Goal: Information Seeking & Learning: Learn about a topic

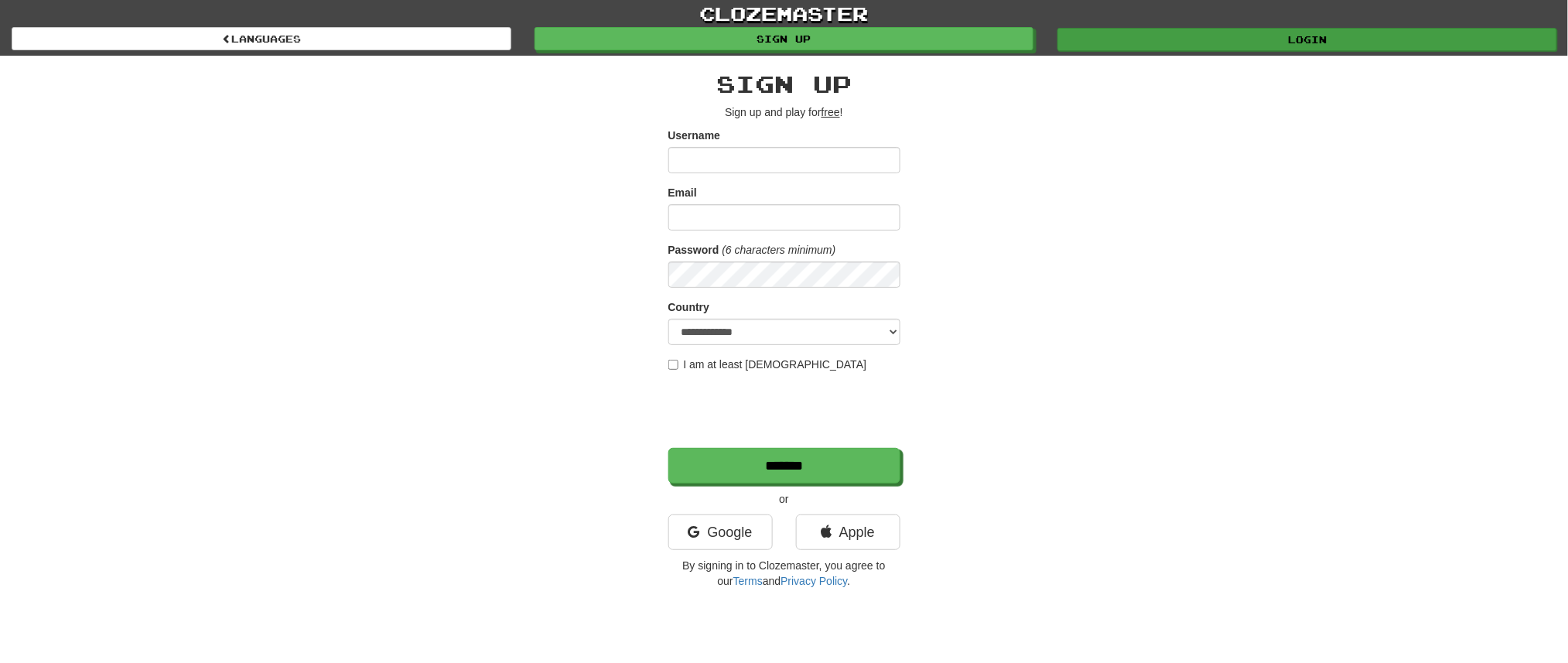
type input "**********"
click at [1171, 38] on link "Login" at bounding box center [1307, 39] width 500 height 23
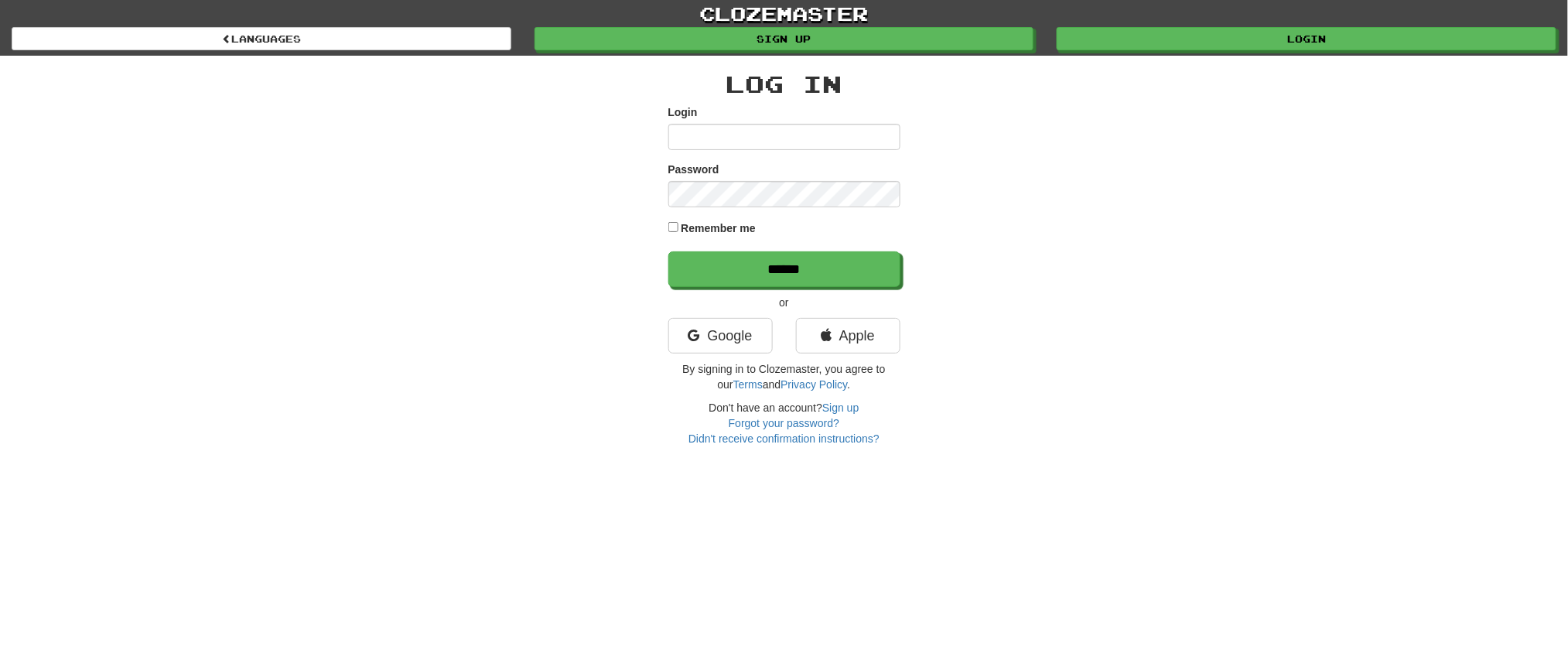
type input "**********"
click at [731, 226] on label "Remember me" at bounding box center [718, 228] width 75 height 16
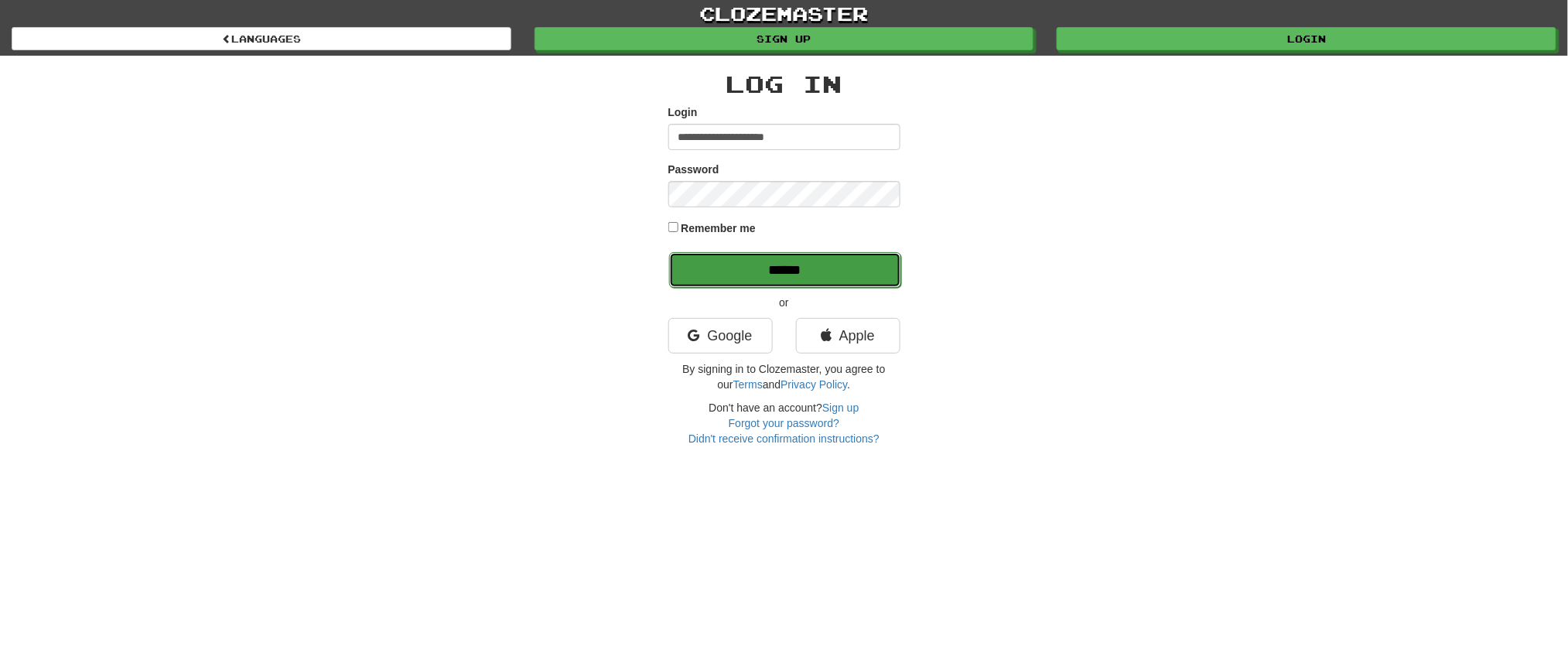
click at [754, 271] on input "******" at bounding box center [785, 270] width 232 height 35
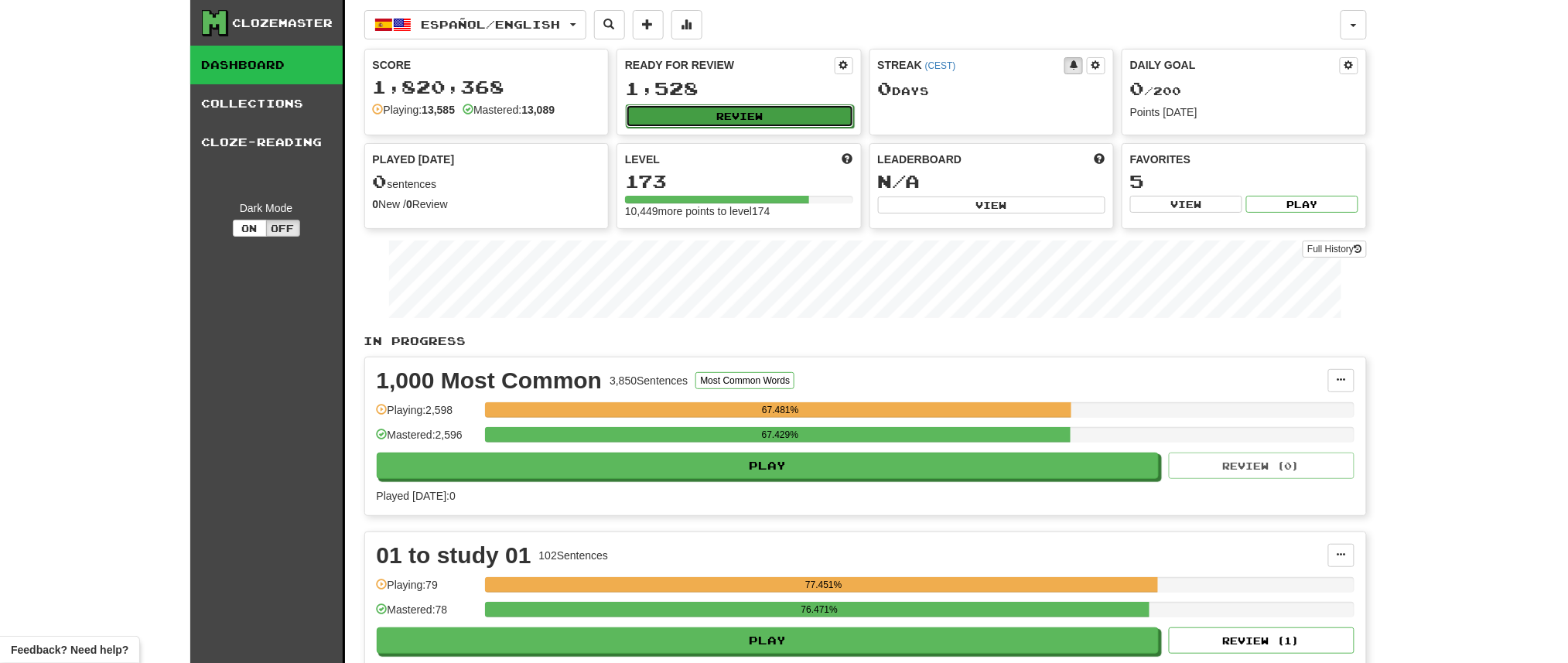
click at [676, 107] on button "Review" at bounding box center [740, 116] width 229 height 23
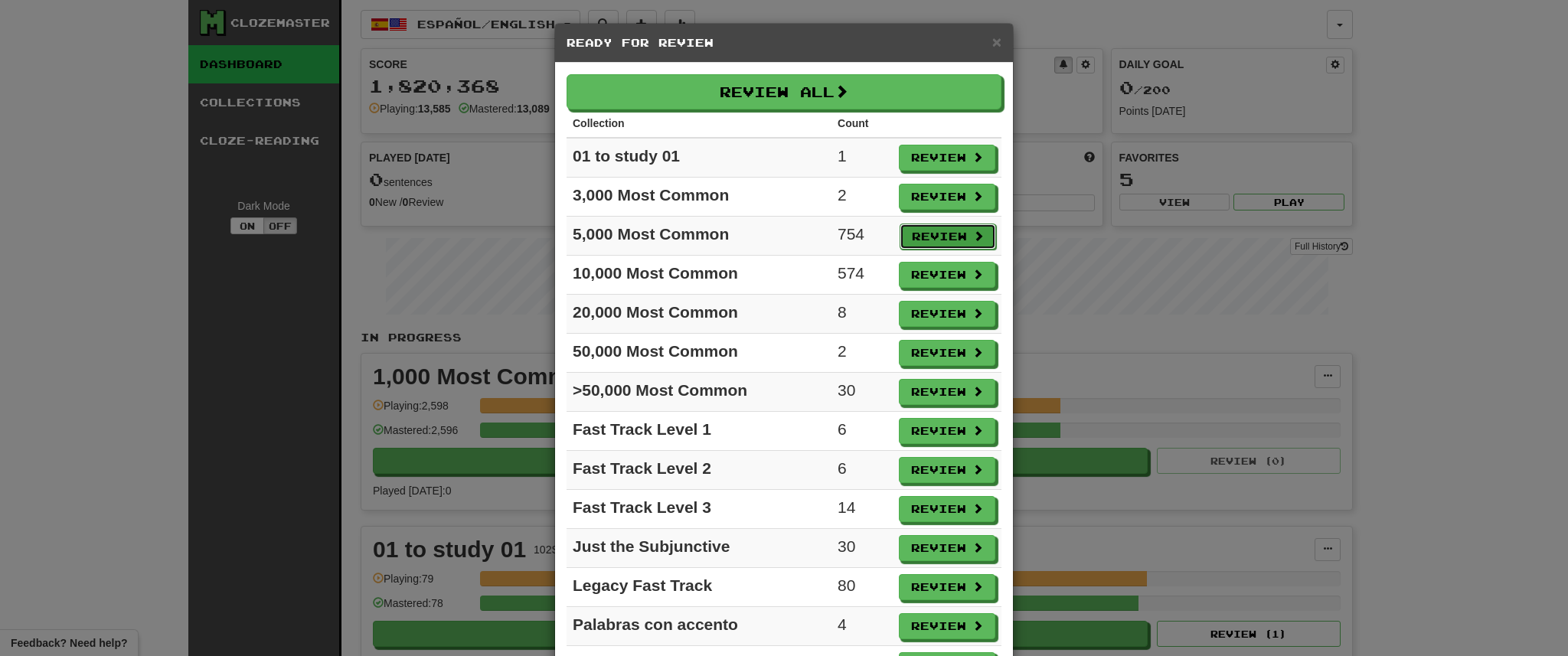
click at [900, 225] on button "Review" at bounding box center [948, 237] width 96 height 26
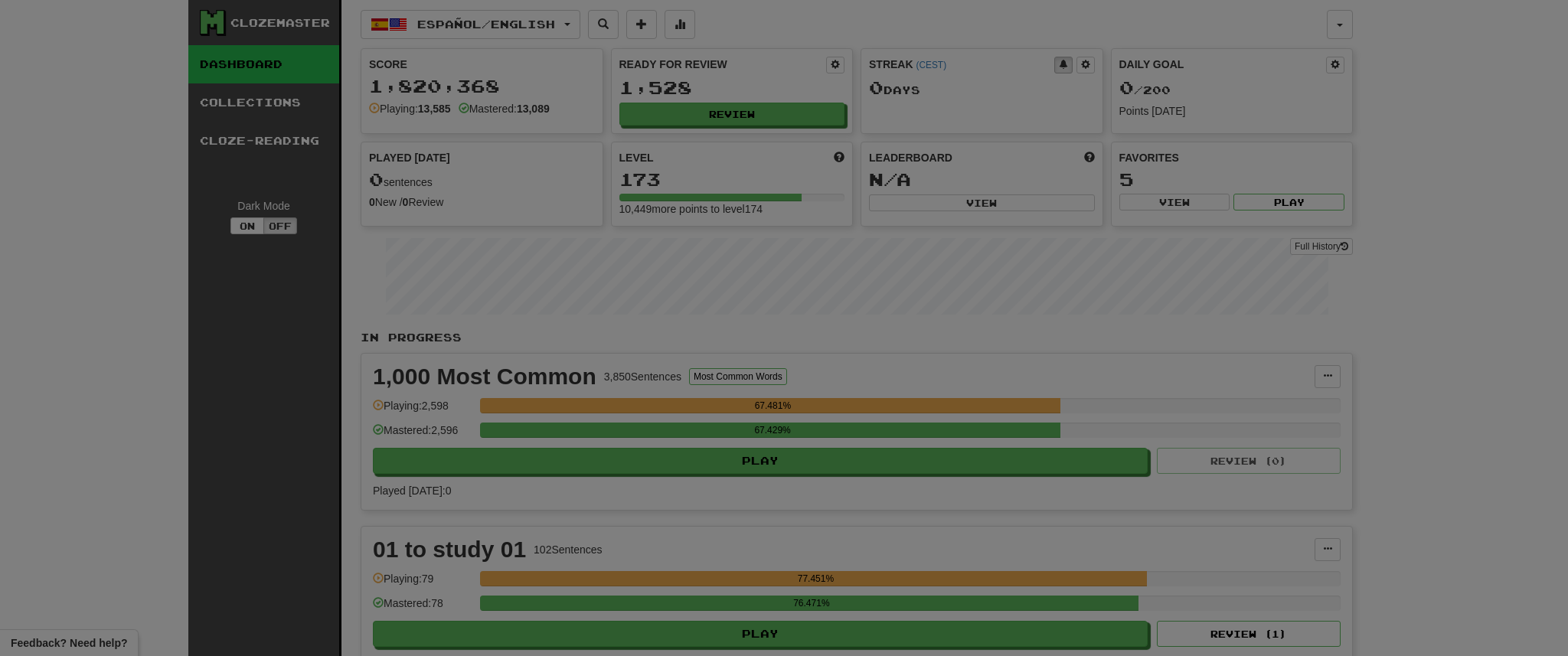
select select "**"
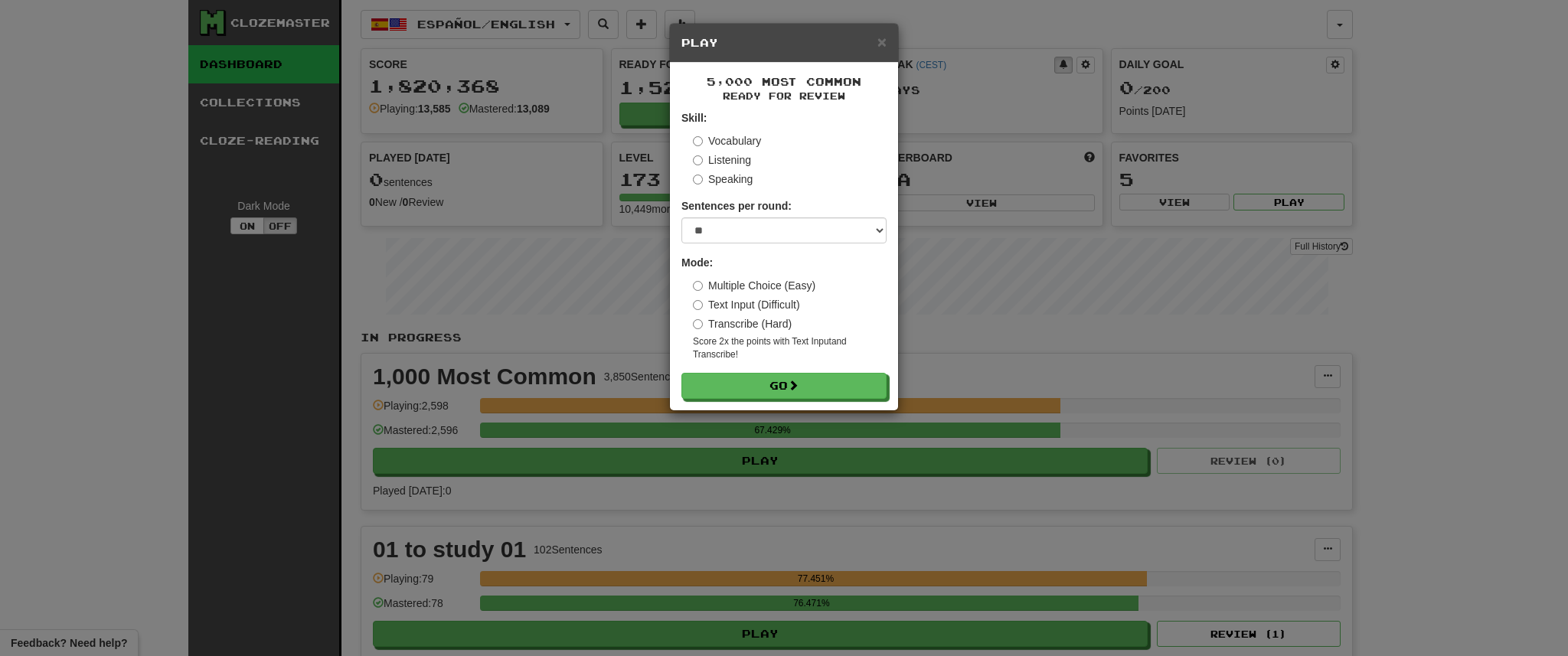
click at [769, 285] on label "Multiple Choice (Easy)" at bounding box center [754, 285] width 122 height 15
click at [789, 379] on button "Go" at bounding box center [784, 387] width 205 height 26
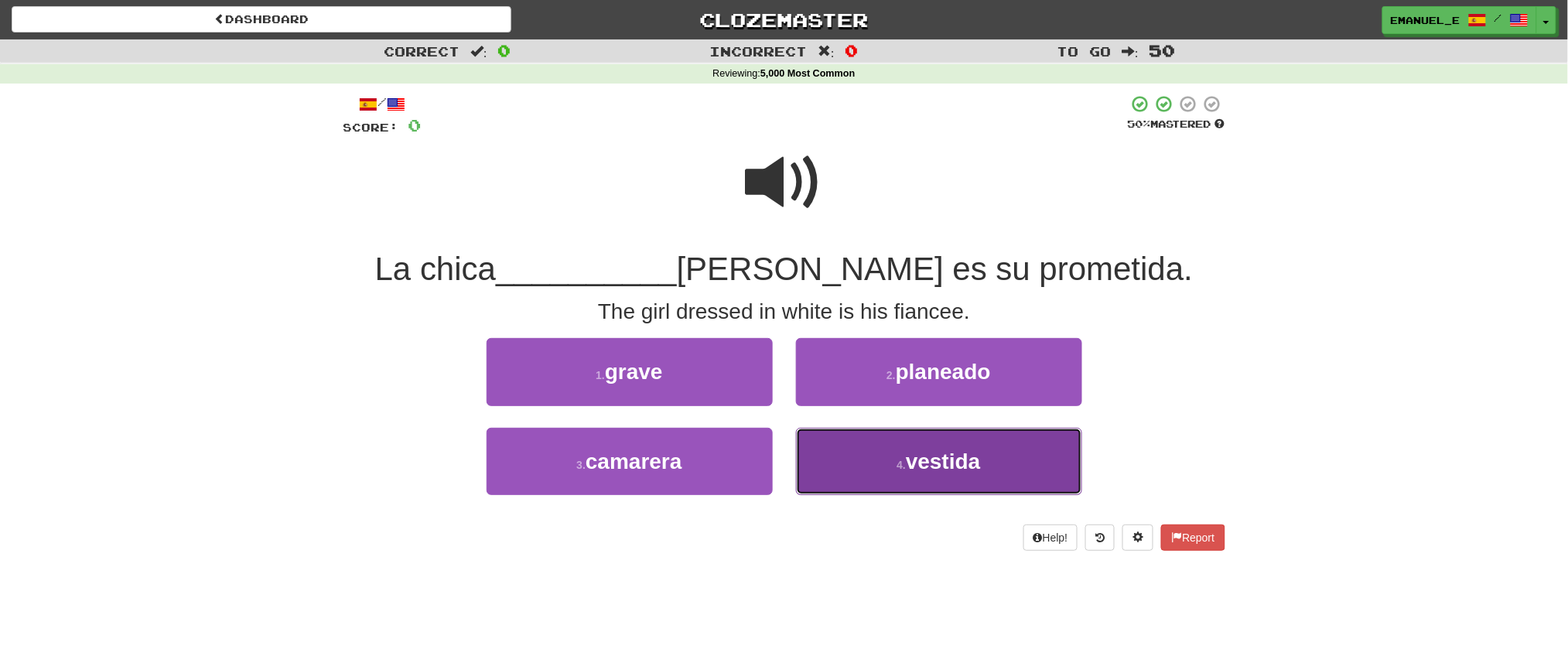
click at [954, 452] on span "vestida" at bounding box center [944, 461] width 75 height 24
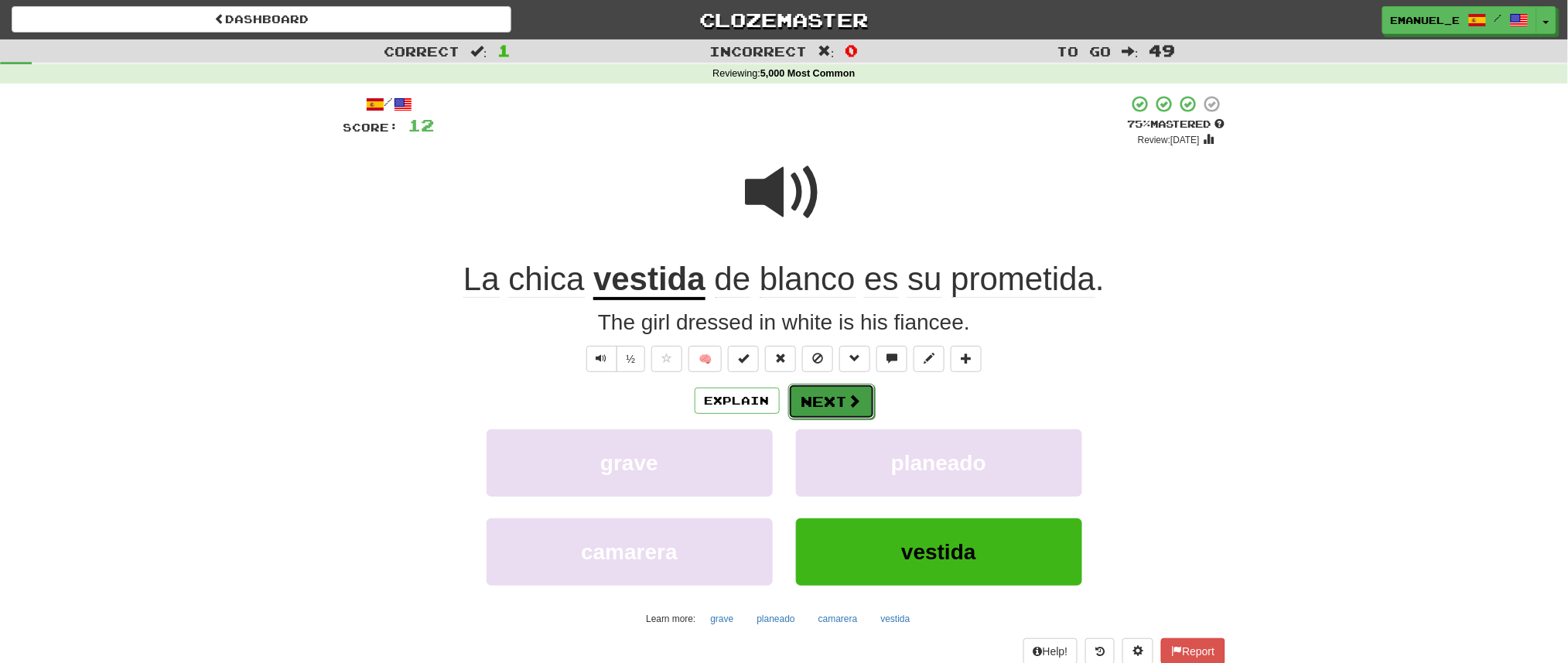
click at [849, 397] on span at bounding box center [854, 401] width 14 height 14
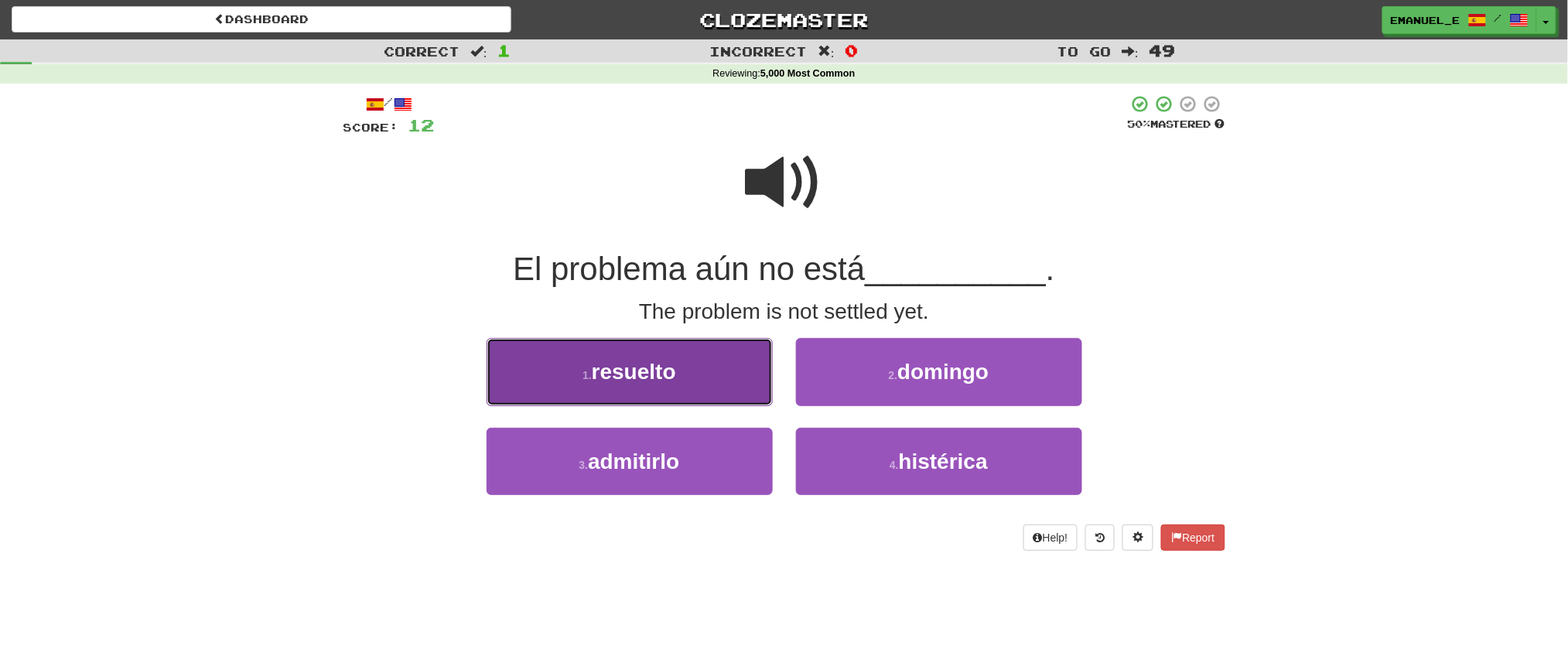
click at [712, 369] on button "1 . resuelto" at bounding box center [629, 372] width 286 height 67
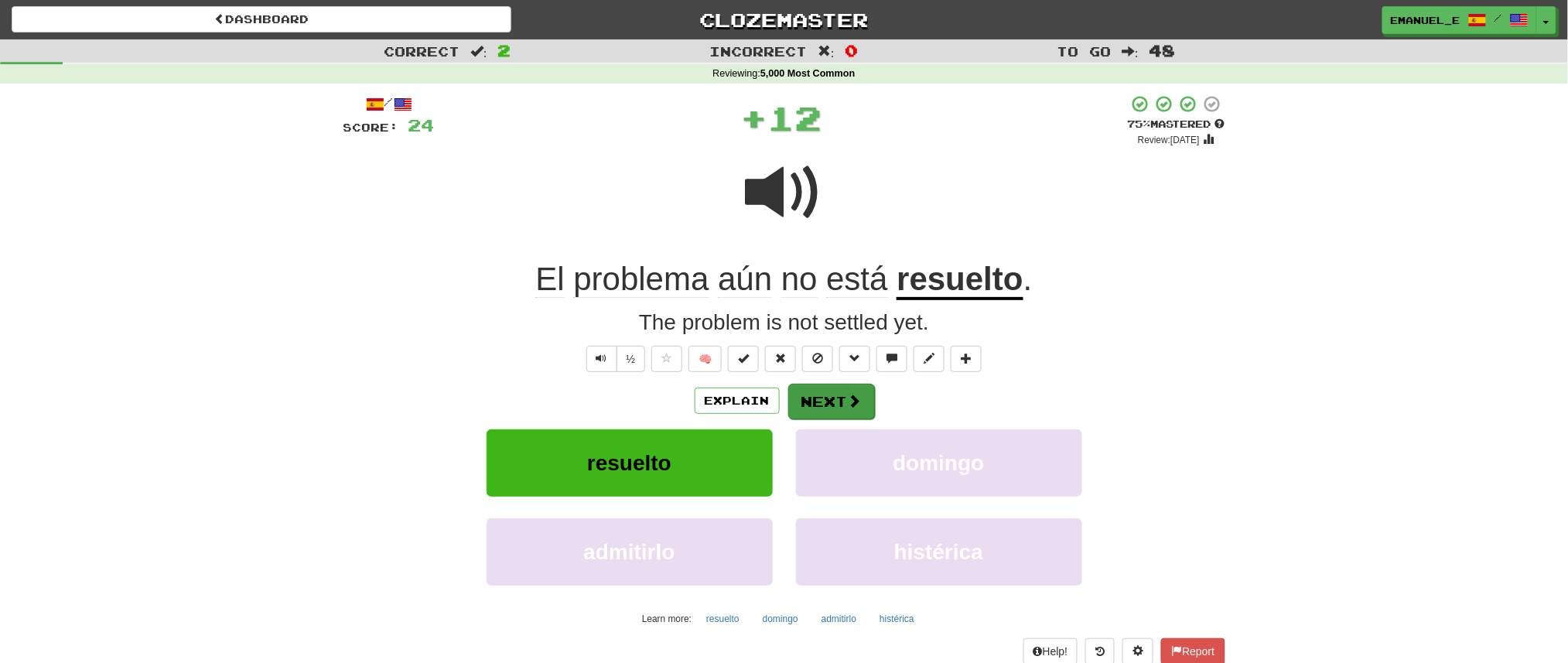
drag, startPoint x: 768, startPoint y: 415, endPoint x: 822, endPoint y: 397, distance: 56.9
click at [822, 397] on div "Explain Next" at bounding box center [784, 400] width 882 height 35
click at [822, 397] on button "Next" at bounding box center [832, 401] width 87 height 35
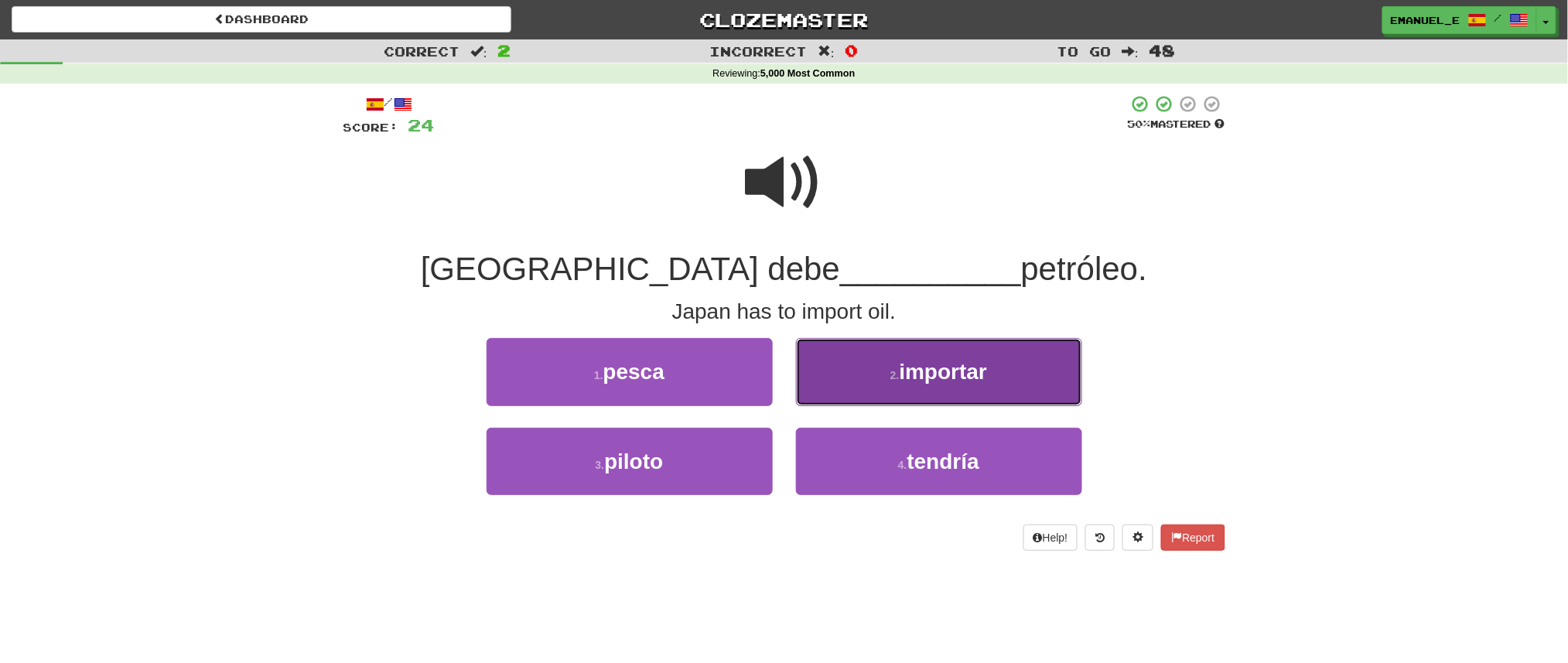
click at [881, 378] on button "2 . importar" at bounding box center [939, 372] width 286 height 67
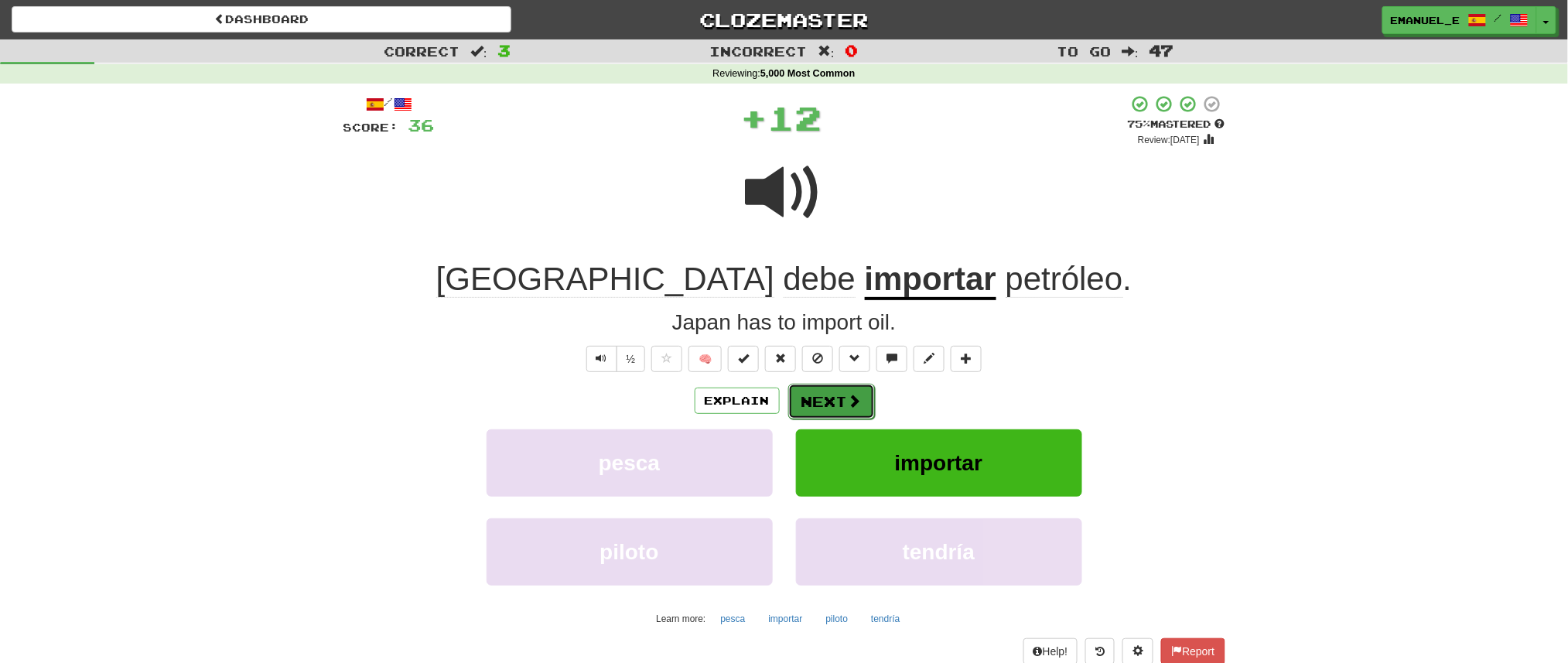
click at [831, 397] on button "Next" at bounding box center [832, 401] width 87 height 35
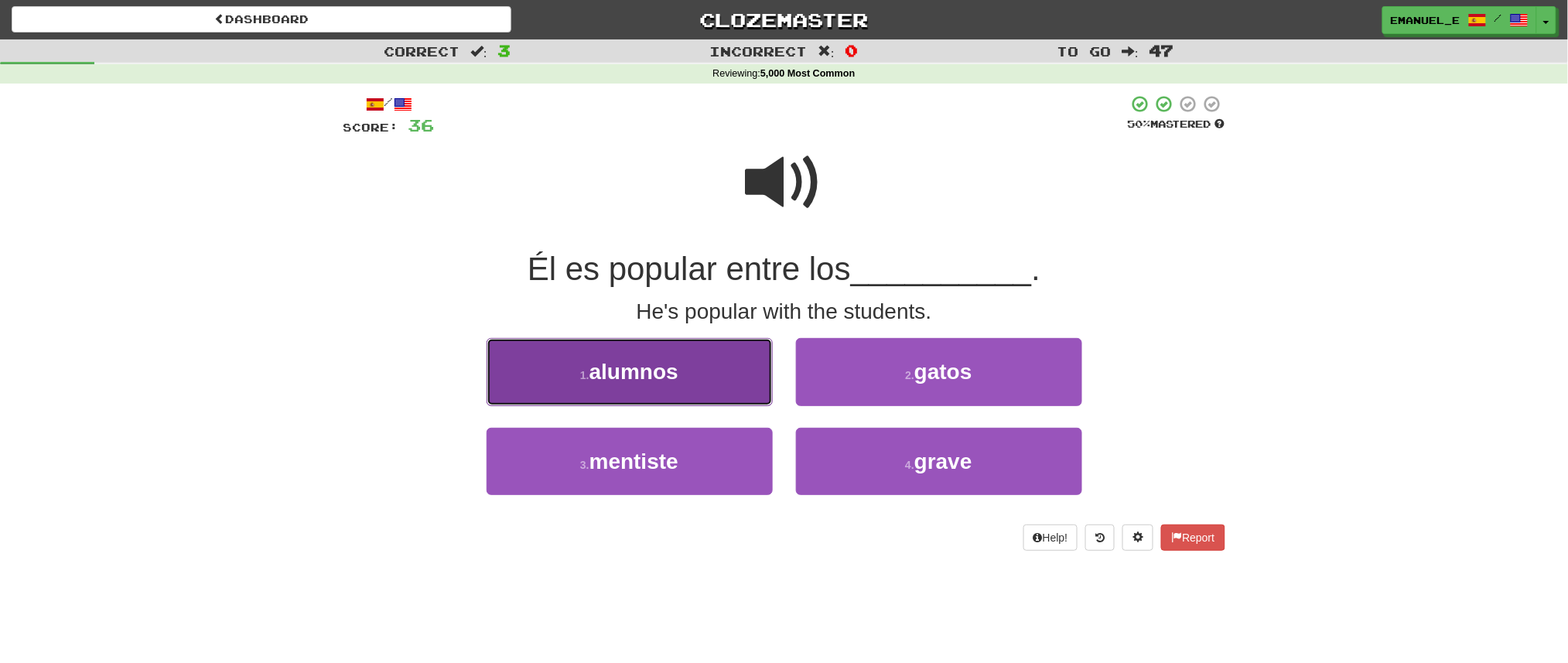
click at [750, 378] on button "1 . alumnos" at bounding box center [629, 372] width 286 height 67
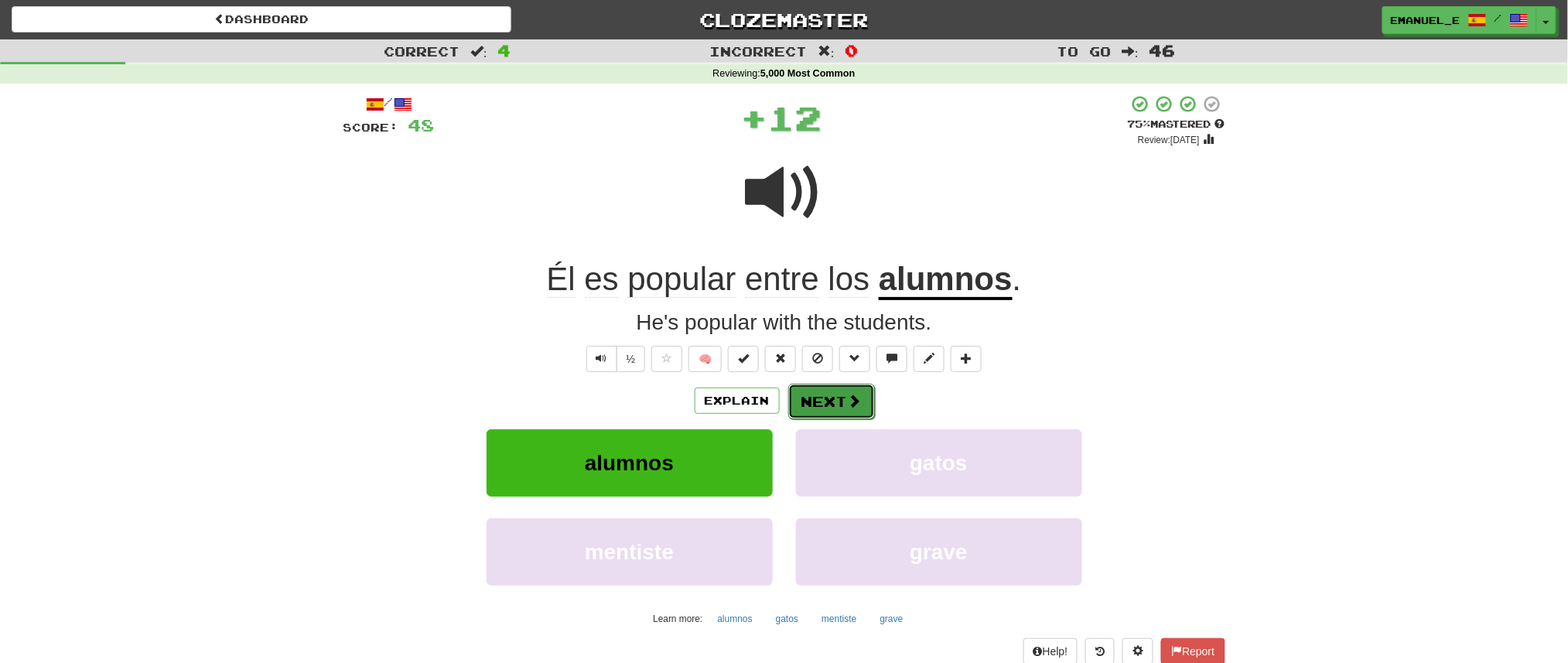
click at [835, 394] on button "Next" at bounding box center [832, 401] width 87 height 35
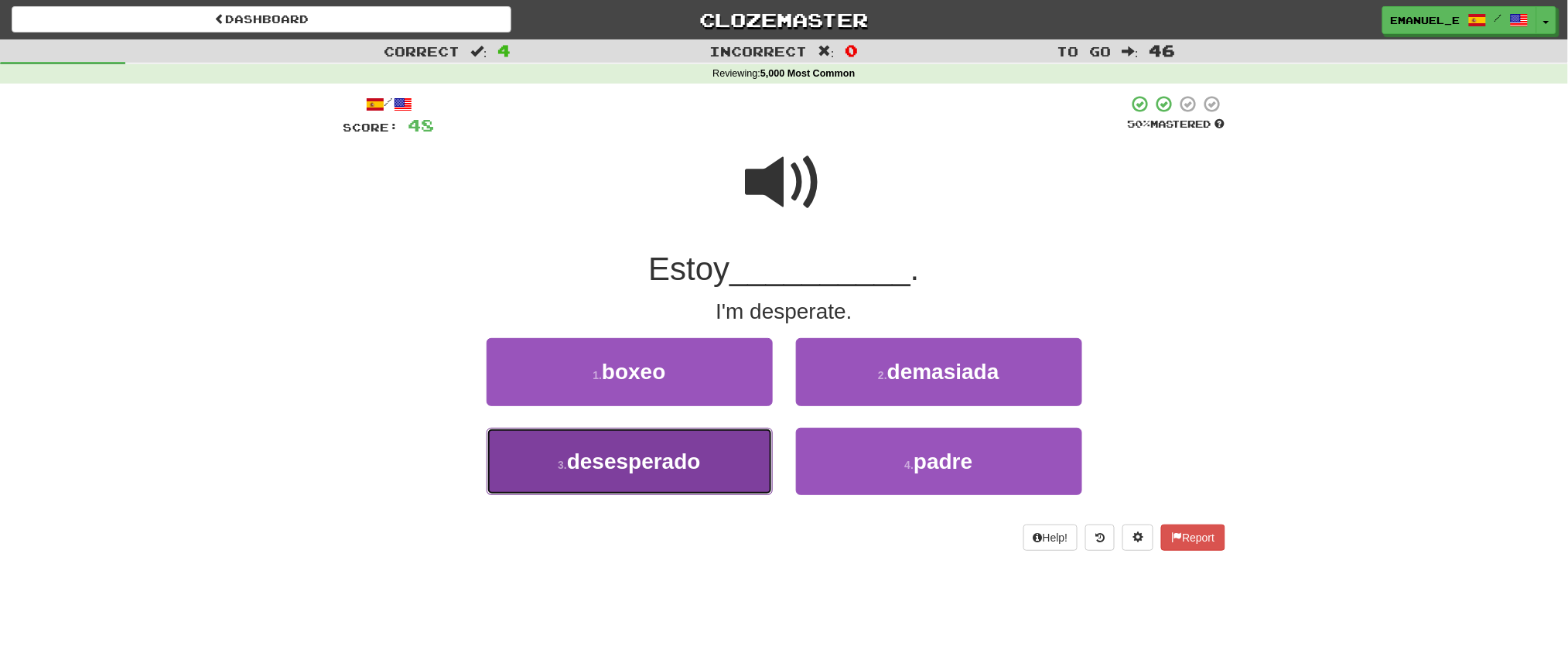
click at [726, 452] on button "3 . desesperado" at bounding box center [629, 461] width 286 height 67
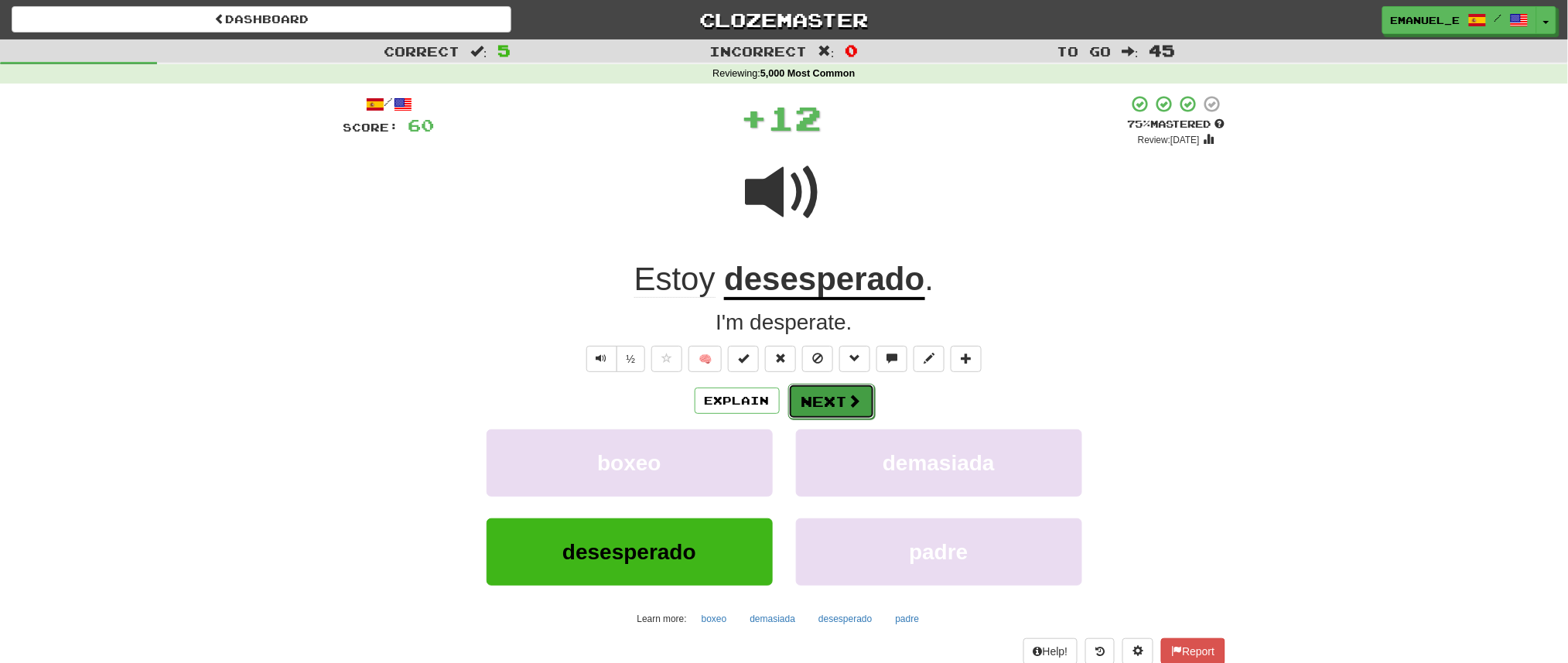
click at [855, 400] on span at bounding box center [854, 401] width 14 height 14
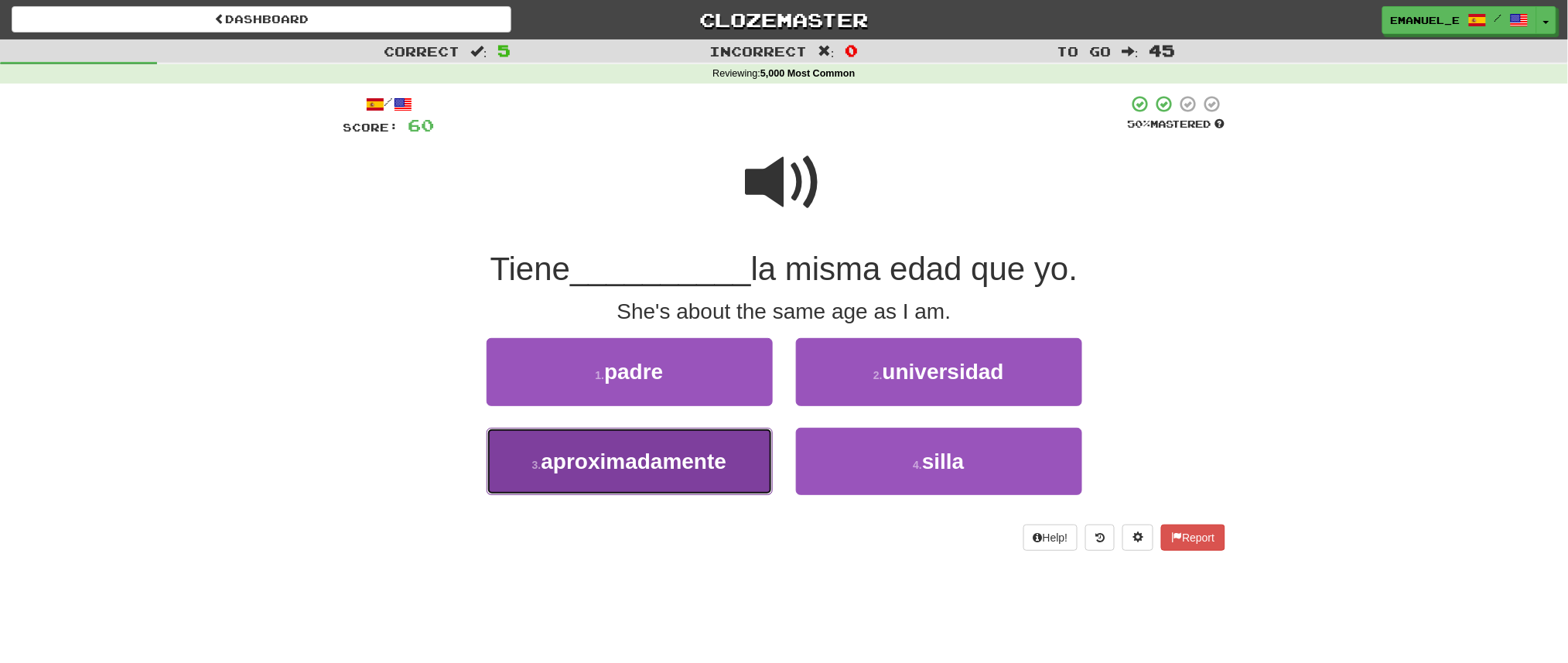
click at [726, 455] on span "aproximadamente" at bounding box center [634, 461] width 186 height 24
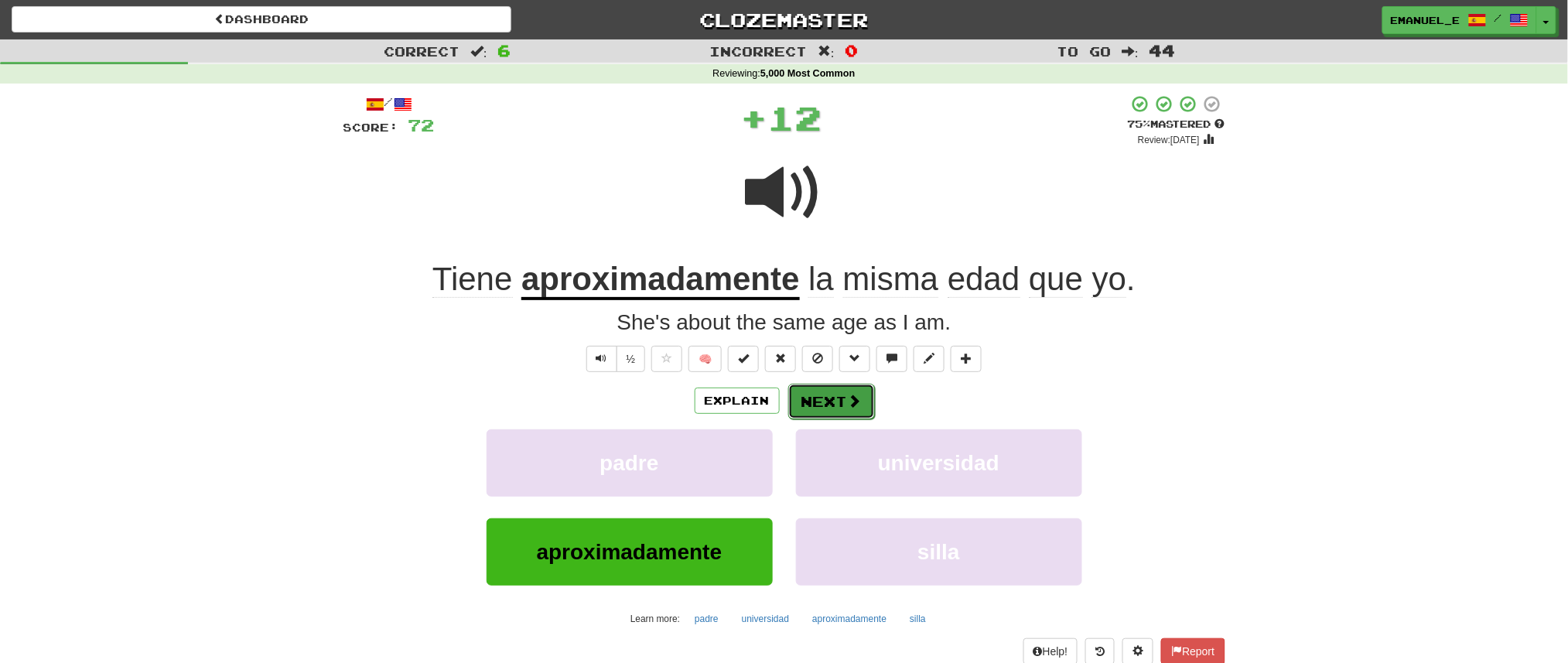
click at [853, 394] on span at bounding box center [854, 401] width 14 height 14
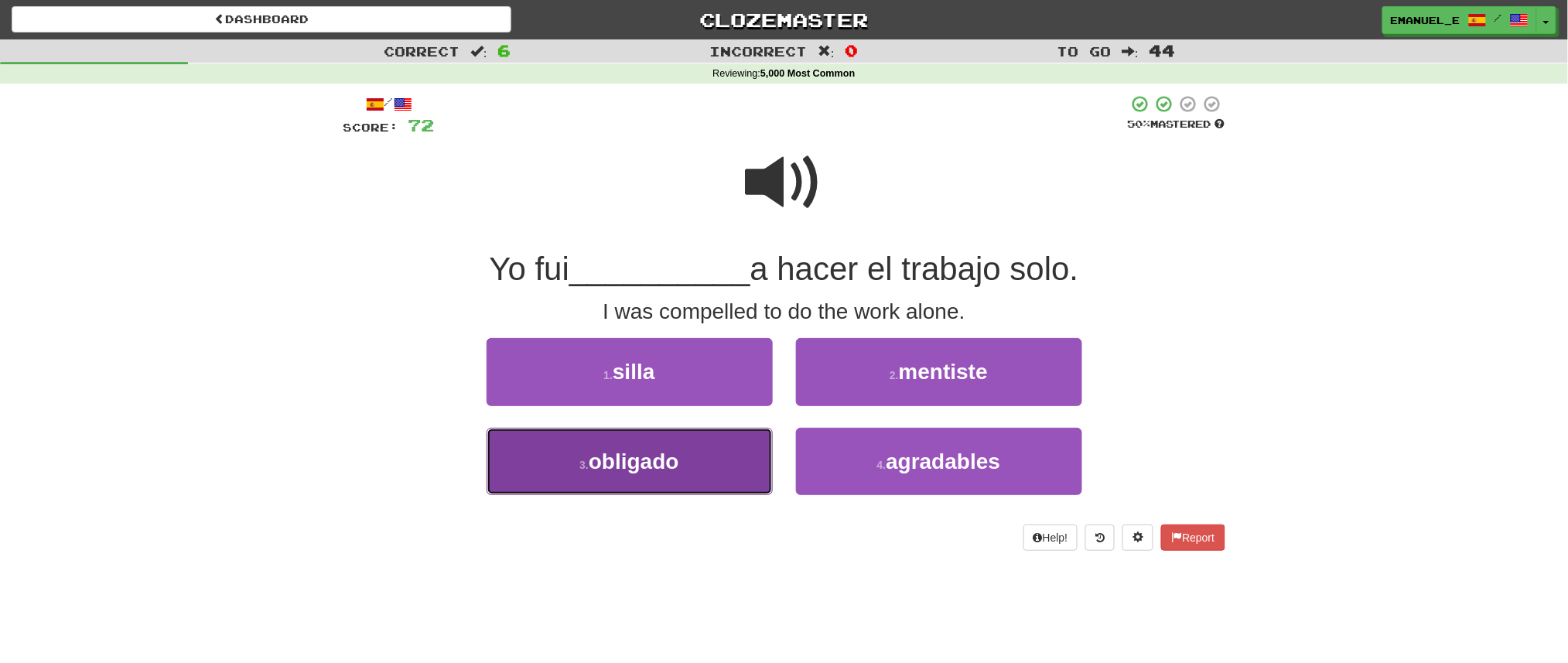
click at [707, 451] on button "3 . obligado" at bounding box center [629, 461] width 286 height 67
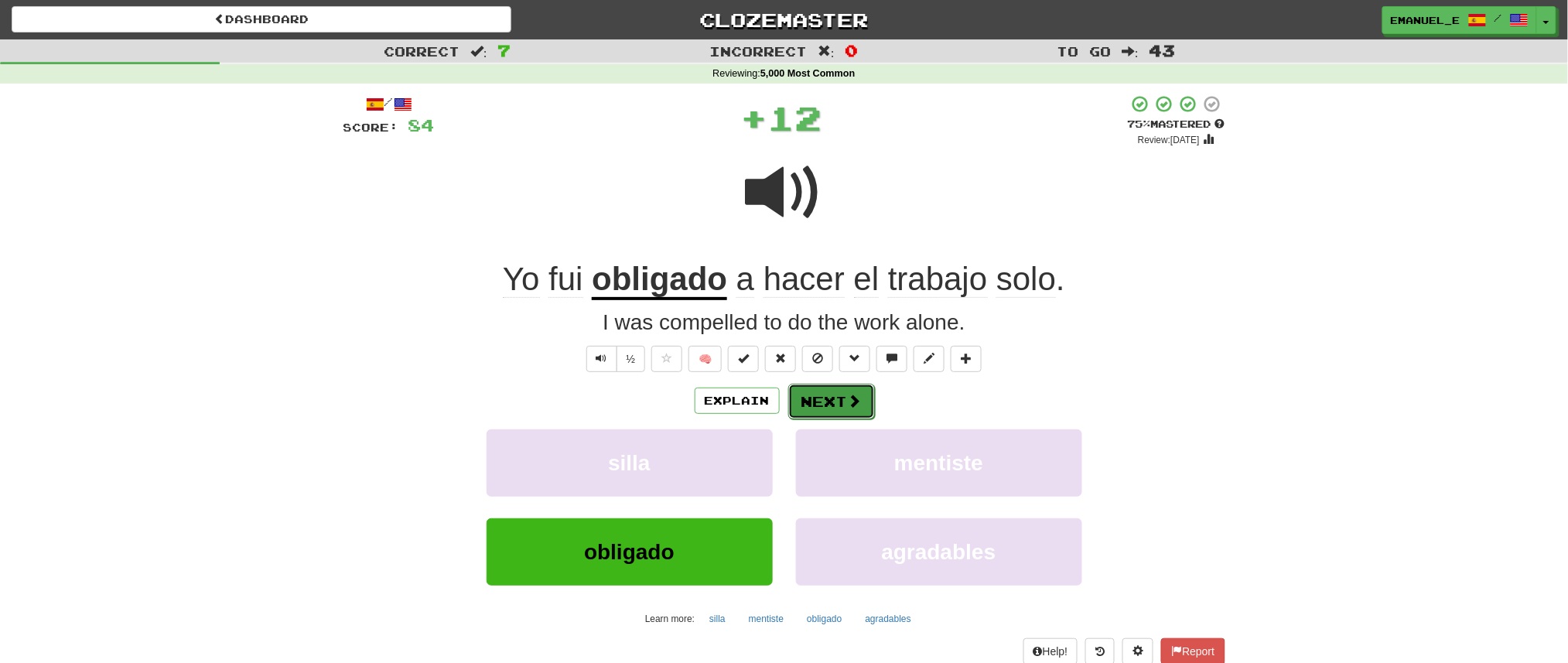
click at [832, 393] on button "Next" at bounding box center [832, 401] width 87 height 35
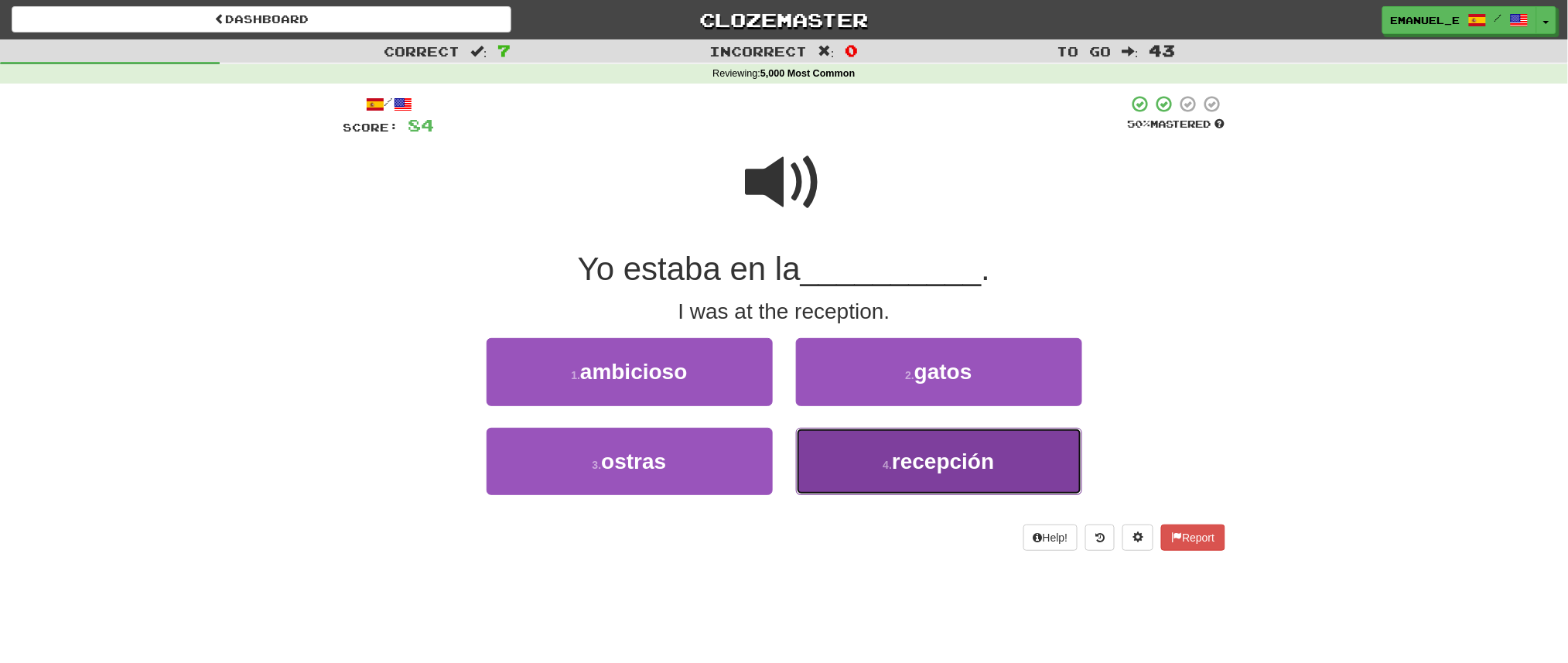
click at [845, 469] on button "4 . recepción" at bounding box center [939, 461] width 286 height 67
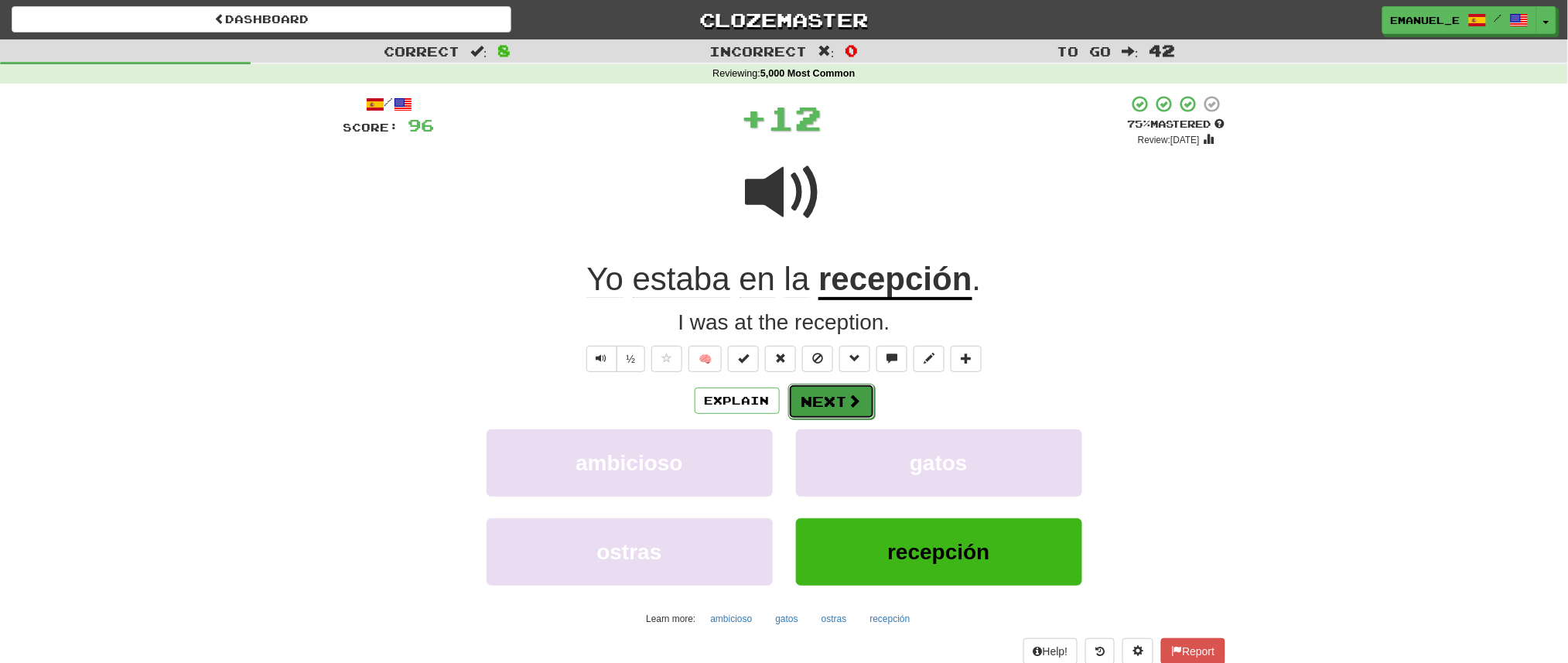
click at [827, 401] on button "Next" at bounding box center [832, 401] width 87 height 35
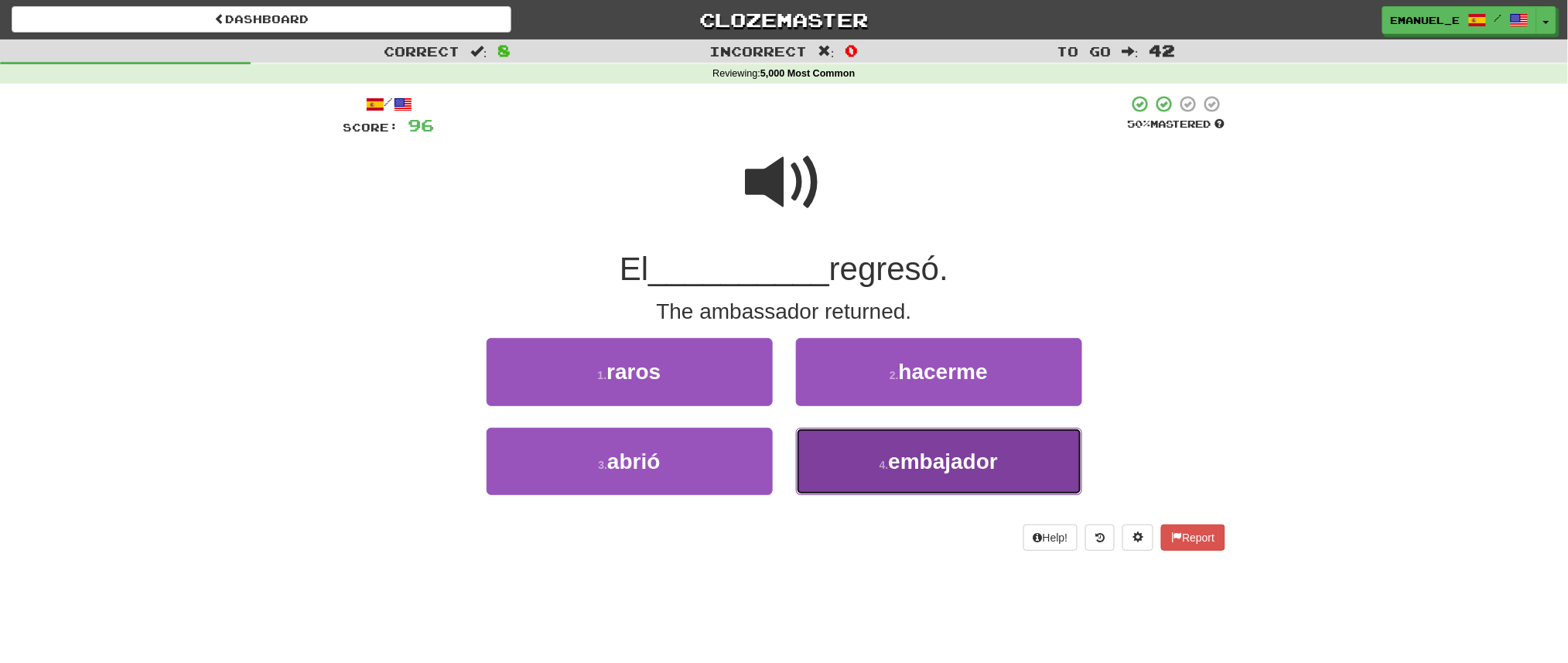
click at [835, 452] on button "4 . embajador" at bounding box center [939, 461] width 286 height 67
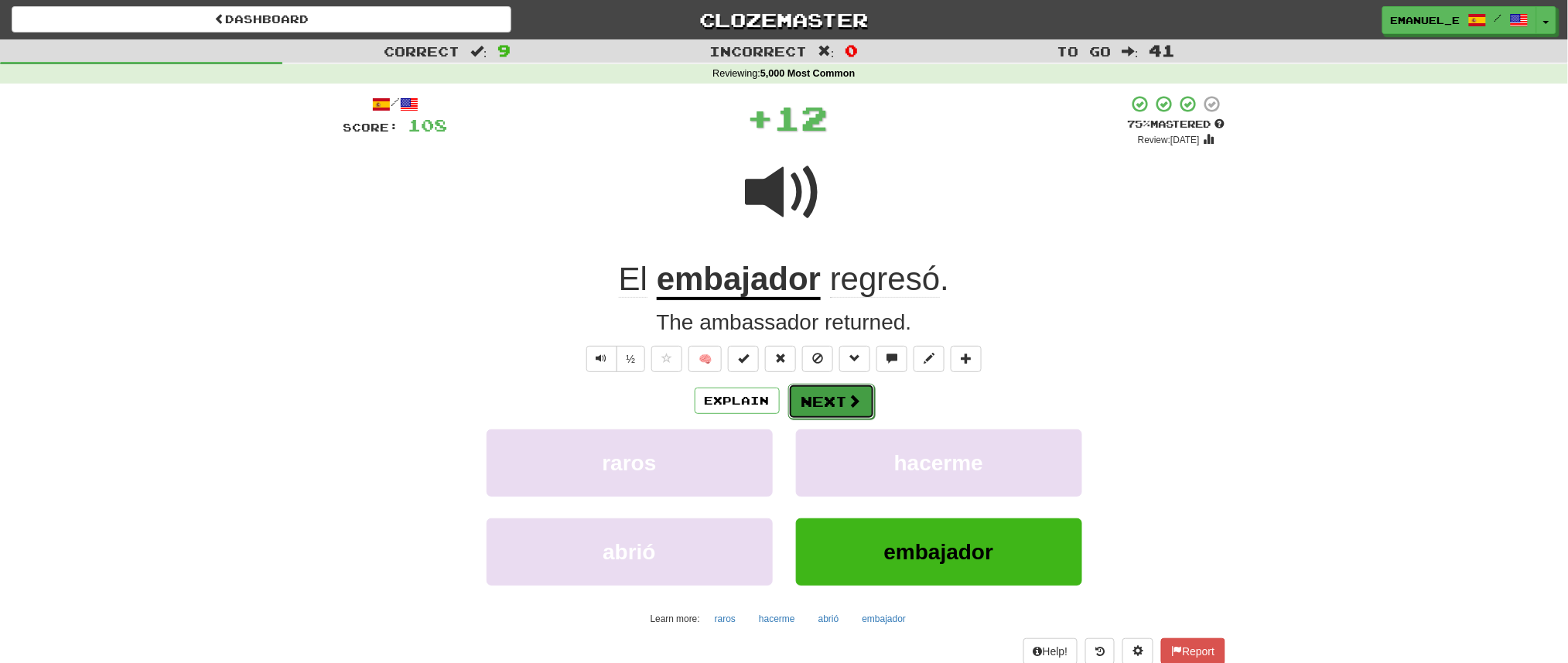
click at [825, 384] on button "Next" at bounding box center [832, 401] width 87 height 35
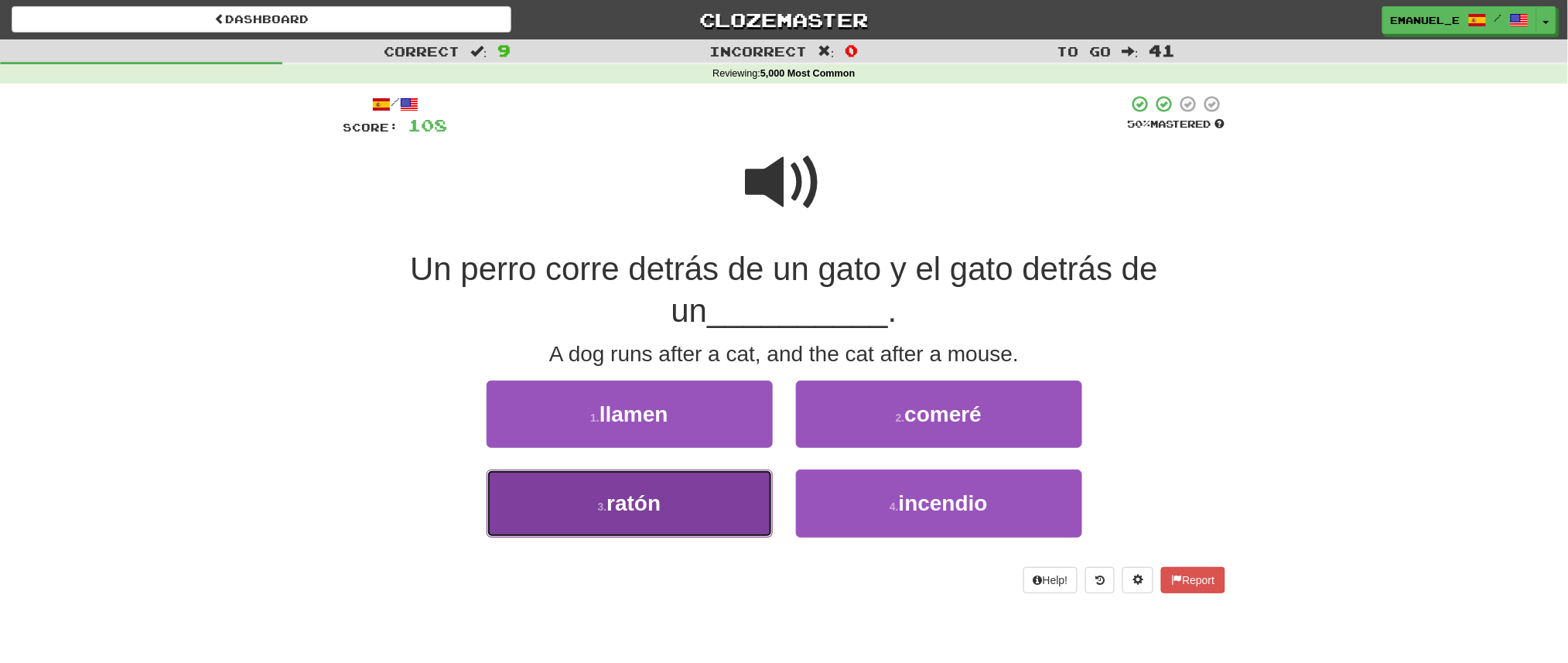
click at [727, 511] on button "3 . ratón" at bounding box center [629, 503] width 286 height 67
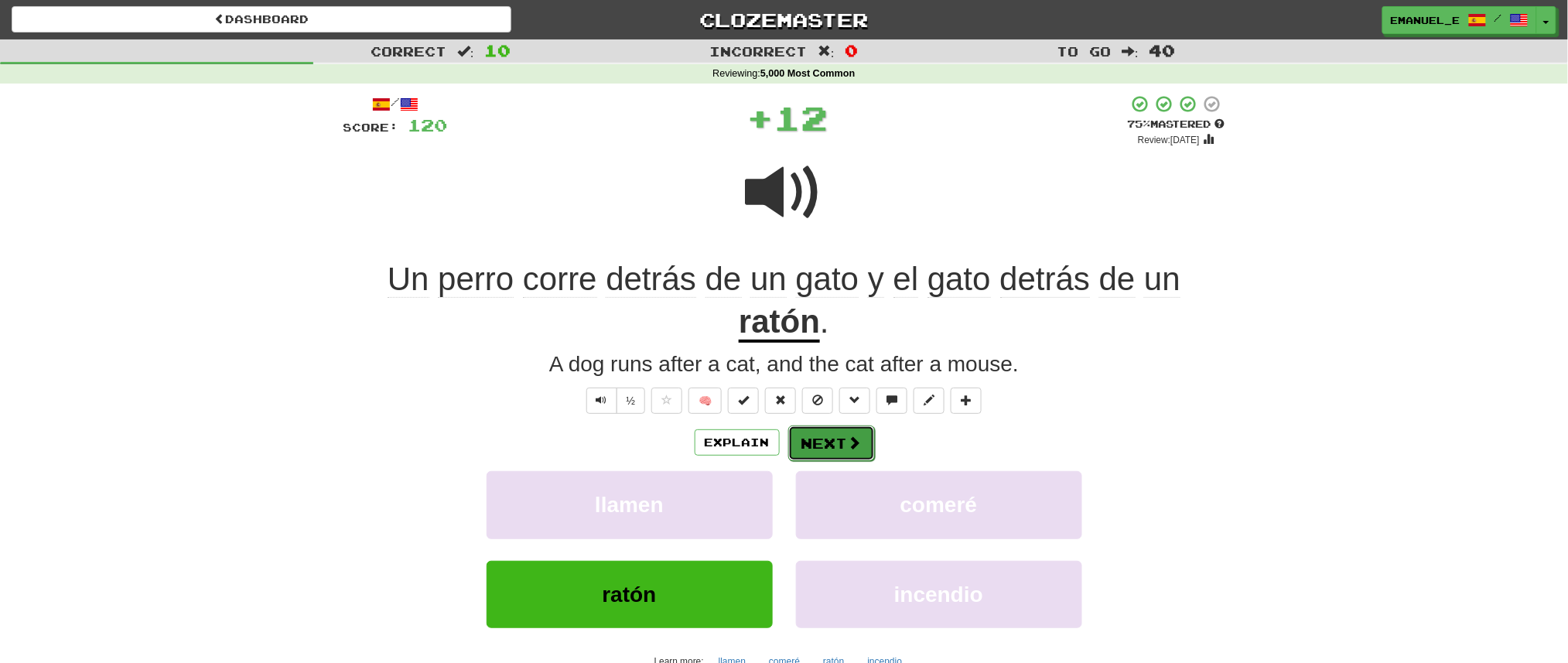
click at [841, 434] on button "Next" at bounding box center [832, 443] width 87 height 35
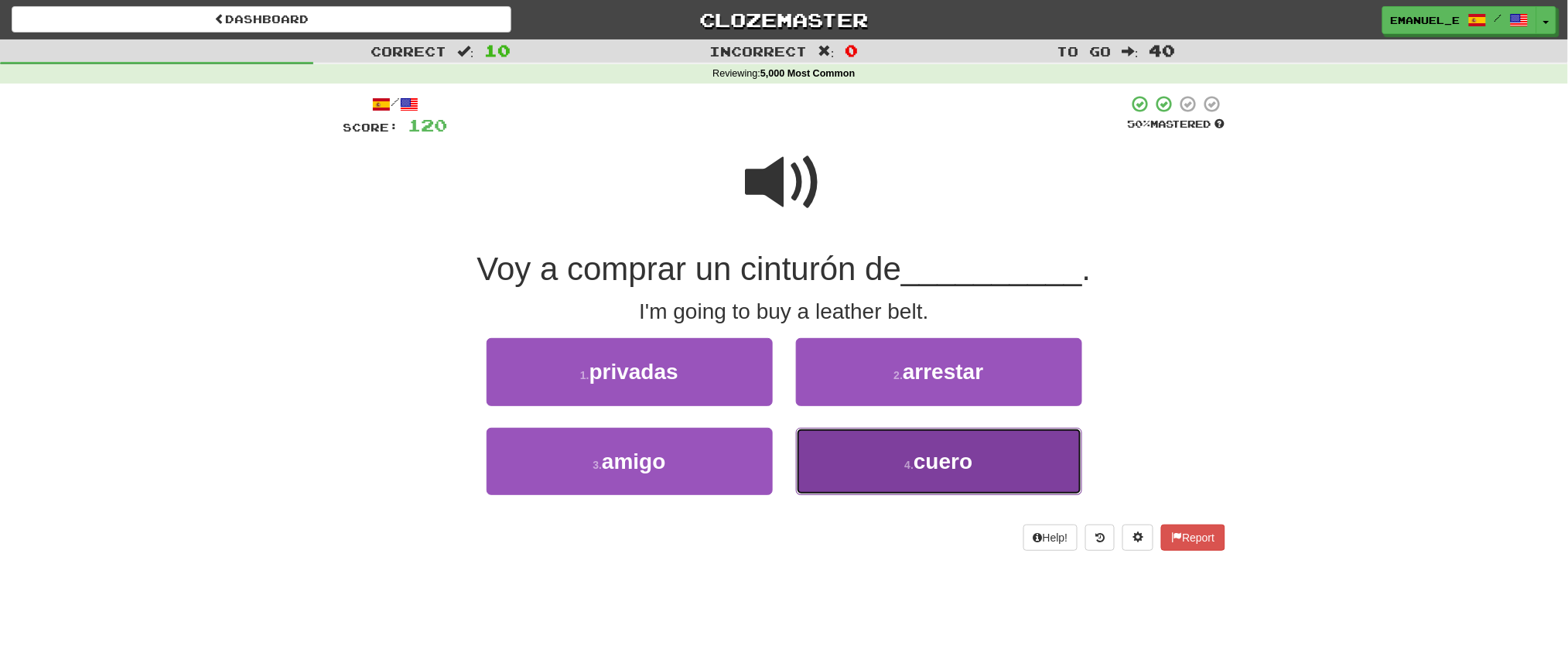
click at [842, 434] on button "4 . cuero" at bounding box center [939, 461] width 286 height 67
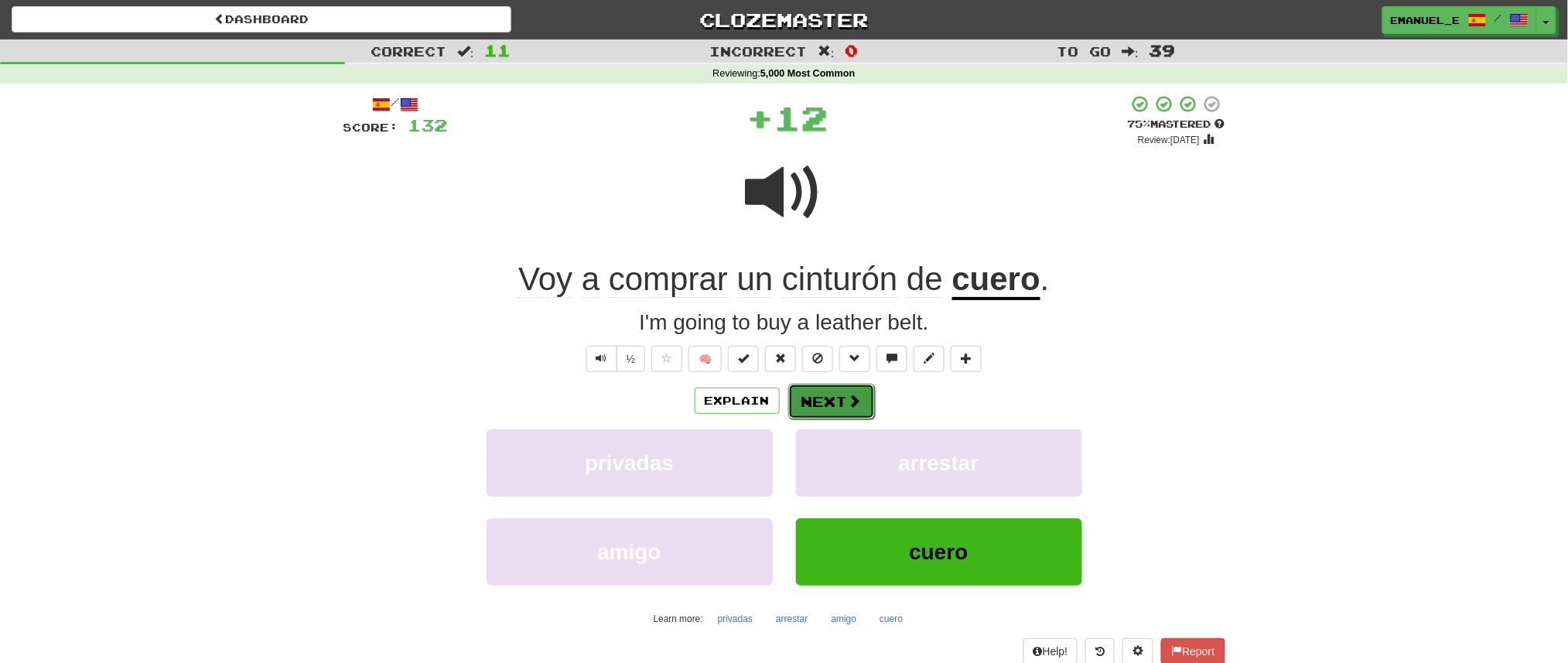
click at [836, 404] on button "Next" at bounding box center [832, 401] width 87 height 35
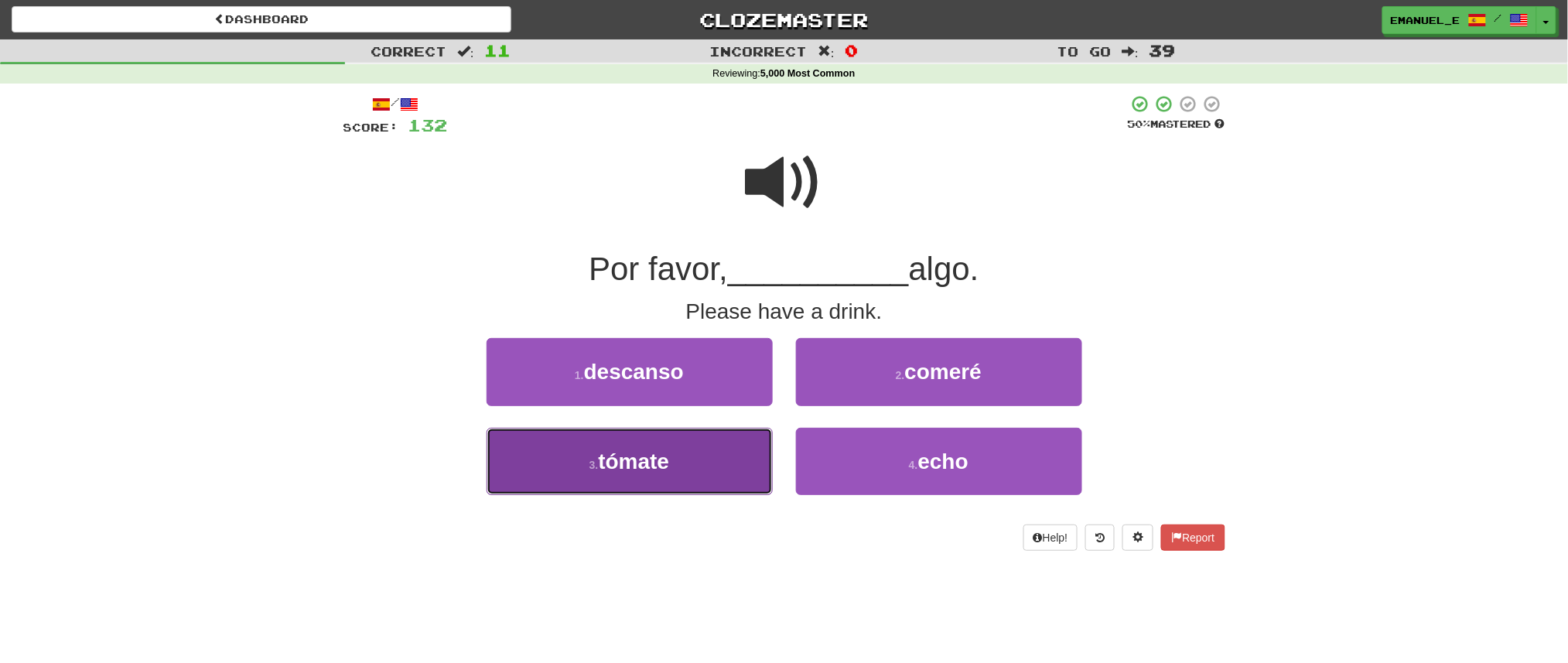
click at [736, 453] on button "3 . tómate" at bounding box center [629, 461] width 286 height 67
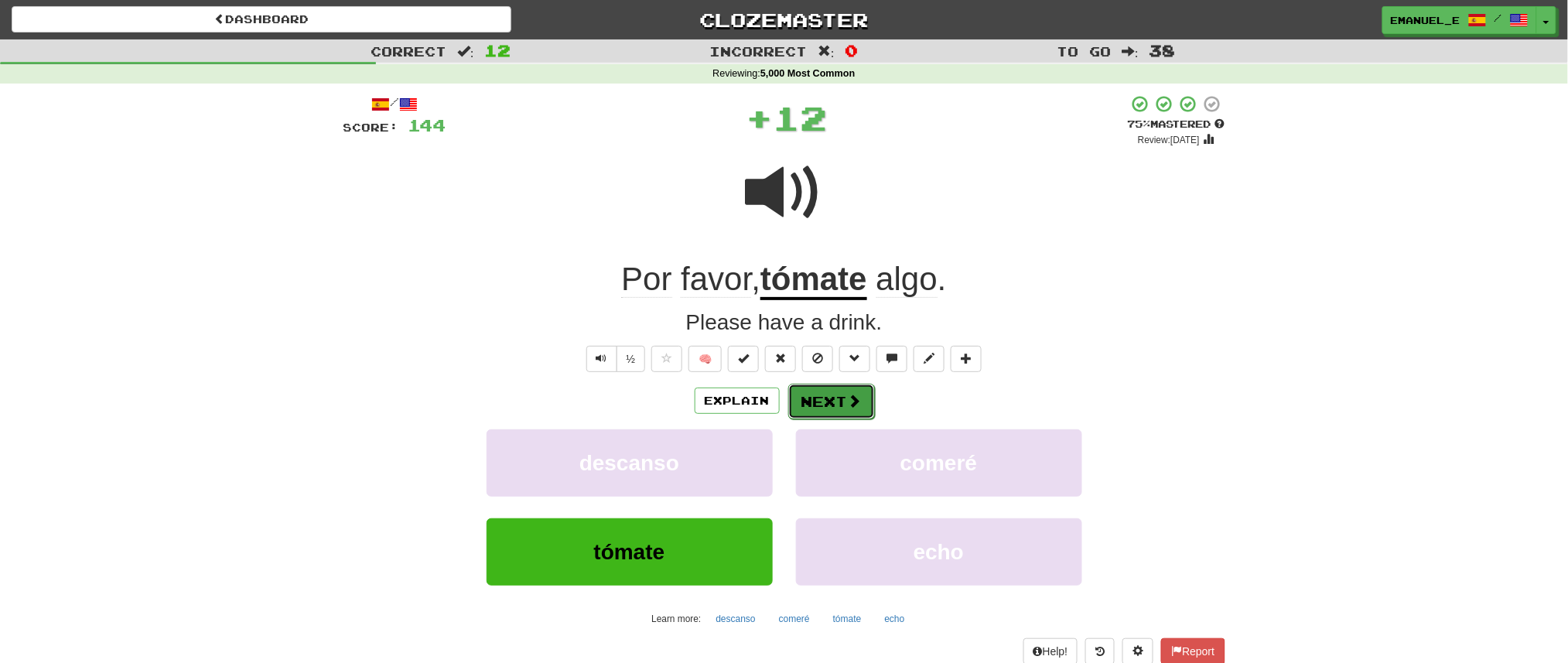
click at [851, 399] on span at bounding box center [854, 401] width 14 height 14
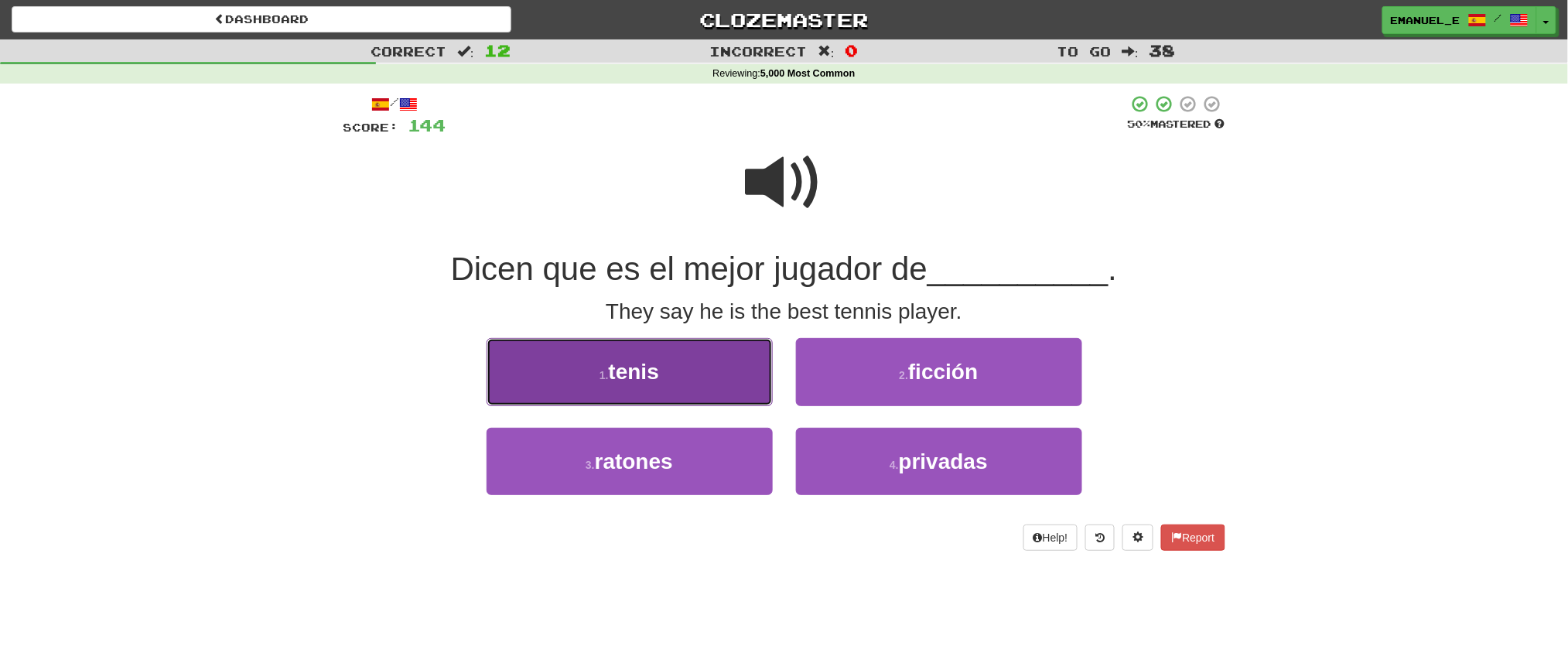
click at [706, 388] on button "1 . tenis" at bounding box center [629, 372] width 286 height 67
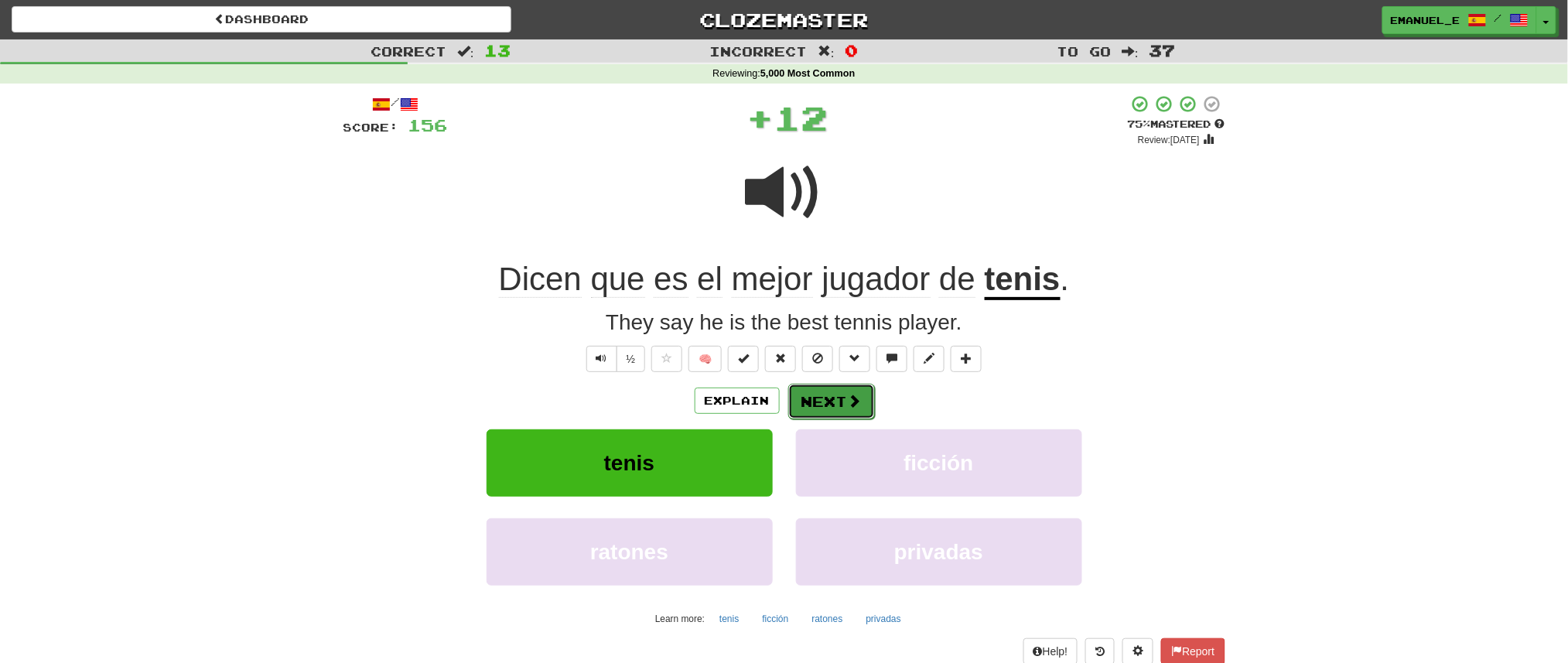
click at [817, 395] on button "Next" at bounding box center [832, 401] width 87 height 35
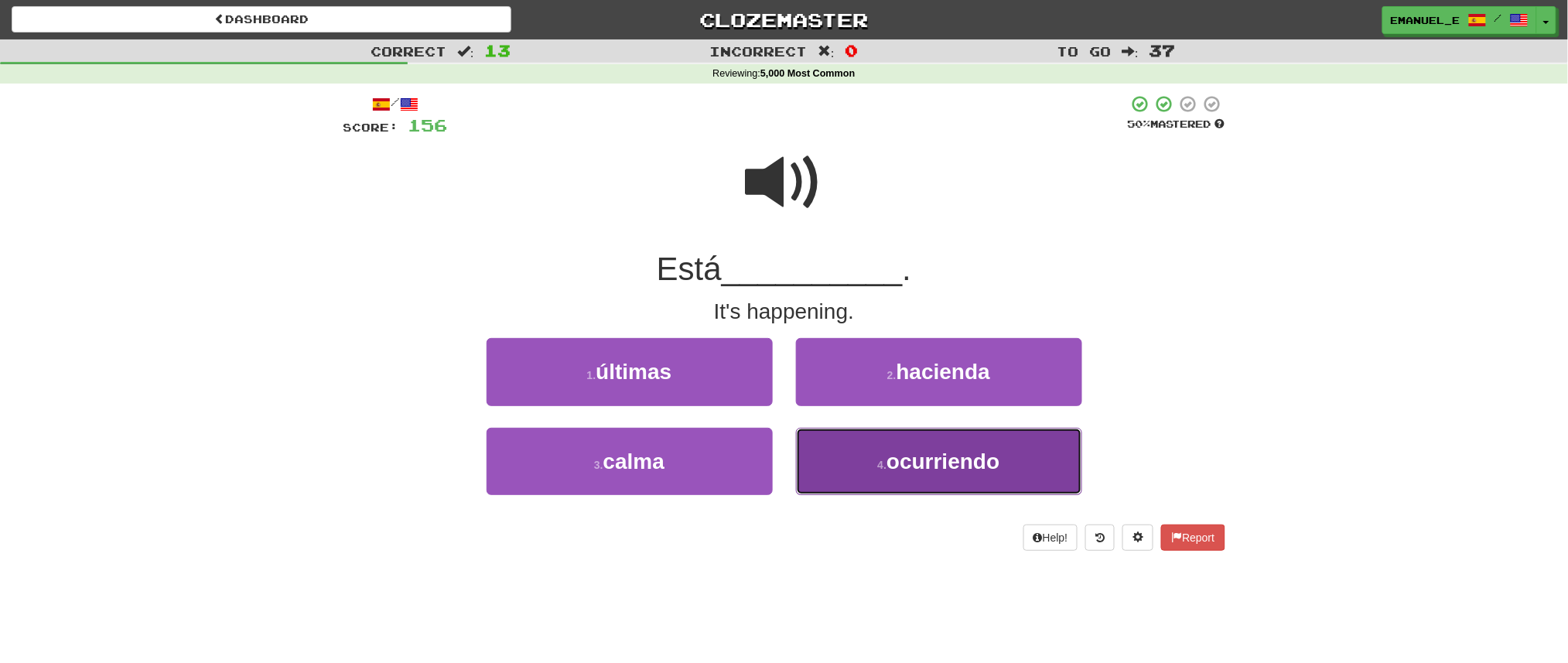
click at [849, 455] on button "4 . ocurriendo" at bounding box center [939, 461] width 286 height 67
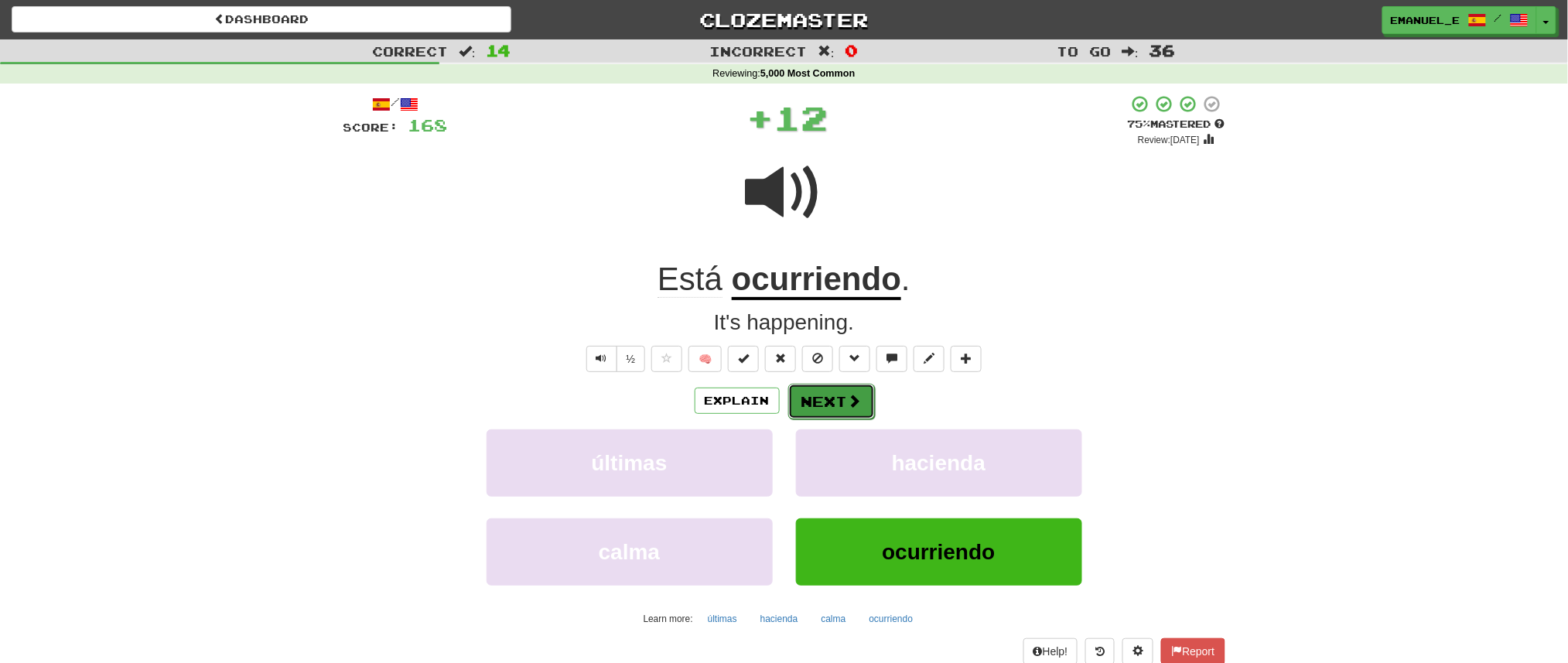
click at [830, 395] on button "Next" at bounding box center [832, 401] width 87 height 35
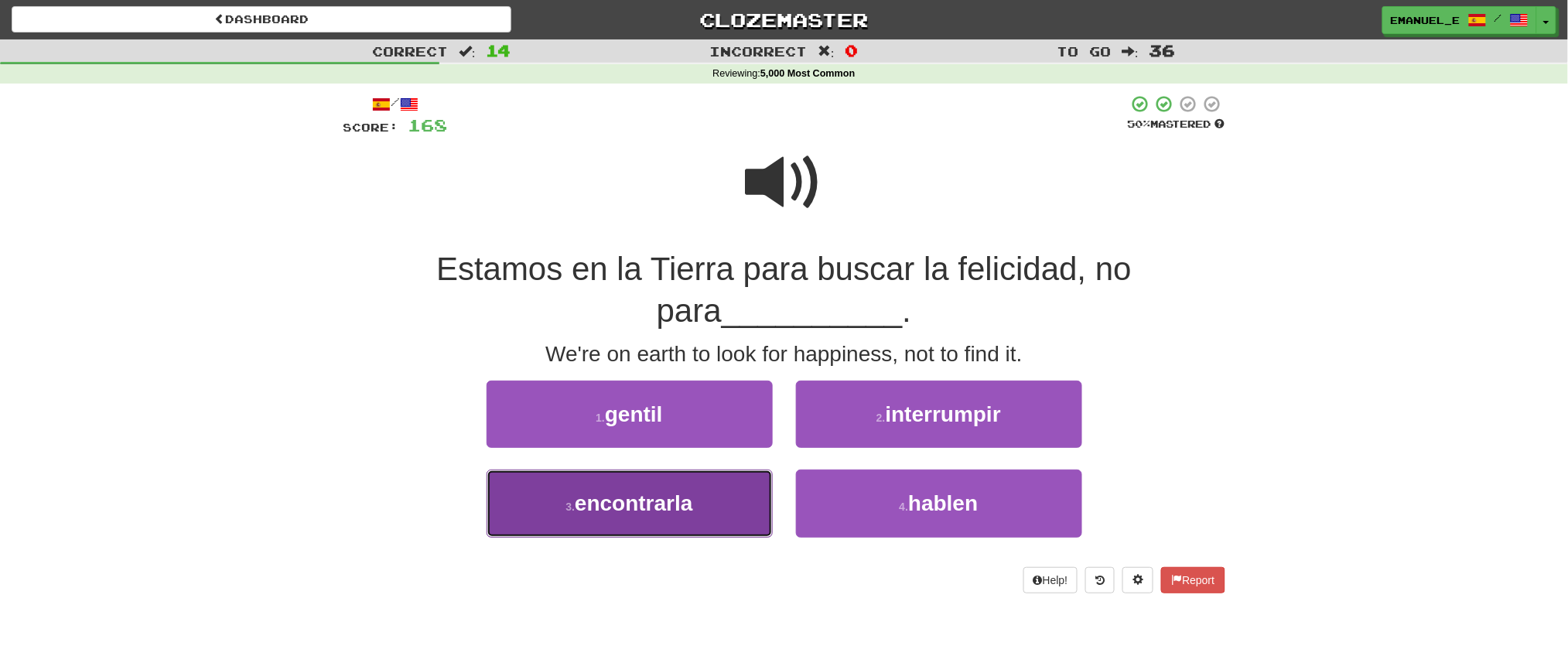
click at [715, 493] on button "3 . encontrarla" at bounding box center [629, 503] width 286 height 67
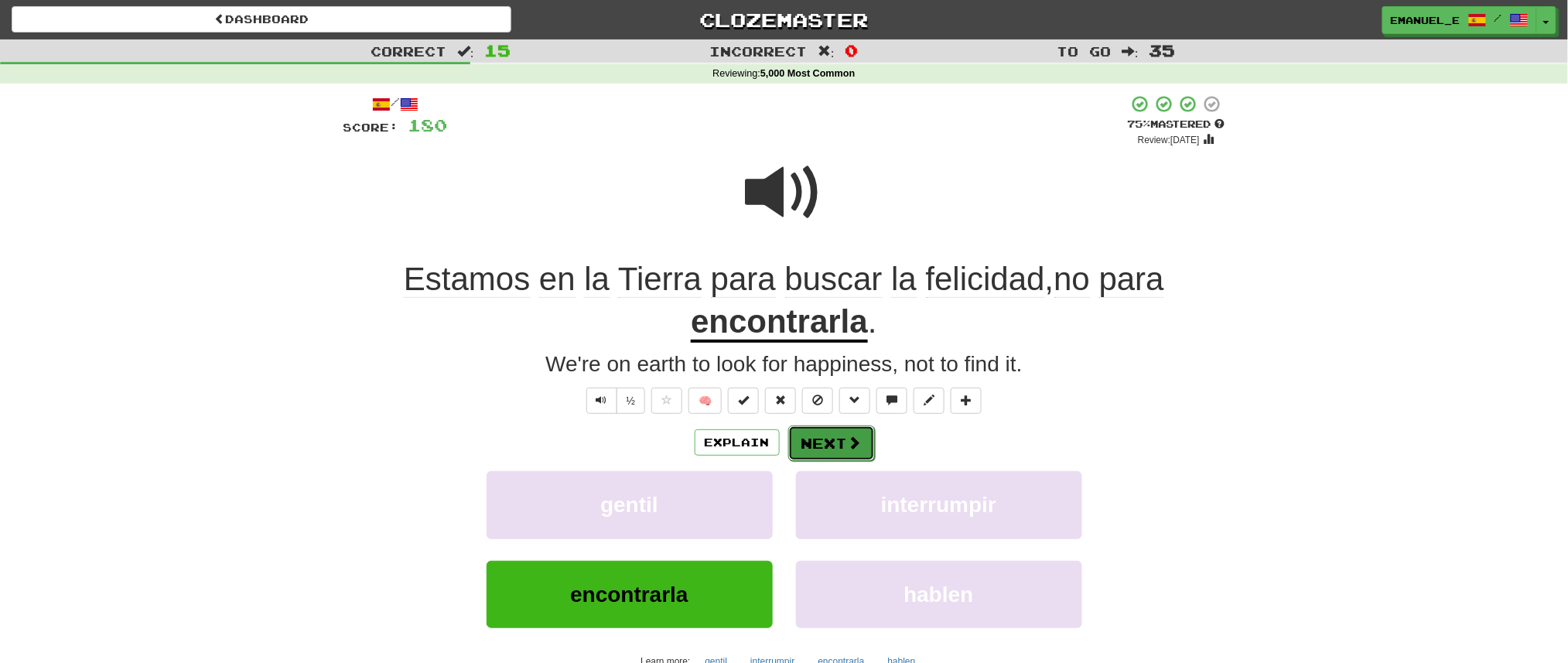
click at [845, 437] on button "Next" at bounding box center [832, 443] width 87 height 35
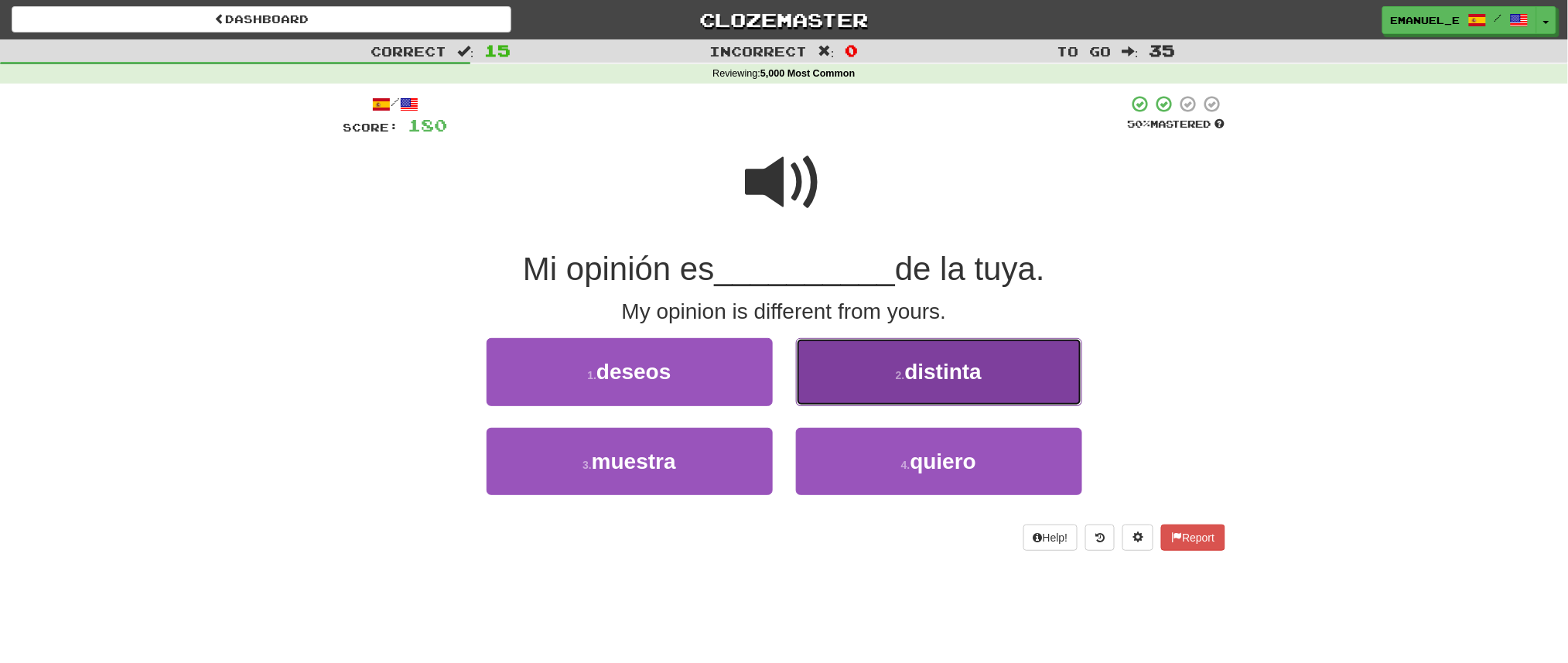
click at [868, 388] on button "2 . distinta" at bounding box center [939, 372] width 286 height 67
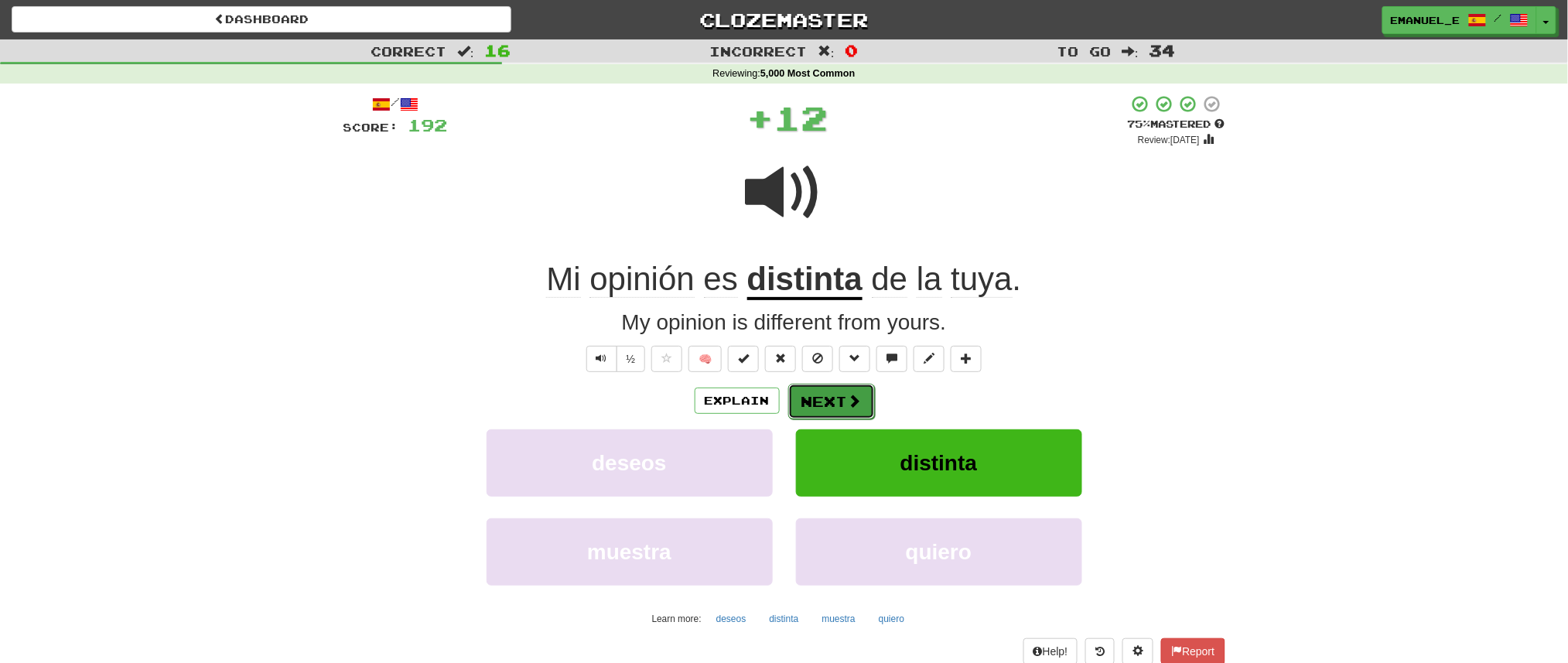
click at [842, 389] on button "Next" at bounding box center [832, 401] width 87 height 35
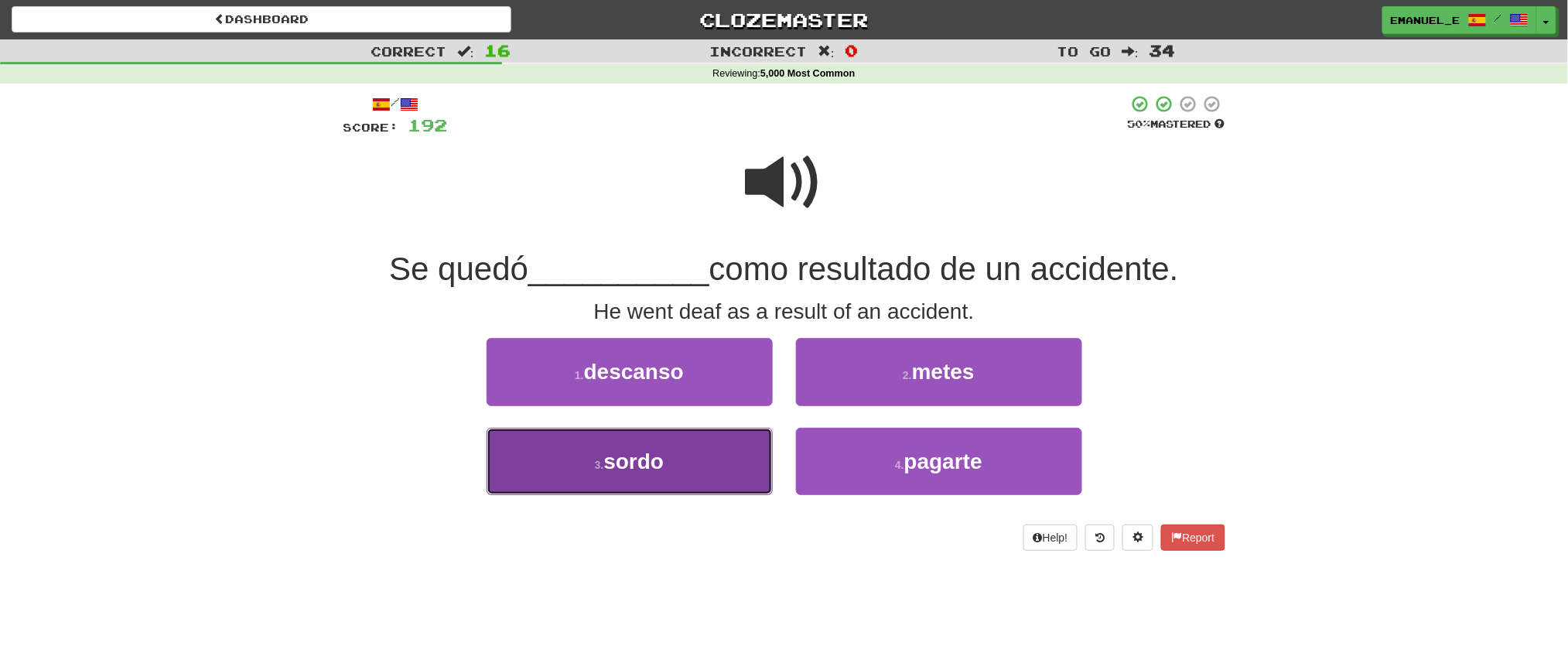
click at [695, 459] on button "3 . sordo" at bounding box center [629, 461] width 286 height 67
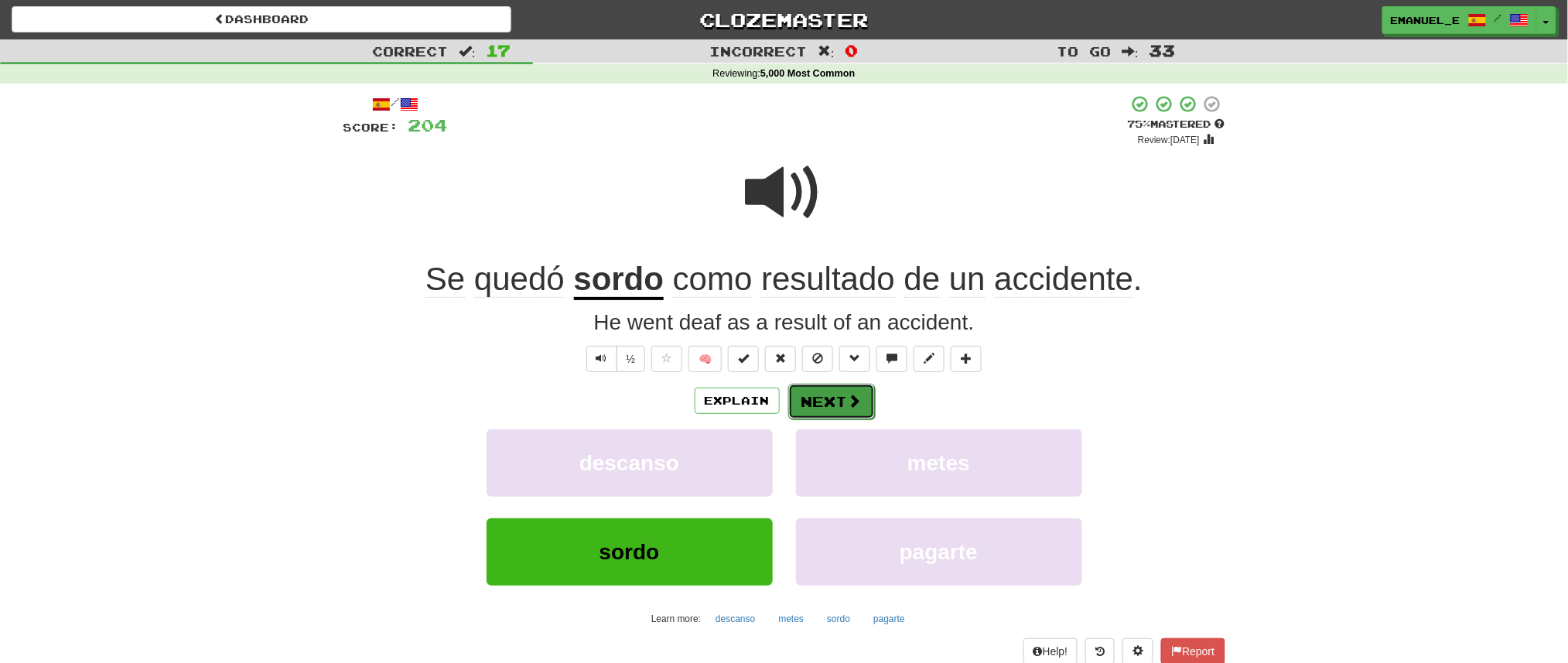
click at [845, 392] on button "Next" at bounding box center [832, 401] width 87 height 35
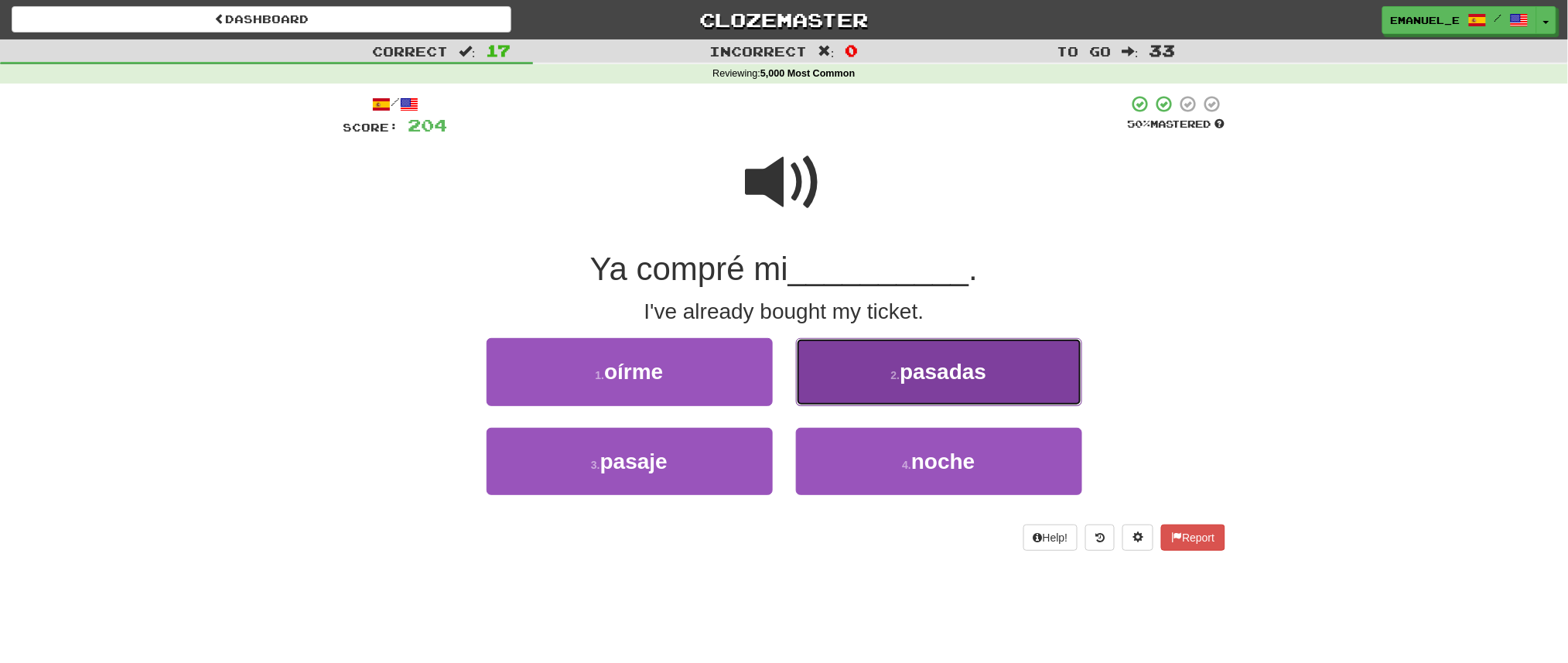
click at [855, 380] on button "2 . pasadas" at bounding box center [939, 372] width 286 height 67
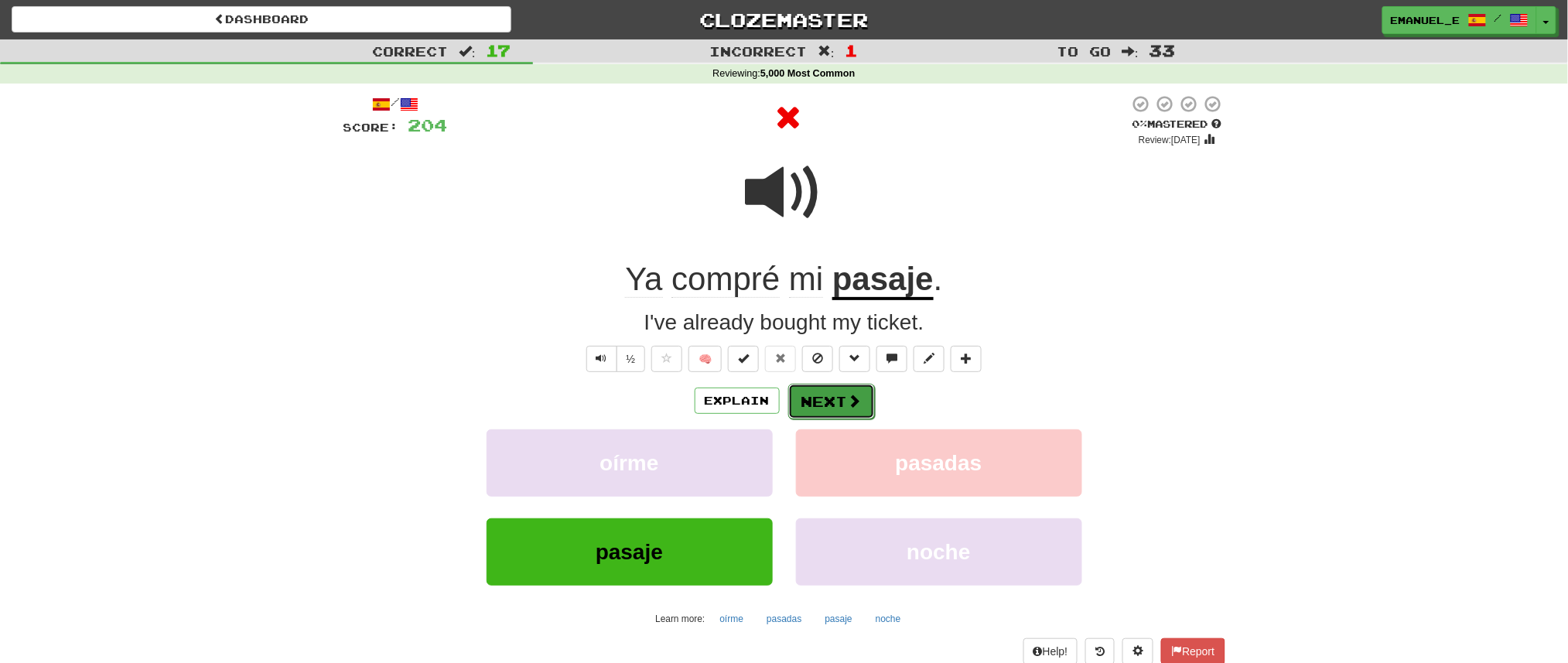
click at [843, 392] on button "Next" at bounding box center [832, 401] width 87 height 35
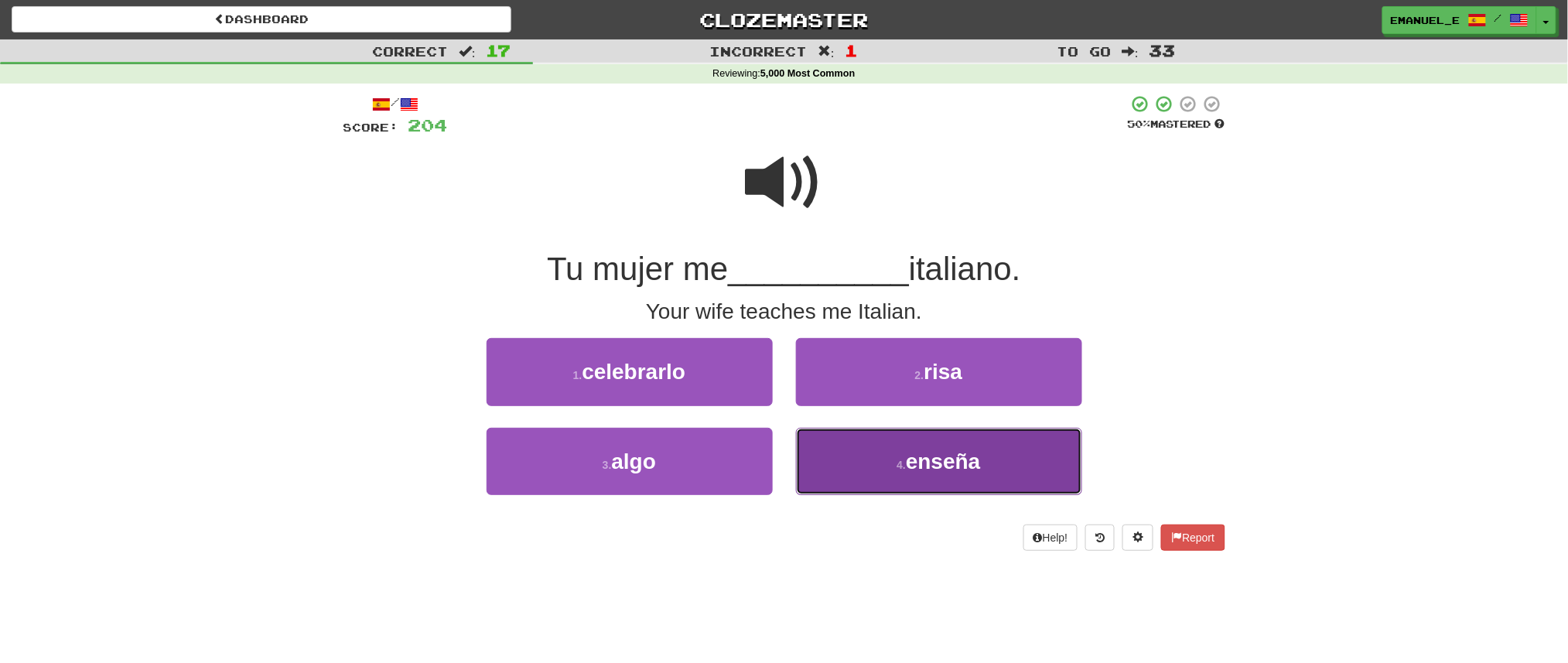
click at [841, 447] on button "4 . enseña" at bounding box center [939, 461] width 286 height 67
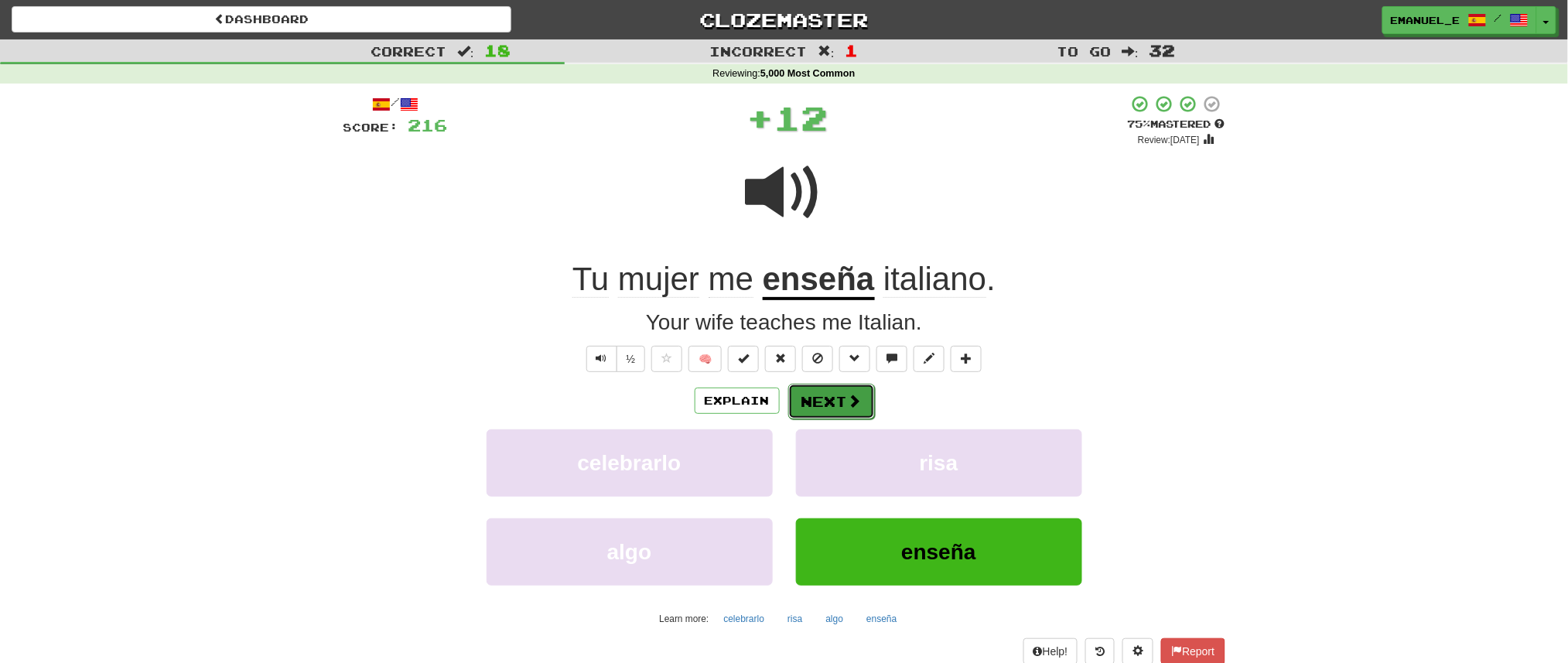
click at [836, 397] on button "Next" at bounding box center [832, 401] width 87 height 35
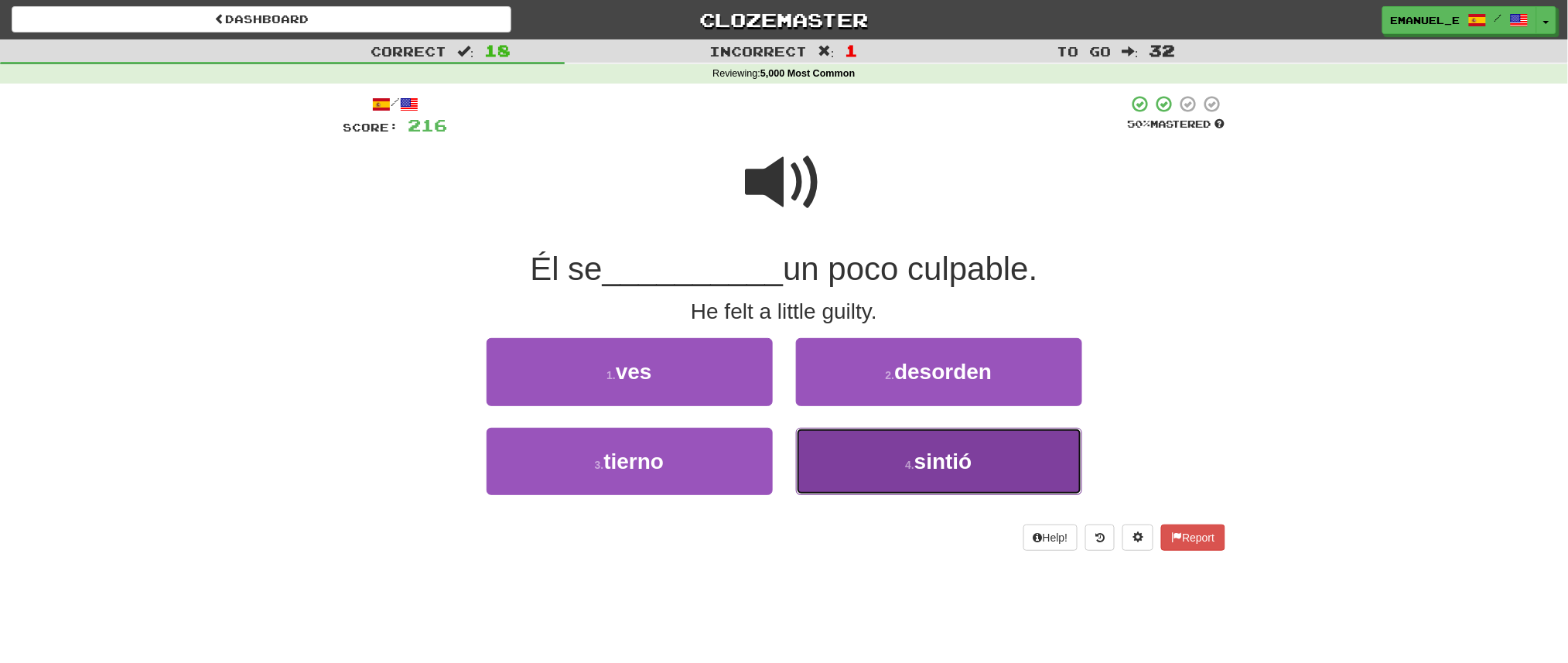
click at [847, 450] on button "4 . sintió" at bounding box center [939, 461] width 286 height 67
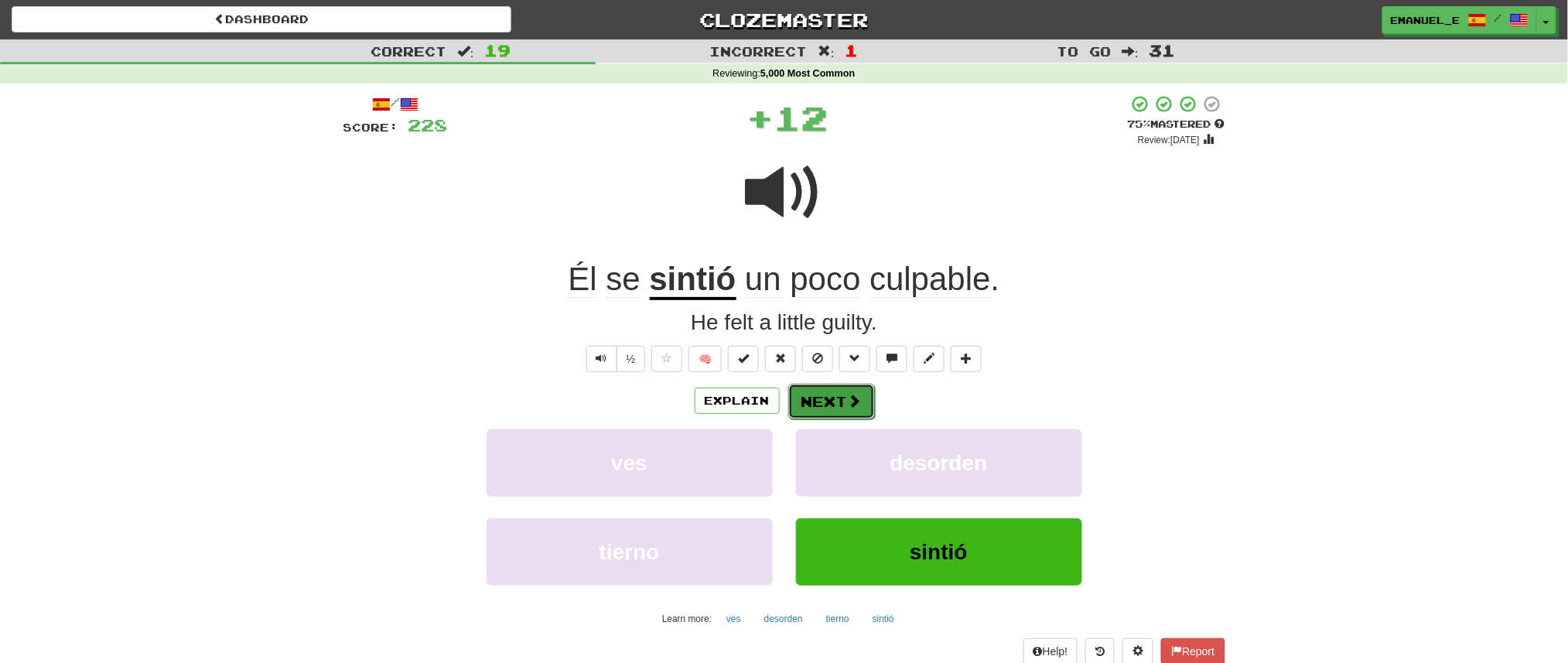
click at [832, 399] on button "Next" at bounding box center [832, 401] width 87 height 35
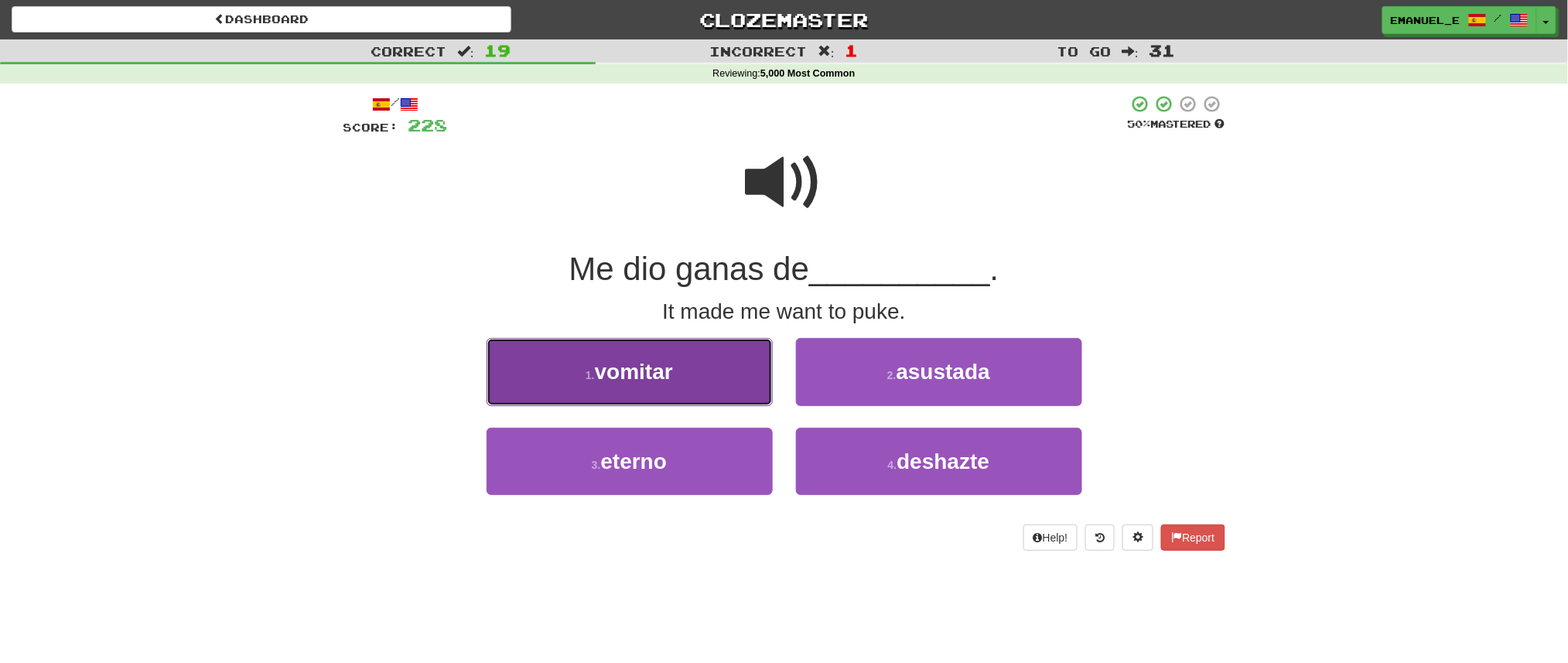
click at [696, 376] on button "1 . vomitar" at bounding box center [629, 372] width 286 height 67
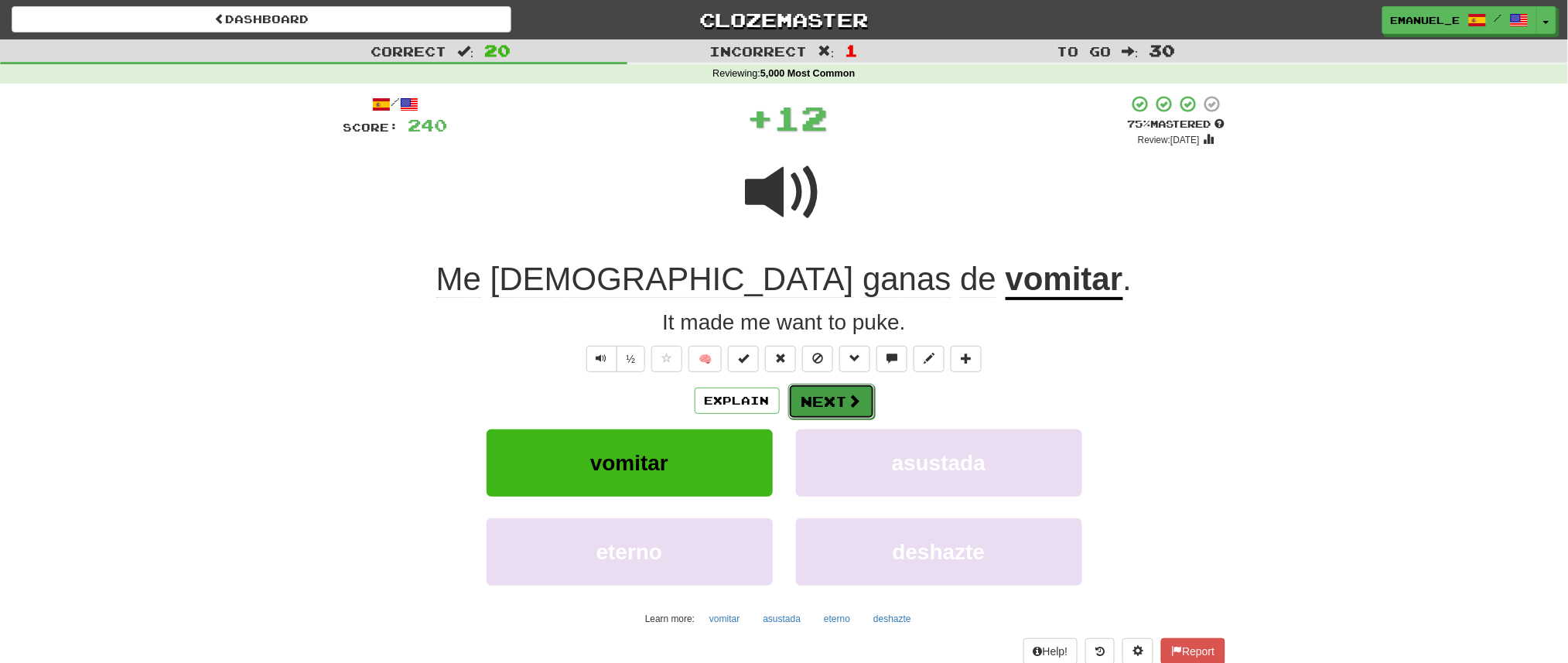
click at [832, 397] on button "Next" at bounding box center [832, 401] width 87 height 35
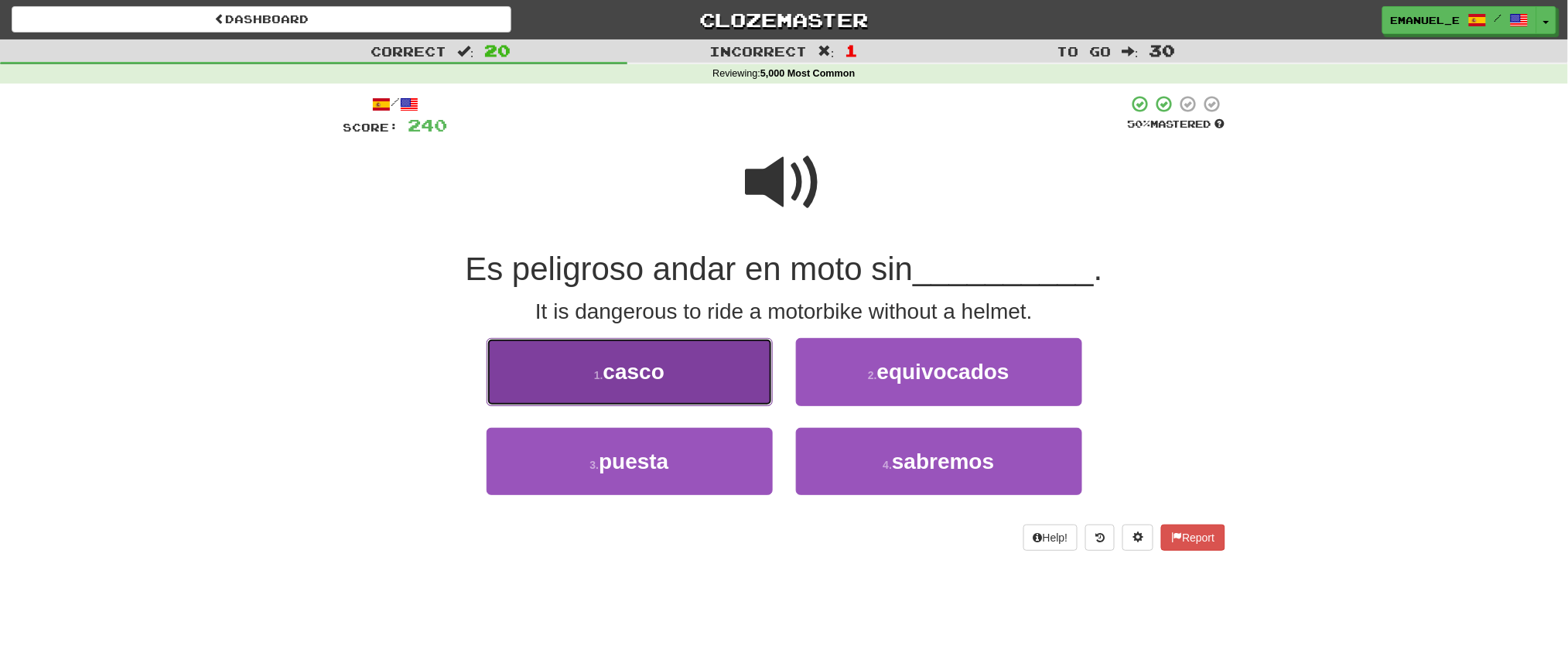
click at [736, 372] on button "1 . casco" at bounding box center [629, 372] width 286 height 67
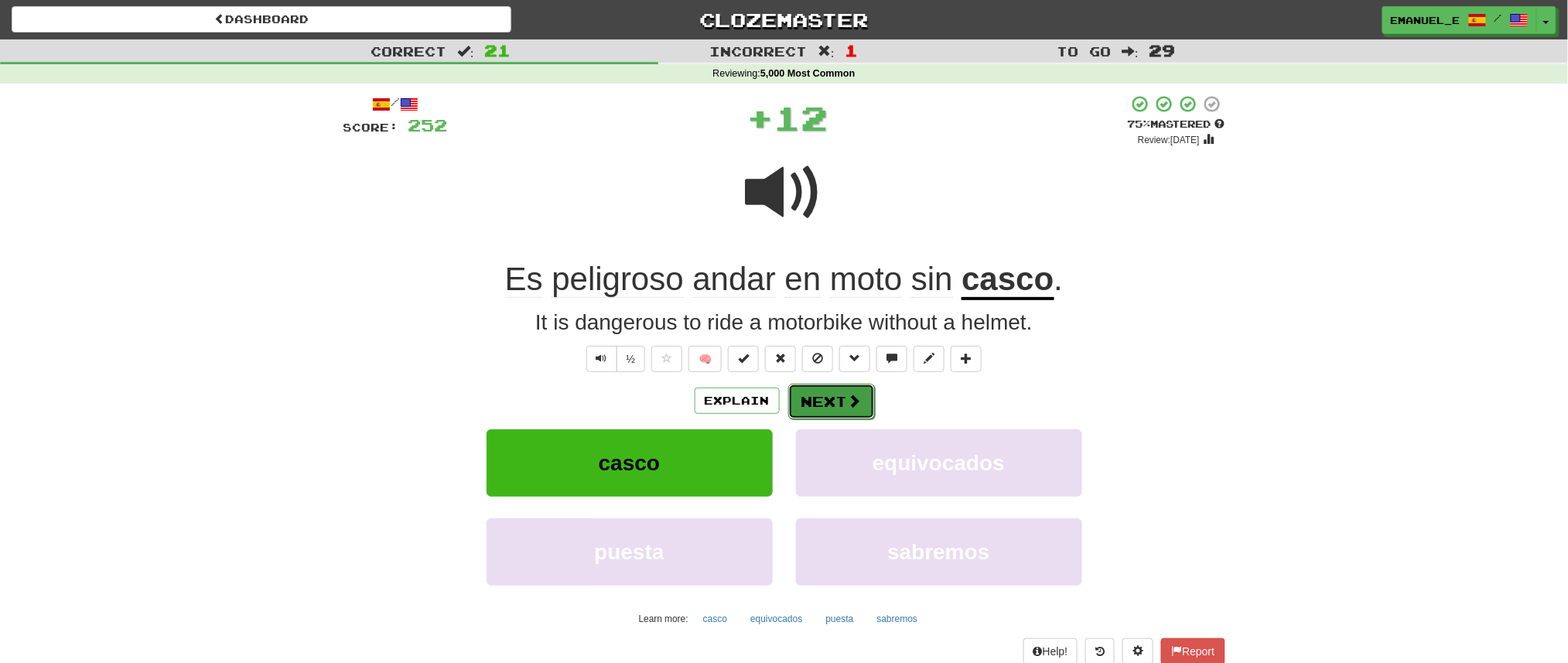
click at [839, 389] on button "Next" at bounding box center [832, 401] width 87 height 35
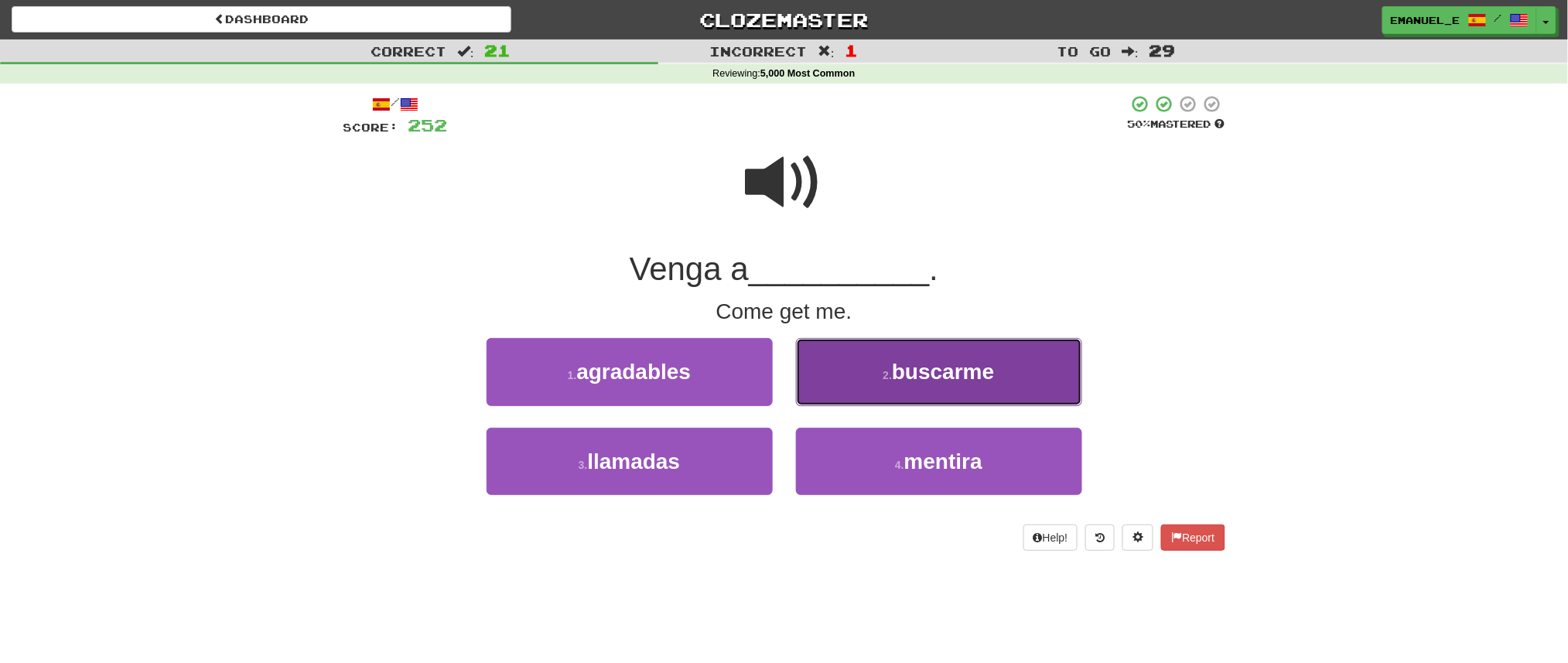
click at [875, 369] on button "2 . buscarme" at bounding box center [939, 372] width 286 height 67
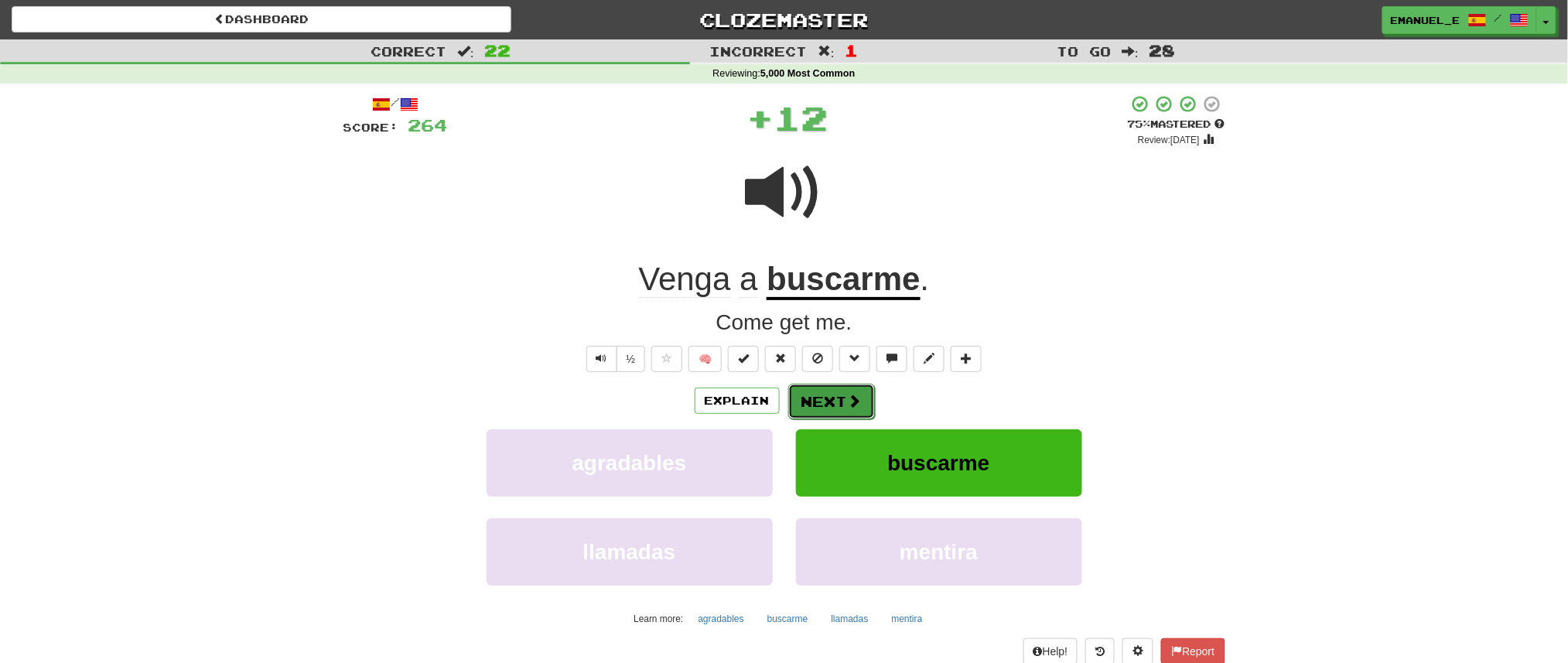
click at [835, 400] on button "Next" at bounding box center [832, 401] width 87 height 35
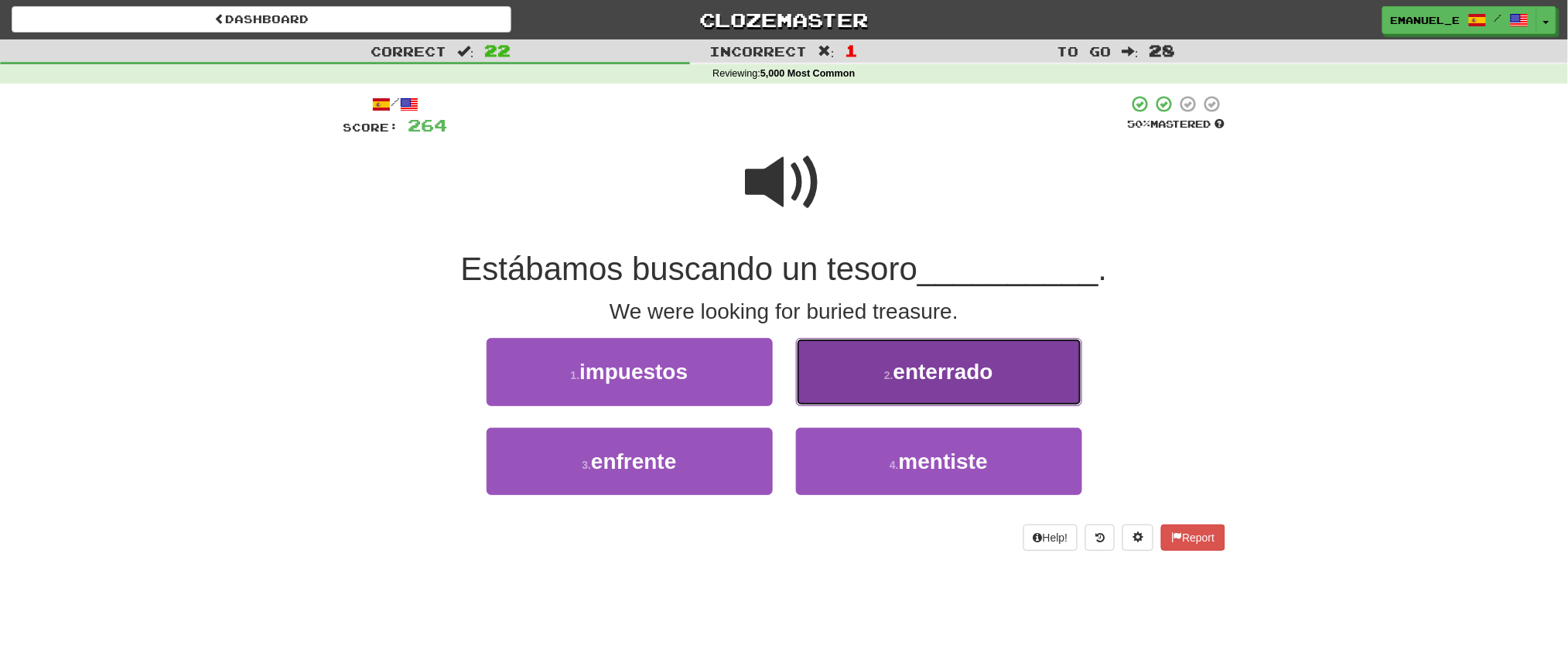
click at [835, 402] on button "2 . enterrado" at bounding box center [939, 372] width 286 height 67
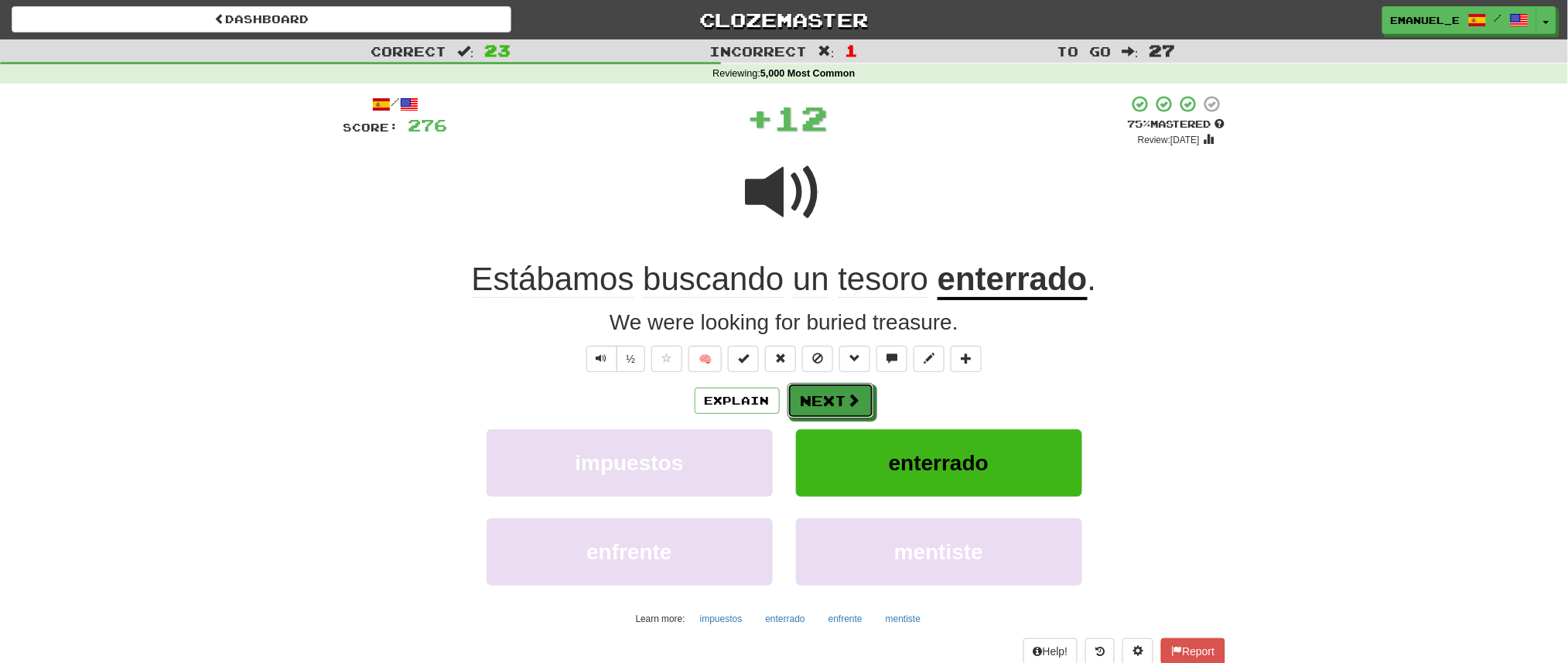
click at [835, 402] on button "Next" at bounding box center [831, 400] width 87 height 35
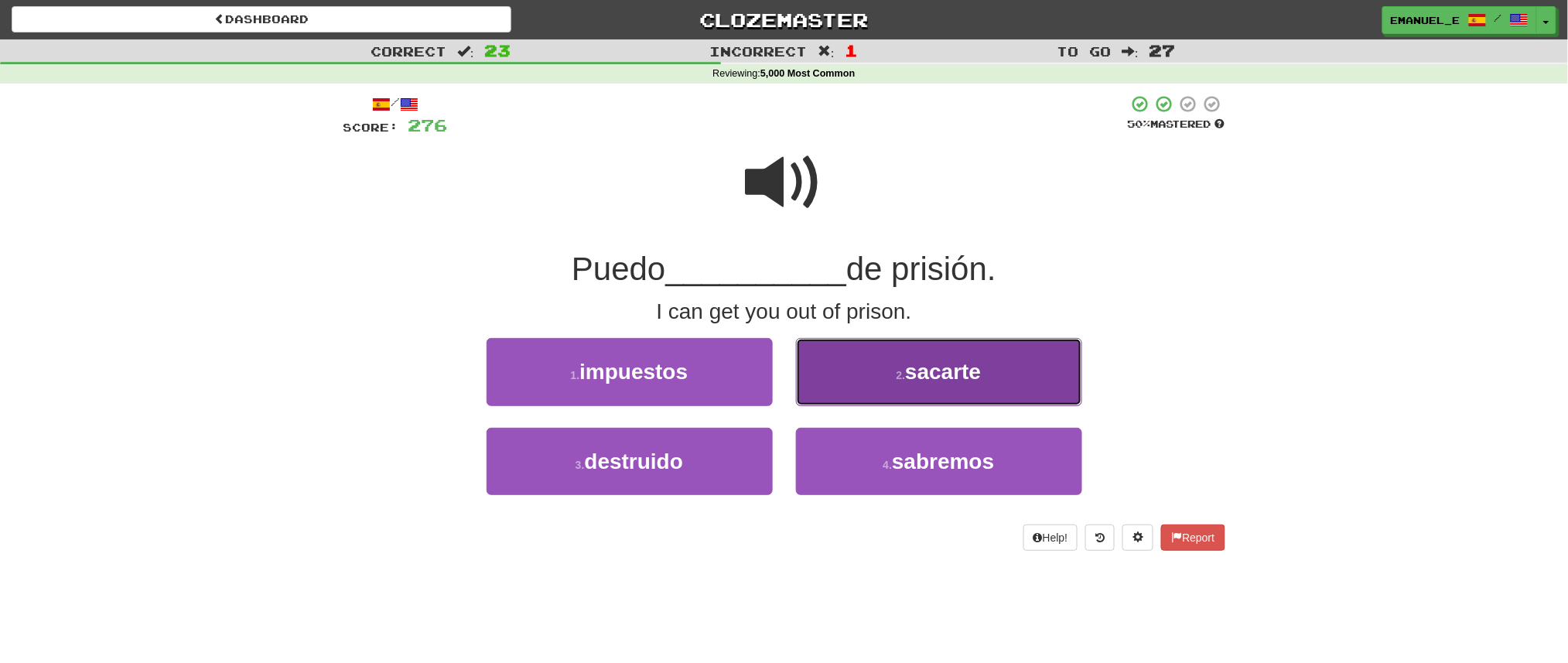
click at [881, 372] on button "2 . sacarte" at bounding box center [939, 372] width 286 height 67
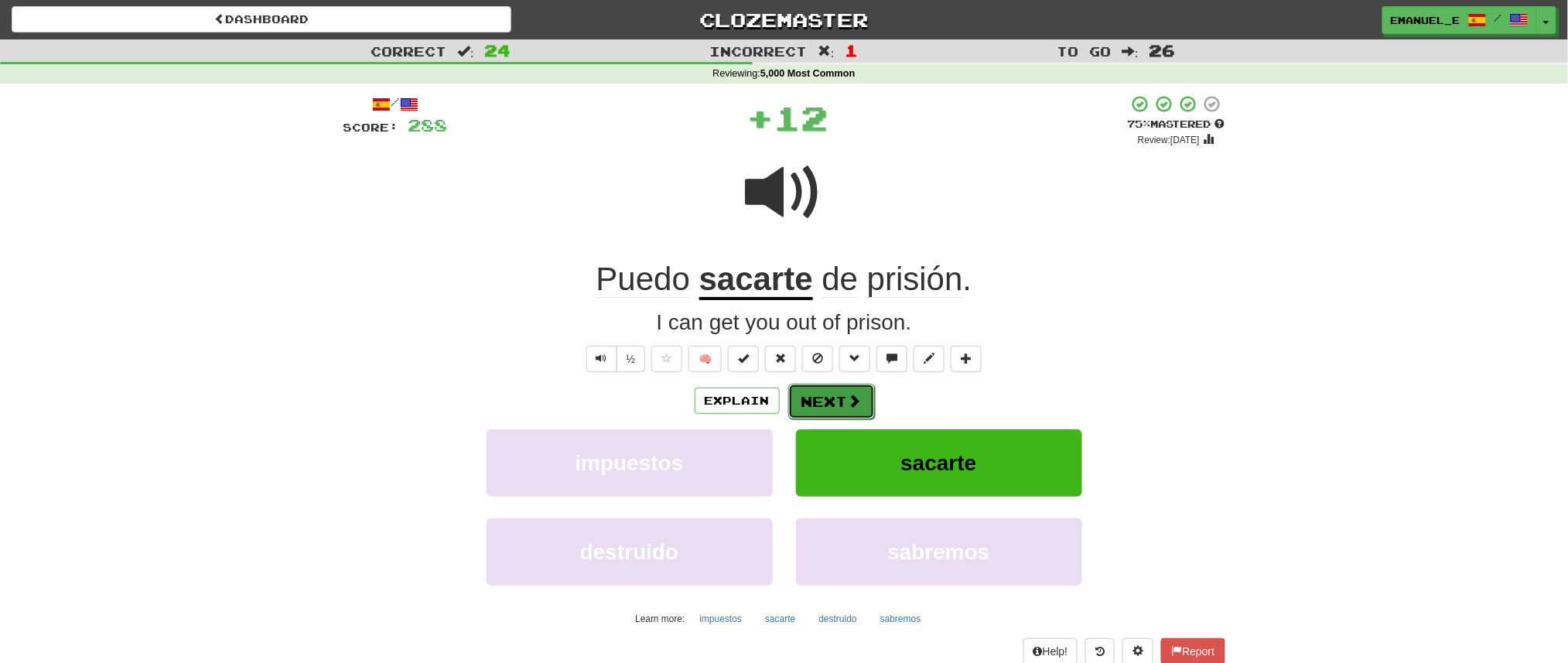
click at [840, 397] on button "Next" at bounding box center [832, 401] width 87 height 35
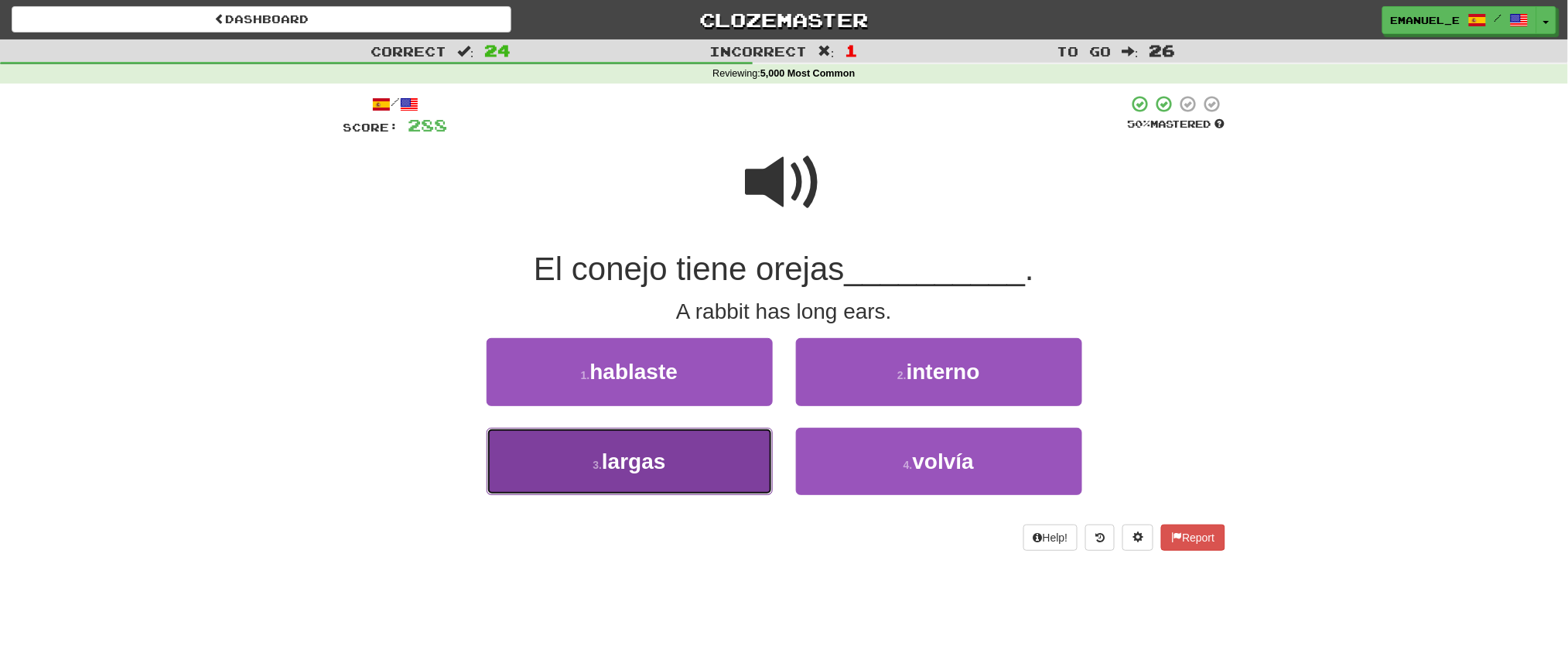
click at [709, 454] on button "3 . largas" at bounding box center [629, 461] width 286 height 67
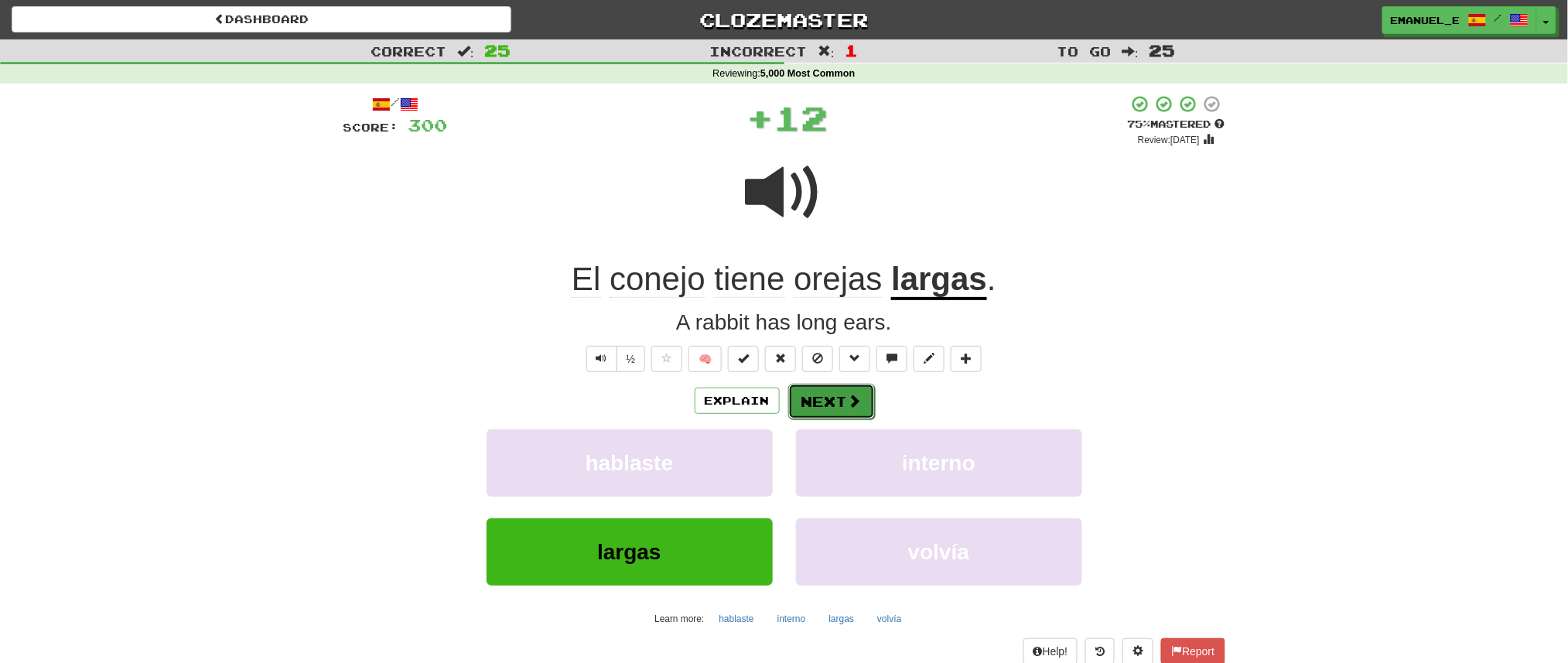
click at [841, 396] on button "Next" at bounding box center [832, 401] width 87 height 35
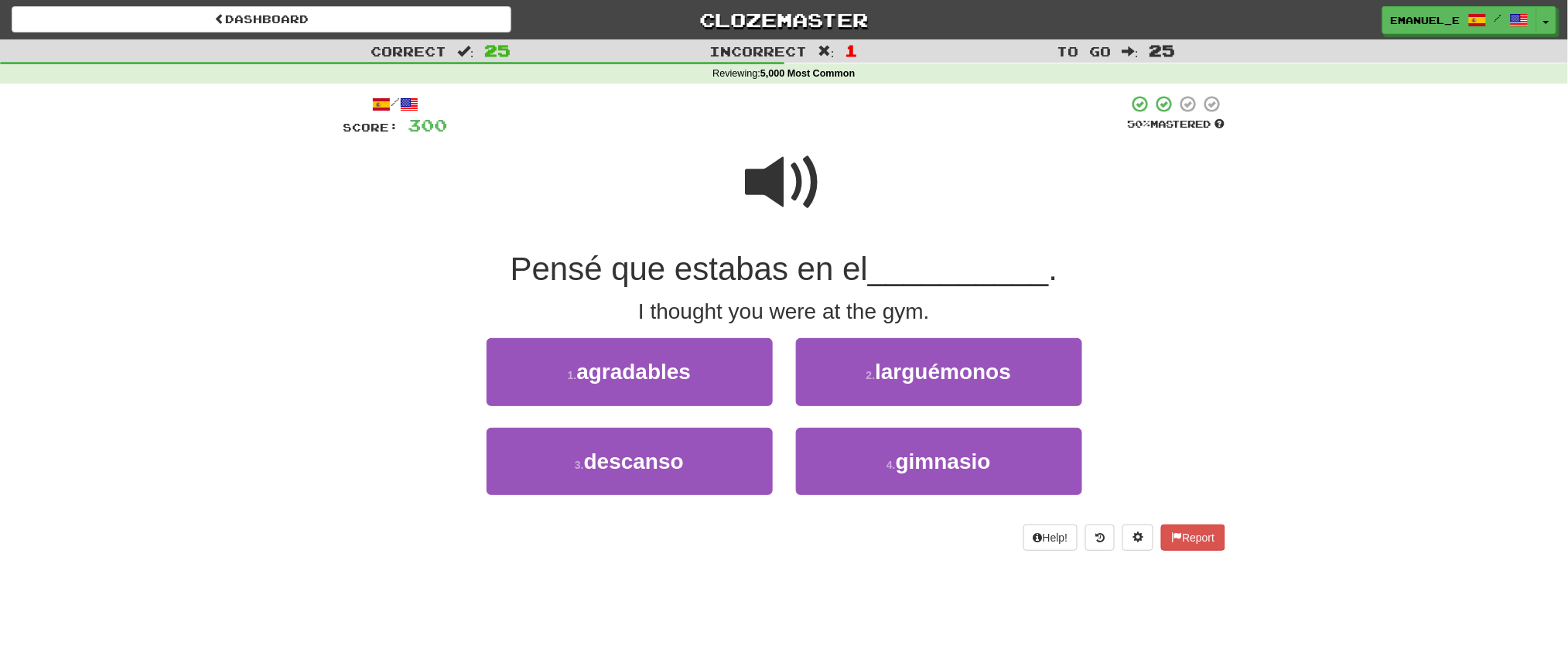
click at [783, 202] on span at bounding box center [784, 183] width 77 height 77
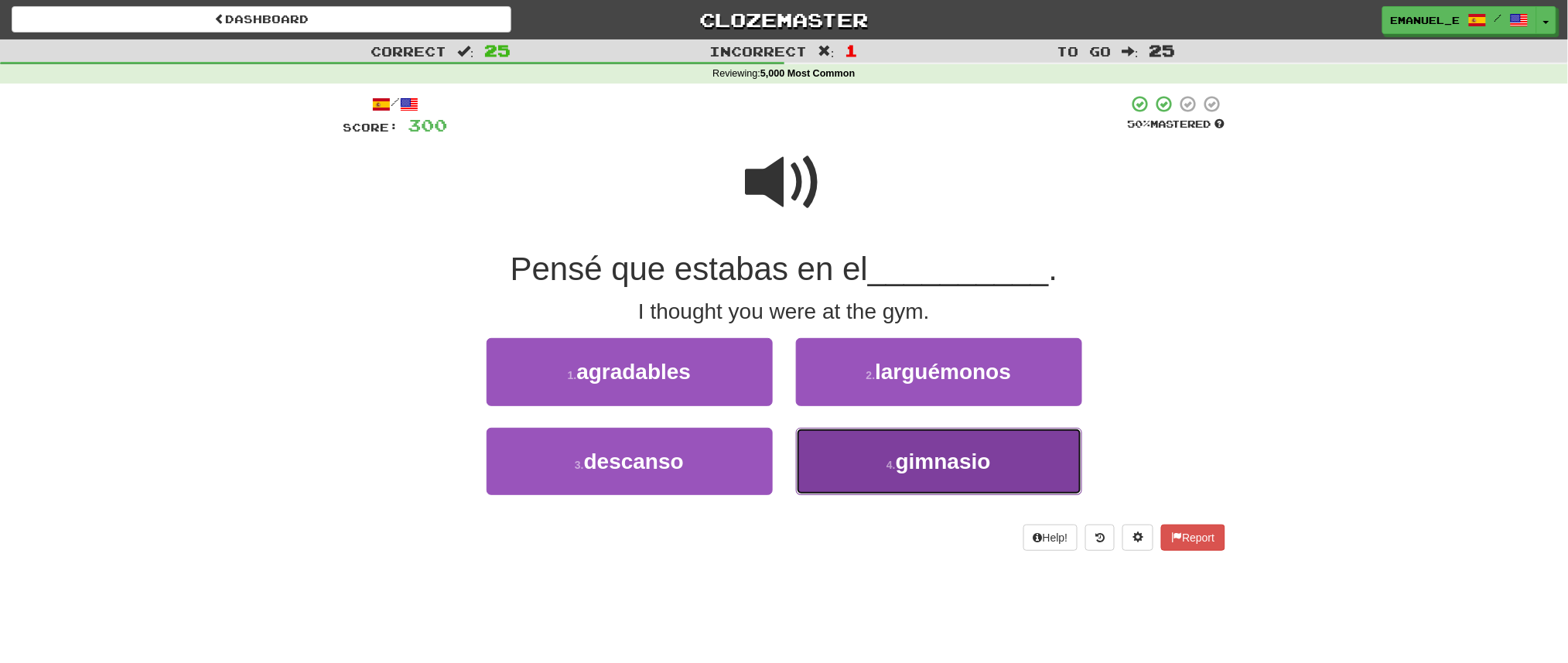
click at [919, 456] on span "gimnasio" at bounding box center [944, 461] width 95 height 24
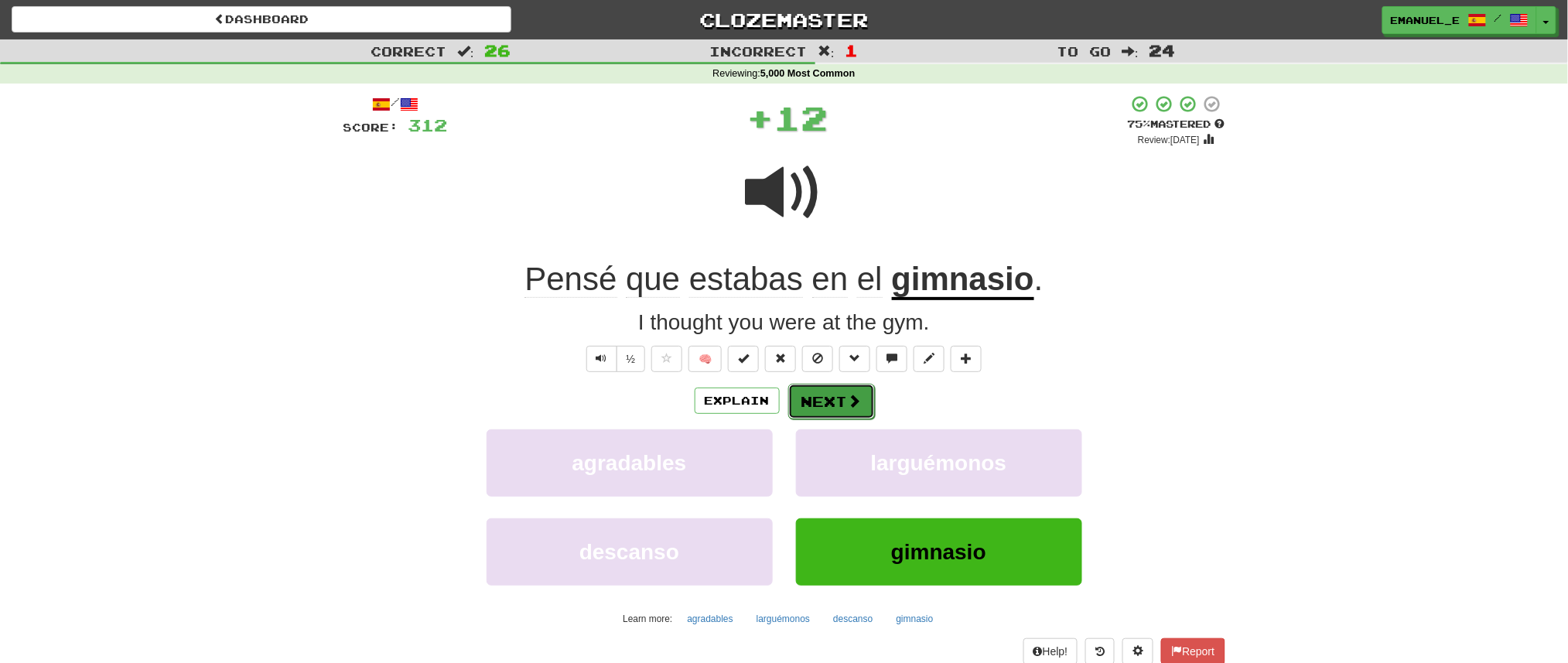
click at [841, 390] on button "Next" at bounding box center [832, 401] width 87 height 35
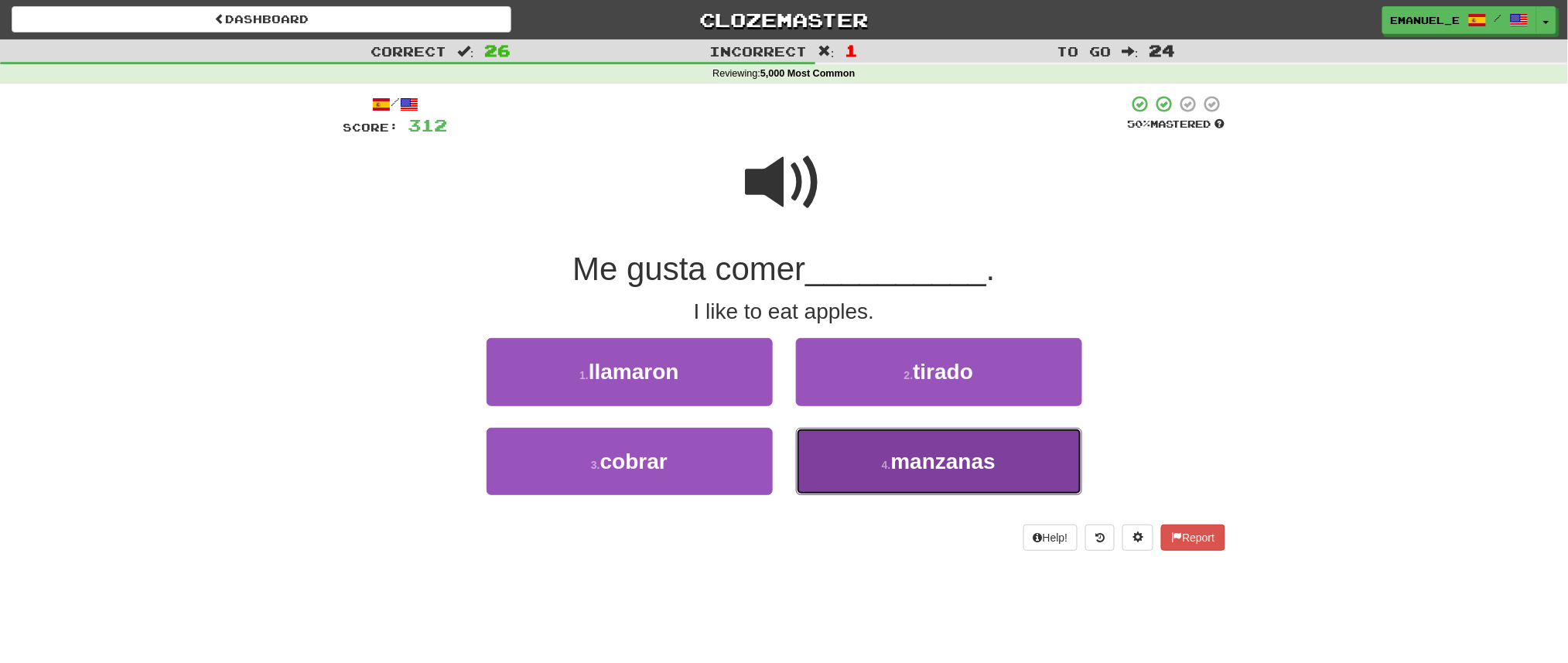
click at [826, 470] on button "4 . manzanas" at bounding box center [939, 461] width 286 height 67
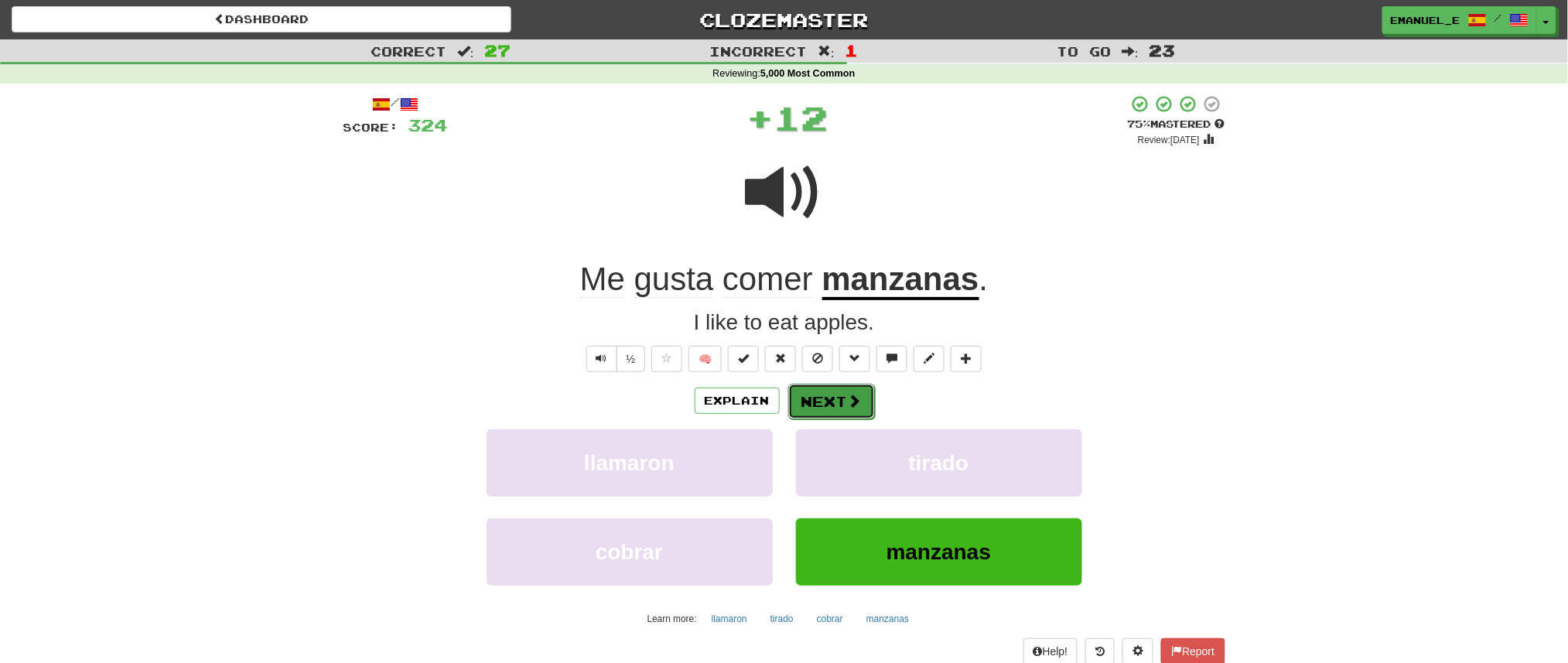
click at [825, 403] on button "Next" at bounding box center [832, 401] width 87 height 35
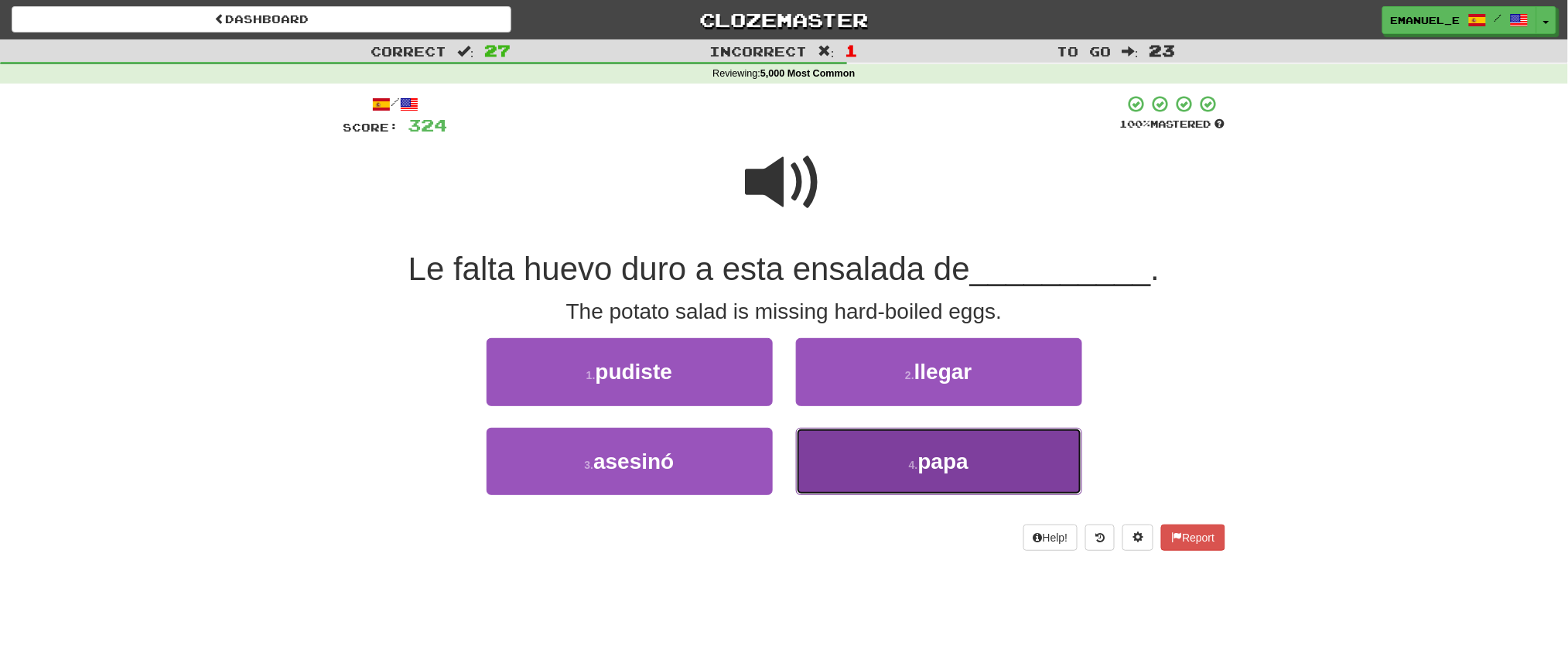
click at [825, 466] on button "4 . papa" at bounding box center [939, 461] width 286 height 67
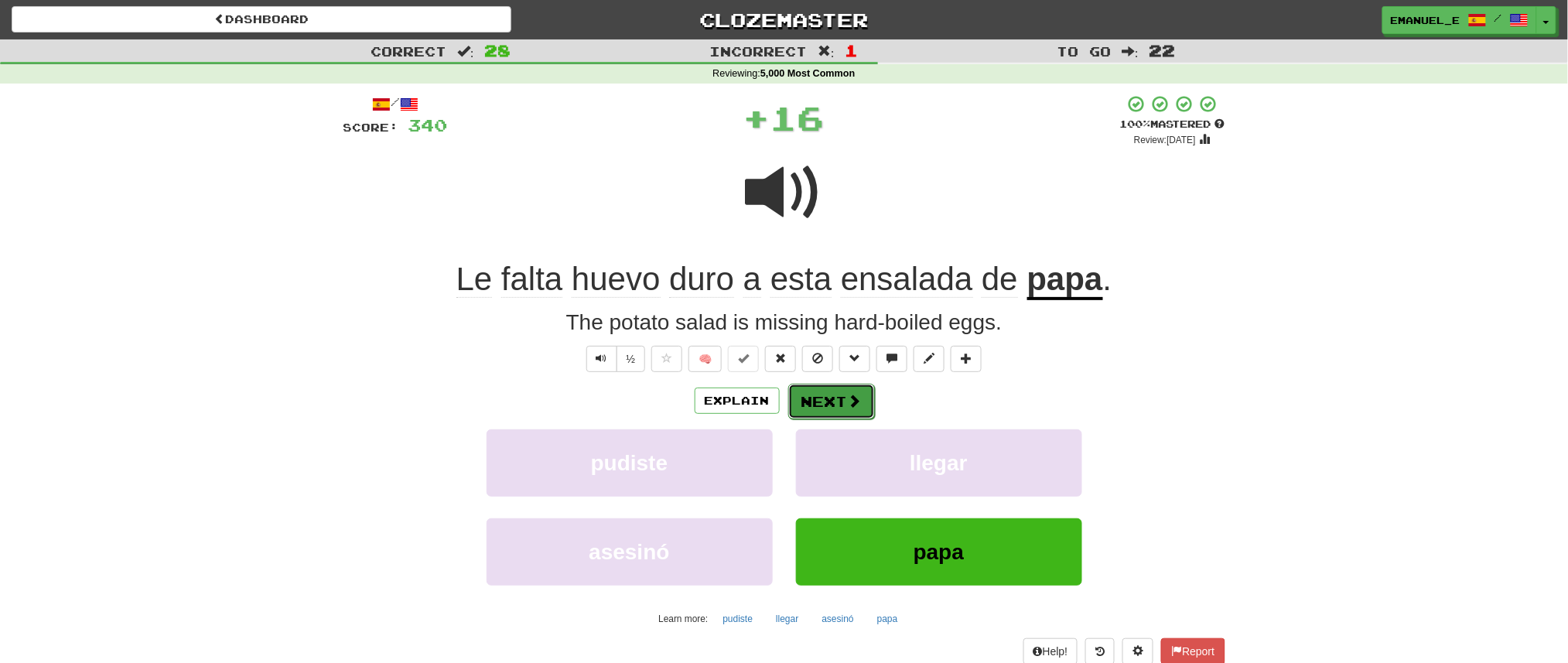
click at [833, 399] on button "Next" at bounding box center [832, 401] width 87 height 35
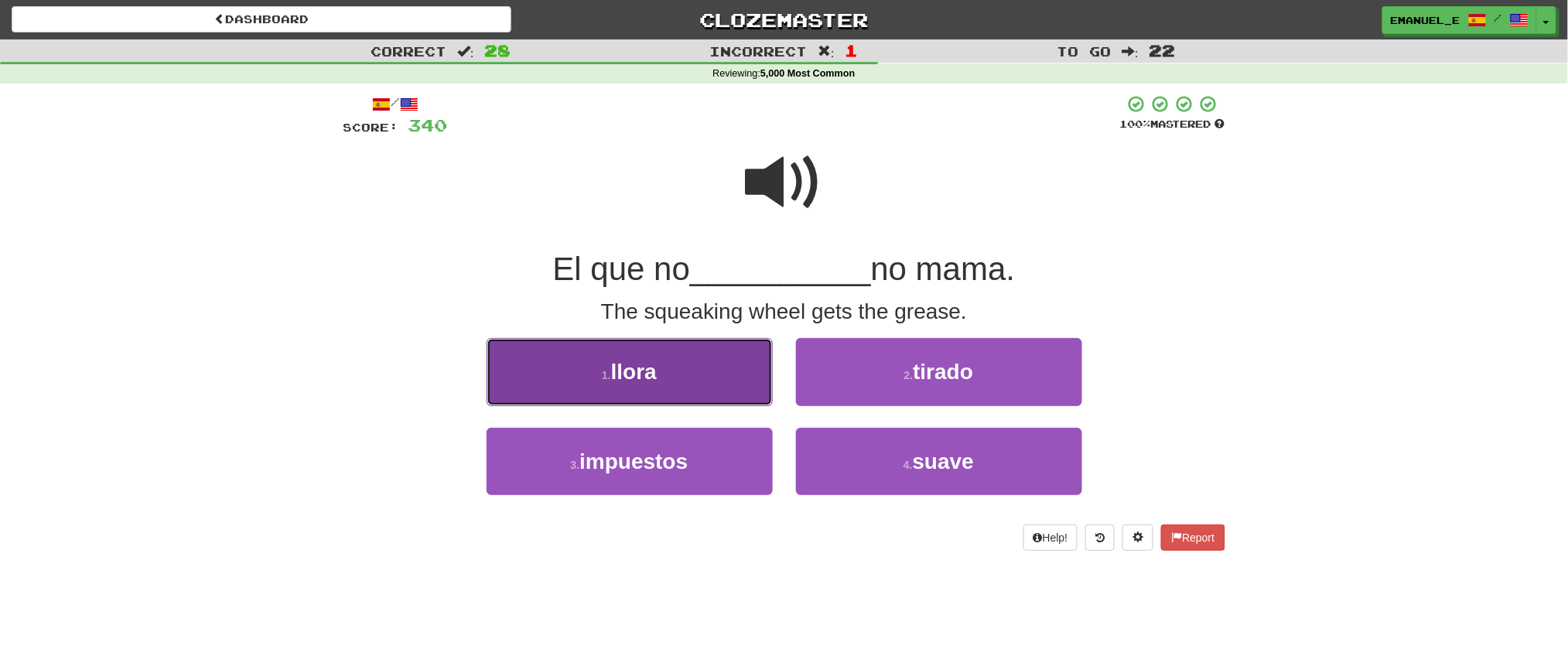
click at [745, 367] on button "1 . llora" at bounding box center [629, 372] width 286 height 67
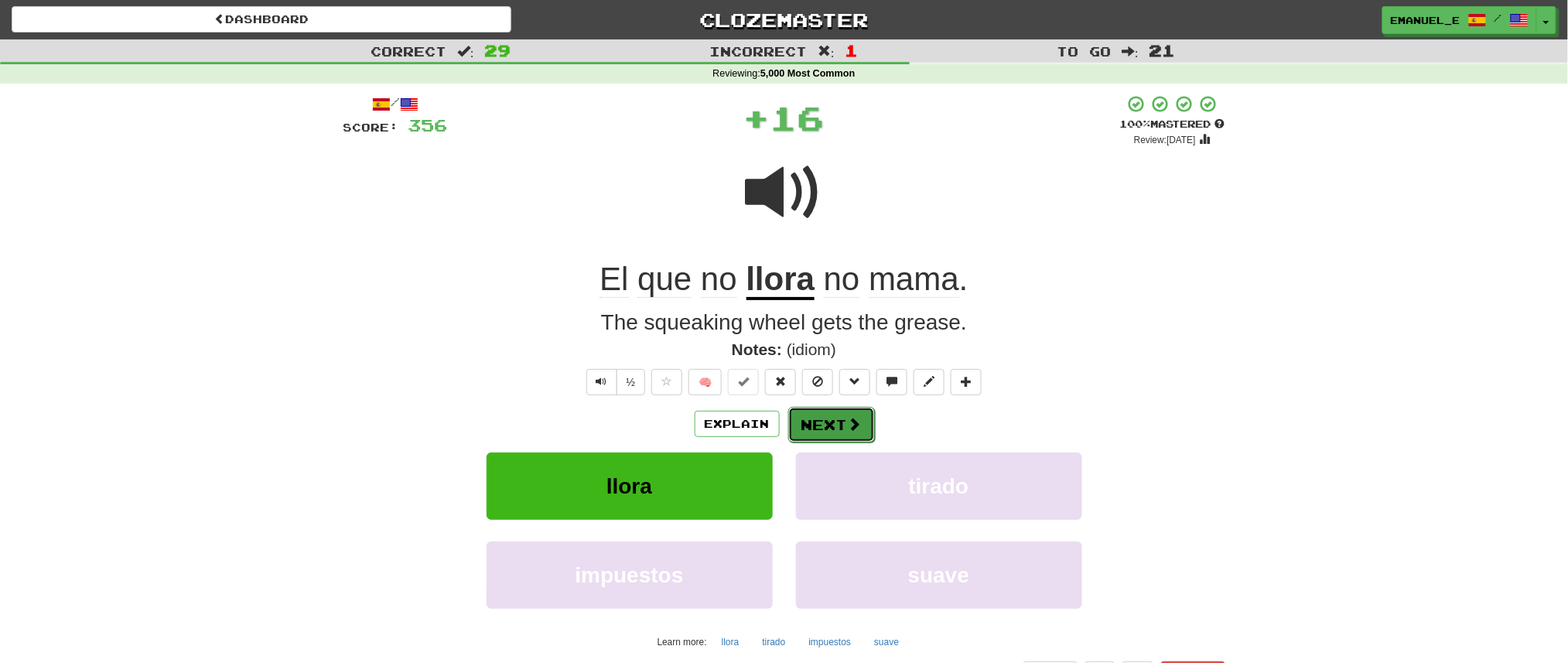
click at [829, 416] on button "Next" at bounding box center [832, 425] width 87 height 35
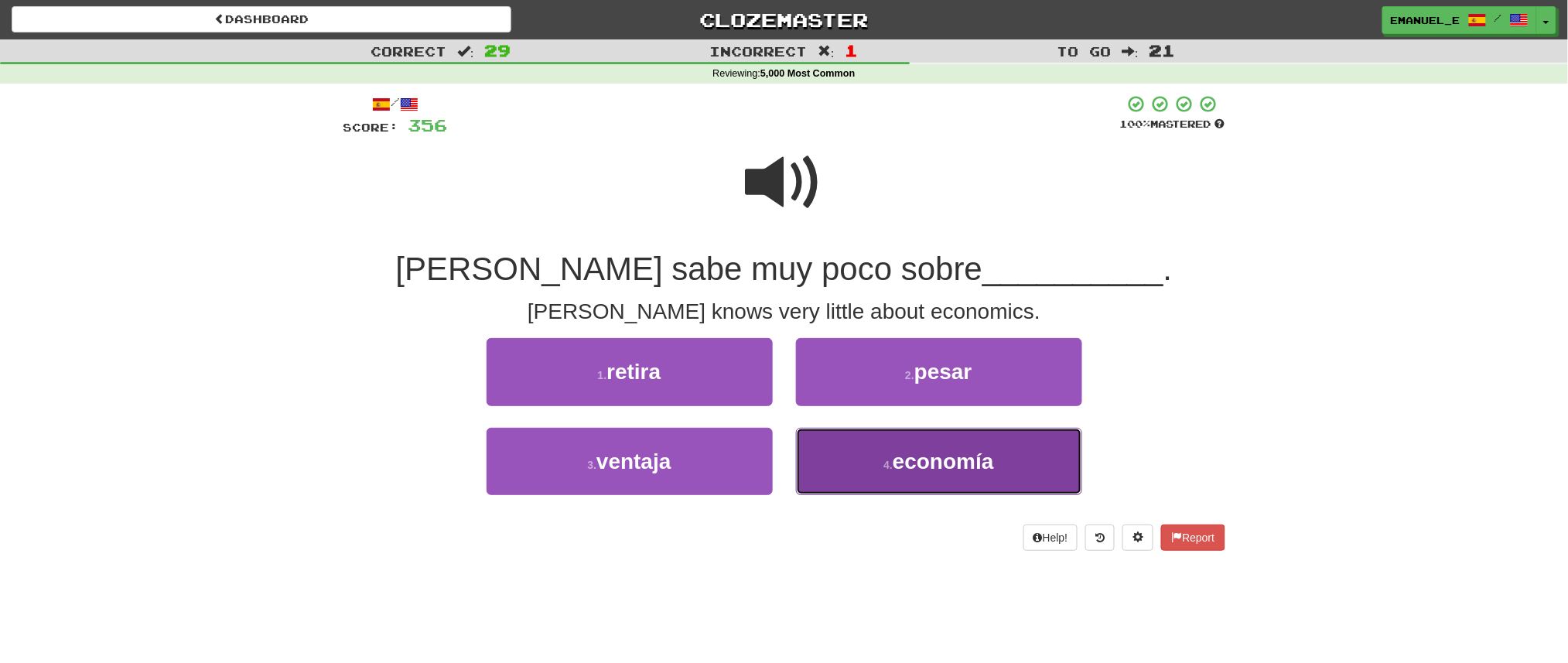
click at [829, 456] on button "4 . economía" at bounding box center [939, 461] width 286 height 67
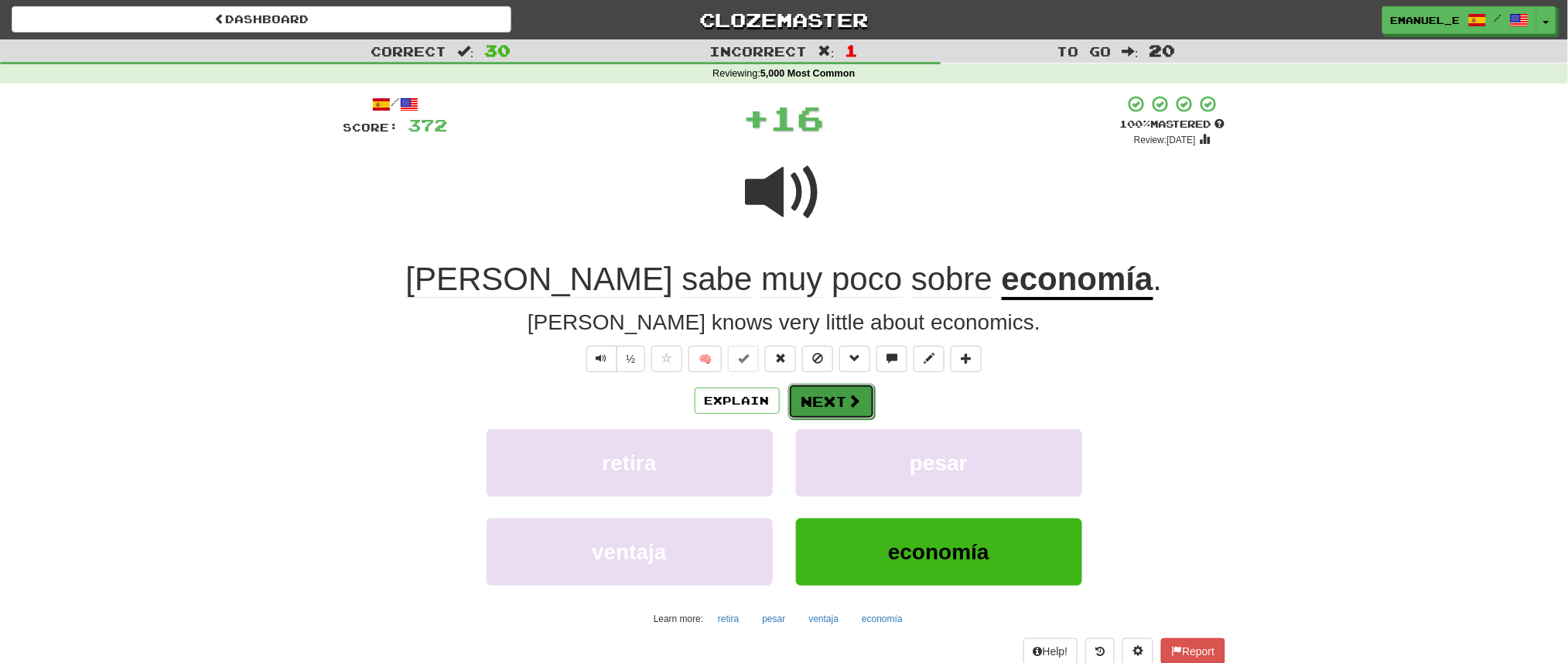
click at [832, 401] on button "Next" at bounding box center [832, 401] width 87 height 35
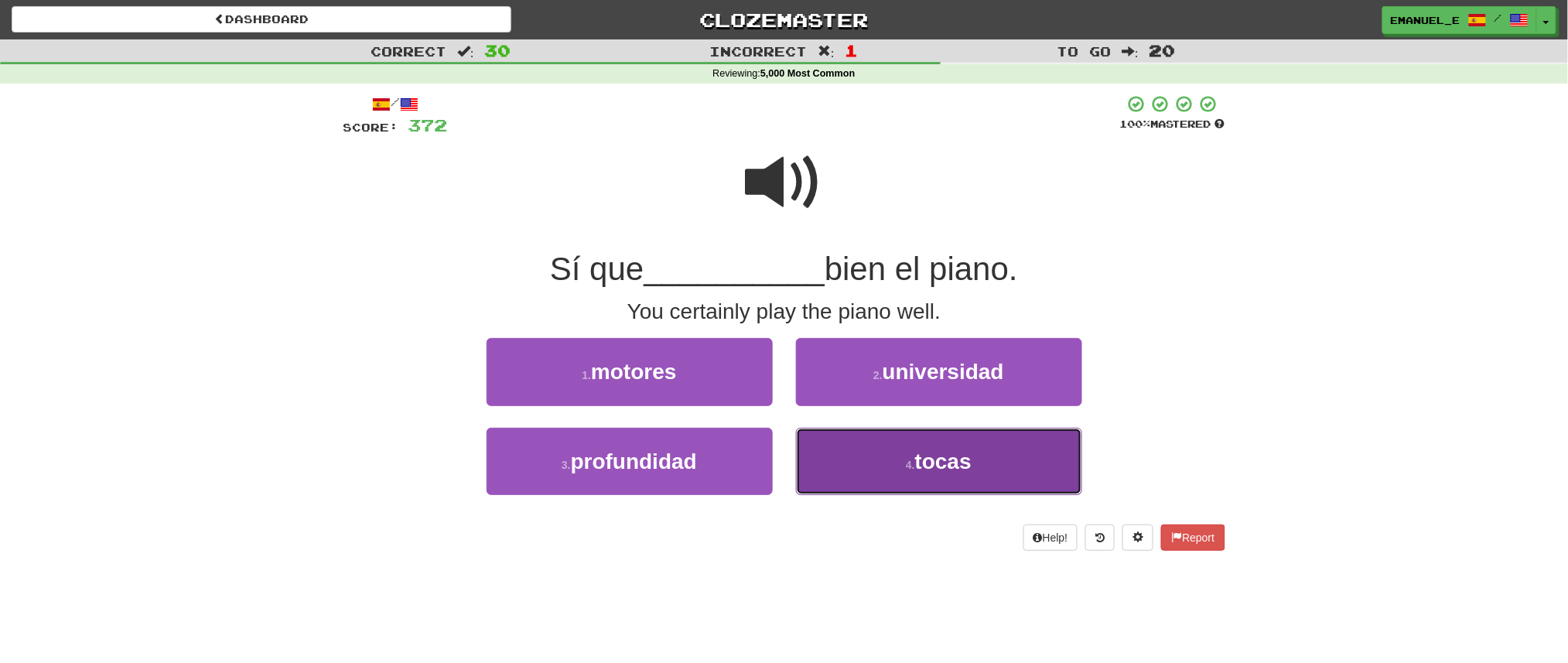
click at [846, 444] on button "4 . tocas" at bounding box center [939, 461] width 286 height 67
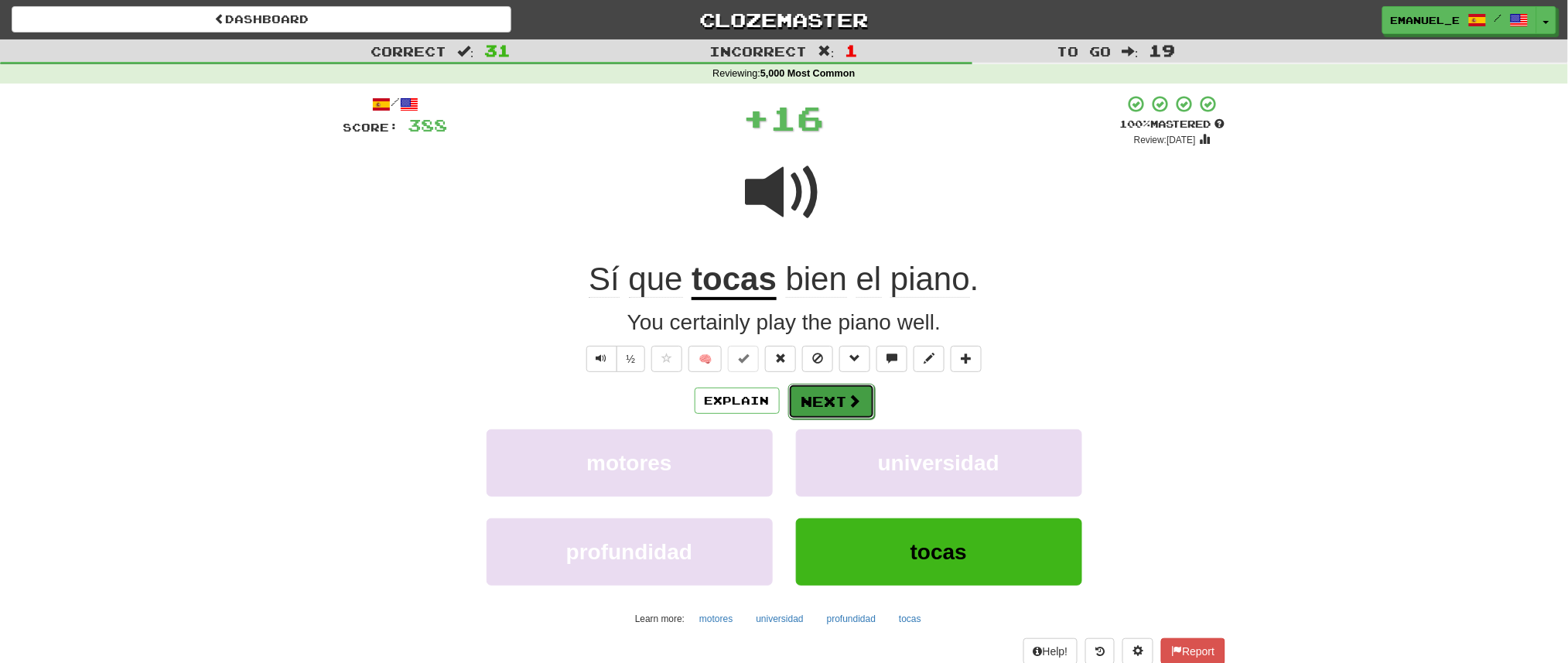
click at [841, 395] on button "Next" at bounding box center [832, 401] width 87 height 35
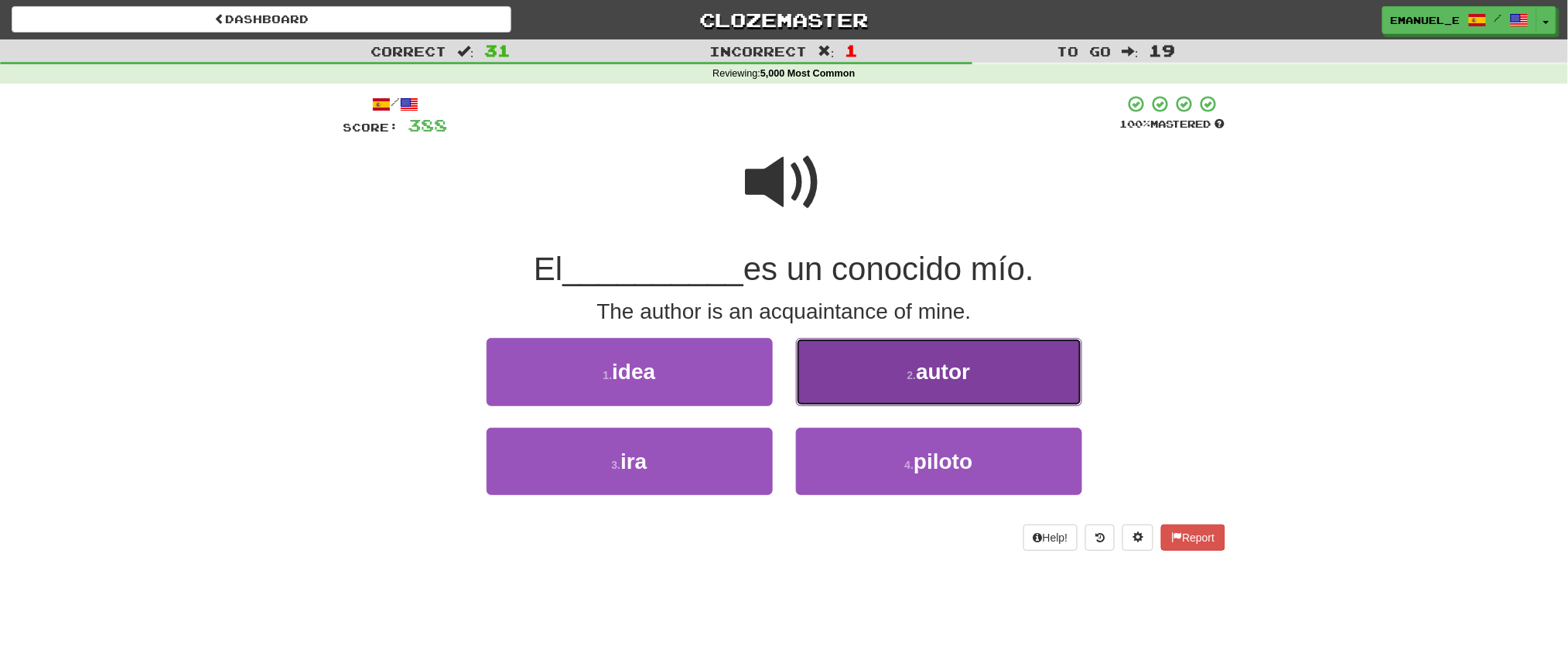
click at [843, 373] on button "2 . autor" at bounding box center [939, 372] width 286 height 67
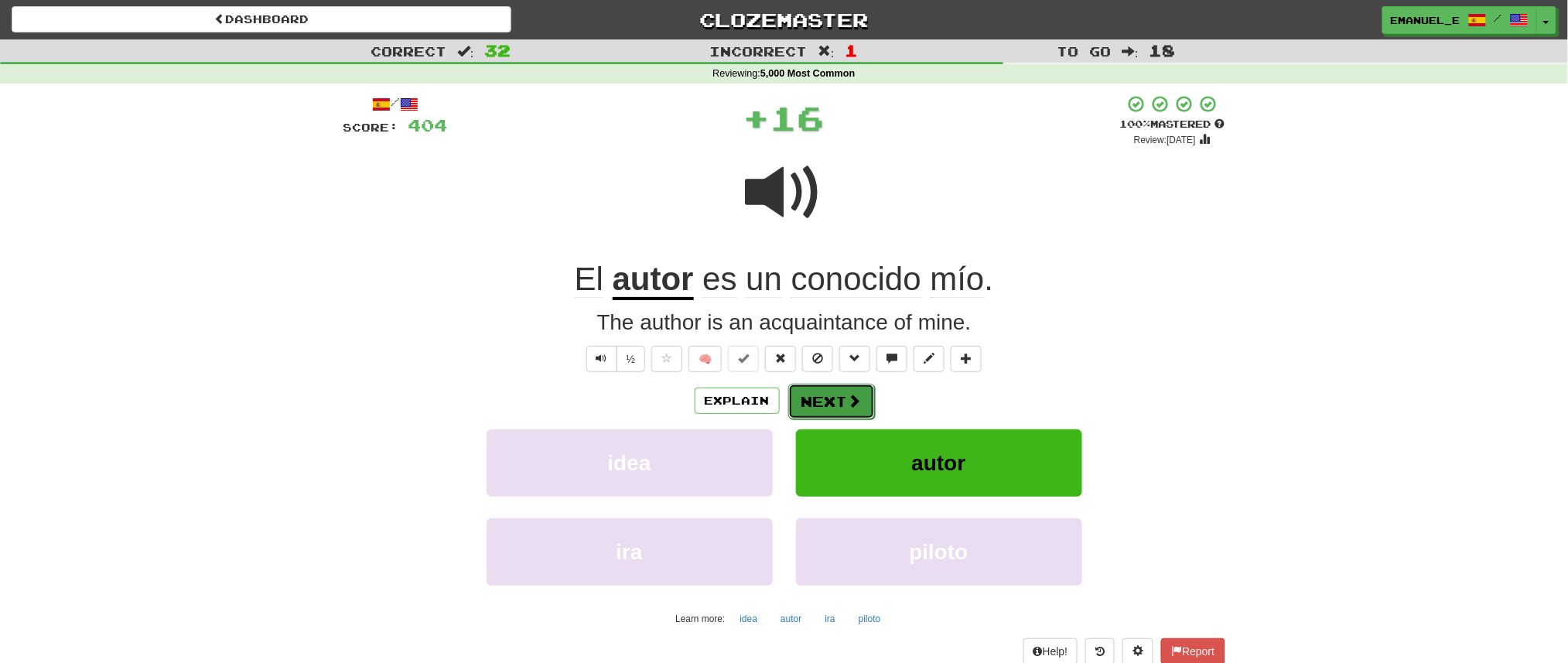
click at [834, 397] on button "Next" at bounding box center [832, 401] width 87 height 35
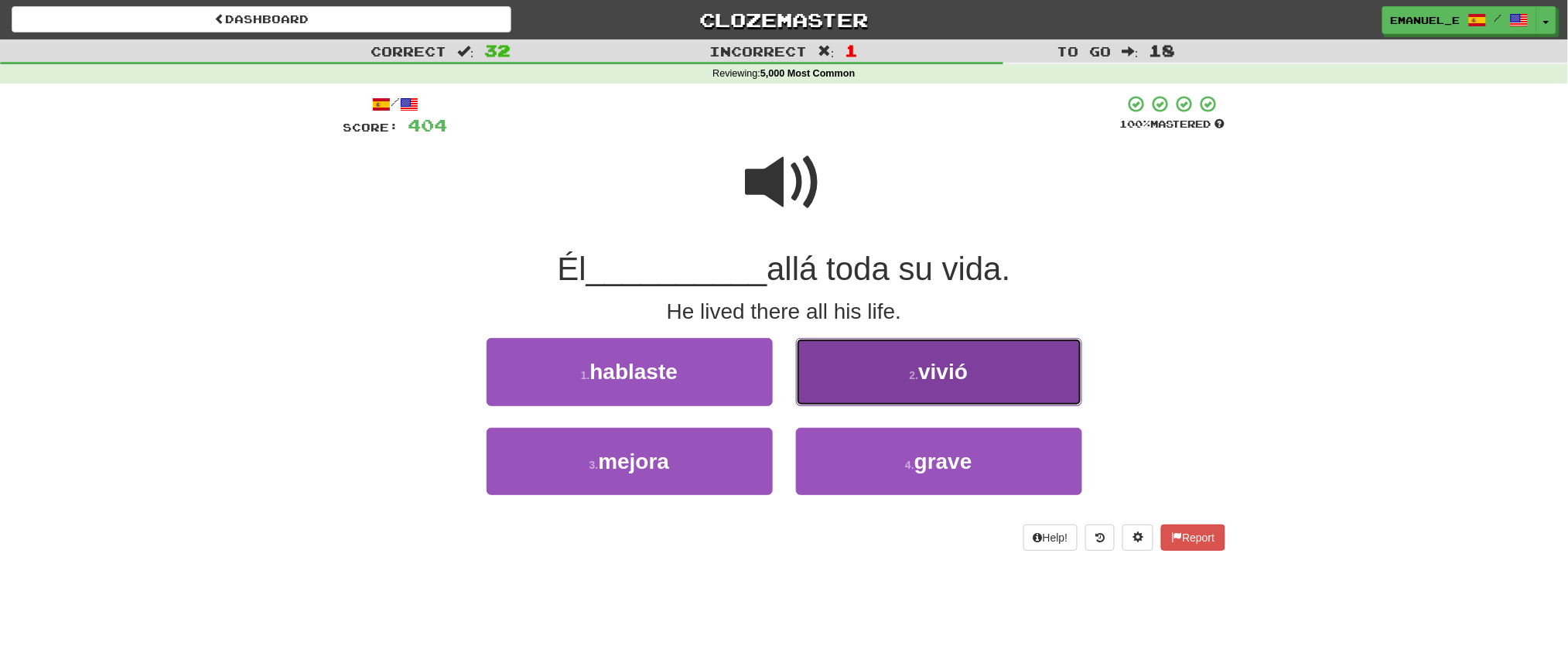
click at [854, 383] on button "2 . vivió" at bounding box center [939, 372] width 286 height 67
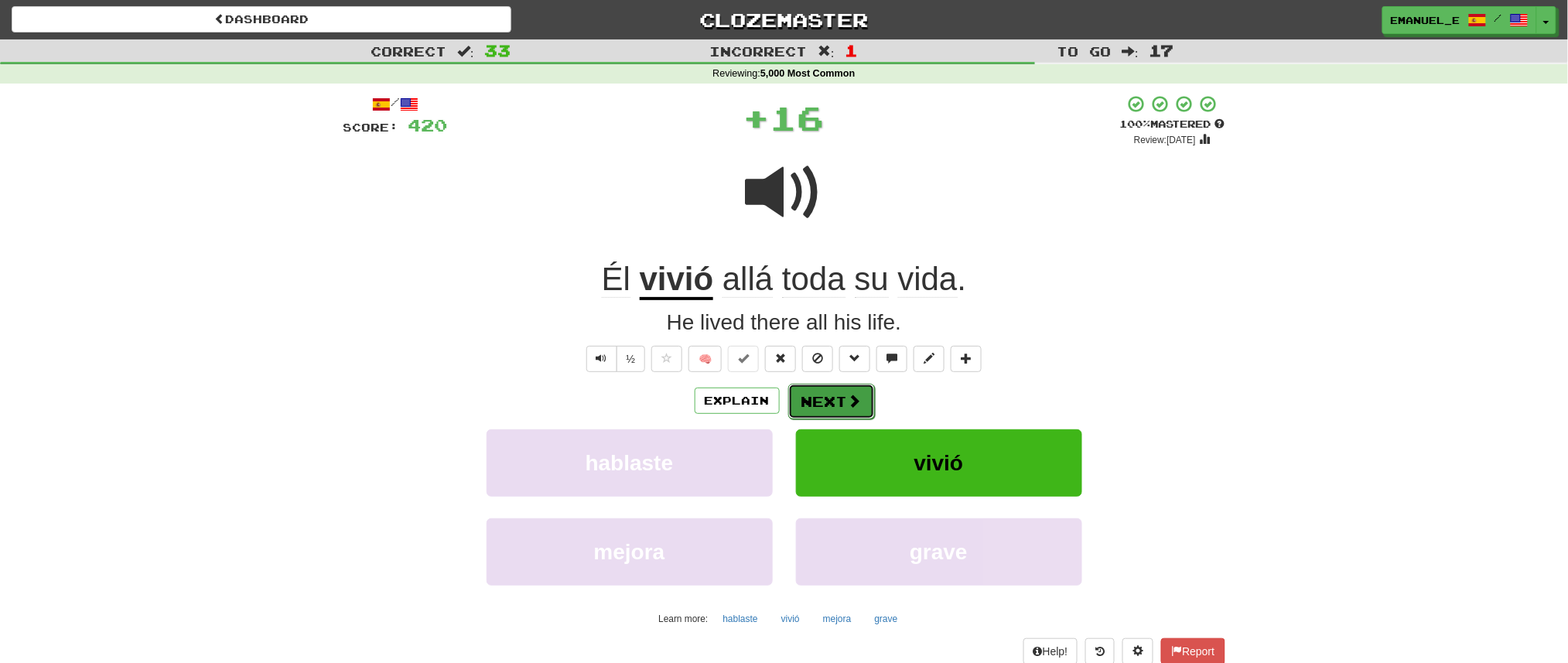
click at [845, 392] on button "Next" at bounding box center [832, 401] width 87 height 35
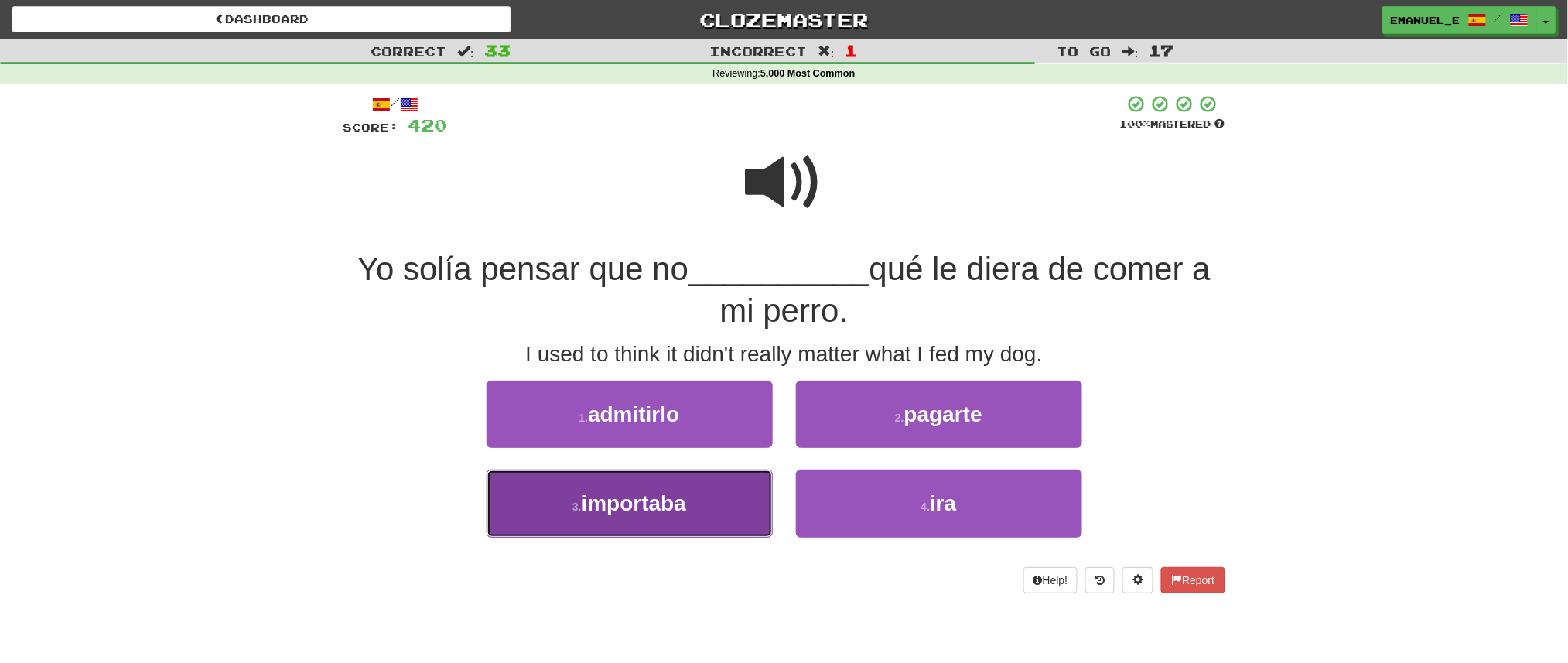
click at [718, 497] on button "3 . importaba" at bounding box center [629, 503] width 286 height 67
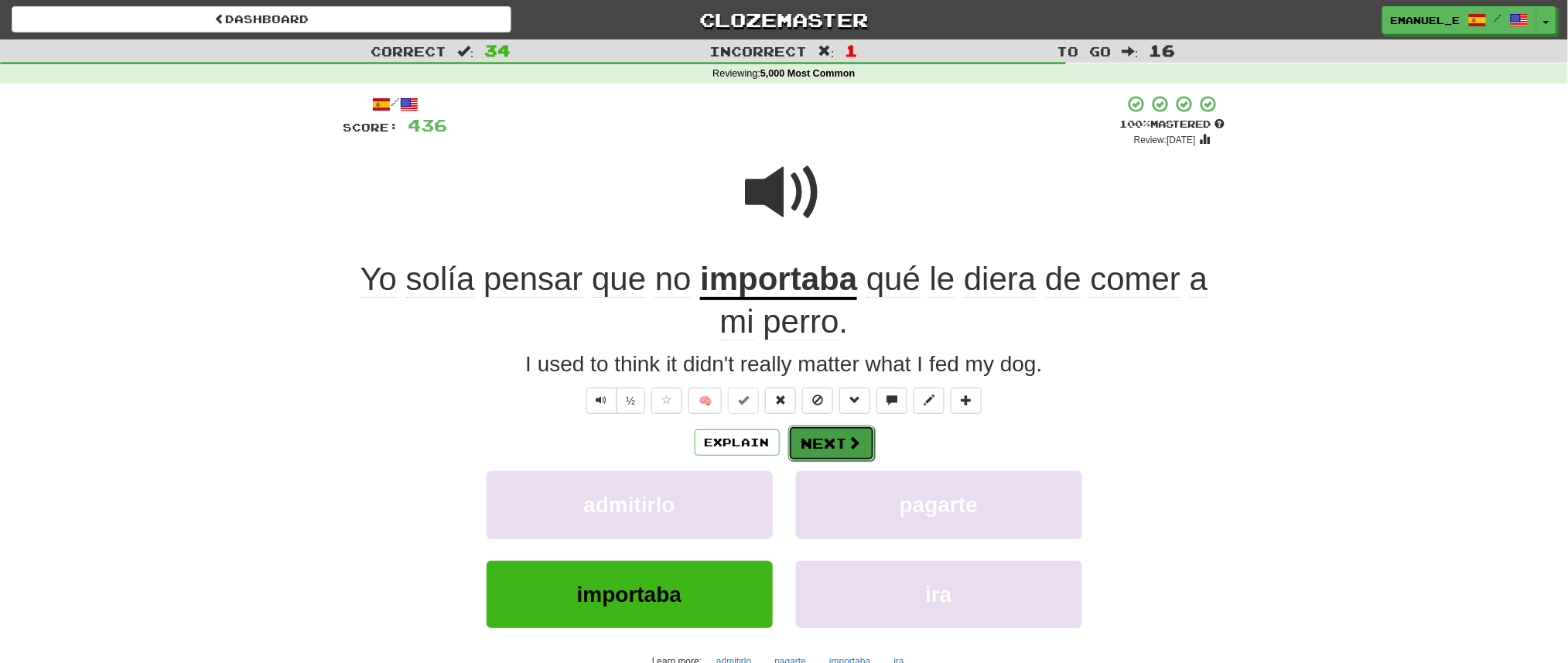
click at [835, 445] on button "Next" at bounding box center [832, 443] width 87 height 35
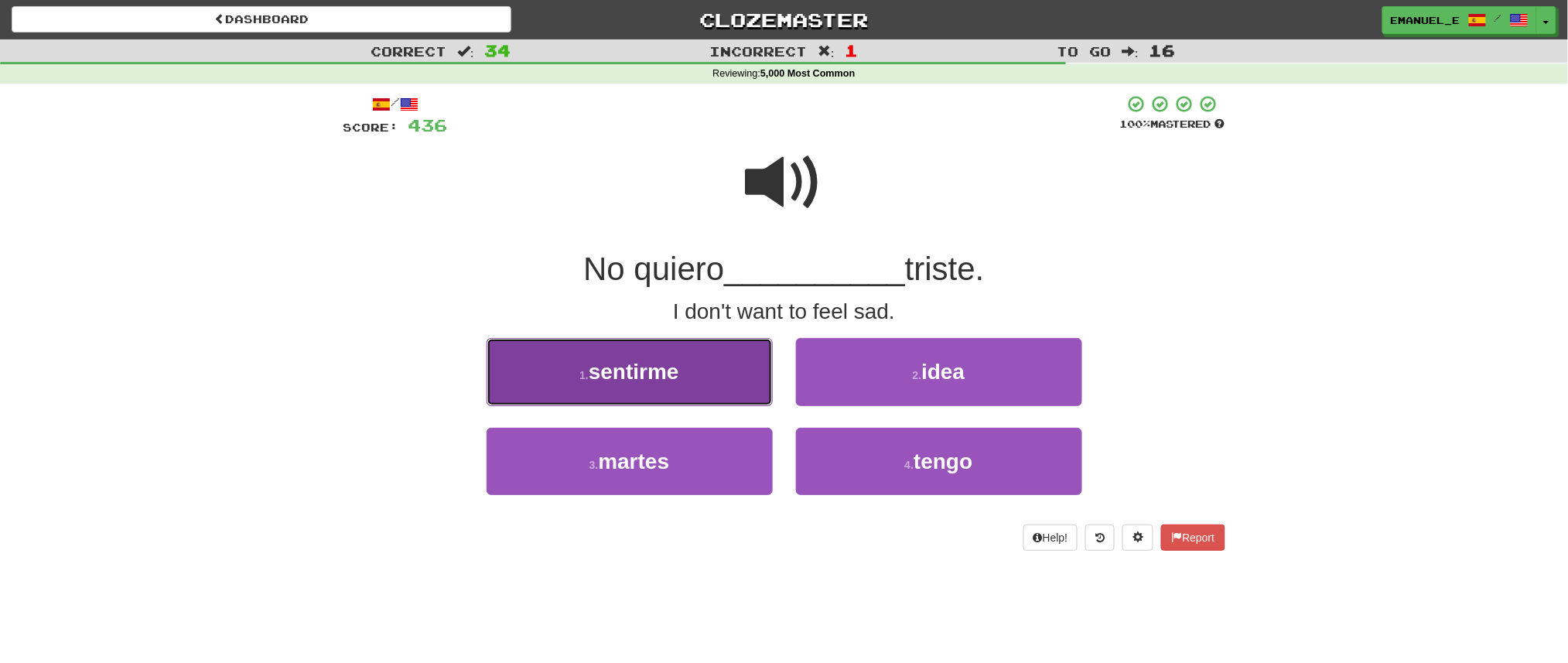
click at [735, 377] on button "1 . sentirme" at bounding box center [629, 372] width 286 height 67
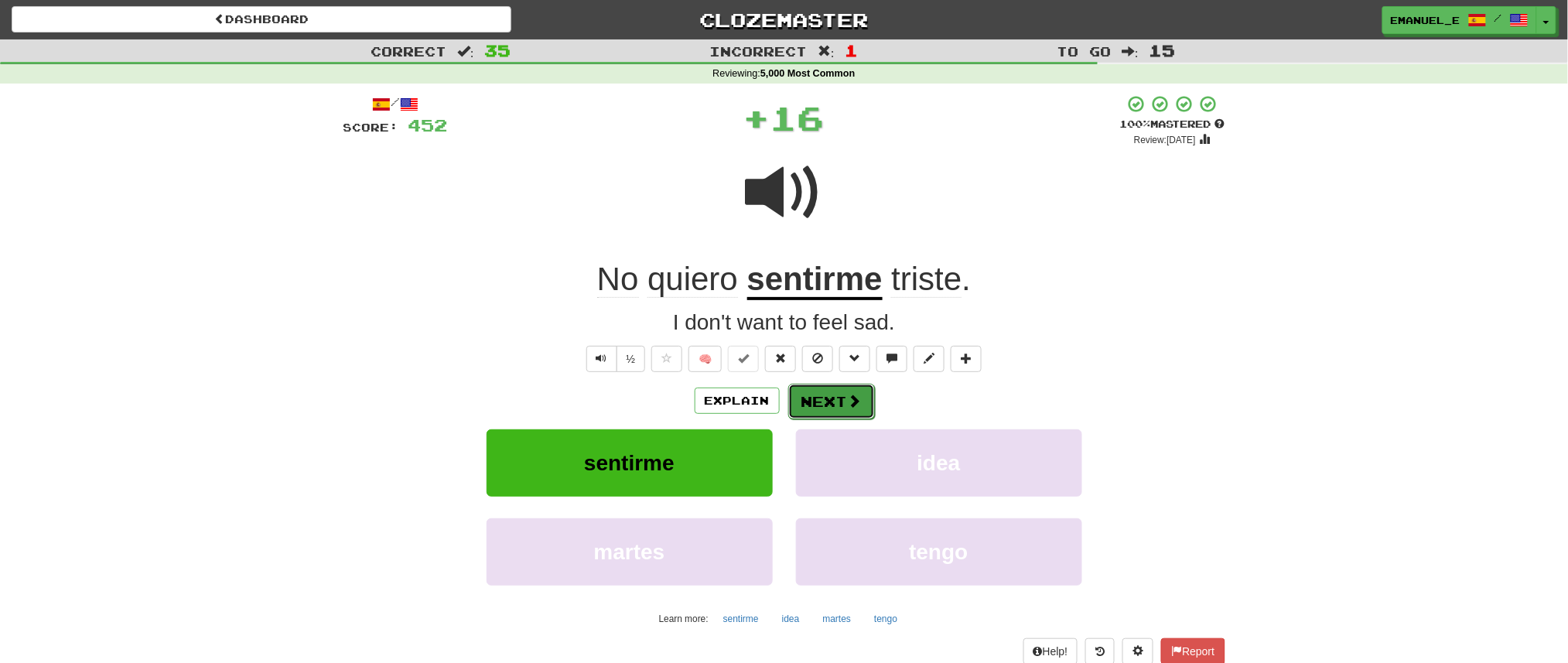
click at [824, 405] on button "Next" at bounding box center [832, 401] width 87 height 35
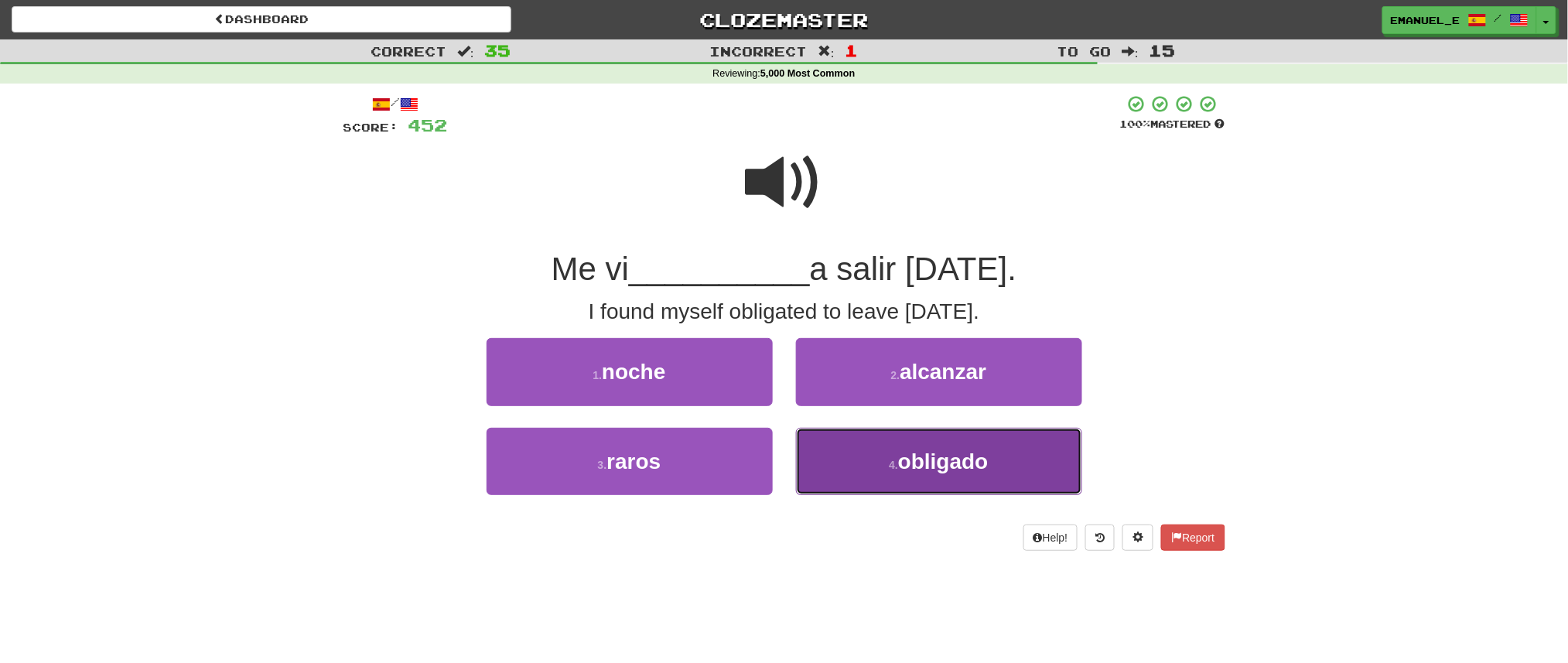
click at [827, 457] on button "4 . obligado" at bounding box center [939, 461] width 286 height 67
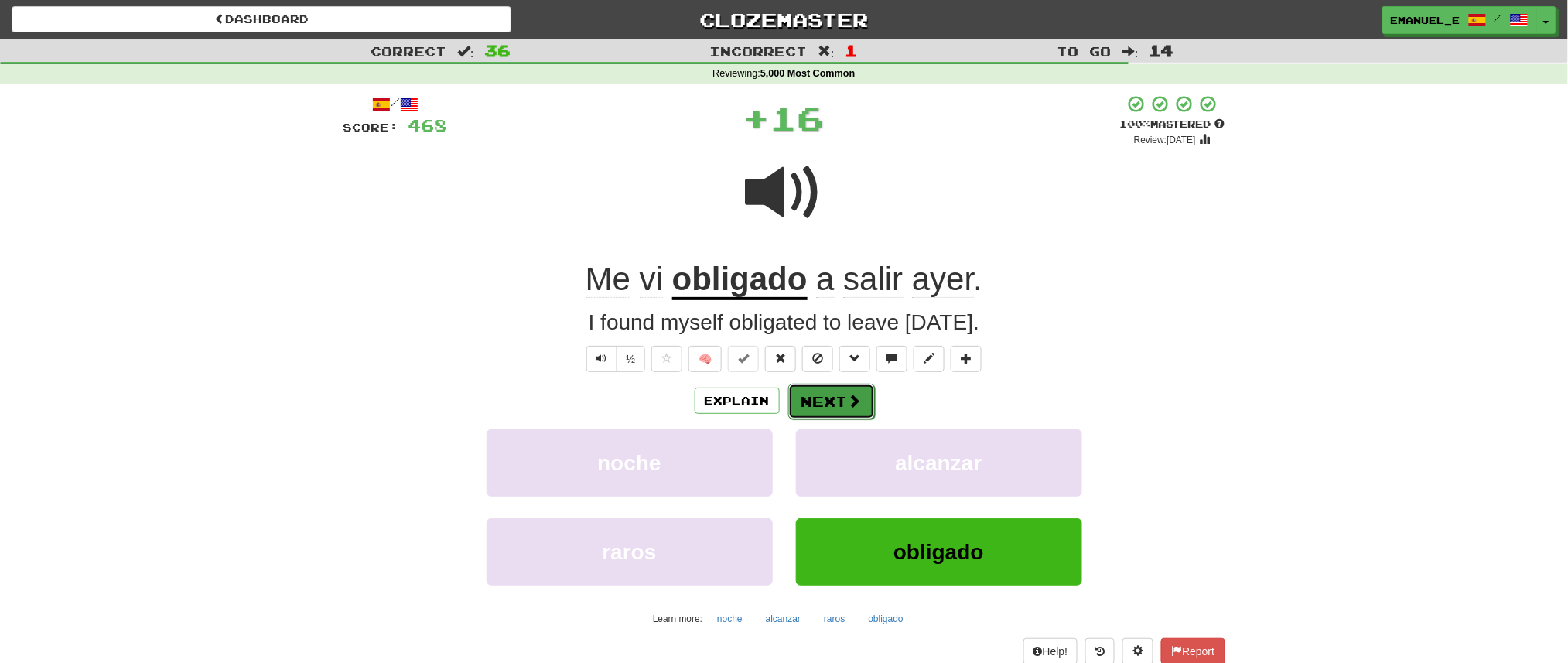
click at [836, 397] on button "Next" at bounding box center [832, 401] width 87 height 35
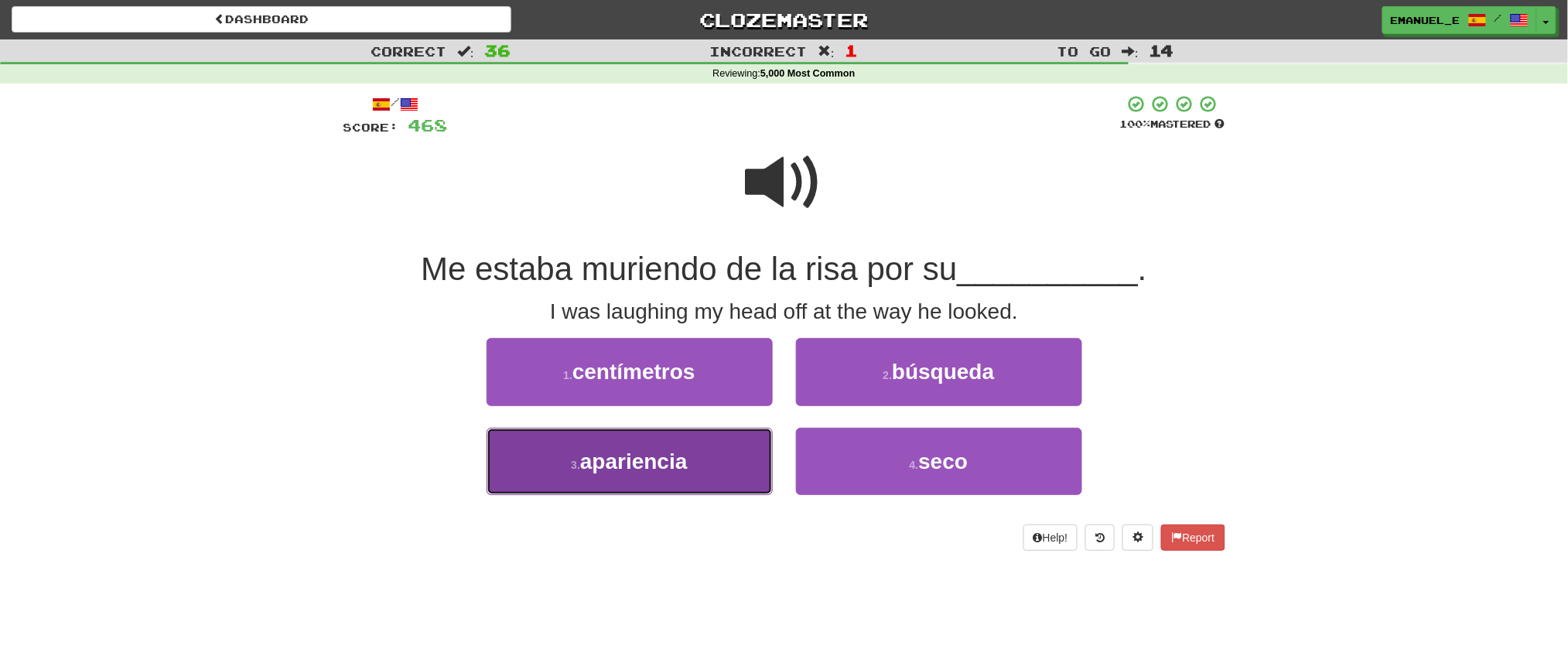
click at [700, 467] on button "3 . apariencia" at bounding box center [629, 461] width 286 height 67
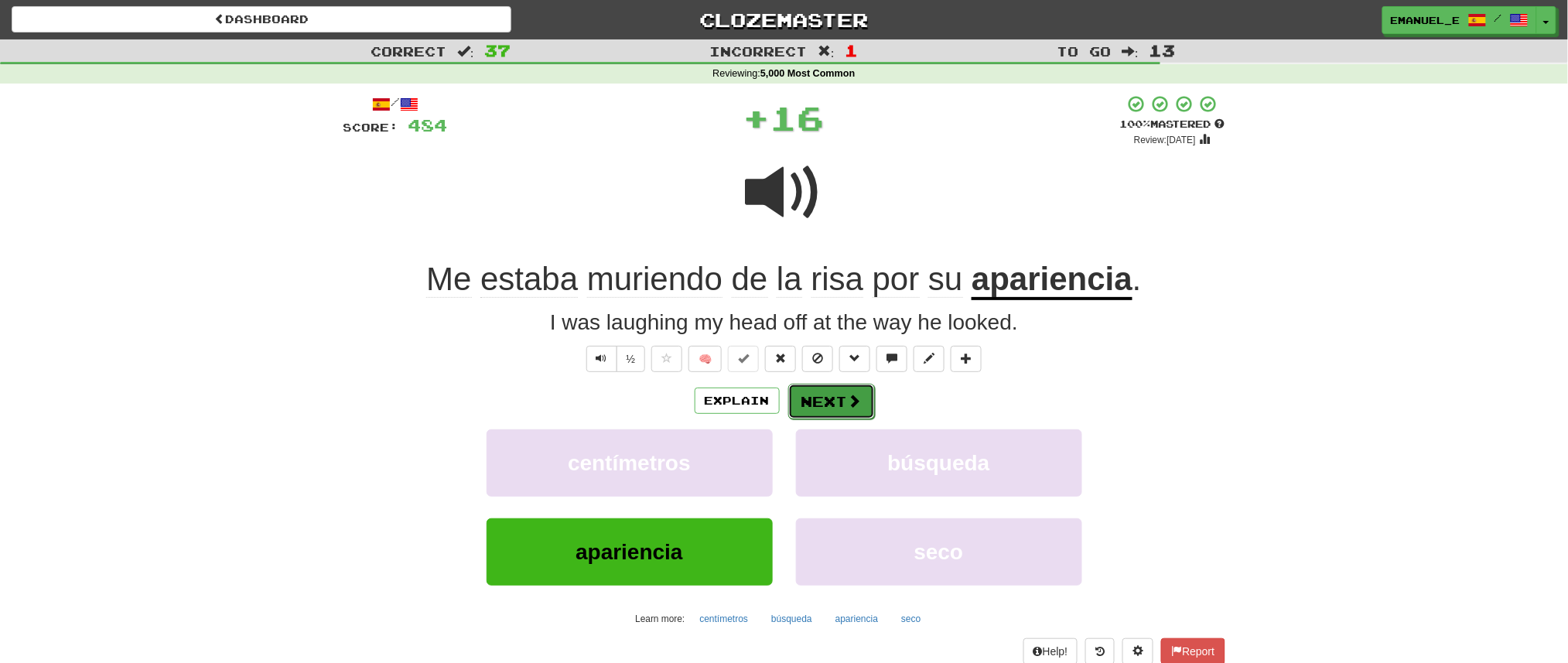
click at [813, 405] on button "Next" at bounding box center [832, 401] width 87 height 35
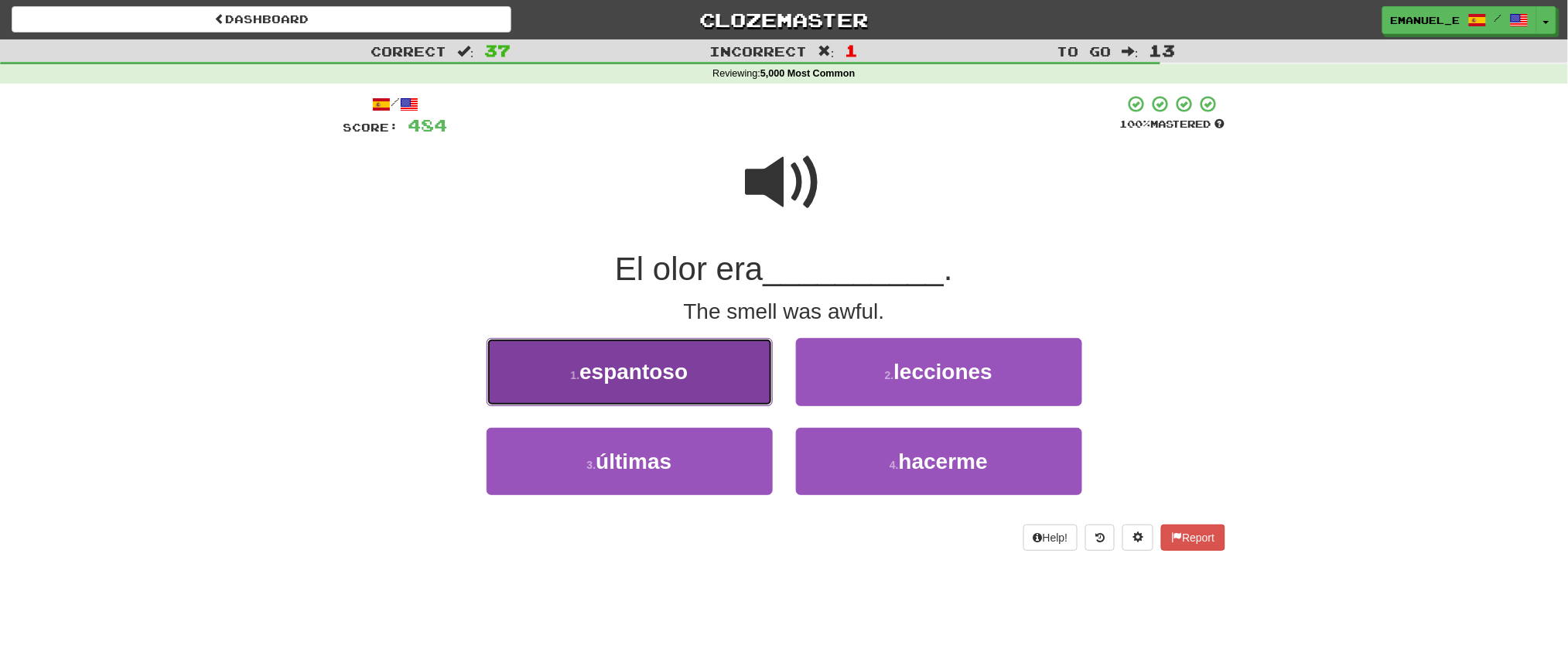
click at [731, 371] on button "1 . espantoso" at bounding box center [629, 372] width 286 height 67
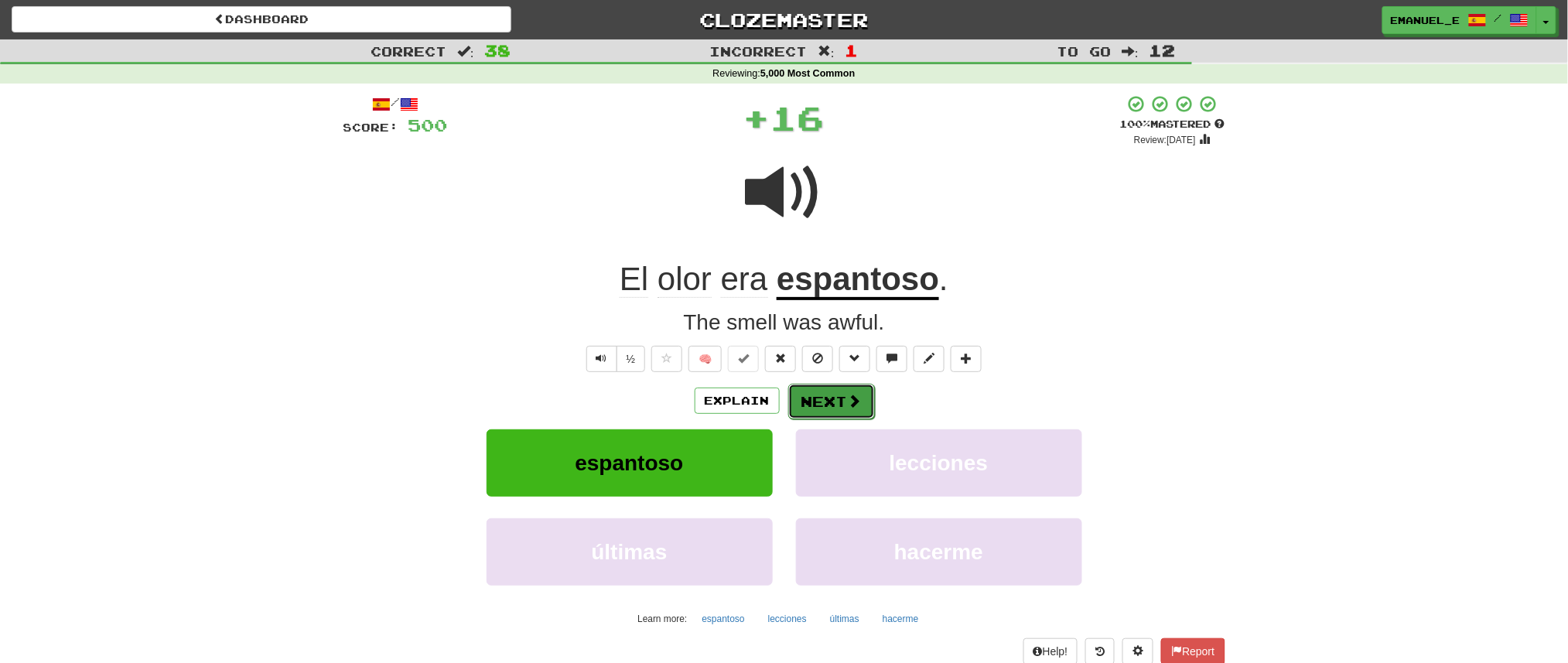
click at [827, 397] on button "Next" at bounding box center [832, 401] width 87 height 35
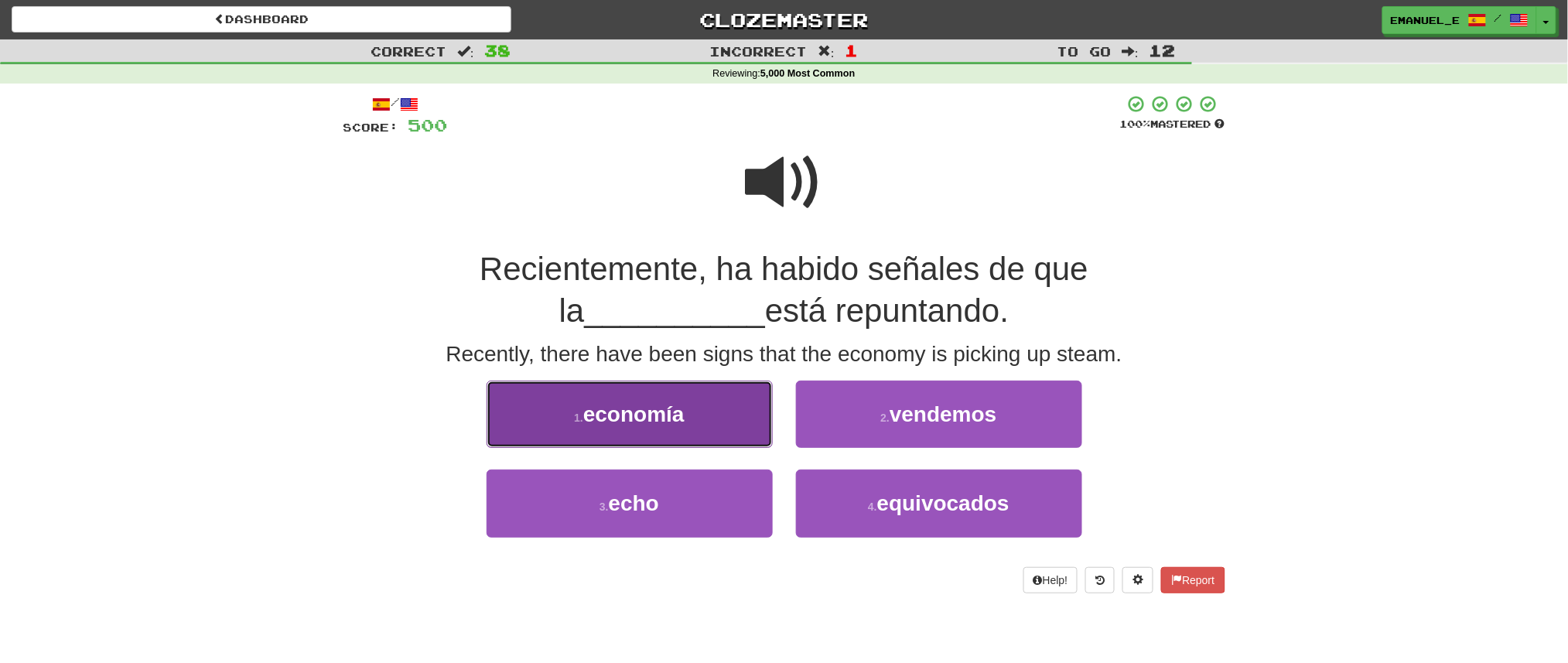
click at [750, 405] on button "1 . economía" at bounding box center [629, 415] width 286 height 67
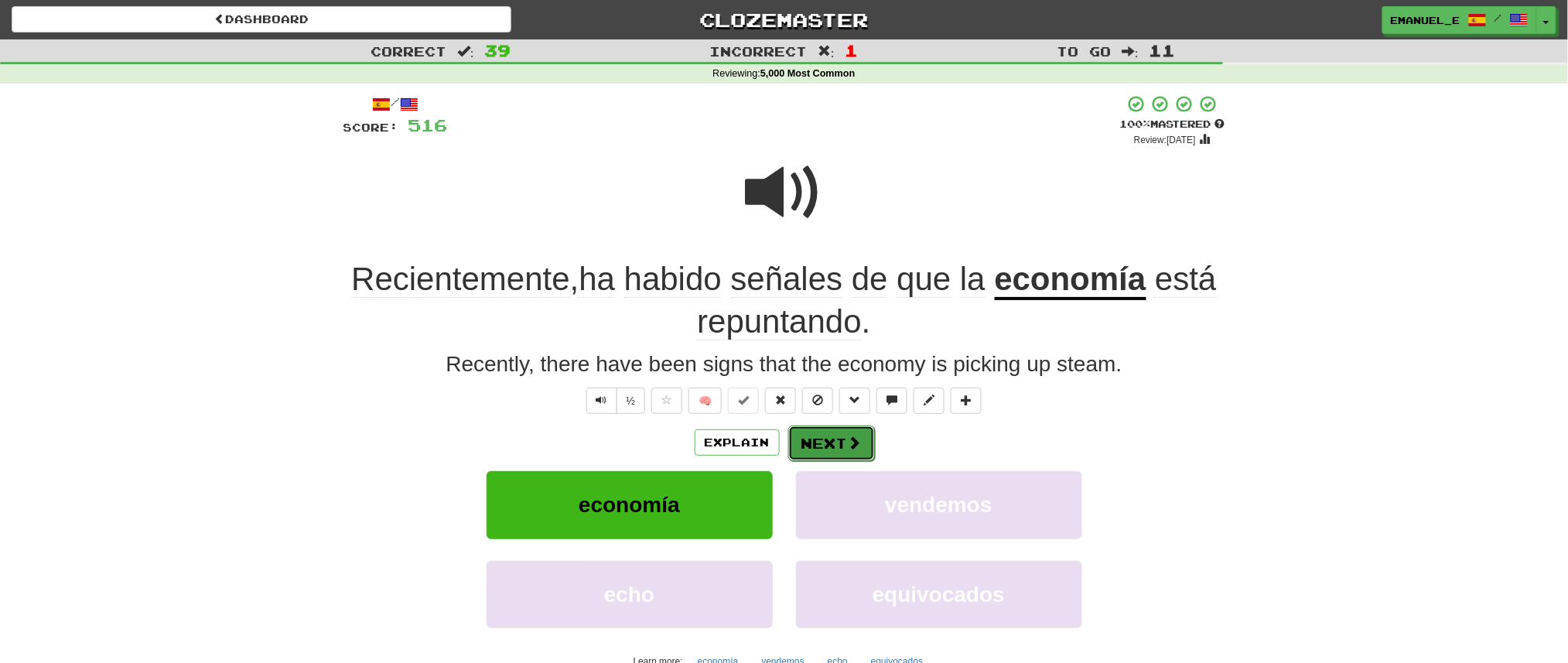
click at [832, 441] on button "Next" at bounding box center [832, 443] width 87 height 35
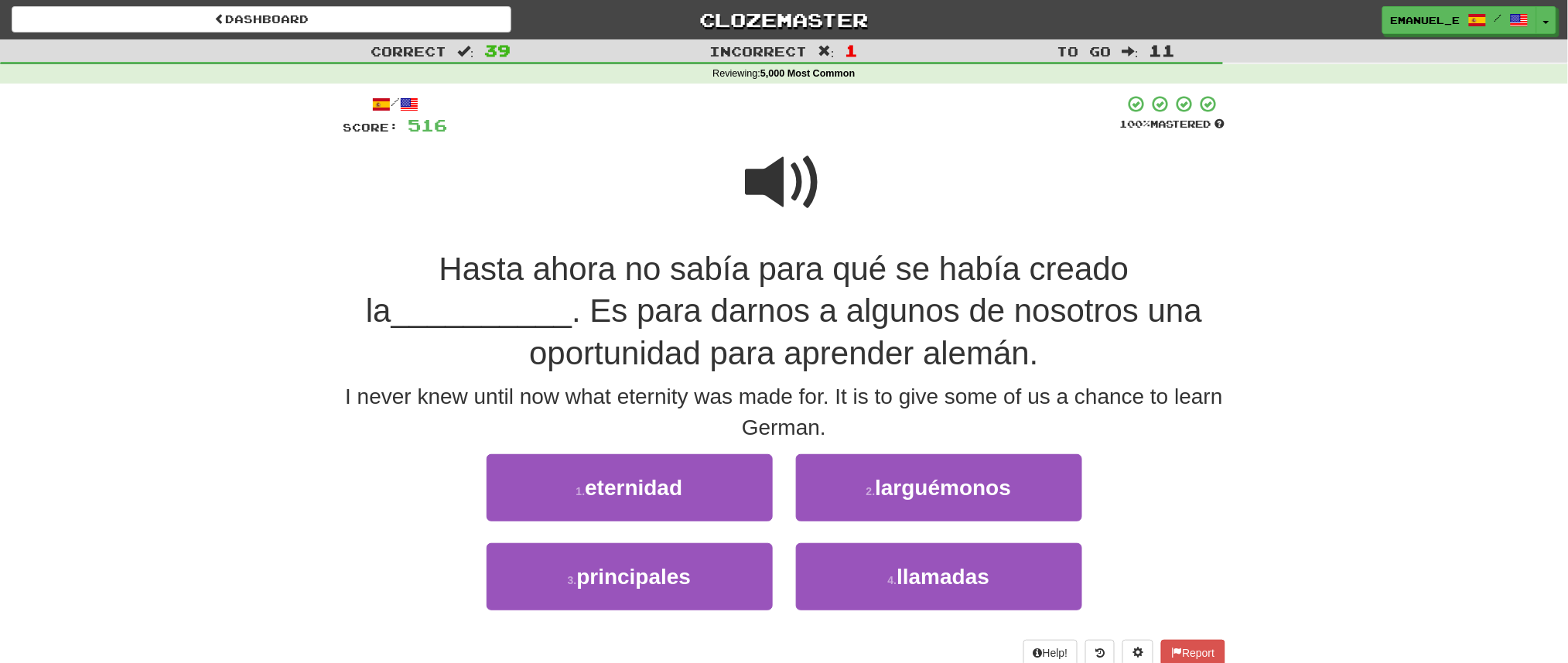
click at [772, 185] on span at bounding box center [784, 183] width 77 height 77
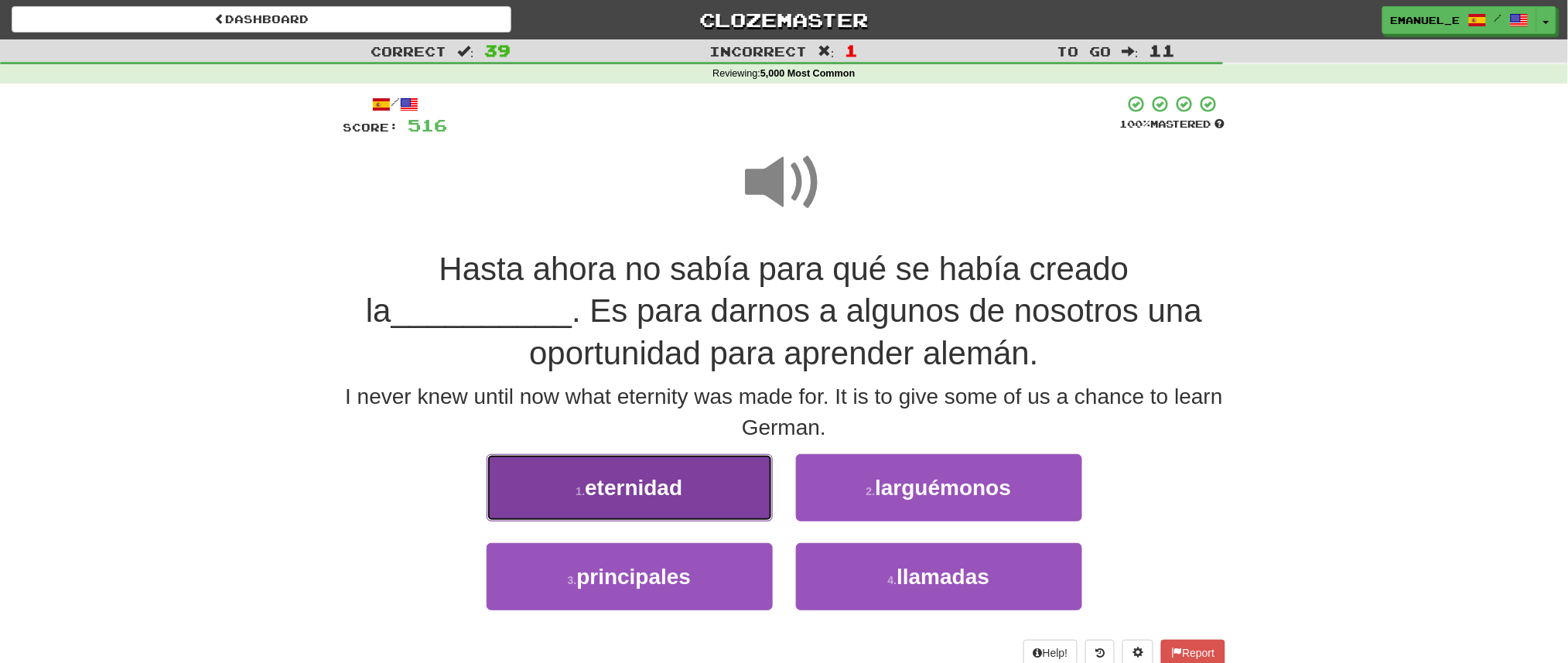
click at [649, 480] on span "eternidad" at bounding box center [633, 488] width 97 height 24
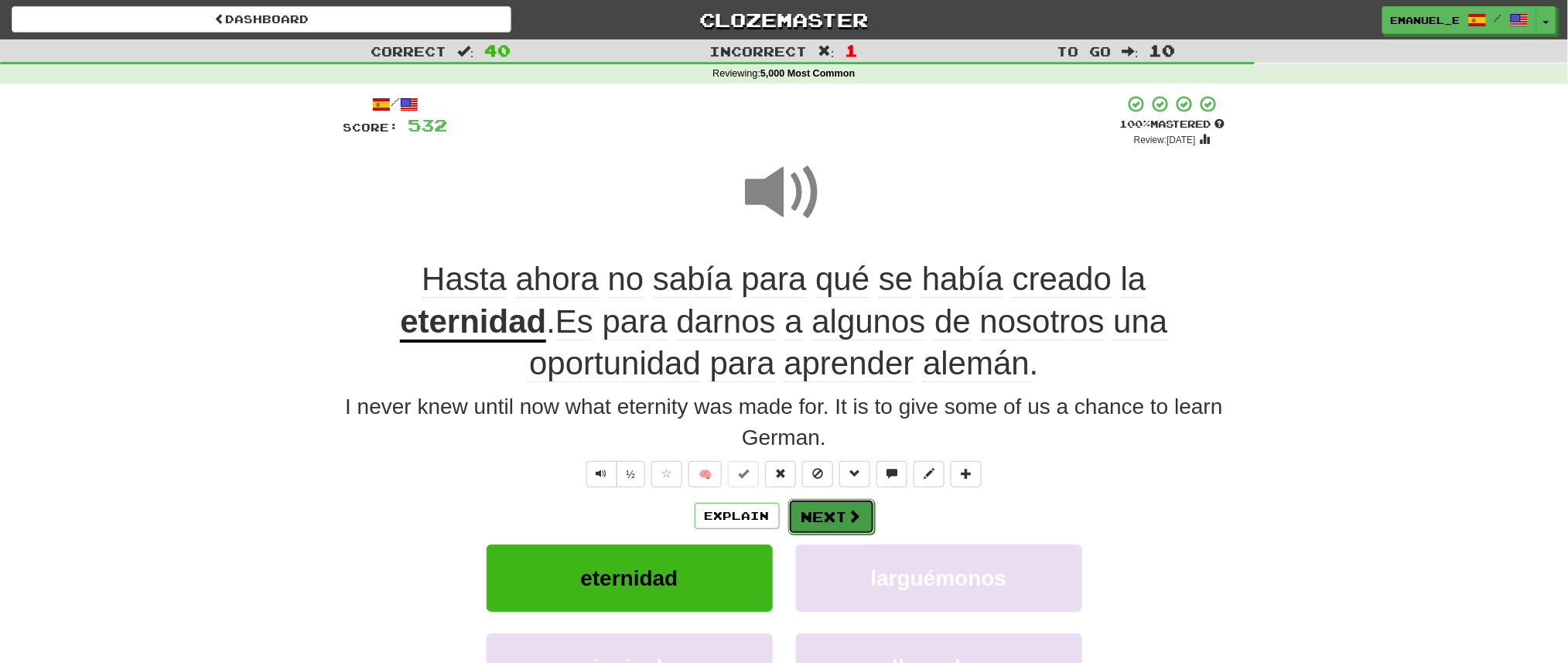
click at [823, 525] on button "Next" at bounding box center [832, 516] width 87 height 35
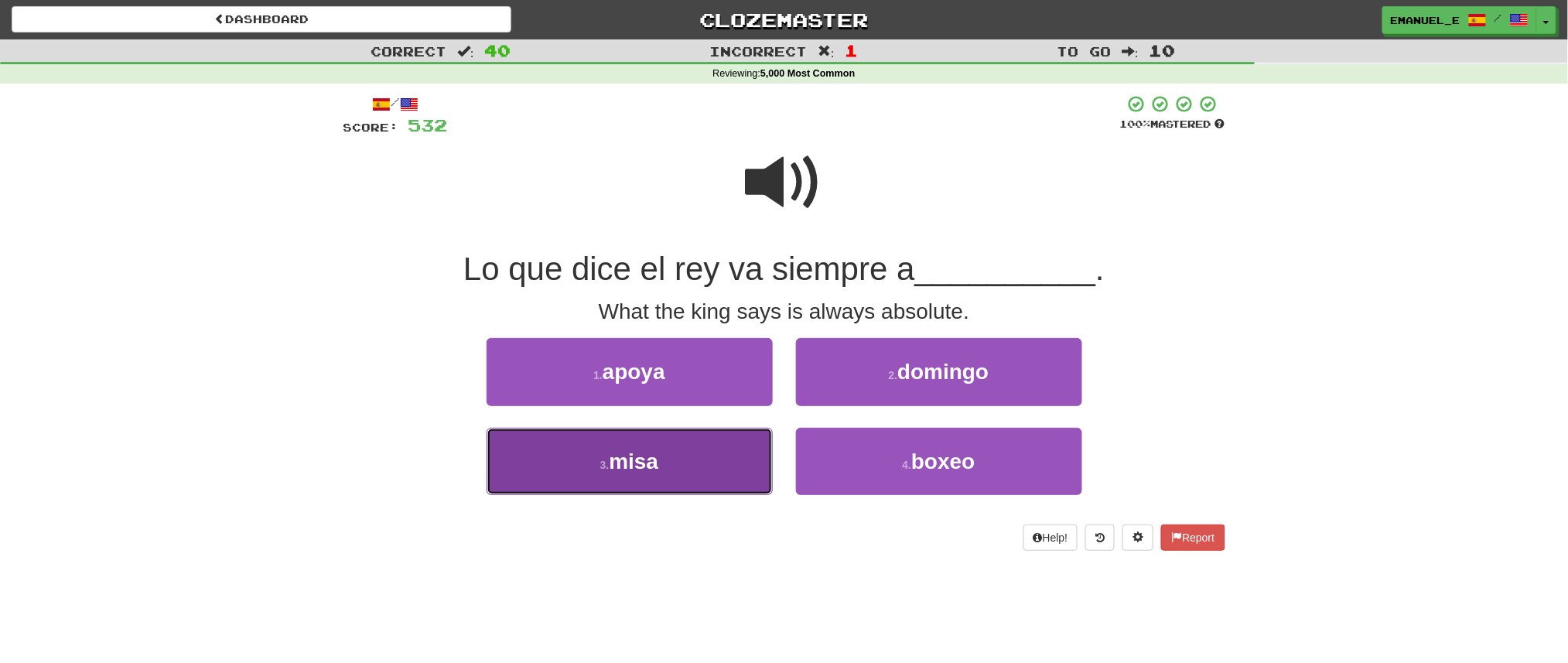
click at [735, 460] on button "3 . misa" at bounding box center [629, 461] width 286 height 67
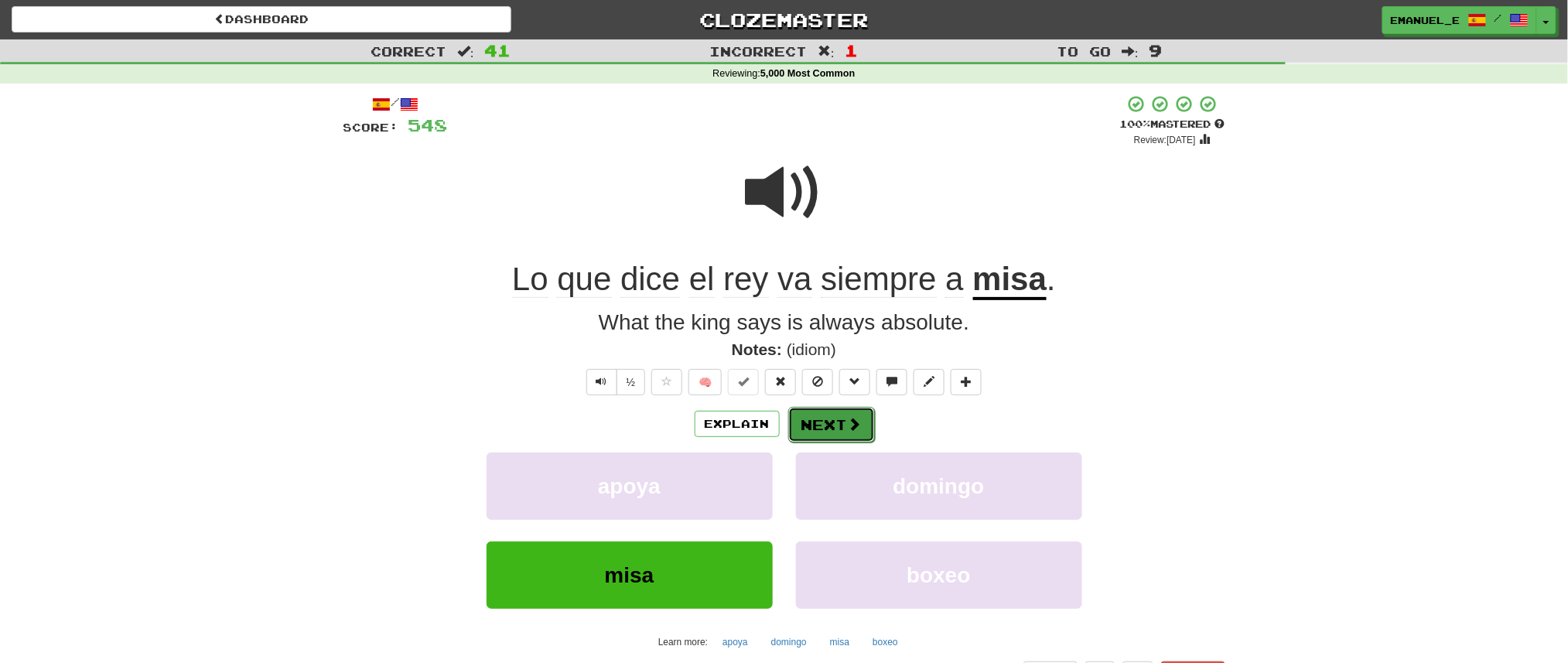
click at [818, 409] on button "Next" at bounding box center [832, 425] width 87 height 35
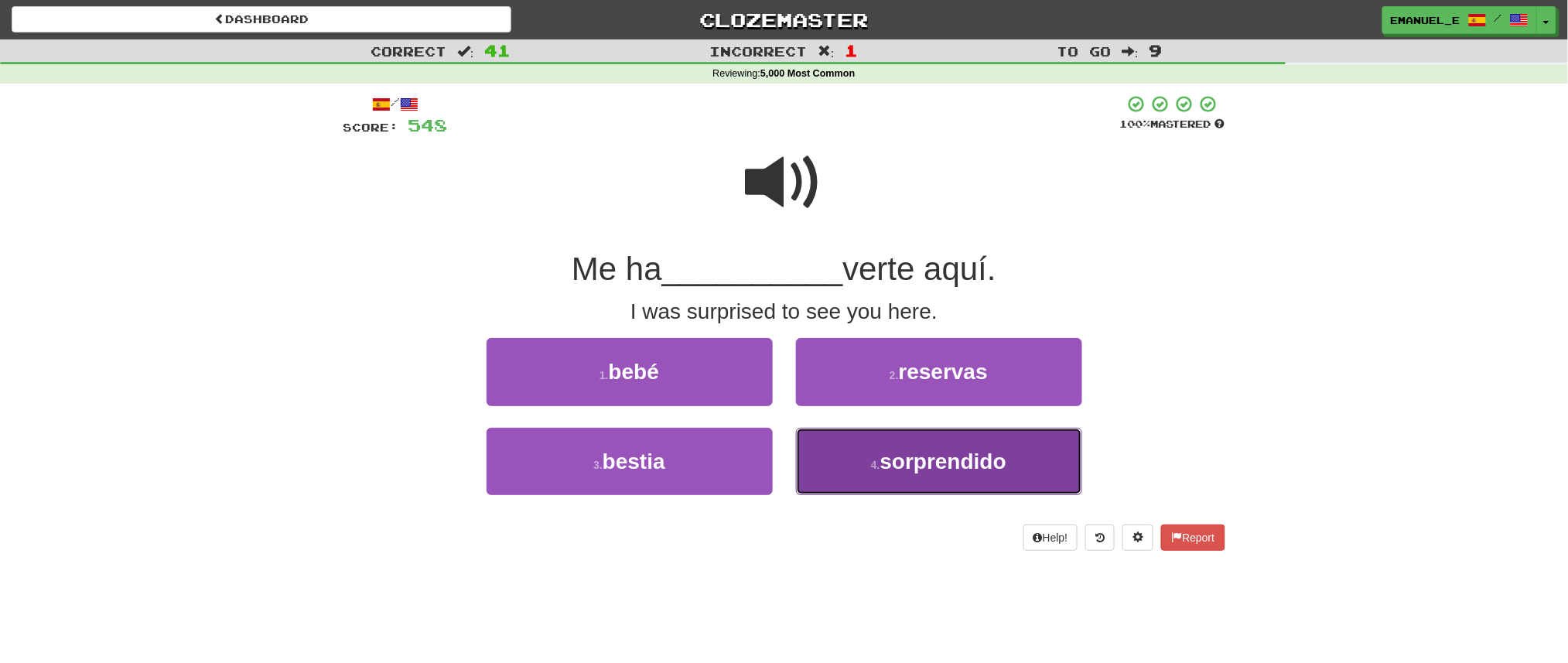
click at [824, 447] on button "4 . sorprendido" at bounding box center [939, 461] width 286 height 67
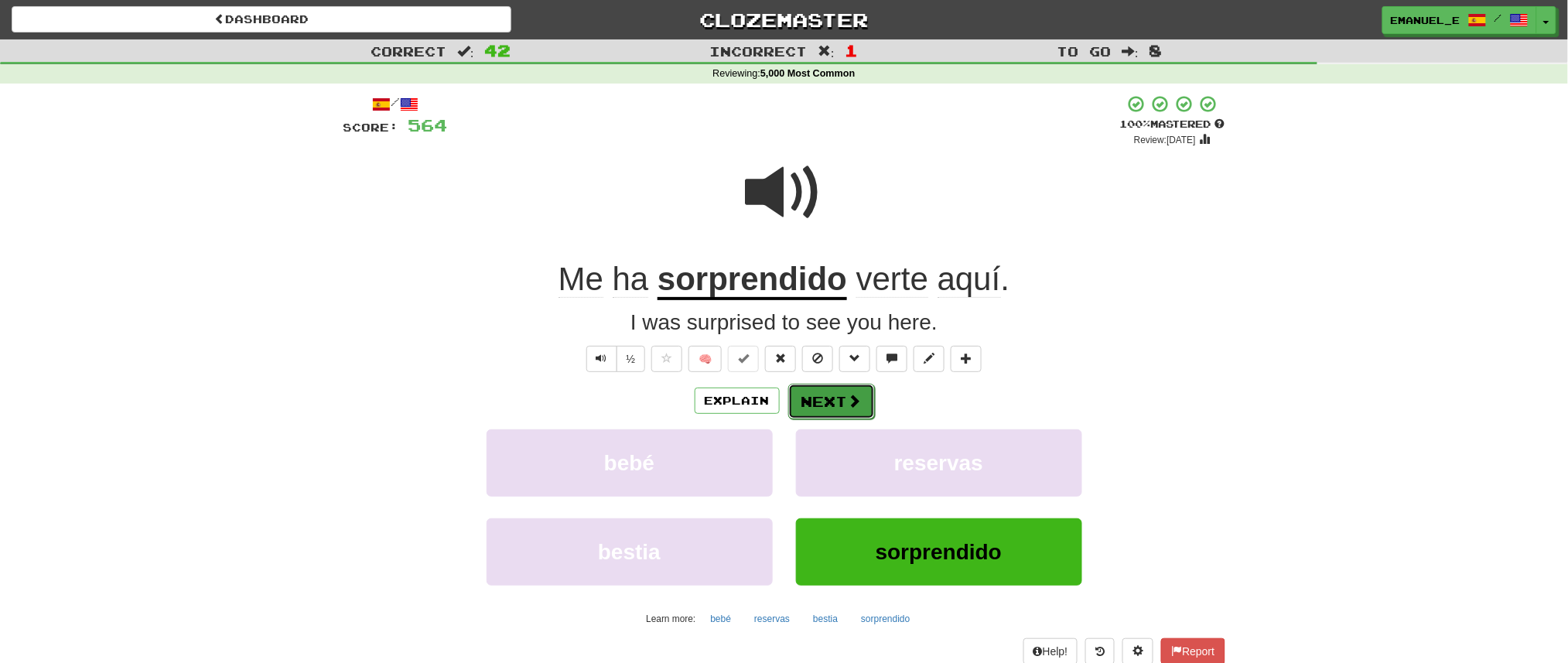
click at [835, 397] on button "Next" at bounding box center [832, 401] width 87 height 35
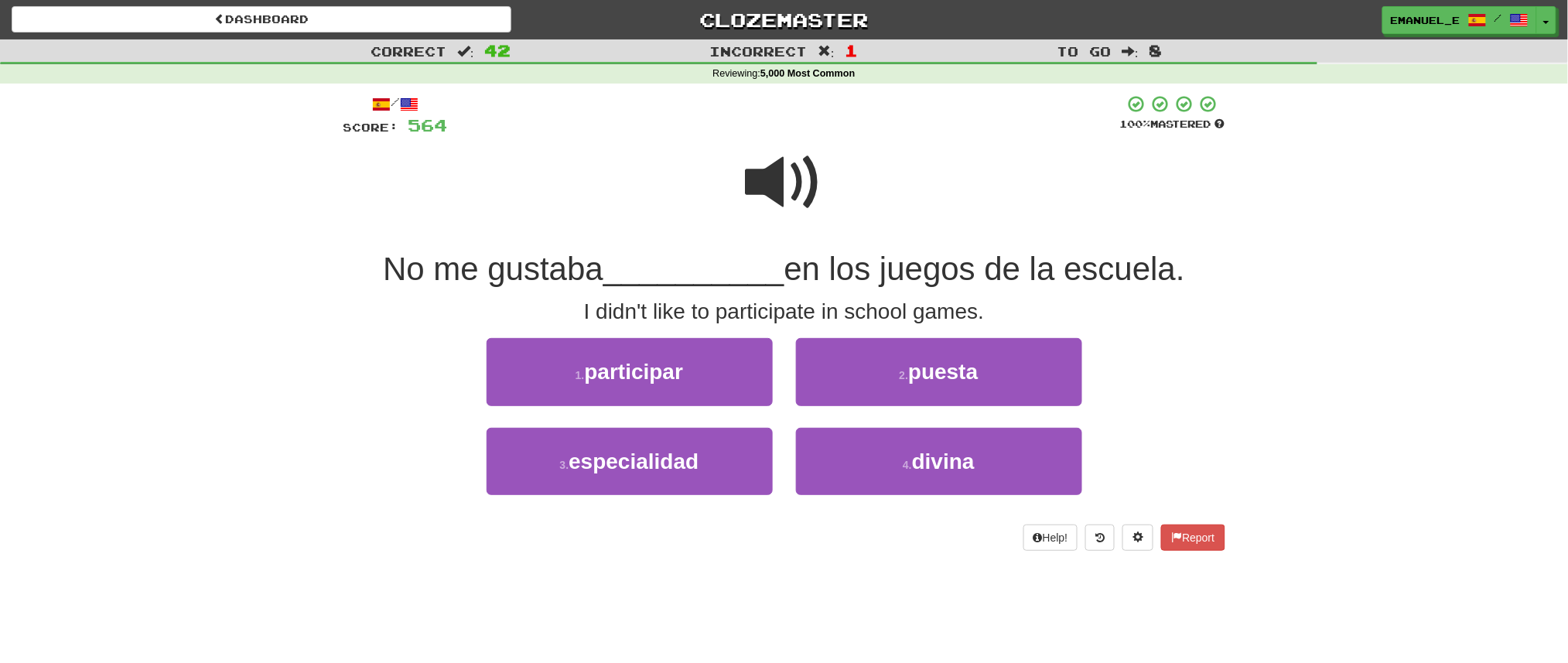
click at [769, 183] on span at bounding box center [784, 183] width 77 height 77
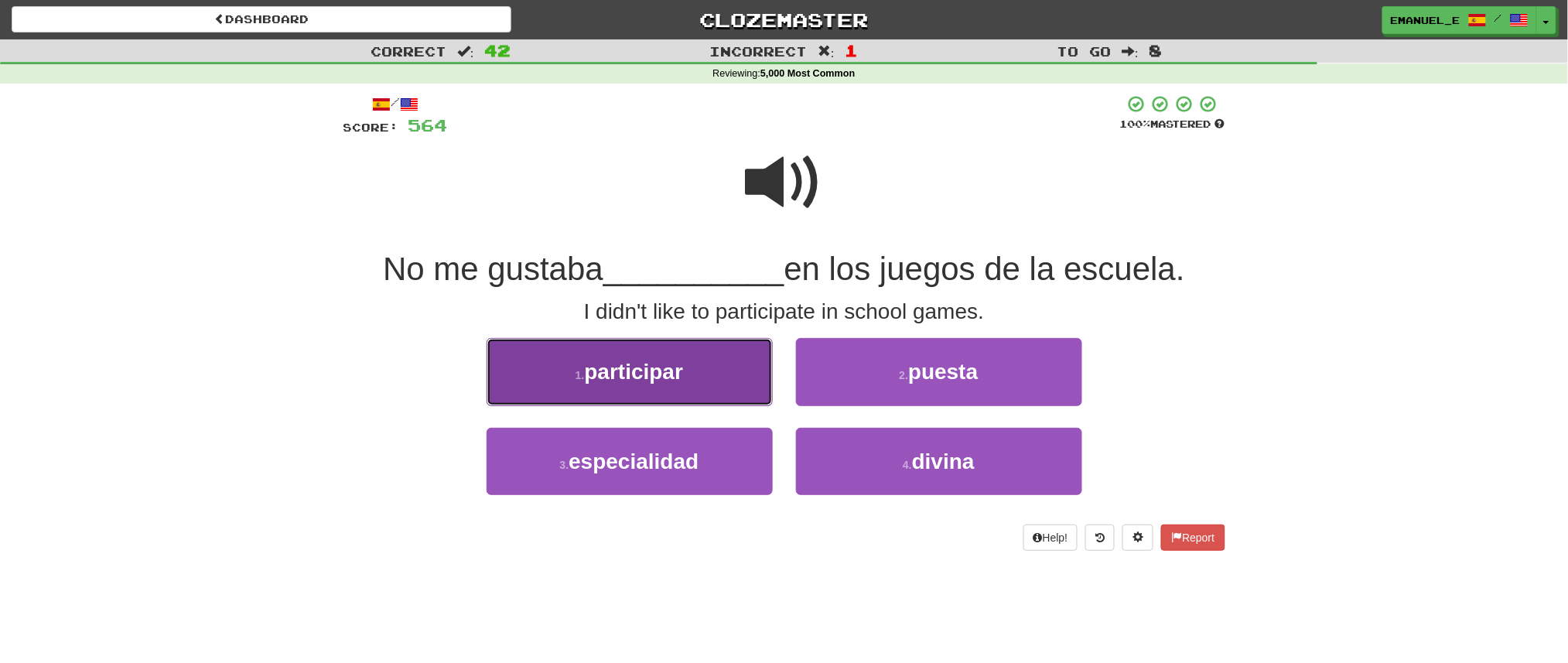
click at [715, 366] on button "1 . participar" at bounding box center [629, 372] width 286 height 67
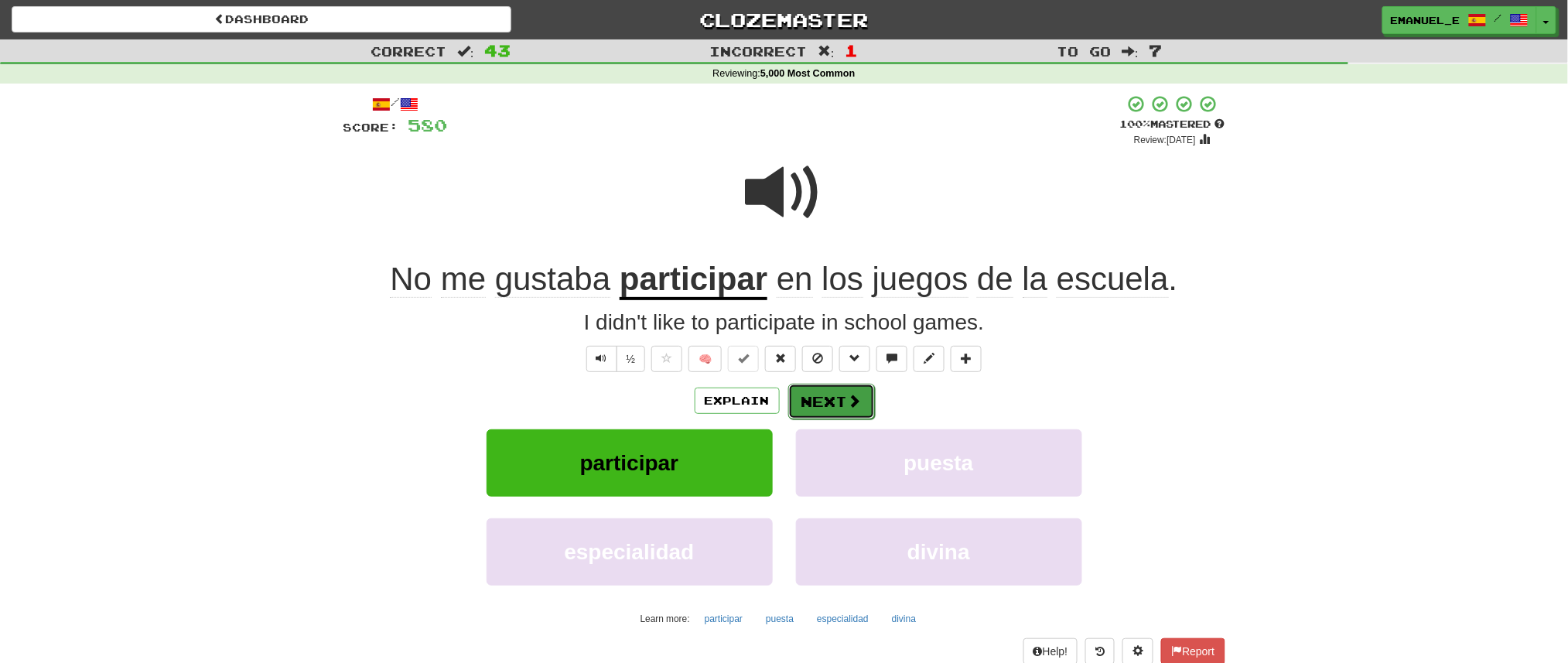
click at [813, 397] on button "Next" at bounding box center [832, 401] width 87 height 35
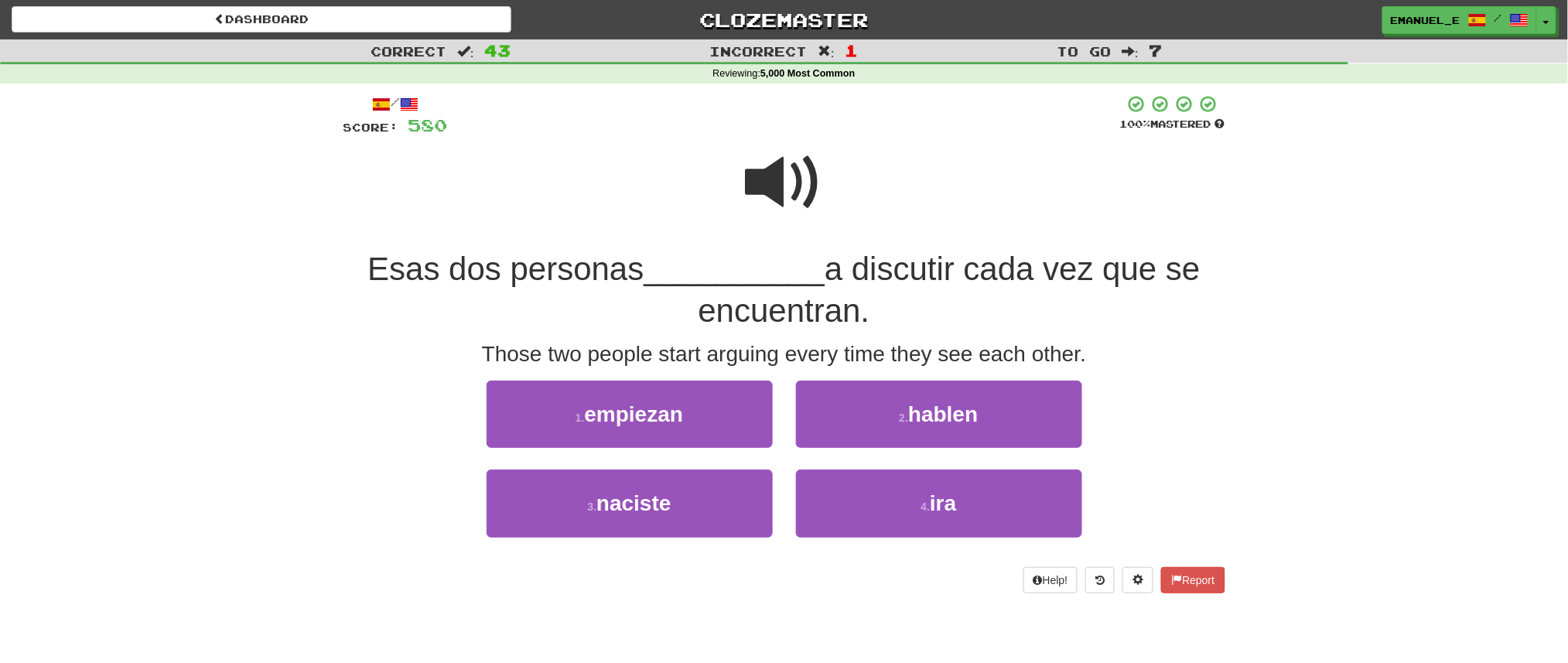
click at [768, 145] on span at bounding box center [784, 183] width 77 height 77
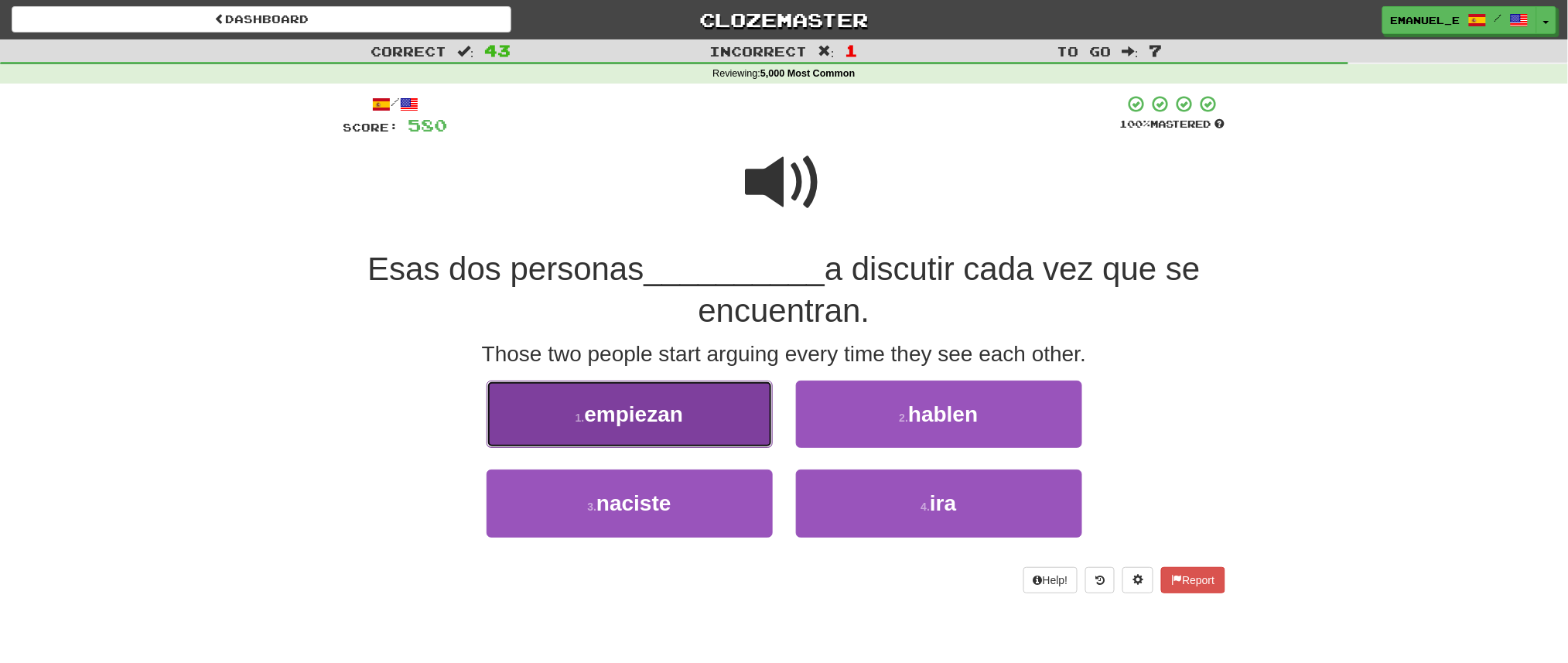
click at [693, 421] on button "1 . empiezan" at bounding box center [629, 415] width 286 height 67
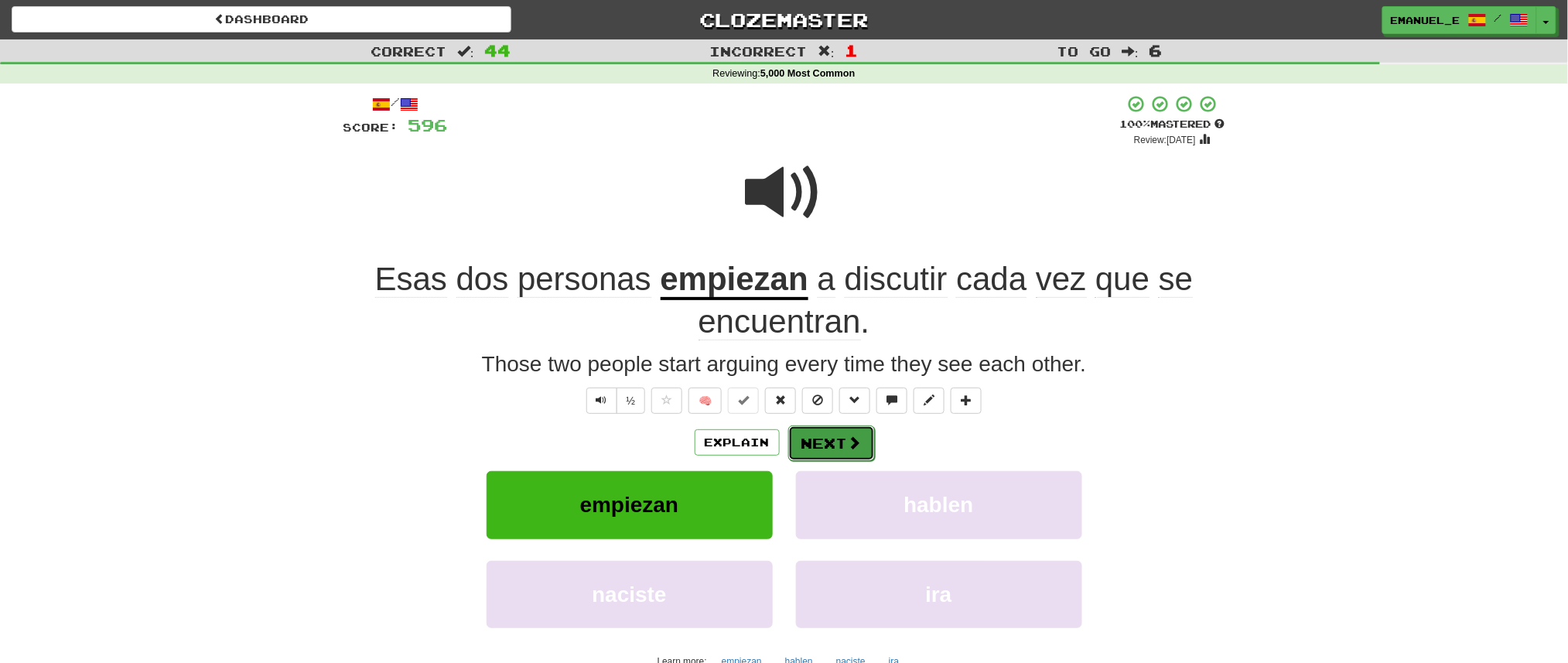
click at [838, 437] on button "Next" at bounding box center [832, 443] width 87 height 35
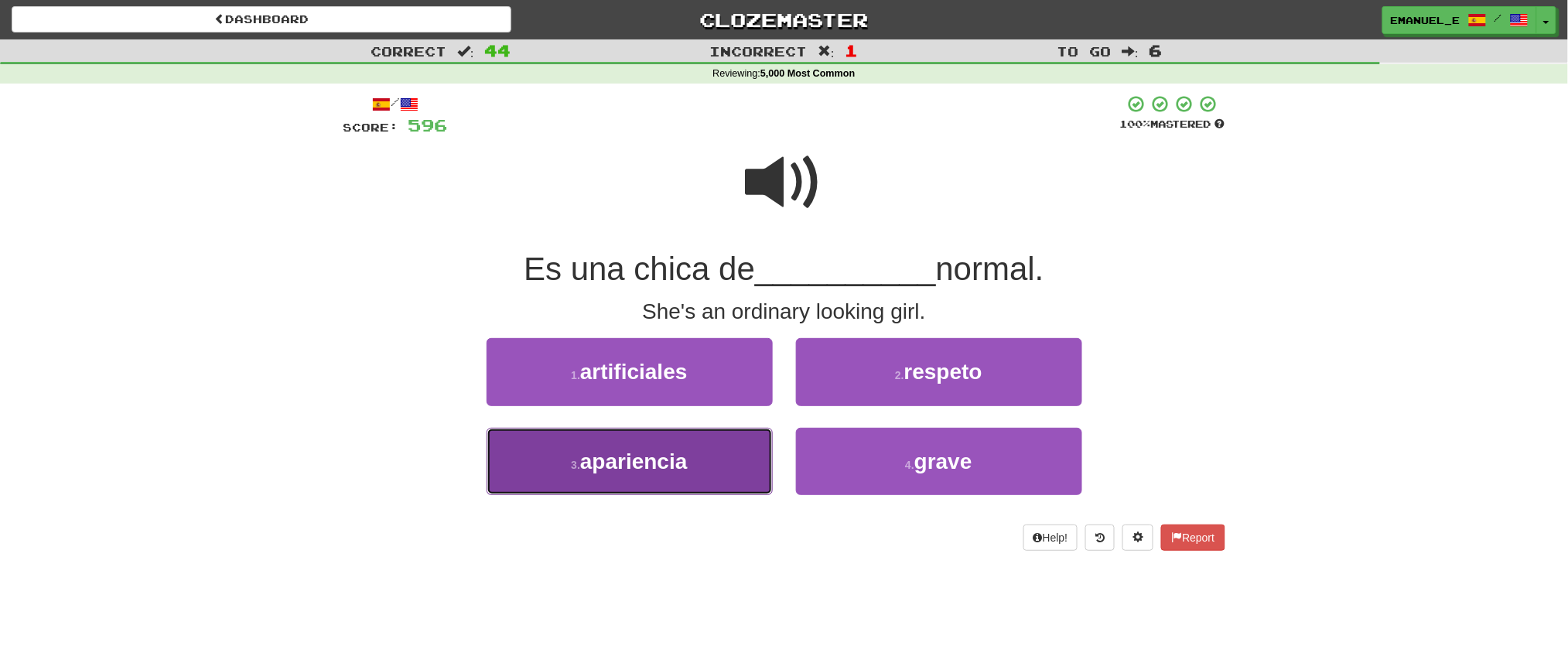
click at [757, 450] on button "3 . apariencia" at bounding box center [629, 461] width 286 height 67
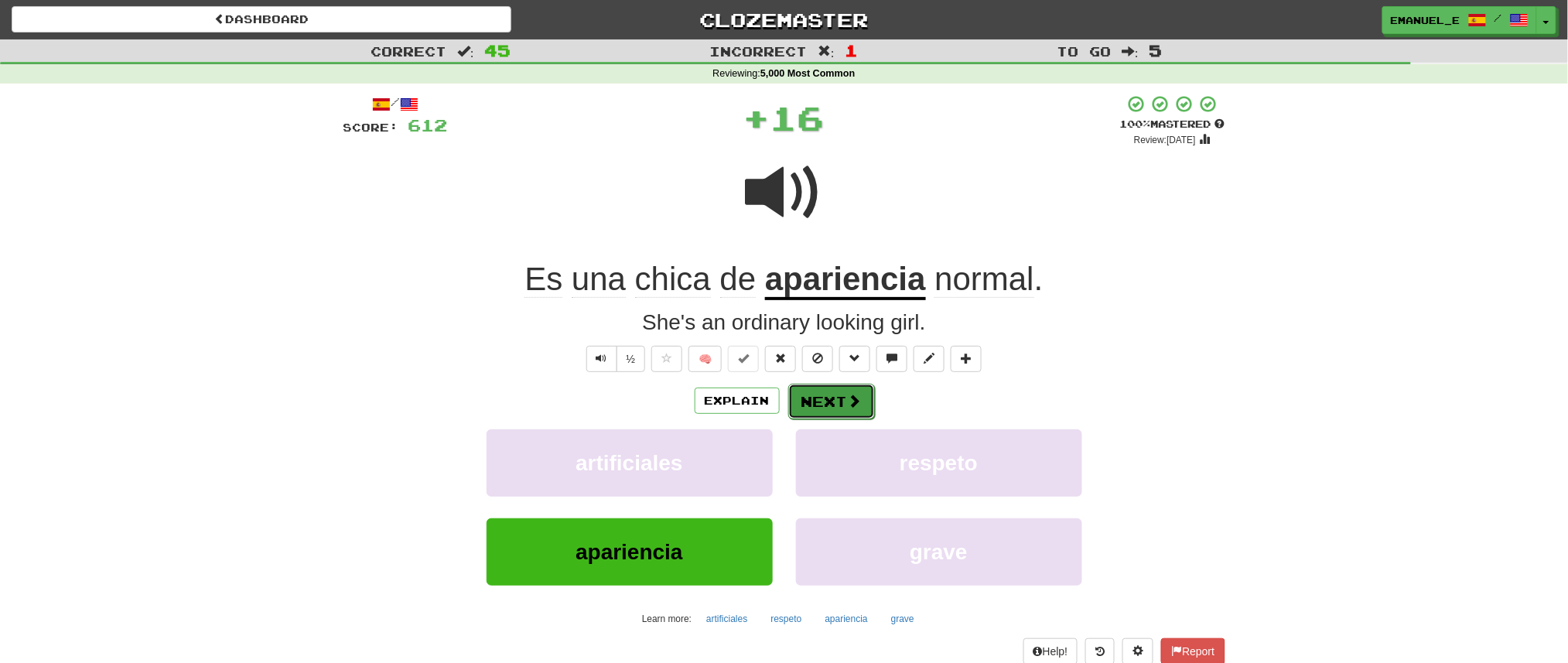
click at [845, 391] on button "Next" at bounding box center [832, 401] width 87 height 35
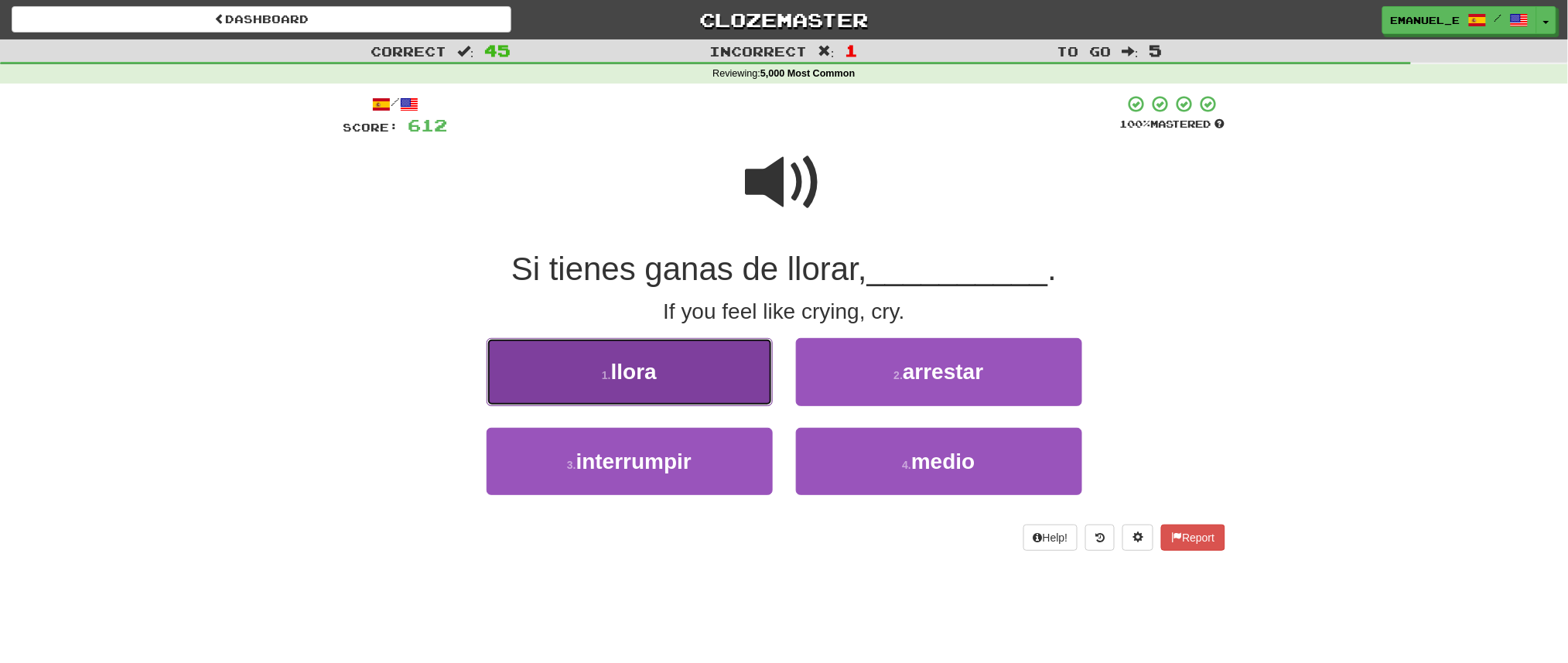
click at [727, 384] on button "1 . llora" at bounding box center [629, 372] width 286 height 67
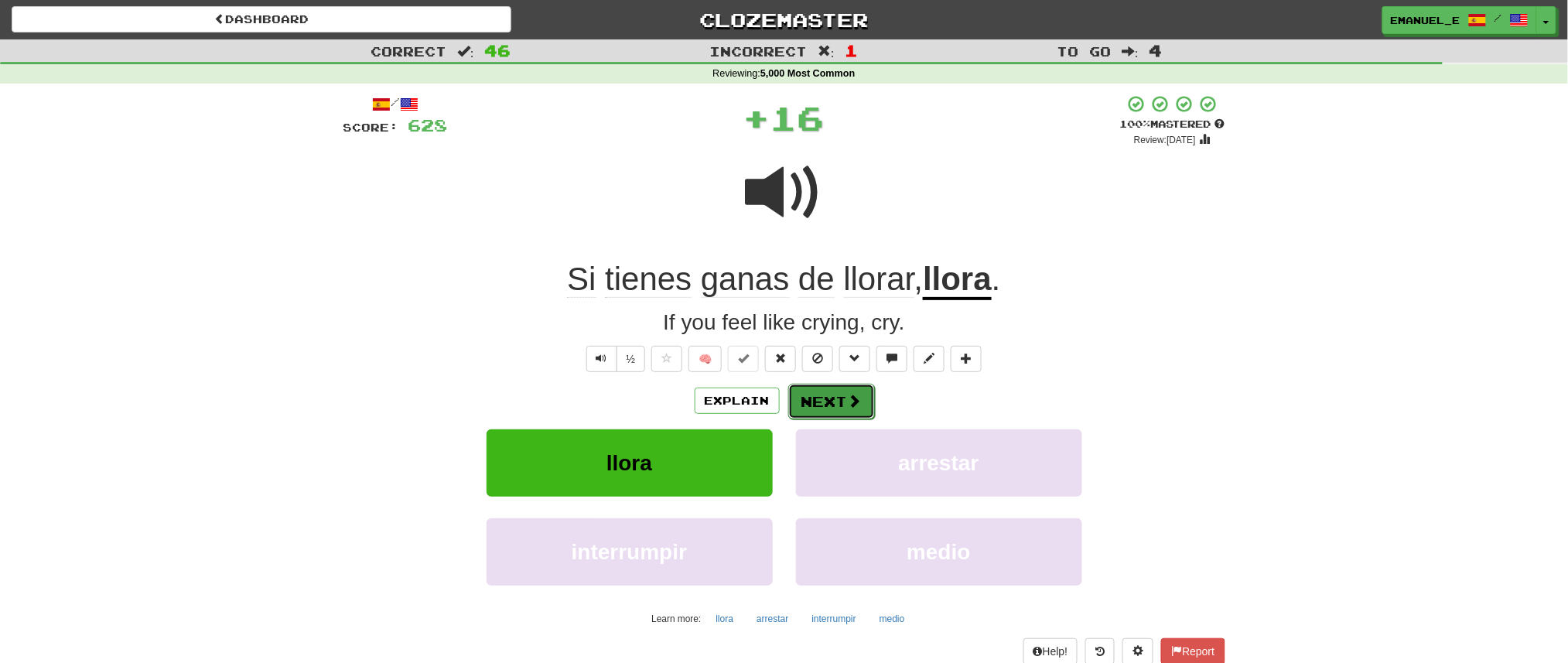
click at [818, 399] on button "Next" at bounding box center [832, 401] width 87 height 35
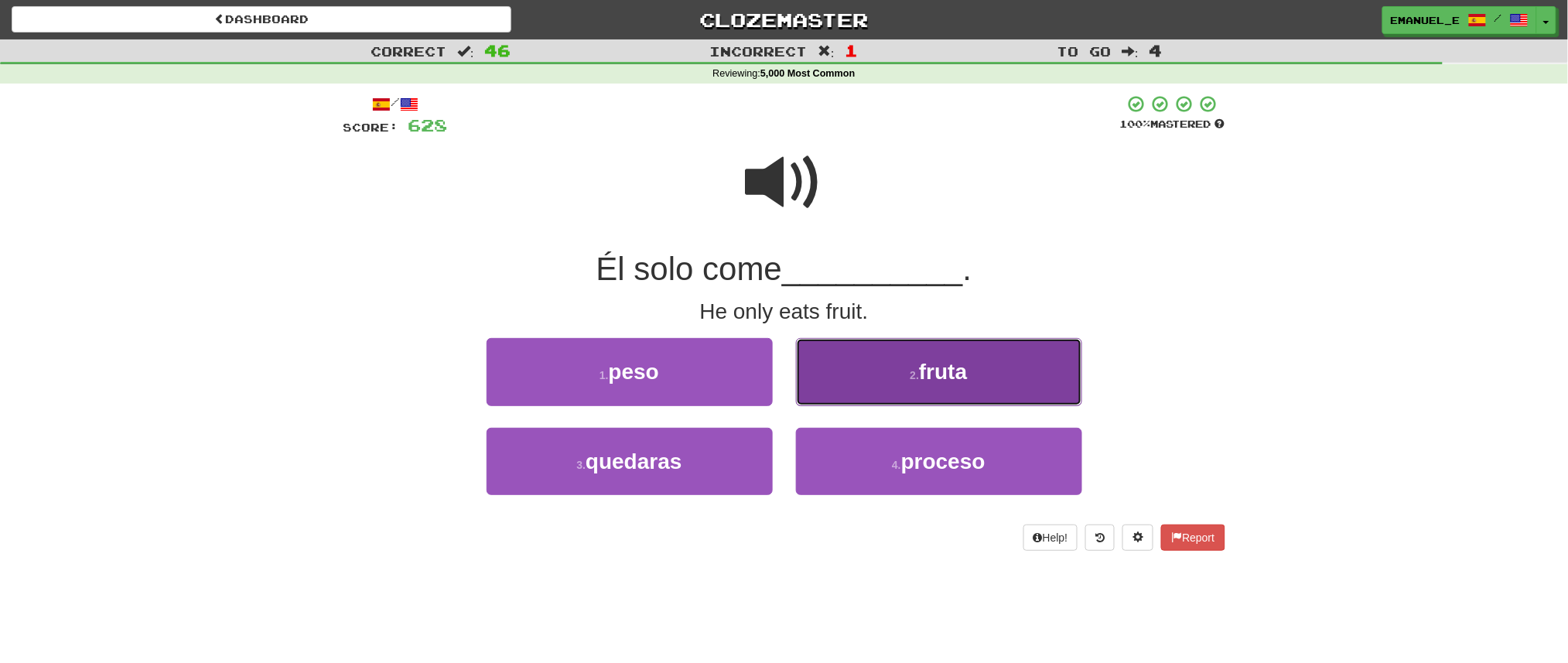
click at [829, 383] on button "2 . fruta" at bounding box center [939, 372] width 286 height 67
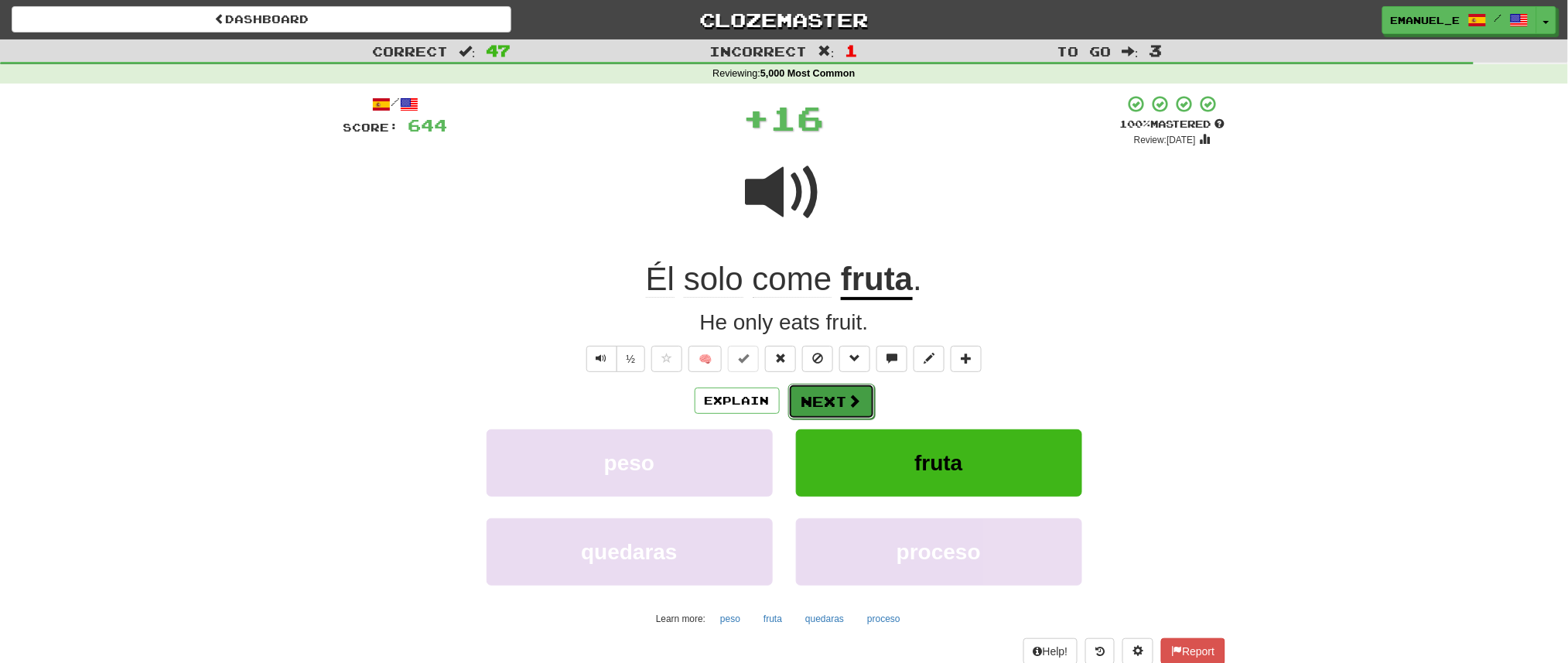
click at [829, 391] on button "Next" at bounding box center [832, 401] width 87 height 35
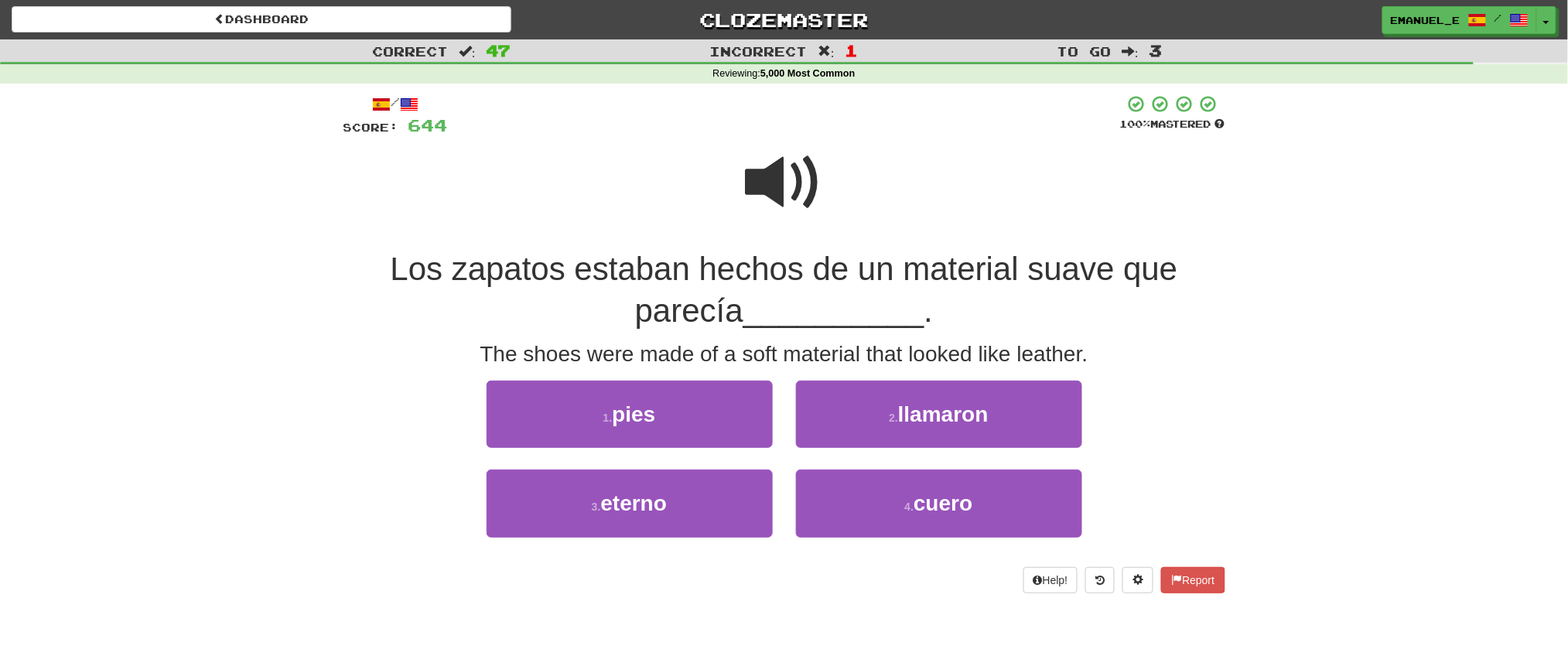
click at [801, 188] on span at bounding box center [784, 183] width 77 height 77
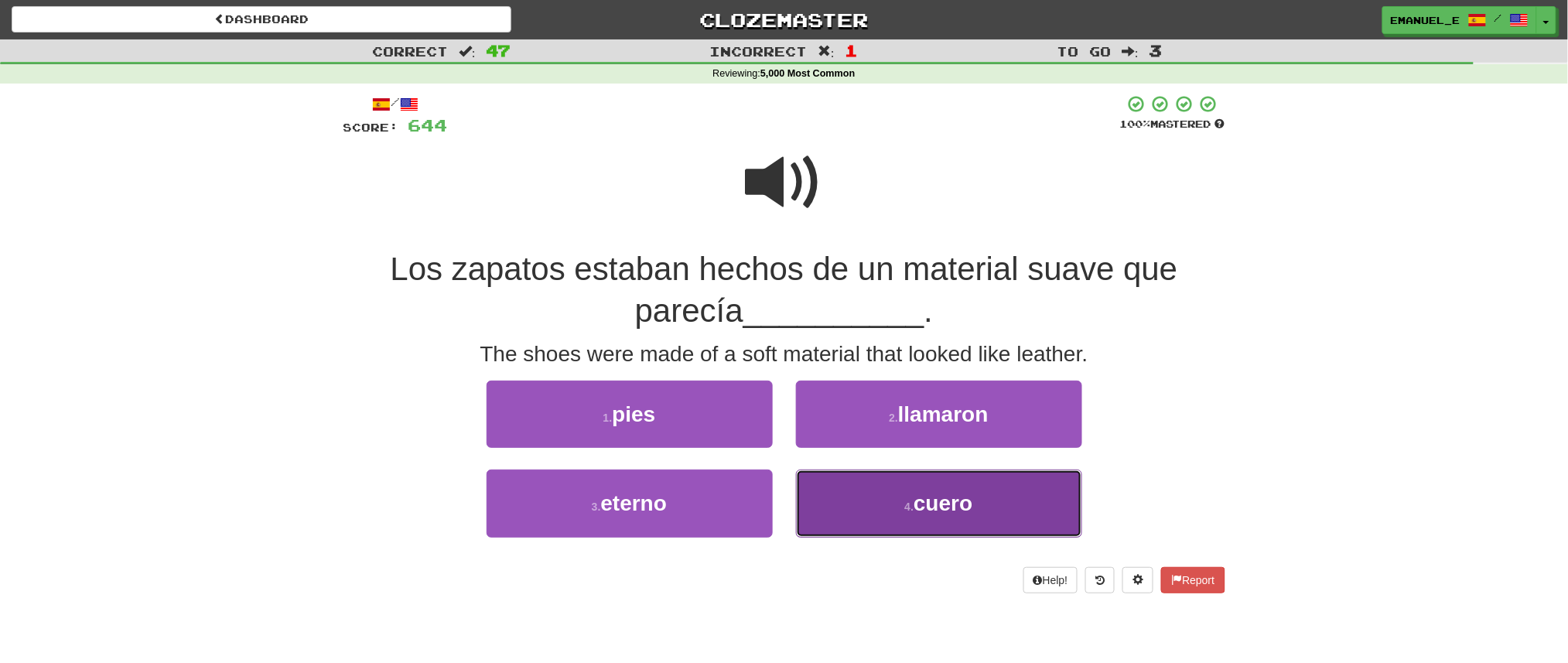
click at [850, 494] on button "4 . cuero" at bounding box center [939, 503] width 286 height 67
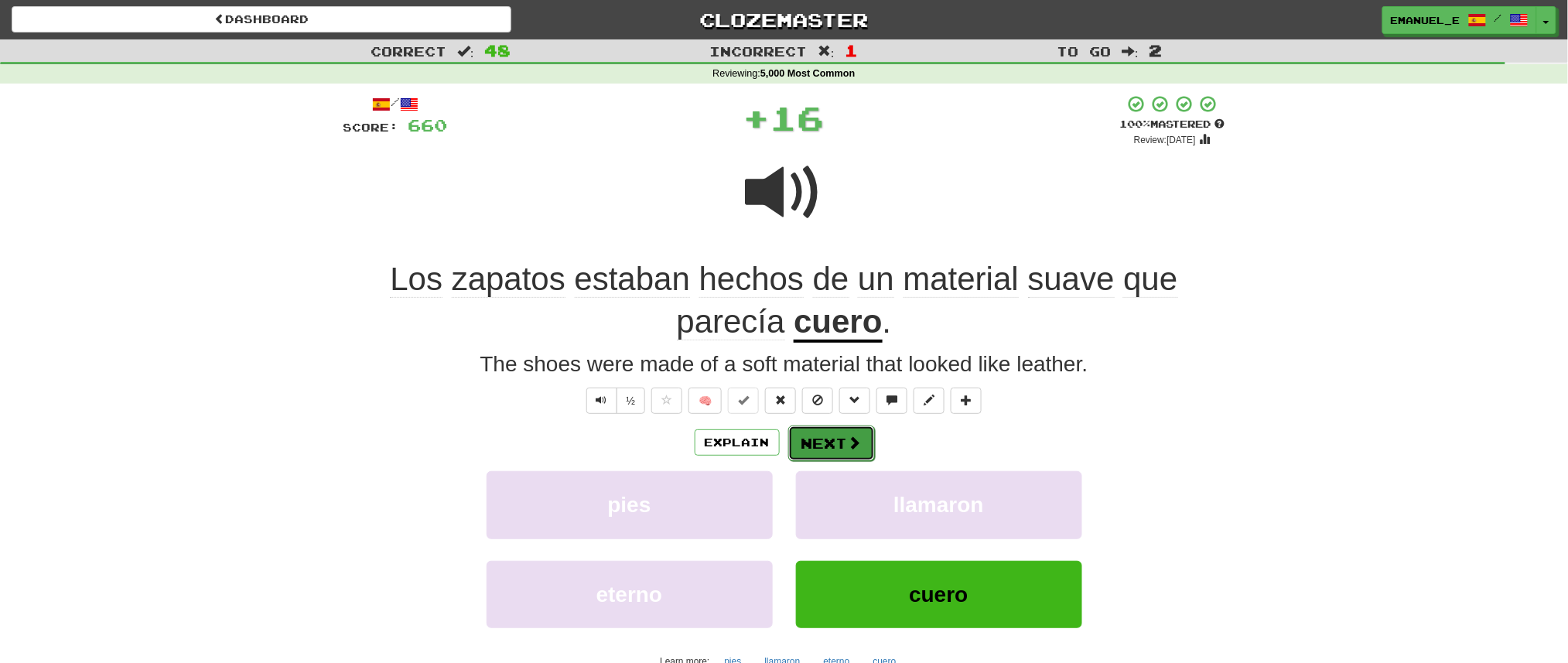
click at [832, 429] on button "Next" at bounding box center [832, 443] width 87 height 35
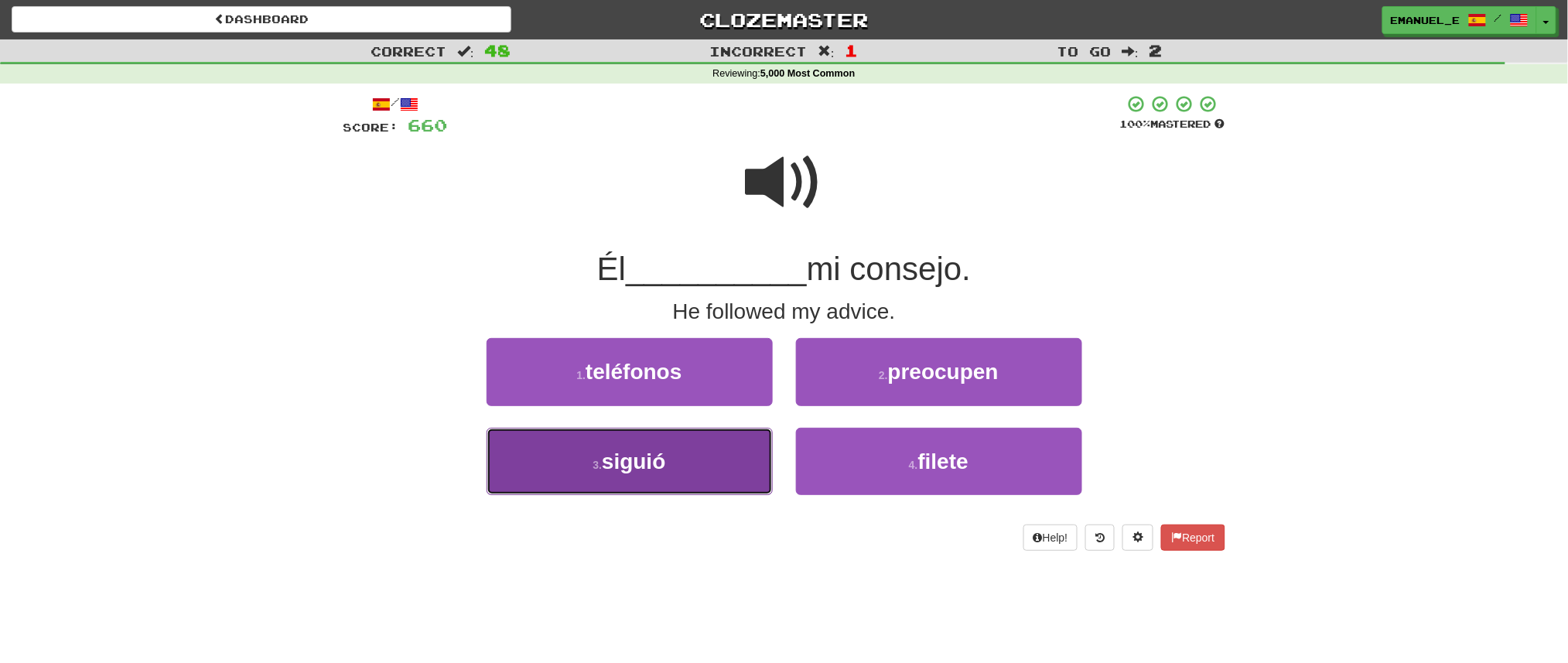
click at [728, 457] on button "3 . siguió" at bounding box center [629, 461] width 286 height 67
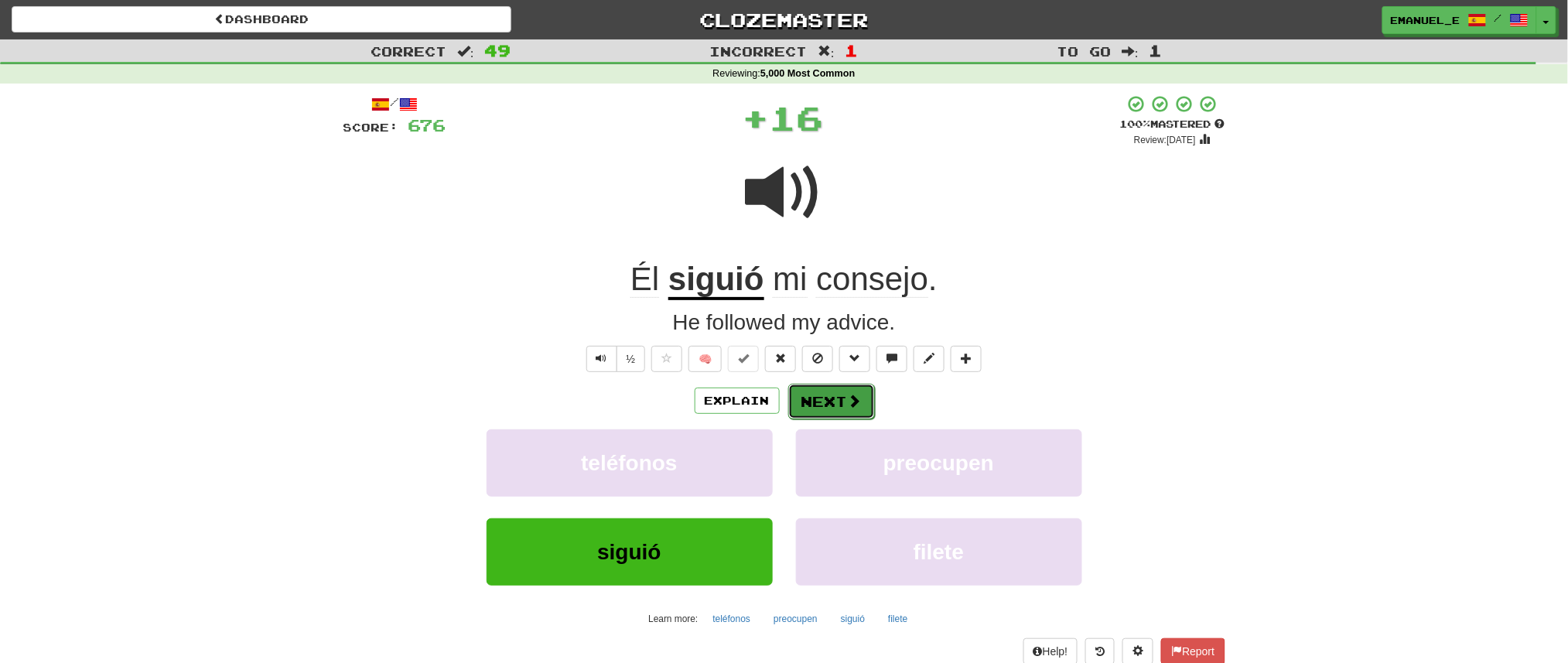
click at [848, 397] on span at bounding box center [854, 401] width 14 height 14
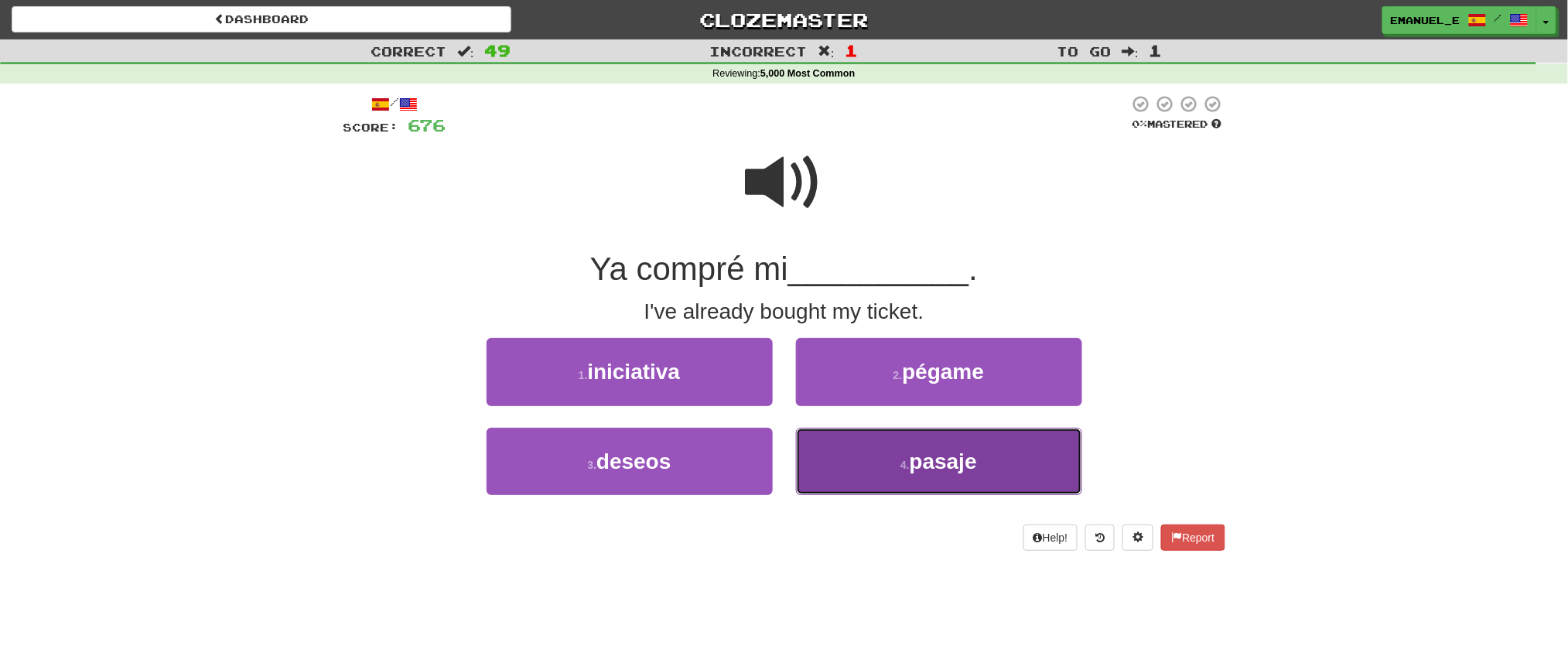
click at [845, 456] on button "4 . pasaje" at bounding box center [939, 461] width 286 height 67
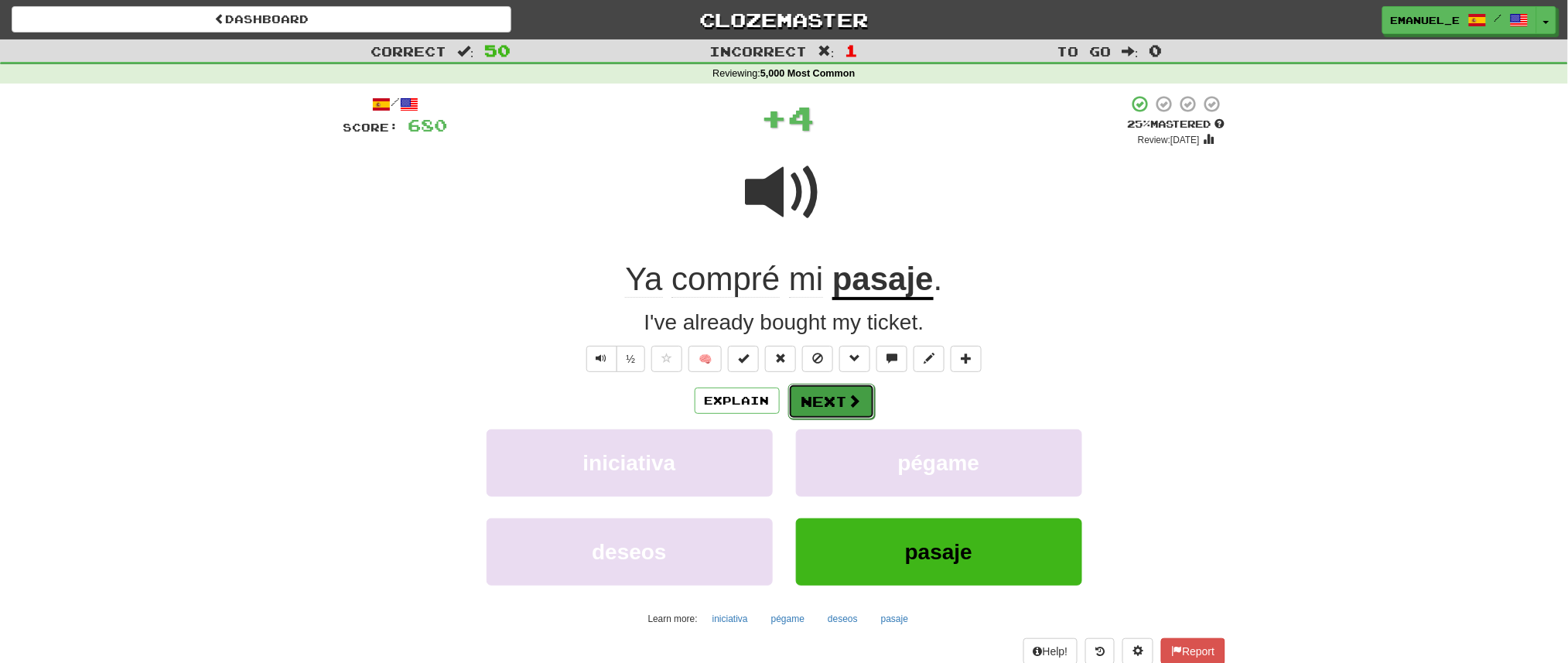
click at [841, 401] on button "Next" at bounding box center [832, 401] width 87 height 35
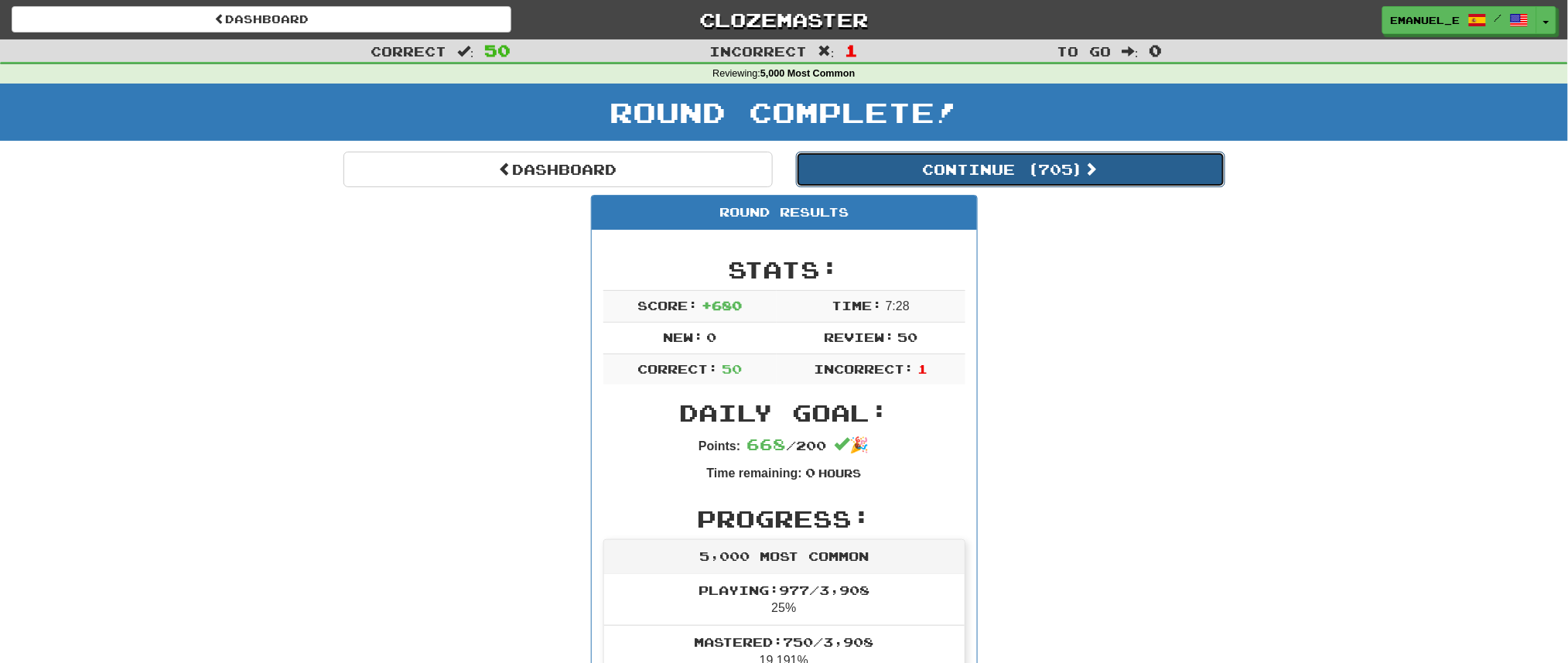
click at [908, 161] on button "Continue ( 705 )" at bounding box center [1011, 169] width 429 height 35
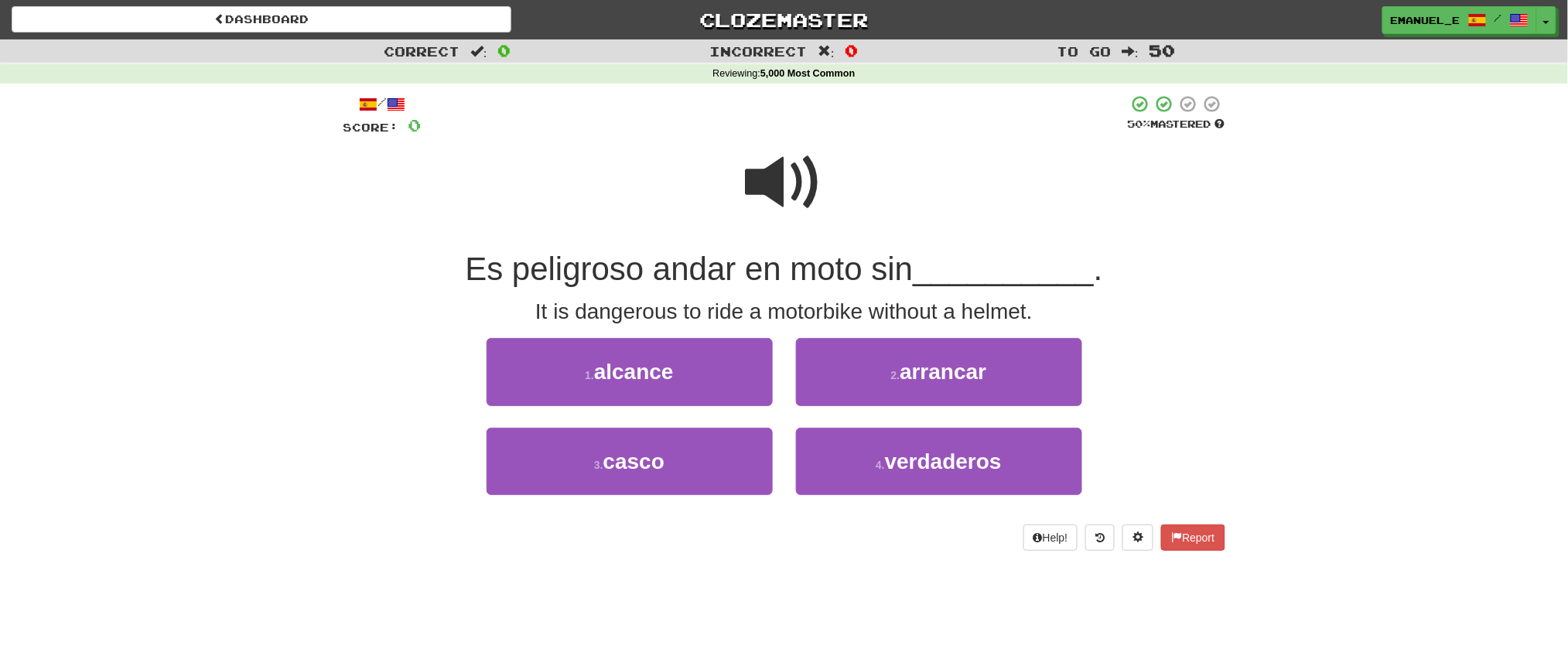
click at [803, 181] on span at bounding box center [784, 183] width 77 height 77
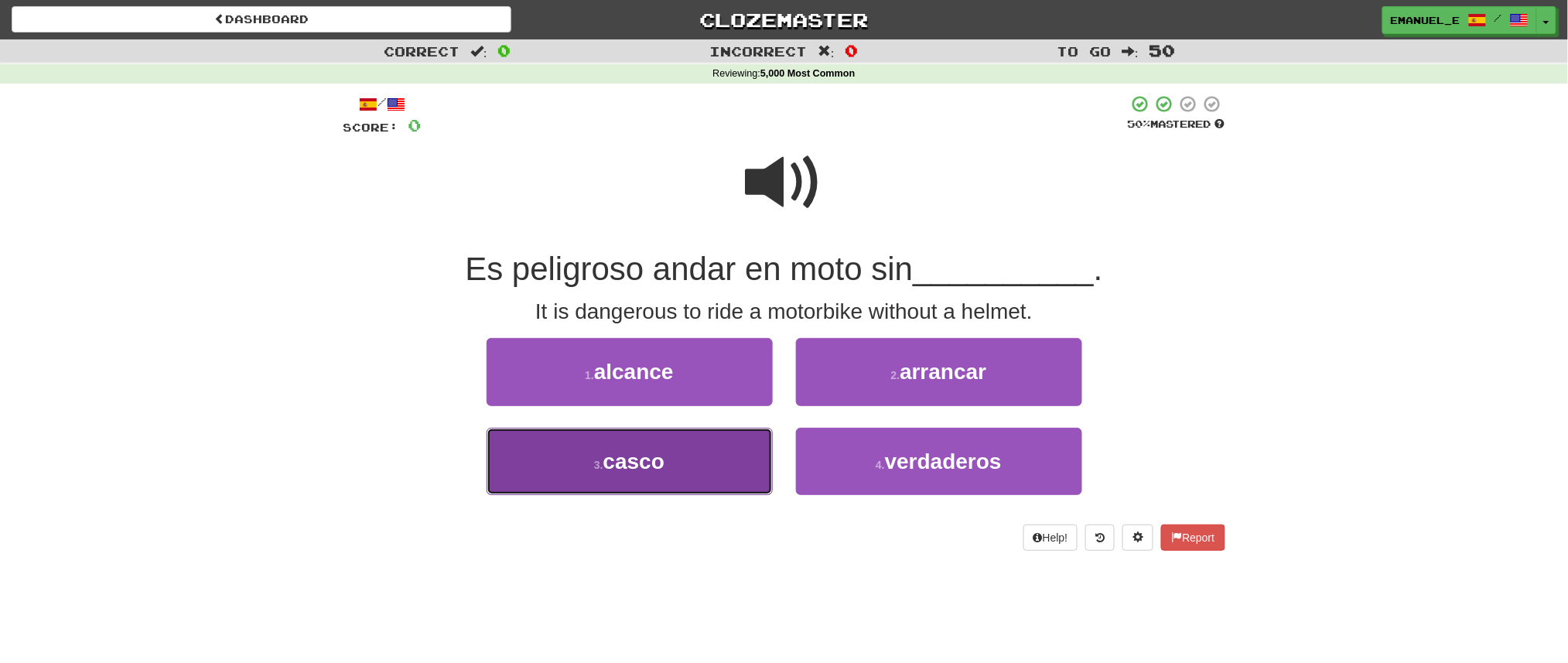
click at [708, 466] on button "3 . casco" at bounding box center [629, 461] width 286 height 67
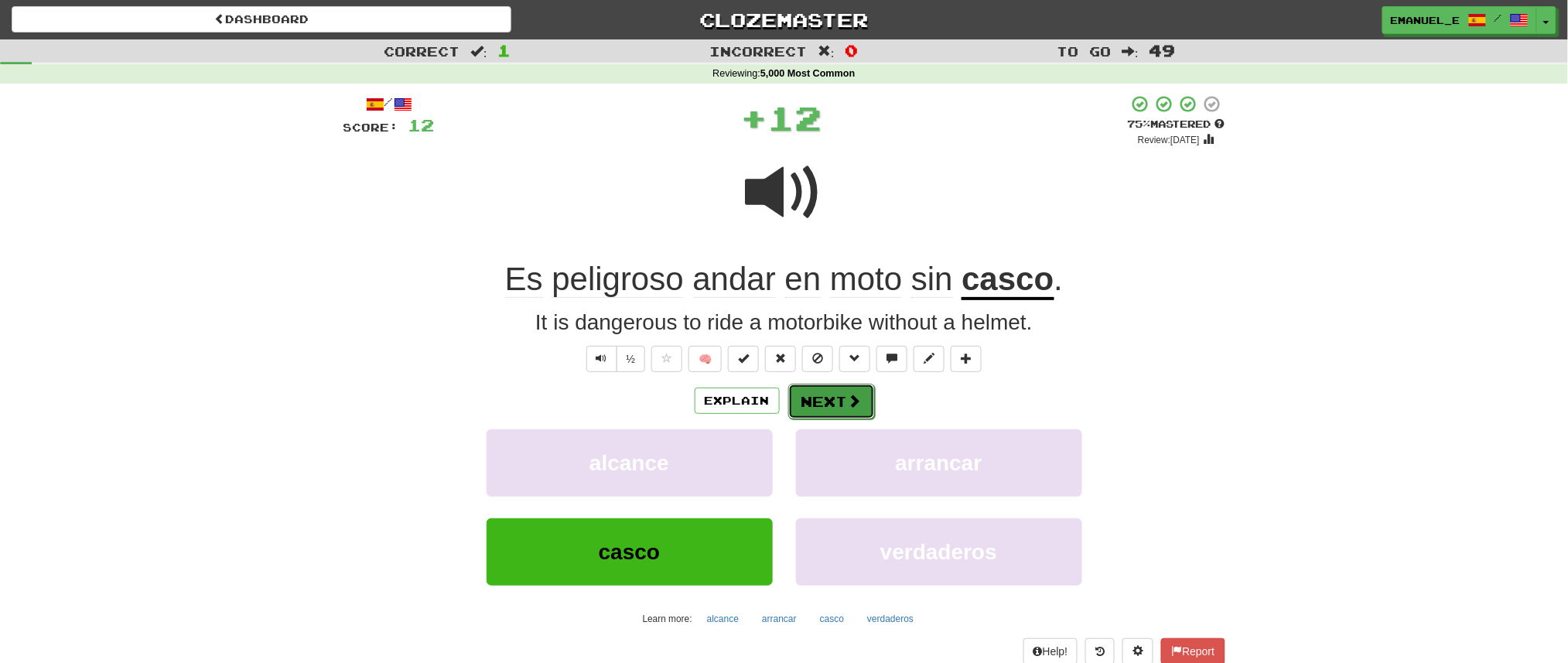
click at [863, 388] on button "Next" at bounding box center [832, 401] width 87 height 35
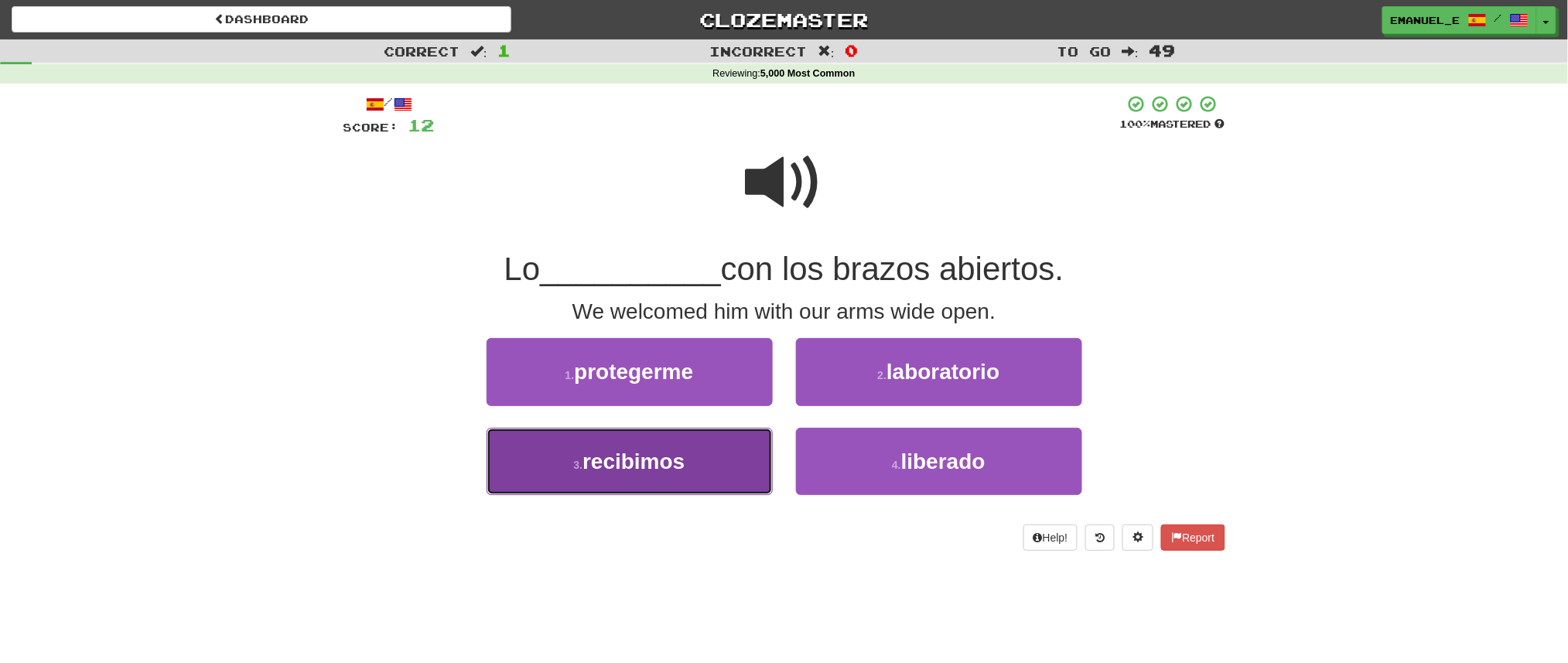
click at [728, 447] on button "3 . recibimos" at bounding box center [629, 461] width 286 height 67
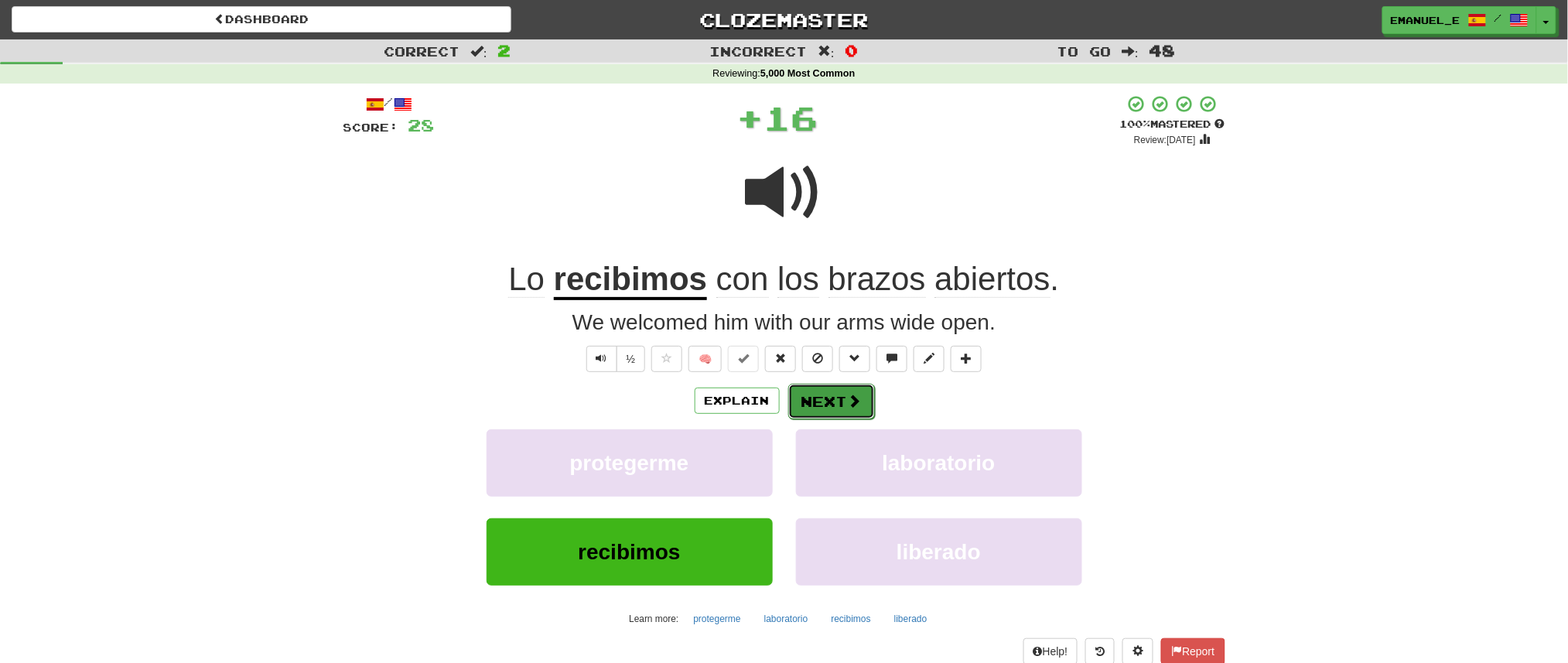
click at [845, 394] on button "Next" at bounding box center [832, 401] width 87 height 35
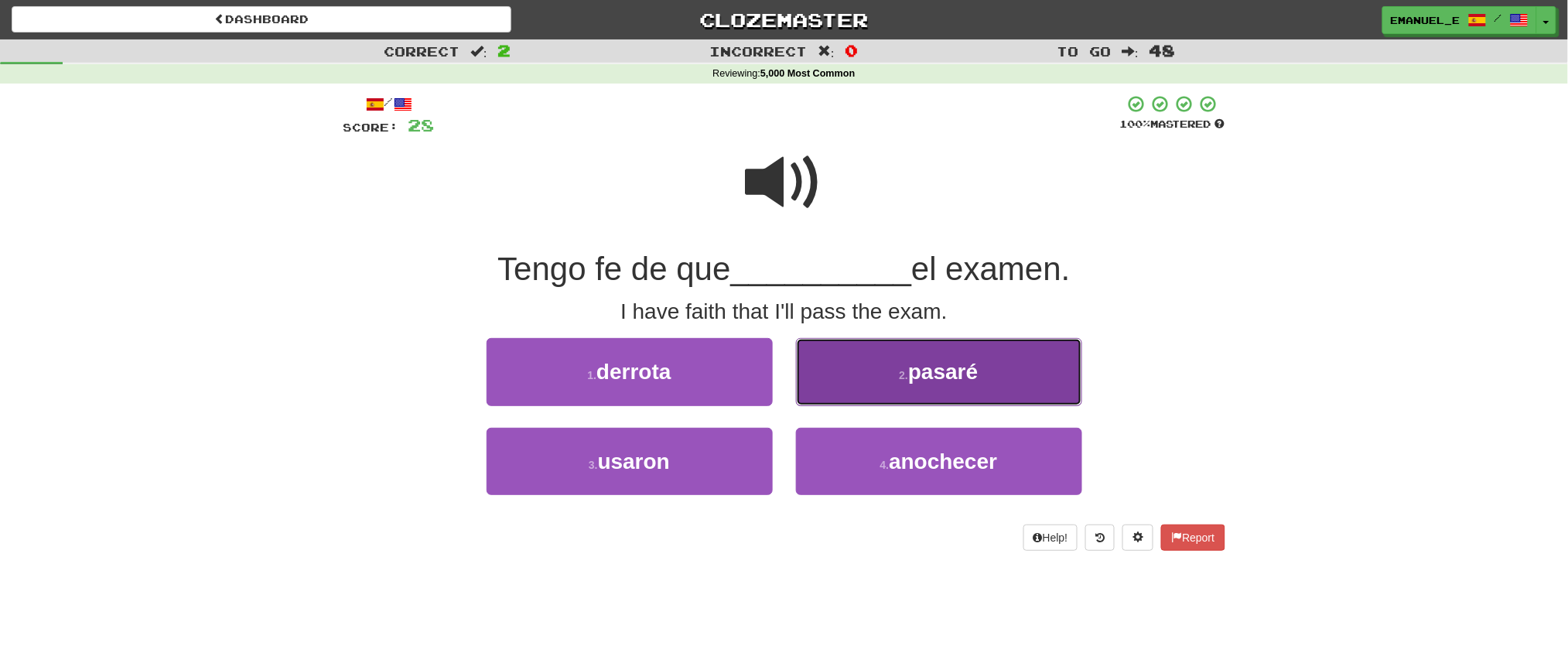
click at [853, 377] on button "2 . pasaré" at bounding box center [939, 372] width 286 height 67
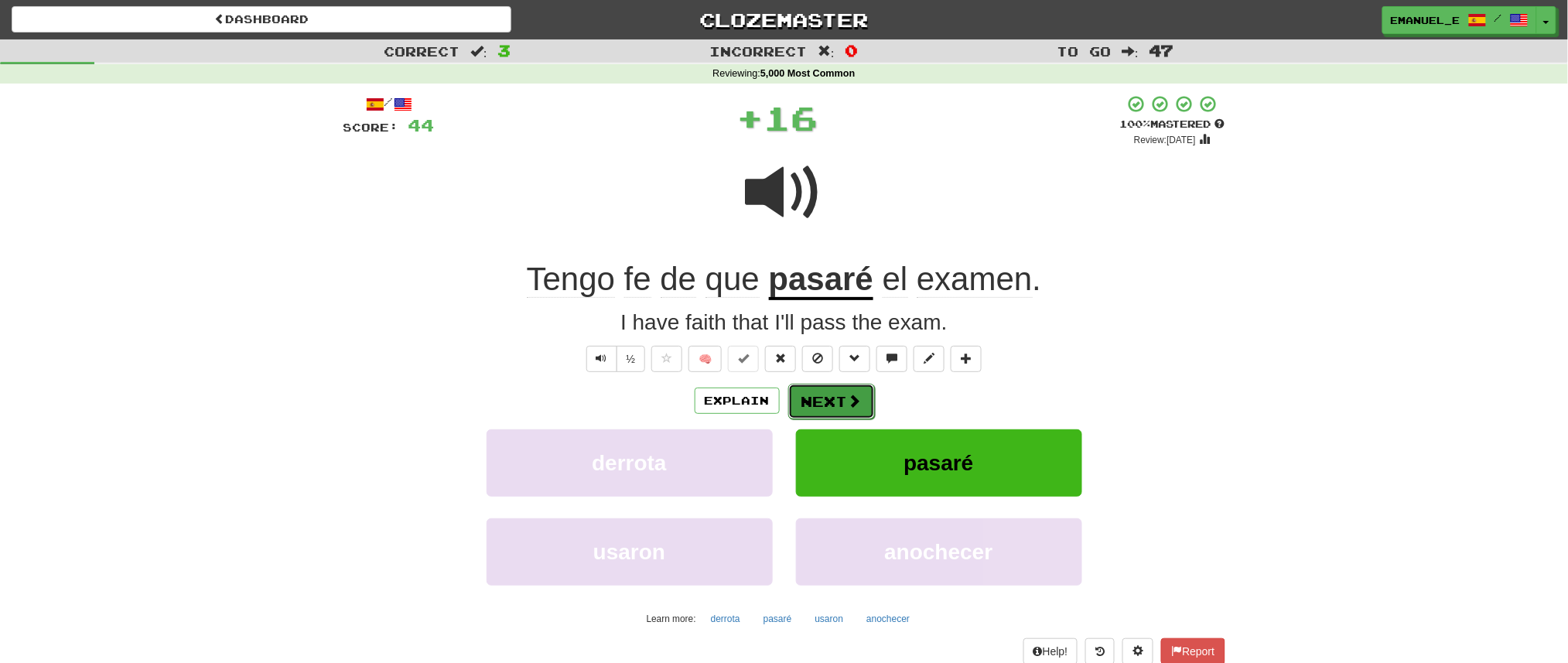
click at [823, 391] on button "Next" at bounding box center [832, 401] width 87 height 35
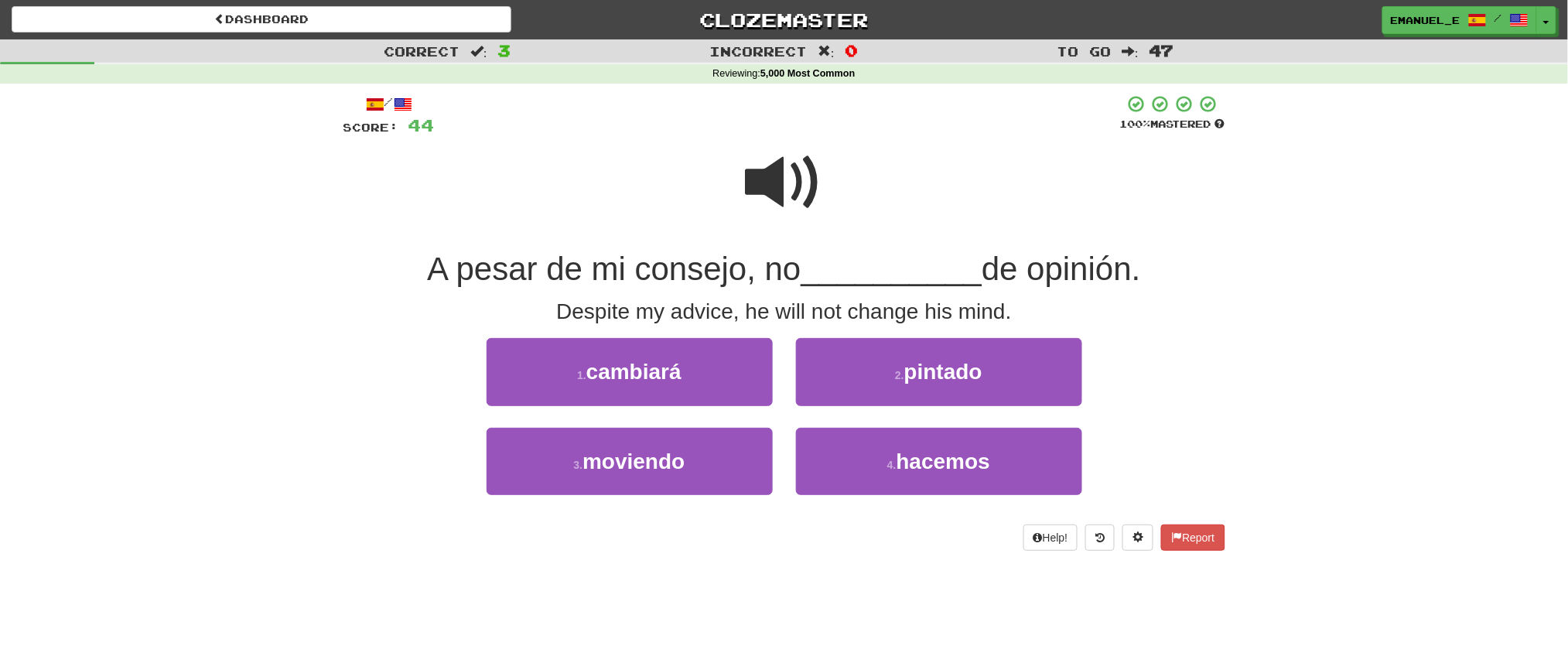
click at [813, 281] on span "__________" at bounding box center [891, 269] width 181 height 36
click at [782, 177] on span at bounding box center [784, 183] width 77 height 77
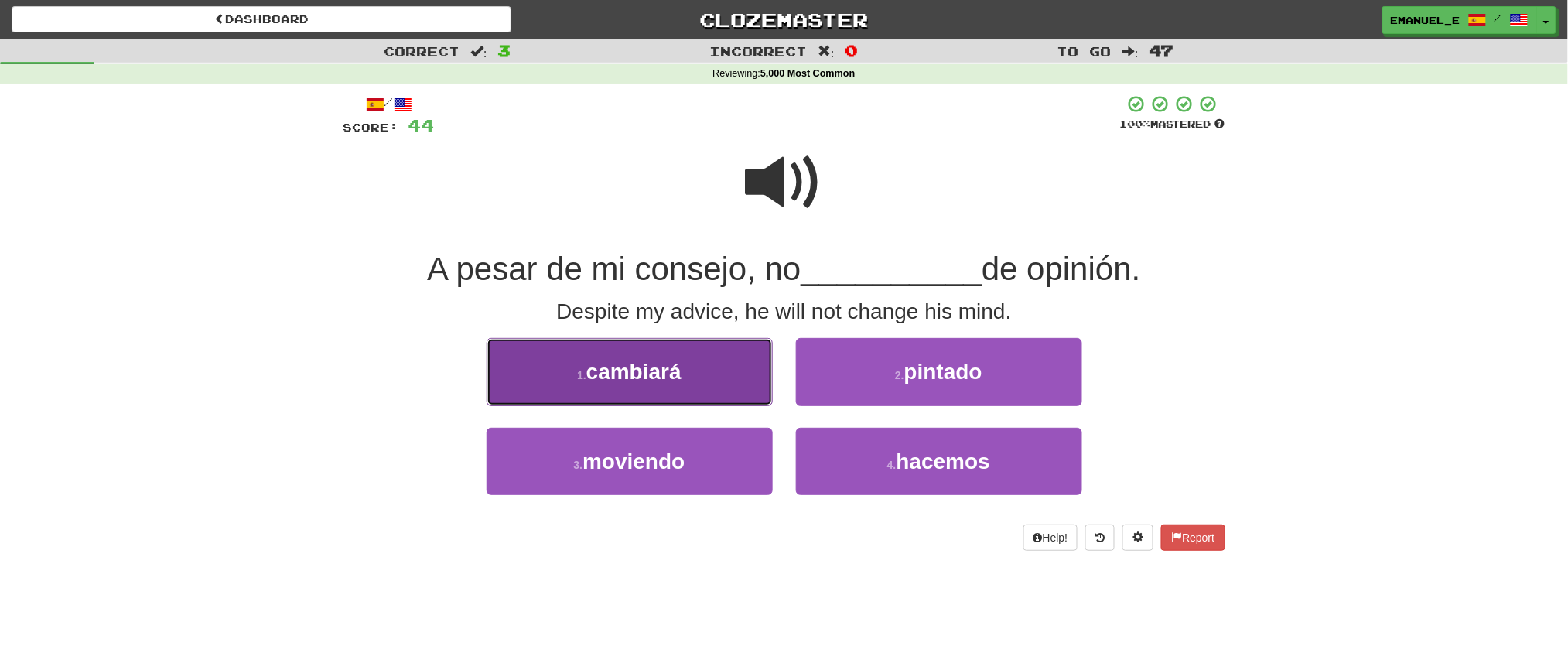
click at [673, 361] on span "cambiará" at bounding box center [634, 371] width 95 height 24
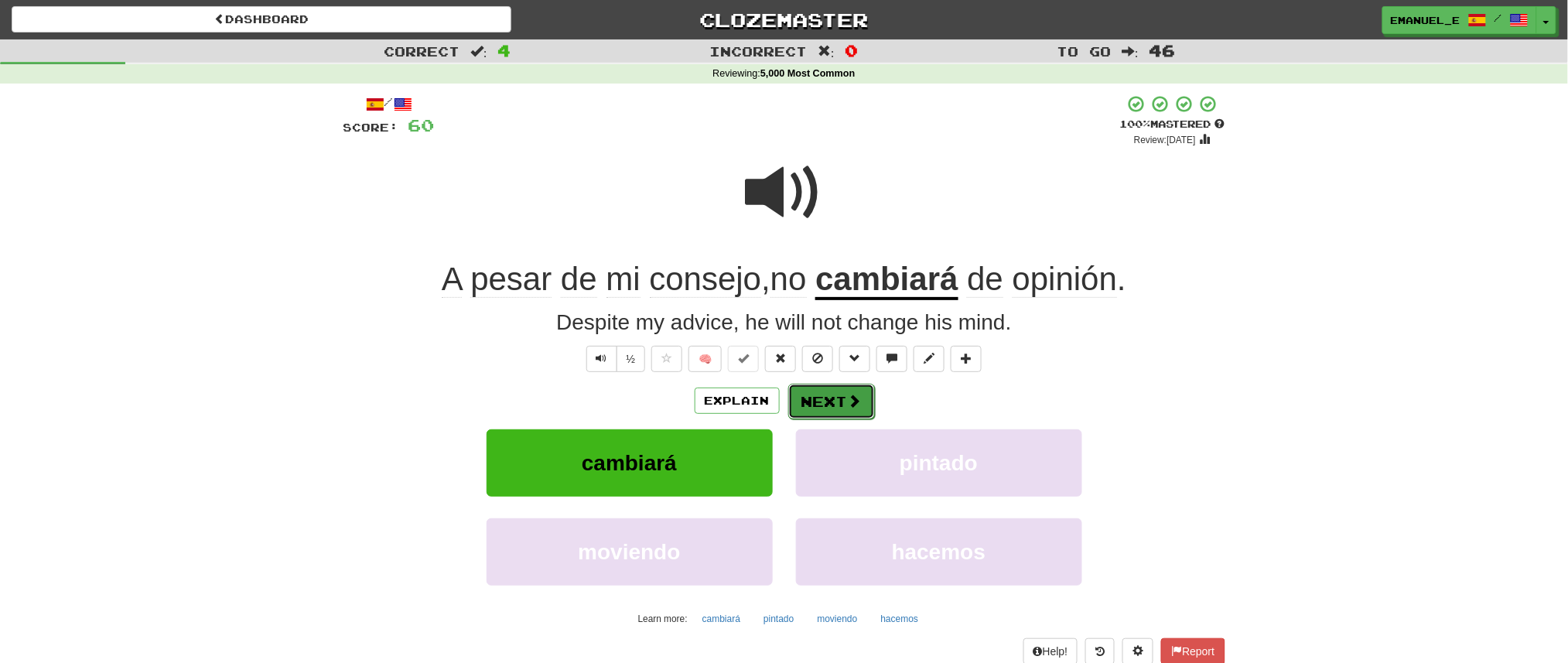
click at [832, 403] on button "Next" at bounding box center [832, 401] width 87 height 35
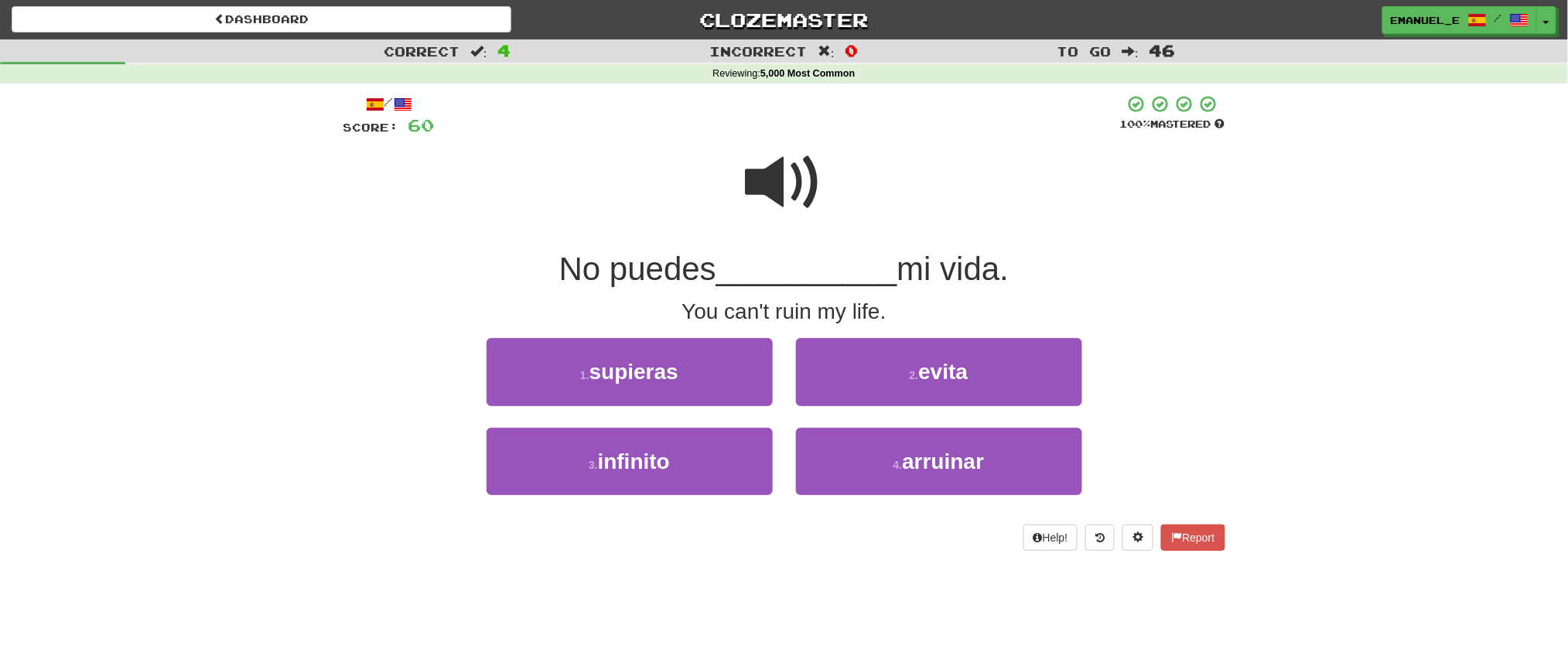
click at [791, 207] on span at bounding box center [784, 183] width 77 height 77
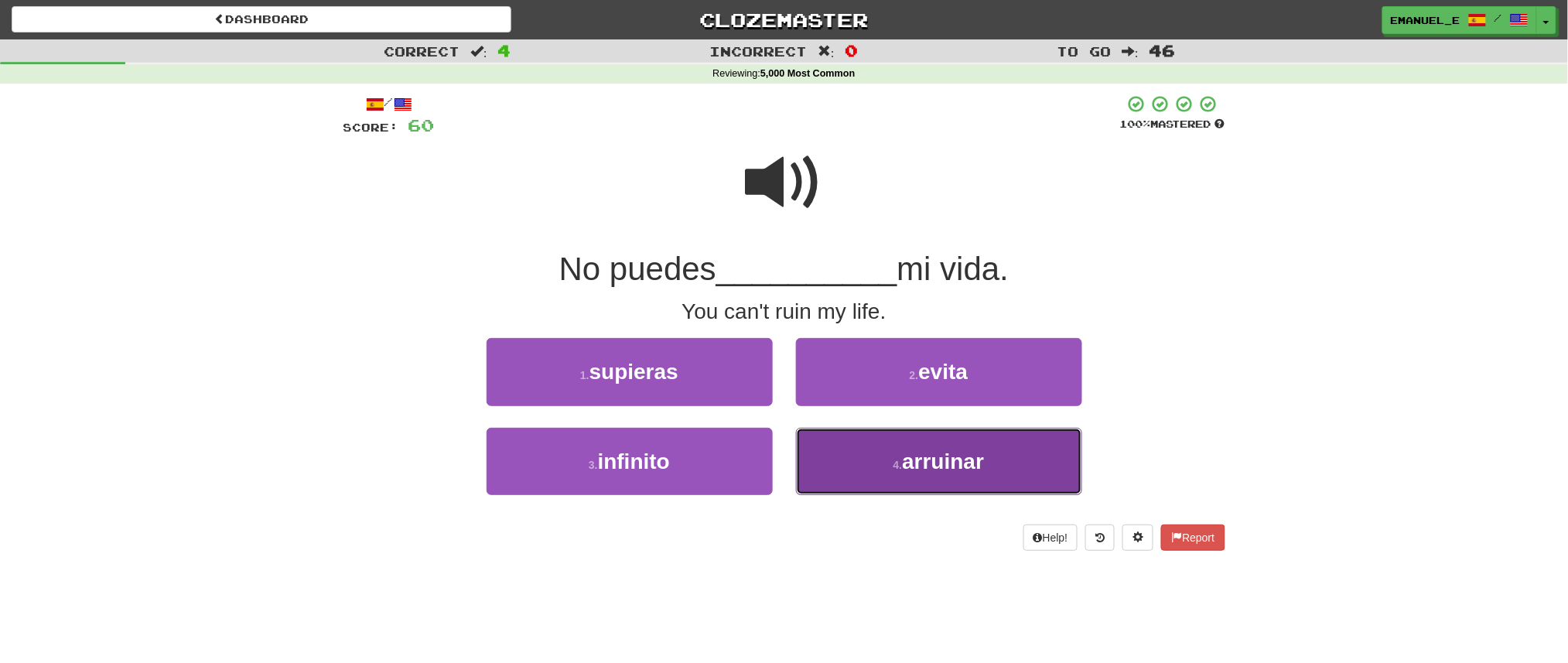
click at [881, 454] on button "4 . arruinar" at bounding box center [939, 461] width 286 height 67
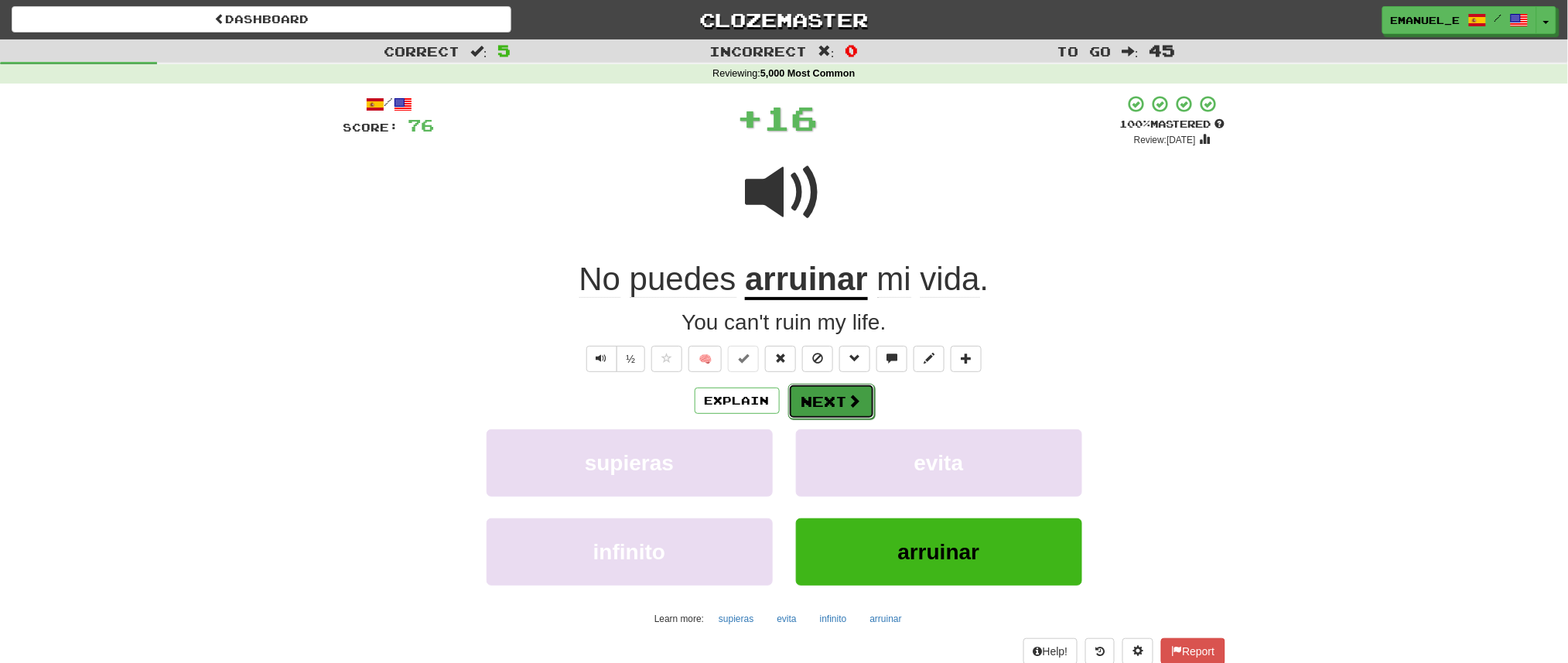
click at [855, 408] on span at bounding box center [854, 401] width 14 height 14
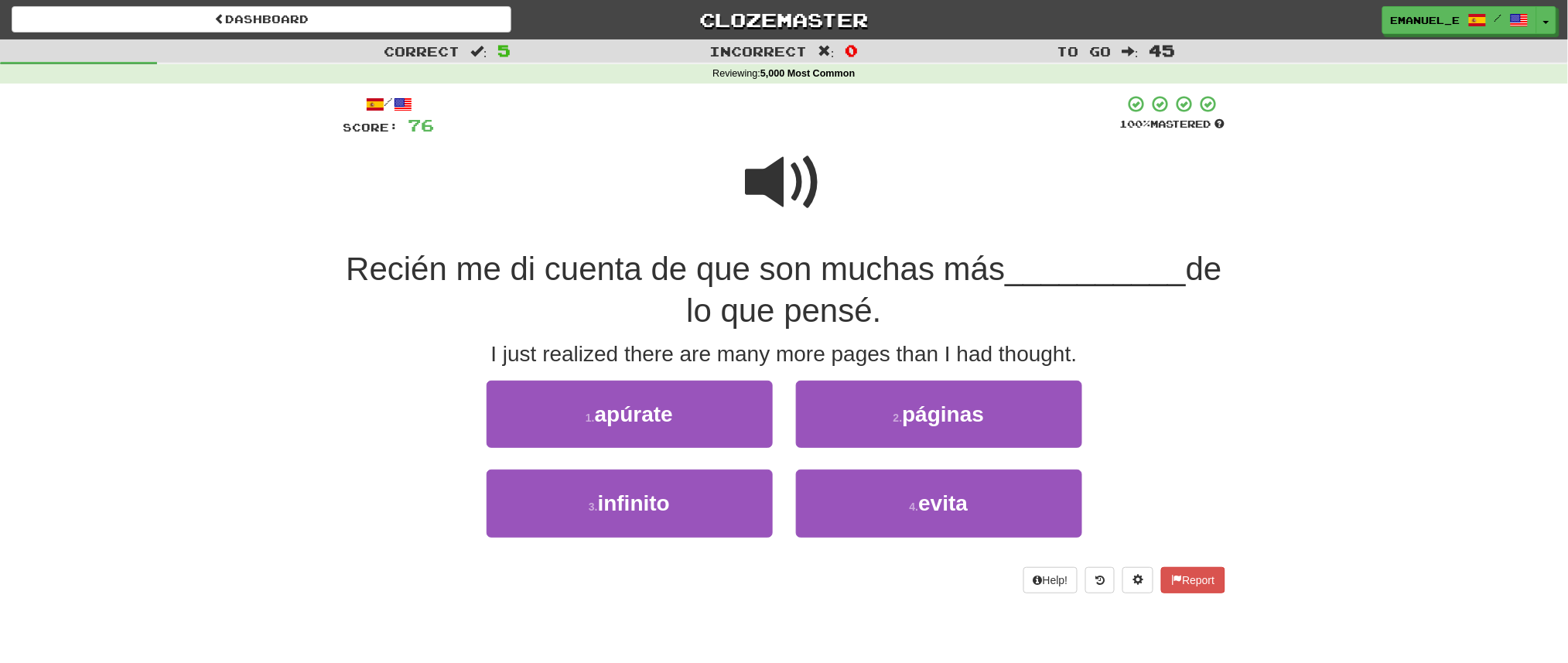
click at [809, 198] on span at bounding box center [784, 183] width 77 height 77
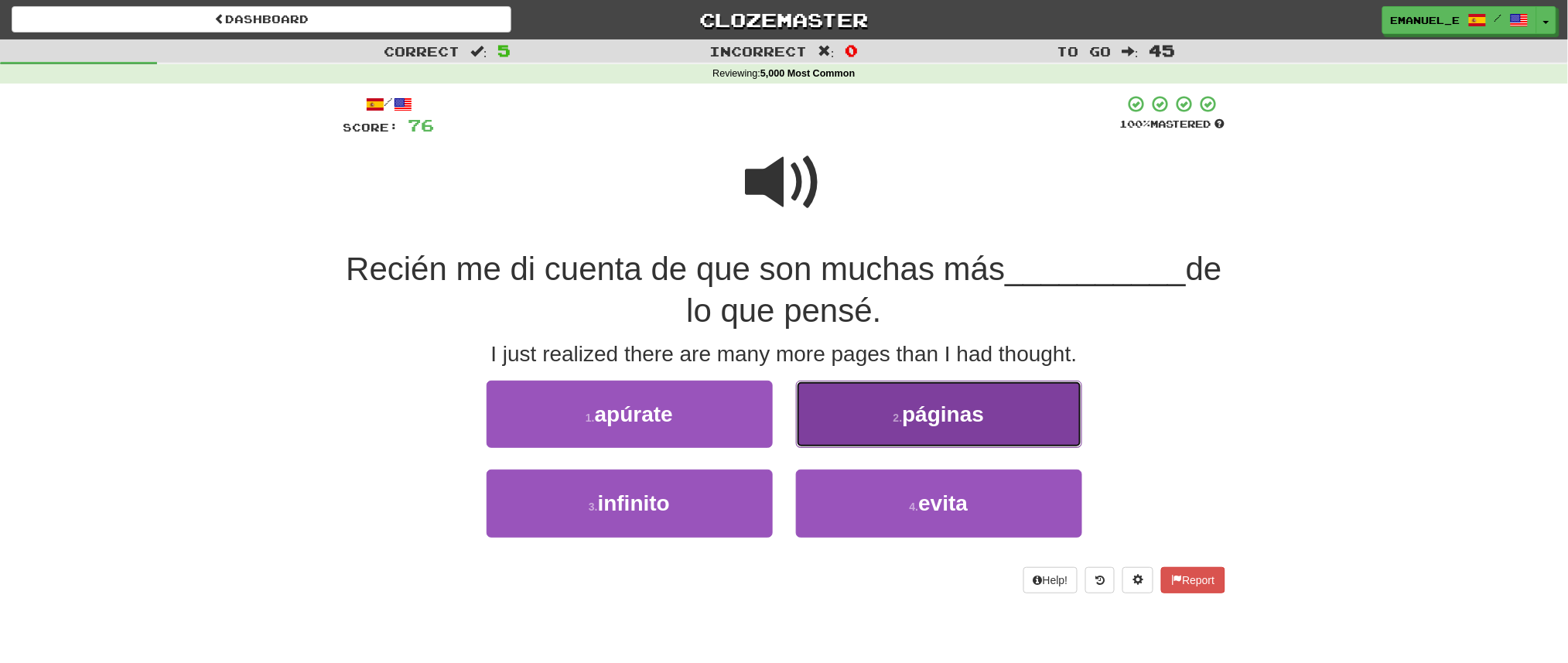
click at [881, 406] on button "2 . páginas" at bounding box center [939, 415] width 286 height 67
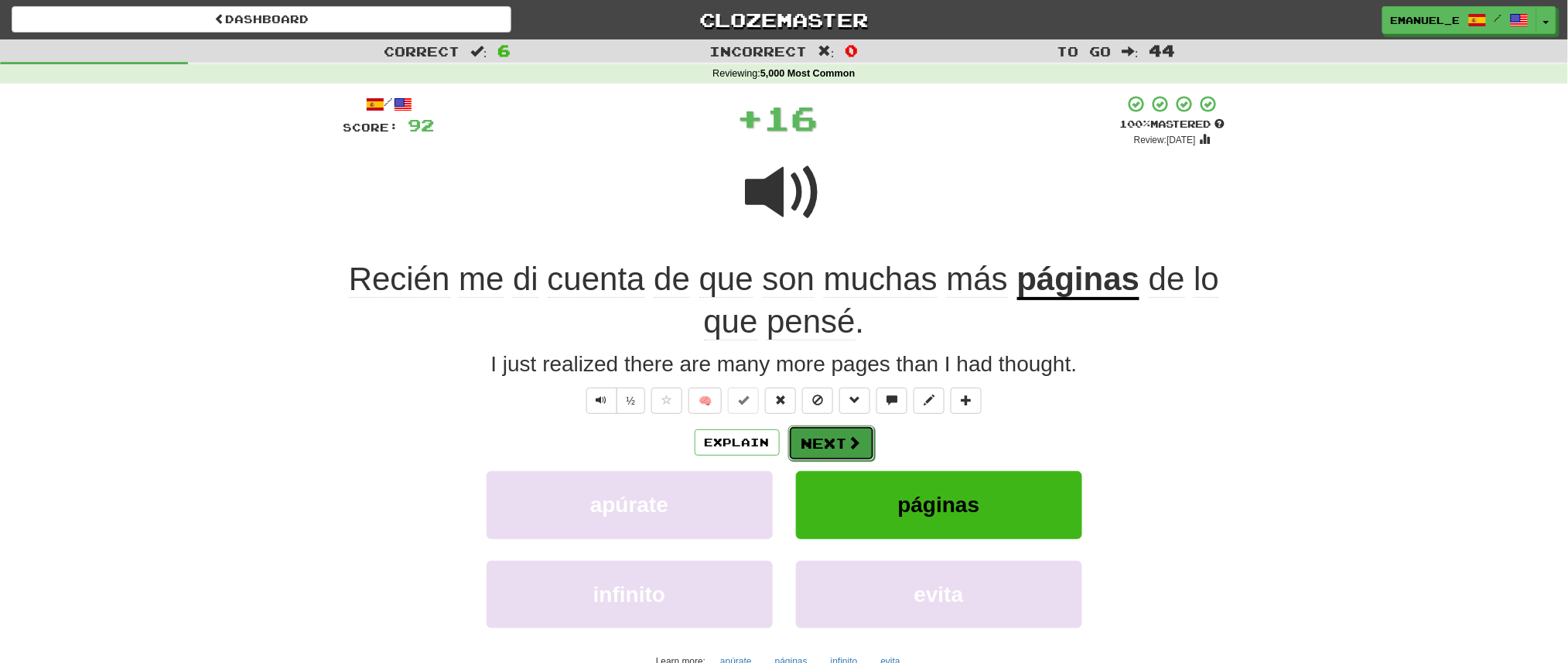
click at [841, 433] on button "Next" at bounding box center [832, 443] width 87 height 35
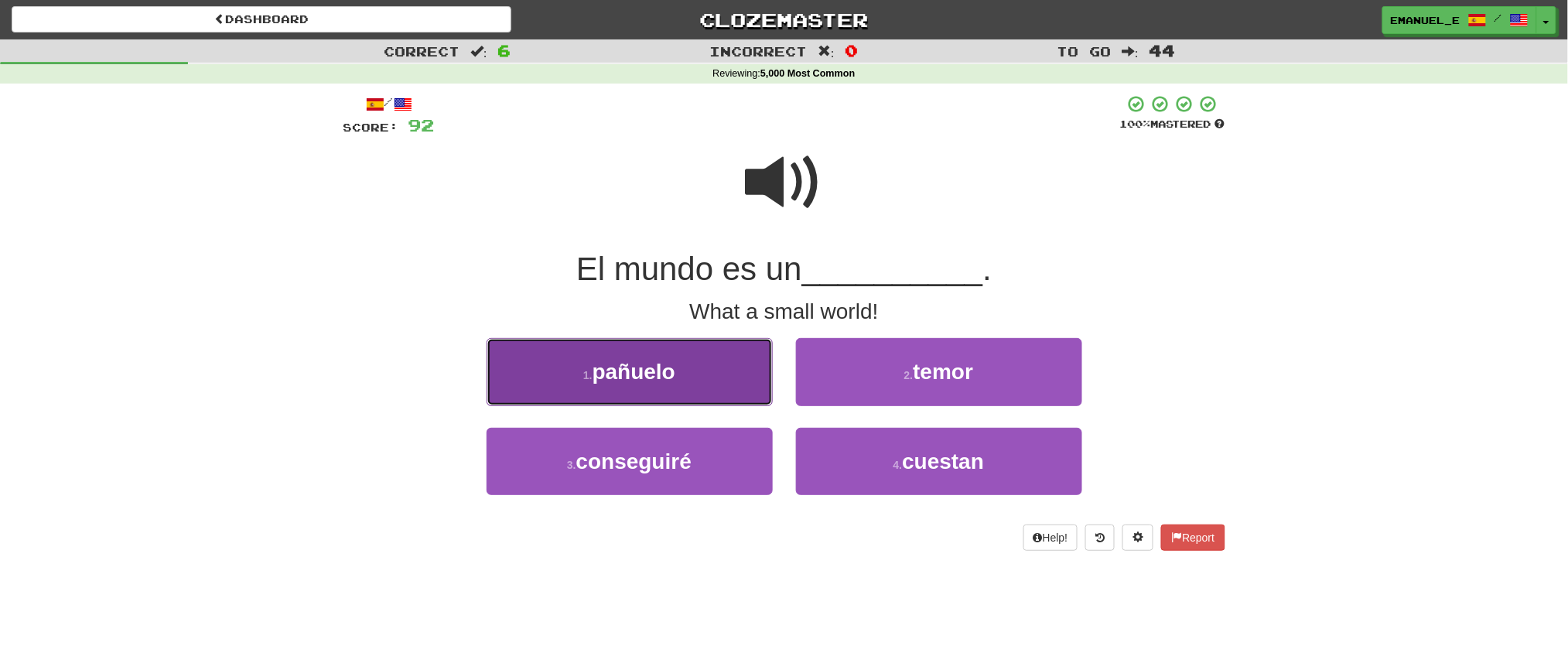
click at [760, 394] on button "1 . pañuelo" at bounding box center [629, 372] width 286 height 67
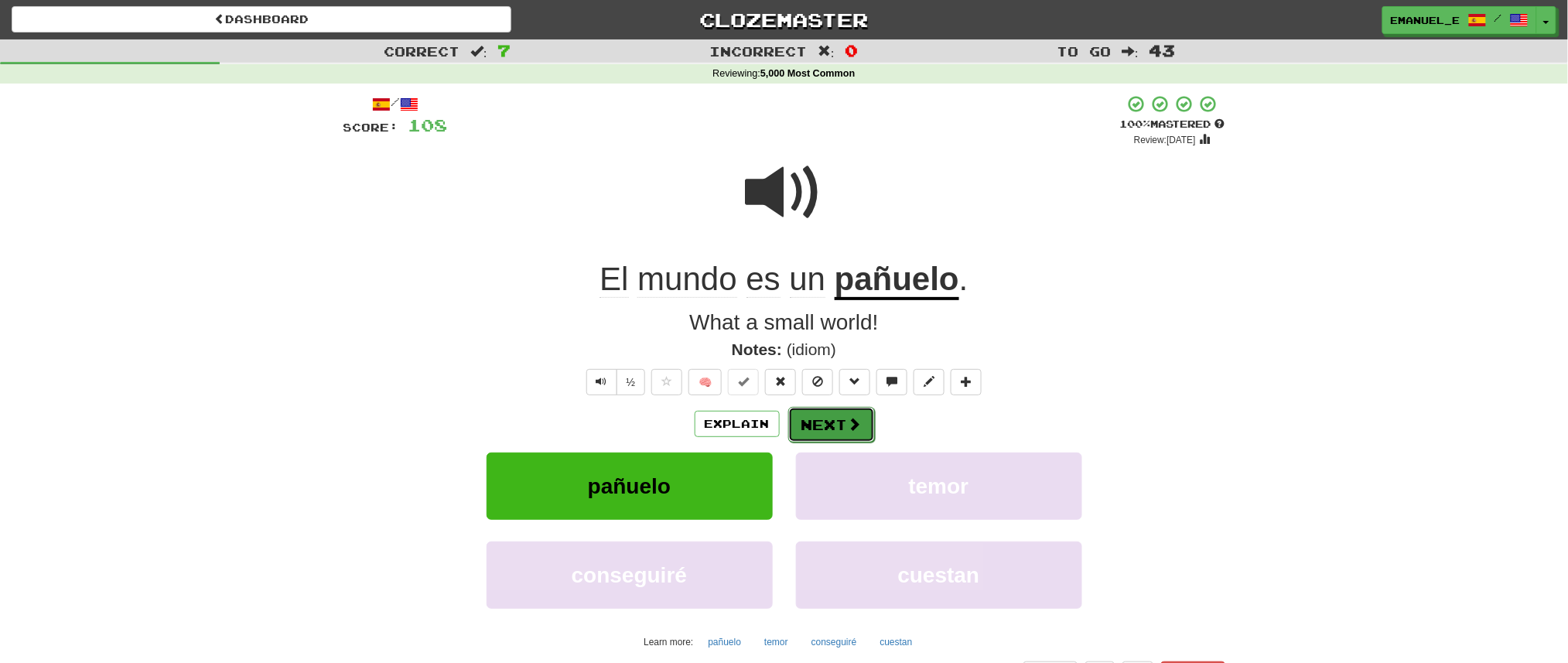
click at [800, 410] on button "Next" at bounding box center [832, 425] width 87 height 35
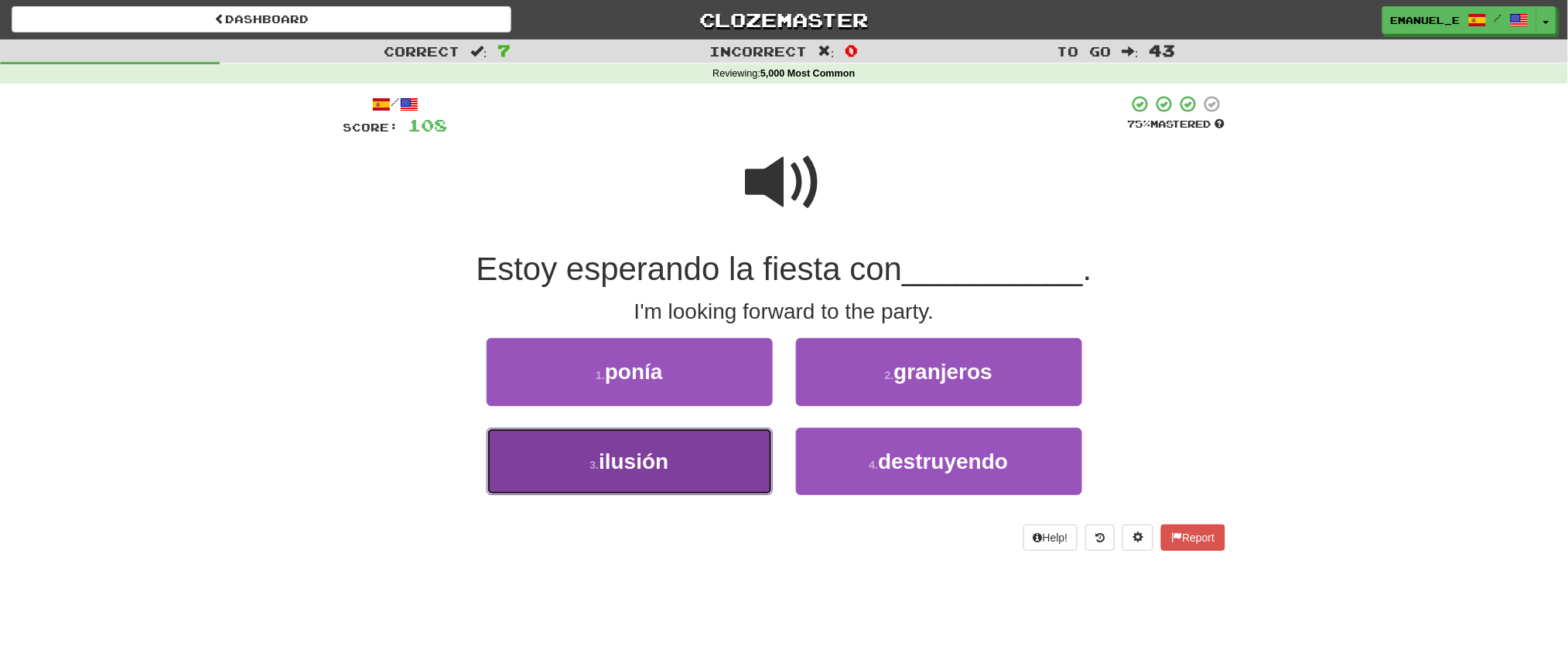
click at [733, 440] on button "3 . ilusión" at bounding box center [629, 461] width 286 height 67
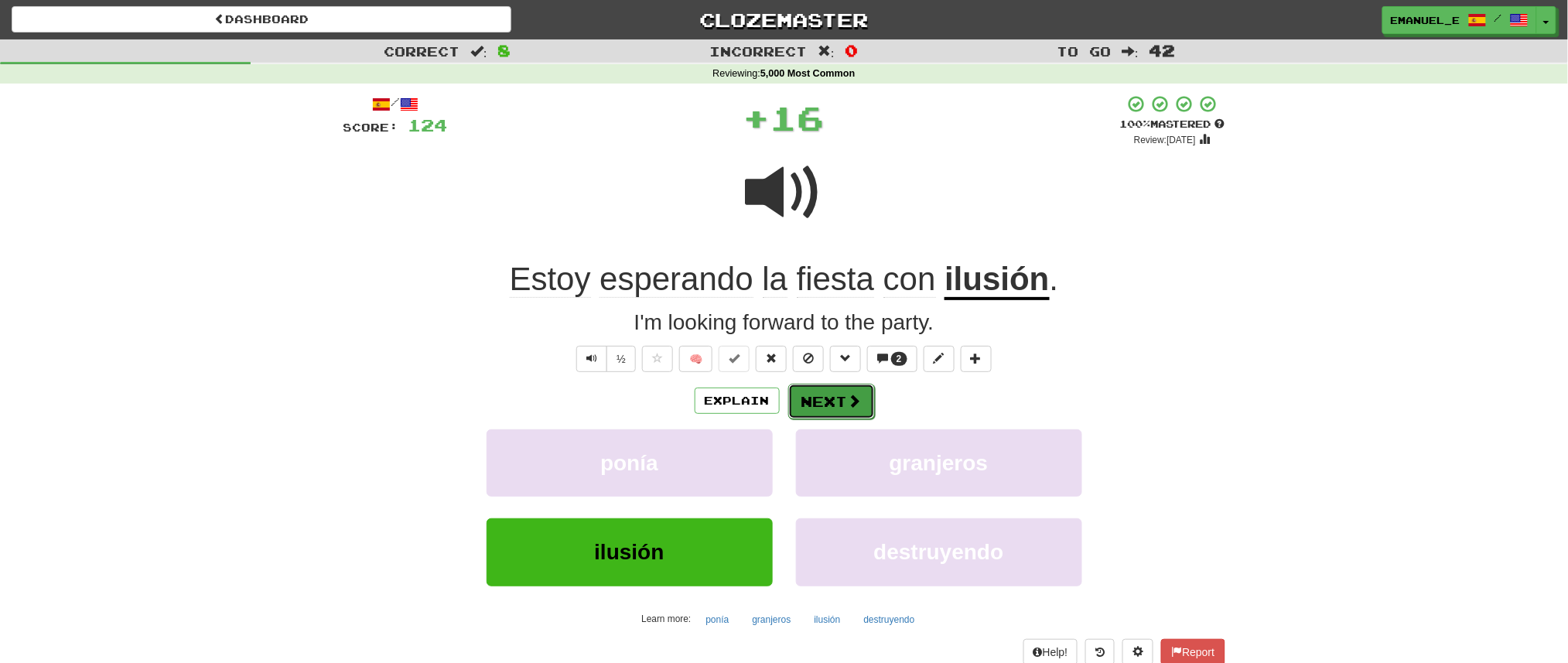
click at [836, 400] on button "Next" at bounding box center [832, 401] width 87 height 35
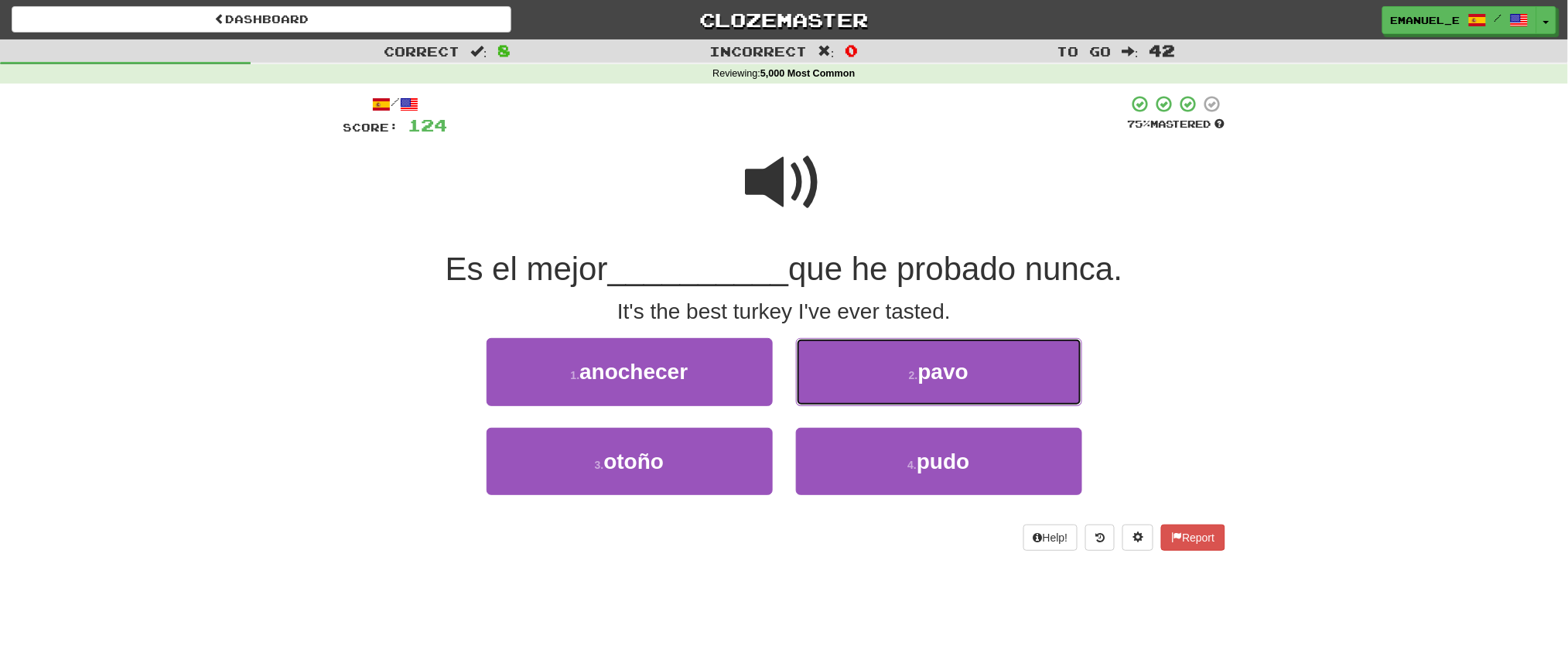
click at [836, 400] on button "2 . pavo" at bounding box center [939, 372] width 286 height 67
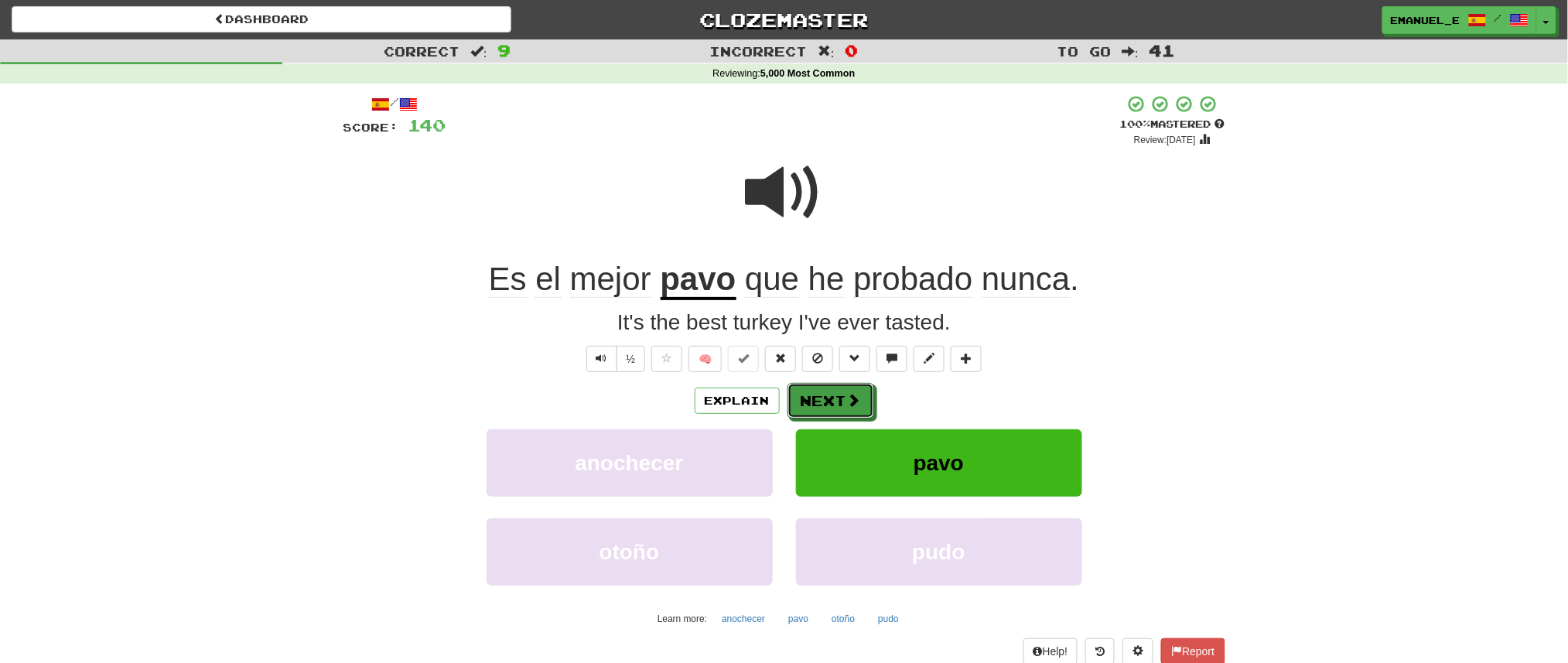
click at [836, 400] on button "Next" at bounding box center [831, 400] width 87 height 35
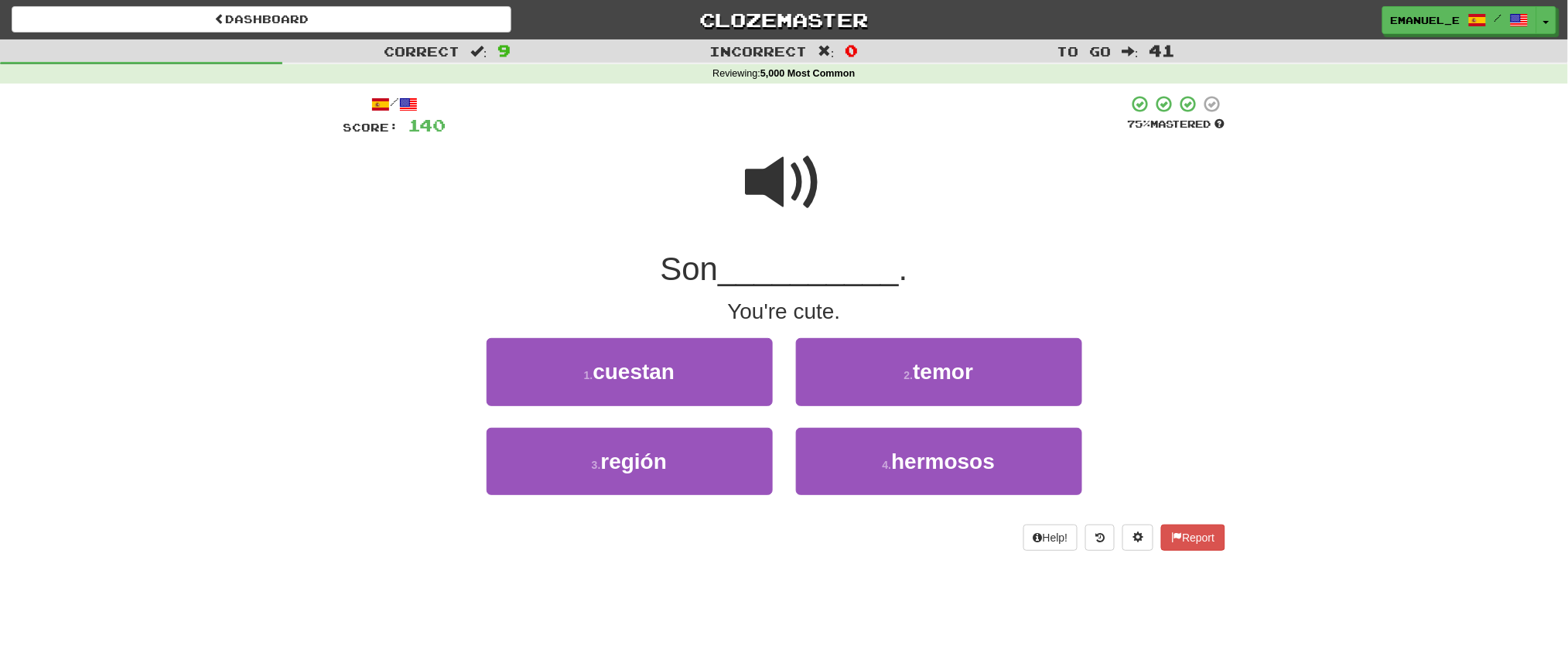
click at [808, 187] on span at bounding box center [784, 183] width 77 height 77
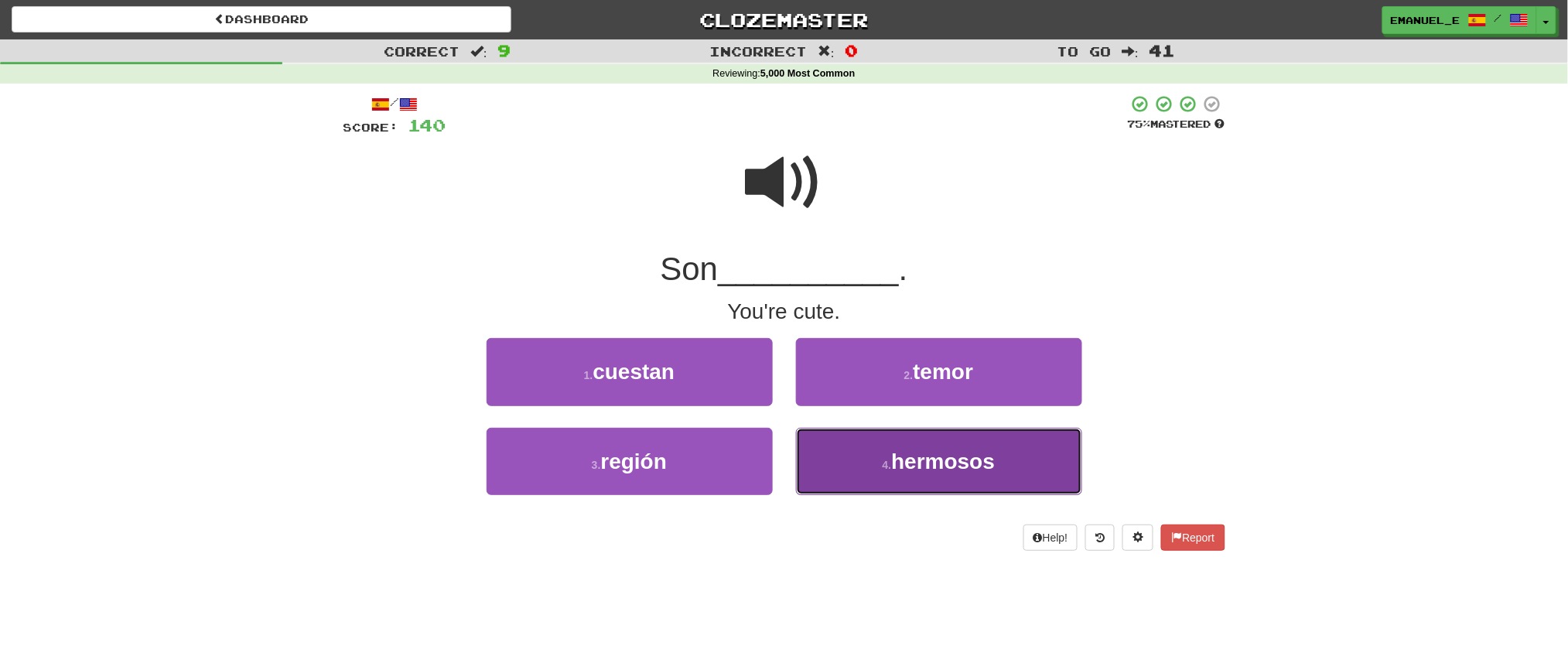
click at [900, 462] on span "hermosos" at bounding box center [943, 461] width 104 height 24
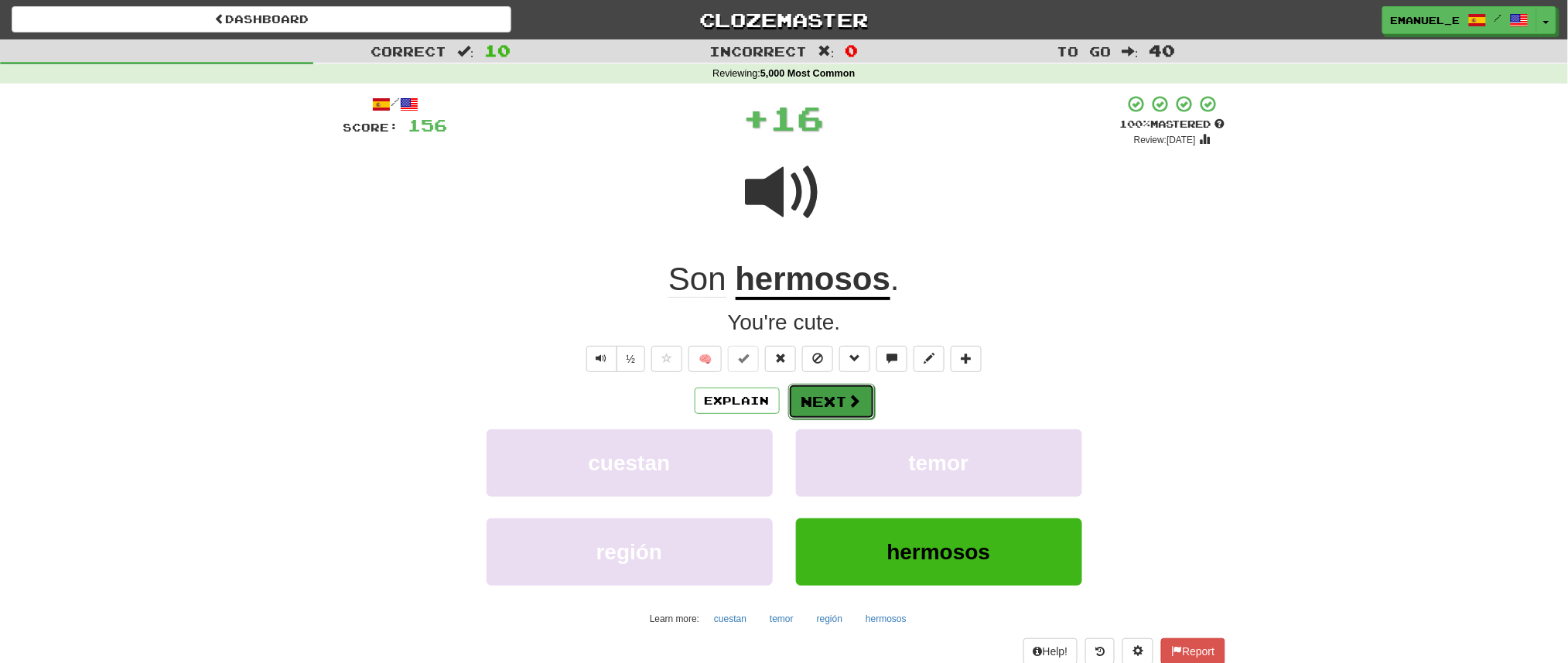
click at [853, 402] on span at bounding box center [854, 401] width 14 height 14
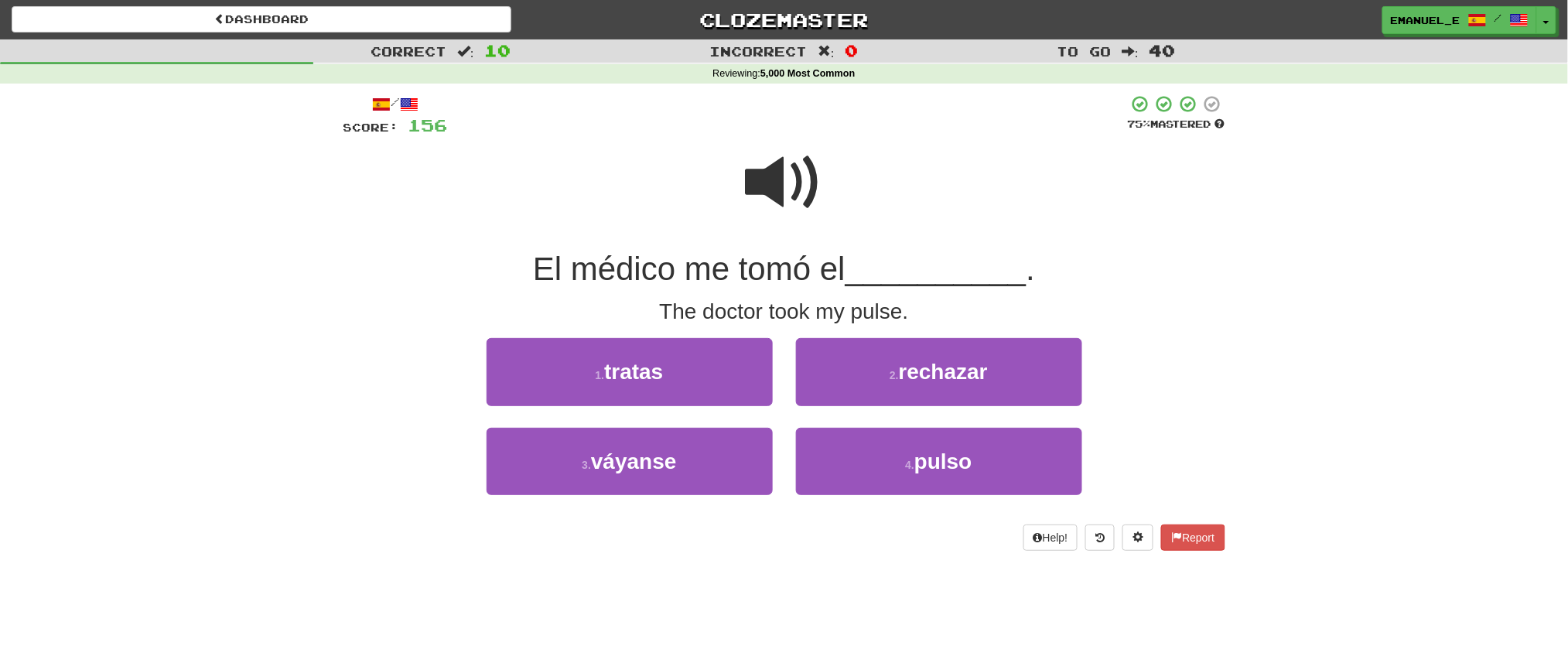
click at [782, 170] on span at bounding box center [784, 183] width 77 height 77
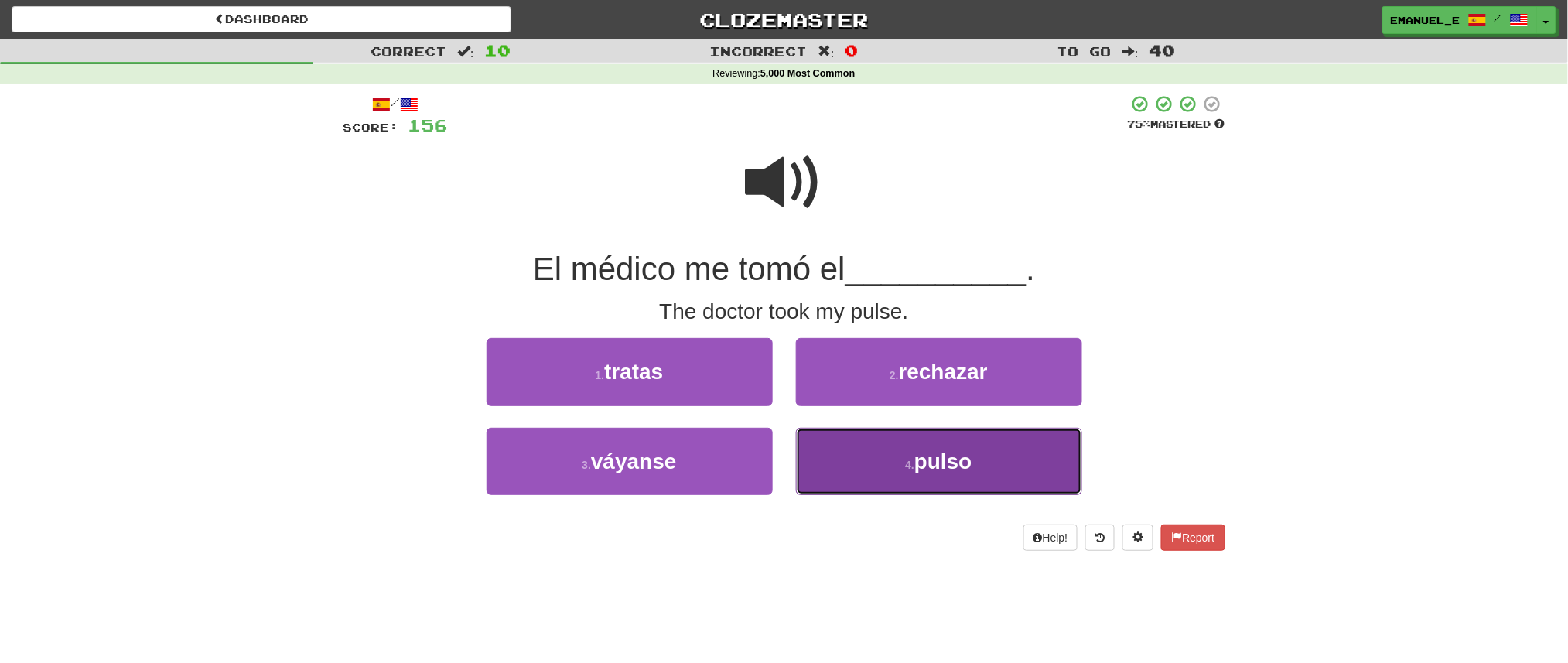
click at [879, 454] on button "4 . pulso" at bounding box center [939, 461] width 286 height 67
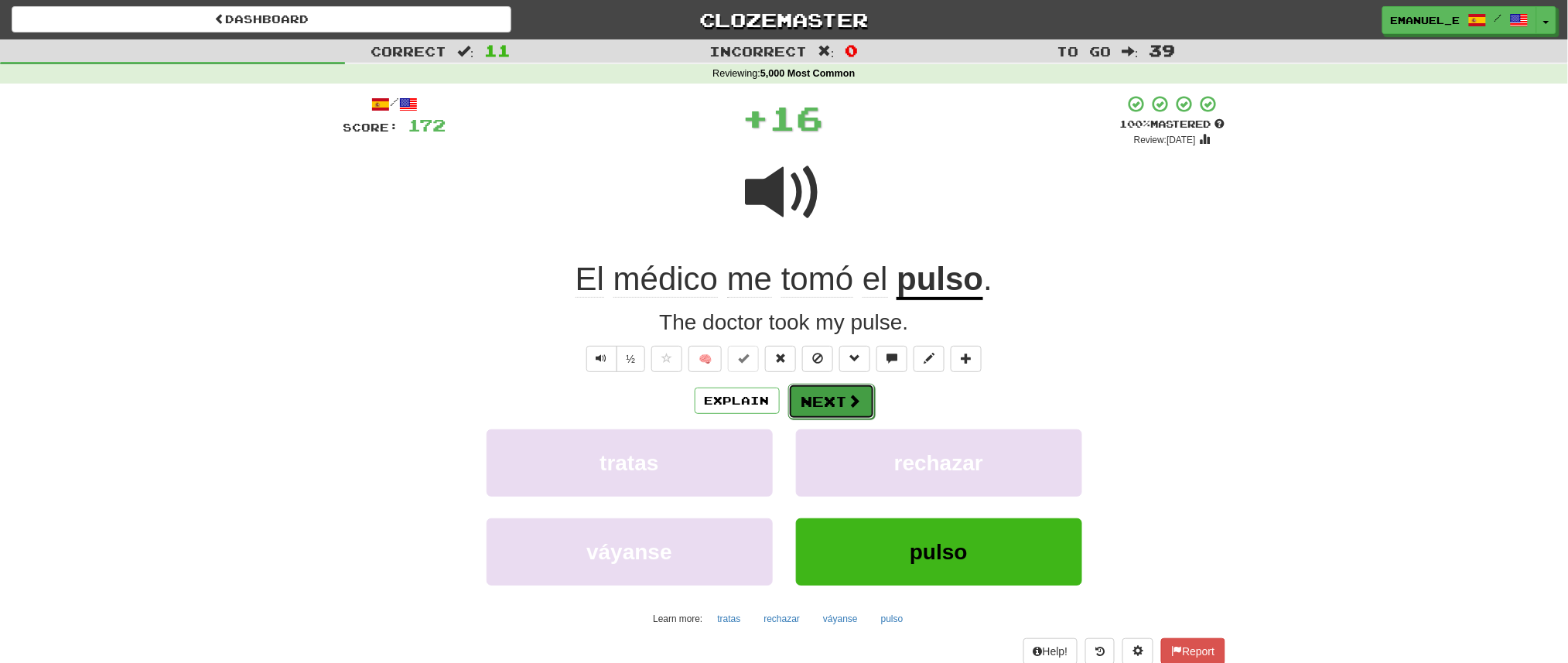
click at [836, 391] on button "Next" at bounding box center [832, 401] width 87 height 35
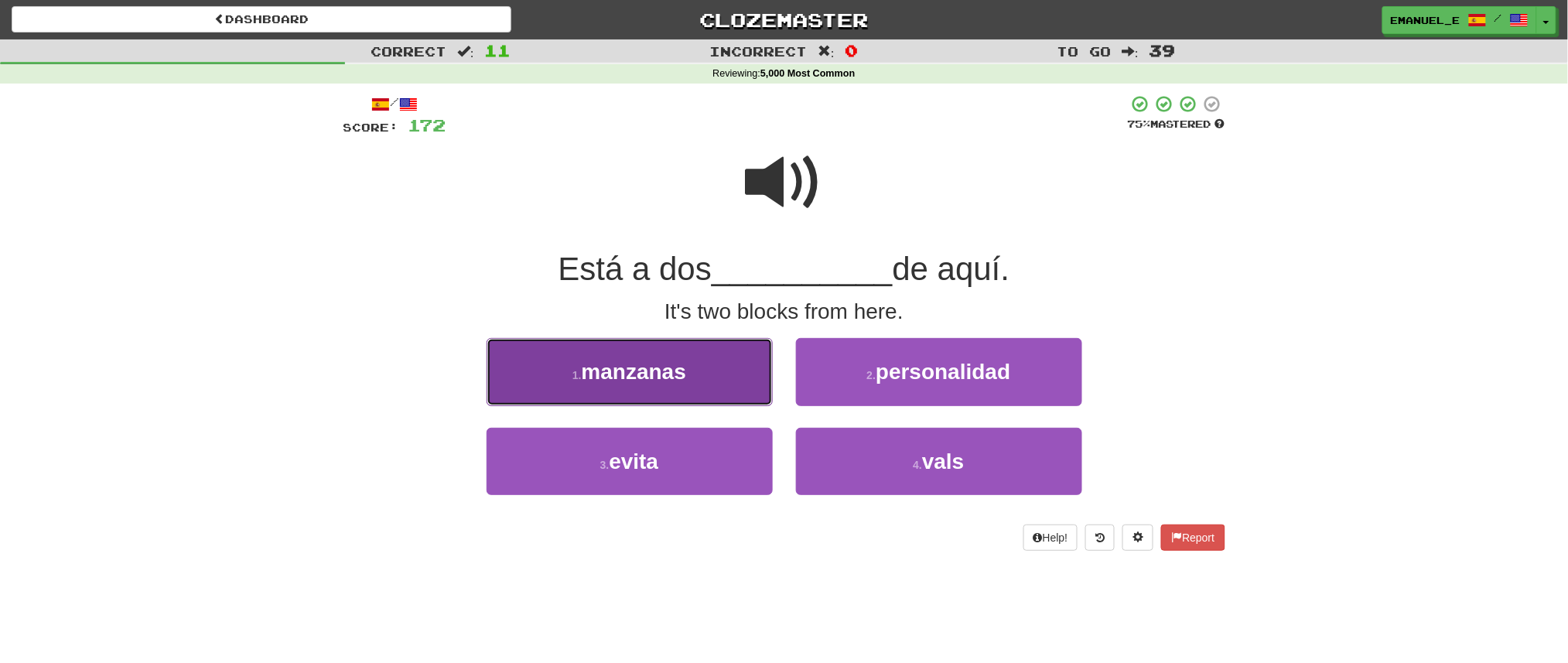
click at [744, 372] on button "1 . manzanas" at bounding box center [629, 372] width 286 height 67
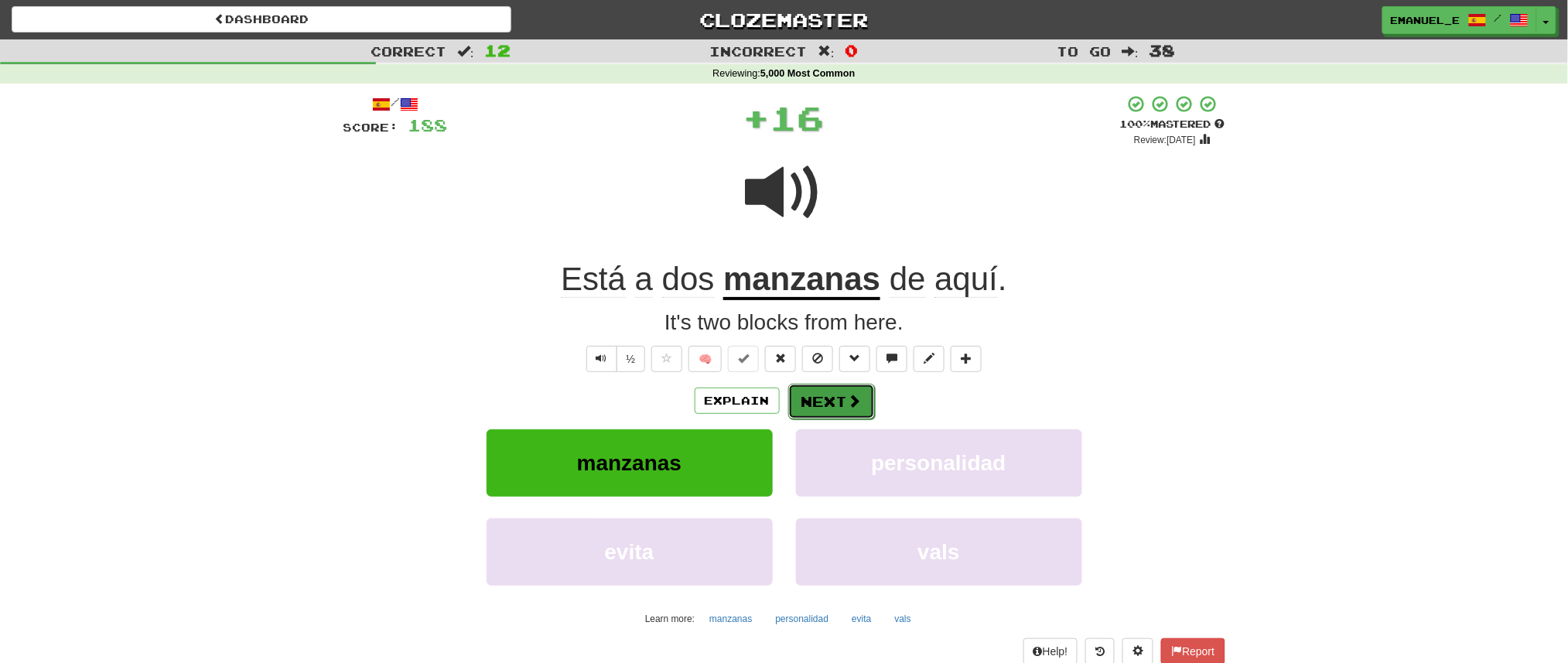
click at [820, 397] on button "Next" at bounding box center [832, 401] width 87 height 35
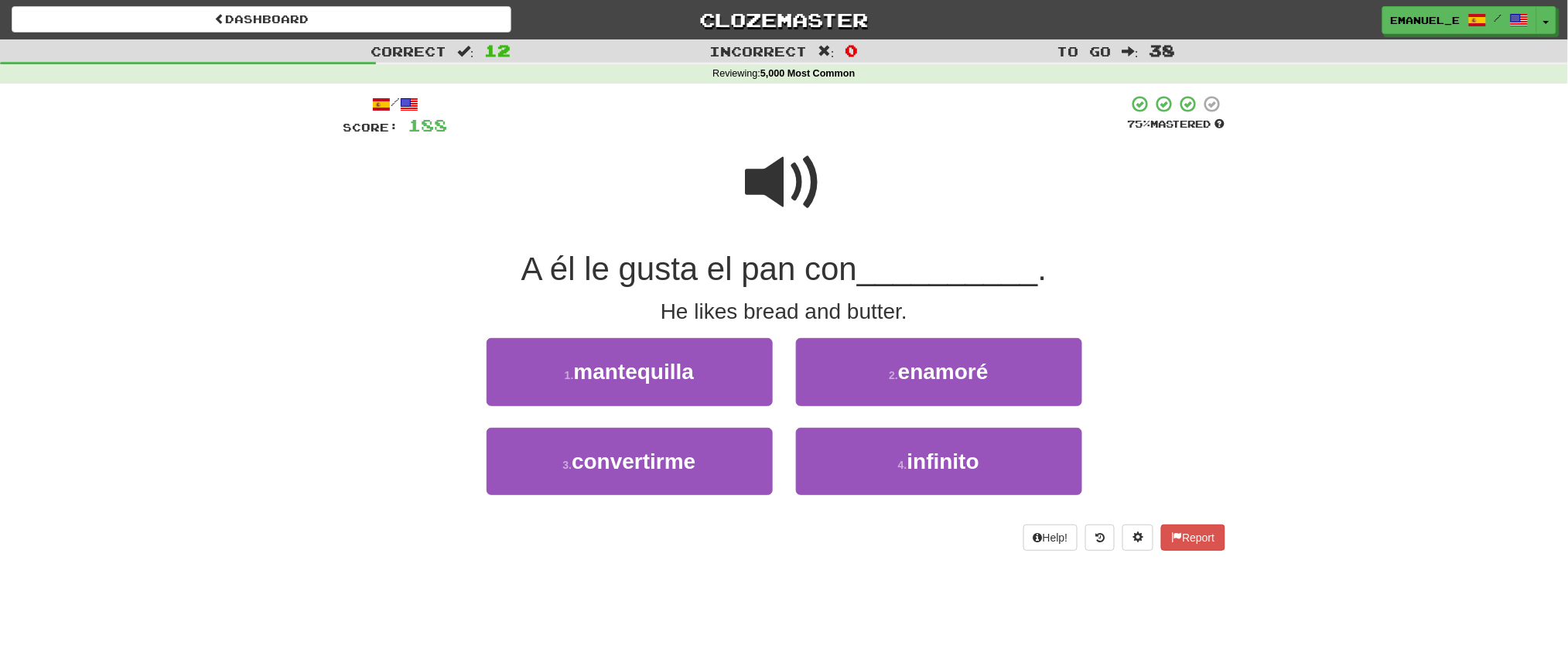
click at [798, 186] on span at bounding box center [784, 183] width 77 height 77
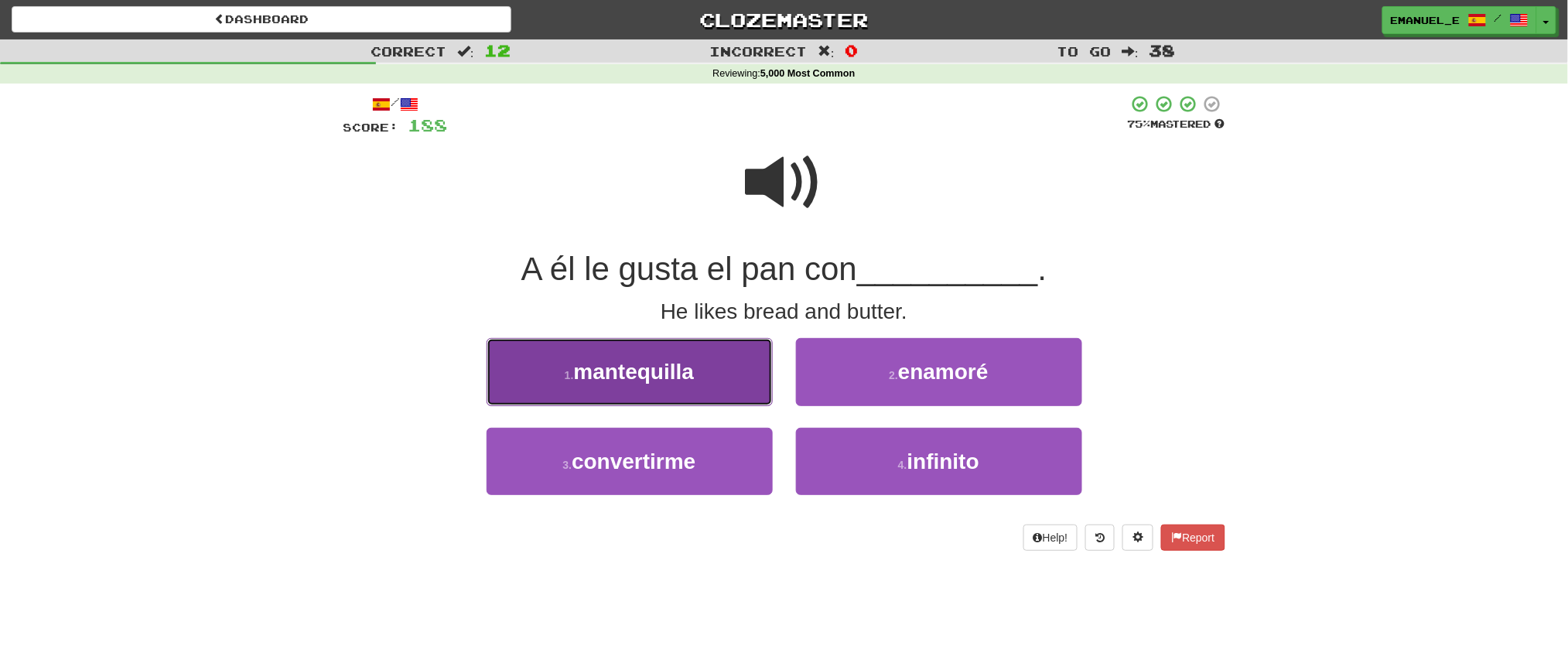
click at [714, 355] on button "1 . mantequilla" at bounding box center [629, 372] width 286 height 67
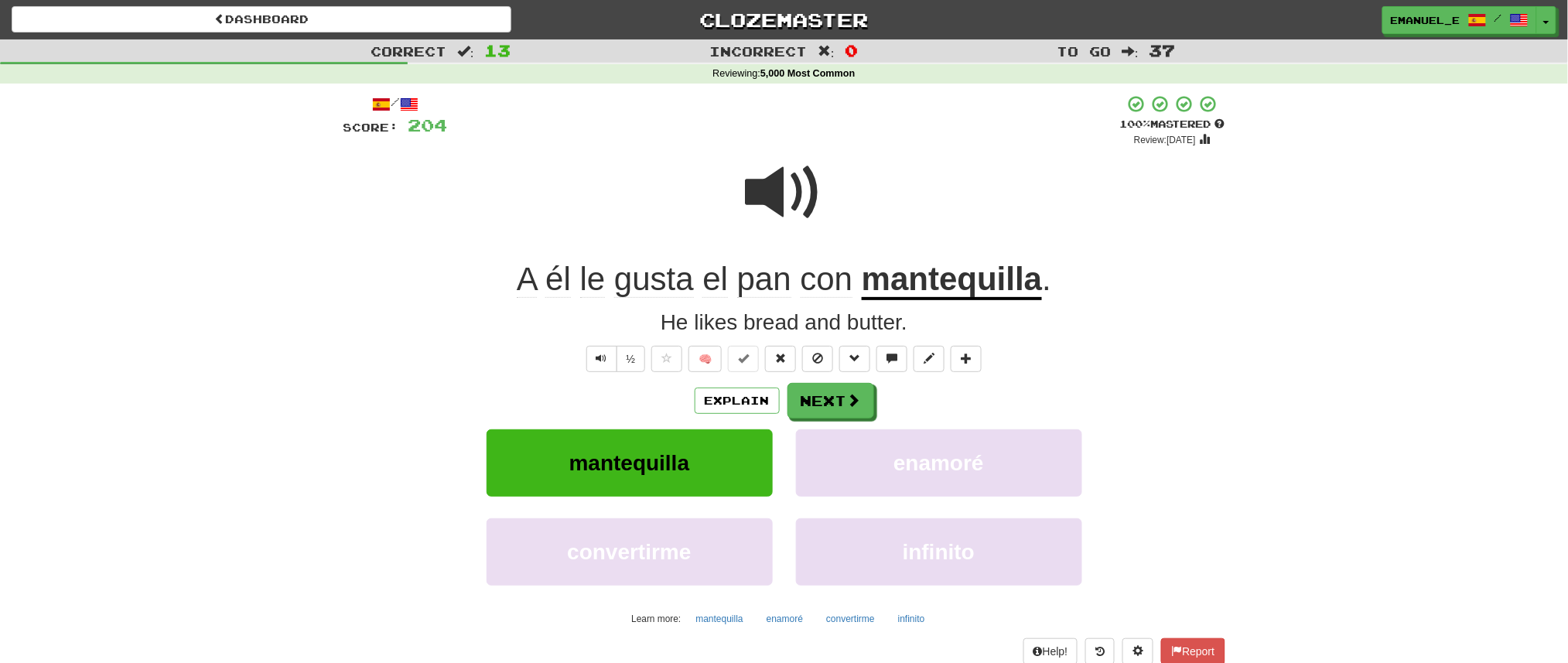
click at [795, 199] on span at bounding box center [784, 193] width 77 height 77
click at [825, 388] on button "Next" at bounding box center [832, 401] width 87 height 35
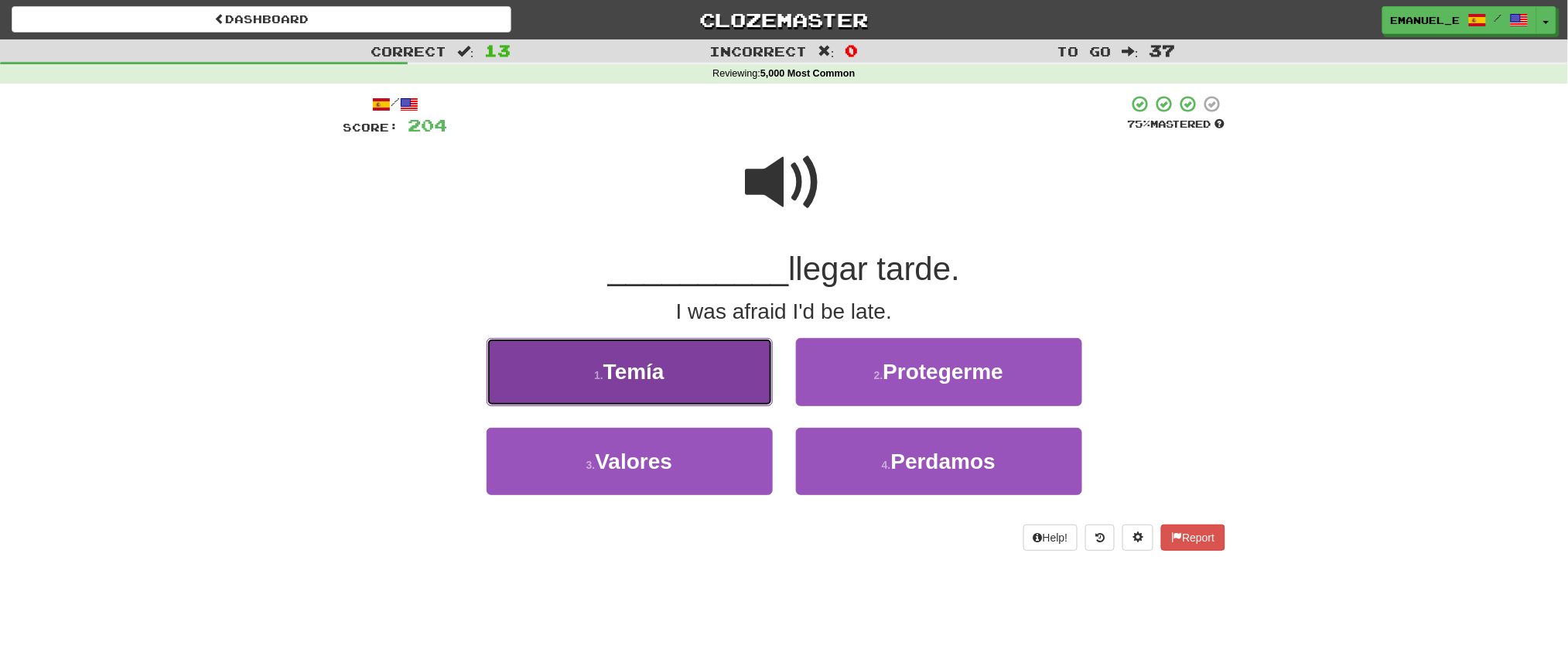
click at [750, 383] on button "1 . Temía" at bounding box center [629, 372] width 286 height 67
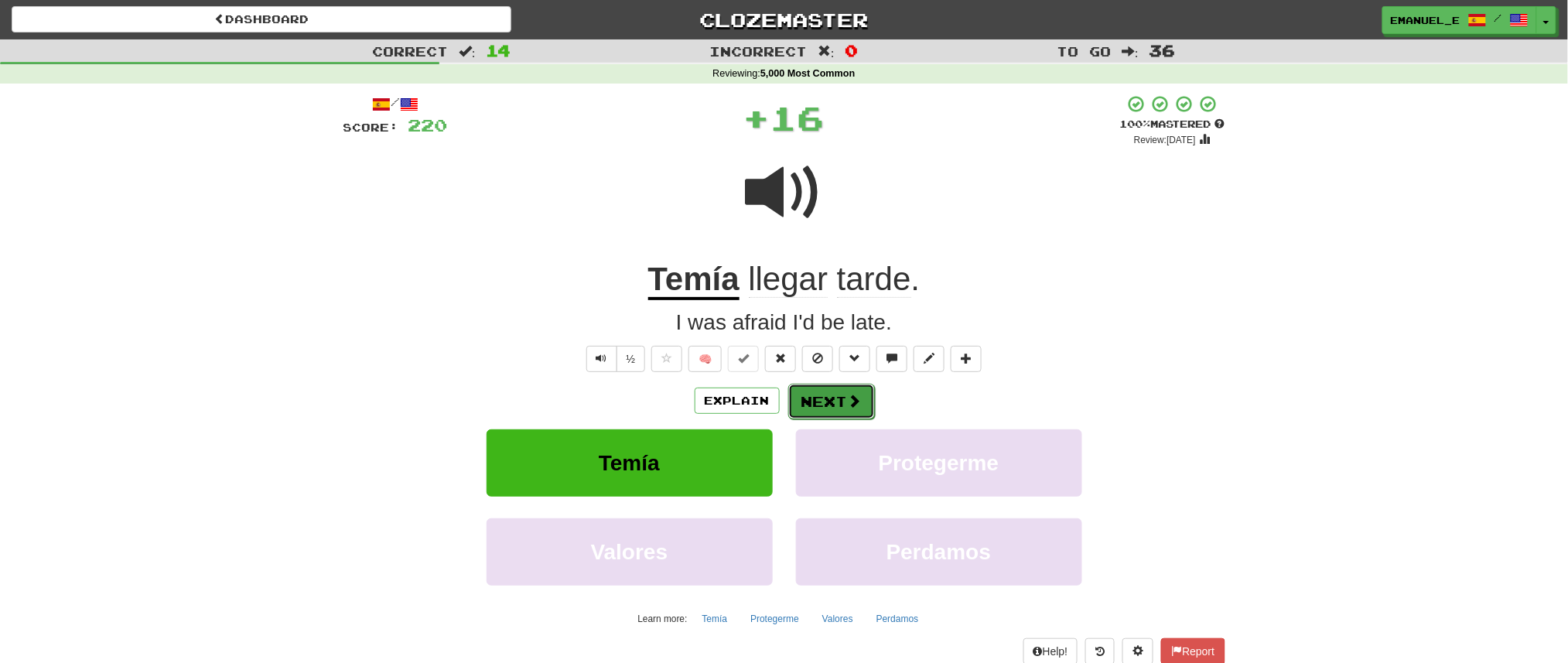
click at [832, 400] on button "Next" at bounding box center [832, 401] width 87 height 35
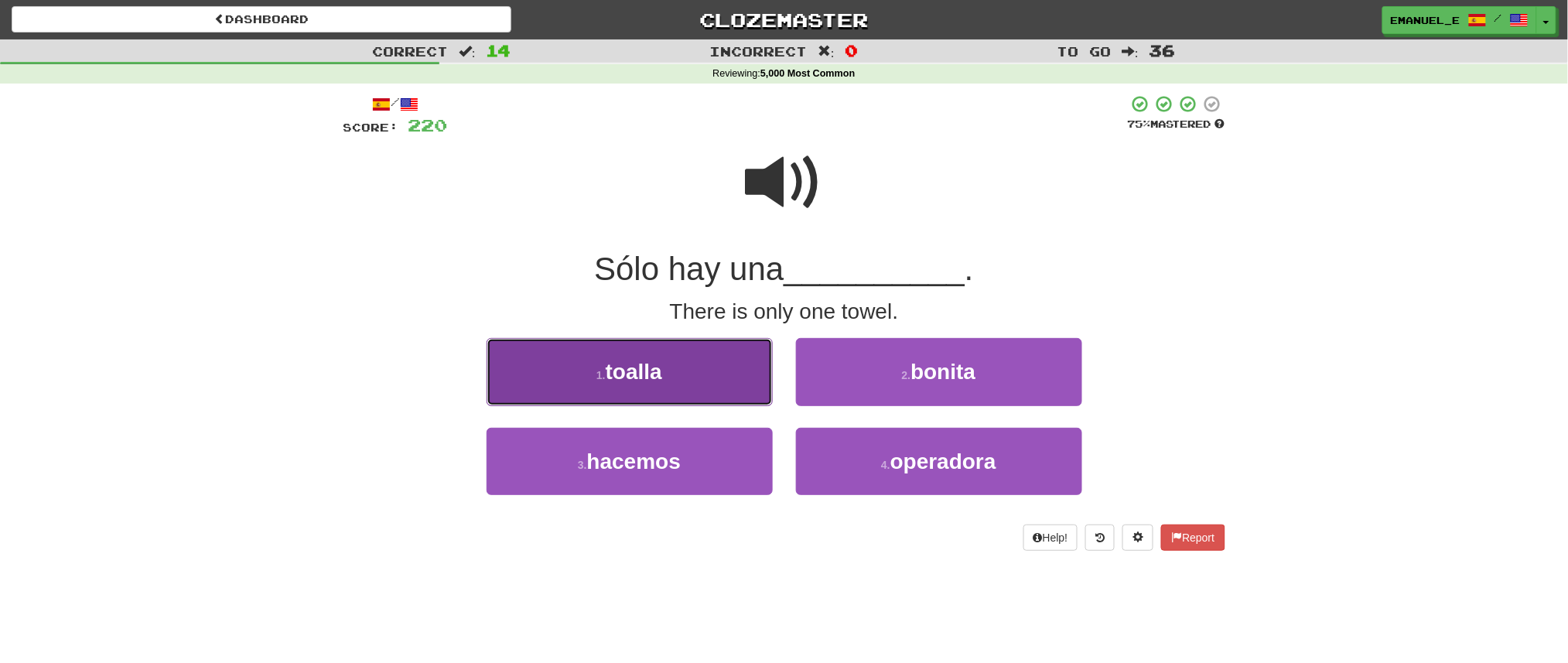
click at [732, 365] on button "1 . toalla" at bounding box center [629, 372] width 286 height 67
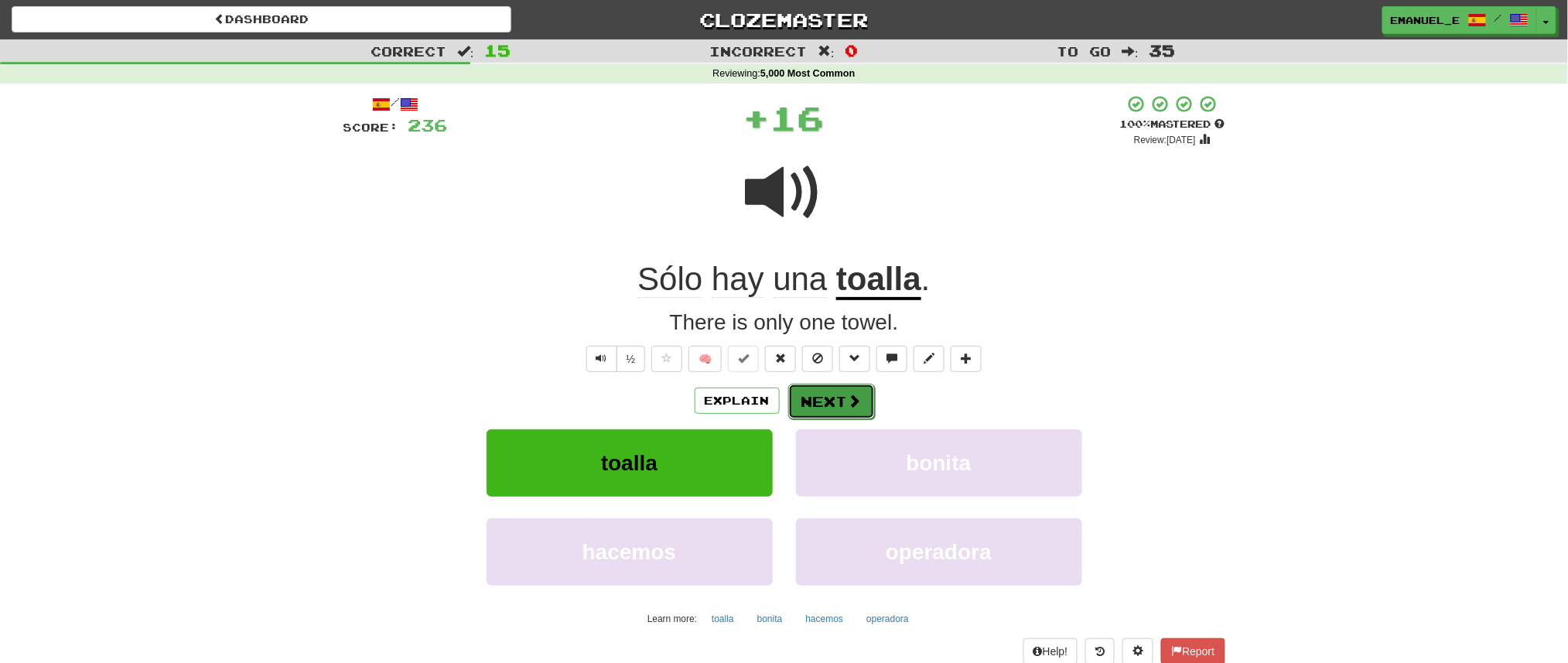
click at [842, 401] on button "Next" at bounding box center [832, 401] width 87 height 35
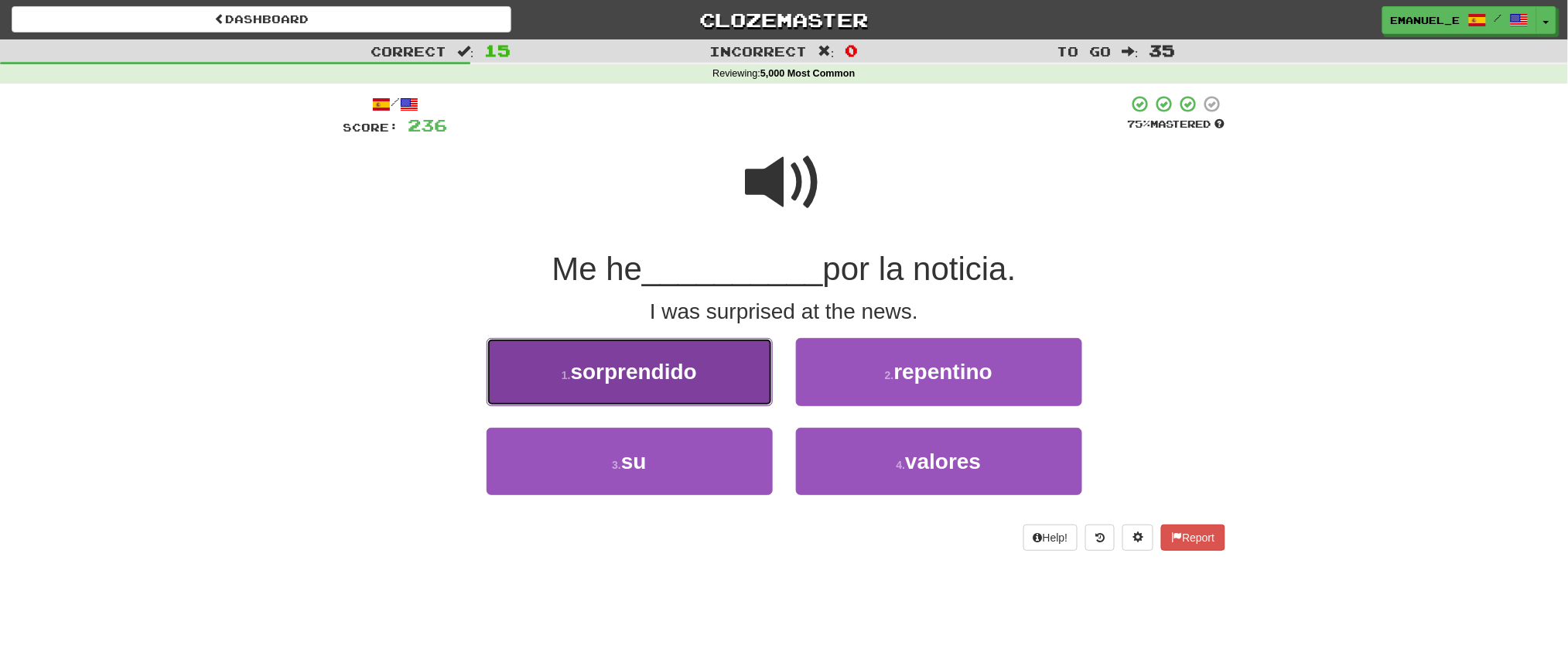
click at [752, 380] on button "1 . sorprendido" at bounding box center [629, 372] width 286 height 67
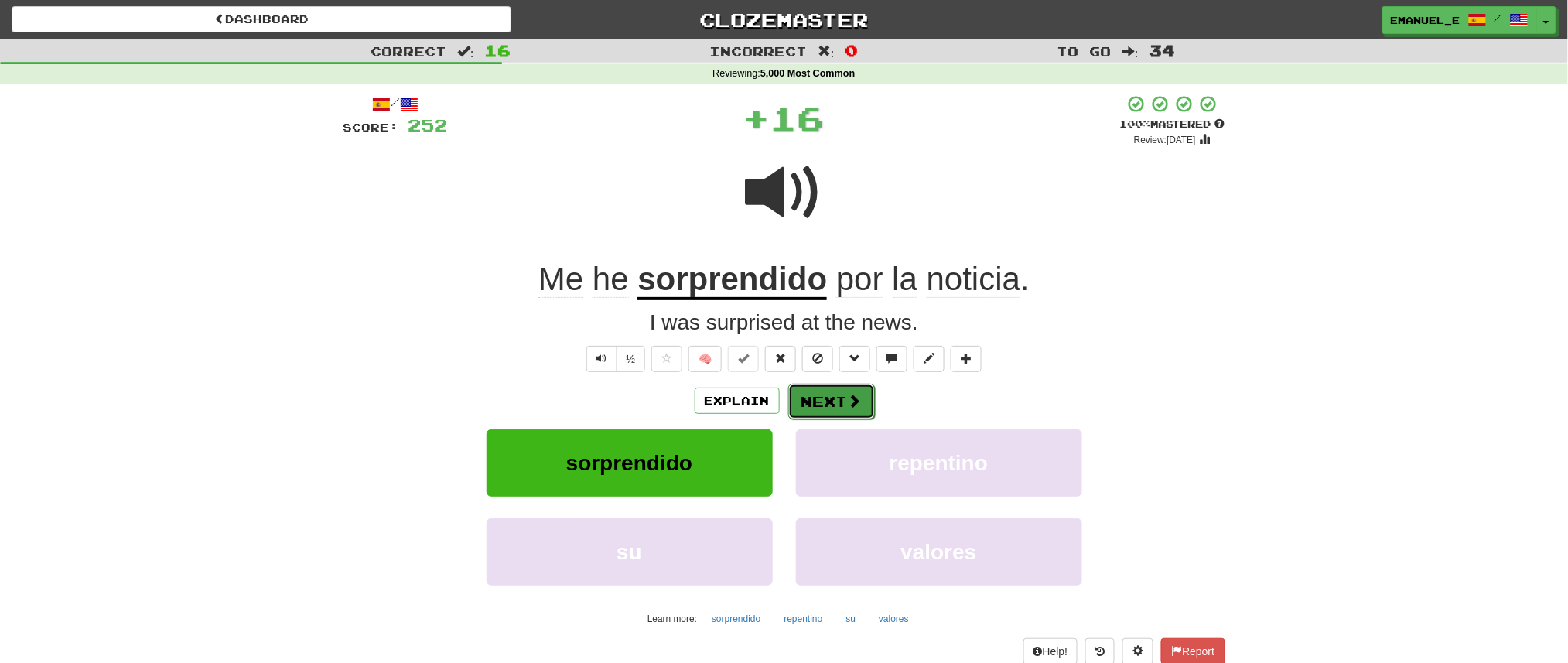
click at [848, 400] on span at bounding box center [854, 401] width 14 height 14
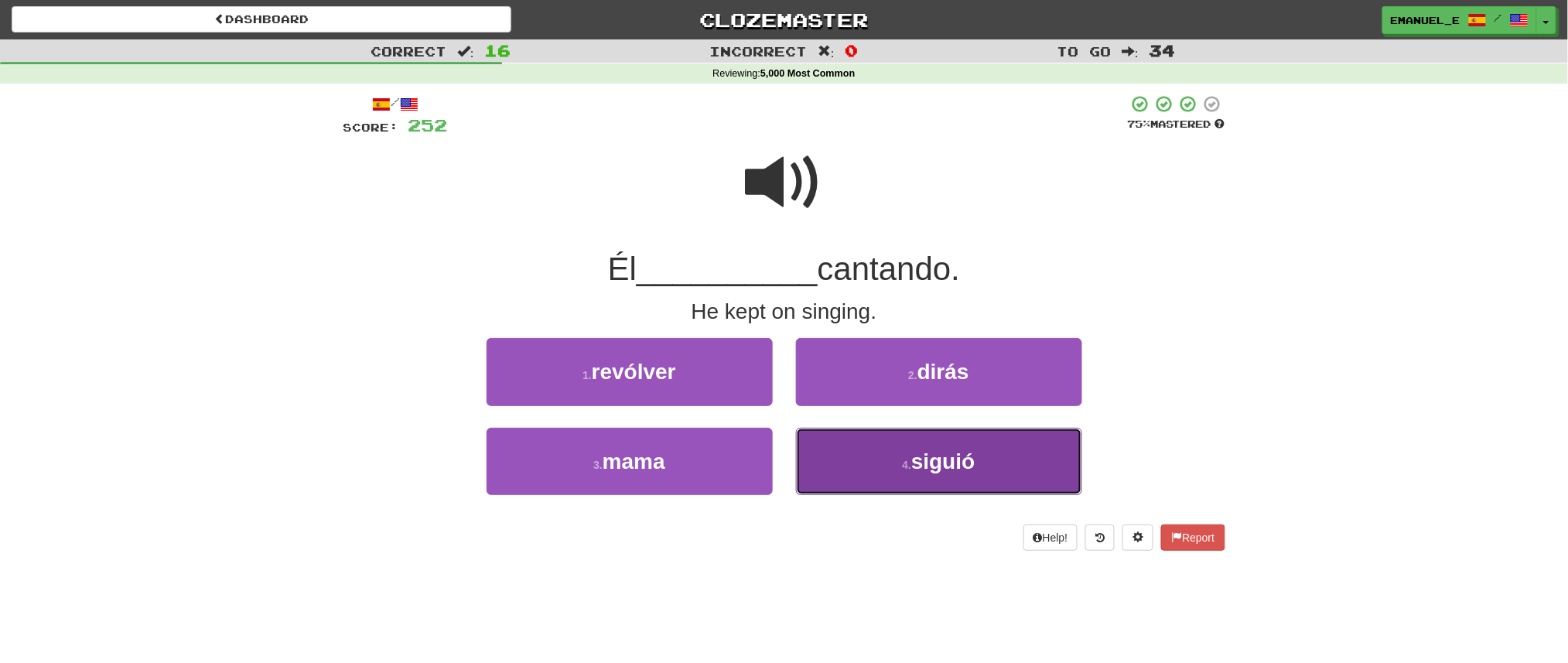
click at [850, 443] on button "4 . siguió" at bounding box center [939, 461] width 286 height 67
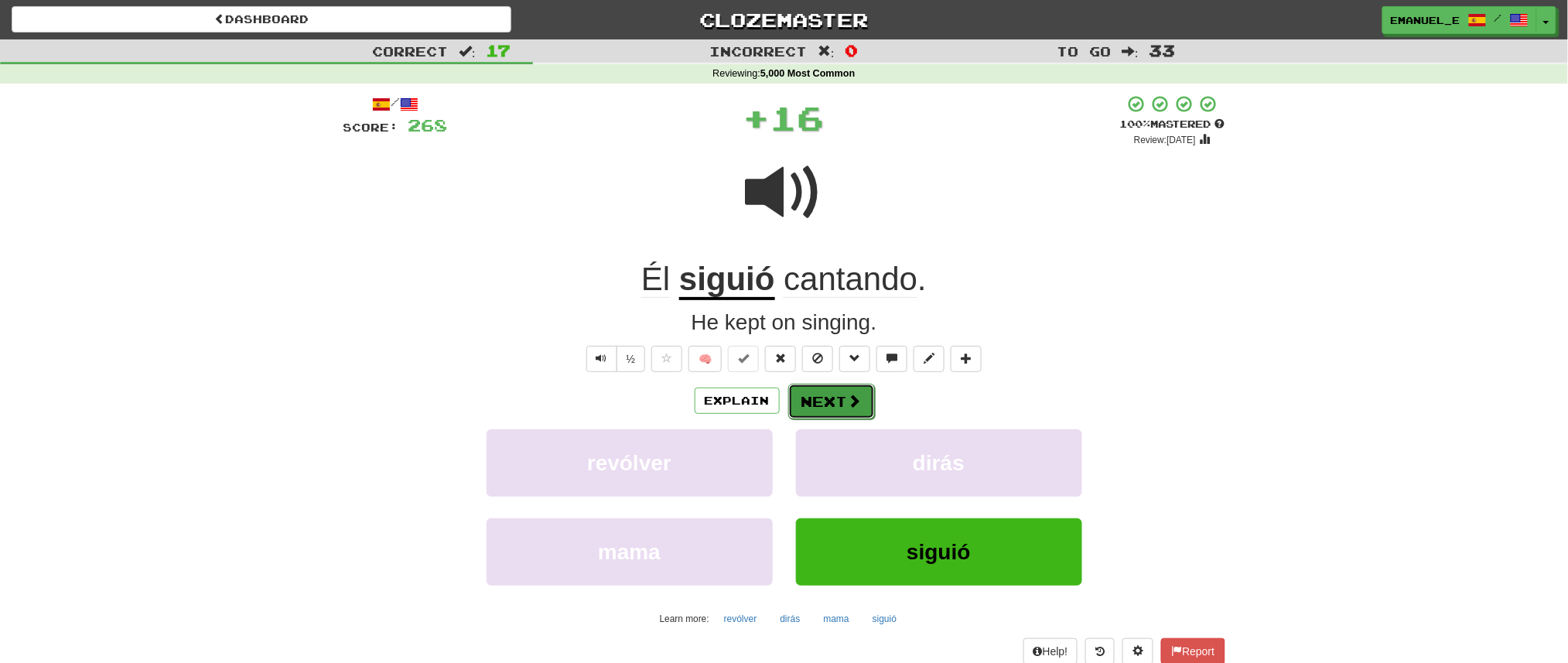
click at [841, 397] on button "Next" at bounding box center [832, 401] width 87 height 35
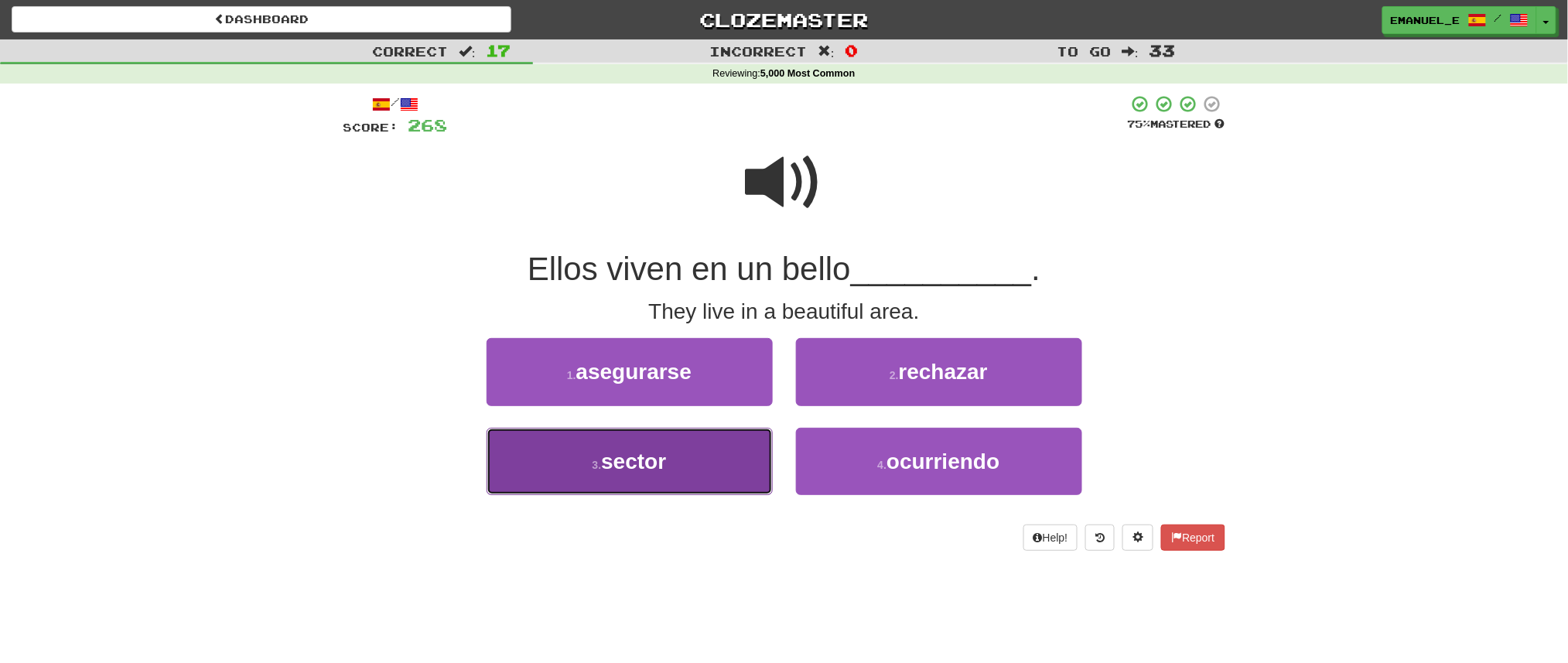
click at [744, 447] on button "3 . sector" at bounding box center [629, 461] width 286 height 67
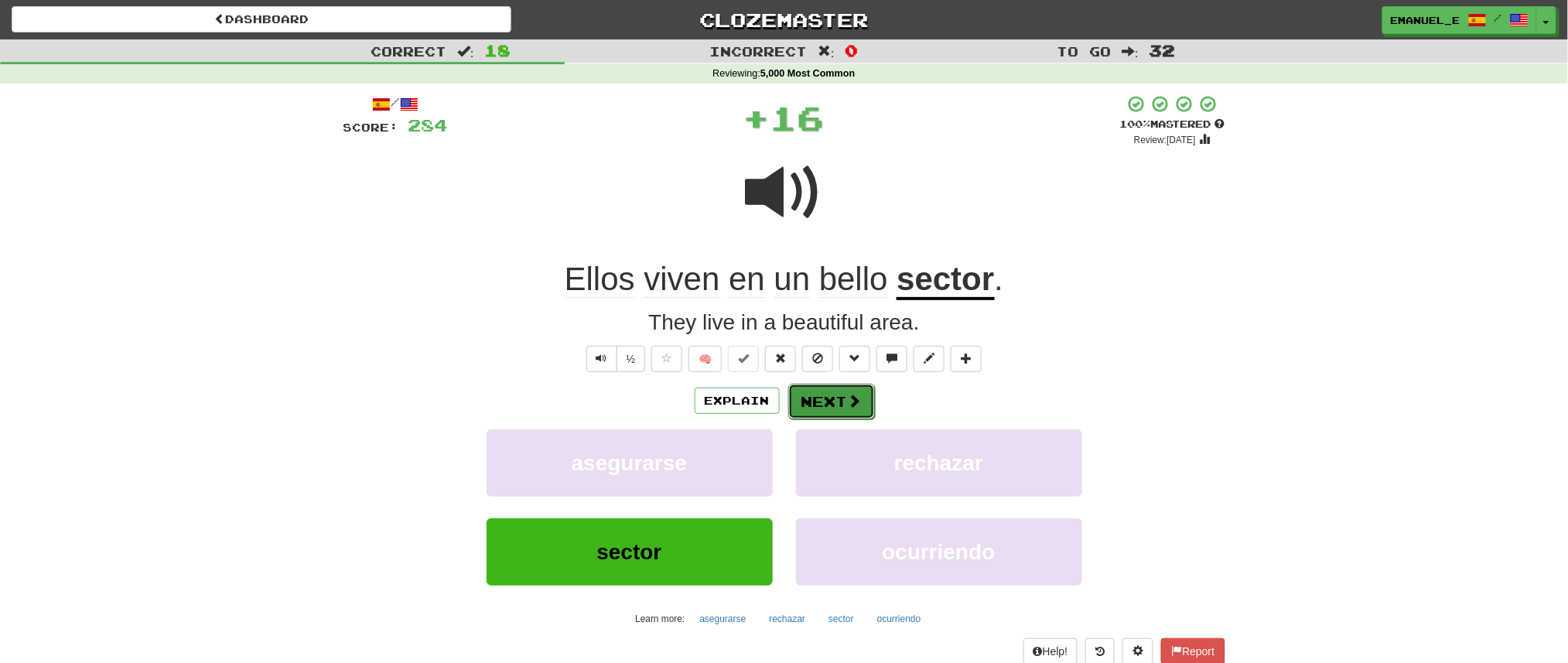
click at [835, 393] on button "Next" at bounding box center [832, 401] width 87 height 35
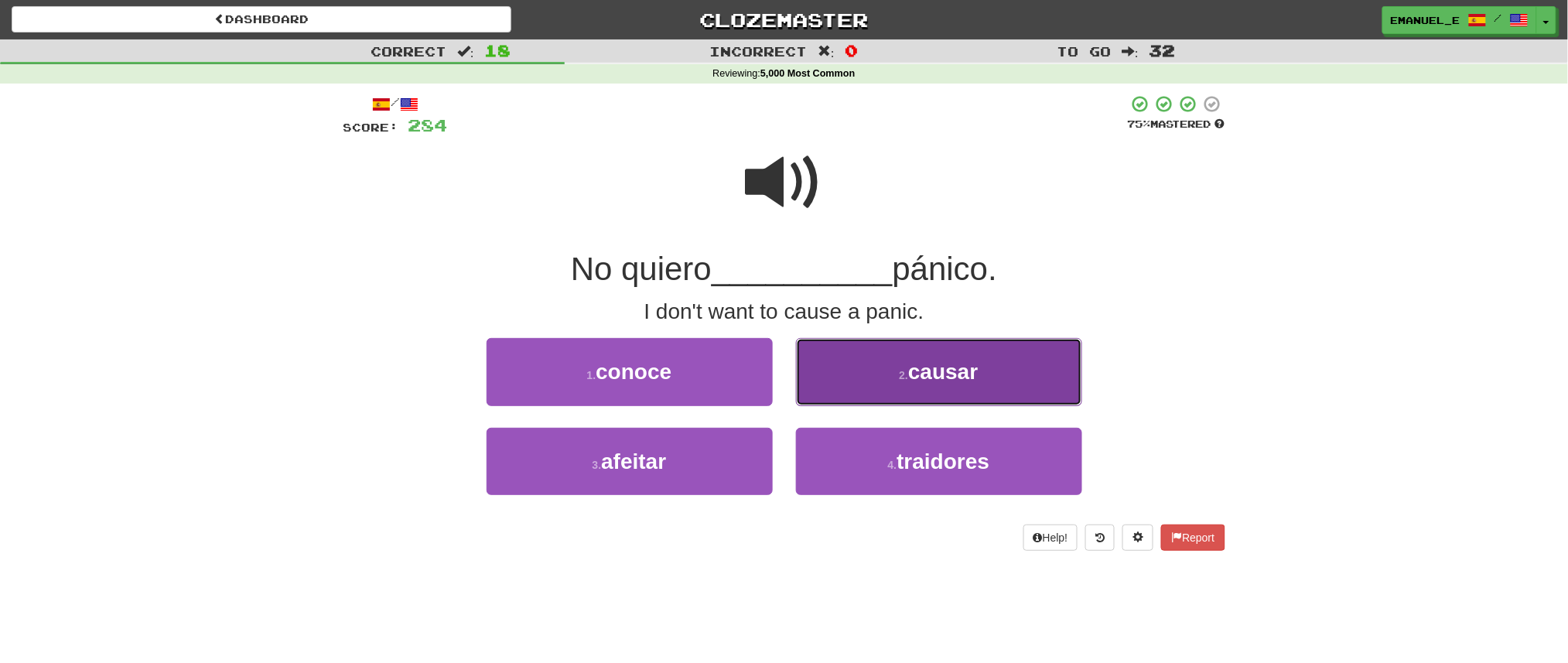
click at [836, 393] on button "2 . causar" at bounding box center [939, 372] width 286 height 67
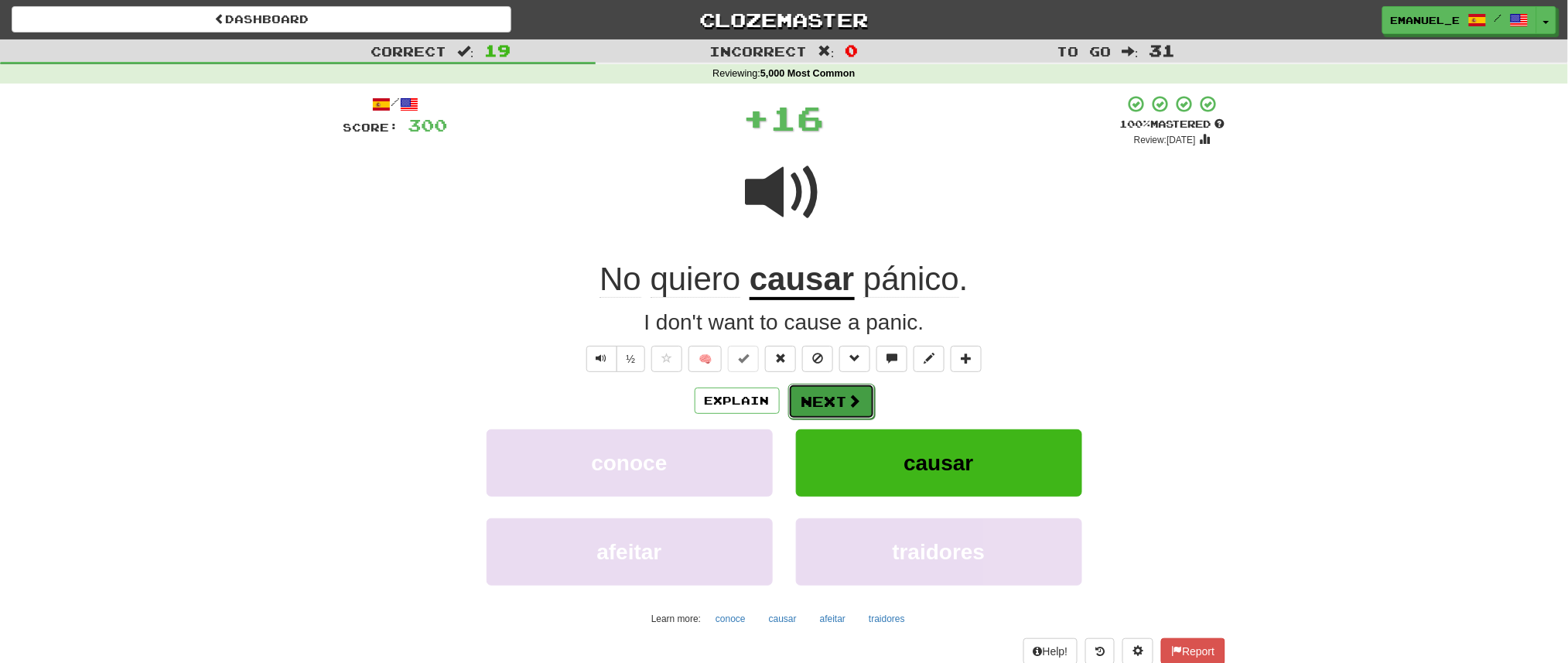
click at [834, 392] on button "Next" at bounding box center [832, 401] width 87 height 35
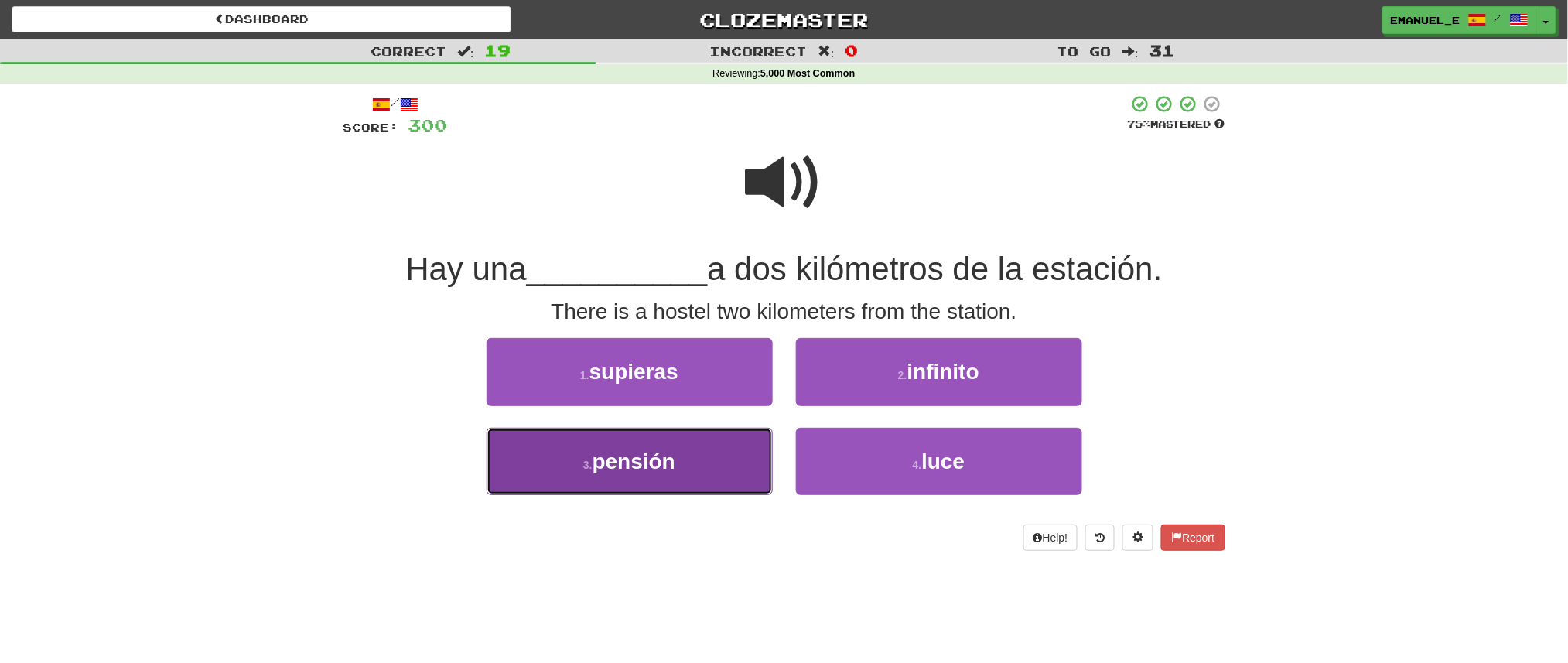
click at [725, 455] on button "3 . pensión" at bounding box center [629, 461] width 286 height 67
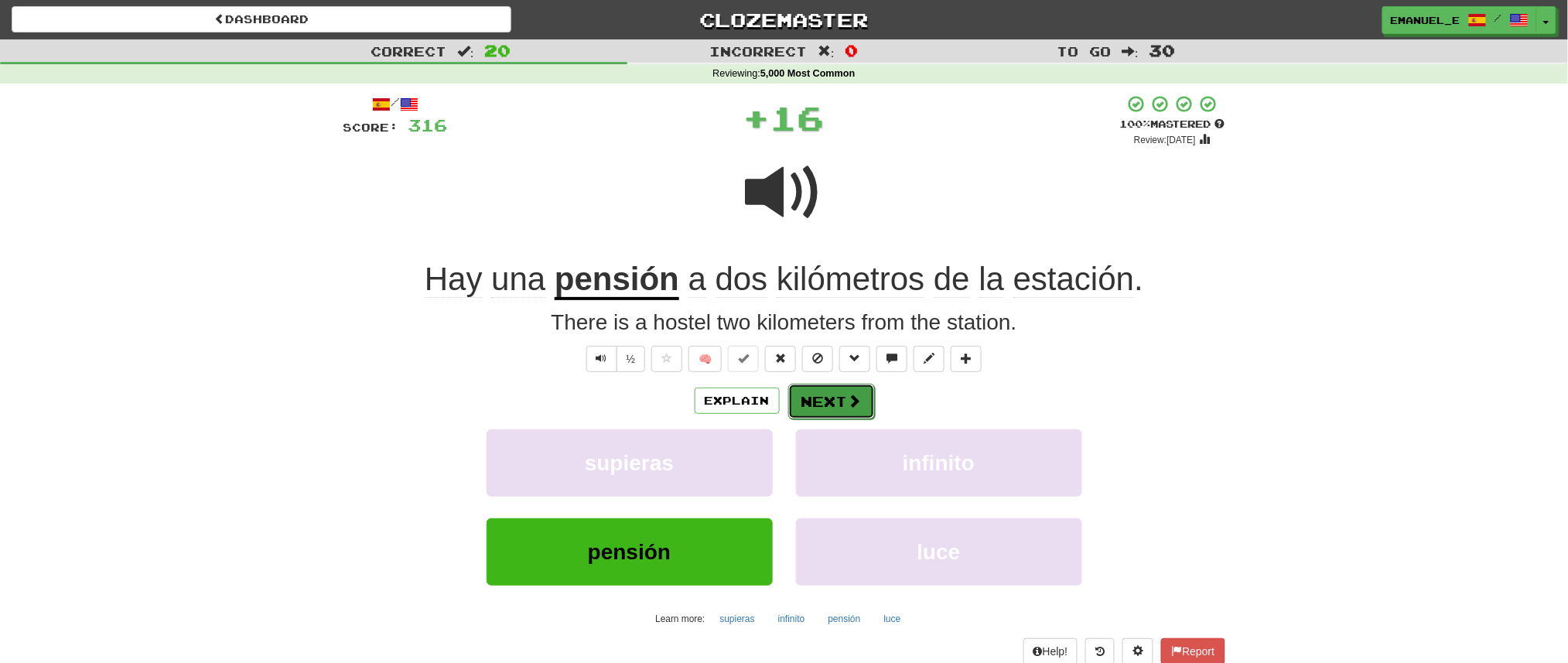
click at [851, 402] on span at bounding box center [854, 401] width 14 height 14
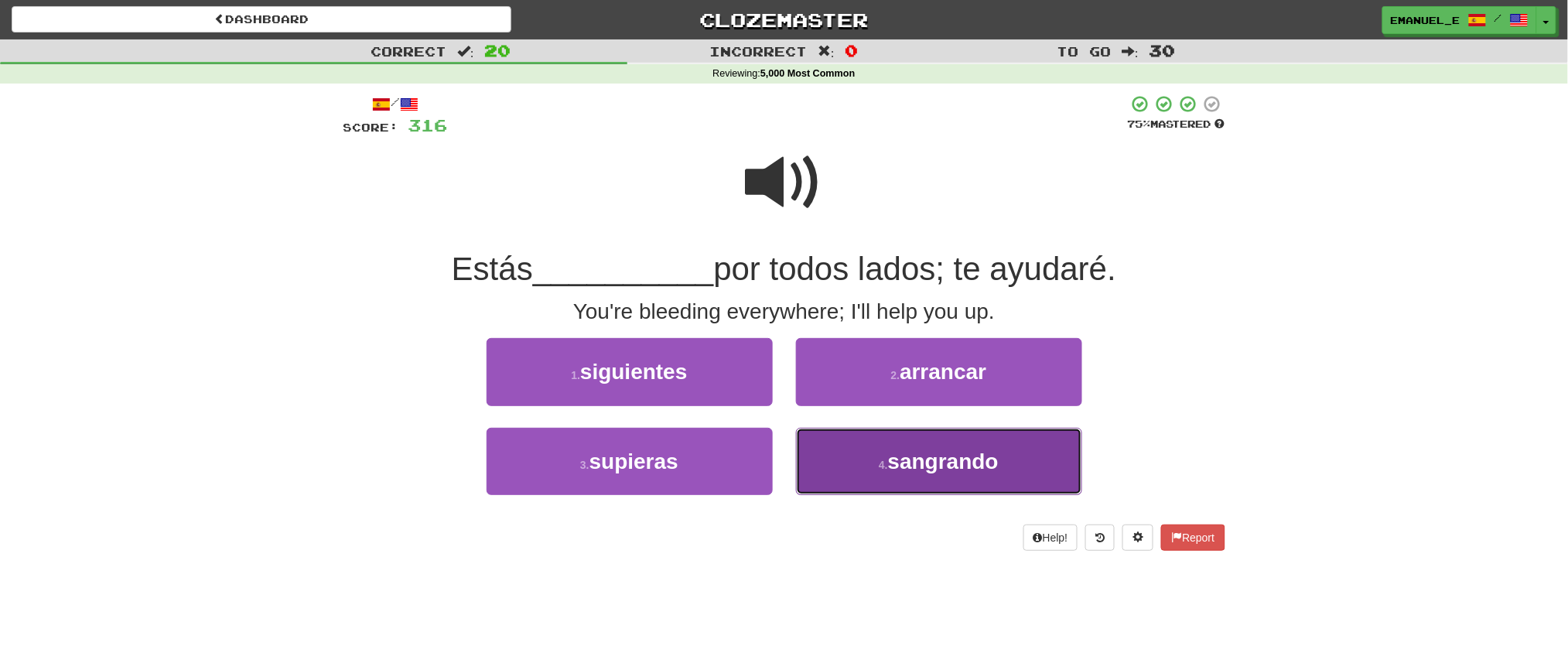
click at [869, 438] on button "4 . sangrando" at bounding box center [939, 461] width 286 height 67
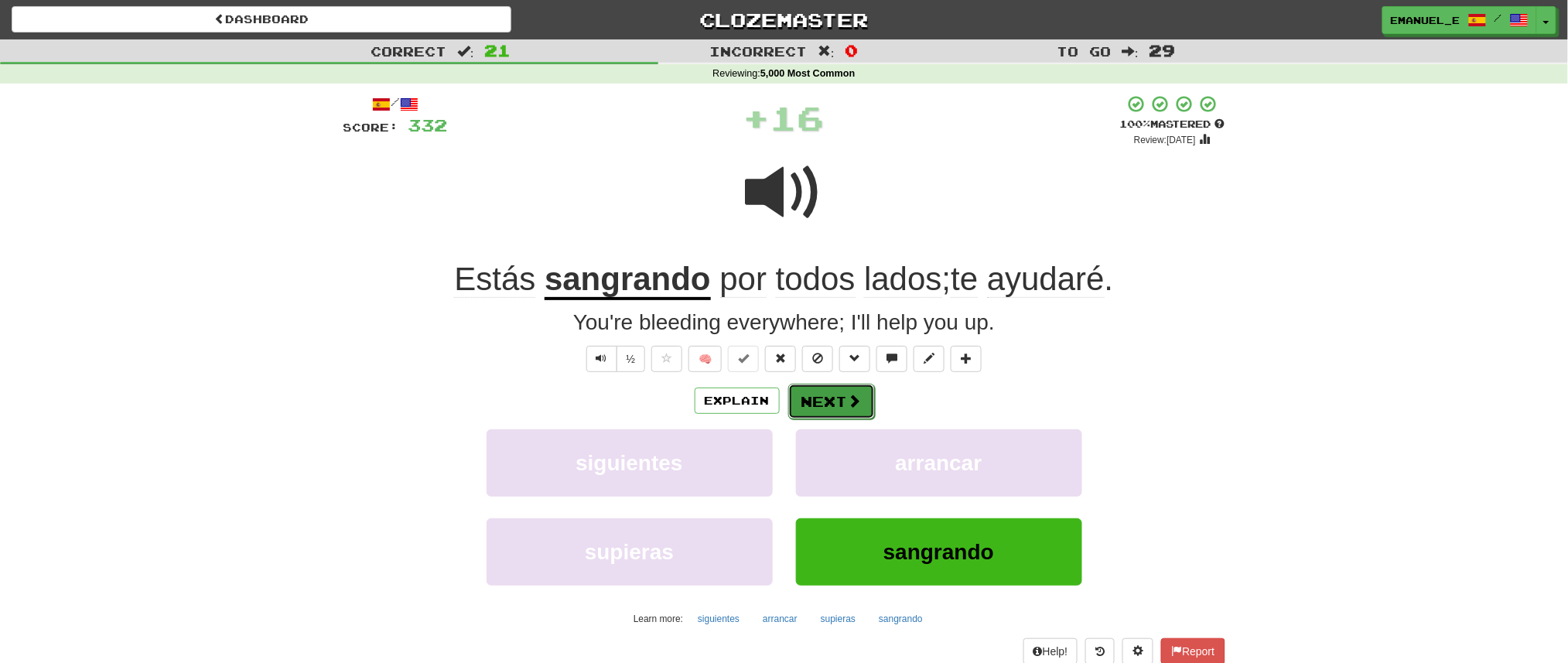
click at [836, 402] on button "Next" at bounding box center [832, 401] width 87 height 35
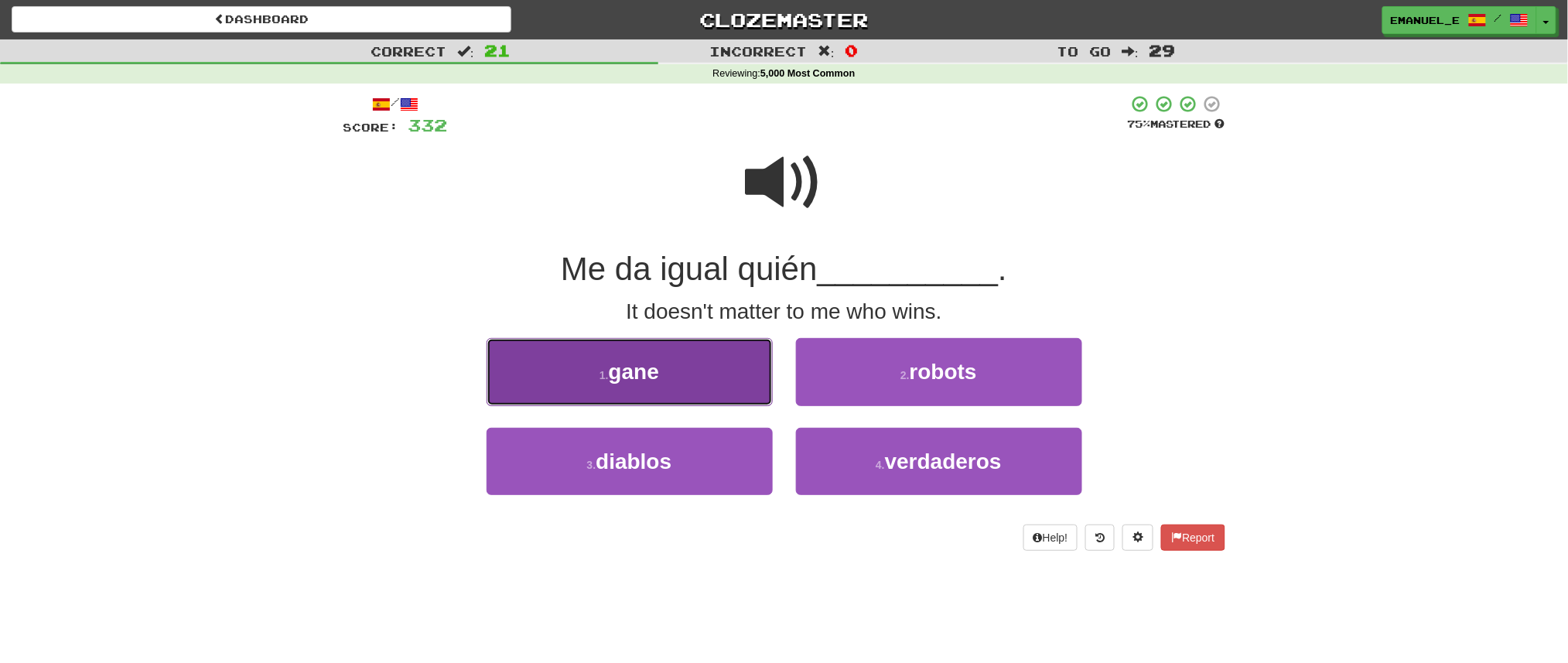
click at [741, 379] on button "1 . gane" at bounding box center [629, 372] width 286 height 67
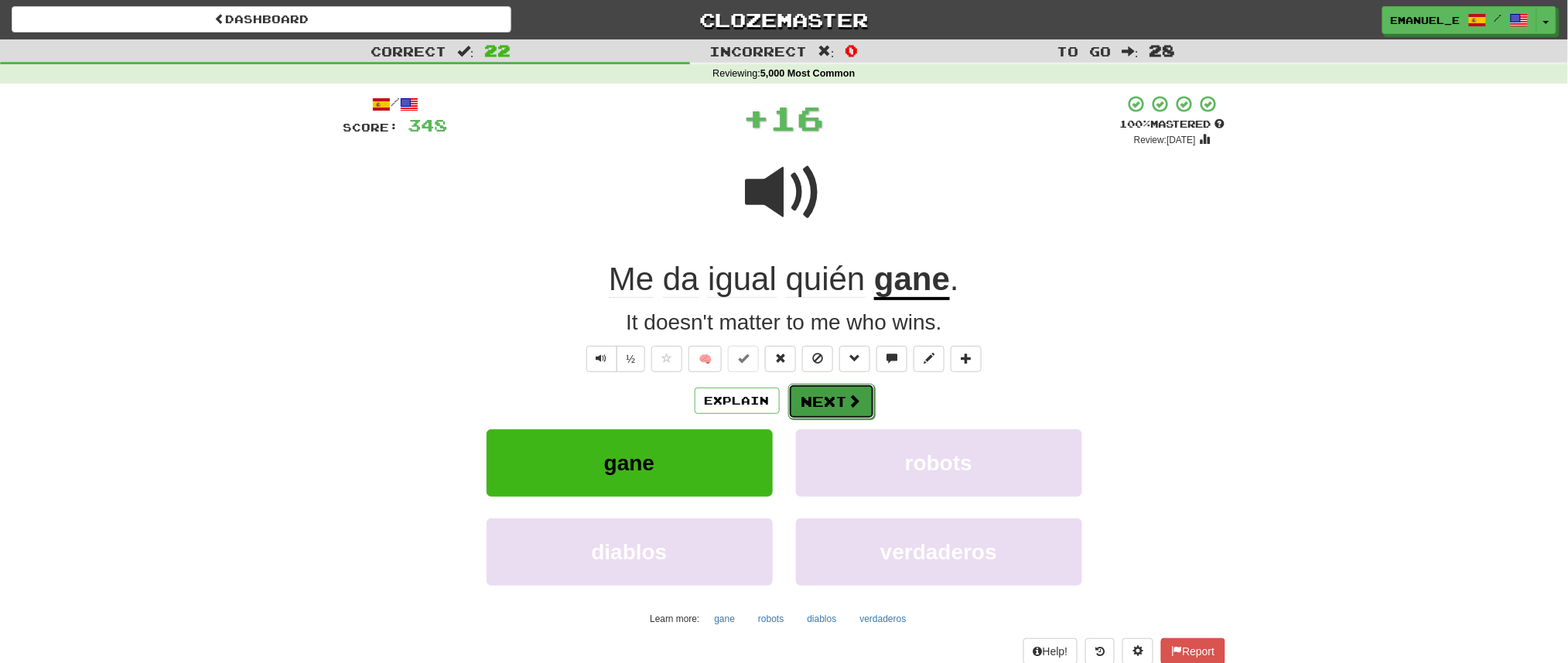
click at [827, 394] on button "Next" at bounding box center [832, 401] width 87 height 35
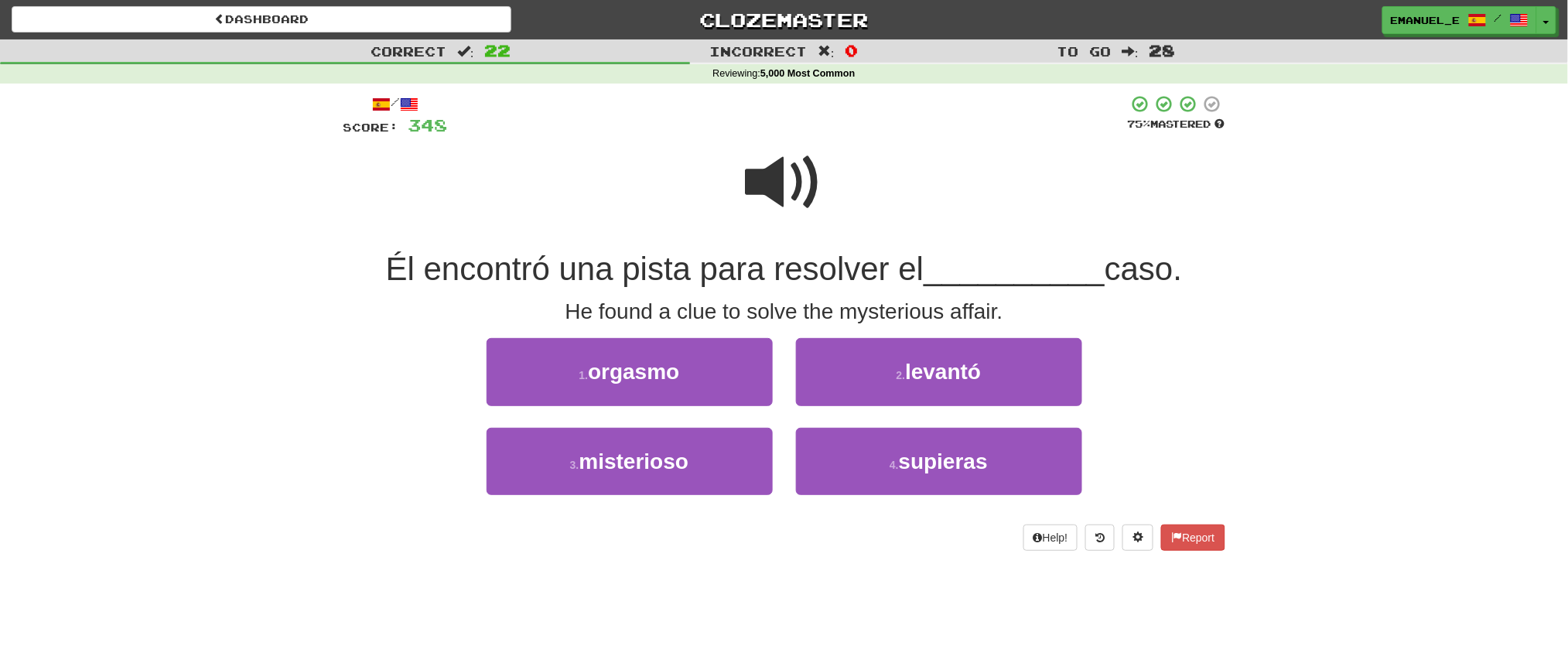
click at [787, 207] on span at bounding box center [784, 183] width 77 height 77
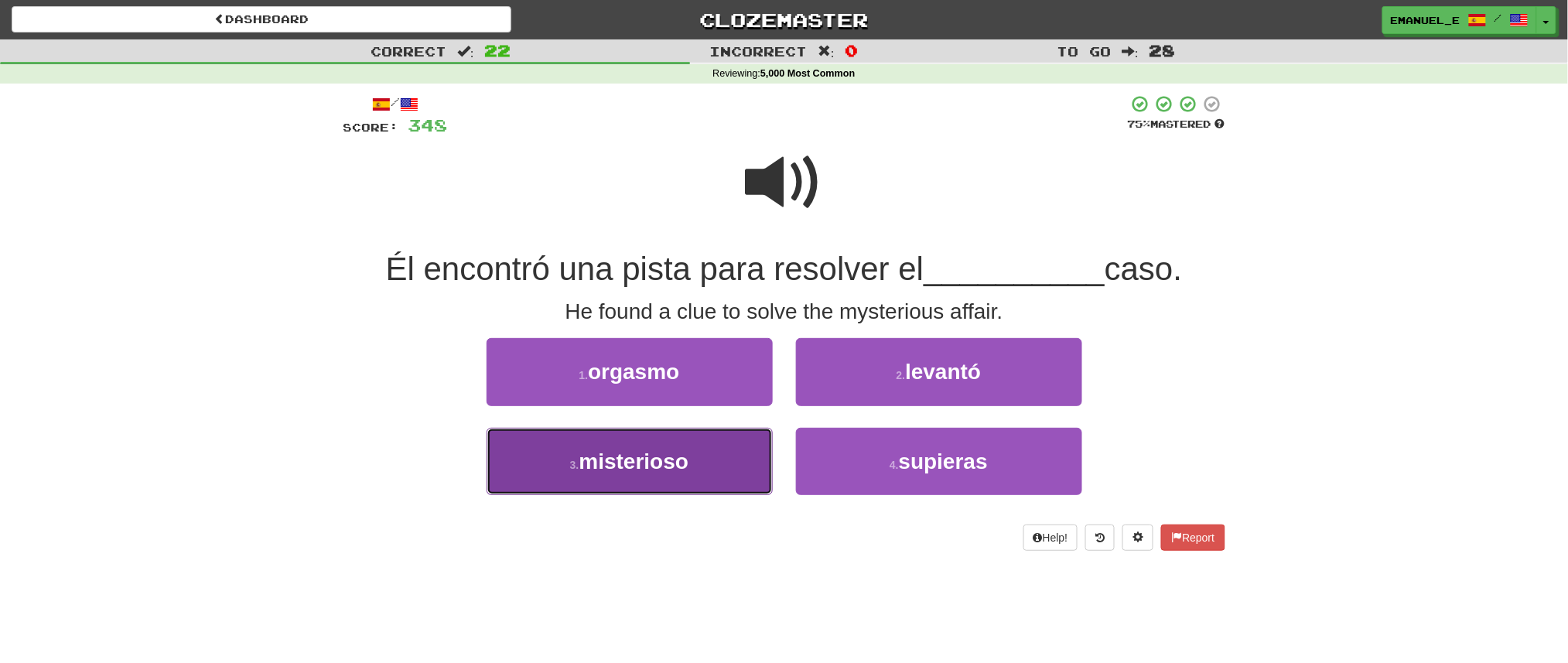
click at [694, 456] on button "3 . misterioso" at bounding box center [629, 461] width 286 height 67
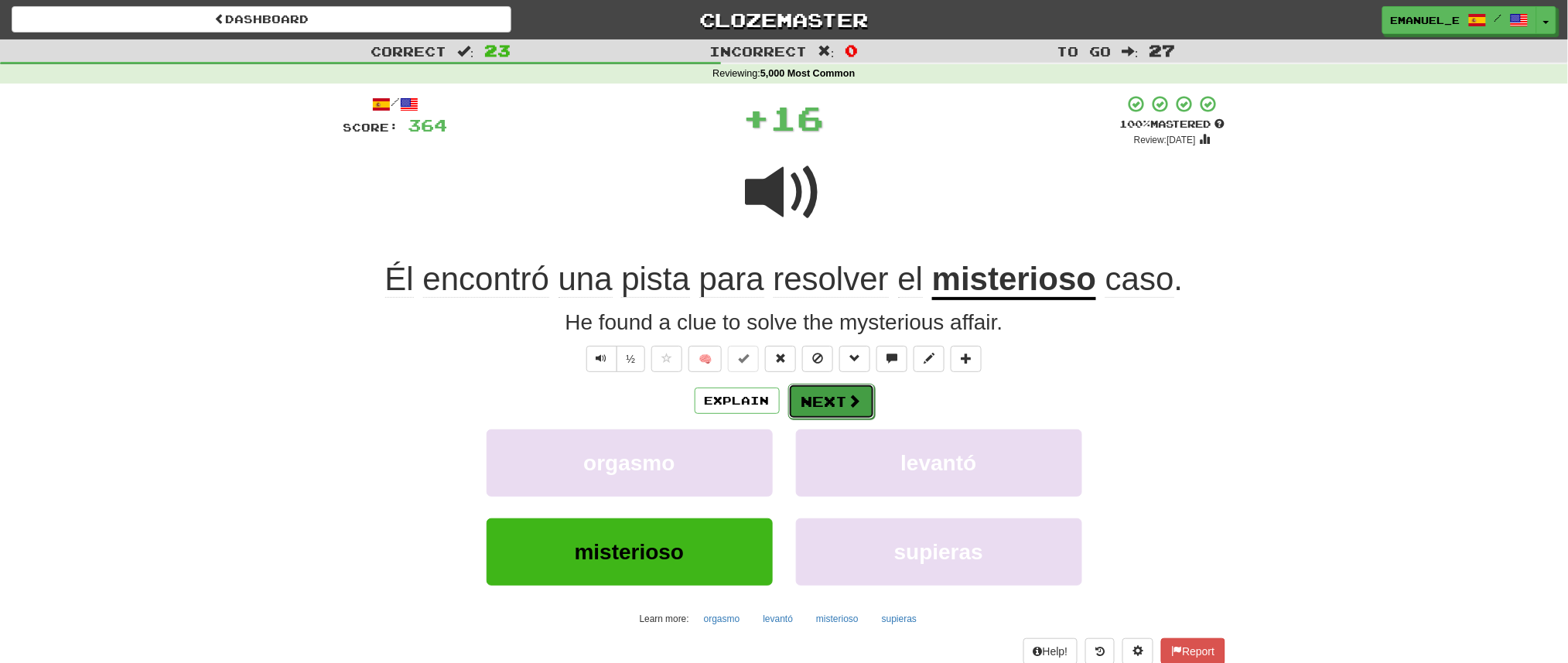
click at [841, 396] on button "Next" at bounding box center [832, 401] width 87 height 35
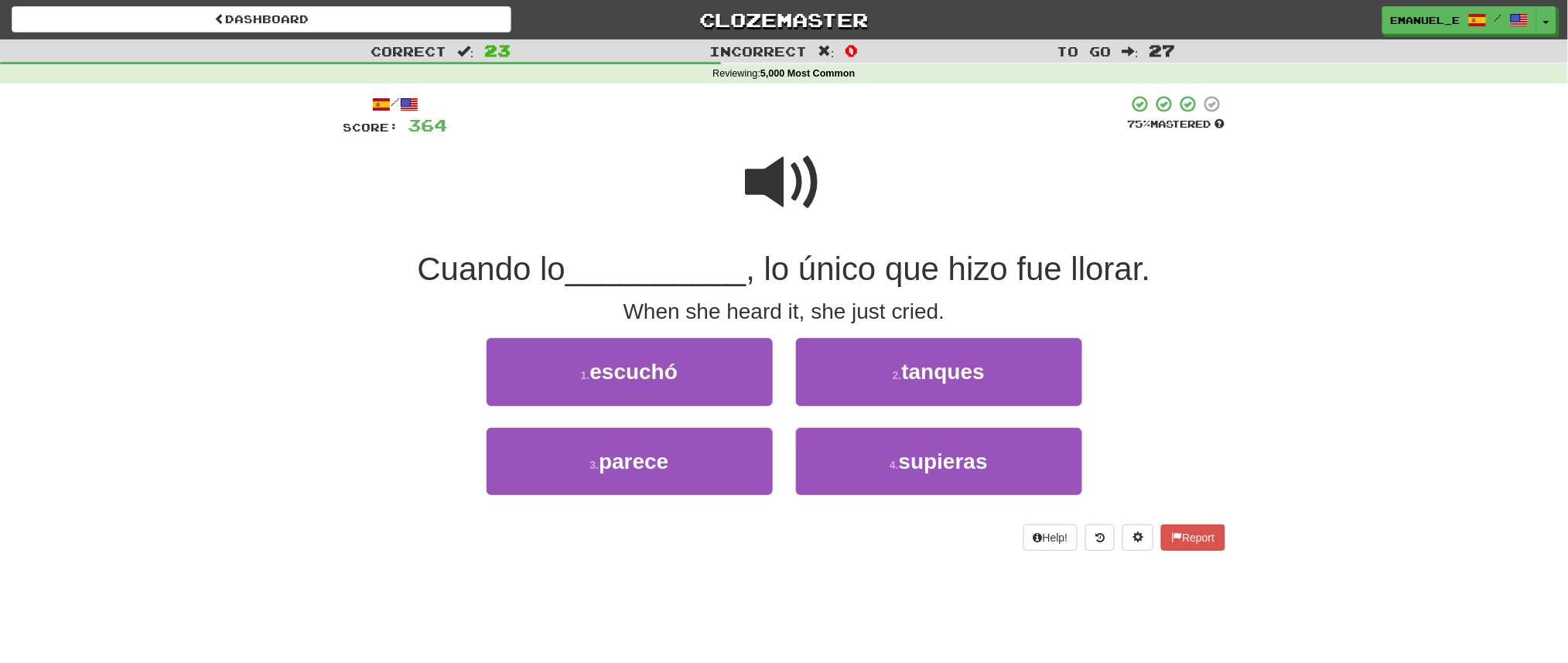
click at [772, 161] on span at bounding box center [784, 183] width 77 height 77
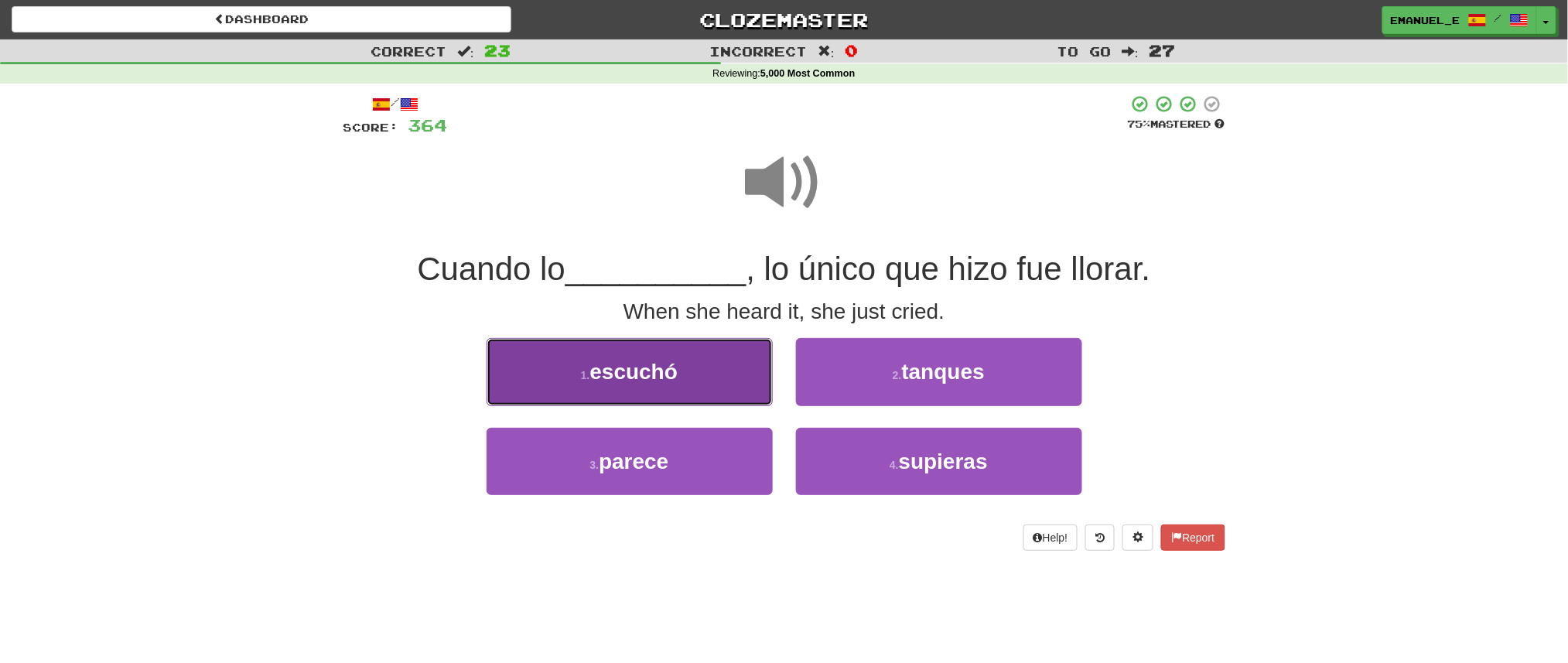
click at [673, 368] on span "escuchó" at bounding box center [635, 371] width 88 height 24
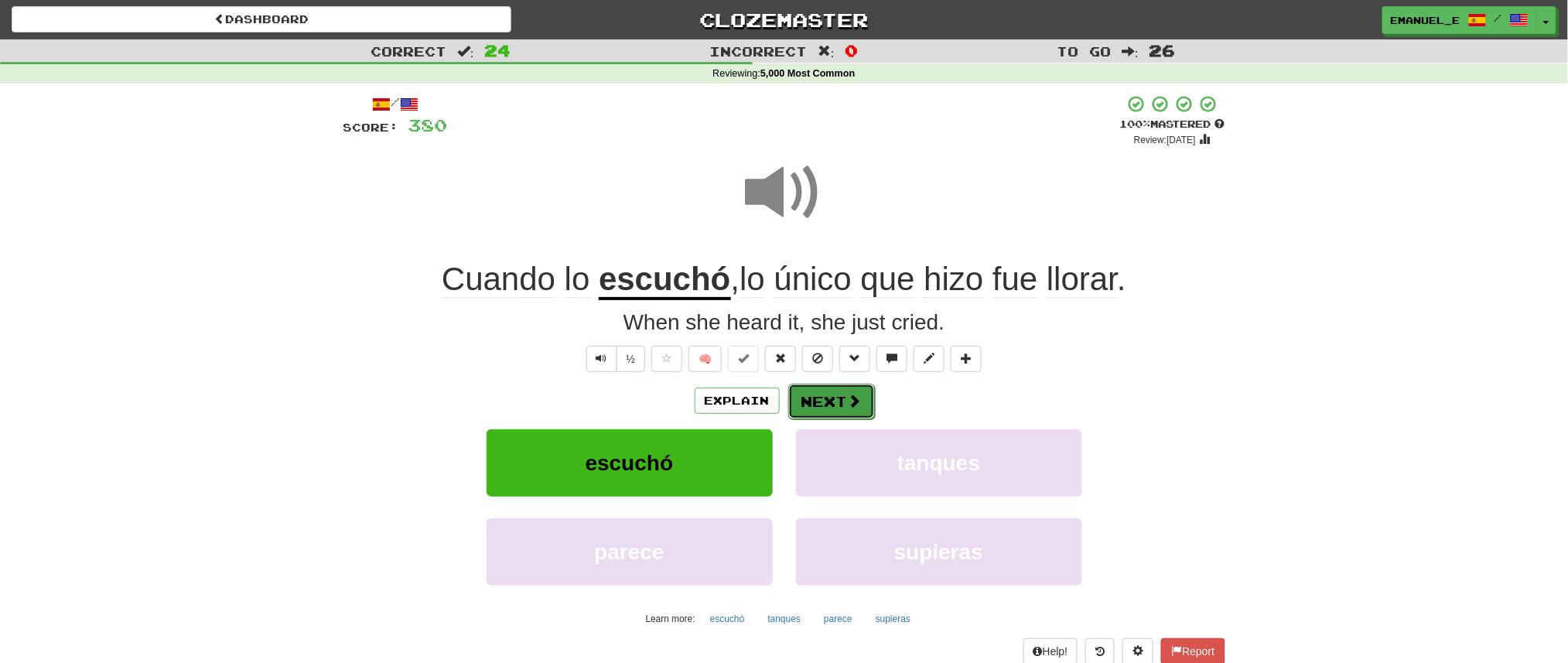
click at [836, 387] on button "Next" at bounding box center [832, 401] width 87 height 35
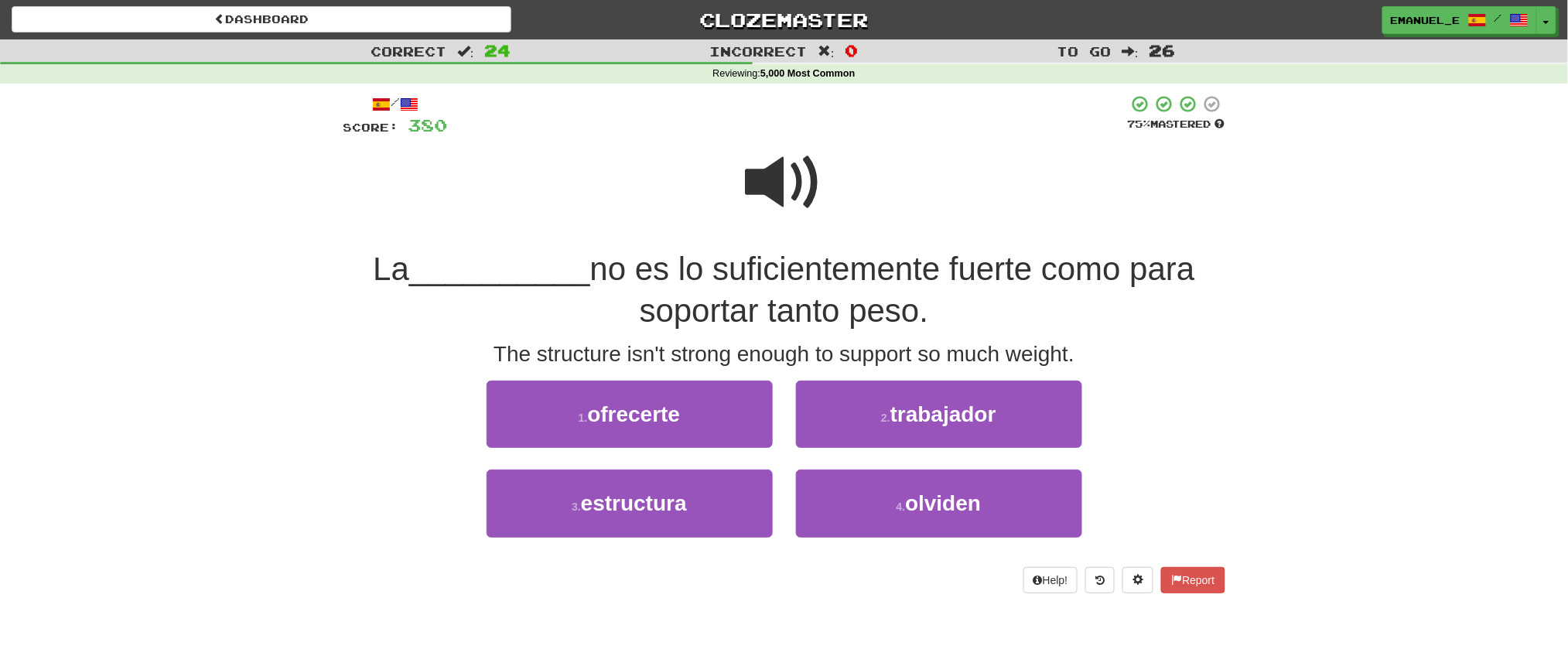
click at [787, 184] on span at bounding box center [784, 183] width 77 height 77
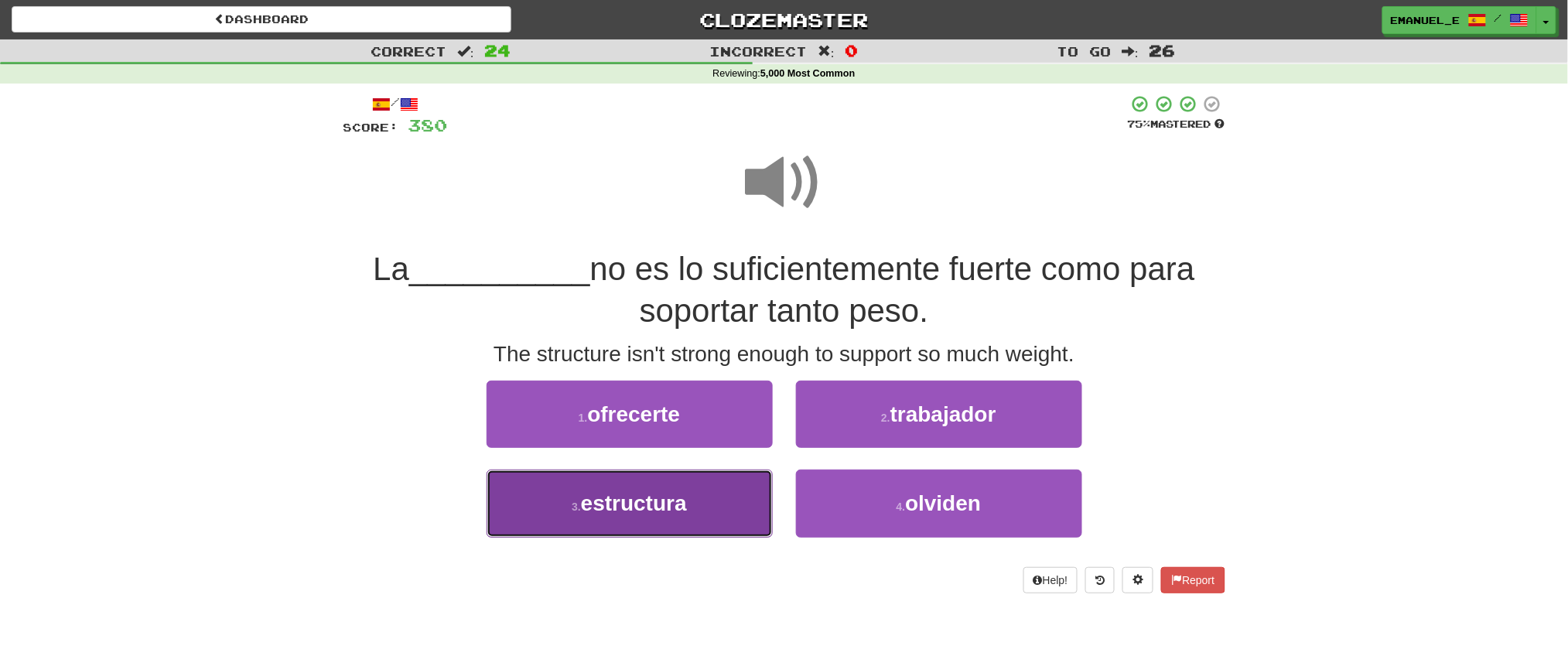
click at [664, 486] on button "3 . estructura" at bounding box center [629, 503] width 286 height 67
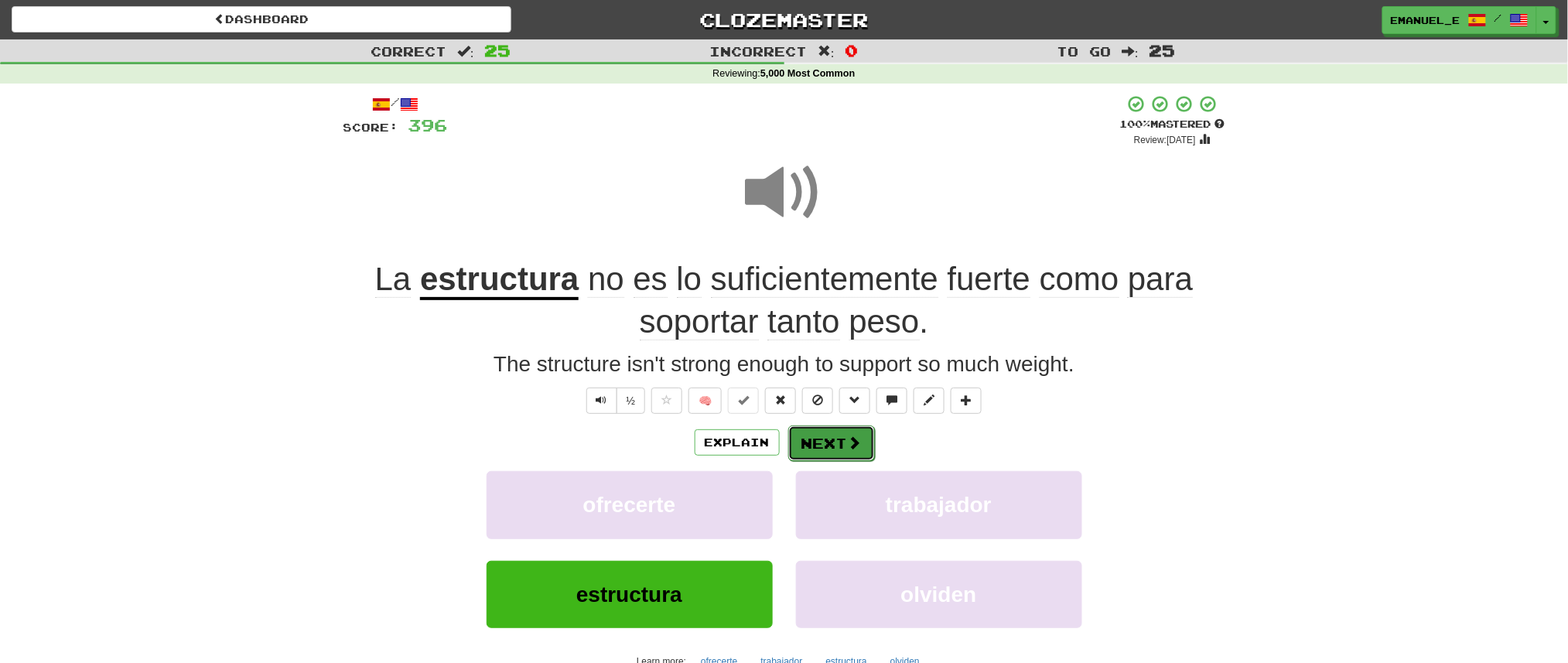
click at [830, 429] on button "Next" at bounding box center [832, 443] width 87 height 35
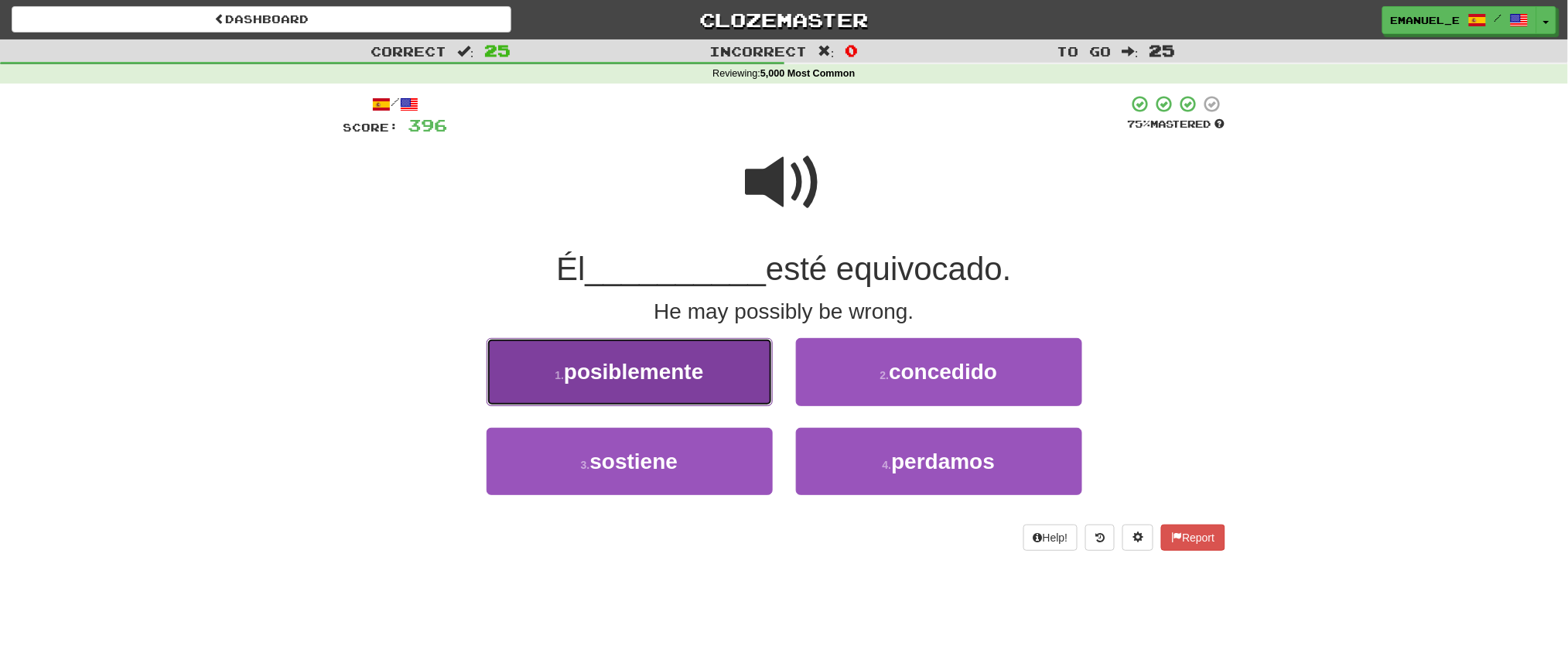
click at [756, 383] on button "1 . posiblemente" at bounding box center [629, 372] width 286 height 67
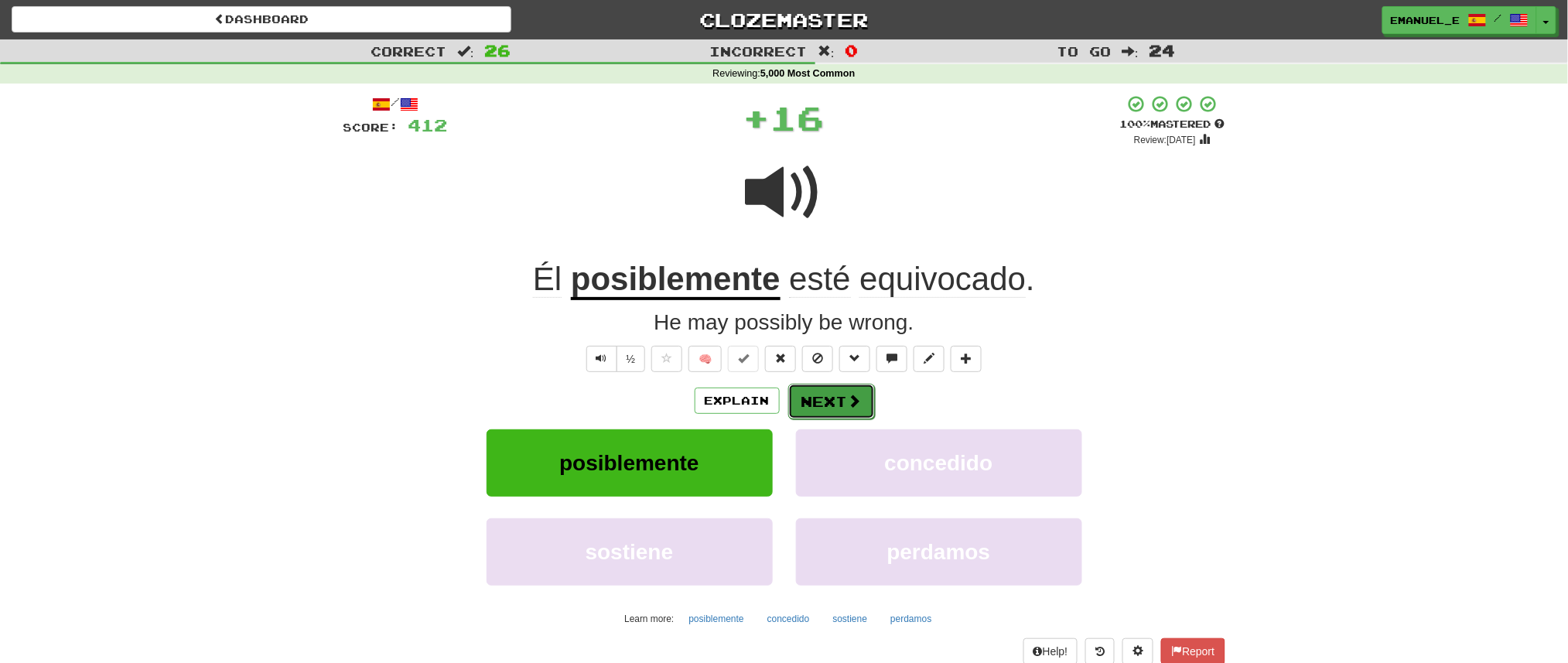
click at [841, 414] on button "Next" at bounding box center [832, 401] width 87 height 35
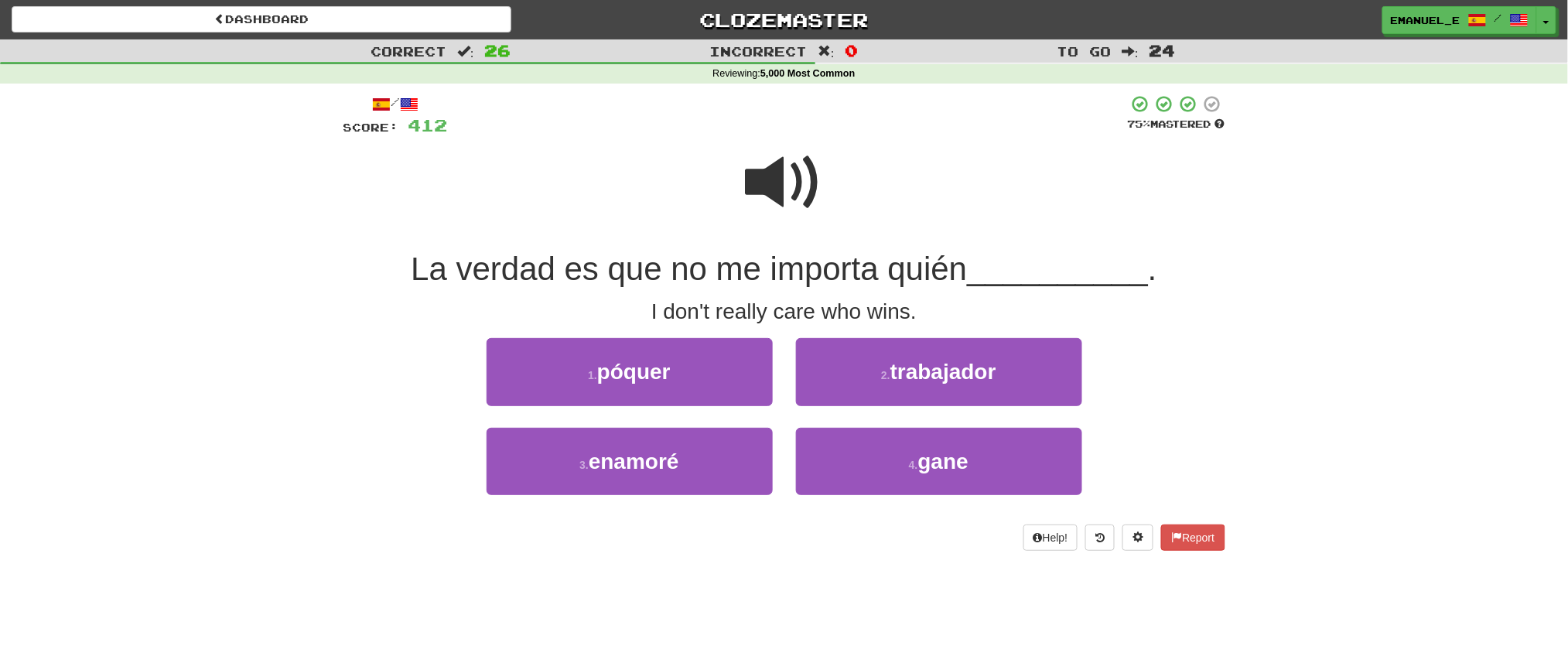
click at [772, 174] on span at bounding box center [784, 183] width 77 height 77
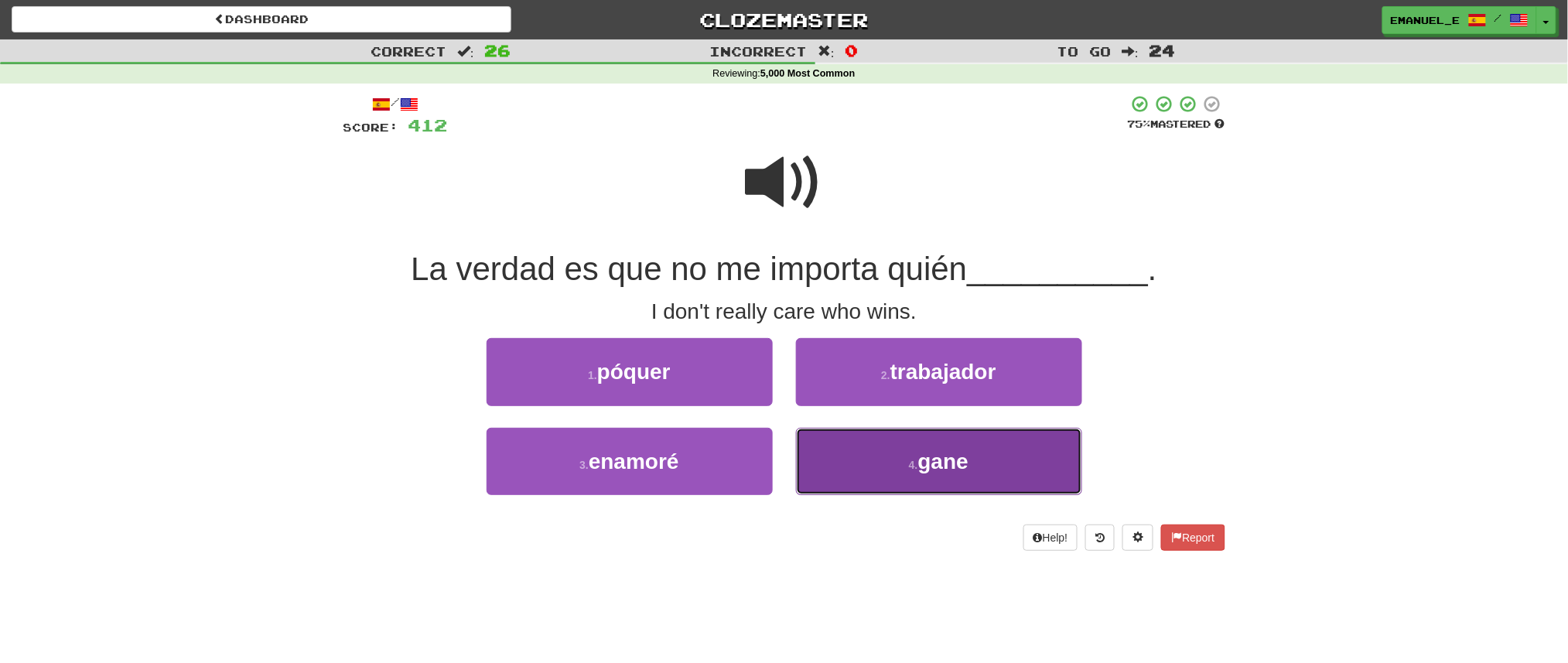
click at [845, 453] on button "4 . gane" at bounding box center [939, 461] width 286 height 67
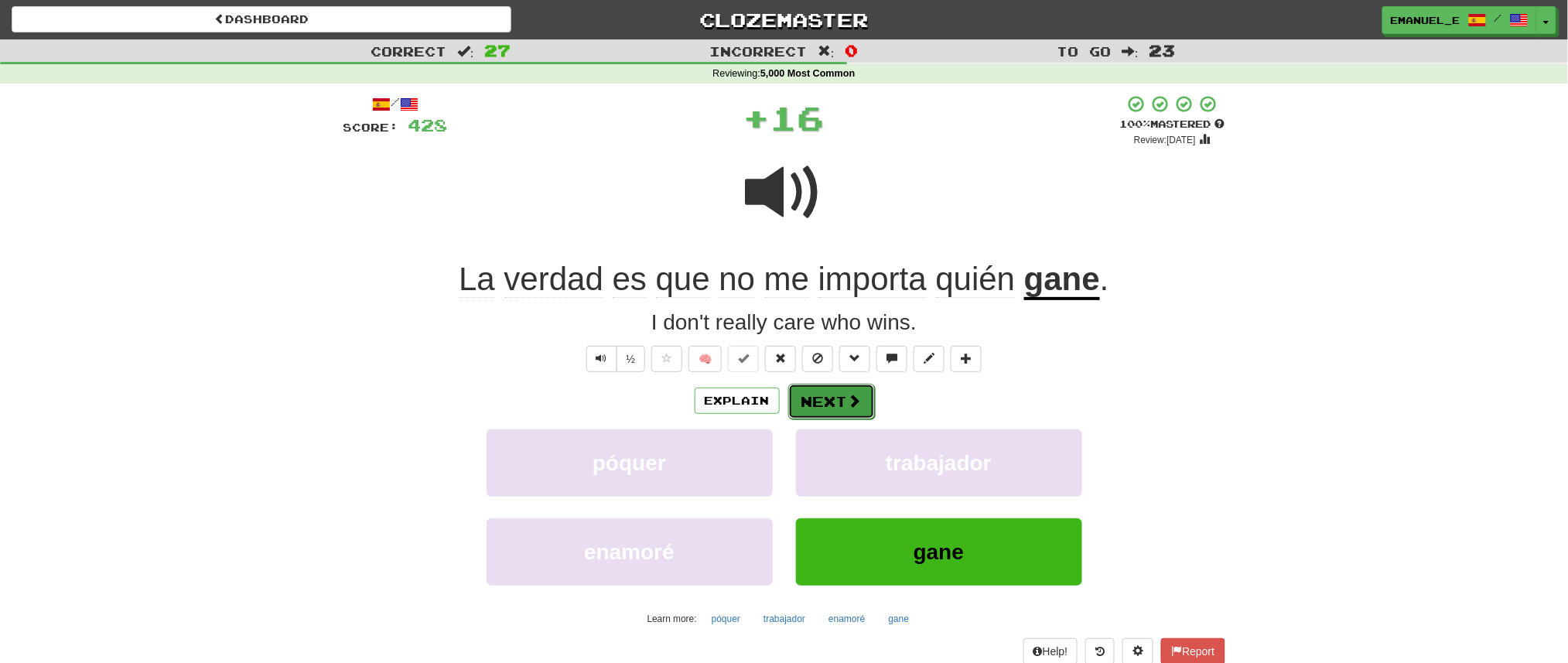
click at [834, 393] on button "Next" at bounding box center [832, 401] width 87 height 35
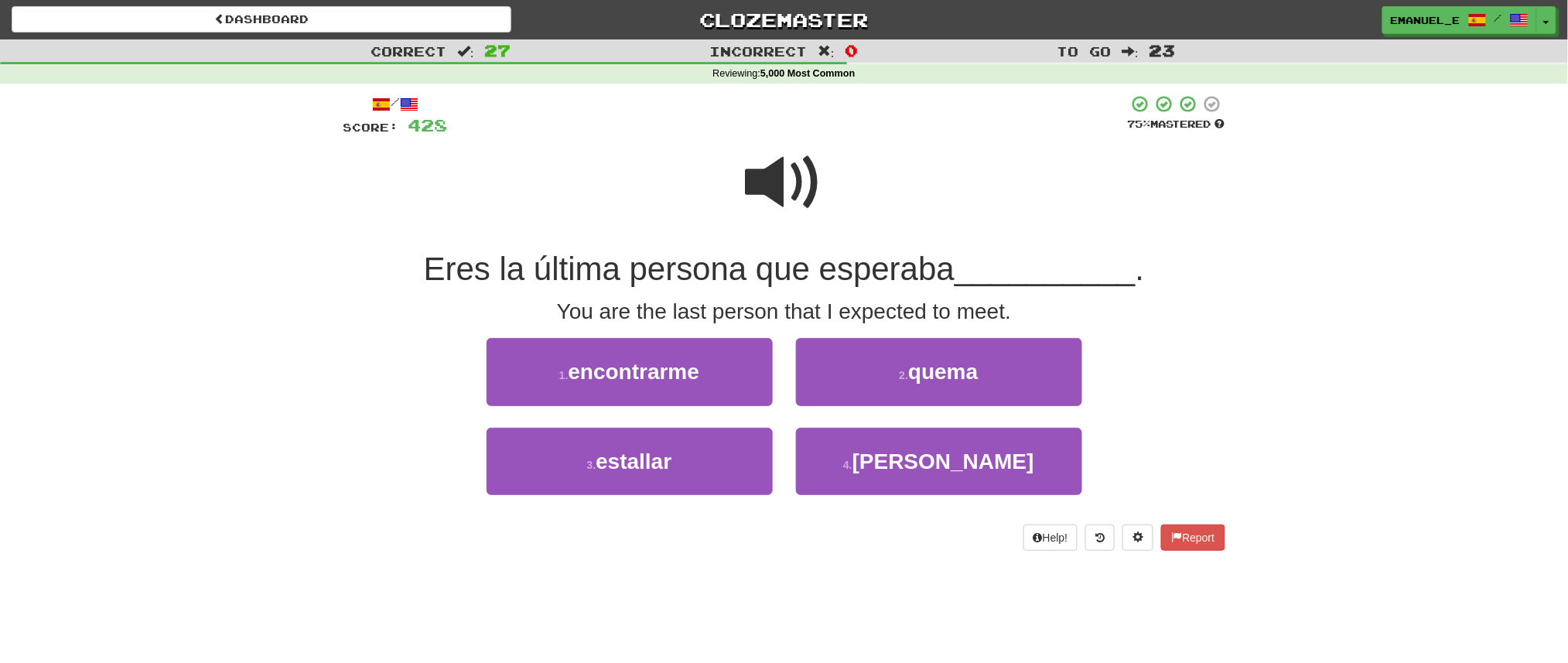
click at [777, 203] on span at bounding box center [784, 183] width 77 height 77
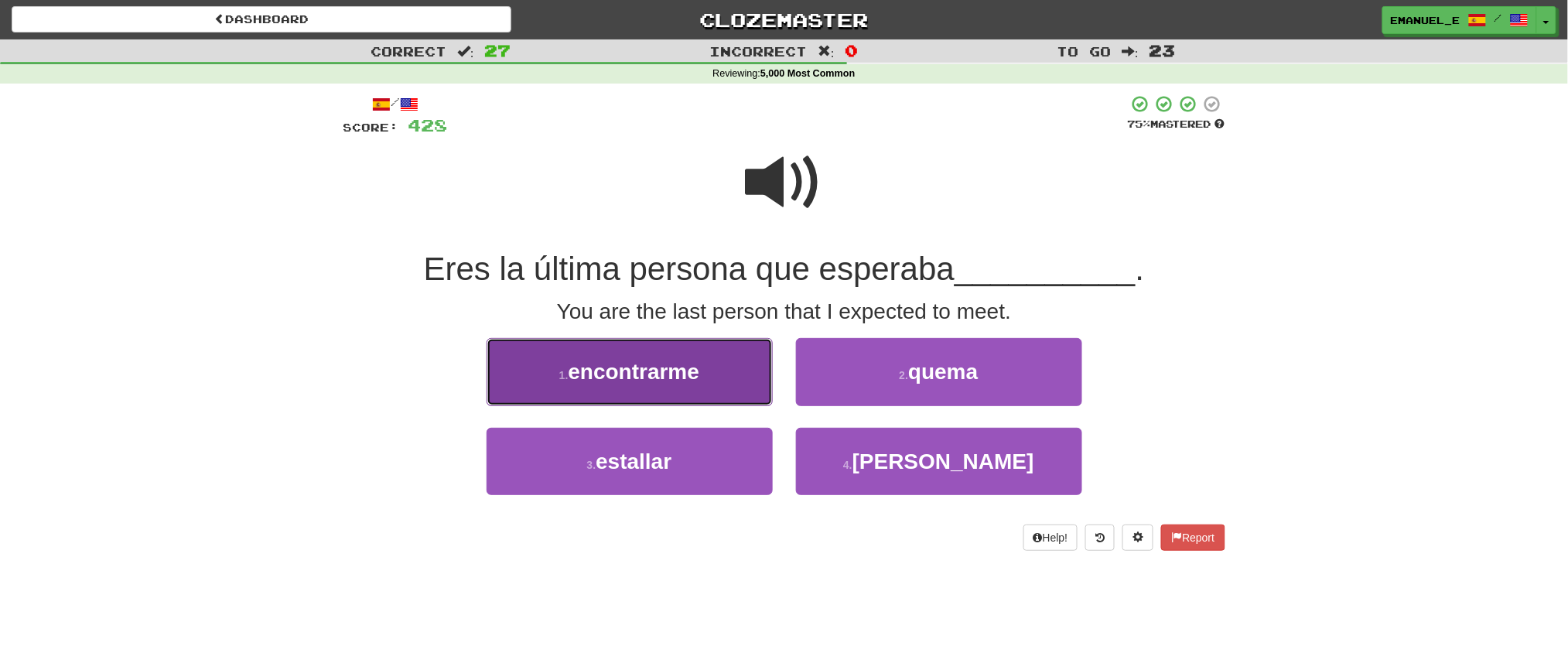
click at [691, 364] on span "encontrarme" at bounding box center [634, 371] width 132 height 24
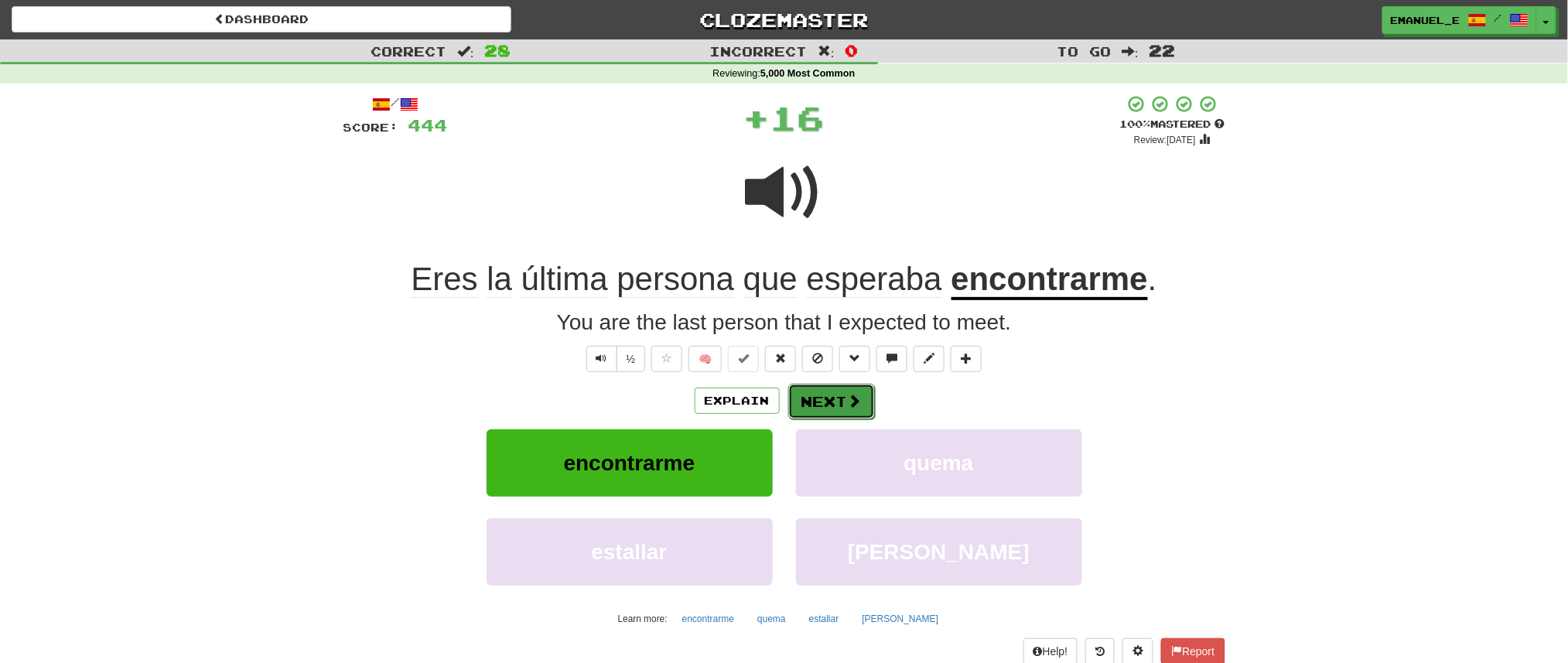
click at [824, 397] on button "Next" at bounding box center [832, 401] width 87 height 35
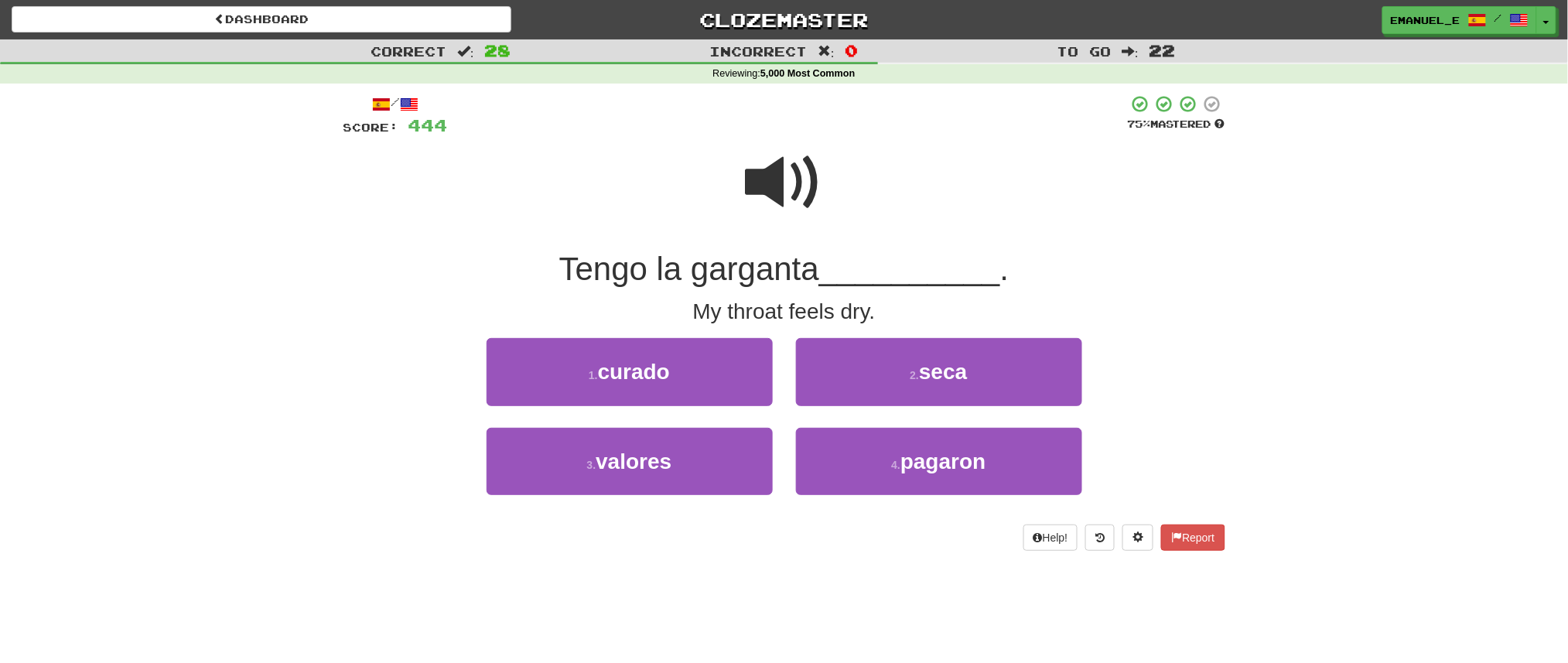
click at [790, 177] on span at bounding box center [784, 183] width 77 height 77
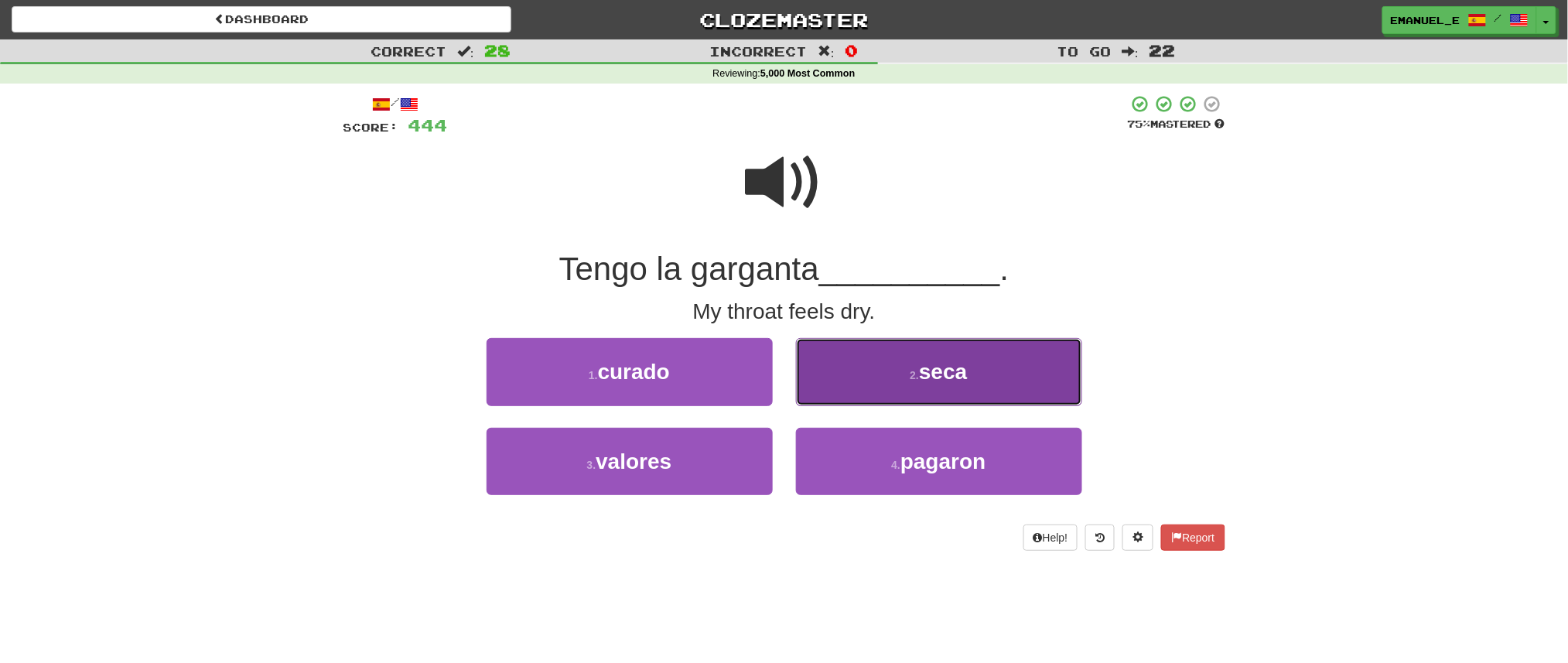
click at [875, 379] on button "2 . seca" at bounding box center [939, 372] width 286 height 67
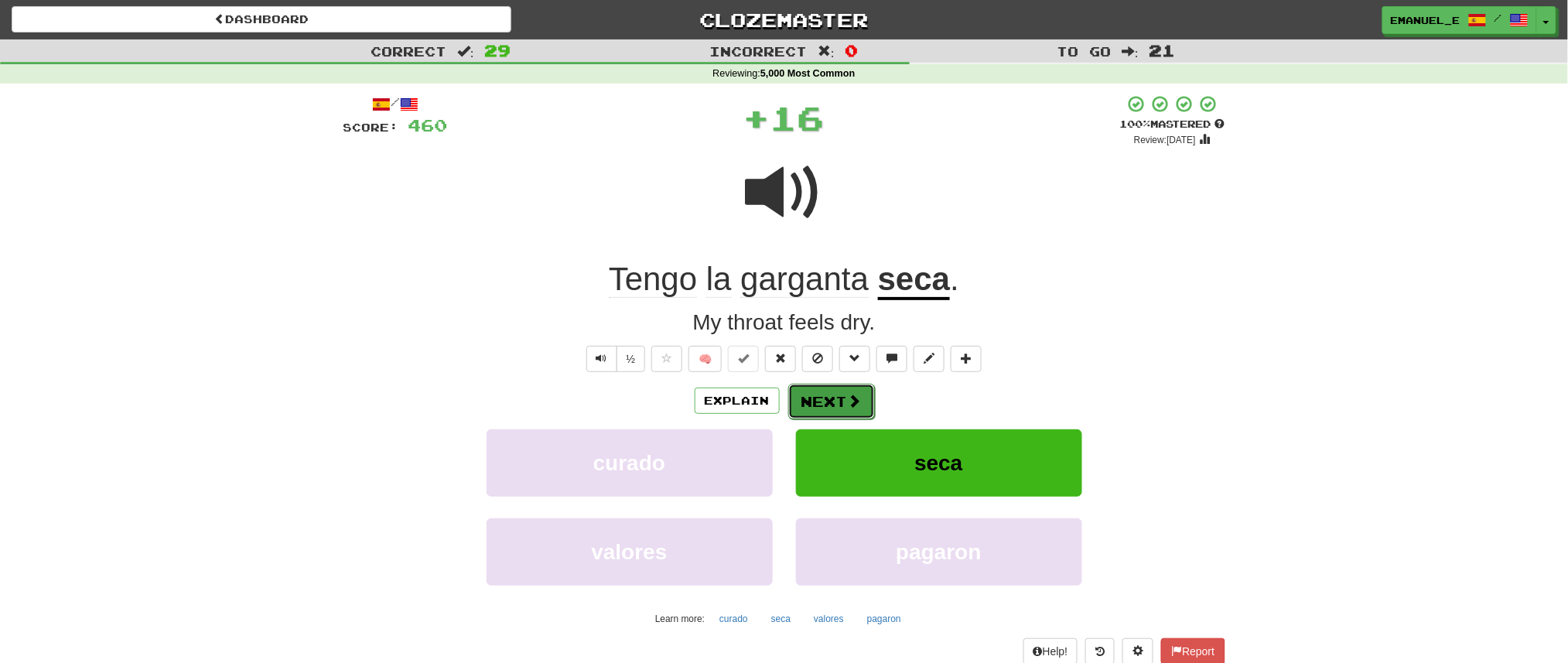
click at [843, 397] on button "Next" at bounding box center [832, 401] width 87 height 35
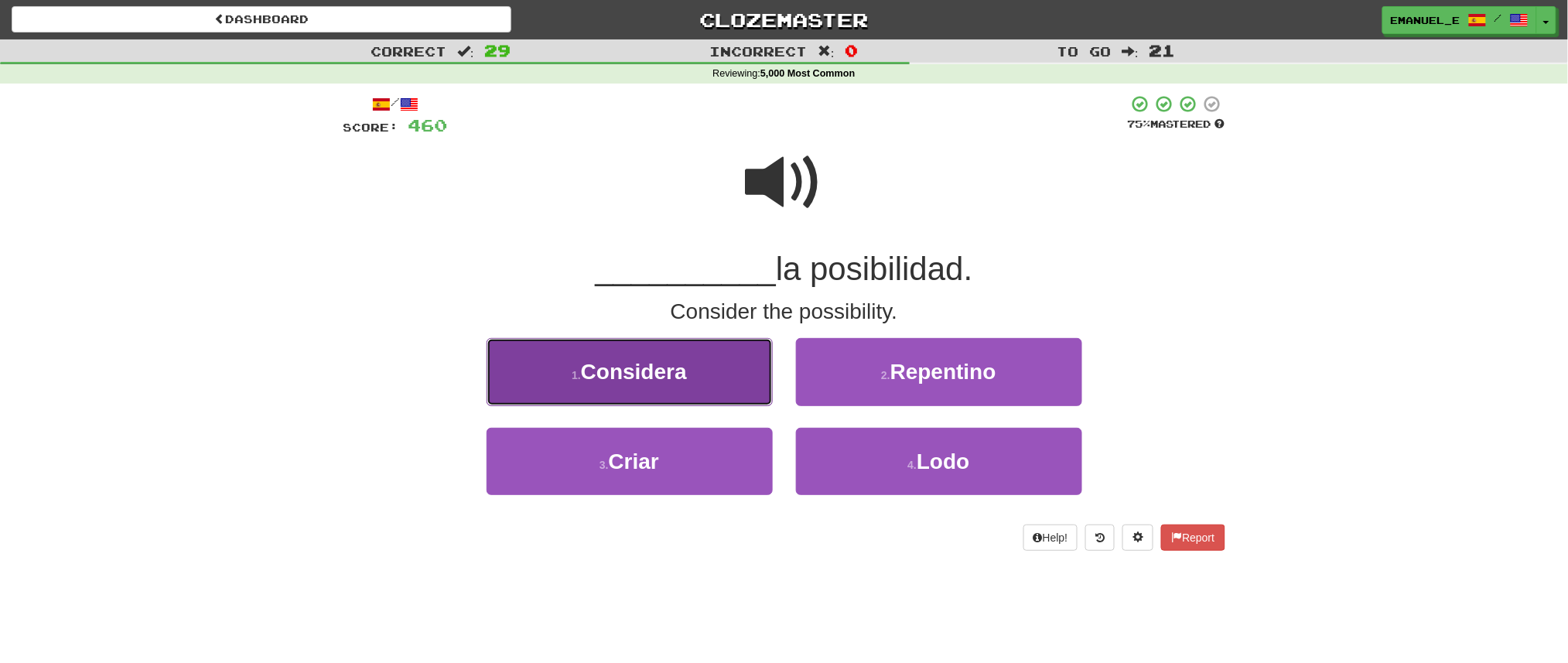
click at [750, 366] on button "1 . Considera" at bounding box center [629, 372] width 286 height 67
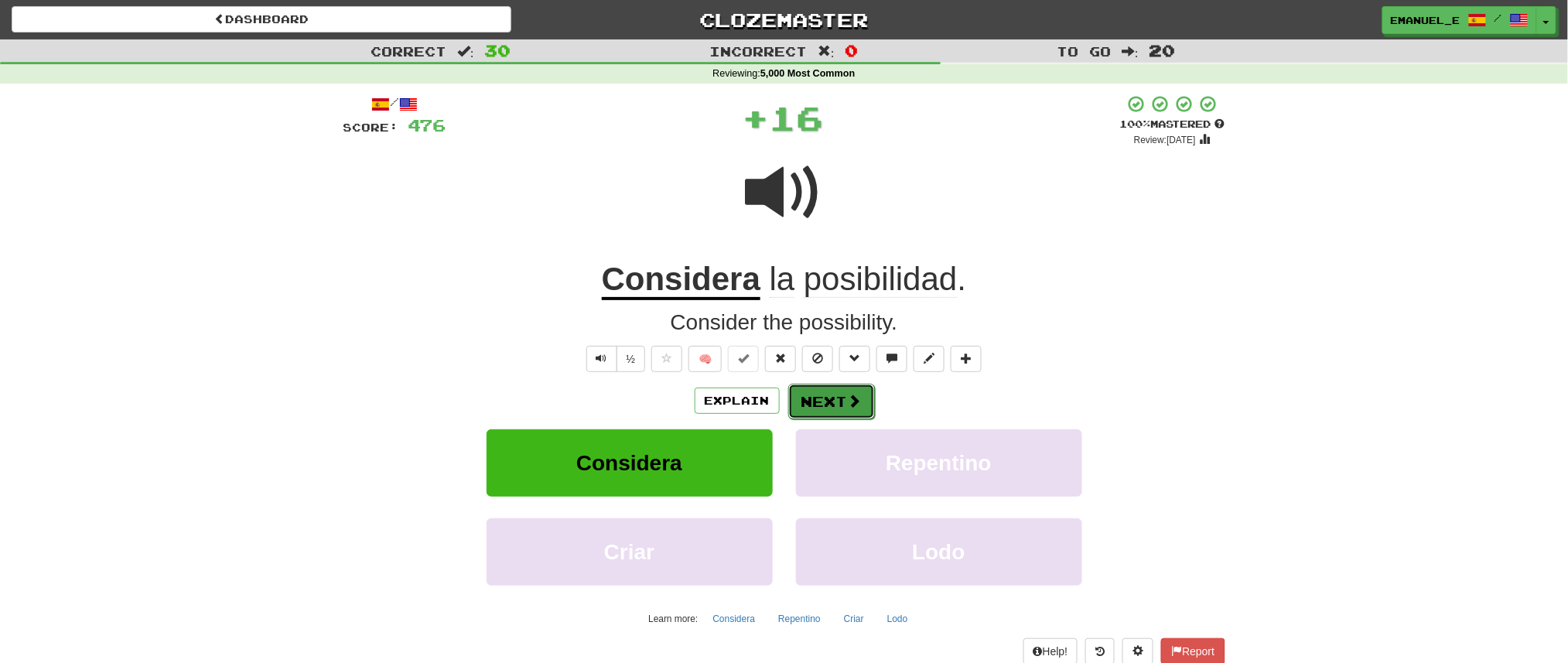
click at [854, 397] on span at bounding box center [854, 401] width 14 height 14
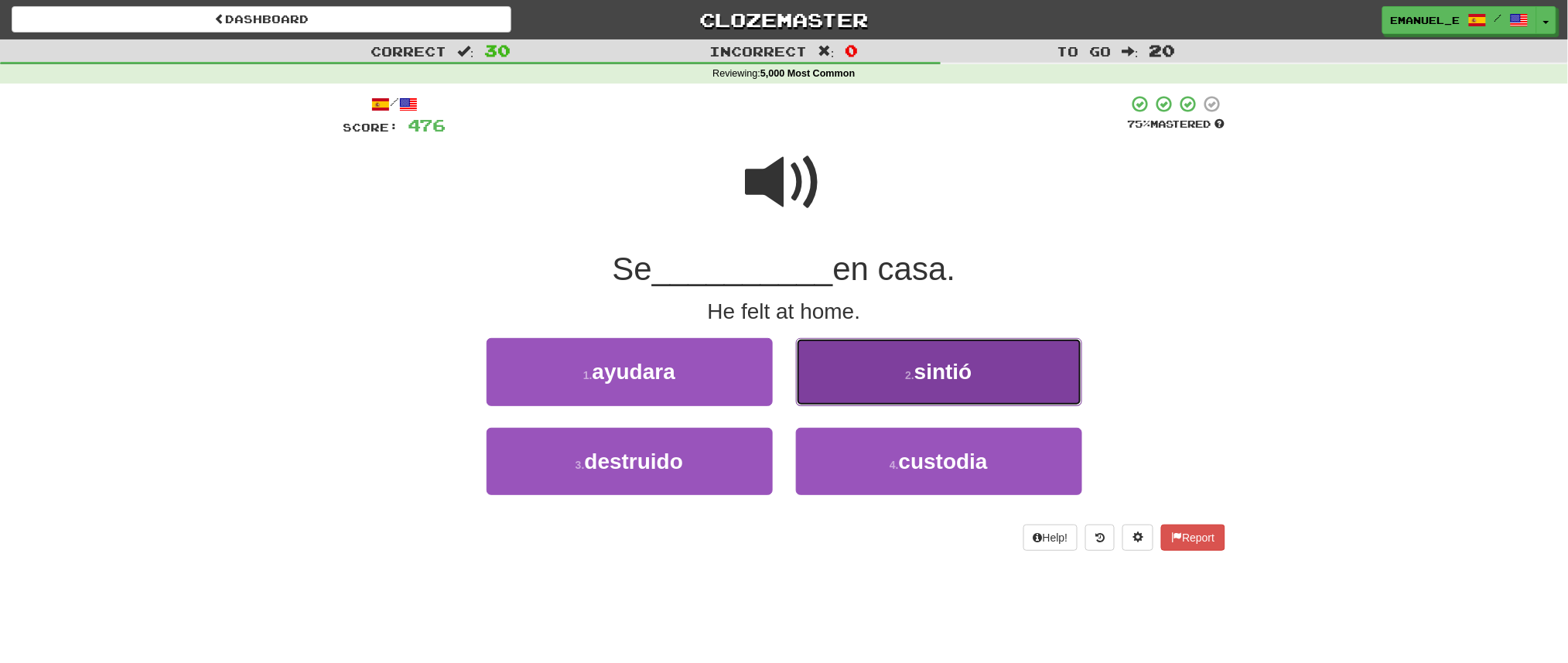
click at [855, 393] on button "2 . sintió" at bounding box center [939, 372] width 286 height 67
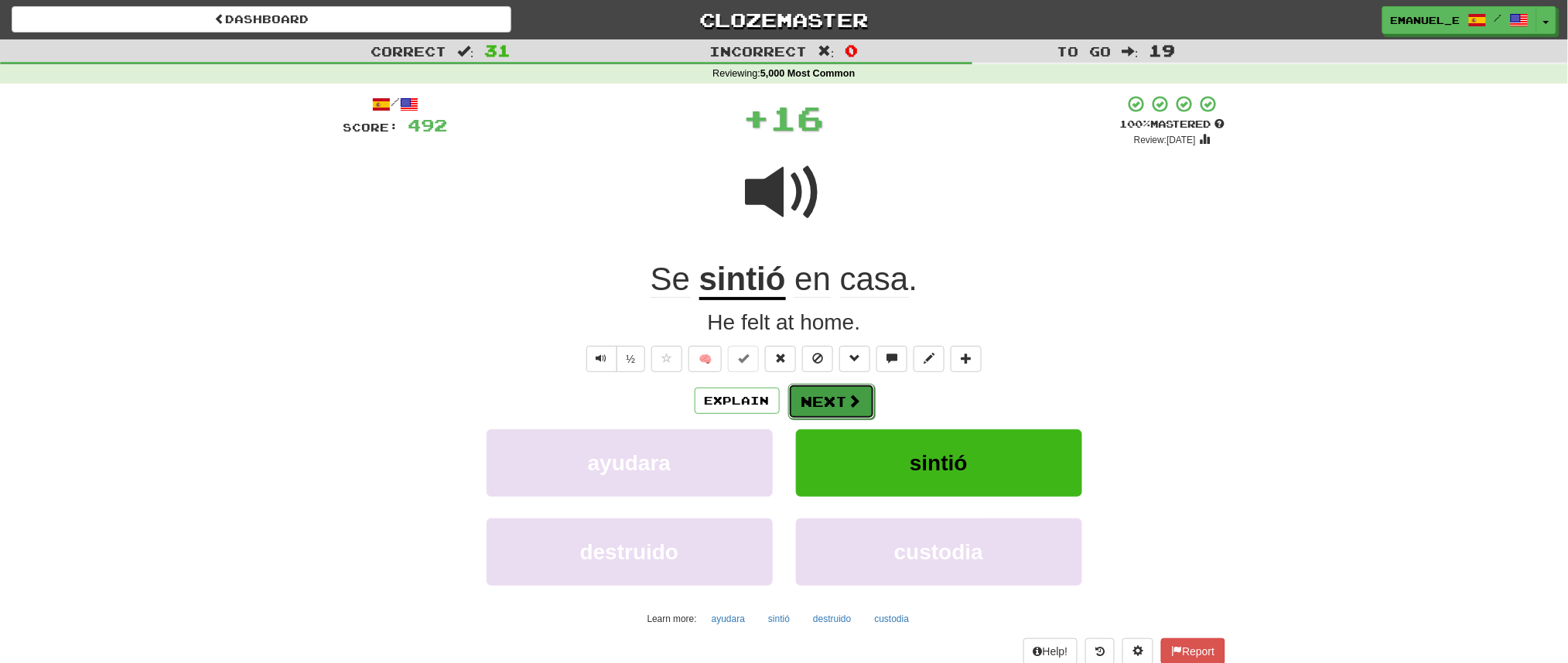
click at [839, 395] on button "Next" at bounding box center [832, 401] width 87 height 35
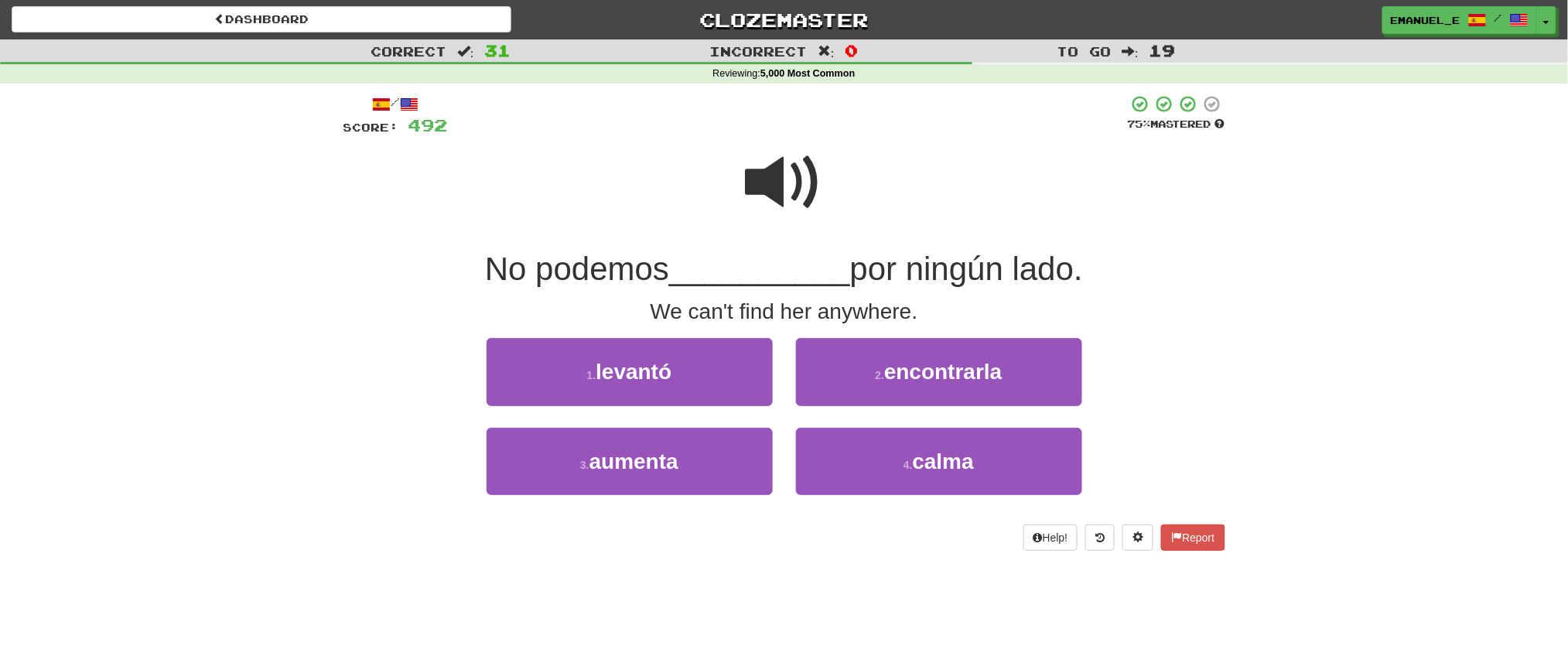
click at [772, 167] on span at bounding box center [784, 183] width 77 height 77
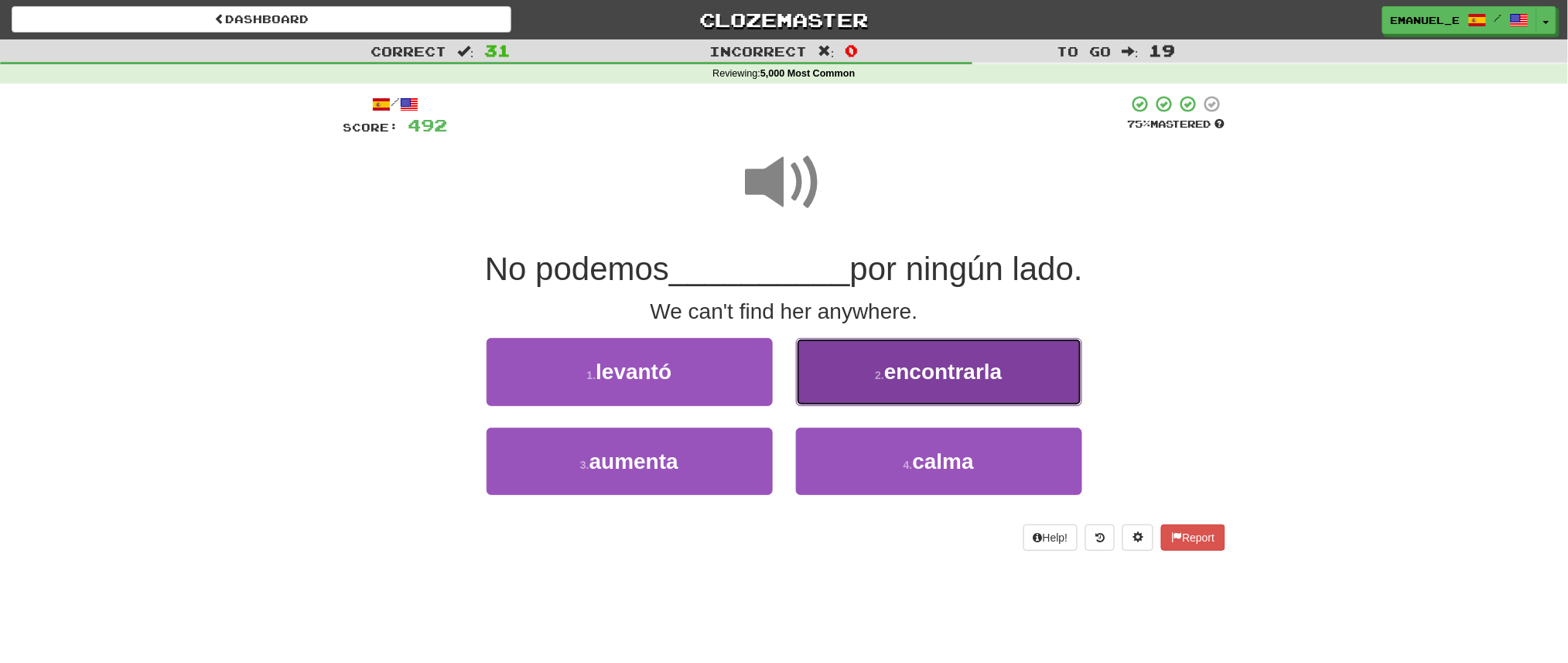
click at [856, 369] on button "2 . encontrarla" at bounding box center [939, 372] width 286 height 67
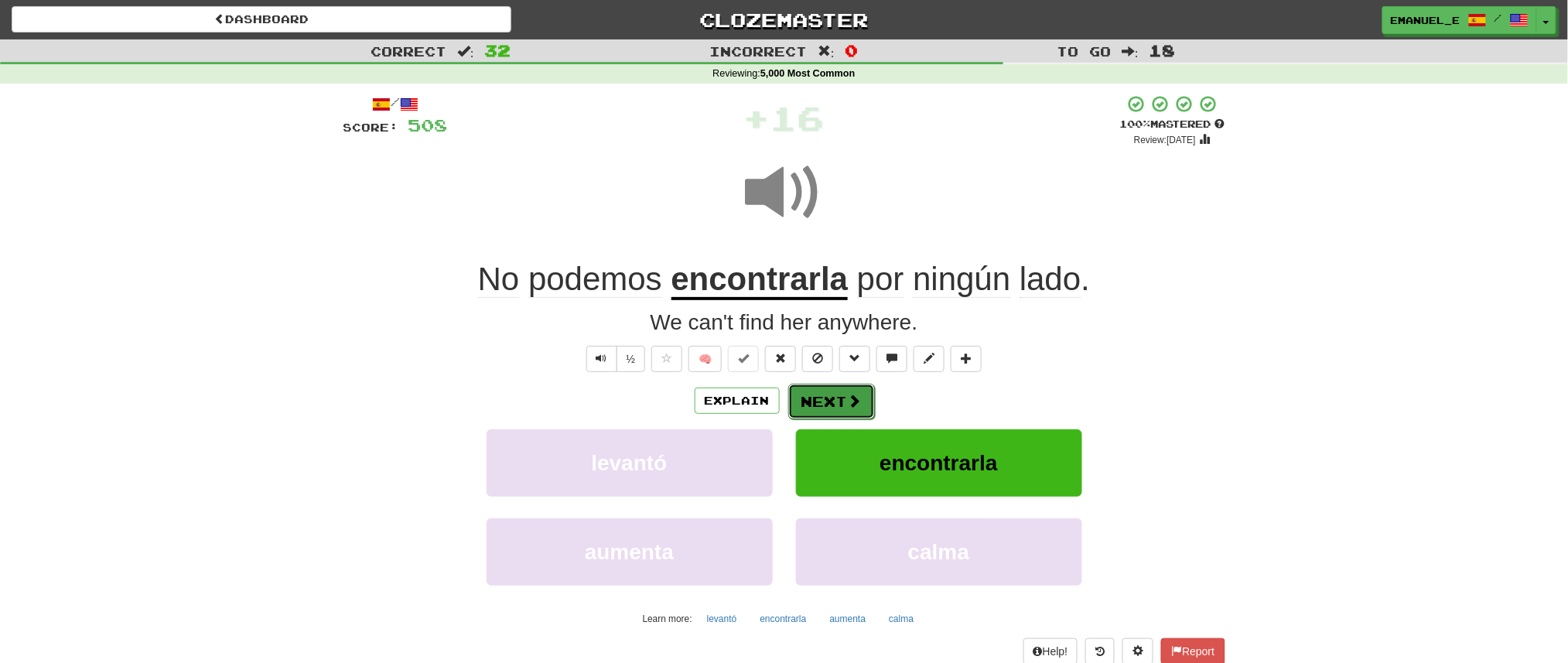
click at [835, 393] on button "Next" at bounding box center [832, 401] width 87 height 35
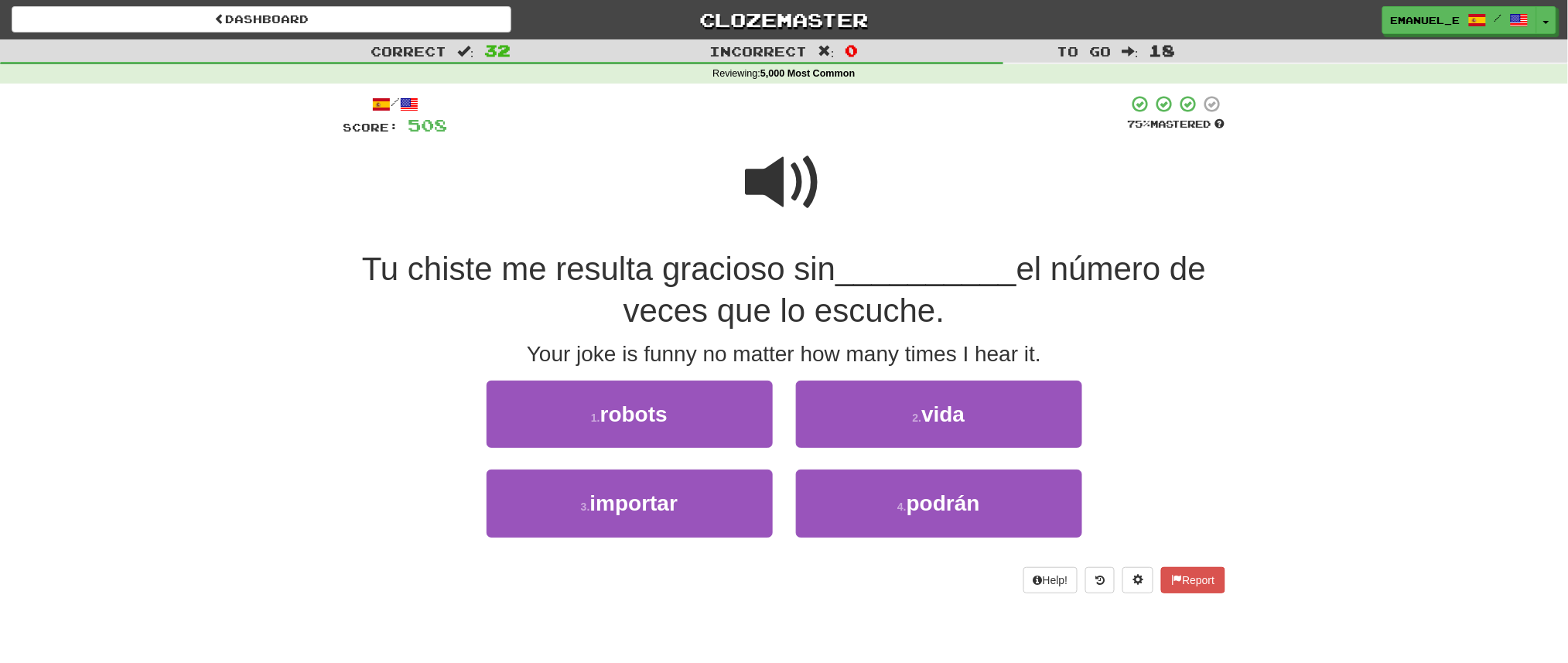
click at [772, 193] on span at bounding box center [784, 183] width 77 height 77
click at [771, 184] on span at bounding box center [784, 183] width 77 height 77
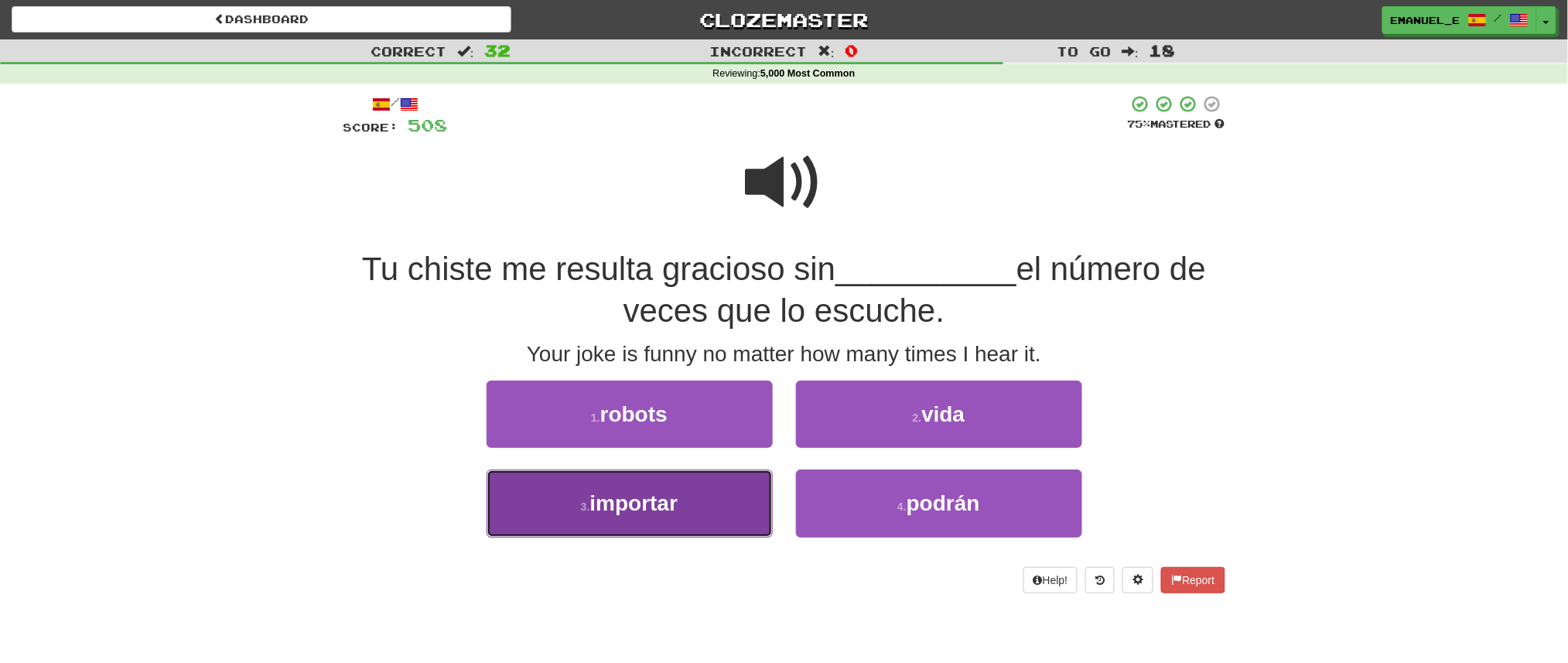
click at [698, 497] on button "3 . importar" at bounding box center [629, 503] width 286 height 67
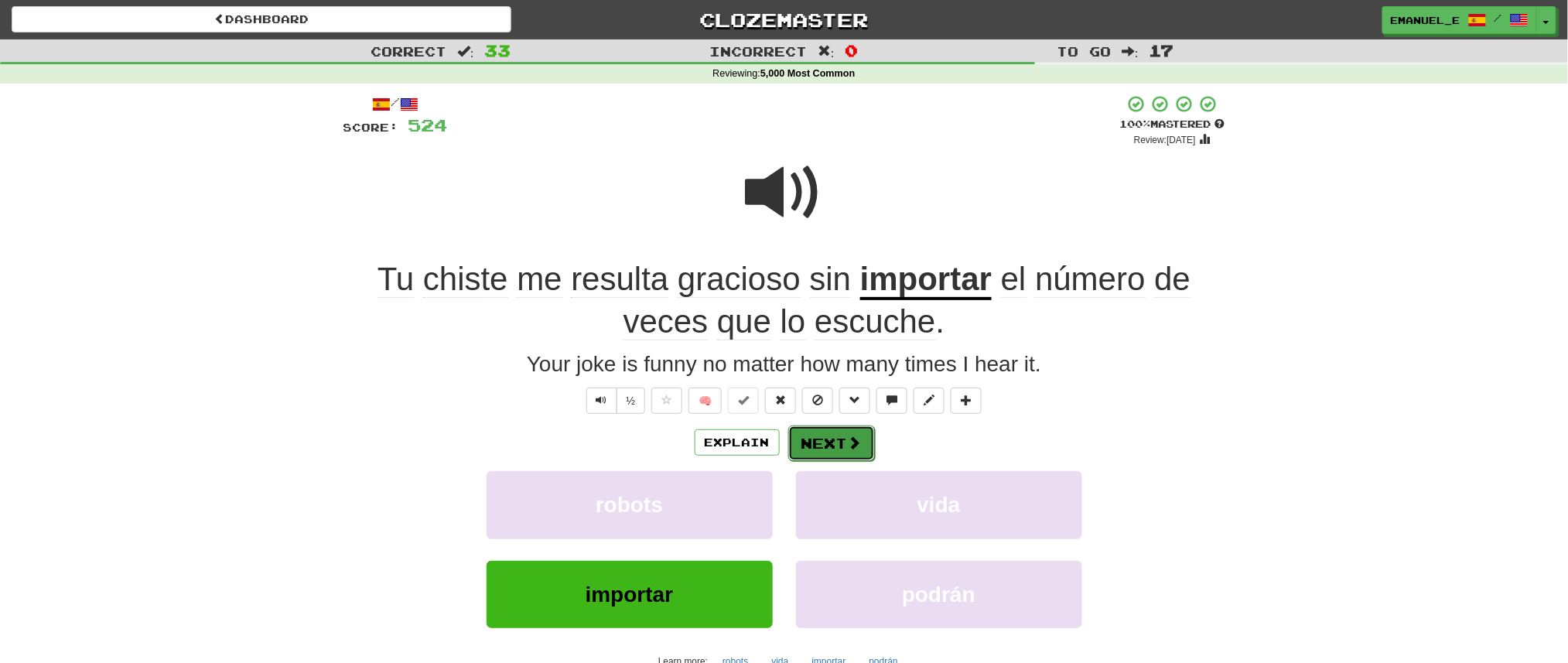
click at [830, 446] on button "Next" at bounding box center [832, 443] width 87 height 35
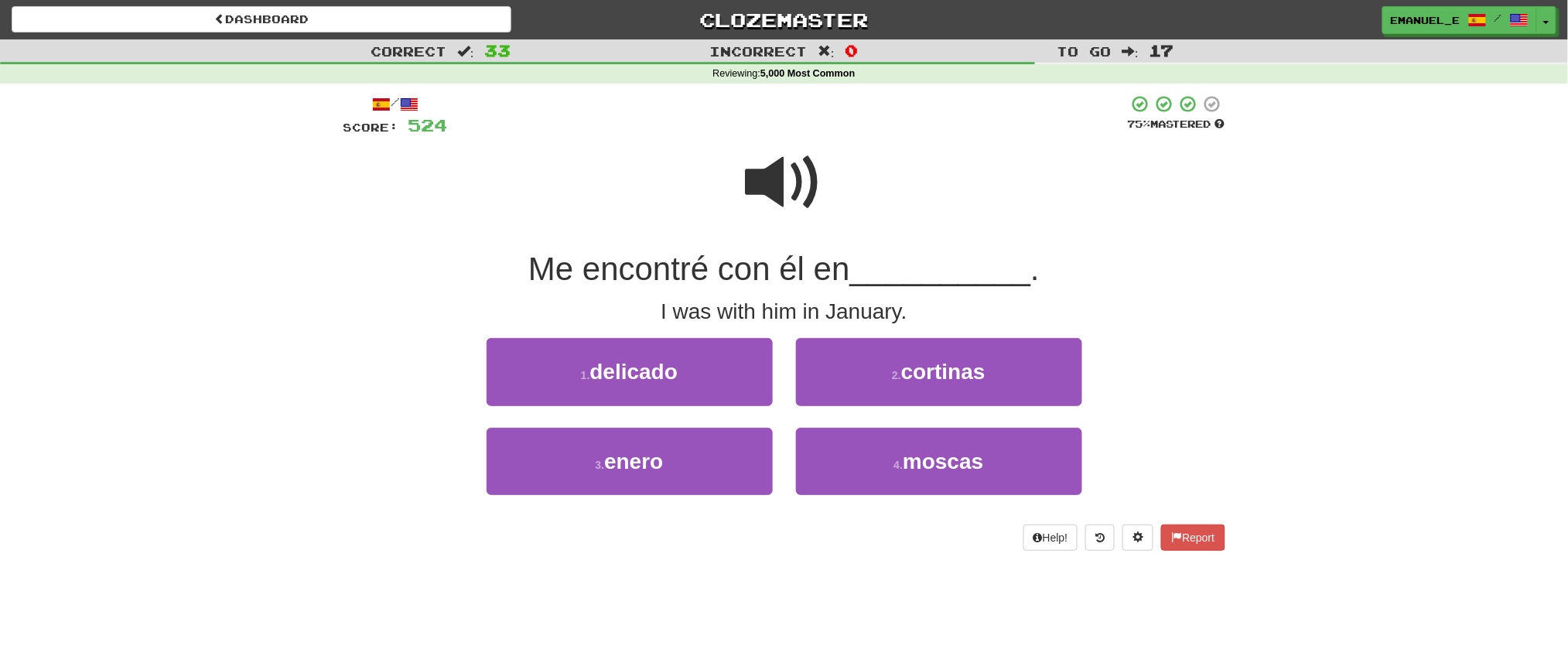
click at [797, 211] on span at bounding box center [784, 183] width 77 height 77
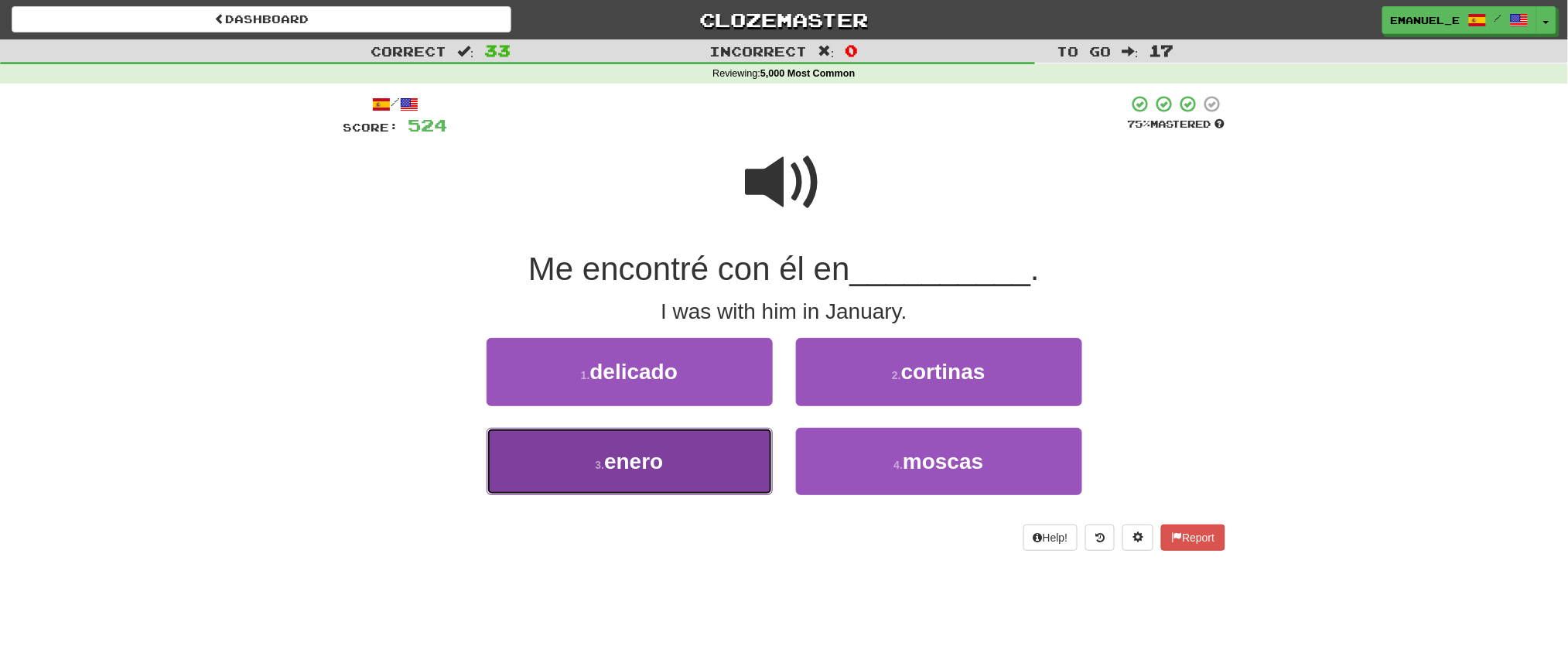
click at [678, 450] on button "3 . enero" at bounding box center [629, 461] width 286 height 67
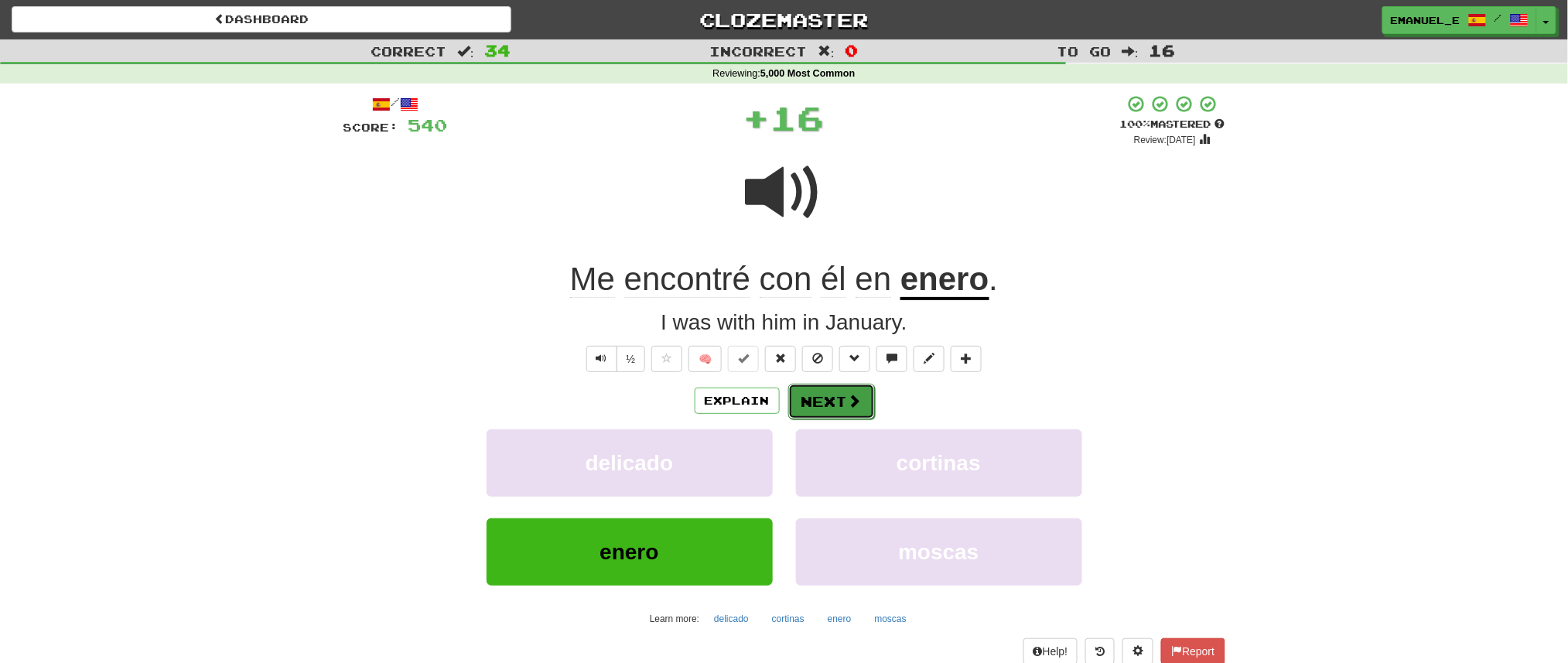
click at [827, 397] on button "Next" at bounding box center [832, 401] width 87 height 35
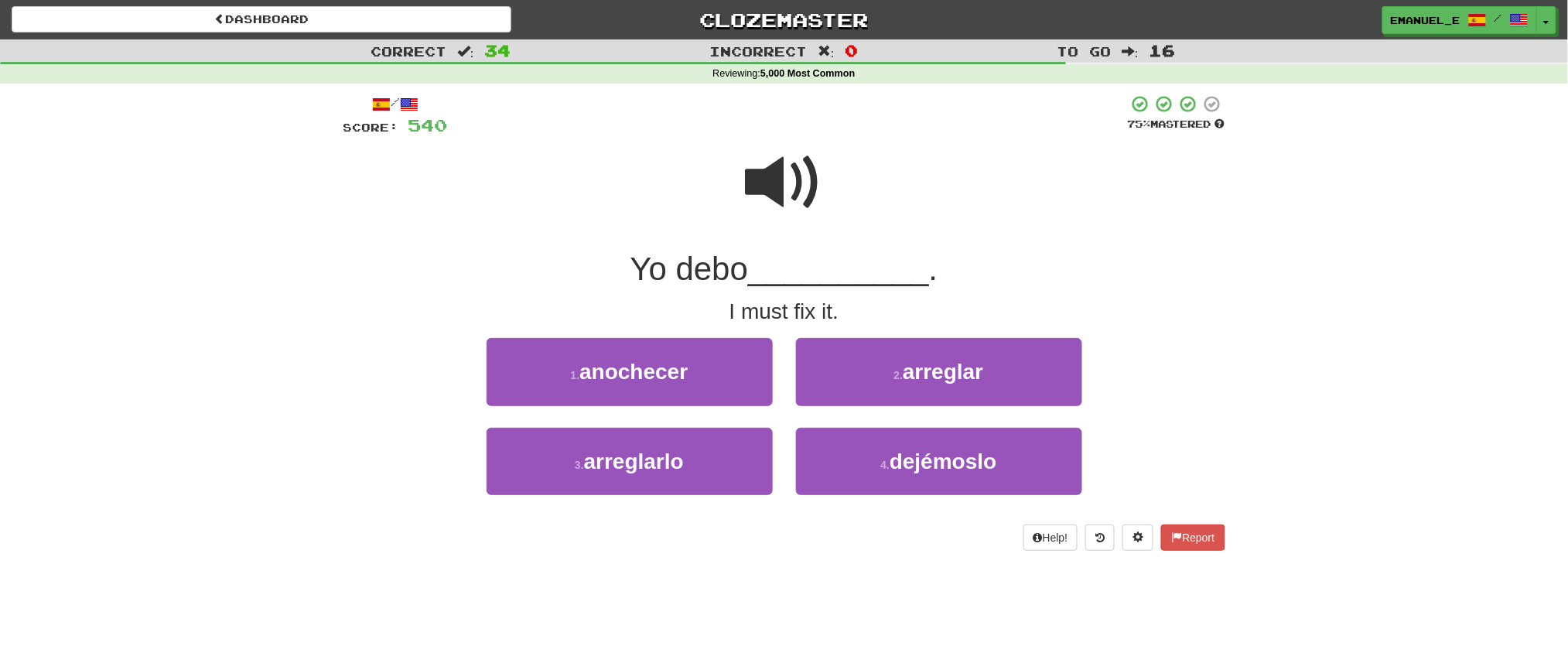
click at [792, 193] on span at bounding box center [784, 183] width 77 height 77
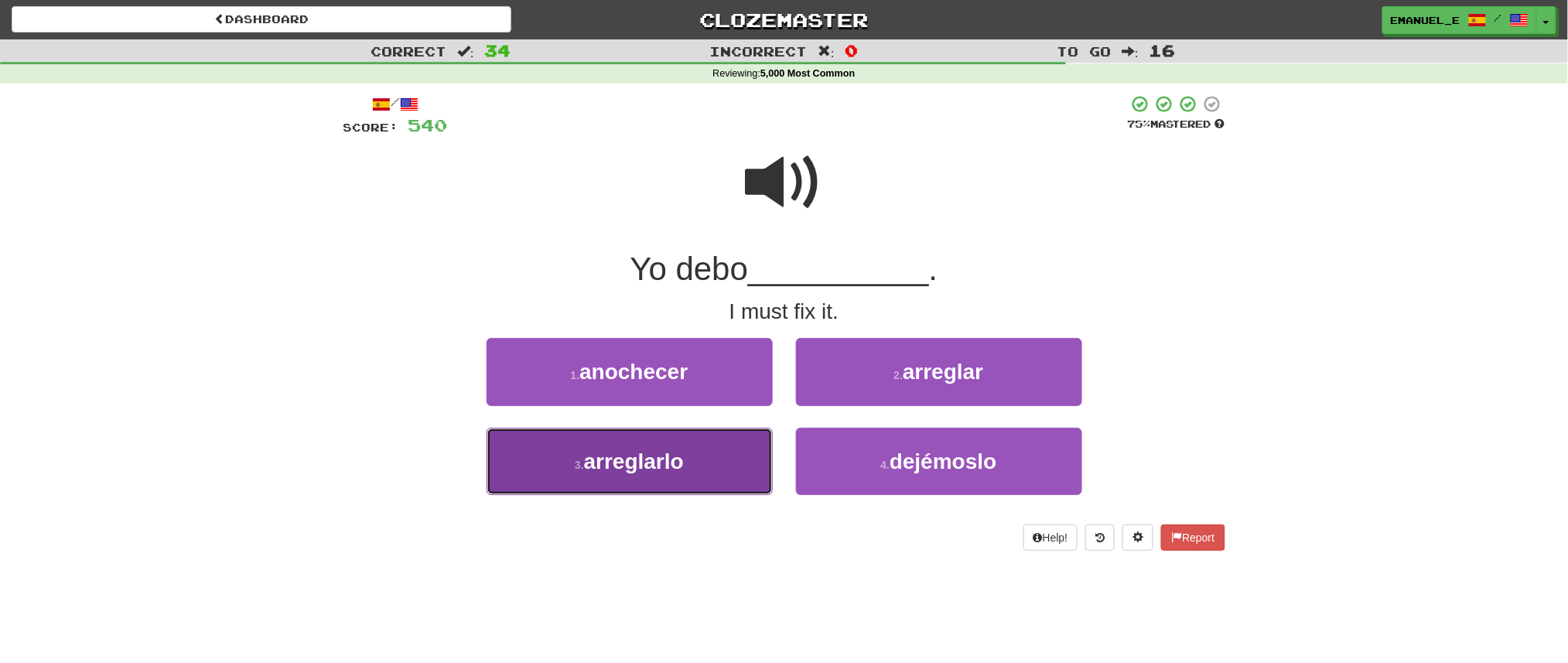
click at [726, 439] on button "3 . arreglarlo" at bounding box center [629, 461] width 286 height 67
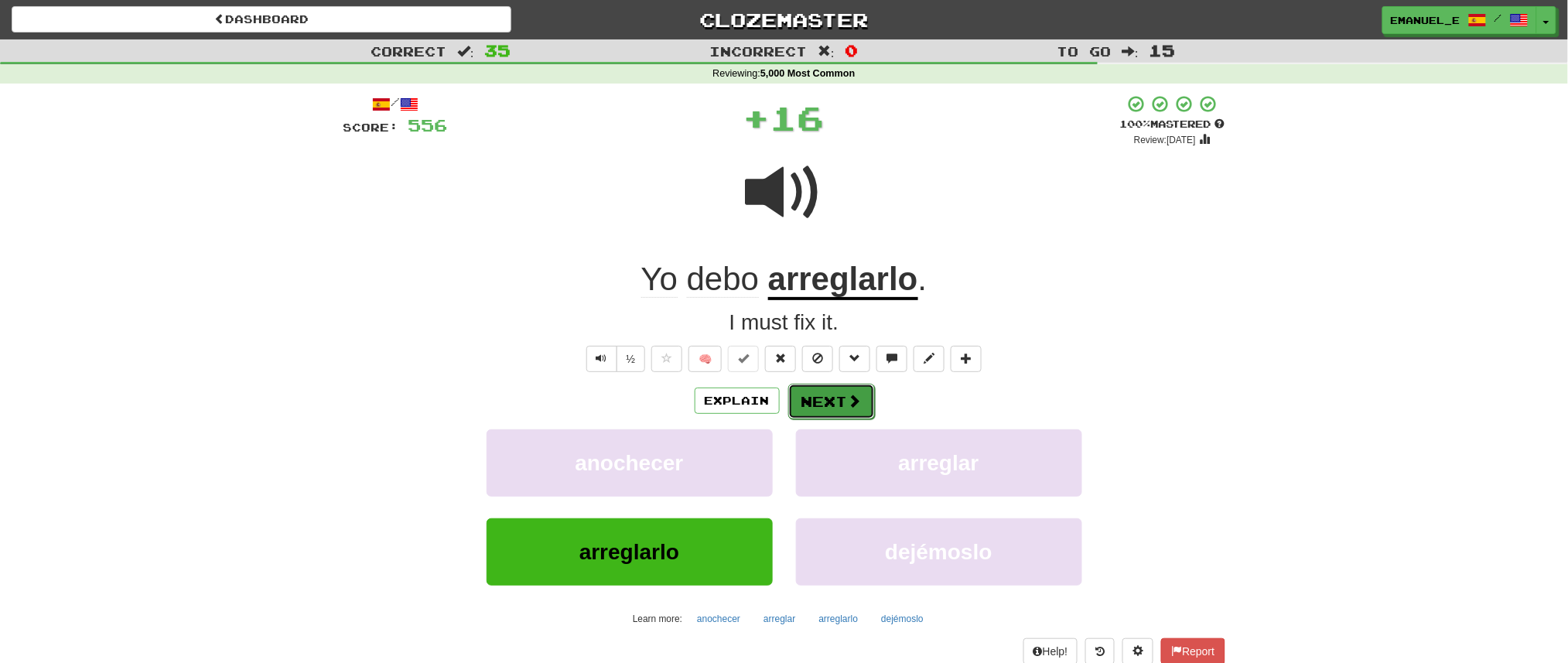
click at [848, 390] on button "Next" at bounding box center [832, 401] width 87 height 35
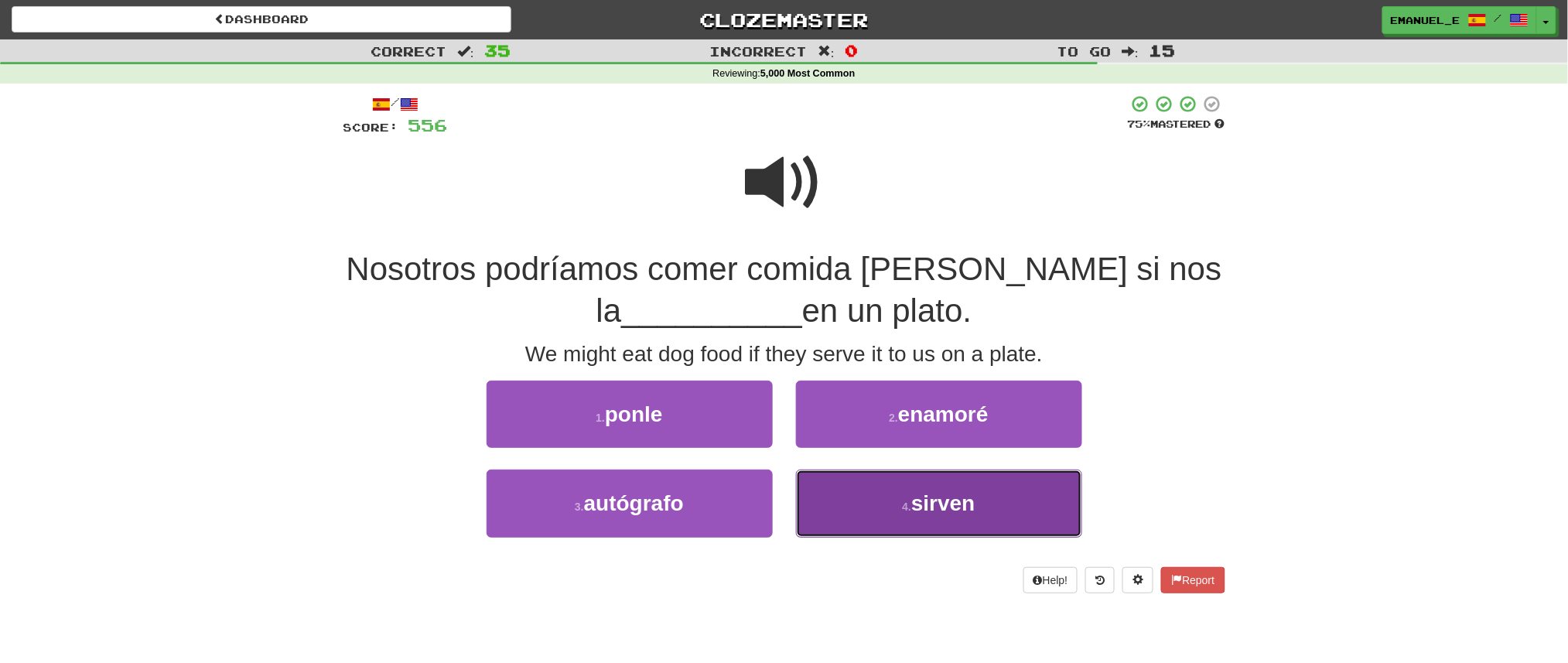
click at [863, 477] on button "4 . sirven" at bounding box center [939, 503] width 286 height 67
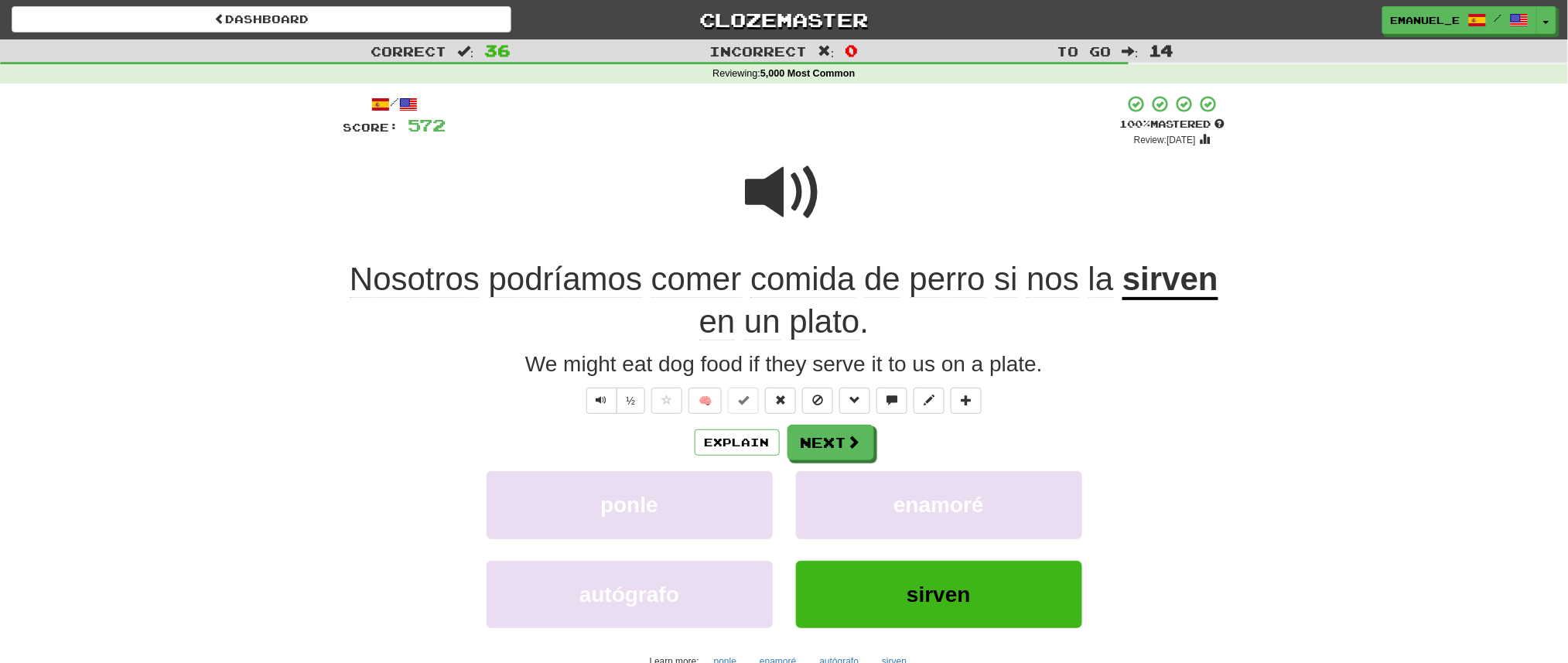
click at [806, 183] on span at bounding box center [784, 193] width 77 height 77
click at [831, 425] on div "Explain Next" at bounding box center [784, 442] width 882 height 35
click at [831, 441] on button "Next" at bounding box center [832, 443] width 87 height 35
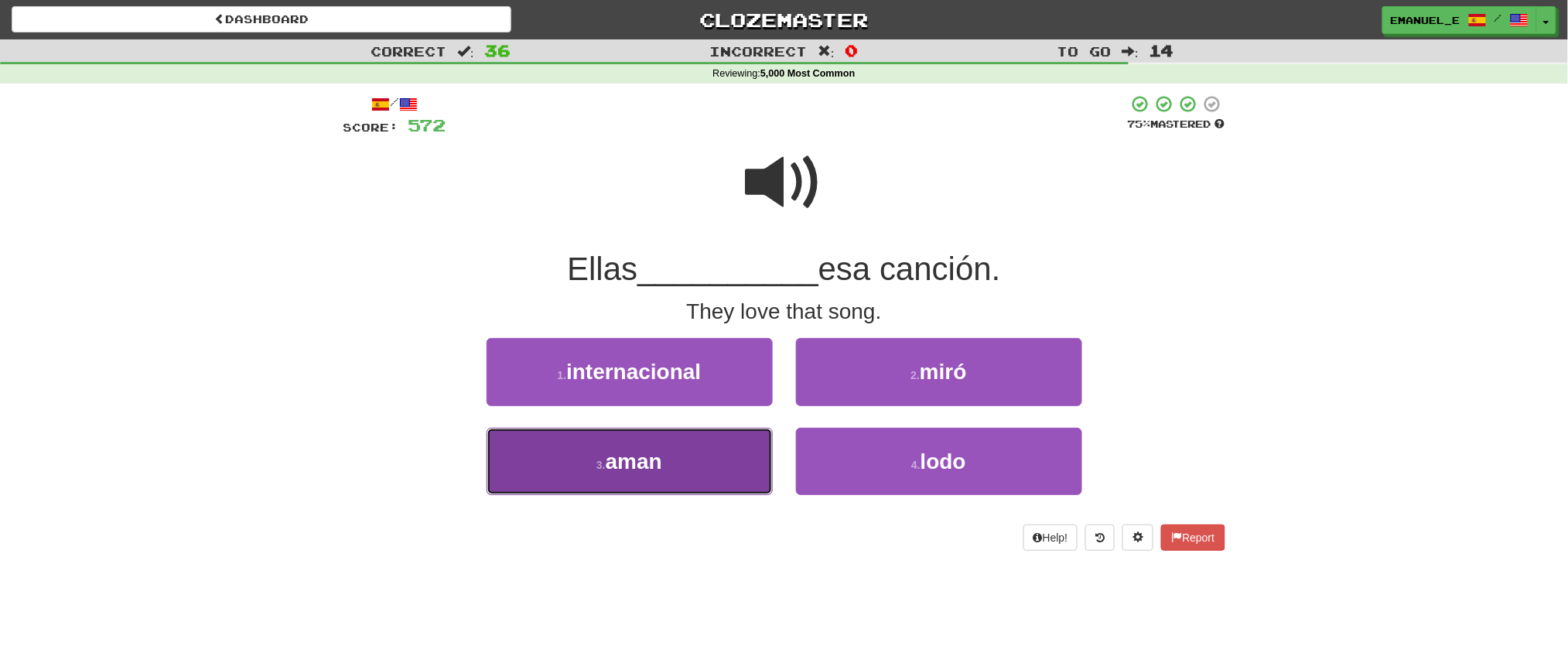
click at [736, 479] on button "3 . aman" at bounding box center [629, 461] width 286 height 67
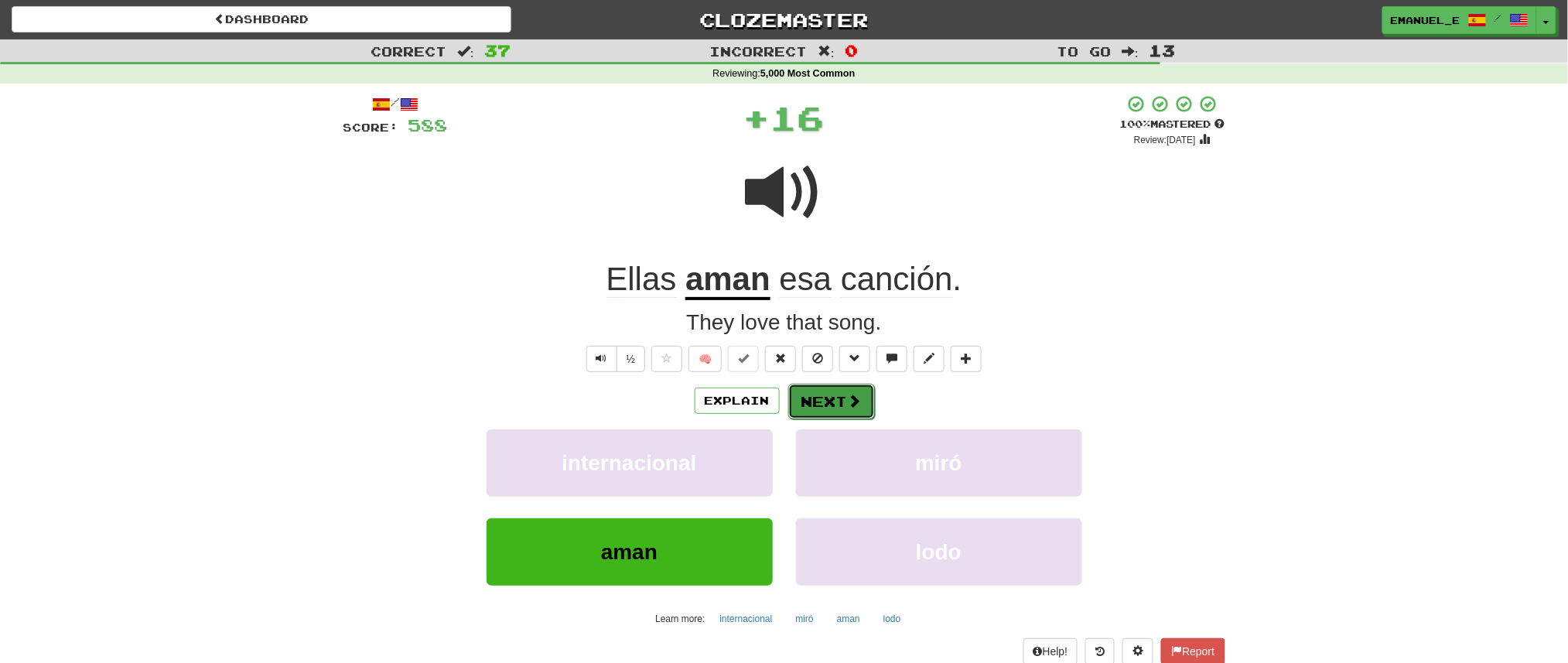
click at [868, 411] on button "Next" at bounding box center [832, 401] width 87 height 35
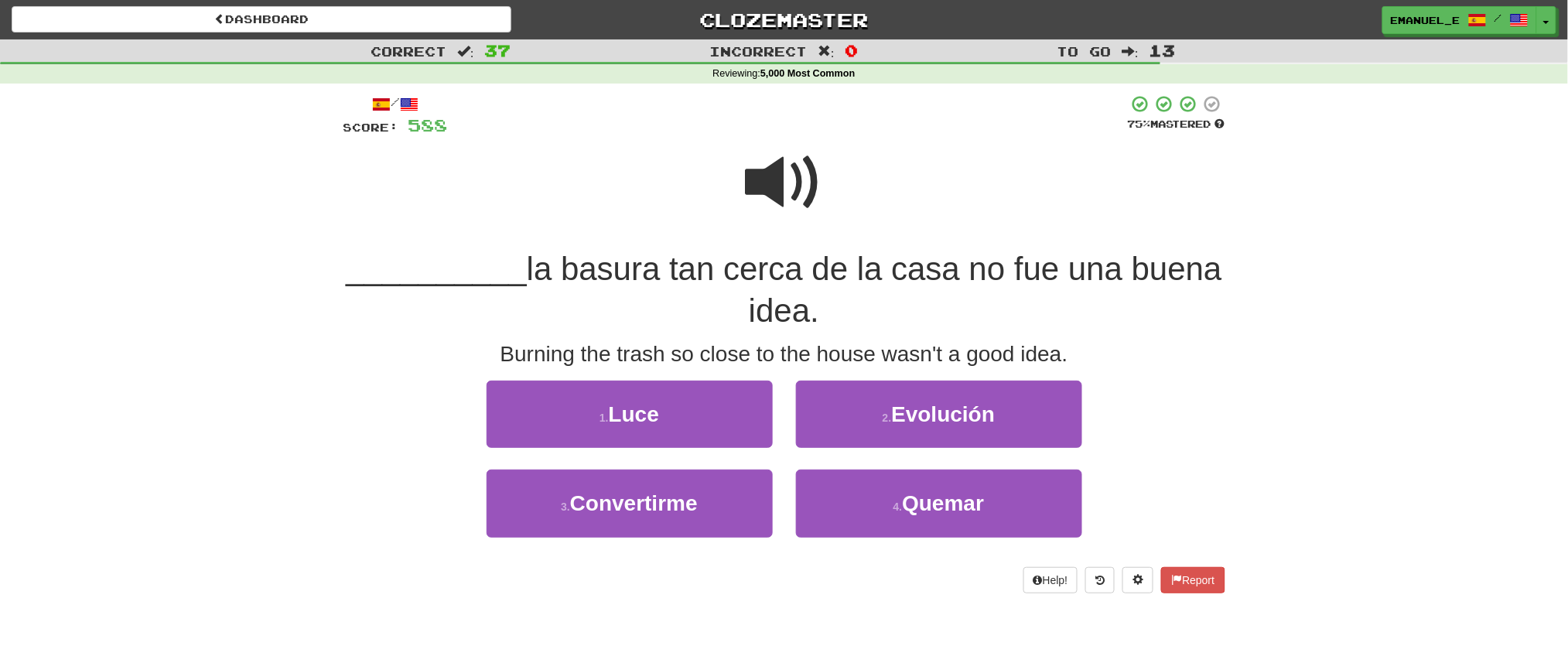
click at [769, 194] on span at bounding box center [784, 183] width 77 height 77
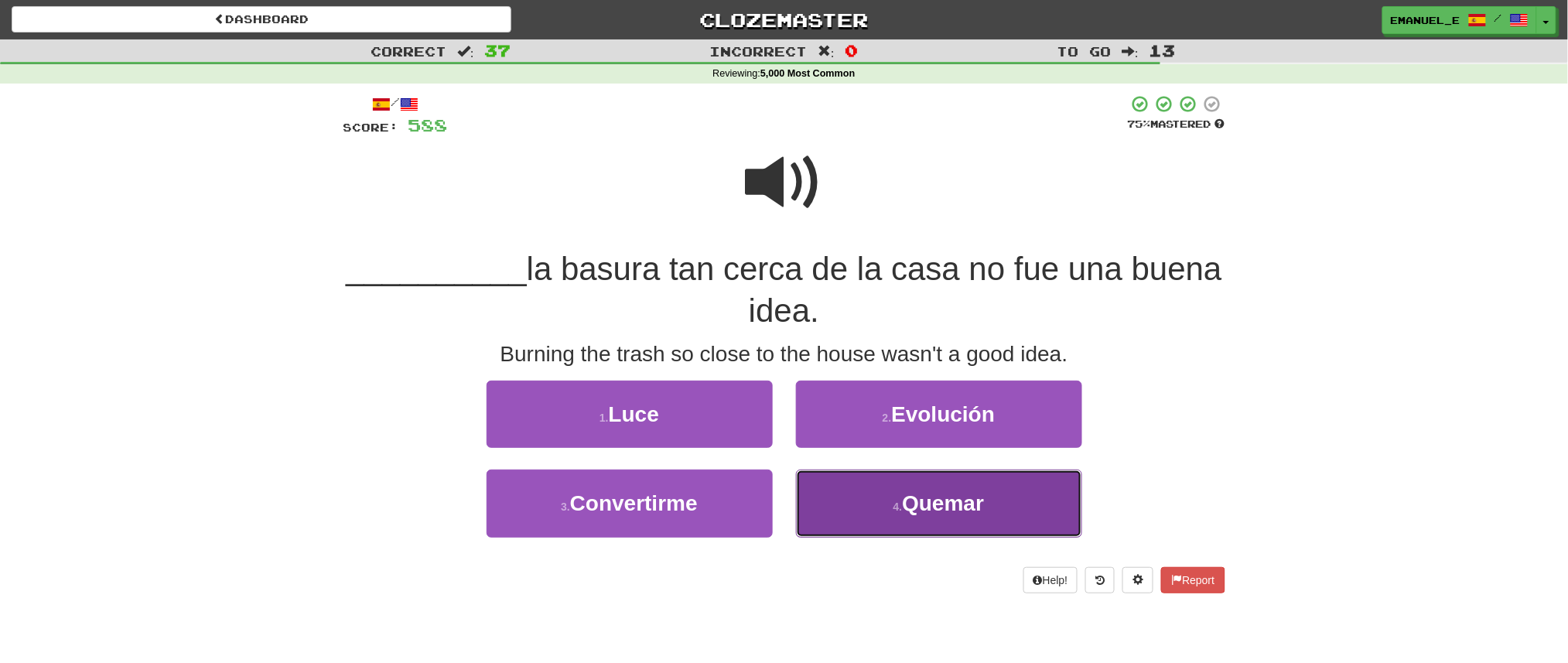
click at [863, 489] on button "4 . Quemar" at bounding box center [939, 503] width 286 height 67
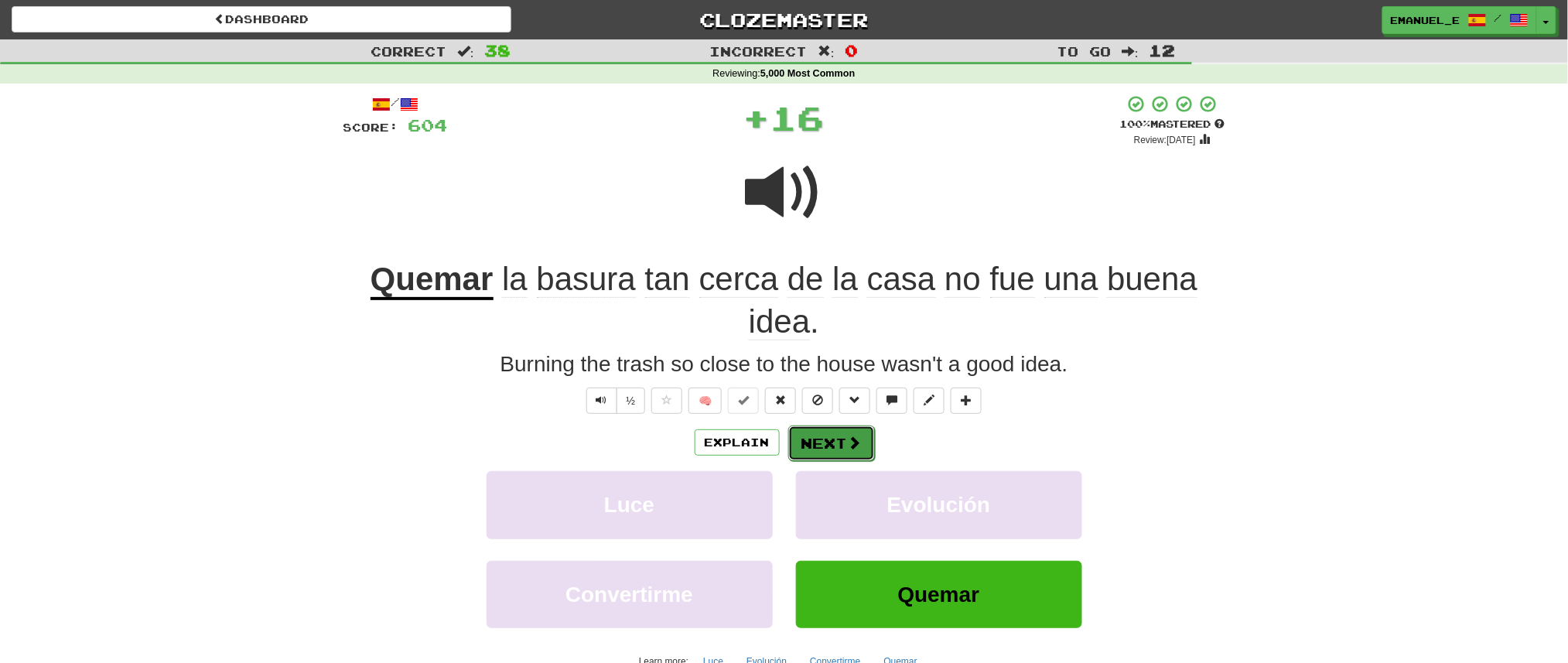
click at [836, 437] on button "Next" at bounding box center [832, 443] width 87 height 35
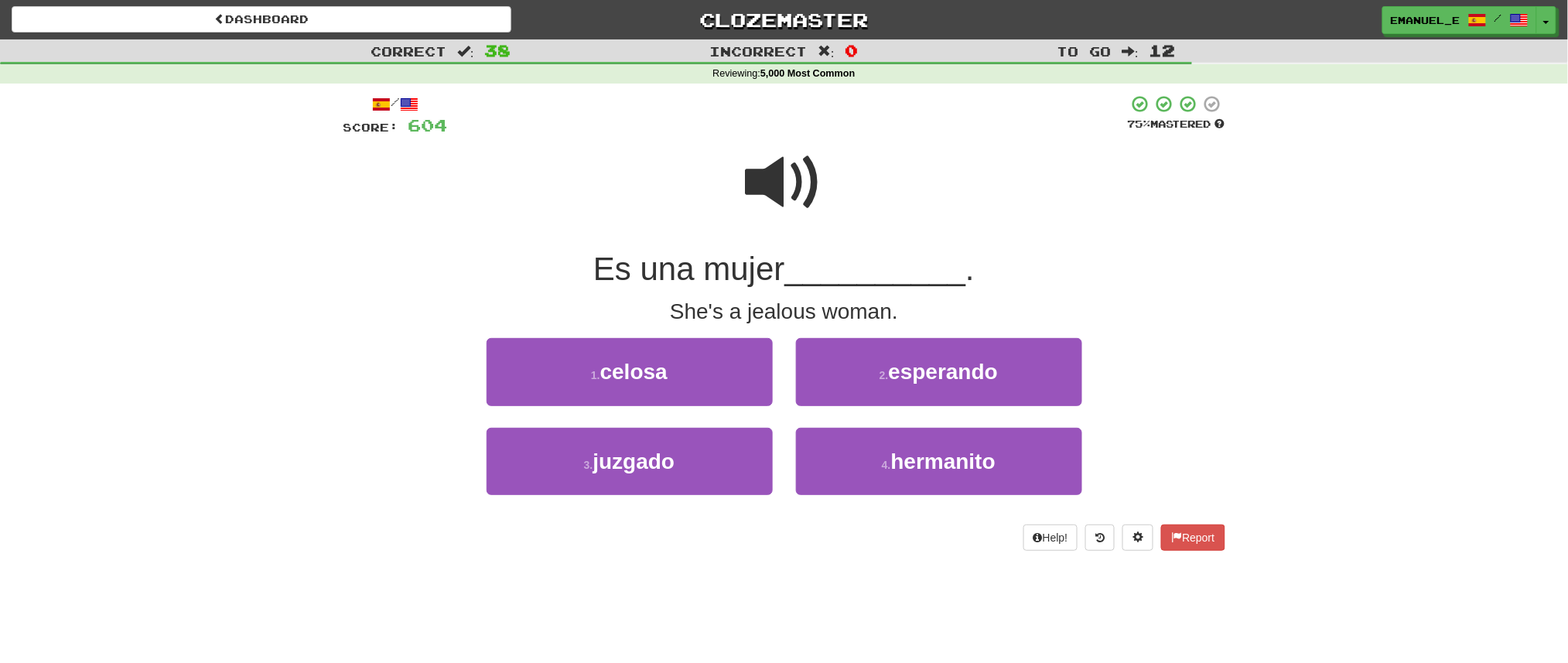
click at [786, 177] on span at bounding box center [784, 183] width 77 height 77
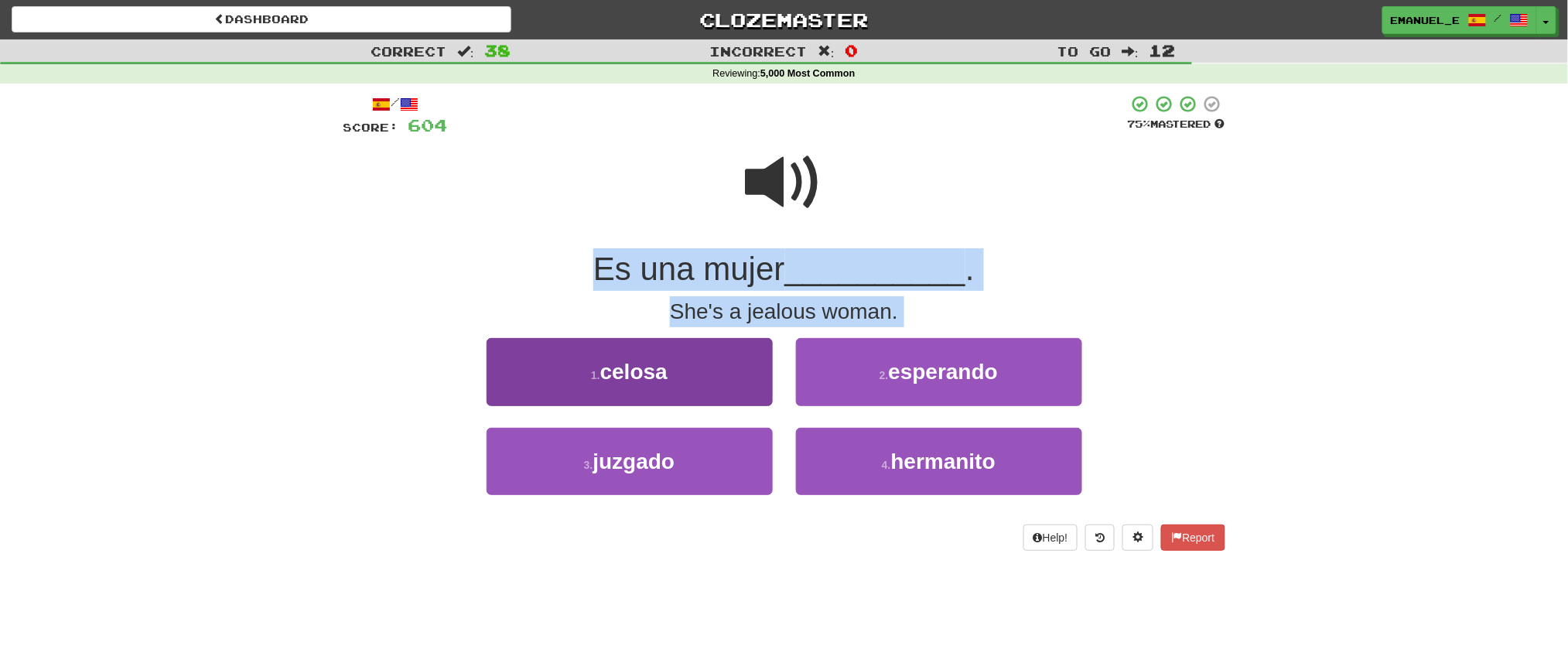
drag, startPoint x: 786, startPoint y: 177, endPoint x: 682, endPoint y: 363, distance: 213.1
click at [682, 363] on div "/ Score: 604 75 % Mastered Es una mujer __________ . She's a jealous woman. 1 .…" at bounding box center [784, 322] width 882 height 456
click at [682, 363] on button "1 . celosa" at bounding box center [629, 372] width 286 height 67
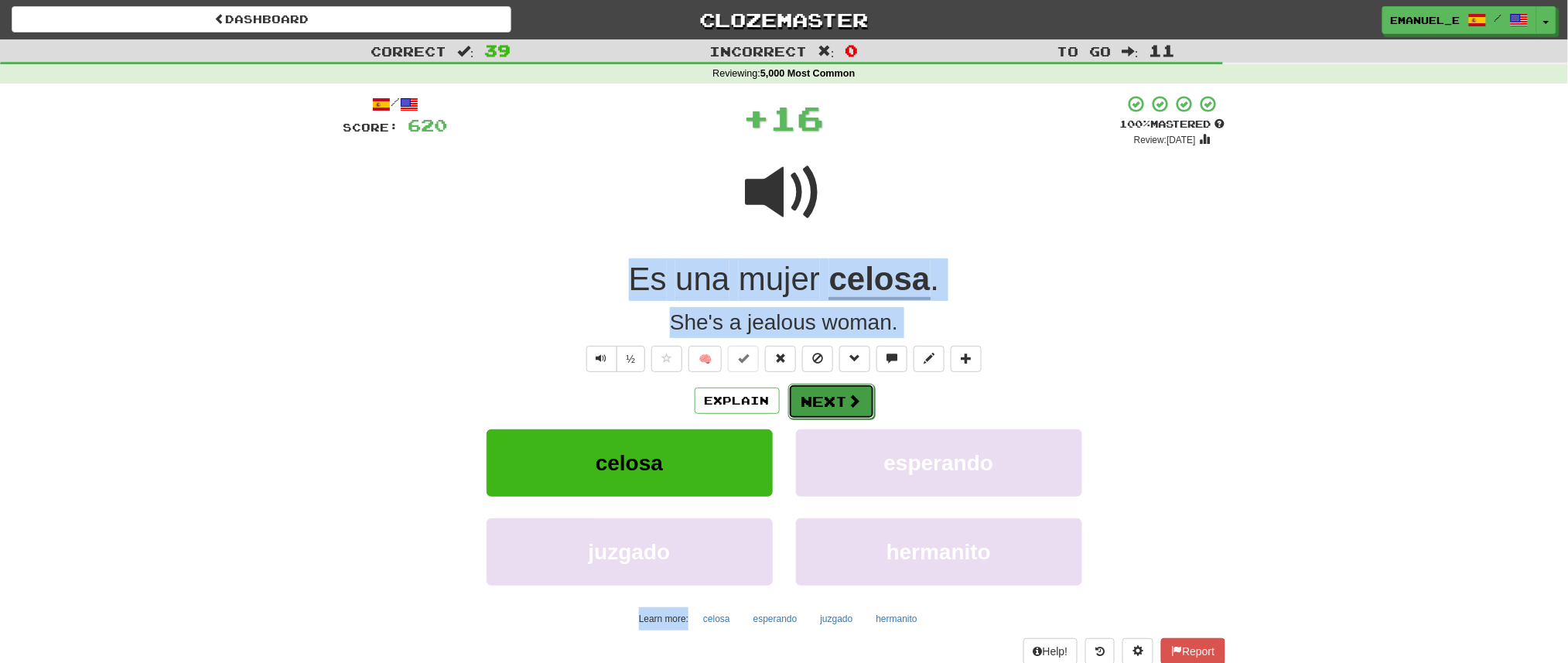
click at [817, 399] on button "Next" at bounding box center [832, 401] width 87 height 35
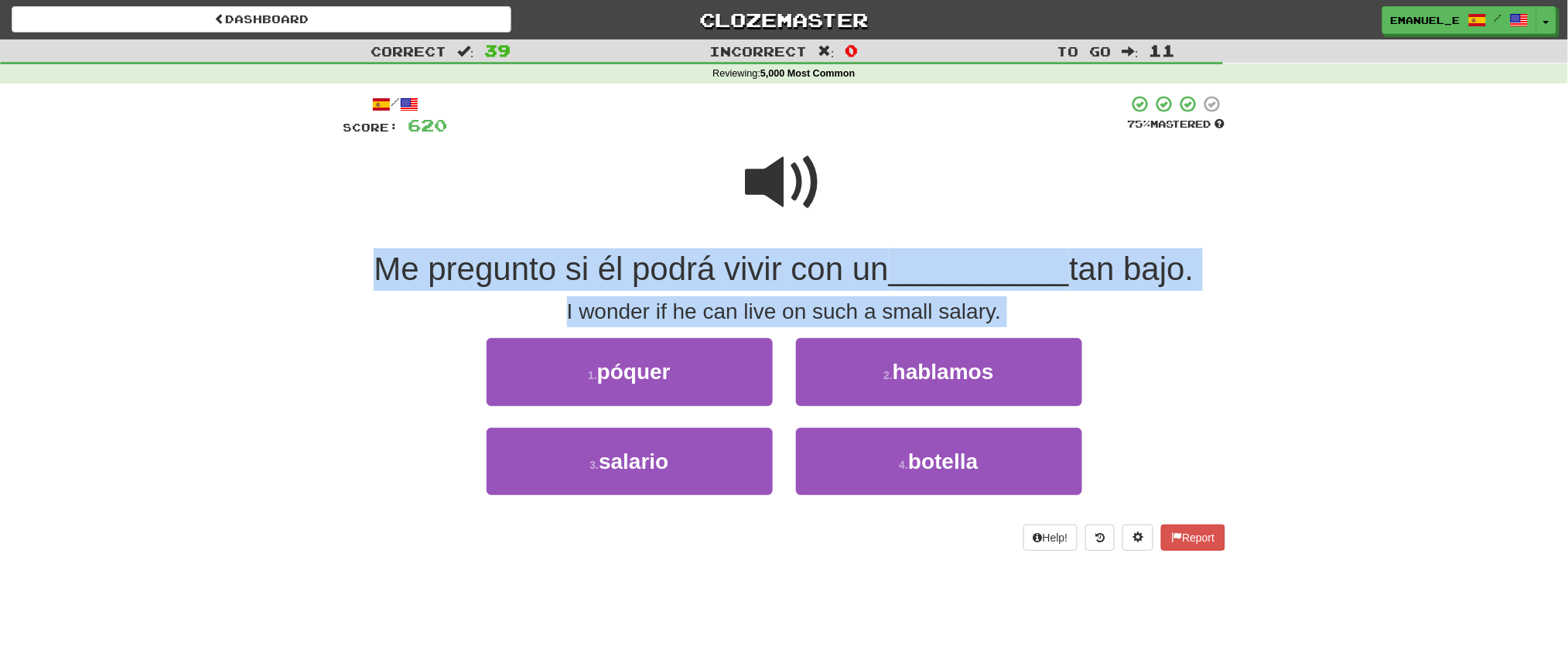
click at [858, 307] on div "I wonder if he can live on such a small salary." at bounding box center [784, 312] width 882 height 31
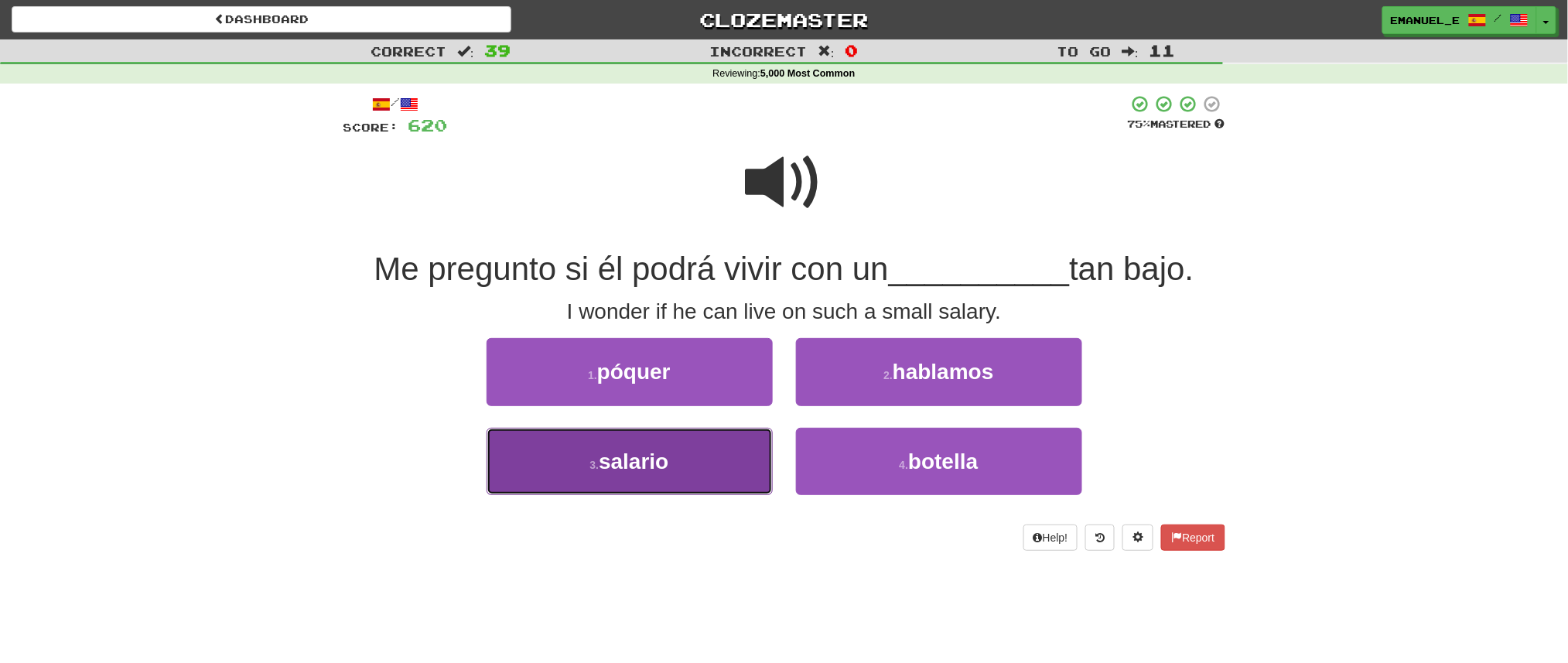
click at [714, 443] on button "3 . salario" at bounding box center [629, 461] width 286 height 67
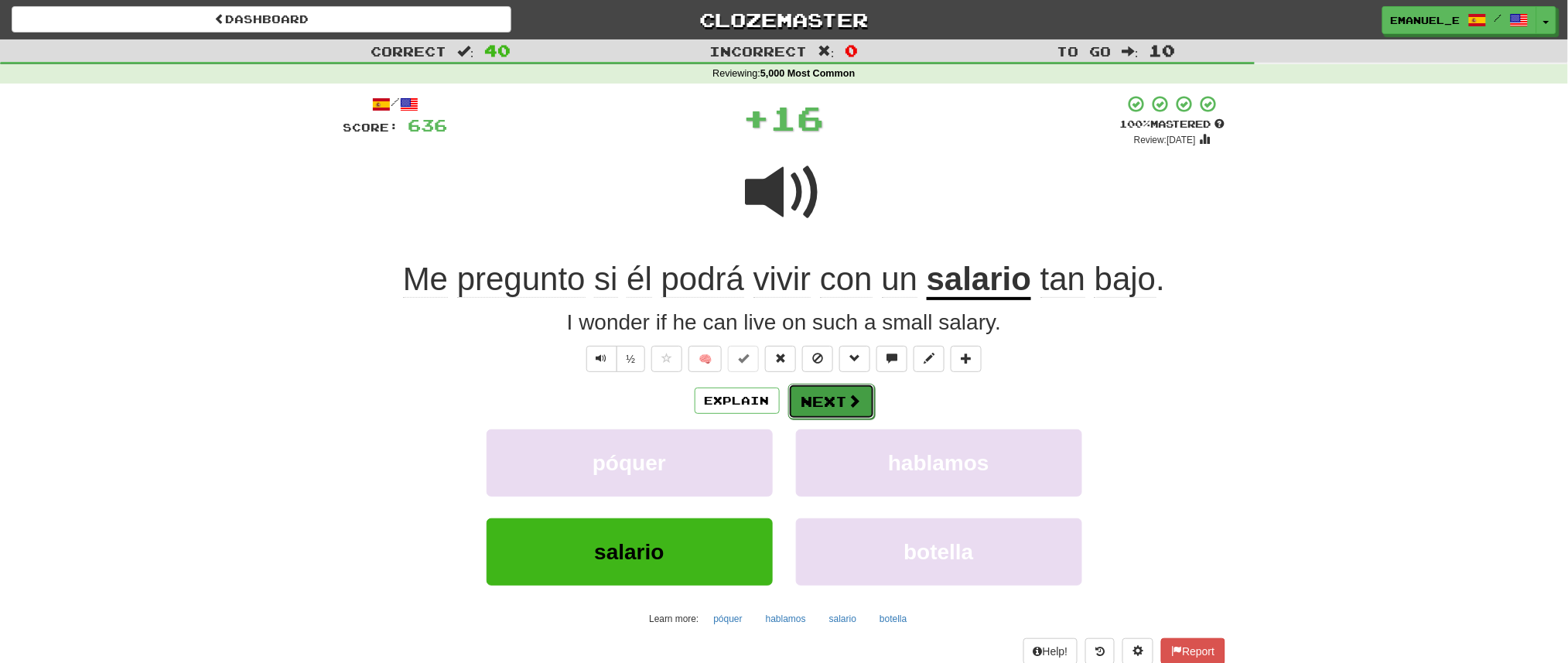
click at [847, 384] on button "Next" at bounding box center [832, 401] width 87 height 35
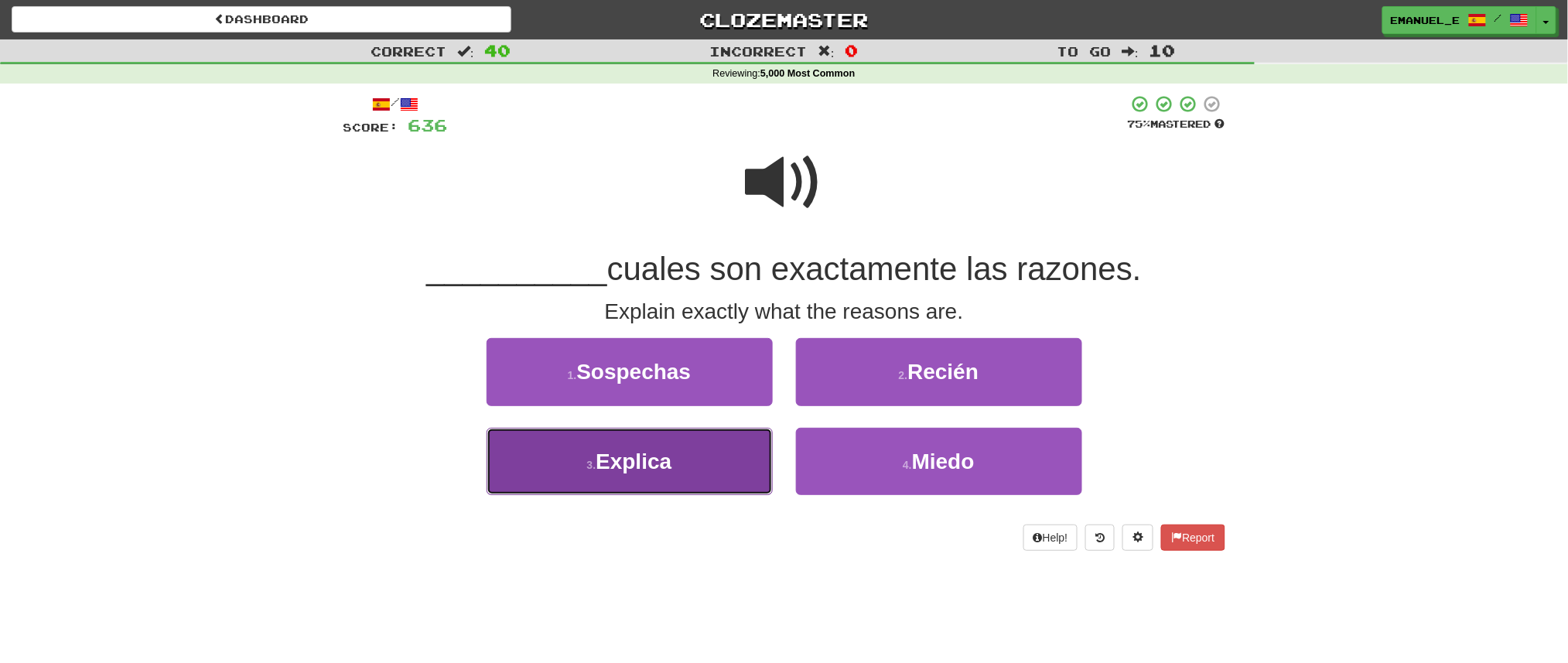
click at [727, 460] on button "3 . Explica" at bounding box center [629, 461] width 286 height 67
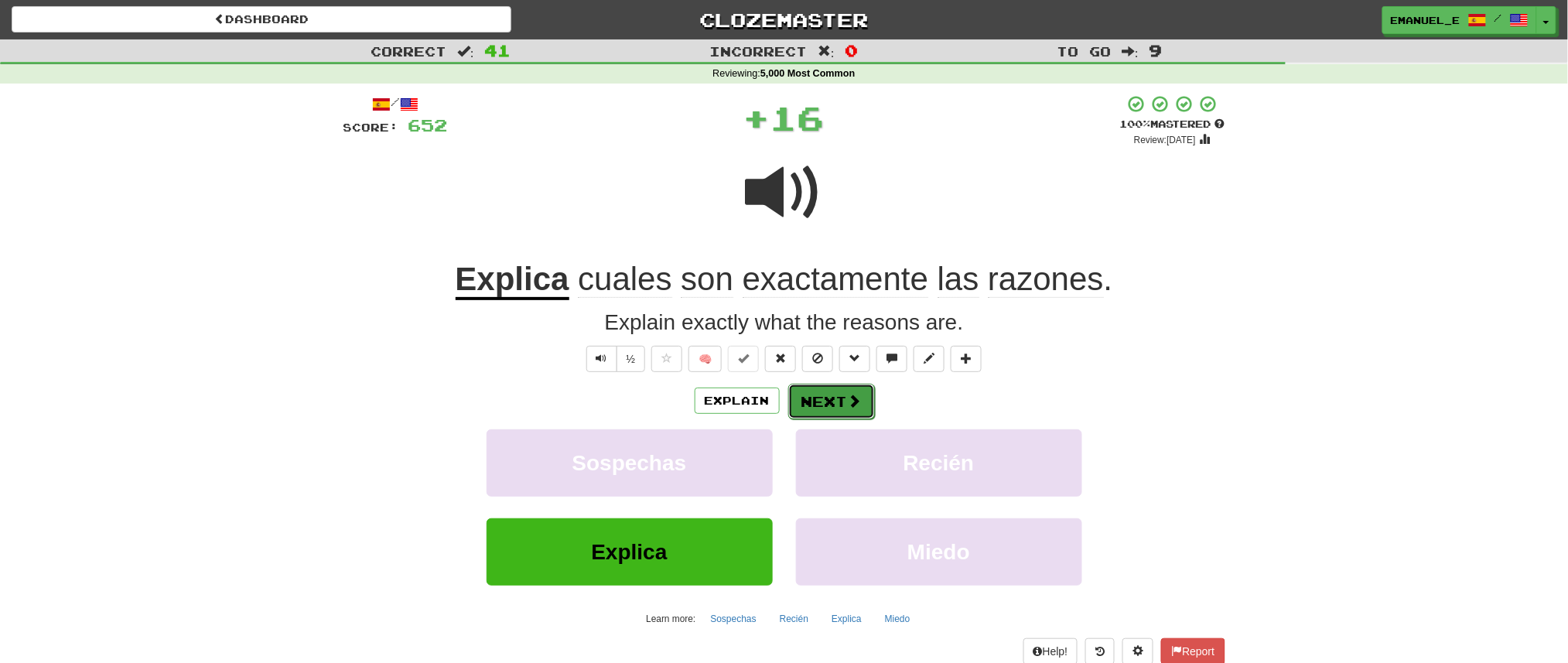
click at [844, 389] on button "Next" at bounding box center [832, 401] width 87 height 35
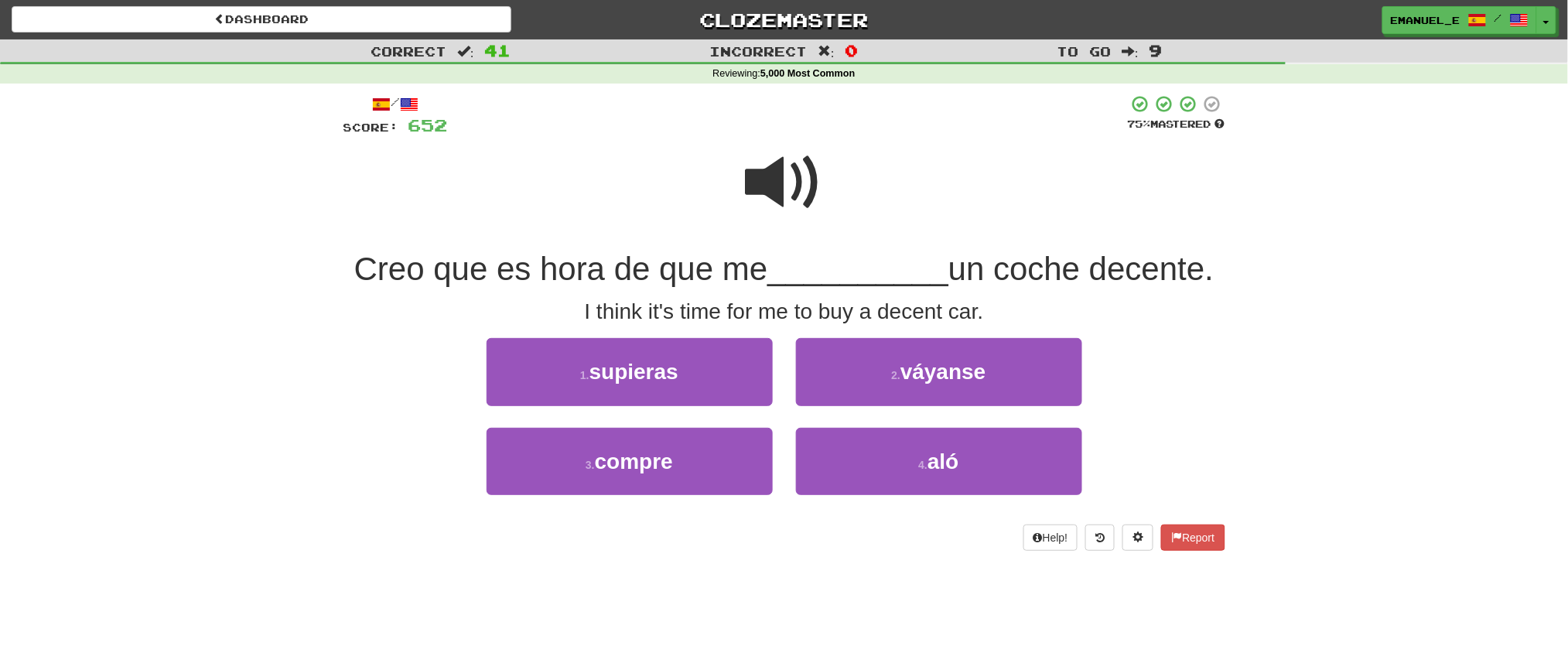
click at [773, 179] on span at bounding box center [784, 183] width 77 height 77
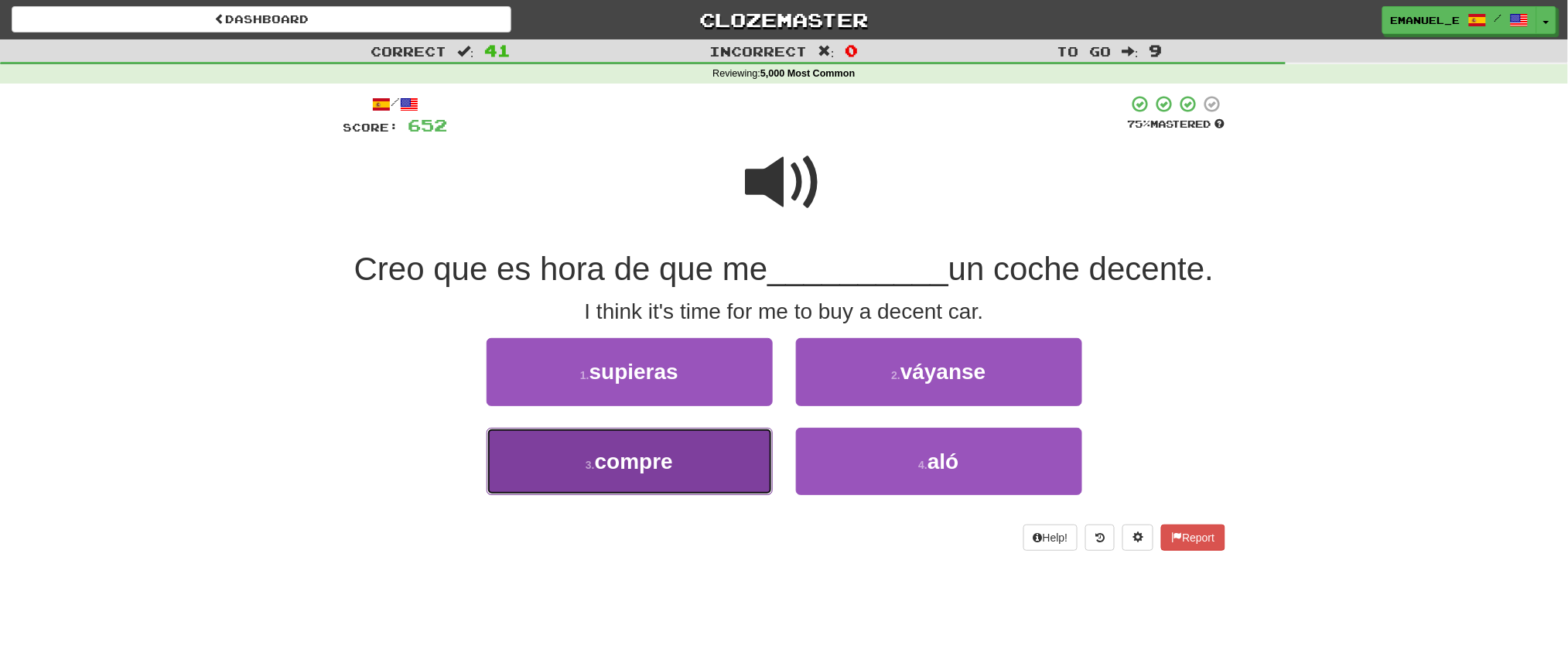
click at [732, 450] on button "3 . compre" at bounding box center [629, 461] width 286 height 67
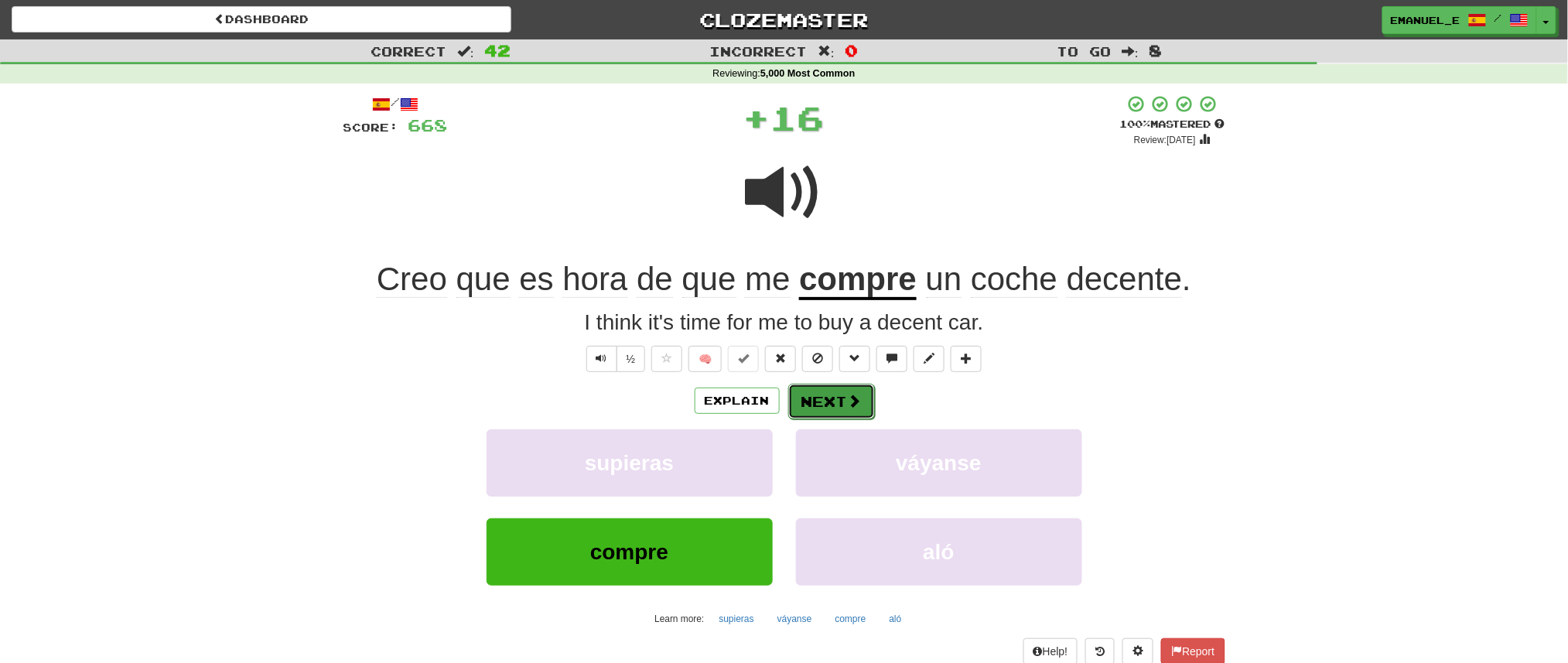
click at [855, 396] on span at bounding box center [854, 401] width 14 height 14
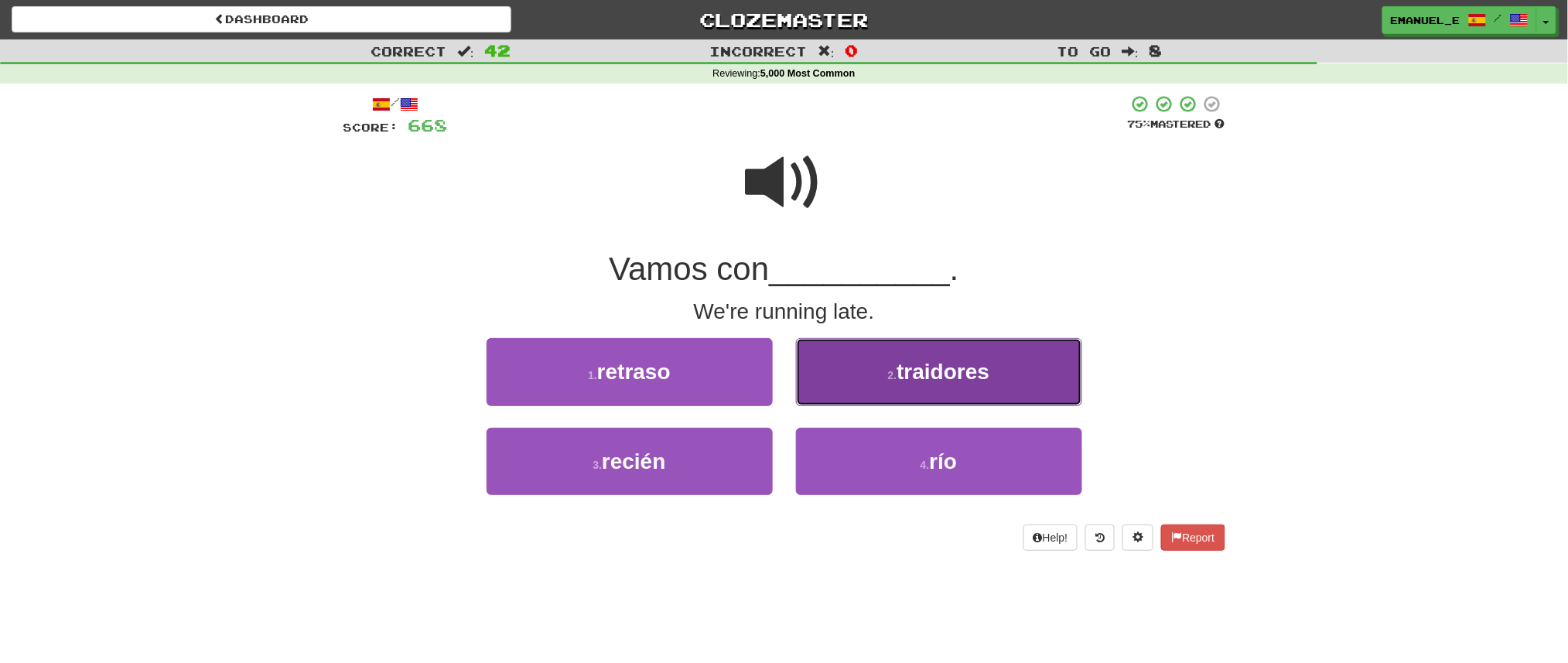
click at [836, 399] on button "2 . traidores" at bounding box center [939, 372] width 286 height 67
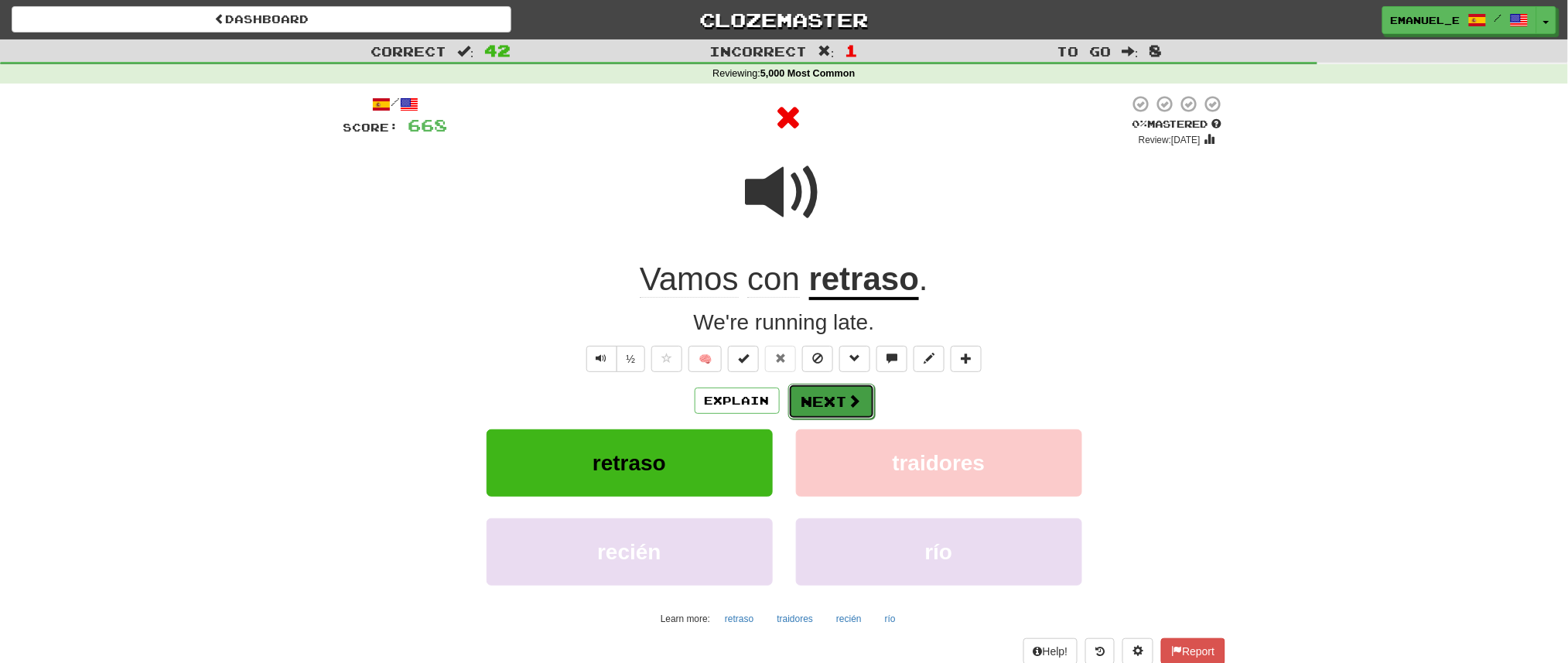
click at [835, 399] on button "Next" at bounding box center [832, 401] width 87 height 35
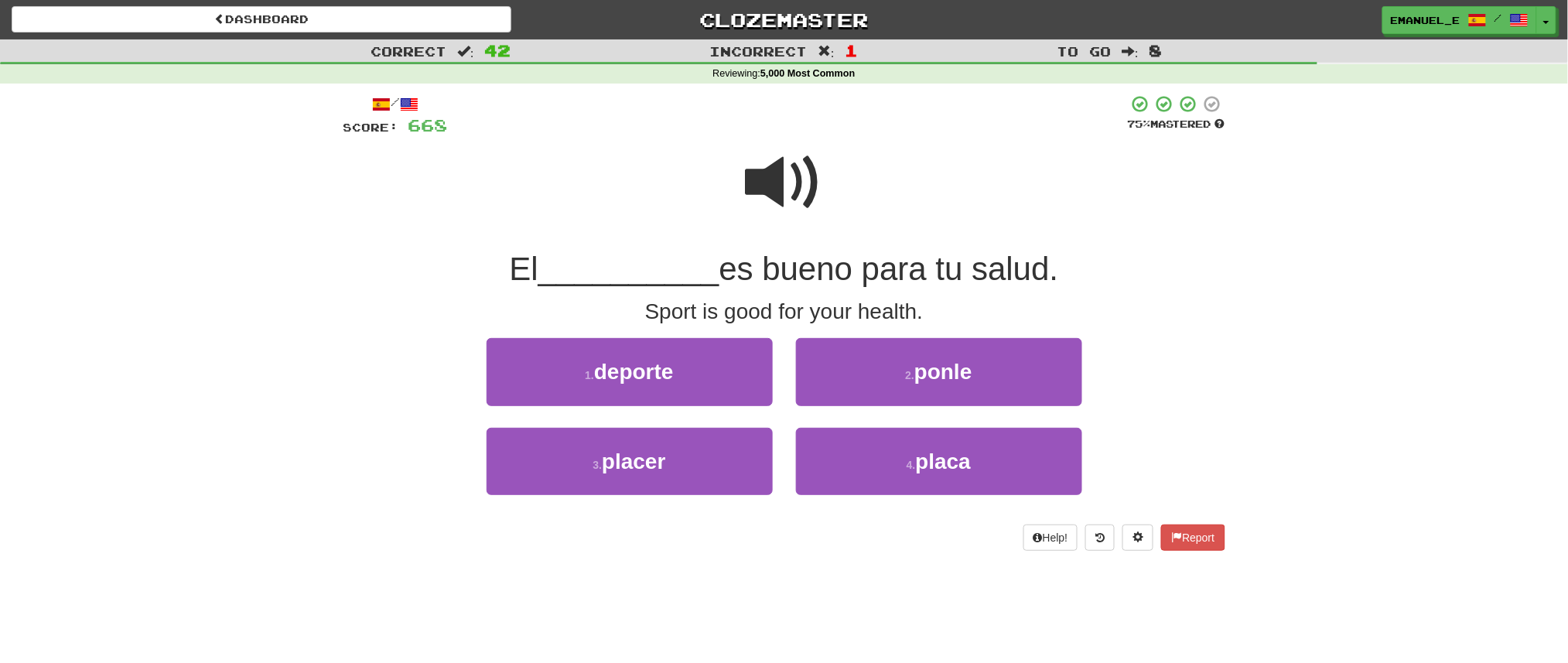
click at [765, 177] on span at bounding box center [784, 183] width 77 height 77
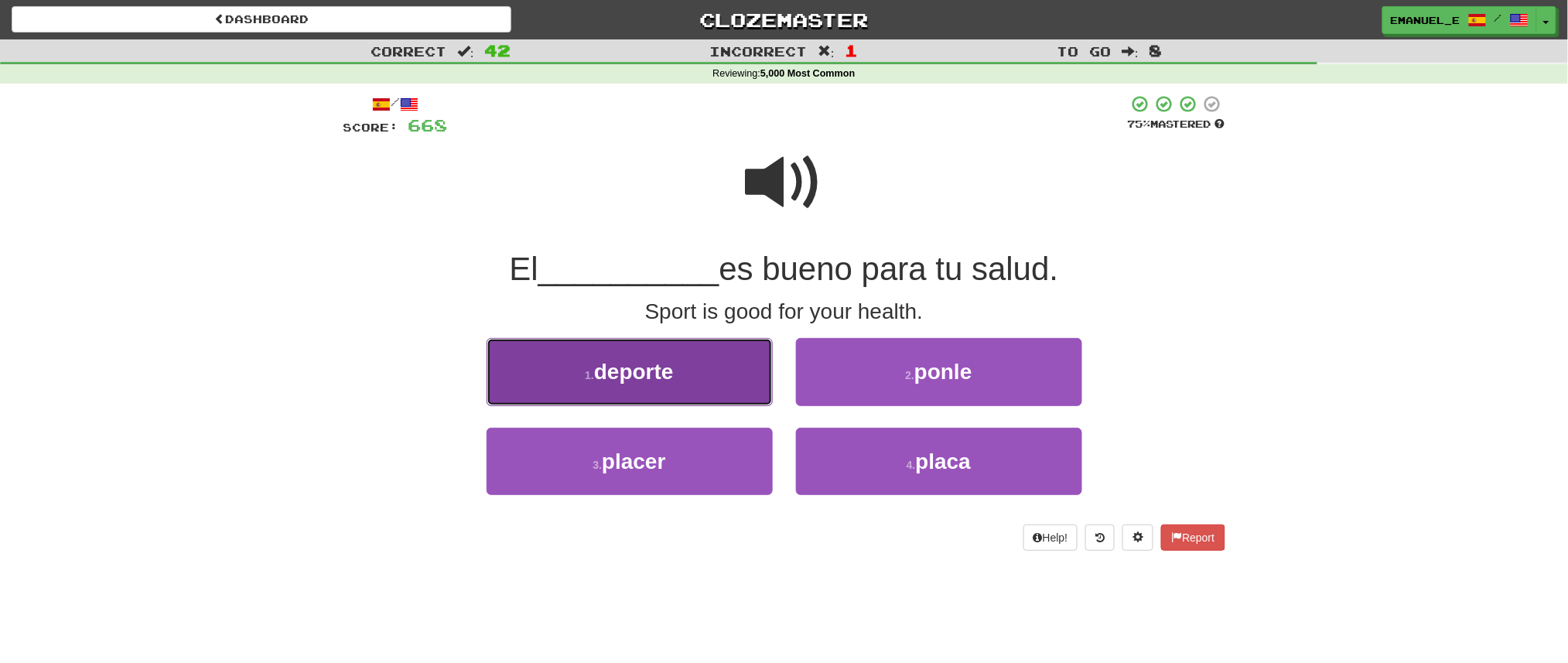
click at [664, 368] on span "deporte" at bounding box center [633, 371] width 79 height 24
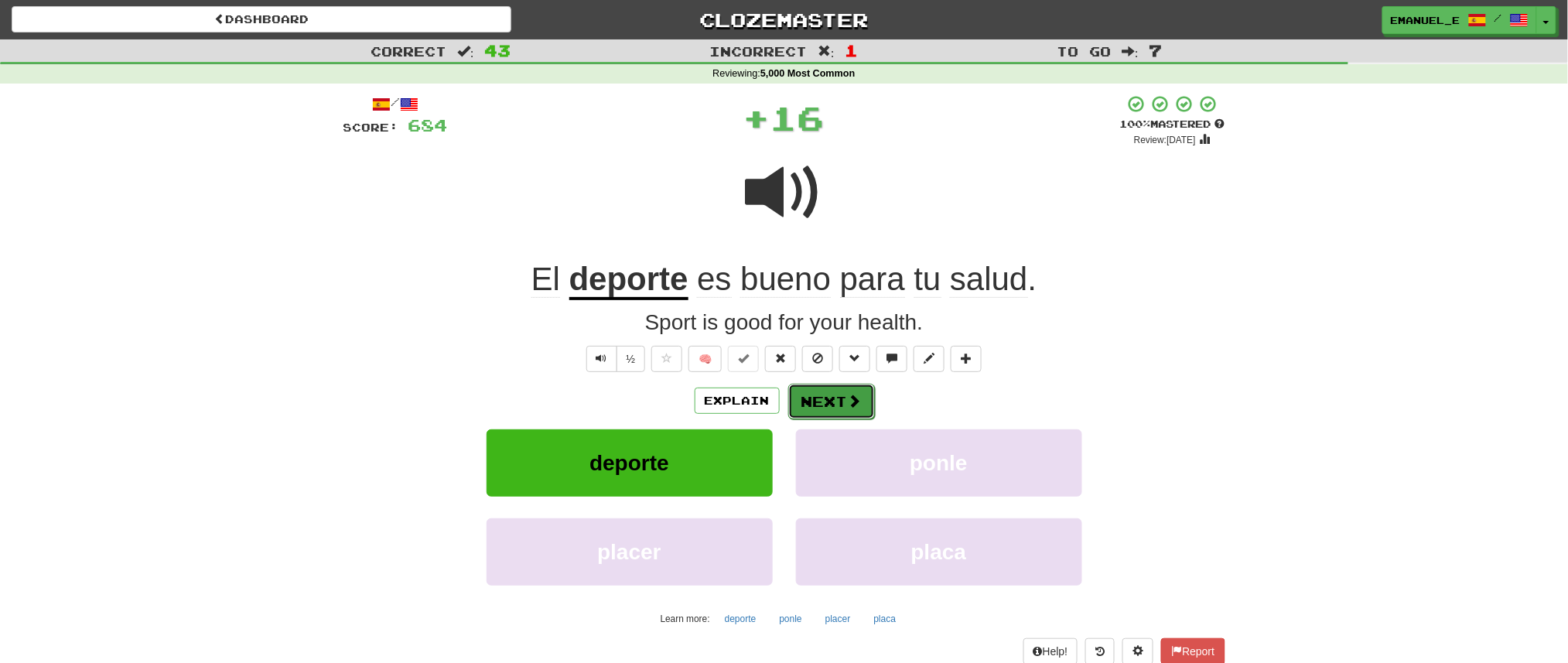
click at [823, 389] on button "Next" at bounding box center [832, 401] width 87 height 35
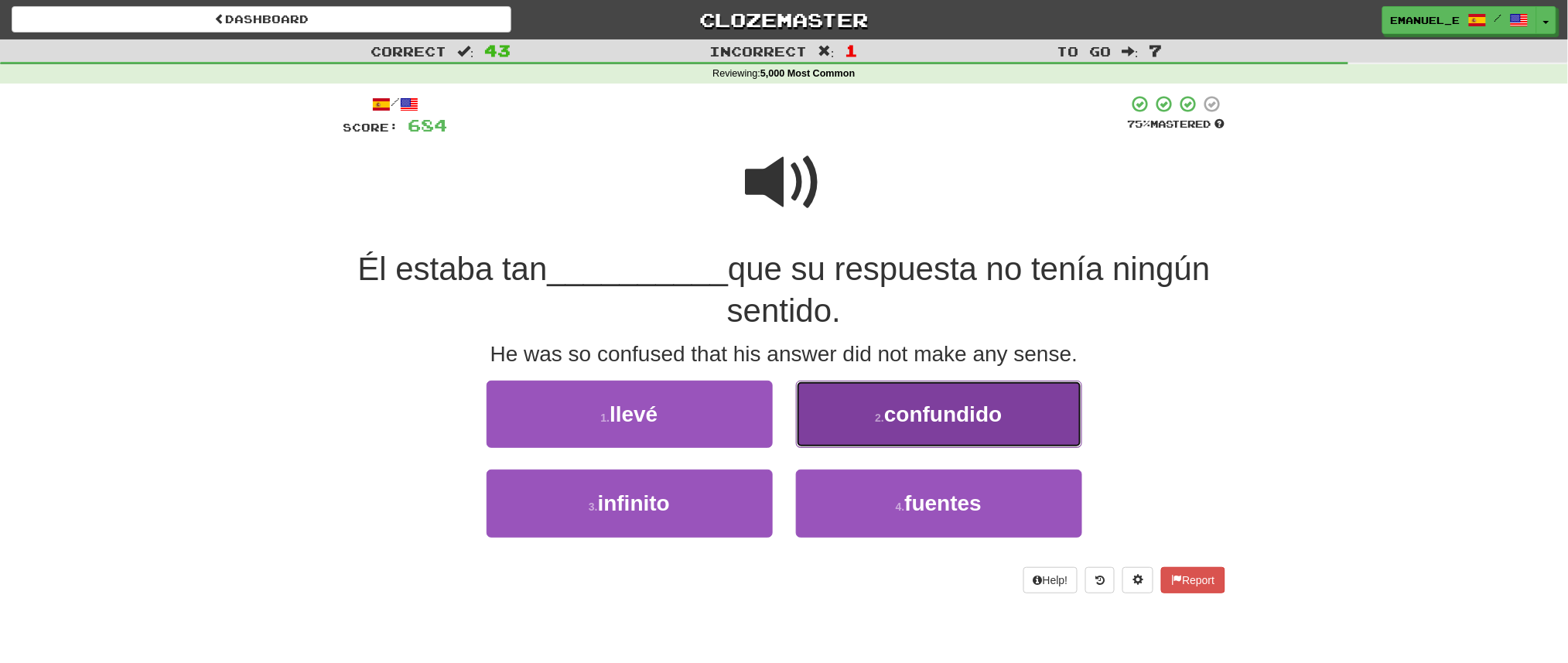
click at [829, 397] on button "2 . confundido" at bounding box center [939, 415] width 286 height 67
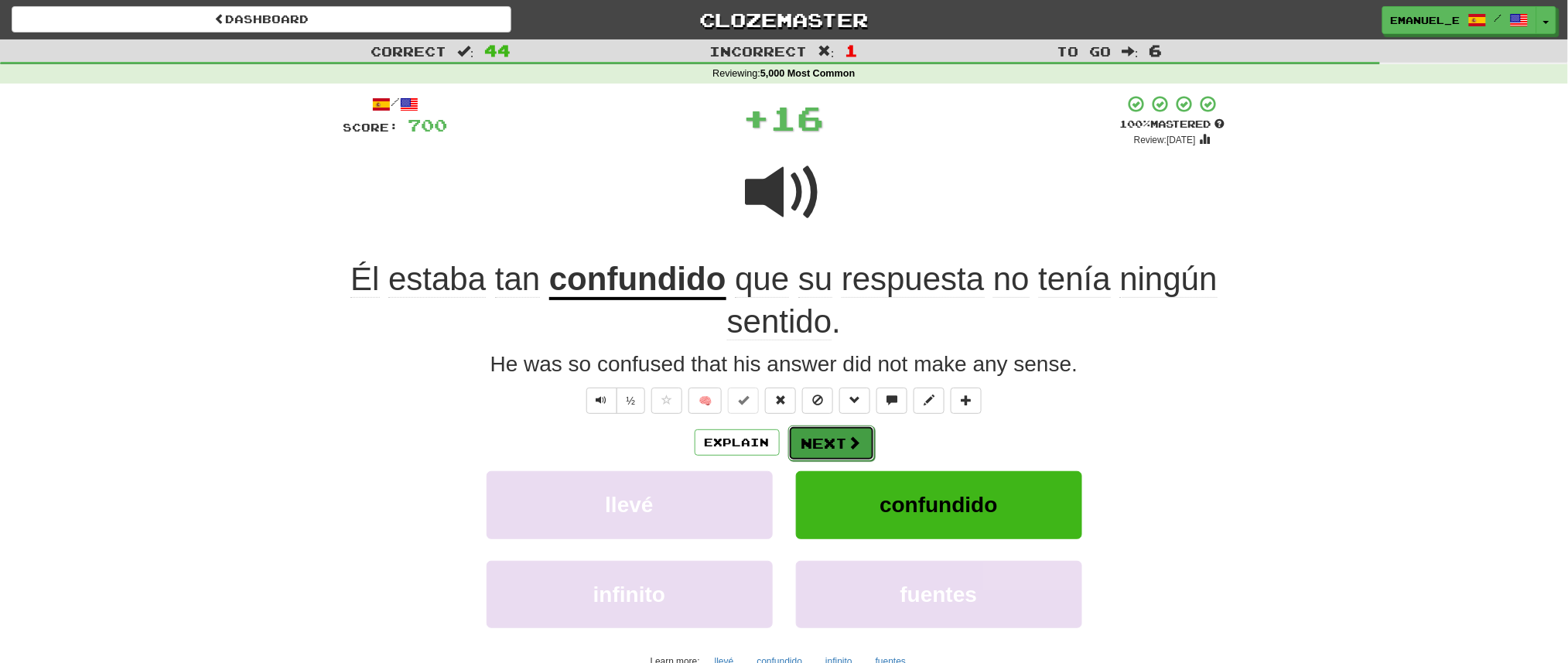
click at [837, 434] on button "Next" at bounding box center [832, 443] width 87 height 35
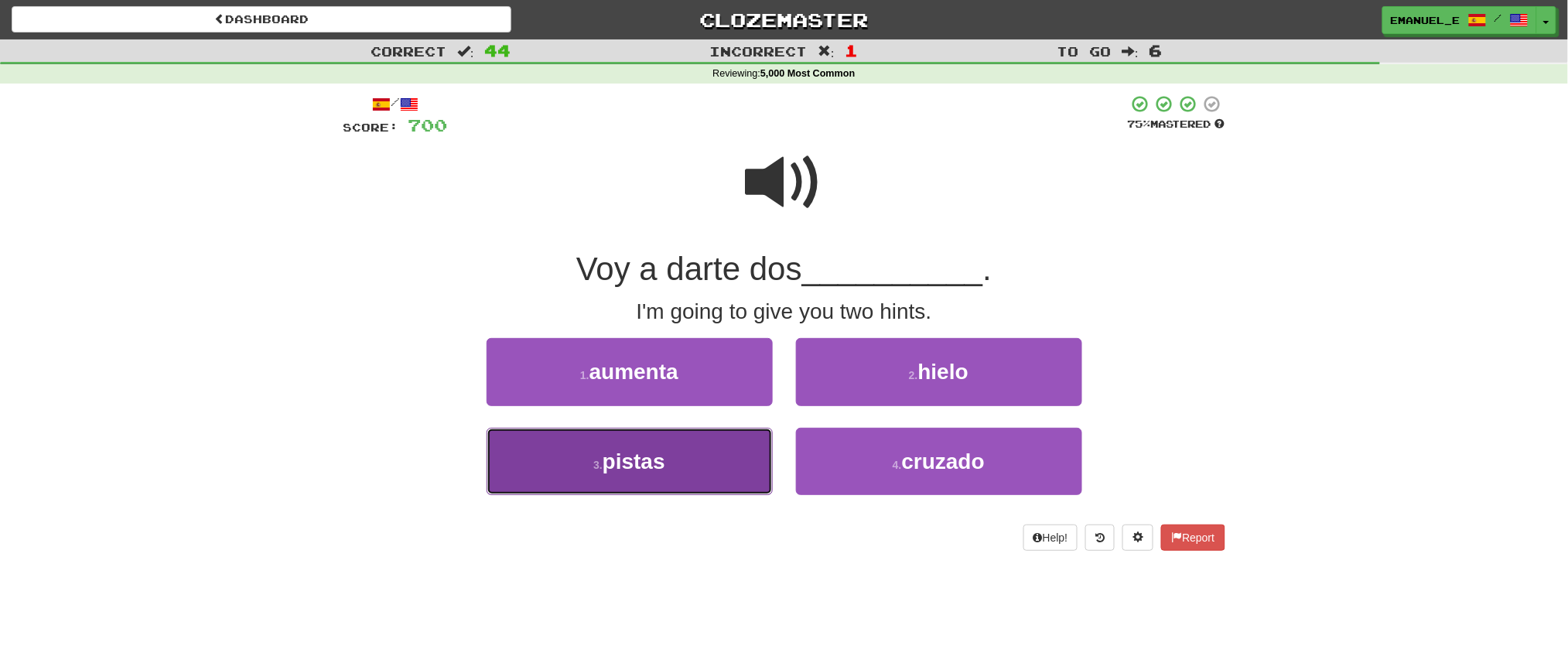
click at [750, 450] on button "3 . pistas" at bounding box center [629, 461] width 286 height 67
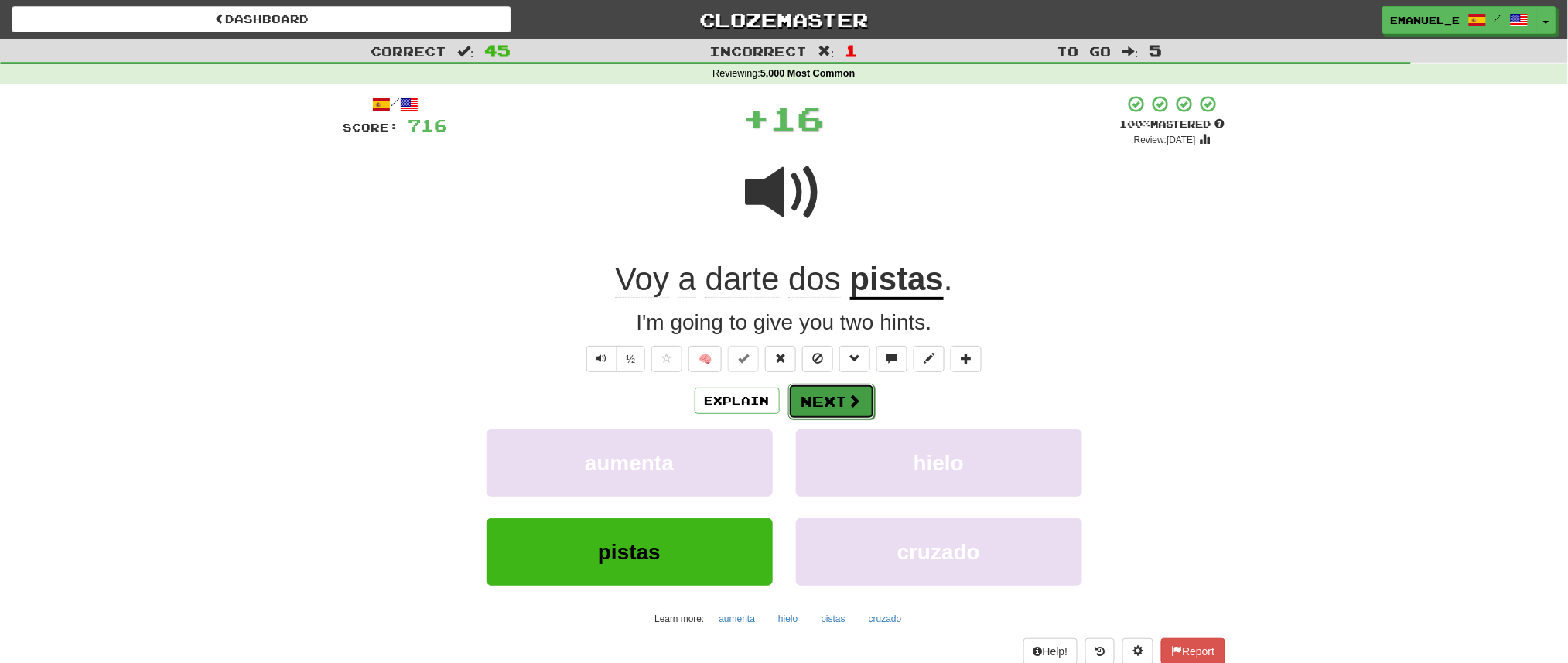
click at [849, 399] on span at bounding box center [854, 401] width 14 height 14
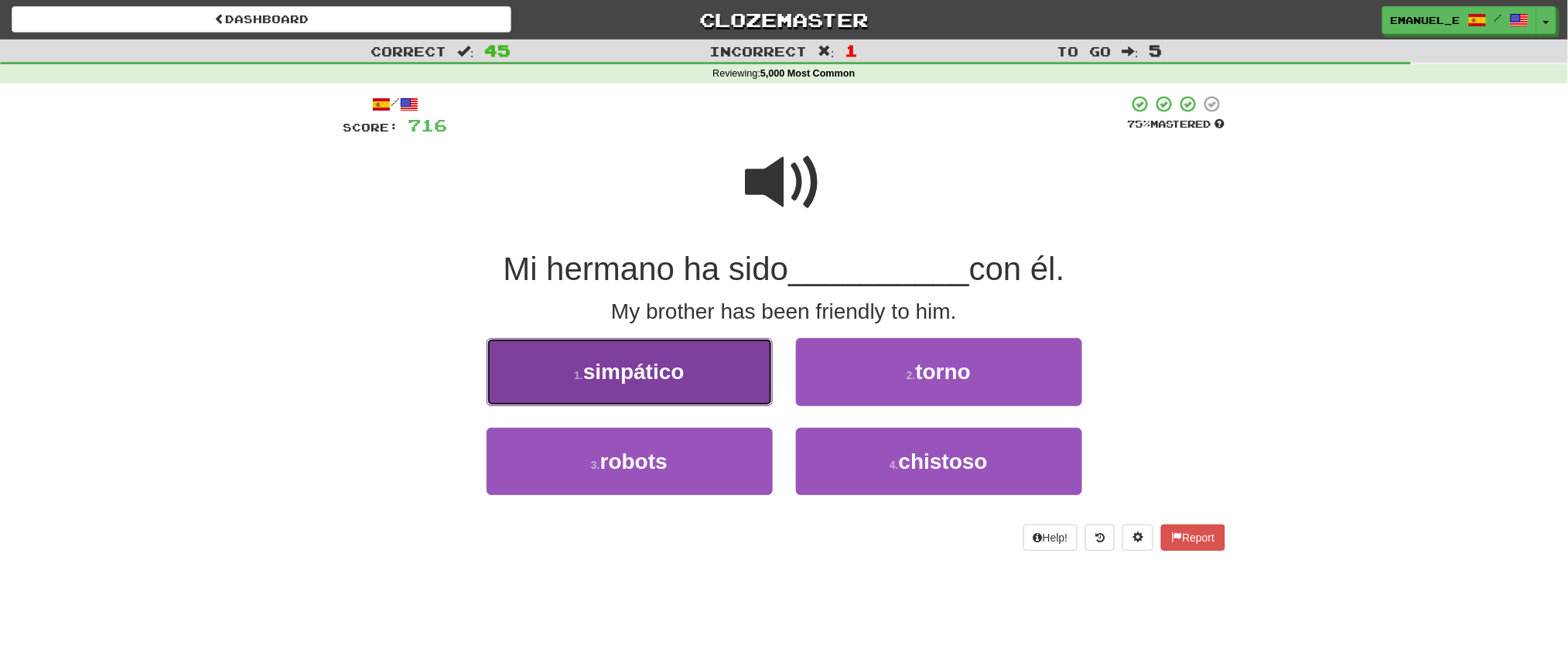
click at [745, 383] on button "1 . simpático" at bounding box center [629, 372] width 286 height 67
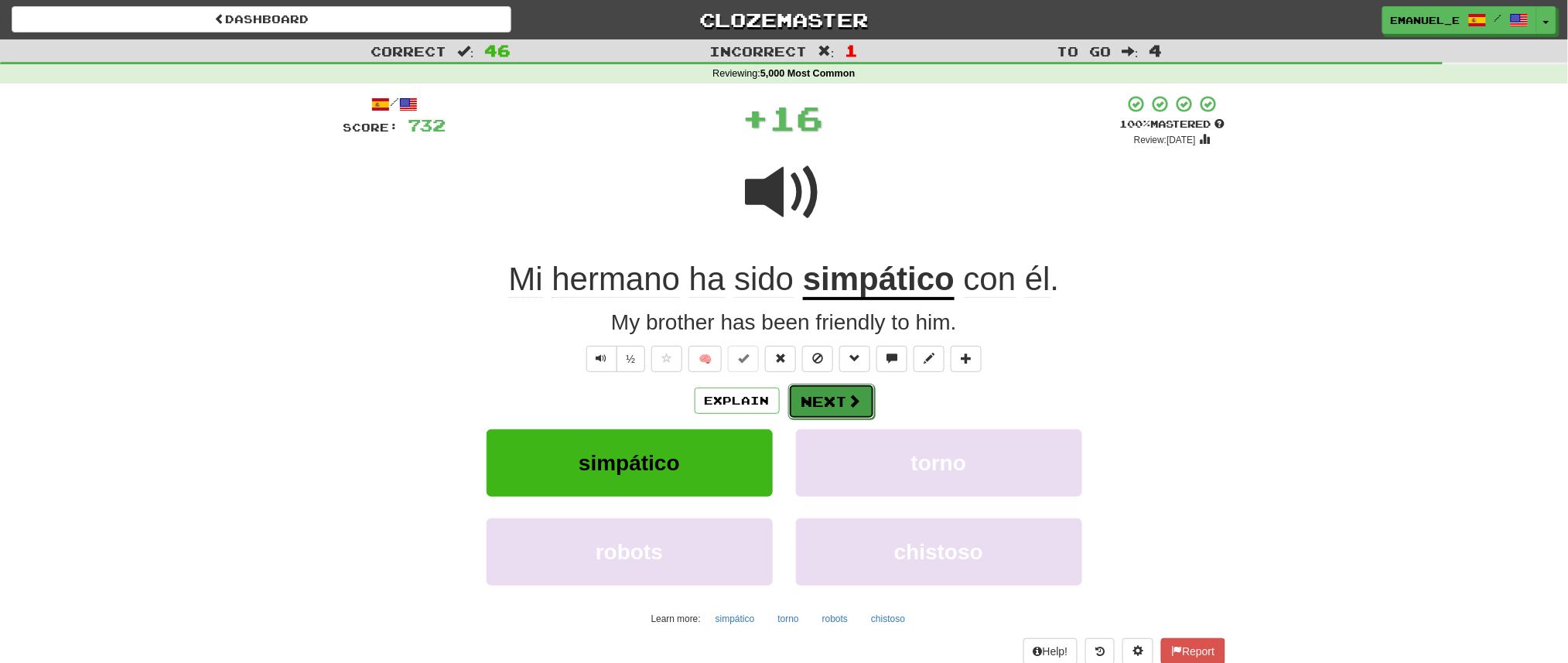
click at [850, 397] on span at bounding box center [854, 401] width 14 height 14
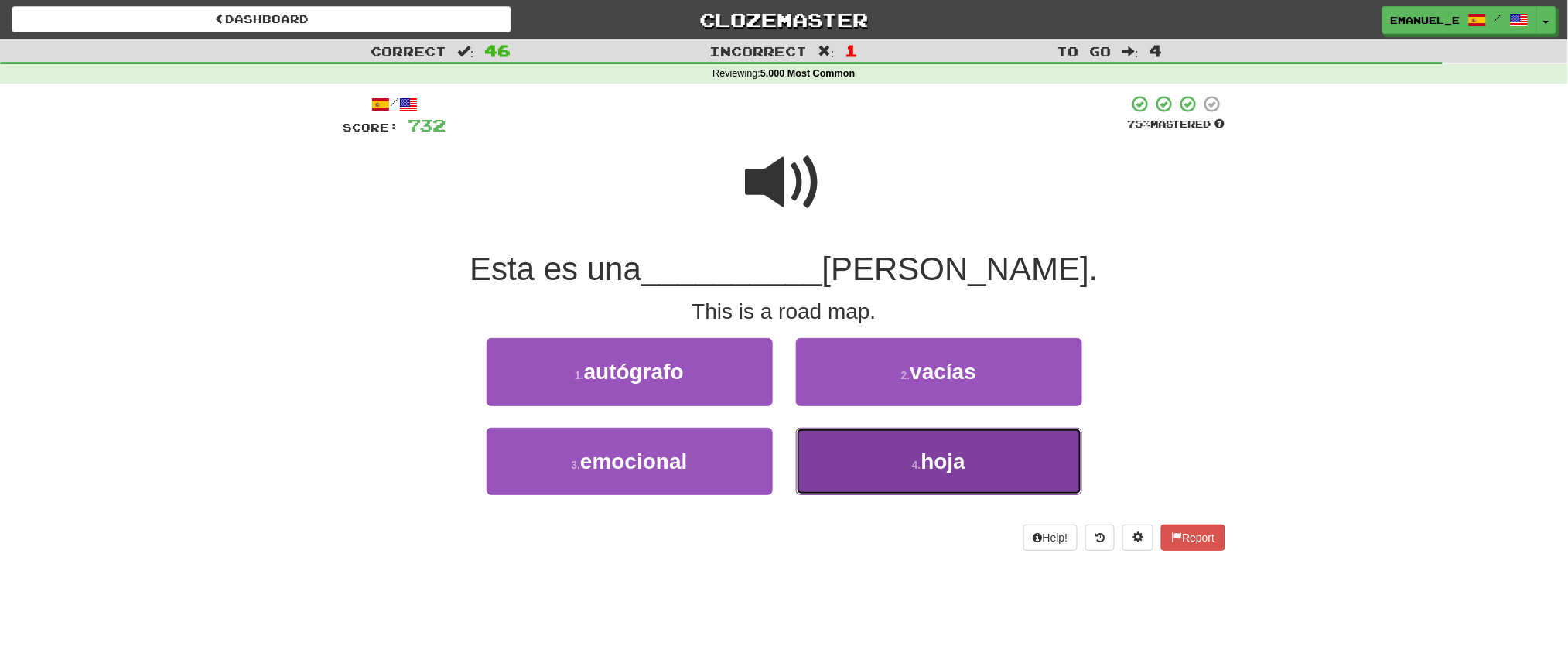
click at [852, 457] on button "4 . hoja" at bounding box center [939, 461] width 286 height 67
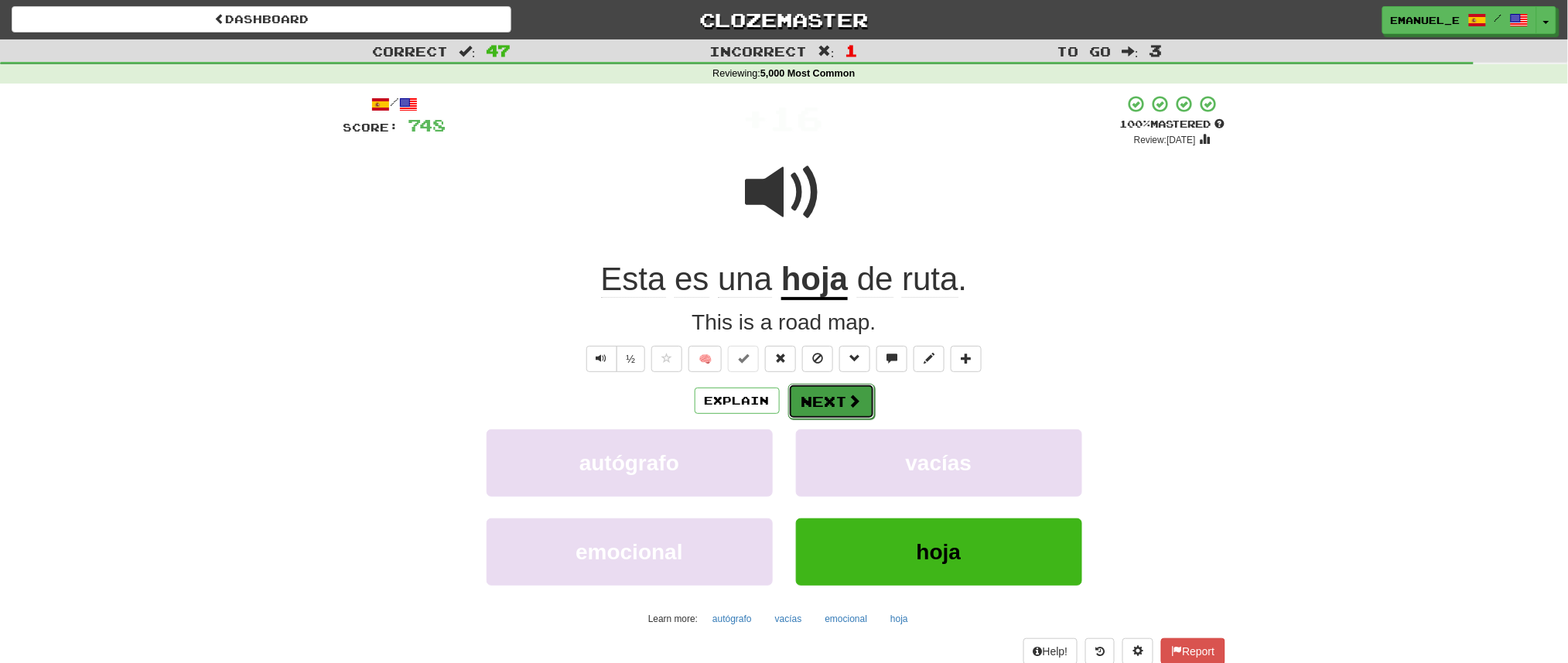
click at [845, 389] on button "Next" at bounding box center [832, 401] width 87 height 35
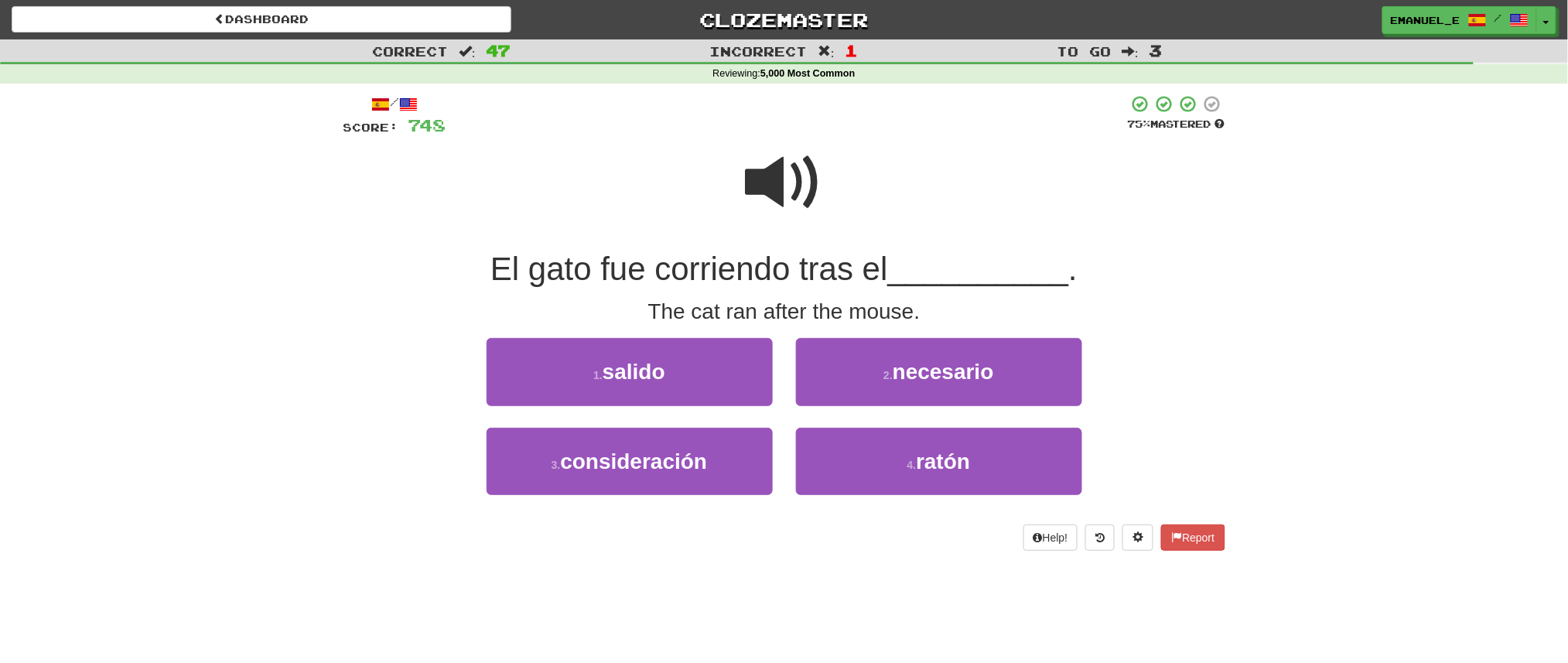
click at [823, 202] on div at bounding box center [784, 193] width 882 height 111
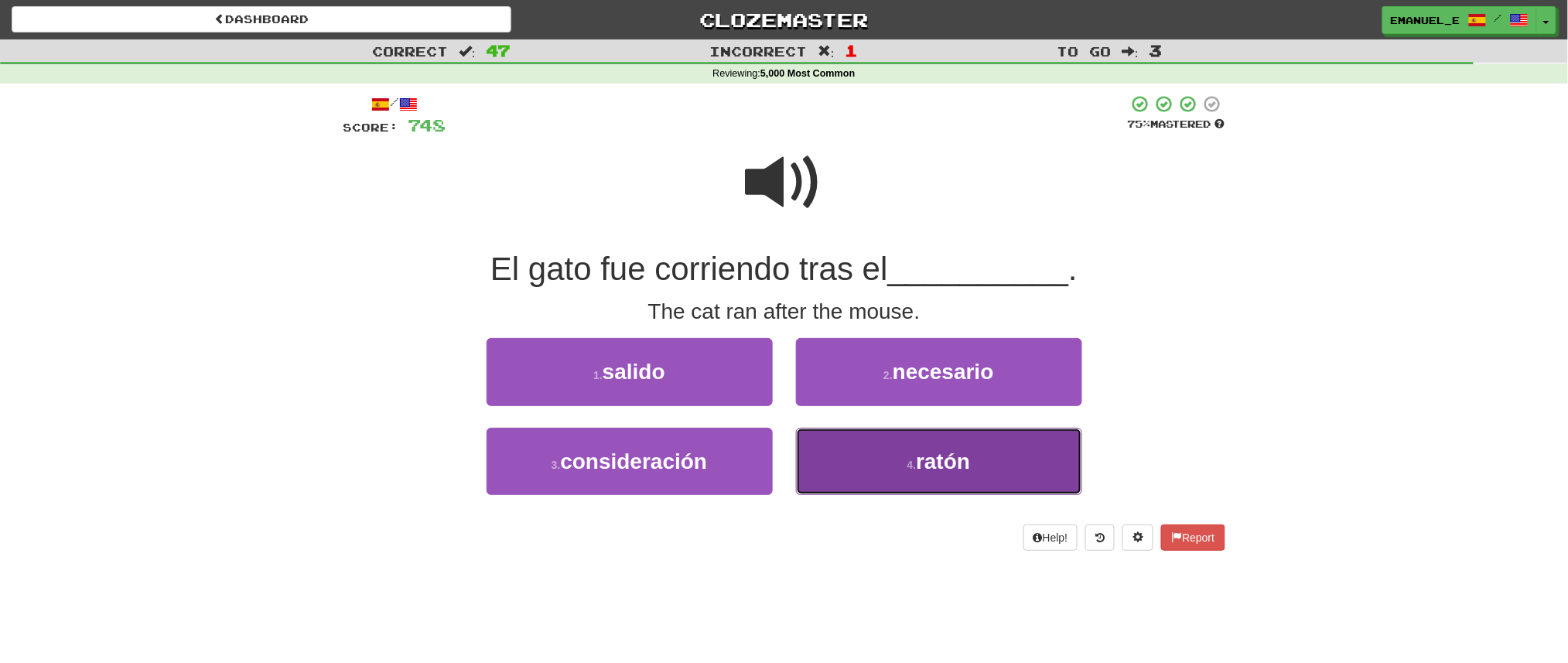
click at [885, 447] on button "4 . ratón" at bounding box center [939, 461] width 286 height 67
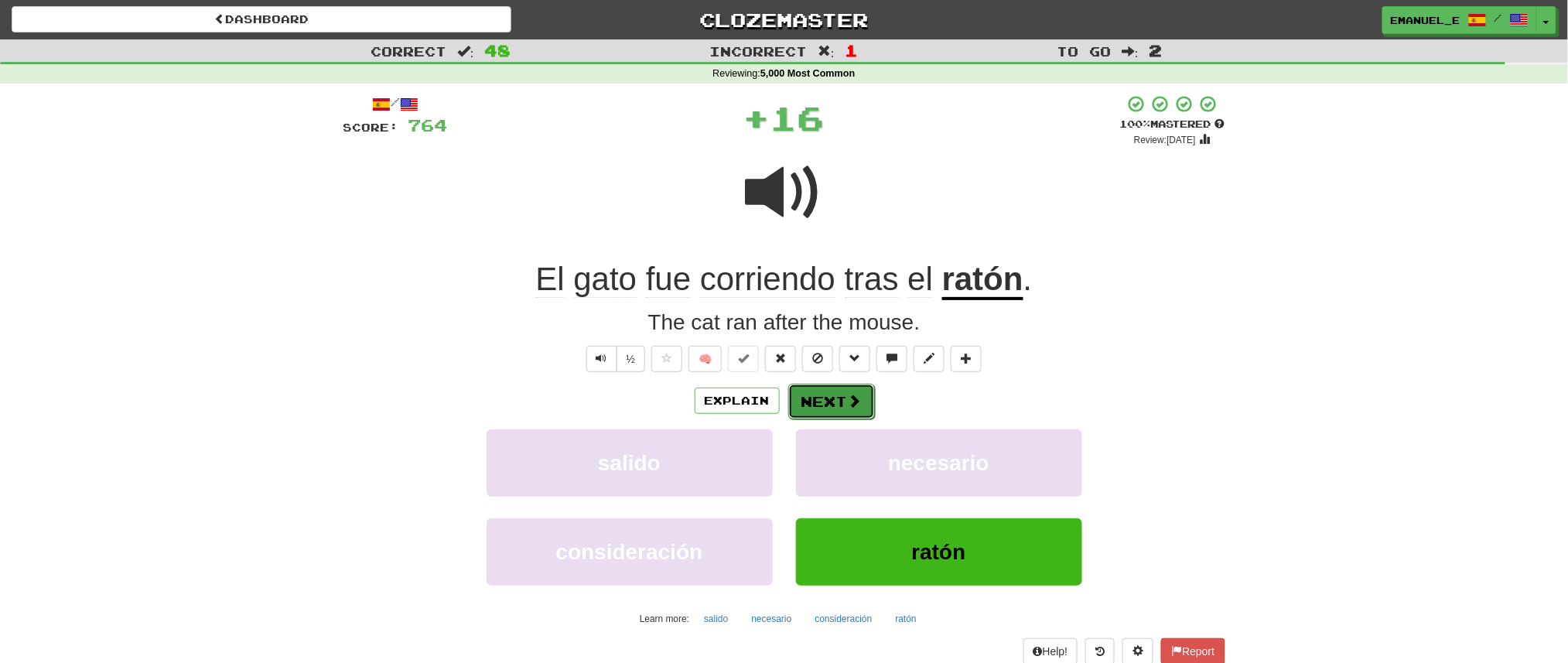
click at [853, 388] on button "Next" at bounding box center [832, 401] width 87 height 35
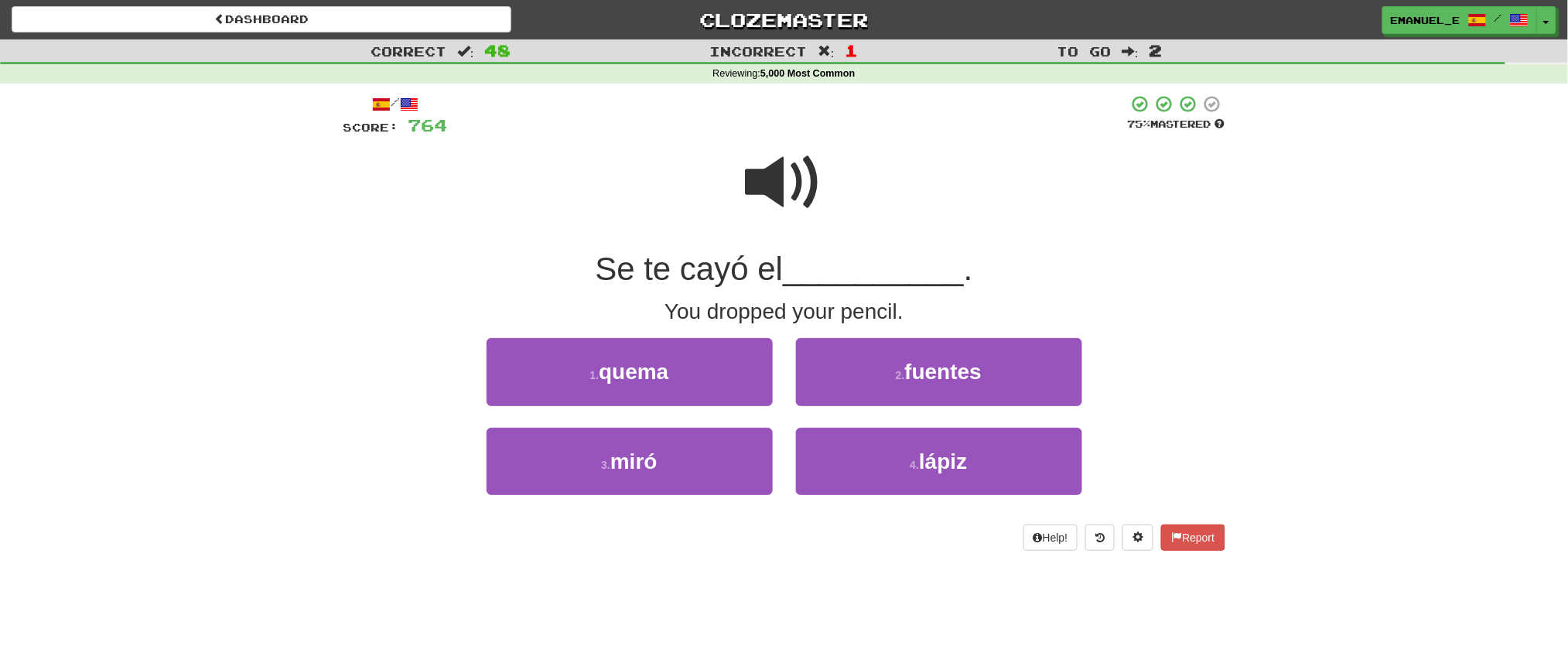
click at [781, 179] on span at bounding box center [784, 183] width 77 height 77
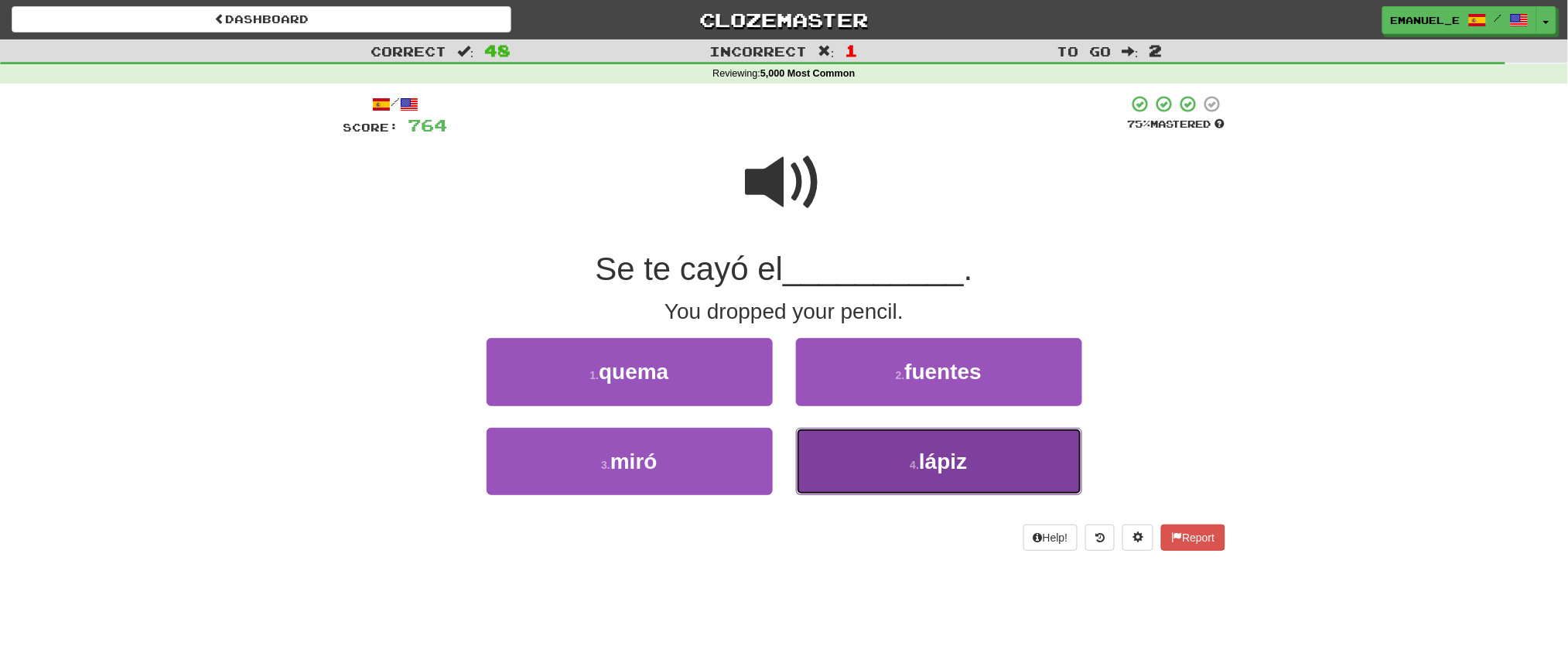
click at [898, 461] on button "4 . lápiz" at bounding box center [939, 461] width 286 height 67
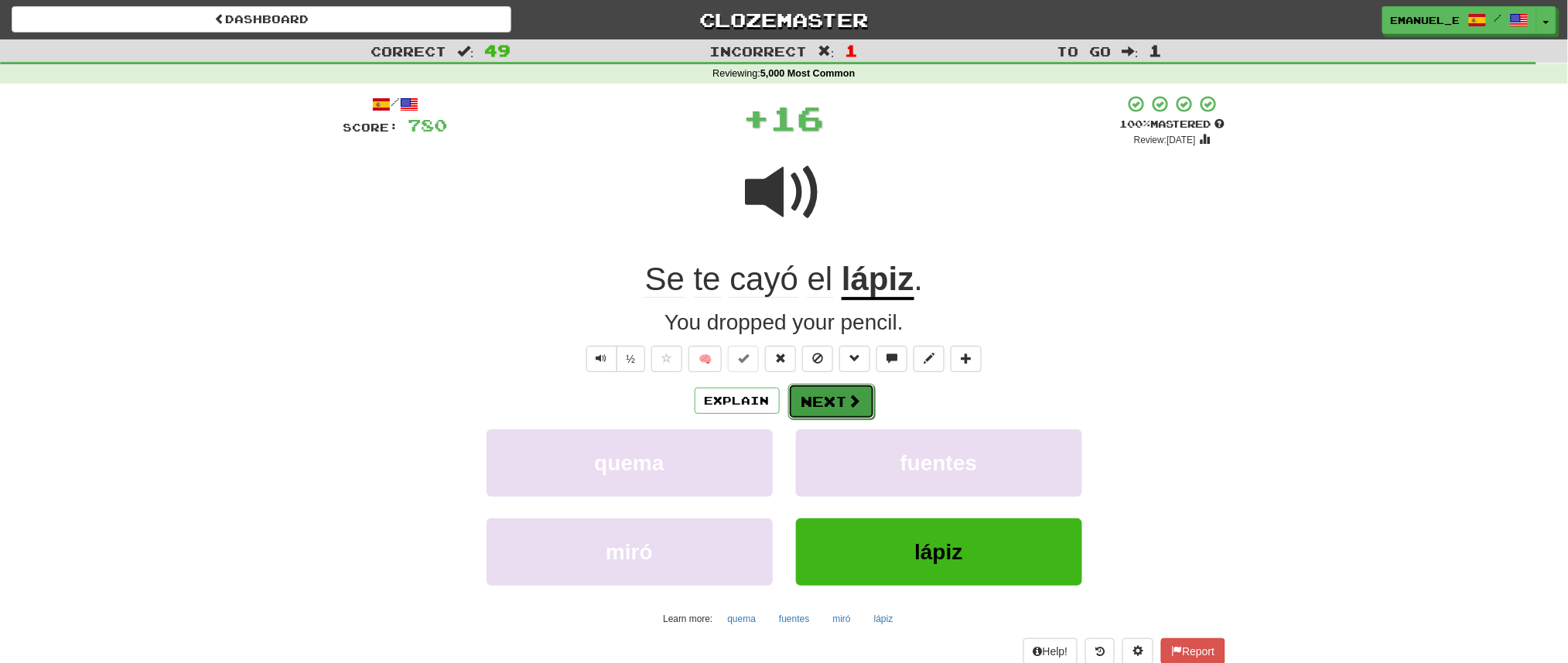
click at [856, 388] on button "Next" at bounding box center [832, 401] width 87 height 35
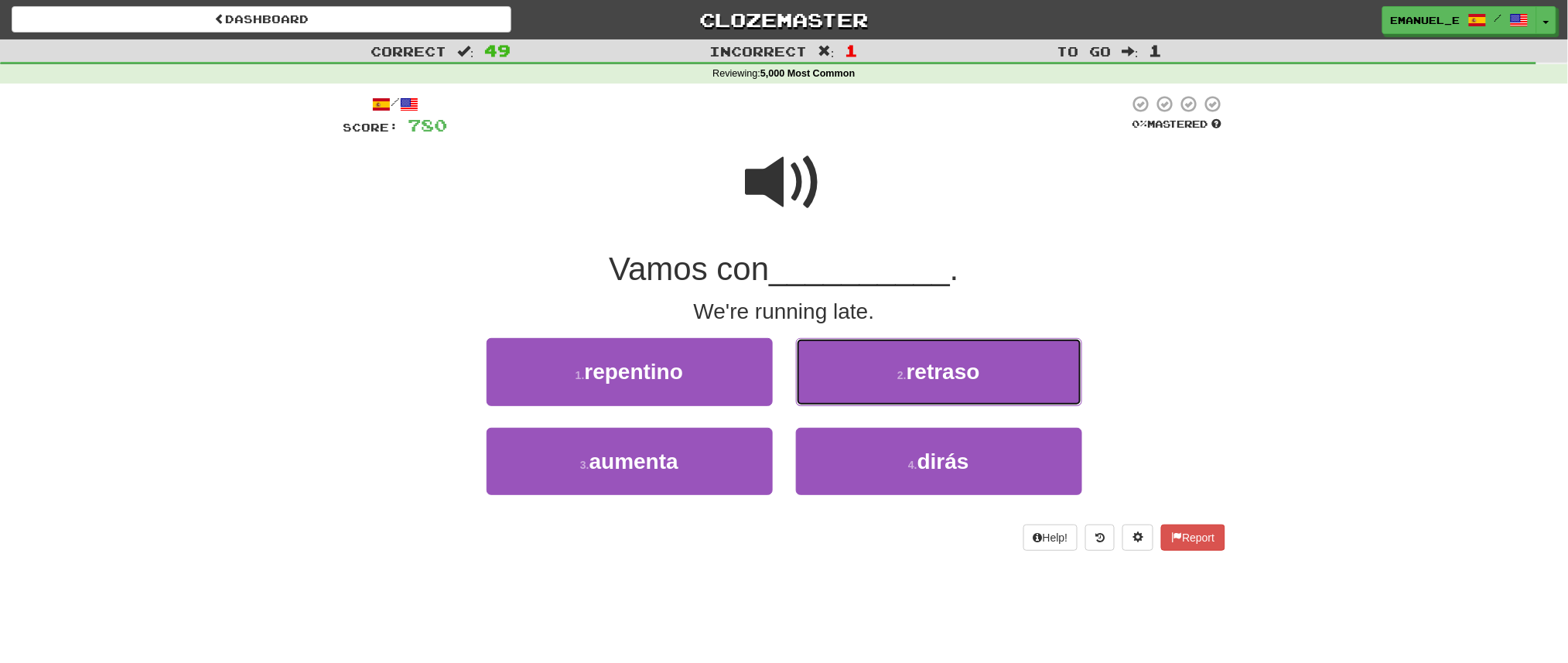
click at [856, 388] on button "2 . retraso" at bounding box center [939, 372] width 286 height 67
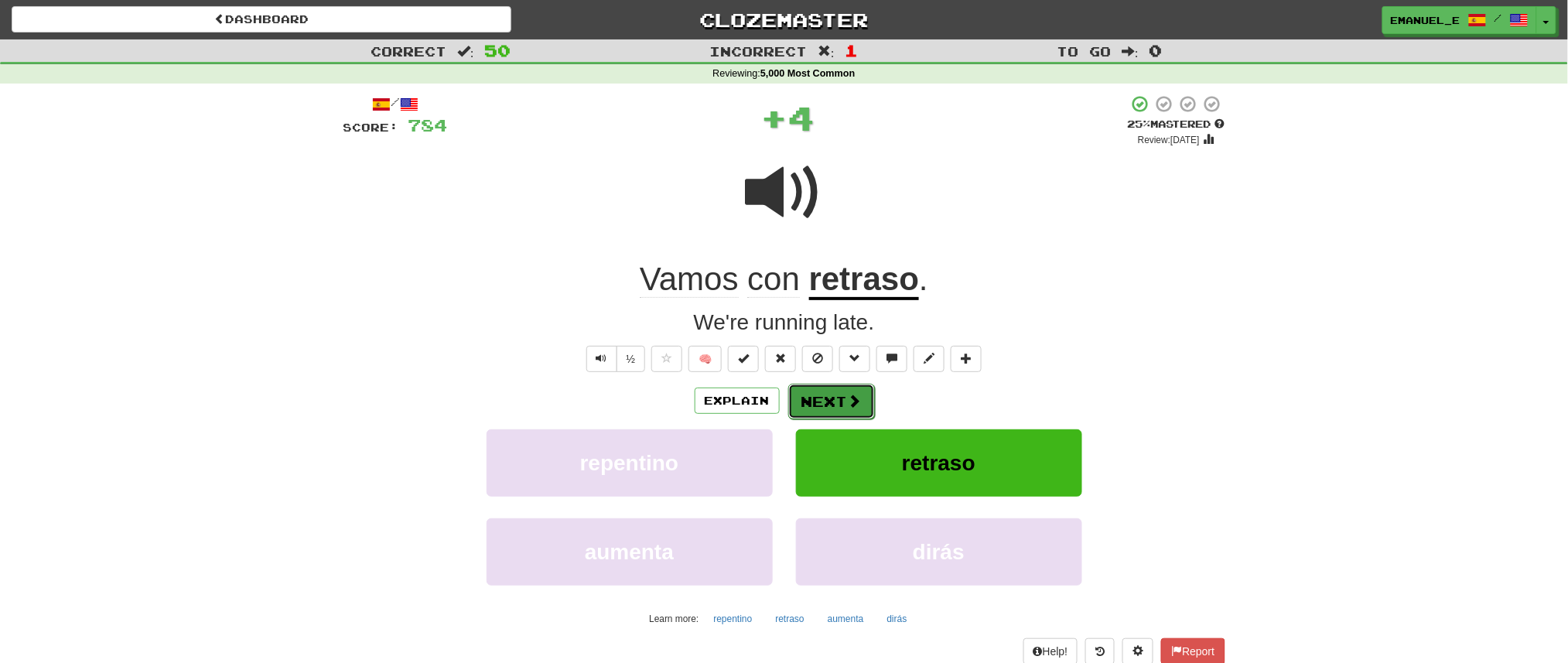
click at [849, 390] on button "Next" at bounding box center [832, 401] width 87 height 35
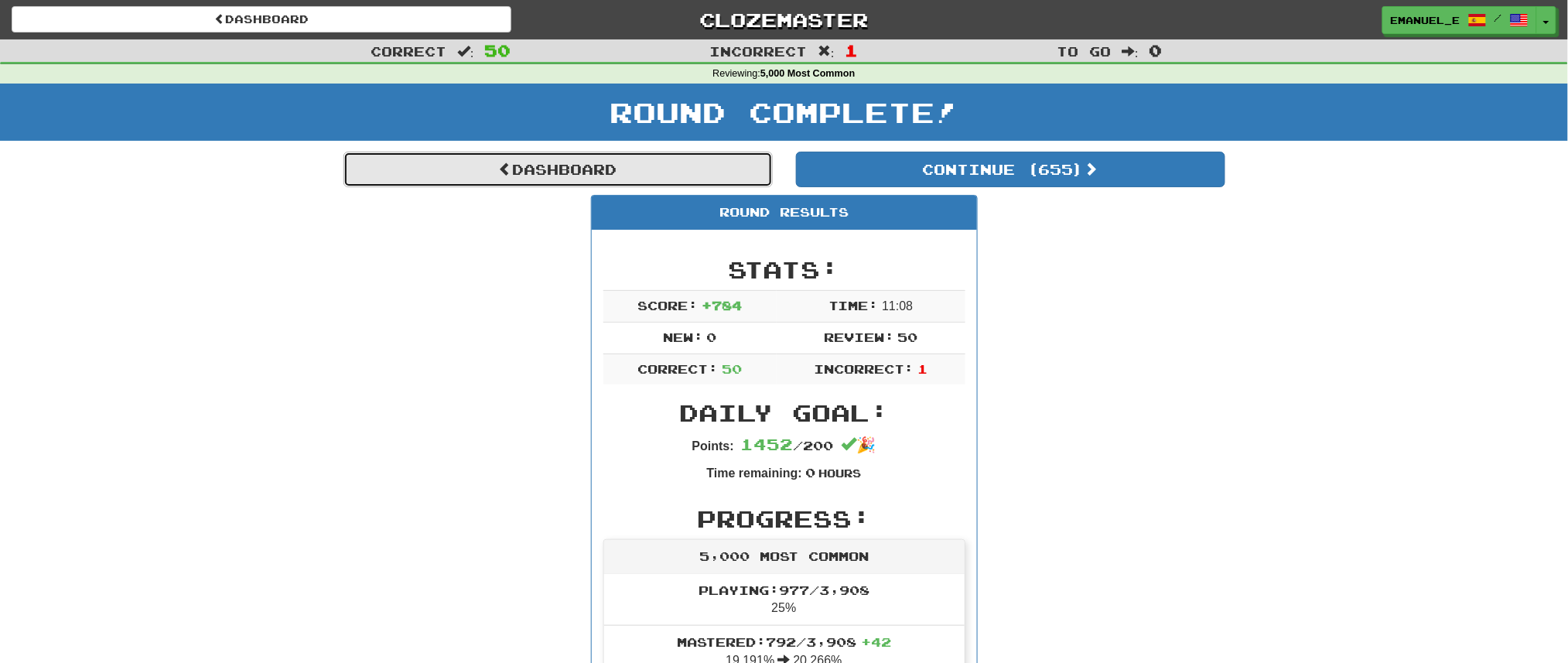
click at [608, 167] on link "Dashboard" at bounding box center [558, 169] width 429 height 35
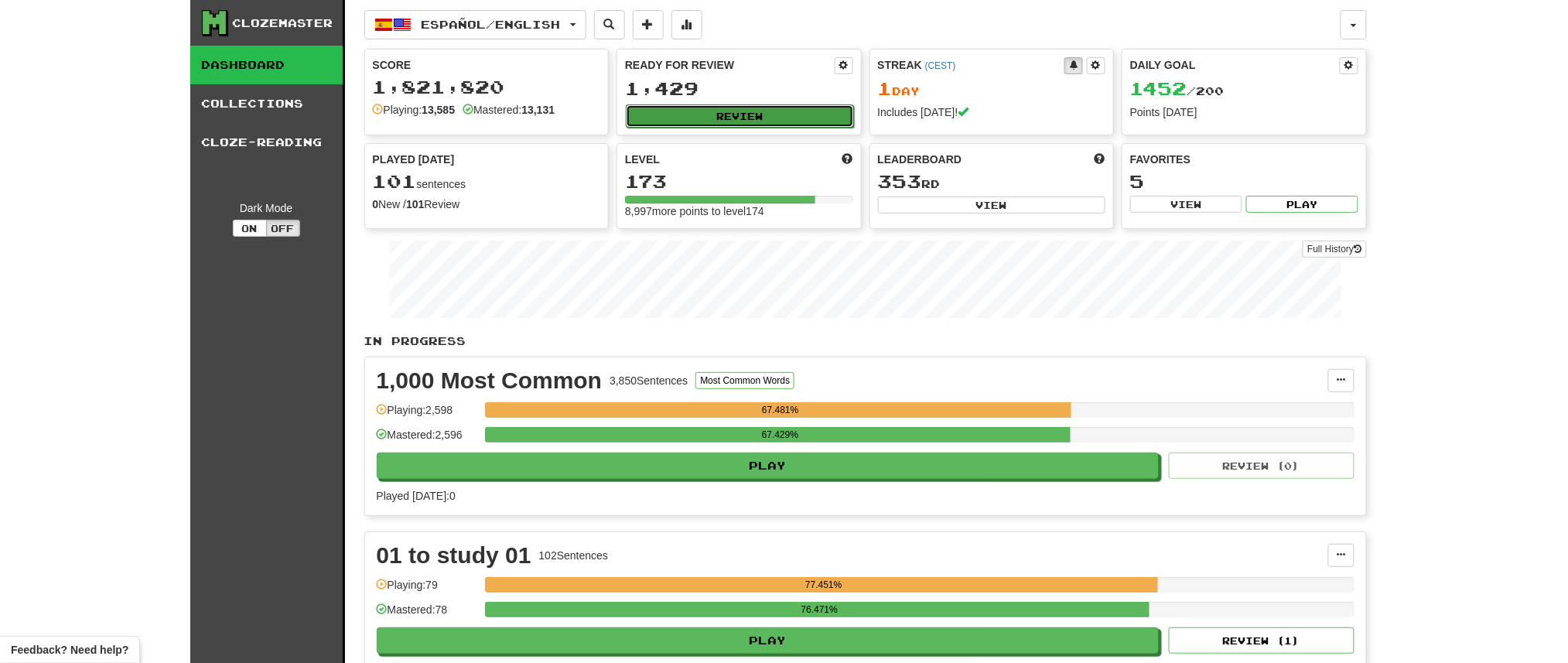
click at [701, 112] on button "Review" at bounding box center [740, 116] width 229 height 23
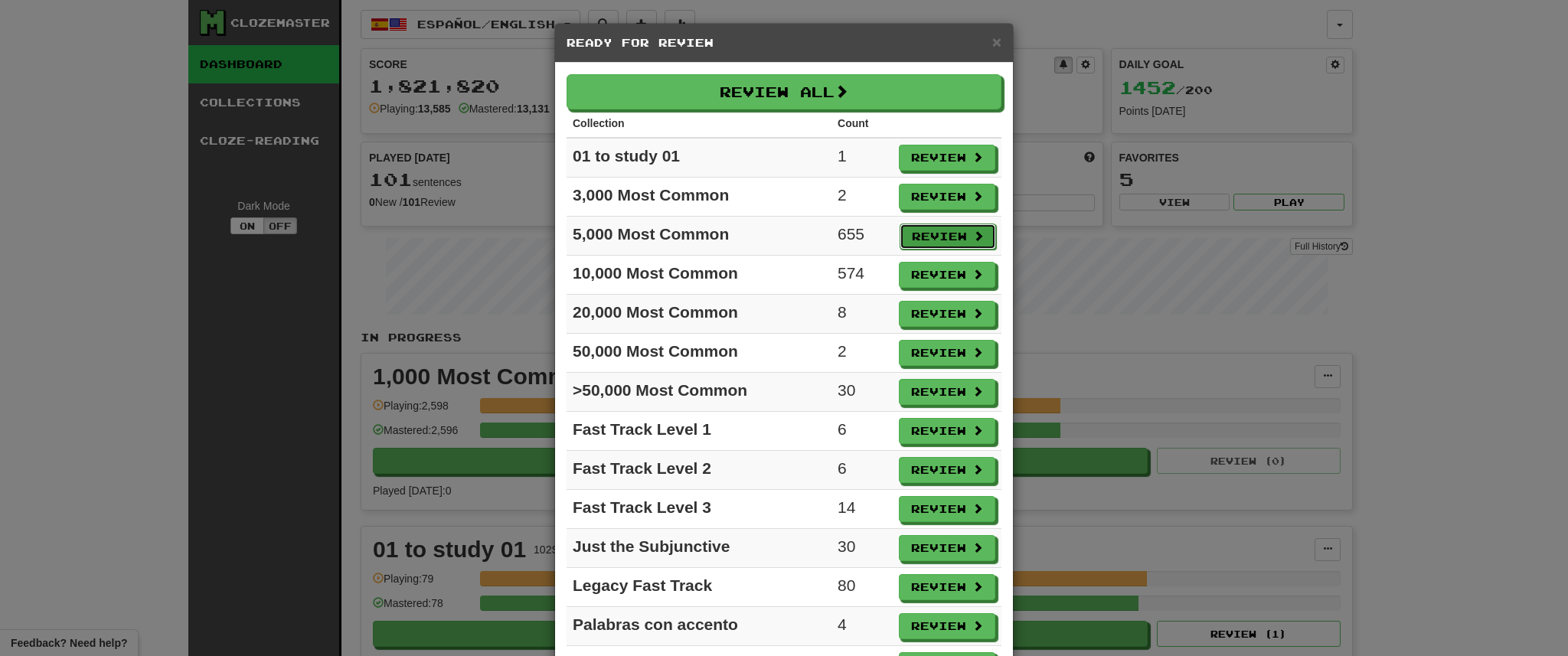
click at [920, 231] on button "Review" at bounding box center [948, 237] width 96 height 26
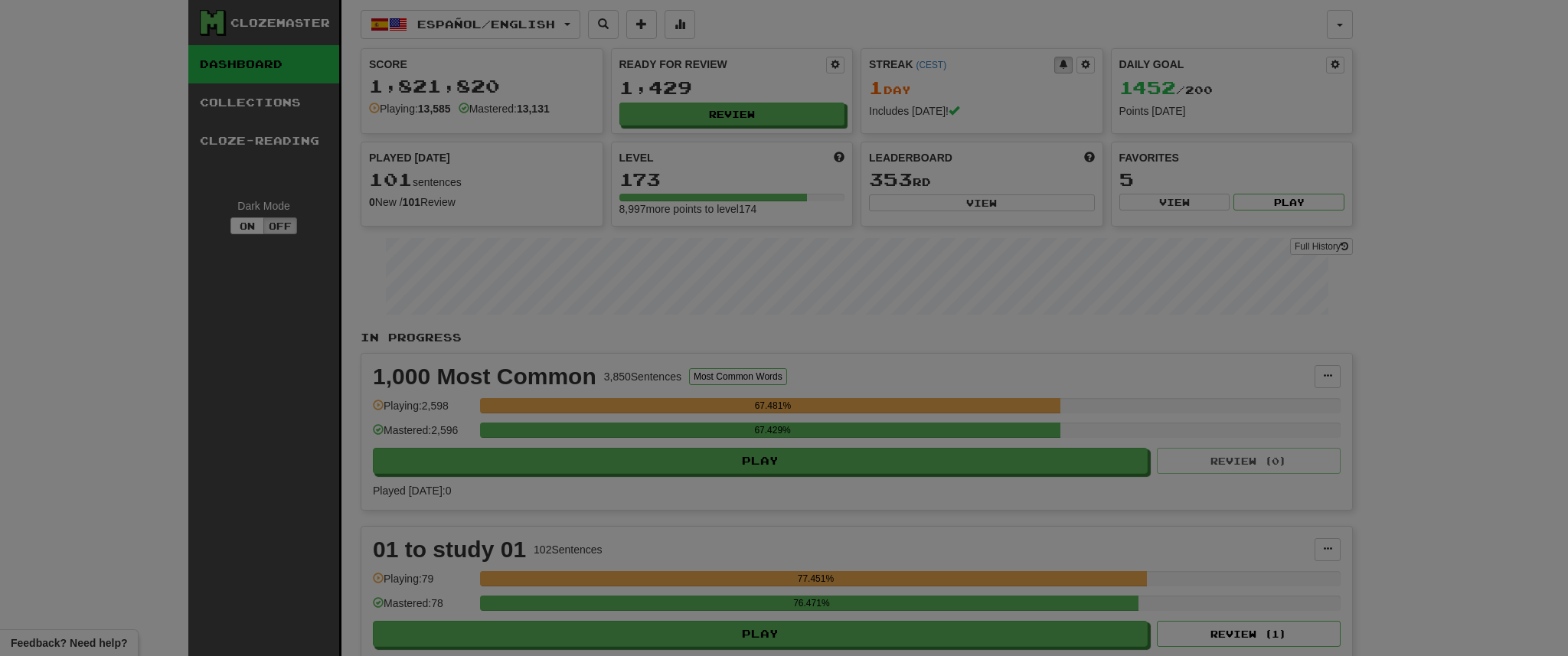
select select "**"
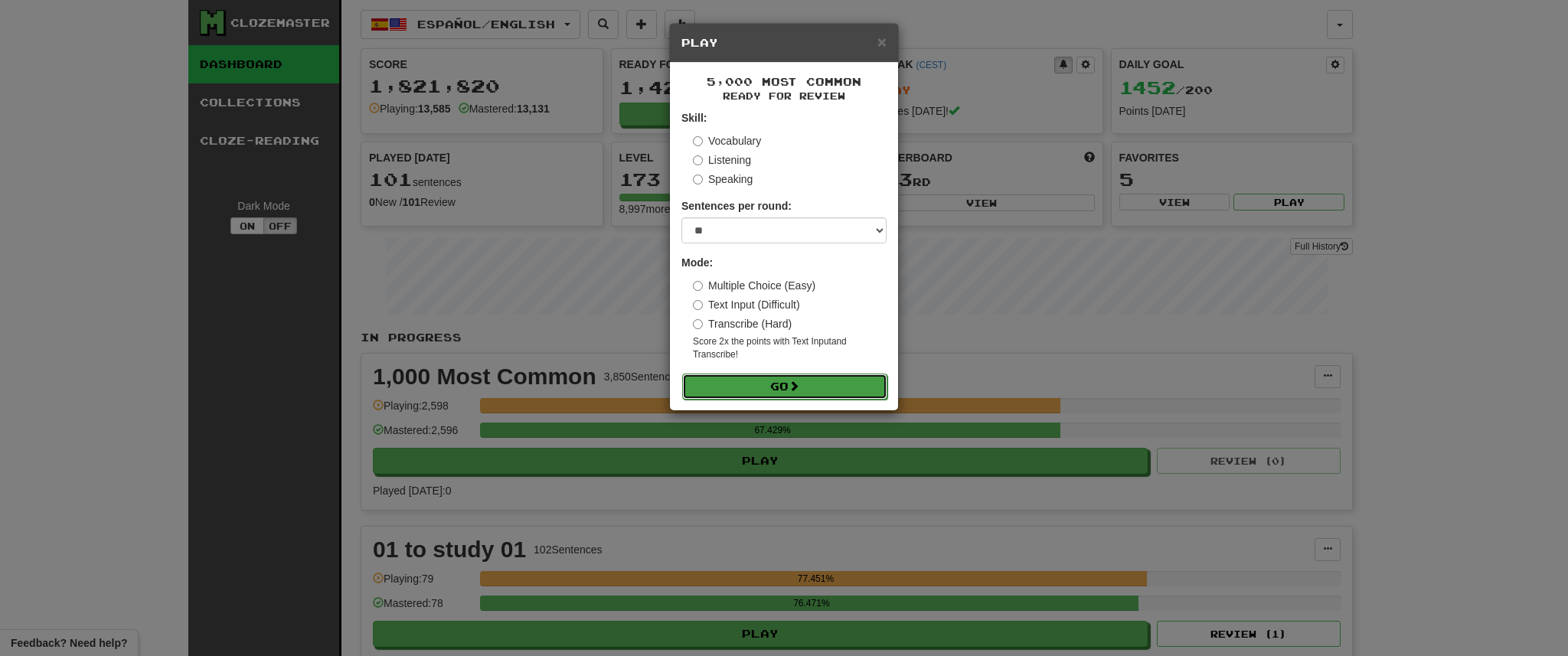
click at [834, 378] on button "Go" at bounding box center [784, 387] width 205 height 26
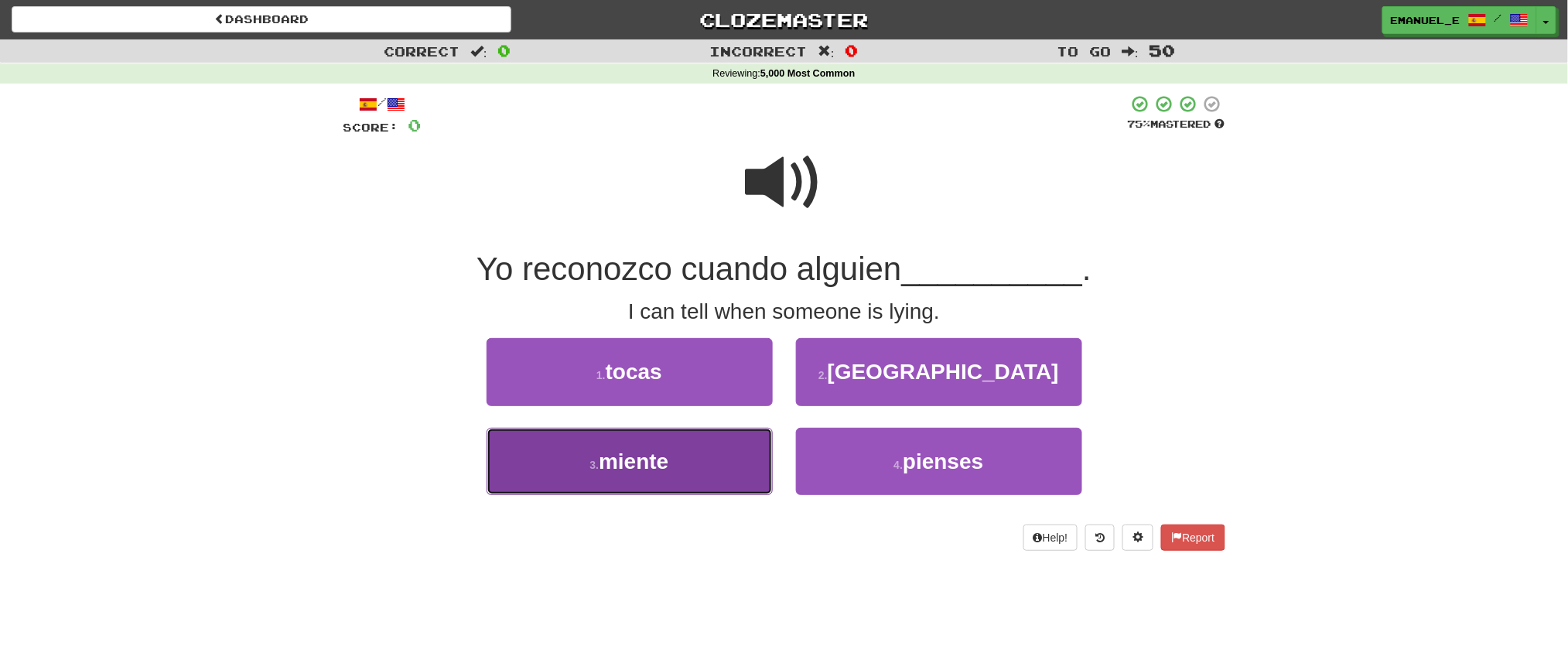
click at [741, 457] on button "3 . miente" at bounding box center [629, 461] width 286 height 67
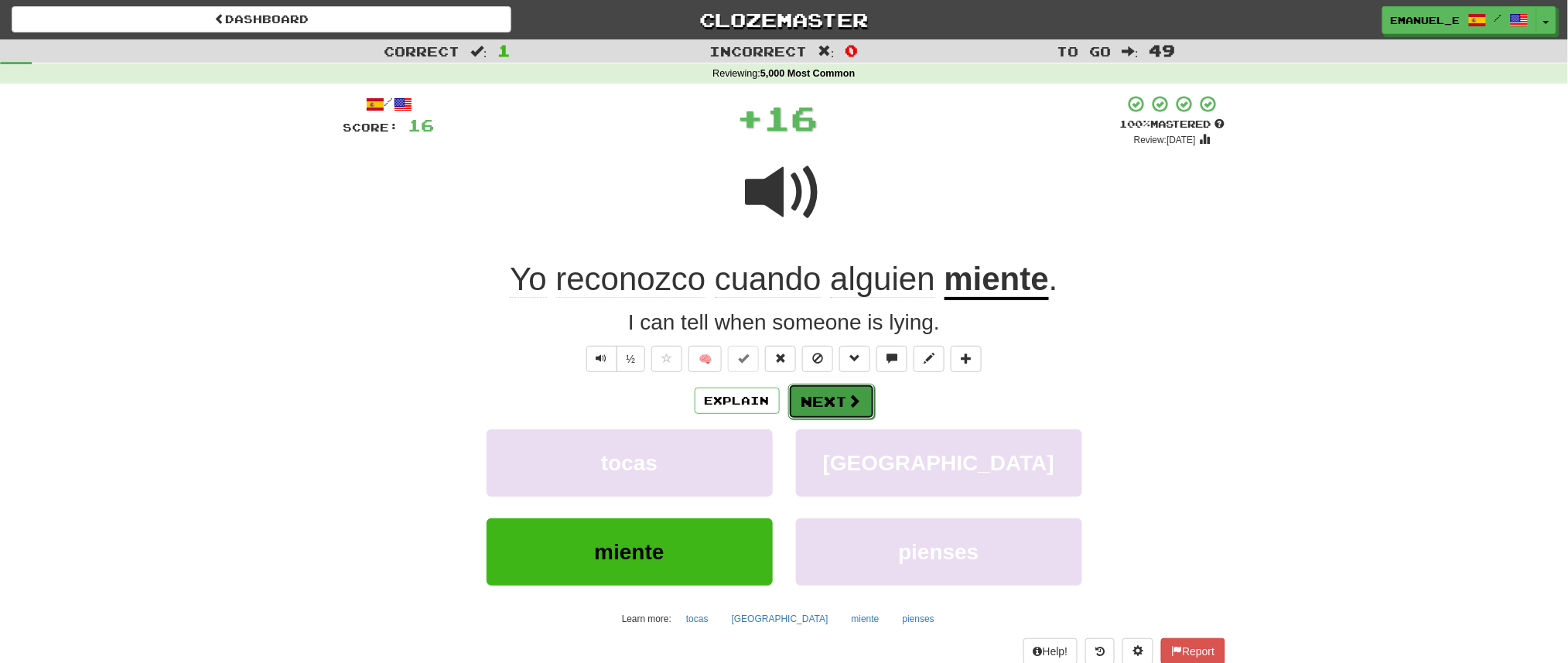
click at [827, 394] on button "Next" at bounding box center [832, 401] width 87 height 35
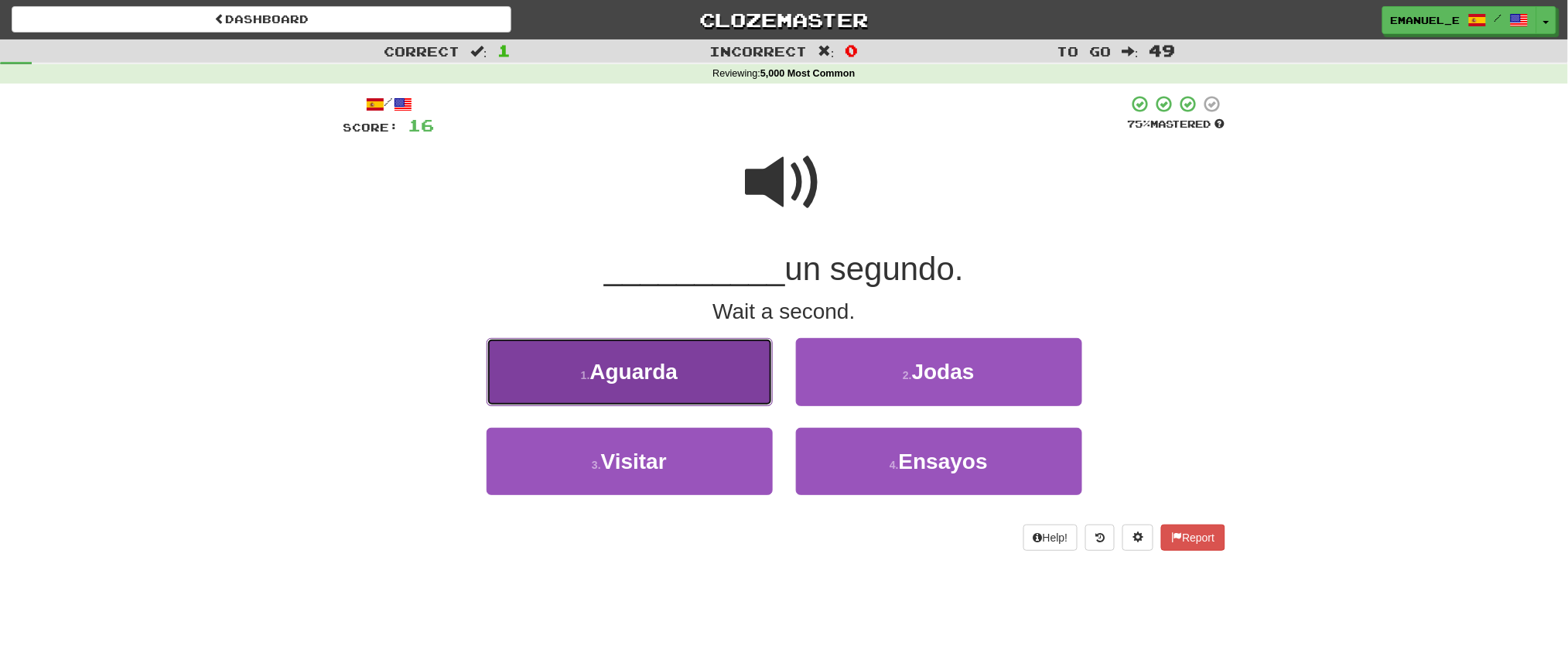
click at [751, 369] on button "1 . Aguarda" at bounding box center [629, 372] width 286 height 67
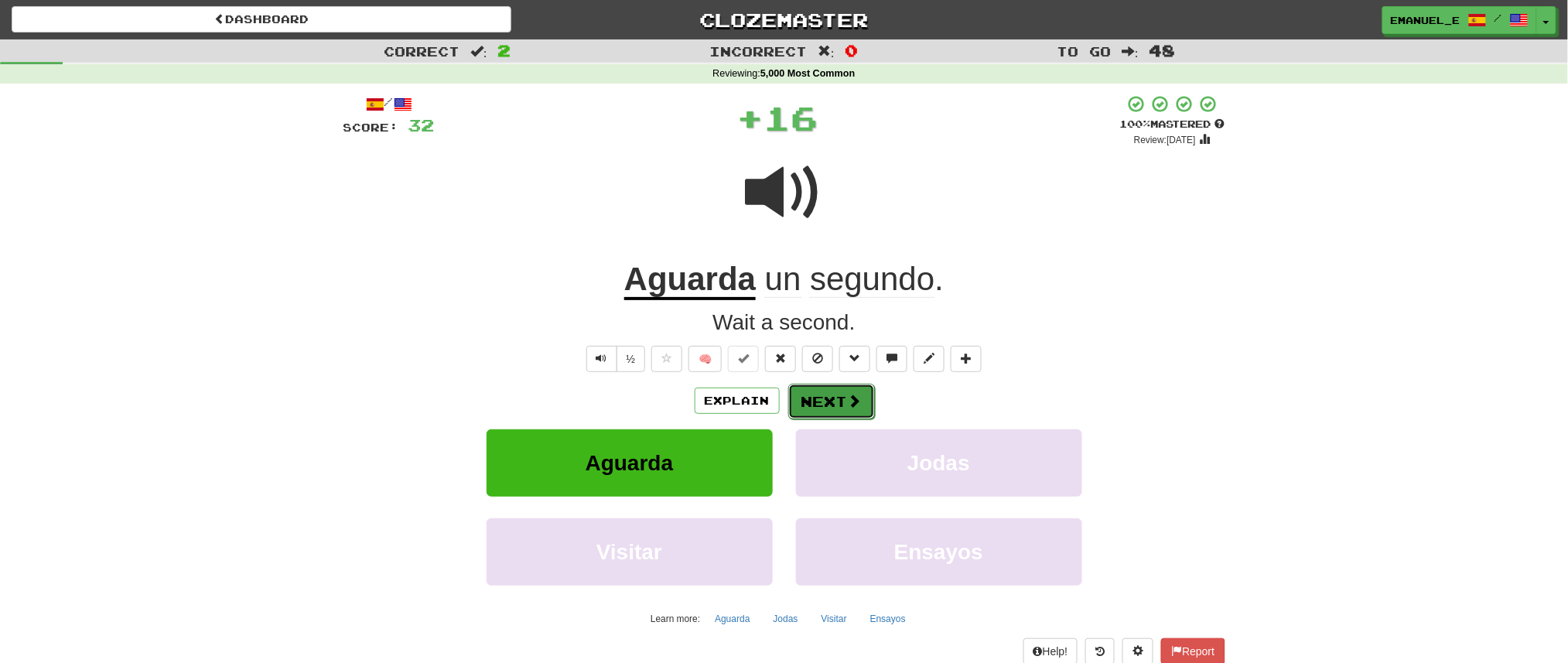
click at [810, 391] on button "Next" at bounding box center [832, 401] width 87 height 35
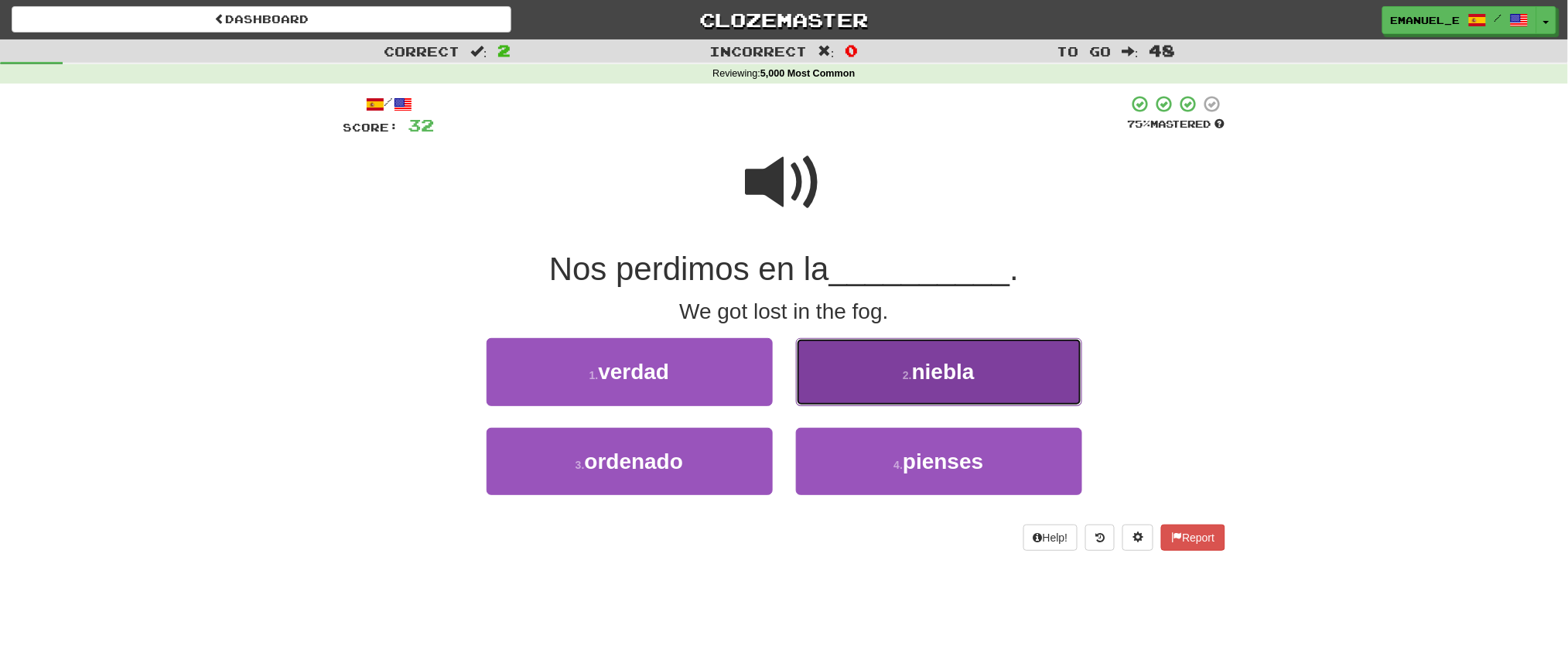
click at [881, 367] on button "2 . niebla" at bounding box center [939, 372] width 286 height 67
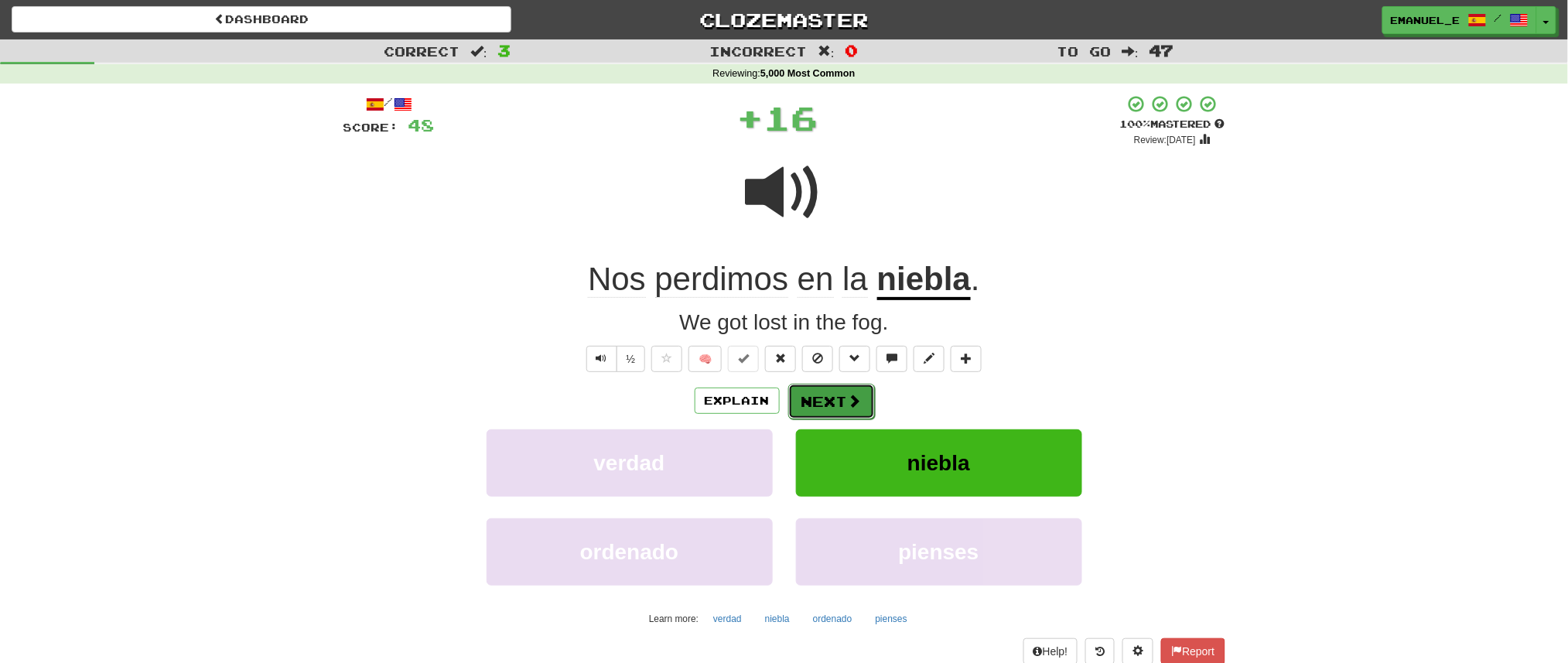
click at [839, 397] on button "Next" at bounding box center [832, 401] width 87 height 35
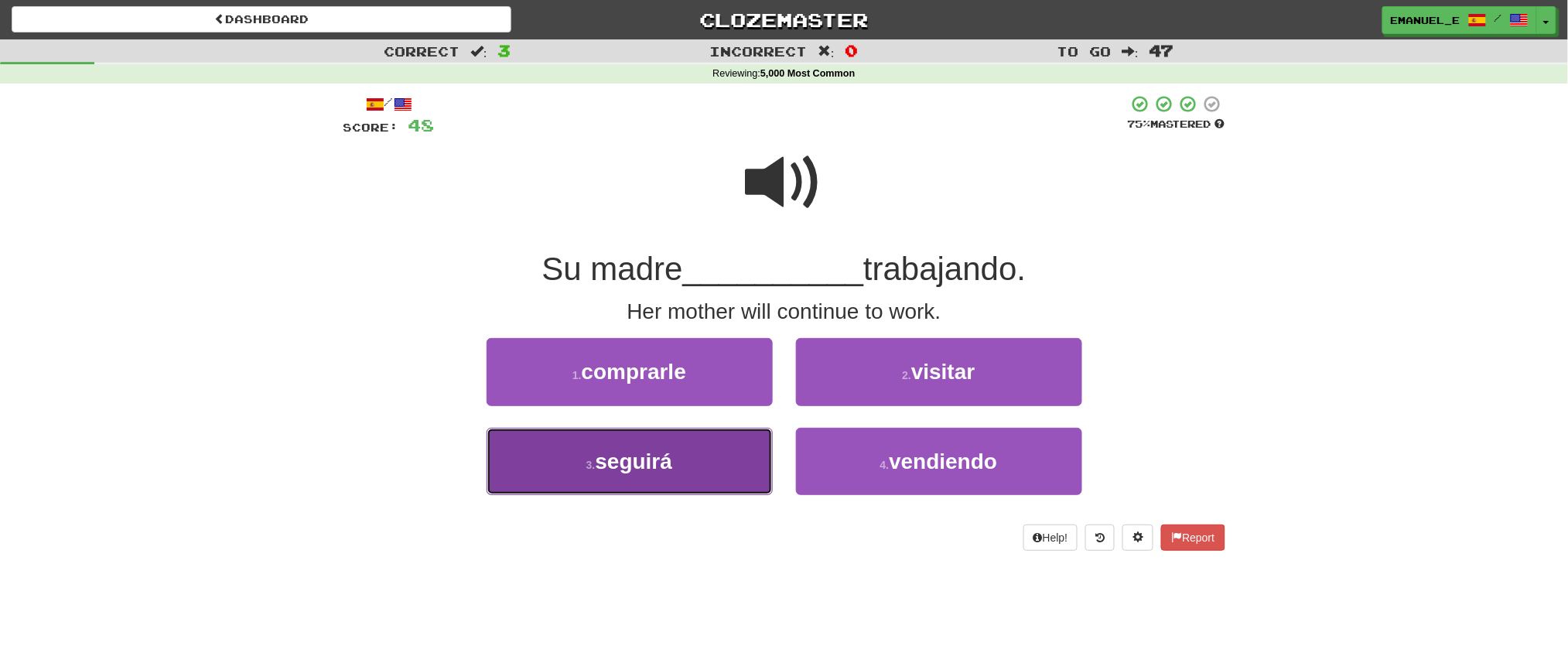
click at [736, 460] on button "3 . seguirá" at bounding box center [629, 461] width 286 height 67
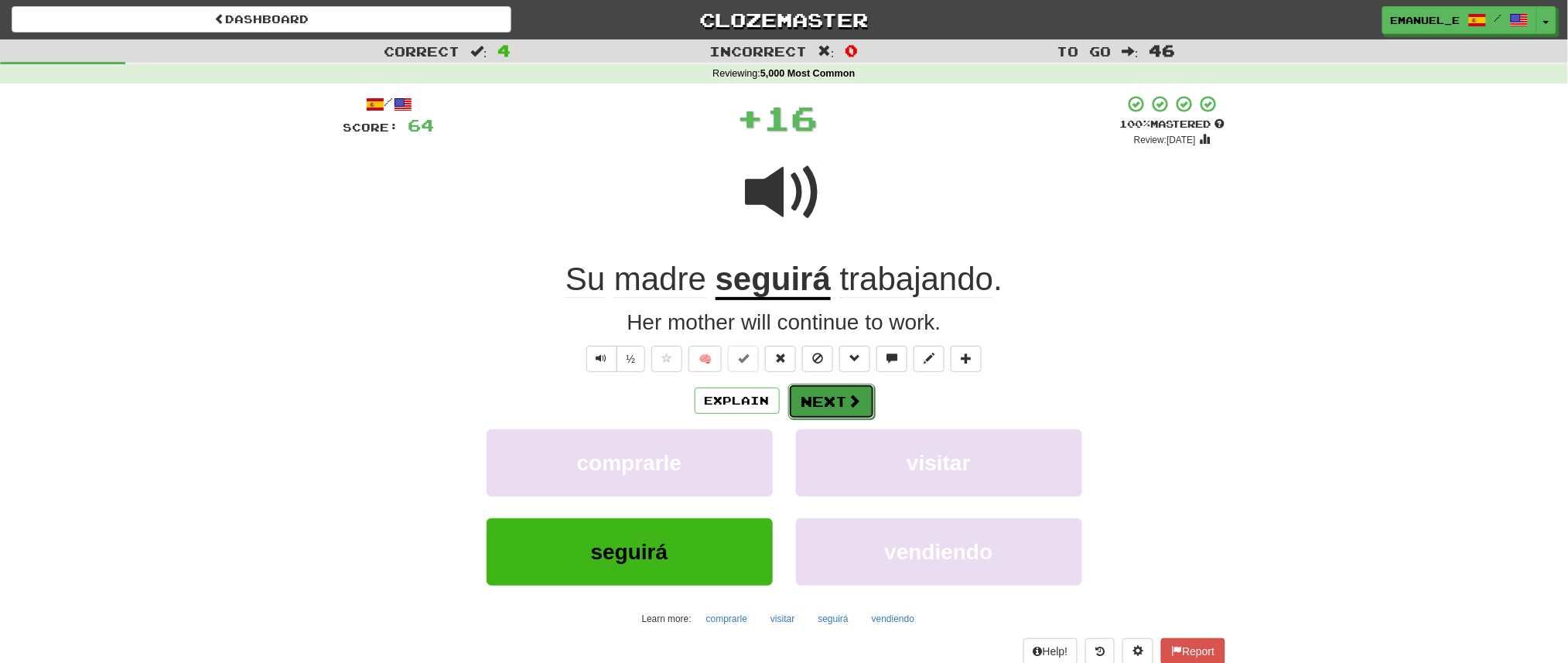
click at [849, 402] on span at bounding box center [854, 401] width 14 height 14
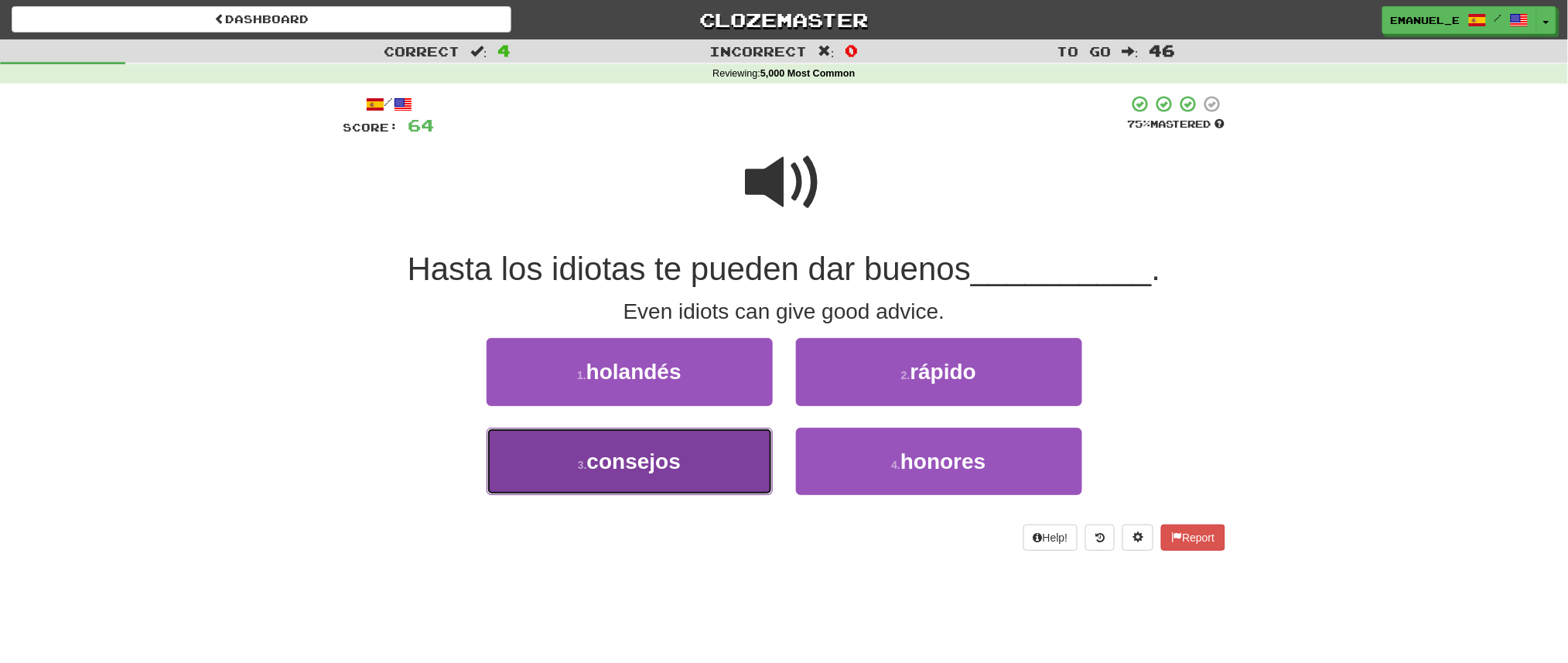
click at [721, 464] on button "3 . consejos" at bounding box center [629, 461] width 286 height 67
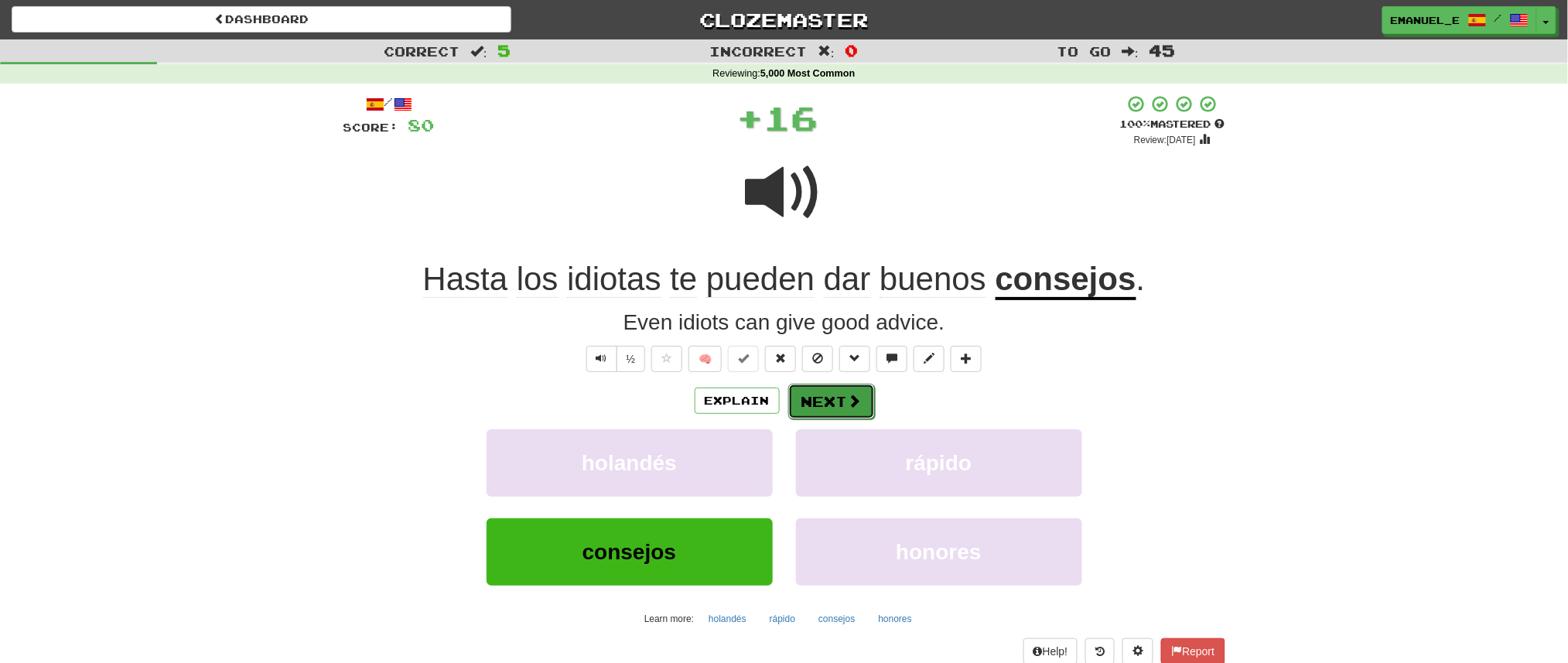
click at [856, 388] on button "Next" at bounding box center [832, 401] width 87 height 35
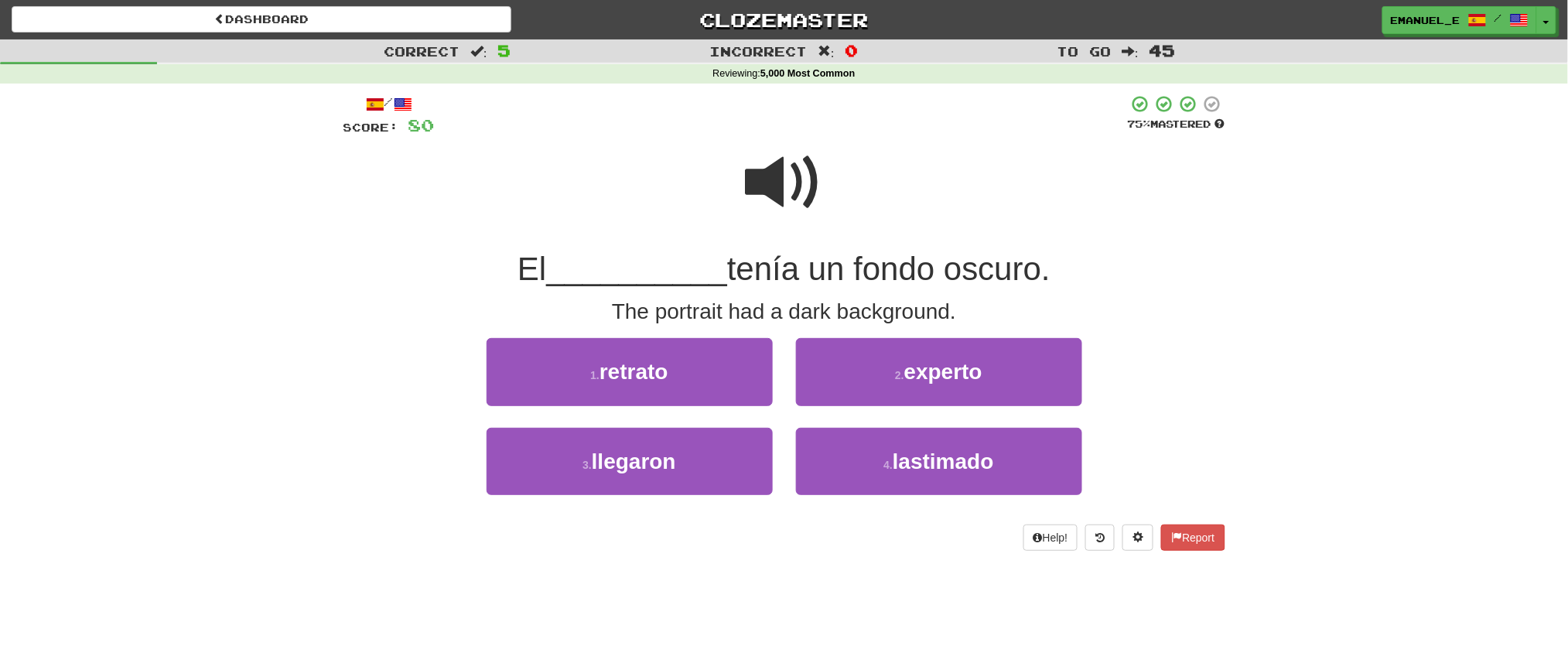
click at [777, 184] on span at bounding box center [784, 183] width 77 height 77
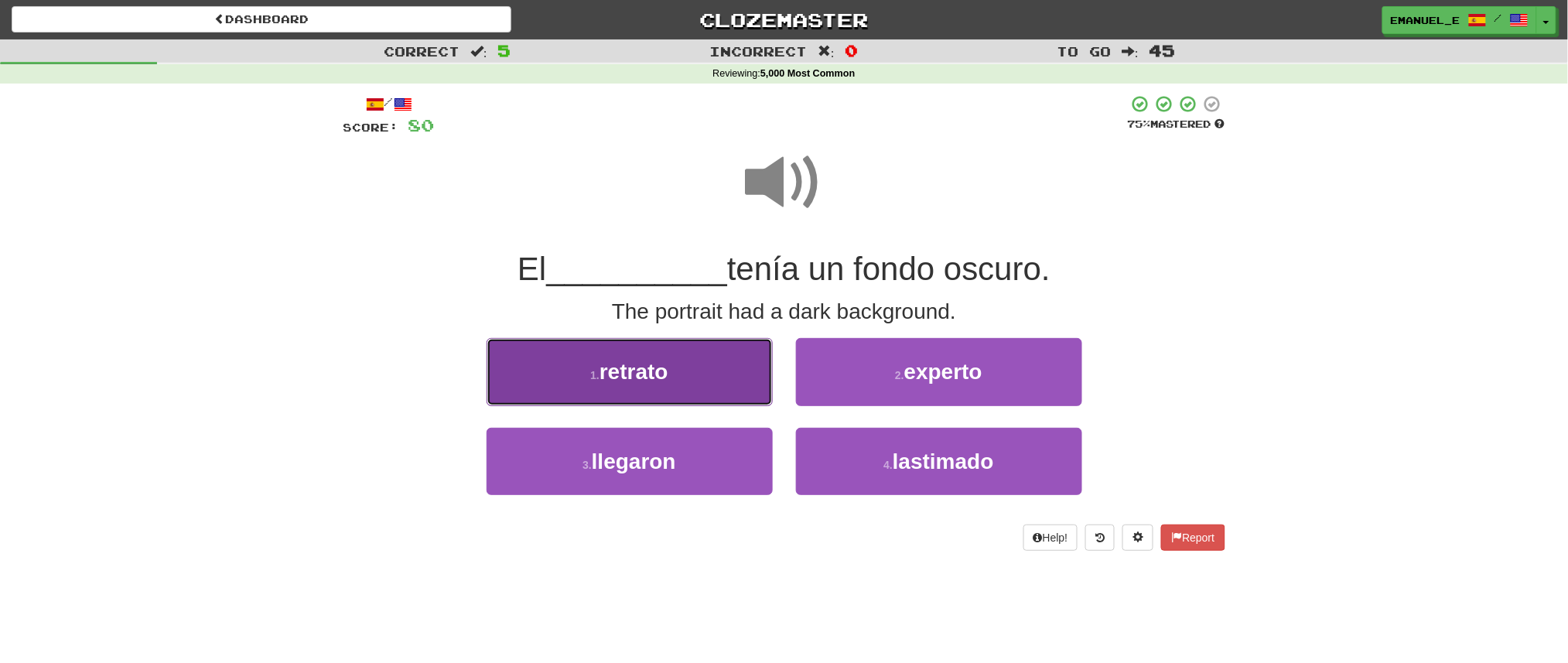
click at [709, 368] on button "1 . retrato" at bounding box center [629, 372] width 286 height 67
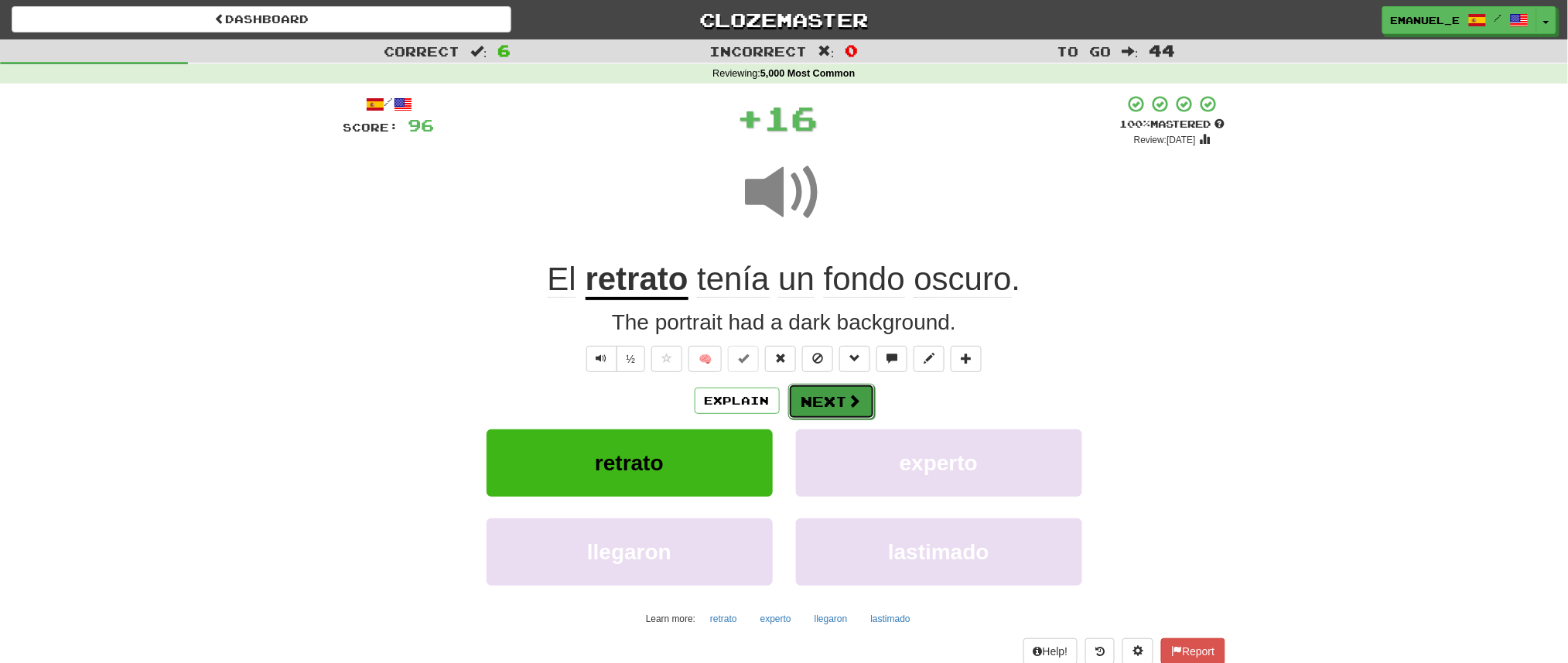
click at [829, 404] on button "Next" at bounding box center [832, 401] width 87 height 35
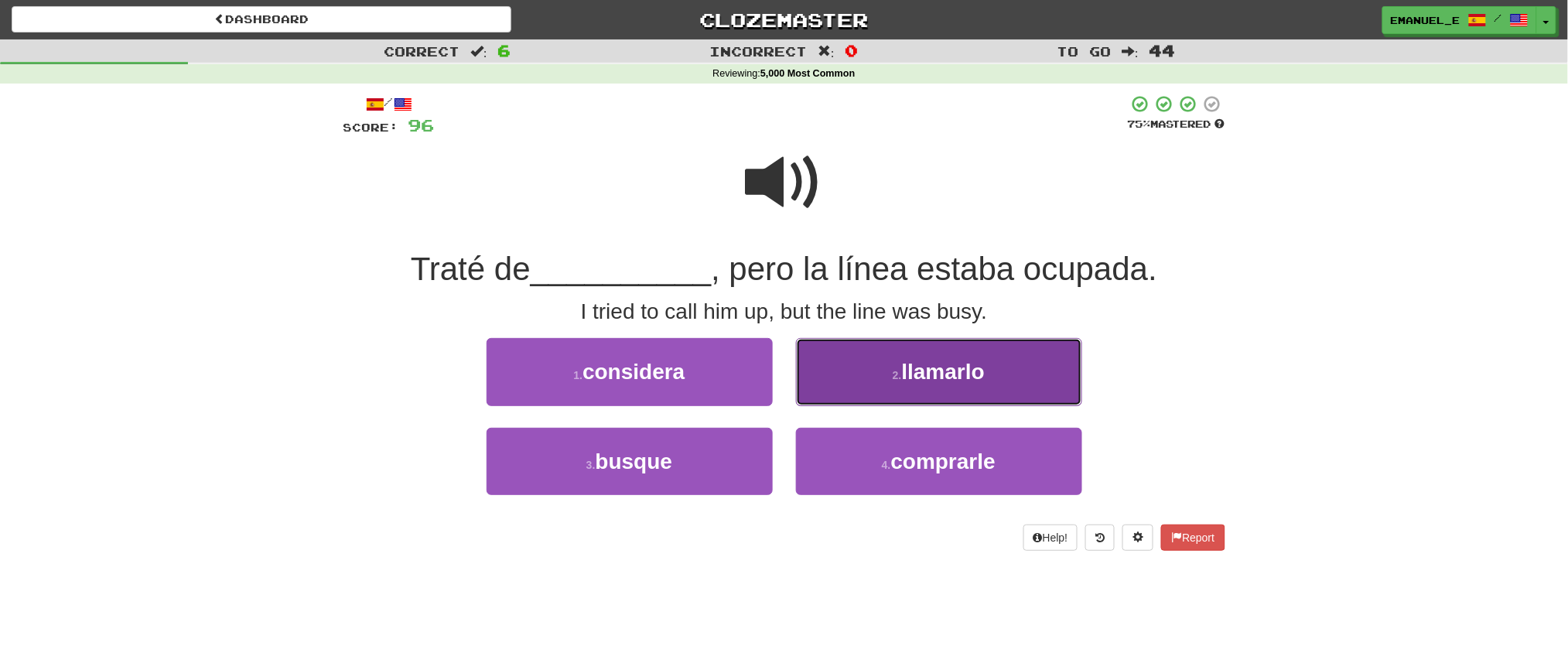
click at [877, 356] on button "2 . llamarlo" at bounding box center [939, 372] width 286 height 67
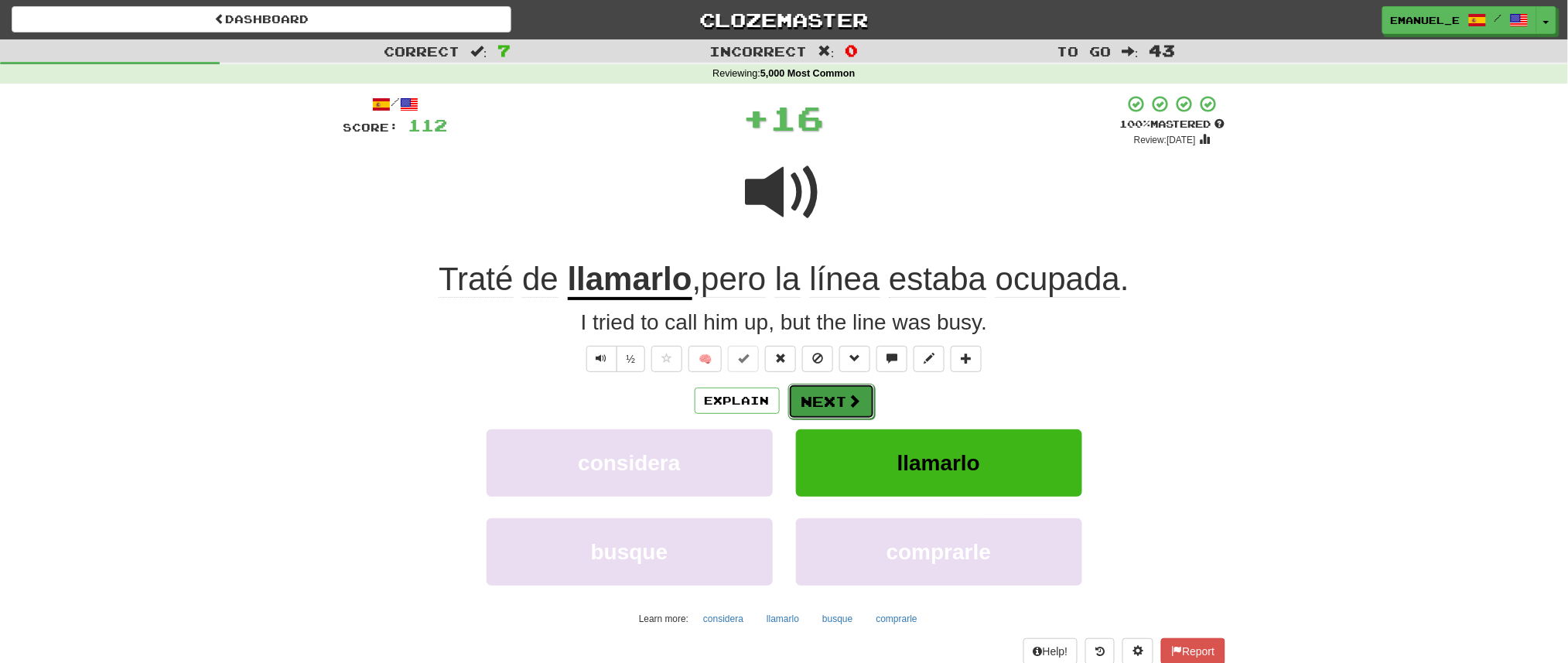
click at [834, 397] on button "Next" at bounding box center [832, 401] width 87 height 35
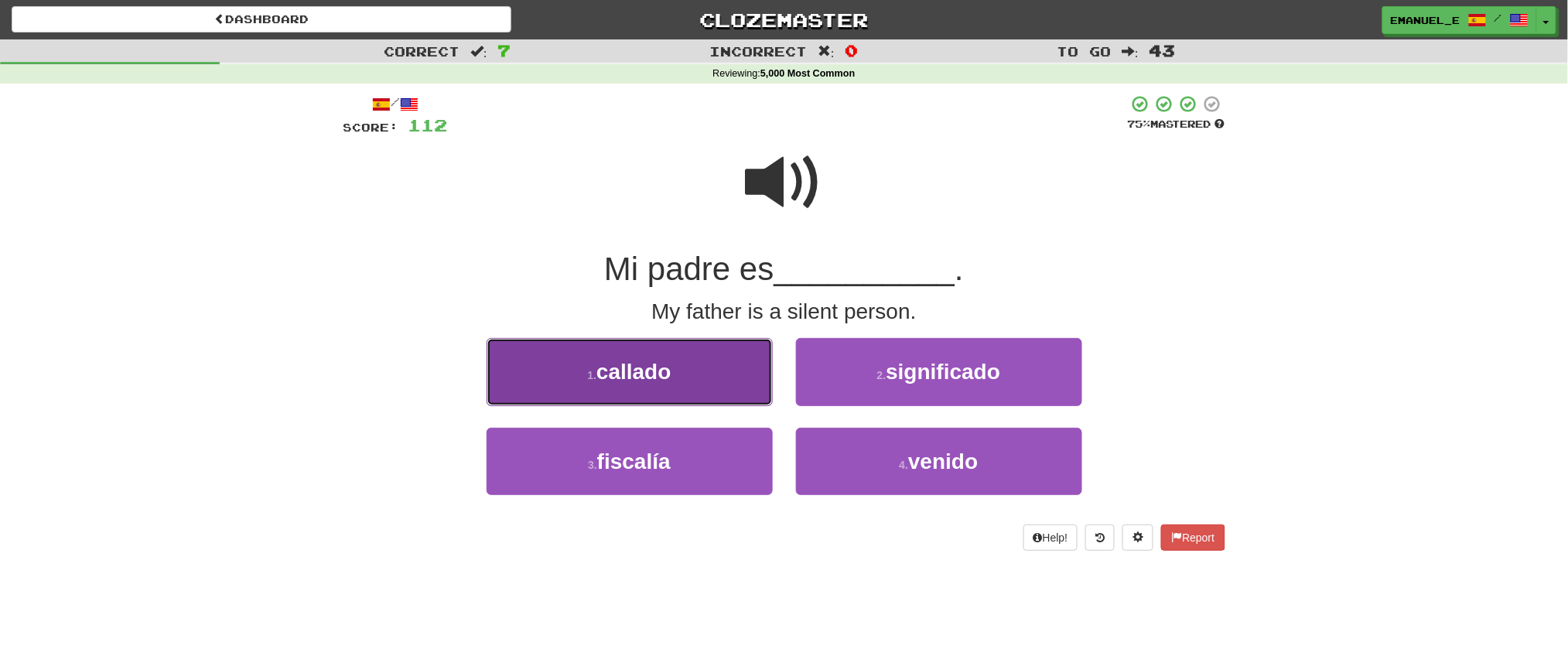
click at [731, 380] on button "1 . callado" at bounding box center [629, 372] width 286 height 67
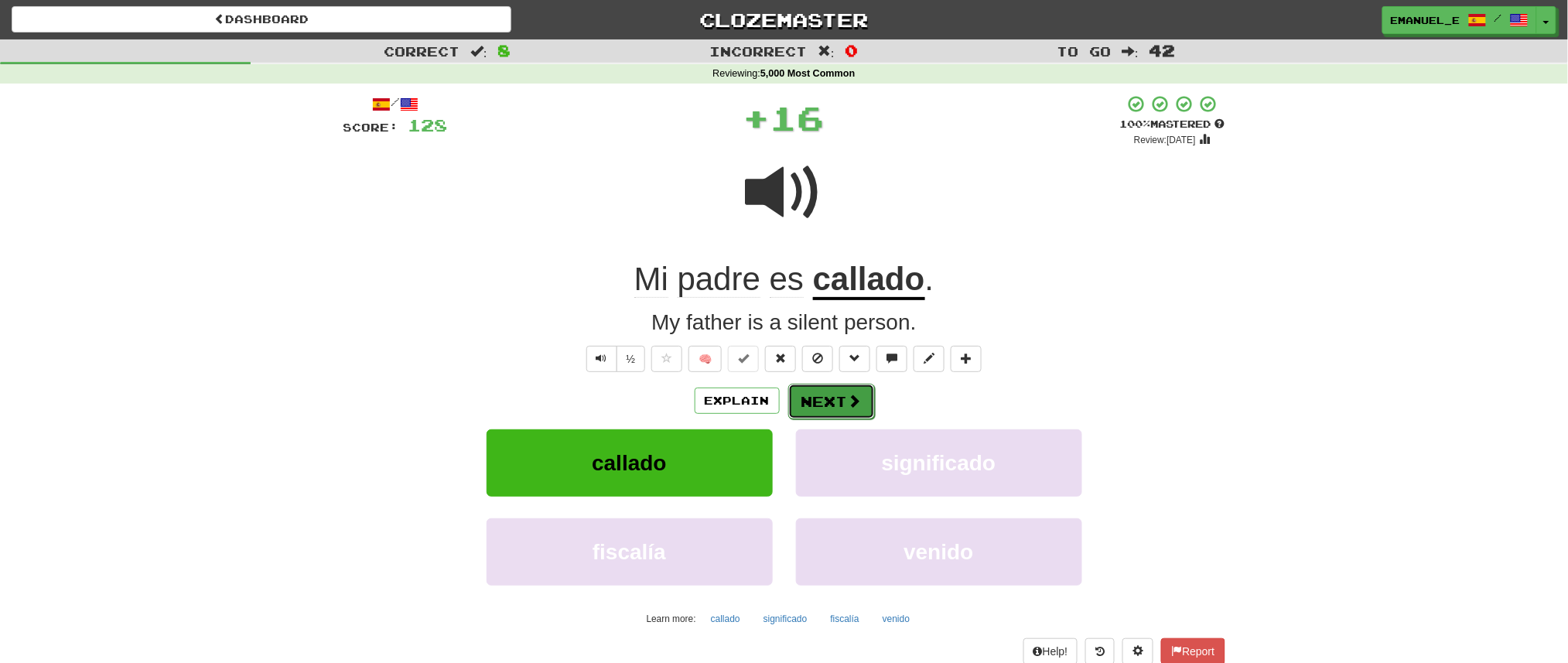
click at [830, 390] on button "Next" at bounding box center [832, 401] width 87 height 35
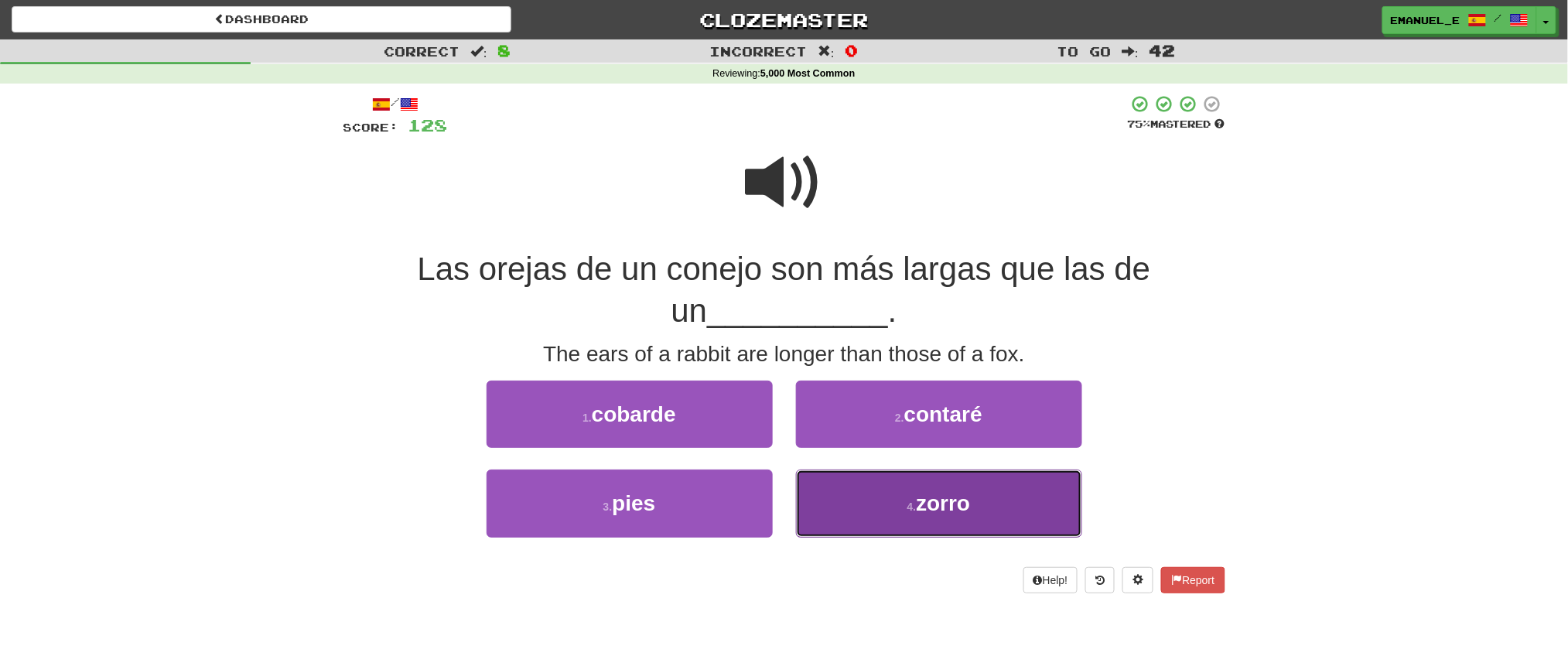
click at [836, 492] on button "4 . zorro" at bounding box center [939, 503] width 286 height 67
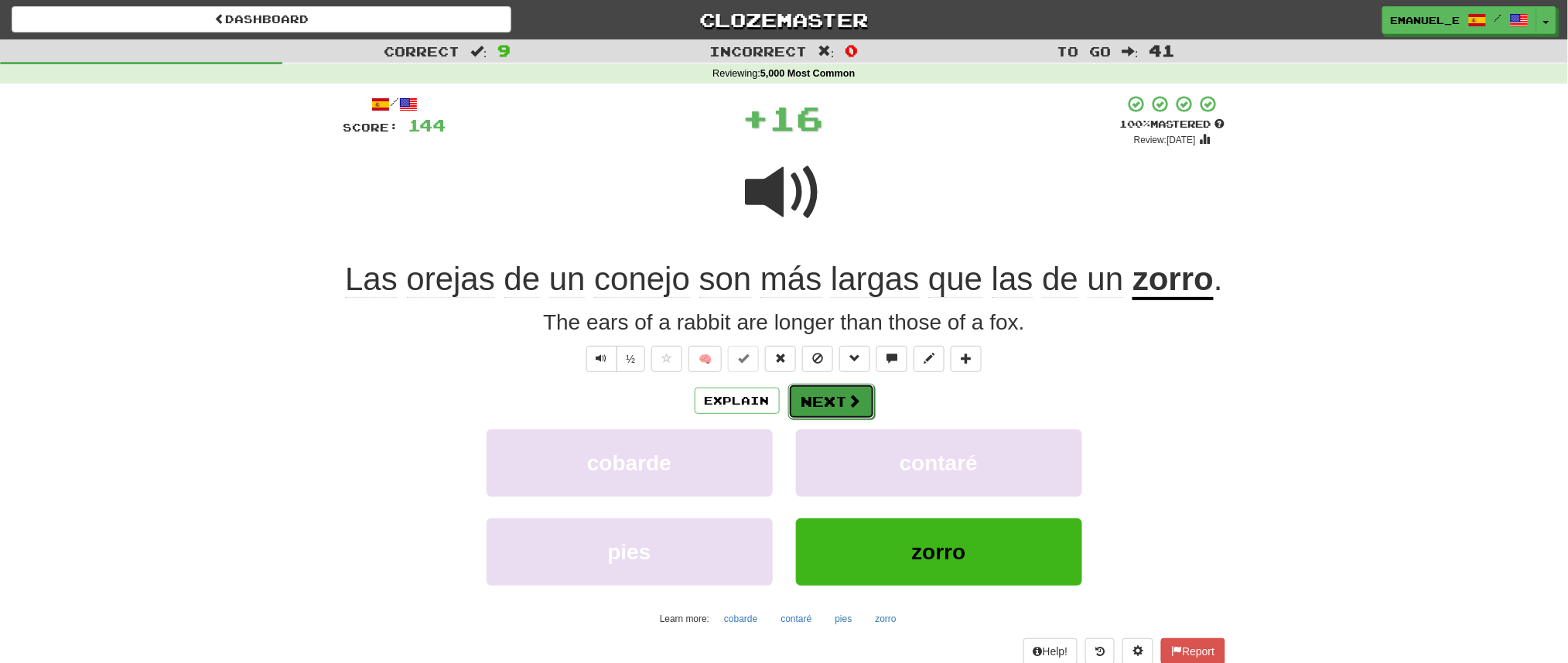
click at [827, 389] on button "Next" at bounding box center [832, 401] width 87 height 35
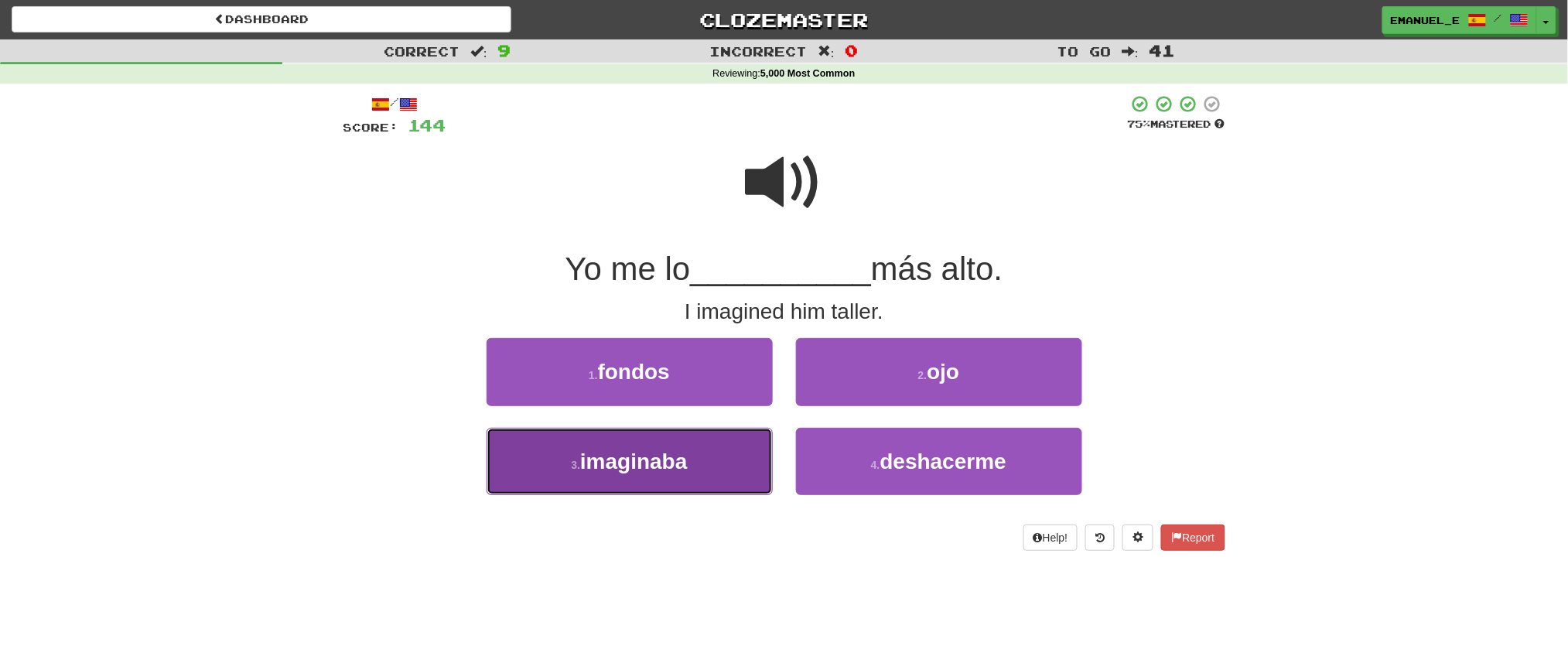
click at [727, 458] on button "3 . imaginaba" at bounding box center [629, 461] width 286 height 67
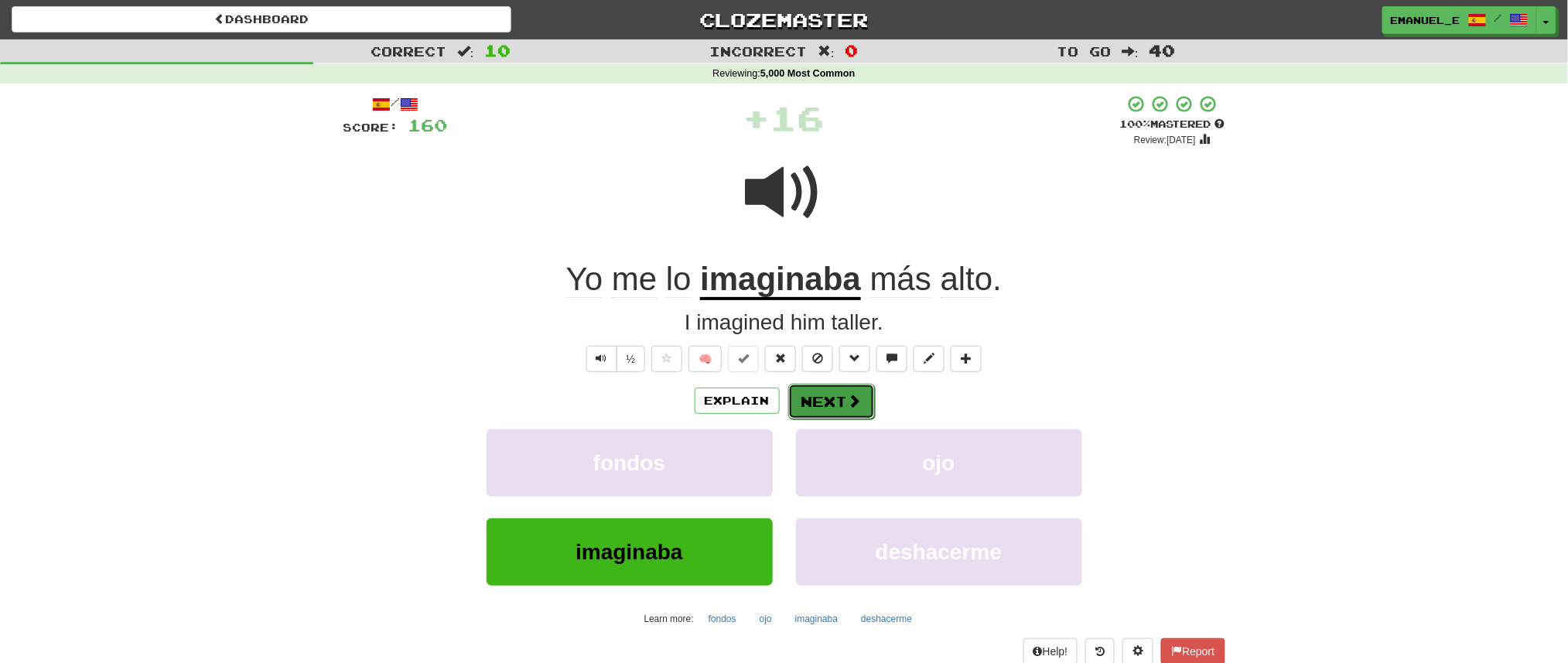
click at [820, 414] on button "Next" at bounding box center [832, 401] width 87 height 35
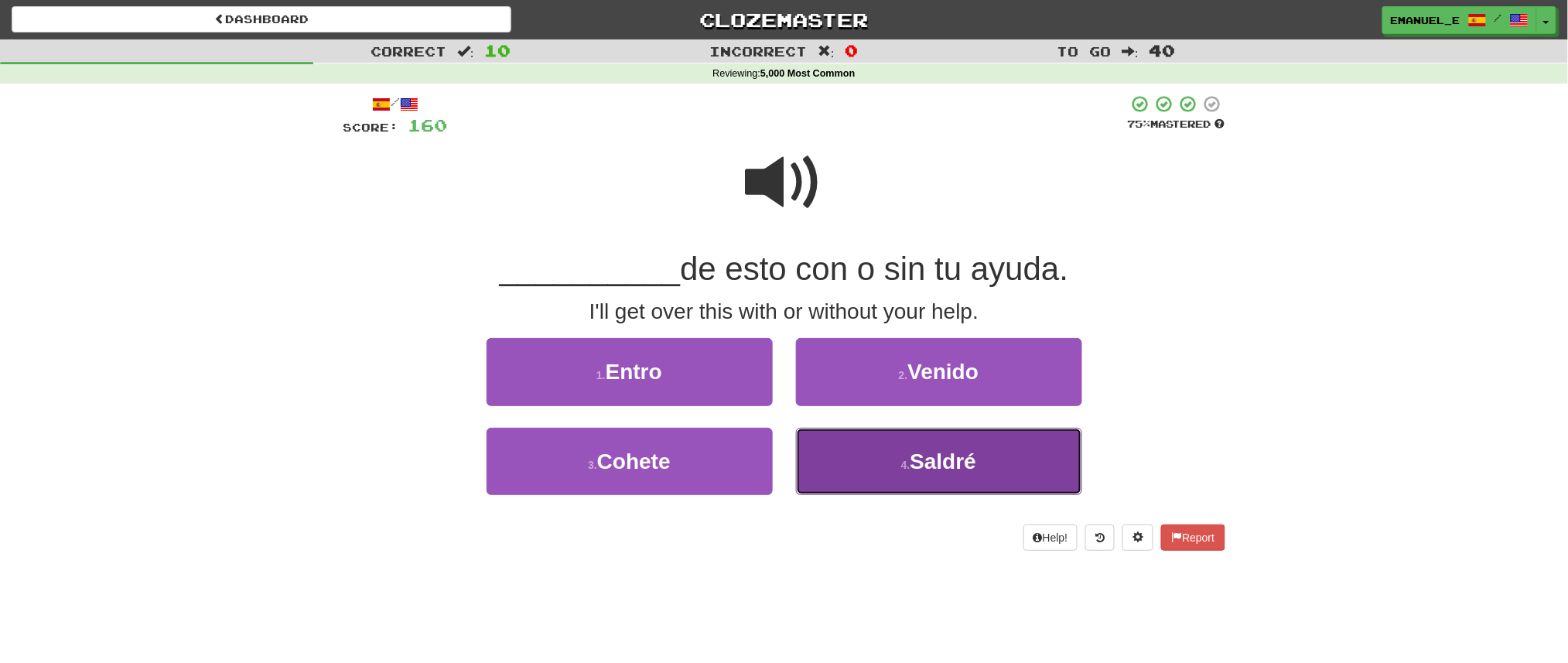
click at [839, 466] on button "4 . Saldré" at bounding box center [939, 461] width 286 height 67
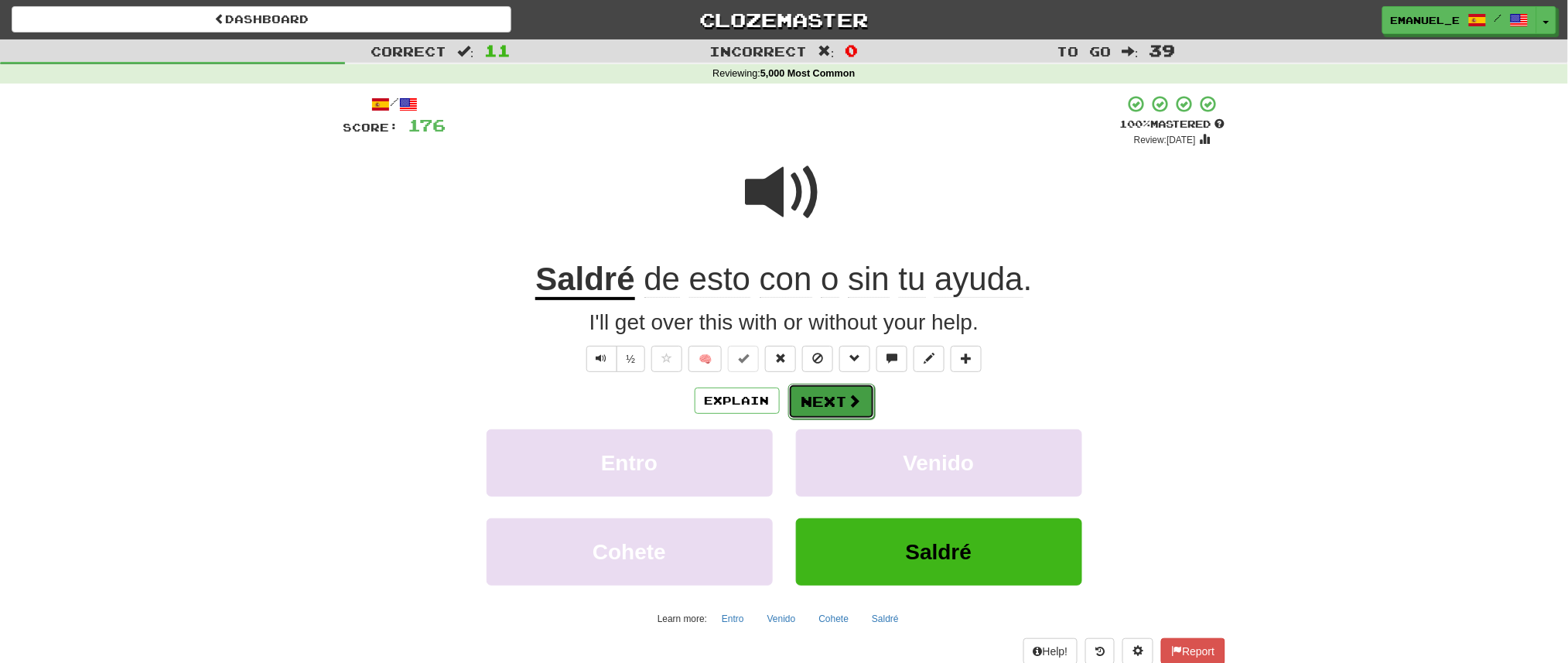
click at [827, 397] on button "Next" at bounding box center [832, 401] width 87 height 35
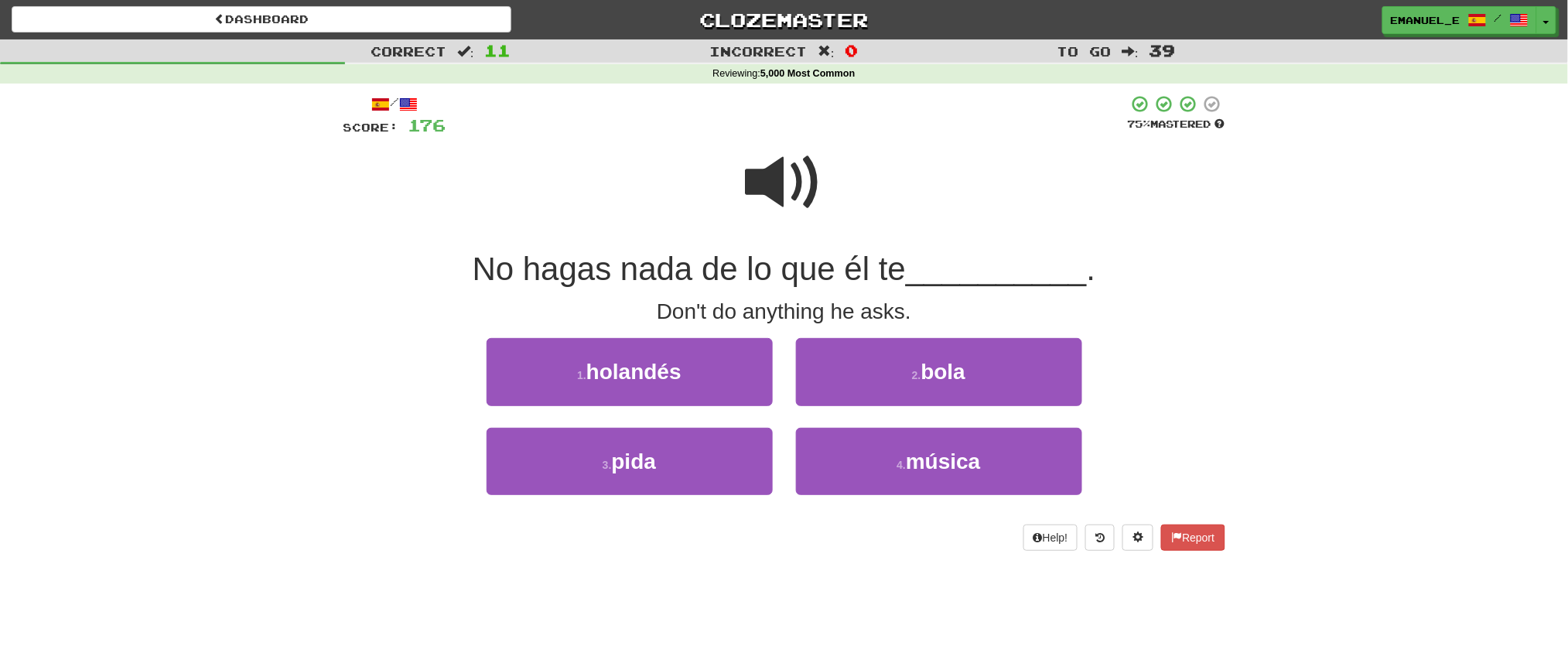
click at [792, 198] on span at bounding box center [784, 183] width 77 height 77
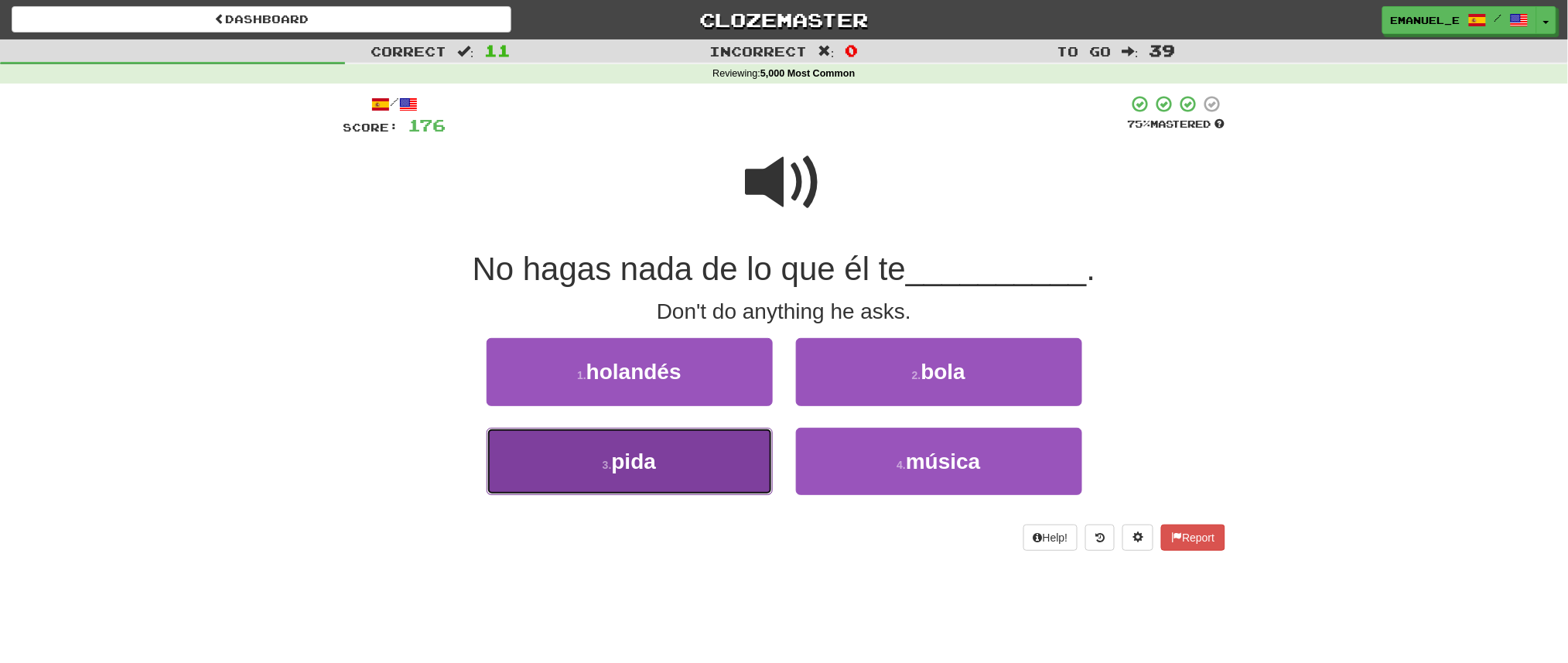
click at [735, 450] on button "3 . pida" at bounding box center [629, 461] width 286 height 67
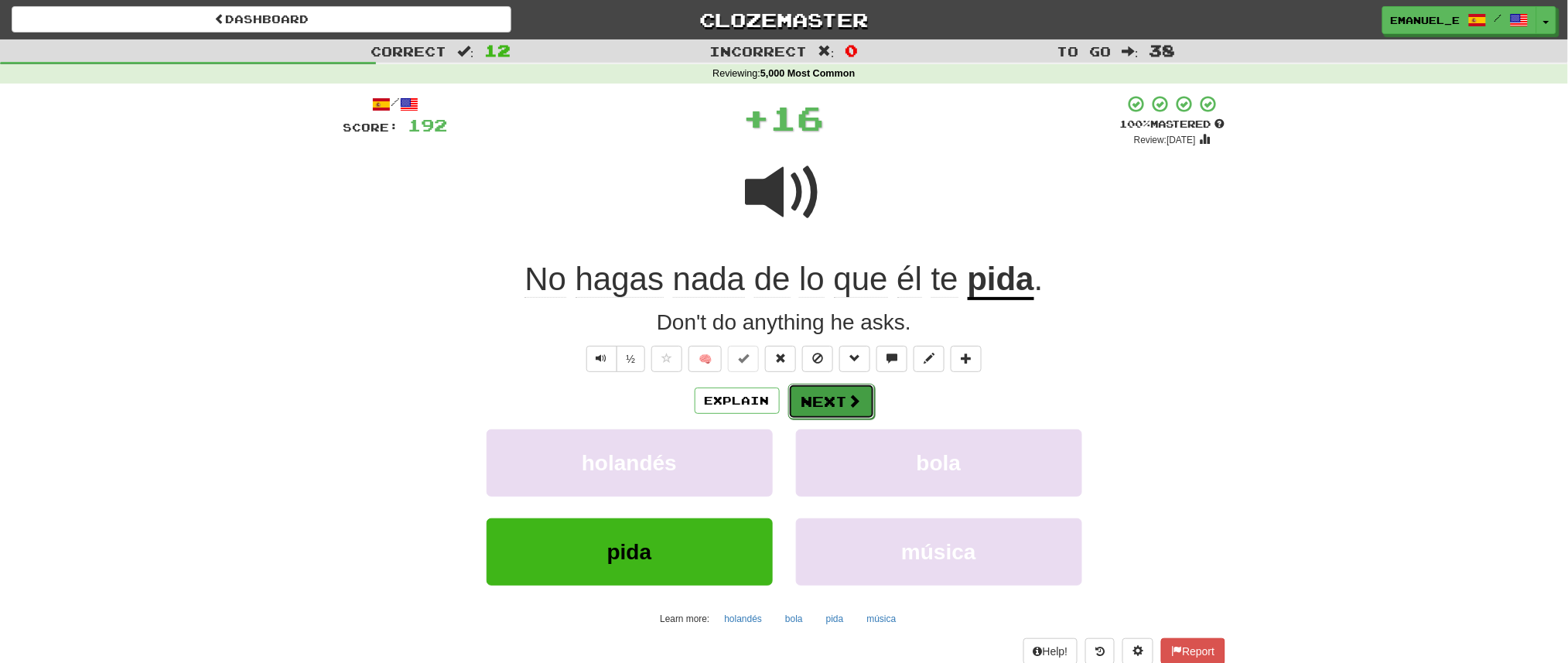
click at [853, 394] on span at bounding box center [854, 401] width 14 height 14
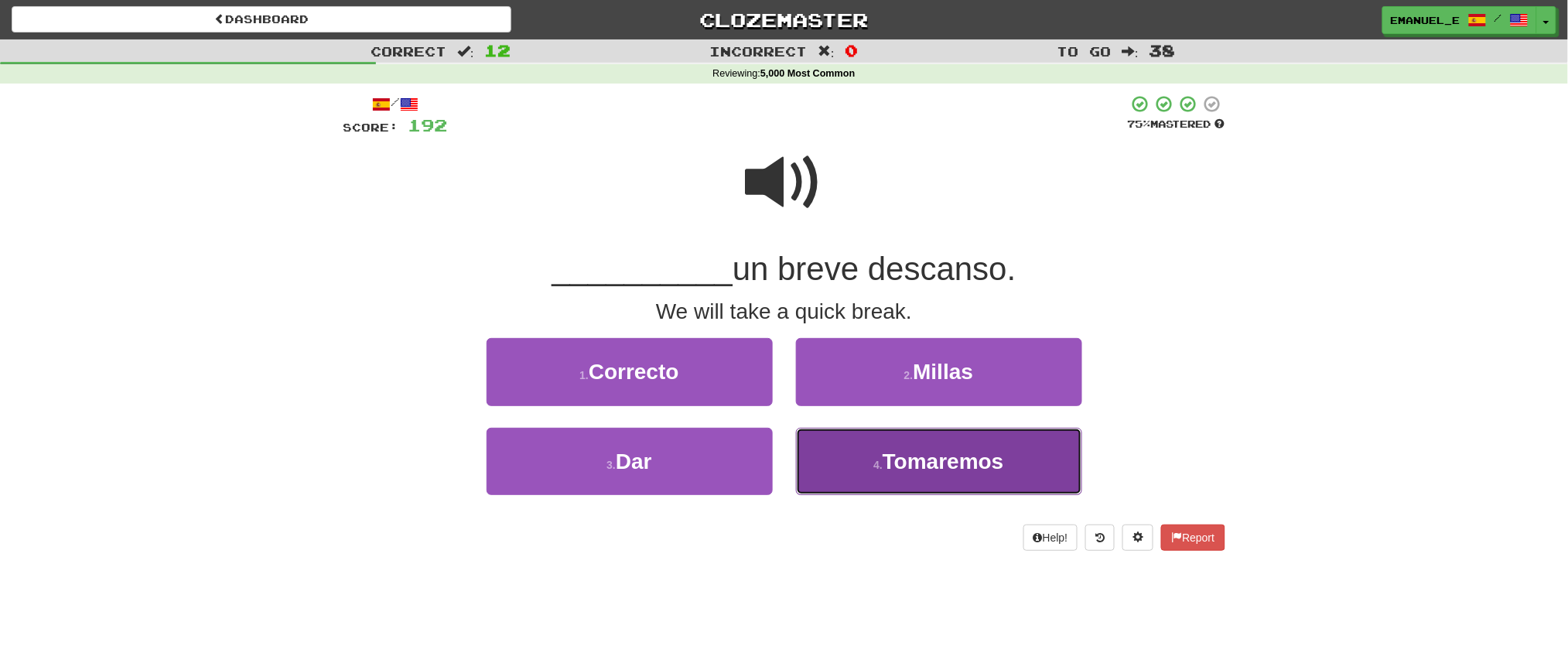
click at [855, 449] on button "4 . Tomaremos" at bounding box center [939, 461] width 286 height 67
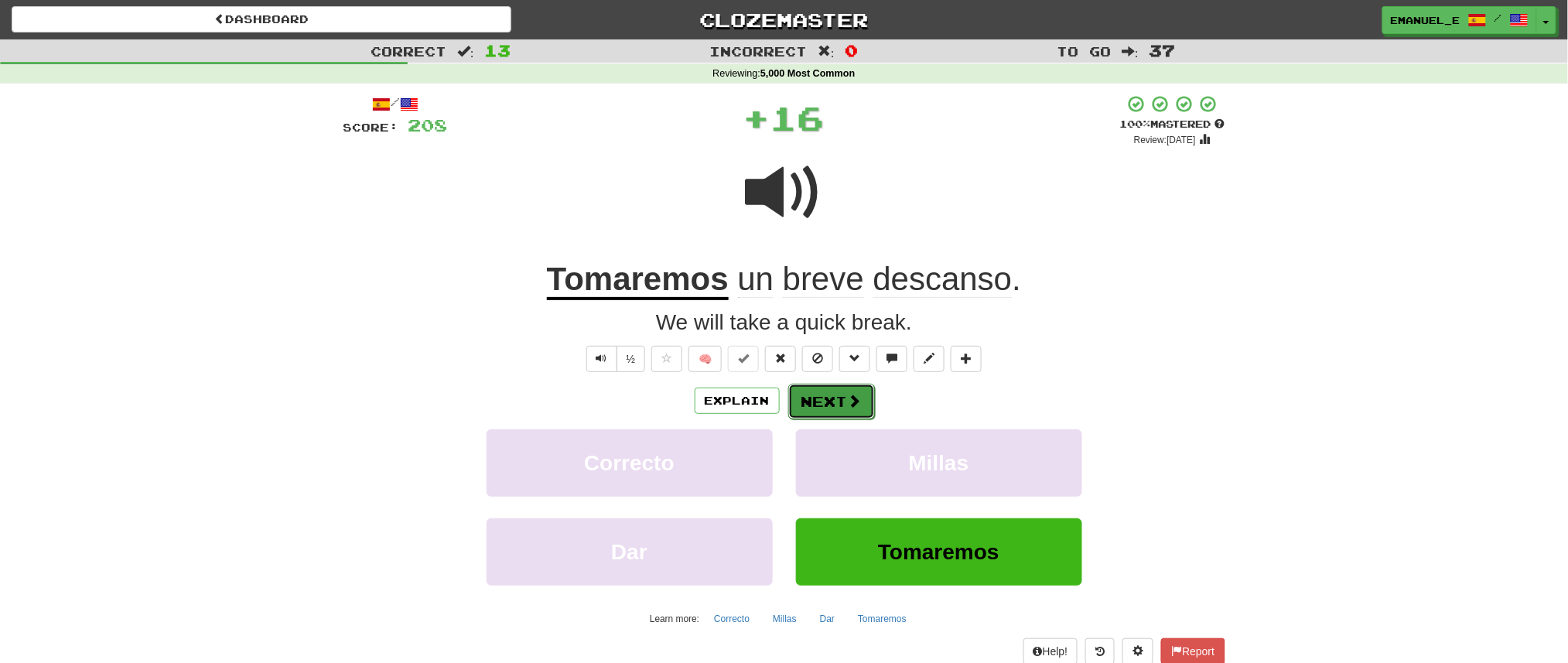
click at [832, 393] on button "Next" at bounding box center [832, 401] width 87 height 35
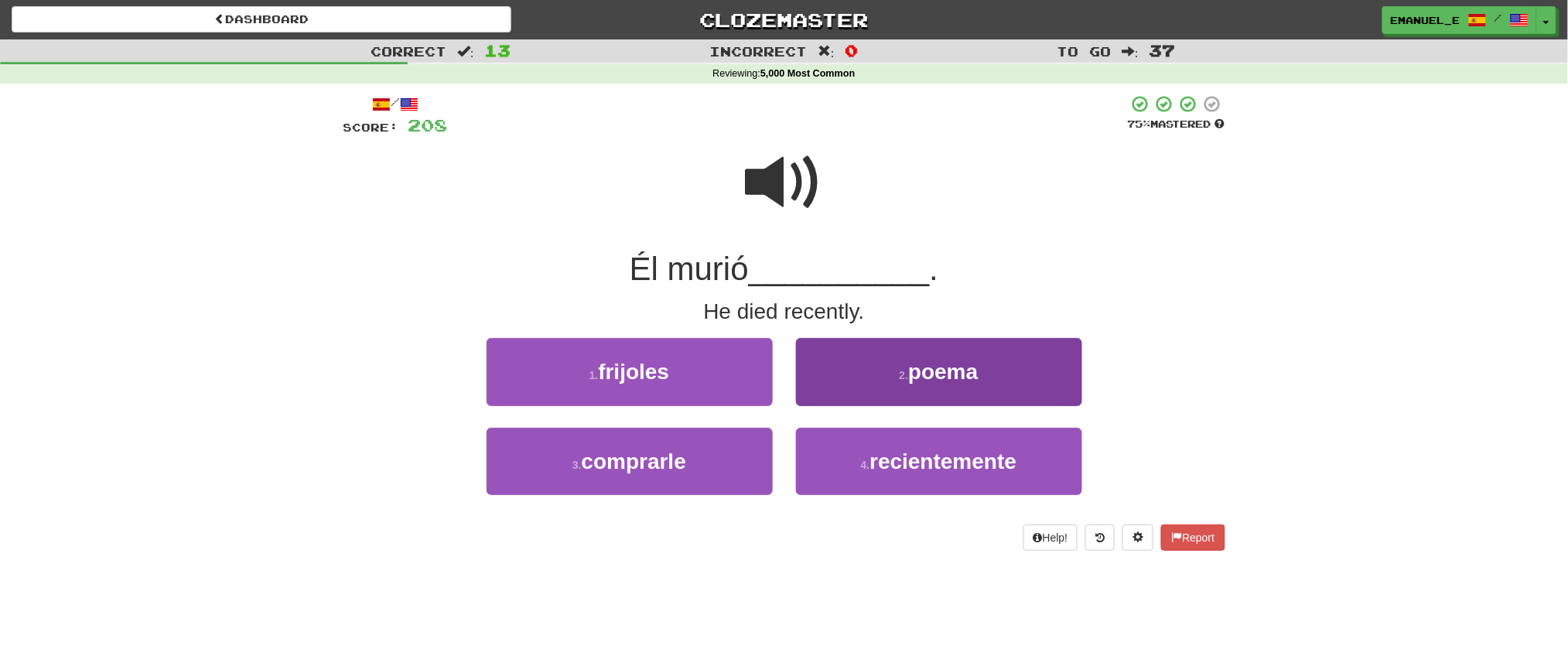
scroll to position [1, 0]
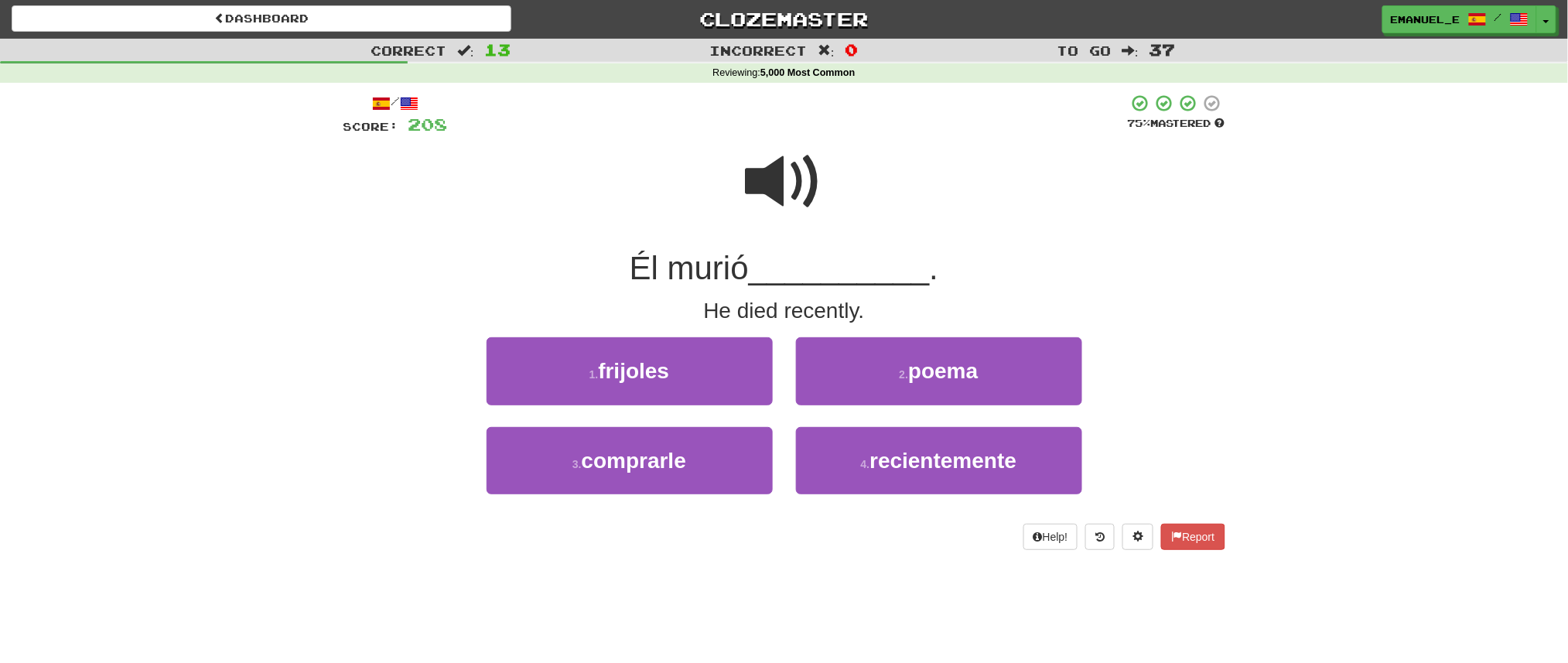
click at [792, 185] on span at bounding box center [784, 182] width 77 height 77
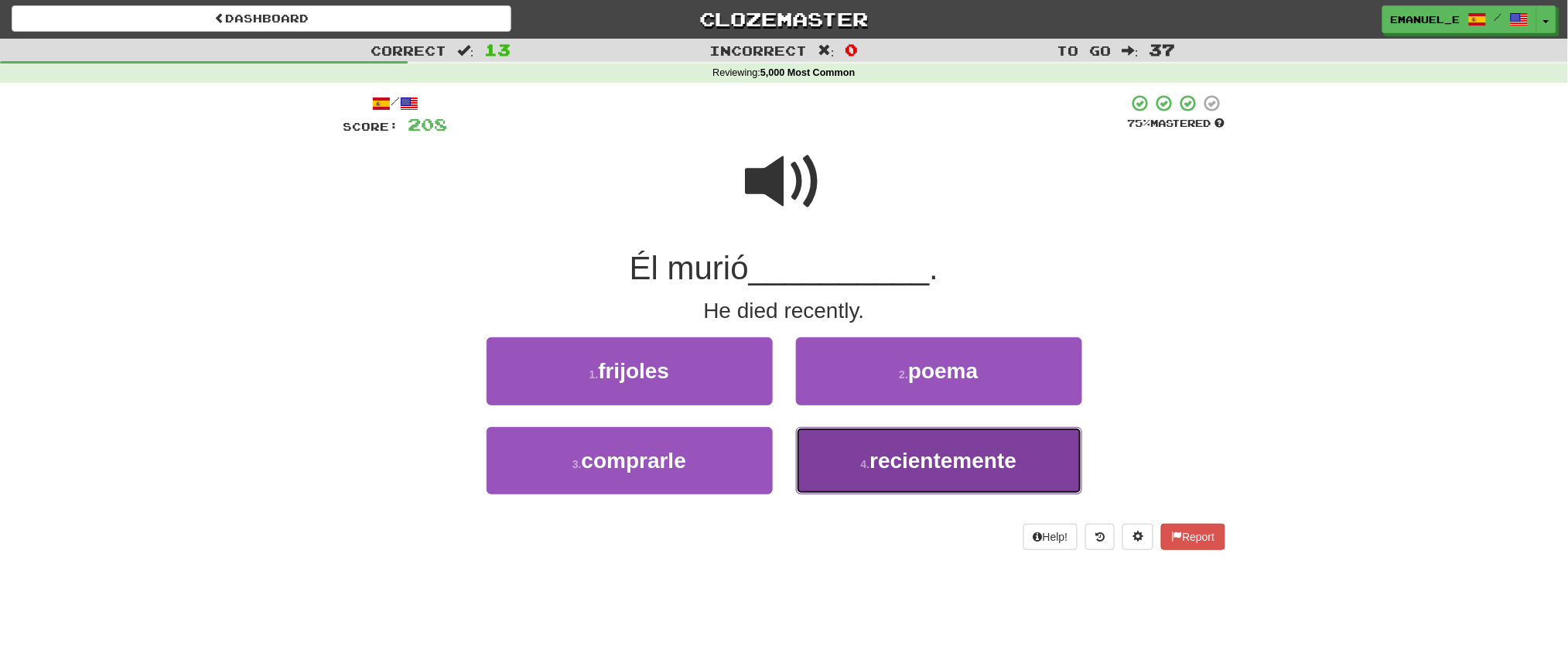
click at [875, 465] on span "recientemente" at bounding box center [942, 461] width 147 height 24
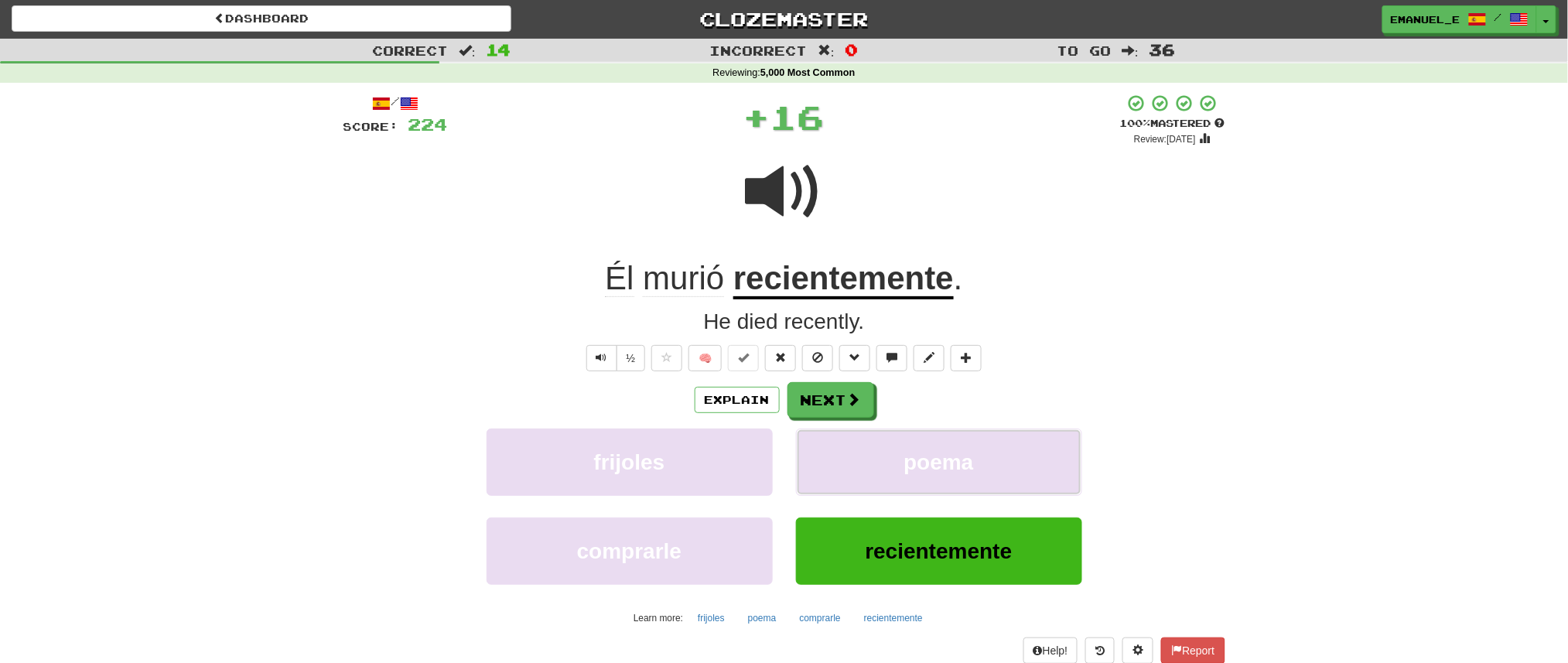
click at [875, 465] on button "poema" at bounding box center [939, 462] width 286 height 67
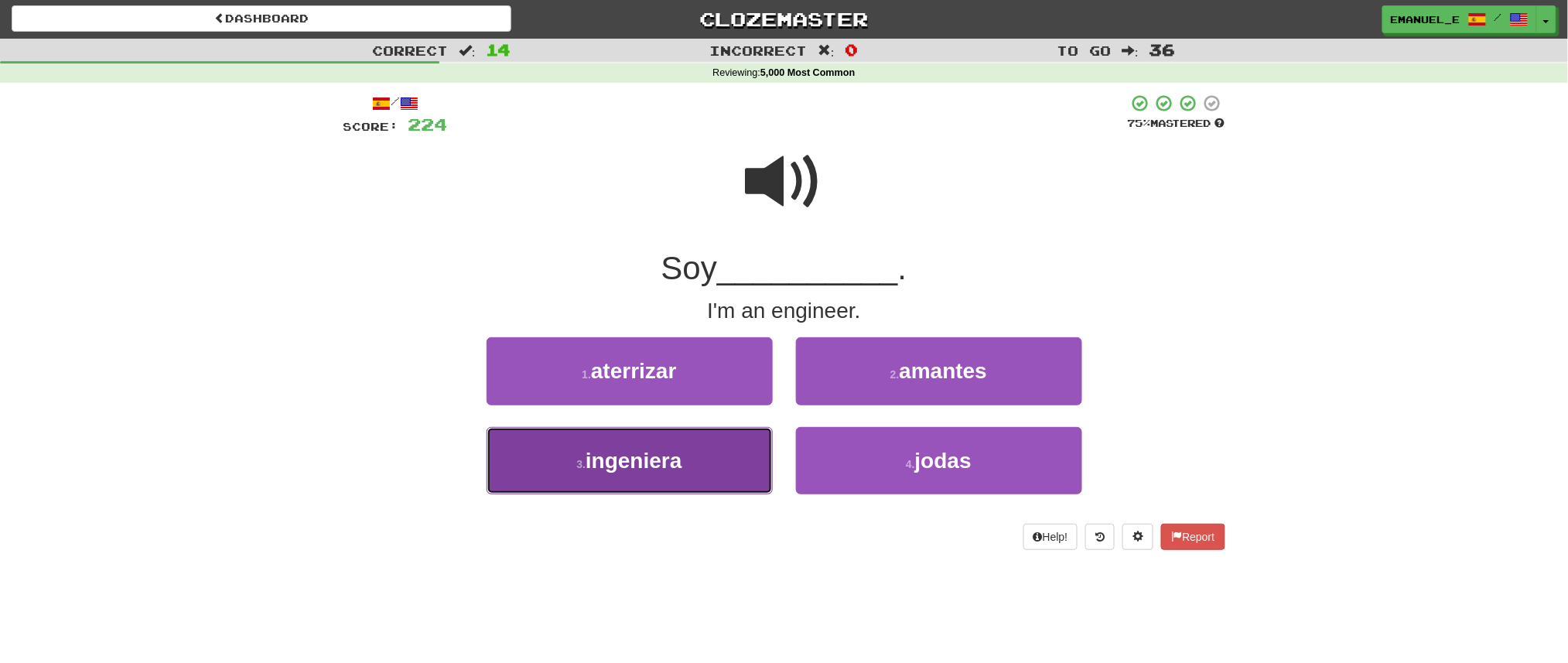
click at [764, 470] on button "3 . ingeniera" at bounding box center [629, 461] width 286 height 67
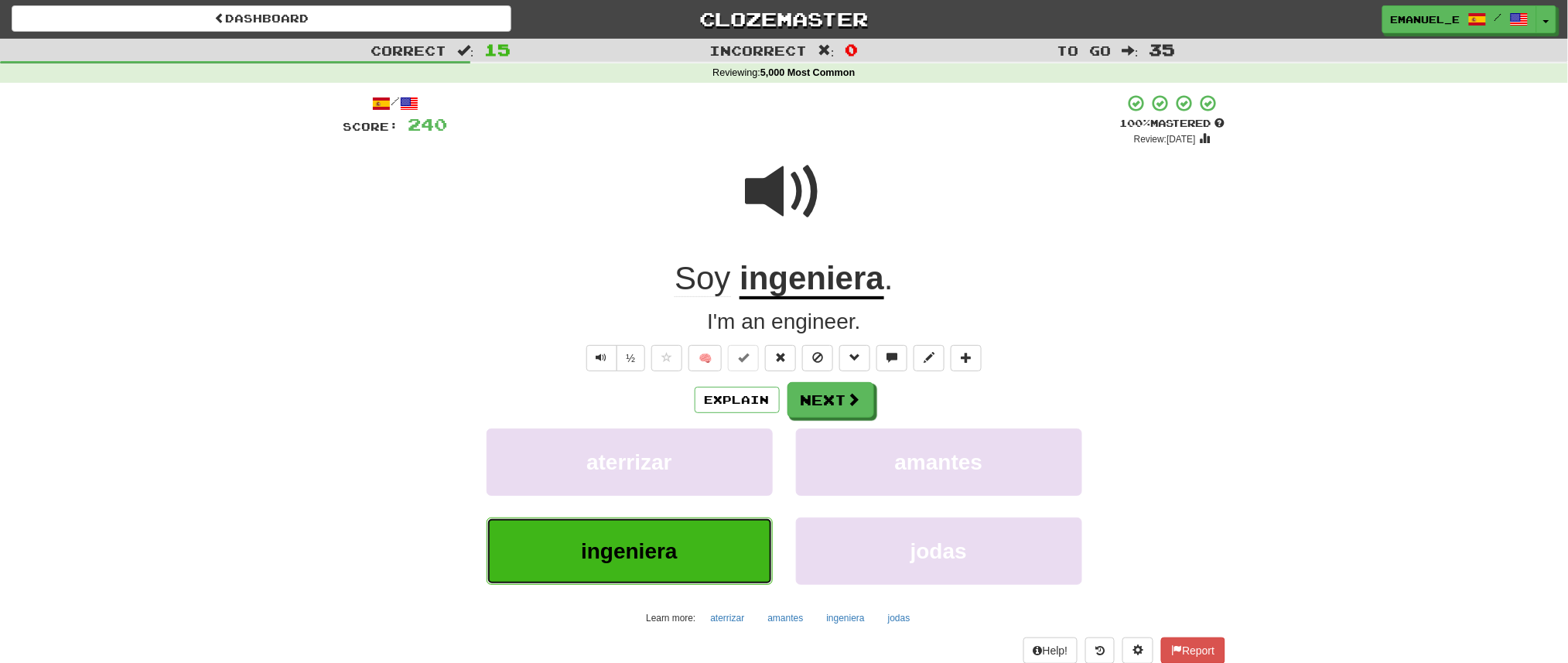
click at [696, 555] on button "ingeniera" at bounding box center [629, 552] width 286 height 67
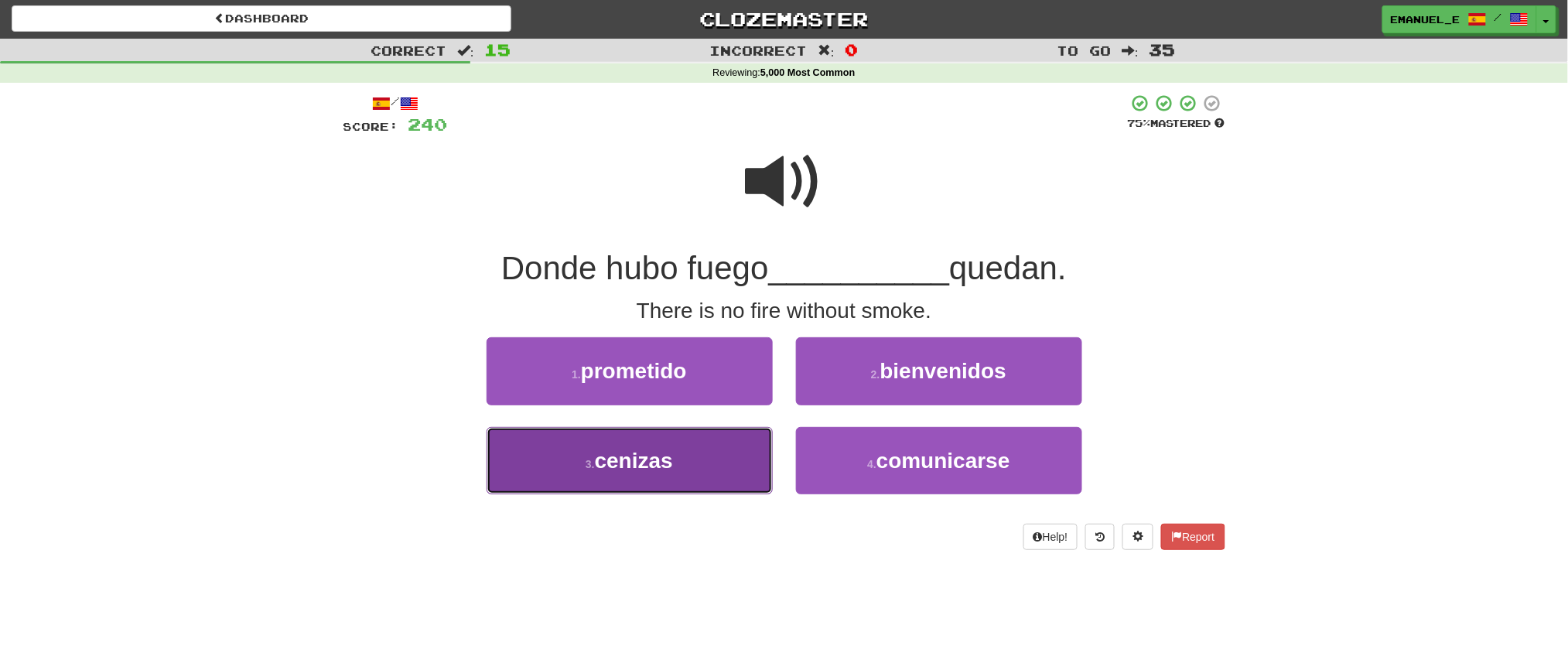
click at [688, 457] on button "3 . cenizas" at bounding box center [629, 461] width 286 height 67
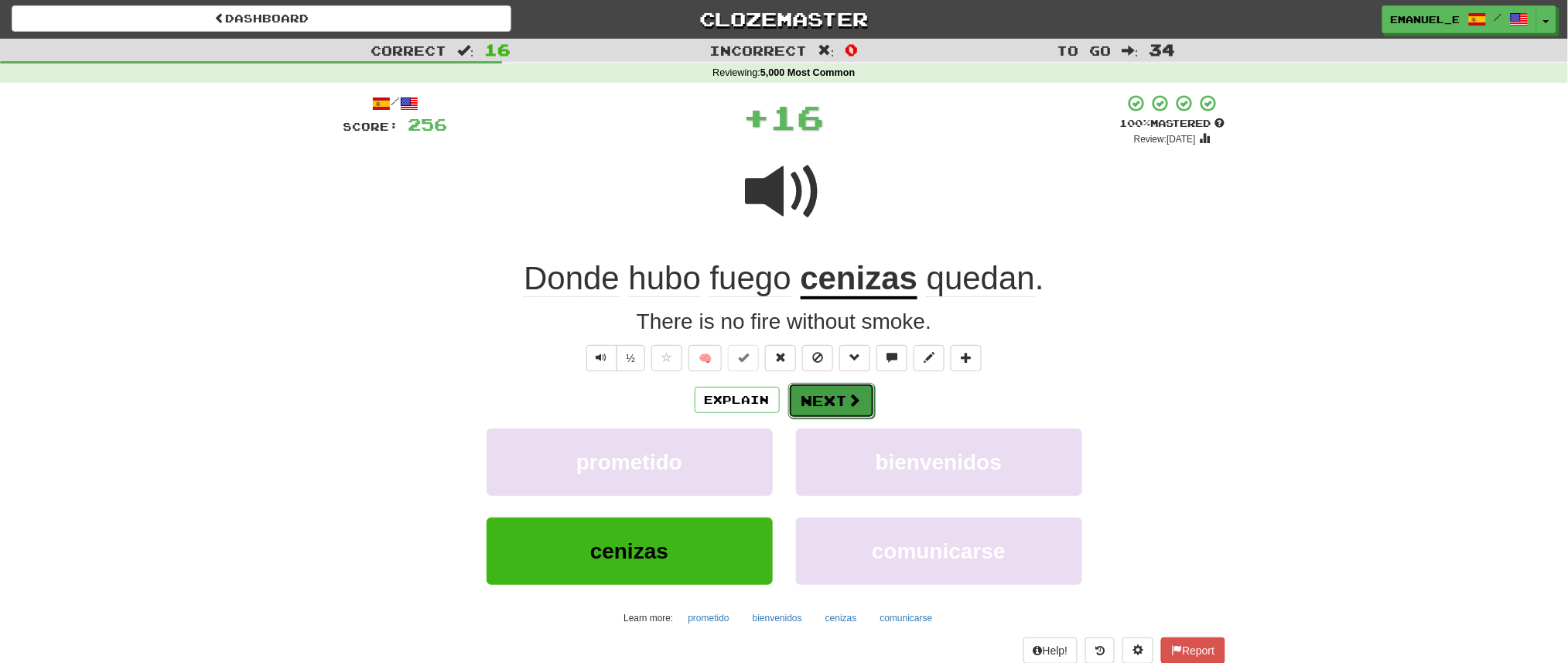
click at [803, 385] on button "Next" at bounding box center [832, 400] width 87 height 35
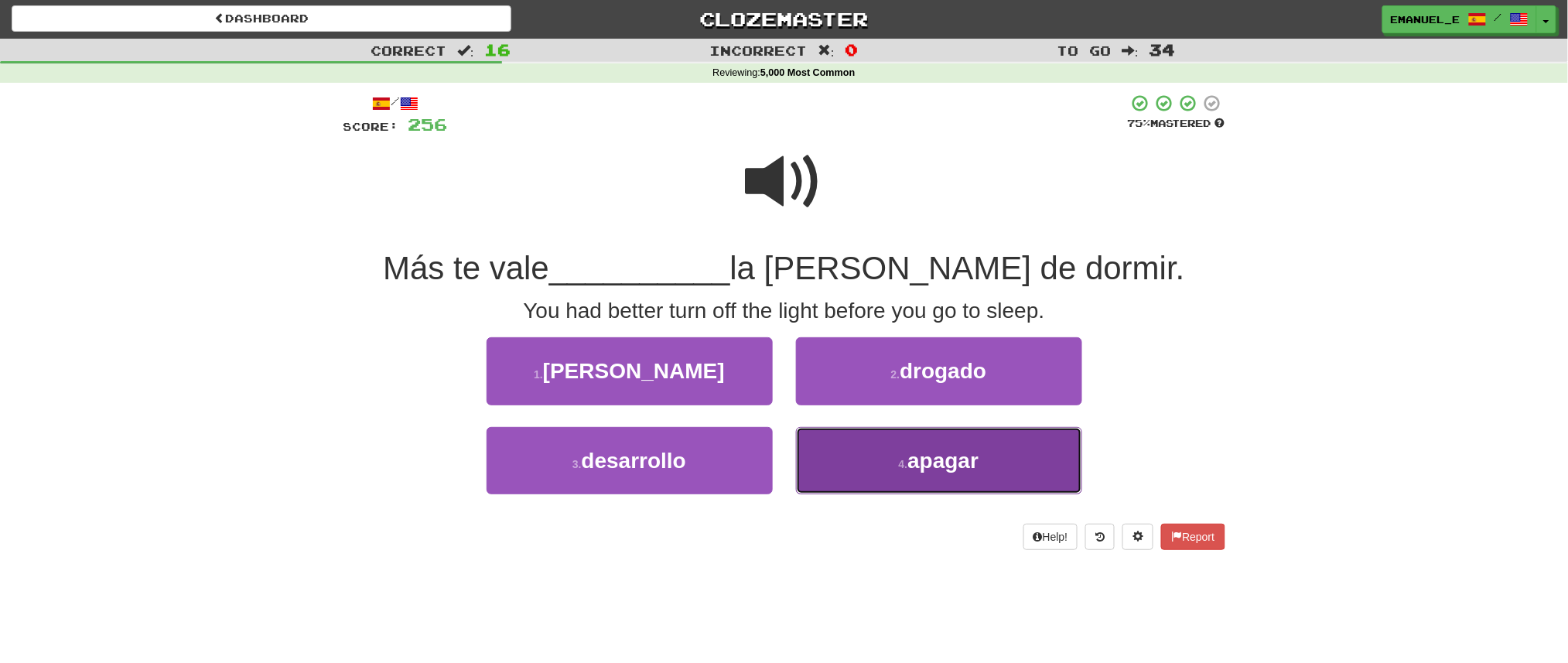
click at [971, 465] on span "apagar" at bounding box center [943, 461] width 71 height 24
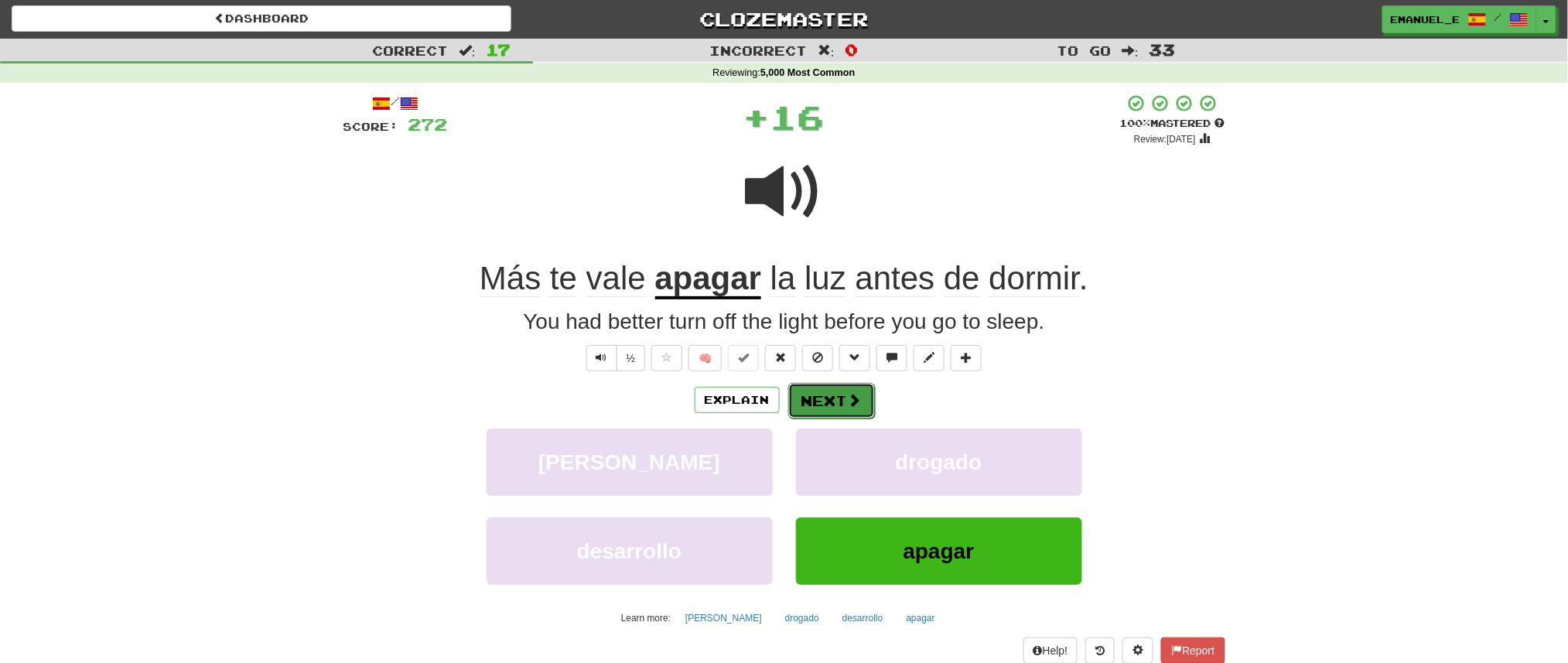
click at [838, 389] on button "Next" at bounding box center [832, 400] width 87 height 35
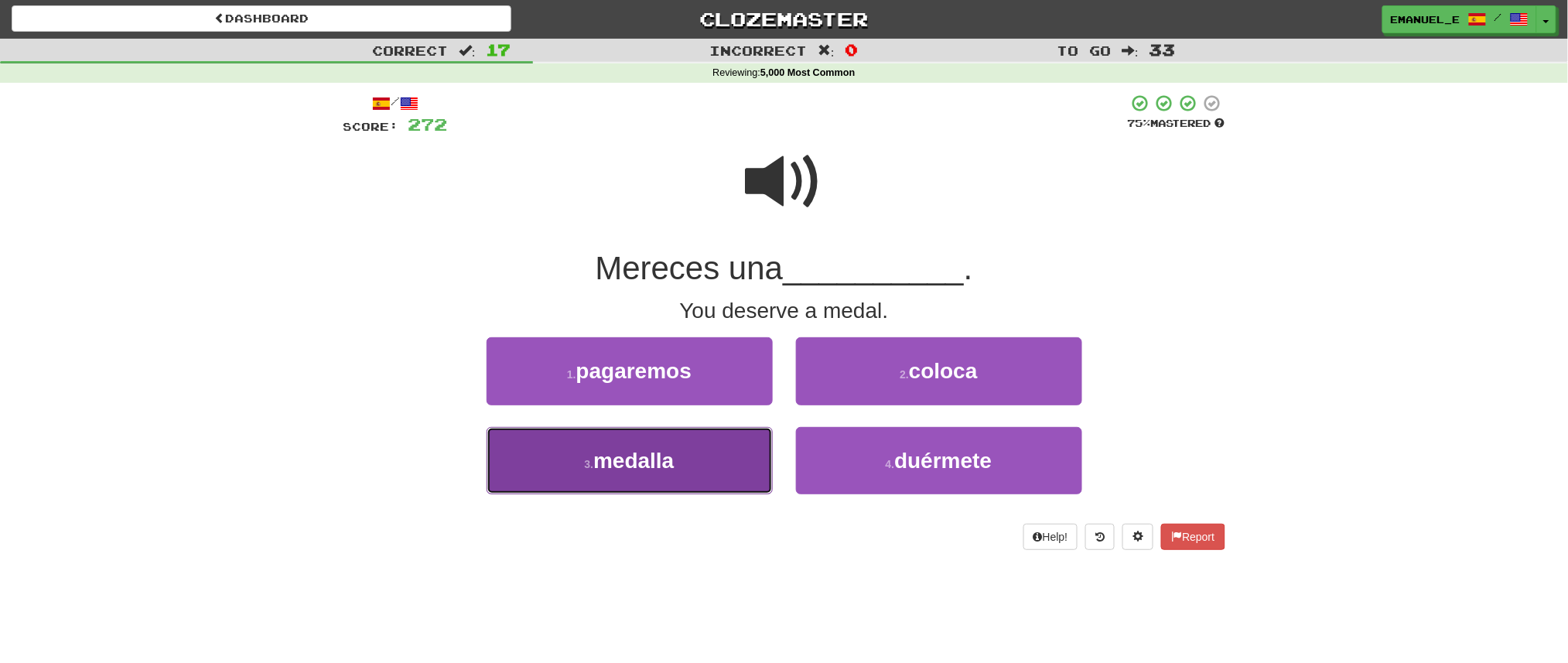
click at [734, 456] on button "3 . medalla" at bounding box center [629, 461] width 286 height 67
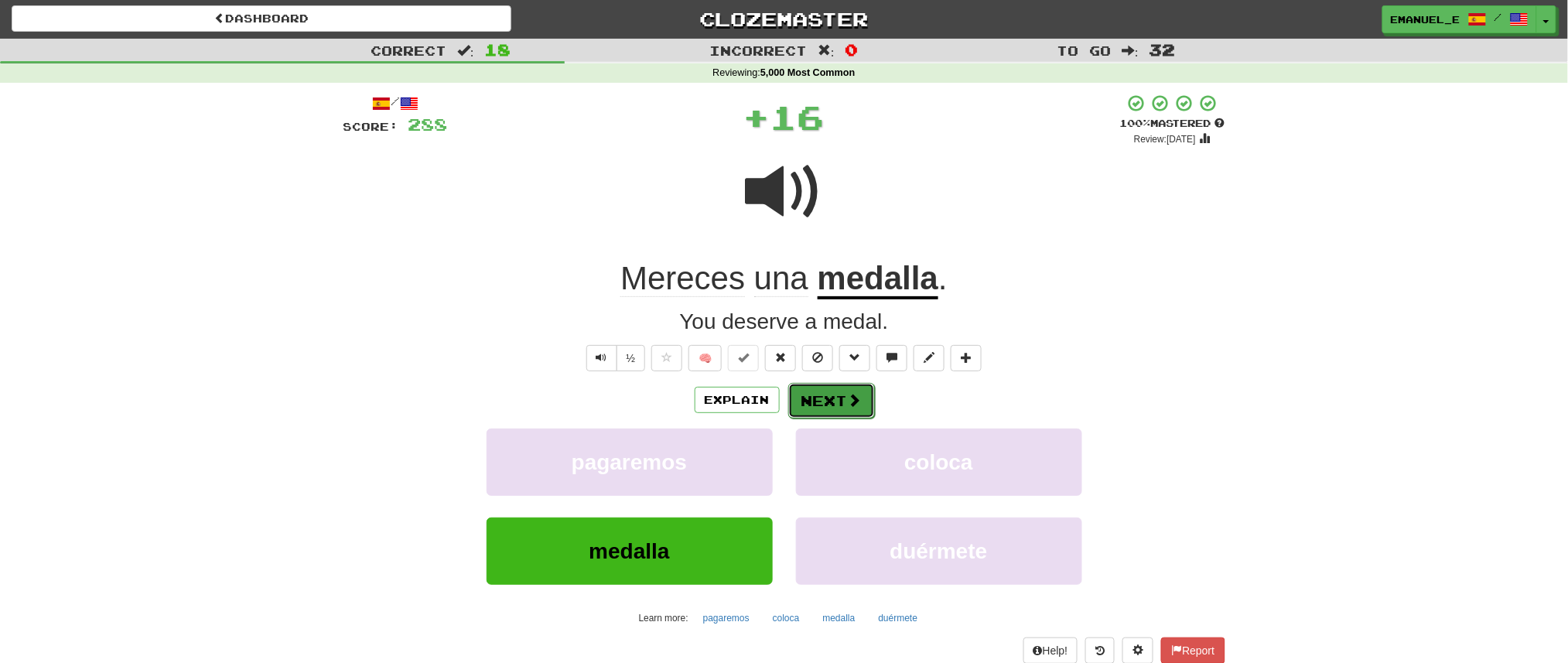
click at [809, 397] on button "Next" at bounding box center [832, 400] width 87 height 35
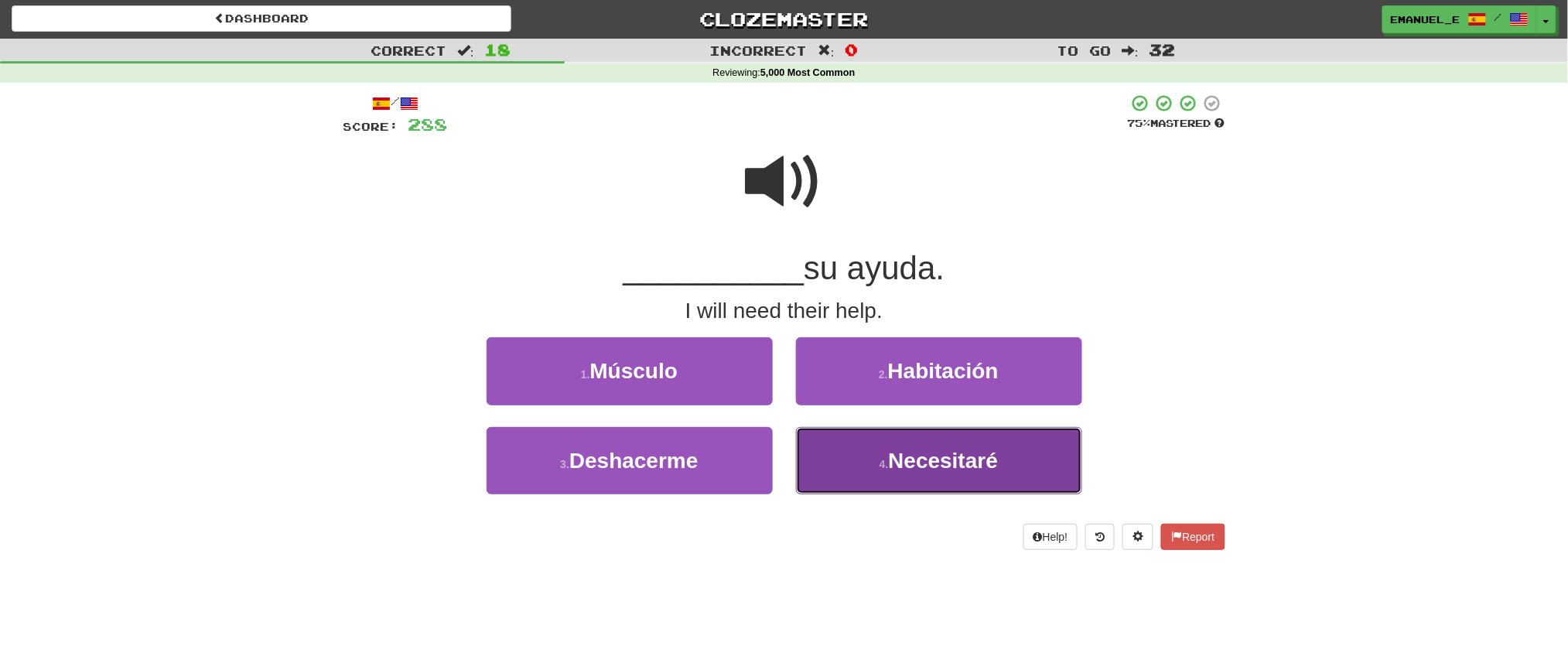
click at [884, 474] on button "4 . Necesitaré" at bounding box center [939, 461] width 286 height 67
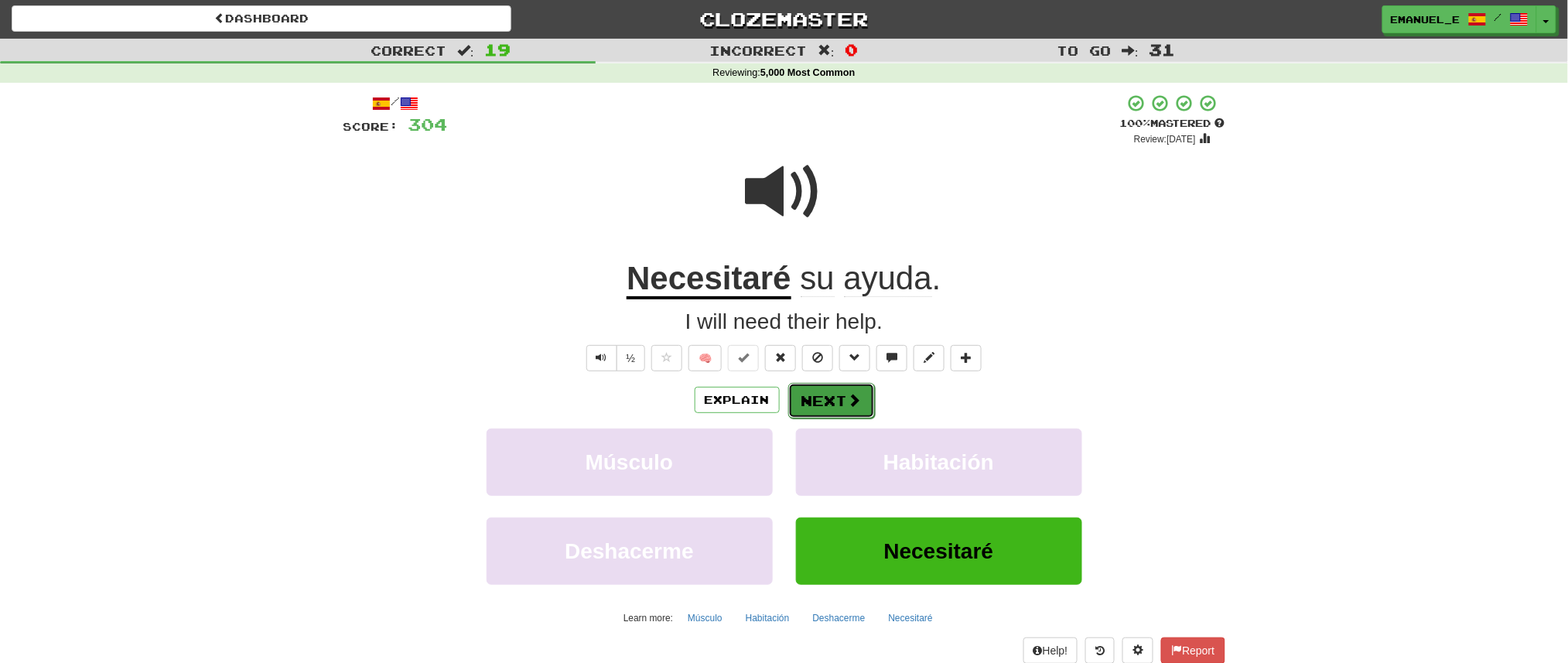
click at [851, 393] on span at bounding box center [854, 400] width 14 height 14
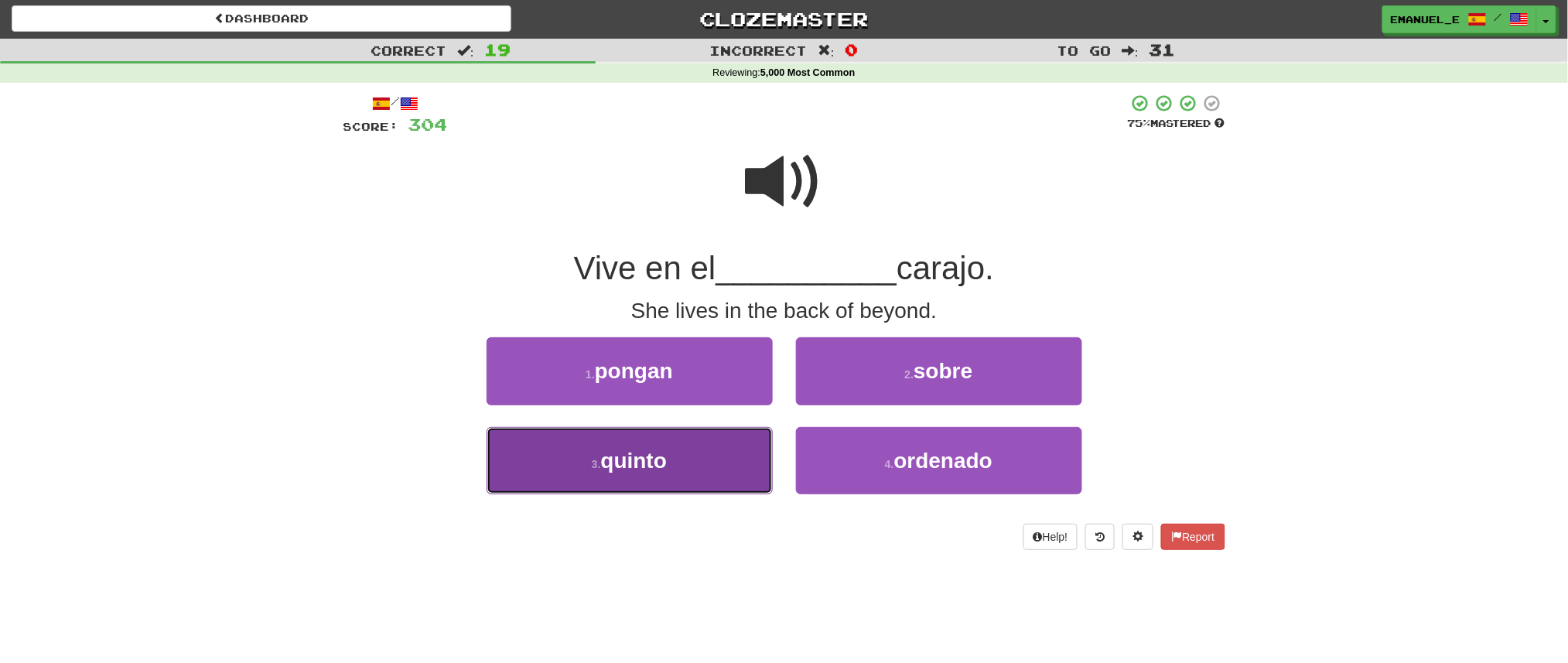
click at [727, 438] on button "3 . quinto" at bounding box center [629, 461] width 286 height 67
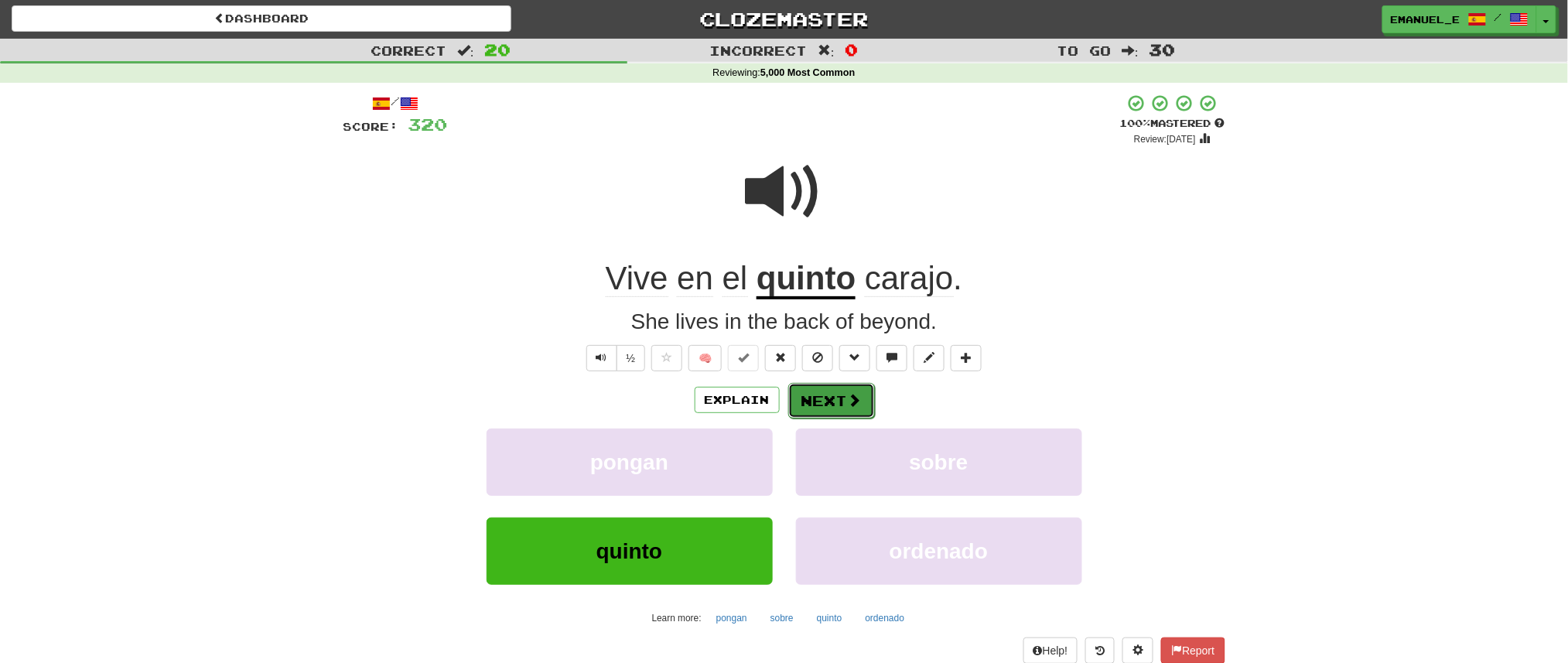
click at [824, 405] on button "Next" at bounding box center [832, 400] width 87 height 35
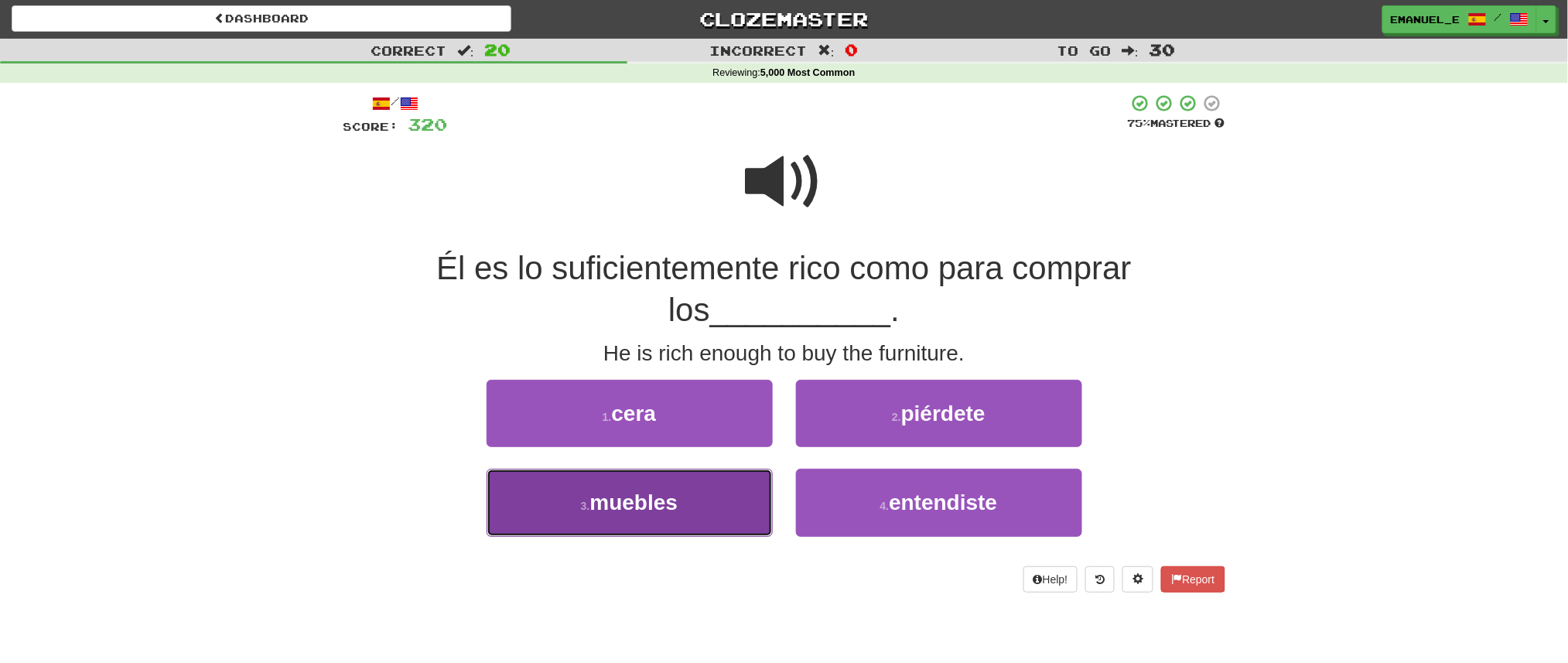
click at [714, 502] on button "3 . muebles" at bounding box center [629, 502] width 286 height 67
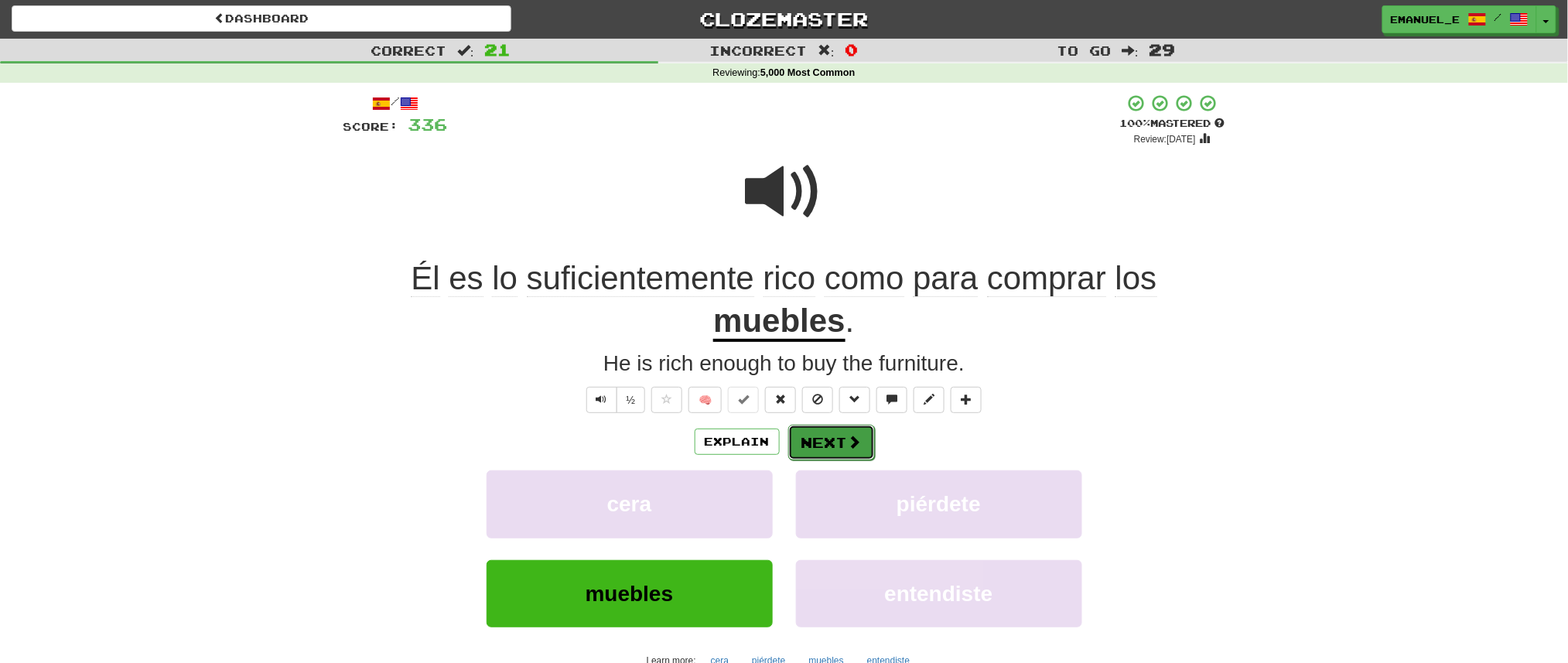
click at [813, 434] on button "Next" at bounding box center [832, 442] width 87 height 35
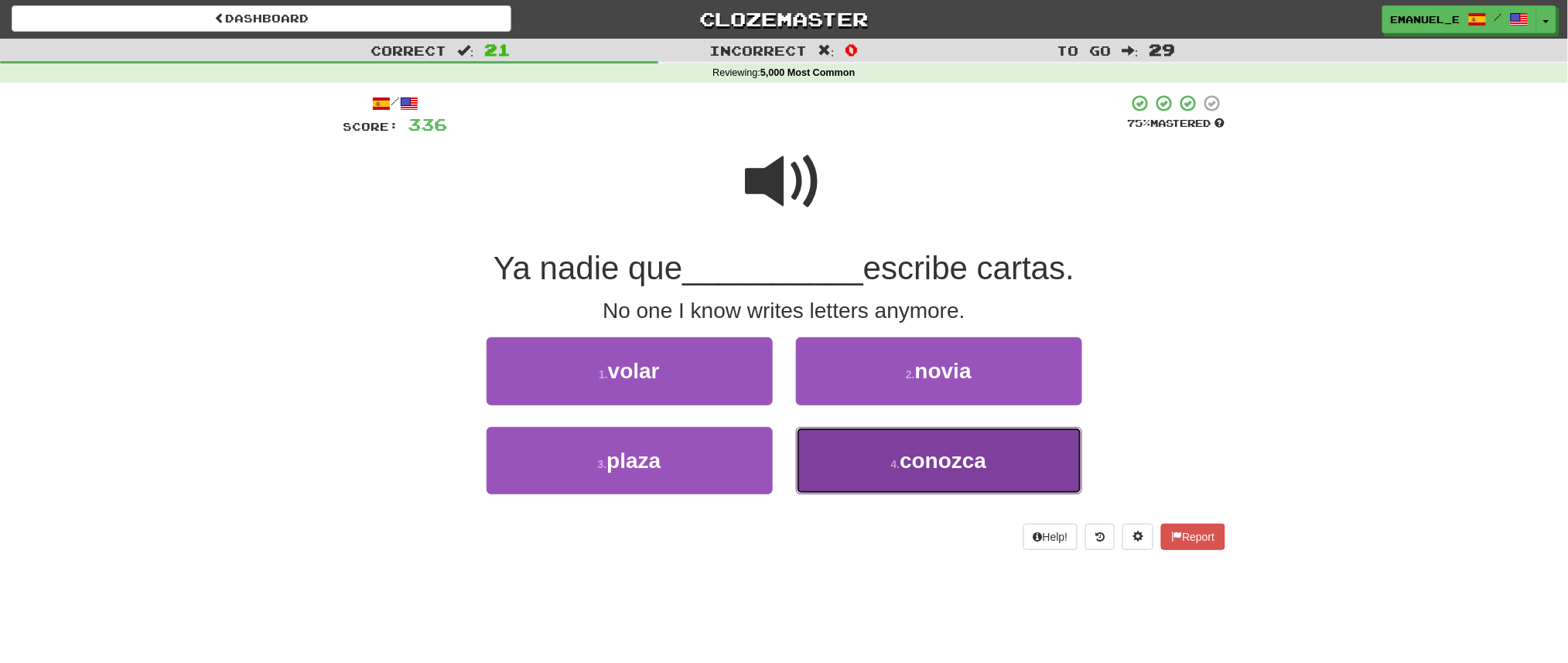
click at [827, 445] on button "4 . conozca" at bounding box center [939, 461] width 286 height 67
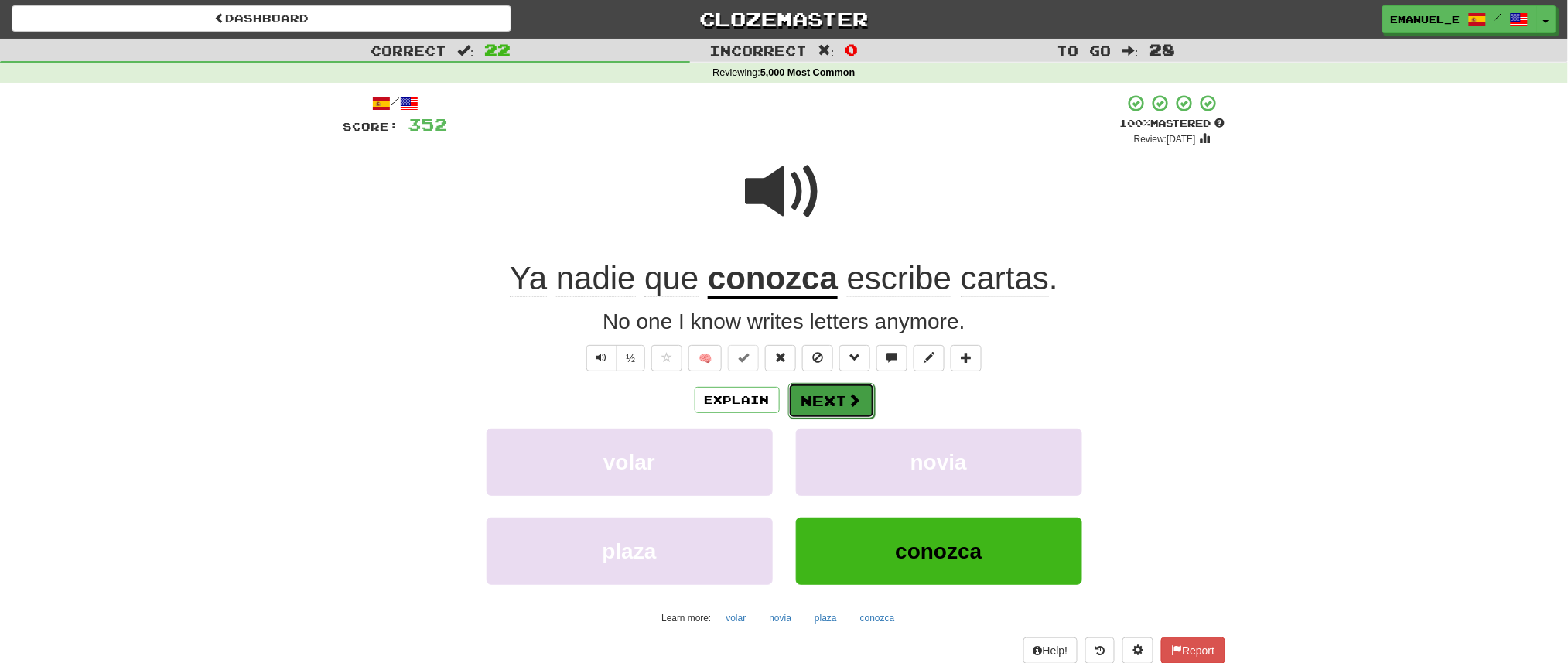
click at [827, 404] on button "Next" at bounding box center [832, 400] width 87 height 35
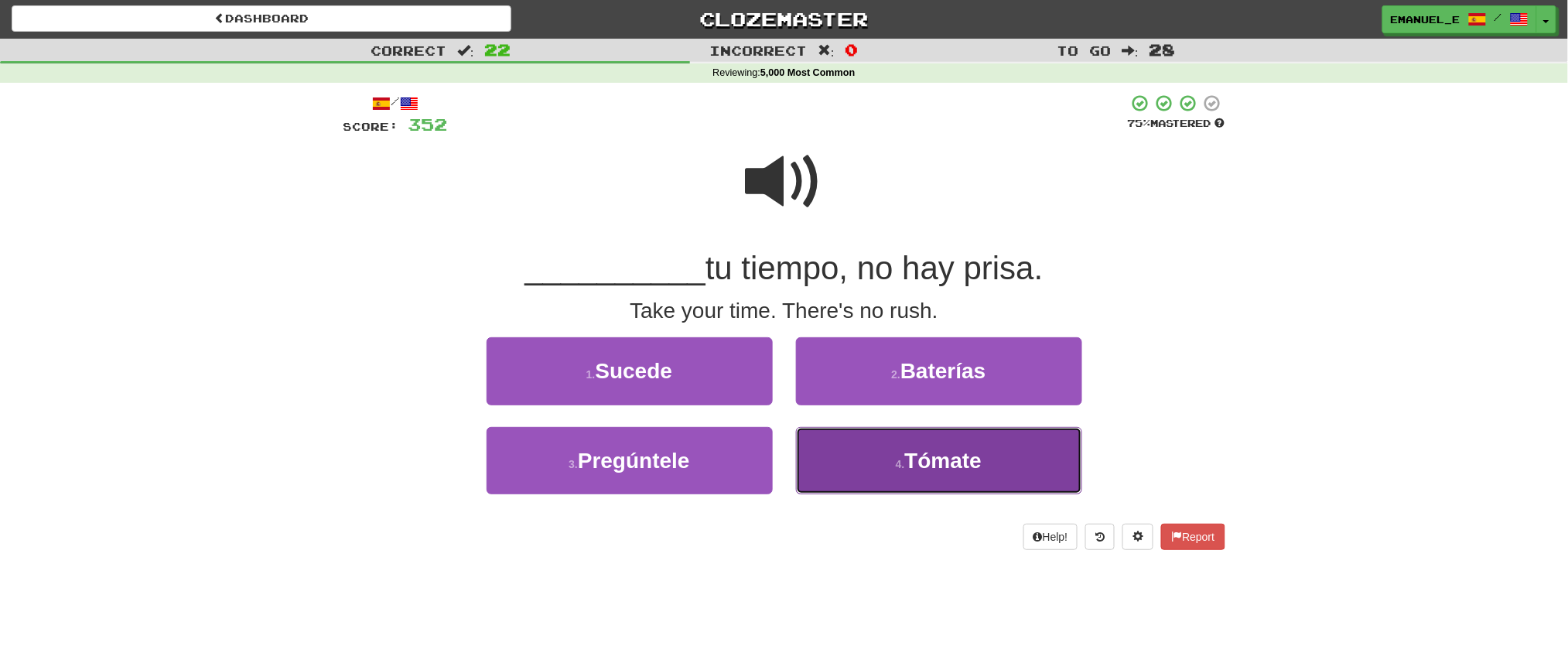
click at [848, 441] on button "4 . Tómate" at bounding box center [939, 461] width 286 height 67
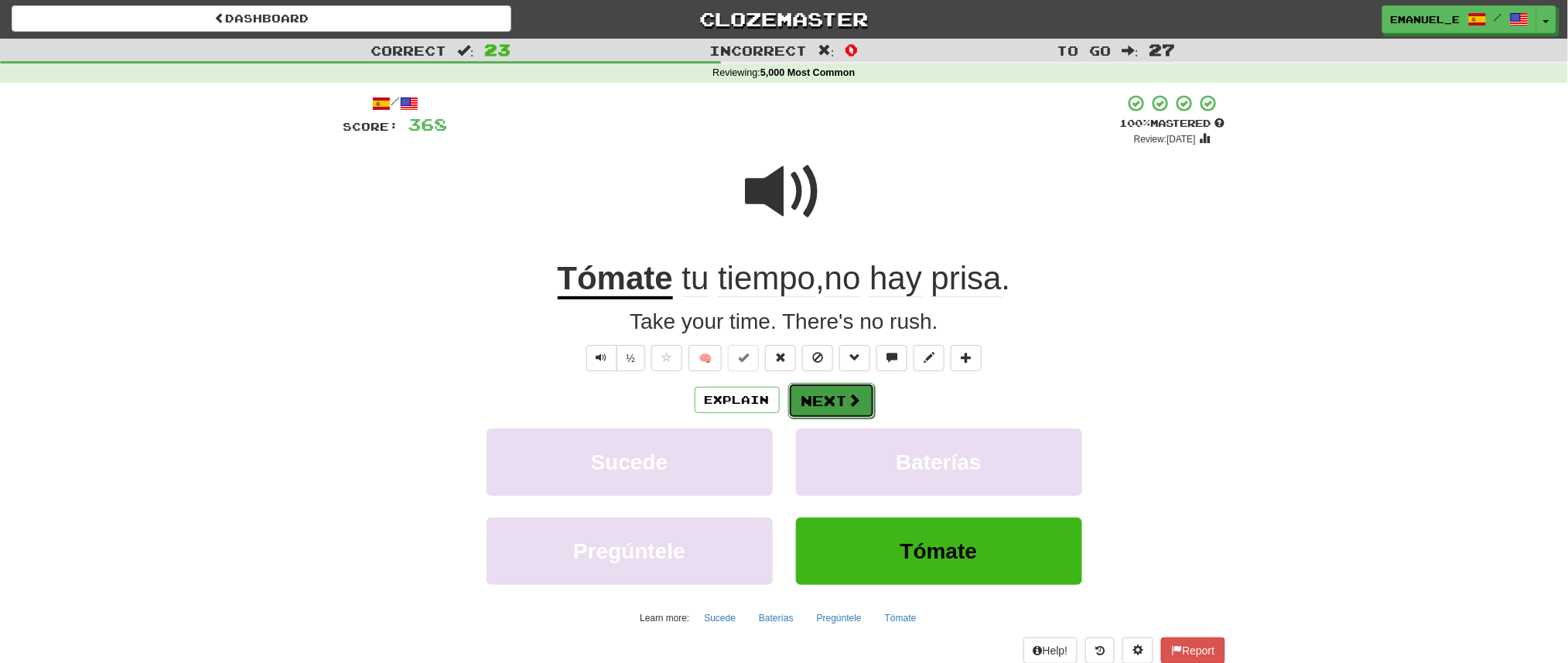
click at [841, 393] on button "Next" at bounding box center [832, 400] width 87 height 35
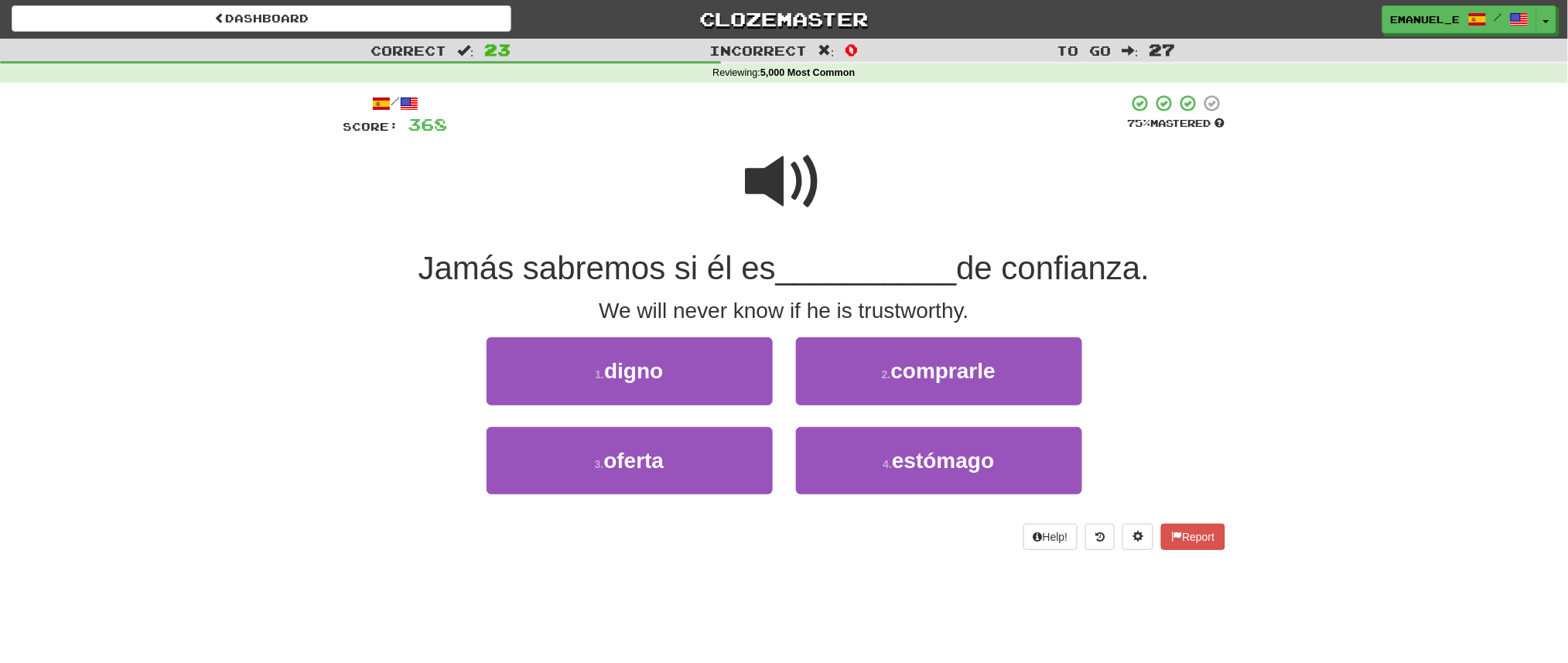
click at [799, 198] on span at bounding box center [784, 182] width 77 height 77
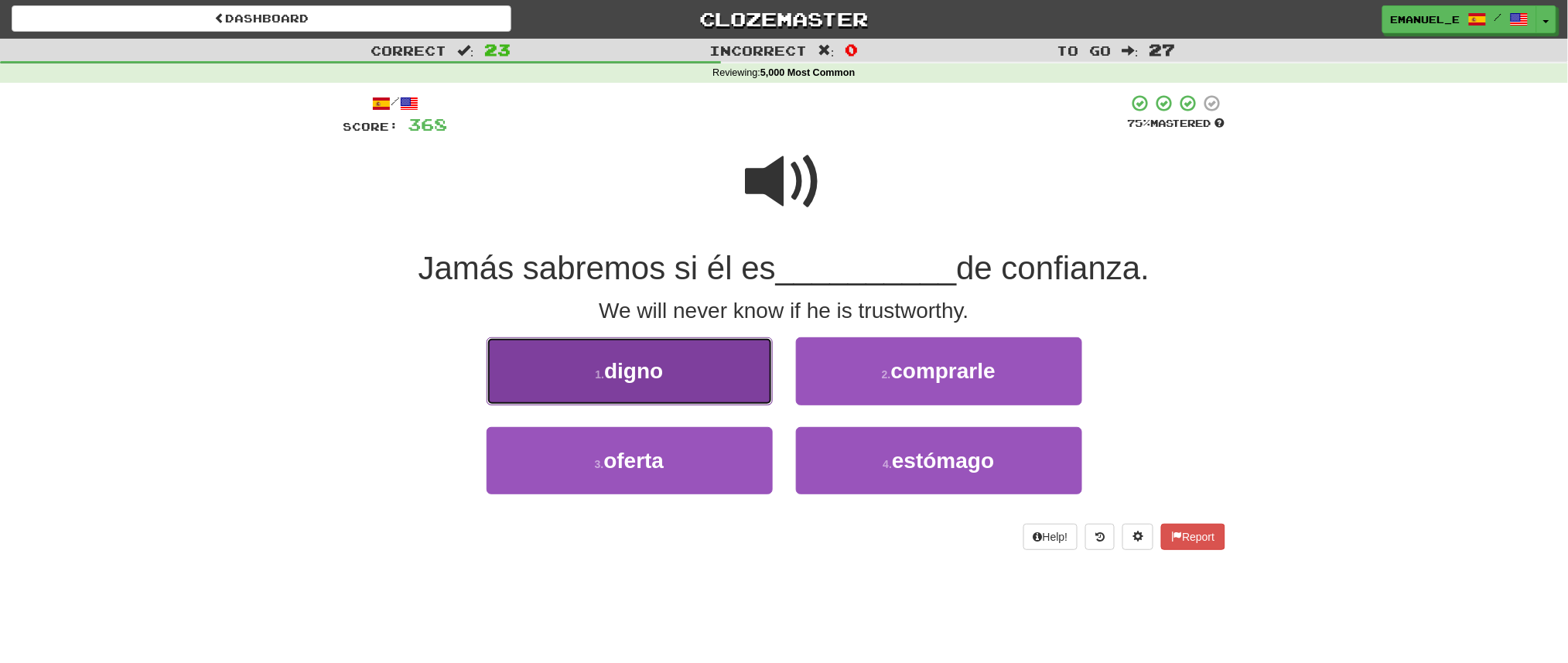
click at [698, 383] on button "1 . digno" at bounding box center [629, 371] width 286 height 67
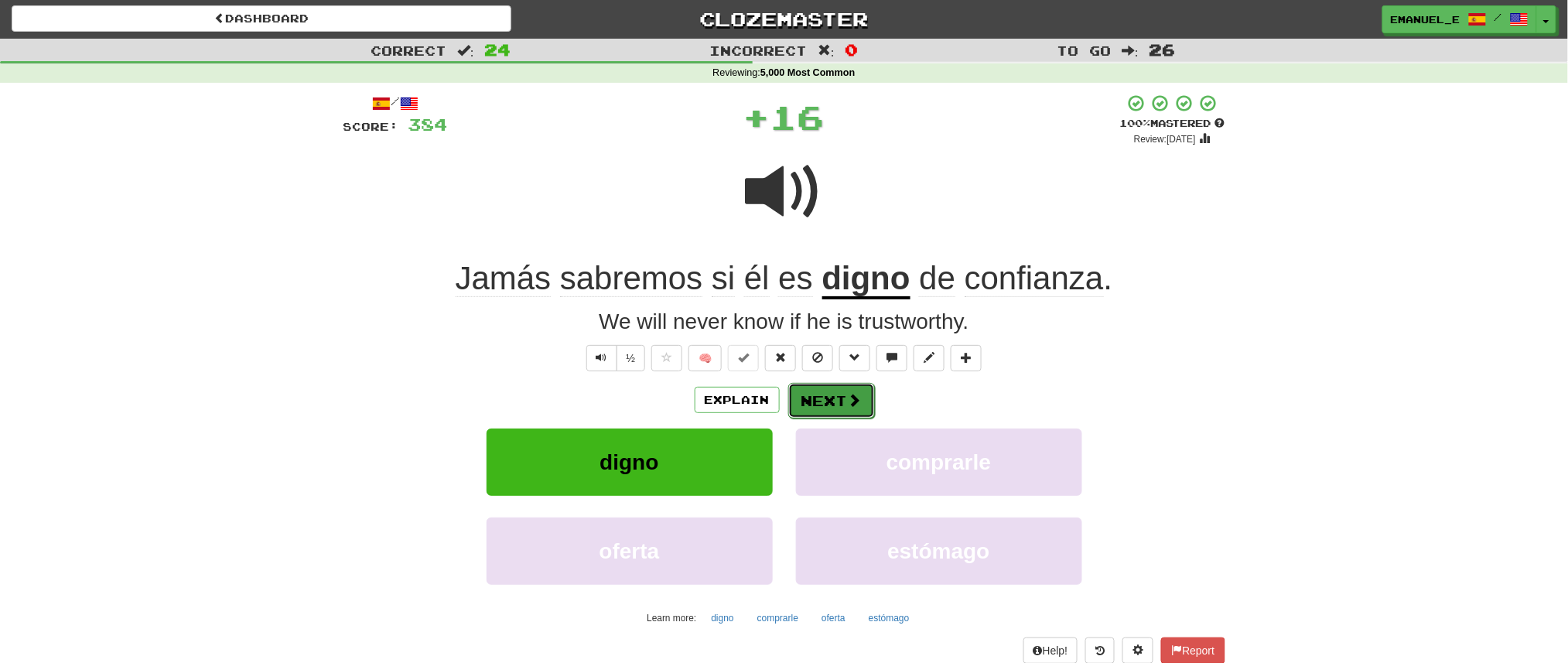
click at [824, 396] on button "Next" at bounding box center [832, 400] width 87 height 35
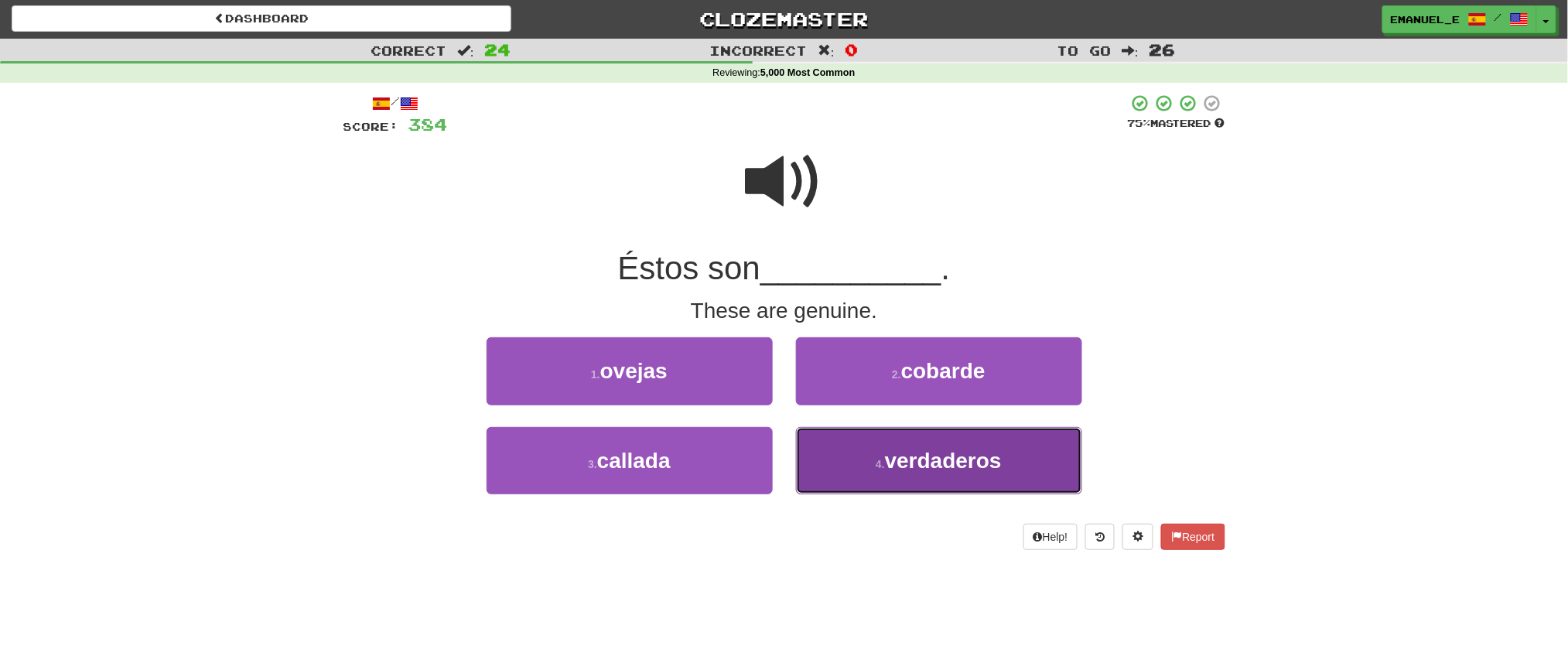
click at [829, 433] on button "4 . verdaderos" at bounding box center [939, 461] width 286 height 67
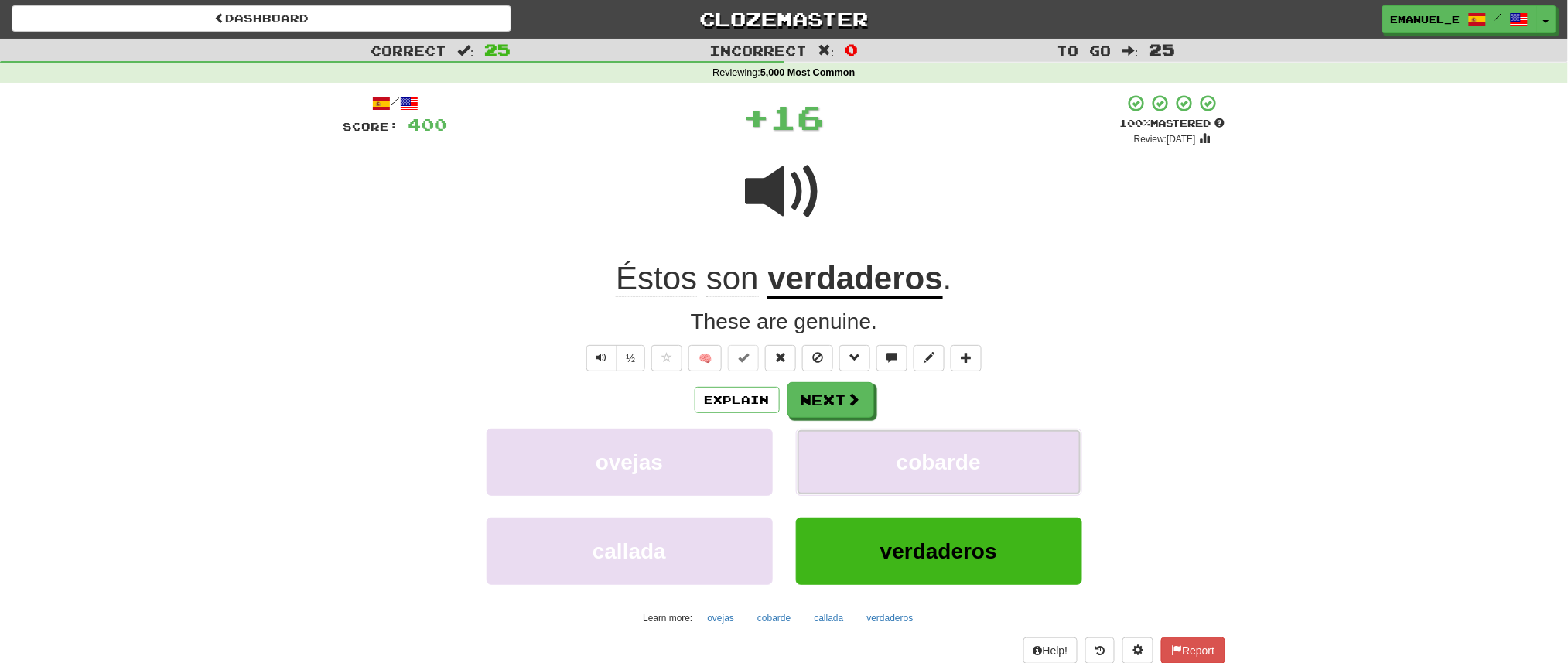
click at [829, 433] on button "cobarde" at bounding box center [939, 462] width 286 height 67
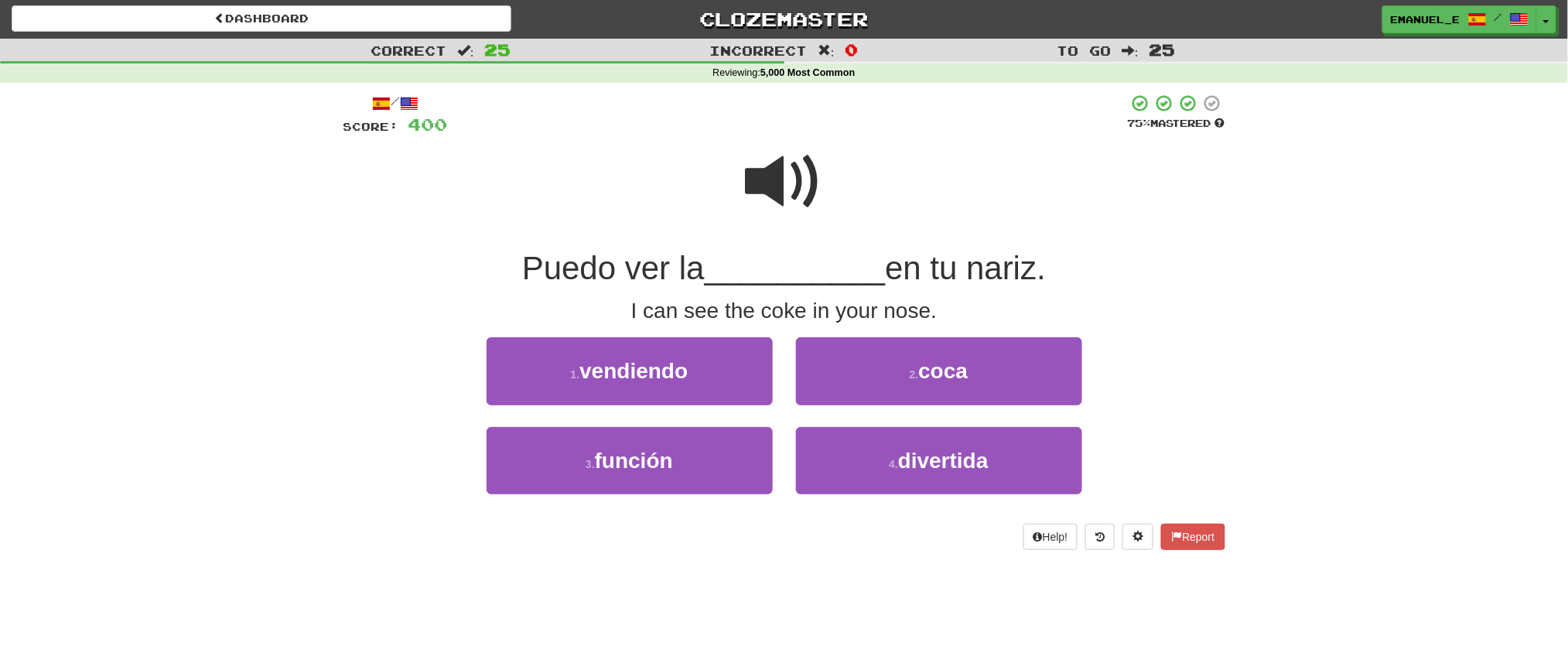
click at [781, 182] on span at bounding box center [784, 182] width 77 height 77
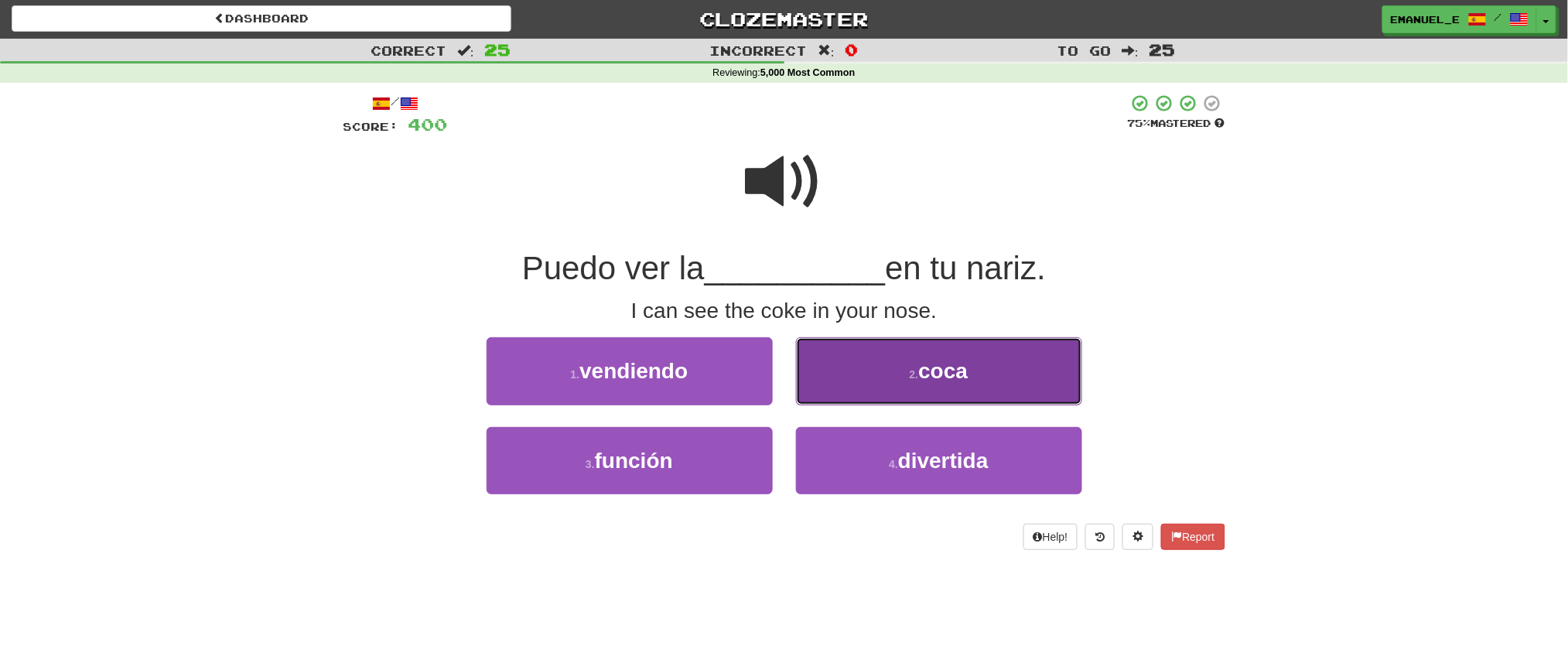
click at [875, 358] on button "2 . coca" at bounding box center [939, 371] width 286 height 67
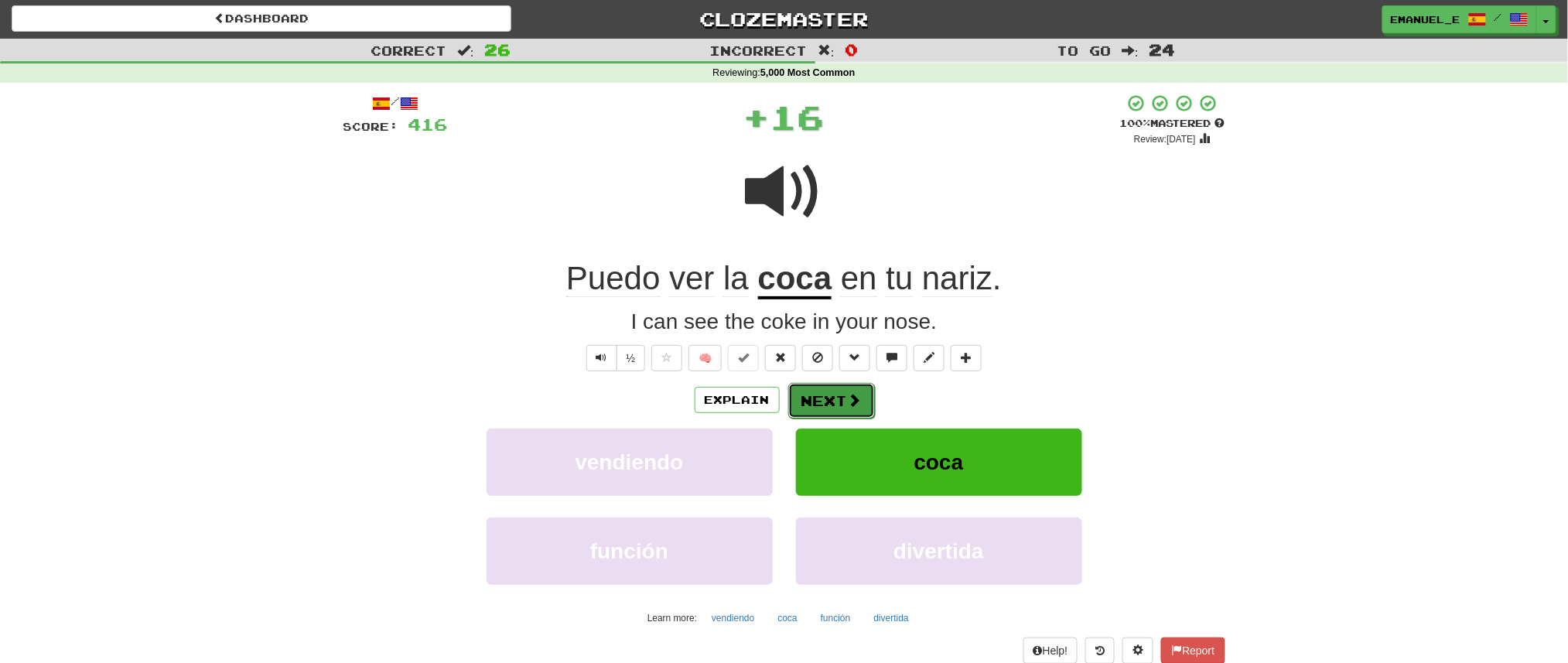
click at [831, 402] on button "Next" at bounding box center [832, 400] width 87 height 35
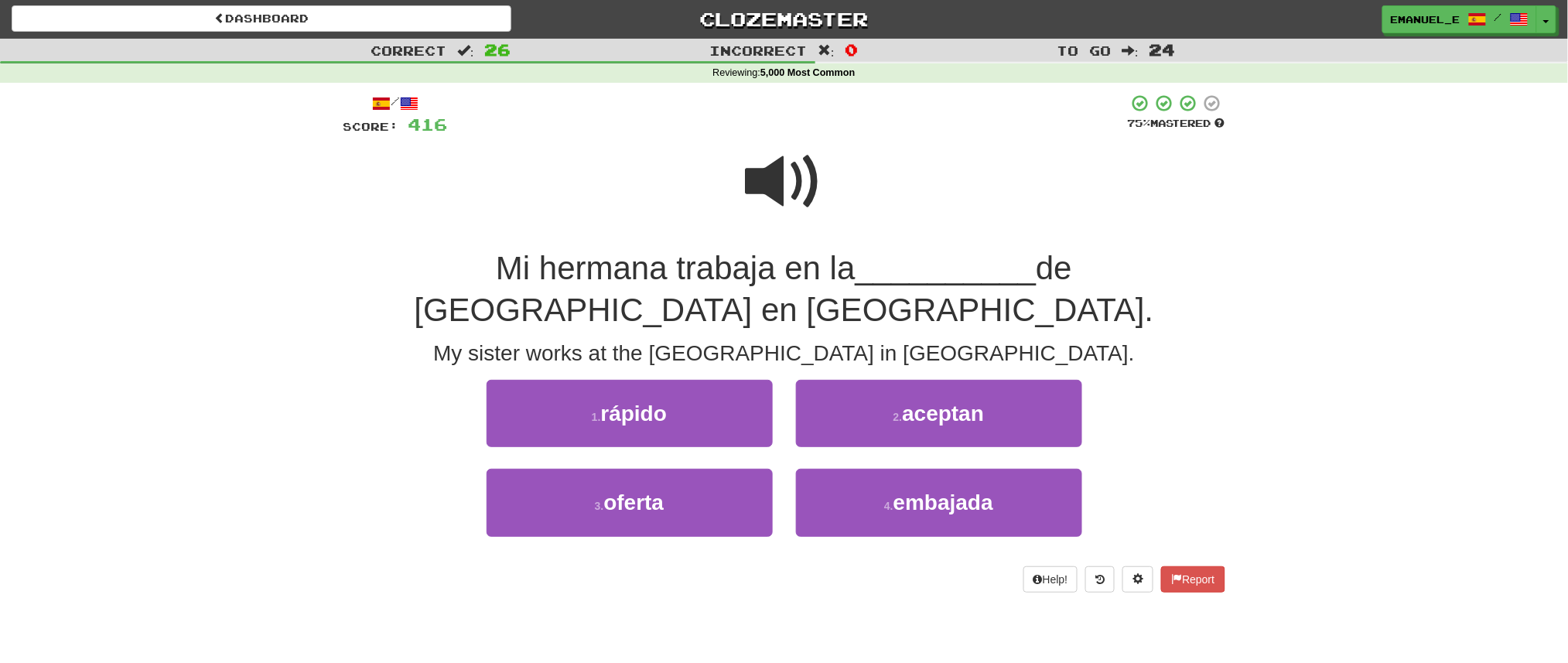
click at [793, 174] on span at bounding box center [784, 182] width 77 height 77
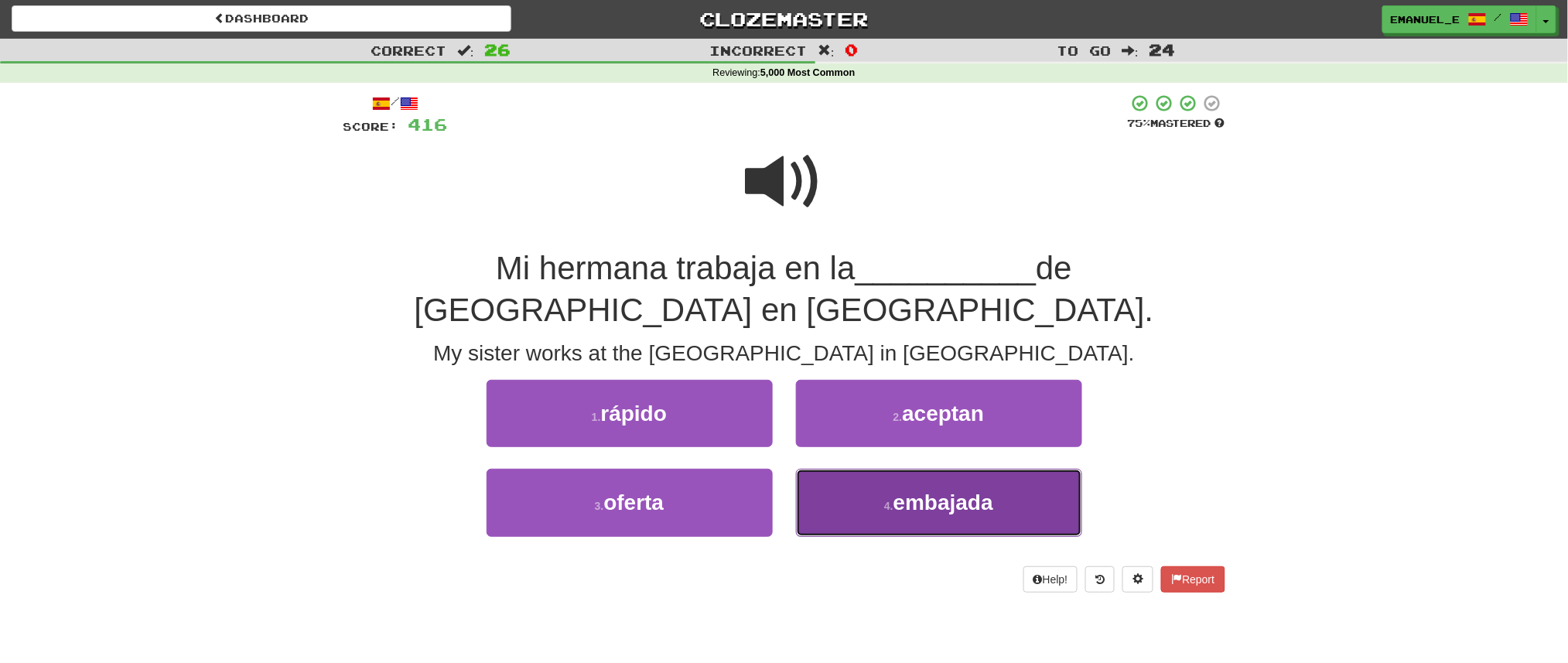
click at [821, 480] on button "4 . embajada" at bounding box center [939, 502] width 286 height 67
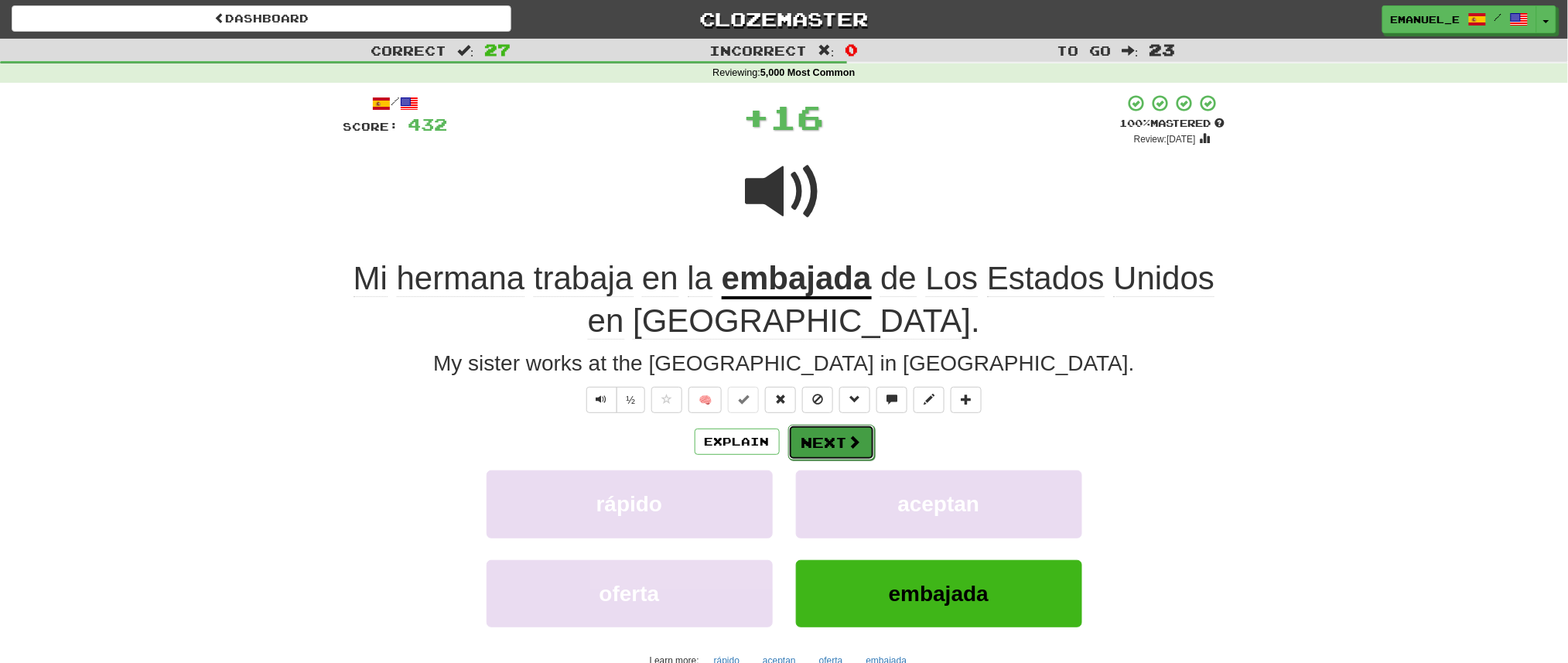
click at [819, 440] on button "Next" at bounding box center [832, 442] width 87 height 35
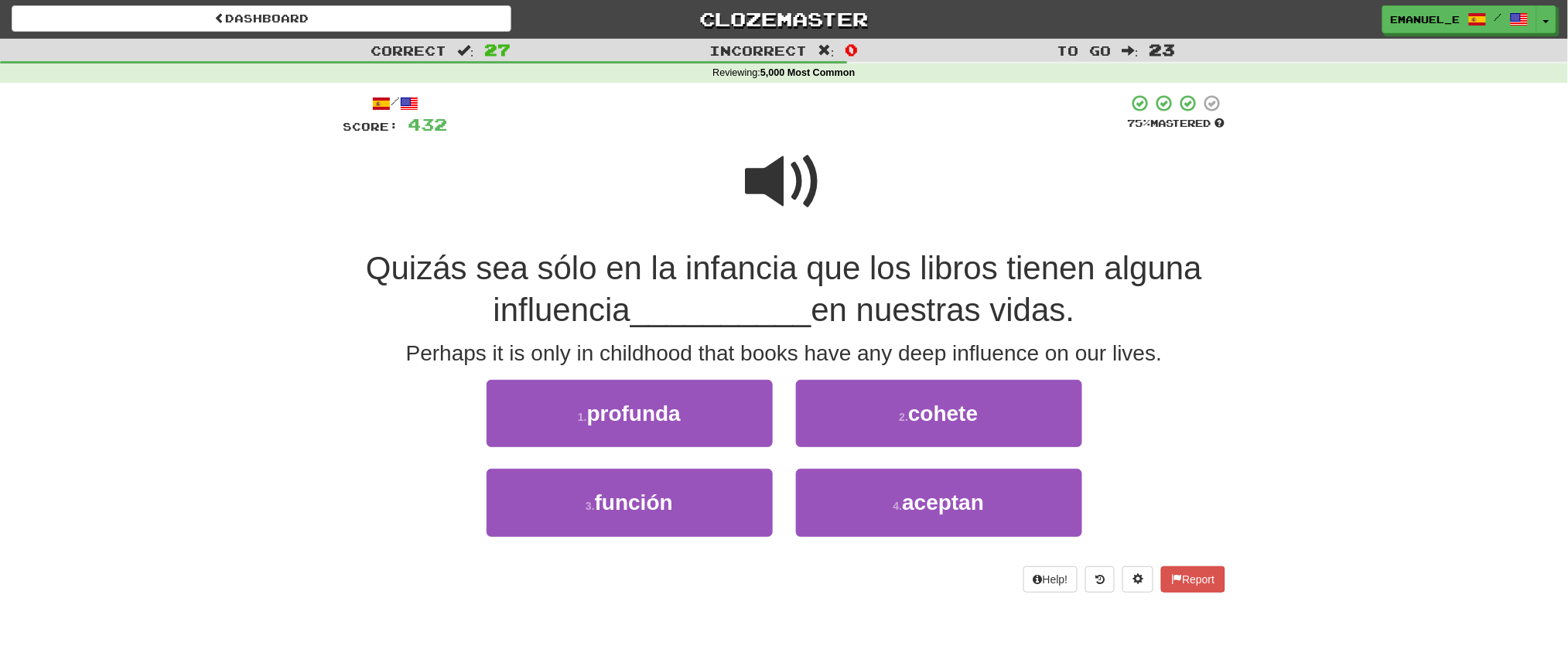
click at [800, 182] on span at bounding box center [784, 182] width 77 height 77
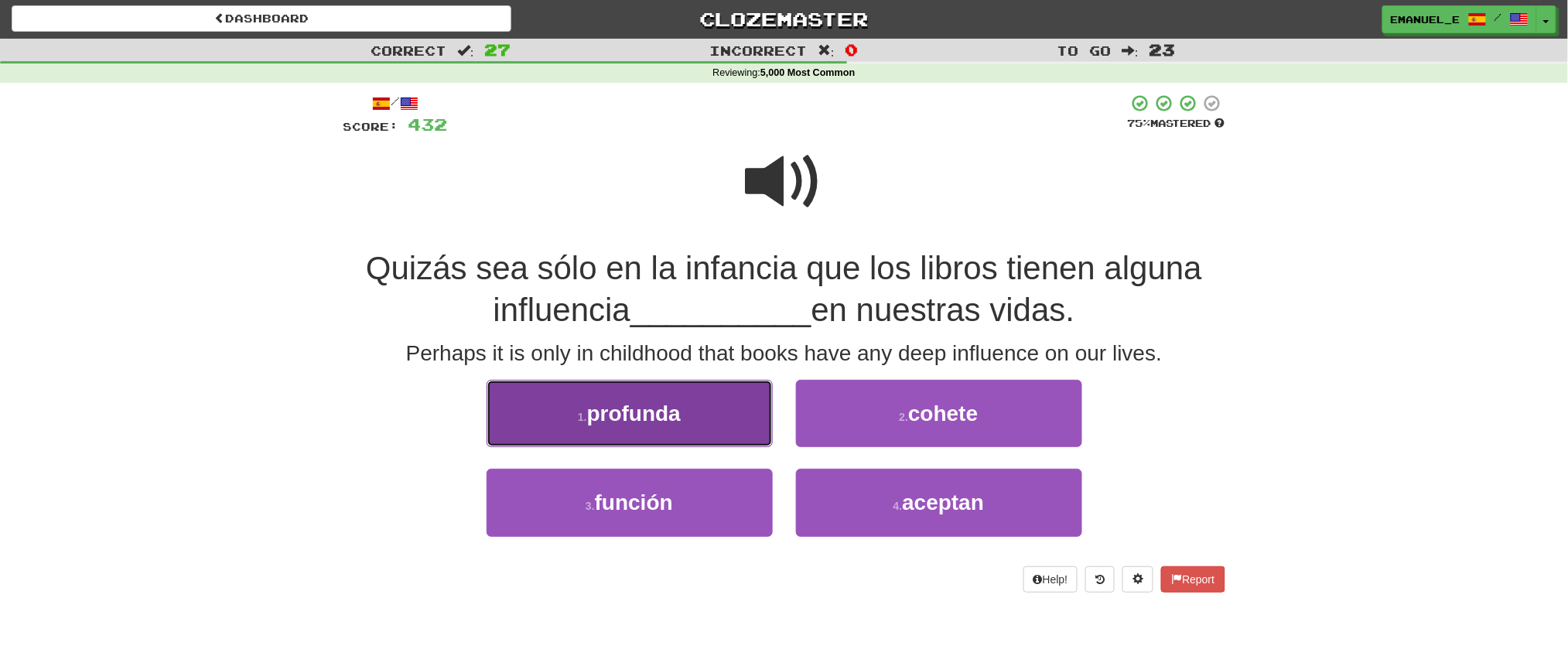
click at [560, 387] on button "1 . profunda" at bounding box center [629, 414] width 286 height 67
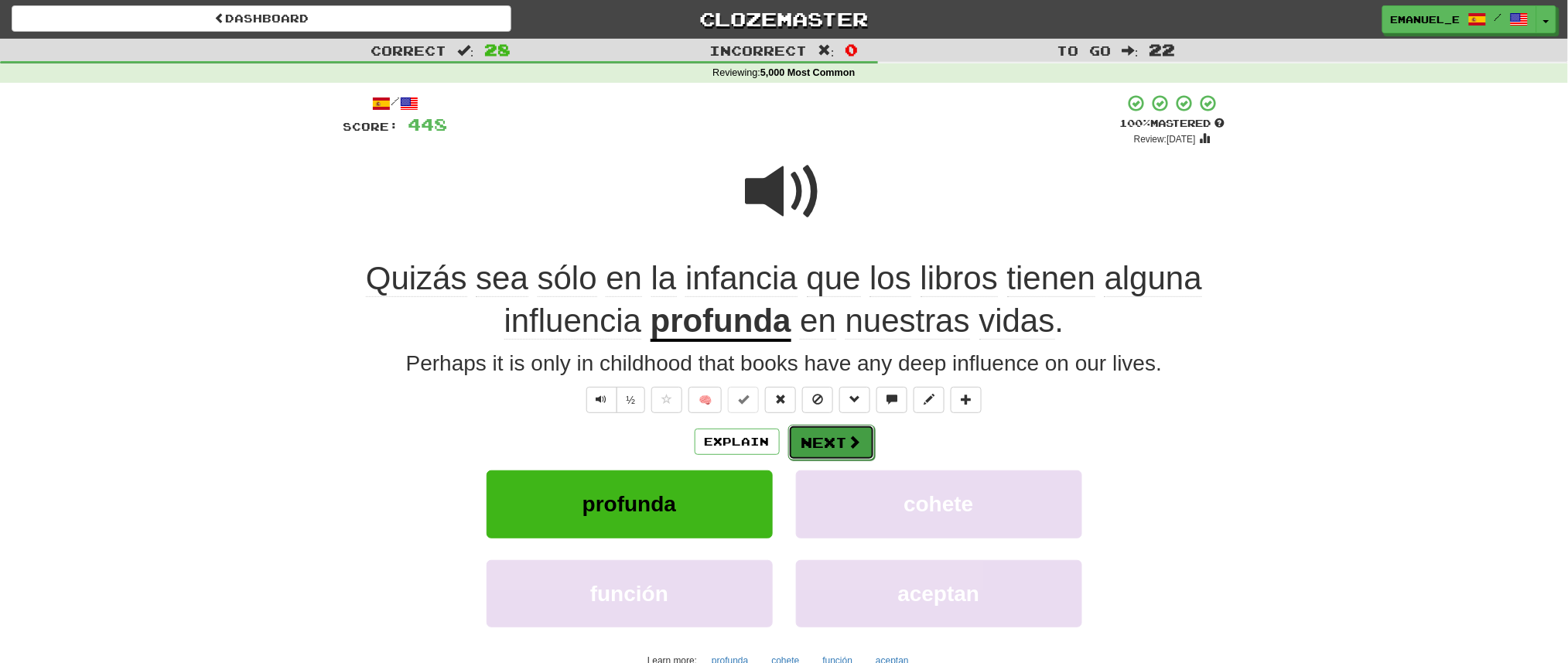
click at [821, 434] on button "Next" at bounding box center [832, 442] width 87 height 35
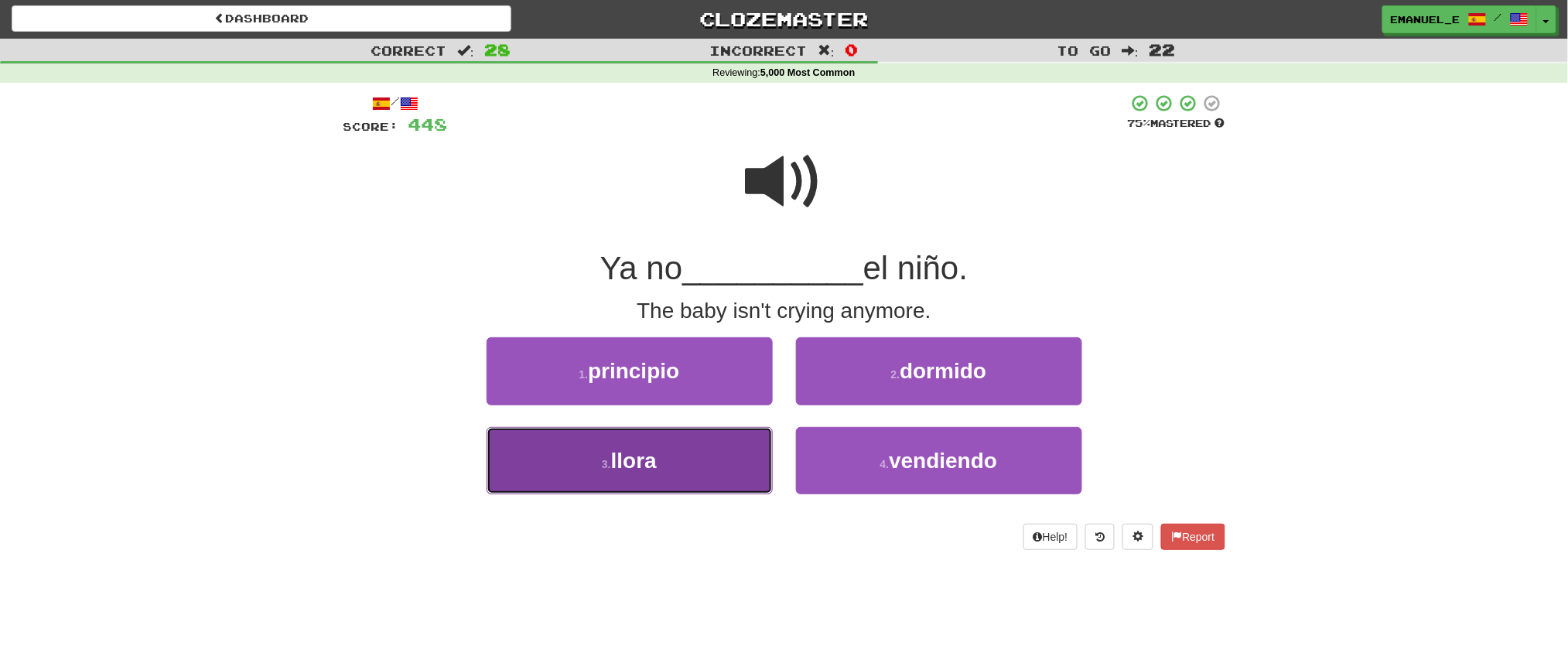
click at [737, 467] on button "3 . llora" at bounding box center [629, 461] width 286 height 67
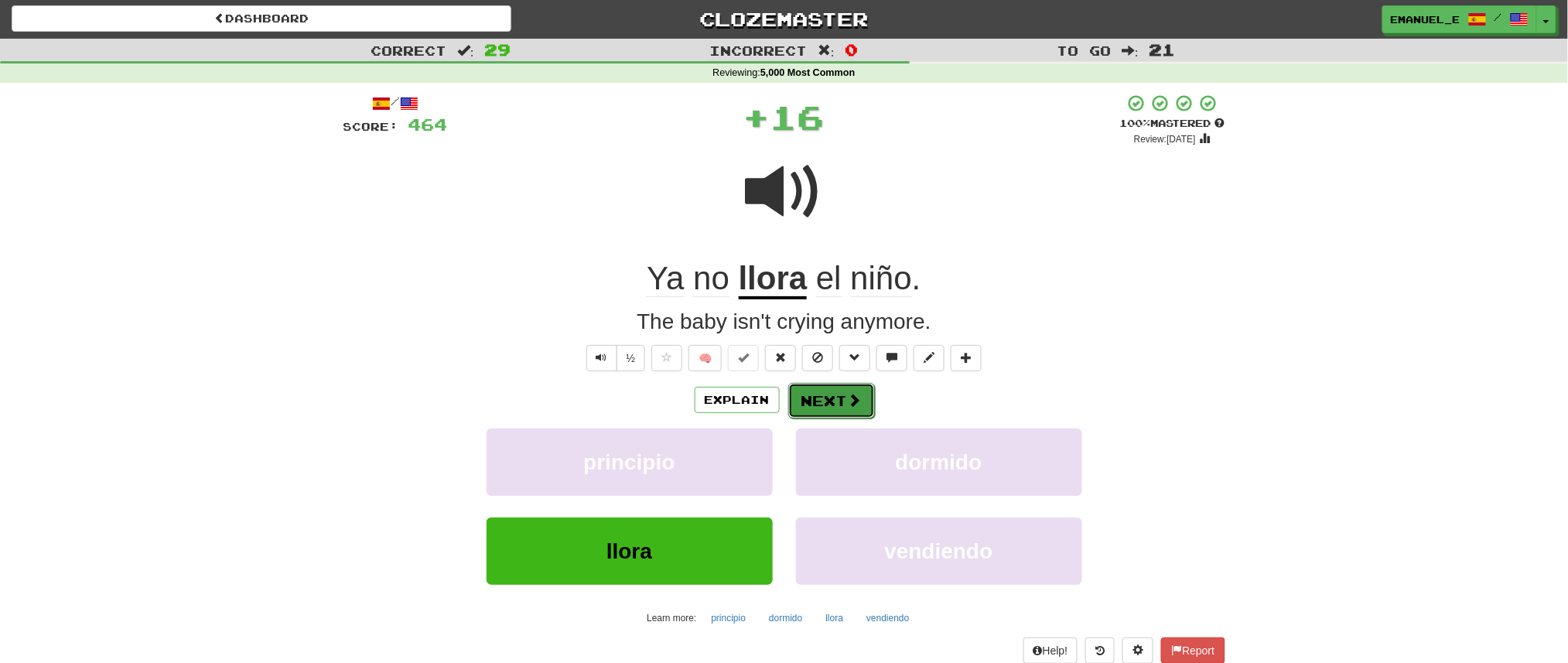
click at [818, 392] on button "Next" at bounding box center [832, 400] width 87 height 35
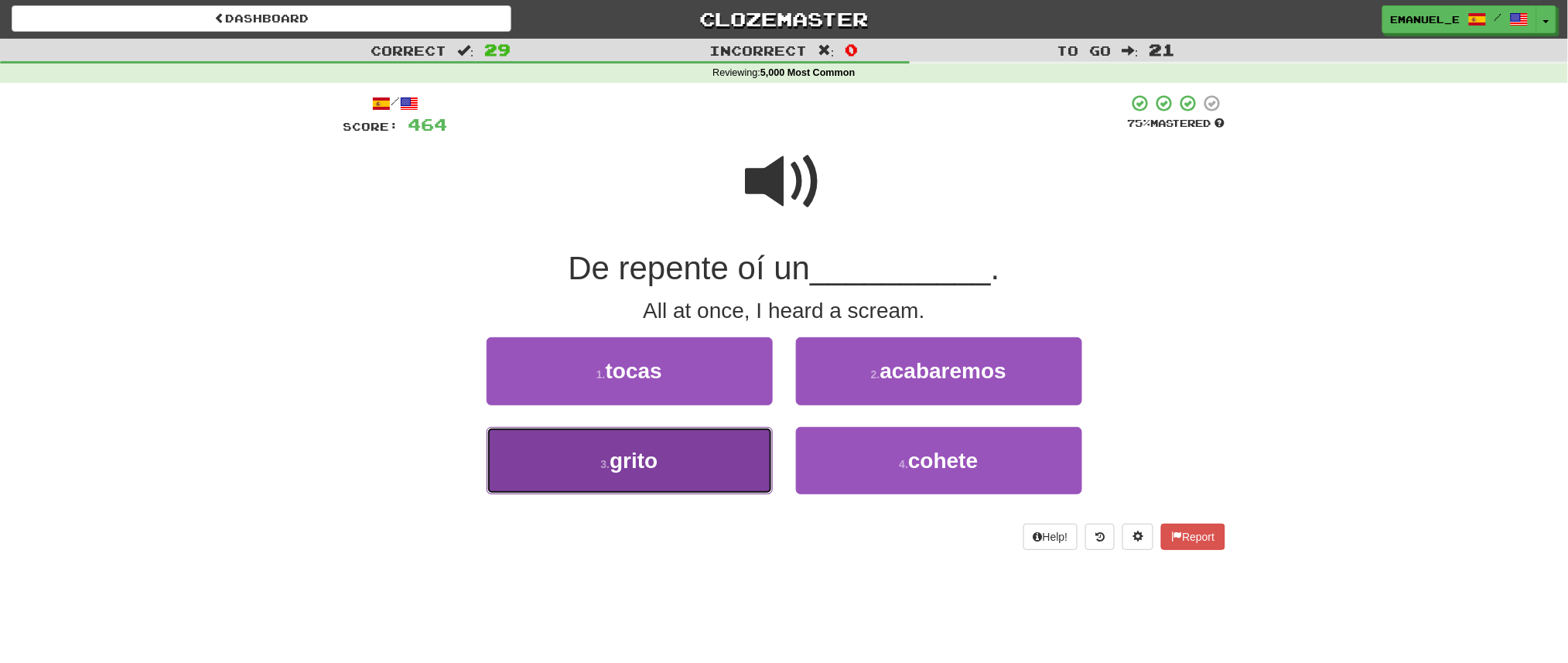
click at [741, 470] on button "3 . grito" at bounding box center [629, 461] width 286 height 67
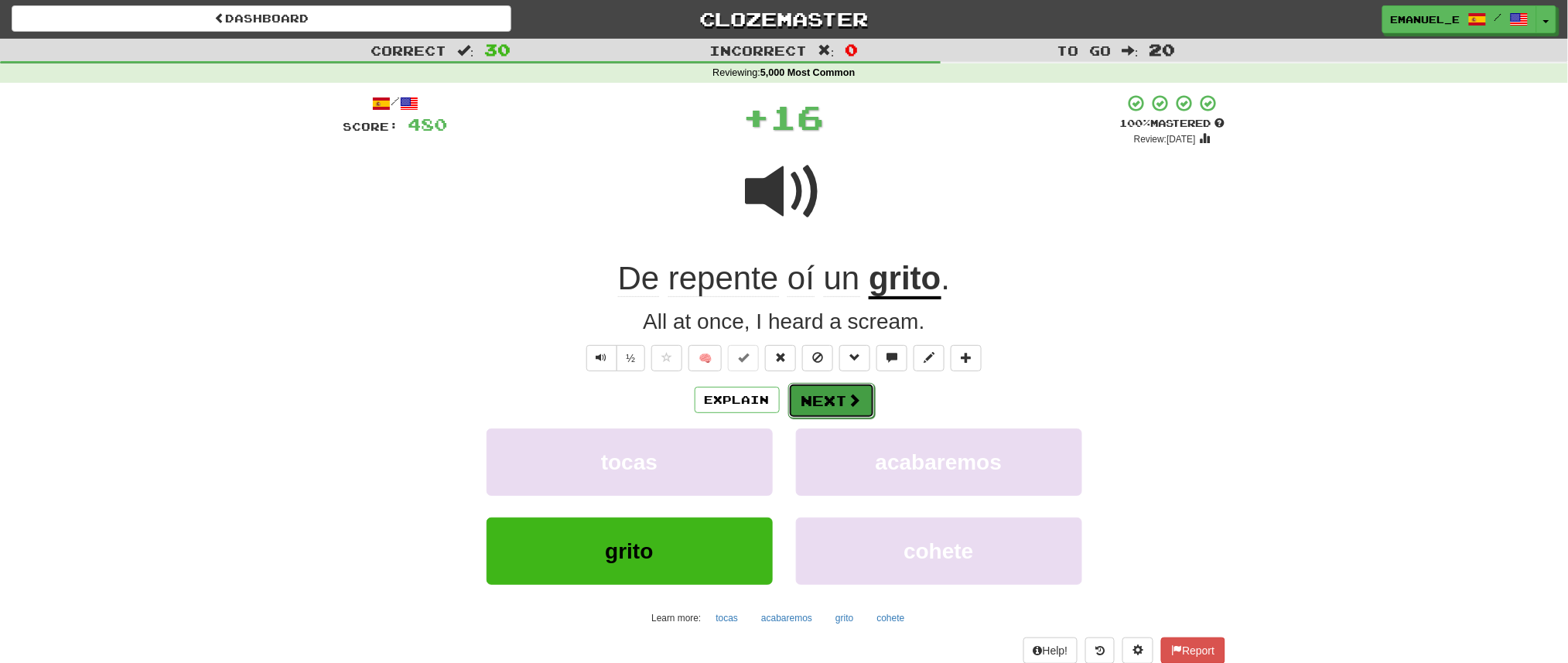
click at [815, 397] on button "Next" at bounding box center [832, 400] width 87 height 35
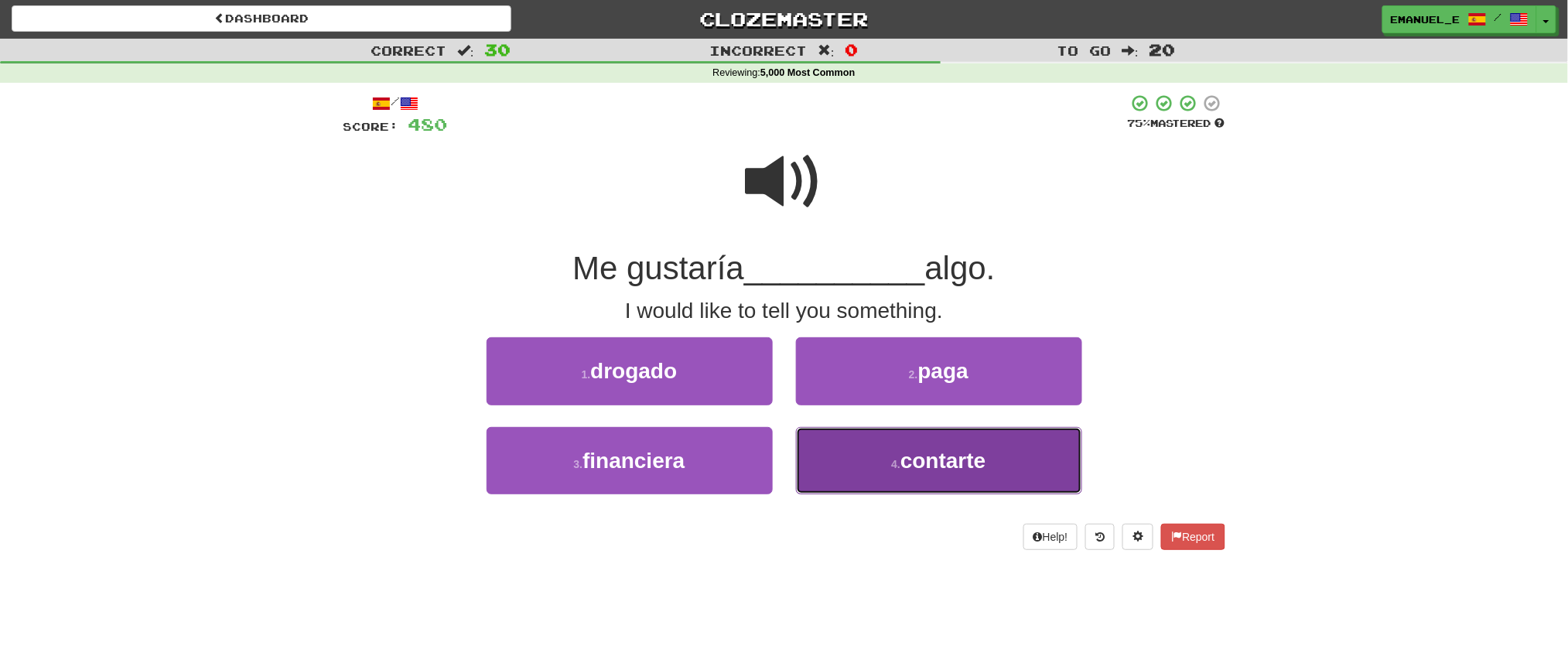
click at [852, 459] on button "4 . contarte" at bounding box center [939, 461] width 286 height 67
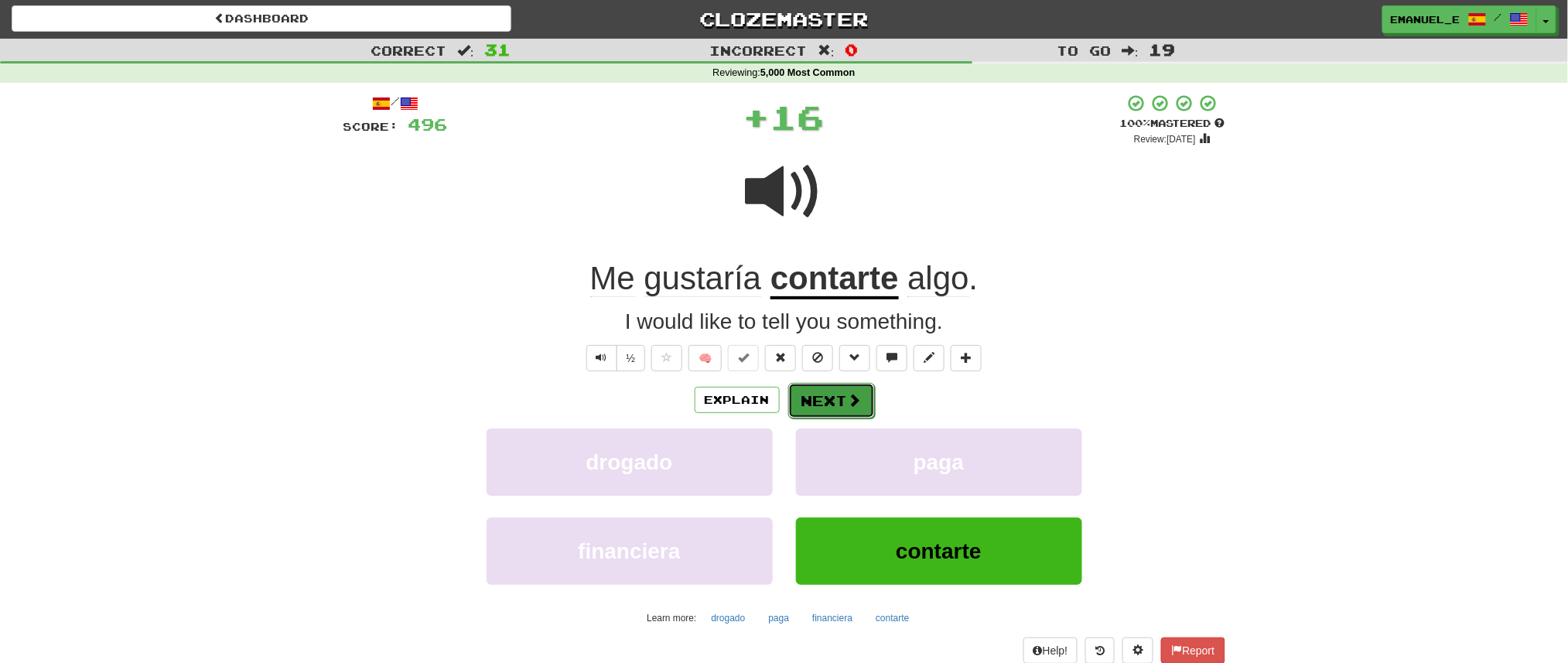
click at [851, 401] on span at bounding box center [854, 400] width 14 height 14
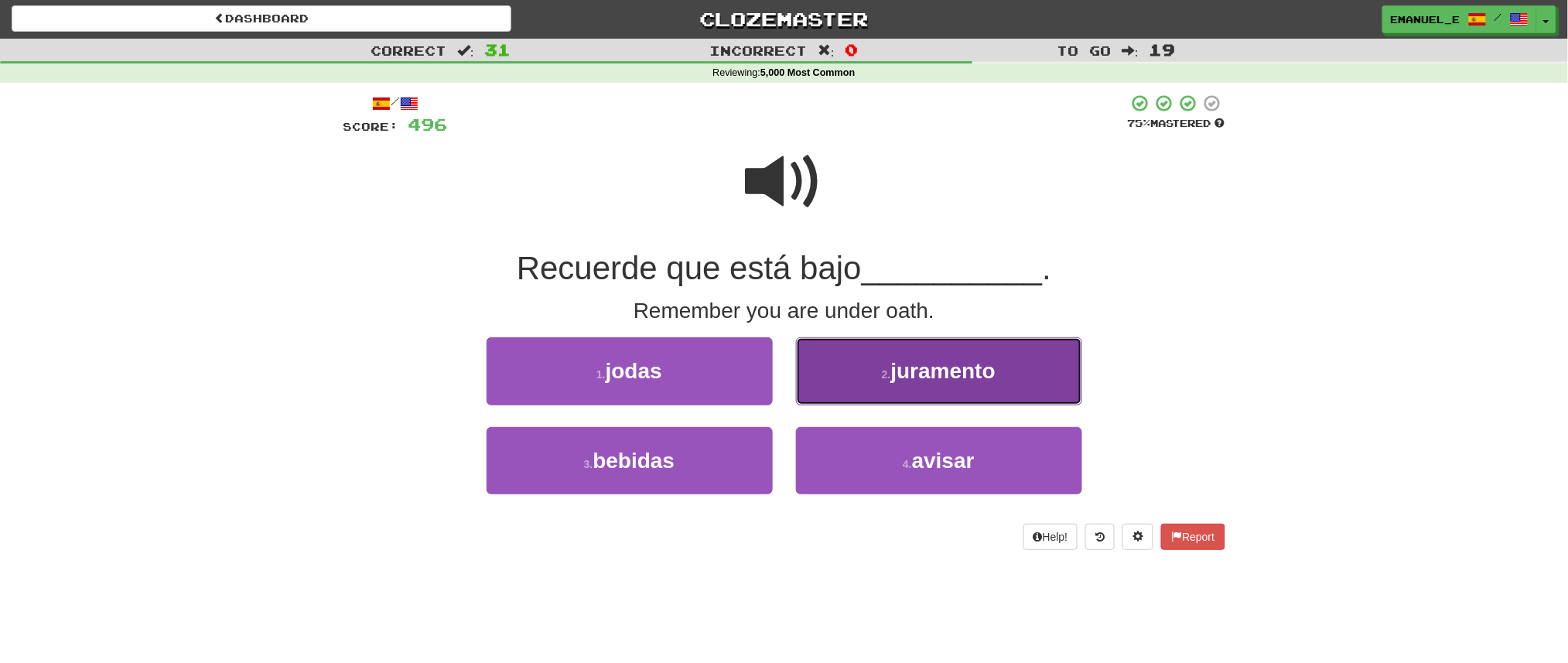
click at [856, 383] on button "2 . juramento" at bounding box center [939, 371] width 286 height 67
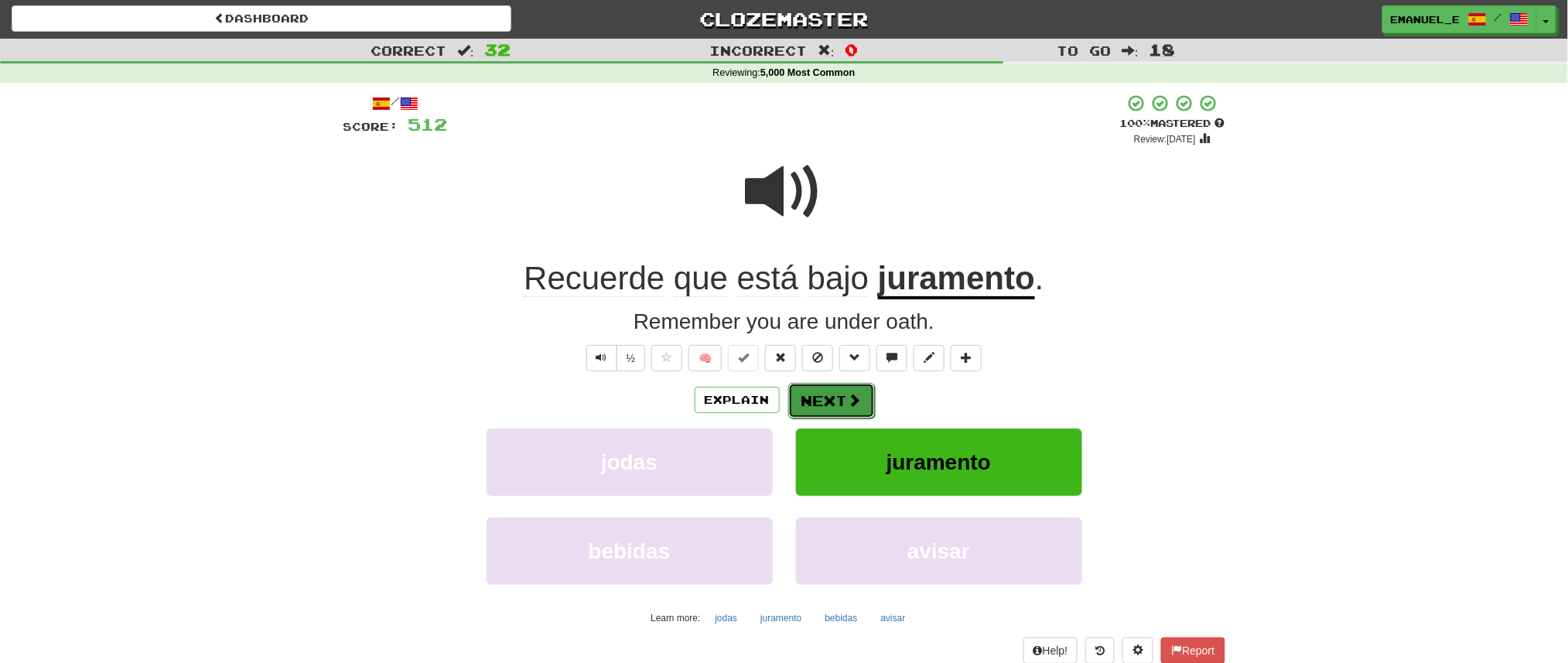
click at [829, 401] on button "Next" at bounding box center [832, 400] width 87 height 35
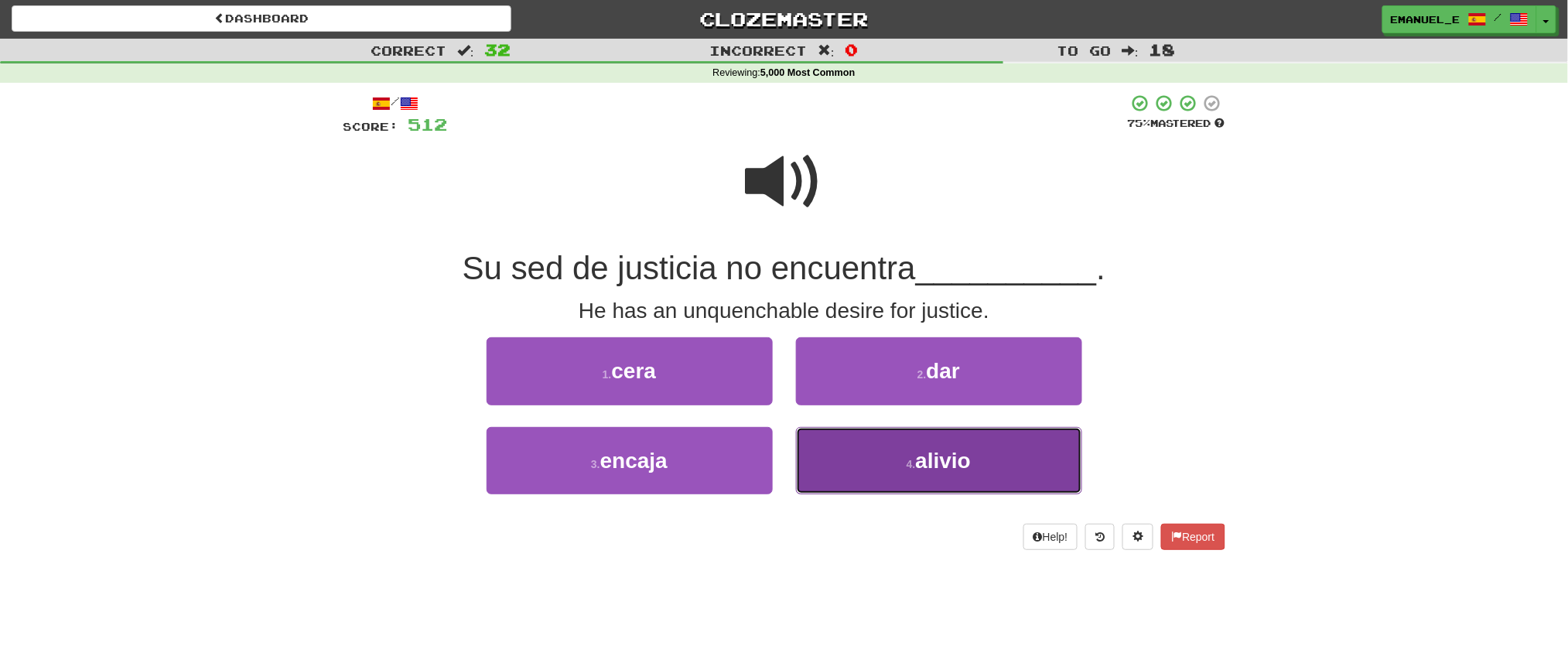
click at [868, 445] on button "4 . alivio" at bounding box center [939, 461] width 286 height 67
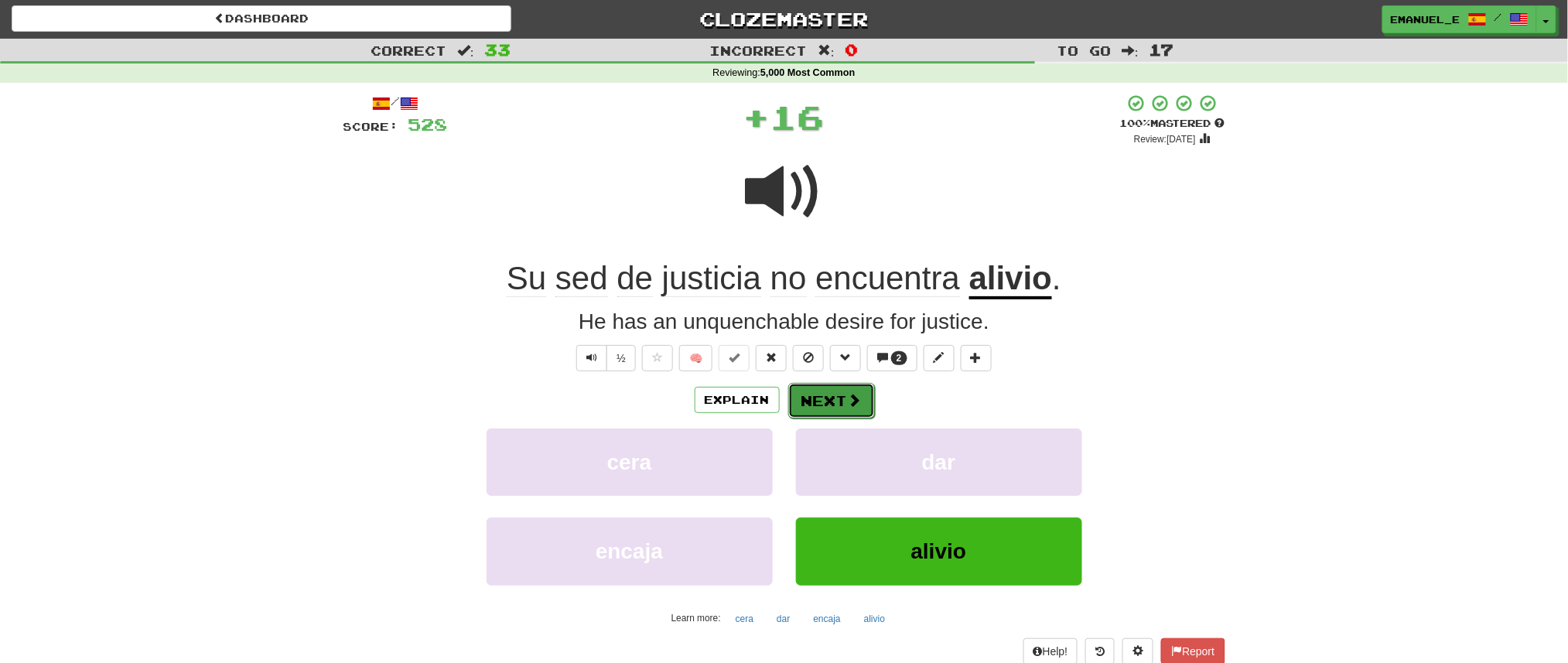
click at [833, 389] on button "Next" at bounding box center [832, 400] width 87 height 35
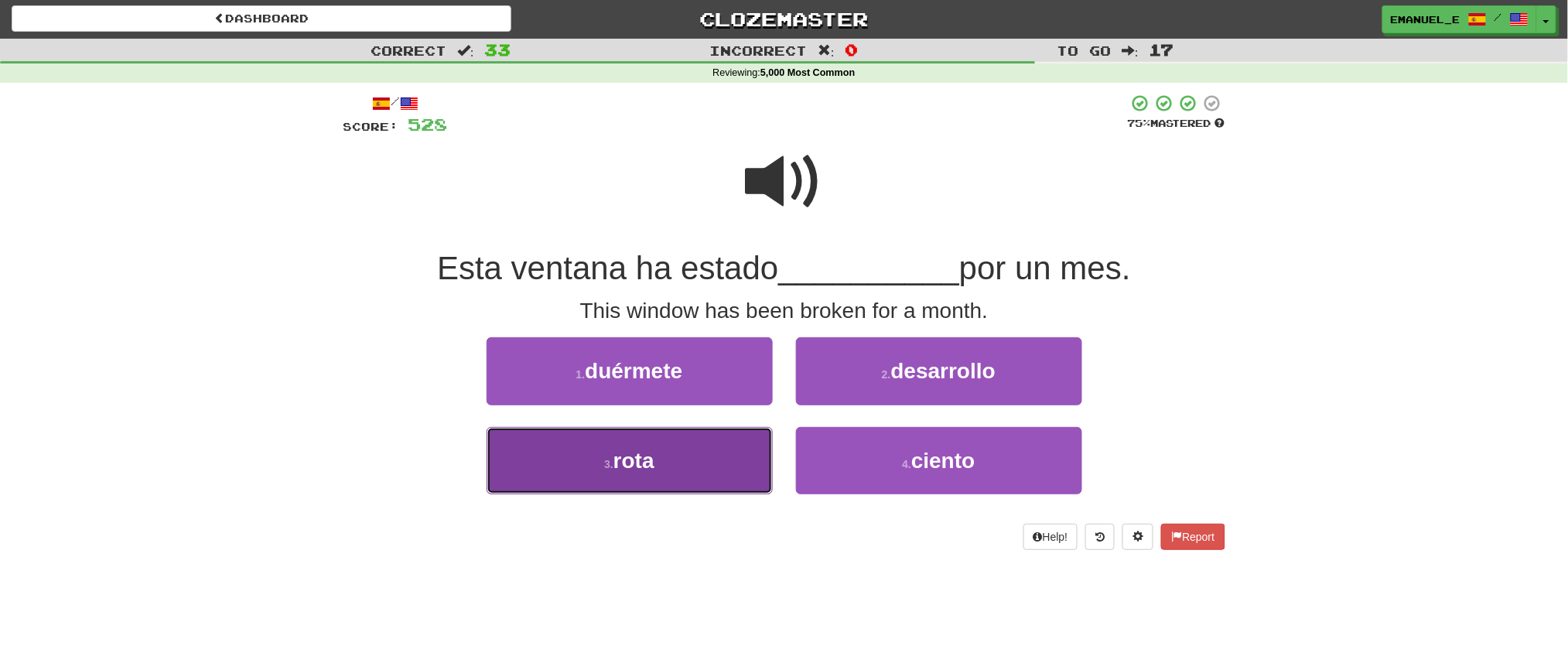
click at [740, 467] on button "3 . rota" at bounding box center [629, 461] width 286 height 67
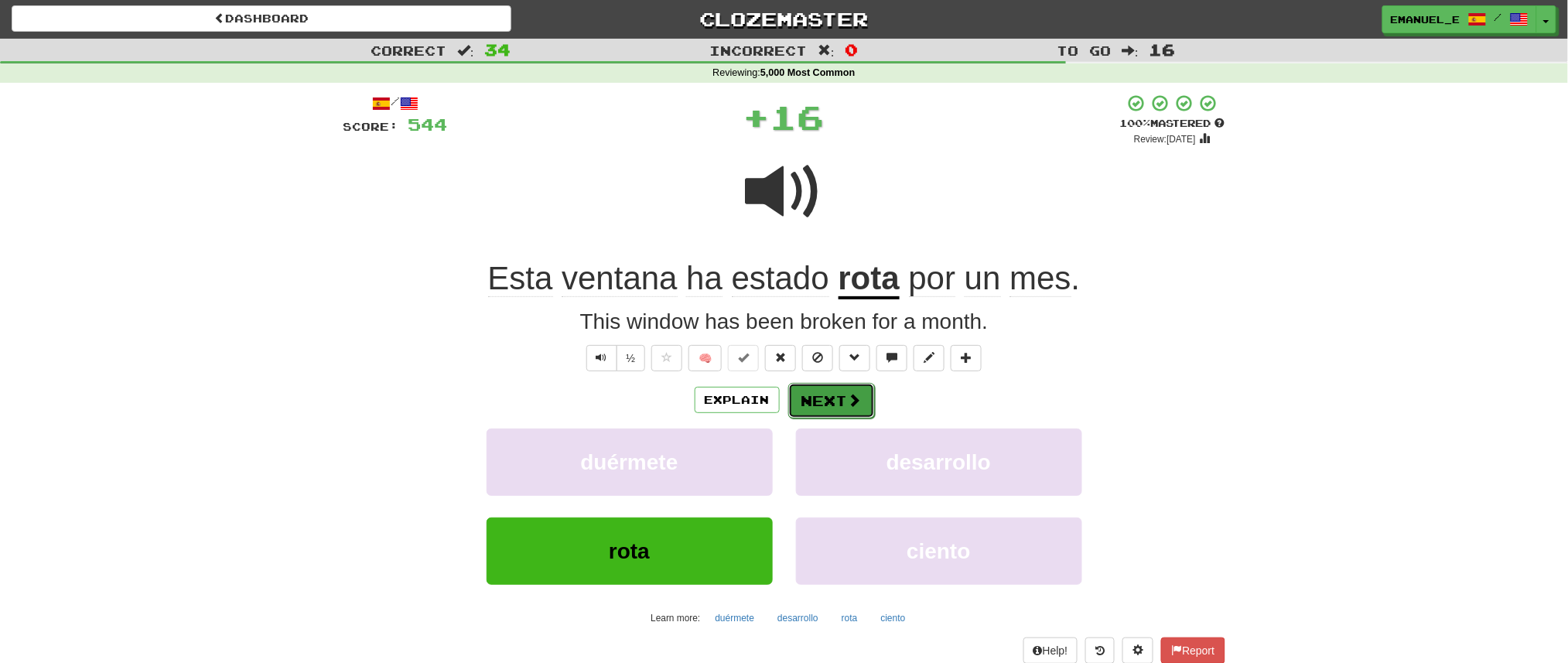
click at [812, 392] on button "Next" at bounding box center [832, 400] width 87 height 35
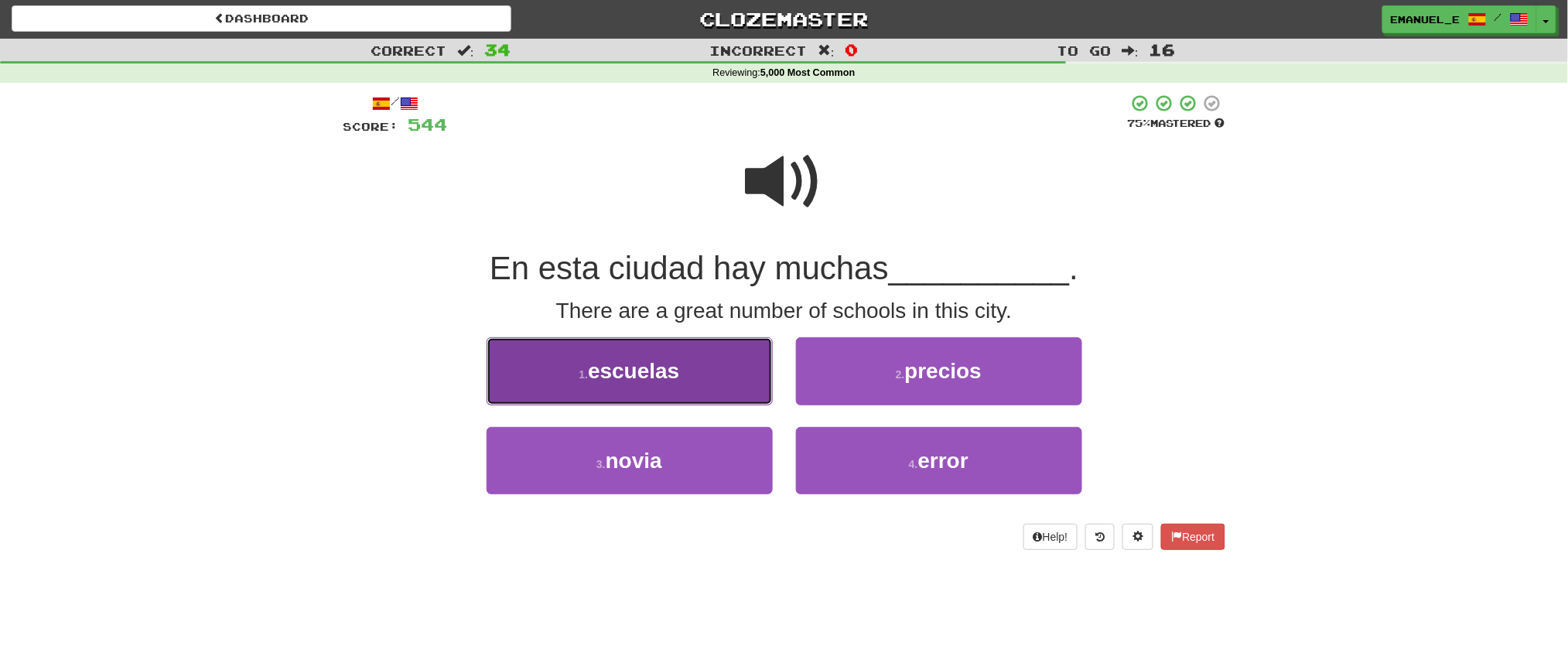
click at [750, 377] on button "1 . escuelas" at bounding box center [629, 371] width 286 height 67
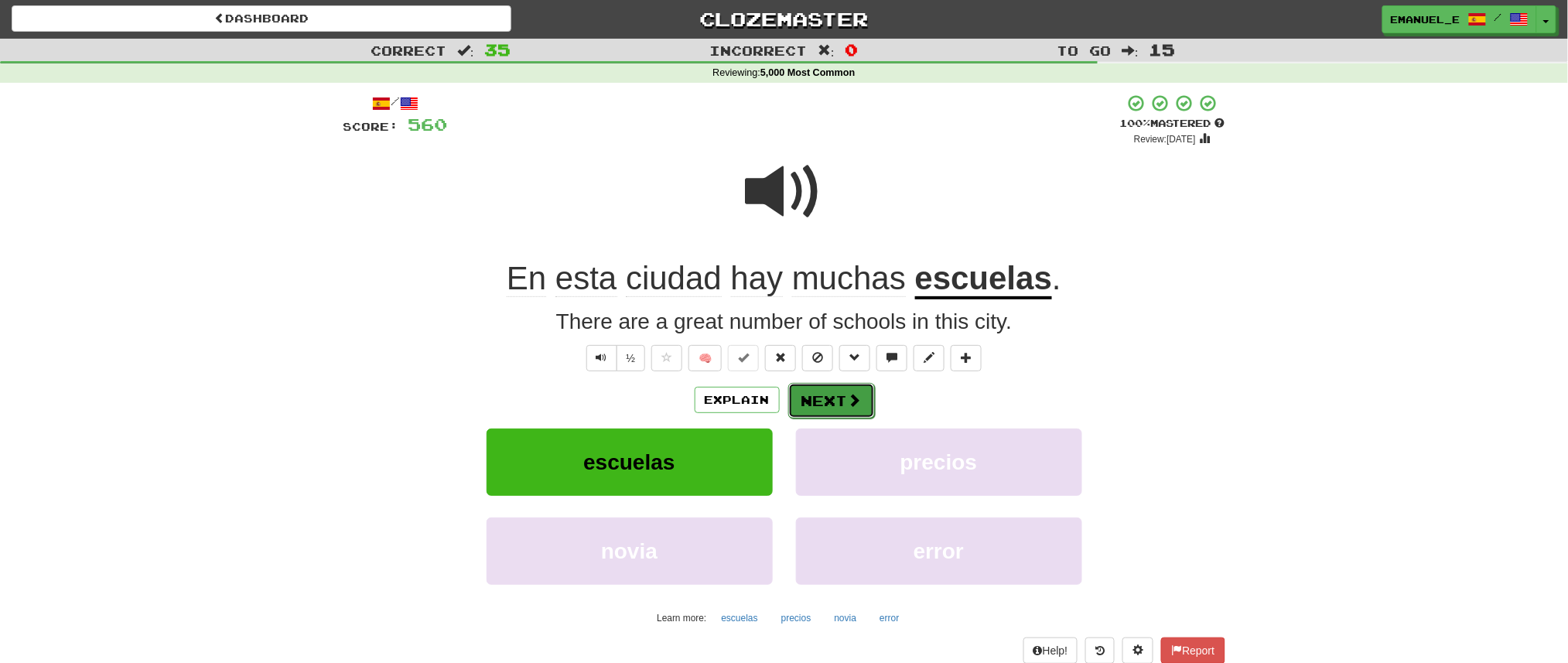
click at [813, 388] on button "Next" at bounding box center [832, 400] width 87 height 35
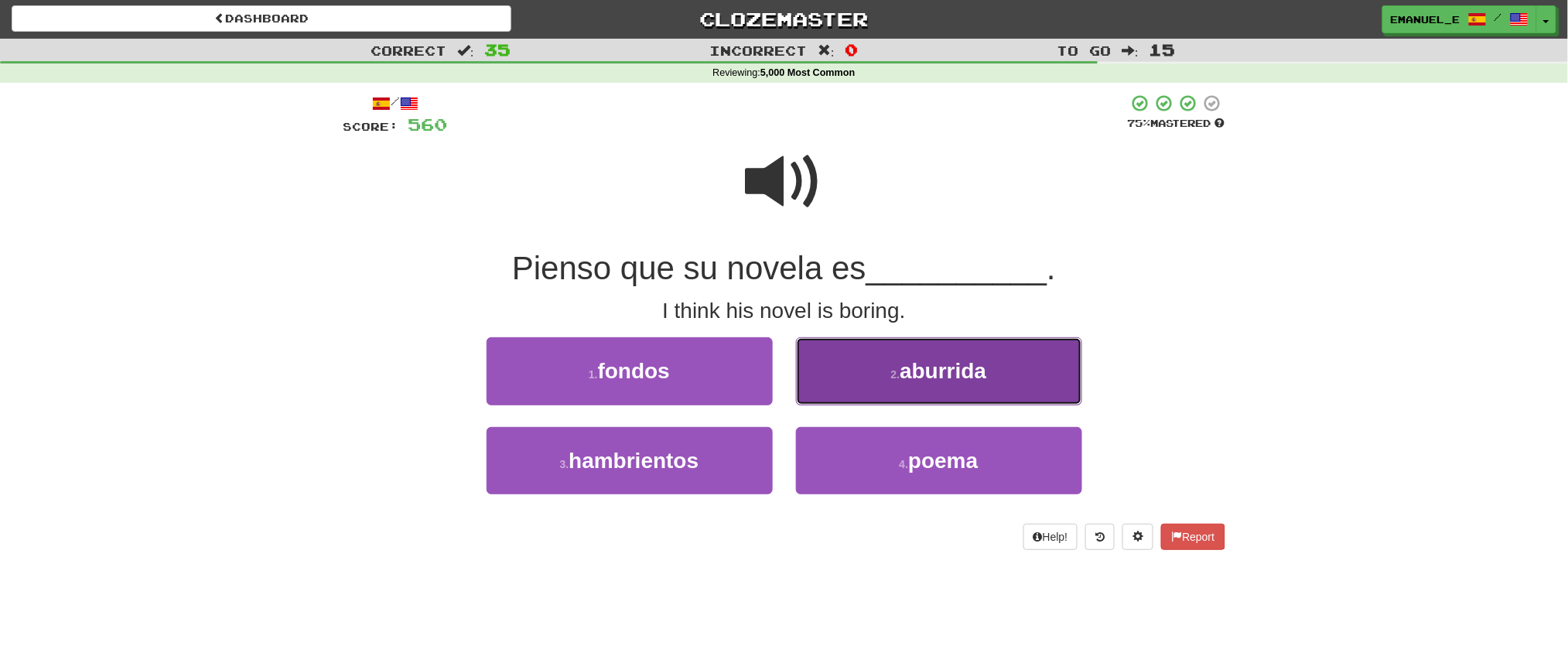
click at [817, 379] on button "2 . aburrida" at bounding box center [939, 371] width 286 height 67
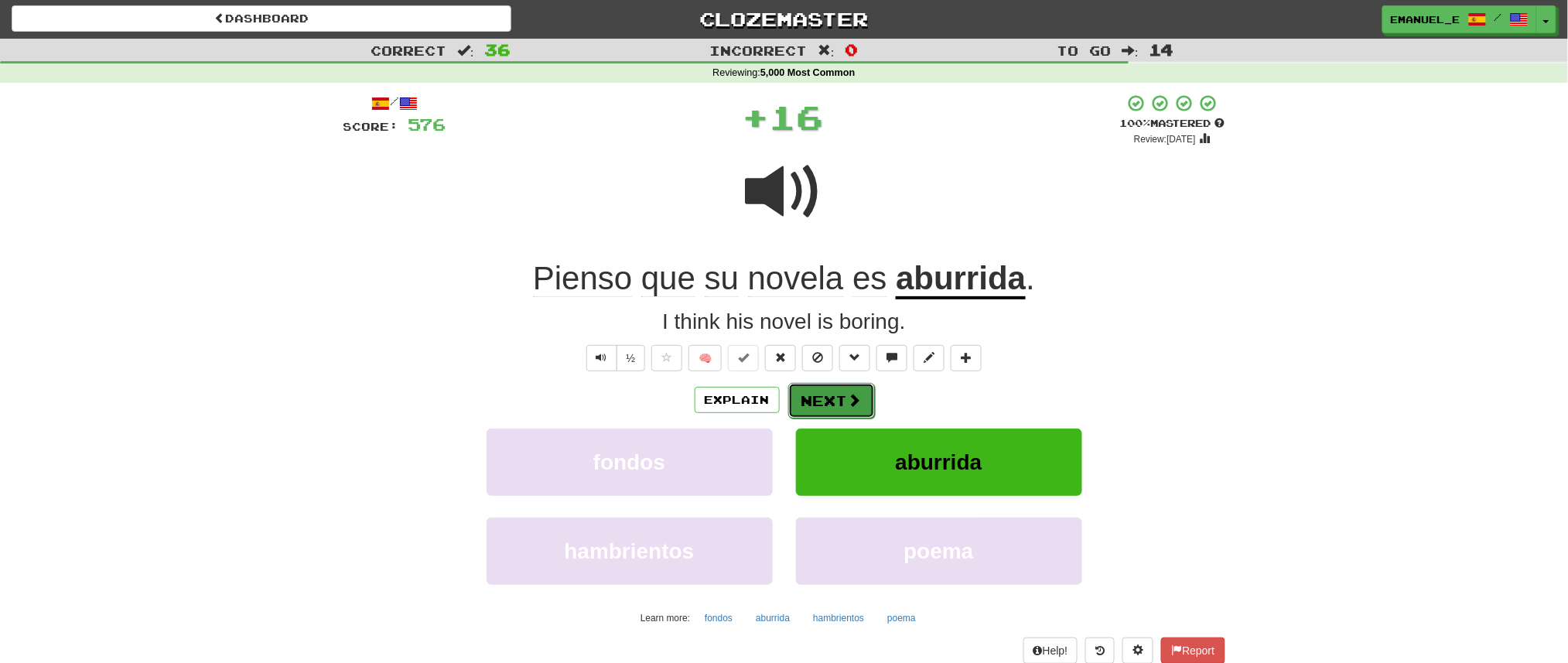
click at [814, 392] on button "Next" at bounding box center [832, 400] width 87 height 35
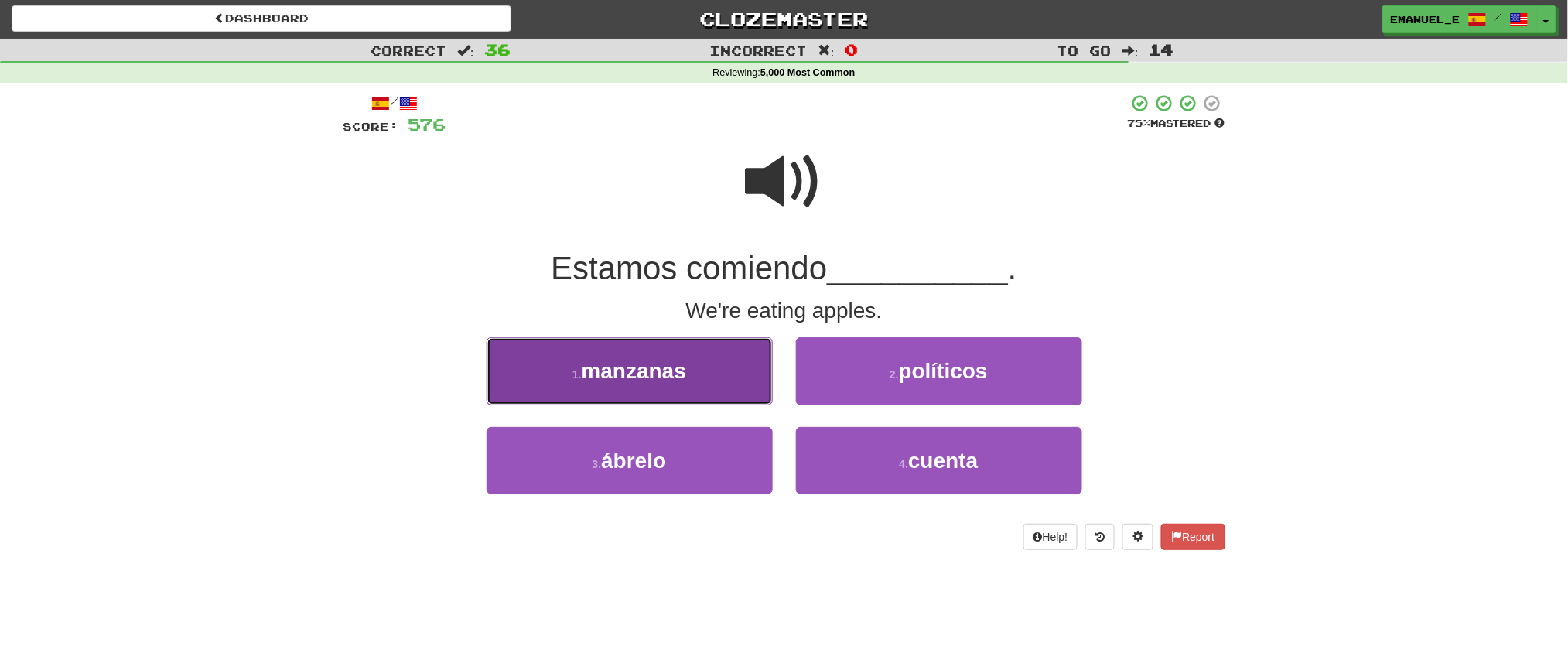
click at [756, 371] on button "1 . manzanas" at bounding box center [629, 371] width 286 height 67
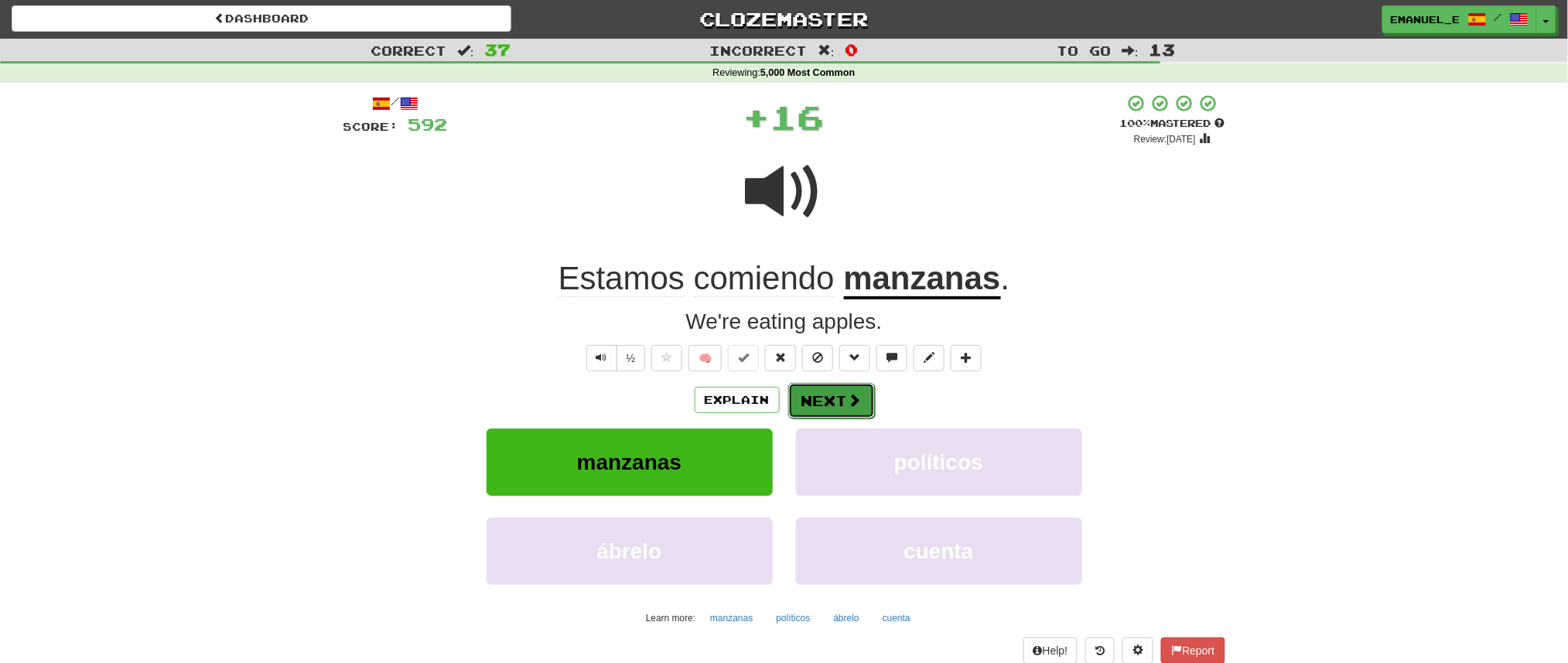
click at [813, 388] on button "Next" at bounding box center [832, 400] width 87 height 35
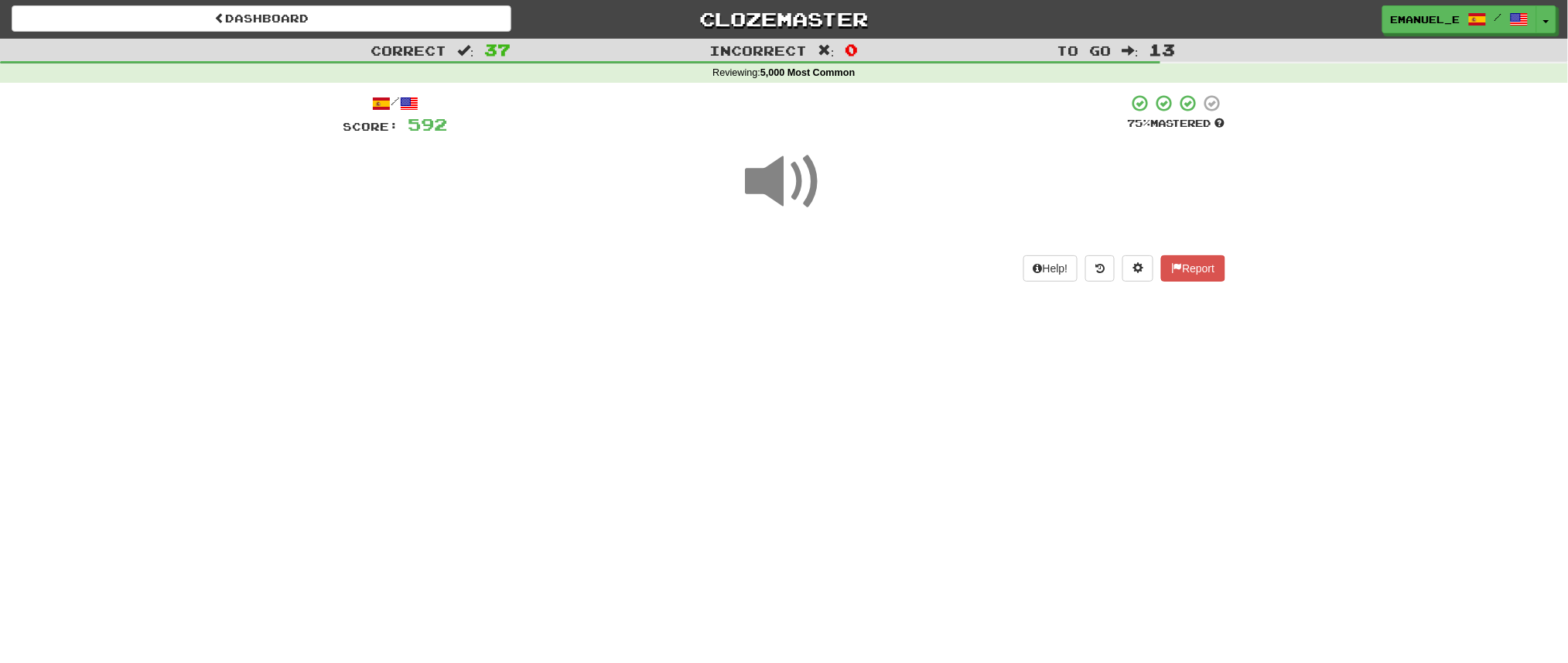
click at [813, 388] on div "Dashboard Clozemaster emanuel_e / Toggle Dropdown Dashboard Leaderboard Activit…" at bounding box center [784, 330] width 1568 height 663
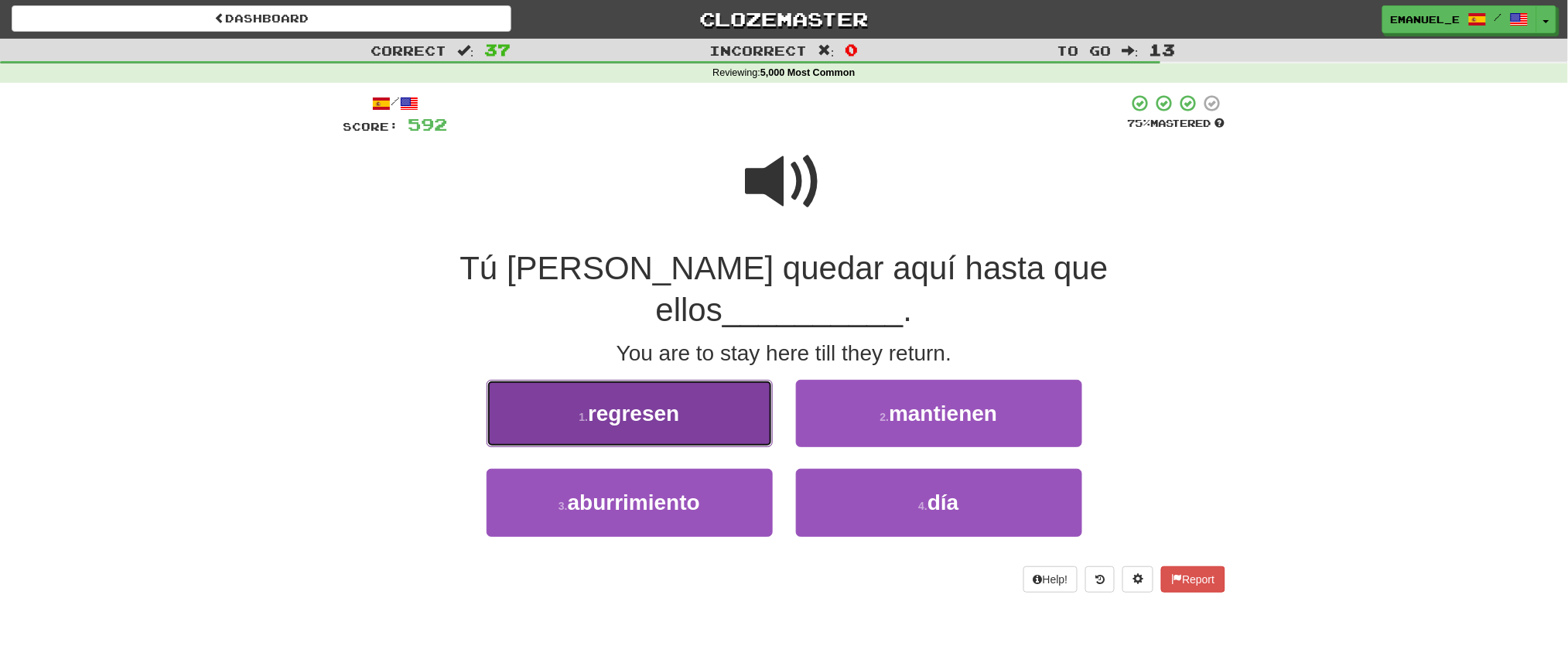
click at [740, 380] on button "1 . regresen" at bounding box center [629, 414] width 286 height 67
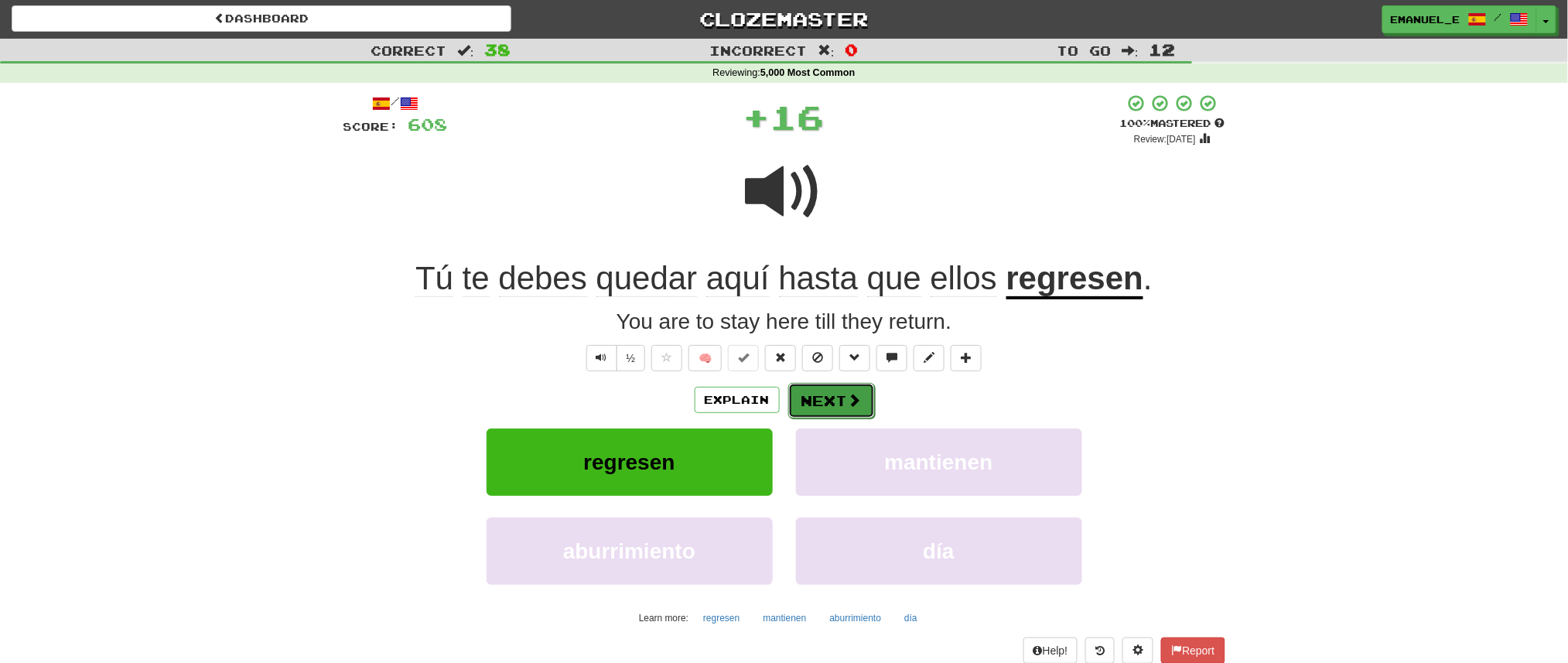
click at [818, 384] on button "Next" at bounding box center [832, 400] width 87 height 35
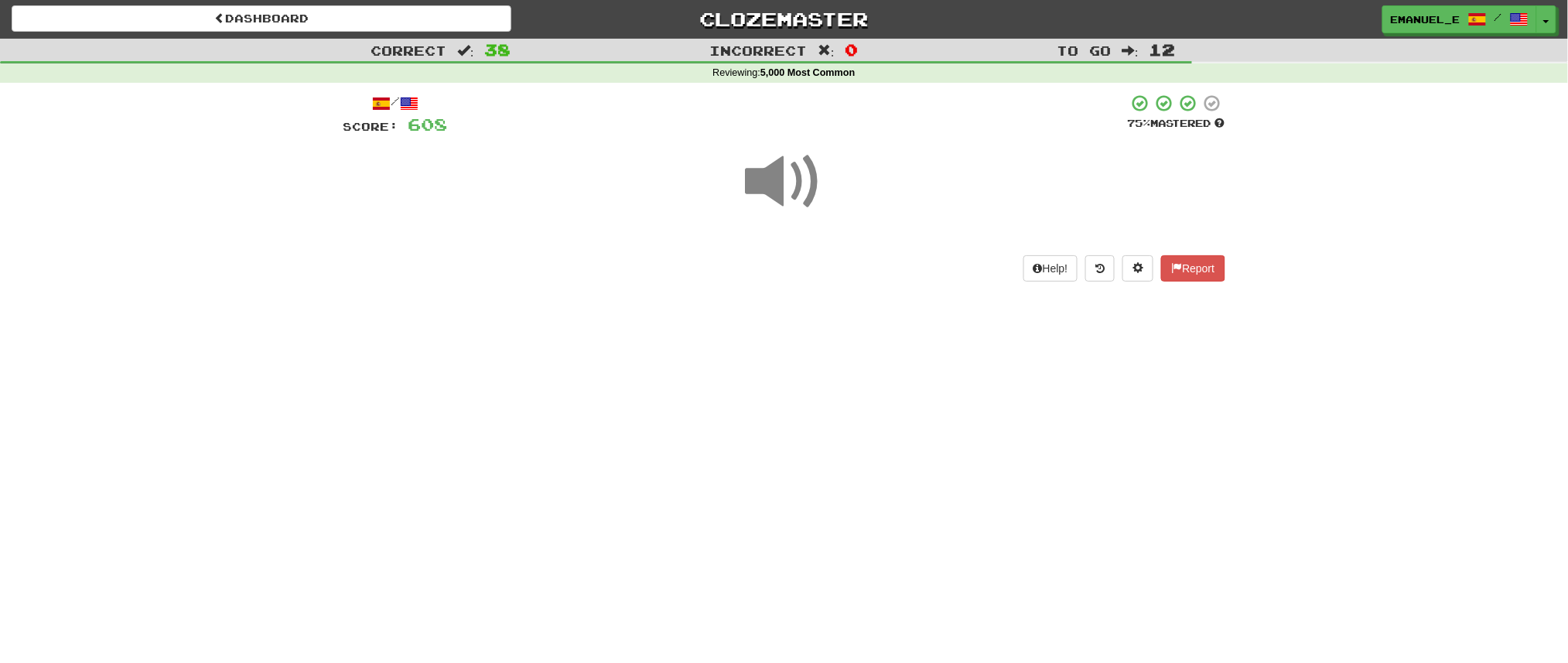
click at [818, 384] on div "Dashboard Clozemaster emanuel_e / Toggle Dropdown Dashboard Leaderboard Activit…" at bounding box center [784, 330] width 1568 height 663
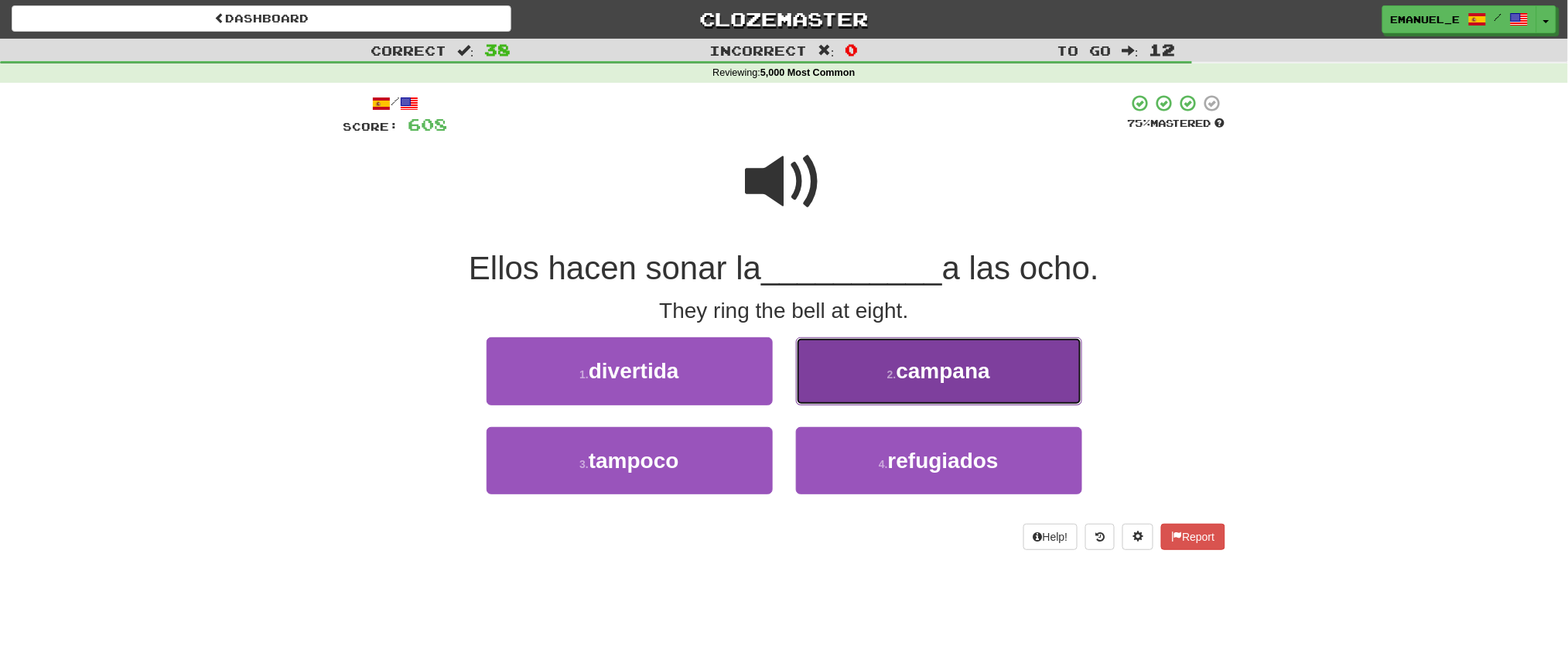
click at [824, 385] on button "2 . campana" at bounding box center [939, 371] width 286 height 67
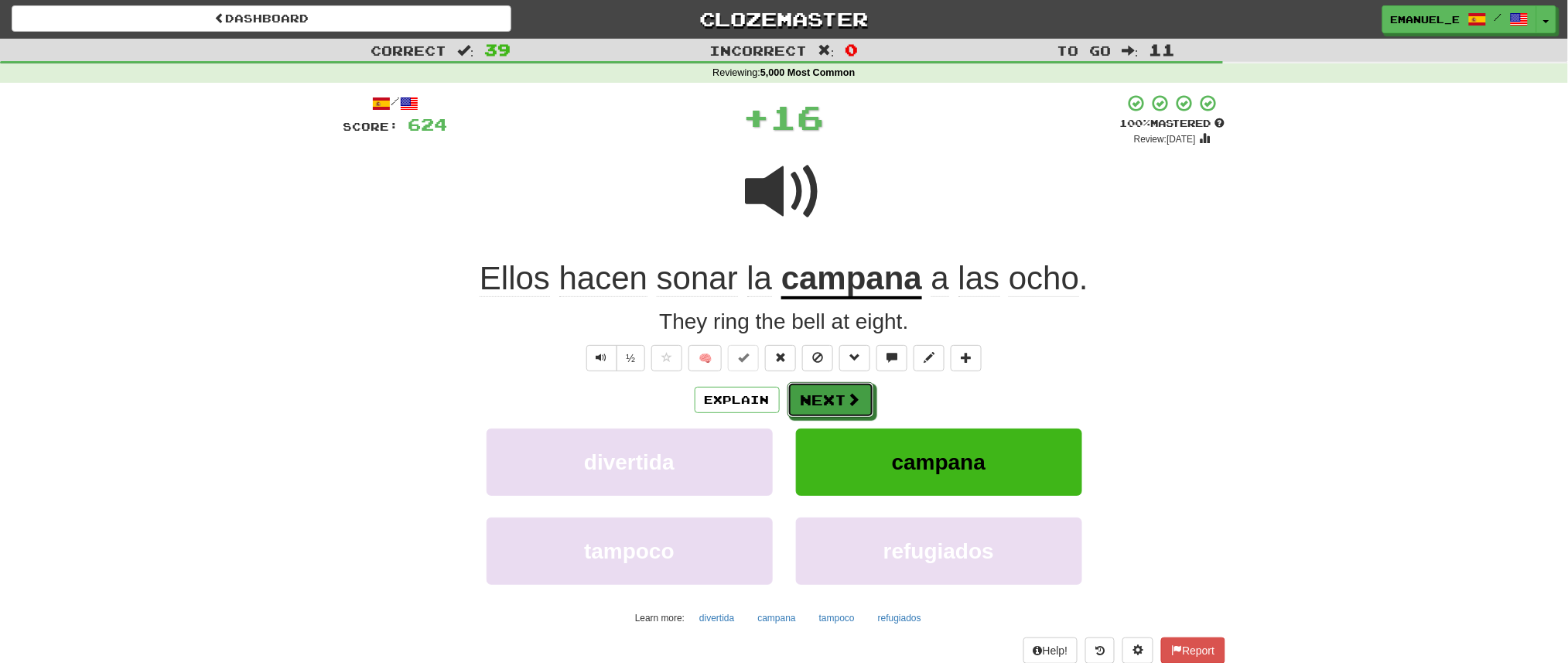
click at [824, 385] on button "Next" at bounding box center [831, 400] width 87 height 35
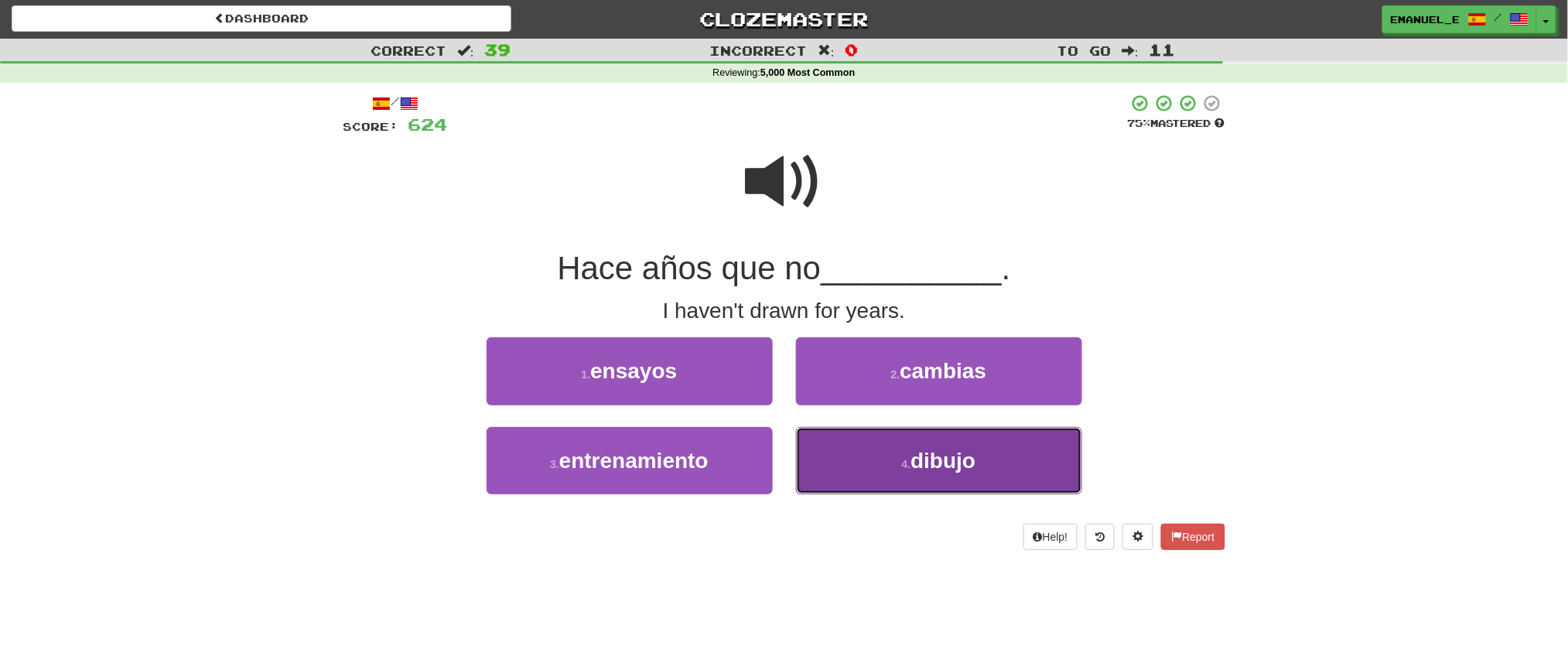
click at [835, 440] on button "4 . dibujo" at bounding box center [939, 461] width 286 height 67
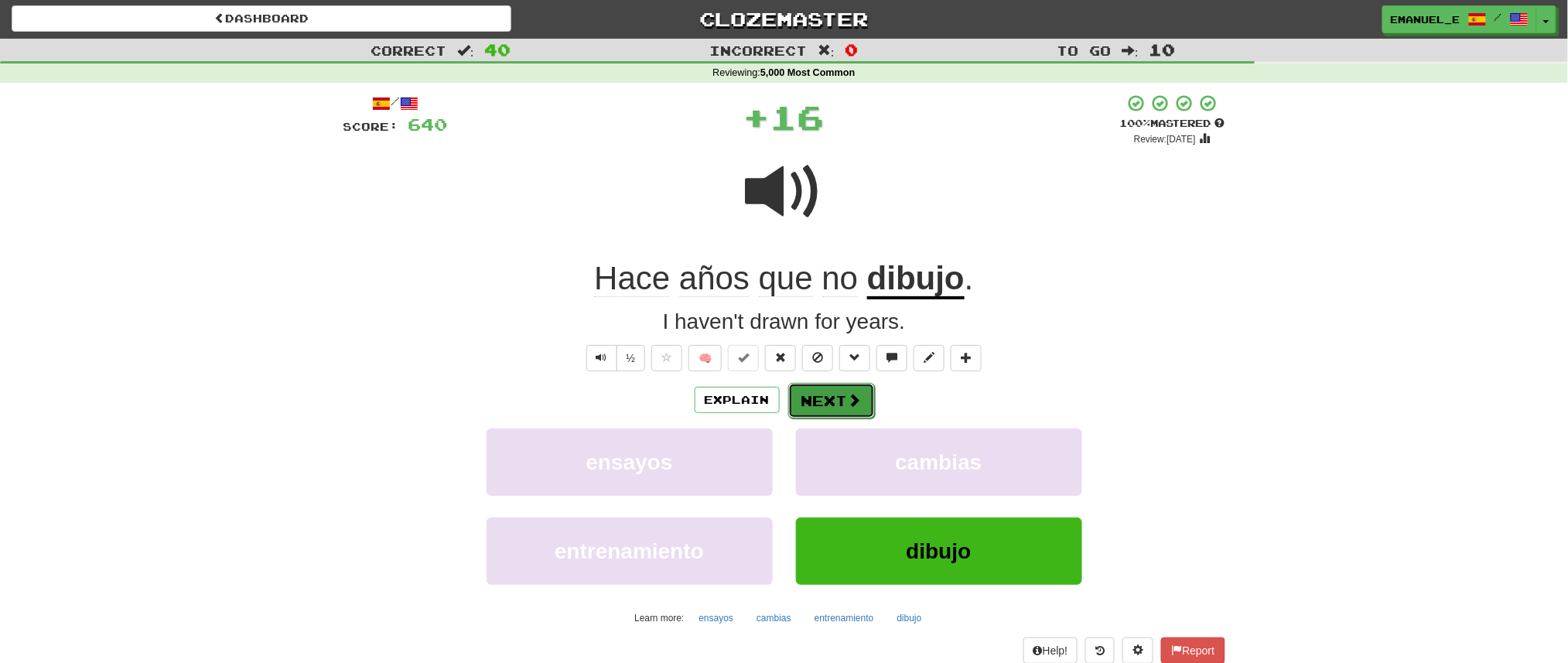
click at [827, 397] on button "Next" at bounding box center [832, 400] width 87 height 35
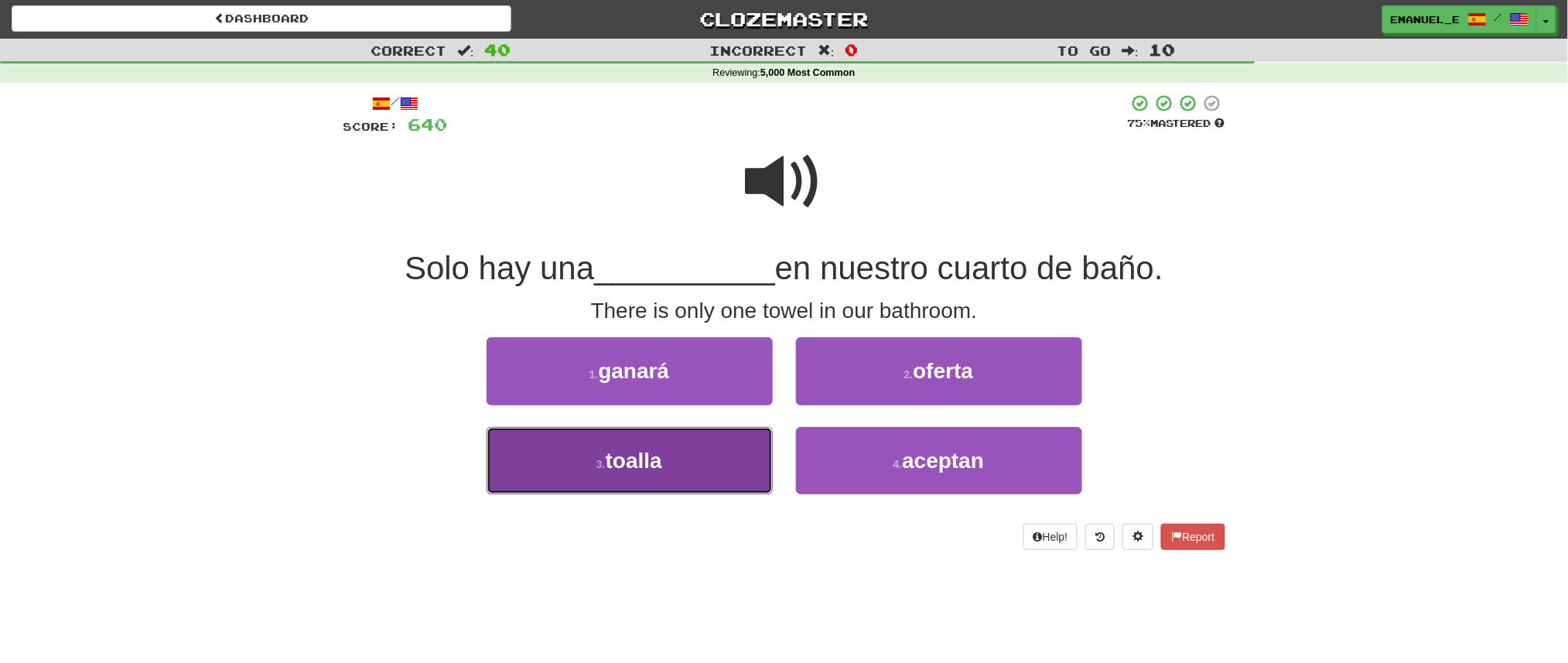
click at [759, 452] on button "3 . toalla" at bounding box center [629, 461] width 286 height 67
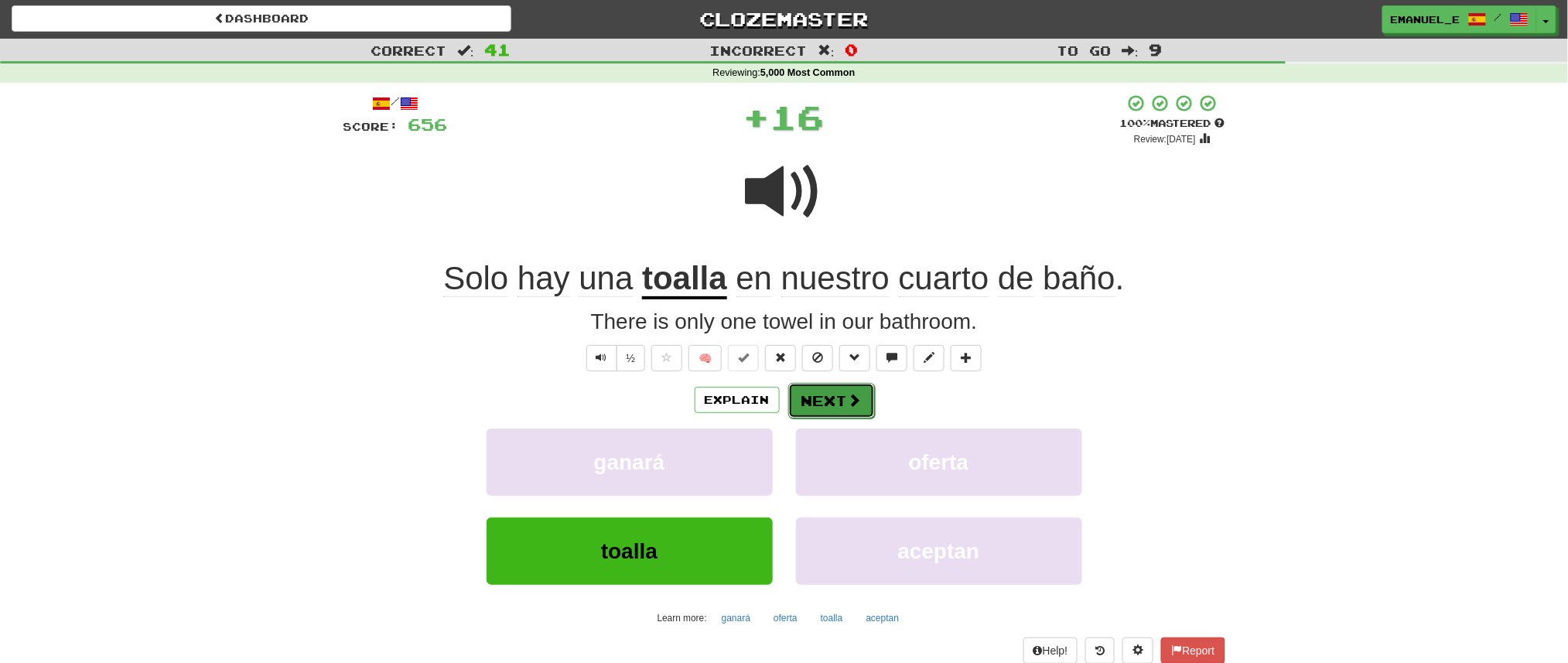
click at [821, 385] on button "Next" at bounding box center [832, 400] width 87 height 35
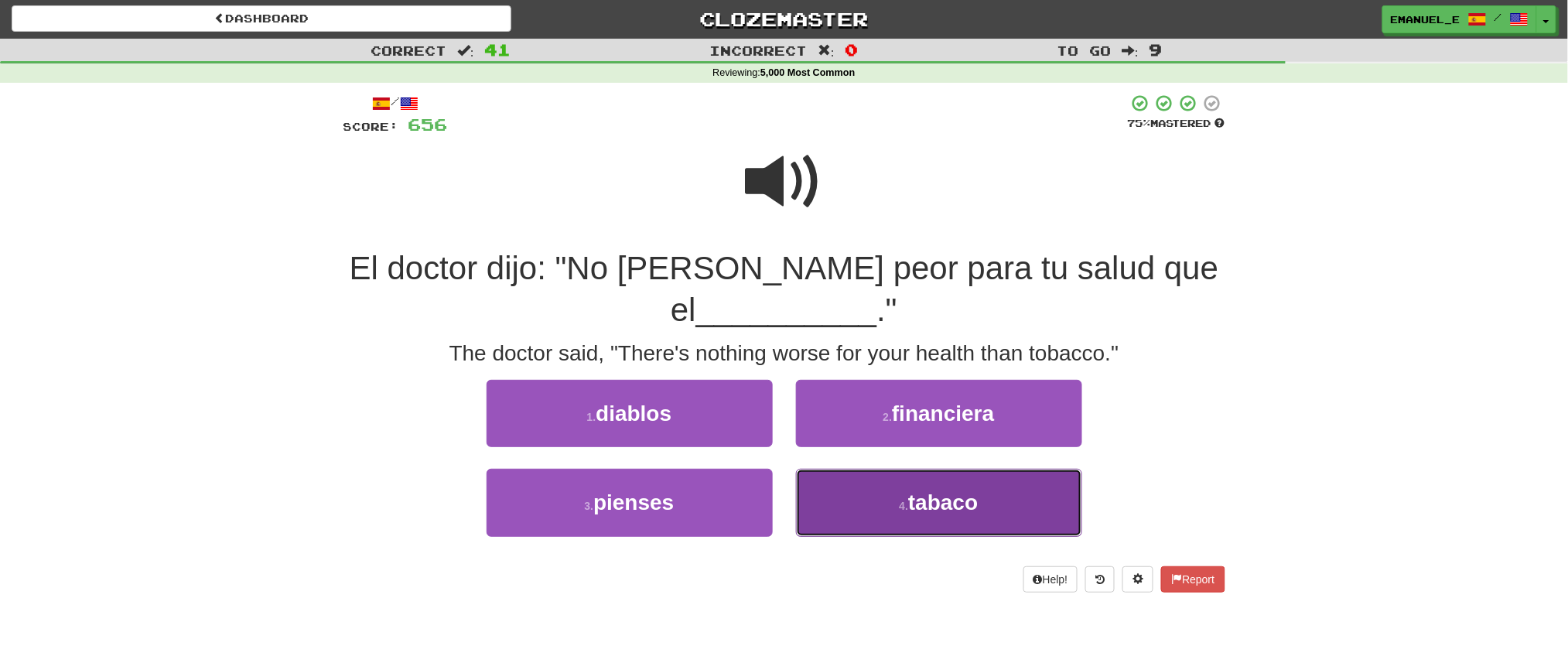
click at [850, 484] on button "4 . tabaco" at bounding box center [939, 502] width 286 height 67
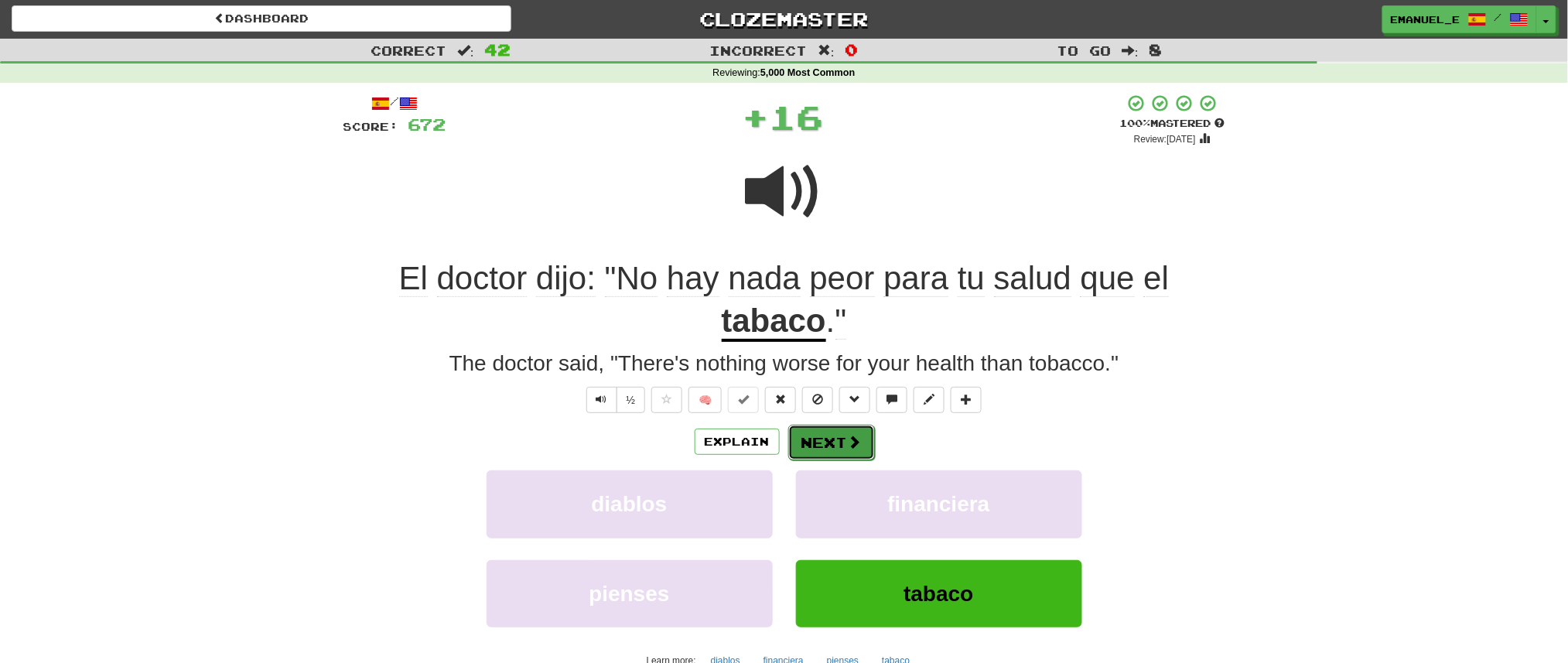
click at [836, 440] on button "Next" at bounding box center [832, 442] width 87 height 35
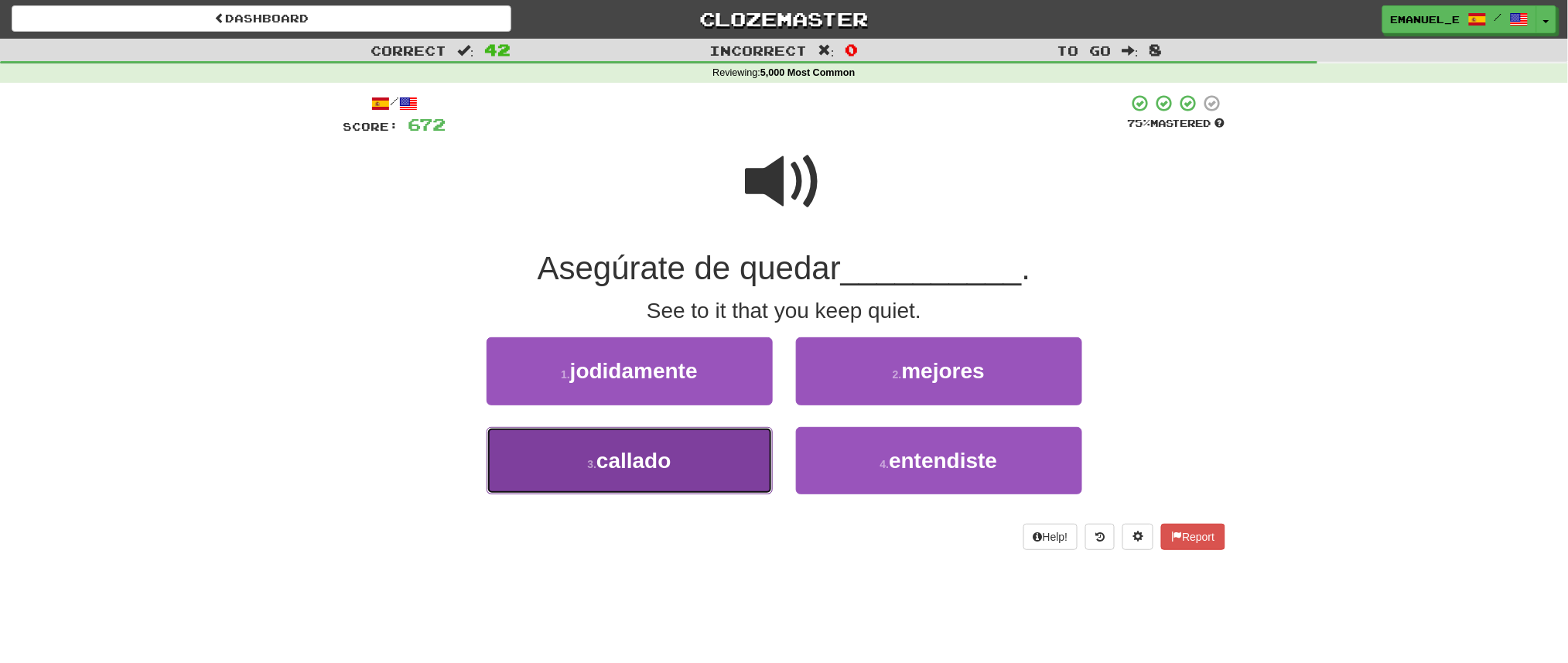
click at [745, 461] on button "3 . callado" at bounding box center [629, 461] width 286 height 67
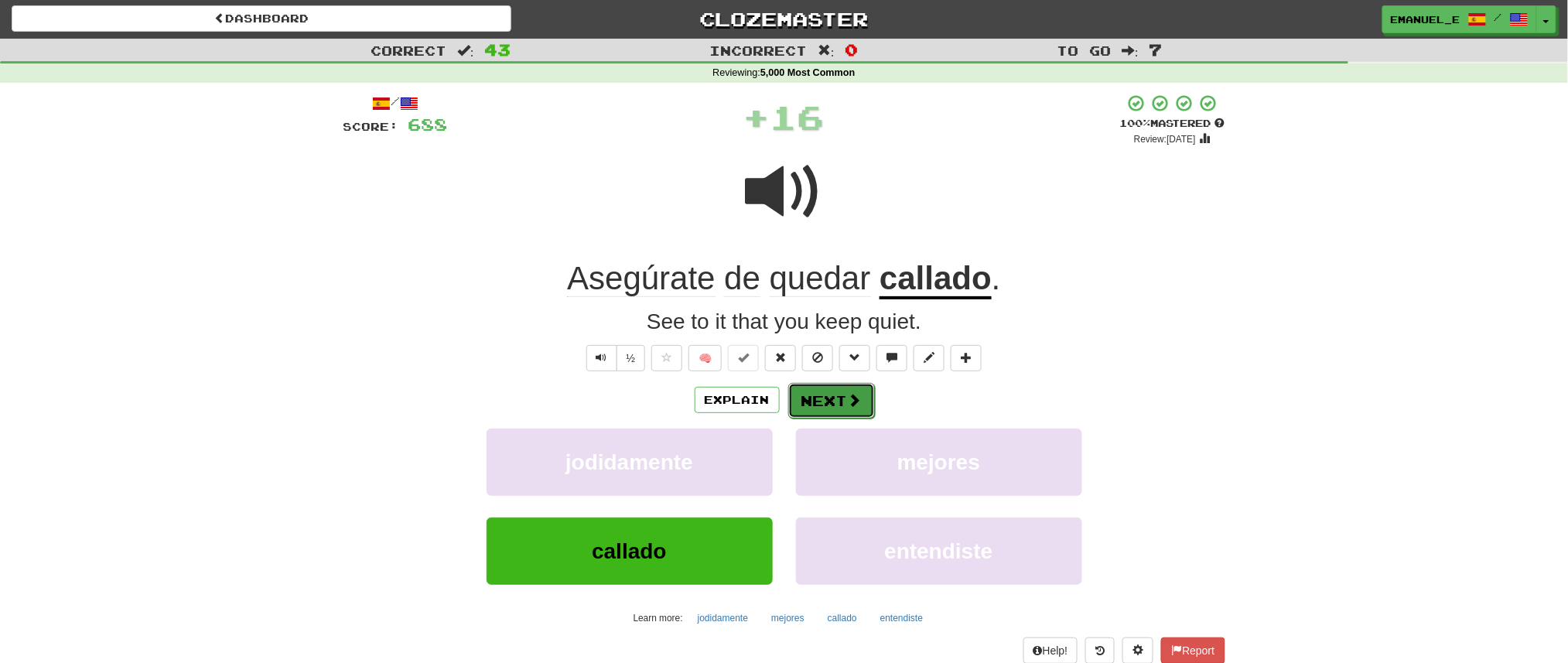
click at [819, 393] on button "Next" at bounding box center [832, 400] width 87 height 35
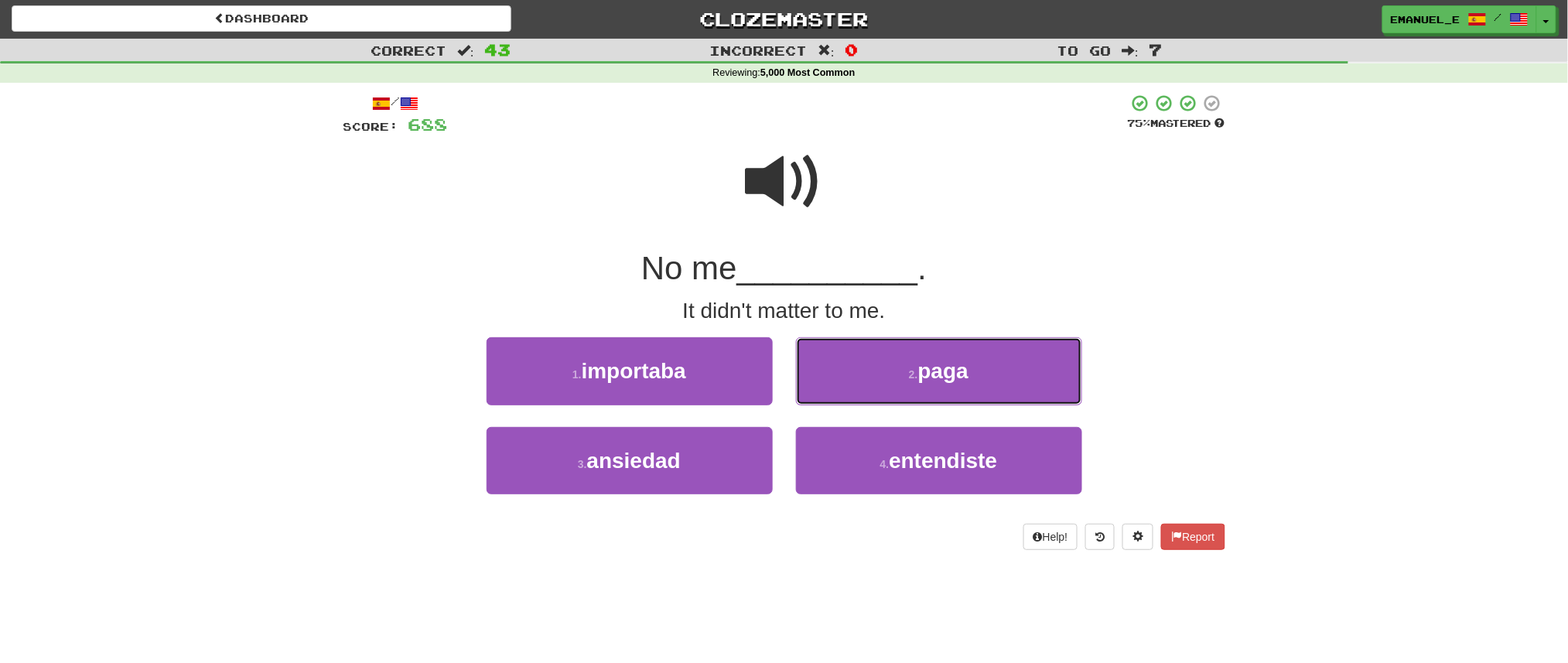
click at [819, 393] on button "2 . paga" at bounding box center [939, 371] width 286 height 67
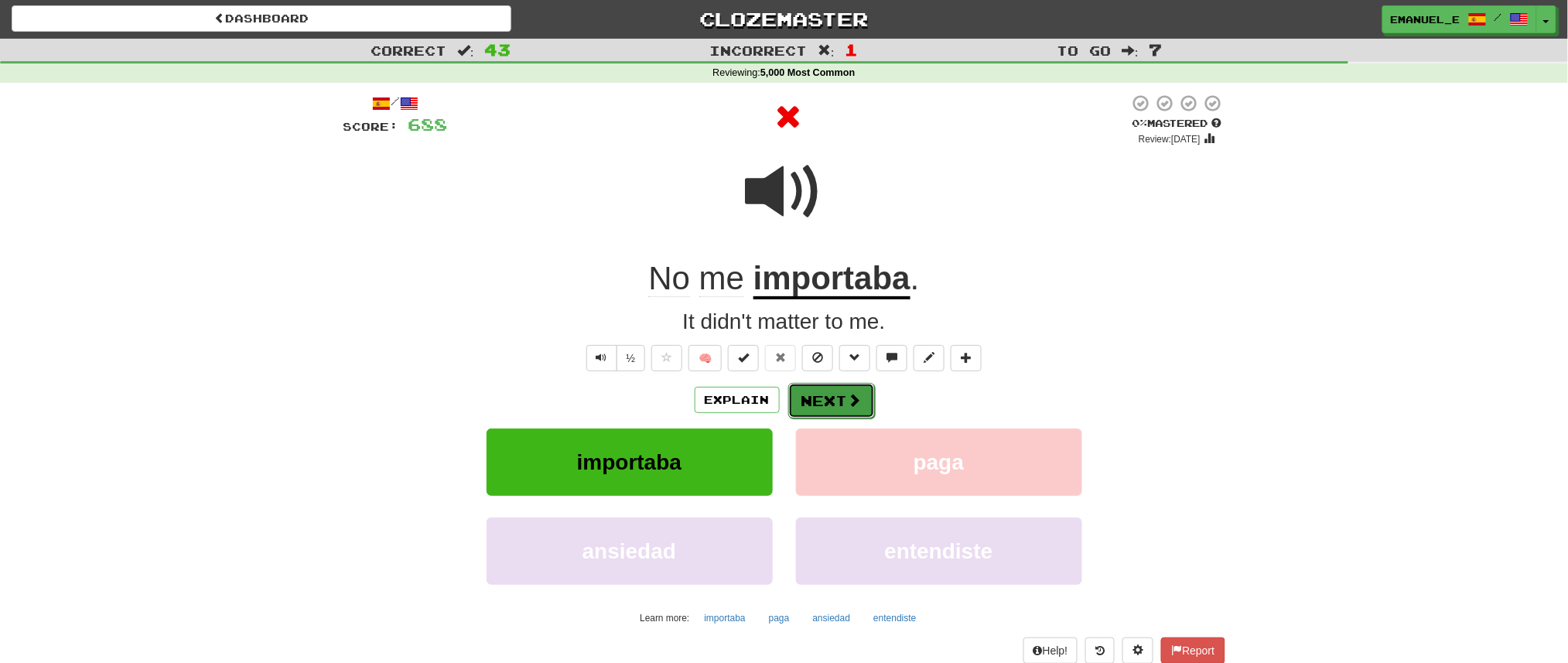
click at [810, 393] on button "Next" at bounding box center [832, 400] width 87 height 35
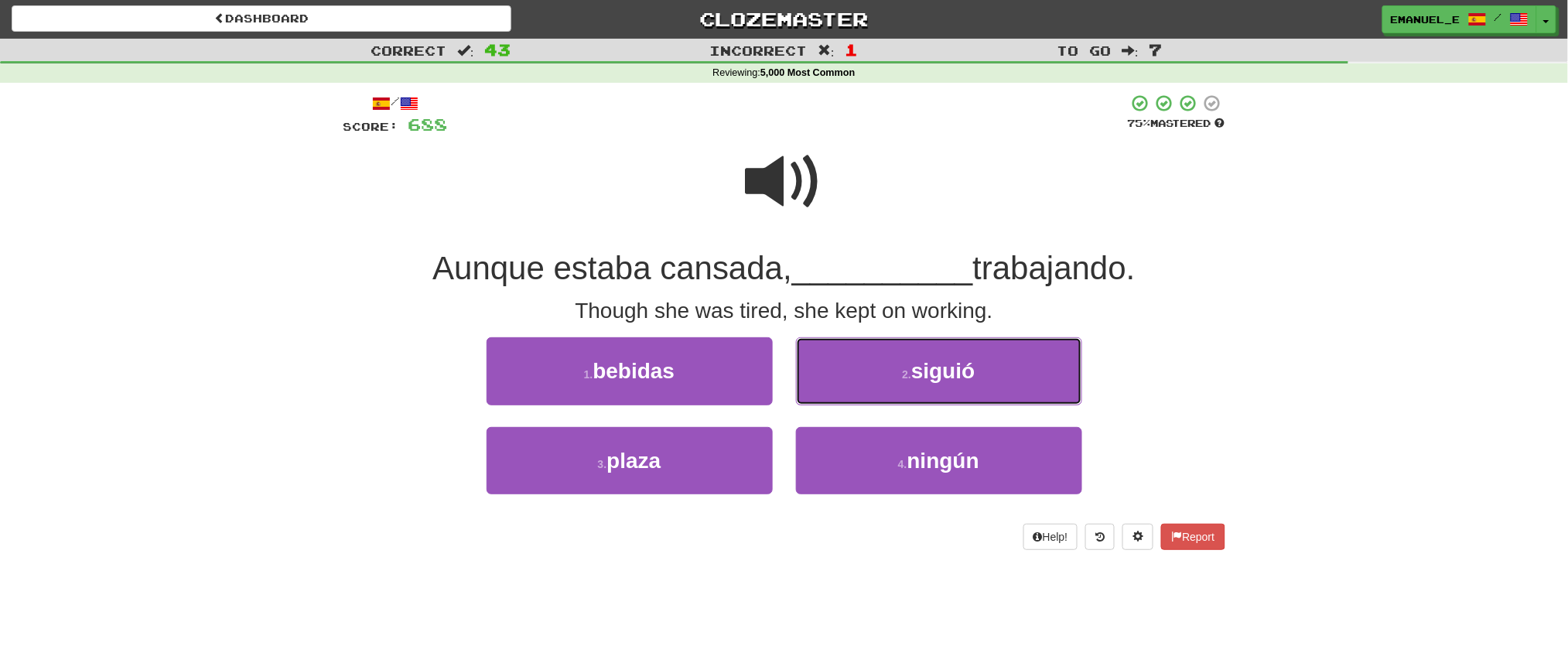
click at [810, 393] on button "2 . siguió" at bounding box center [939, 371] width 286 height 67
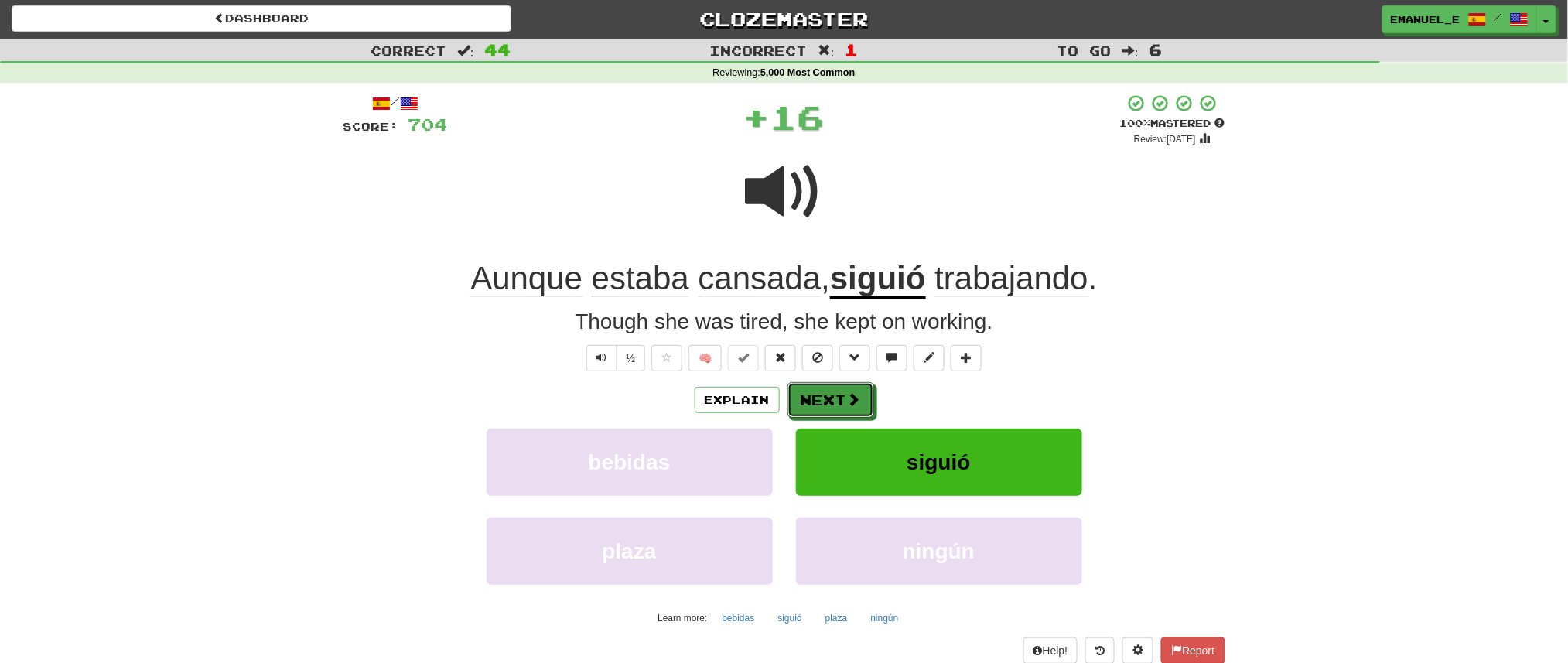
click at [810, 393] on button "Next" at bounding box center [831, 400] width 87 height 35
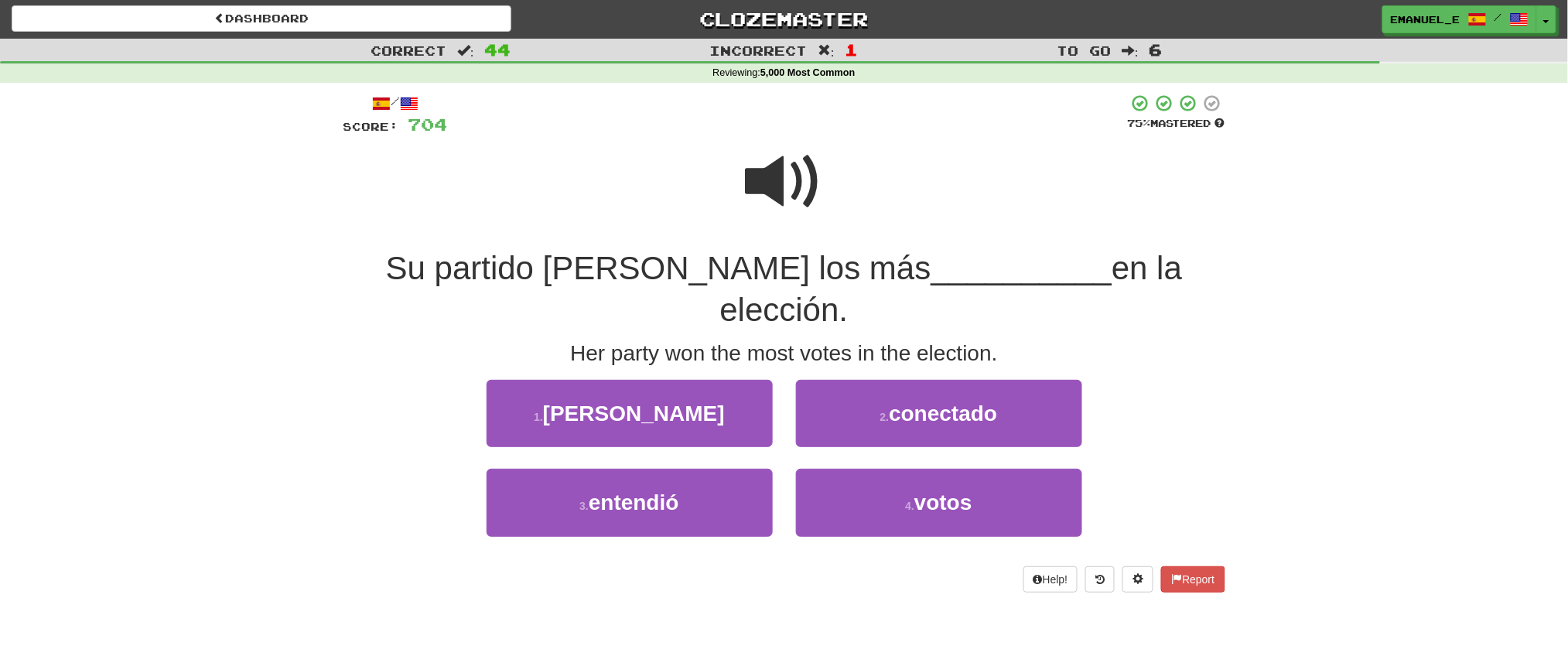
click at [787, 193] on span at bounding box center [784, 182] width 77 height 77
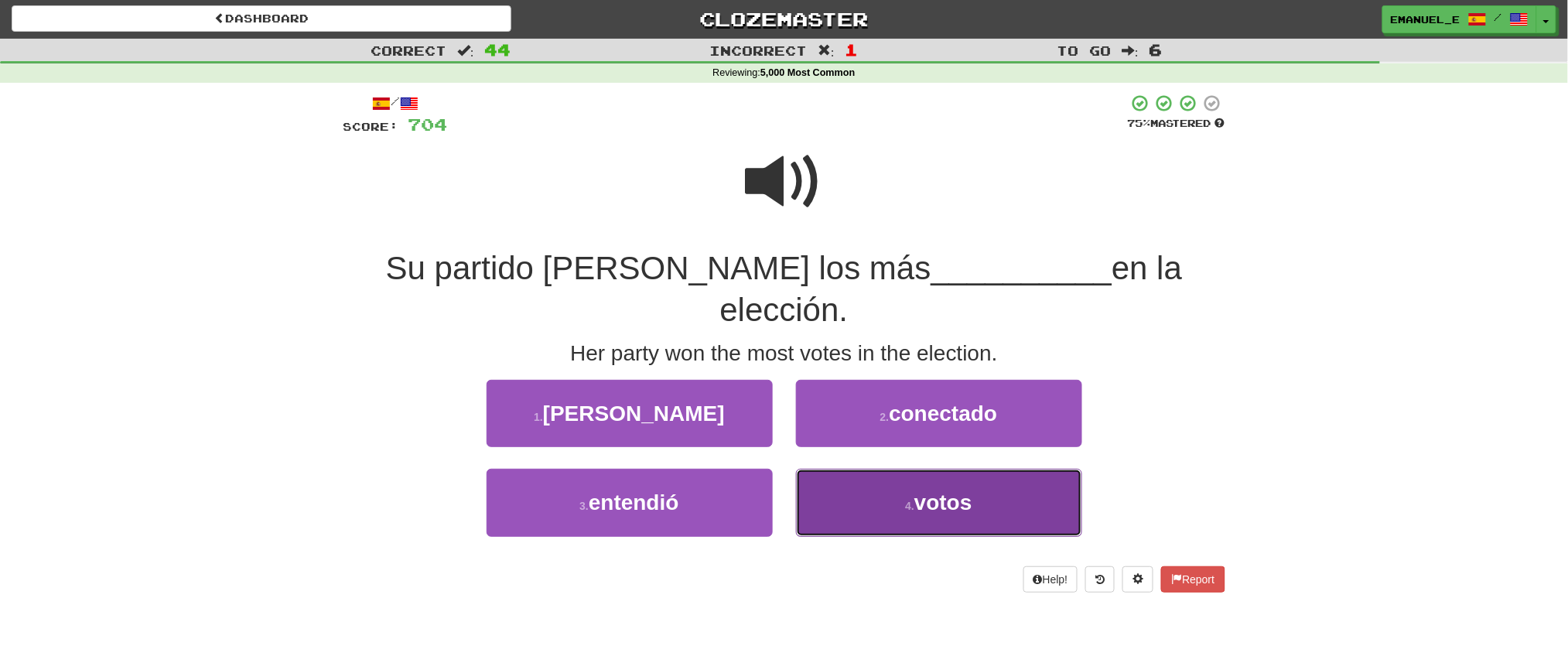
click at [819, 470] on button "4 . votos" at bounding box center [939, 502] width 286 height 67
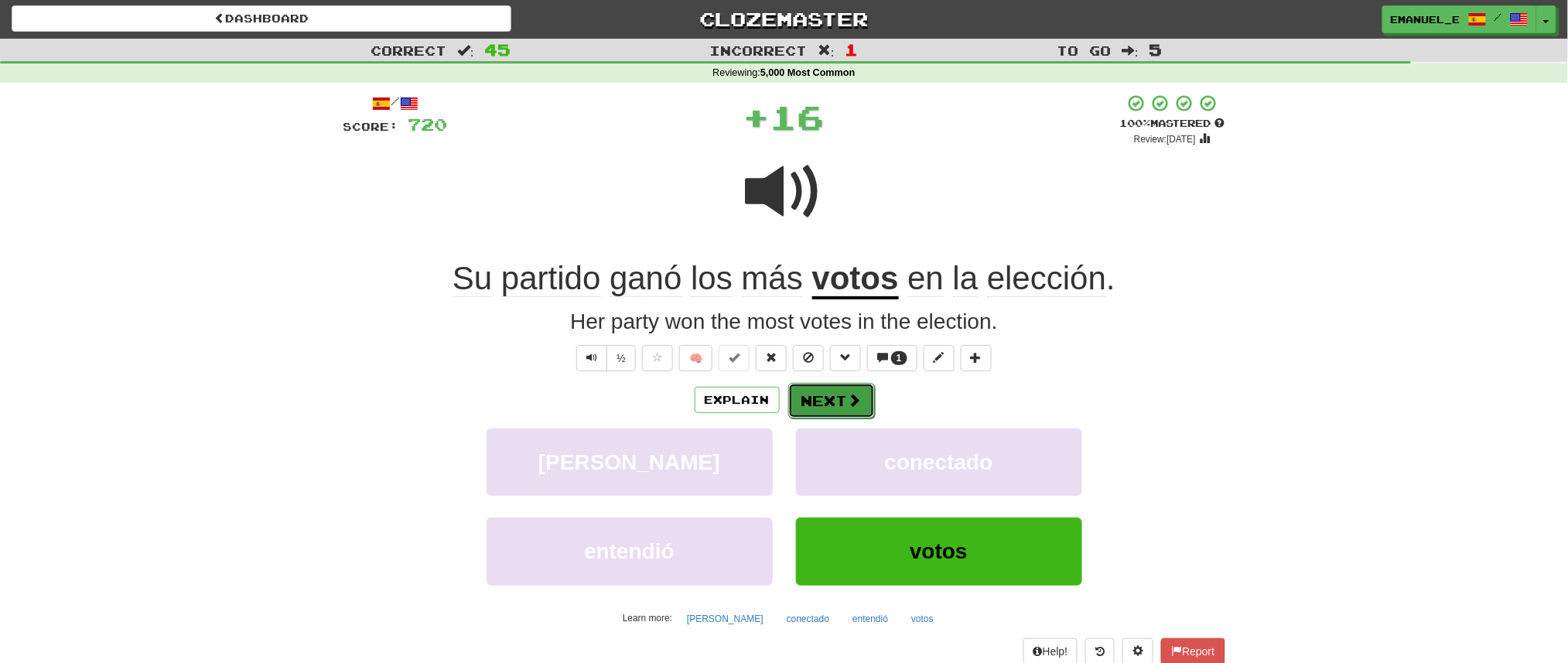
click at [827, 391] on button "Next" at bounding box center [832, 400] width 87 height 35
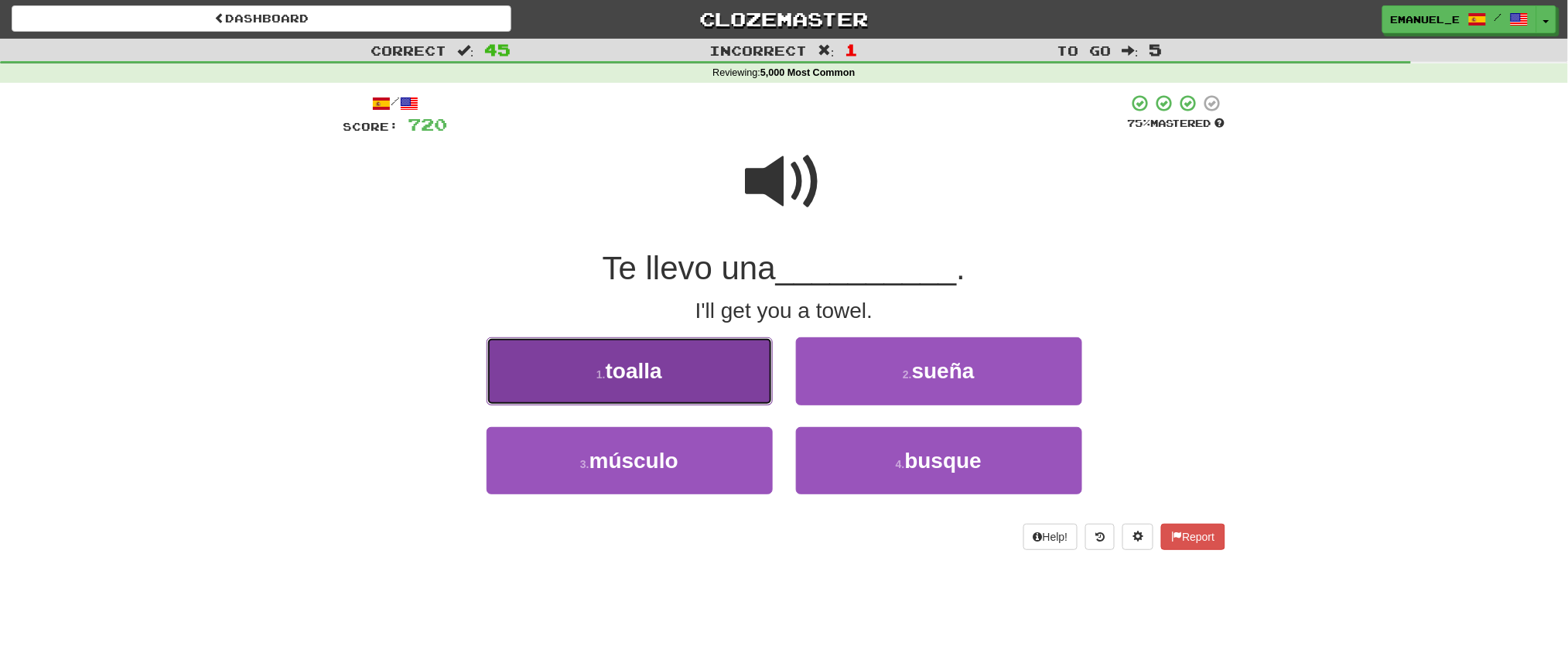
click at [729, 347] on button "1 . toalla" at bounding box center [629, 371] width 286 height 67
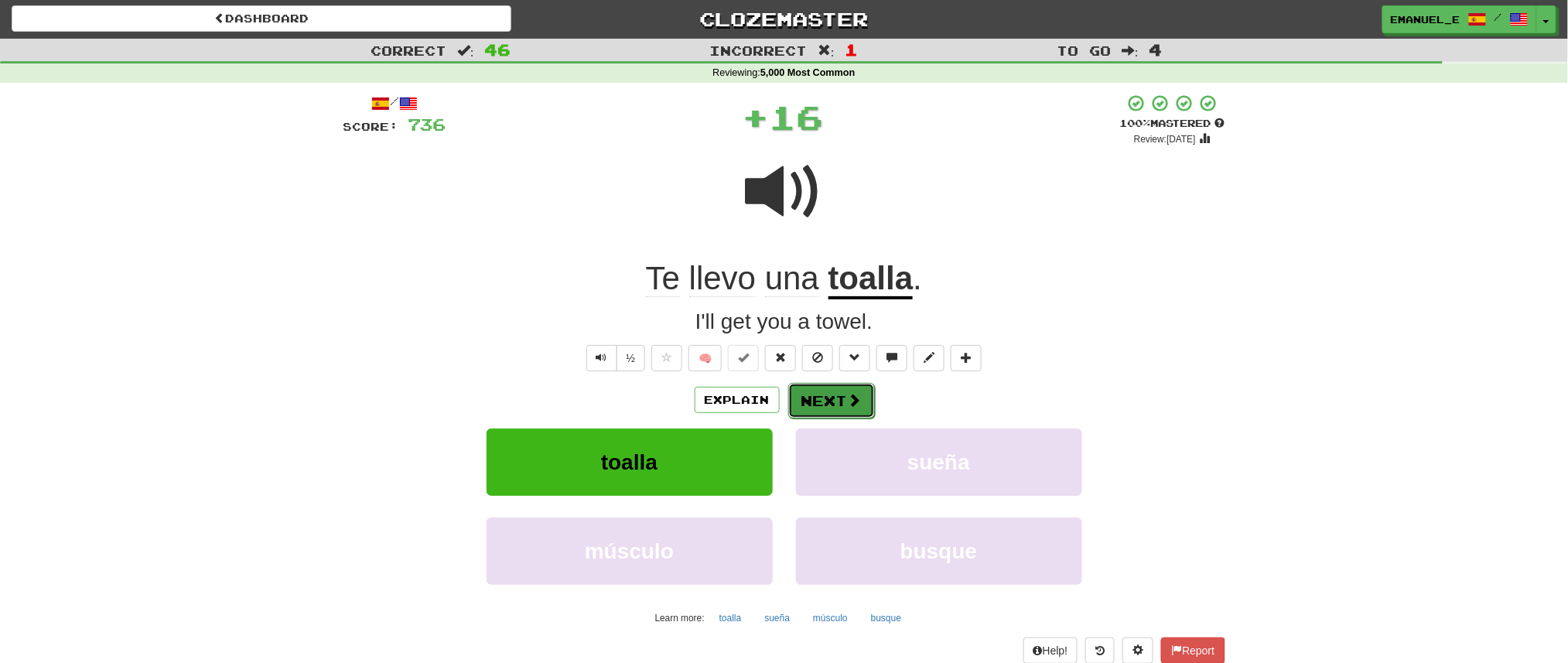
click at [818, 384] on button "Next" at bounding box center [832, 400] width 87 height 35
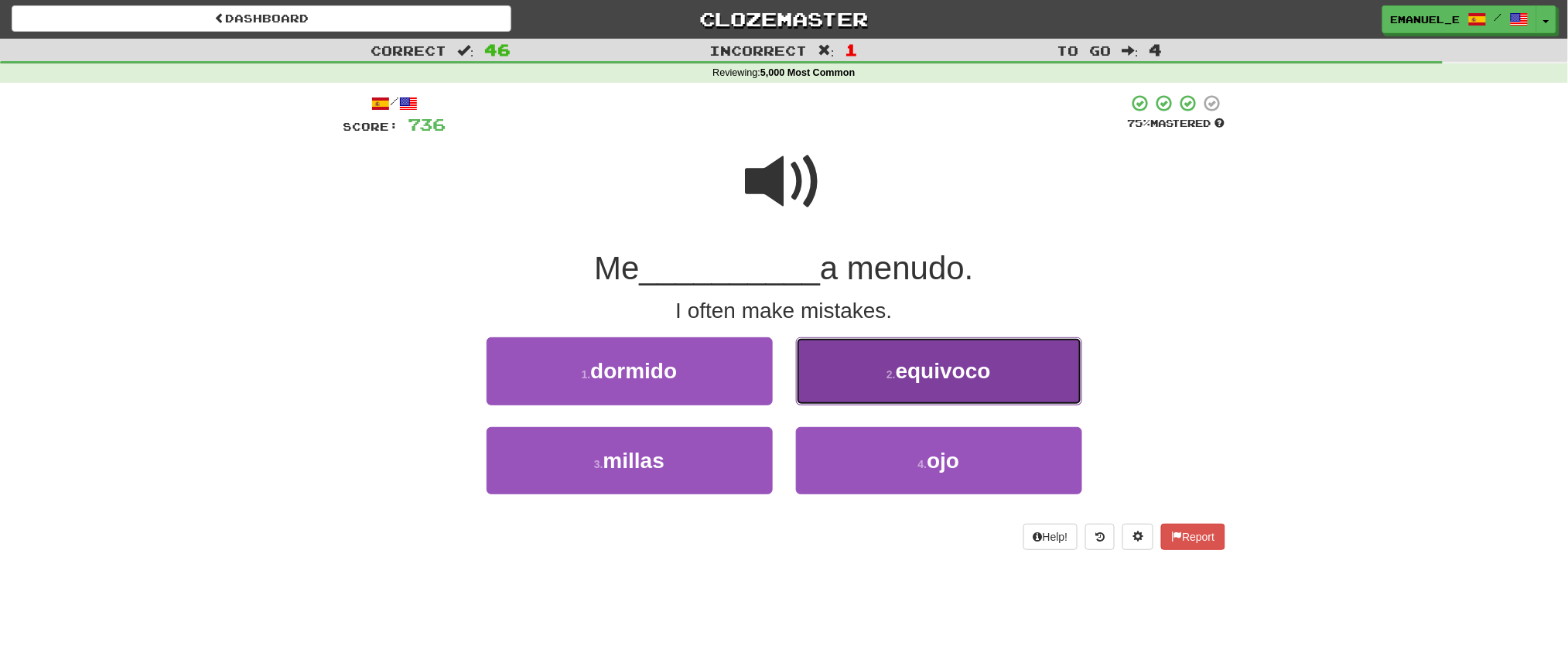
click at [827, 380] on button "2 . equivoco" at bounding box center [939, 371] width 286 height 67
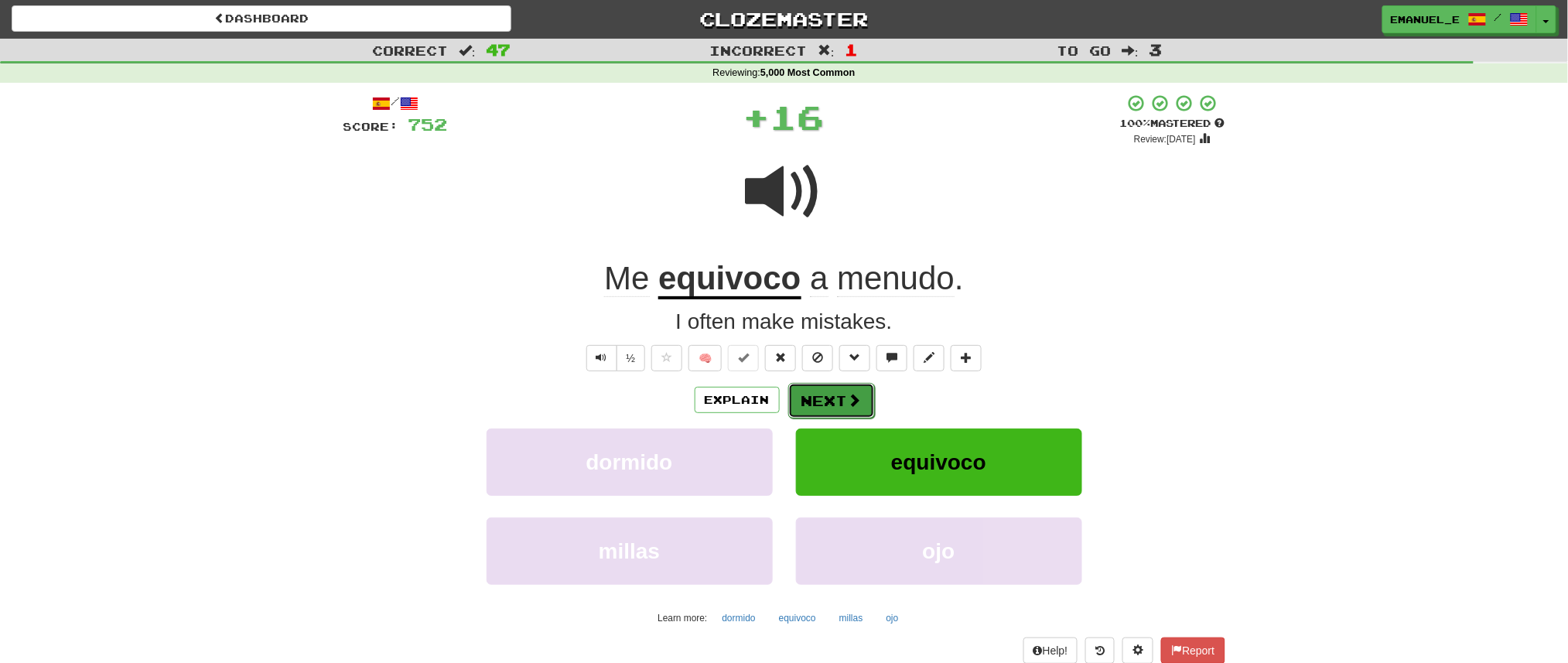
click at [814, 383] on button "Next" at bounding box center [832, 400] width 87 height 35
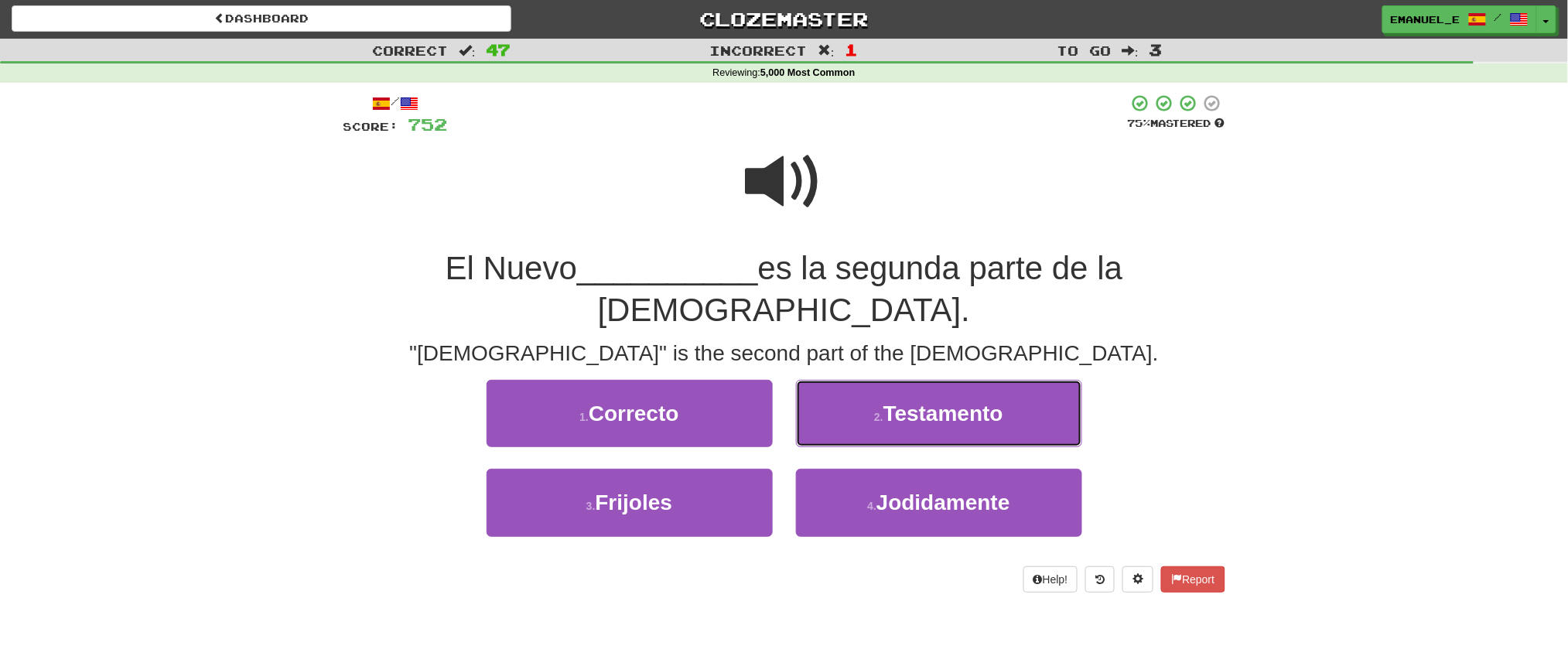
click at [814, 383] on button "2 . Testamento" at bounding box center [939, 414] width 286 height 67
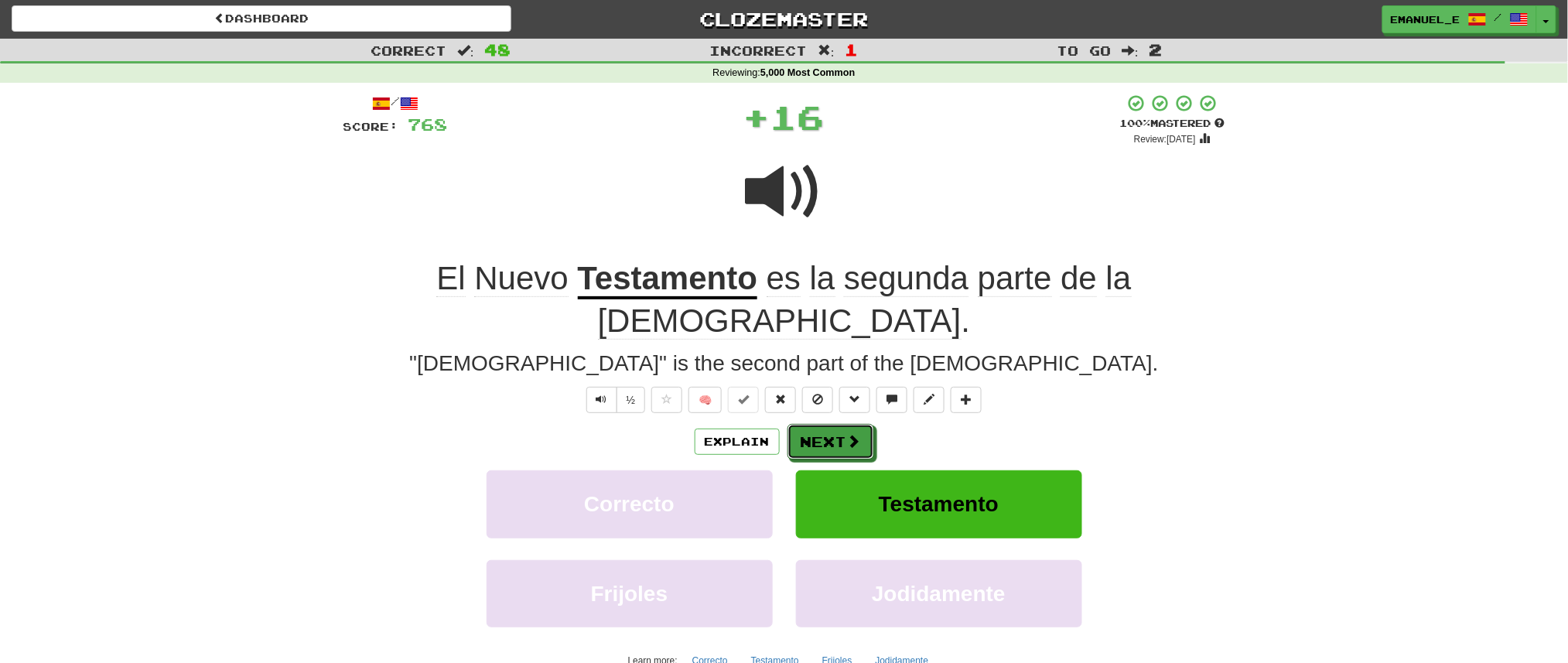
click at [814, 425] on button "Next" at bounding box center [831, 442] width 87 height 35
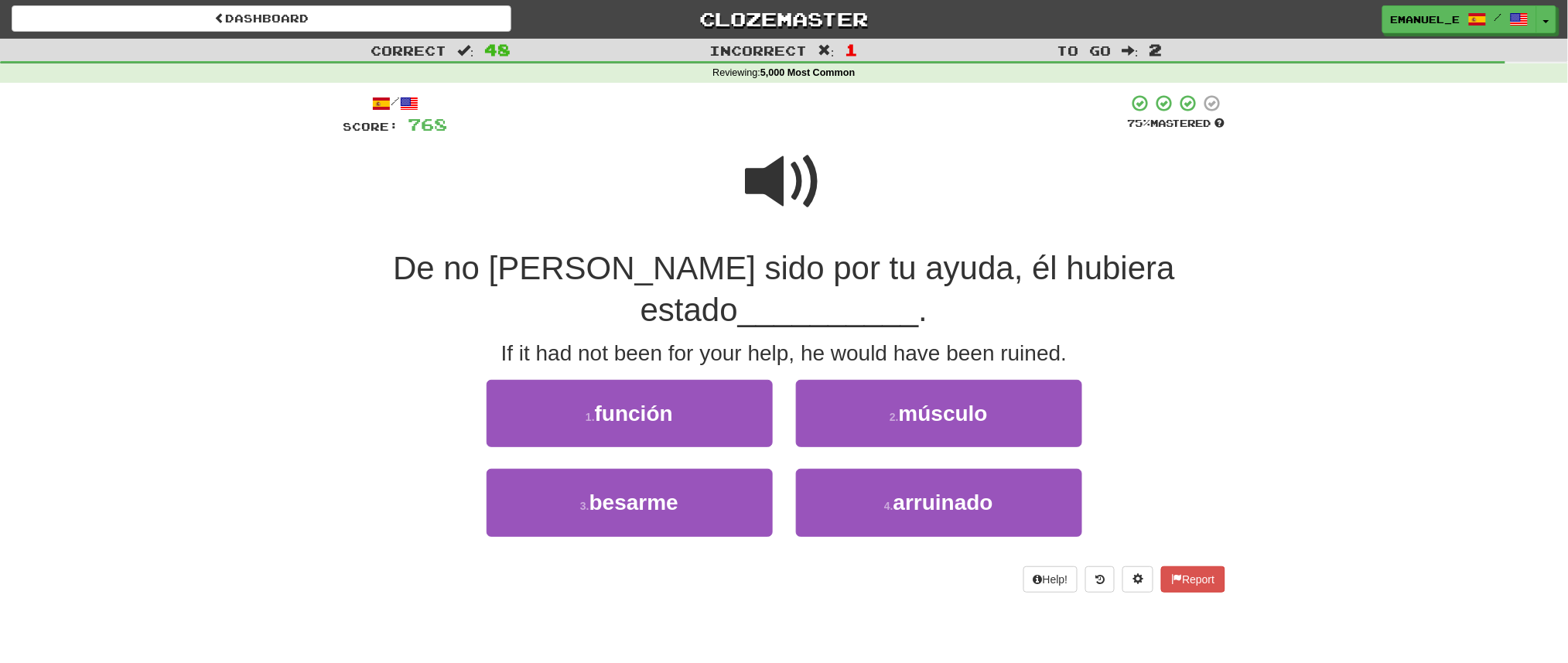
click at [797, 197] on span at bounding box center [784, 182] width 77 height 77
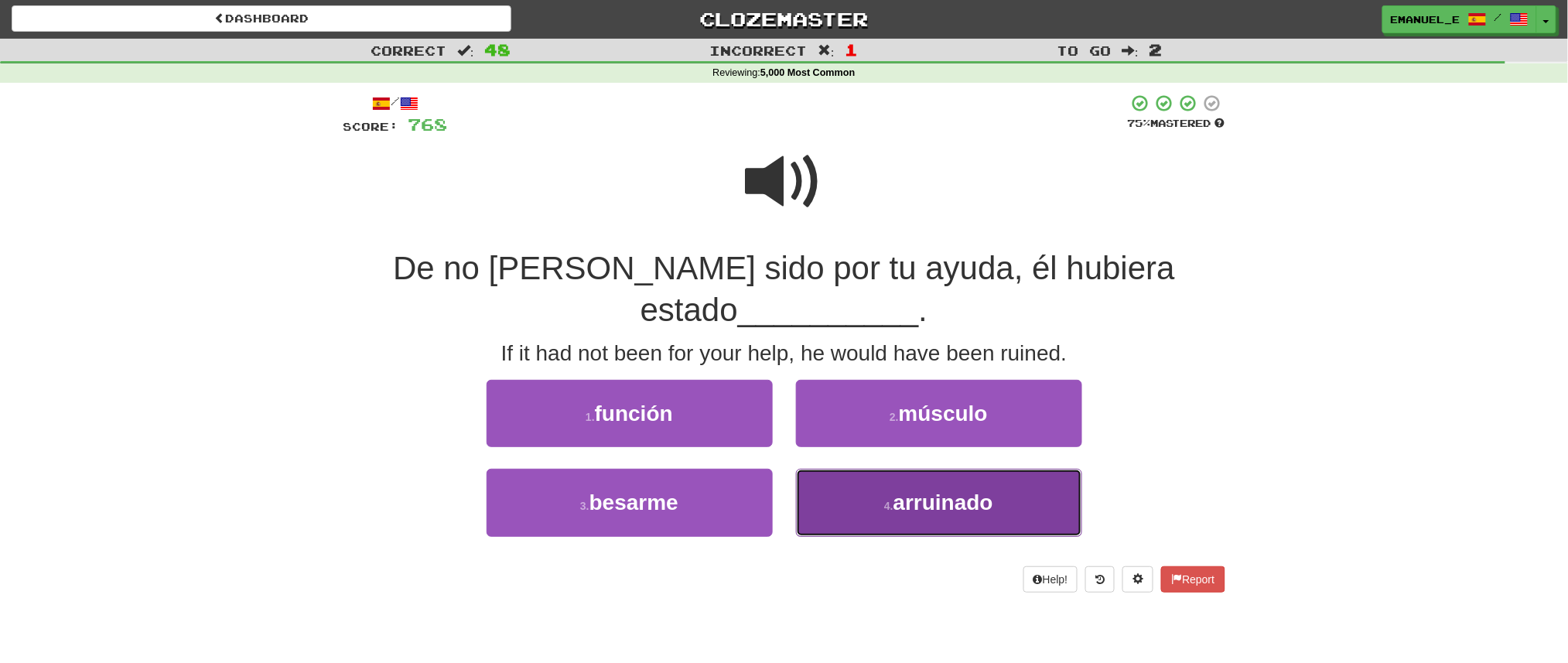
click at [818, 488] on button "4 . arruinado" at bounding box center [939, 502] width 286 height 67
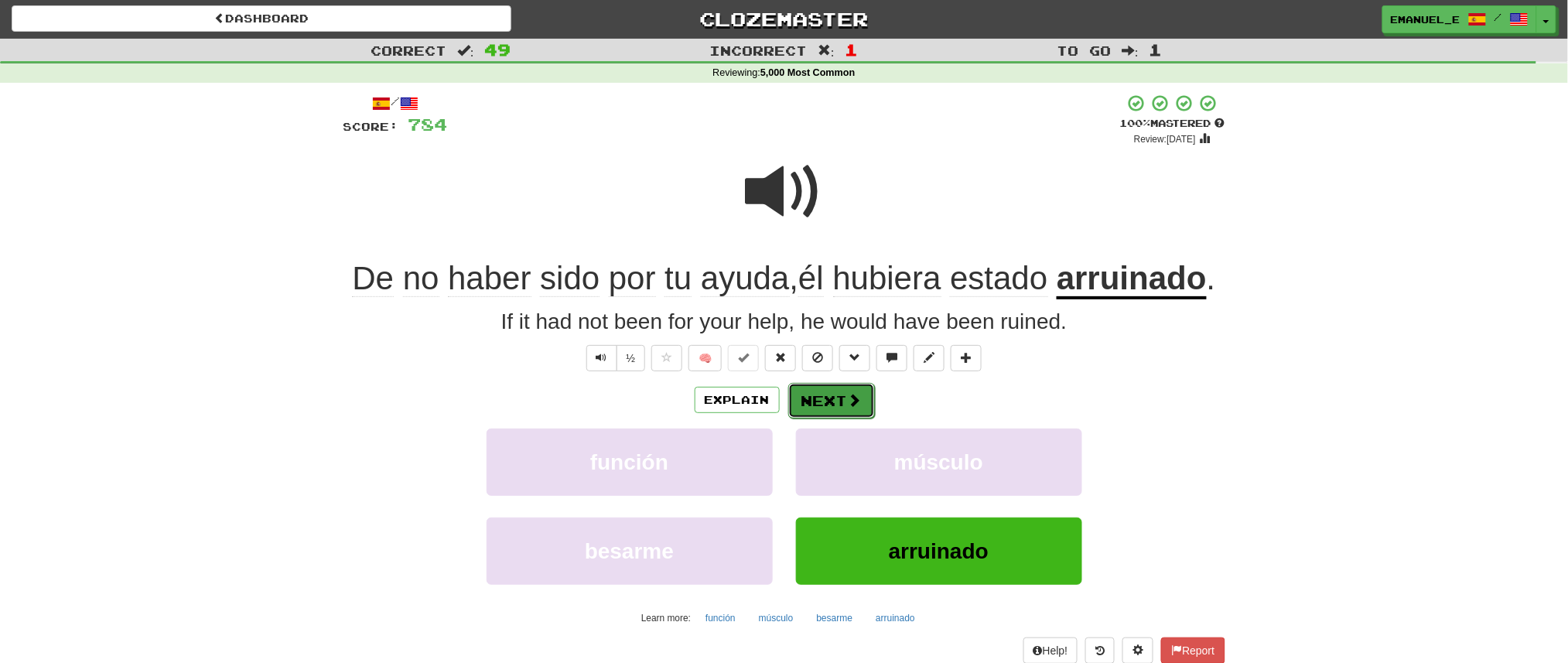
click at [827, 400] on button "Next" at bounding box center [832, 400] width 87 height 35
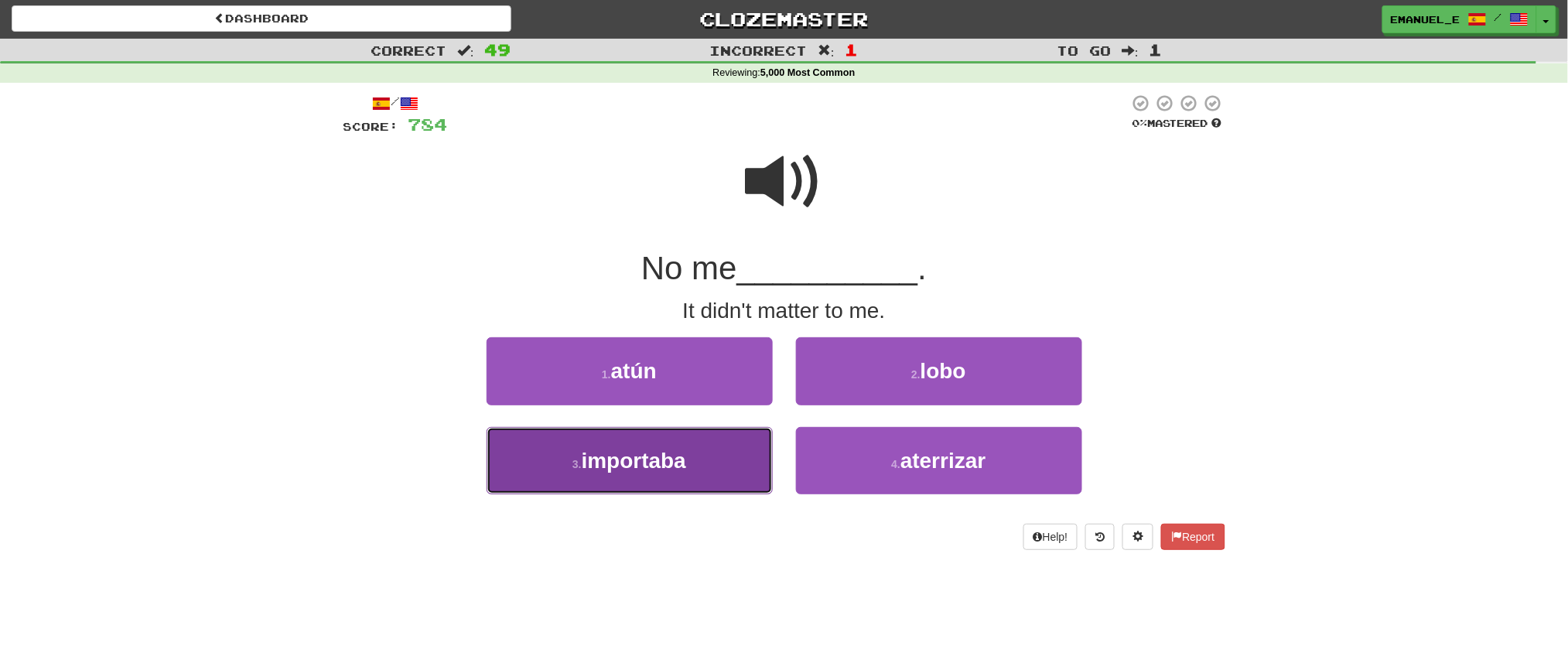
click at [738, 441] on button "3 . importaba" at bounding box center [629, 461] width 286 height 67
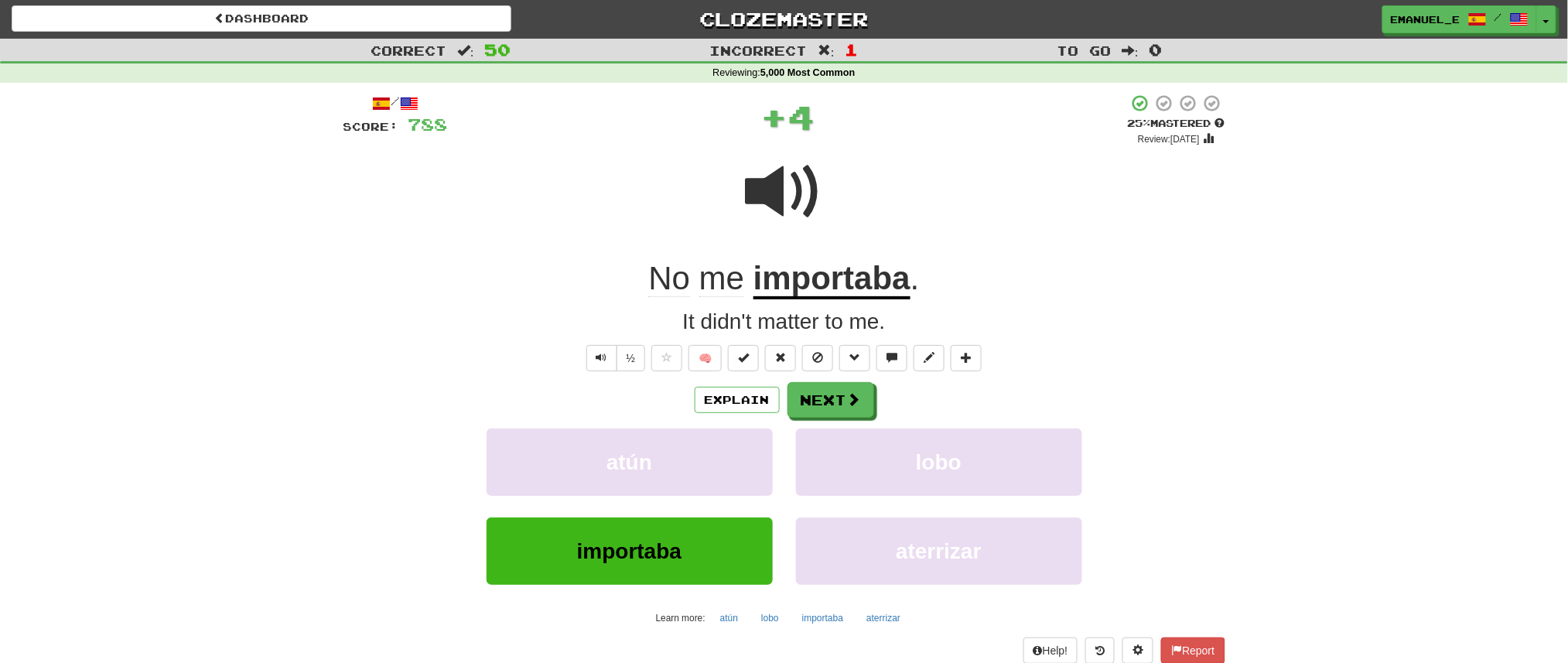
click at [818, 379] on div "/ Score: 788 + 4 25 % Mastered Review: 2025-08-22 No me importaba . It didn't m…" at bounding box center [784, 391] width 882 height 595
click at [821, 397] on button "Next" at bounding box center [832, 400] width 87 height 35
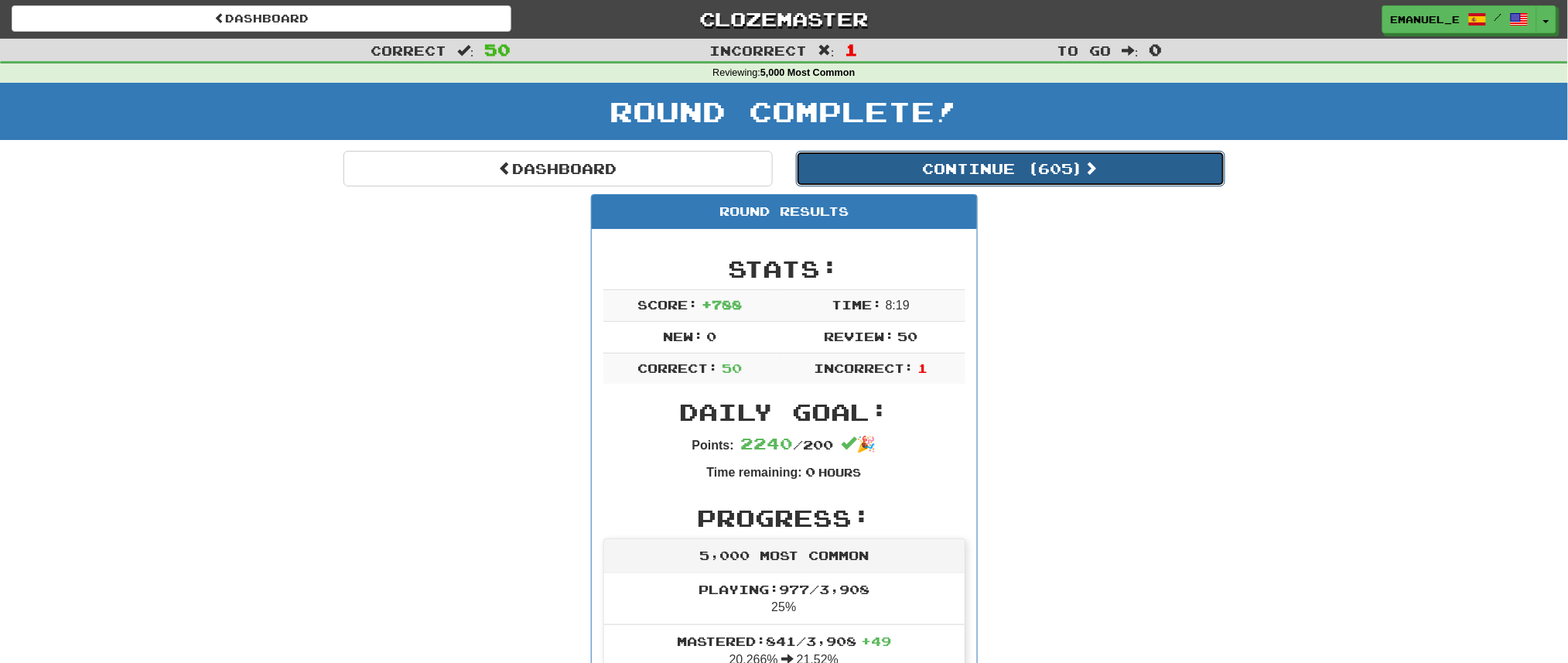
click at [992, 160] on button "Continue ( 605 )" at bounding box center [1011, 168] width 429 height 35
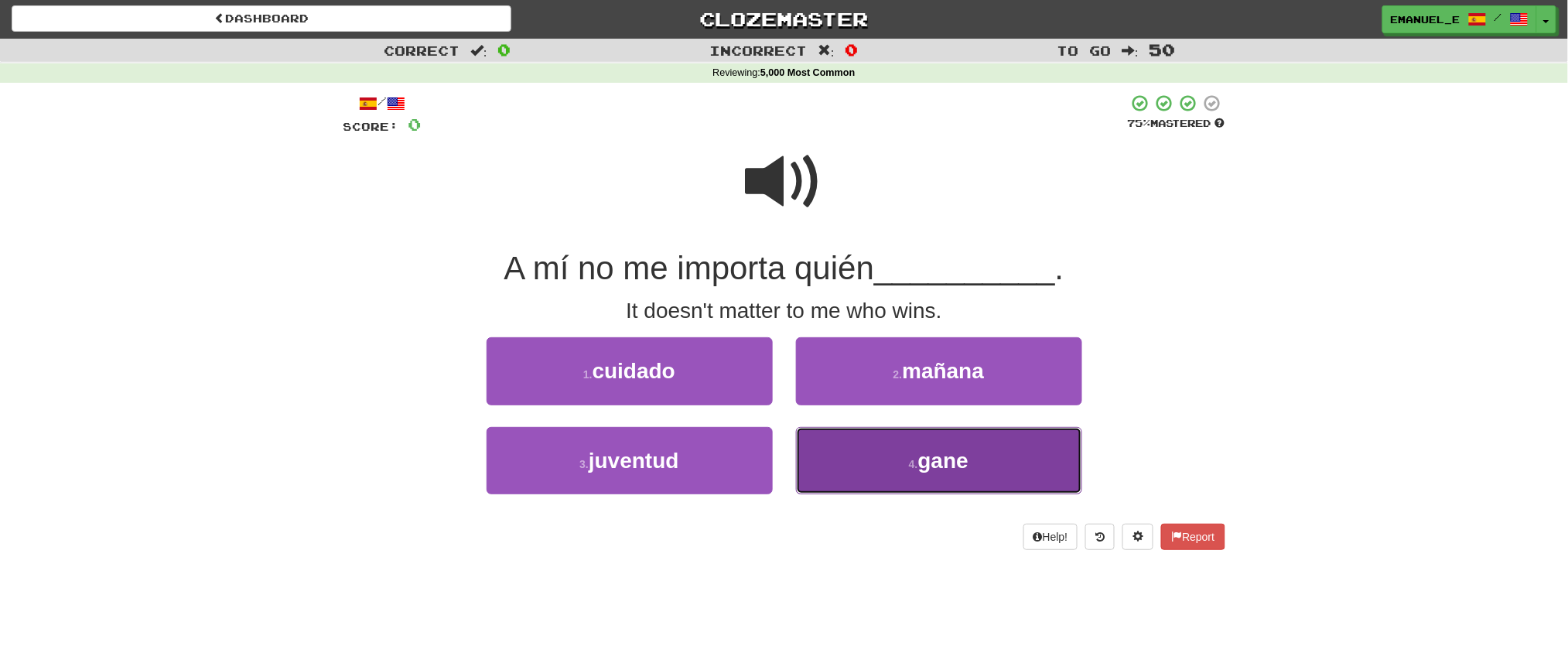
click at [949, 457] on span "gane" at bounding box center [943, 461] width 50 height 24
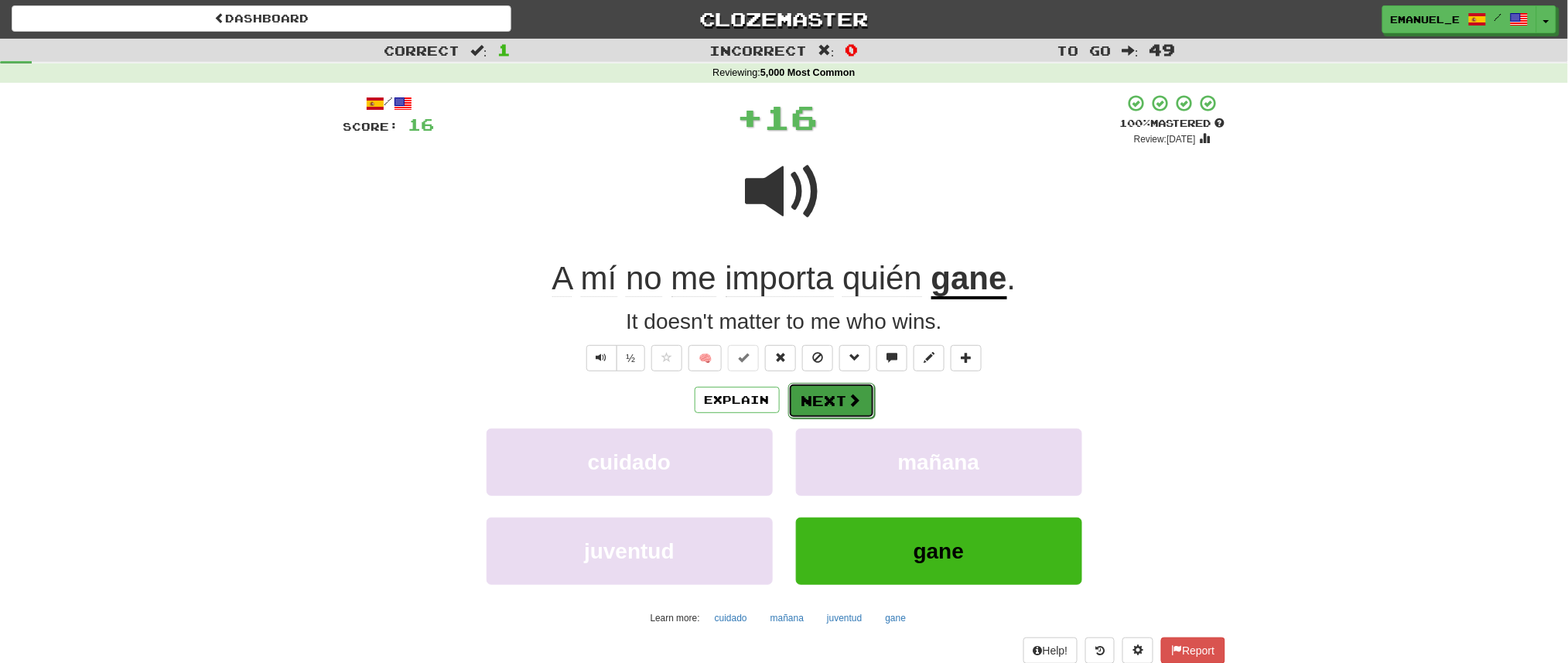
click at [845, 394] on button "Next" at bounding box center [832, 400] width 87 height 35
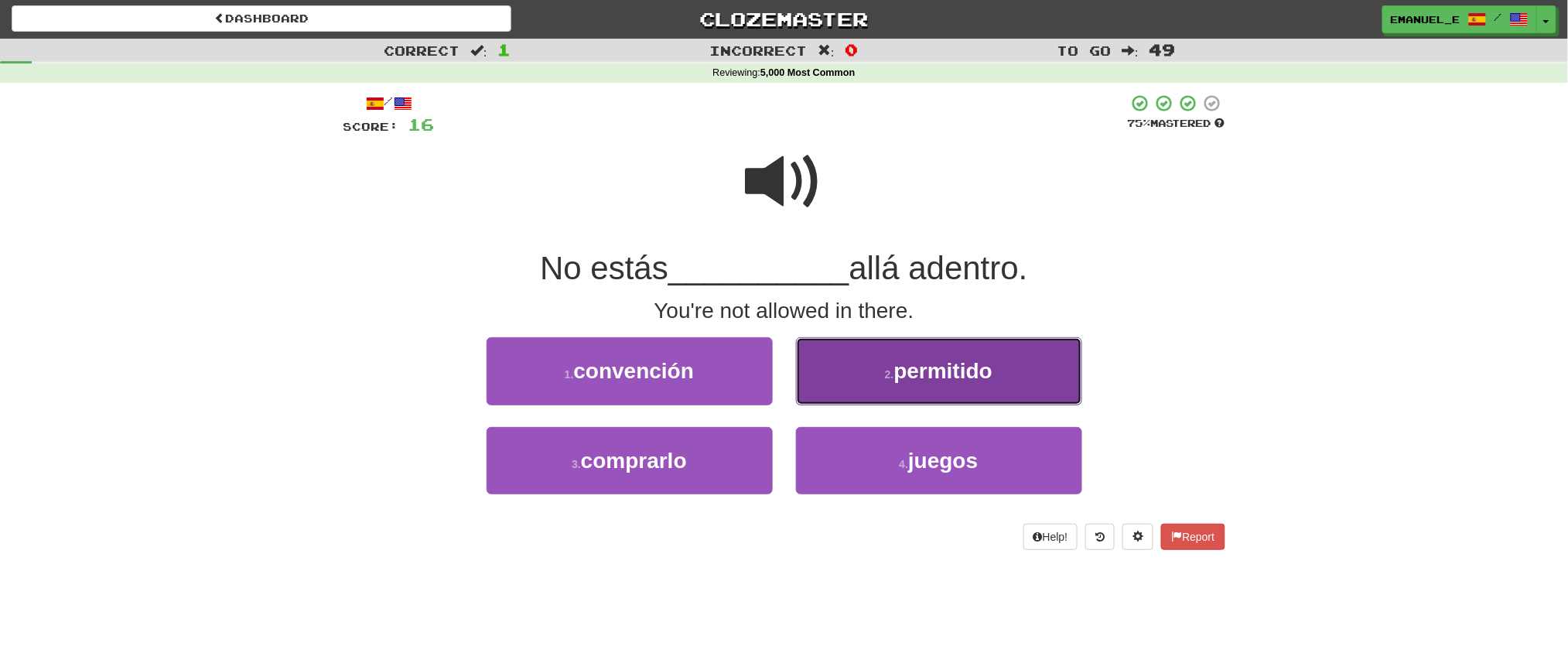
click at [864, 392] on button "2 . permitido" at bounding box center [939, 371] width 286 height 67
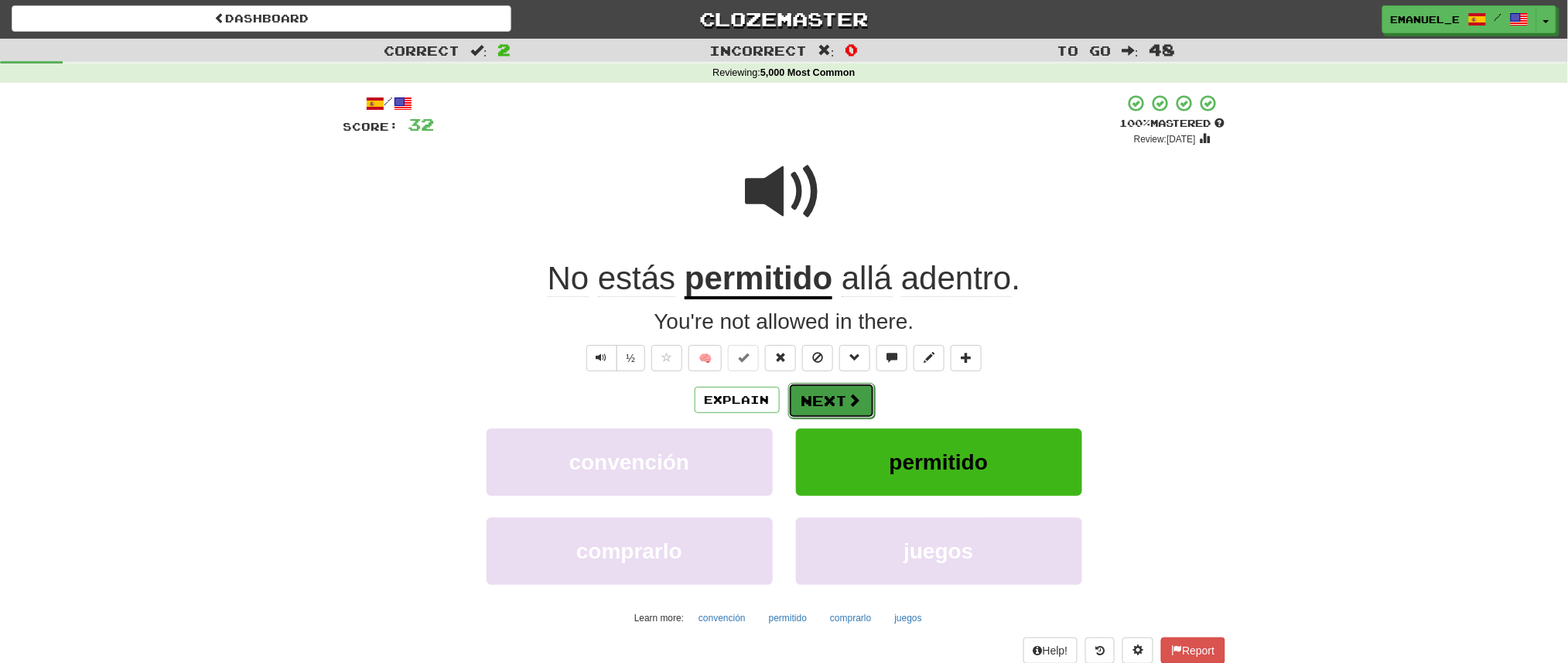
click at [864, 391] on button "Next" at bounding box center [832, 400] width 87 height 35
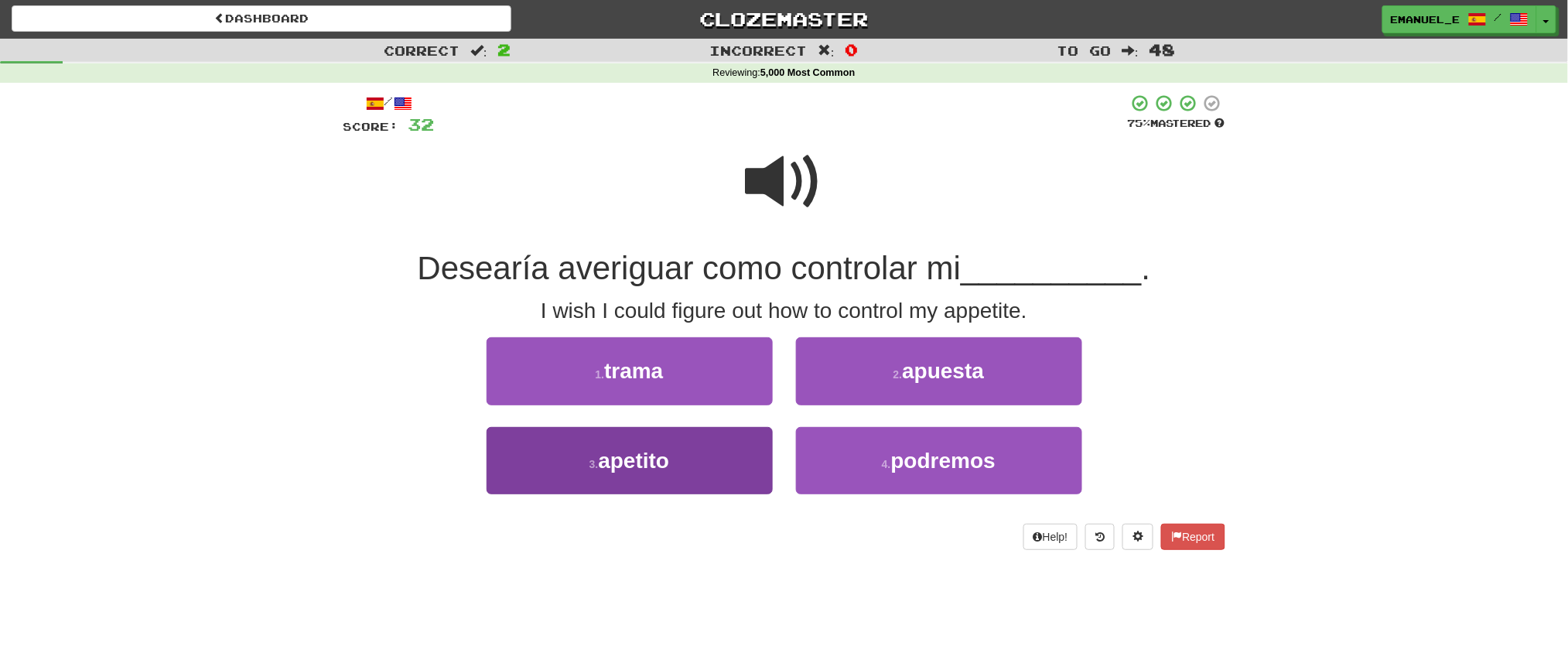
drag, startPoint x: 864, startPoint y: 392, endPoint x: 700, endPoint y: 451, distance: 174.3
click at [700, 451] on div "Dashboard Clozemaster emanuel_e / Toggle Dropdown Dashboard Leaderboard Activit…" at bounding box center [784, 330] width 1568 height 663
click at [700, 451] on button "3 . apetito" at bounding box center [629, 461] width 286 height 67
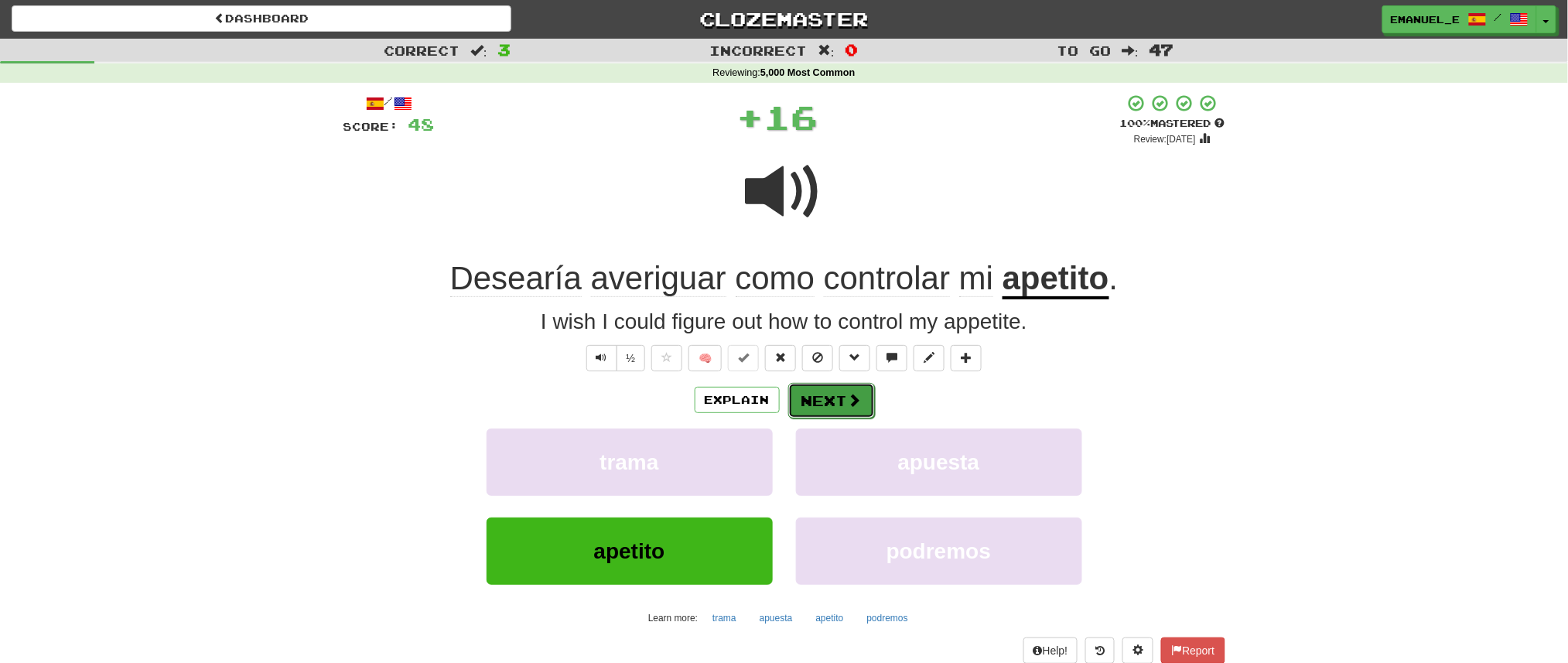
click at [832, 401] on button "Next" at bounding box center [832, 400] width 87 height 35
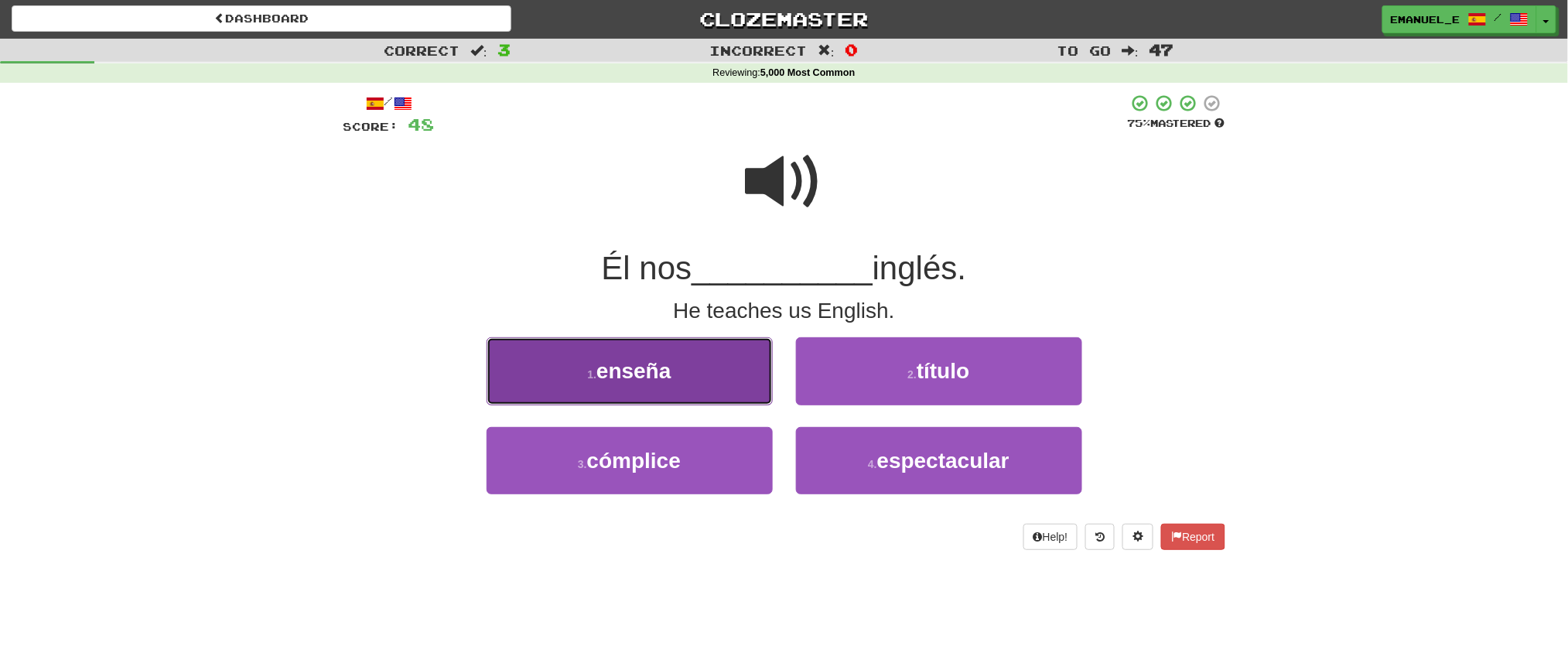
click at [678, 396] on button "1 . enseña" at bounding box center [629, 371] width 286 height 67
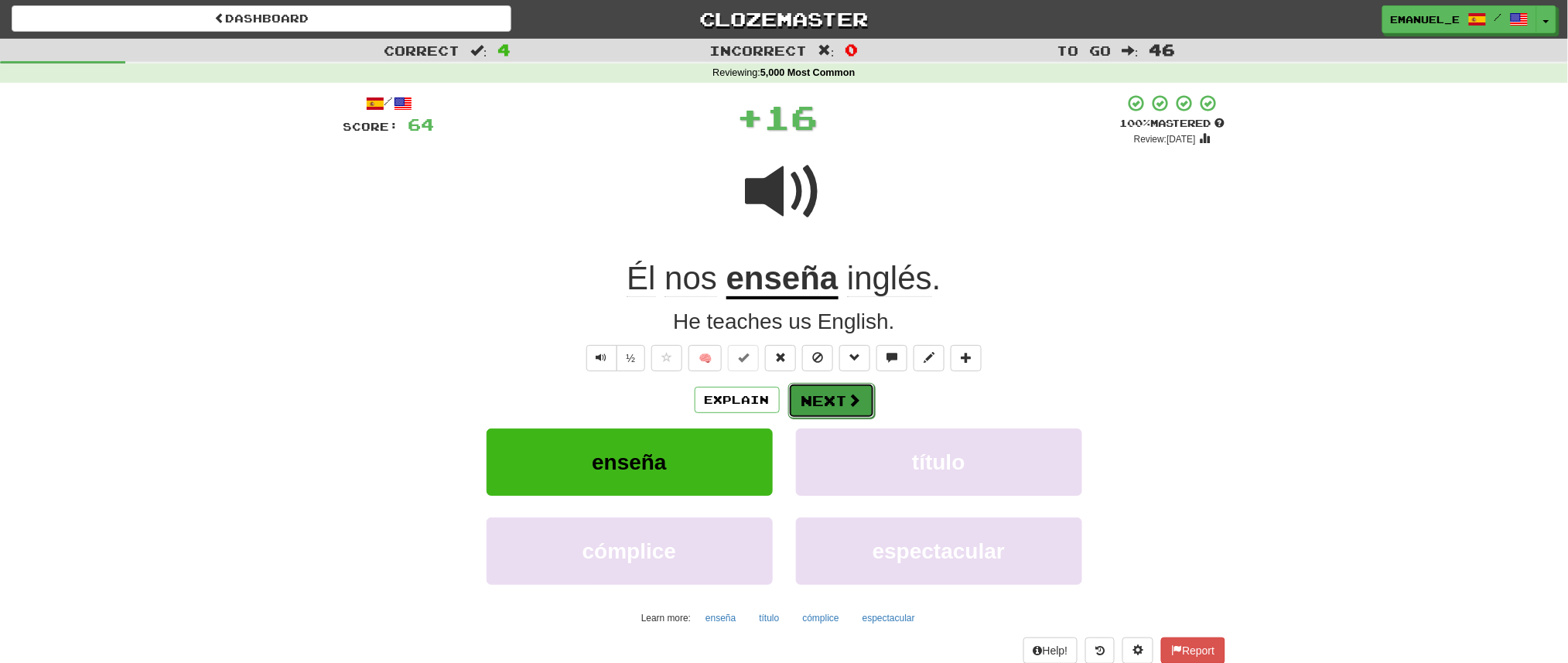
click at [809, 387] on button "Next" at bounding box center [832, 400] width 87 height 35
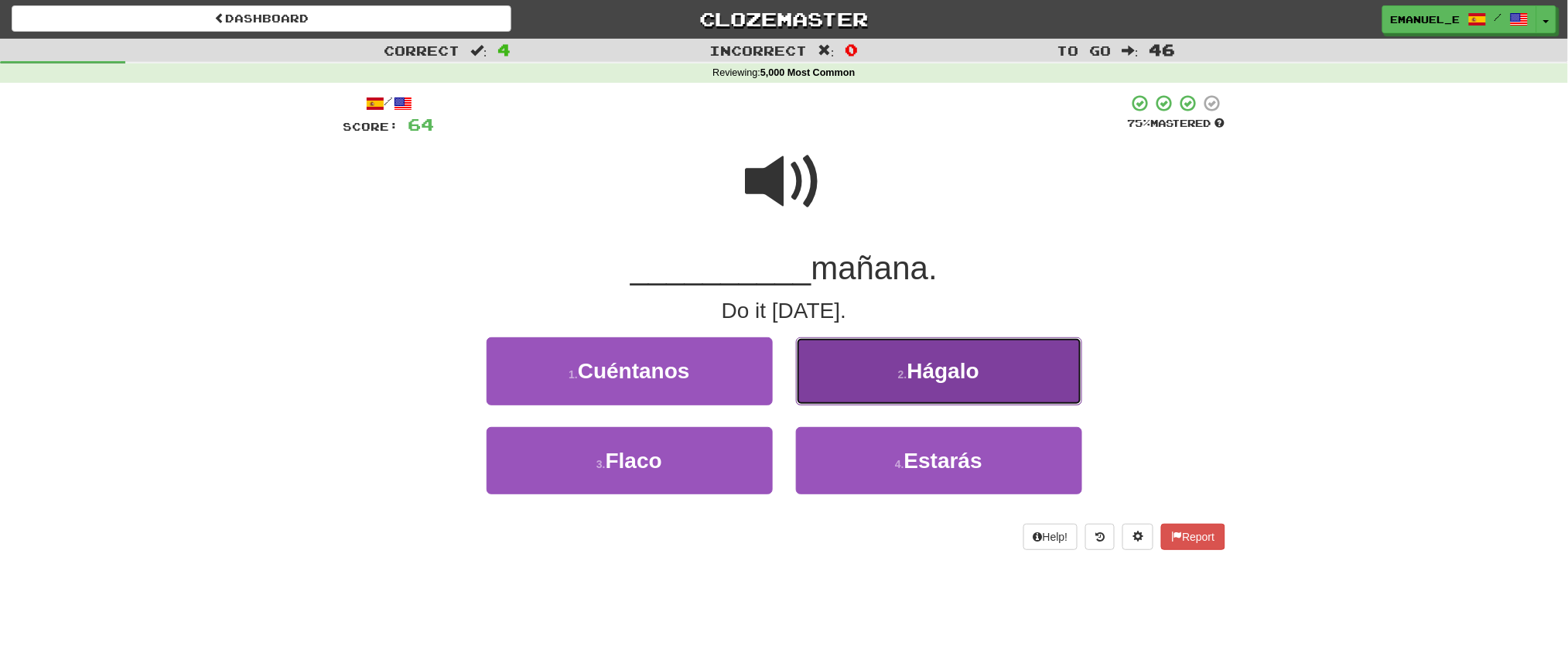
click at [845, 384] on button "2 . Hágalo" at bounding box center [939, 371] width 286 height 67
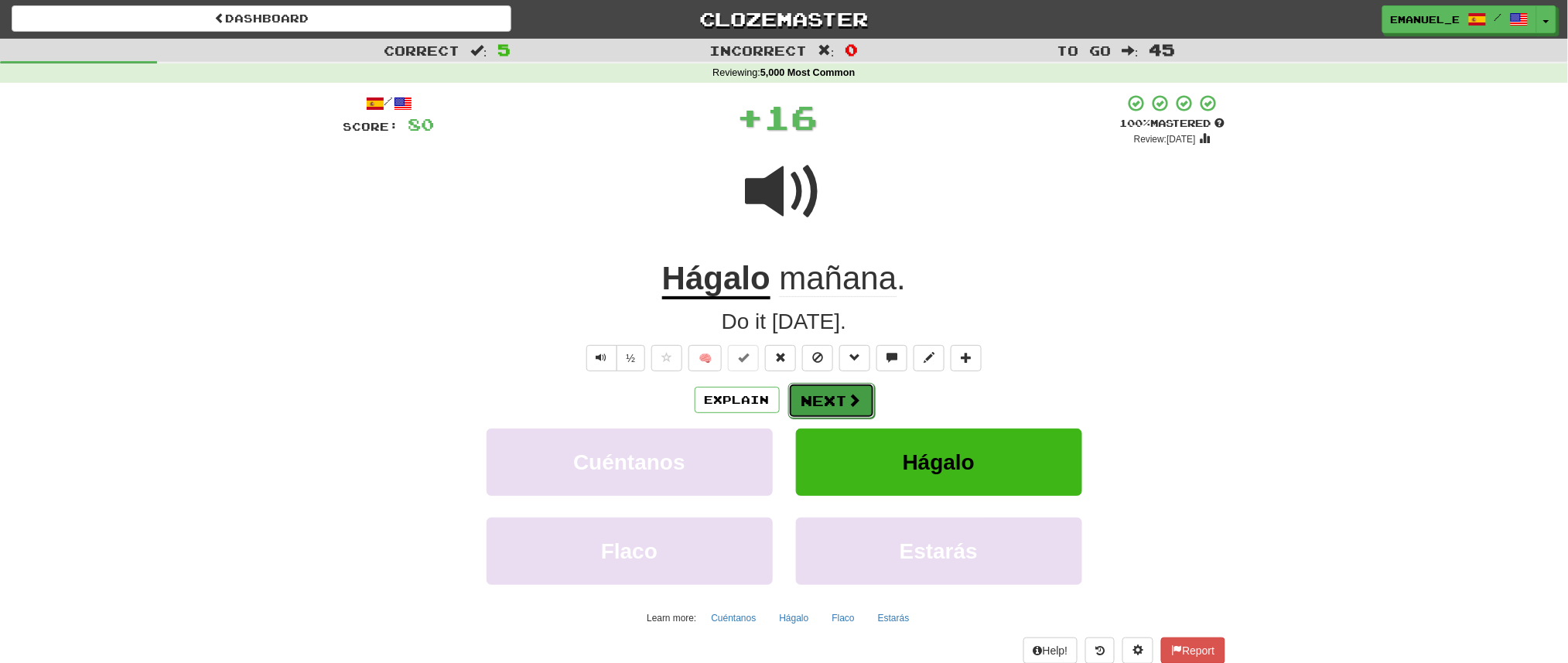
click at [810, 392] on button "Next" at bounding box center [832, 400] width 87 height 35
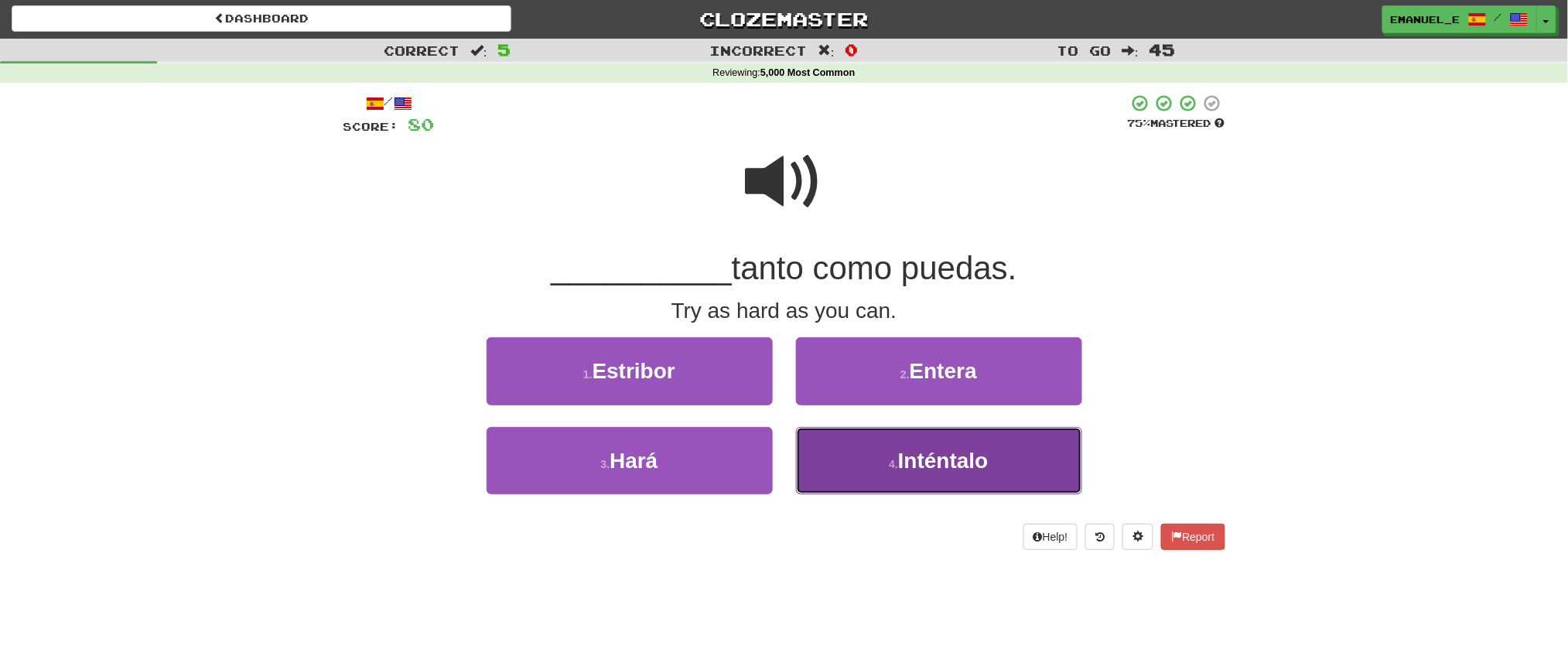
click at [886, 440] on button "4 . Inténtalo" at bounding box center [939, 461] width 286 height 67
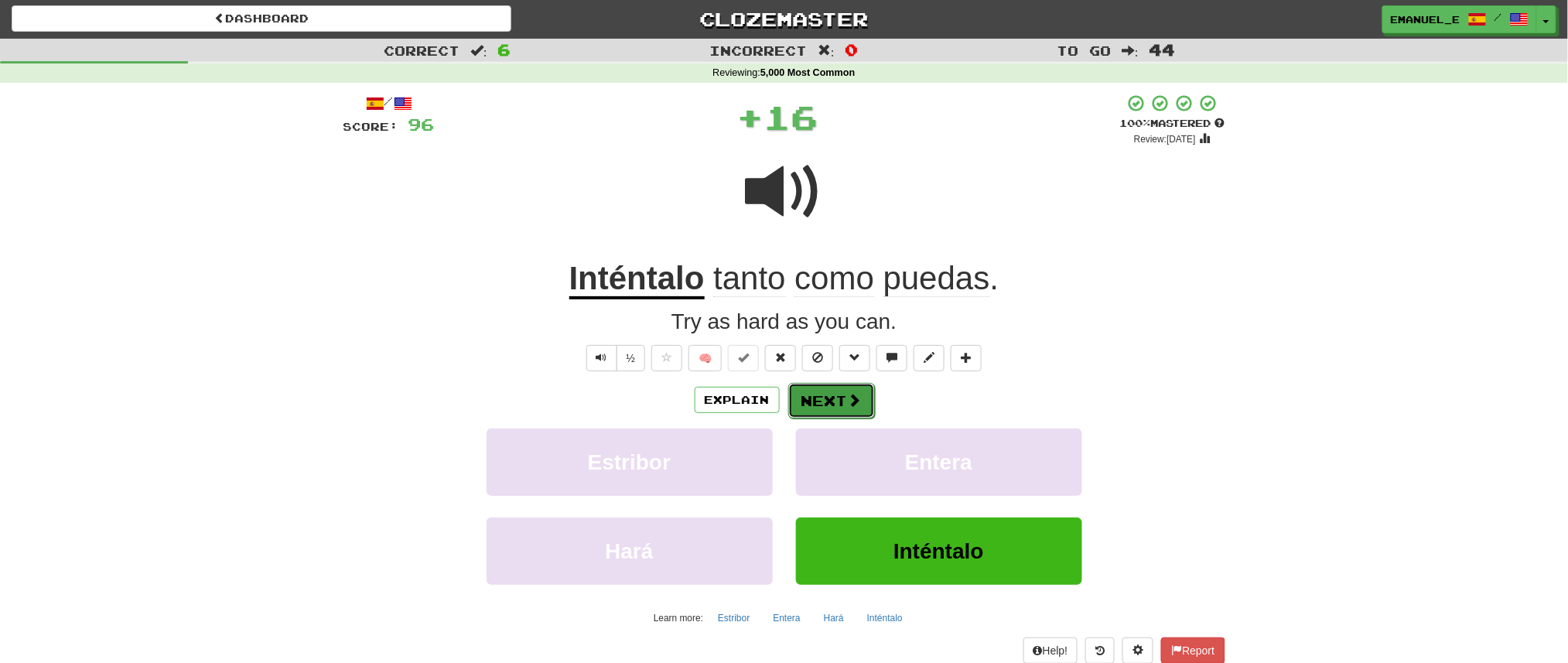
click at [832, 402] on button "Next" at bounding box center [832, 400] width 87 height 35
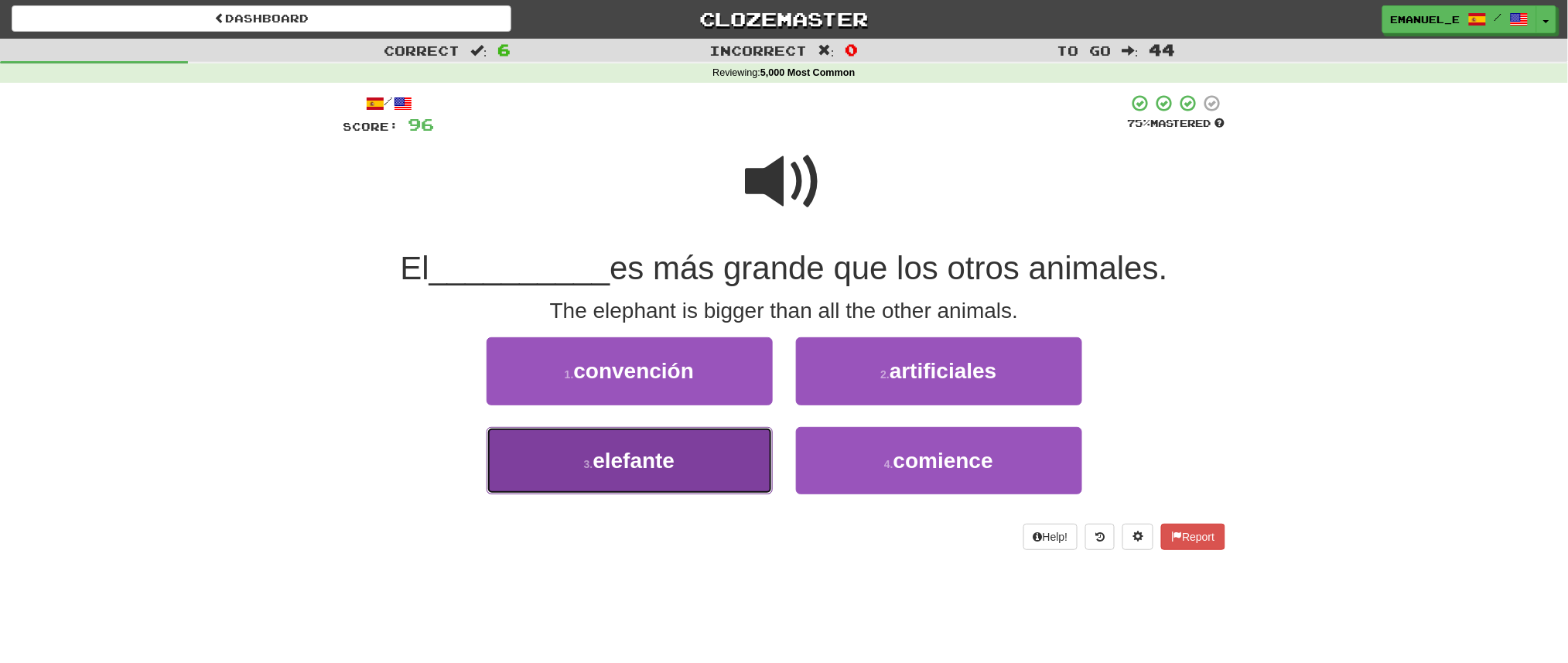
click at [746, 455] on button "3 . elefante" at bounding box center [629, 461] width 286 height 67
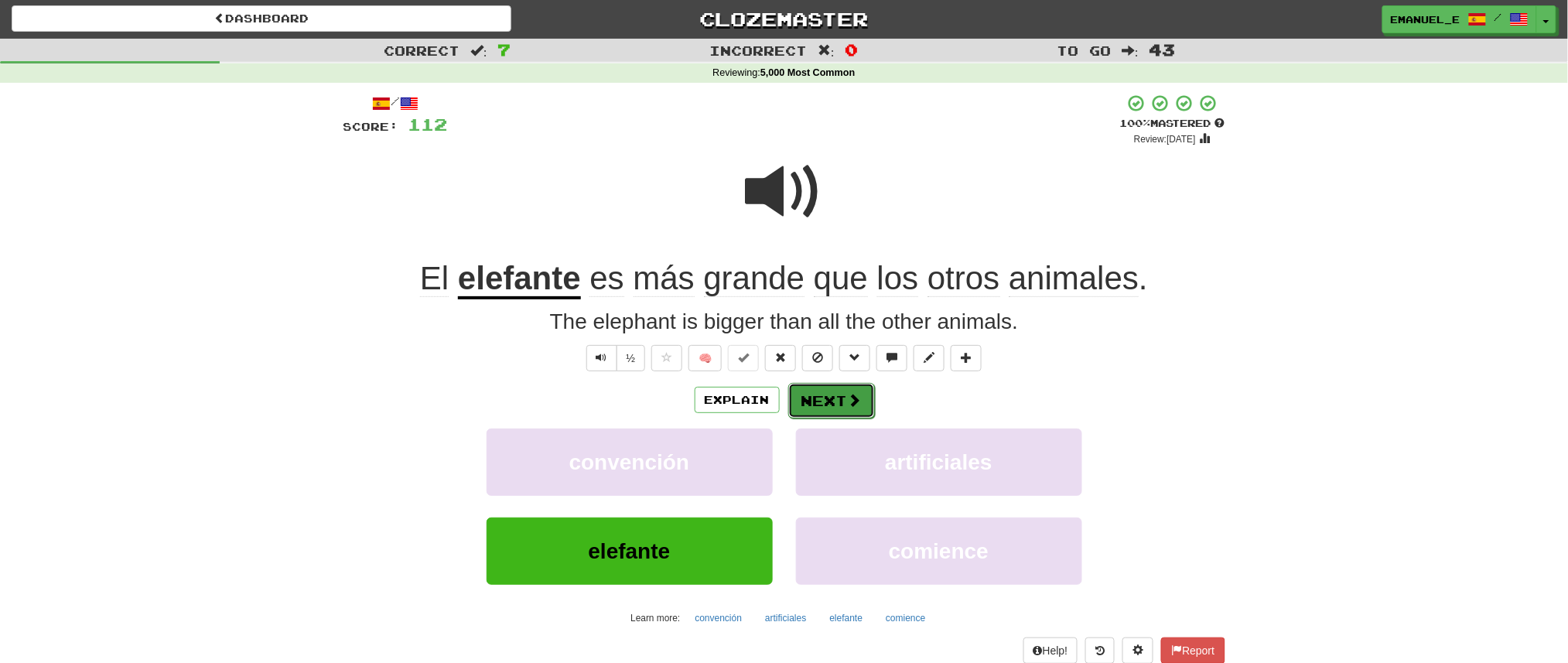
click at [825, 402] on button "Next" at bounding box center [832, 400] width 87 height 35
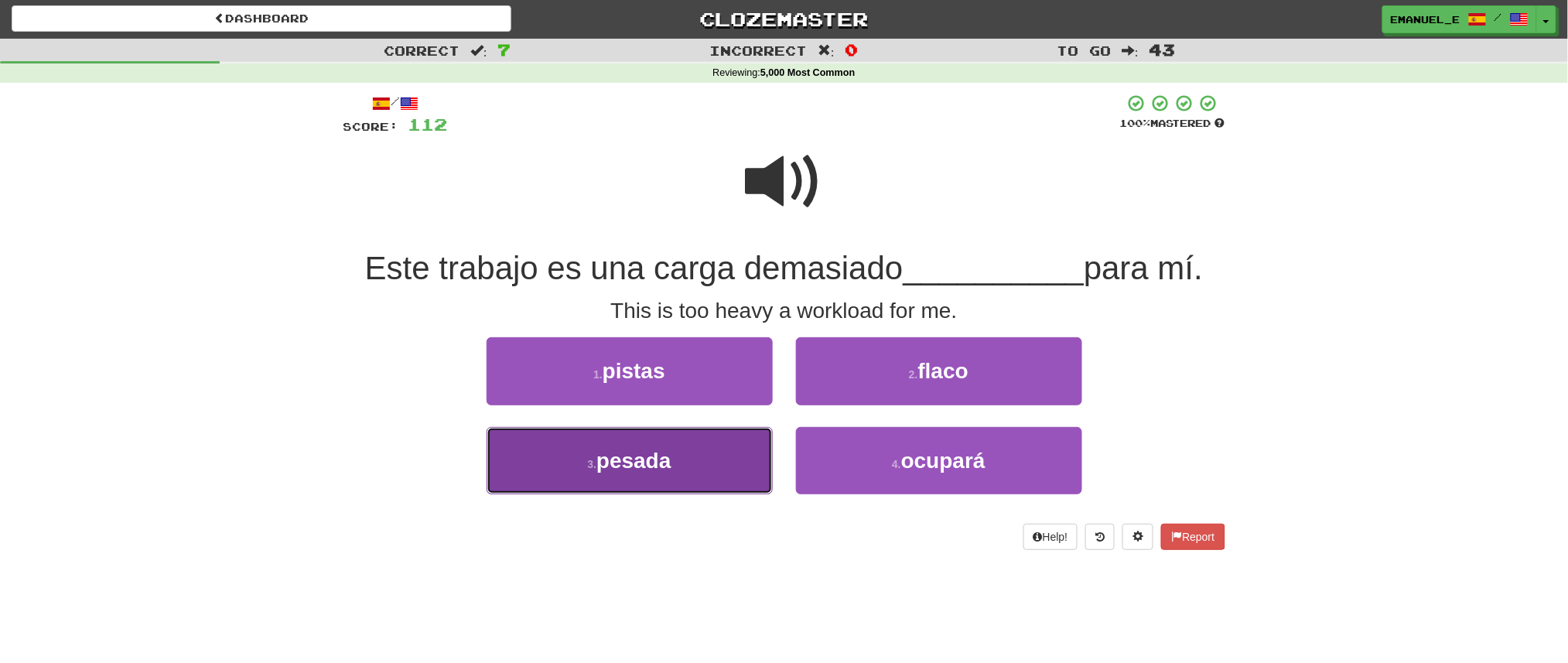
click at [741, 445] on button "3 . pesada" at bounding box center [629, 461] width 286 height 67
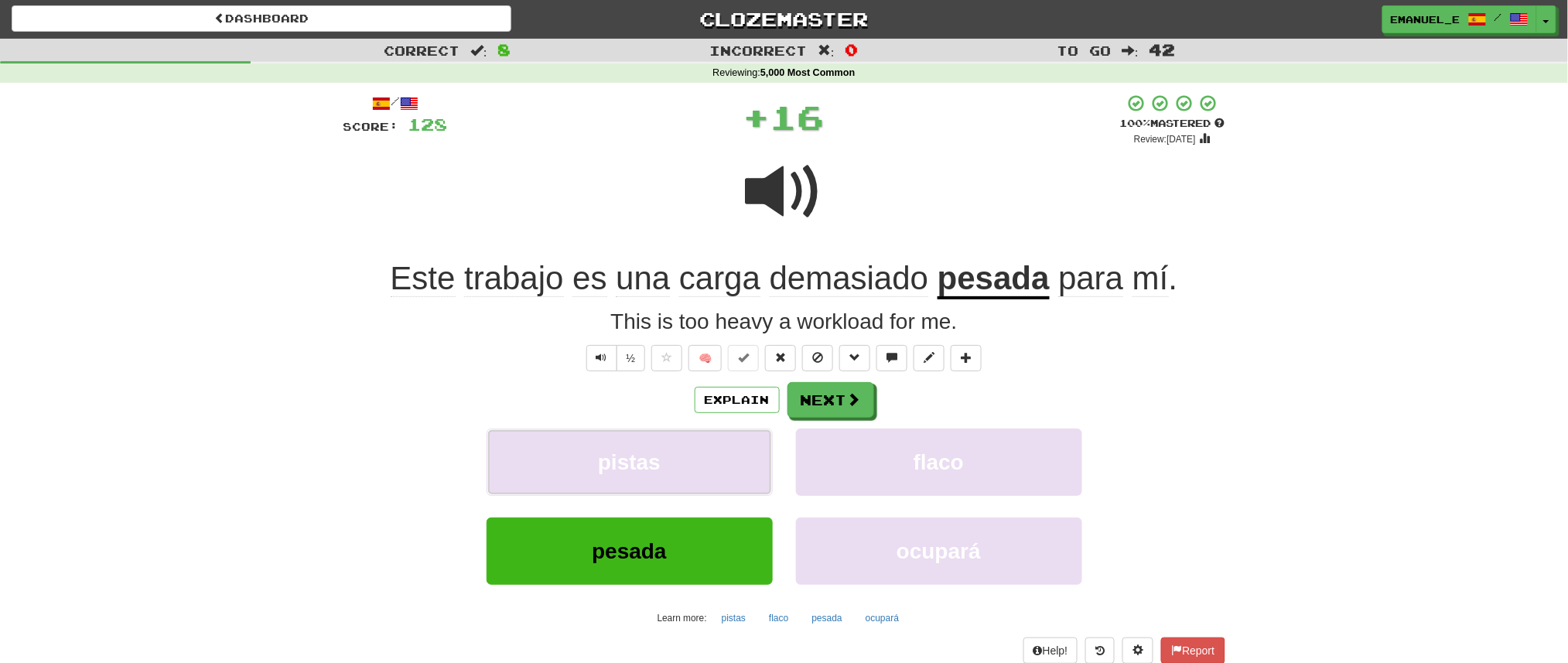
click at [741, 445] on button "pistas" at bounding box center [629, 462] width 286 height 67
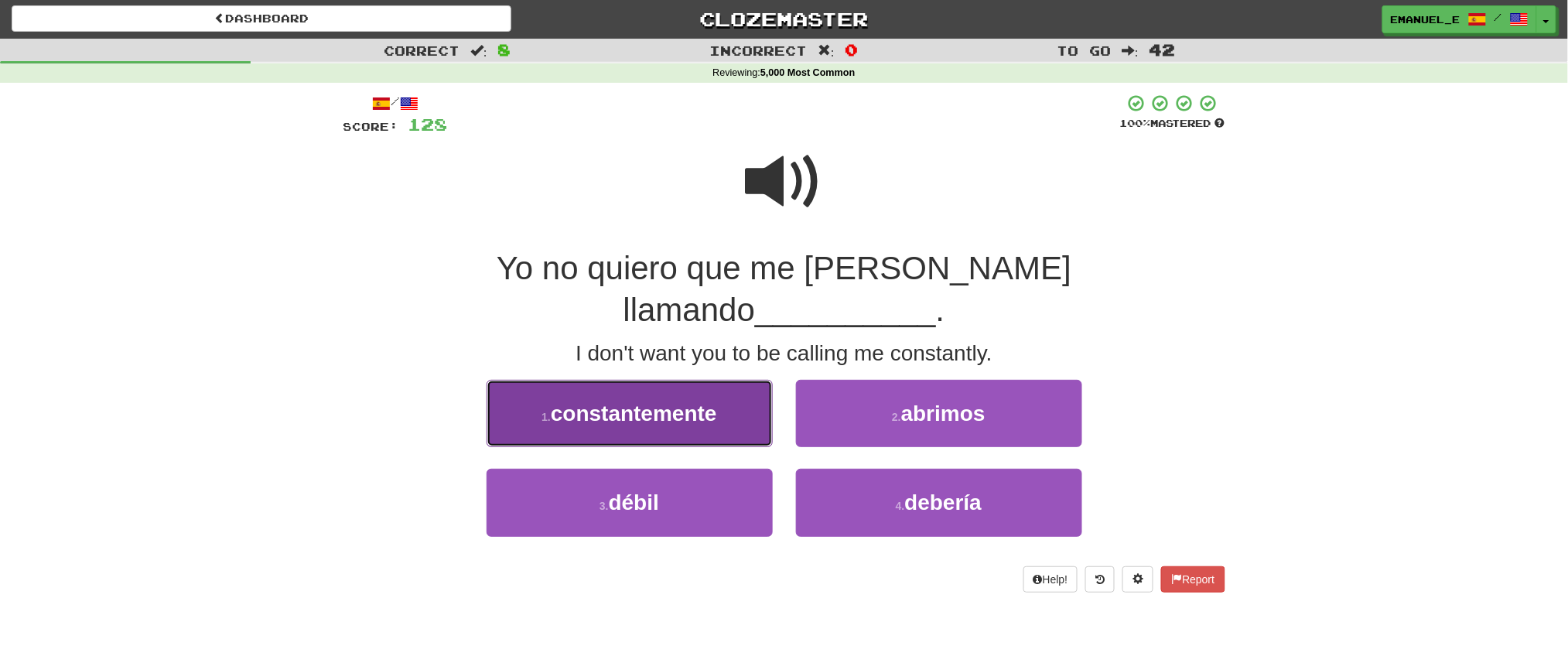
click at [727, 391] on button "1 . constantemente" at bounding box center [629, 414] width 286 height 67
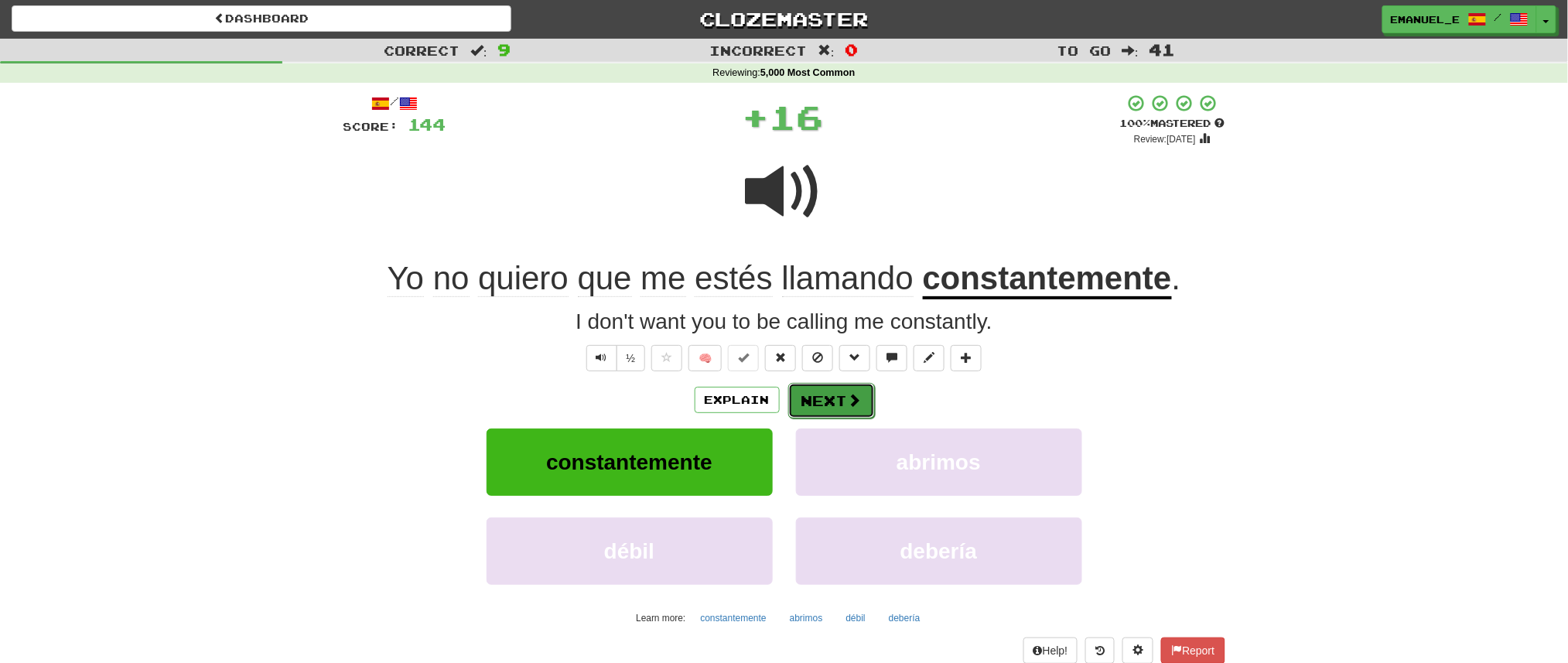
click at [841, 393] on button "Next" at bounding box center [832, 400] width 87 height 35
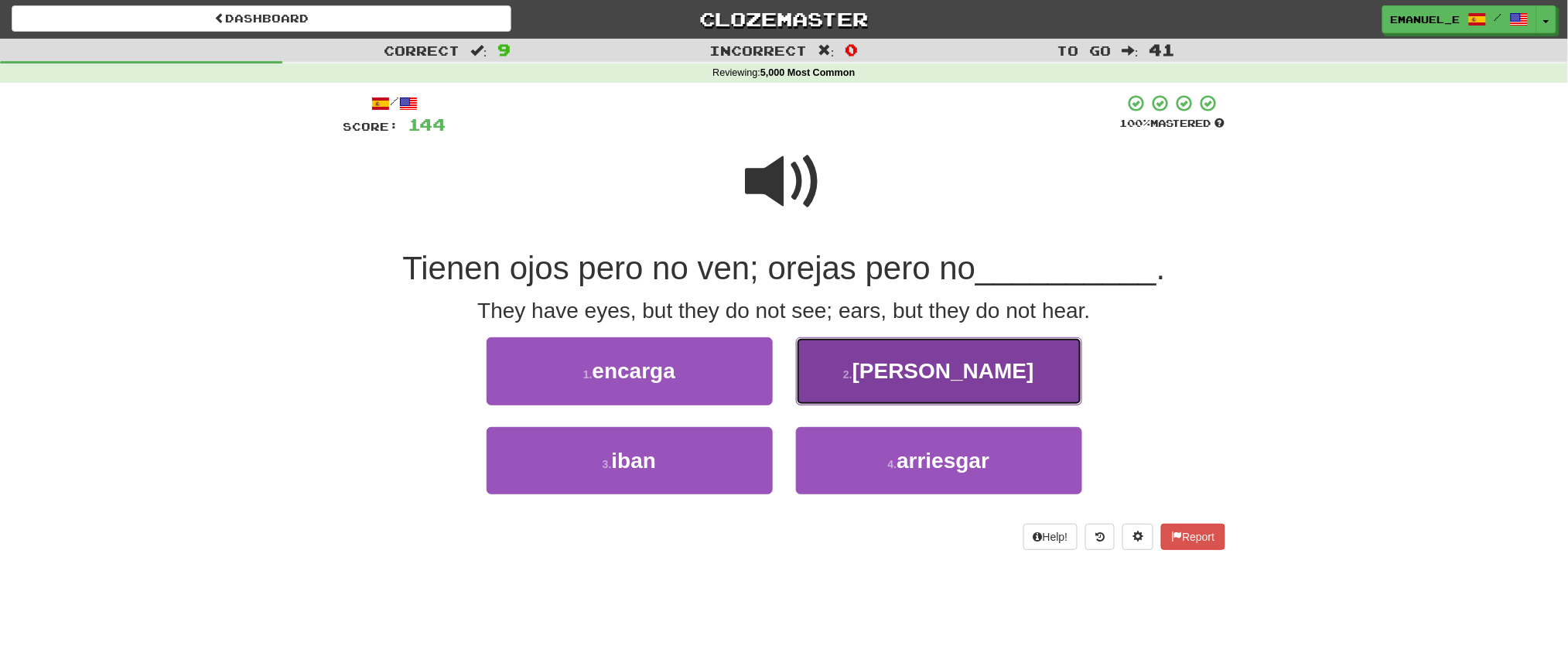
click at [889, 358] on button "2 . oyen" at bounding box center [939, 371] width 286 height 67
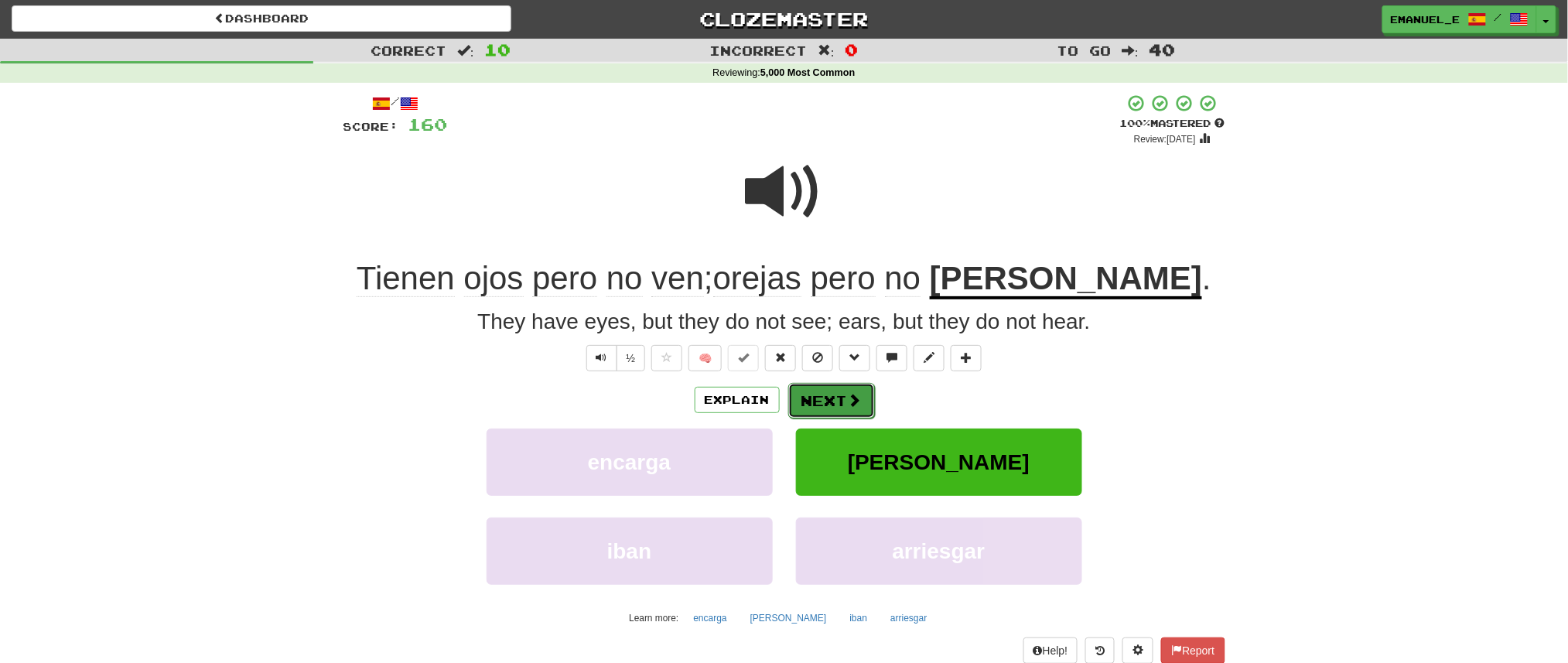
click at [829, 384] on button "Next" at bounding box center [832, 400] width 87 height 35
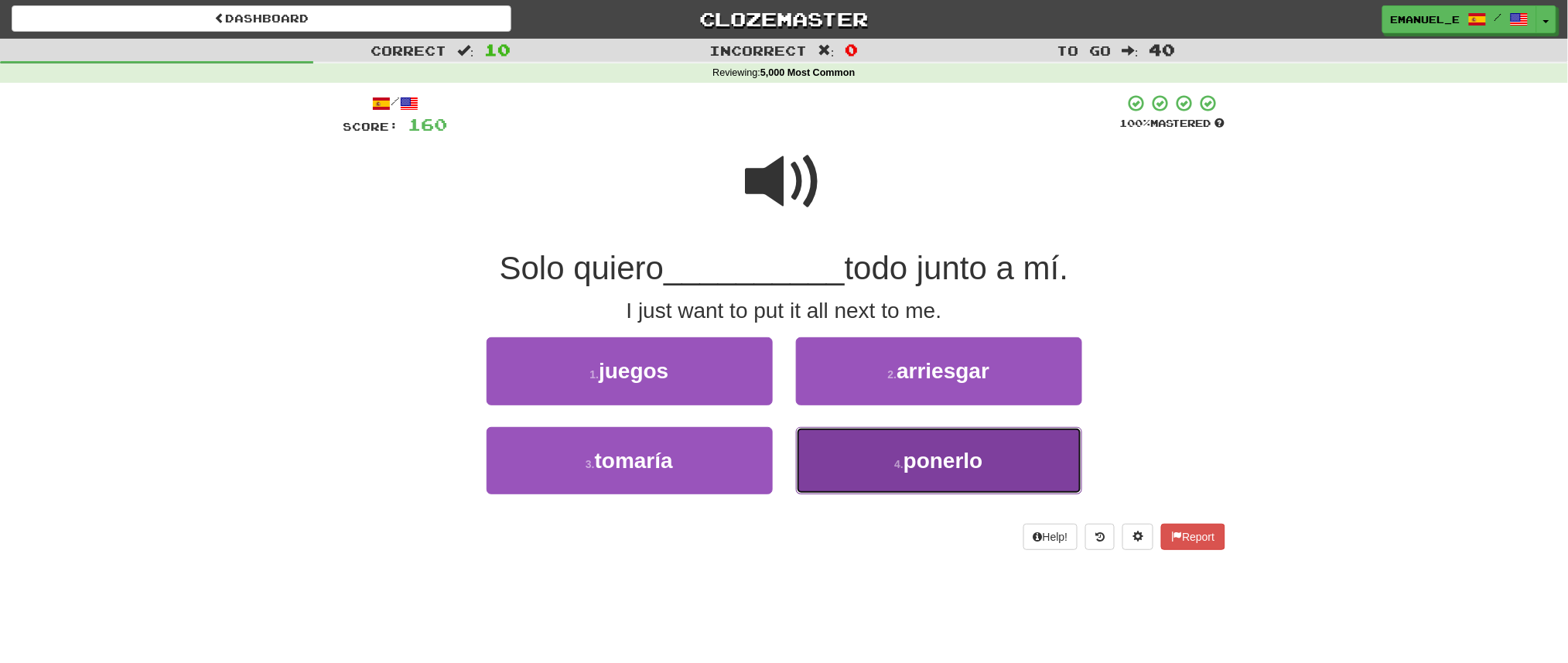
click at [908, 452] on span "ponerlo" at bounding box center [943, 461] width 79 height 24
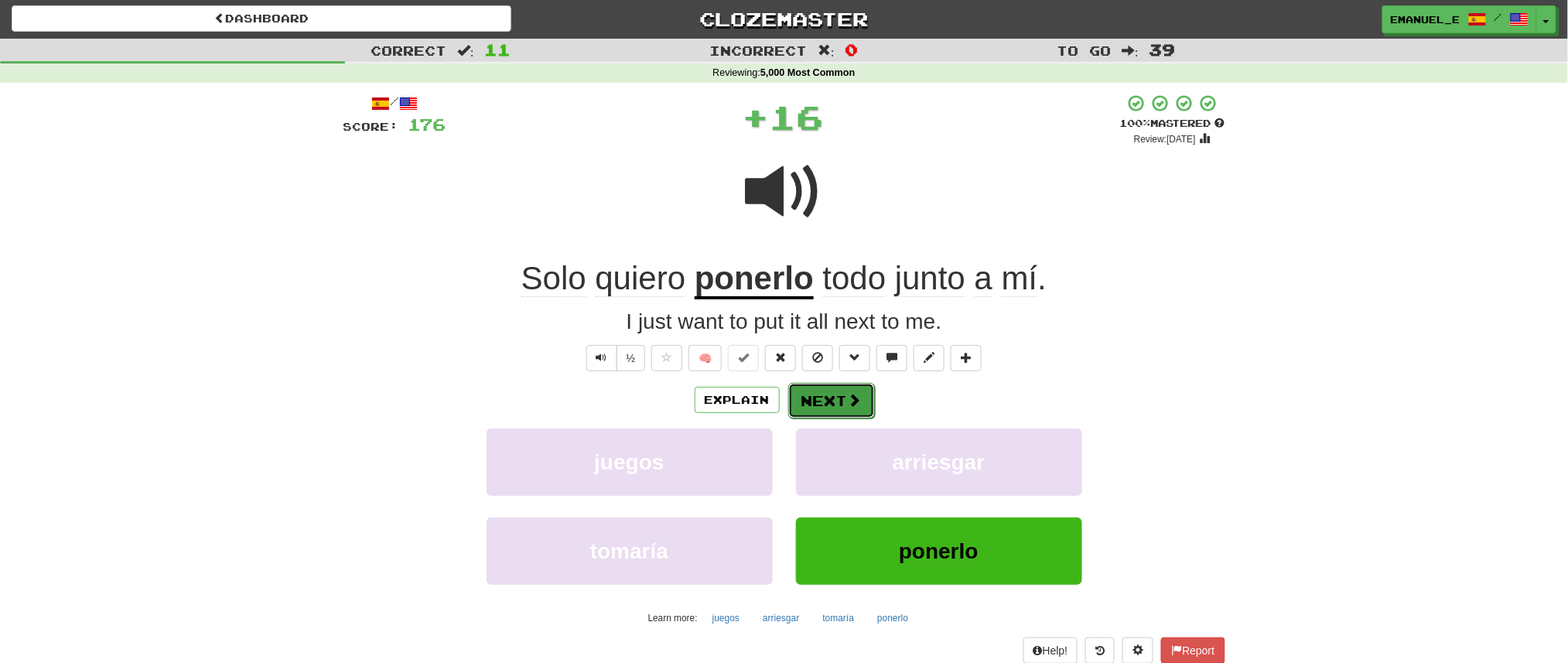
click at [825, 400] on button "Next" at bounding box center [832, 400] width 87 height 35
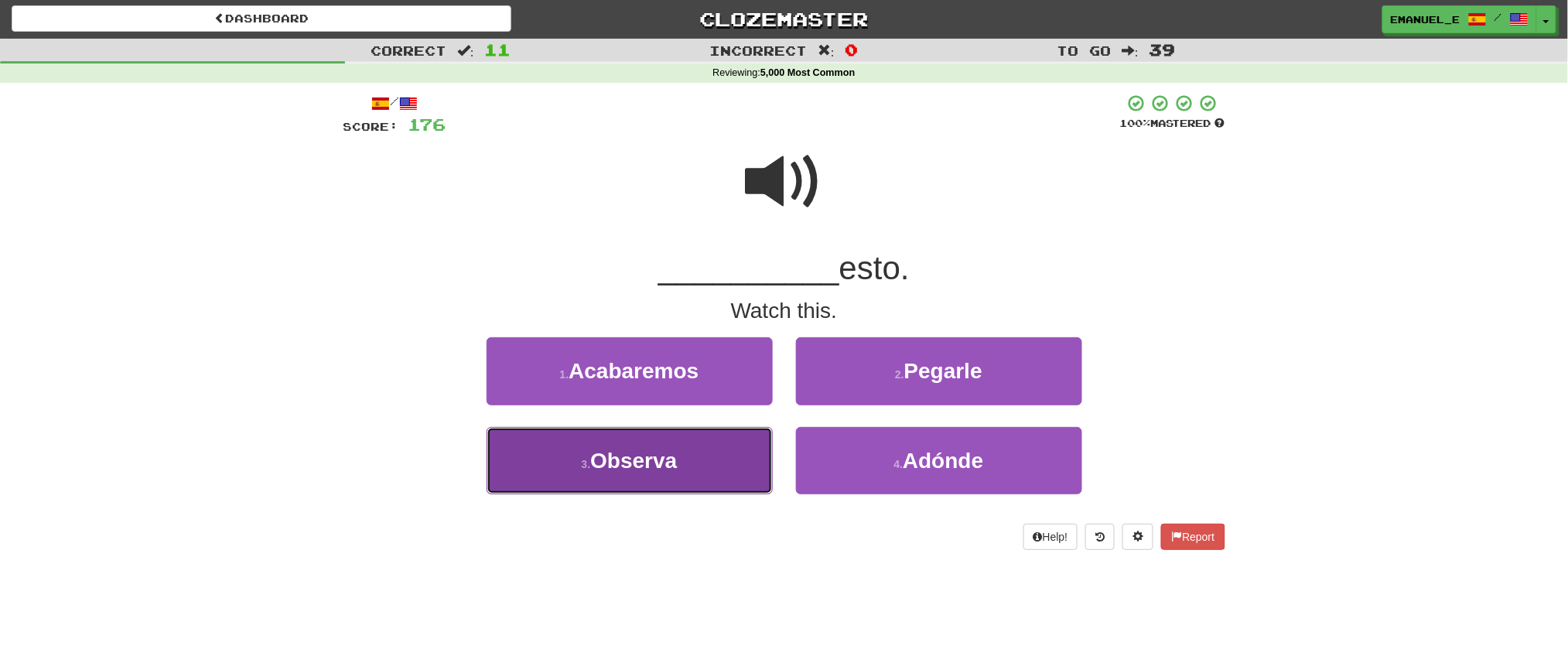
click at [733, 429] on button "3 . Observa" at bounding box center [629, 461] width 286 height 67
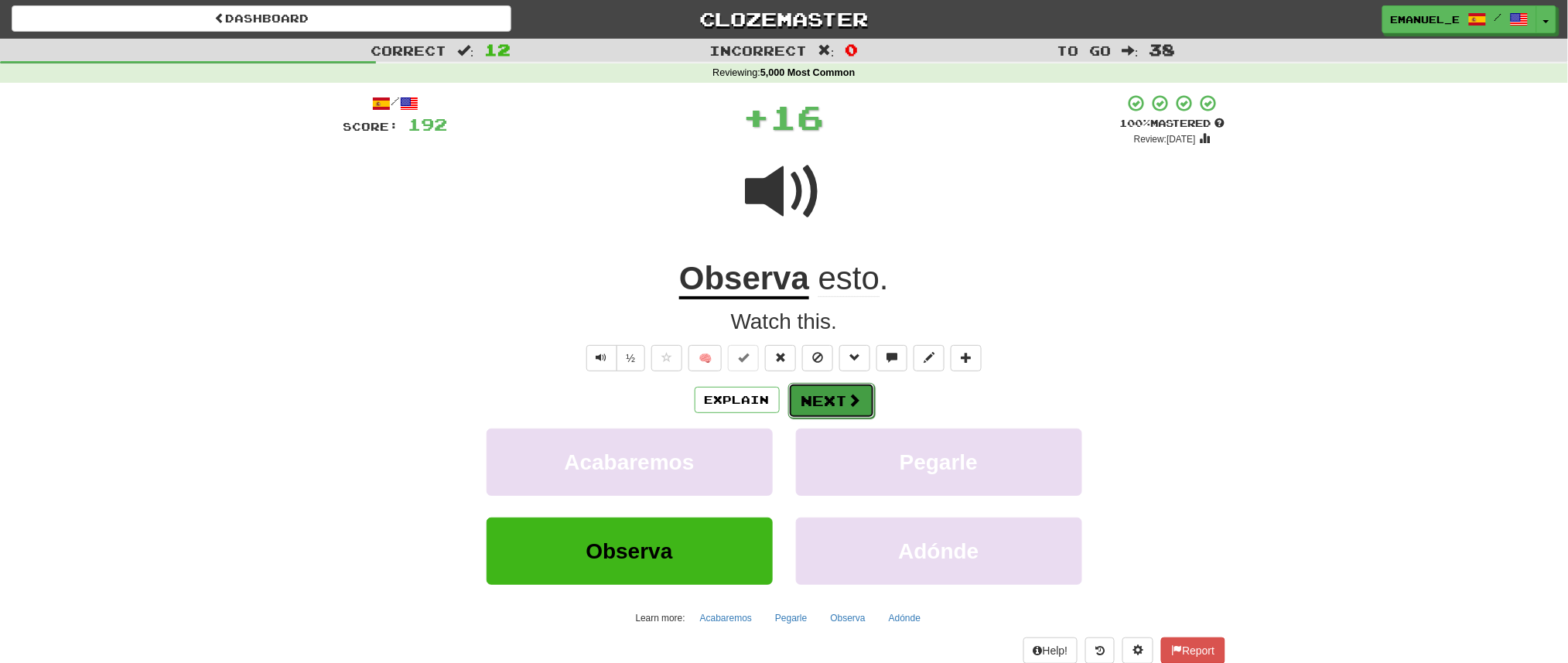
click at [808, 397] on button "Next" at bounding box center [832, 400] width 87 height 35
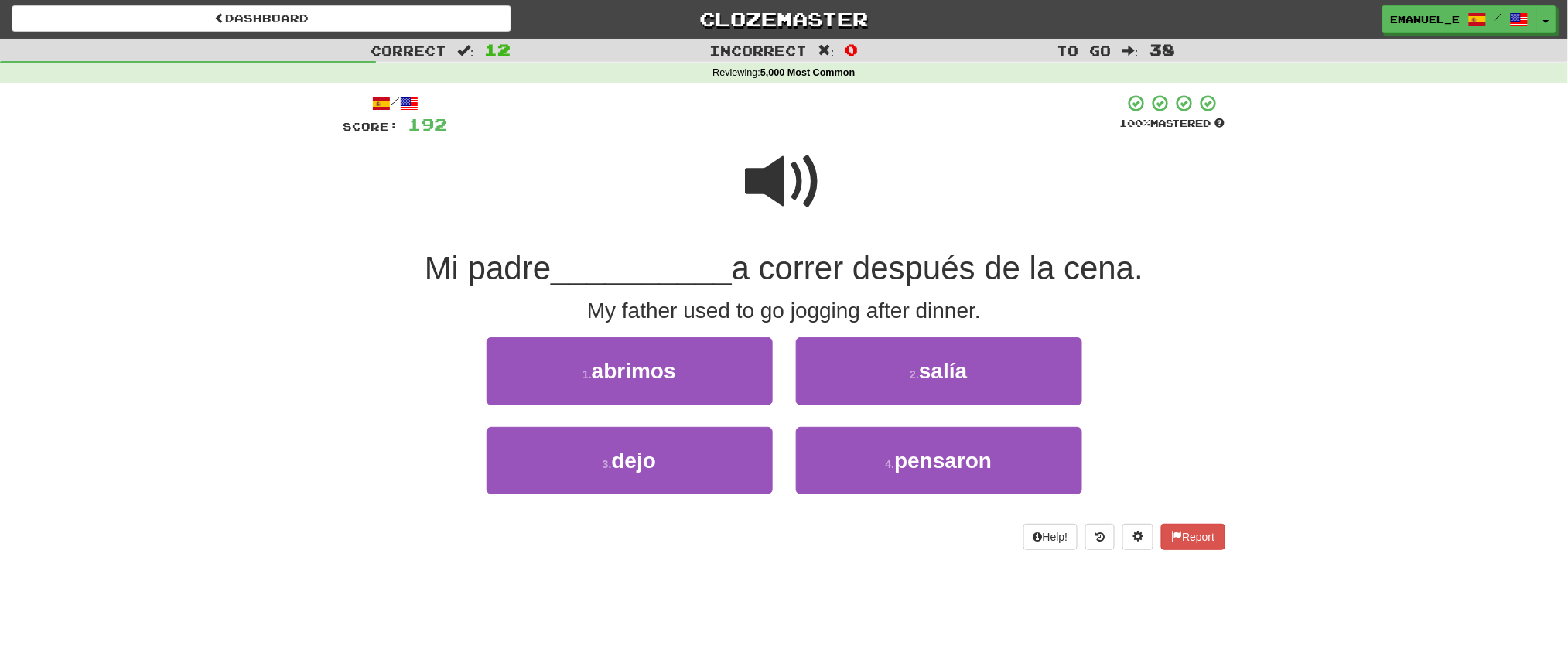
click at [787, 188] on span at bounding box center [784, 182] width 77 height 77
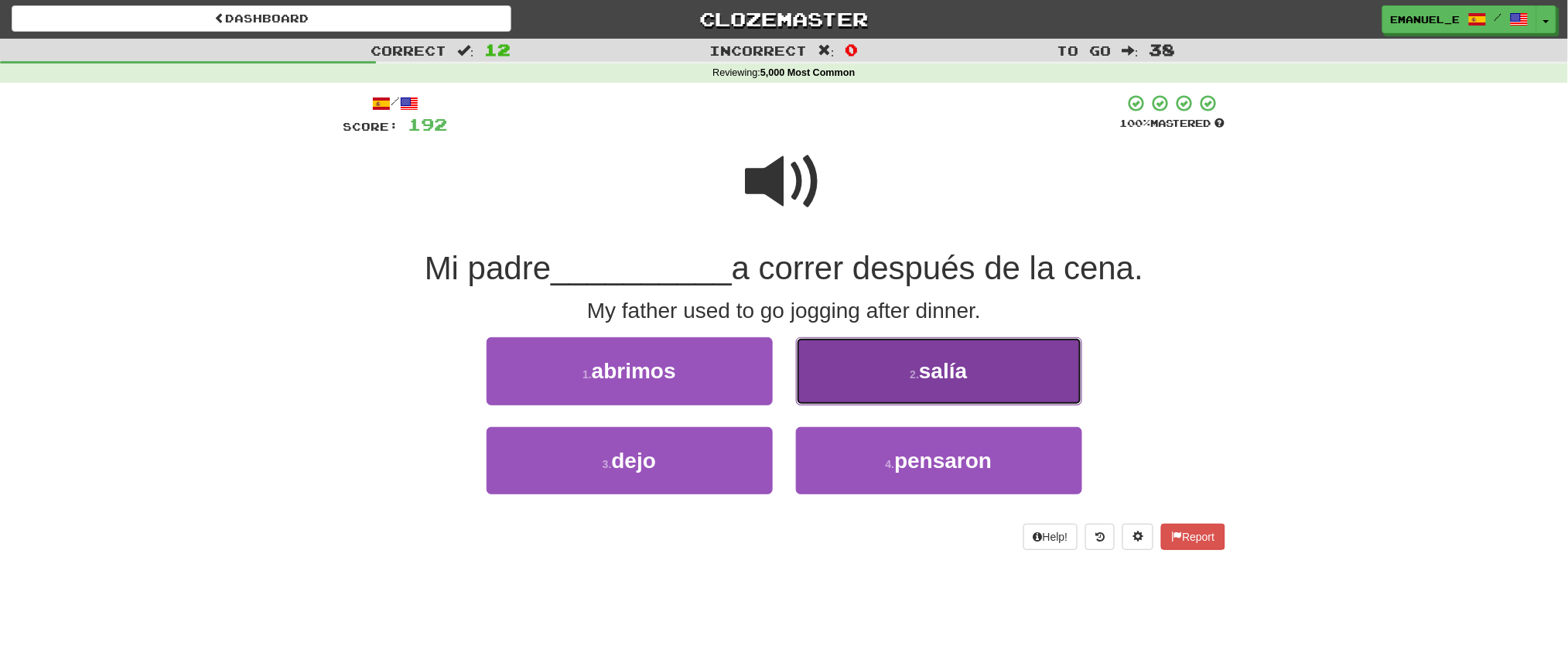
click at [949, 366] on span "salía" at bounding box center [943, 370] width 48 height 24
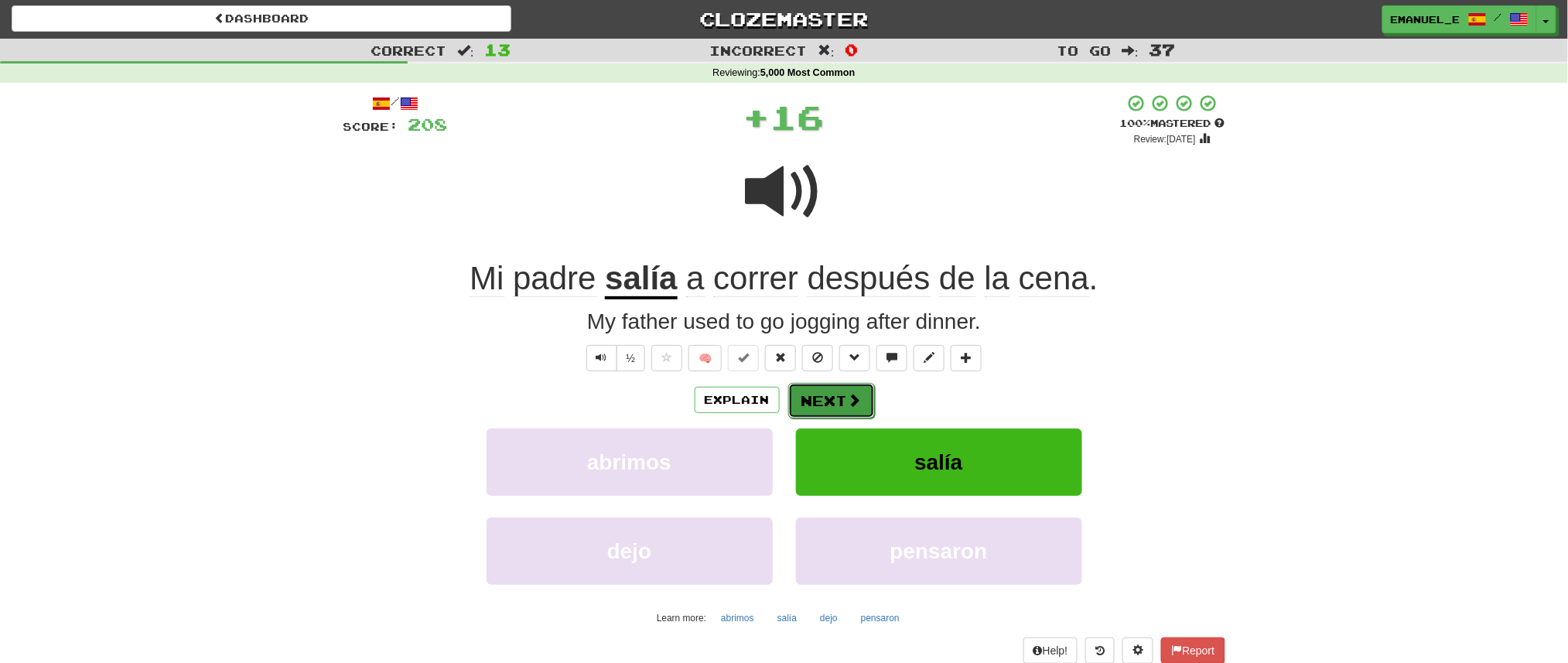
click at [826, 384] on button "Next" at bounding box center [832, 400] width 87 height 35
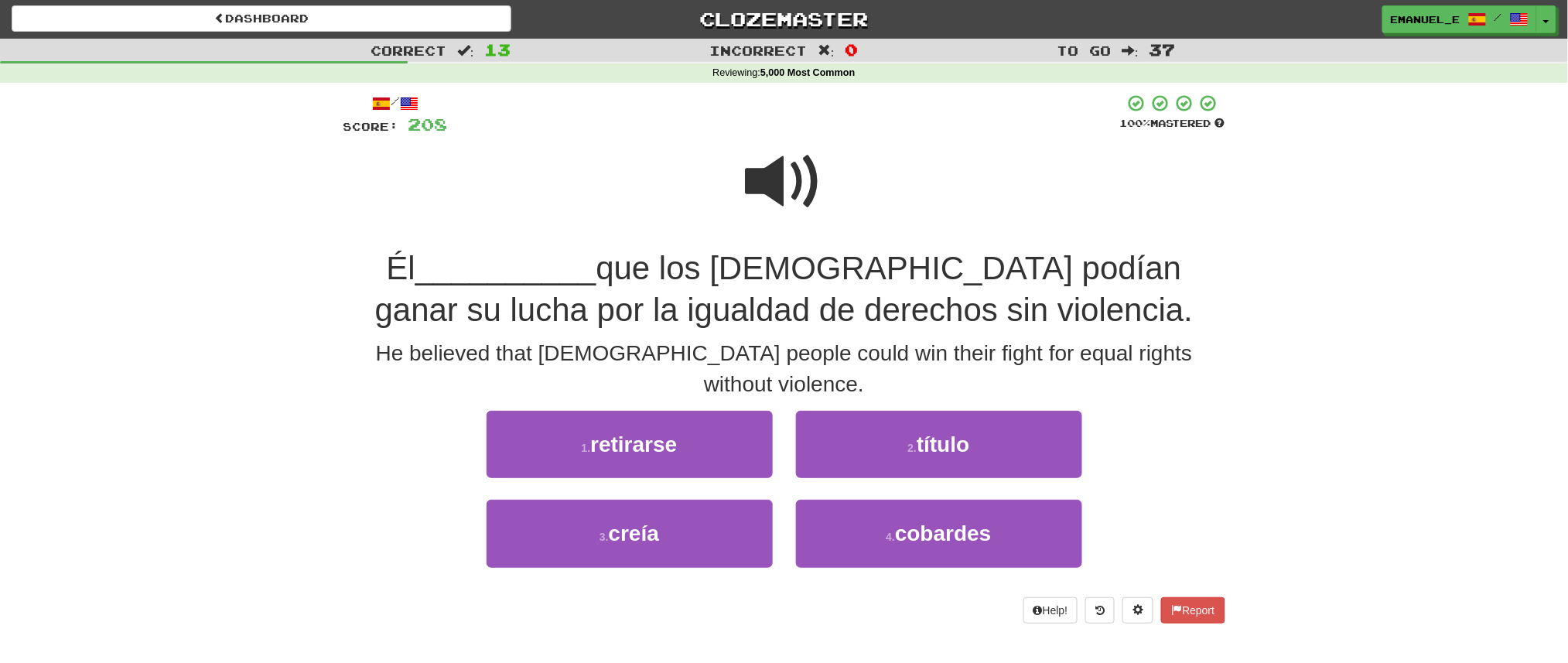
click at [773, 195] on span at bounding box center [784, 182] width 77 height 77
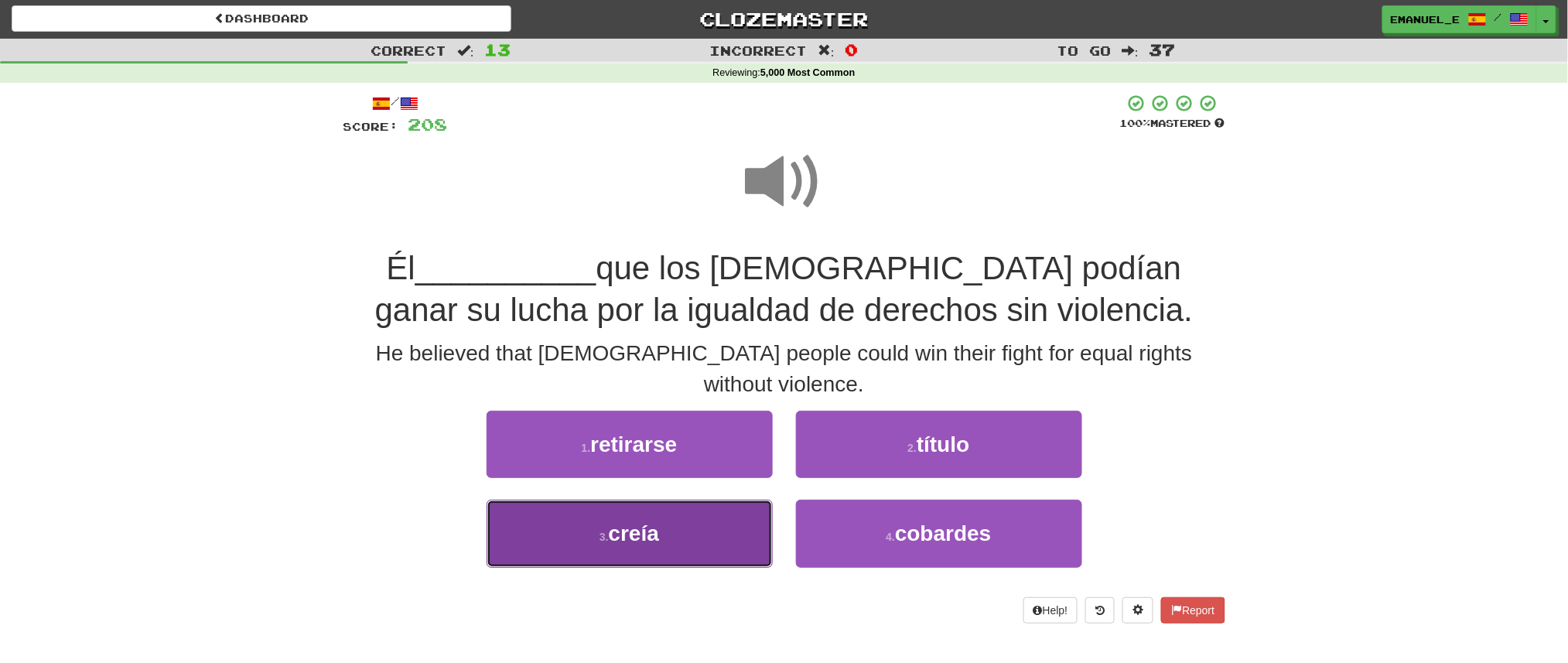
click at [660, 500] on button "3 . creía" at bounding box center [629, 534] width 286 height 67
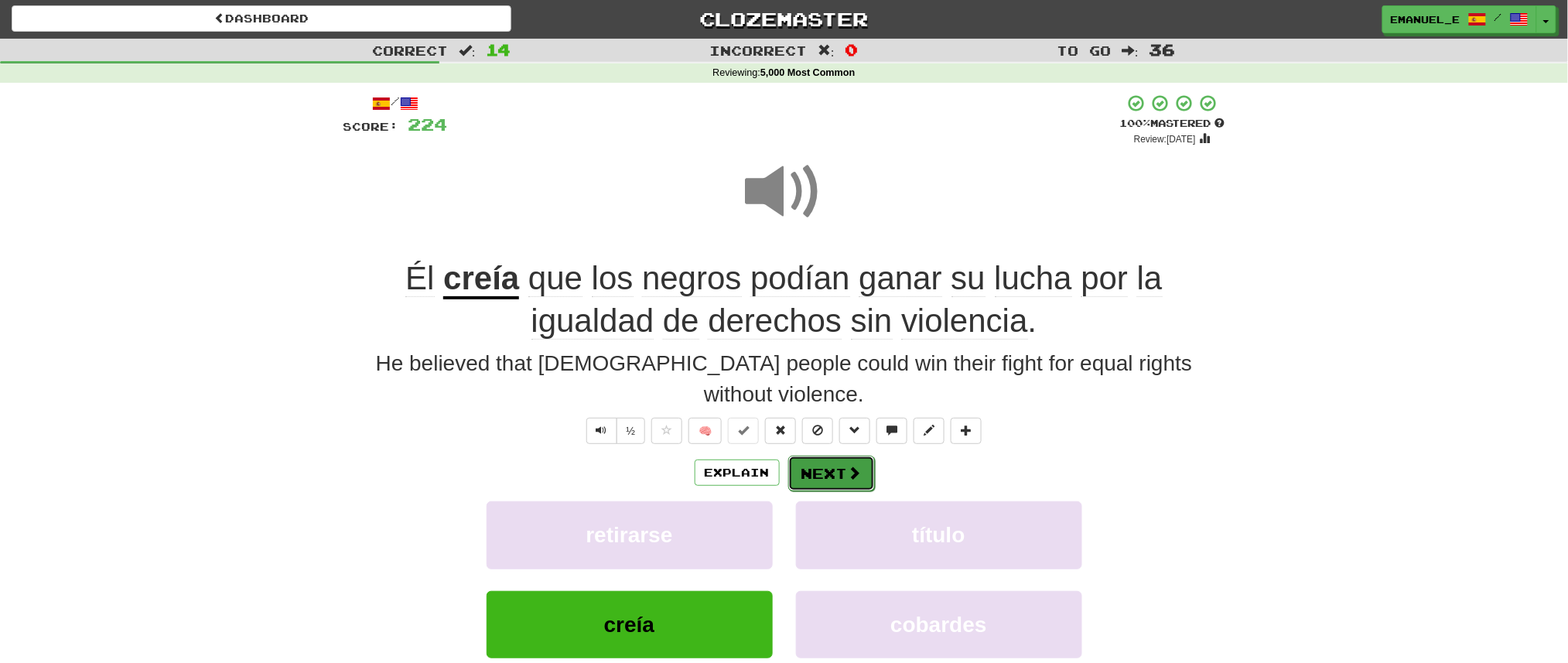
click at [823, 456] on button "Next" at bounding box center [832, 473] width 87 height 35
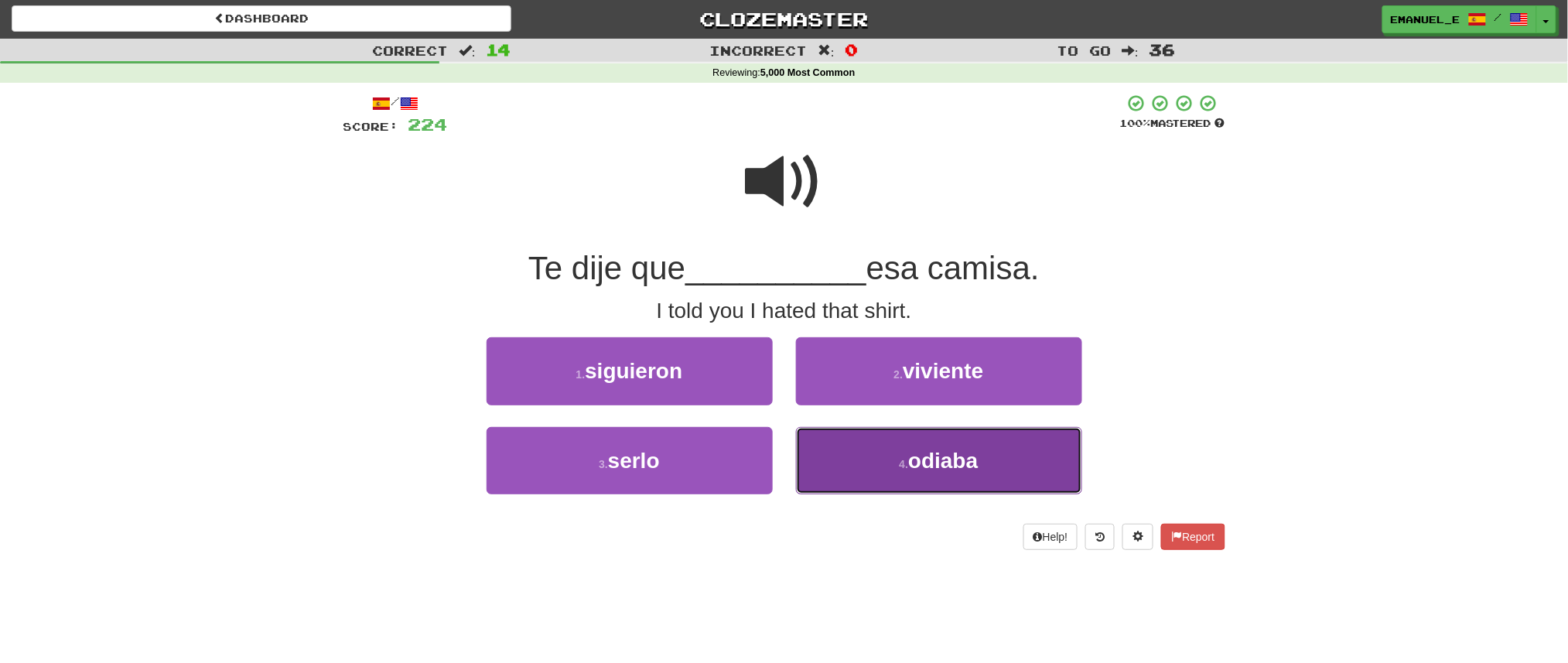
click at [883, 469] on button "4 . odiaba" at bounding box center [939, 461] width 286 height 67
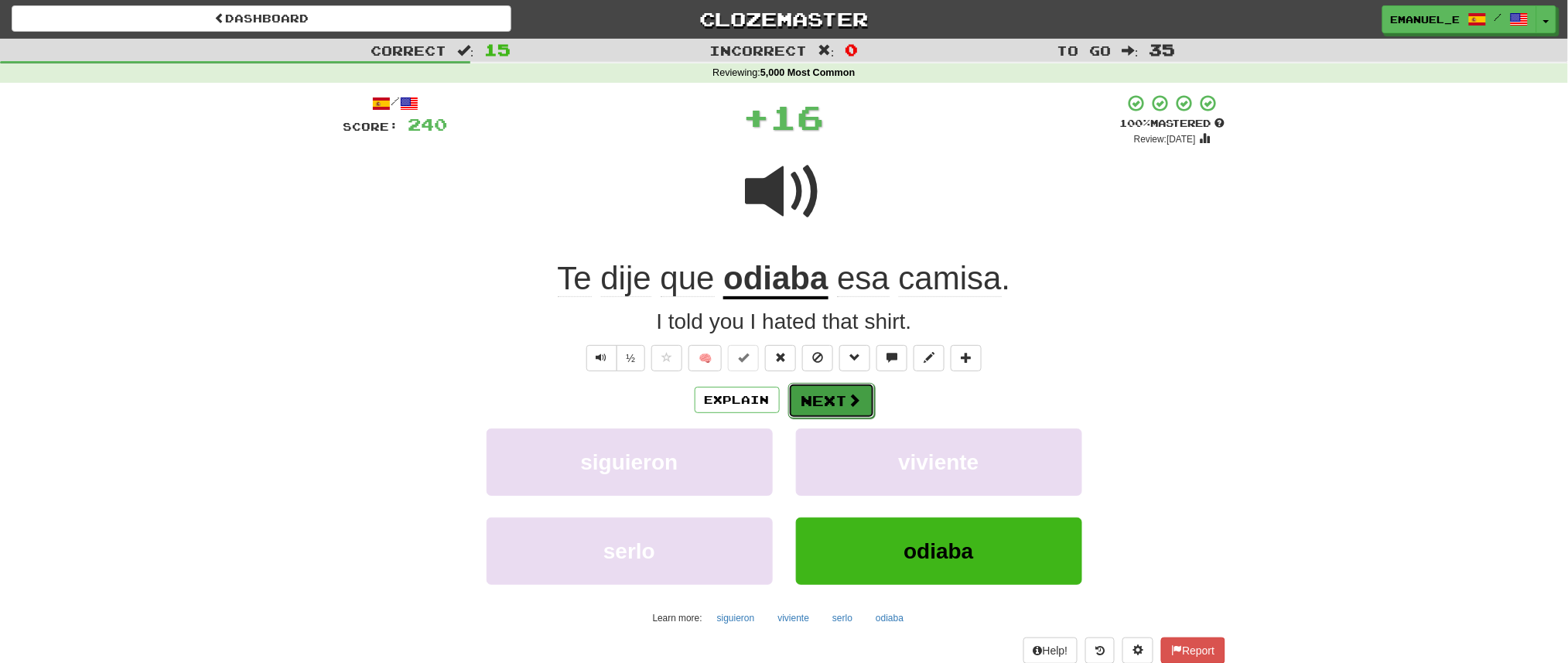
click at [836, 397] on button "Next" at bounding box center [832, 400] width 87 height 35
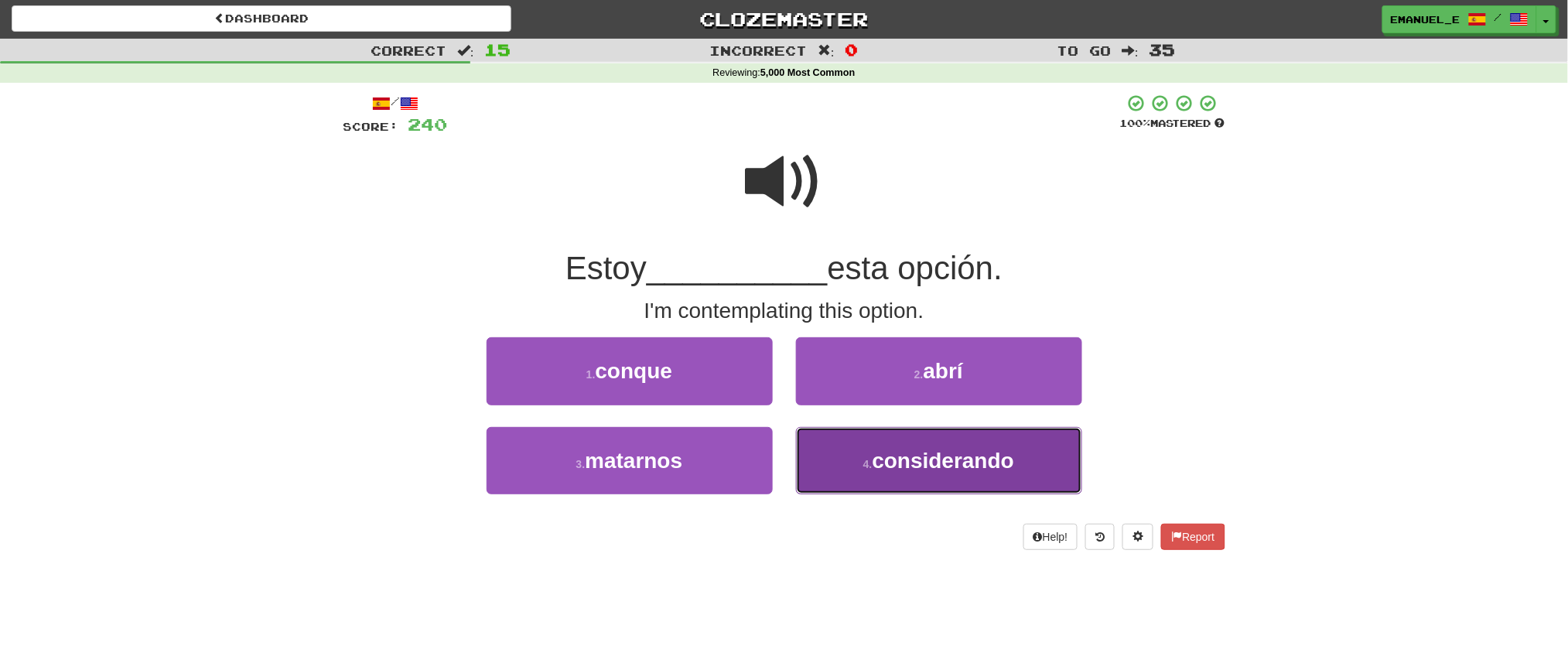
click at [890, 443] on button "4 . considerando" at bounding box center [939, 461] width 286 height 67
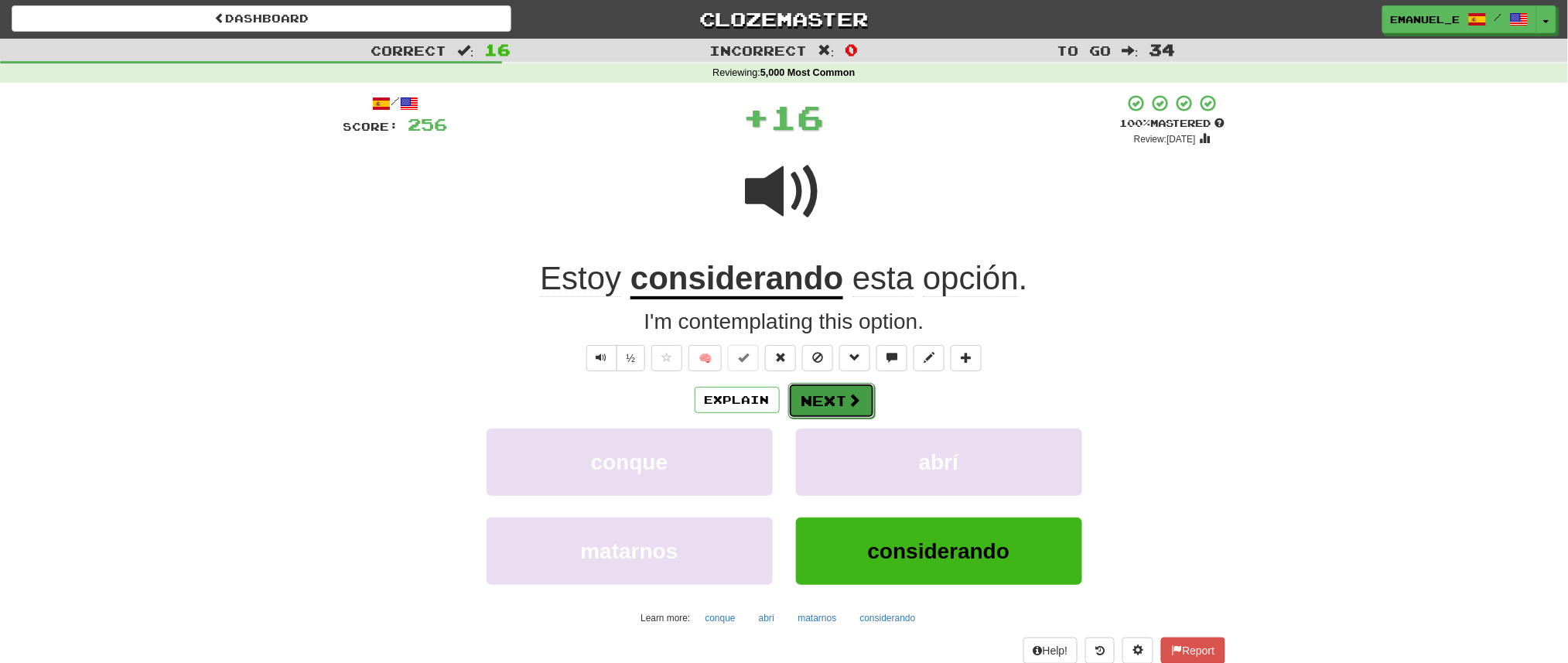
click at [837, 396] on button "Next" at bounding box center [832, 400] width 87 height 35
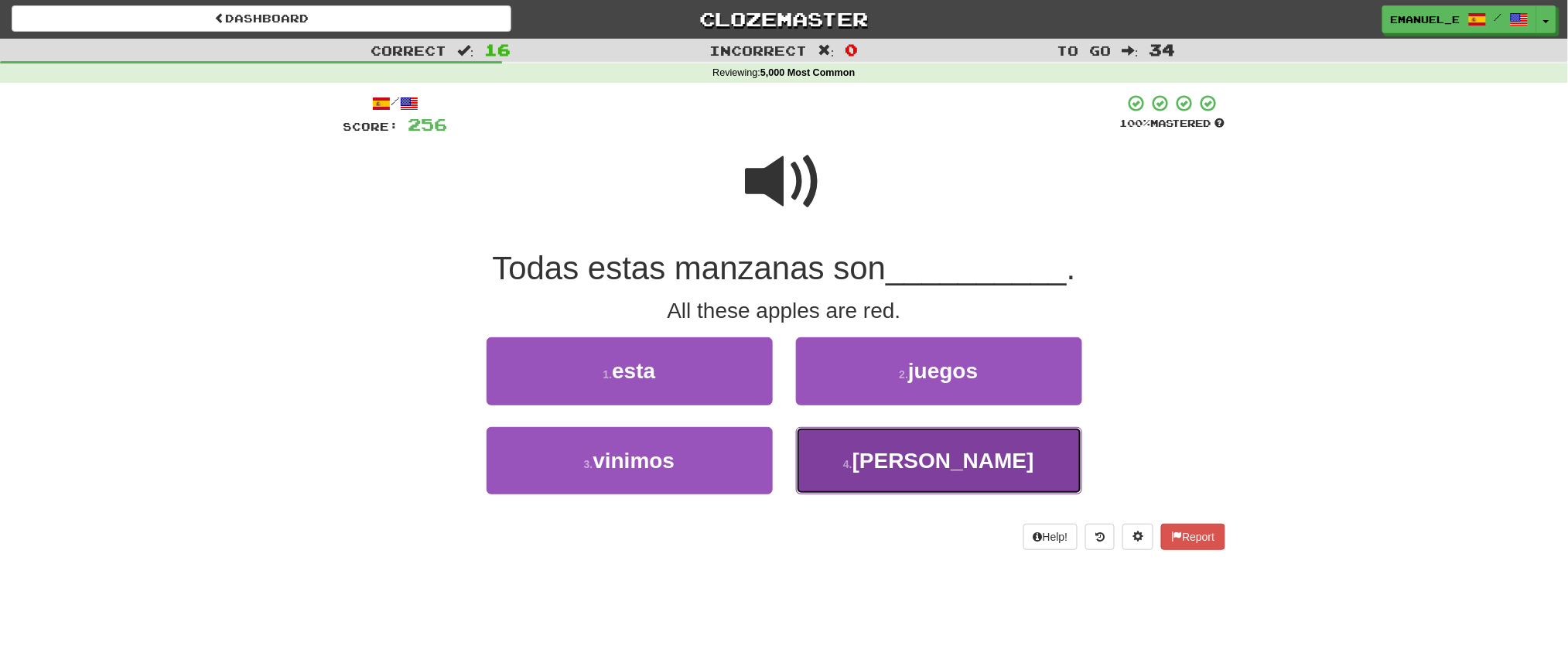
click at [876, 447] on button "4 . rojas" at bounding box center [939, 461] width 286 height 67
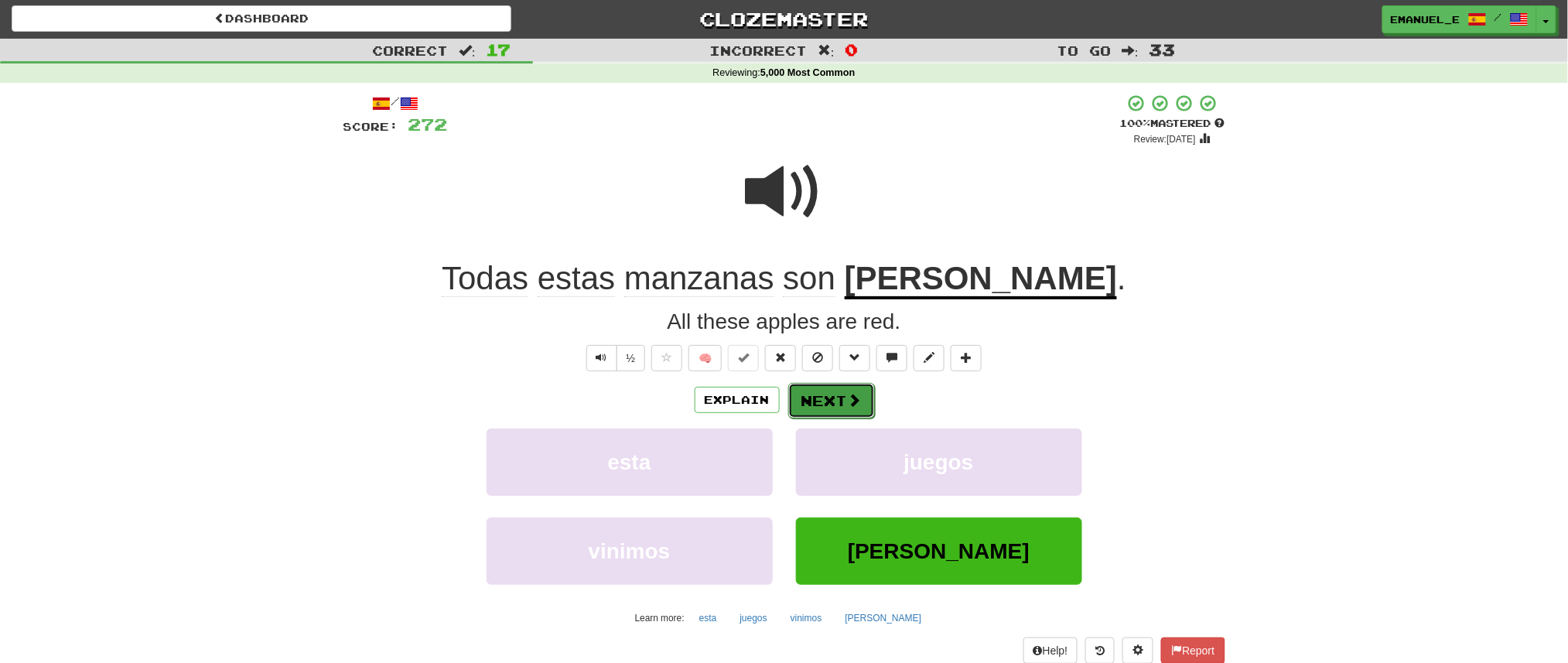
click at [859, 405] on span at bounding box center [854, 400] width 14 height 14
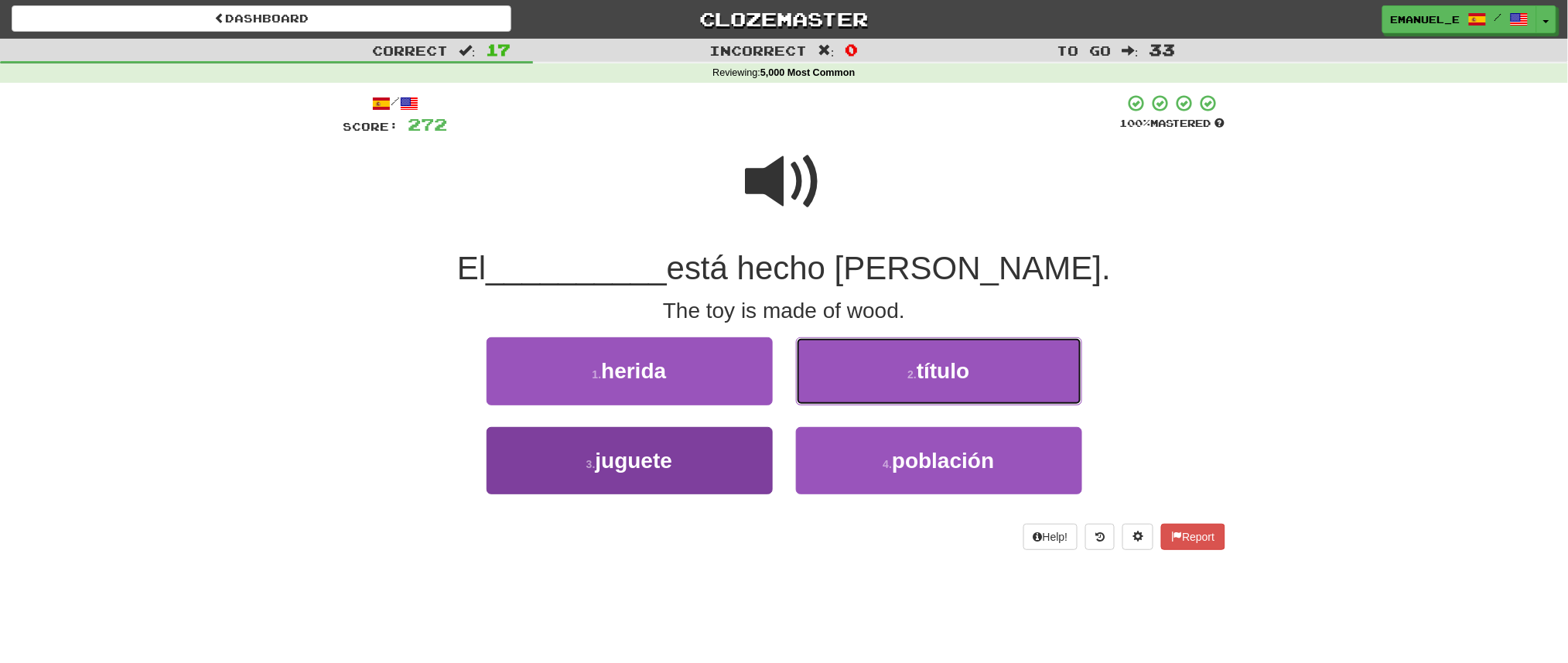
drag, startPoint x: 858, startPoint y: 405, endPoint x: 746, endPoint y: 446, distance: 119.3
click at [746, 446] on div "1 . herida 2 . título 3 . juguete 4 . población" at bounding box center [784, 427] width 905 height 179
click at [746, 446] on button "3 . juguete" at bounding box center [629, 461] width 286 height 67
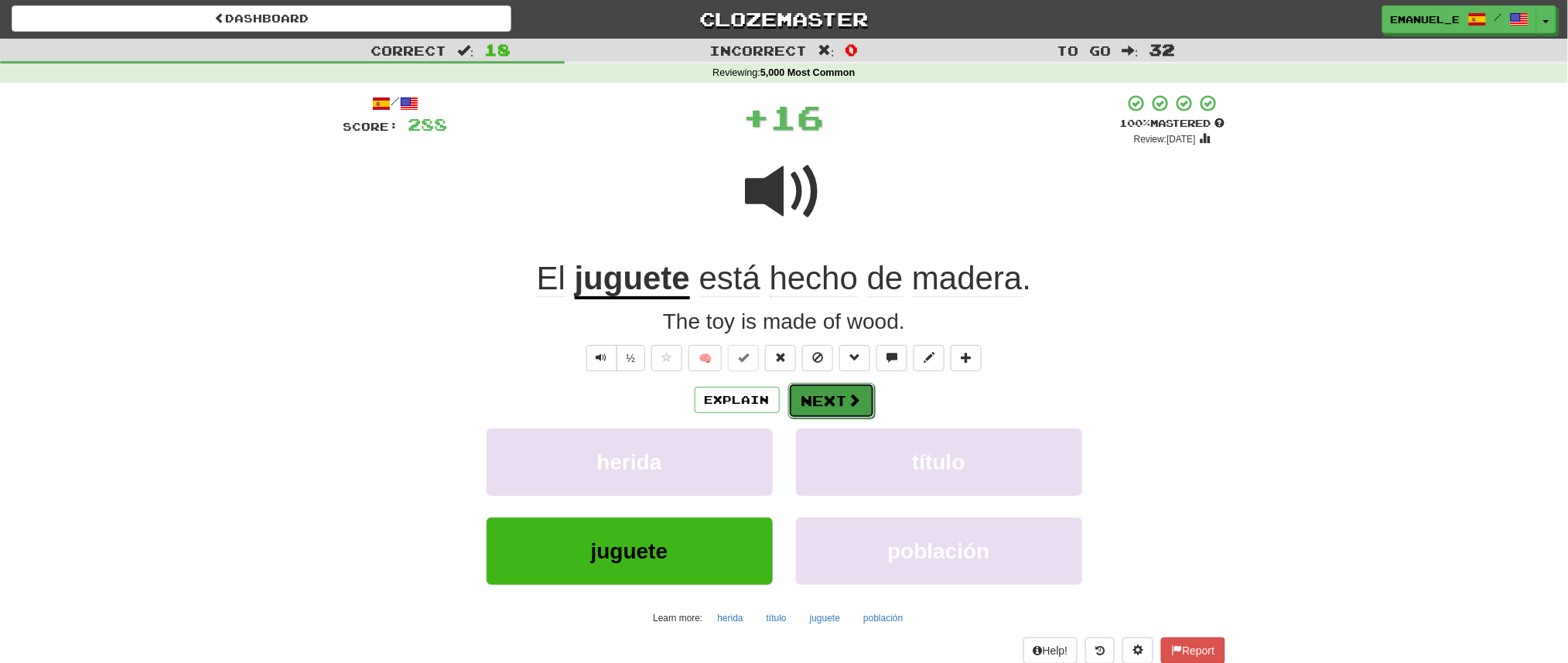
click at [820, 402] on button "Next" at bounding box center [832, 400] width 87 height 35
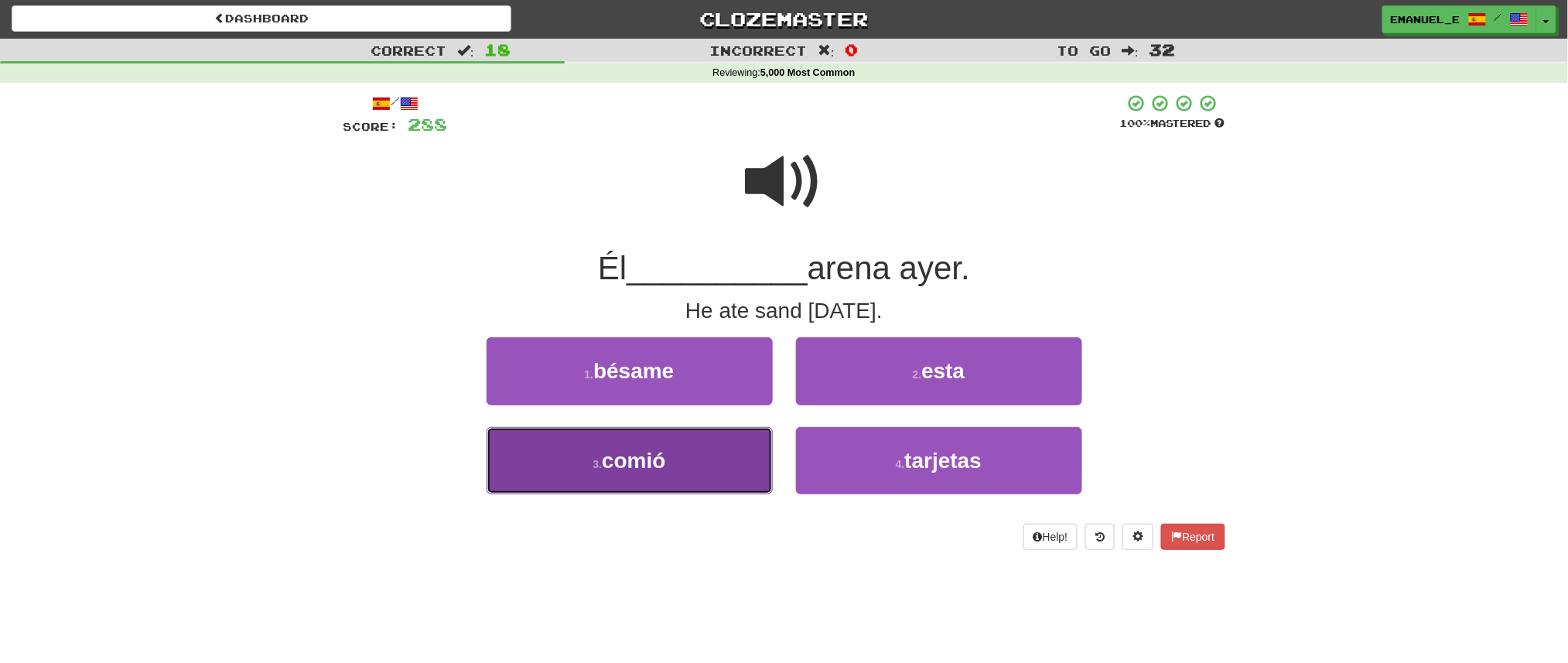
click at [750, 447] on button "3 . comió" at bounding box center [629, 461] width 286 height 67
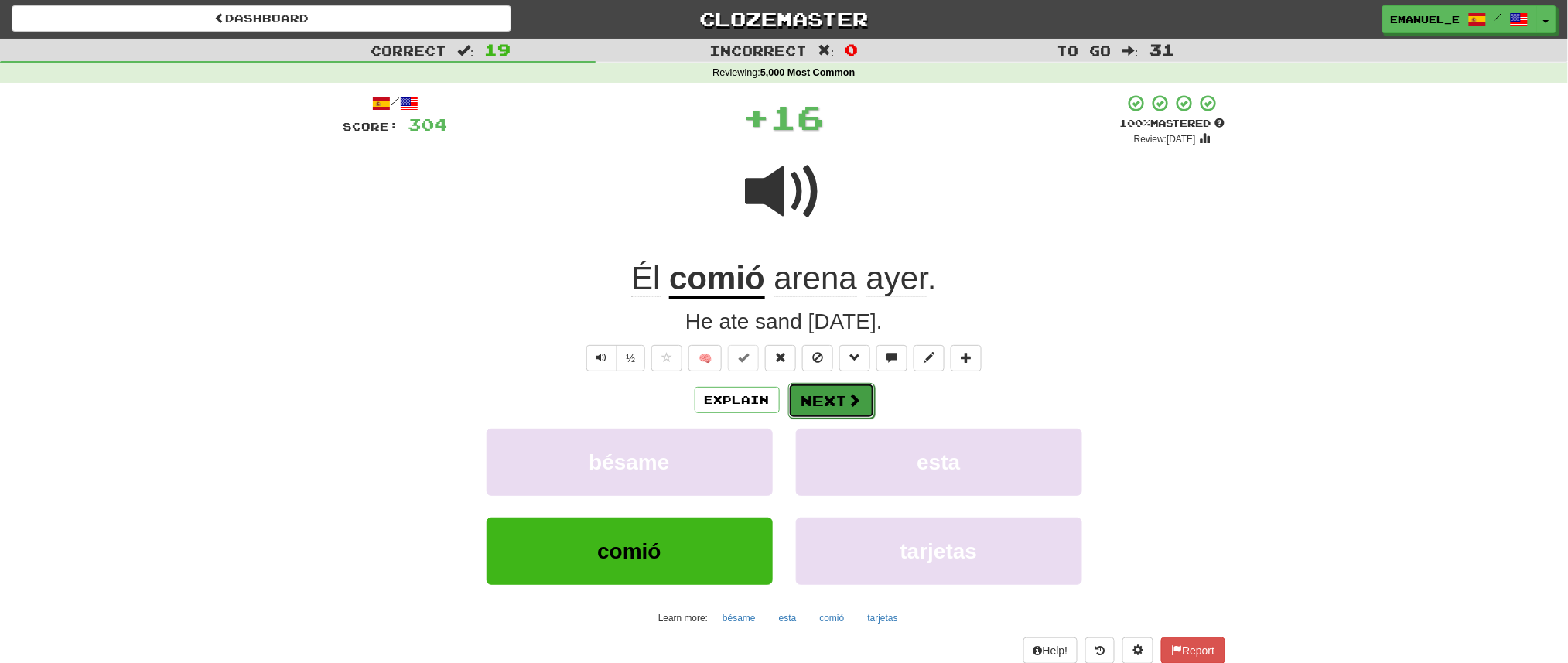
click at [838, 390] on button "Next" at bounding box center [832, 400] width 87 height 35
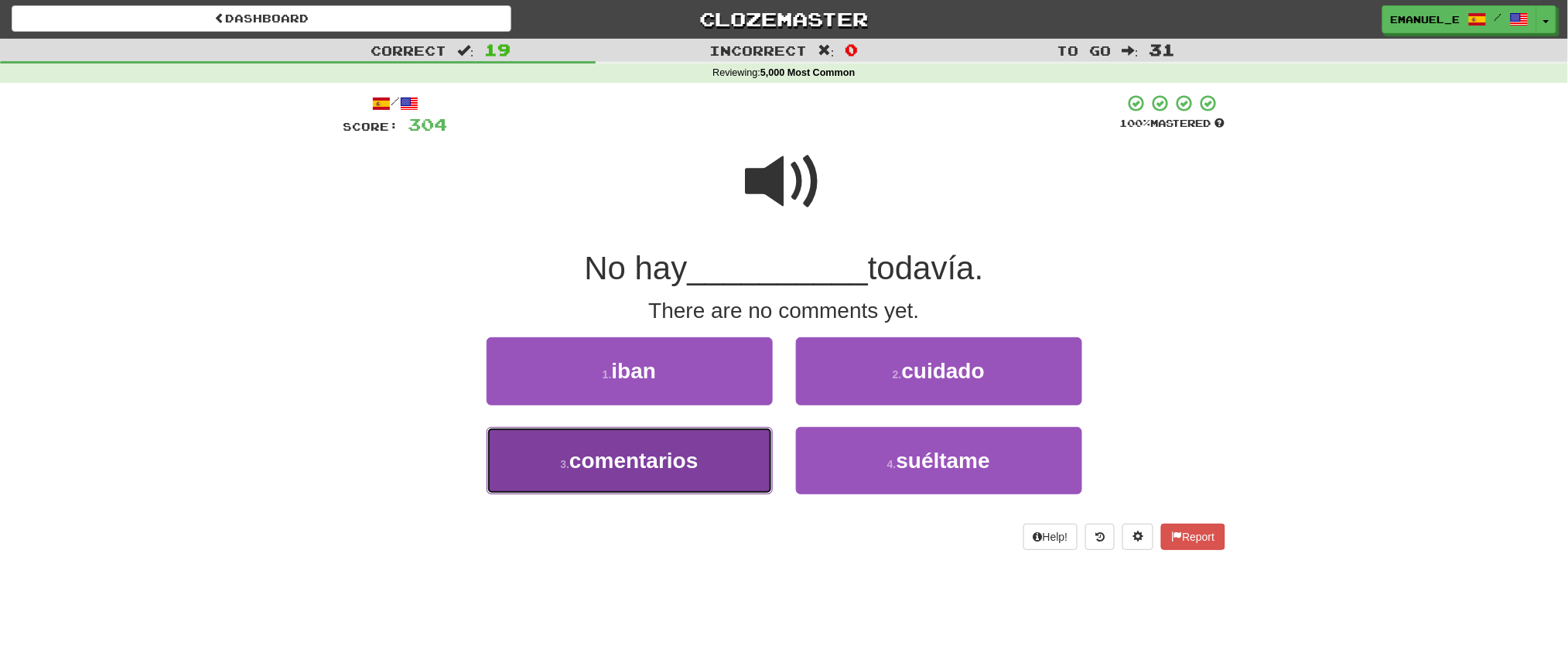
click at [709, 438] on button "3 . comentarios" at bounding box center [629, 461] width 286 height 67
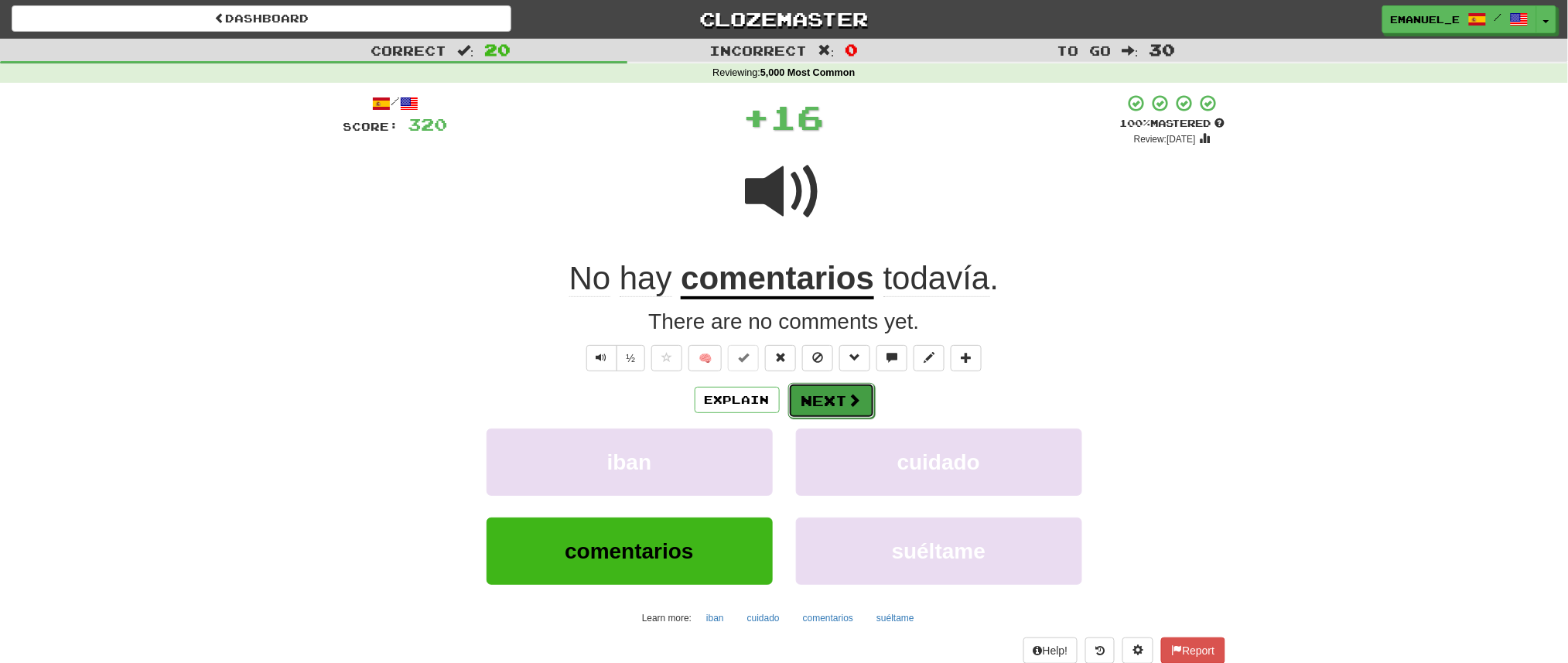
click at [815, 392] on button "Next" at bounding box center [832, 400] width 87 height 35
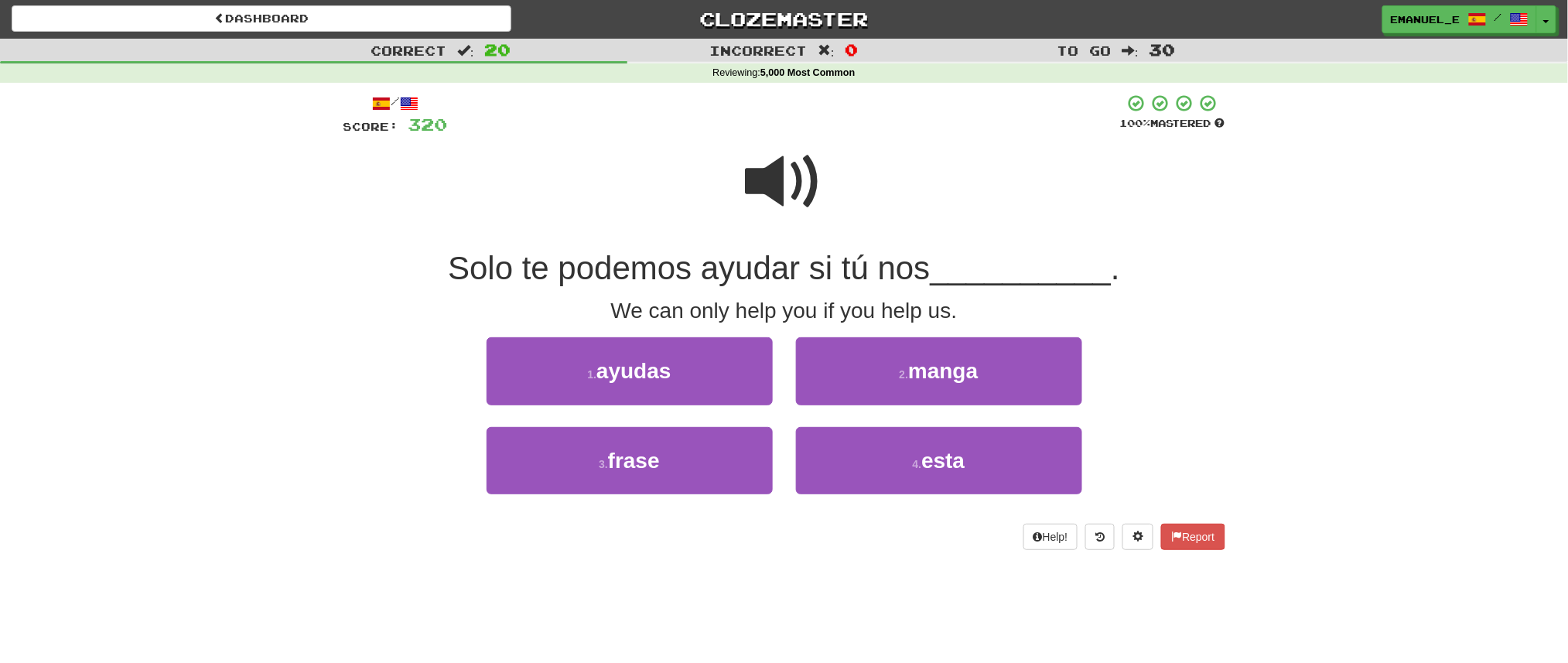
click at [777, 188] on span at bounding box center [784, 182] width 77 height 77
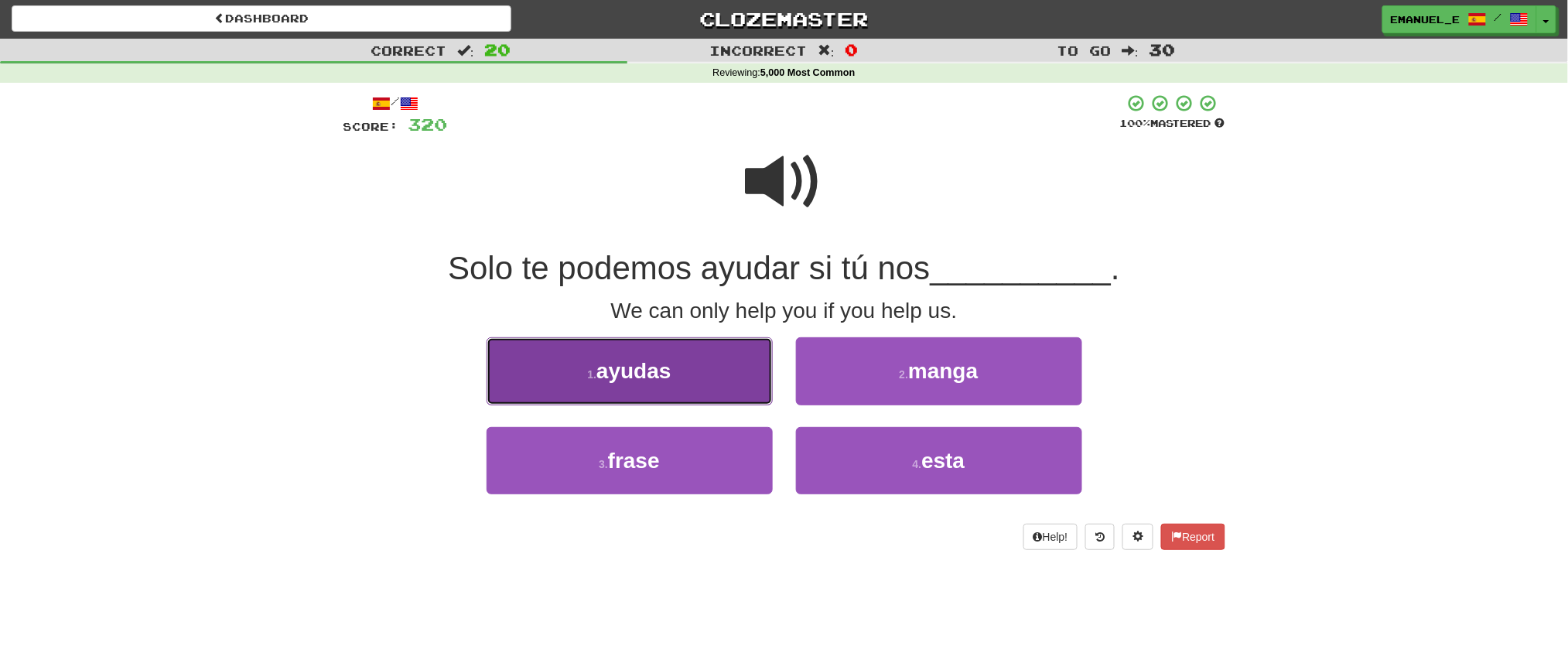
click at [687, 362] on button "1 . ayudas" at bounding box center [629, 371] width 286 height 67
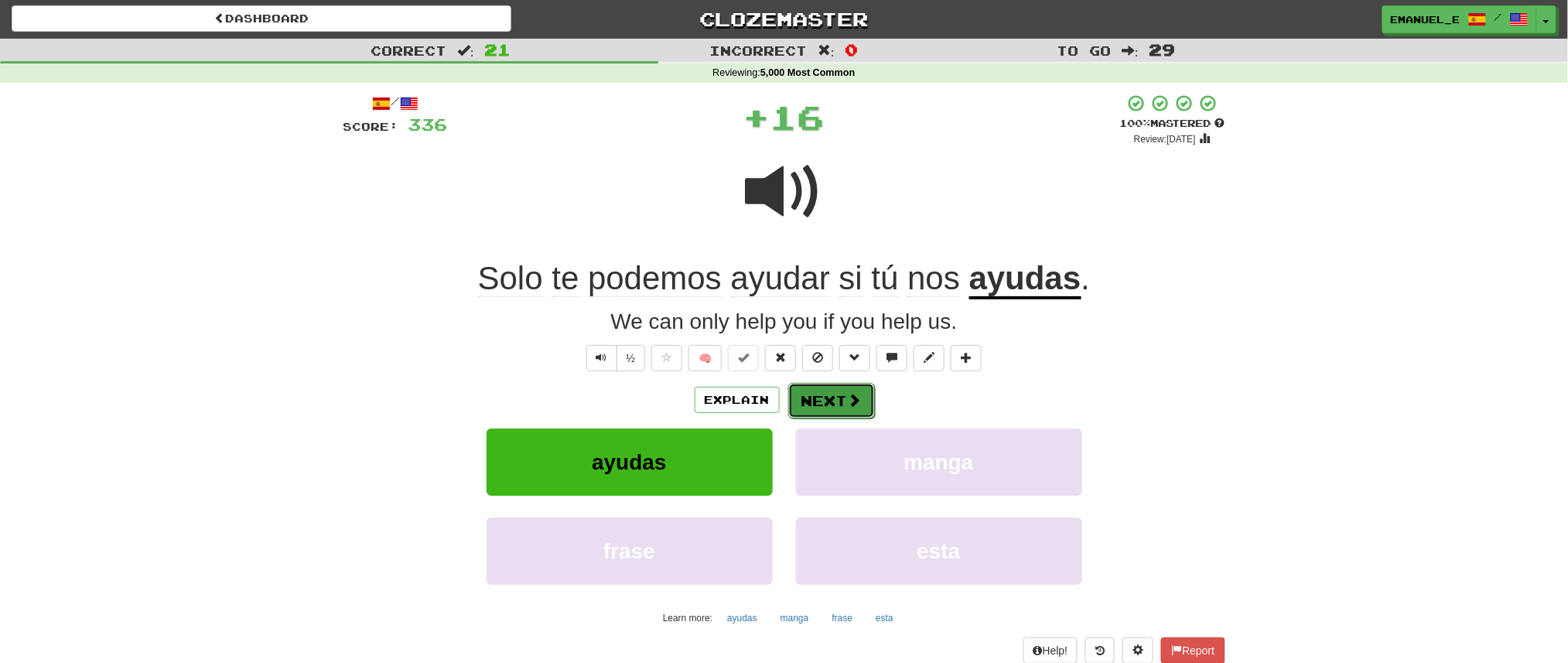
click at [823, 390] on button "Next" at bounding box center [832, 400] width 87 height 35
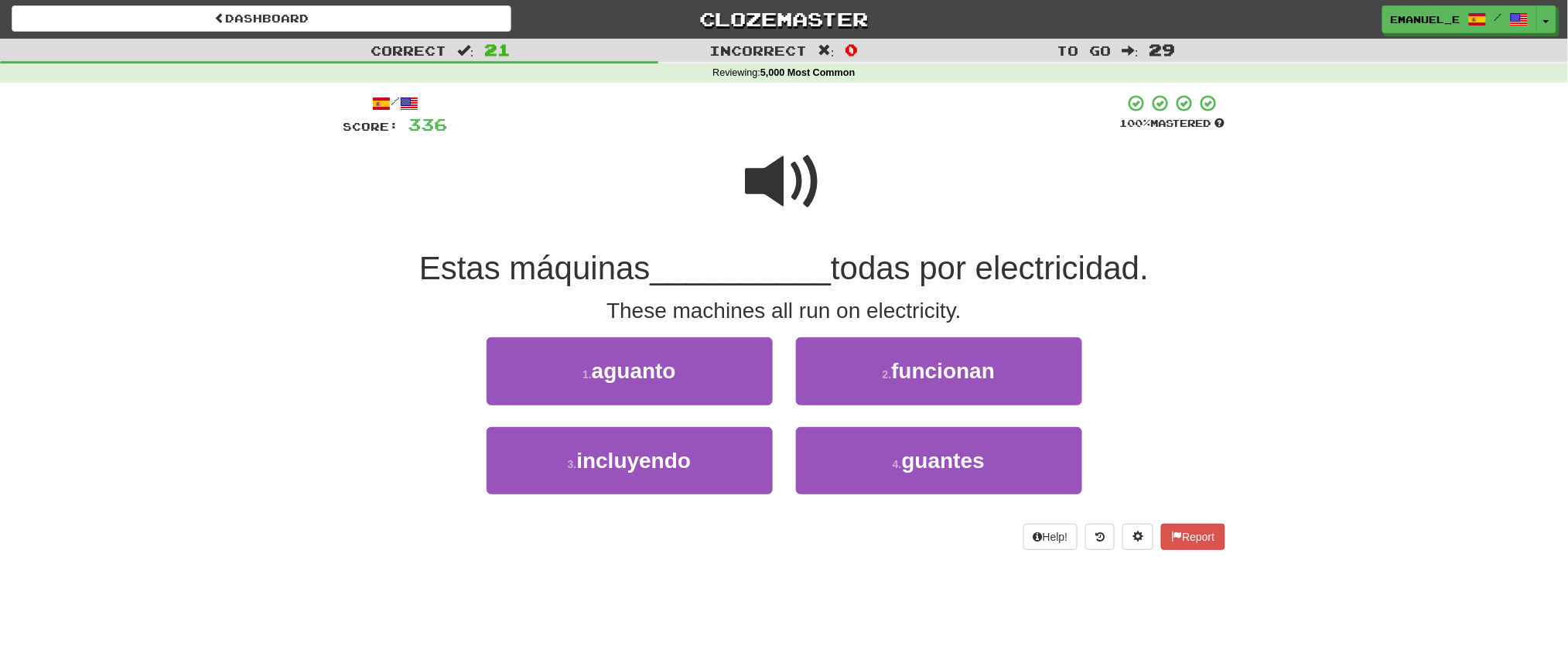
click at [771, 170] on span at bounding box center [784, 182] width 77 height 77
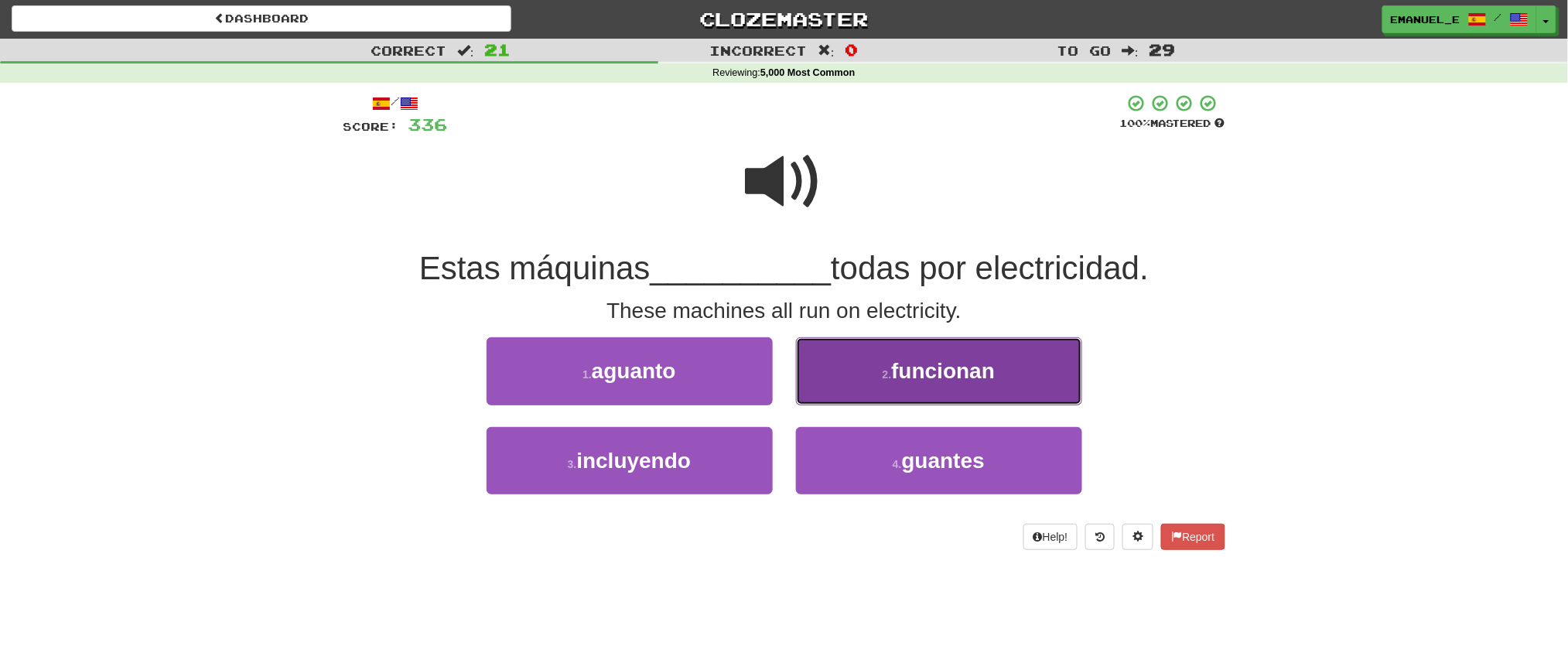
click at [945, 368] on span "funcionan" at bounding box center [943, 370] width 104 height 24
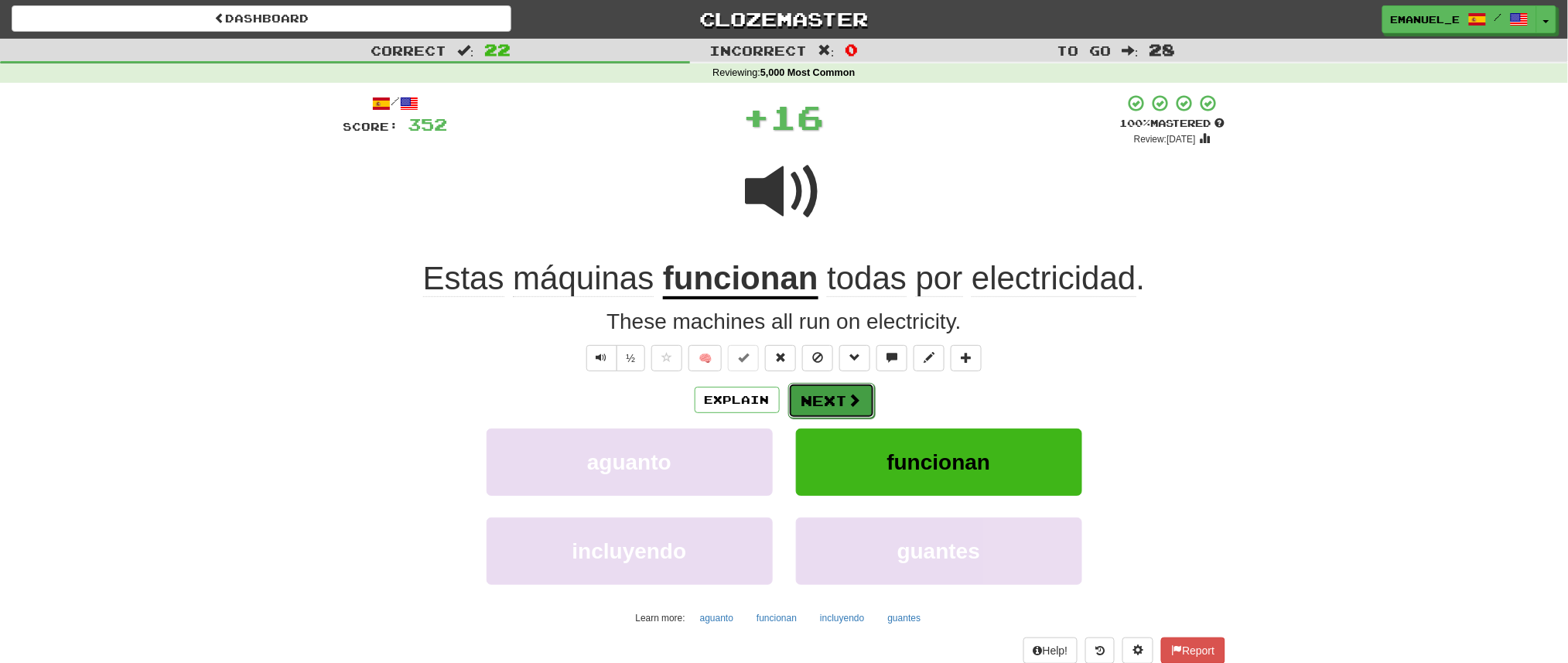
click at [834, 397] on button "Next" at bounding box center [832, 400] width 87 height 35
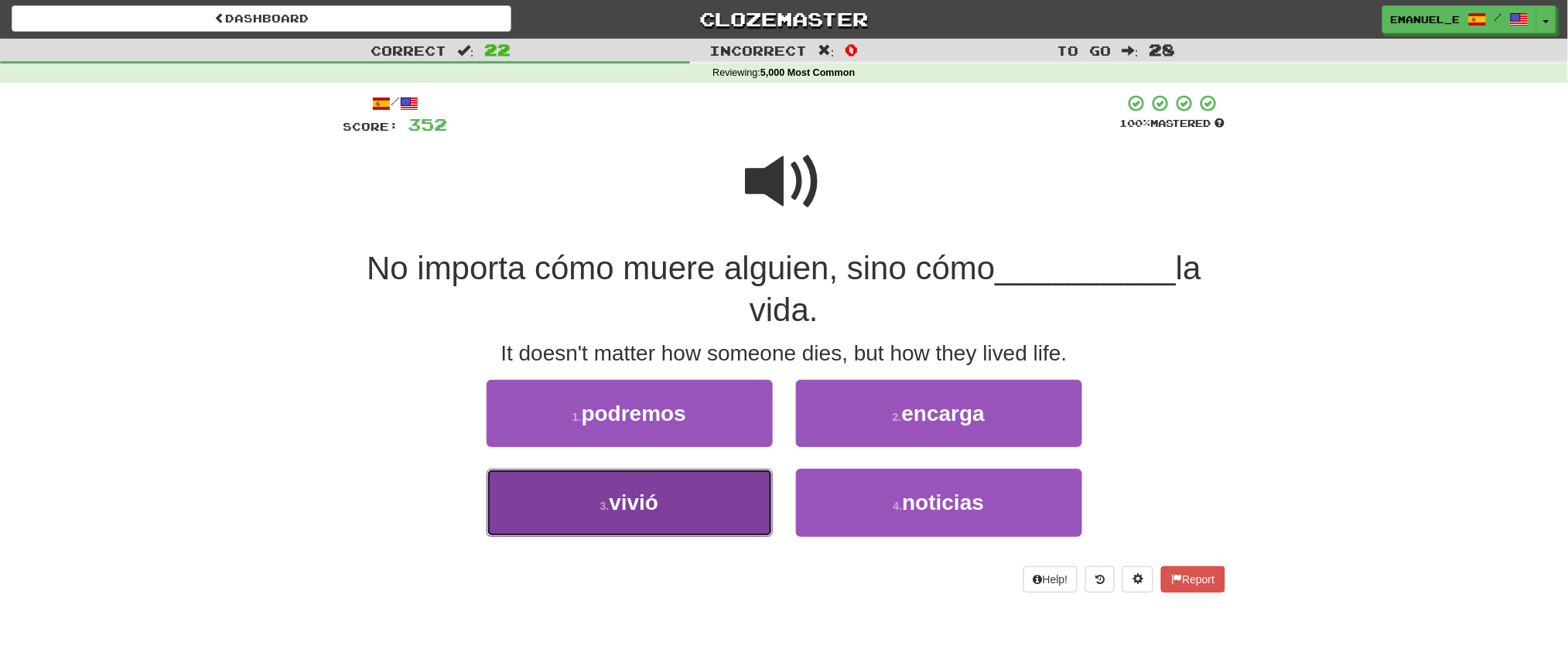
click at [720, 477] on button "3 . vivió" at bounding box center [629, 502] width 286 height 67
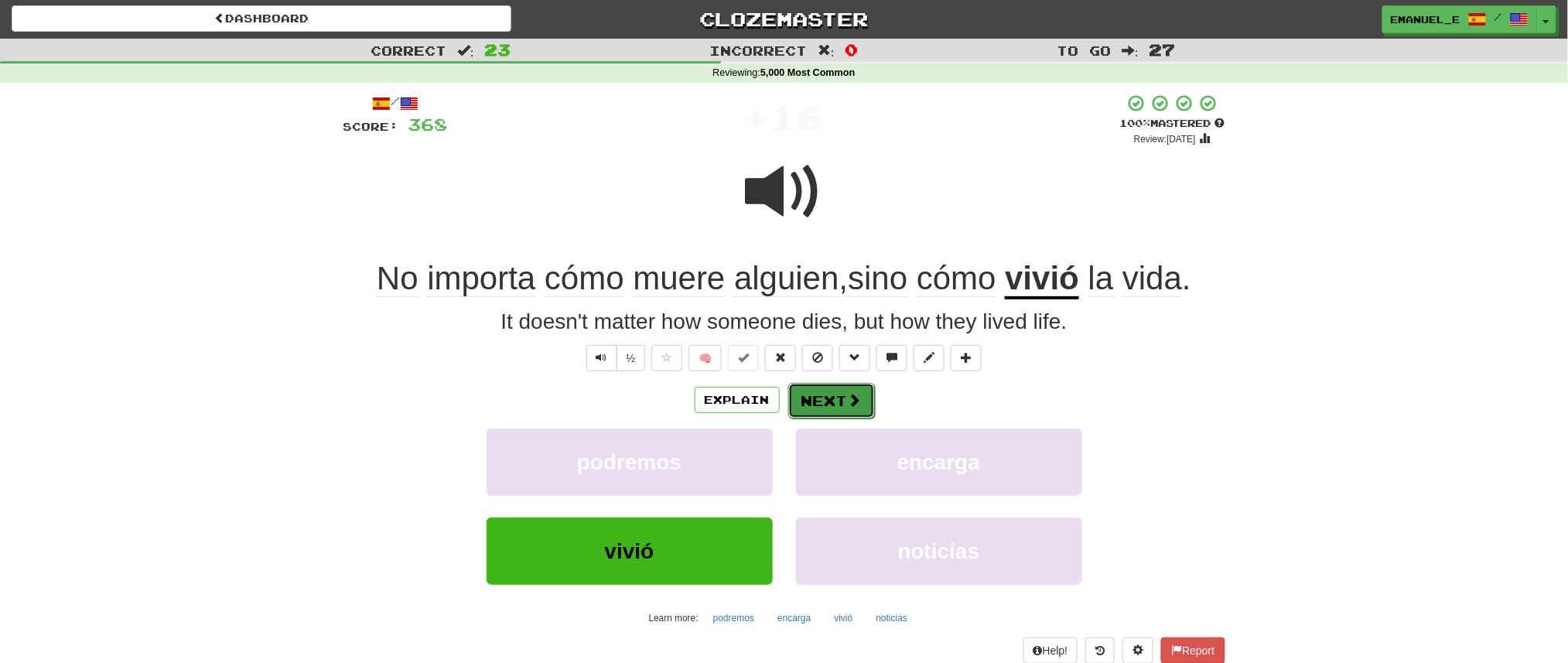
click at [837, 399] on button "Next" at bounding box center [832, 400] width 87 height 35
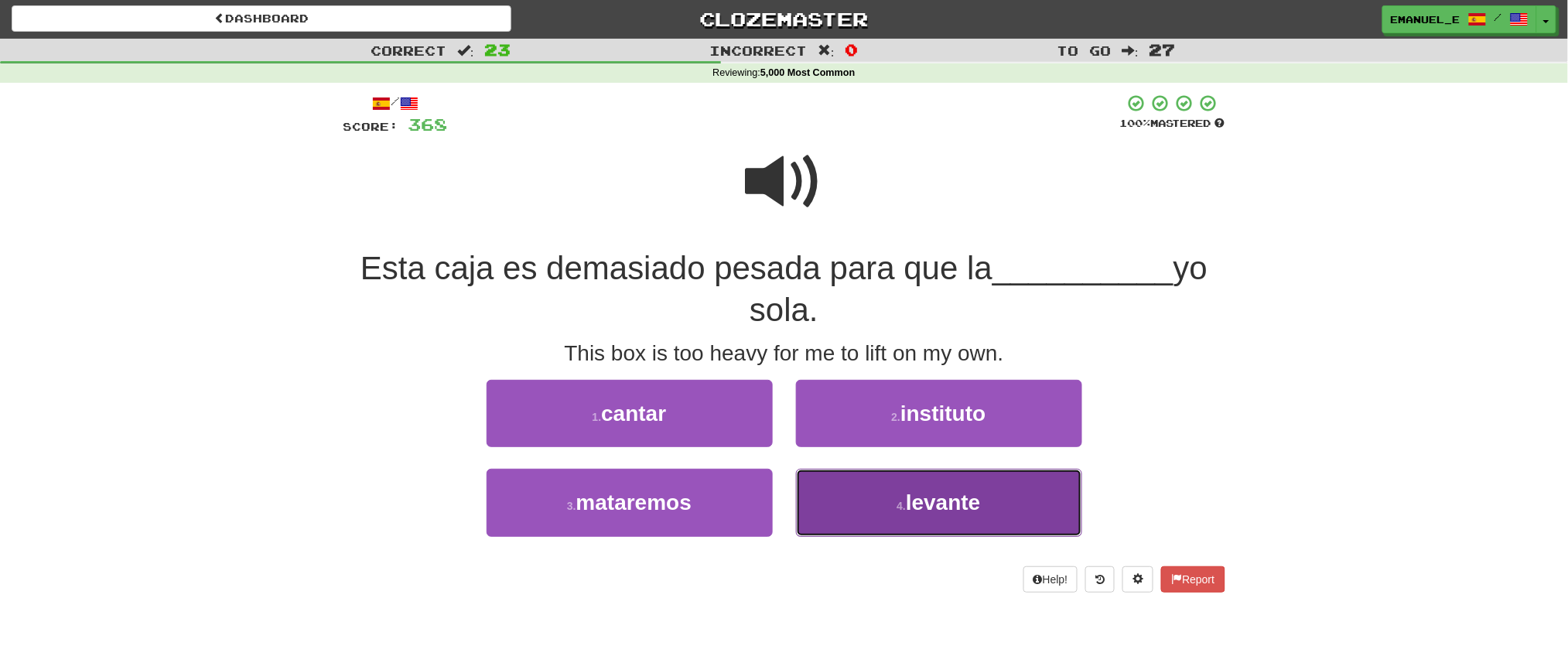
click at [890, 475] on button "4 . levante" at bounding box center [939, 502] width 286 height 67
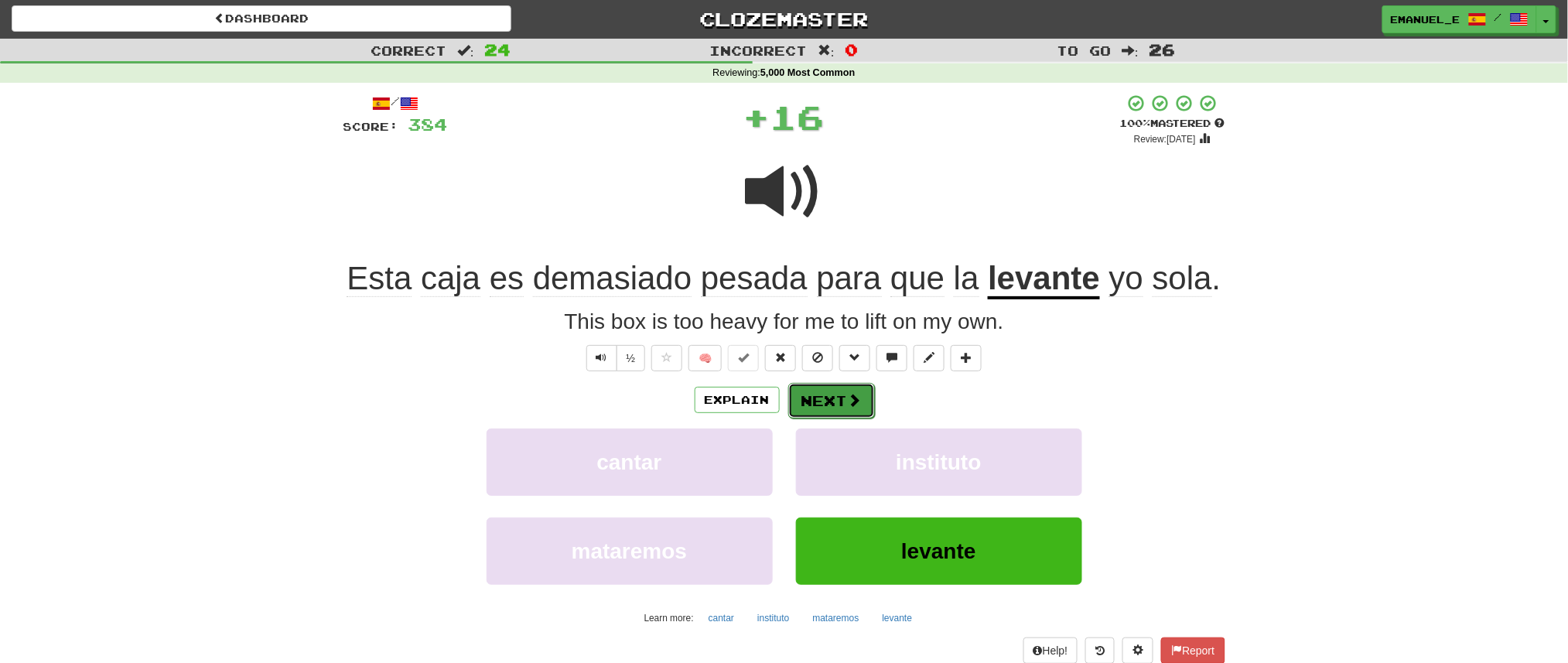
click at [834, 384] on button "Next" at bounding box center [832, 400] width 87 height 35
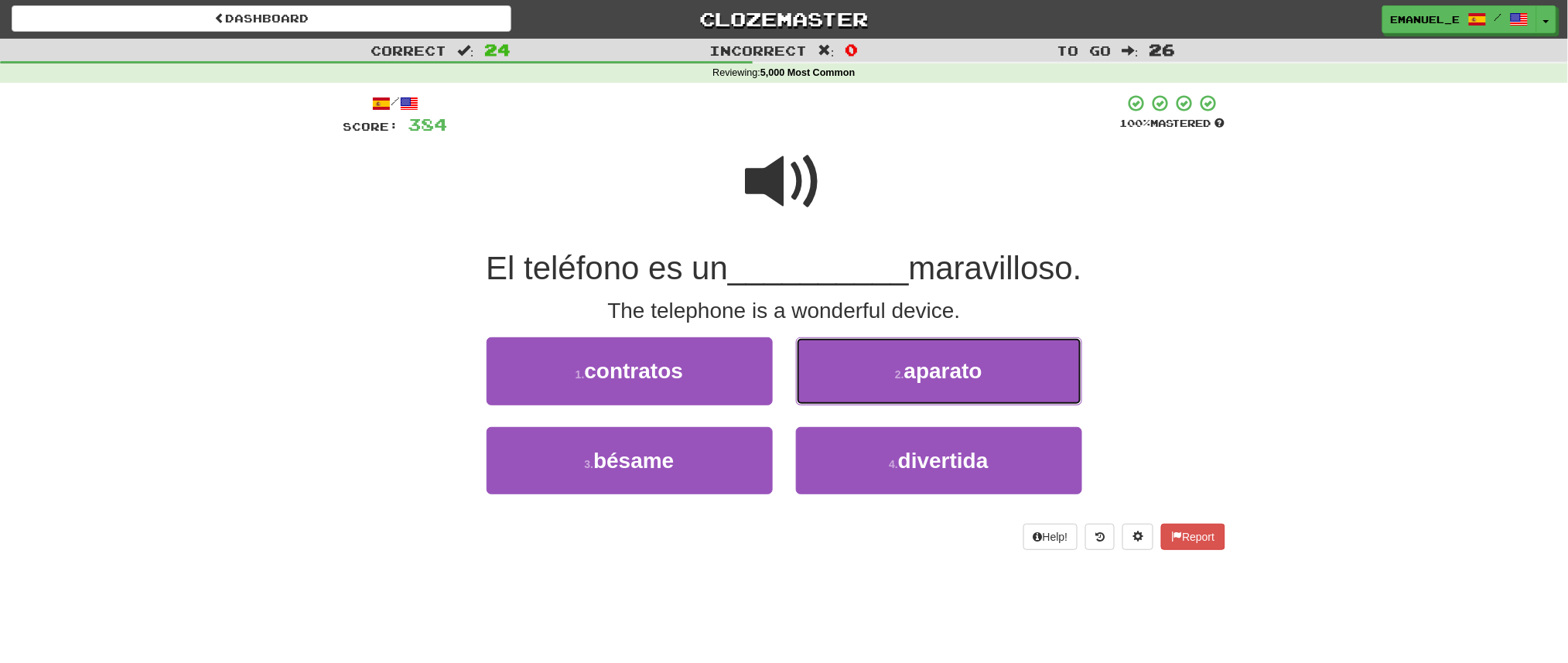
click at [834, 384] on button "2 . aparato" at bounding box center [939, 371] width 286 height 67
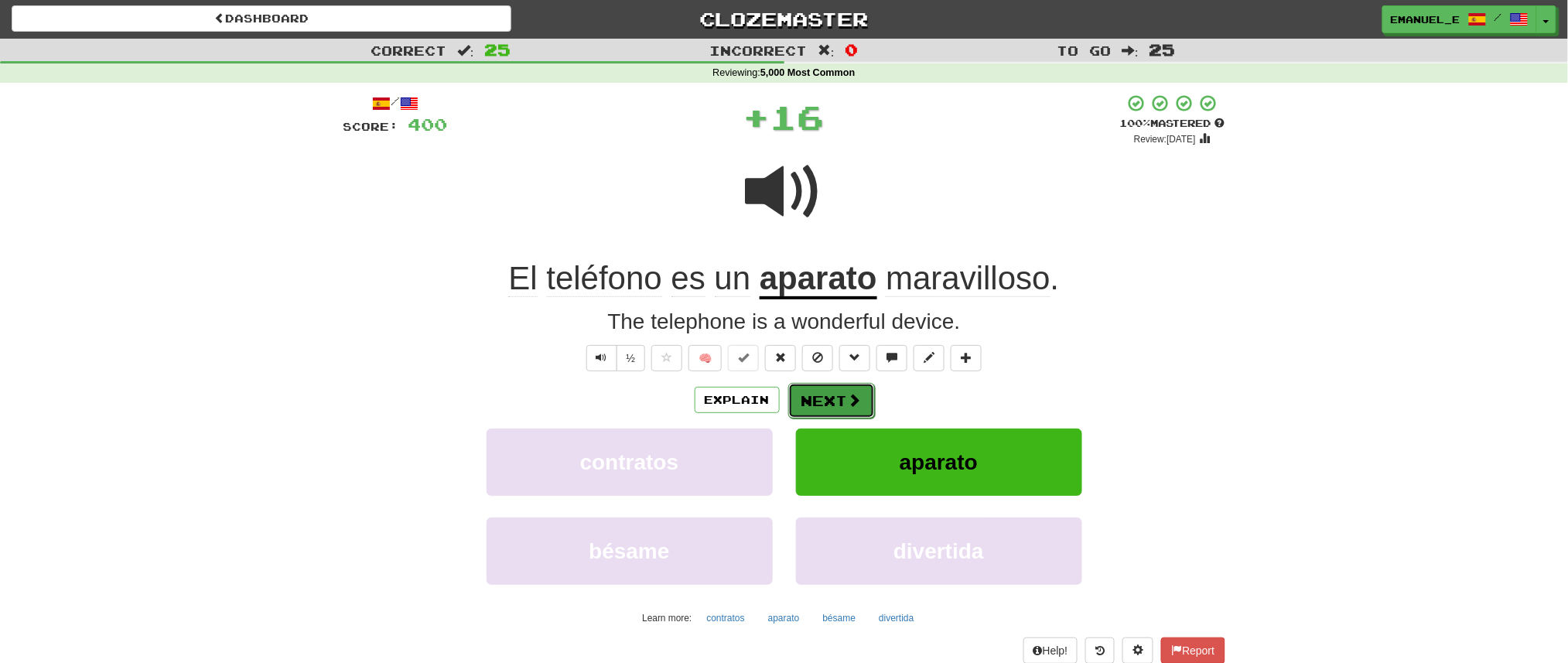
click at [834, 384] on button "Next" at bounding box center [832, 400] width 87 height 35
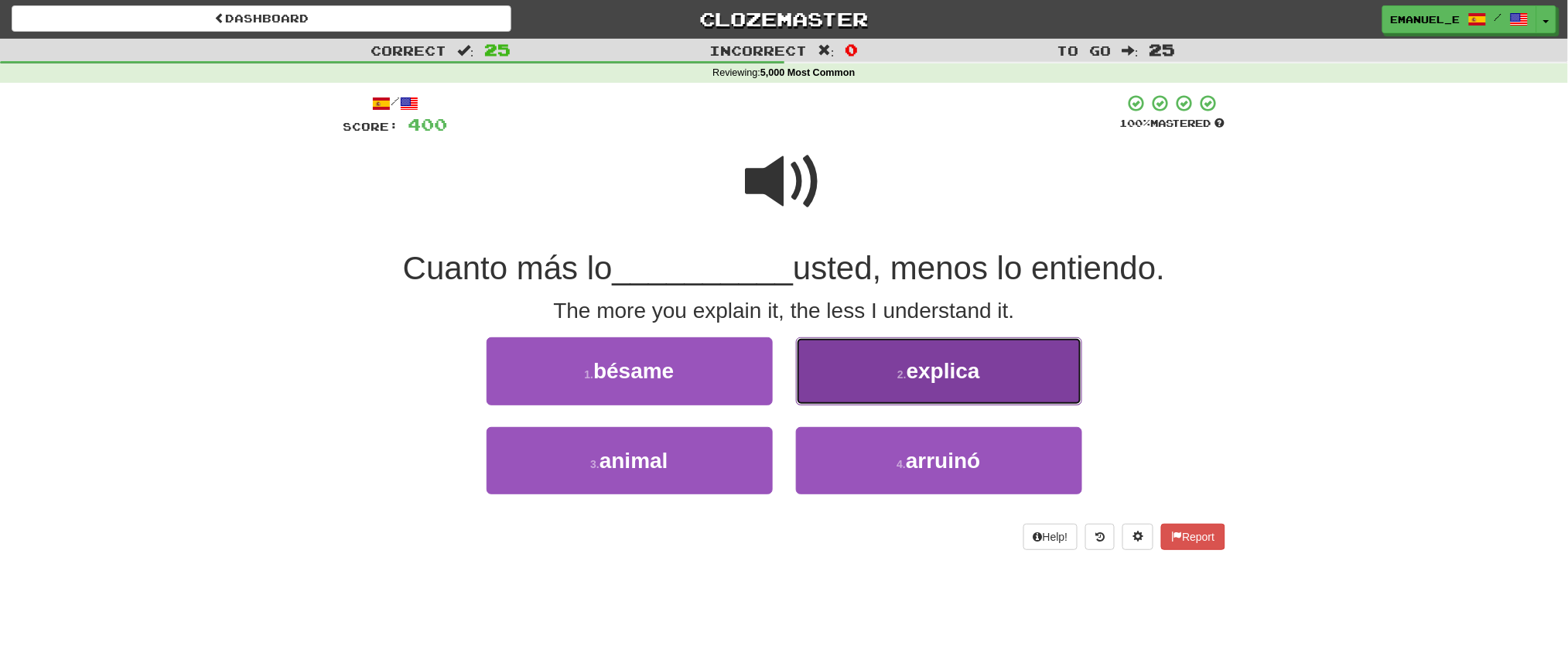
click at [834, 384] on button "2 . explica" at bounding box center [939, 371] width 286 height 67
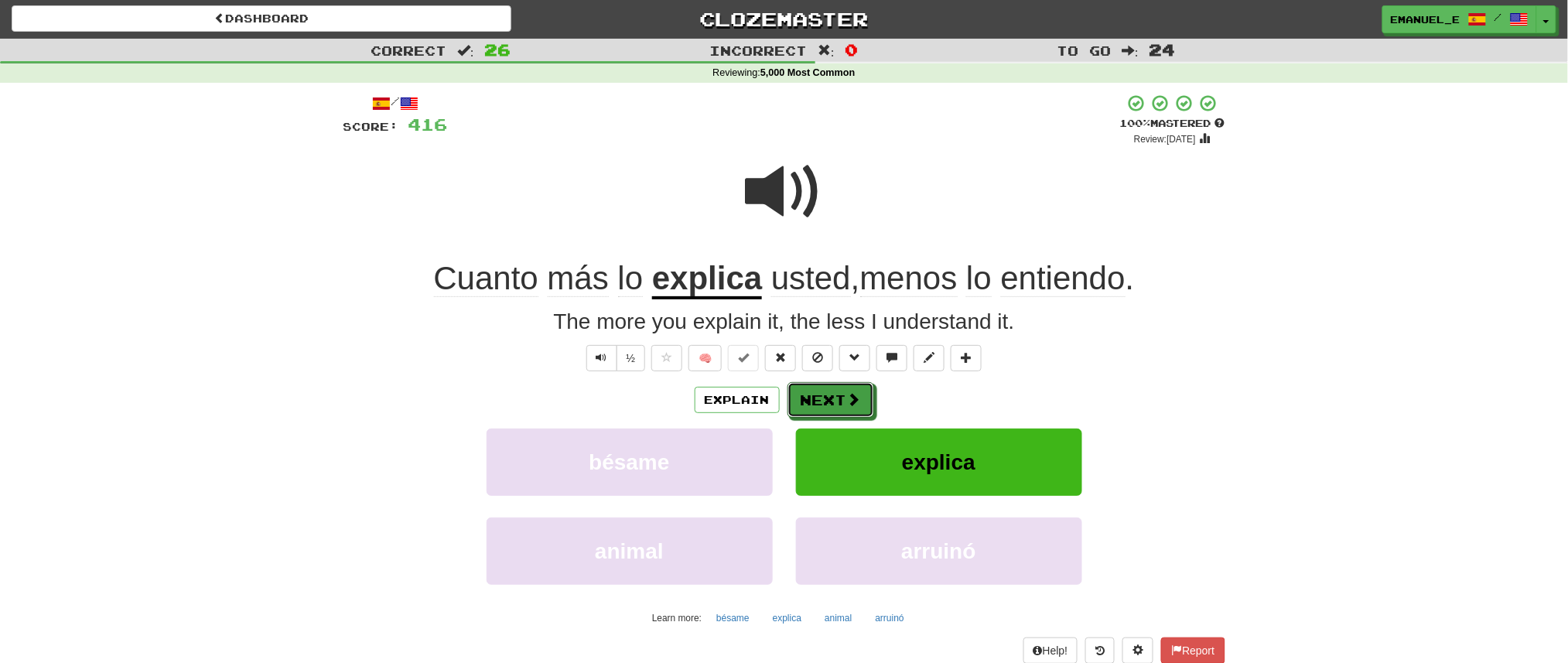
click at [834, 384] on button "Next" at bounding box center [831, 400] width 87 height 35
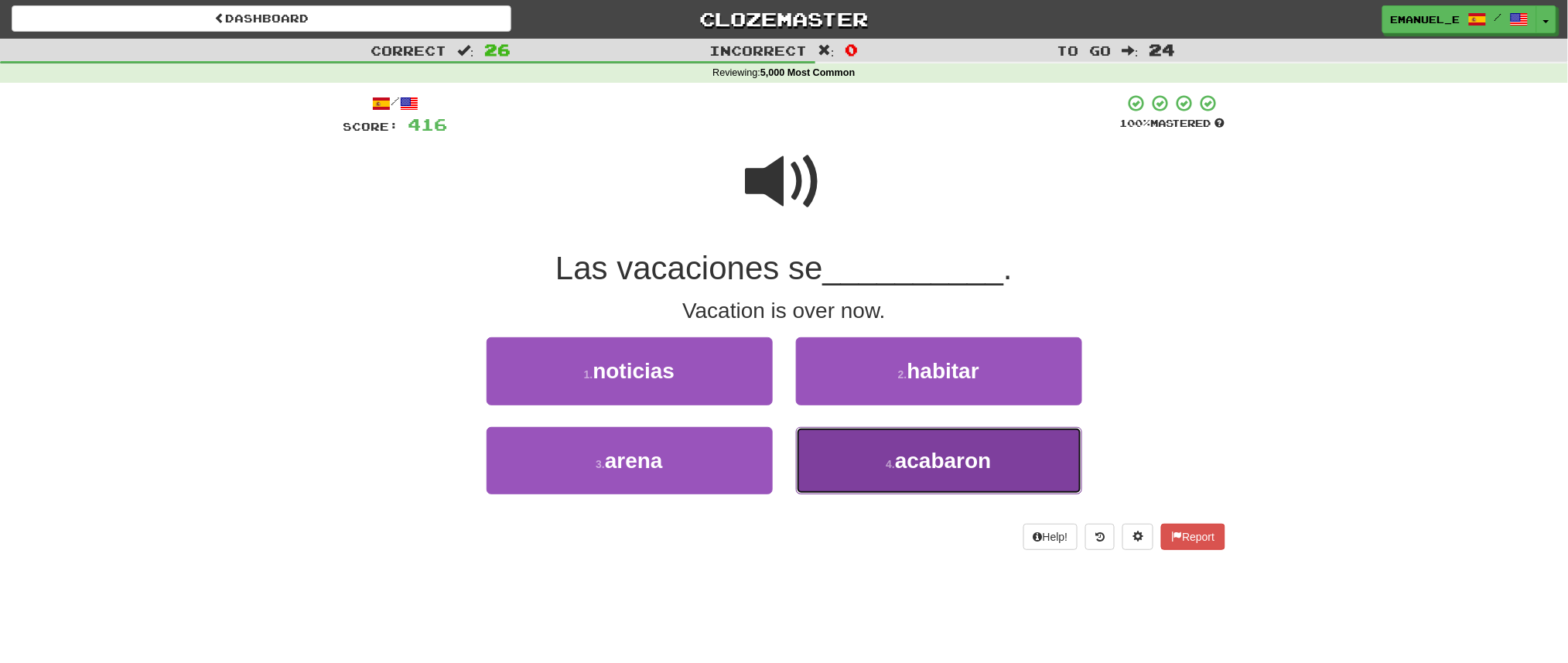
click at [919, 462] on span "acabaron" at bounding box center [944, 461] width 97 height 24
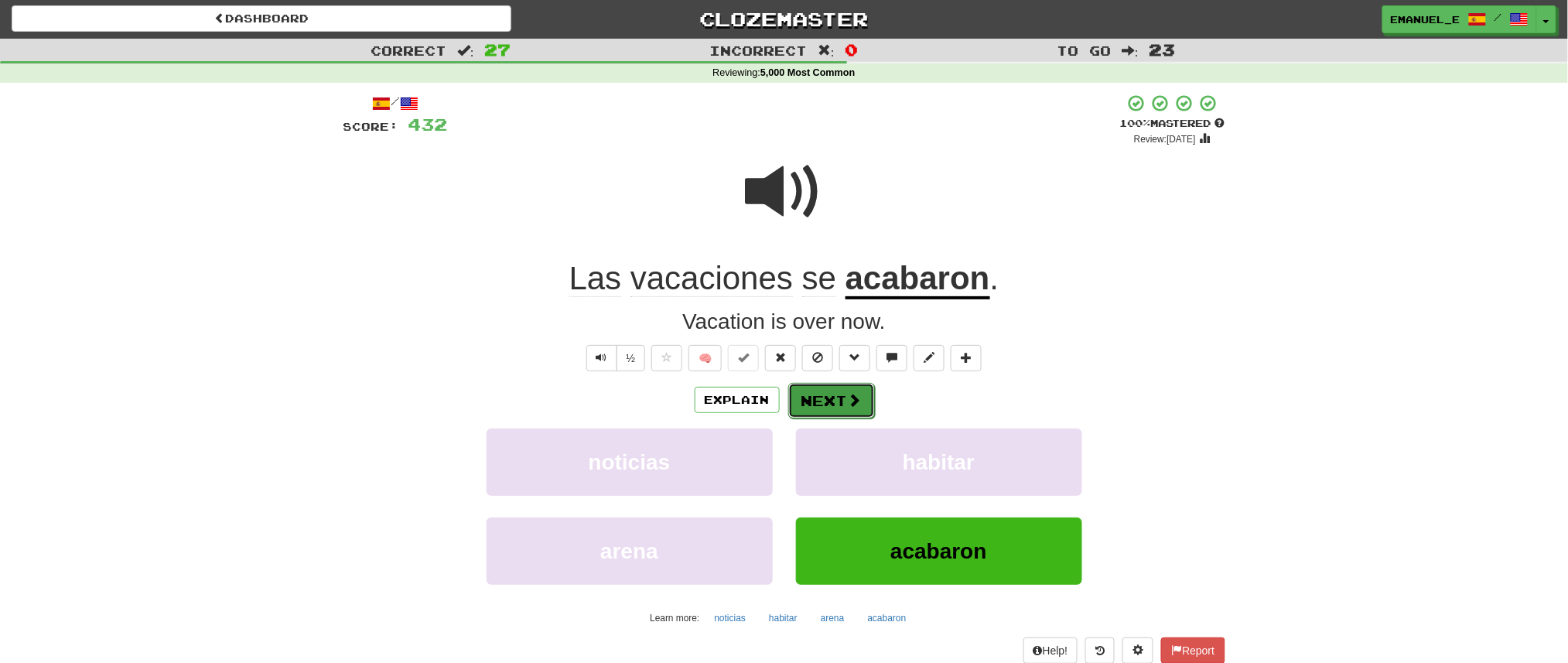
click at [830, 404] on button "Next" at bounding box center [832, 400] width 87 height 35
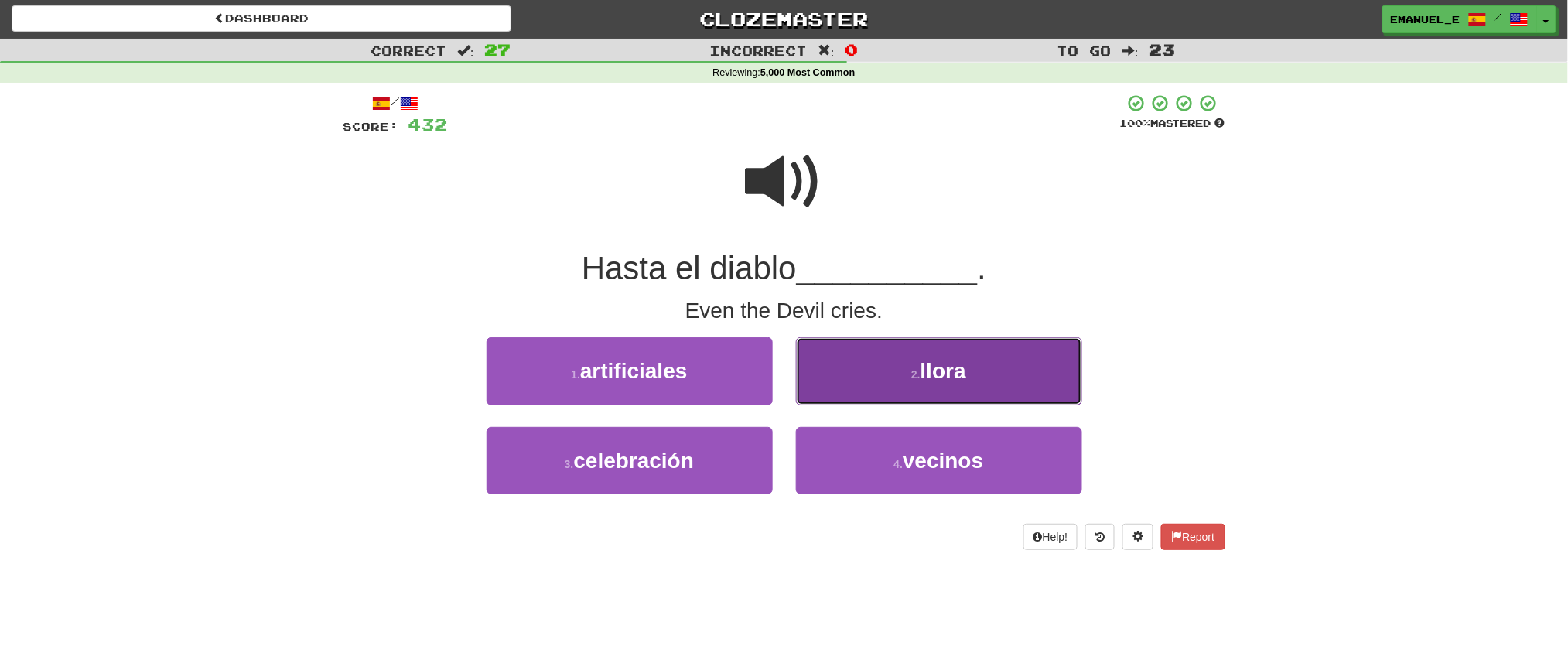
click at [852, 378] on button "2 . llora" at bounding box center [939, 371] width 286 height 67
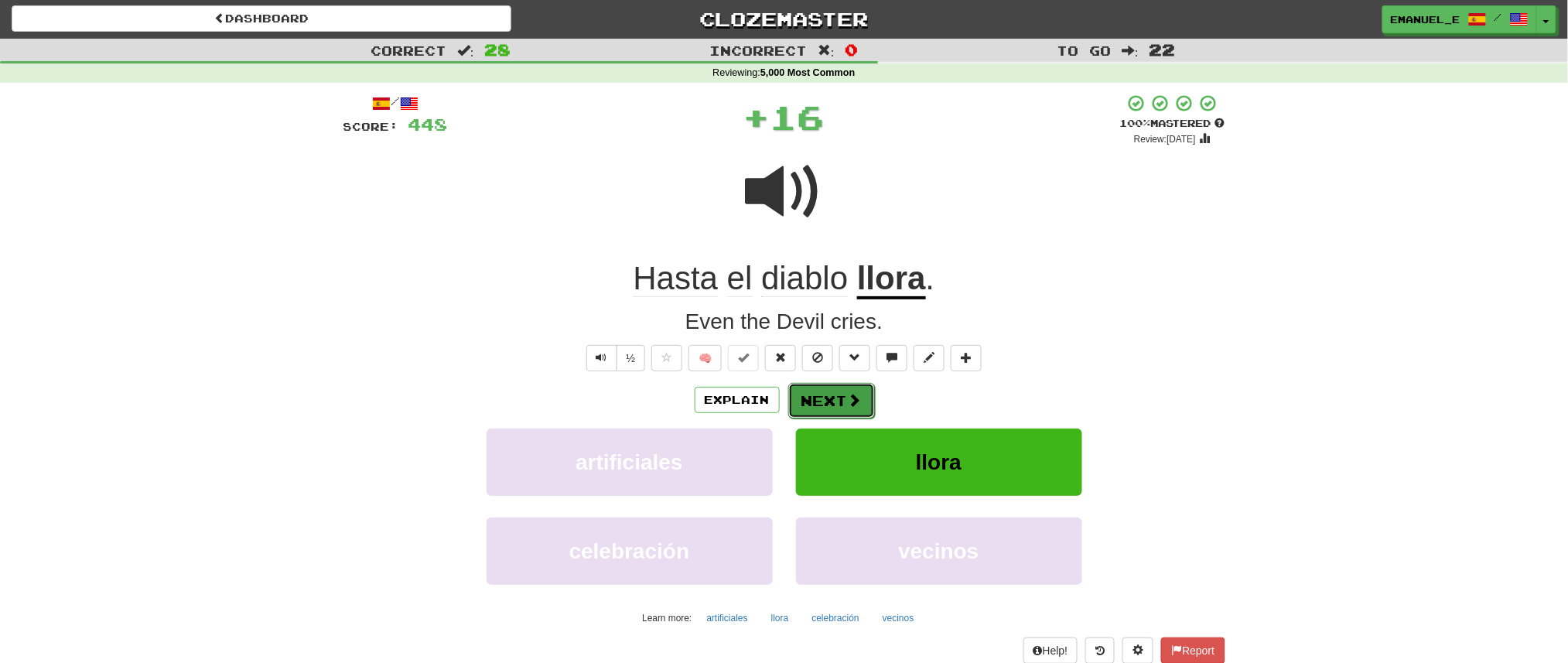
click at [841, 393] on button "Next" at bounding box center [832, 400] width 87 height 35
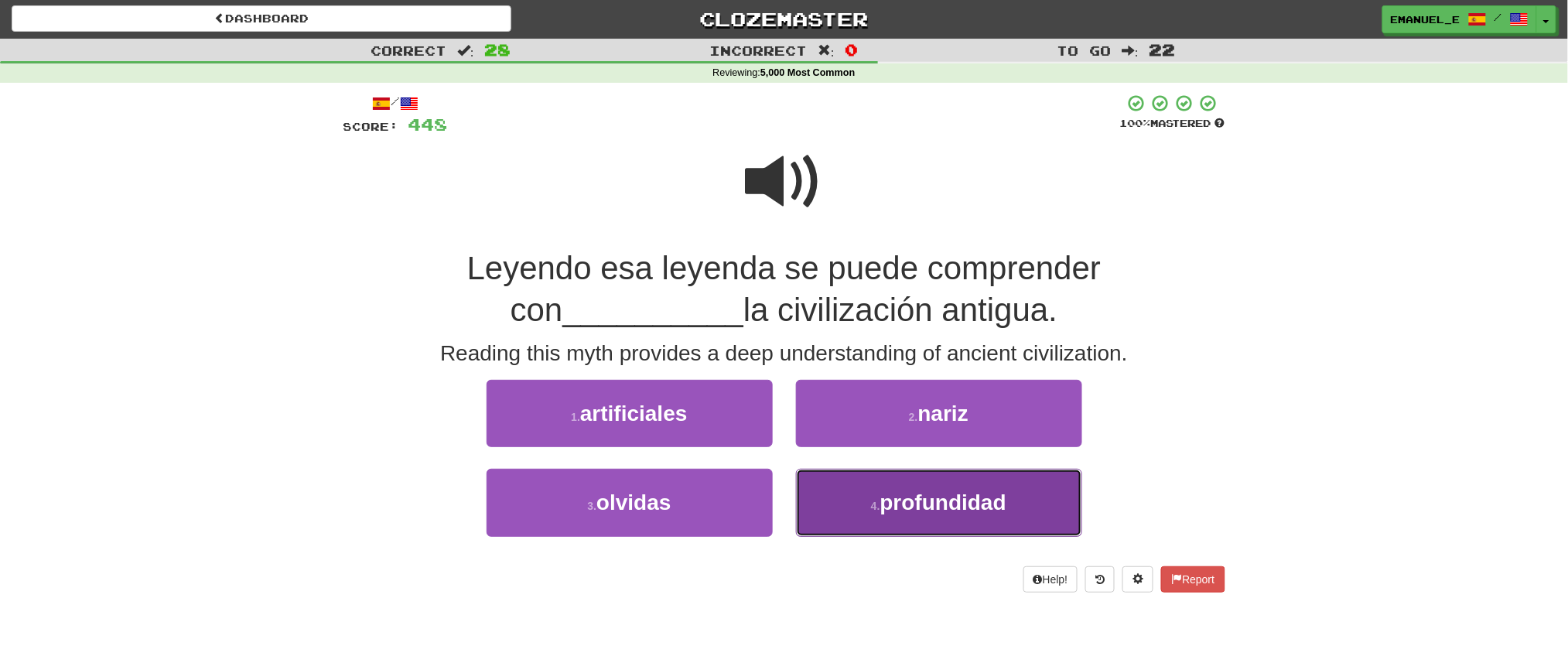
click at [924, 515] on span "profundidad" at bounding box center [944, 502] width 126 height 24
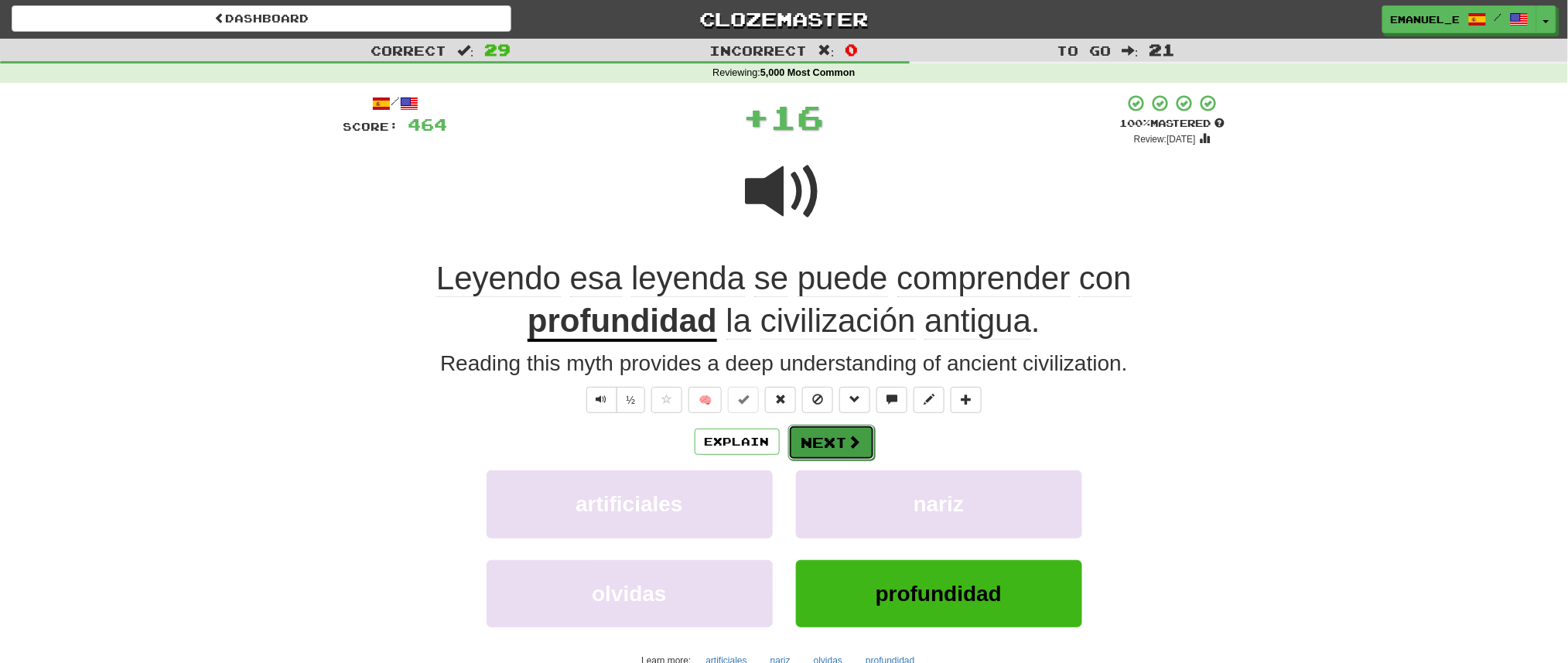
click at [827, 431] on button "Next" at bounding box center [832, 442] width 87 height 35
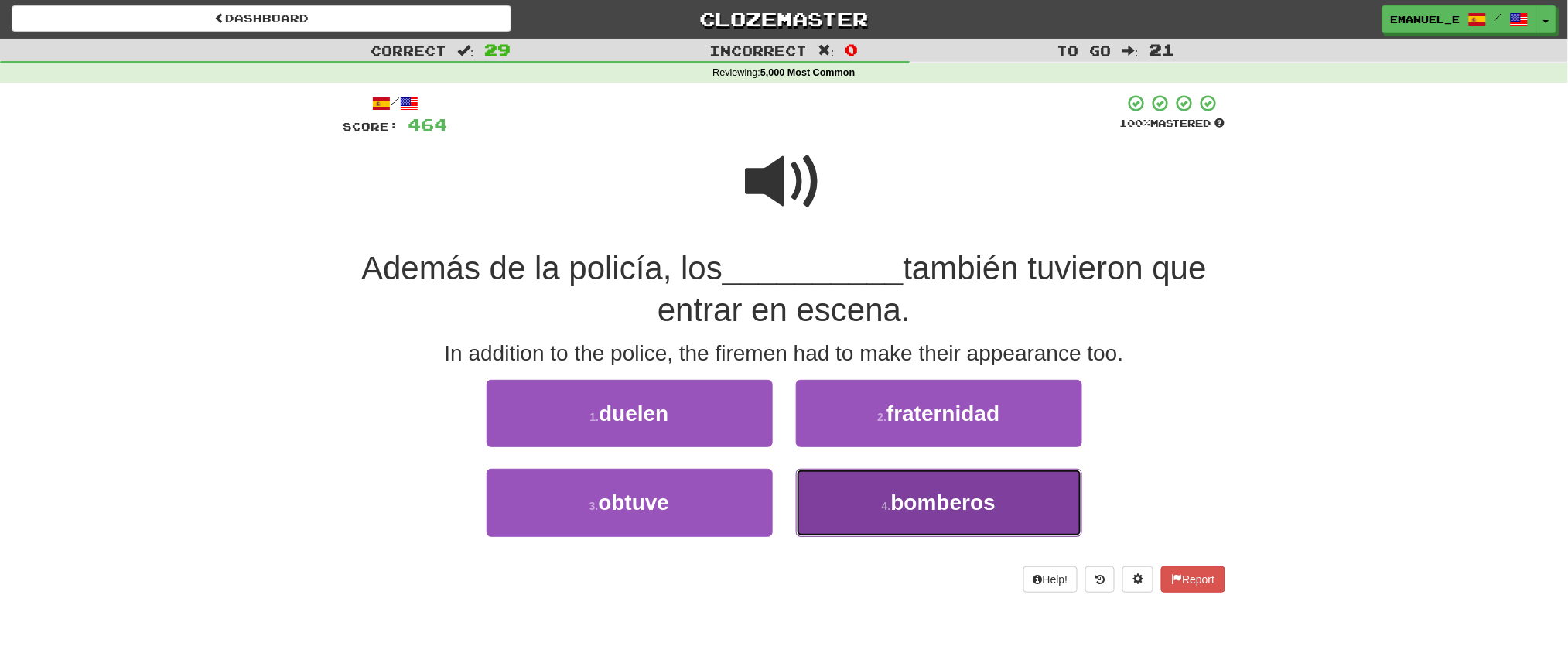
click at [863, 498] on button "4 . bomberos" at bounding box center [939, 502] width 286 height 67
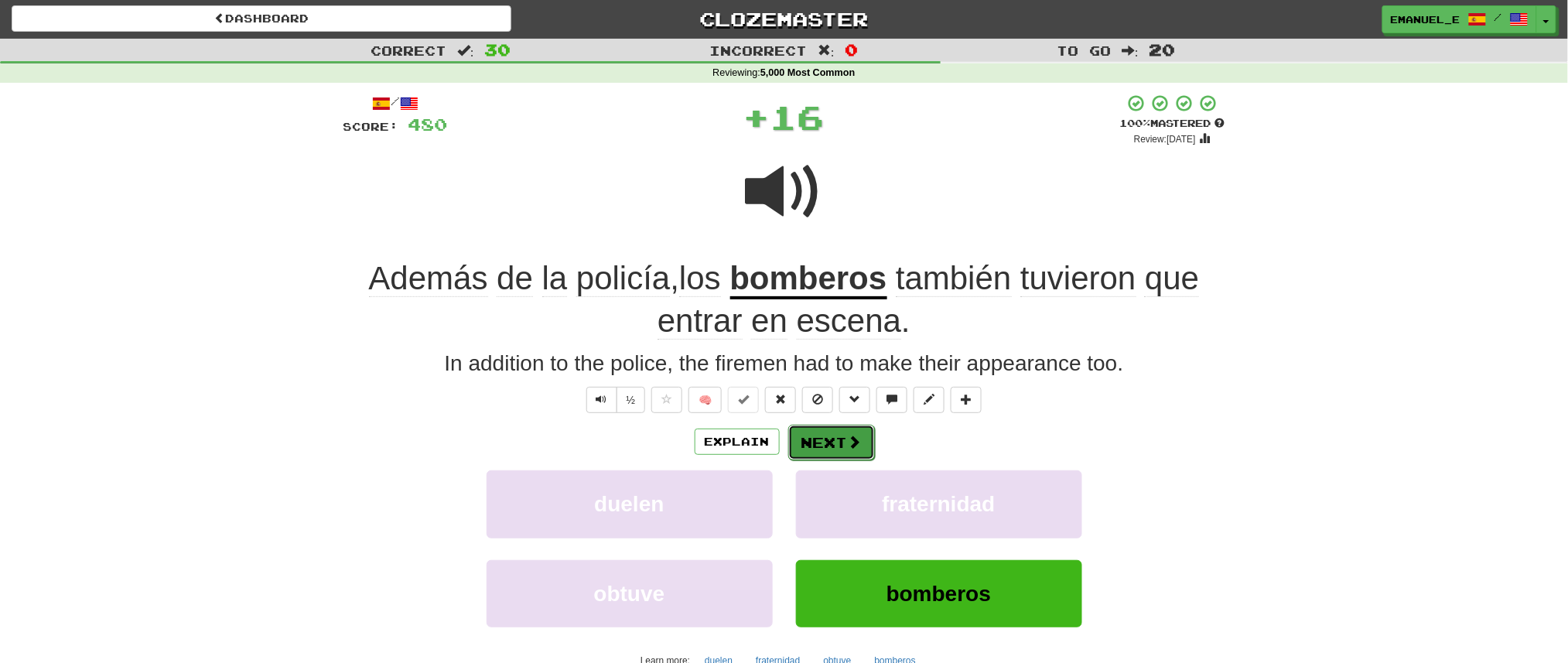
click at [826, 438] on button "Next" at bounding box center [832, 442] width 87 height 35
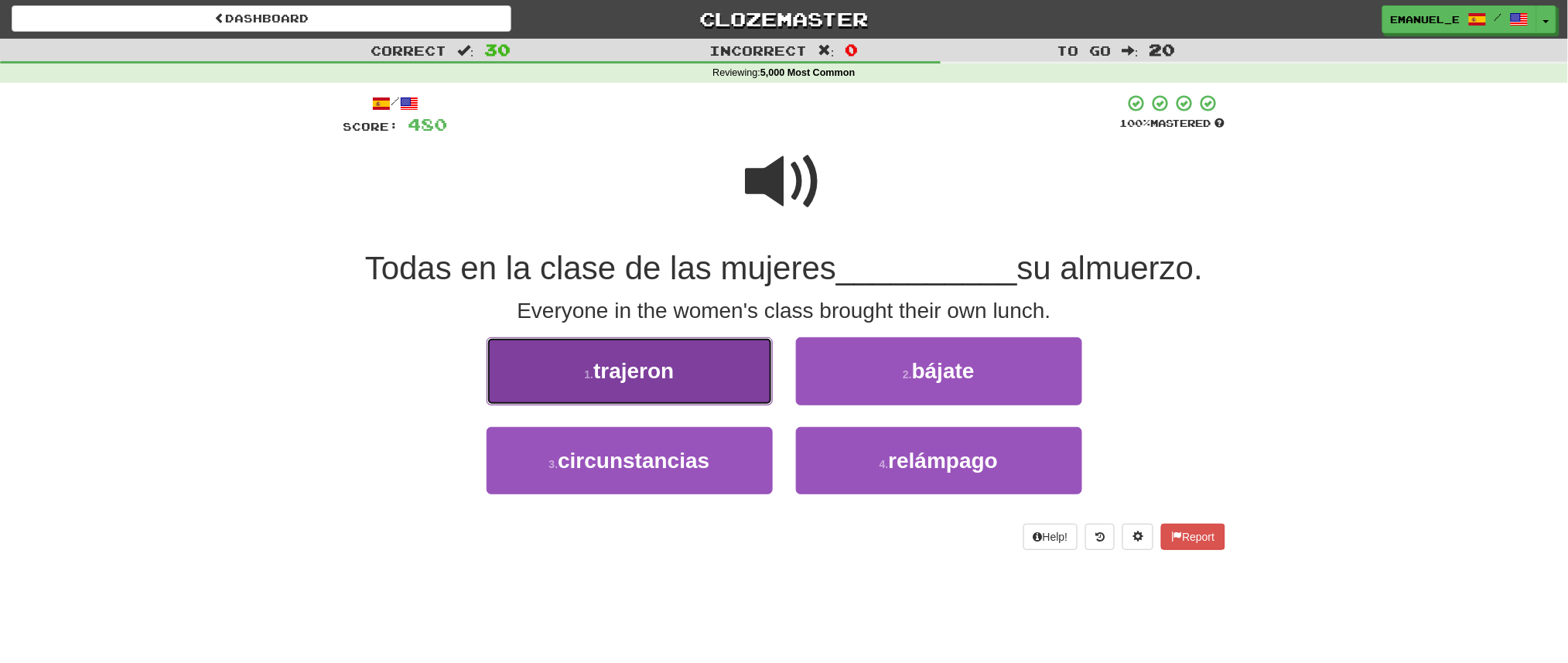
click at [720, 370] on button "1 . trajeron" at bounding box center [629, 371] width 286 height 67
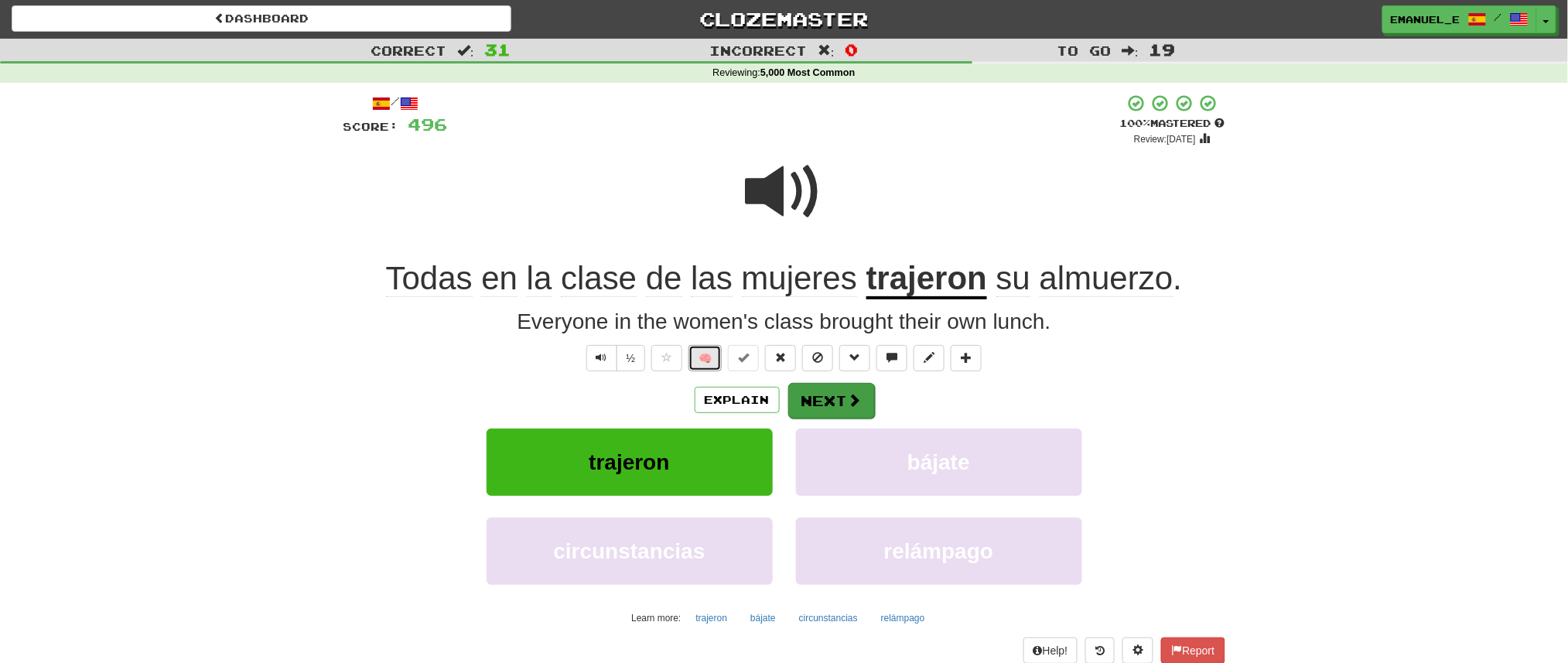
drag, startPoint x: 720, startPoint y: 370, endPoint x: 830, endPoint y: 388, distance: 111.5
click at [830, 388] on div "/ Score: 496 + 16 100 % Mastered Review: 2026-02-17 Todas en la clase de las mu…" at bounding box center [784, 391] width 882 height 595
click at [830, 388] on button "Next" at bounding box center [832, 400] width 87 height 35
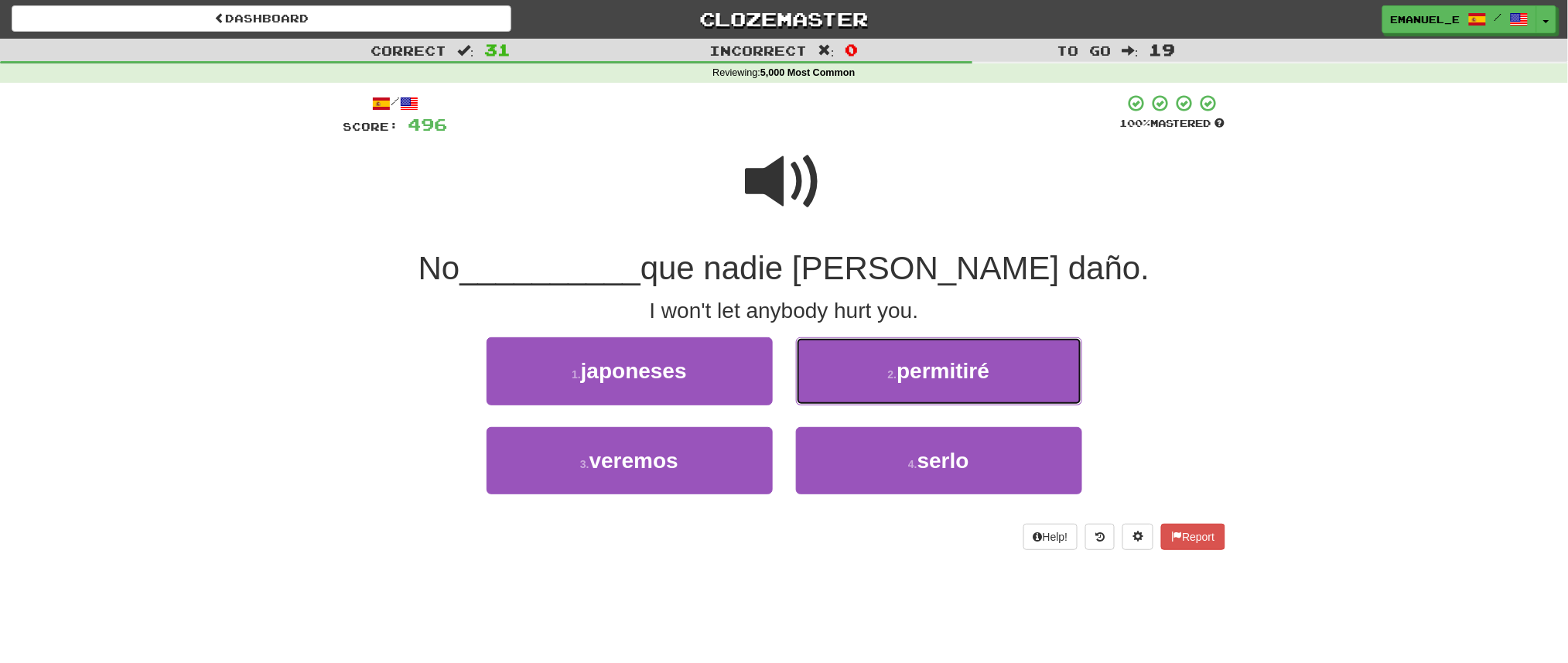
click at [830, 388] on button "2 . permitiré" at bounding box center [939, 371] width 286 height 67
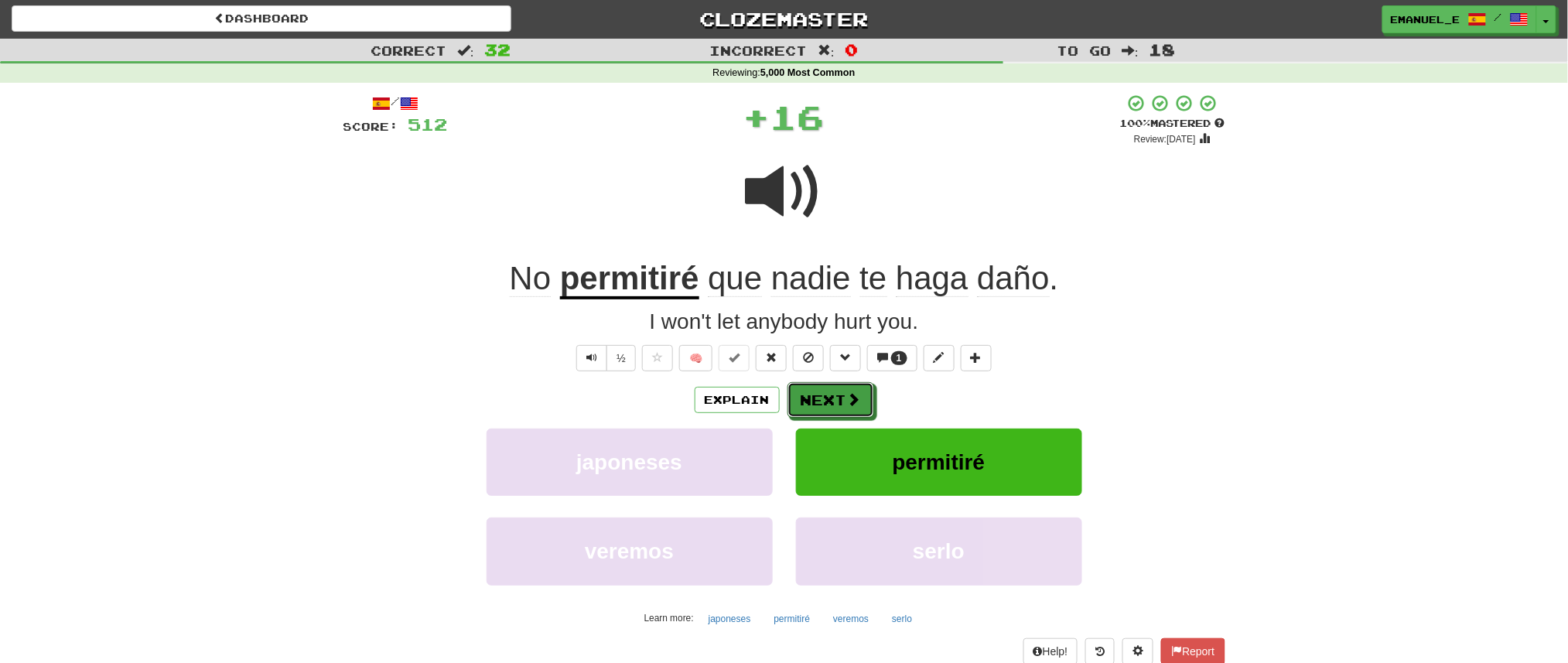
click at [830, 388] on button "Next" at bounding box center [831, 400] width 87 height 35
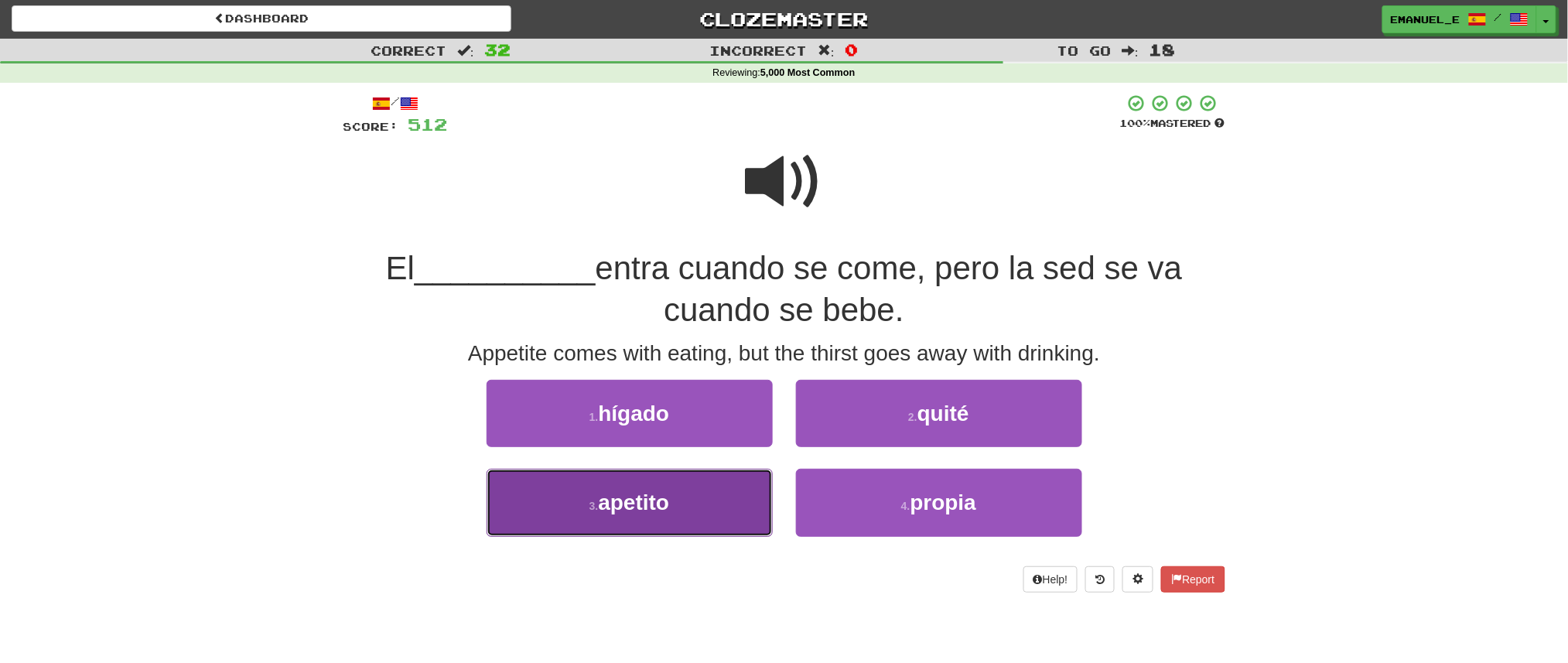
click at [732, 471] on button "3 . apetito" at bounding box center [629, 502] width 286 height 67
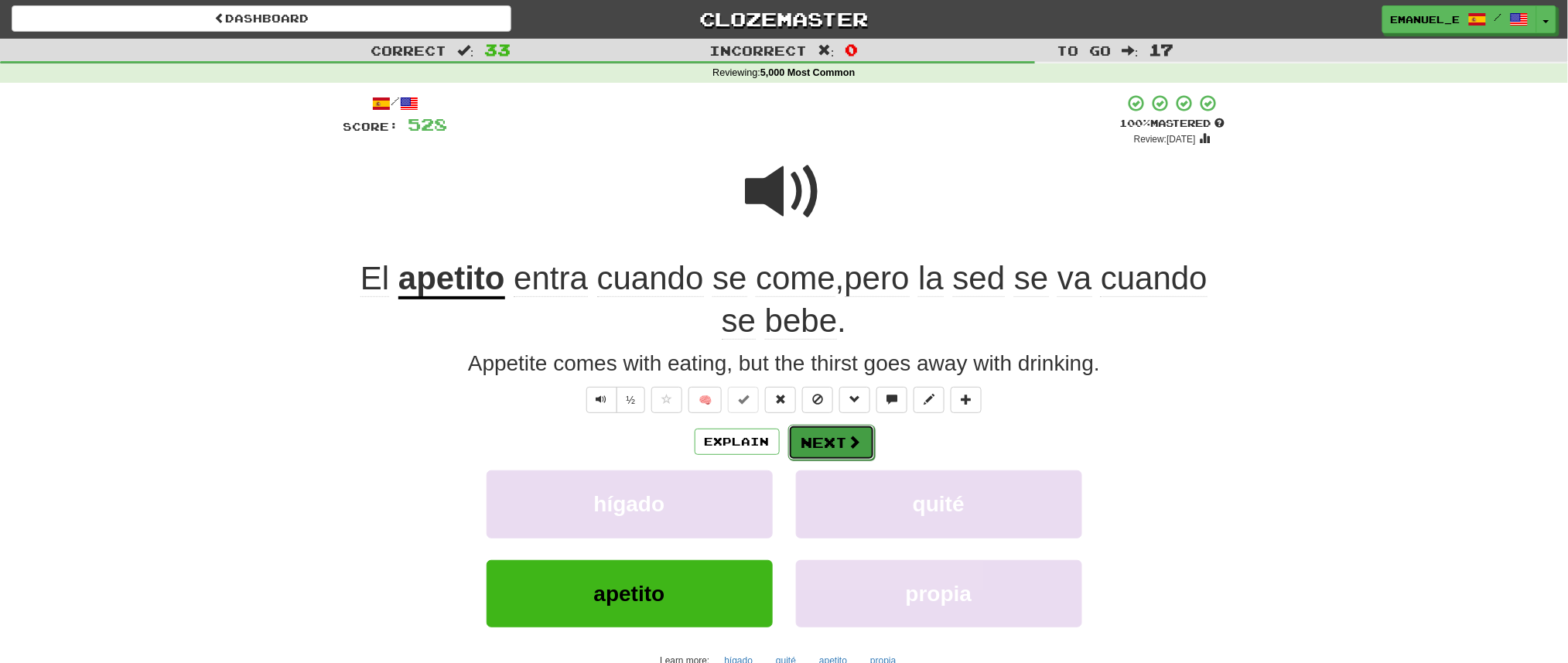
click at [813, 440] on button "Next" at bounding box center [832, 442] width 87 height 35
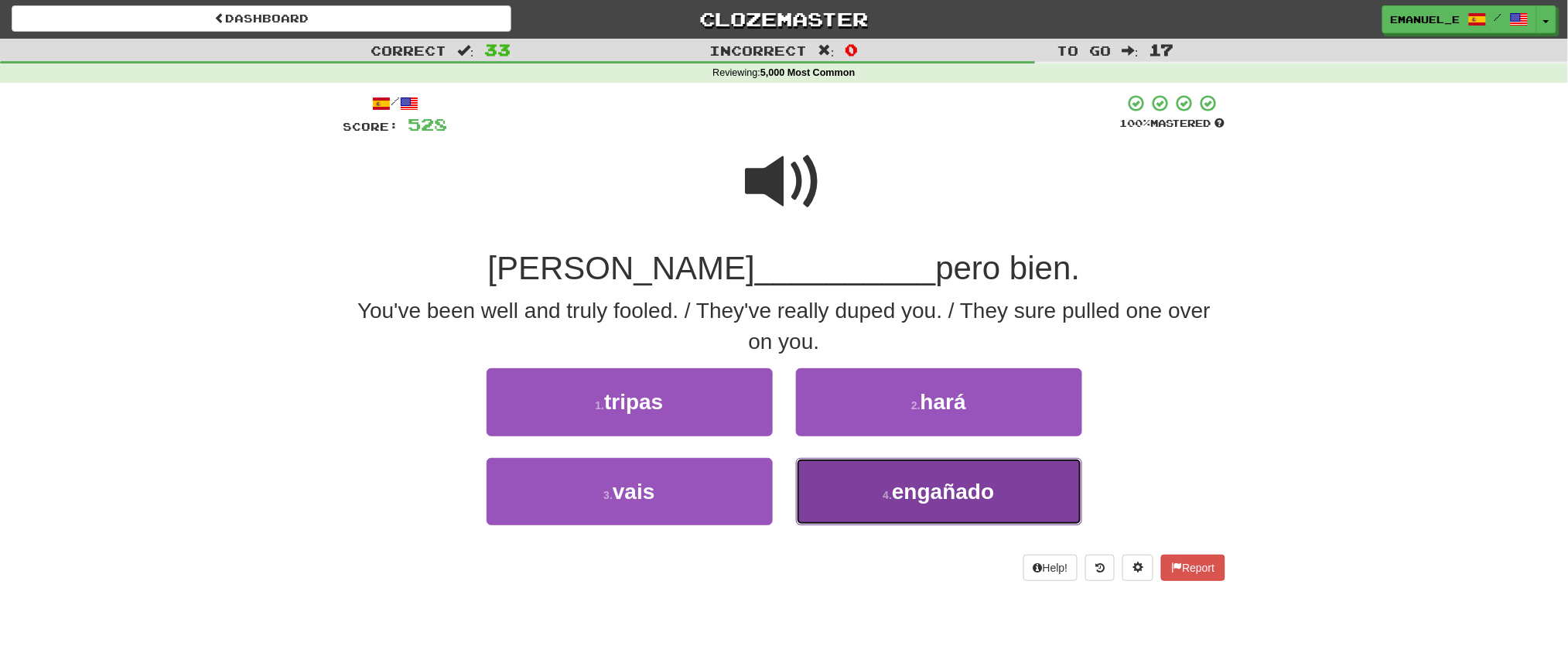
click at [897, 495] on span "engañado" at bounding box center [943, 492] width 102 height 24
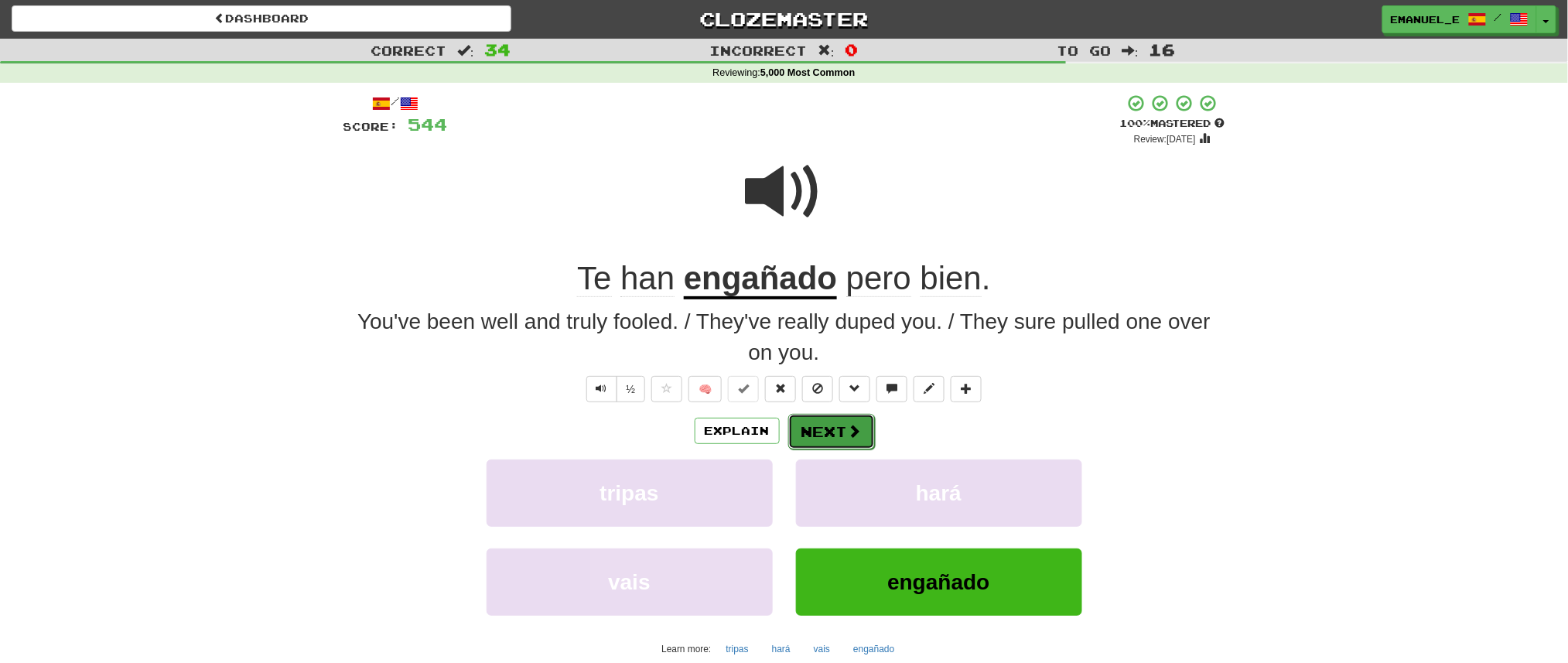
click at [851, 417] on button "Next" at bounding box center [832, 431] width 87 height 35
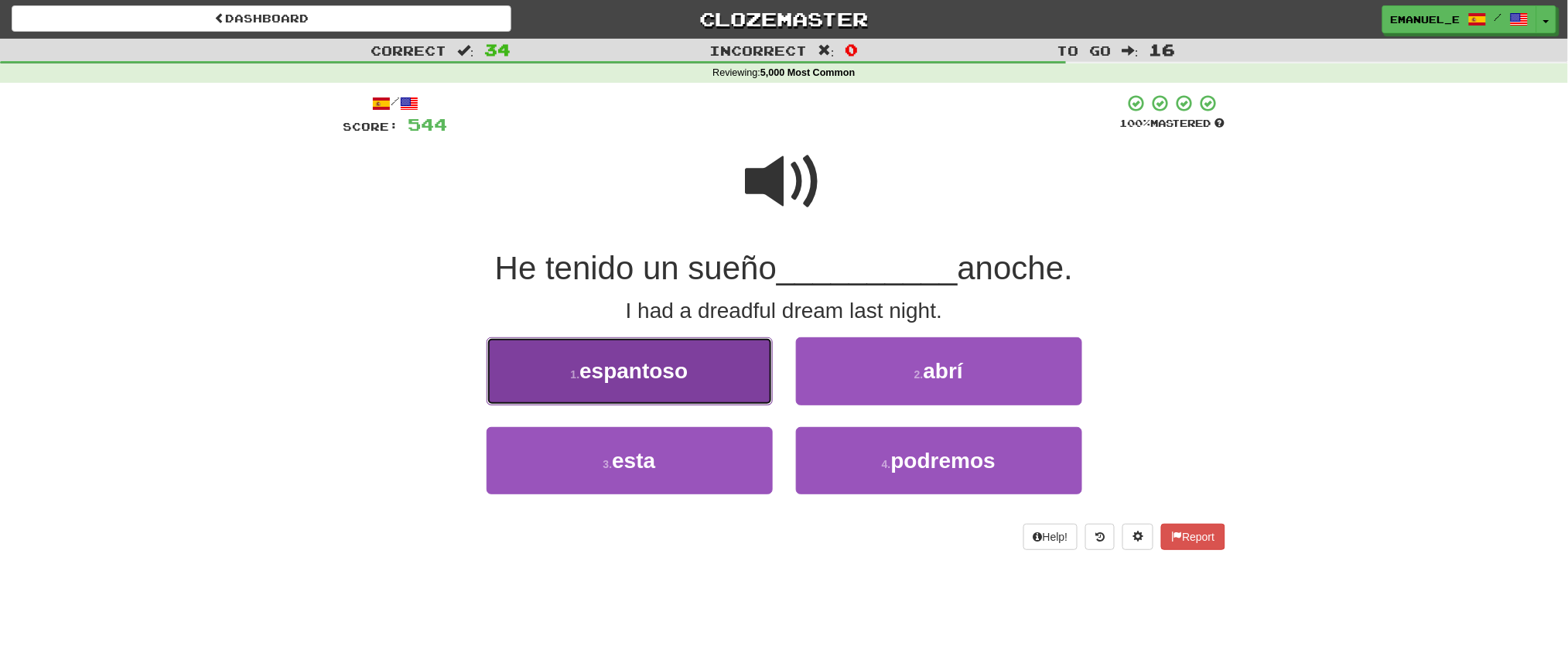
click at [685, 366] on span "espantoso" at bounding box center [633, 370] width 108 height 24
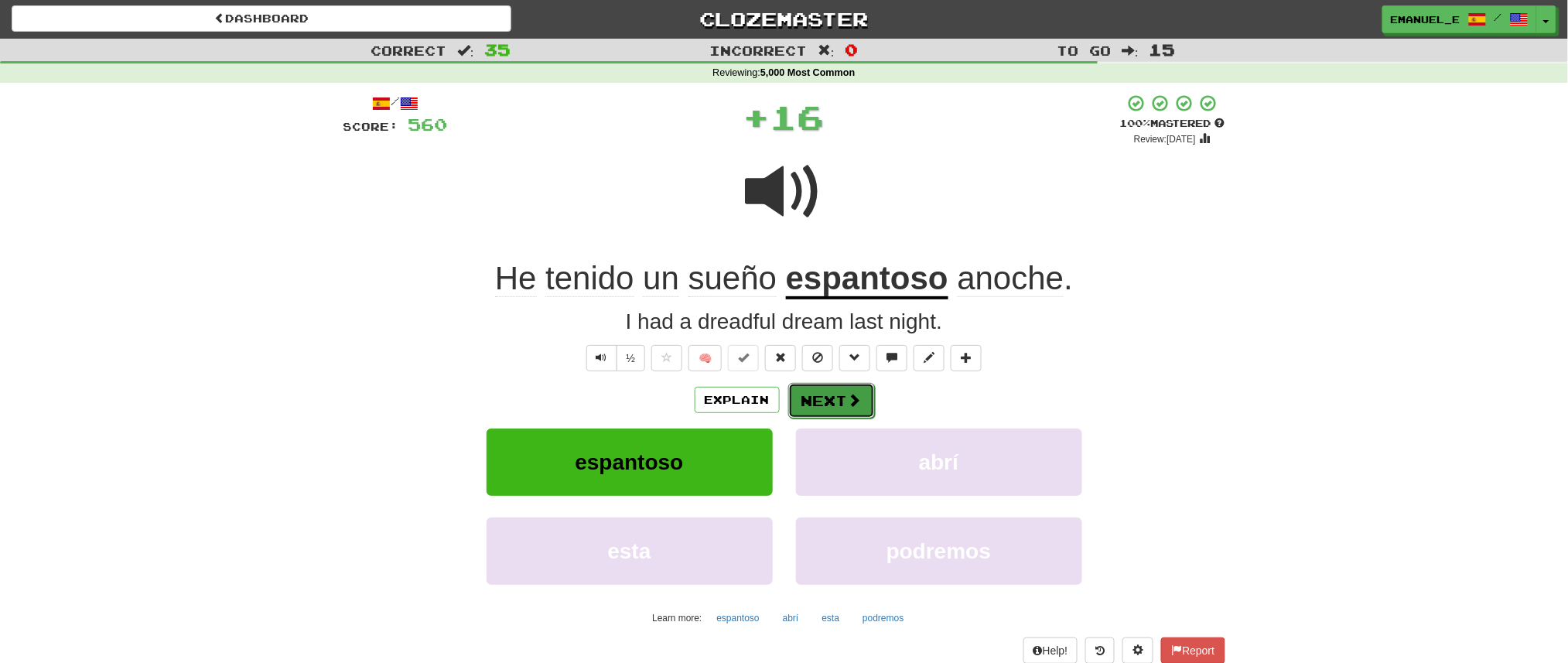
click at [813, 400] on button "Next" at bounding box center [832, 400] width 87 height 35
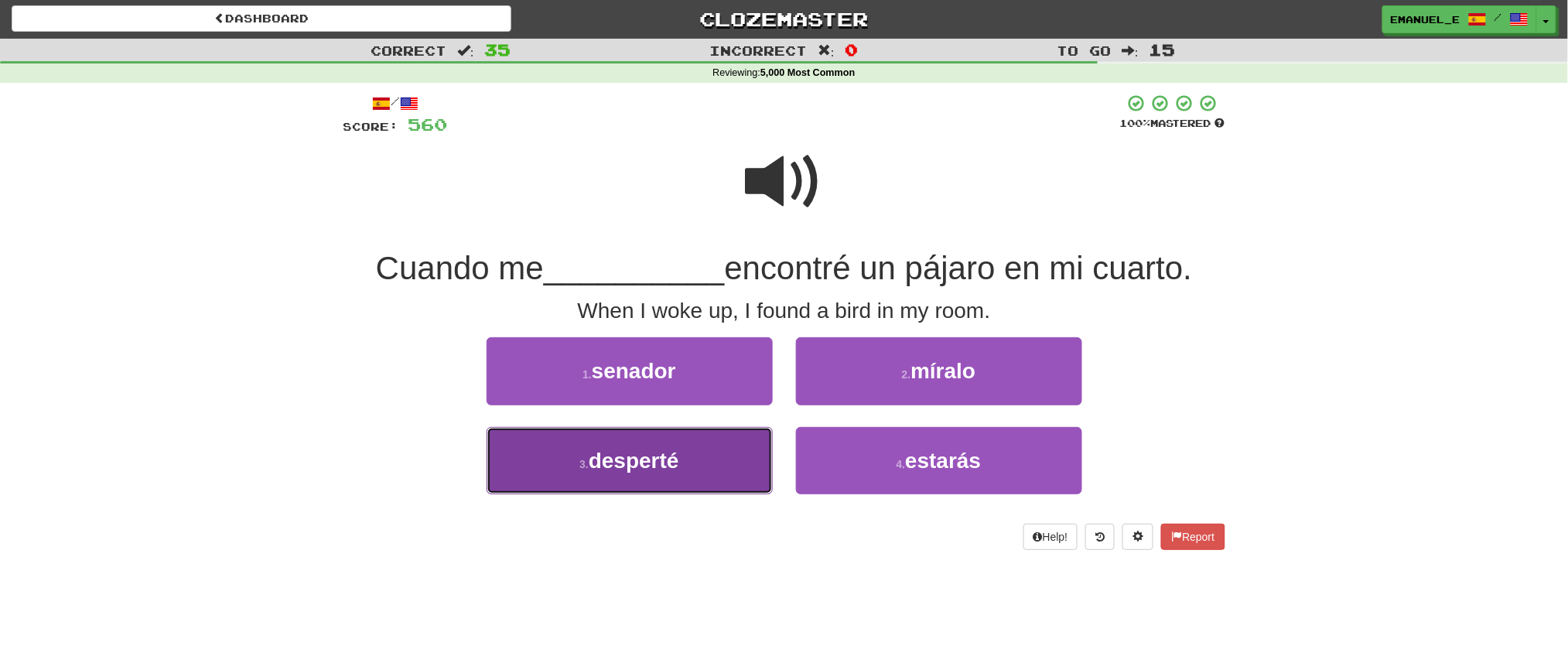
click at [727, 452] on button "3 . desperté" at bounding box center [629, 461] width 286 height 67
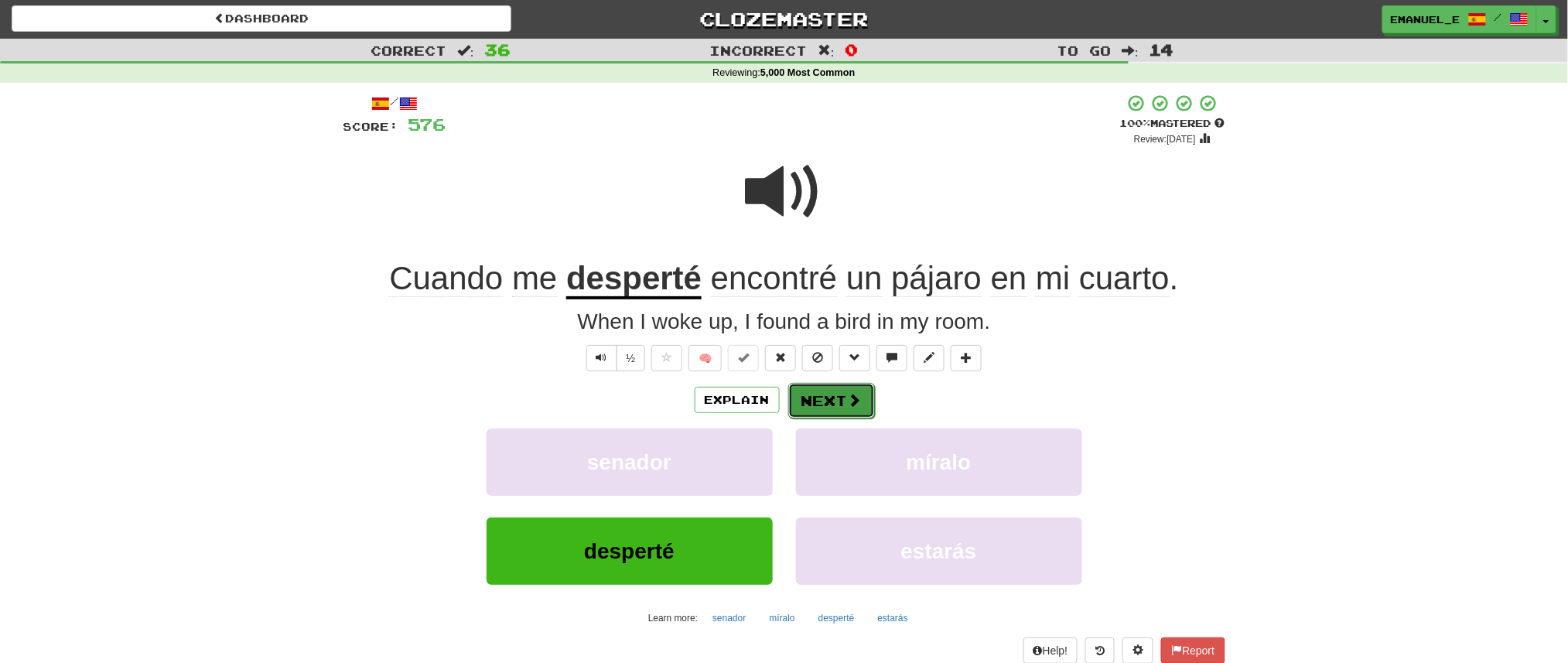
click at [827, 388] on button "Next" at bounding box center [832, 400] width 87 height 35
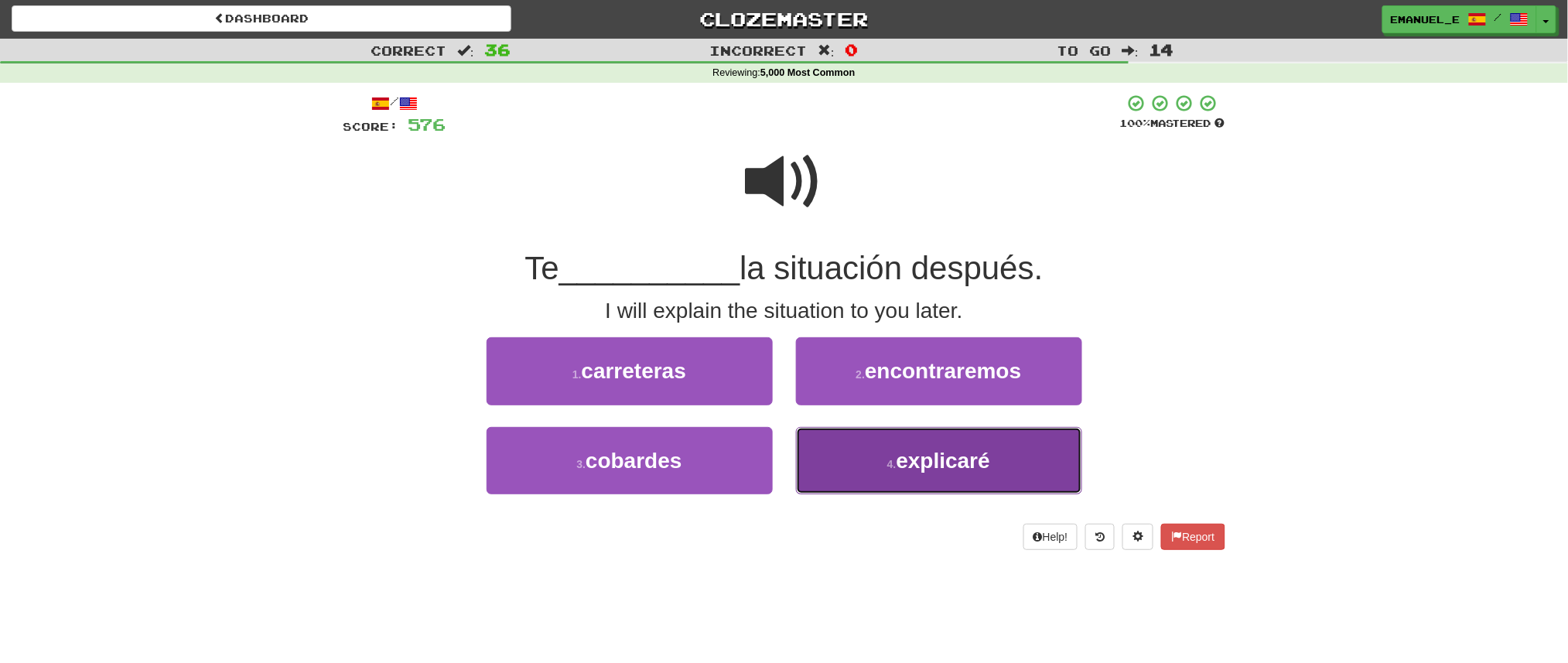
click at [859, 452] on button "4 . explicaré" at bounding box center [939, 461] width 286 height 67
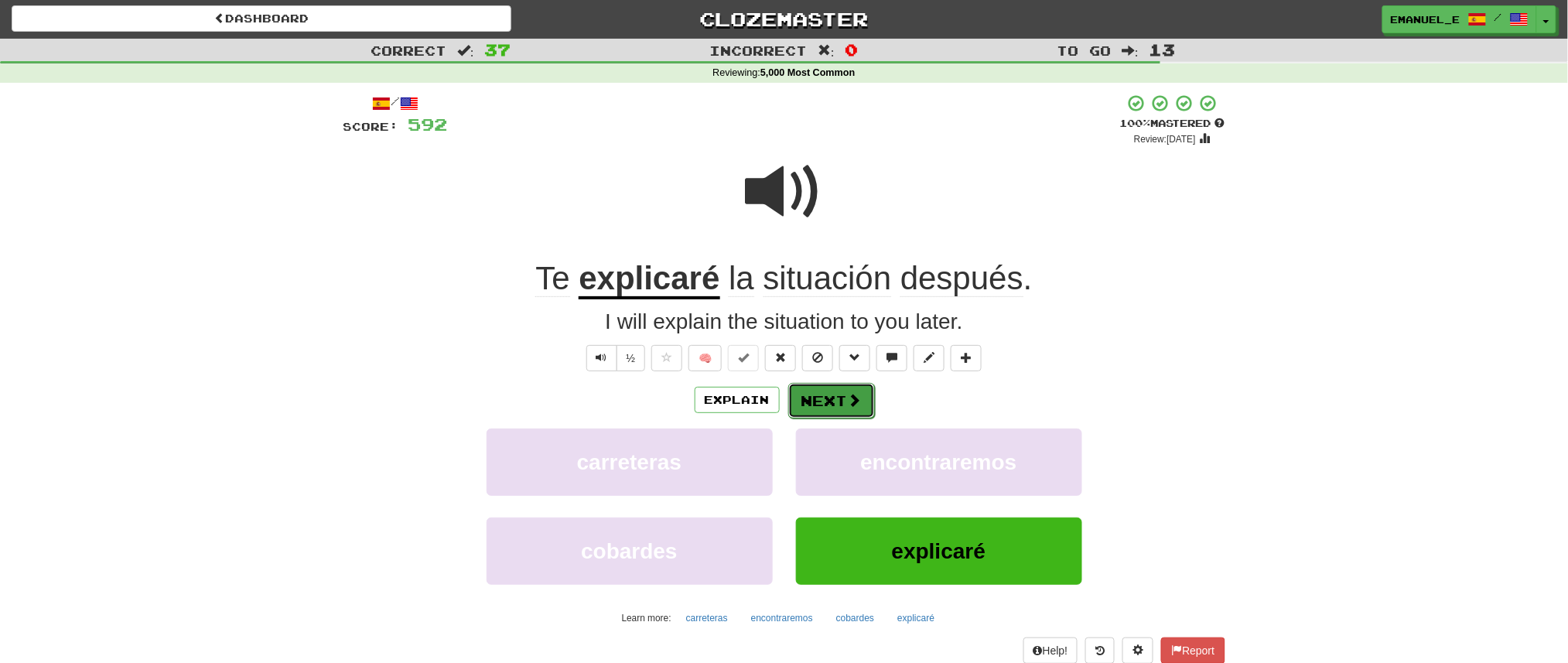
click at [827, 395] on button "Next" at bounding box center [832, 400] width 87 height 35
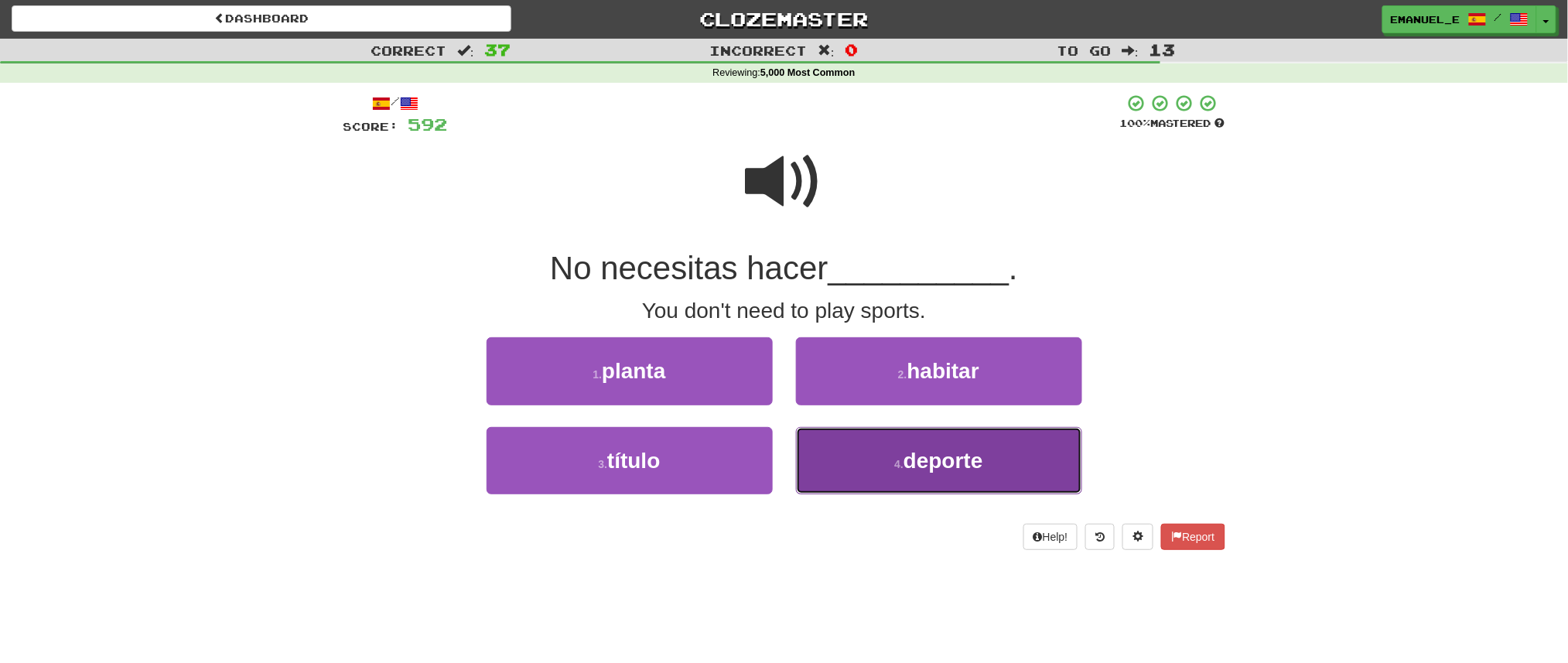
click at [855, 464] on button "4 . deporte" at bounding box center [939, 461] width 286 height 67
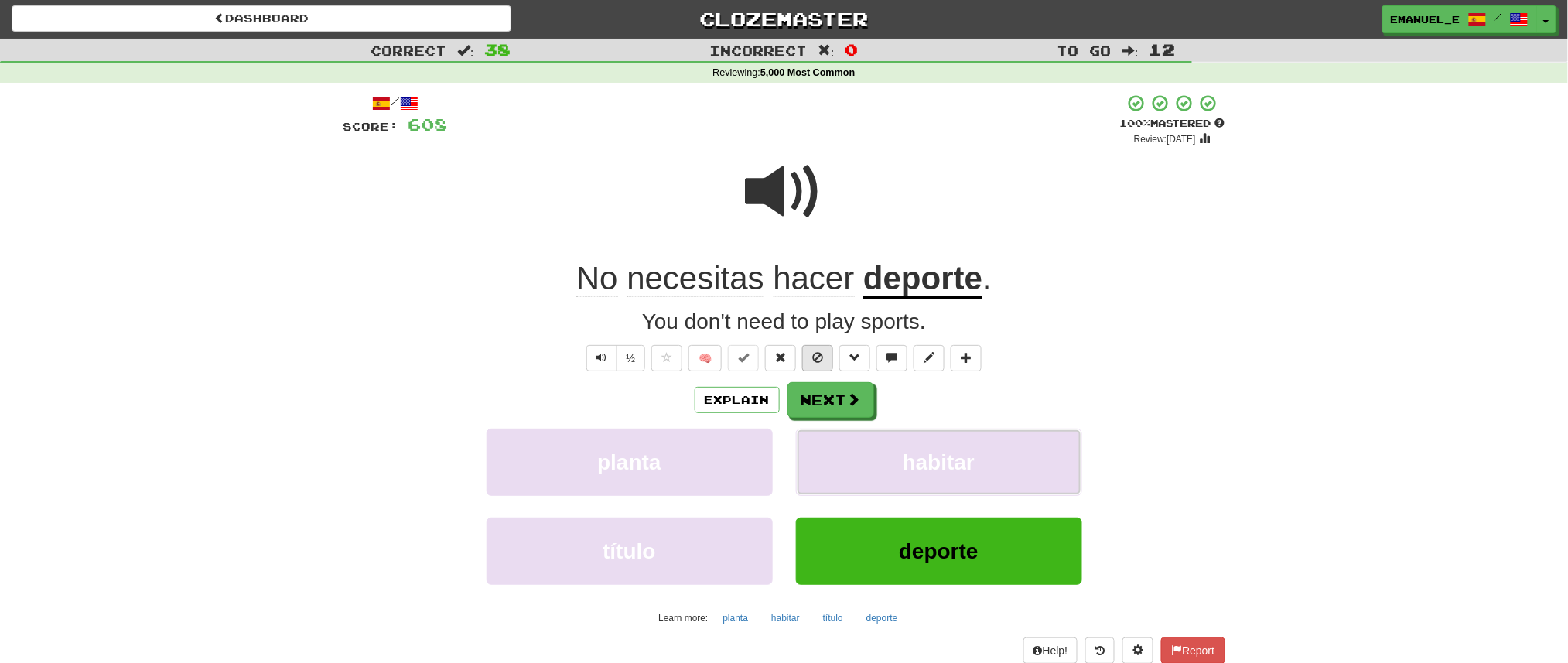
drag, startPoint x: 855, startPoint y: 464, endPoint x: 813, endPoint y: 365, distance: 107.5
click at [813, 365] on div "/ Score: 608 + 16 100 % Mastered Review: 2026-02-17 No necesitas hacer deporte …" at bounding box center [784, 391] width 882 height 595
click at [819, 385] on button "Next" at bounding box center [832, 400] width 87 height 35
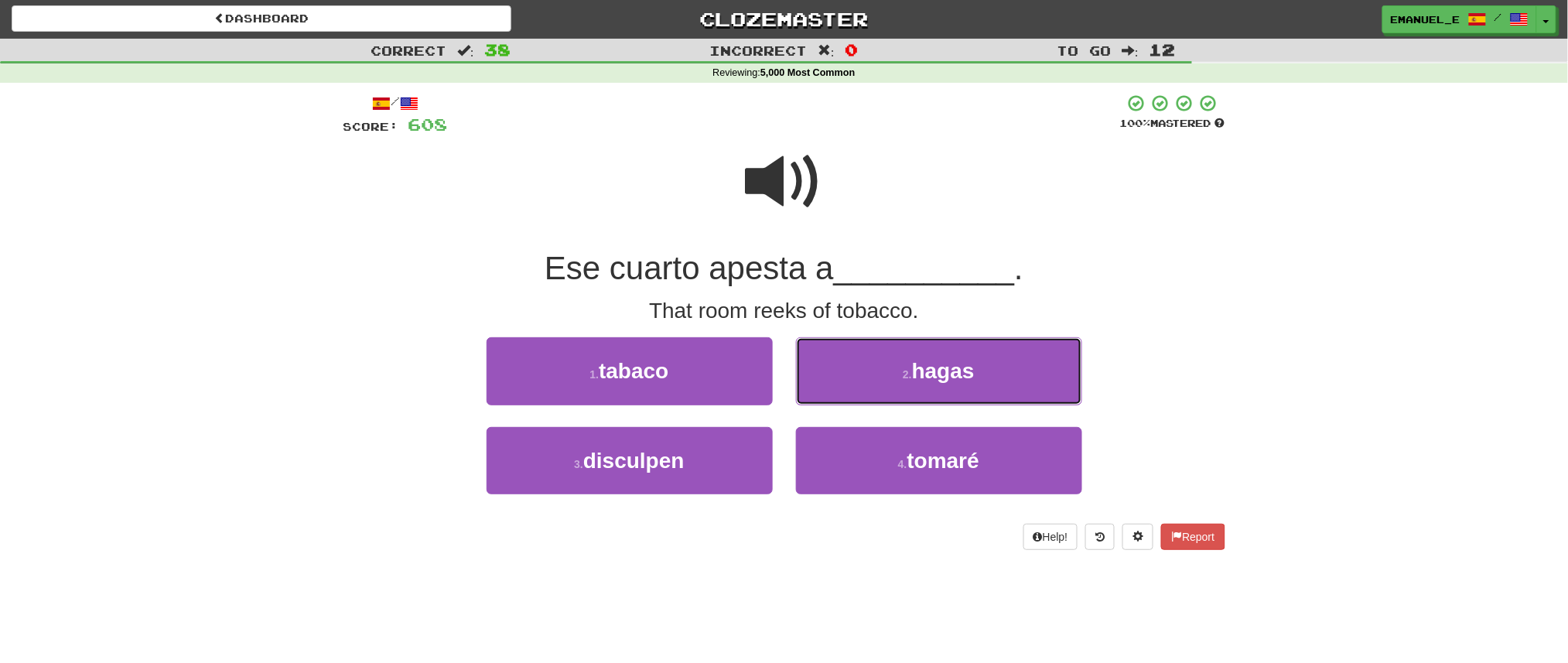
click at [819, 385] on button "2 . hagas" at bounding box center [939, 371] width 286 height 67
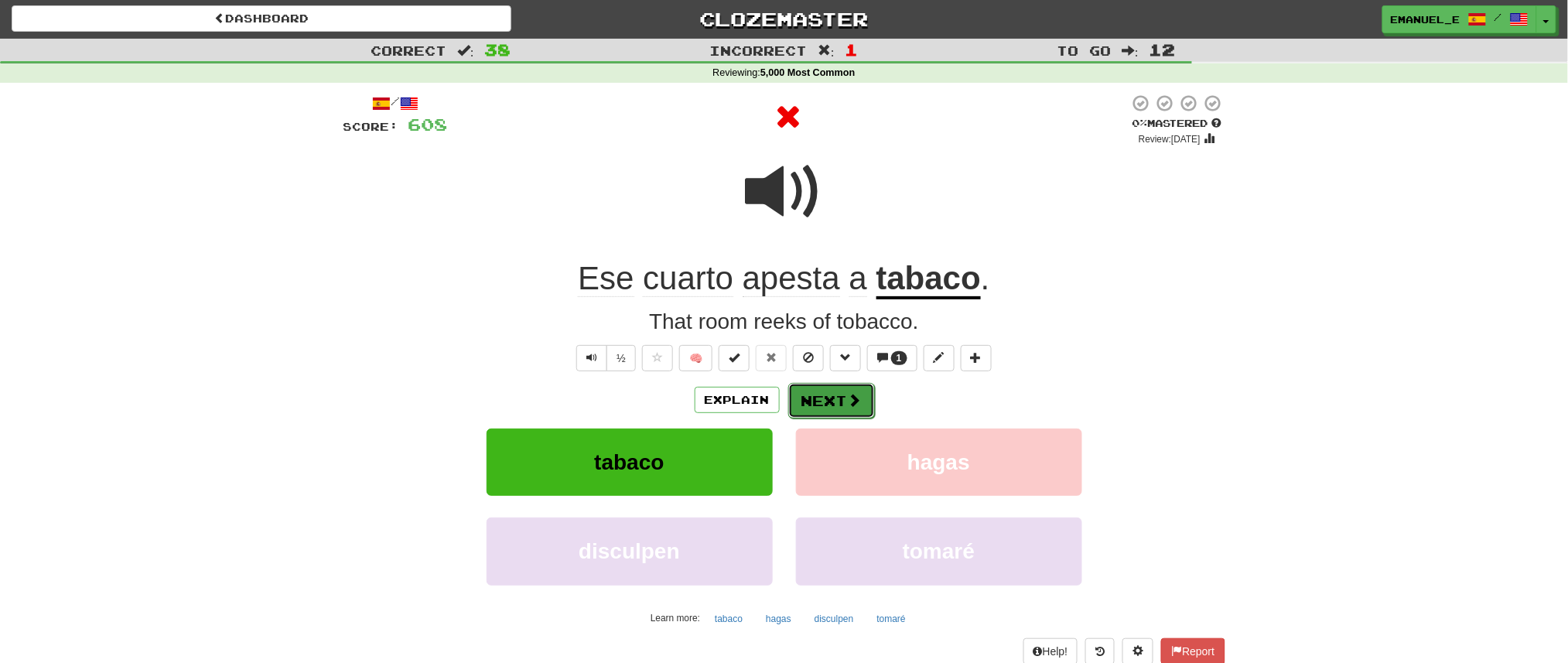
click at [818, 388] on button "Next" at bounding box center [832, 400] width 87 height 35
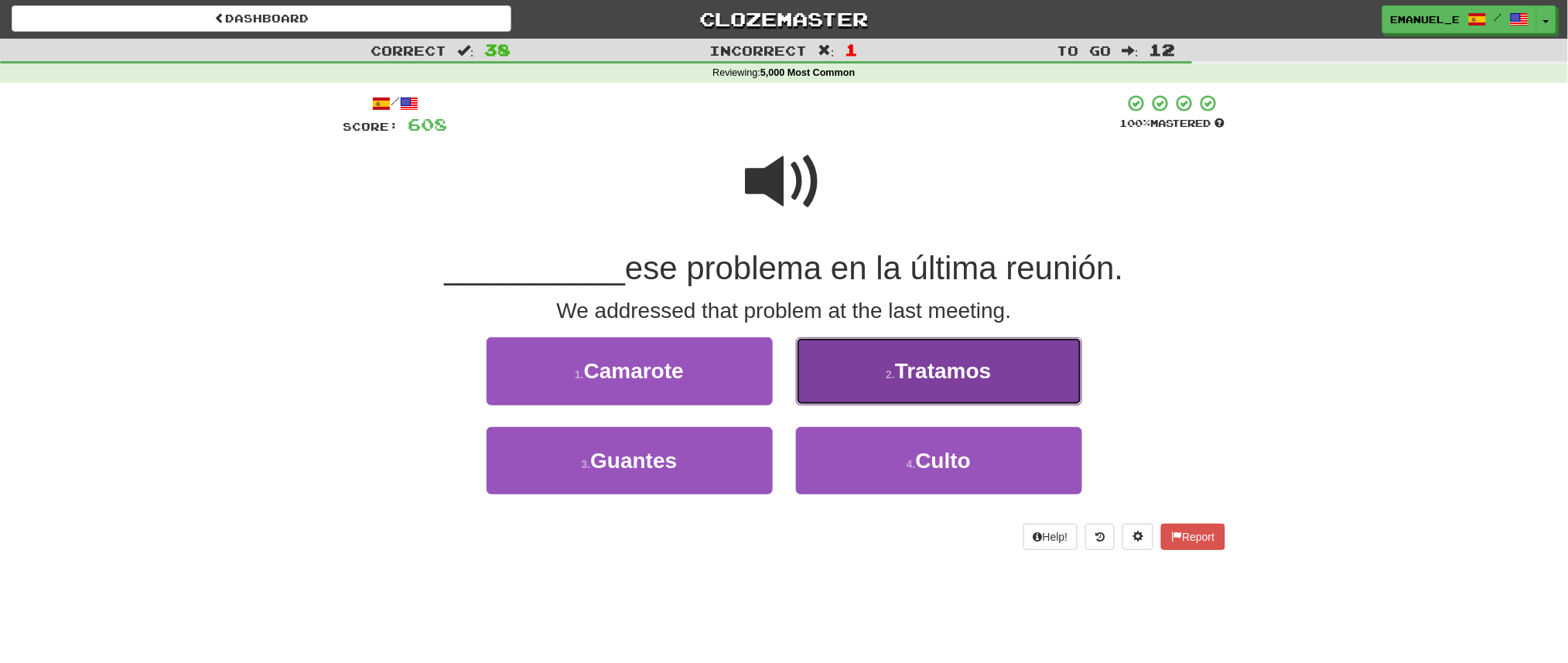
click at [860, 375] on button "2 . Tratamos" at bounding box center [939, 371] width 286 height 67
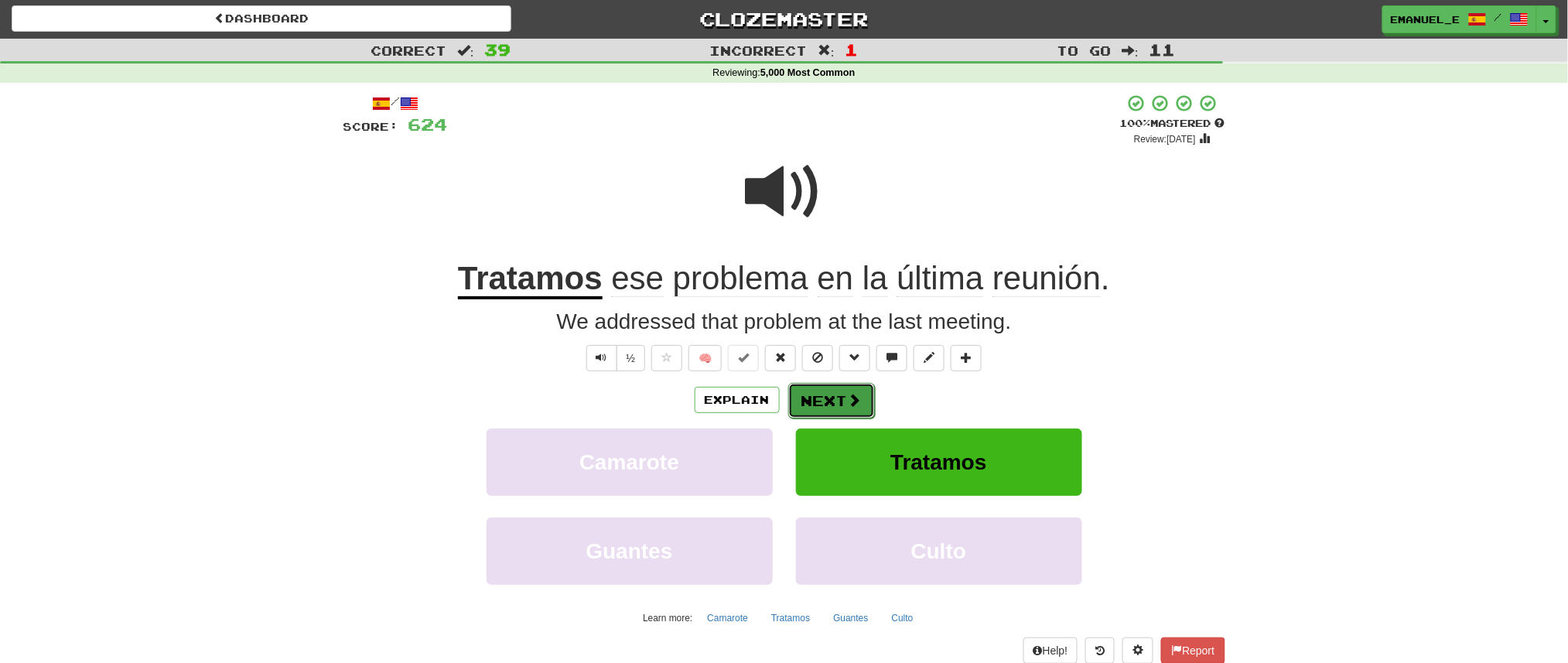
click at [838, 390] on button "Next" at bounding box center [832, 400] width 87 height 35
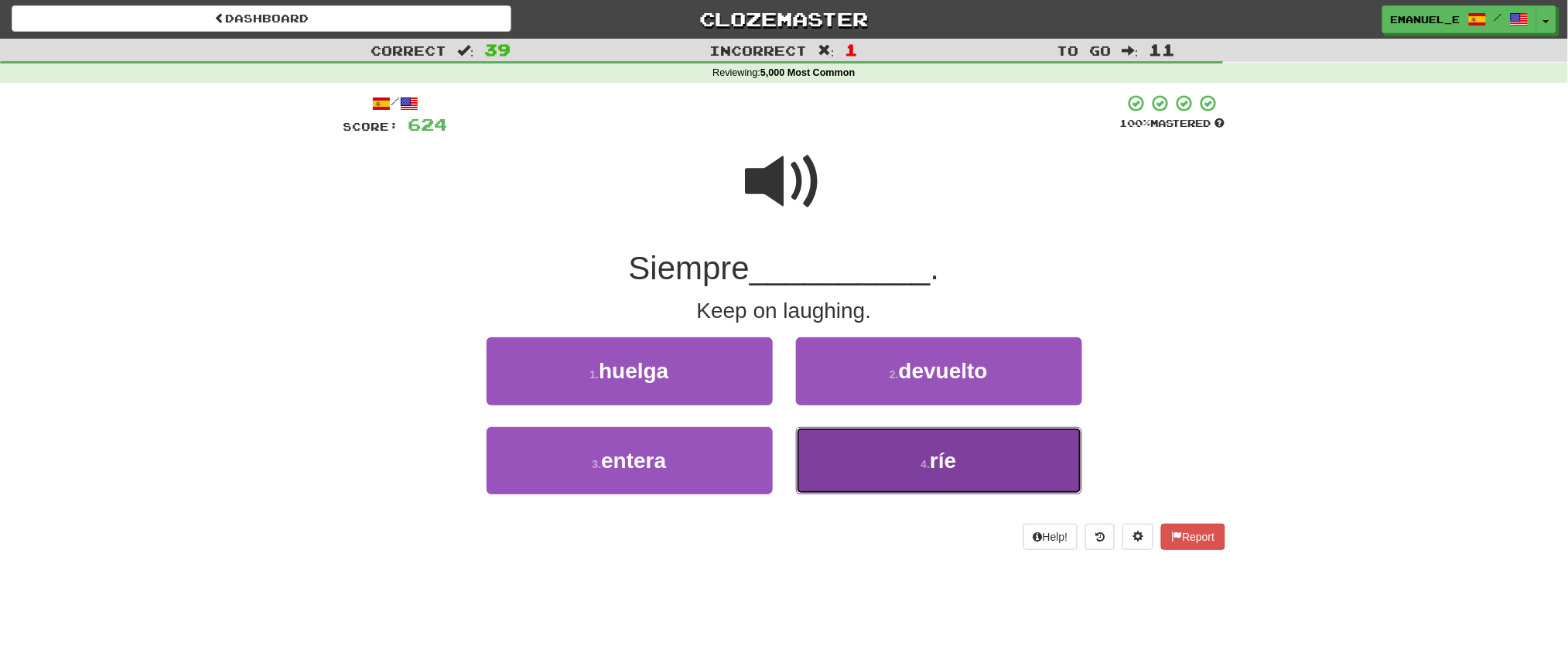
click at [881, 459] on button "4 . ríe" at bounding box center [939, 461] width 286 height 67
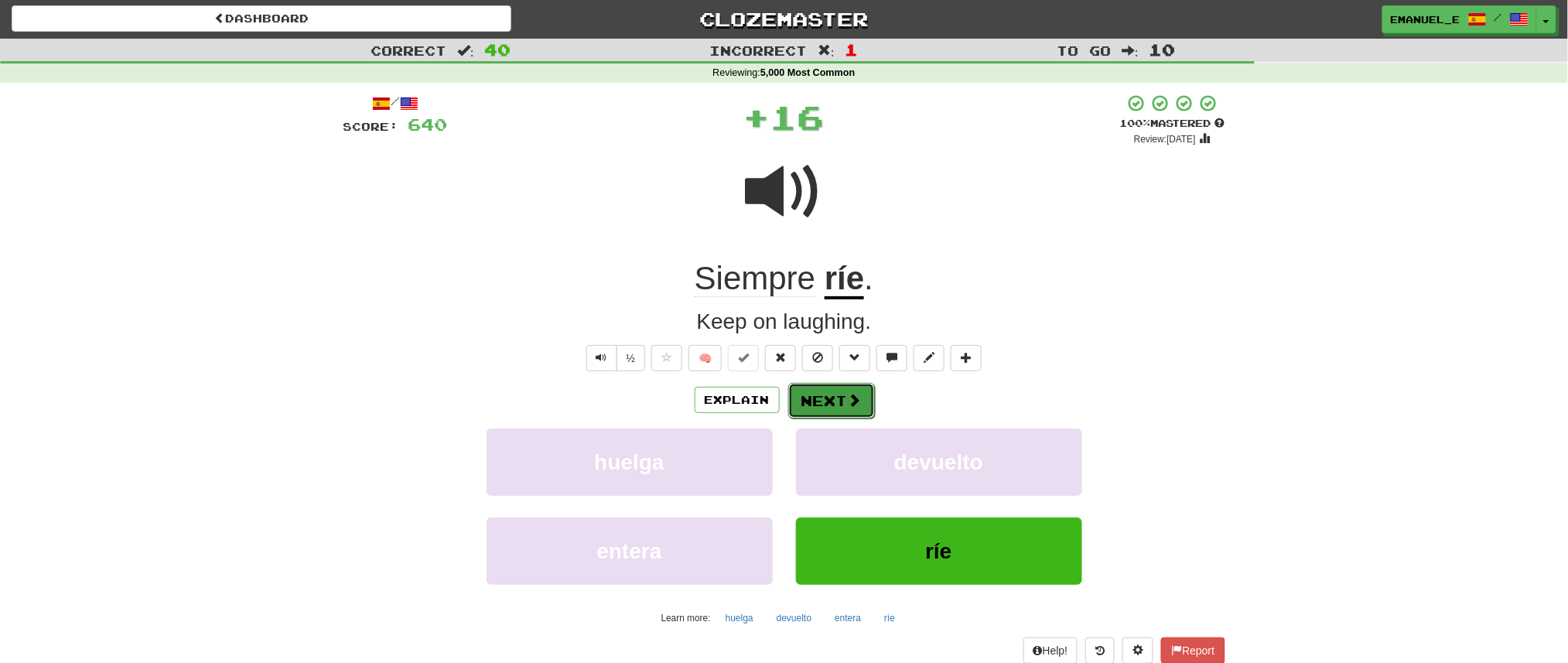
click at [830, 392] on button "Next" at bounding box center [832, 400] width 87 height 35
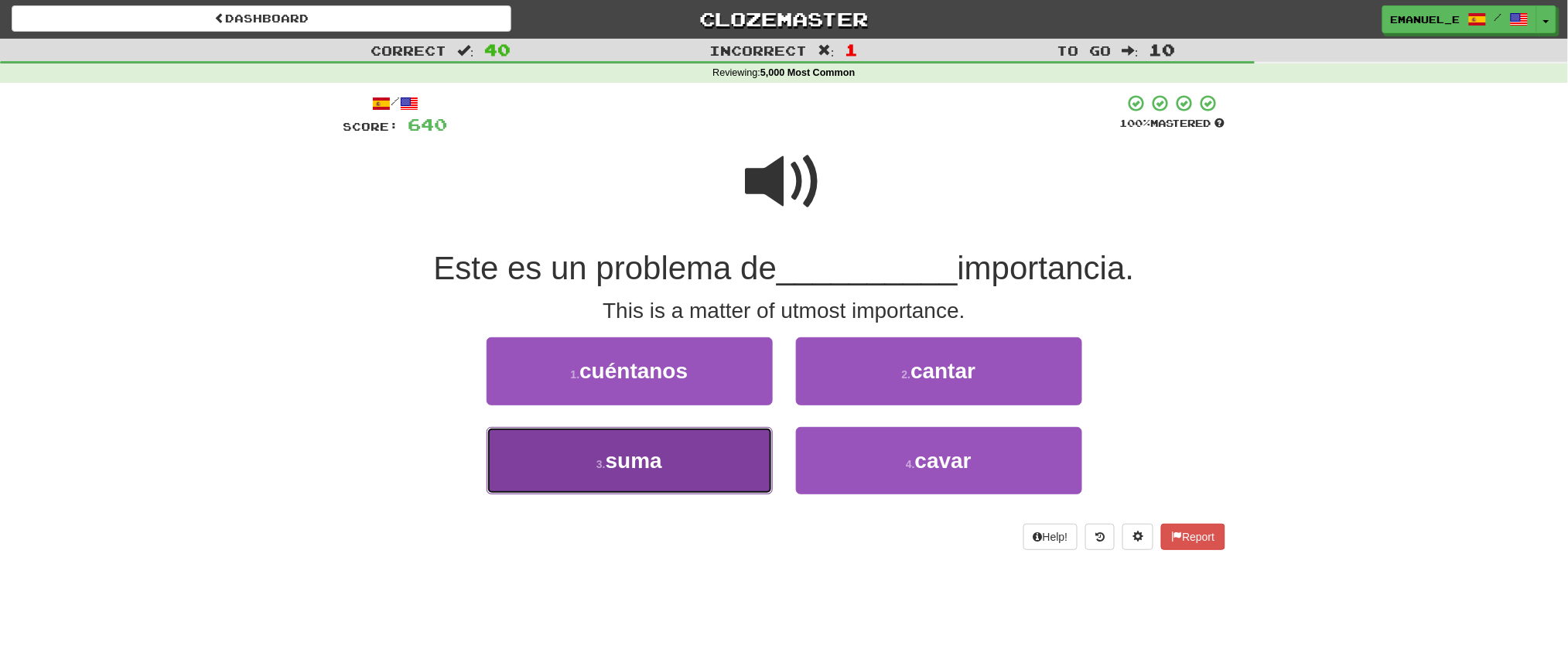
click at [726, 472] on button "3 . suma" at bounding box center [629, 461] width 286 height 67
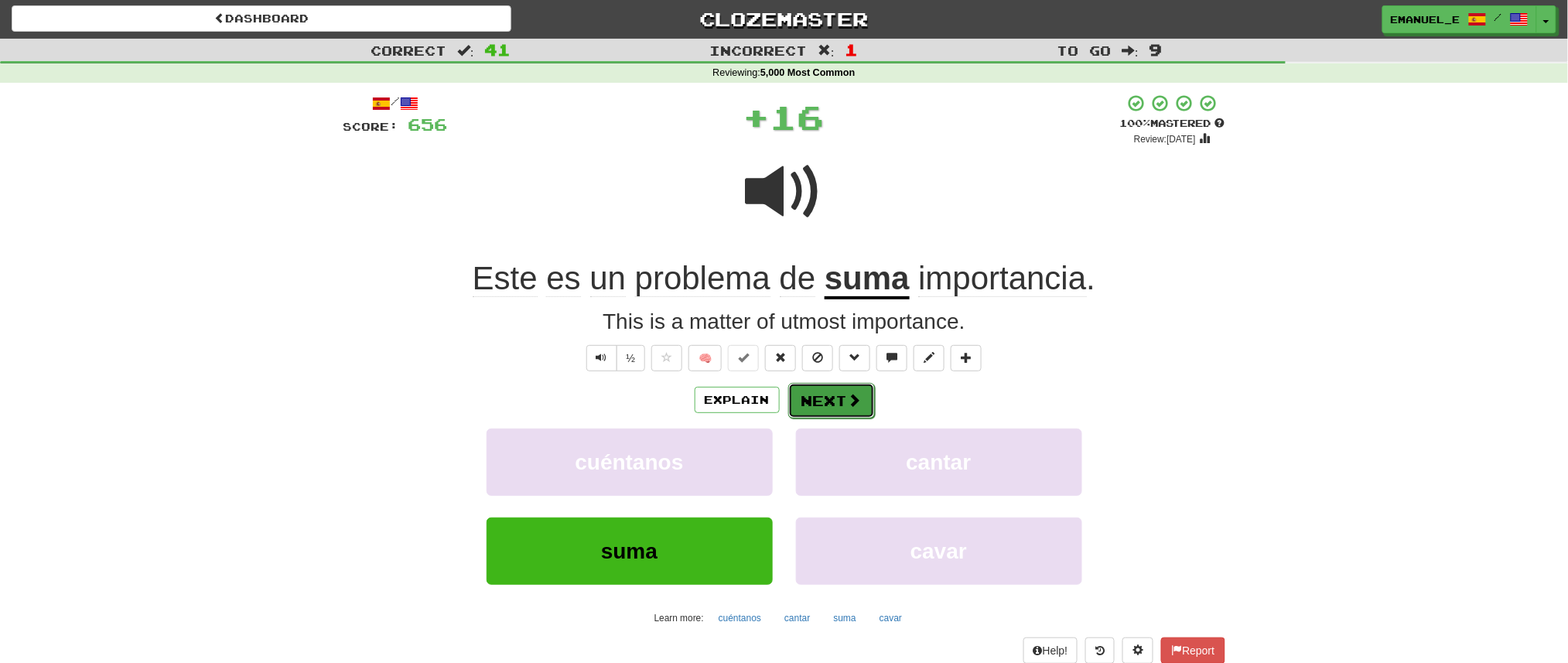
click at [821, 393] on button "Next" at bounding box center [832, 400] width 87 height 35
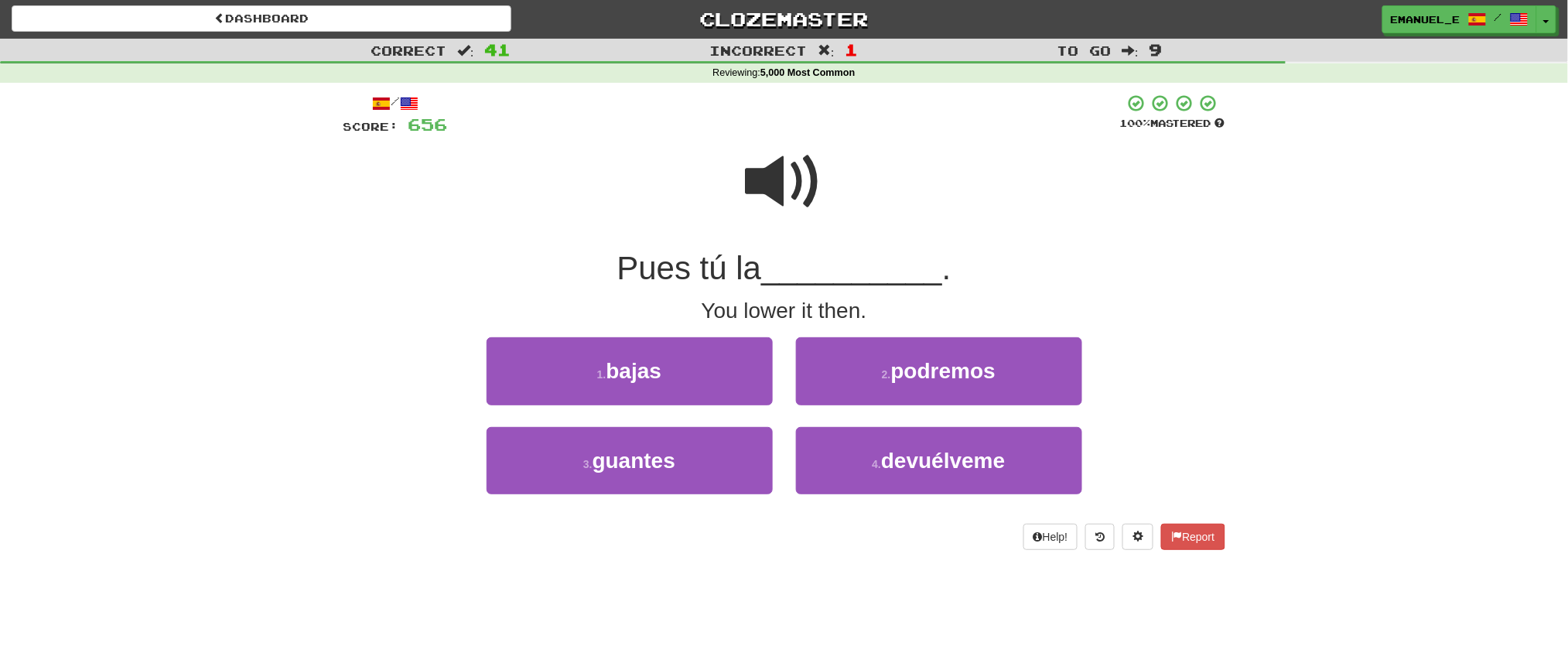
click at [721, 409] on div "1 . bajas" at bounding box center [630, 382] width 310 height 89
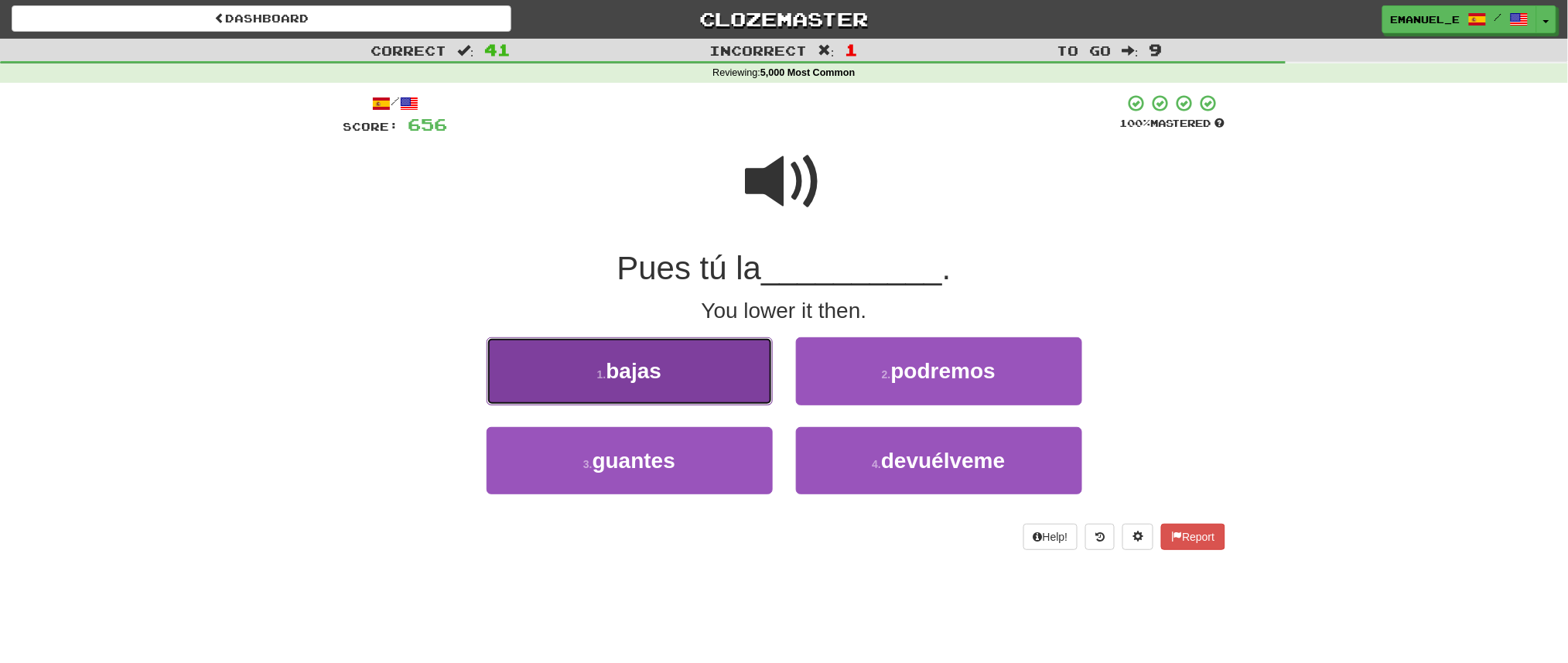
click at [720, 381] on button "1 . bajas" at bounding box center [629, 371] width 286 height 67
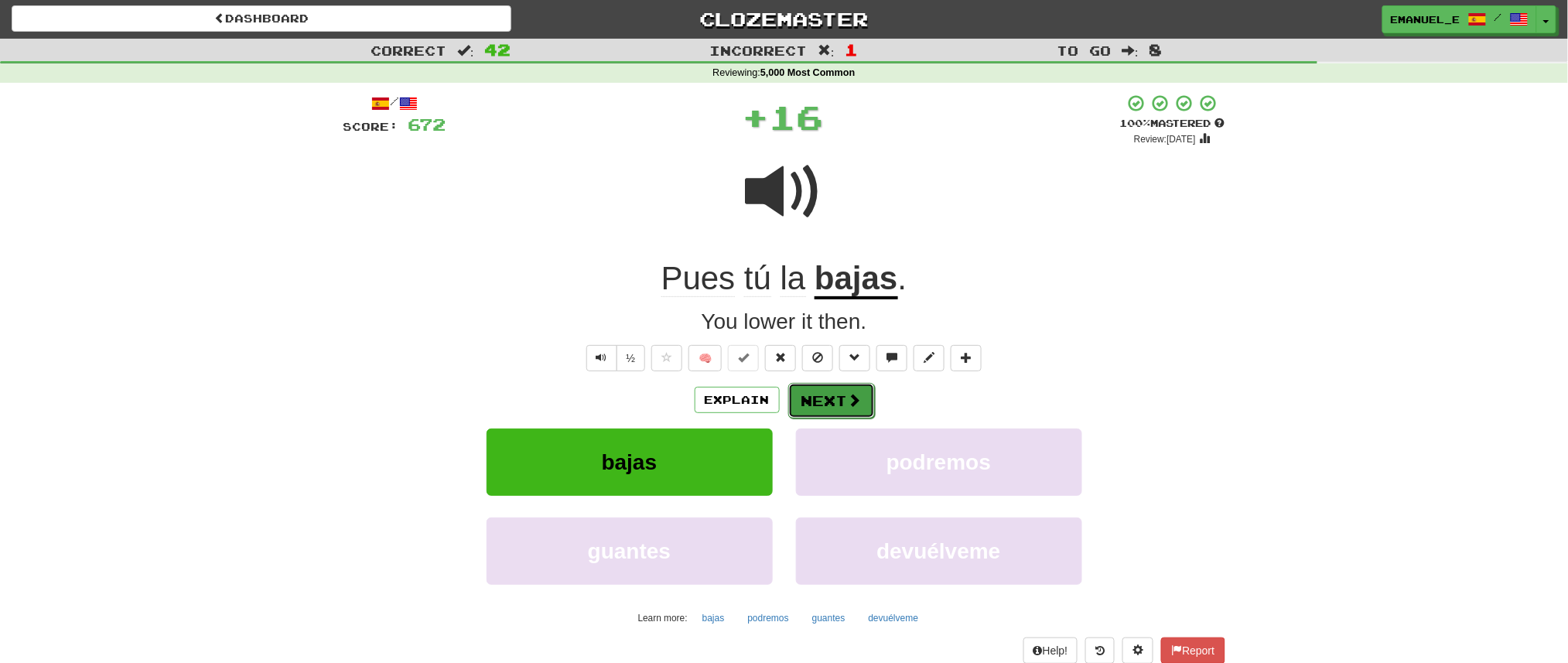
click at [836, 406] on button "Next" at bounding box center [832, 400] width 87 height 35
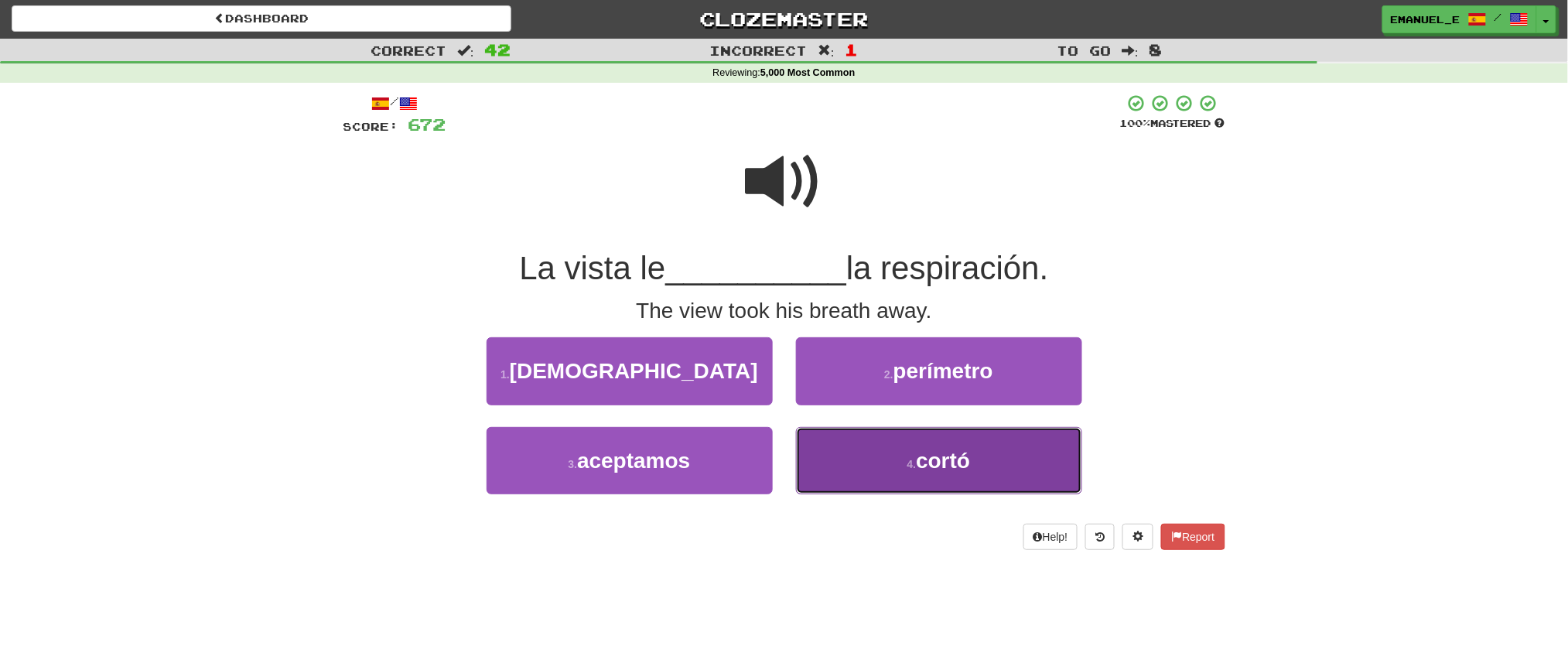
click at [886, 484] on button "4 . cortó" at bounding box center [939, 461] width 286 height 67
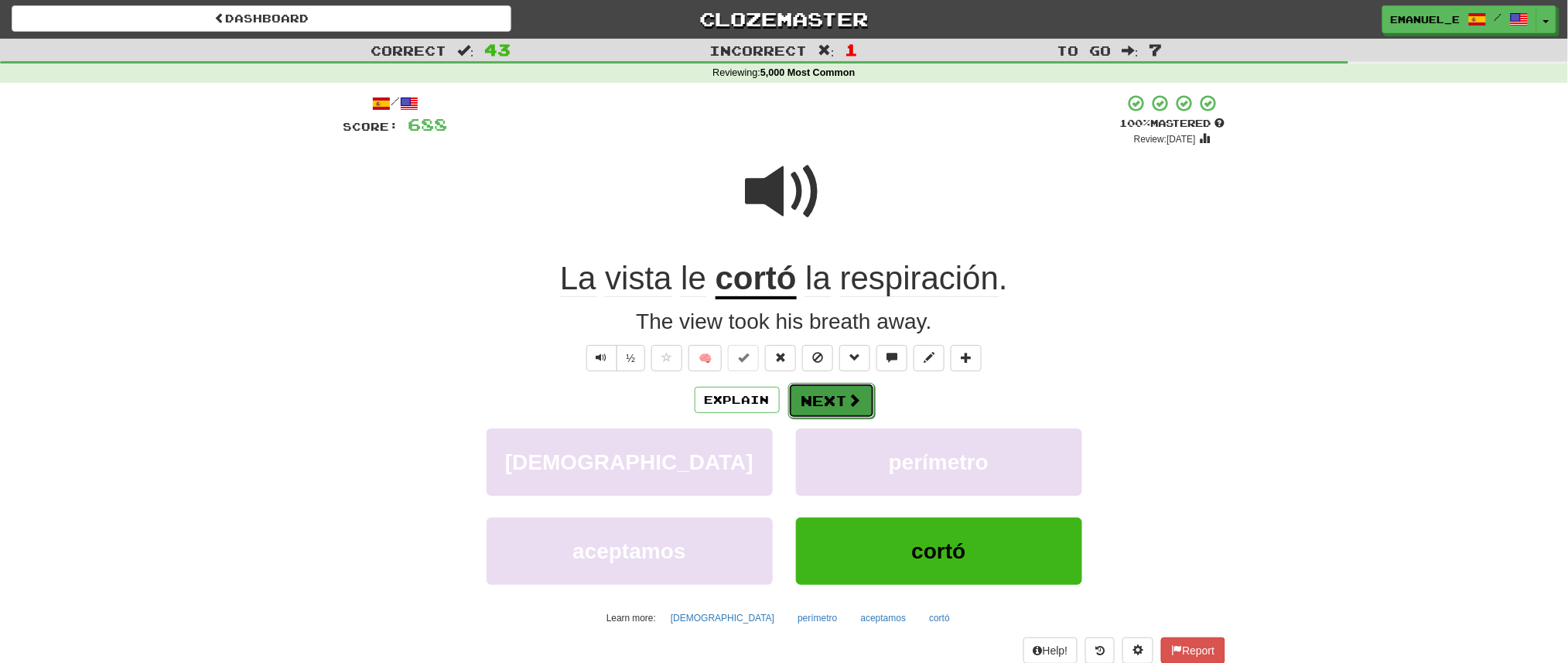
click at [848, 397] on span at bounding box center [854, 400] width 14 height 14
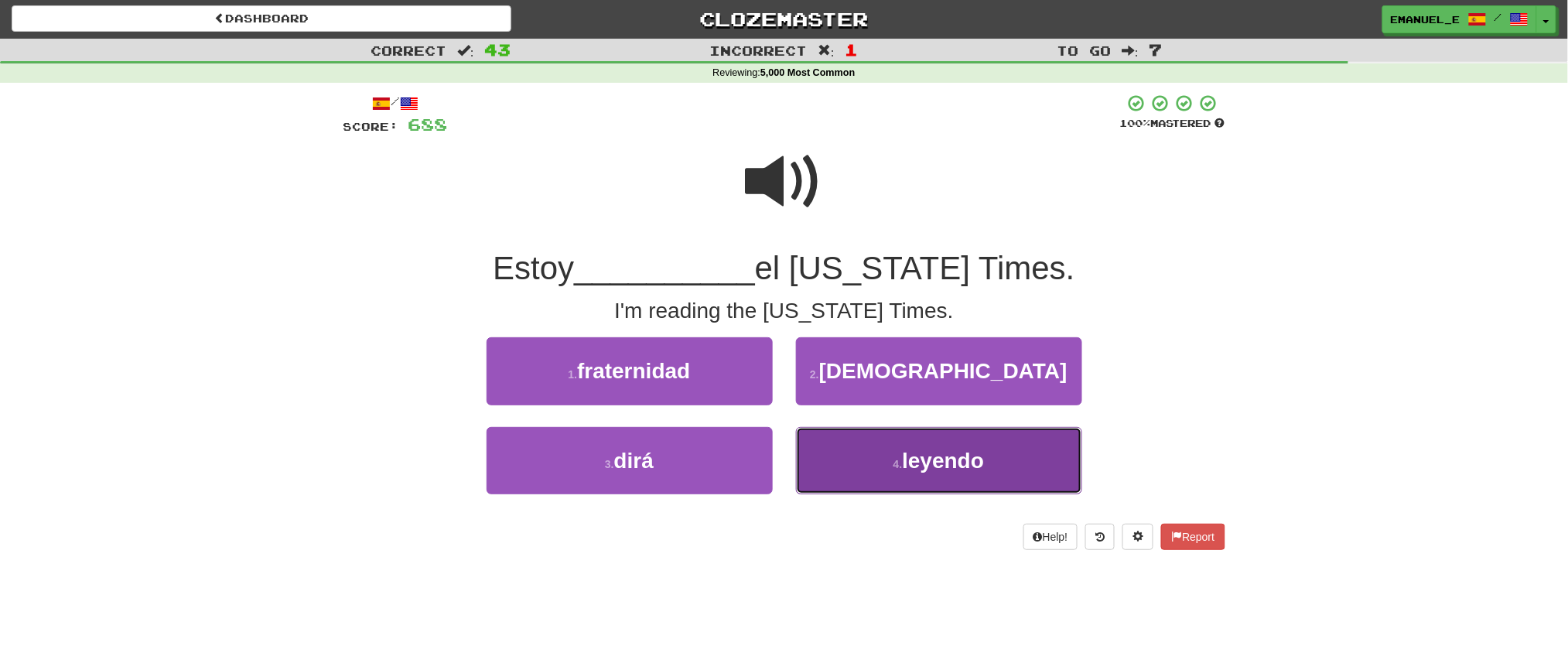
click at [910, 452] on span "leyendo" at bounding box center [943, 461] width 82 height 24
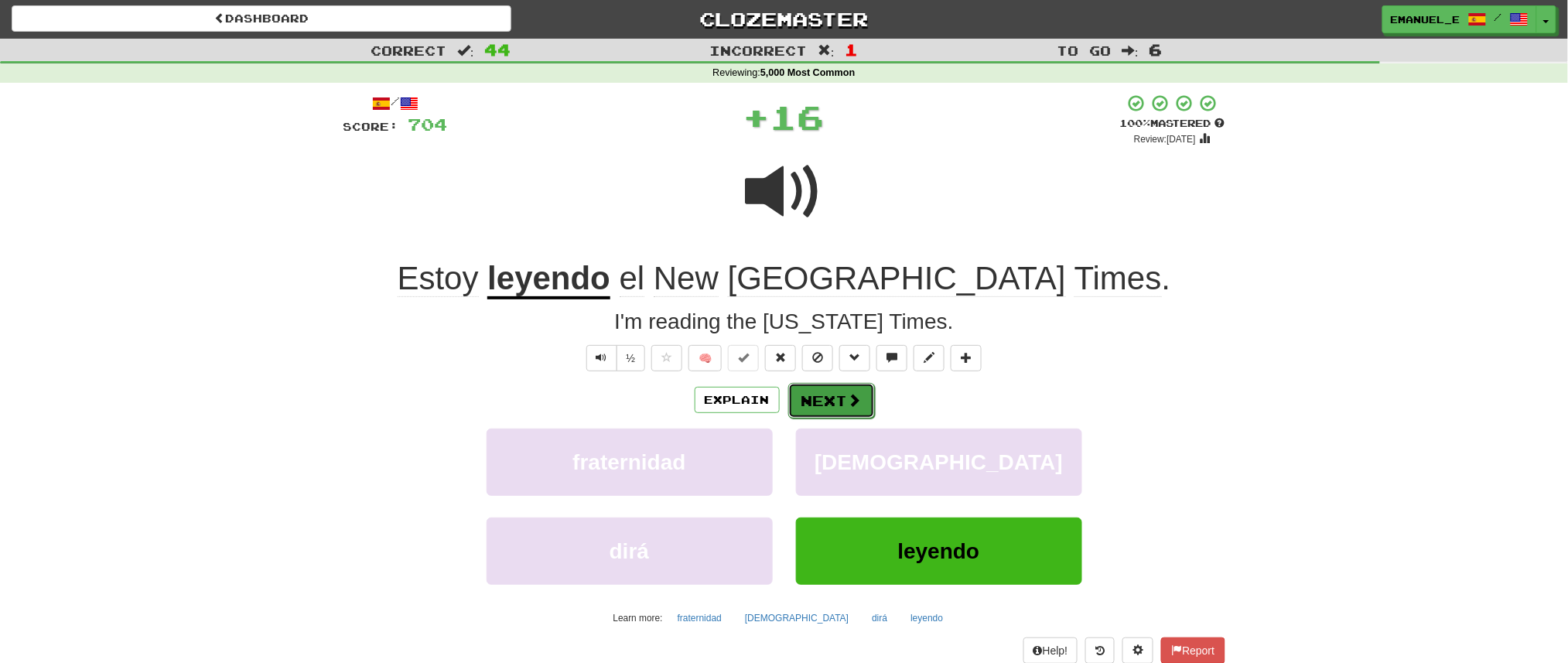
click at [836, 396] on button "Next" at bounding box center [832, 400] width 87 height 35
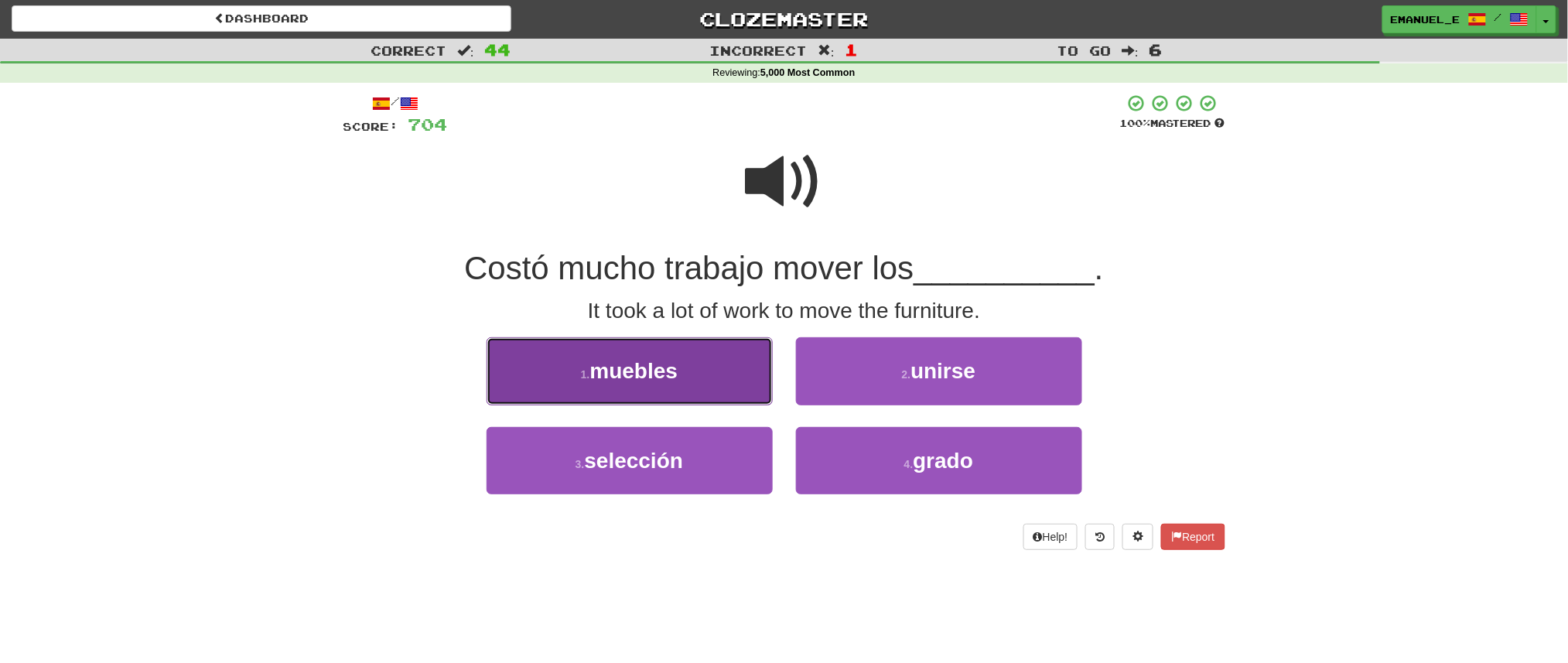
click at [698, 358] on button "1 . muebles" at bounding box center [629, 371] width 286 height 67
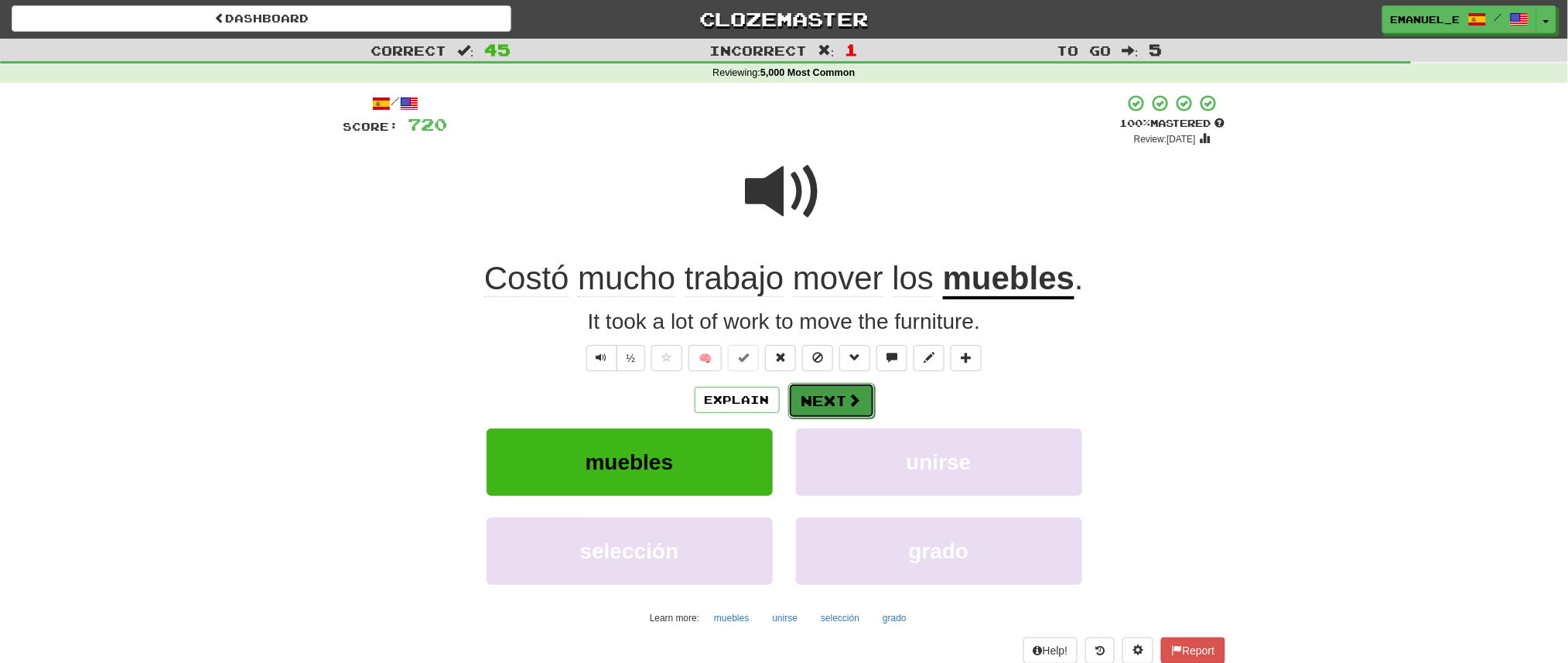
click at [830, 408] on button "Next" at bounding box center [832, 400] width 87 height 35
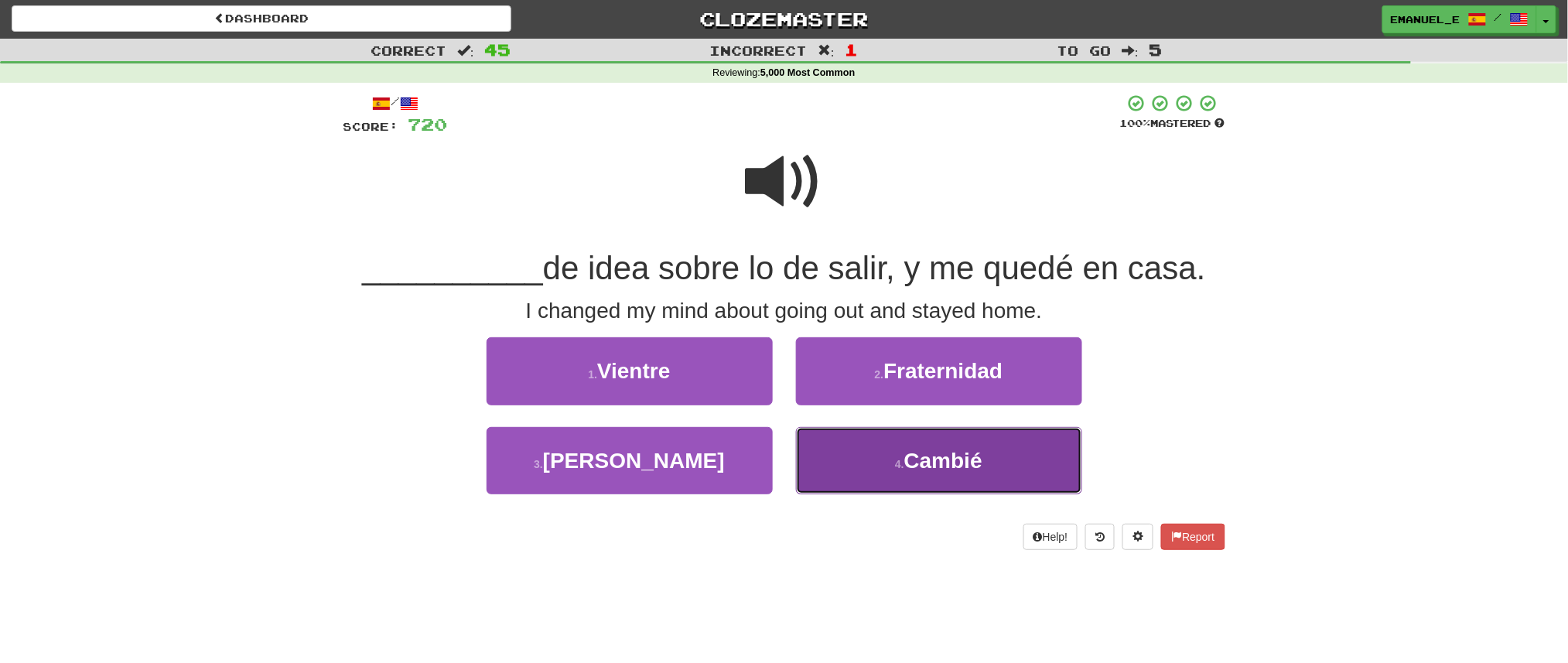
click at [871, 449] on button "4 . Cambié" at bounding box center [939, 461] width 286 height 67
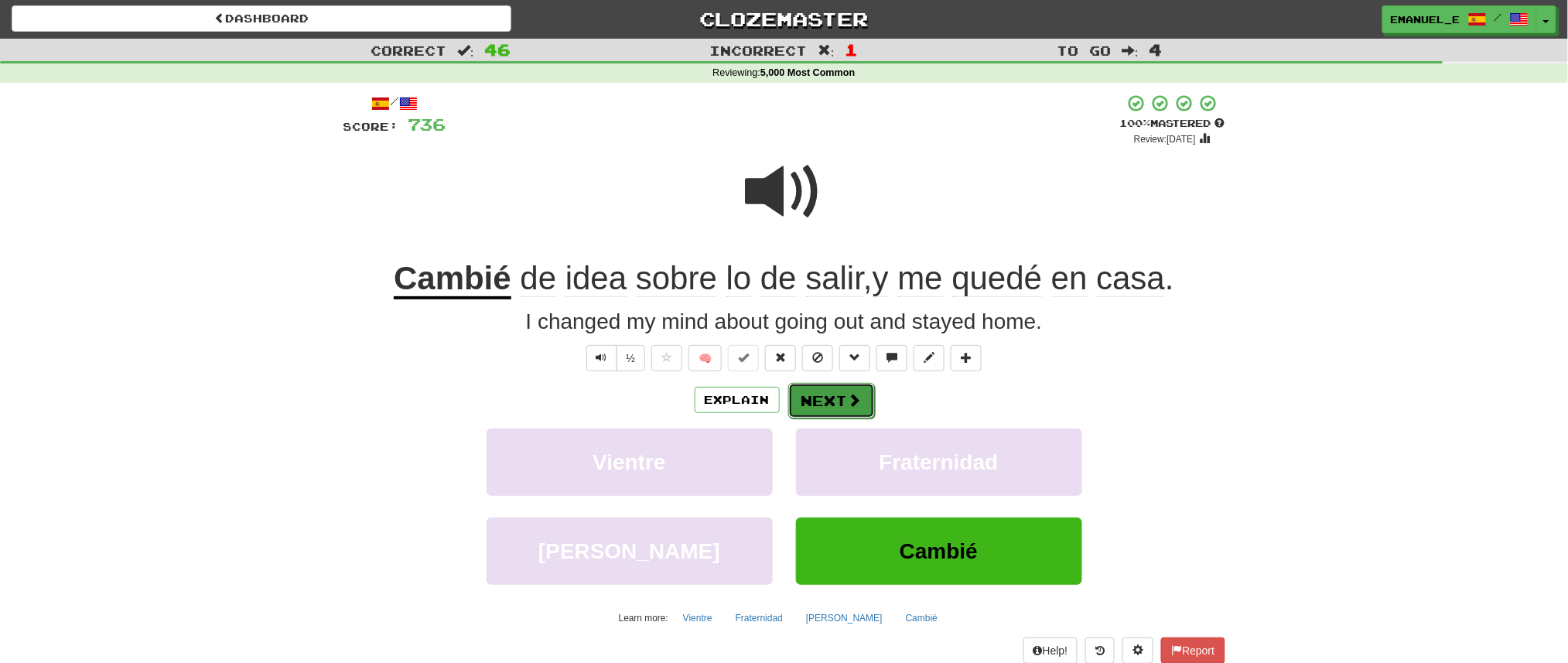
click at [829, 406] on button "Next" at bounding box center [832, 400] width 87 height 35
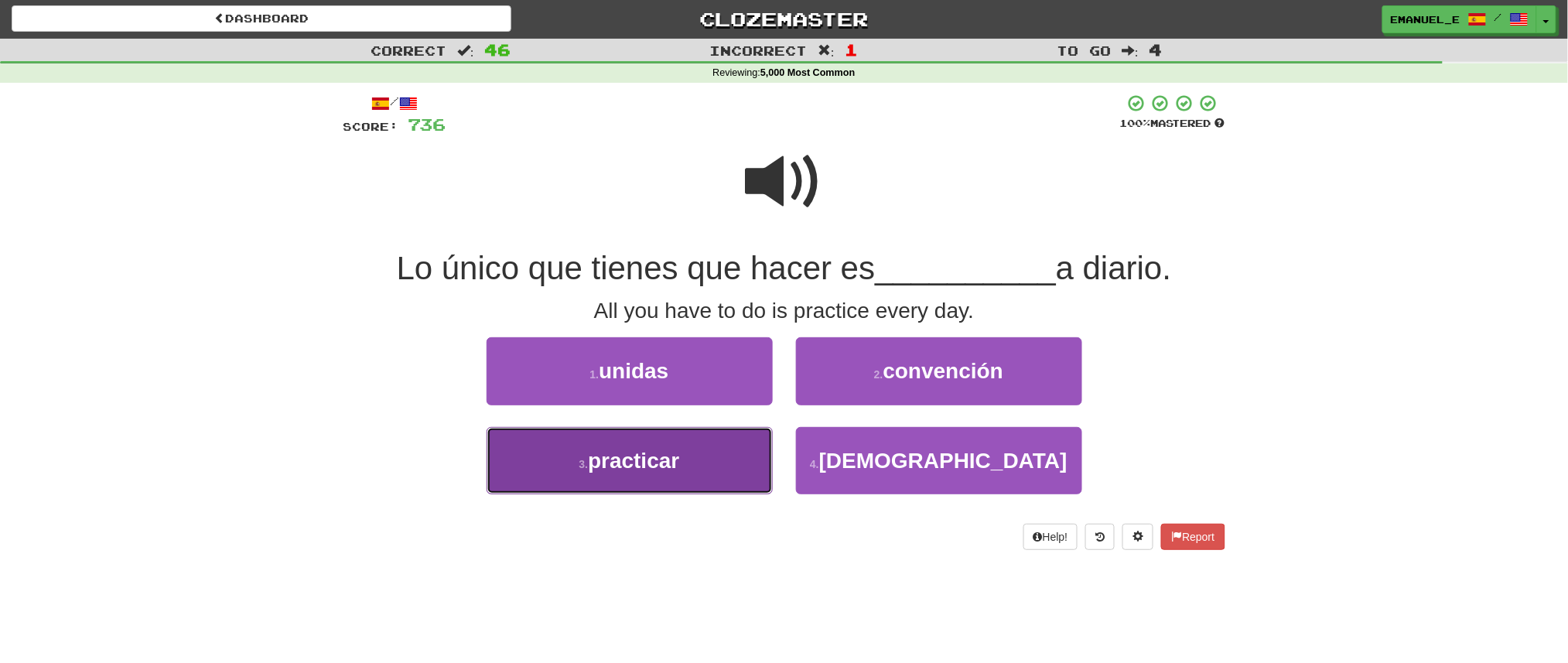
click at [721, 434] on button "3 . practicar" at bounding box center [629, 461] width 286 height 67
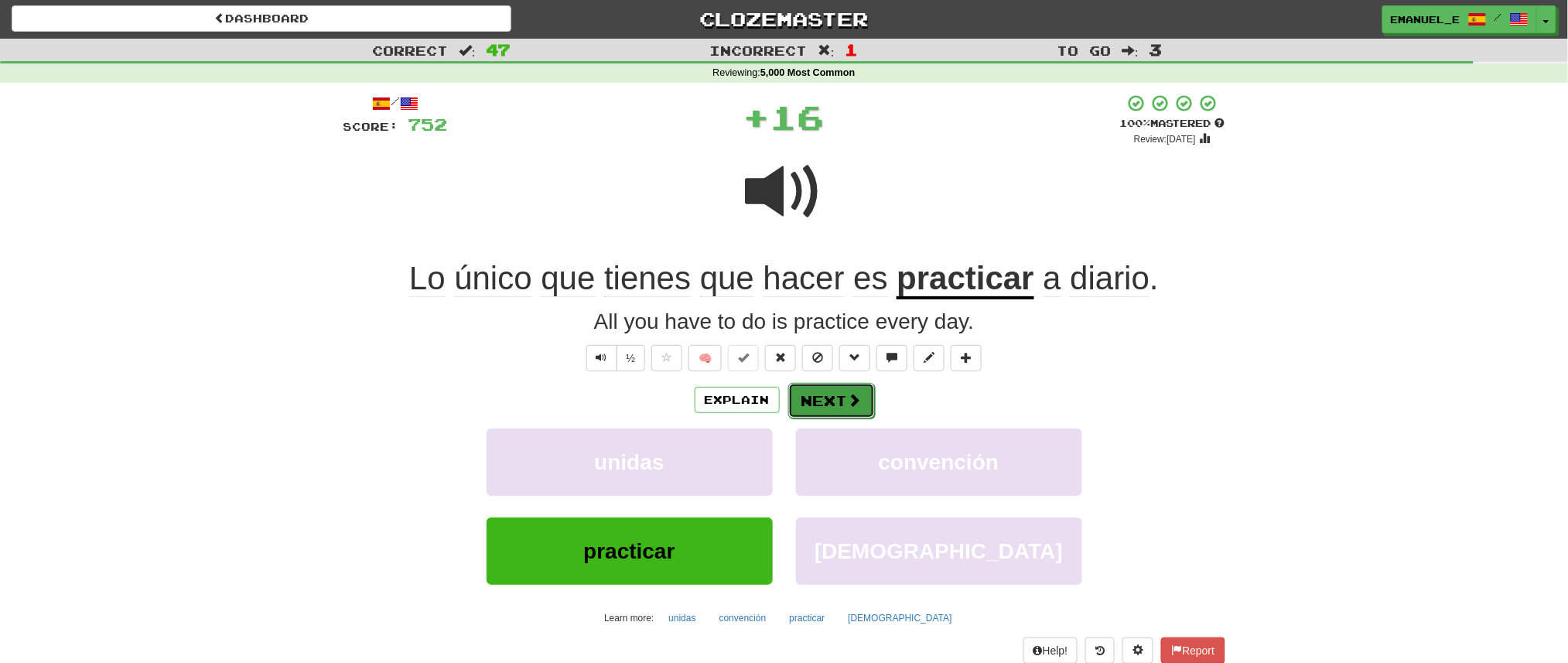
click at [823, 400] on button "Next" at bounding box center [832, 400] width 87 height 35
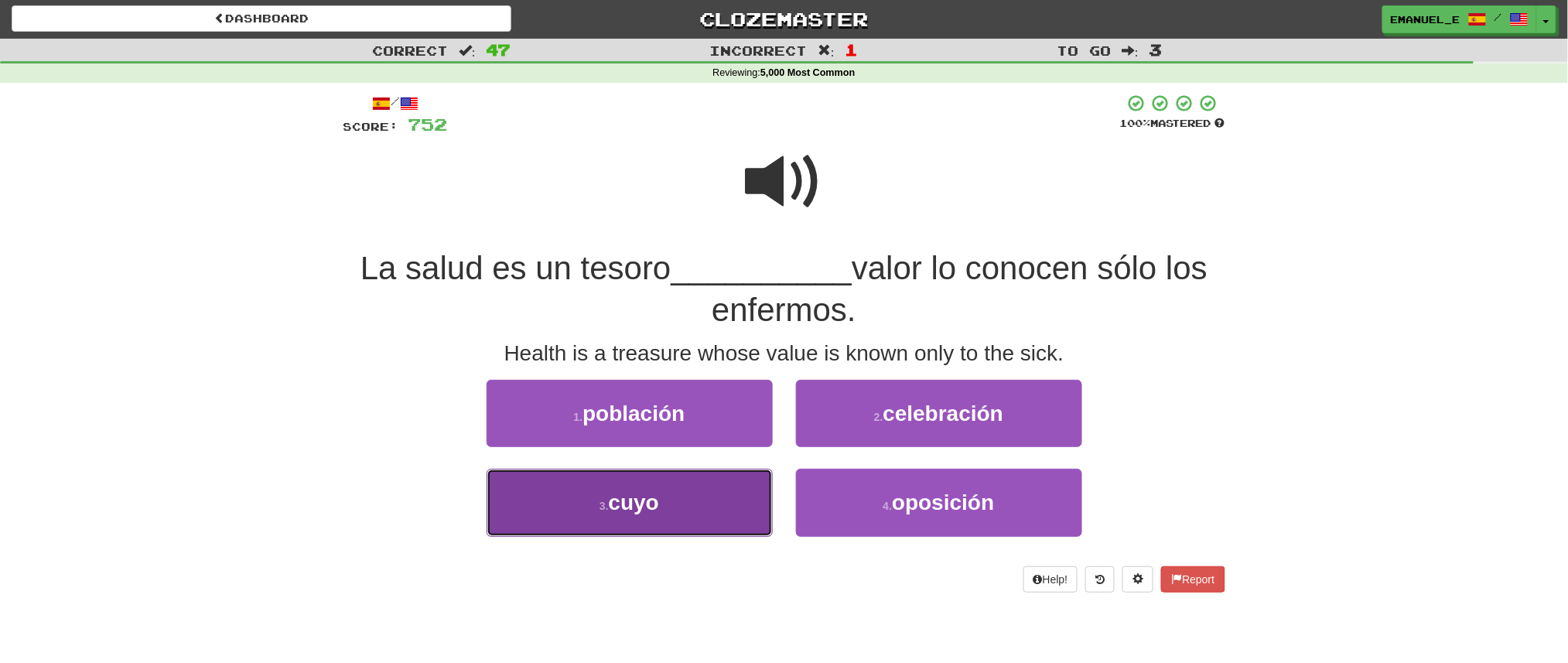
click at [758, 482] on button "3 . cuyo" at bounding box center [629, 502] width 286 height 67
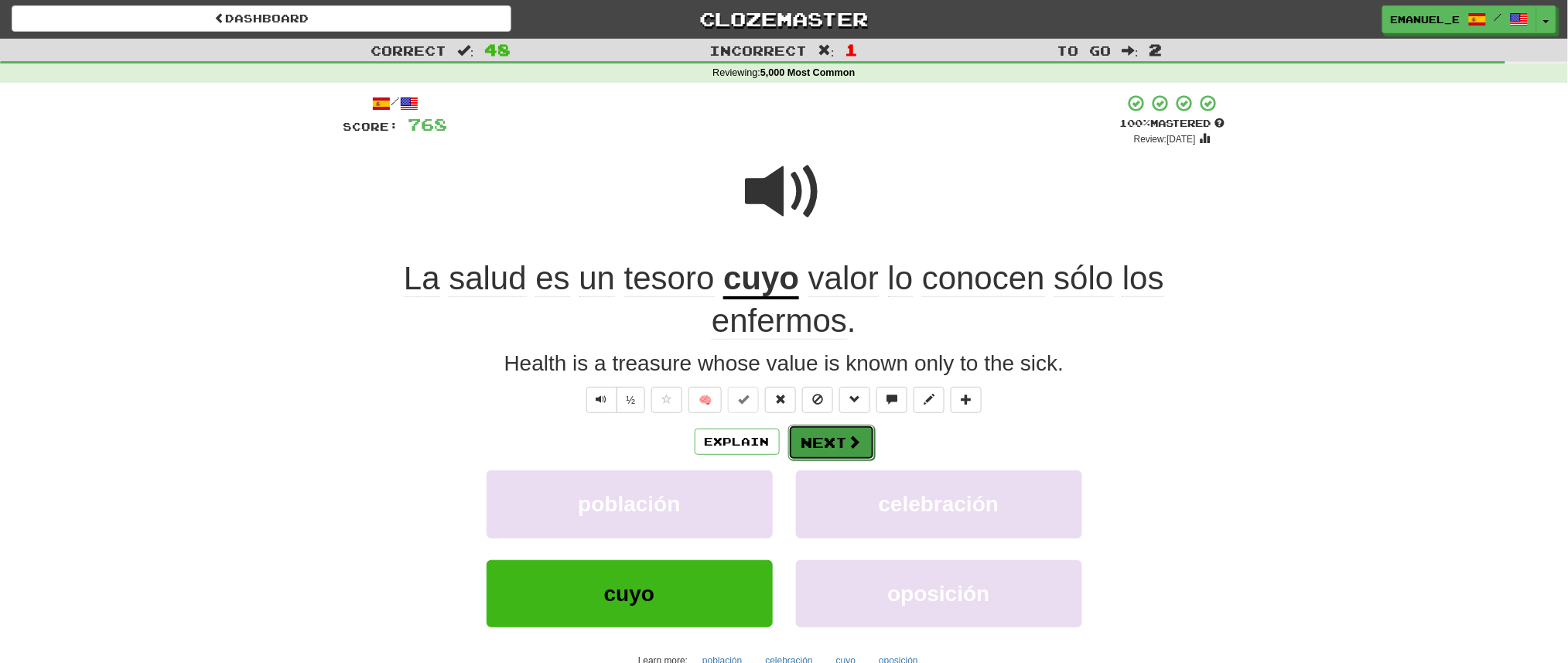
click at [838, 443] on button "Next" at bounding box center [832, 442] width 87 height 35
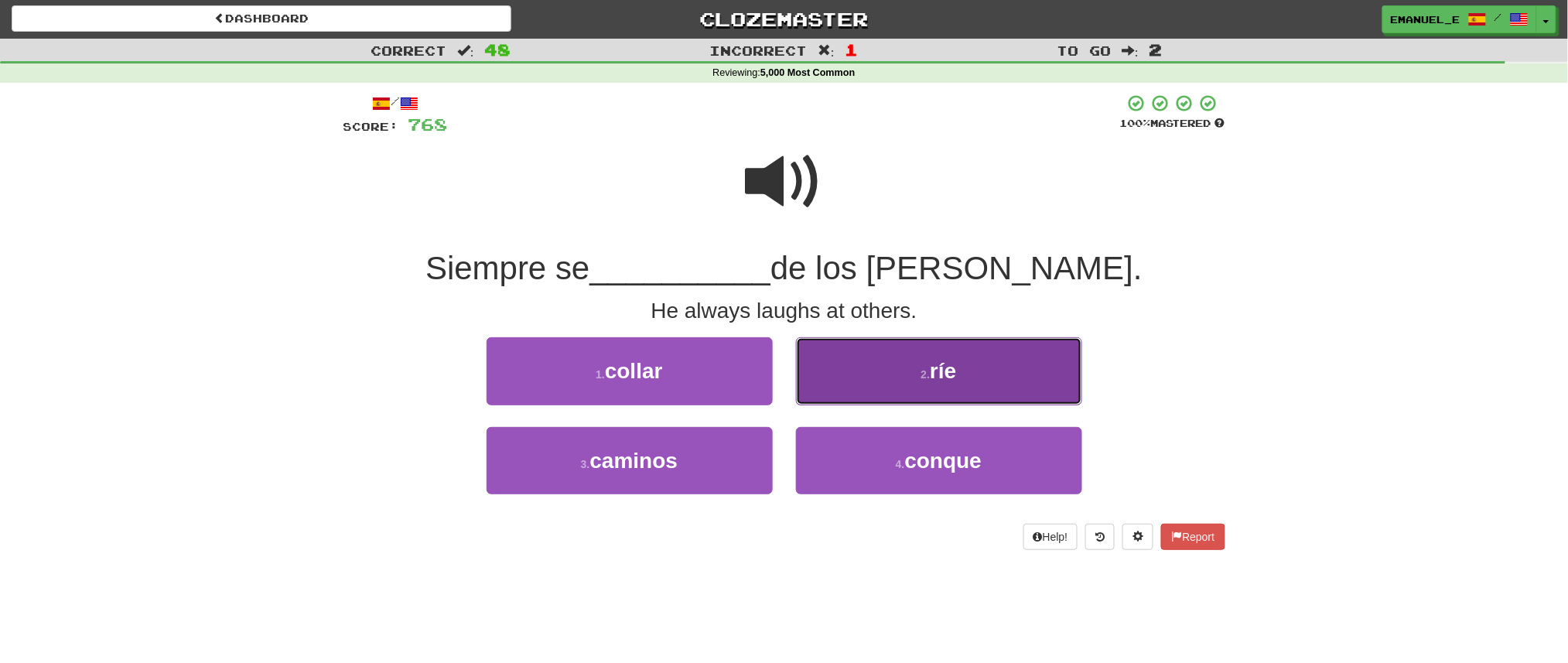
click at [876, 356] on button "2 . ríe" at bounding box center [939, 371] width 286 height 67
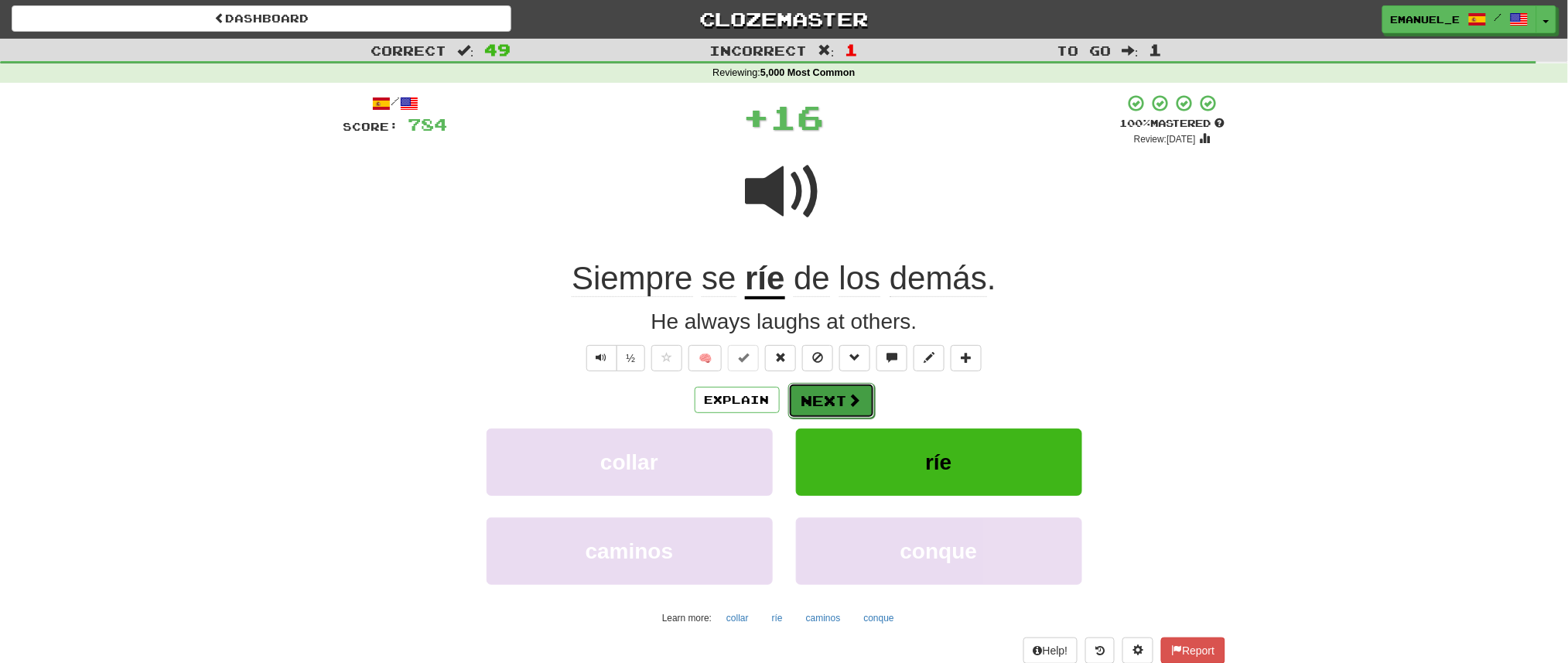
click at [836, 400] on button "Next" at bounding box center [832, 400] width 87 height 35
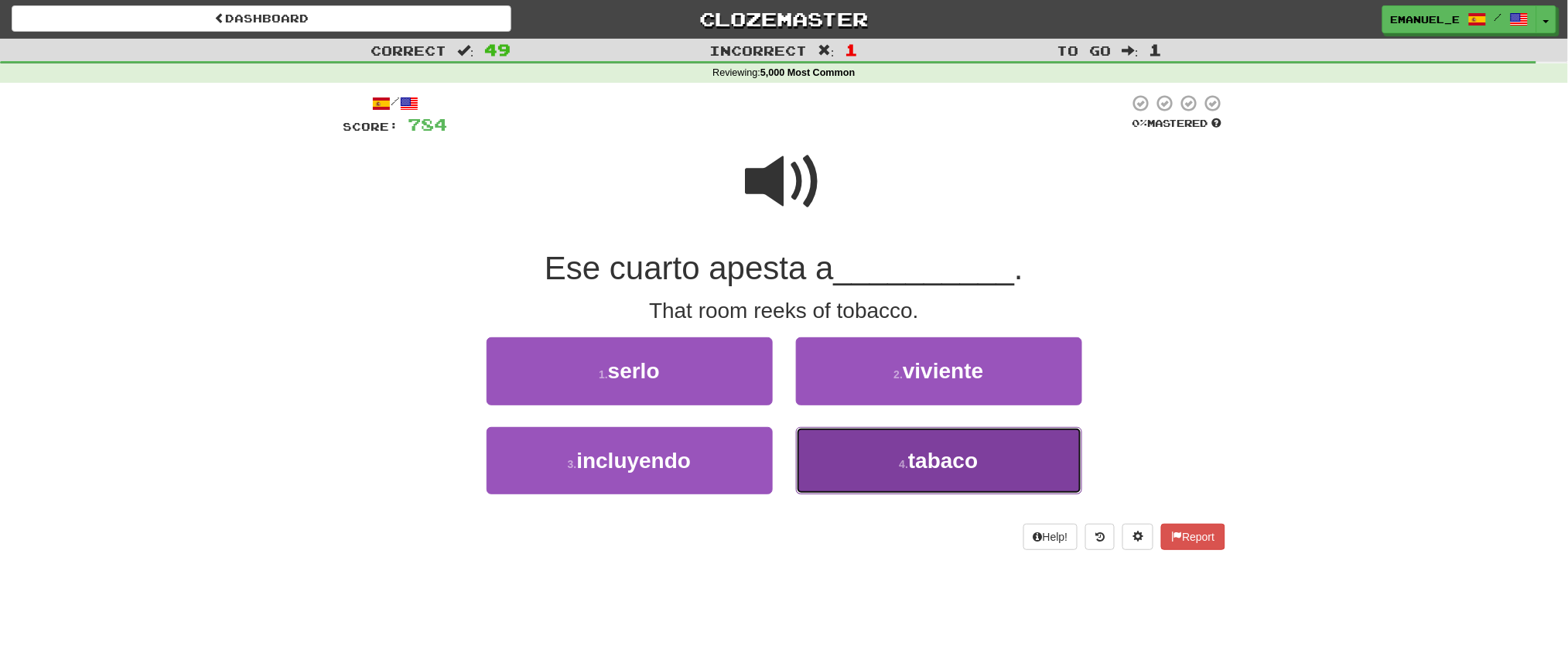
click at [850, 440] on button "4 . tabaco" at bounding box center [939, 461] width 286 height 67
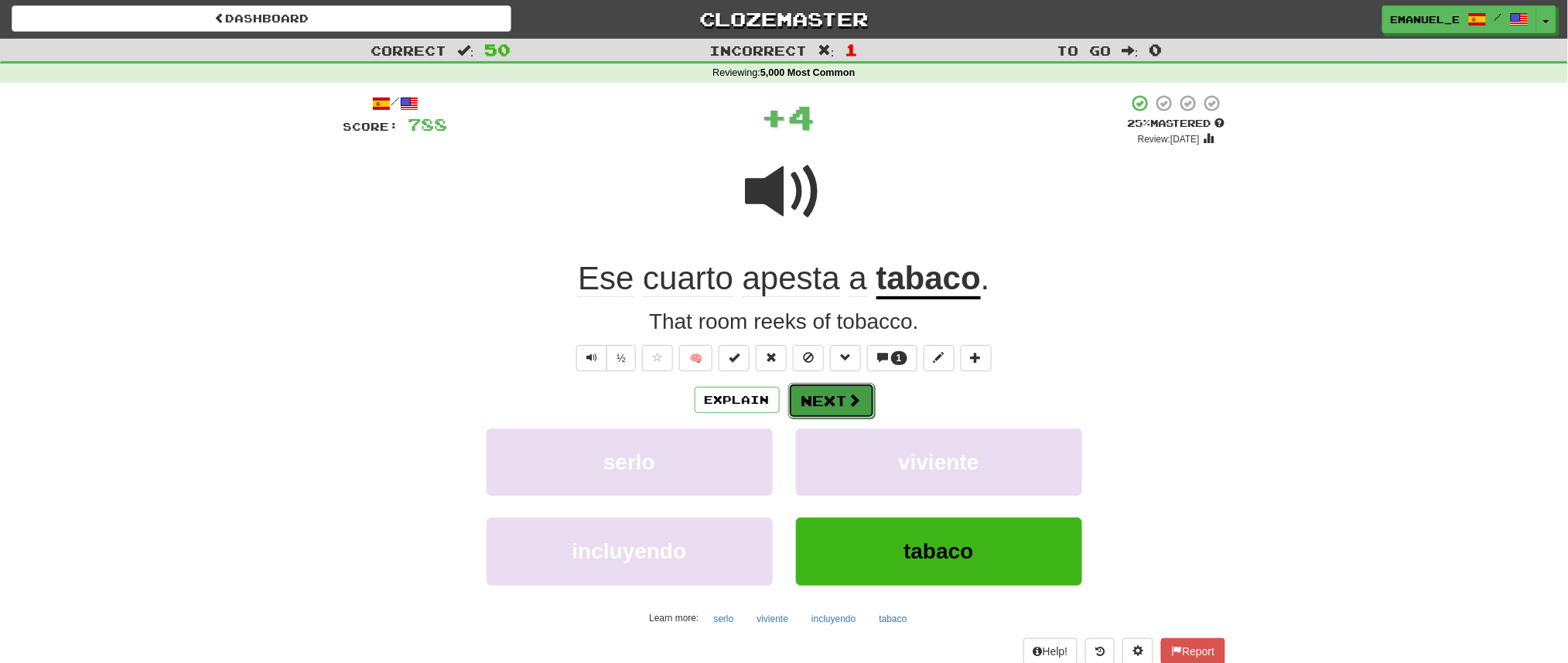
click at [845, 392] on button "Next" at bounding box center [832, 400] width 87 height 35
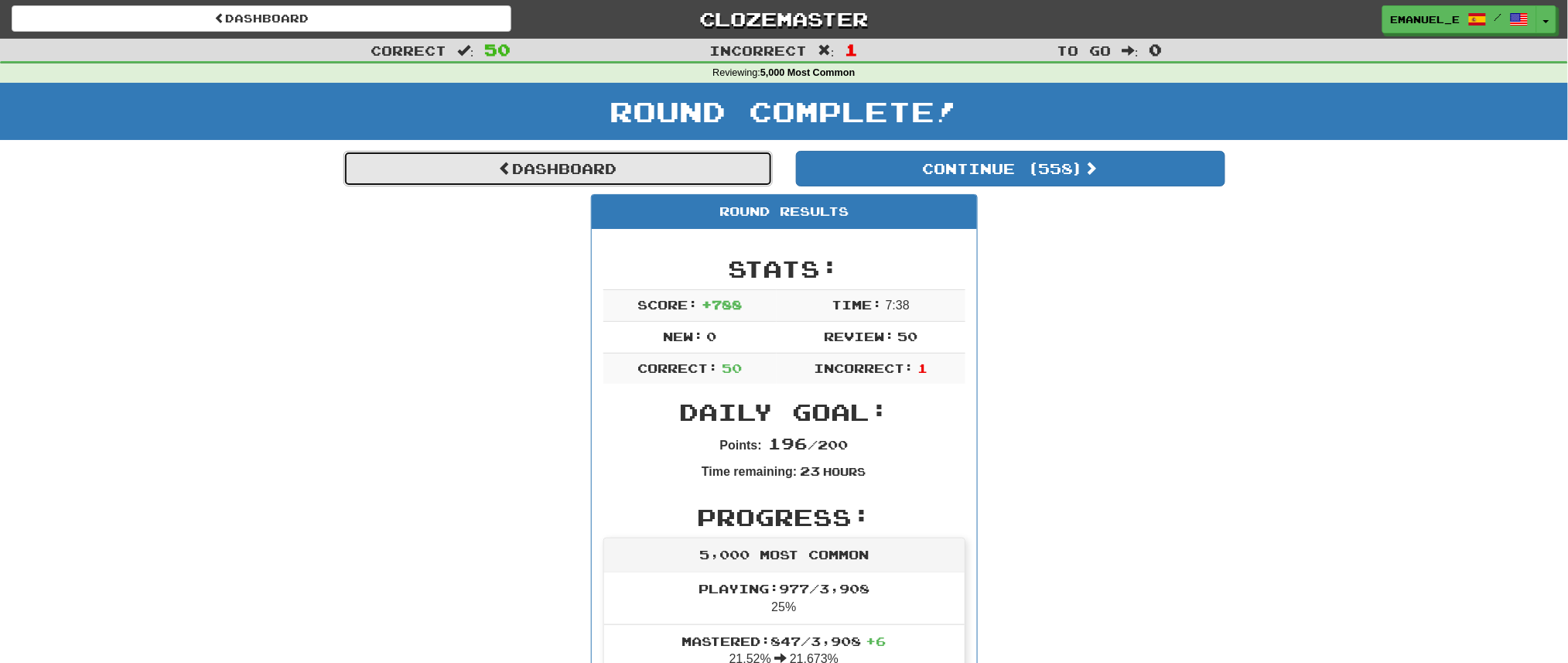
click at [608, 170] on link "Dashboard" at bounding box center [558, 168] width 429 height 35
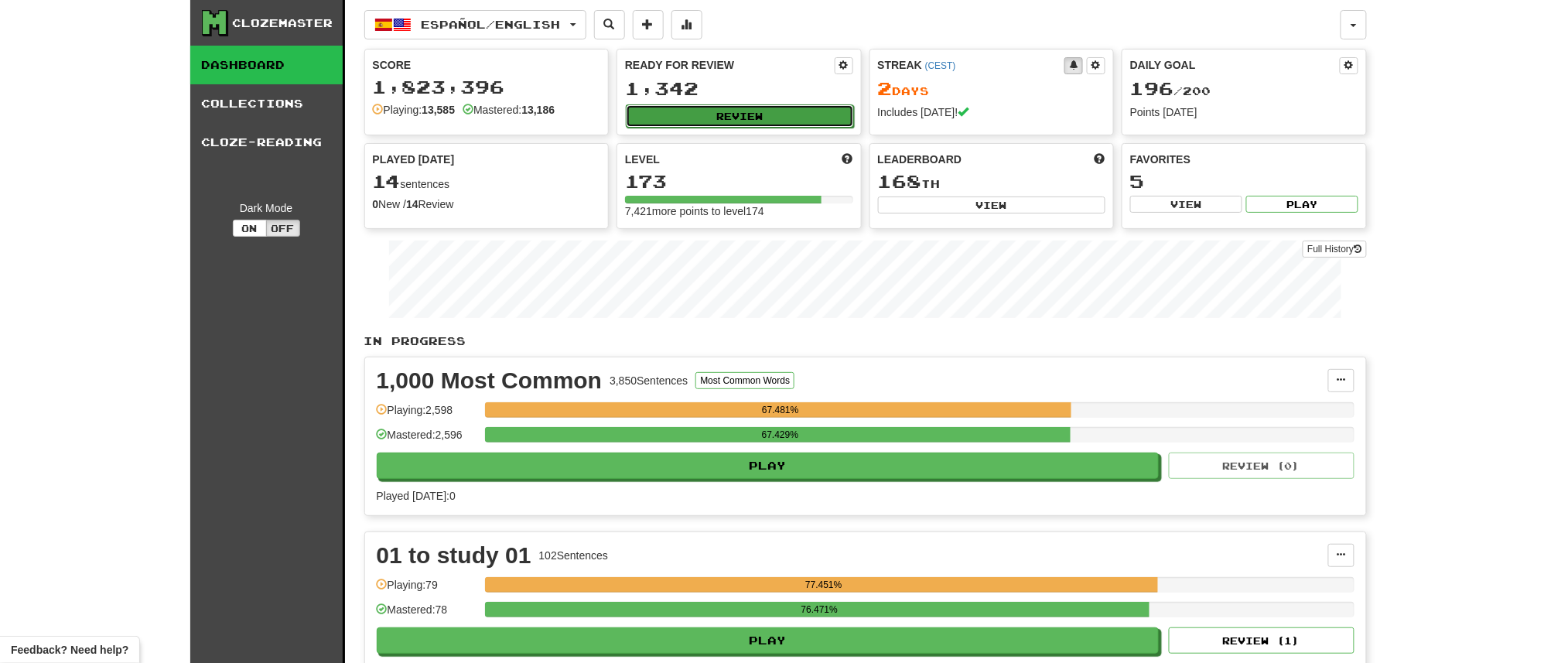
click at [765, 116] on button "Review" at bounding box center [740, 116] width 229 height 23
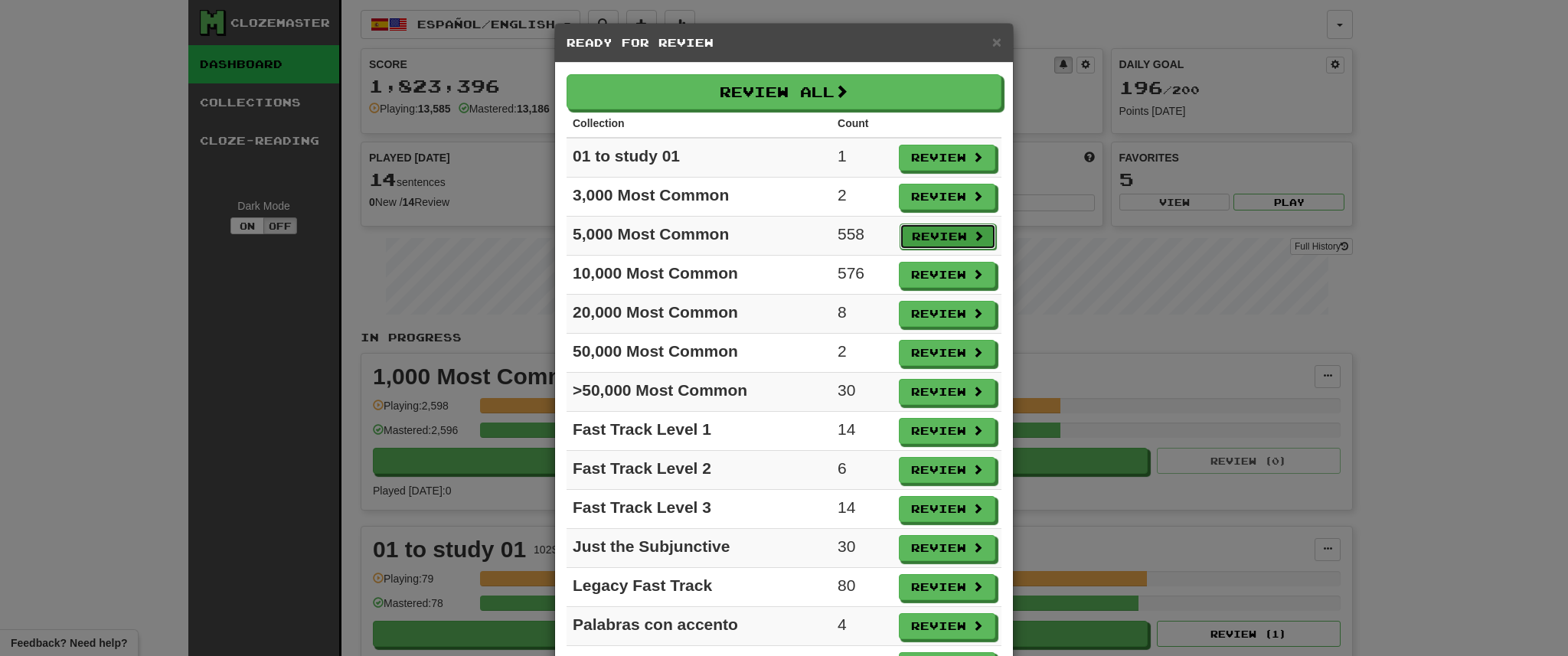
click at [919, 236] on button "Review" at bounding box center [948, 237] width 96 height 26
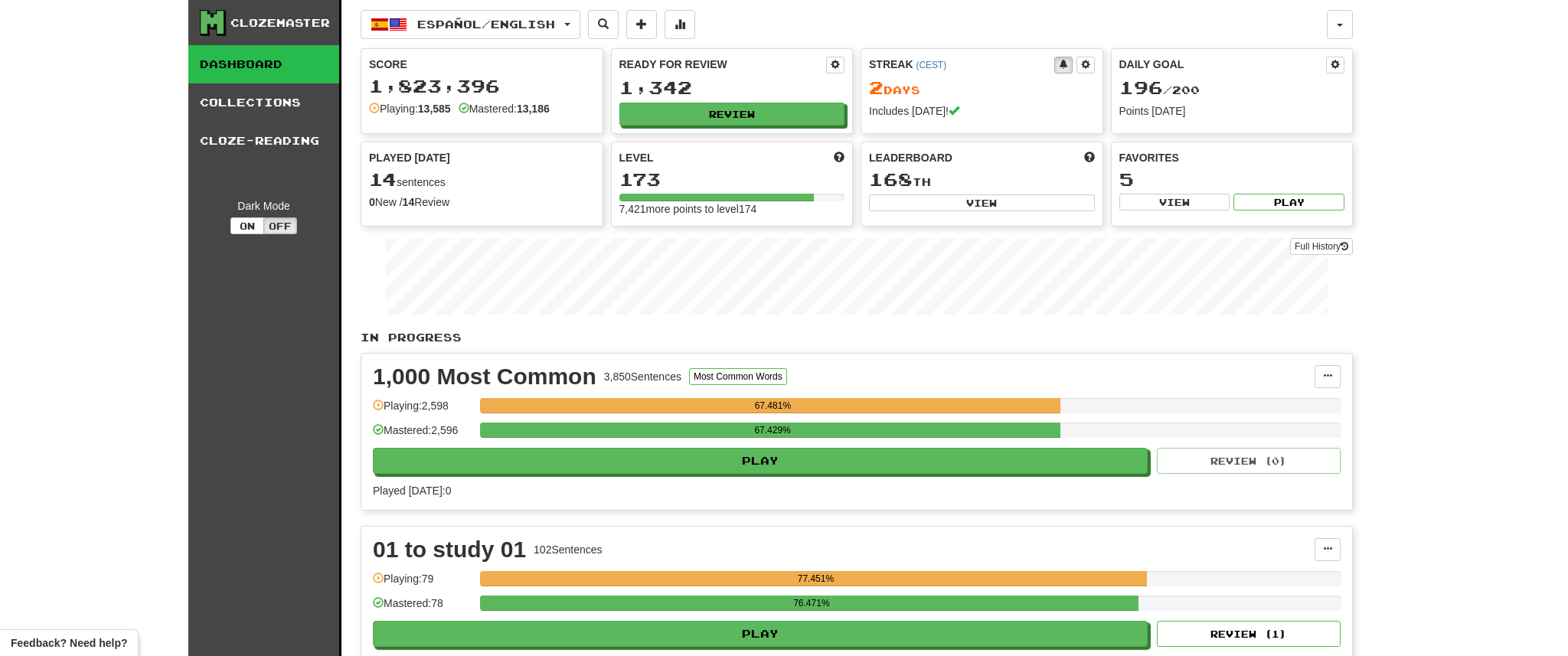
select select "**"
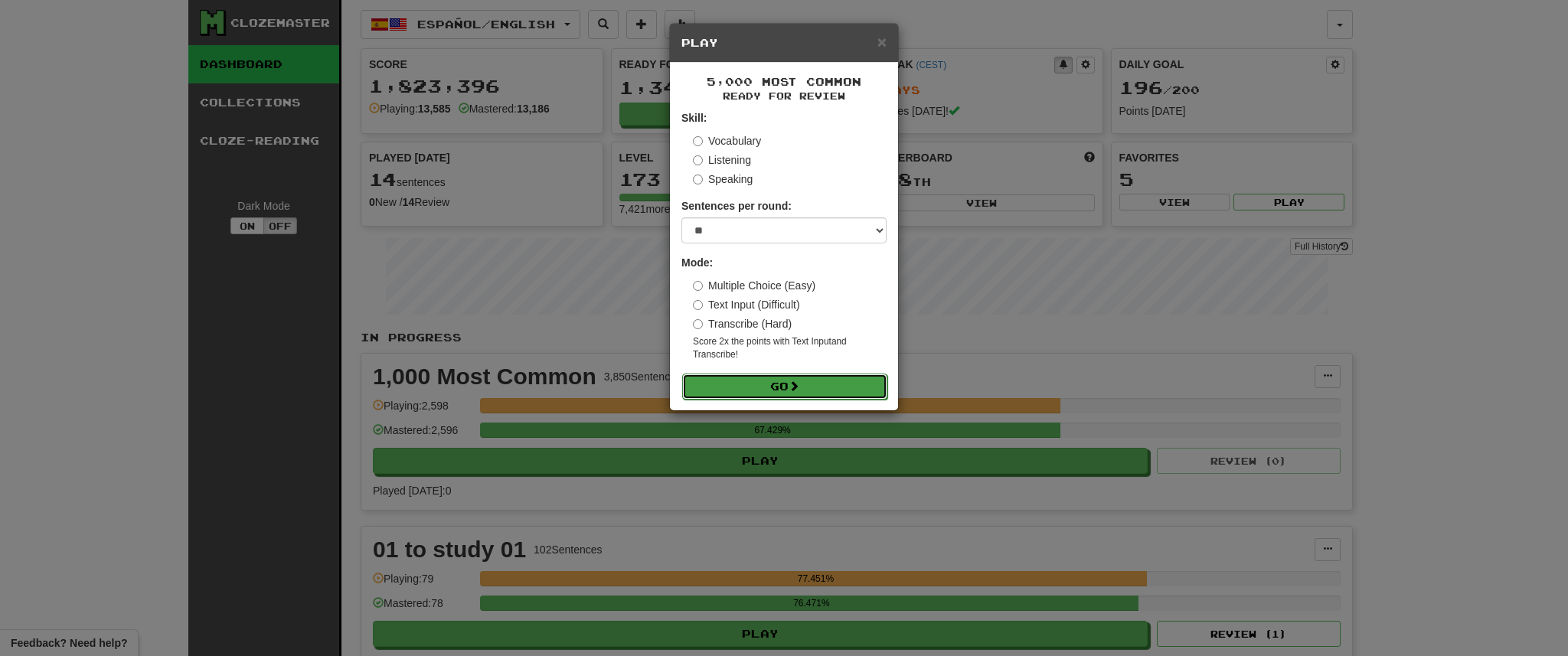
click at [828, 388] on button "Go" at bounding box center [784, 387] width 205 height 26
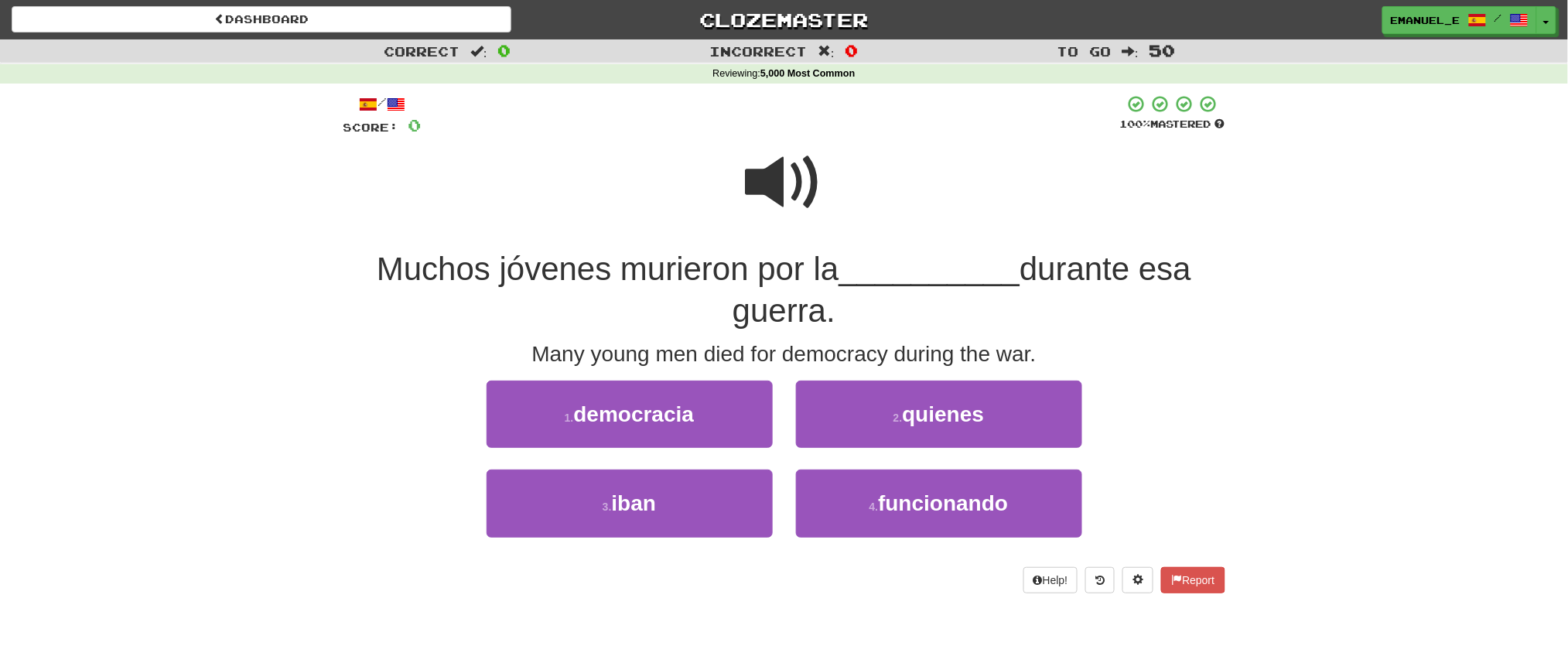
click at [772, 188] on span at bounding box center [784, 183] width 77 height 77
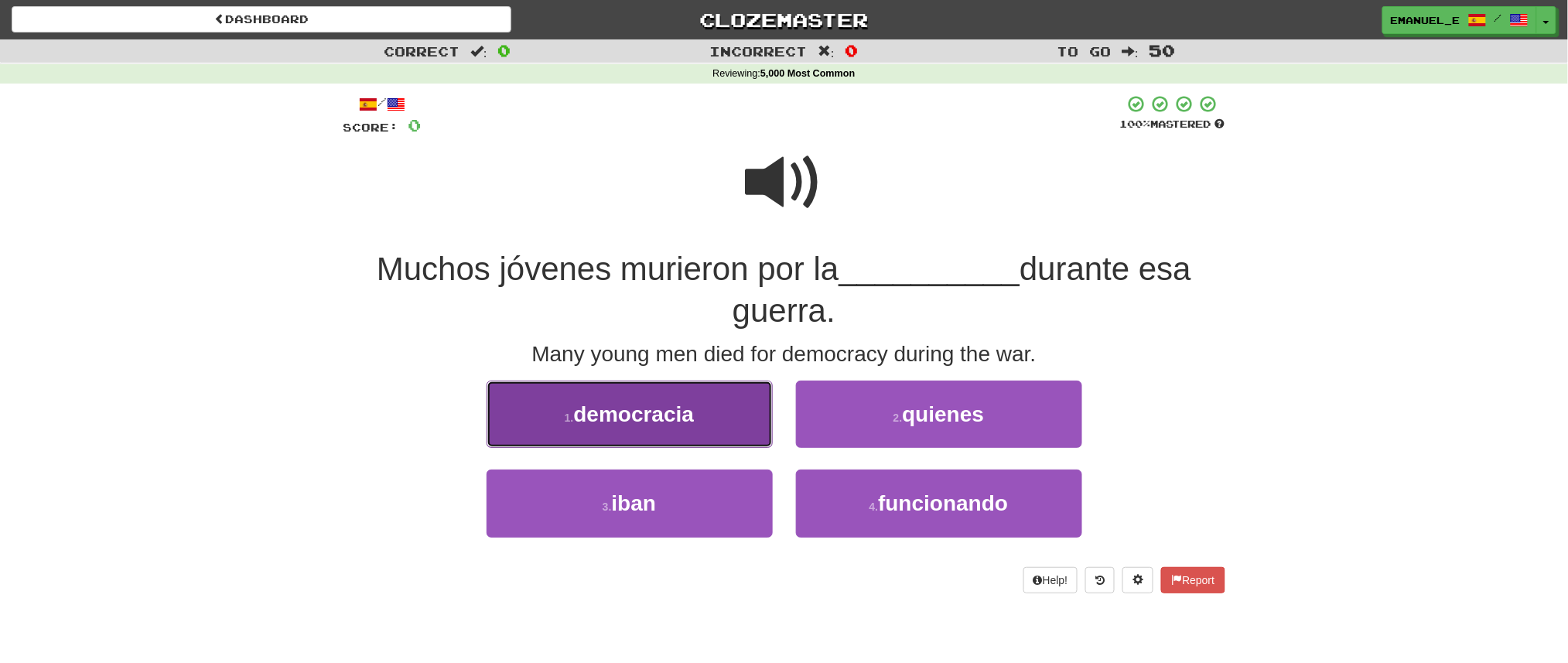
click at [659, 414] on span "democracia" at bounding box center [634, 414] width 120 height 24
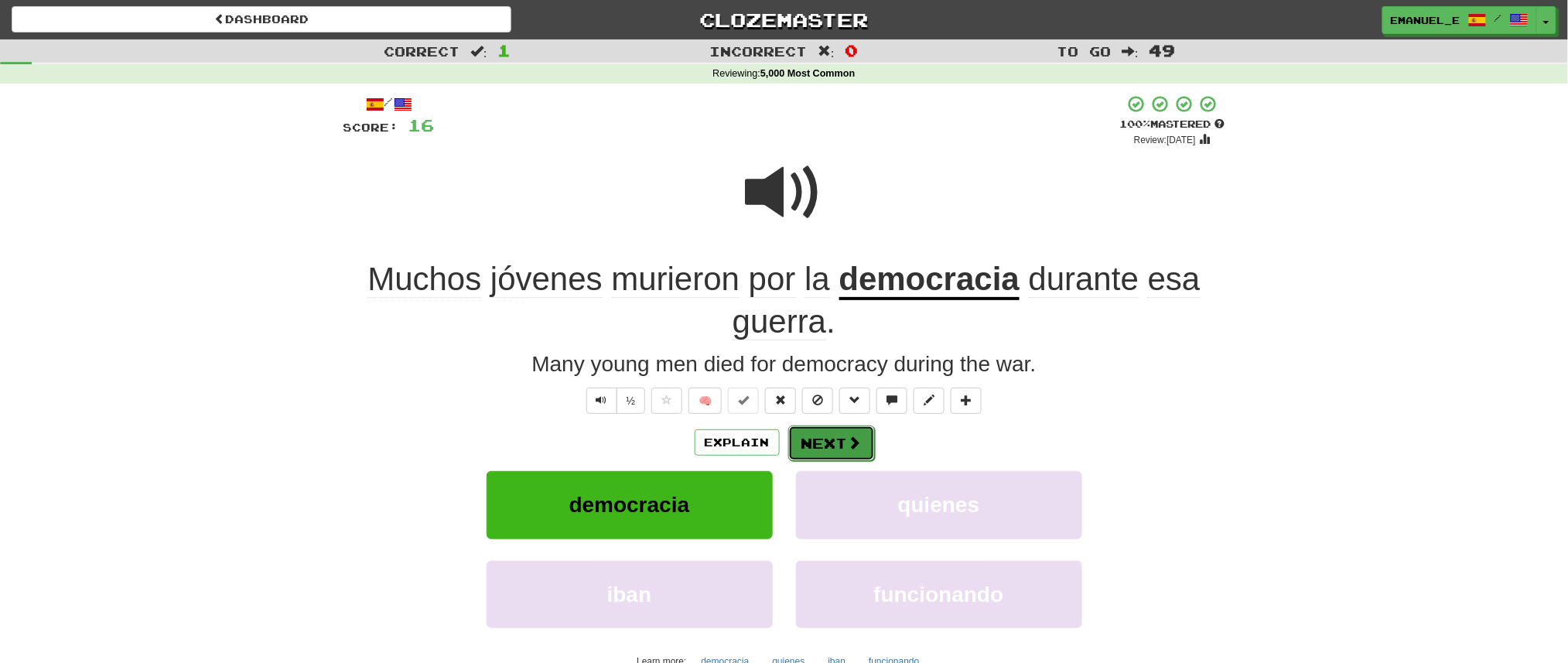
click at [831, 438] on button "Next" at bounding box center [832, 443] width 87 height 35
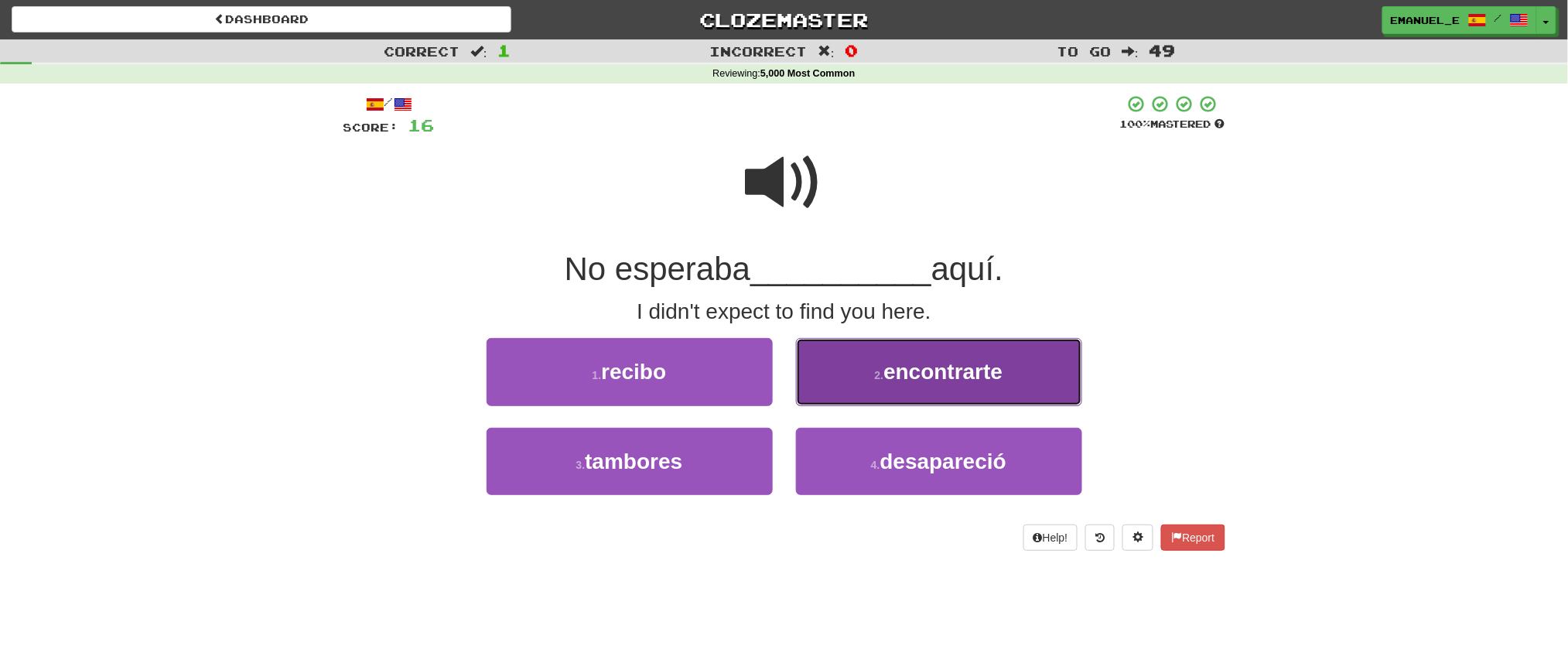
click at [880, 378] on small "2 ." at bounding box center [879, 375] width 9 height 12
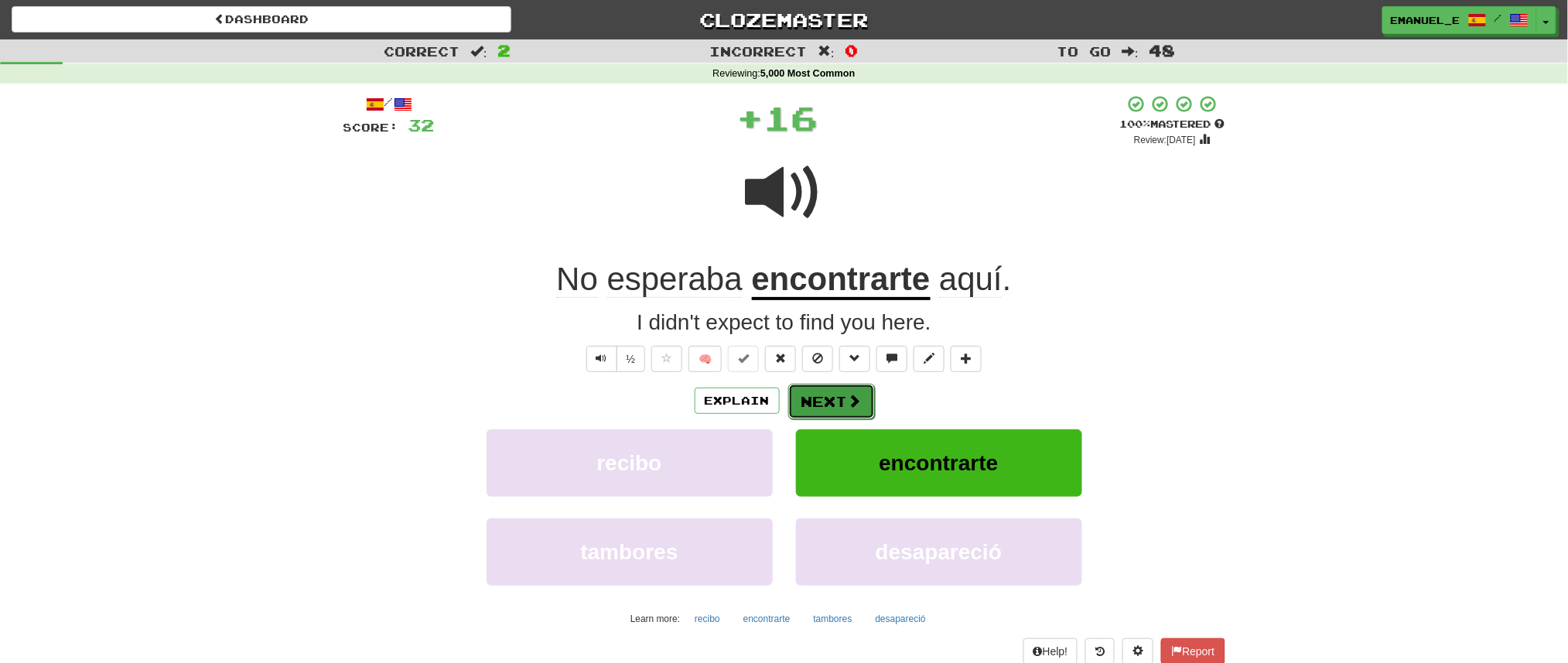
click at [850, 400] on span at bounding box center [854, 401] width 14 height 14
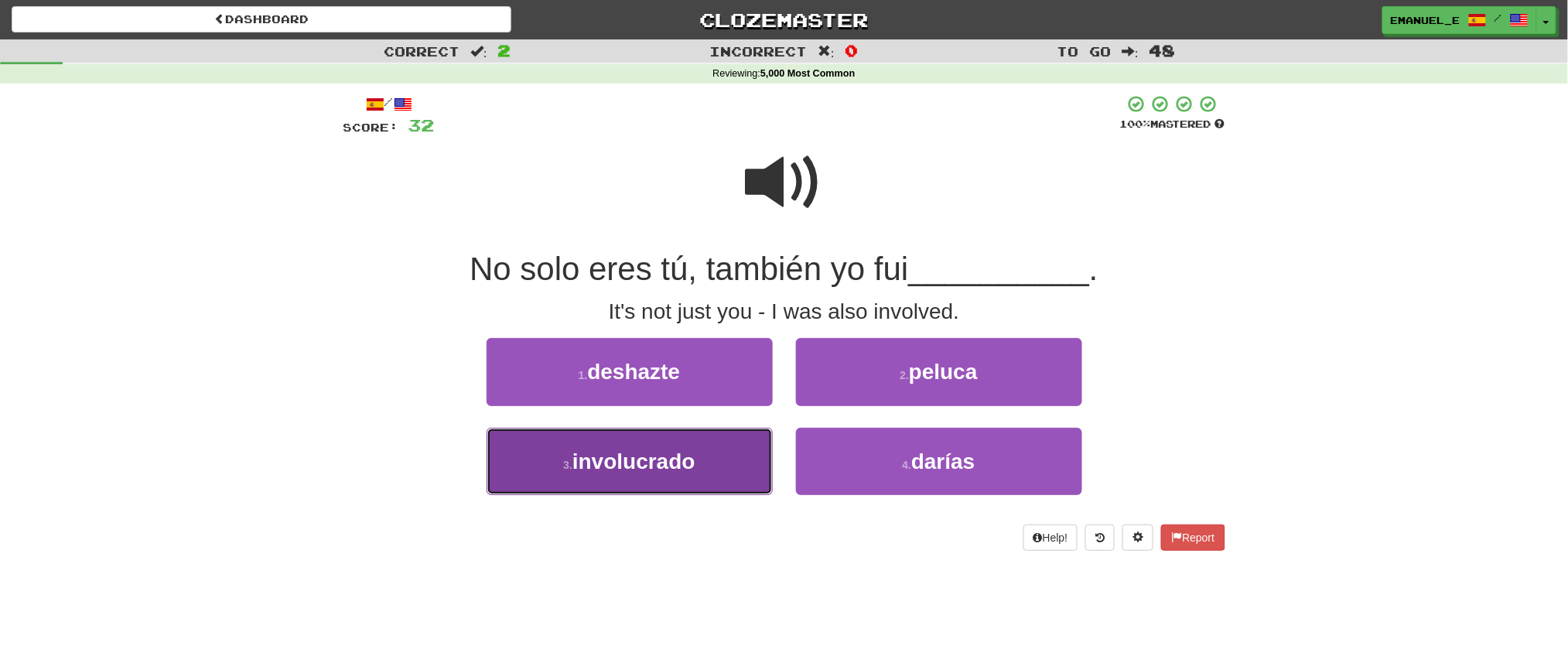
click at [736, 453] on button "3 . involucrado" at bounding box center [629, 461] width 286 height 67
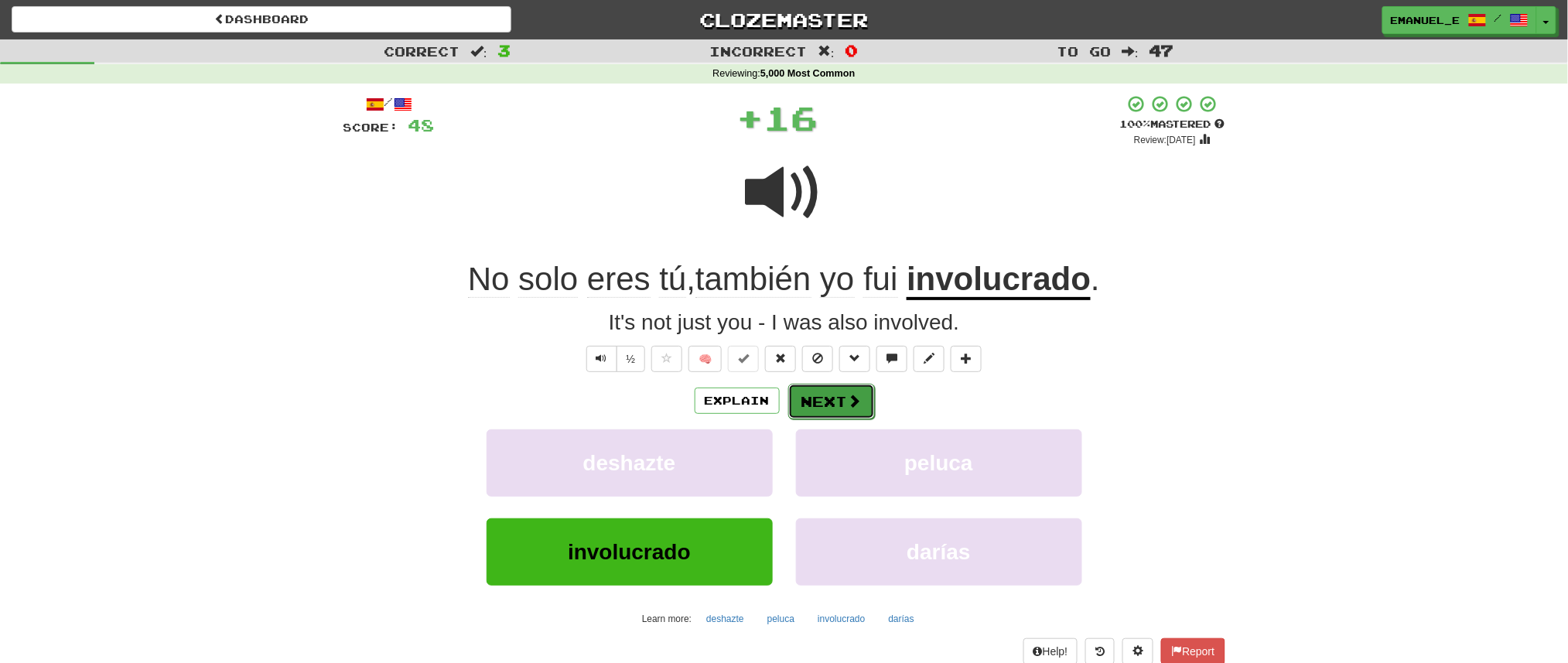
click at [841, 392] on button "Next" at bounding box center [832, 401] width 87 height 35
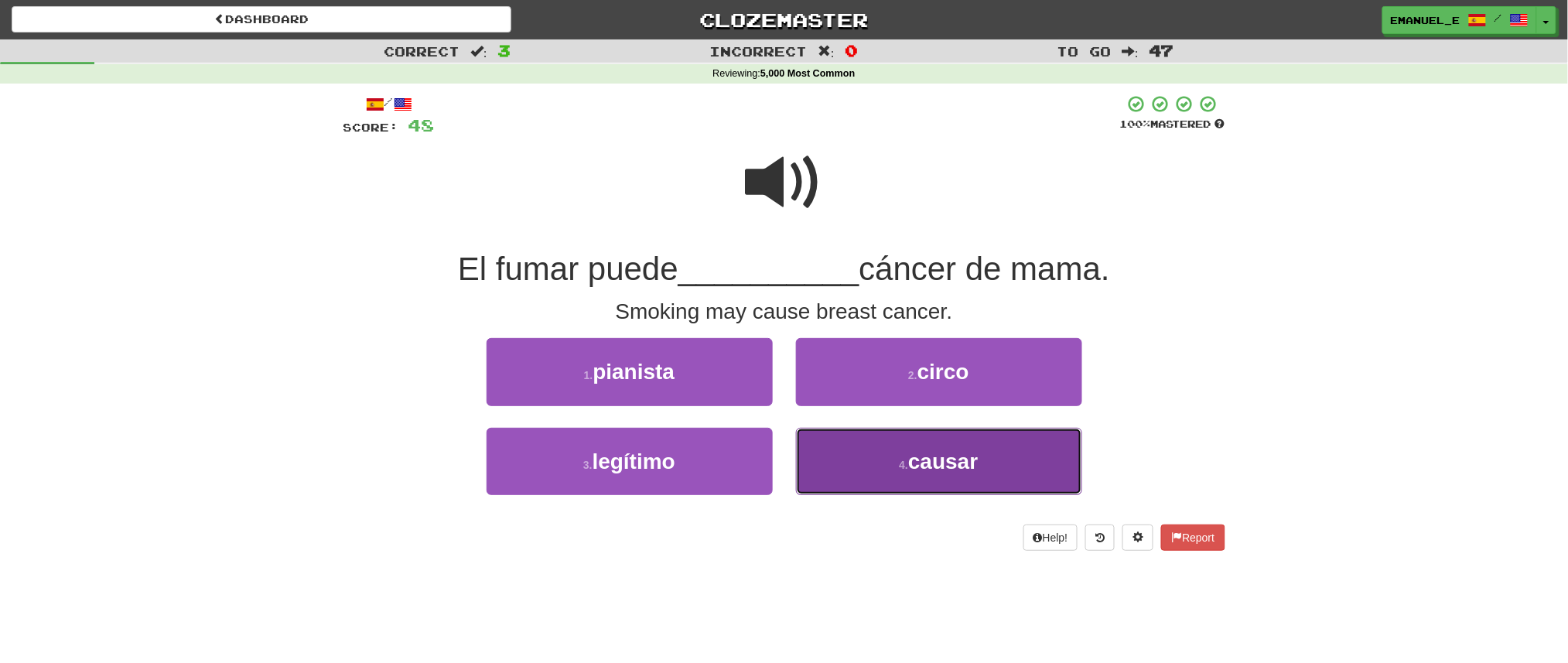
click at [859, 456] on button "4 . causar" at bounding box center [939, 461] width 286 height 67
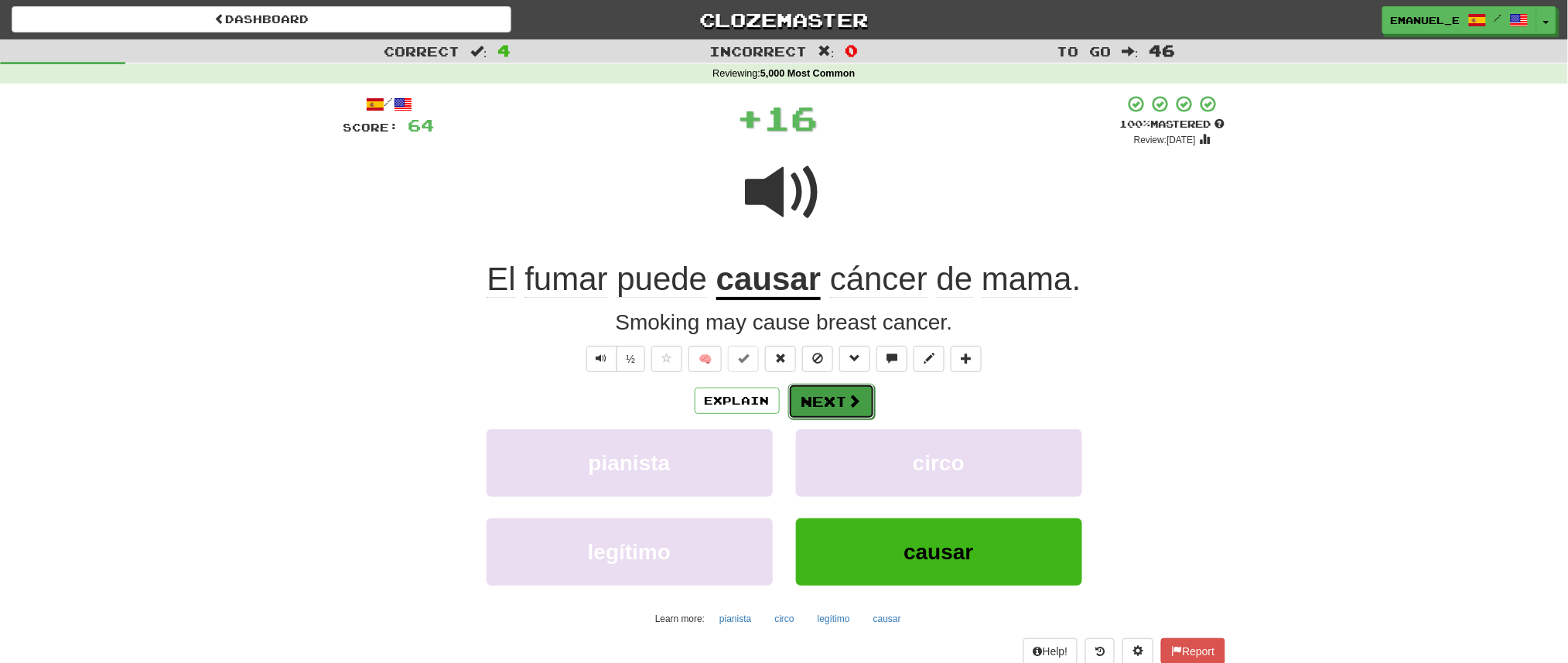
click at [850, 391] on button "Next" at bounding box center [832, 401] width 87 height 35
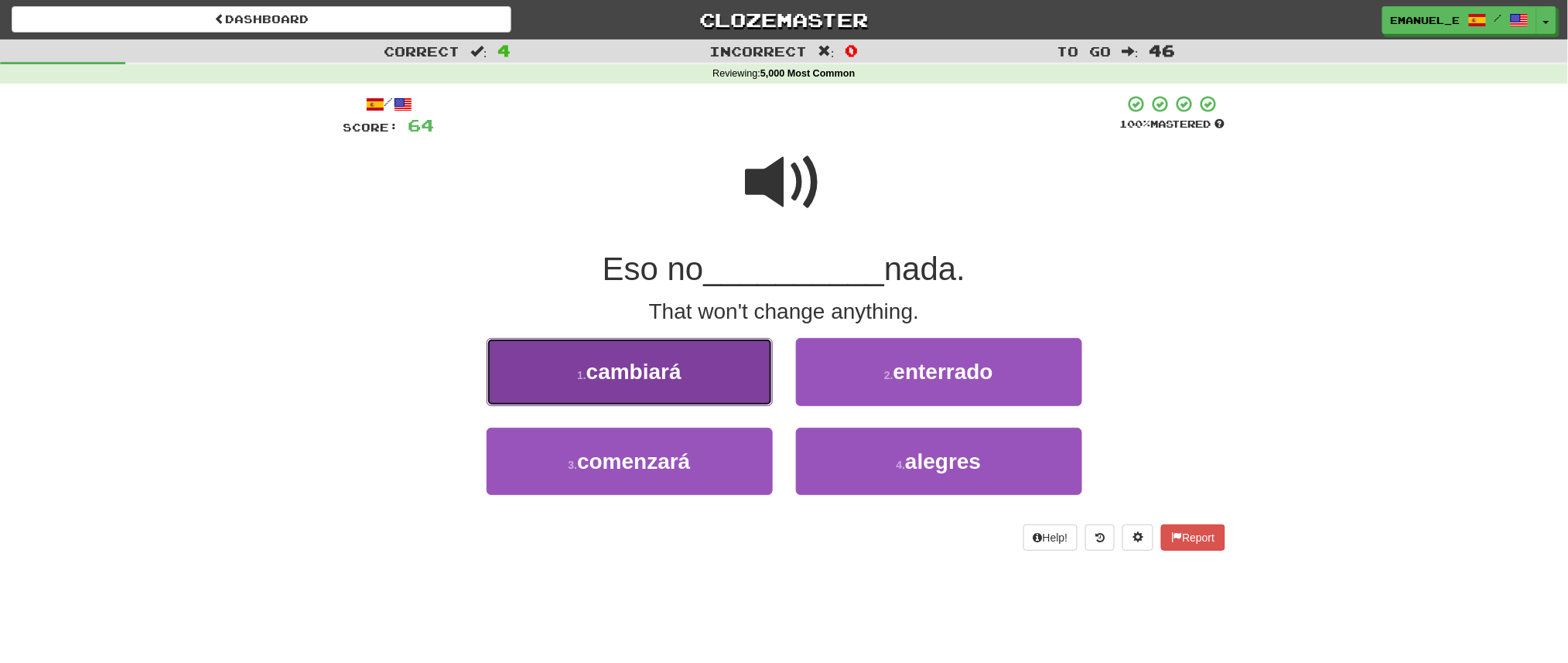
click at [734, 358] on button "1 . cambiará" at bounding box center [629, 372] width 286 height 67
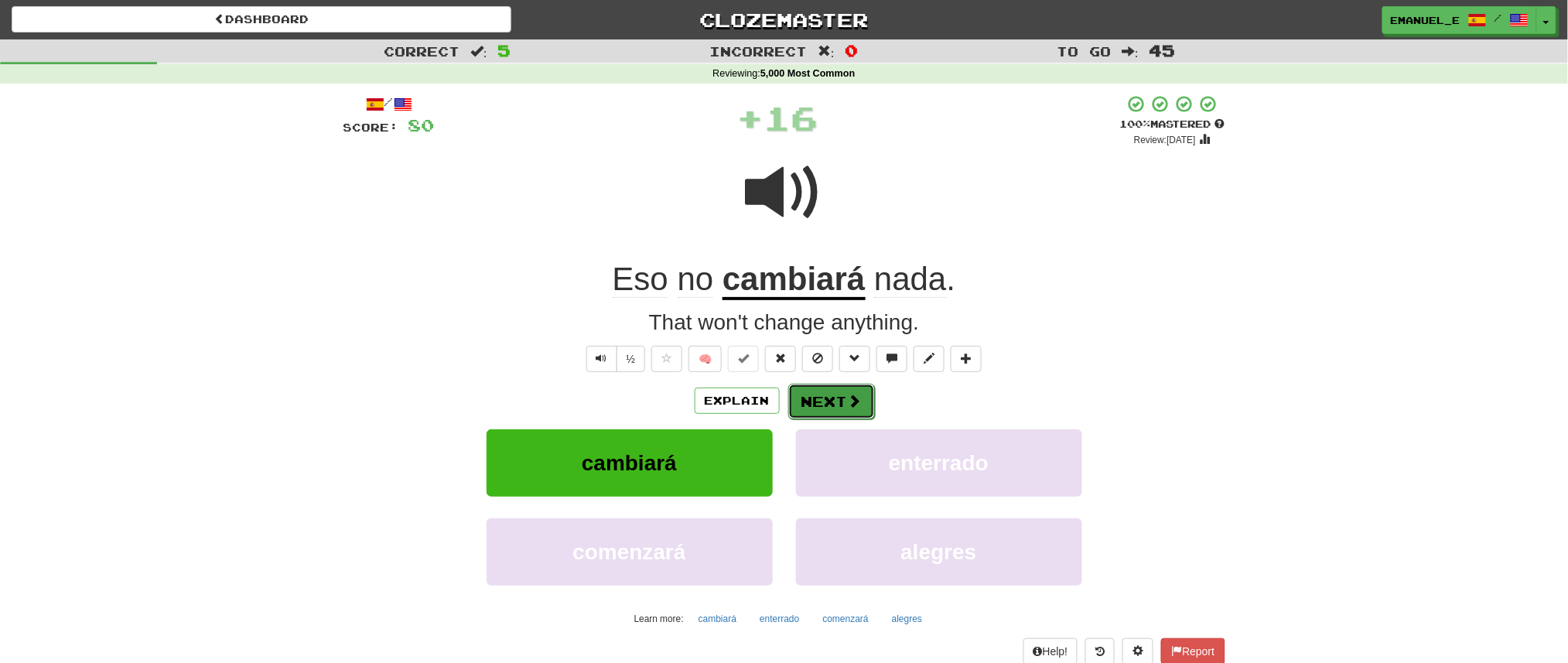
click at [814, 402] on button "Next" at bounding box center [832, 401] width 87 height 35
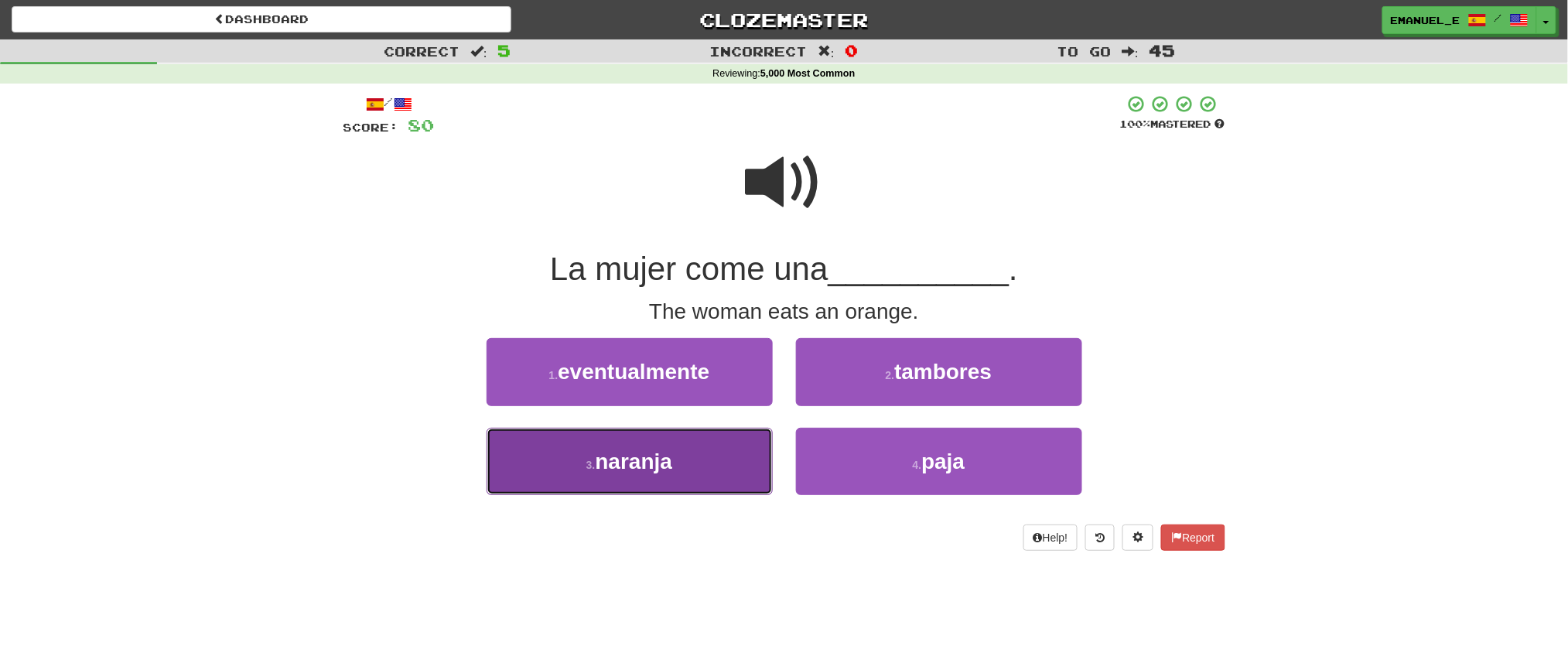
click at [736, 447] on button "3 . naranja" at bounding box center [629, 461] width 286 height 67
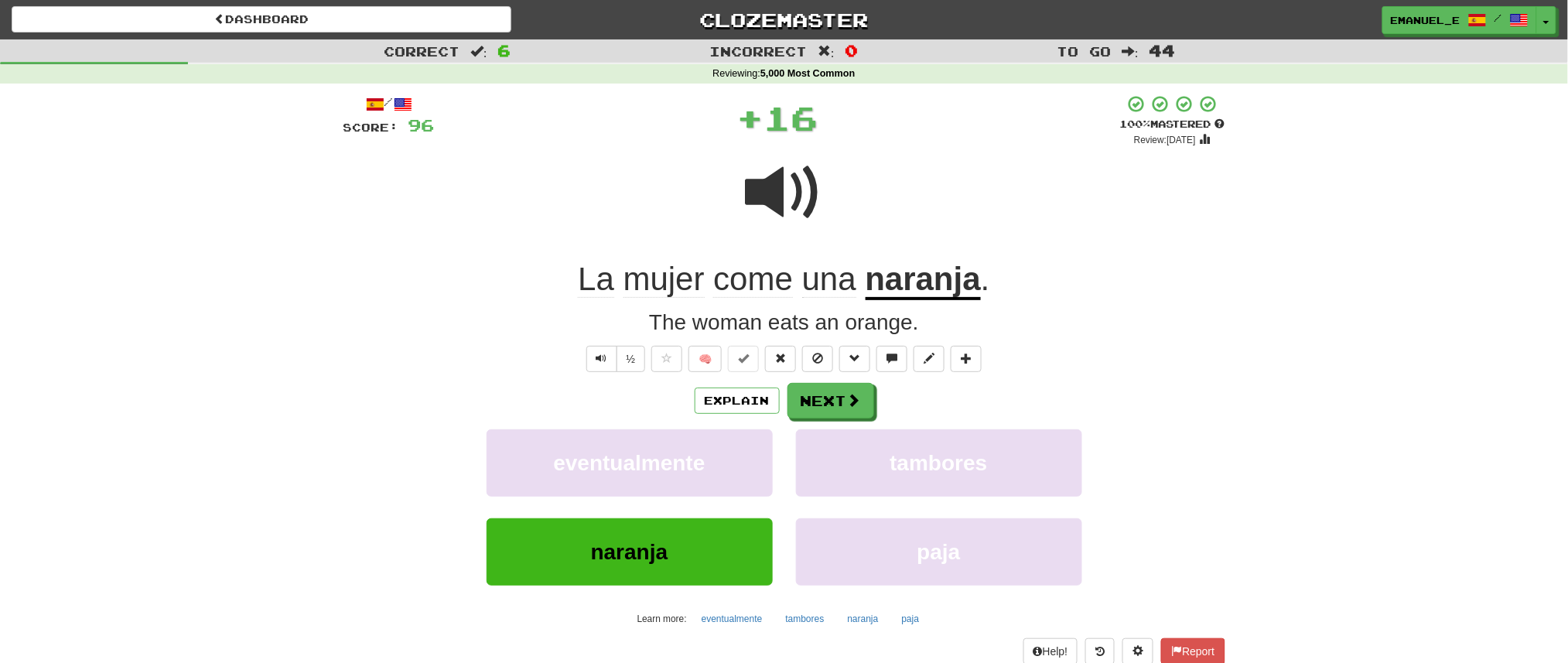
click at [845, 383] on div "Explain Next" at bounding box center [784, 400] width 882 height 35
click at [845, 400] on button "Next" at bounding box center [832, 401] width 87 height 35
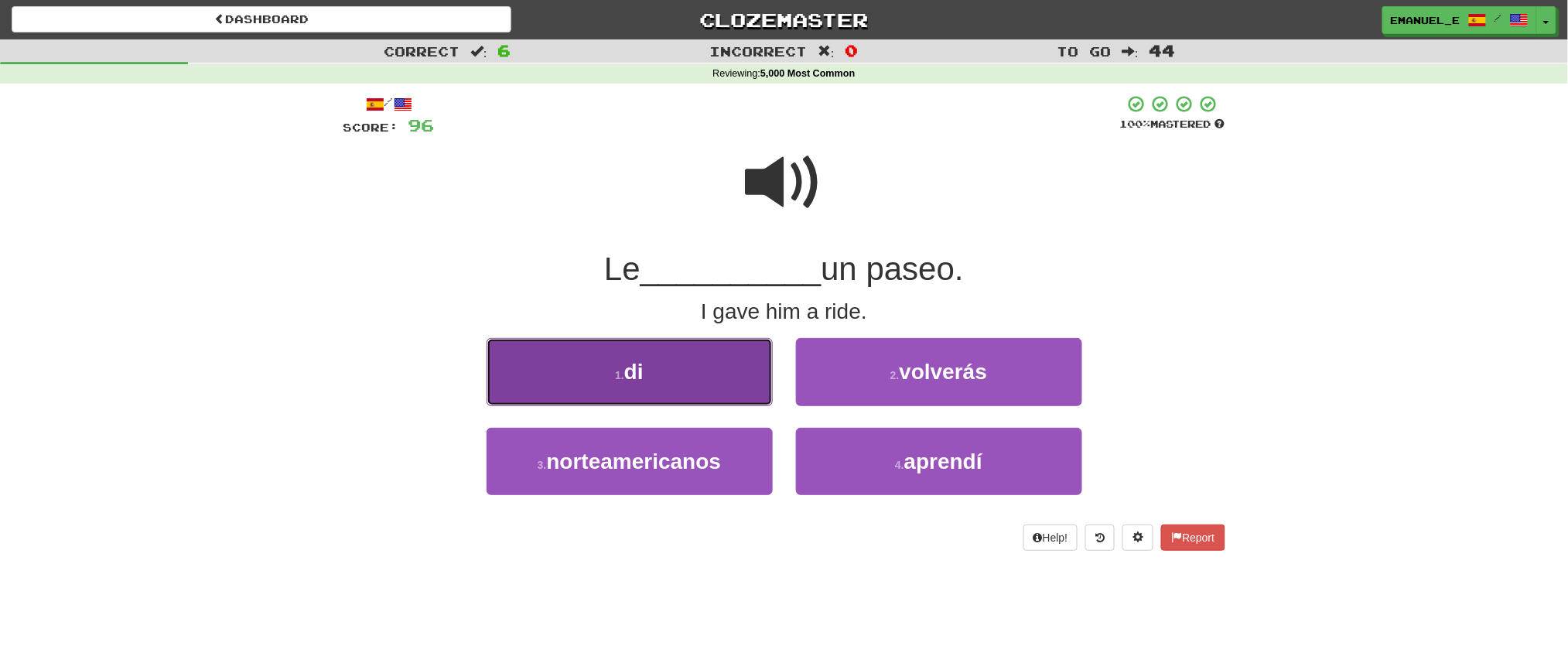
click at [750, 366] on button "1 . di" at bounding box center [629, 372] width 286 height 67
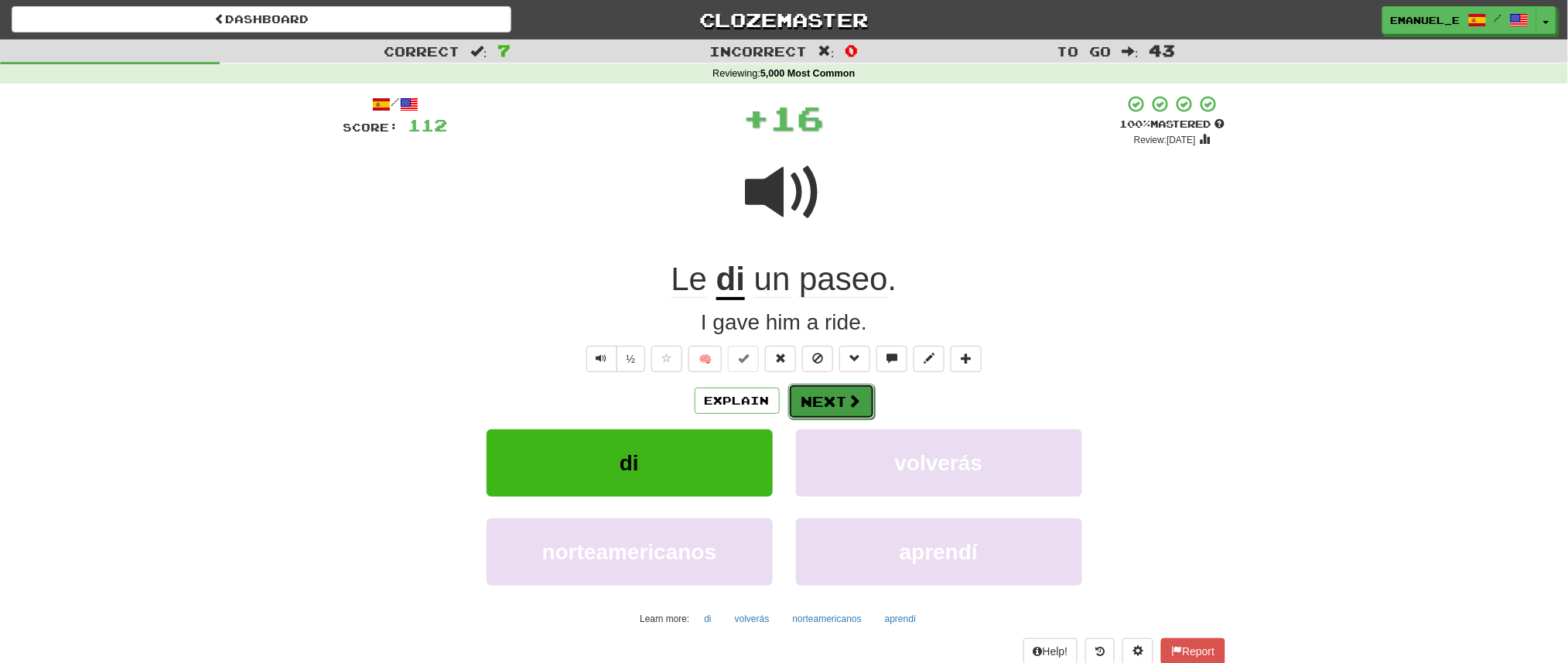
click at [819, 392] on button "Next" at bounding box center [832, 401] width 87 height 35
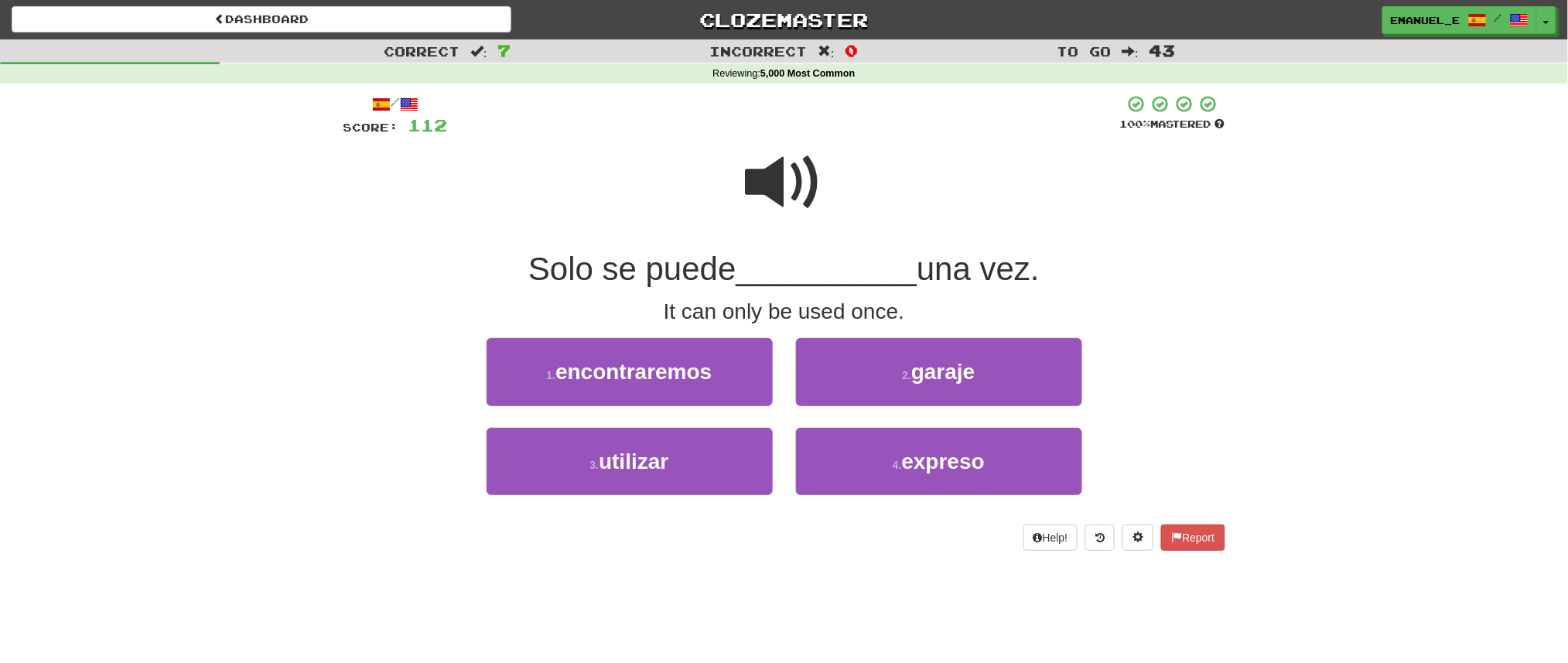
click at [759, 181] on span at bounding box center [784, 183] width 77 height 77
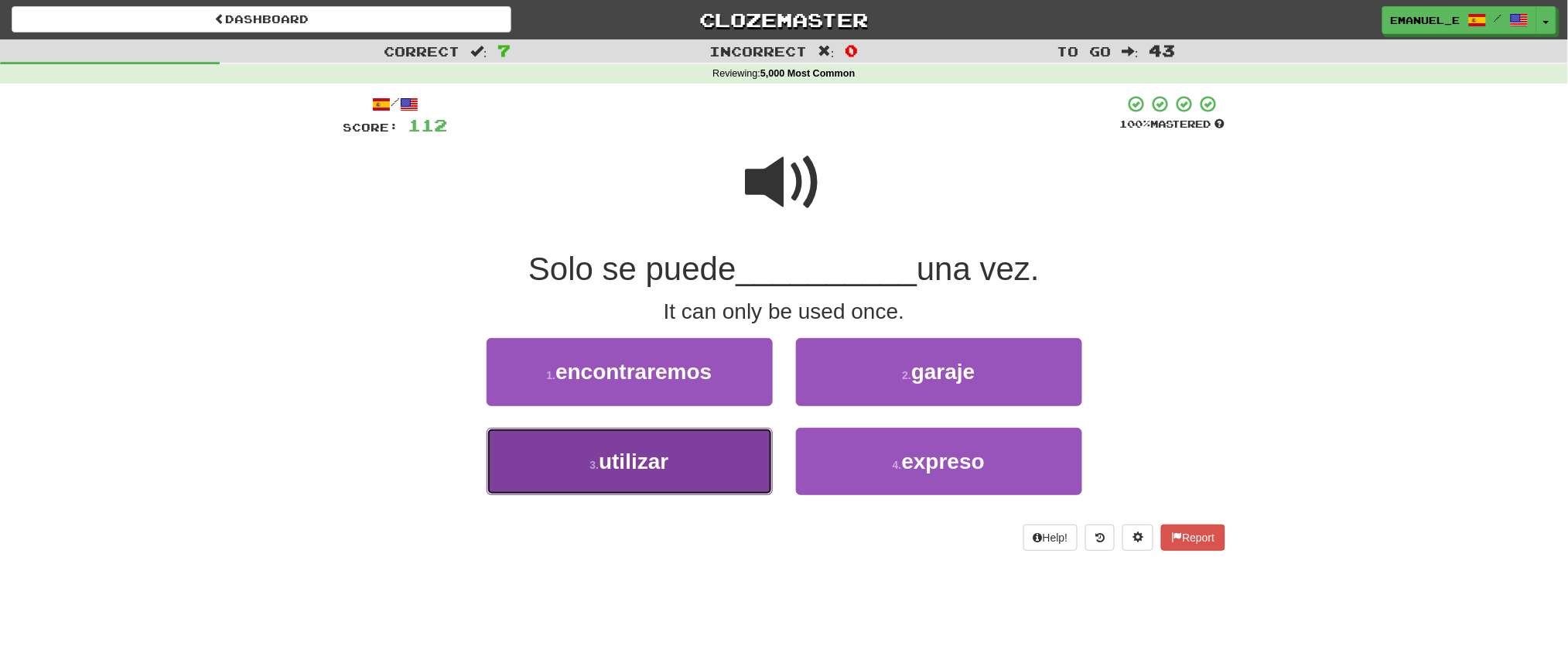
click at [647, 452] on span "utilizar" at bounding box center [633, 461] width 70 height 24
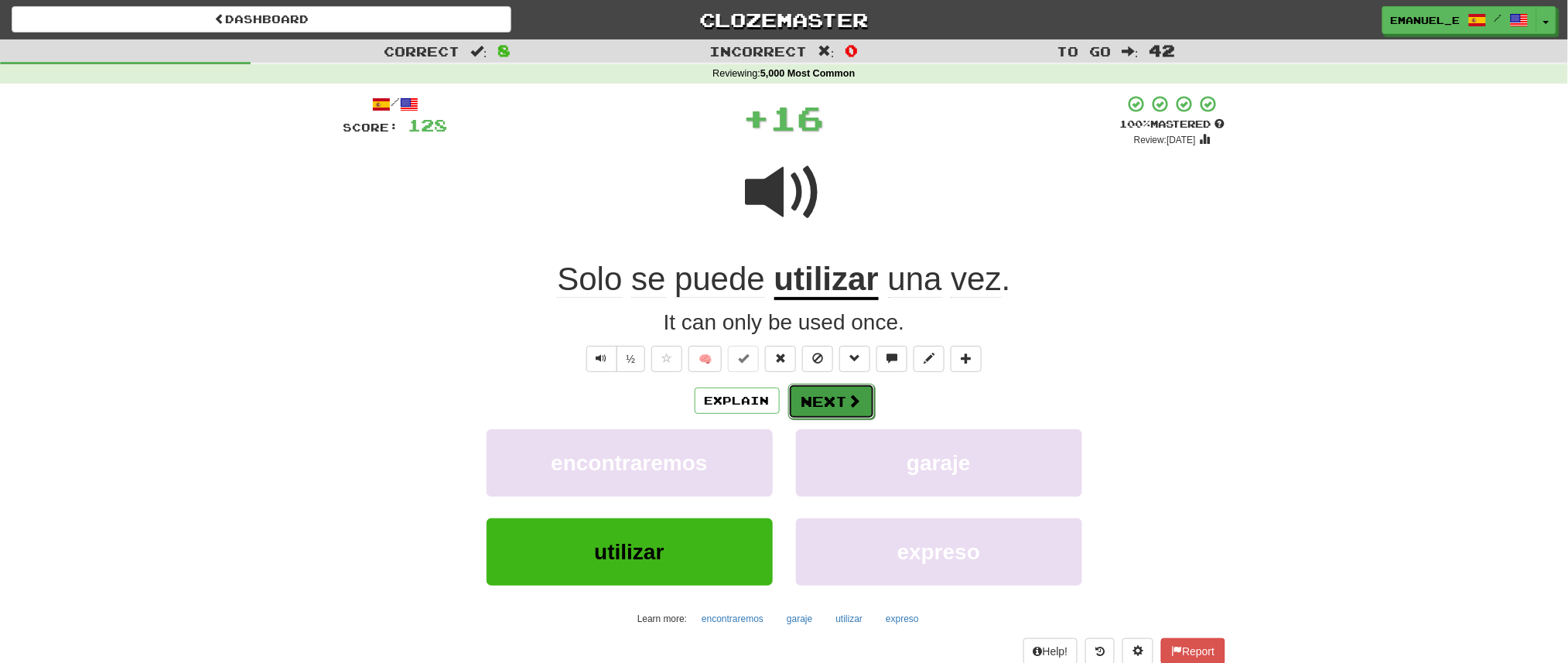
click at [855, 396] on span at bounding box center [854, 401] width 14 height 14
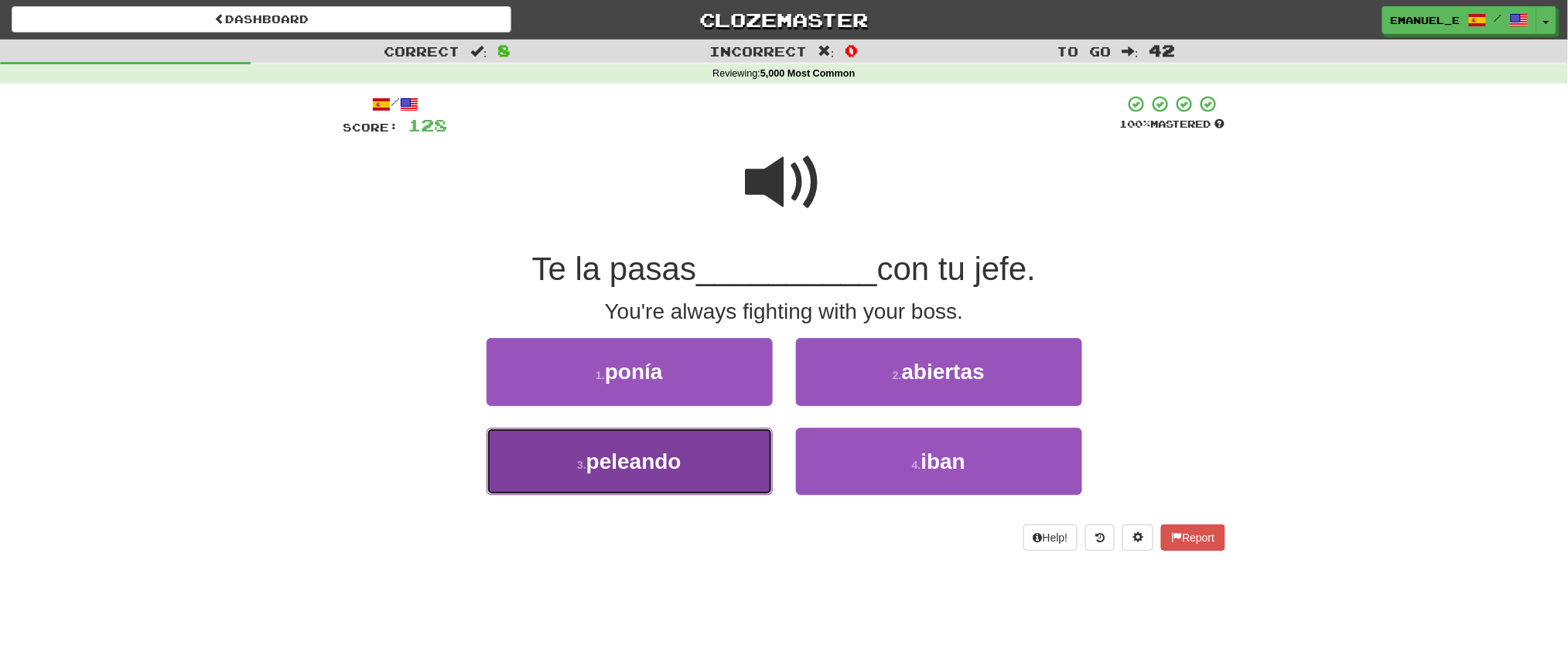
click at [741, 458] on button "3 . peleando" at bounding box center [629, 461] width 286 height 67
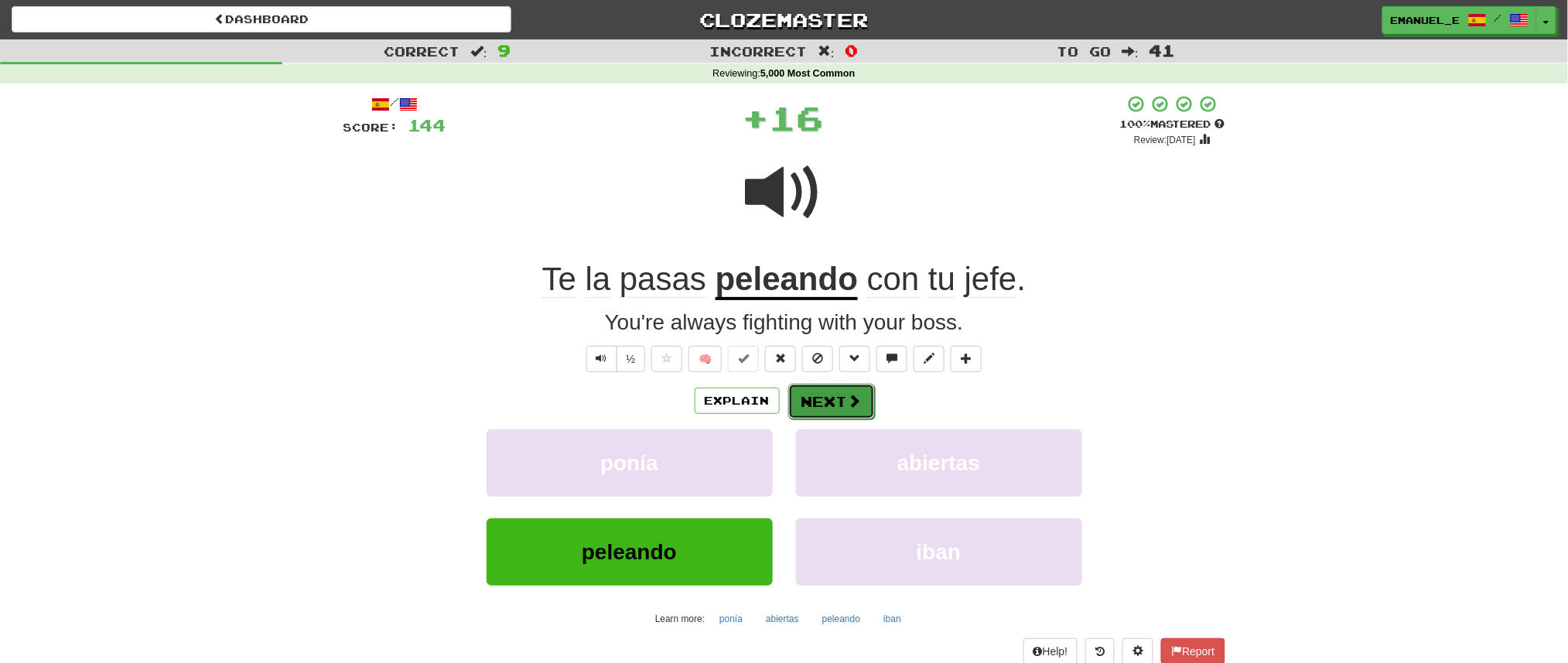
click at [846, 388] on button "Next" at bounding box center [832, 401] width 87 height 35
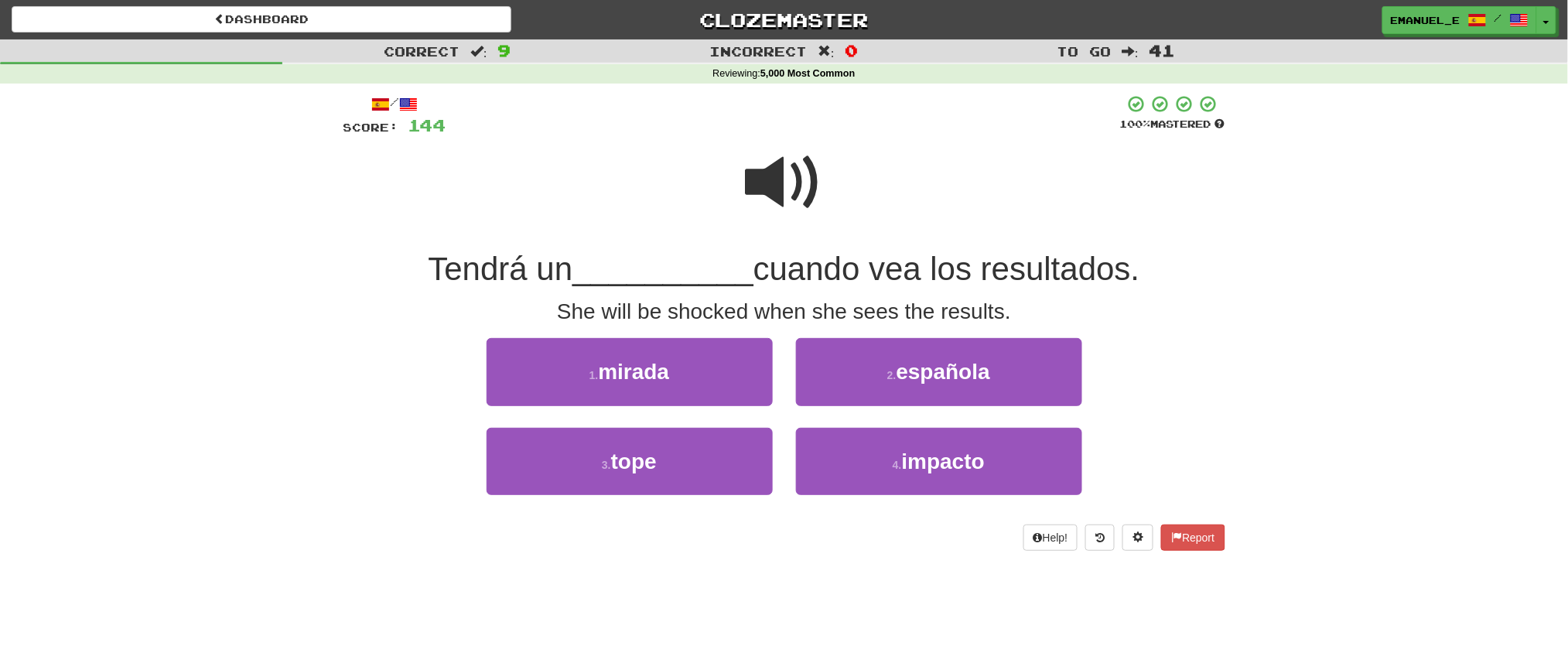
click at [772, 184] on span at bounding box center [784, 183] width 77 height 77
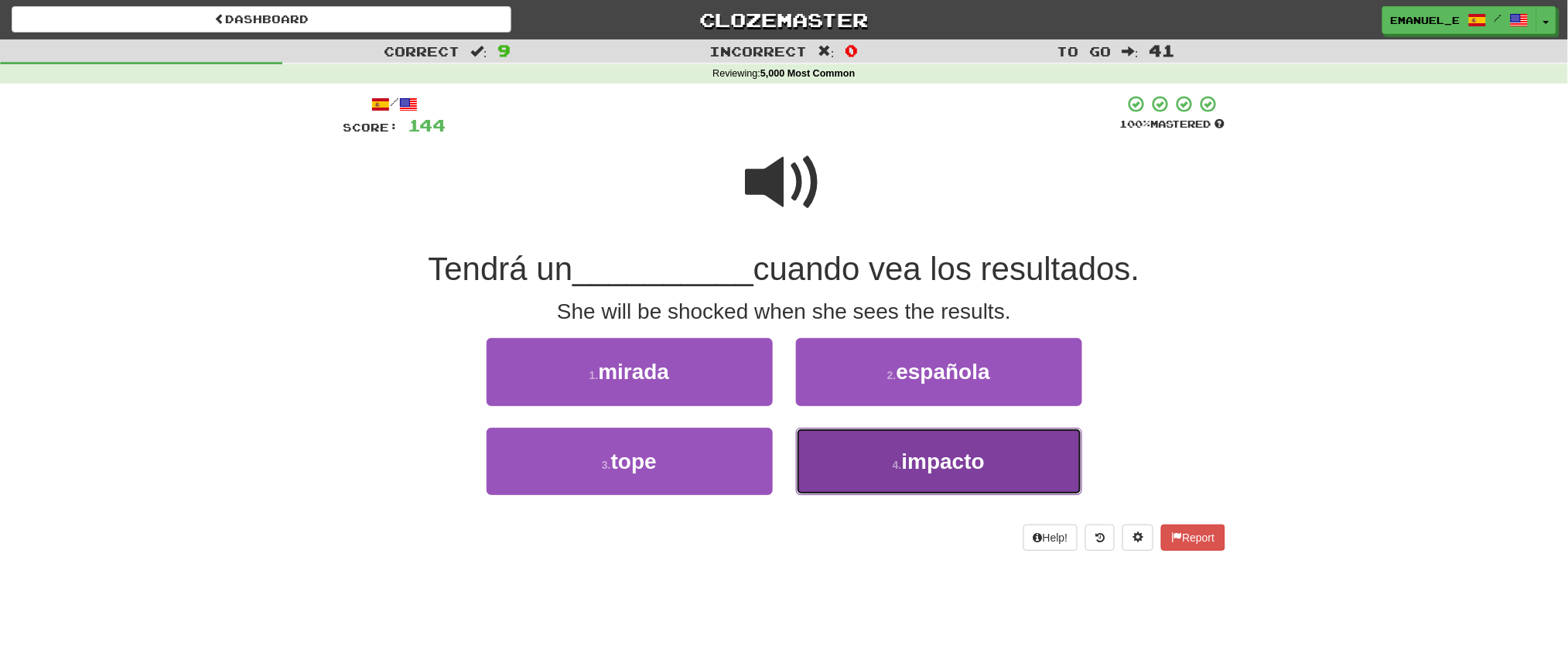
click at [854, 461] on button "4 . impacto" at bounding box center [939, 461] width 286 height 67
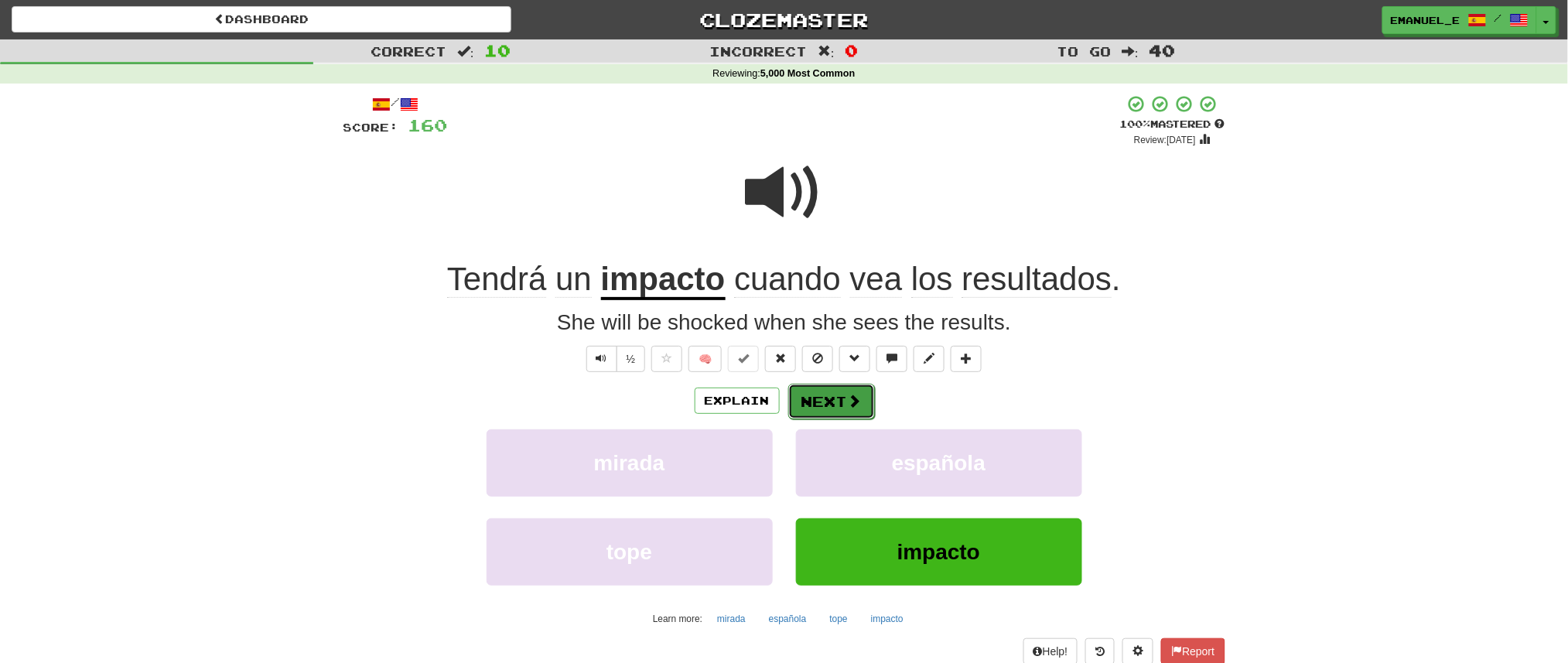
click at [814, 402] on button "Next" at bounding box center [832, 401] width 87 height 35
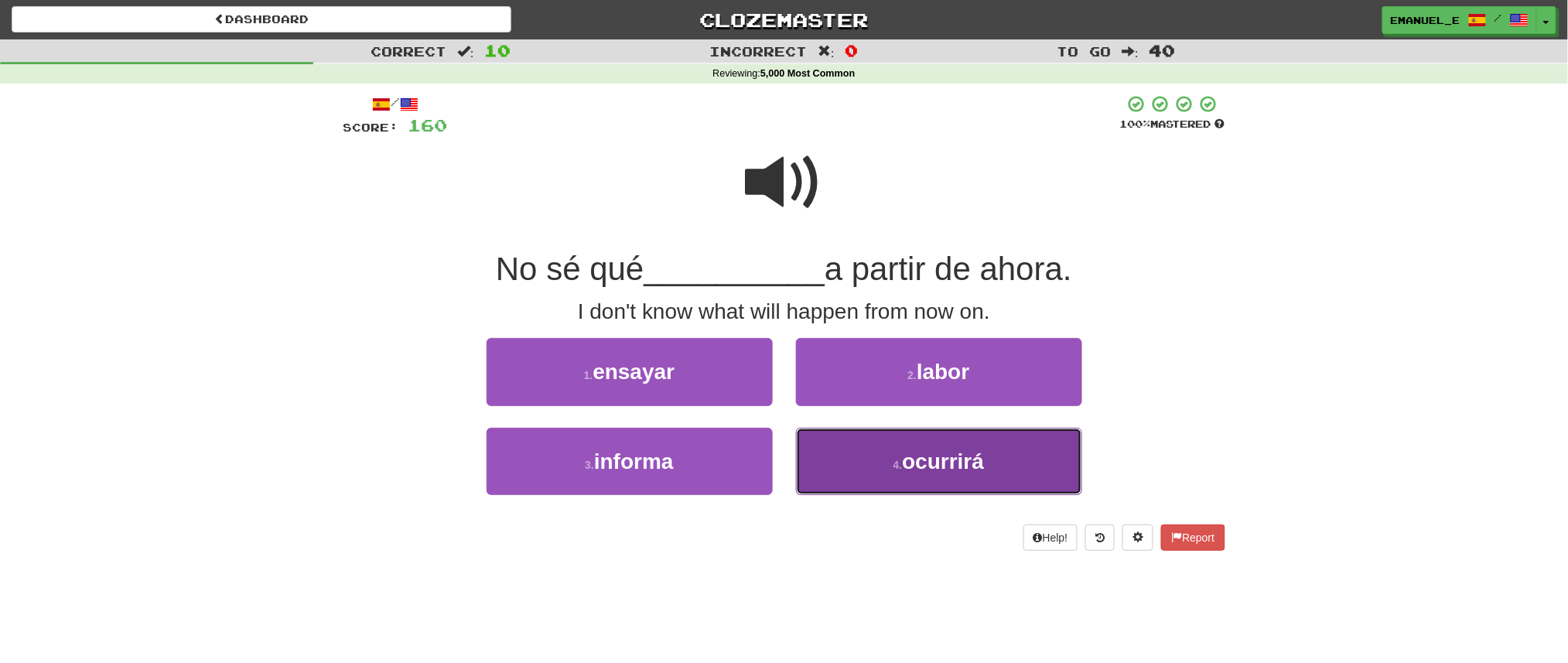
click at [841, 465] on button "4 . ocurrirá" at bounding box center [939, 461] width 286 height 67
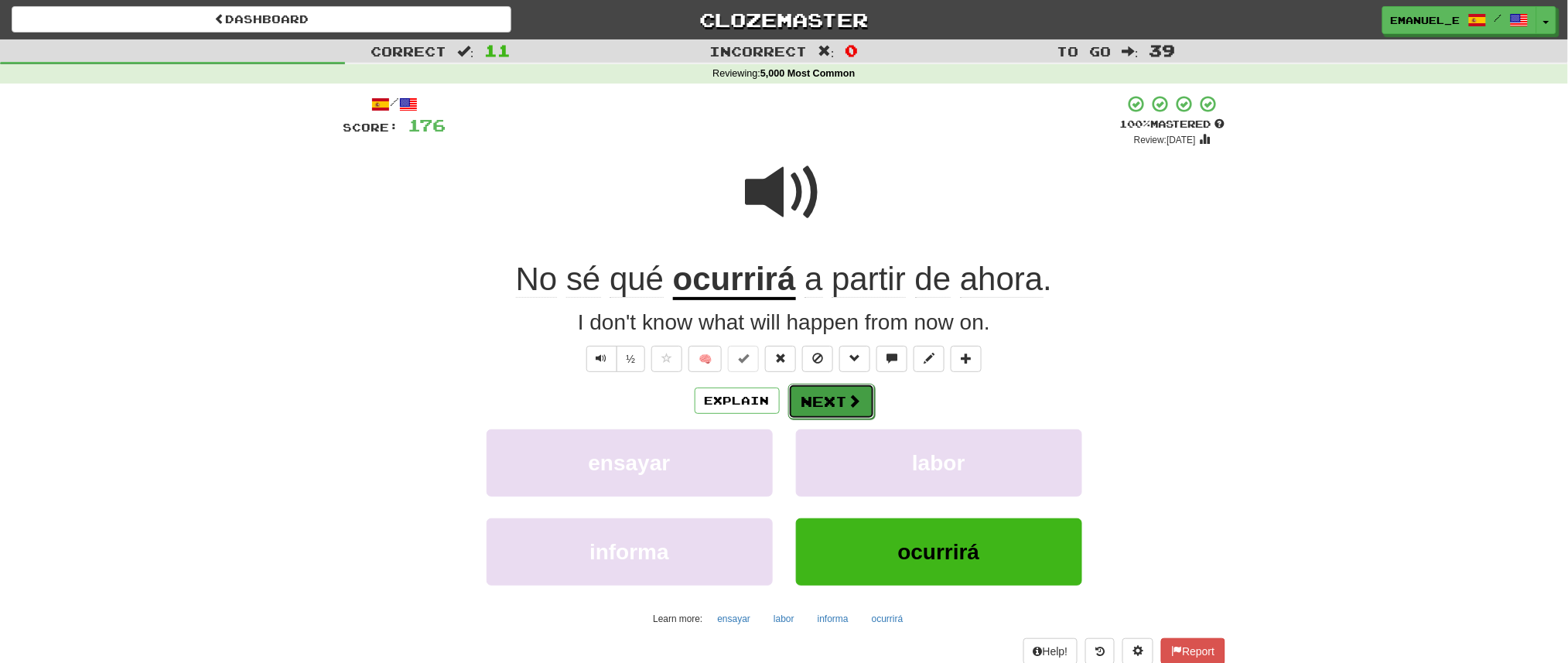
click at [840, 384] on button "Next" at bounding box center [832, 401] width 87 height 35
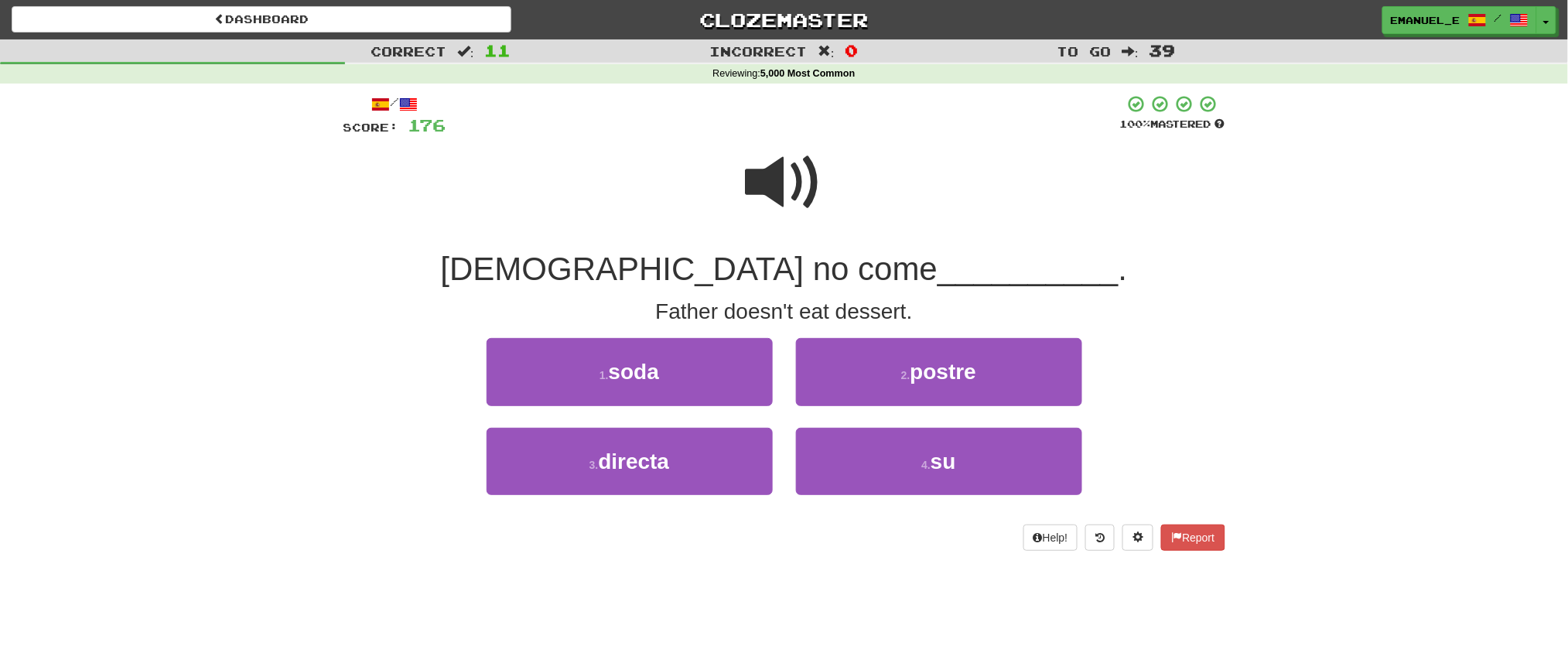
click at [776, 197] on span at bounding box center [784, 183] width 77 height 77
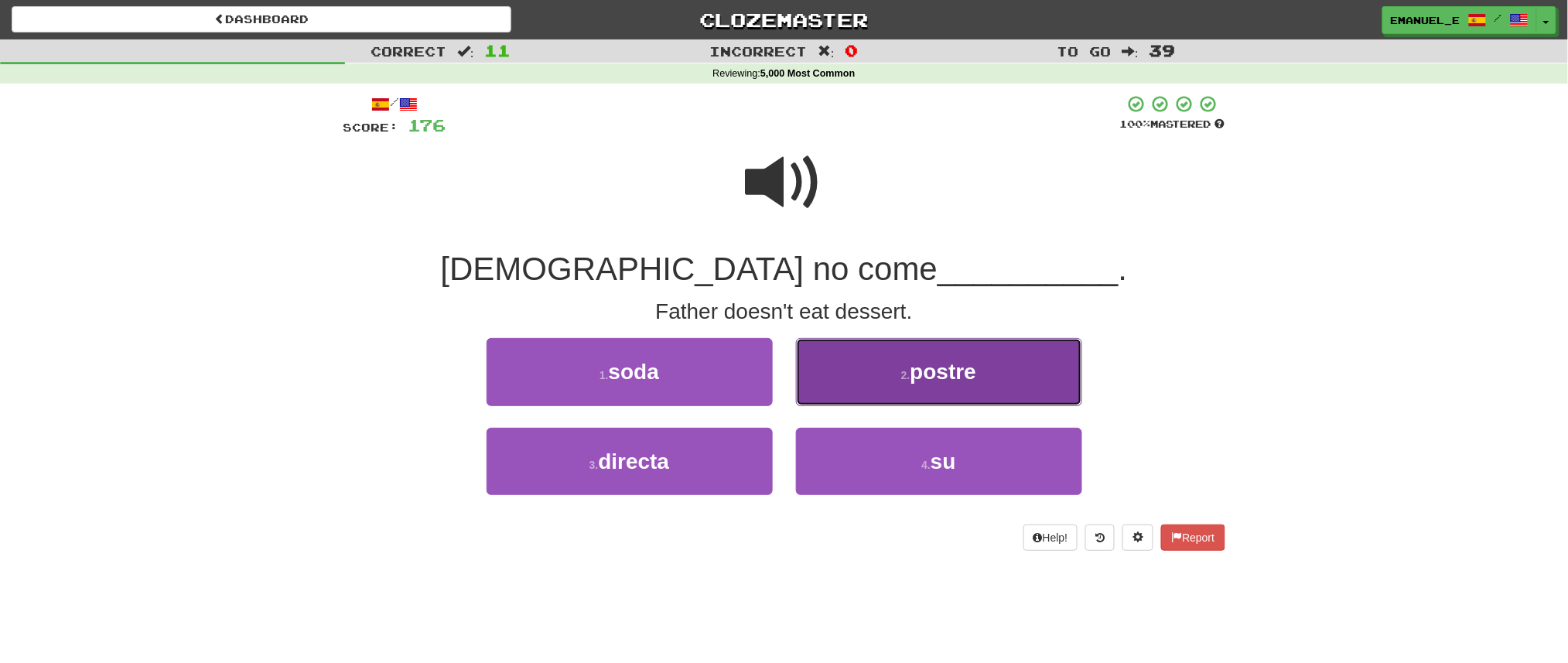
click at [850, 355] on button "2 . postre" at bounding box center [939, 372] width 286 height 67
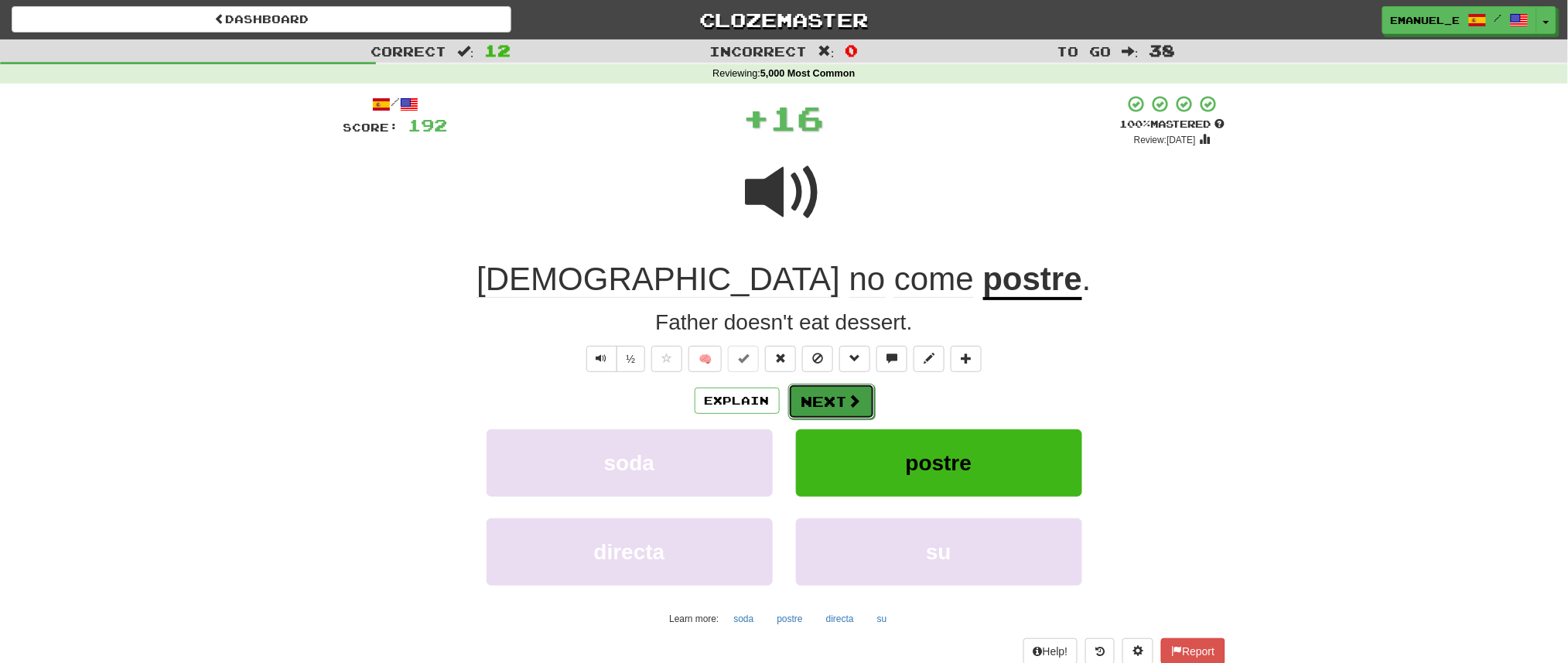
click at [855, 388] on button "Next" at bounding box center [832, 401] width 87 height 35
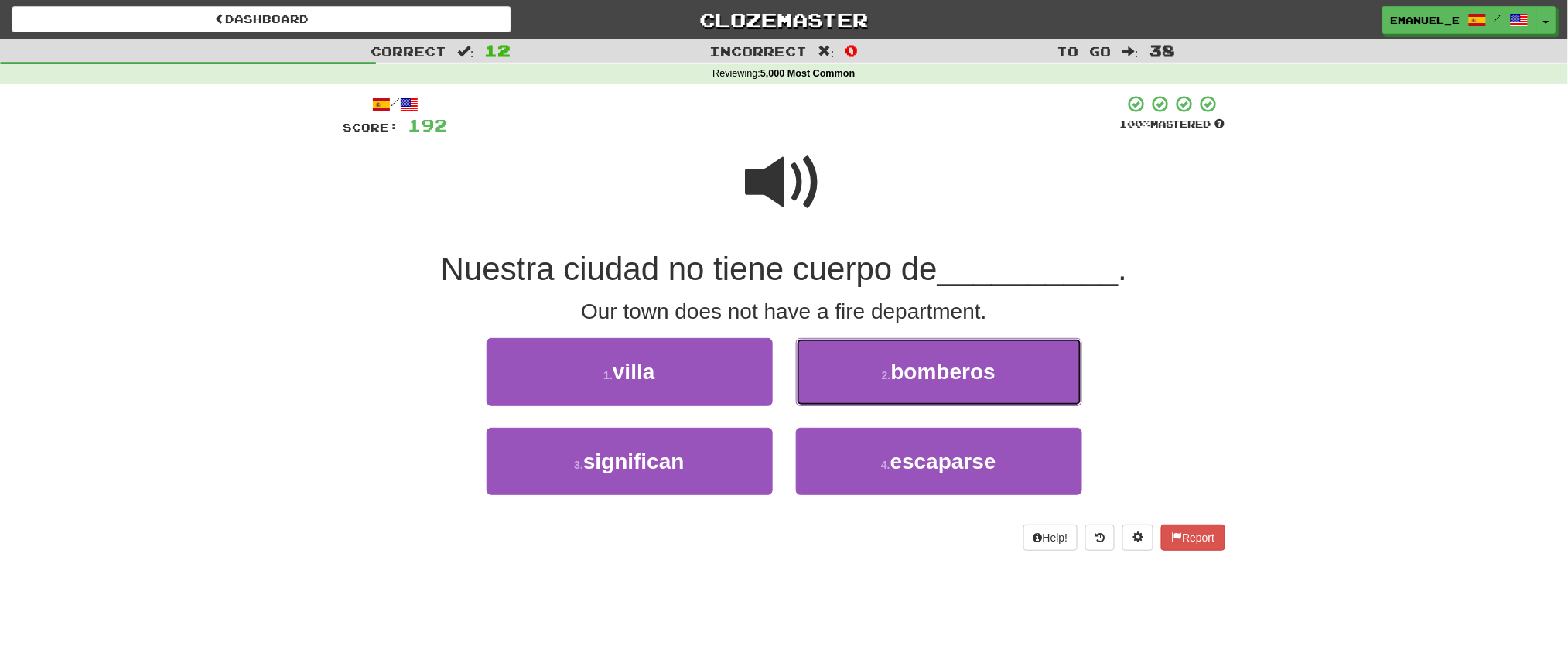
click at [855, 390] on button "2 . bomberos" at bounding box center [939, 372] width 286 height 67
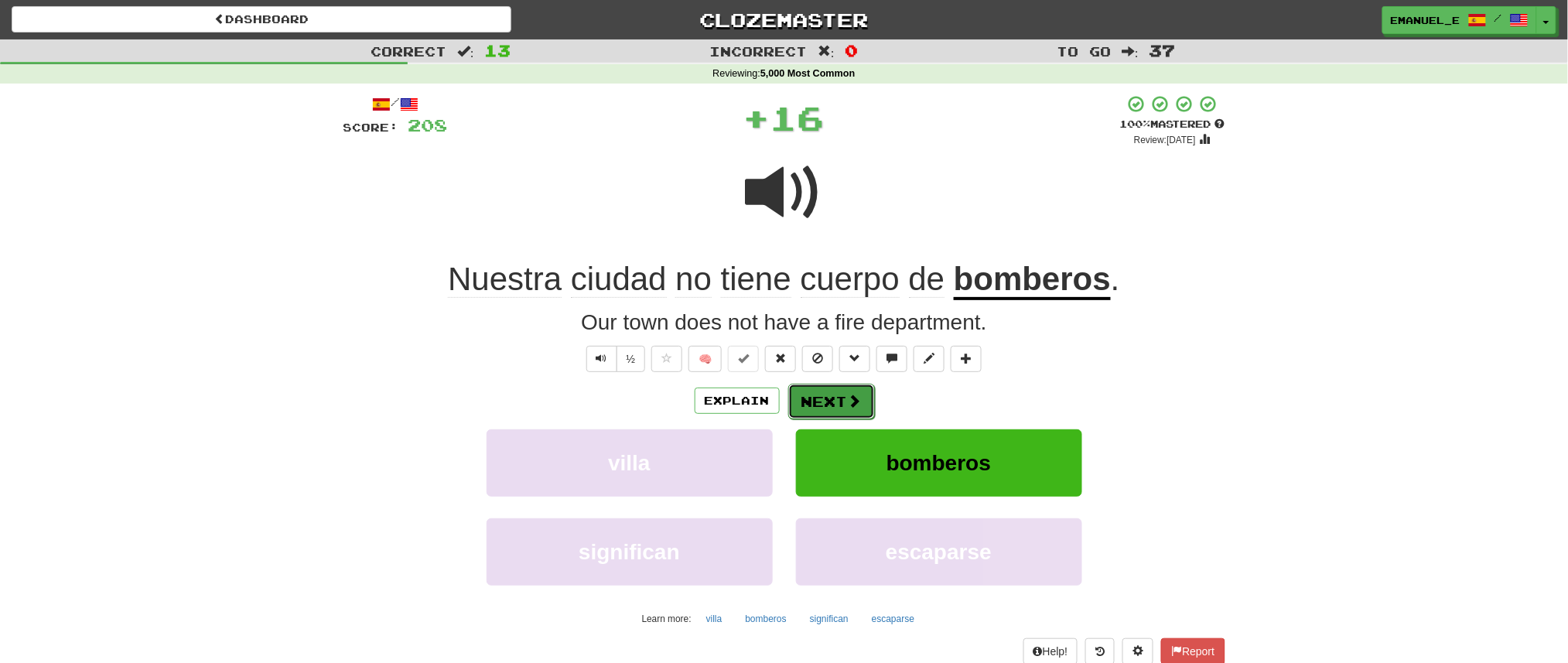
click at [847, 389] on button "Next" at bounding box center [832, 401] width 87 height 35
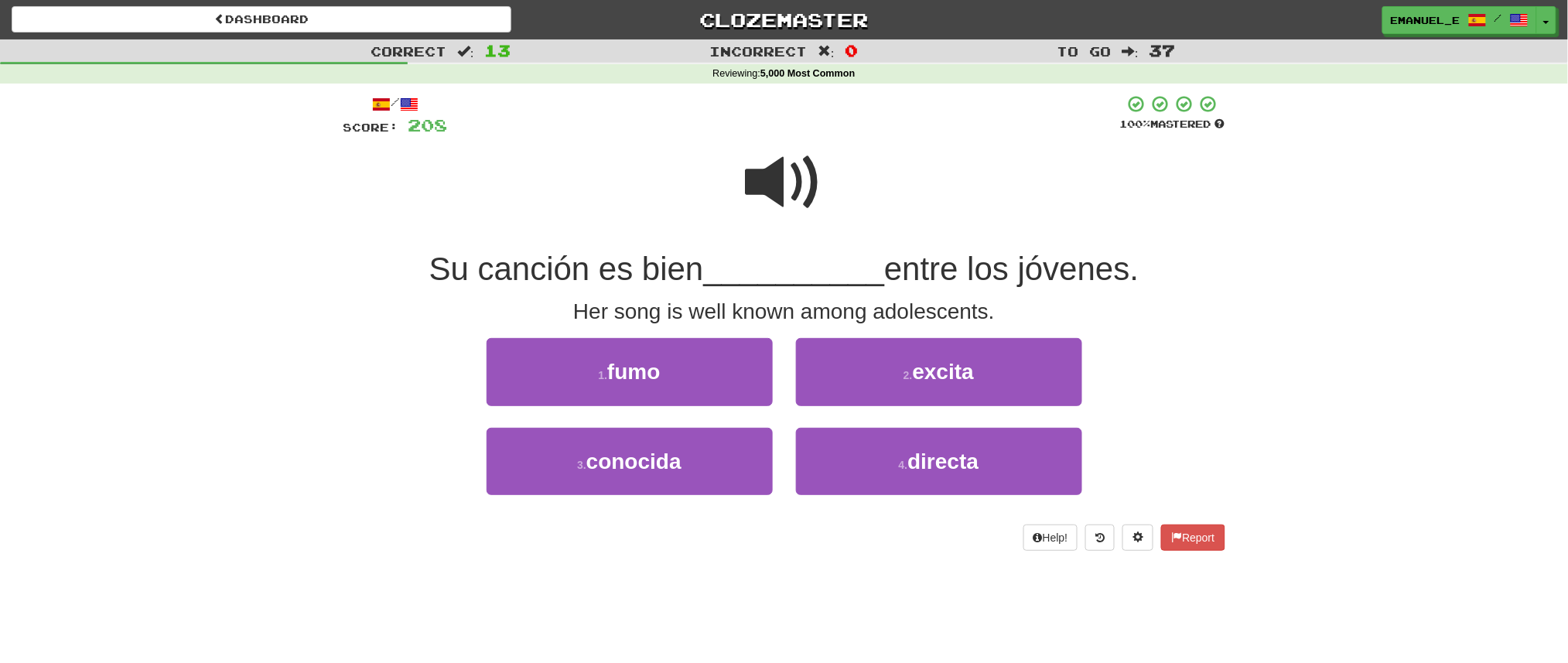
click at [798, 192] on span at bounding box center [784, 183] width 77 height 77
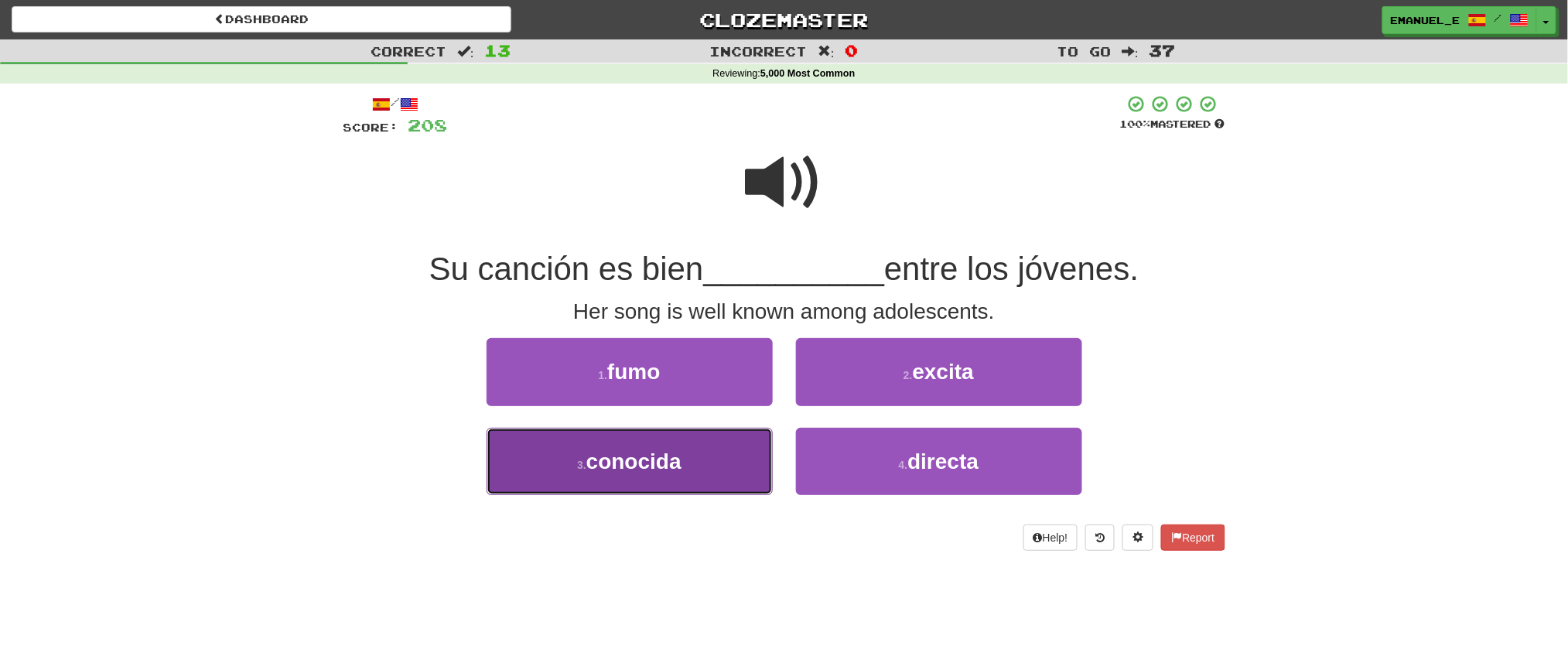
click at [697, 486] on button "3 . conocida" at bounding box center [629, 461] width 286 height 67
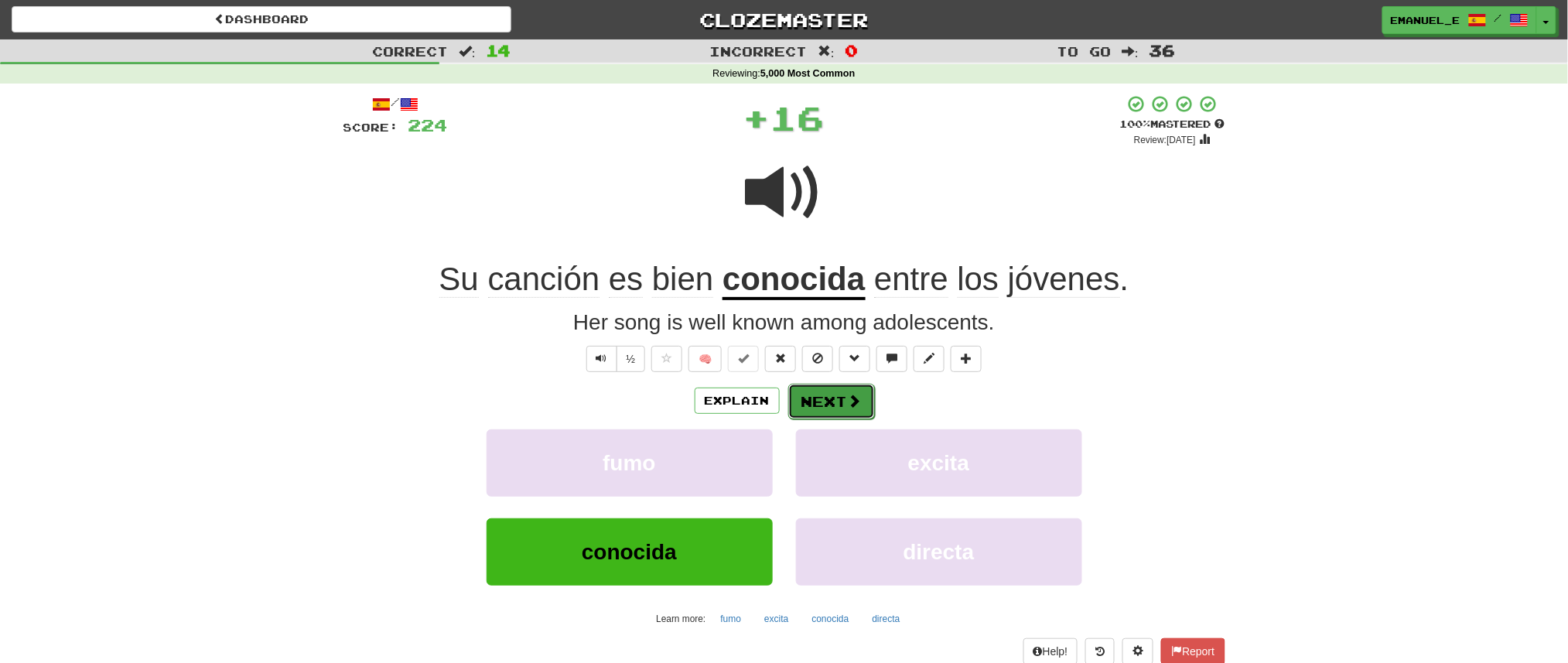
click at [827, 392] on button "Next" at bounding box center [832, 401] width 87 height 35
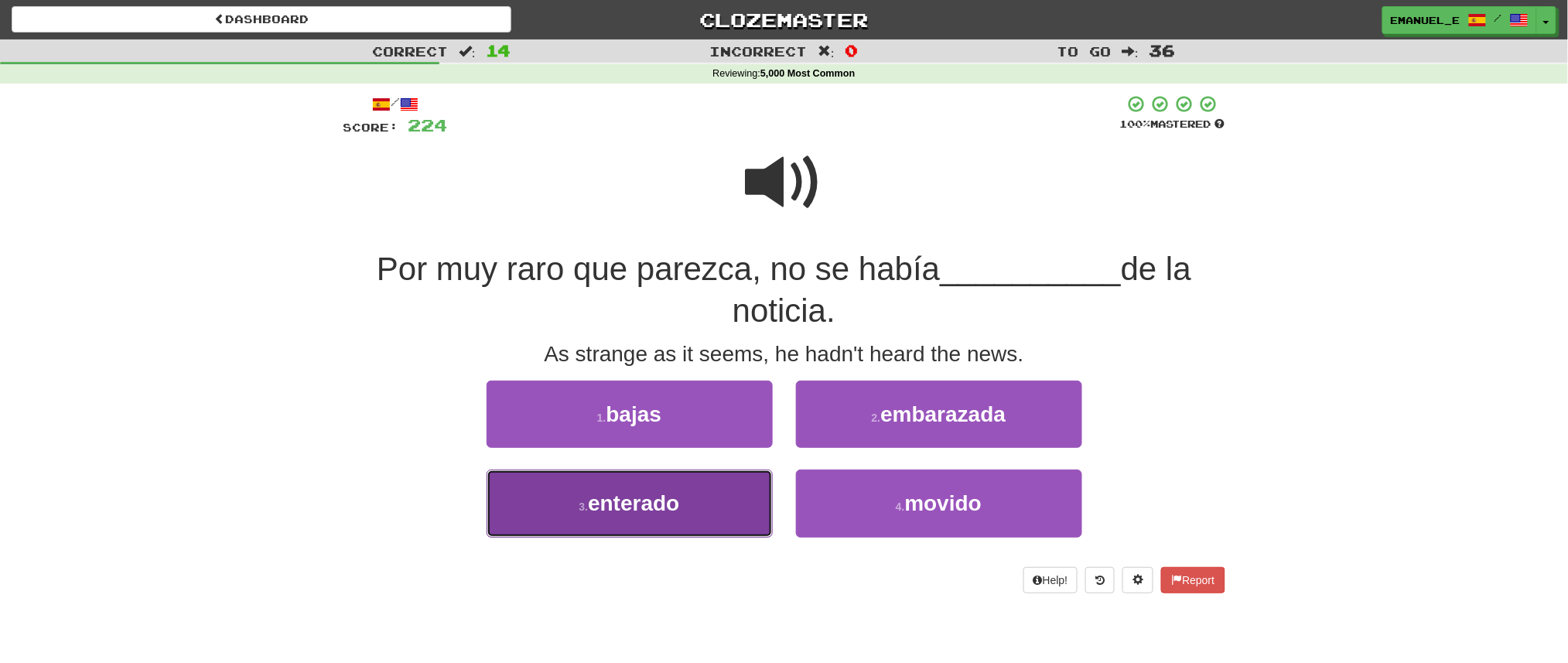
click at [731, 492] on button "3 . enterado" at bounding box center [629, 503] width 286 height 67
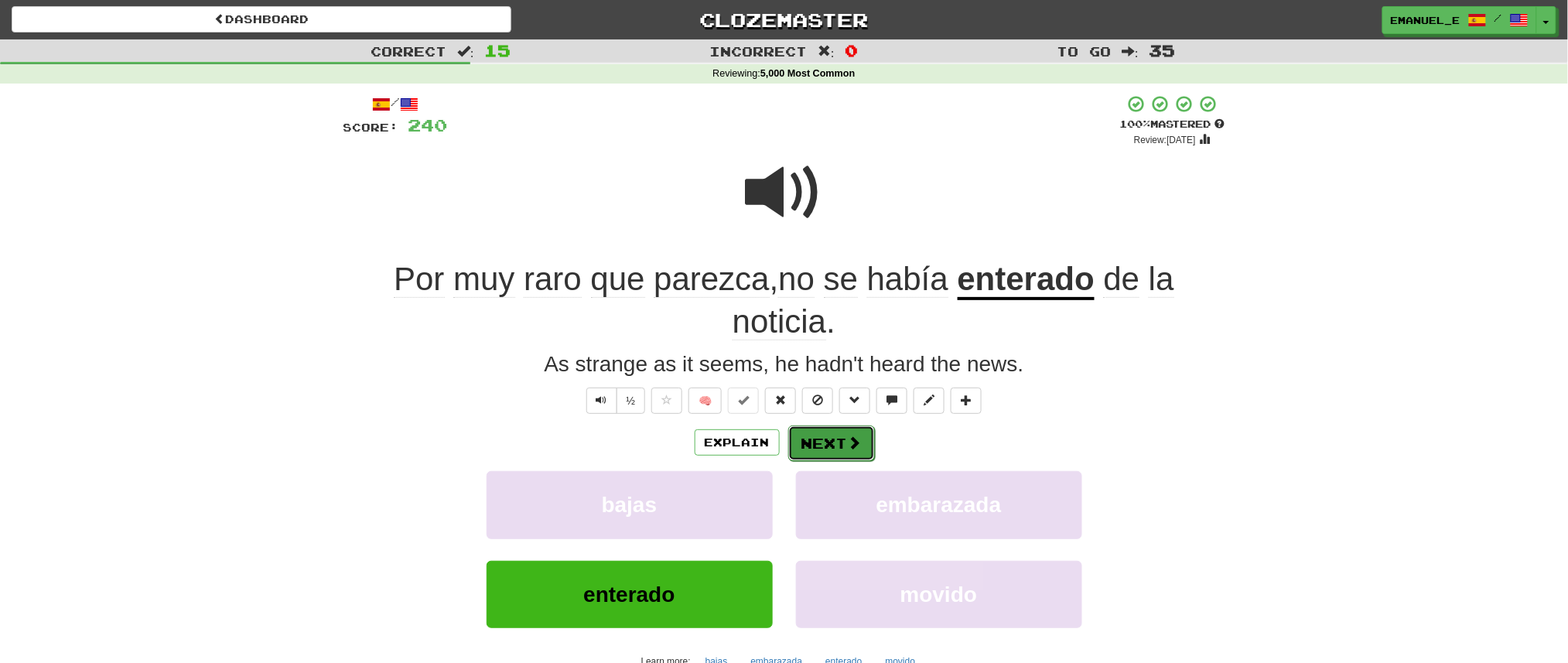
click at [806, 443] on button "Next" at bounding box center [832, 443] width 87 height 35
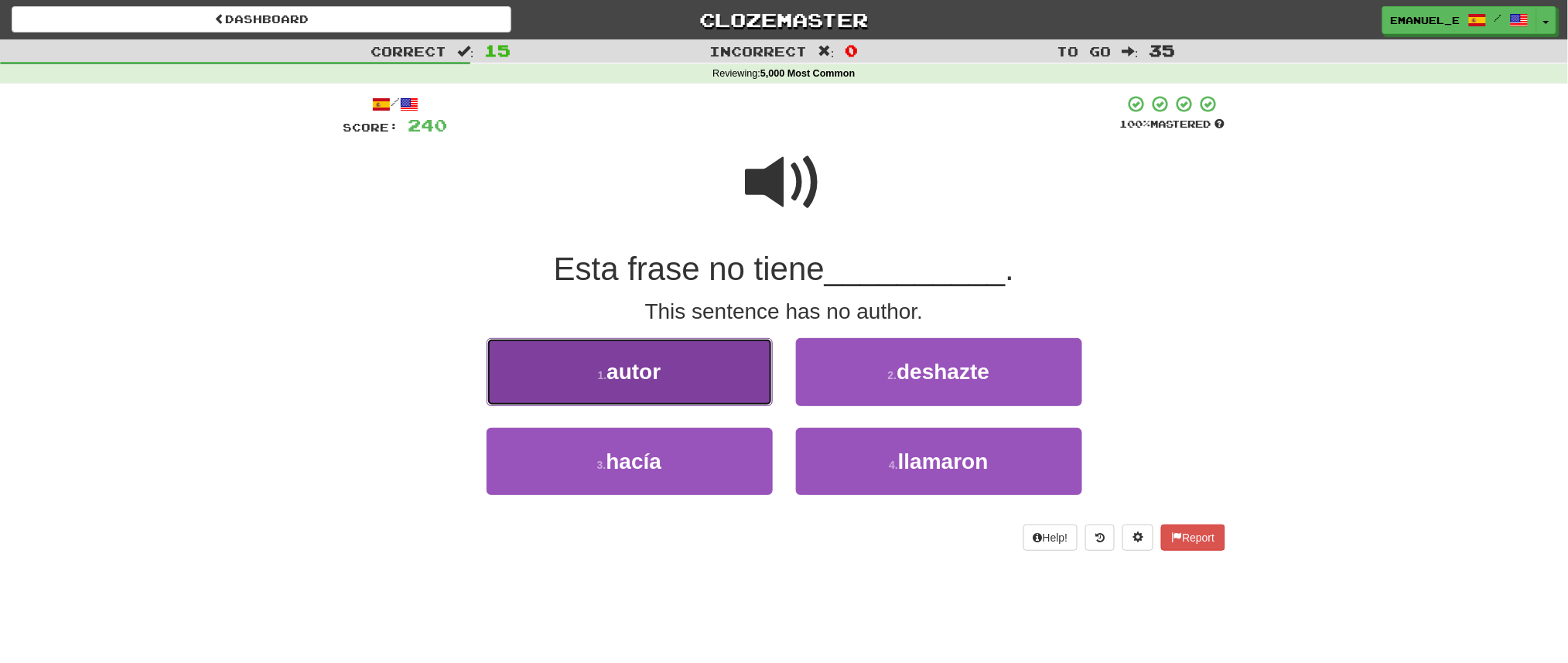
click at [703, 372] on button "1 . autor" at bounding box center [629, 372] width 286 height 67
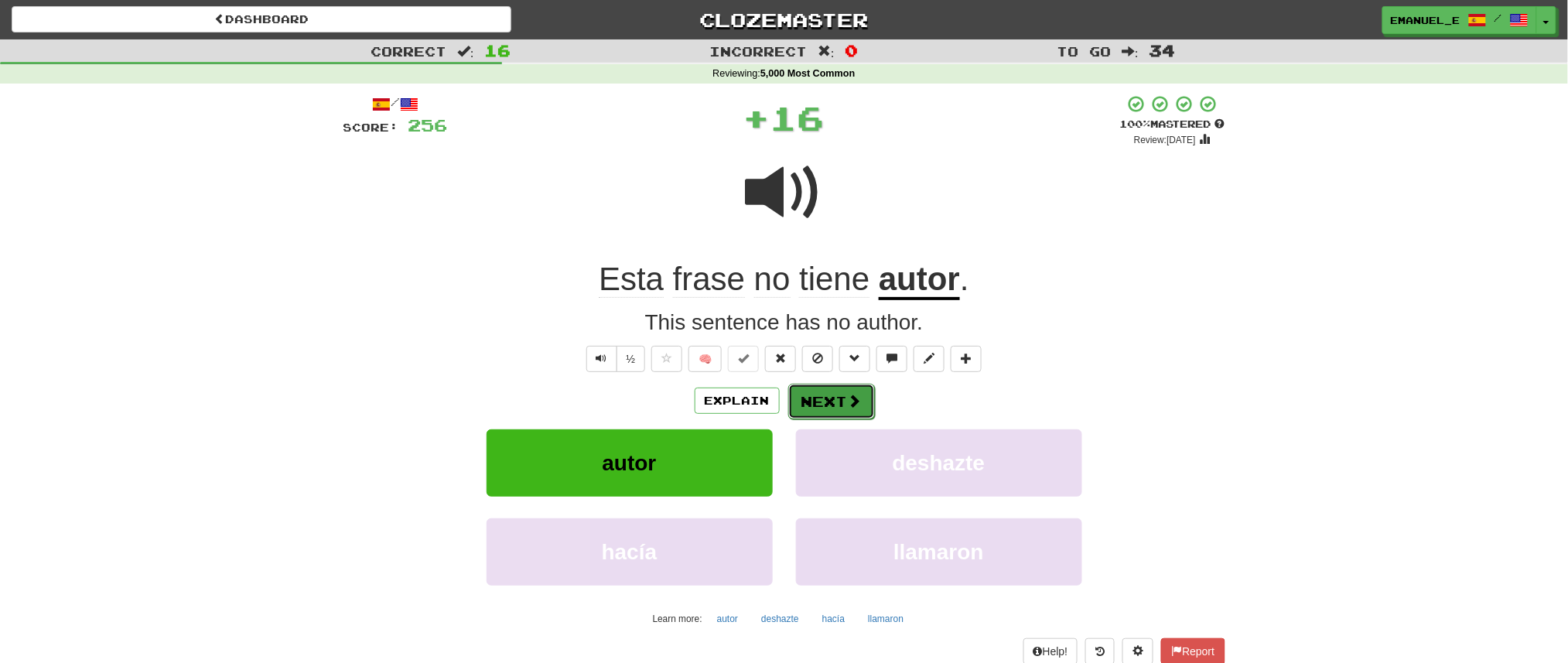
click at [822, 401] on button "Next" at bounding box center [832, 401] width 87 height 35
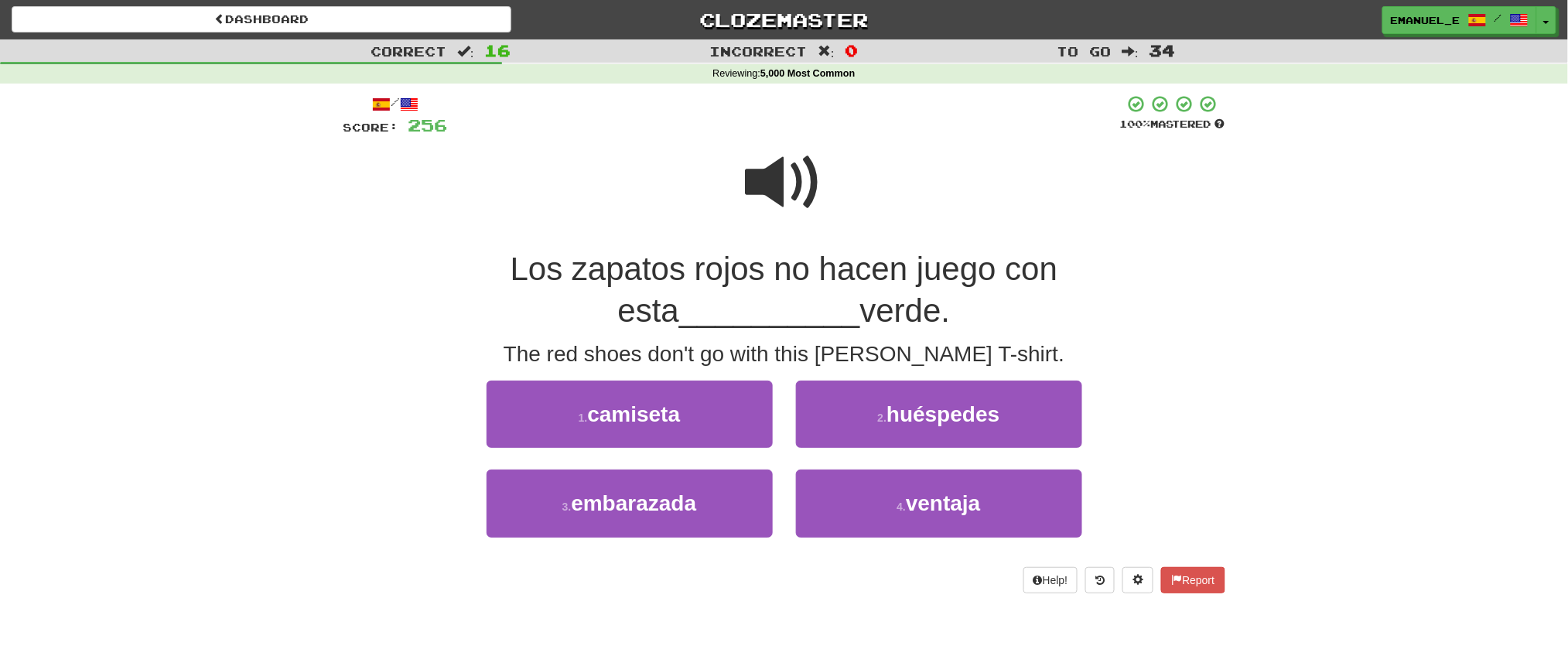
click at [772, 193] on span at bounding box center [784, 183] width 77 height 77
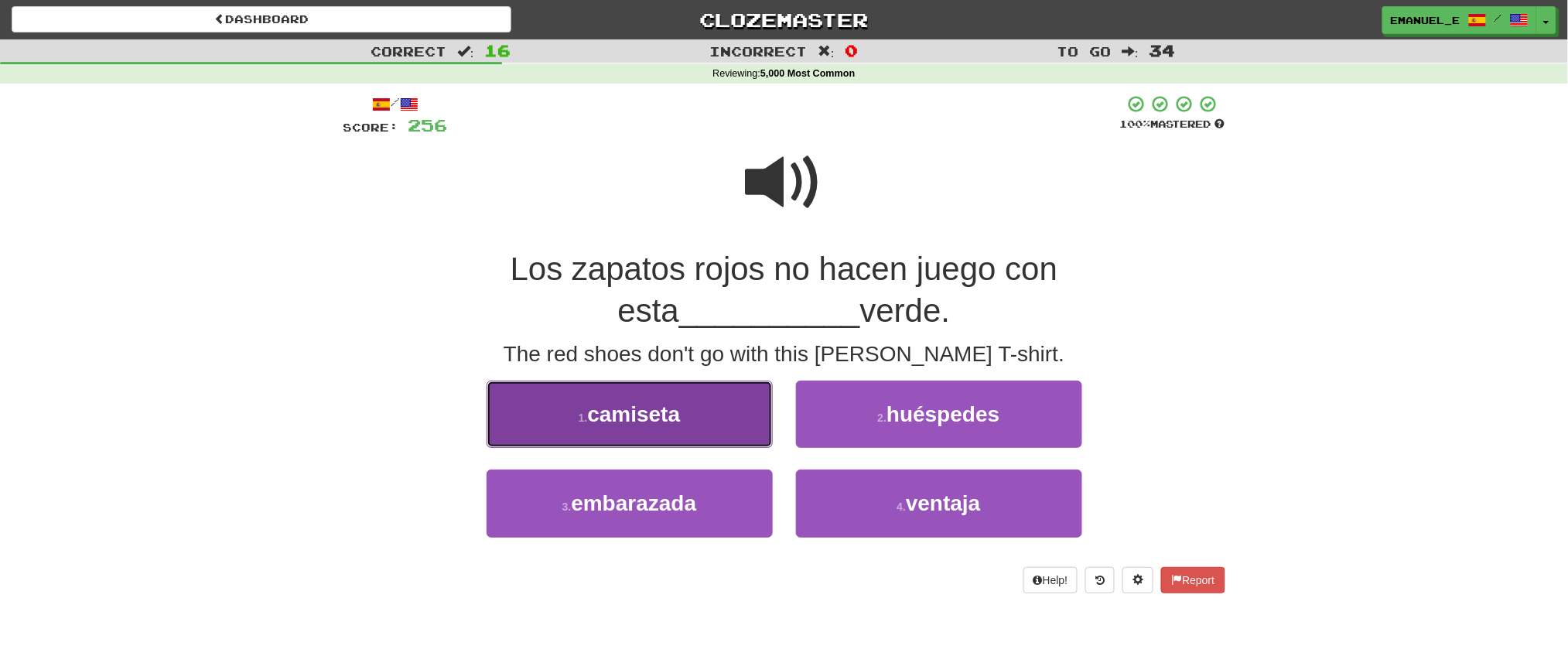
click at [704, 405] on button "1 . camiseta" at bounding box center [629, 415] width 286 height 67
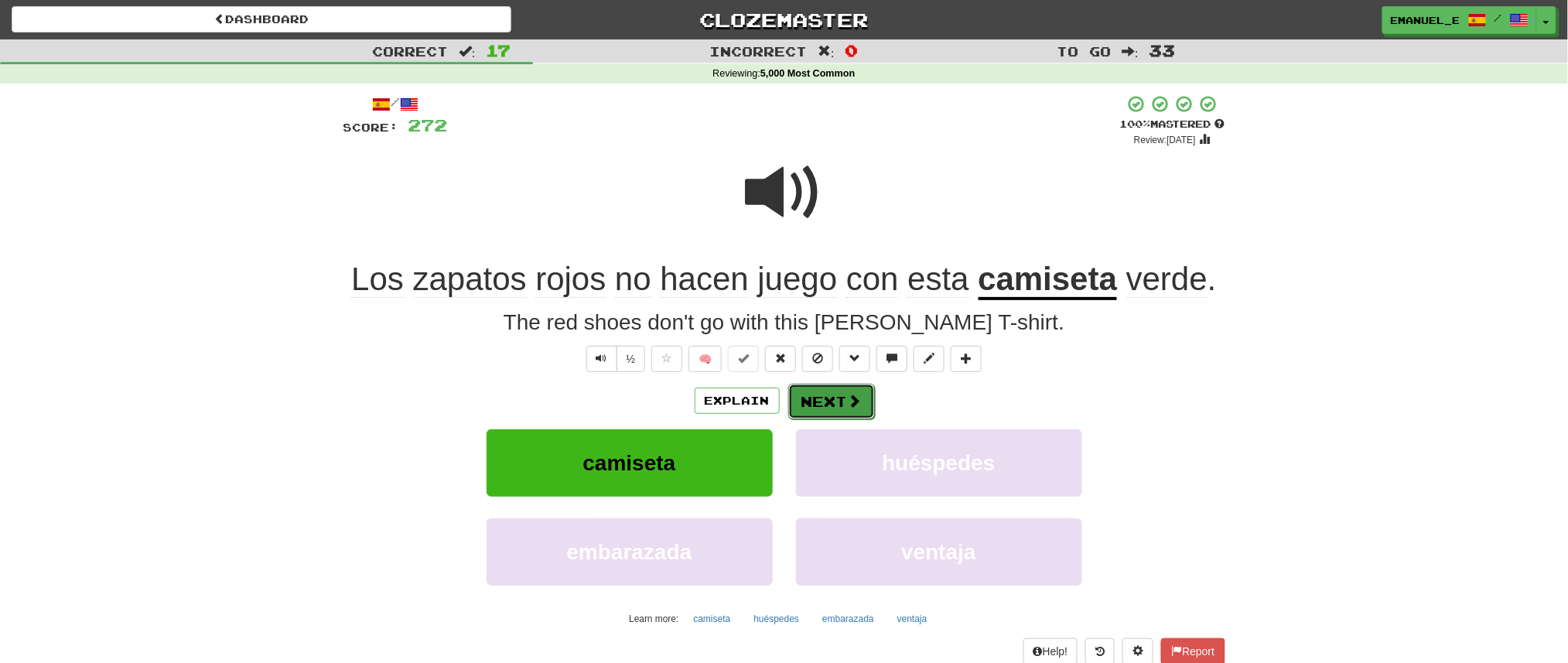
click at [800, 389] on button "Next" at bounding box center [832, 401] width 87 height 35
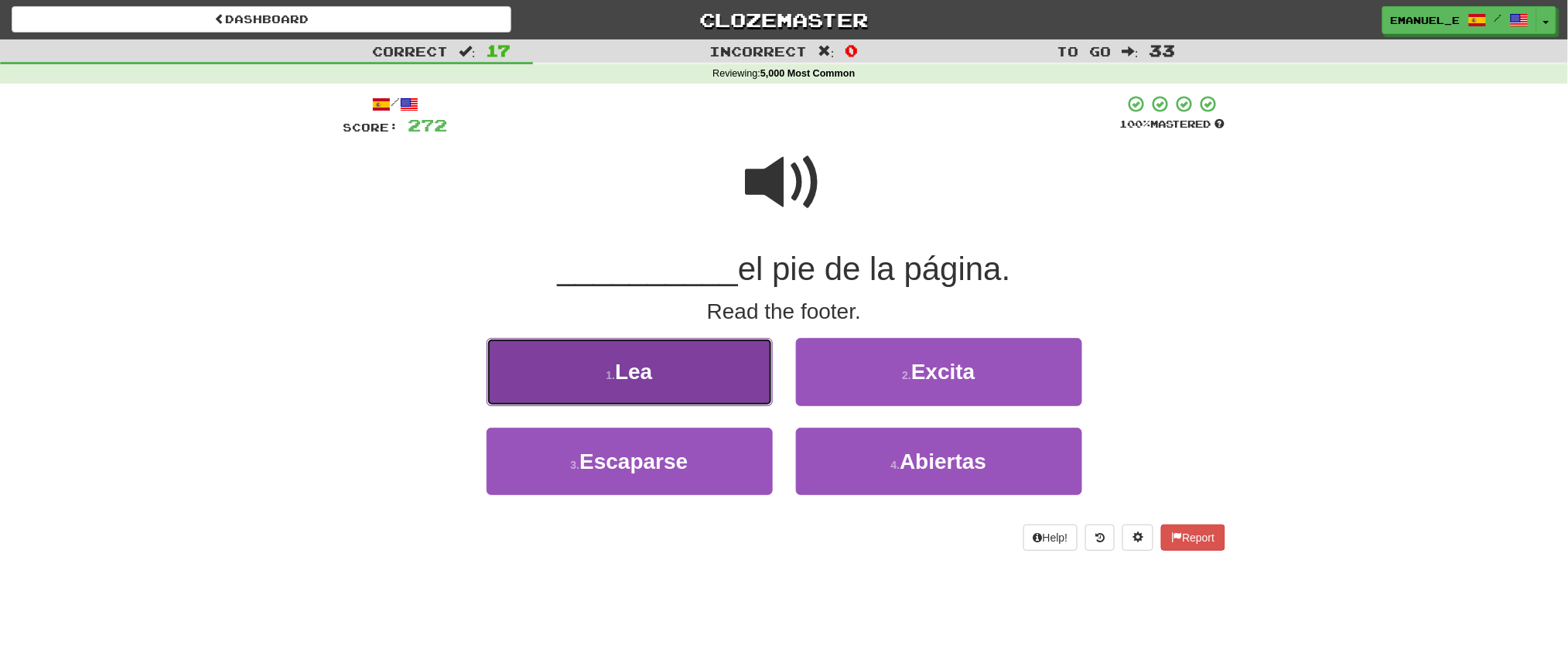
click at [733, 379] on button "1 . Lea" at bounding box center [629, 372] width 286 height 67
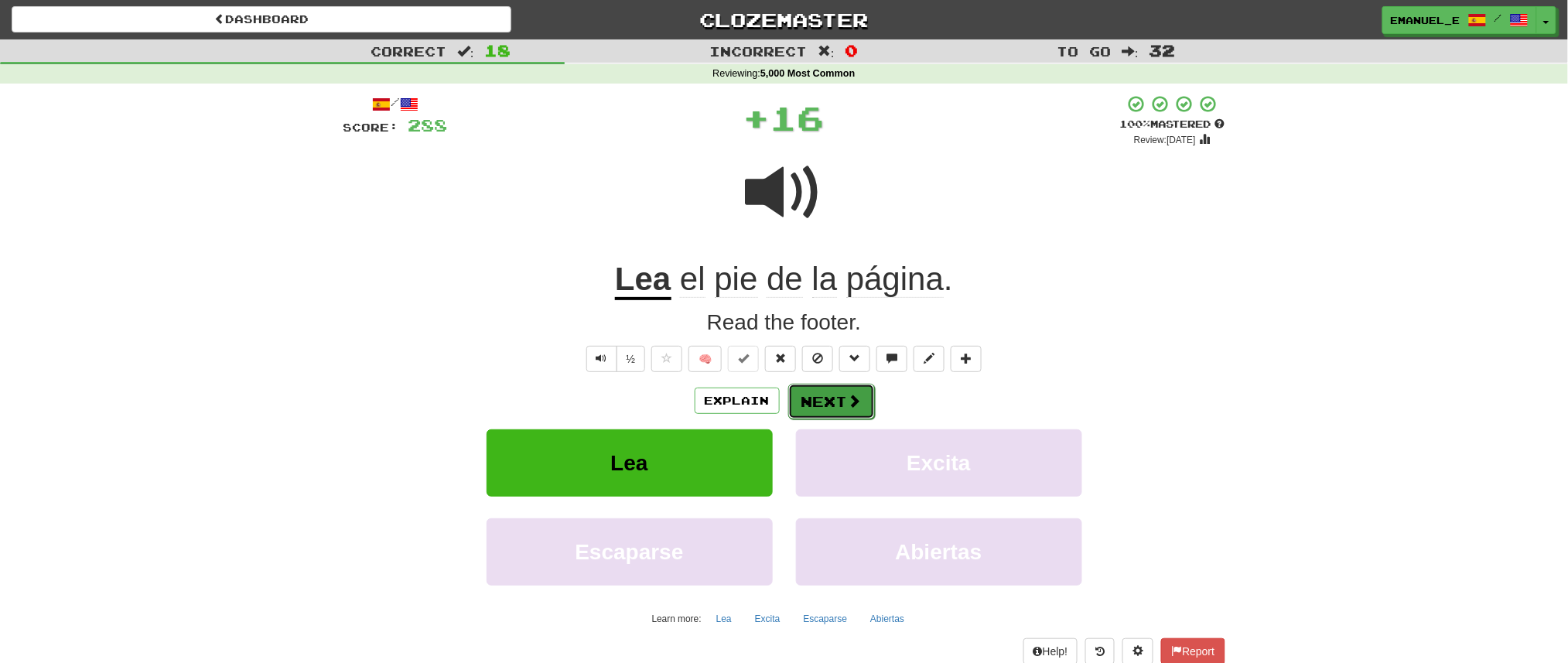
click at [823, 388] on button "Next" at bounding box center [832, 401] width 87 height 35
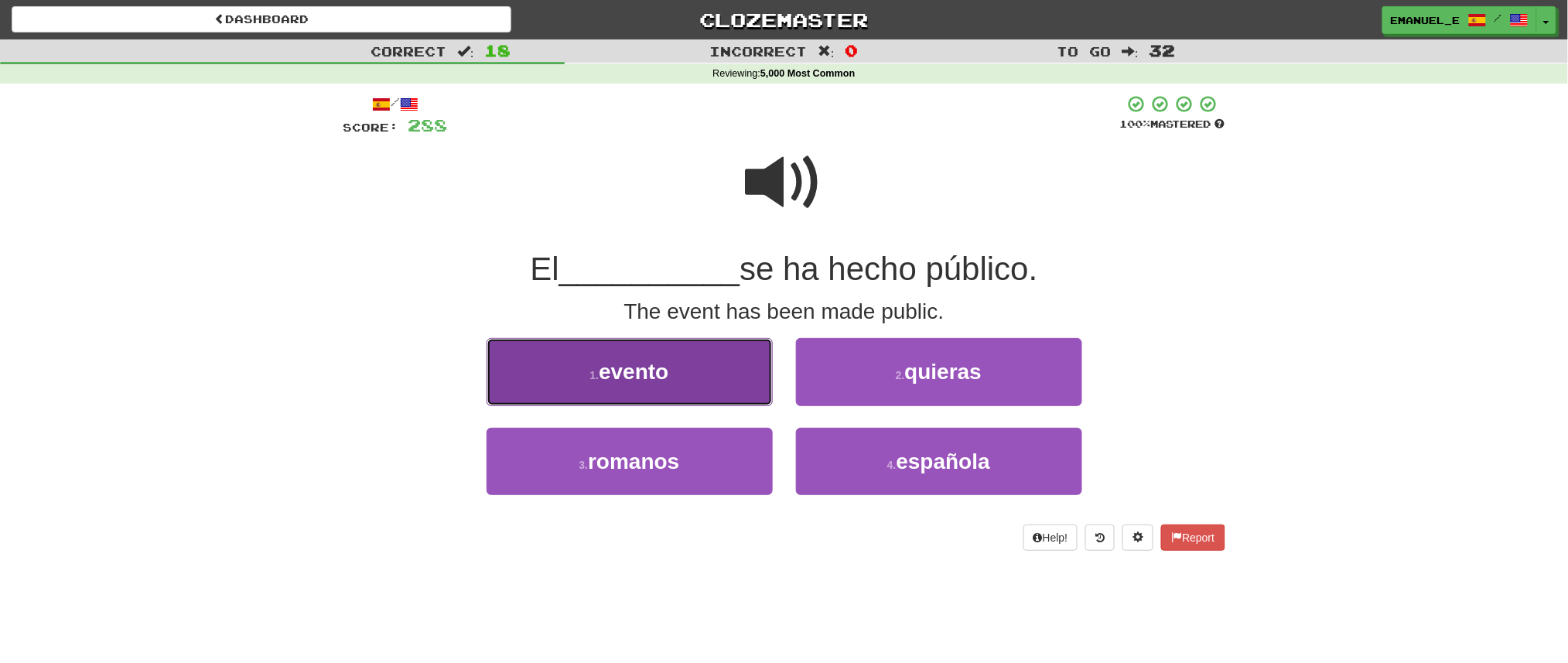
click at [738, 380] on button "1 . evento" at bounding box center [629, 372] width 286 height 67
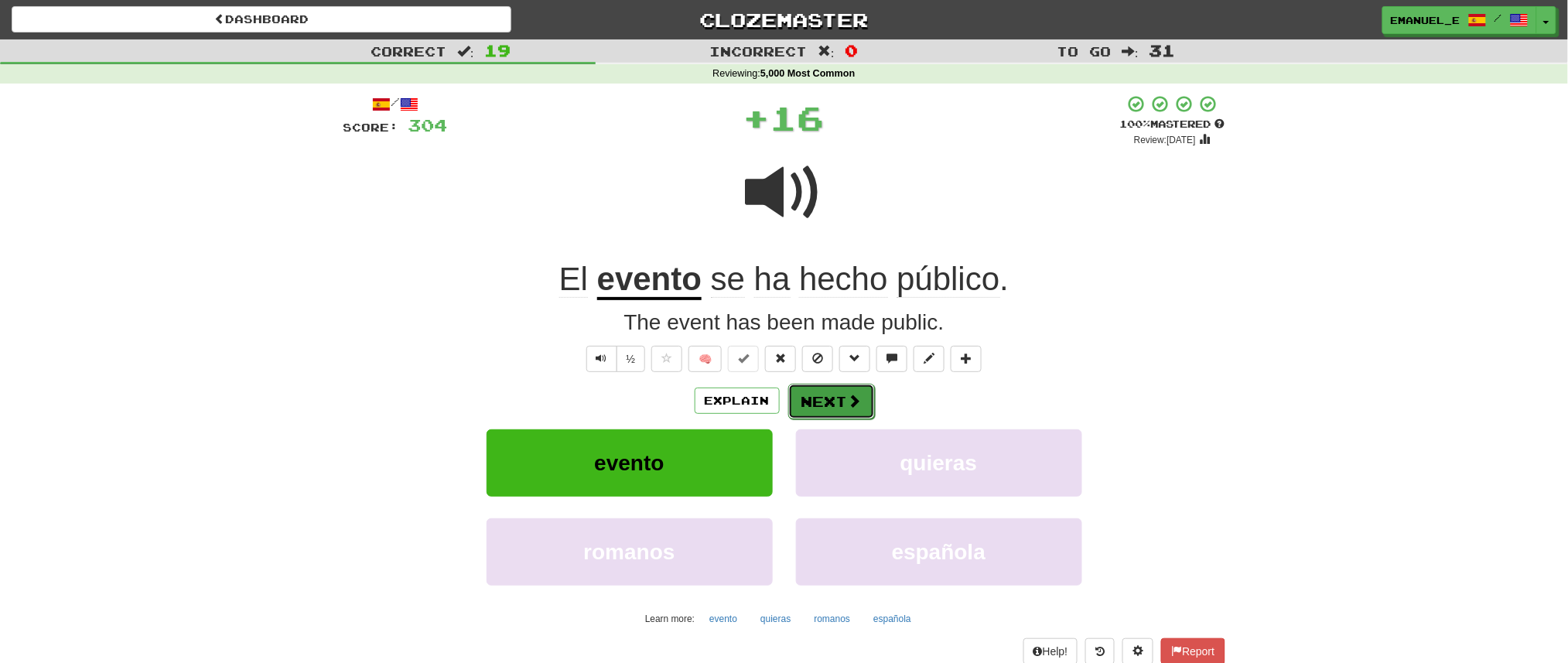
click at [848, 397] on span at bounding box center [854, 401] width 14 height 14
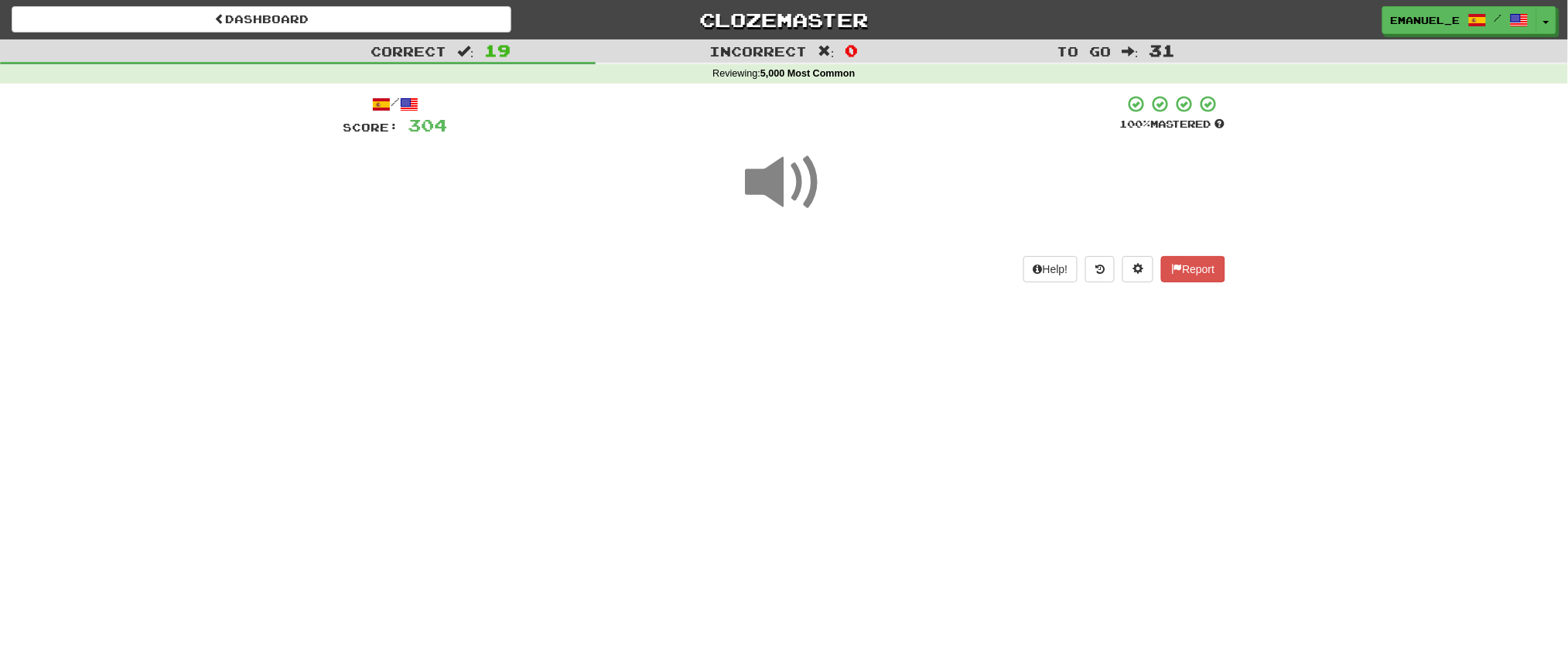
click at [845, 397] on div "Dashboard Clozemaster emanuel_e / Toggle Dropdown Dashboard Leaderboard Activit…" at bounding box center [784, 331] width 1568 height 663
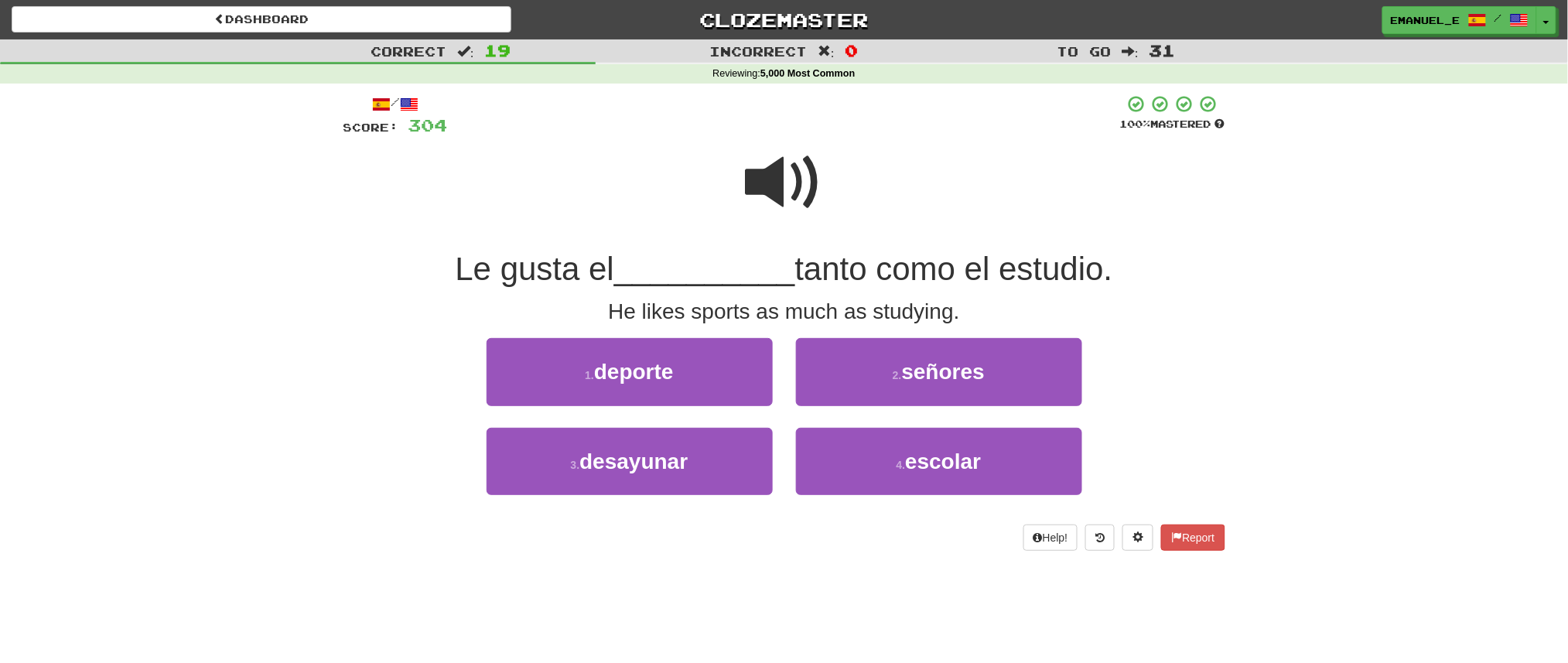
click at [744, 184] on div at bounding box center [784, 193] width 882 height 111
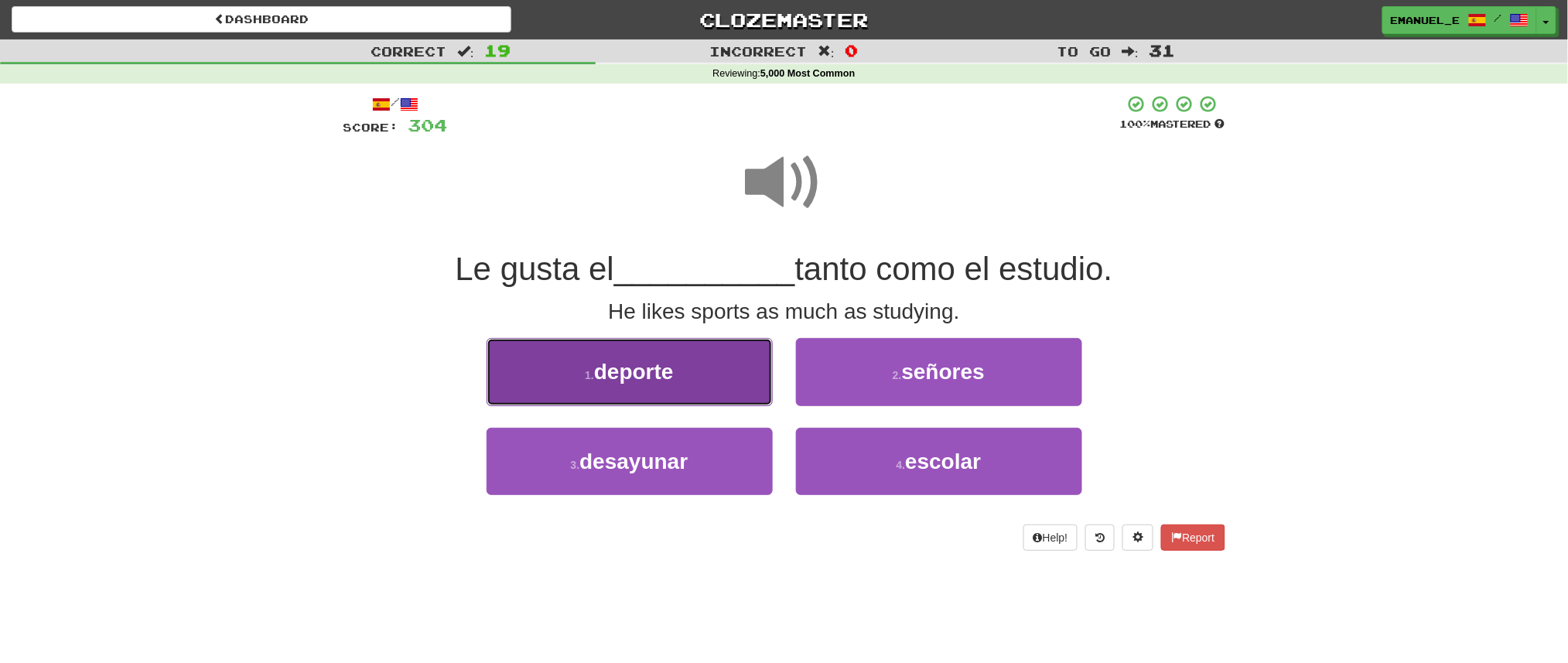
click at [688, 357] on button "1 . deporte" at bounding box center [629, 372] width 286 height 67
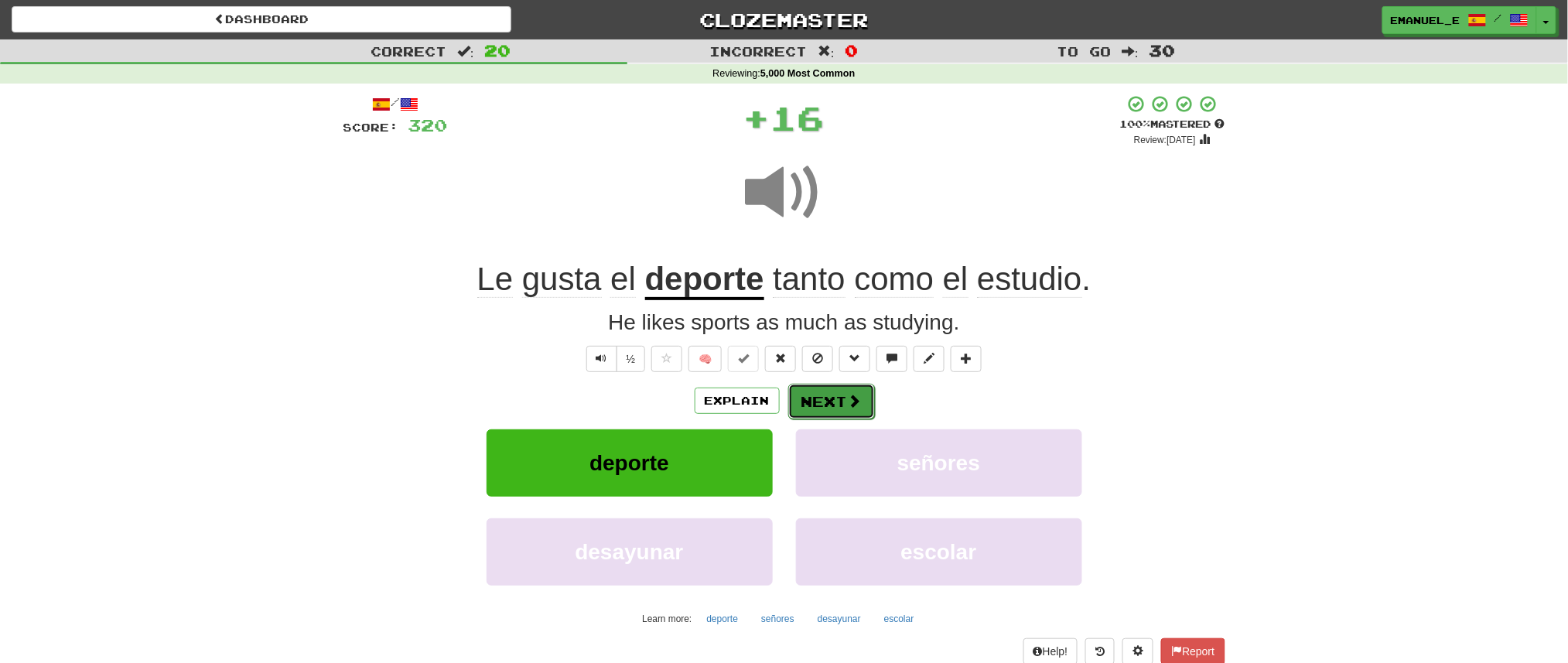
click at [817, 395] on button "Next" at bounding box center [832, 401] width 87 height 35
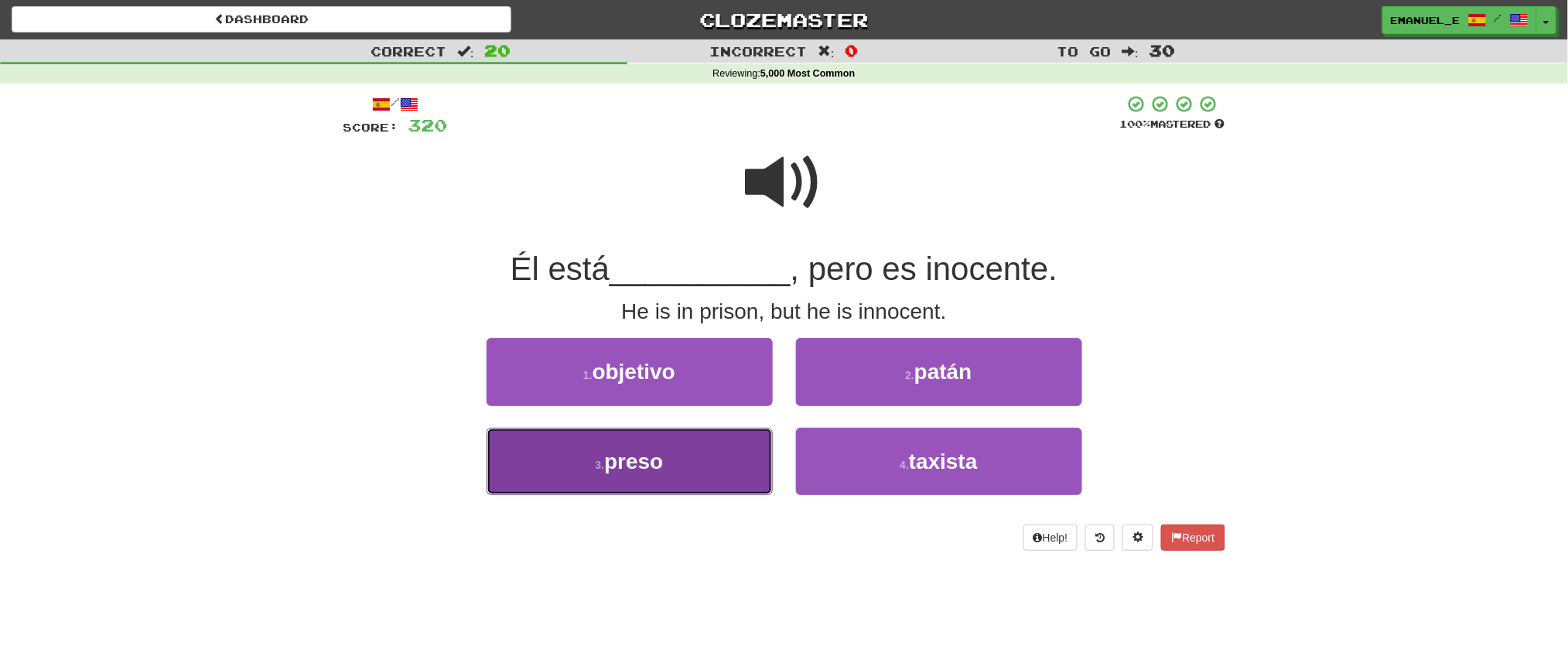
click at [725, 462] on button "3 . preso" at bounding box center [629, 461] width 286 height 67
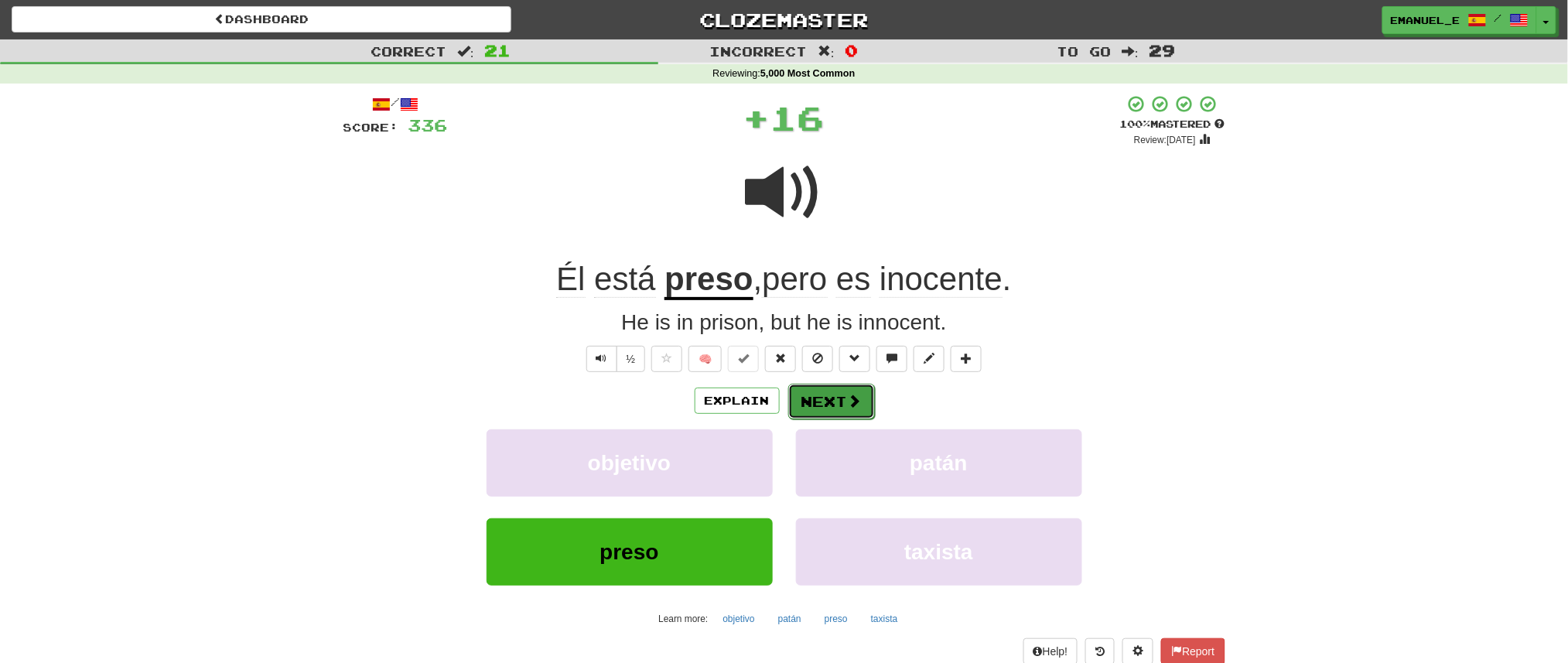
click at [840, 402] on button "Next" at bounding box center [832, 401] width 87 height 35
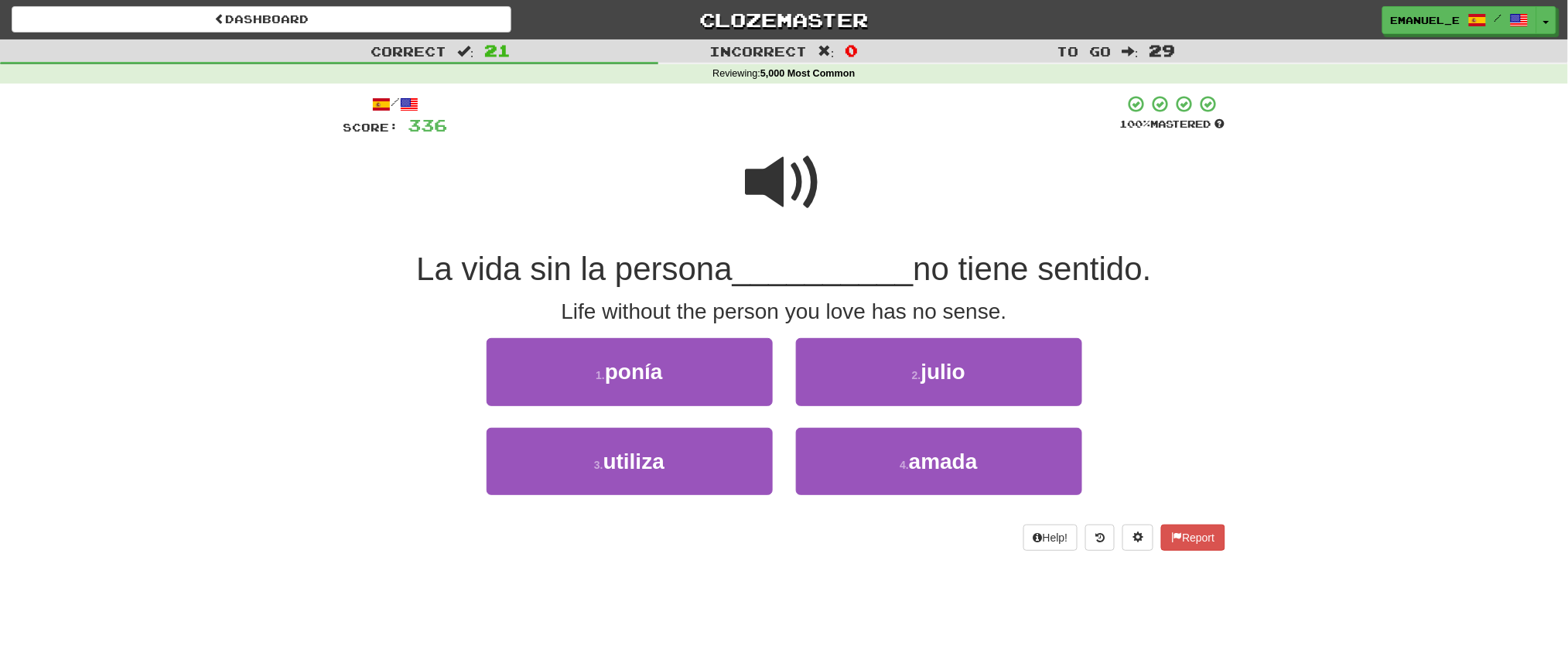
click at [763, 162] on span at bounding box center [784, 183] width 77 height 77
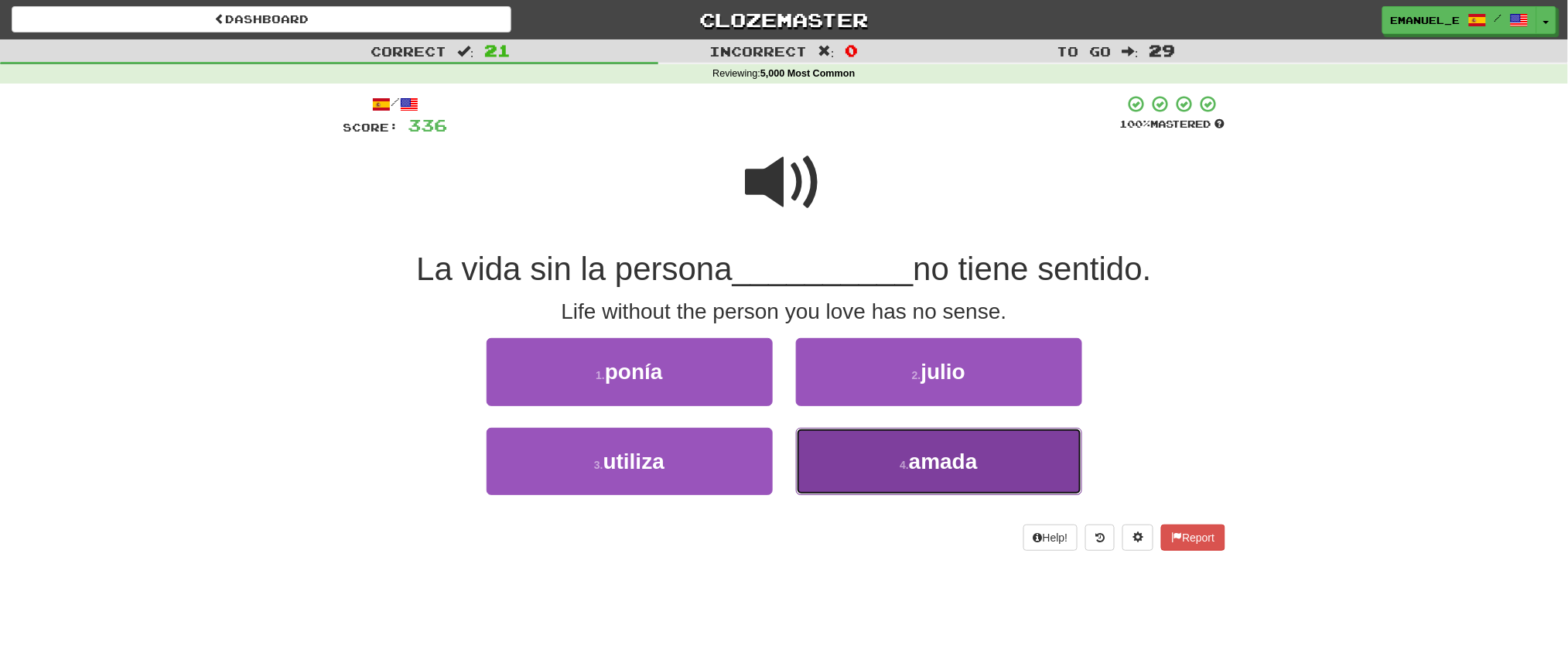
click at [892, 454] on button "4 . amada" at bounding box center [939, 461] width 286 height 67
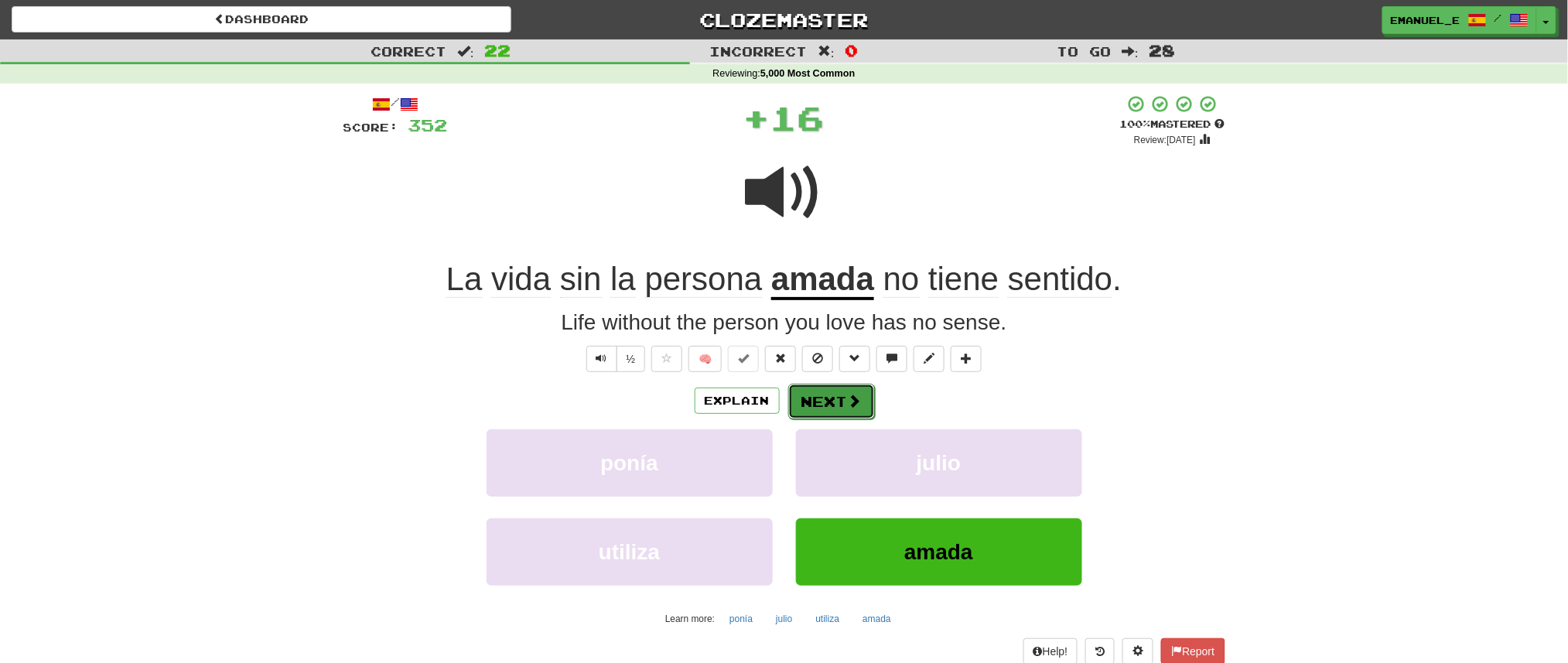
click at [827, 389] on button "Next" at bounding box center [832, 401] width 87 height 35
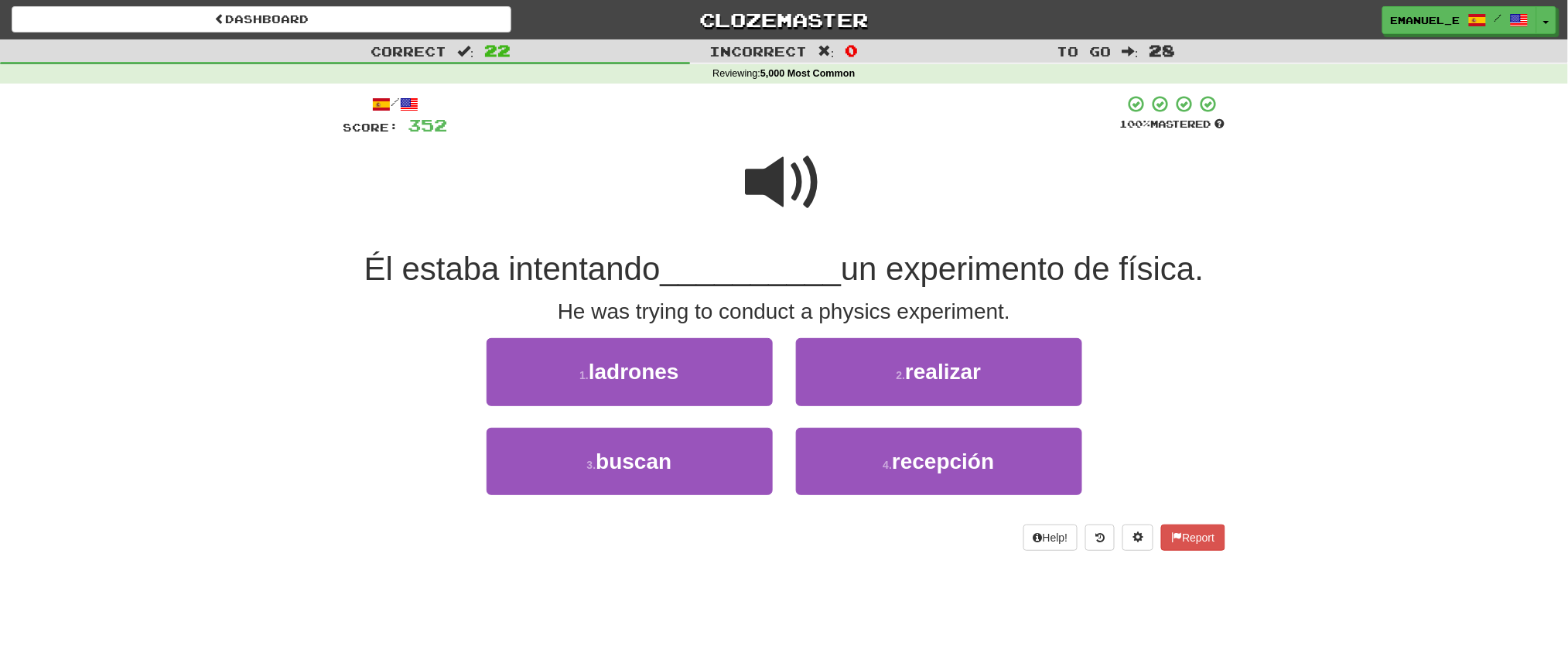
click at [798, 176] on span at bounding box center [784, 183] width 77 height 77
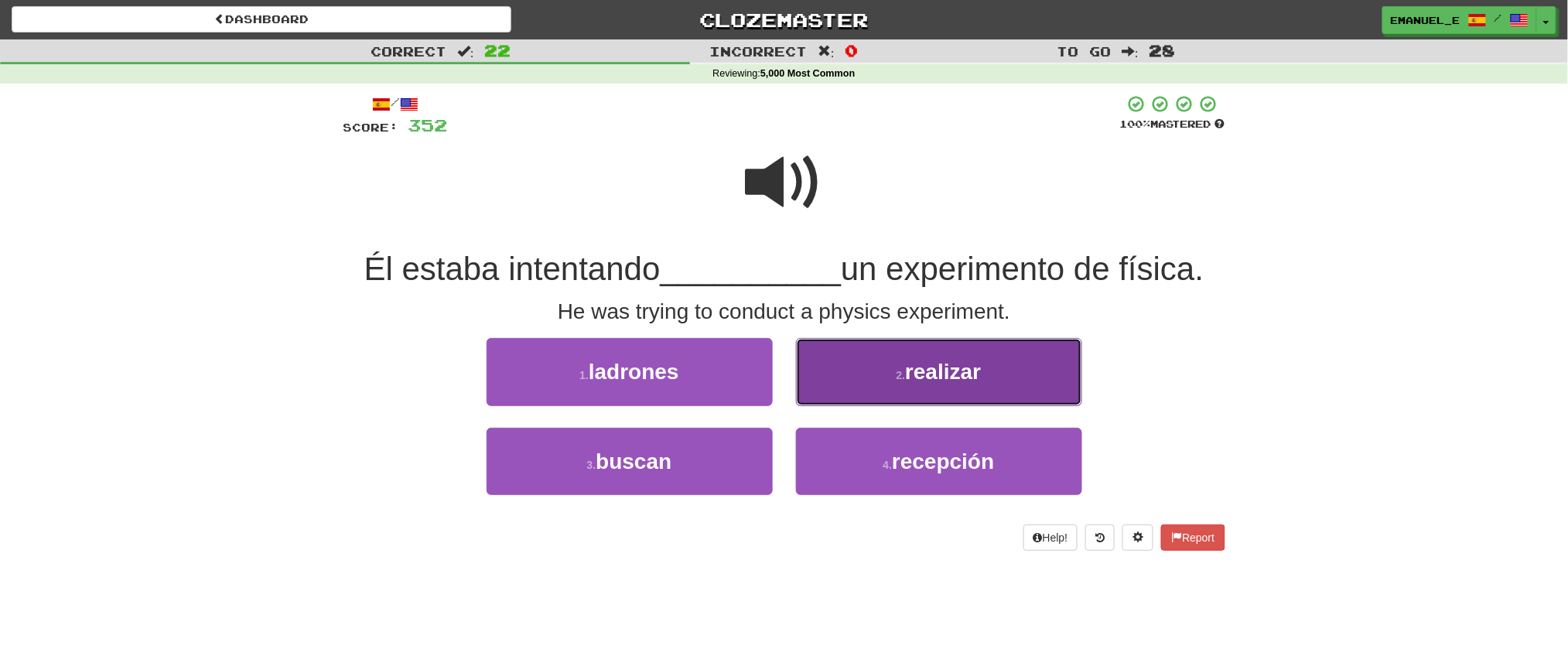
click at [868, 384] on button "2 . realizar" at bounding box center [939, 372] width 286 height 67
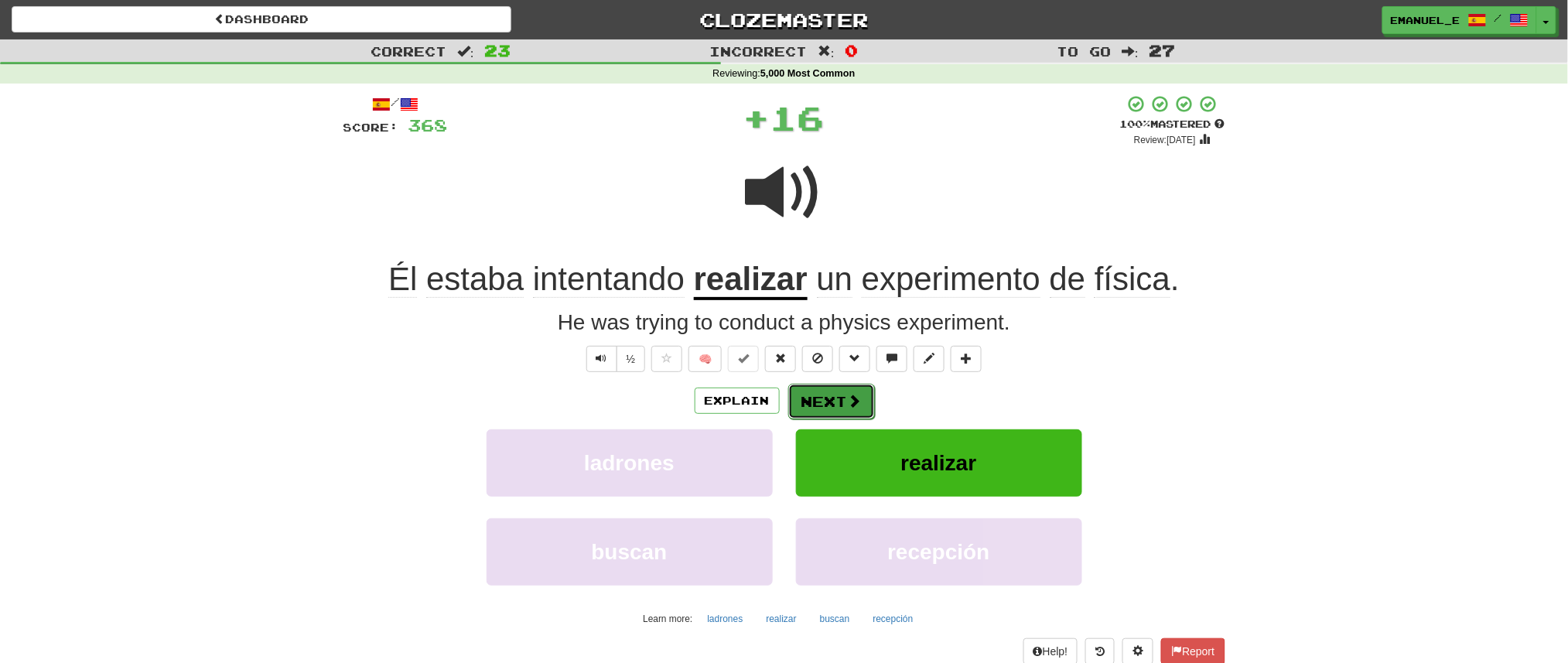
click at [823, 399] on button "Next" at bounding box center [832, 401] width 87 height 35
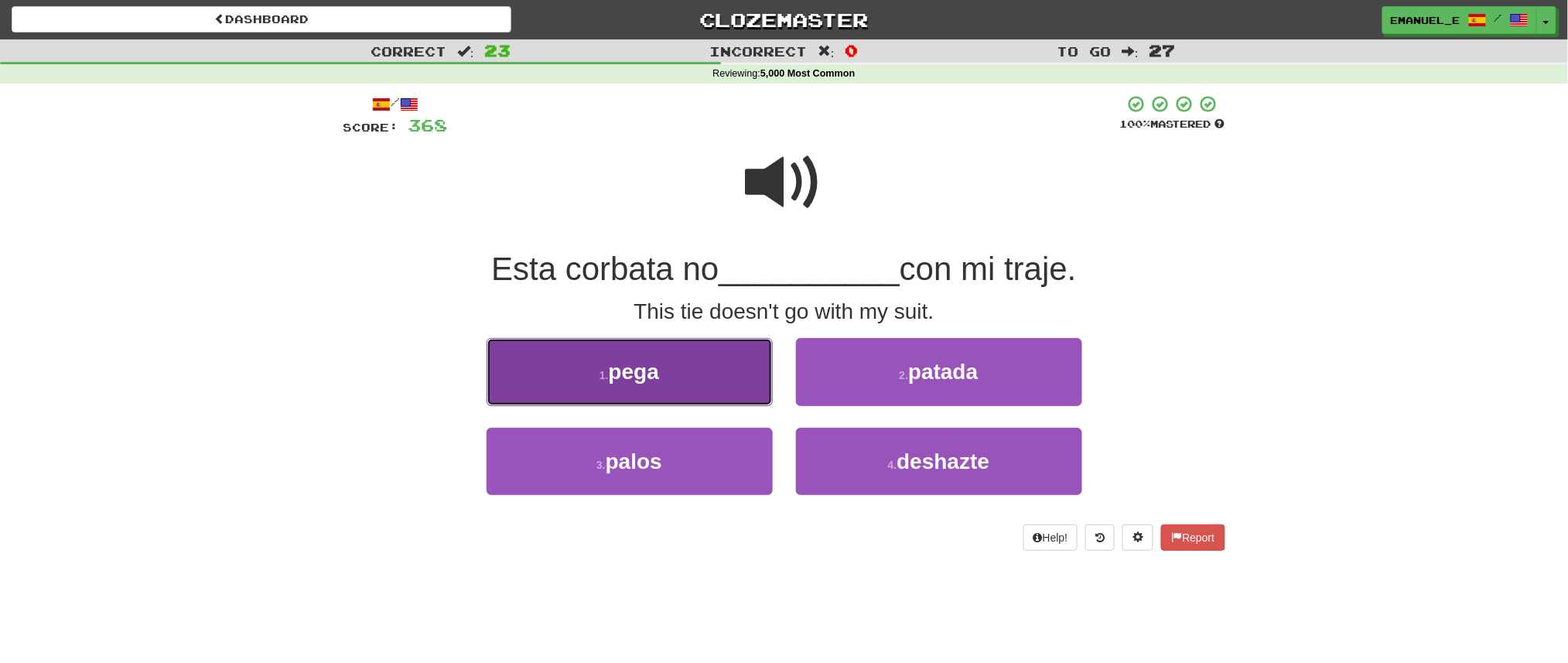
click at [741, 378] on button "1 . pega" at bounding box center [629, 372] width 286 height 67
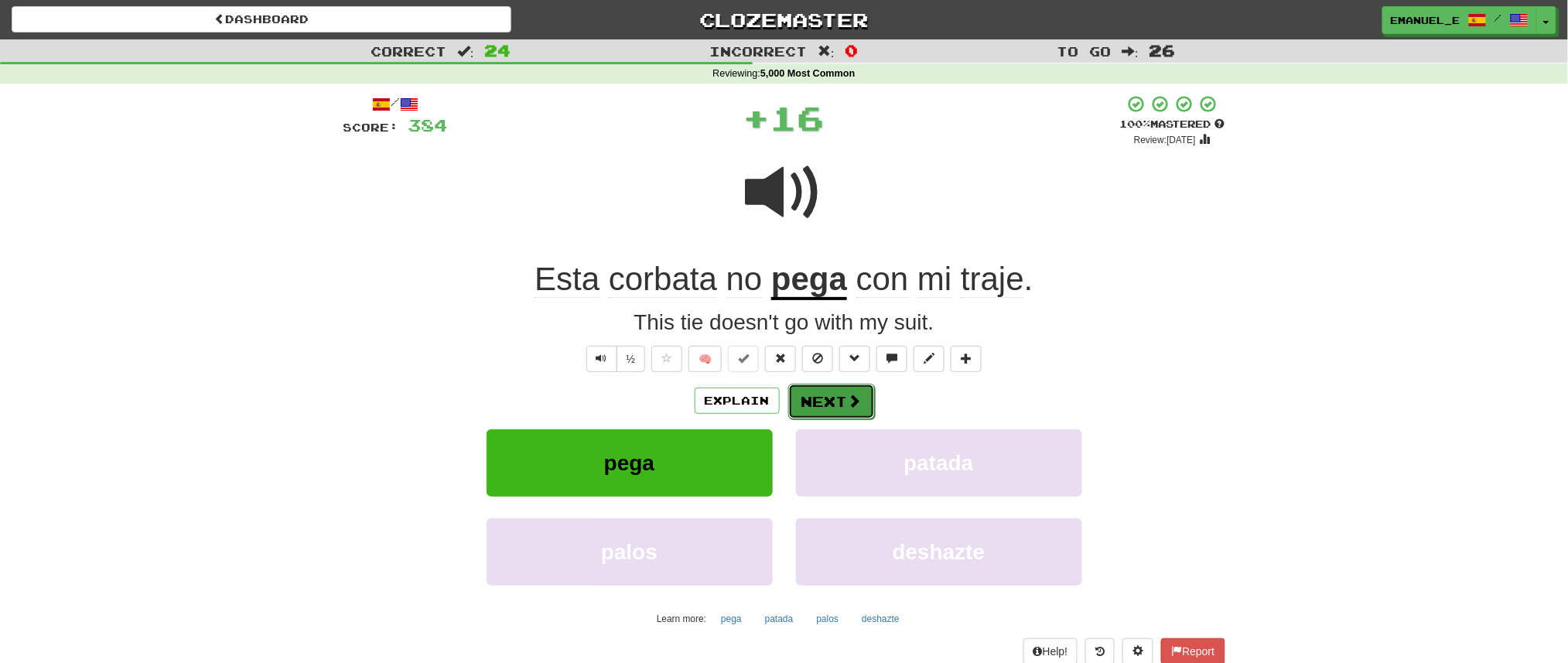
click at [848, 400] on span at bounding box center [854, 401] width 14 height 14
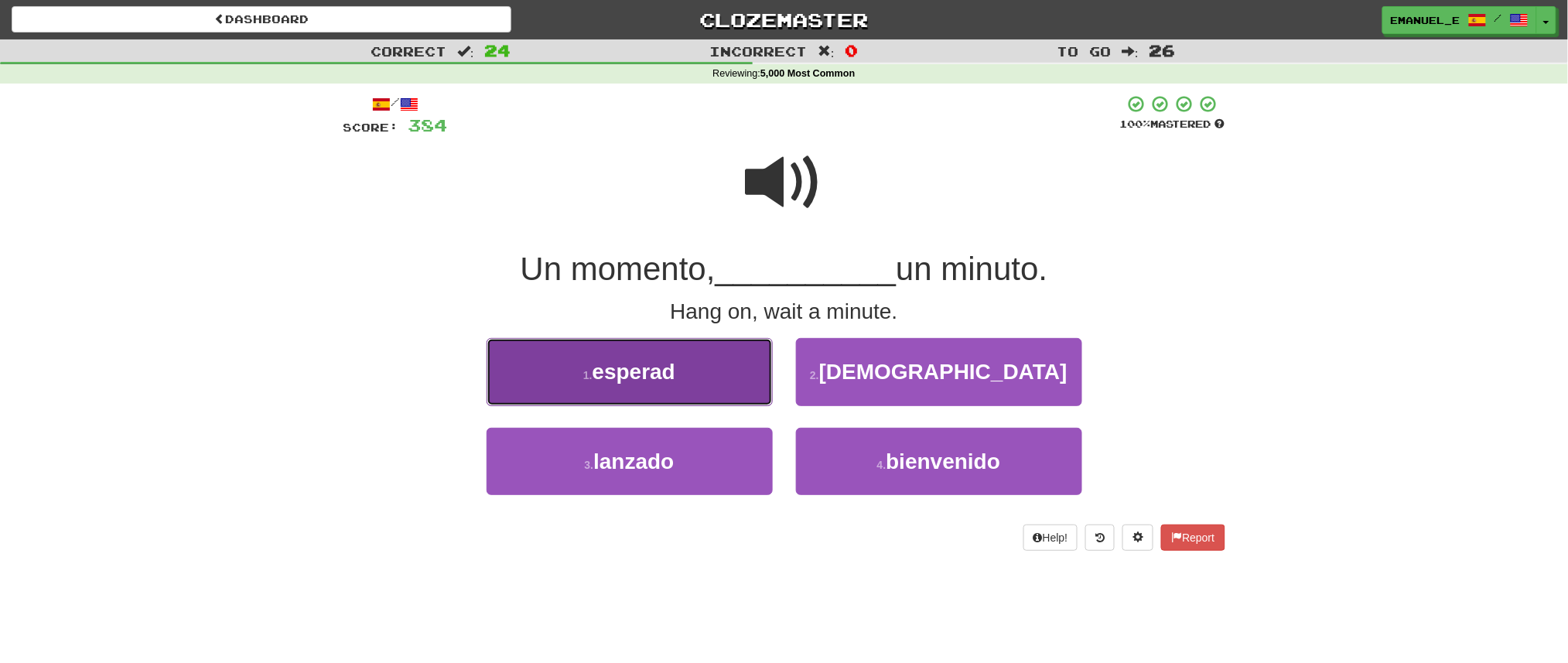
click at [727, 369] on button "1 . esperad" at bounding box center [629, 372] width 286 height 67
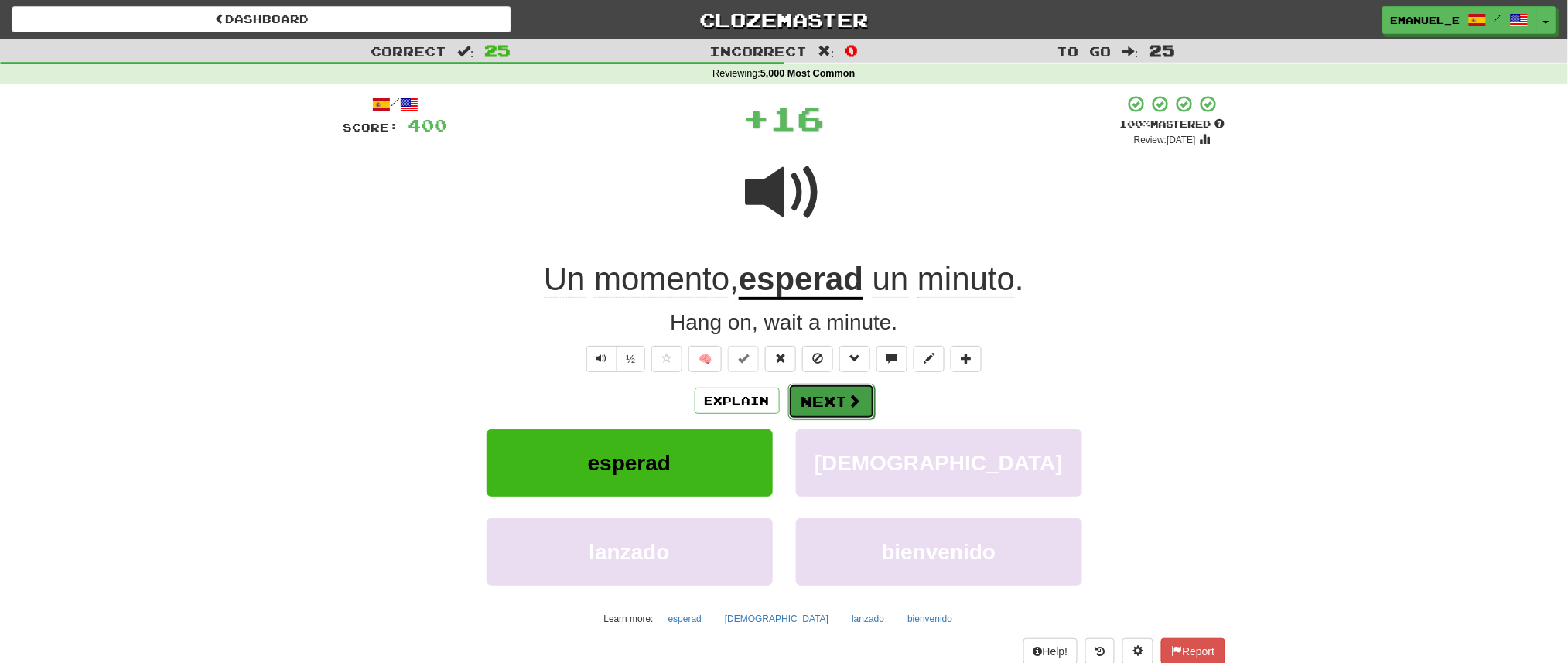
click at [813, 393] on button "Next" at bounding box center [832, 401] width 87 height 35
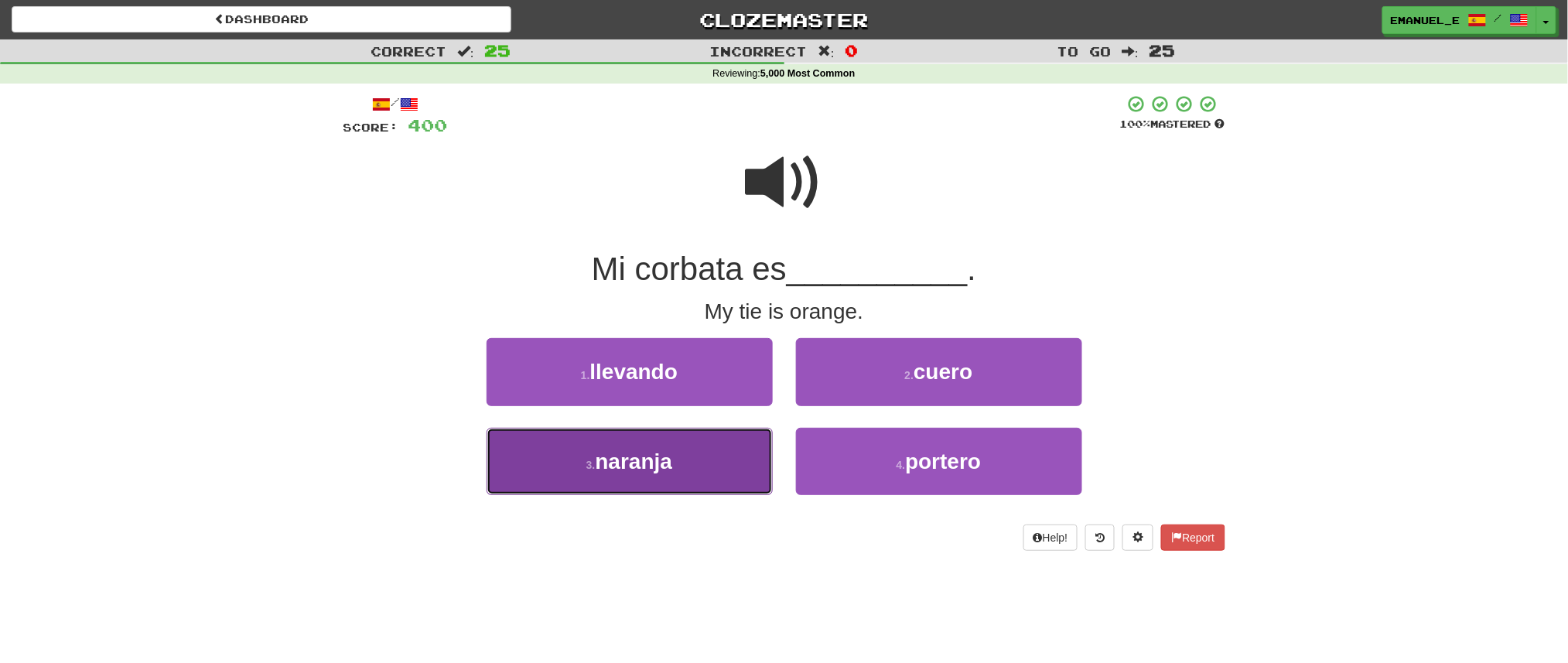
click at [732, 451] on button "3 . naranja" at bounding box center [629, 461] width 286 height 67
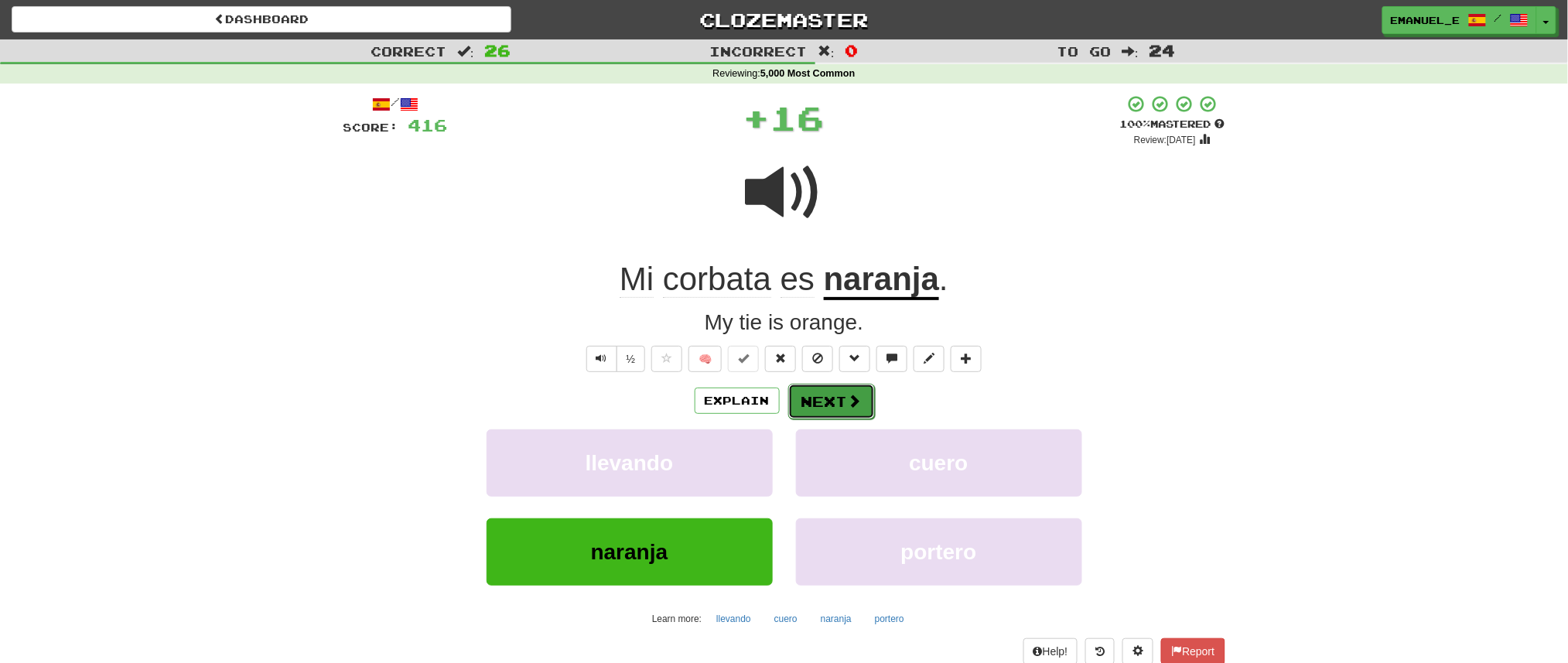
click at [831, 387] on button "Next" at bounding box center [832, 401] width 87 height 35
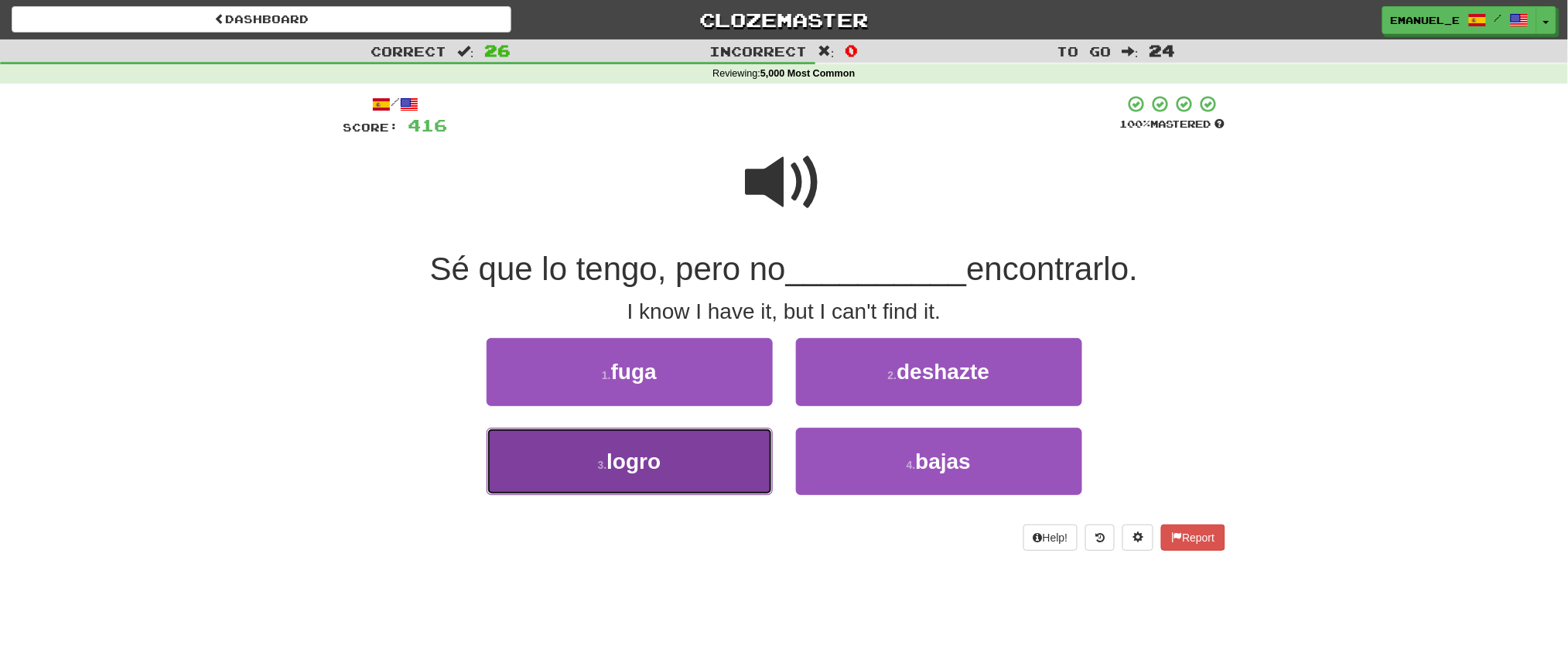
click at [744, 454] on button "3 . logro" at bounding box center [629, 461] width 286 height 67
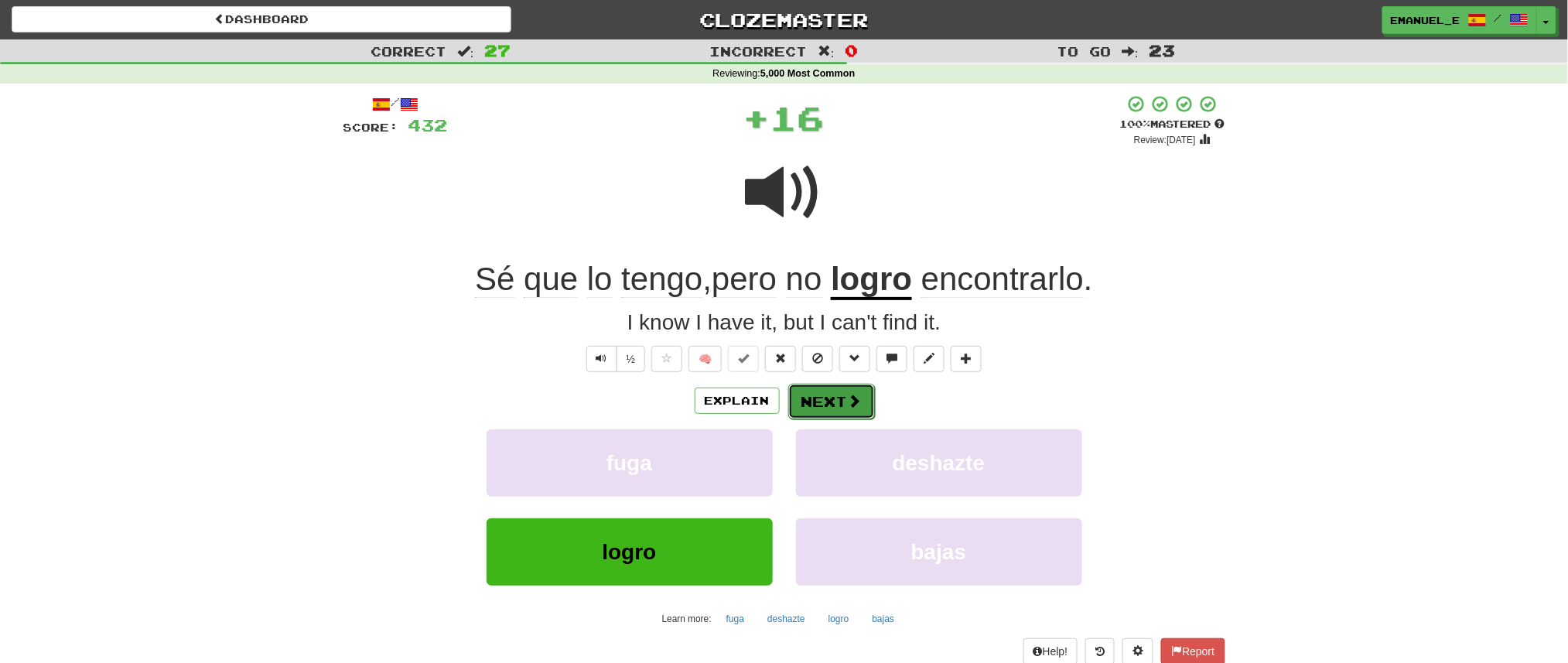
click at [815, 406] on button "Next" at bounding box center [832, 401] width 87 height 35
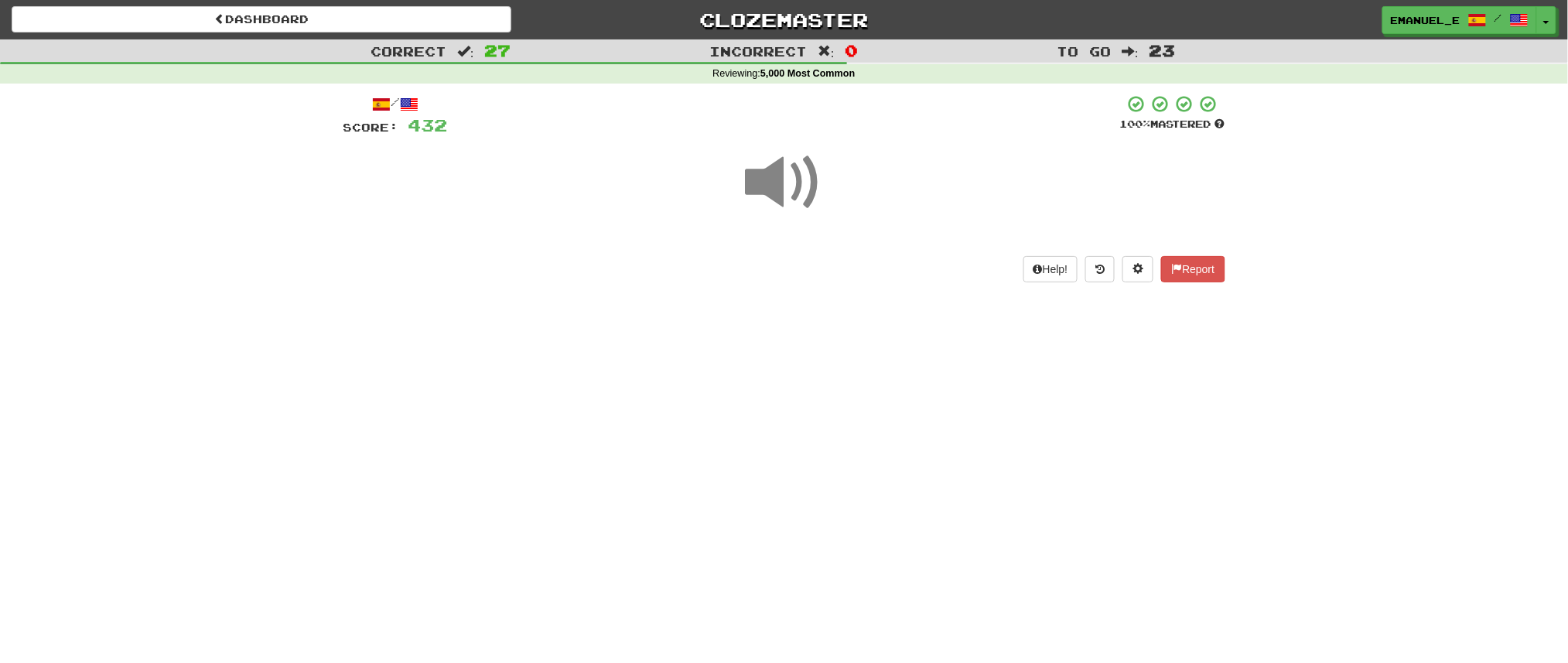
click at [815, 406] on div "Dashboard Clozemaster emanuel_e / Toggle Dropdown Dashboard Leaderboard Activit…" at bounding box center [784, 331] width 1568 height 663
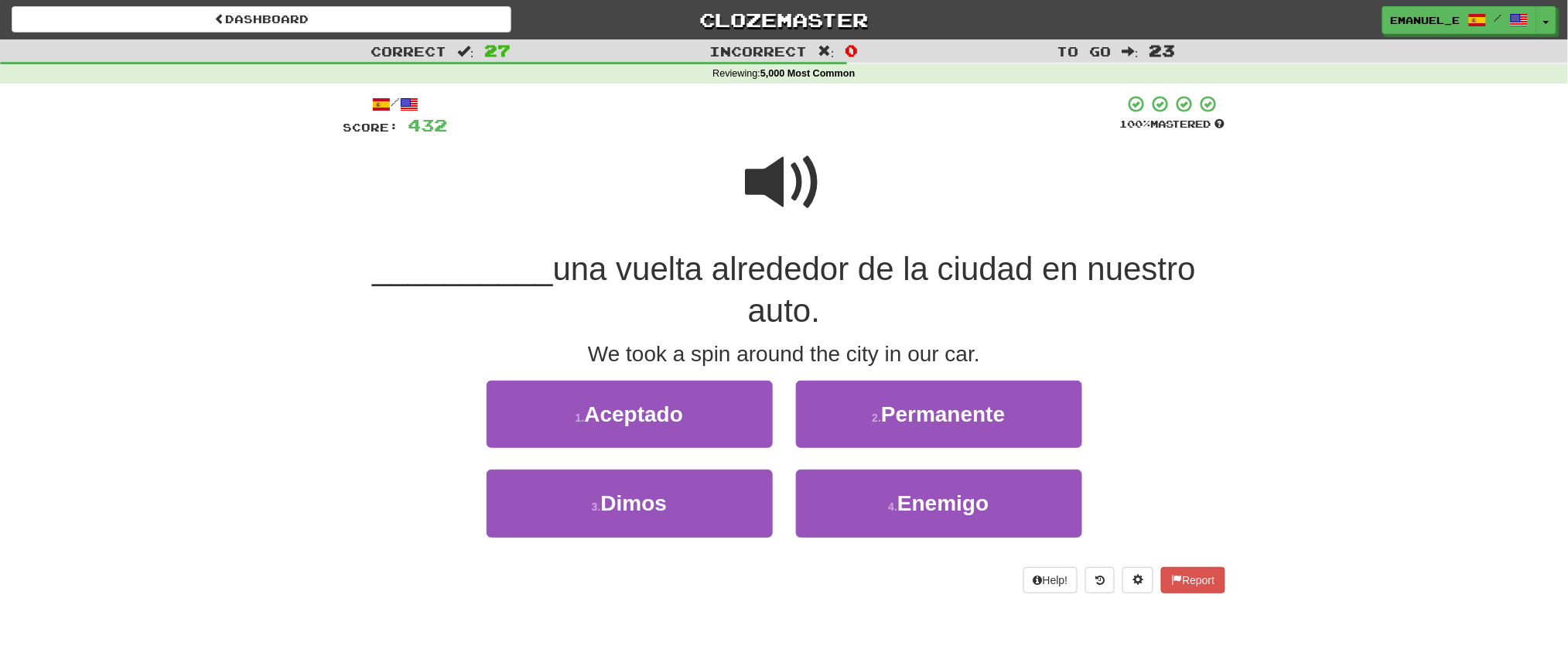
click at [774, 165] on span at bounding box center [784, 183] width 77 height 77
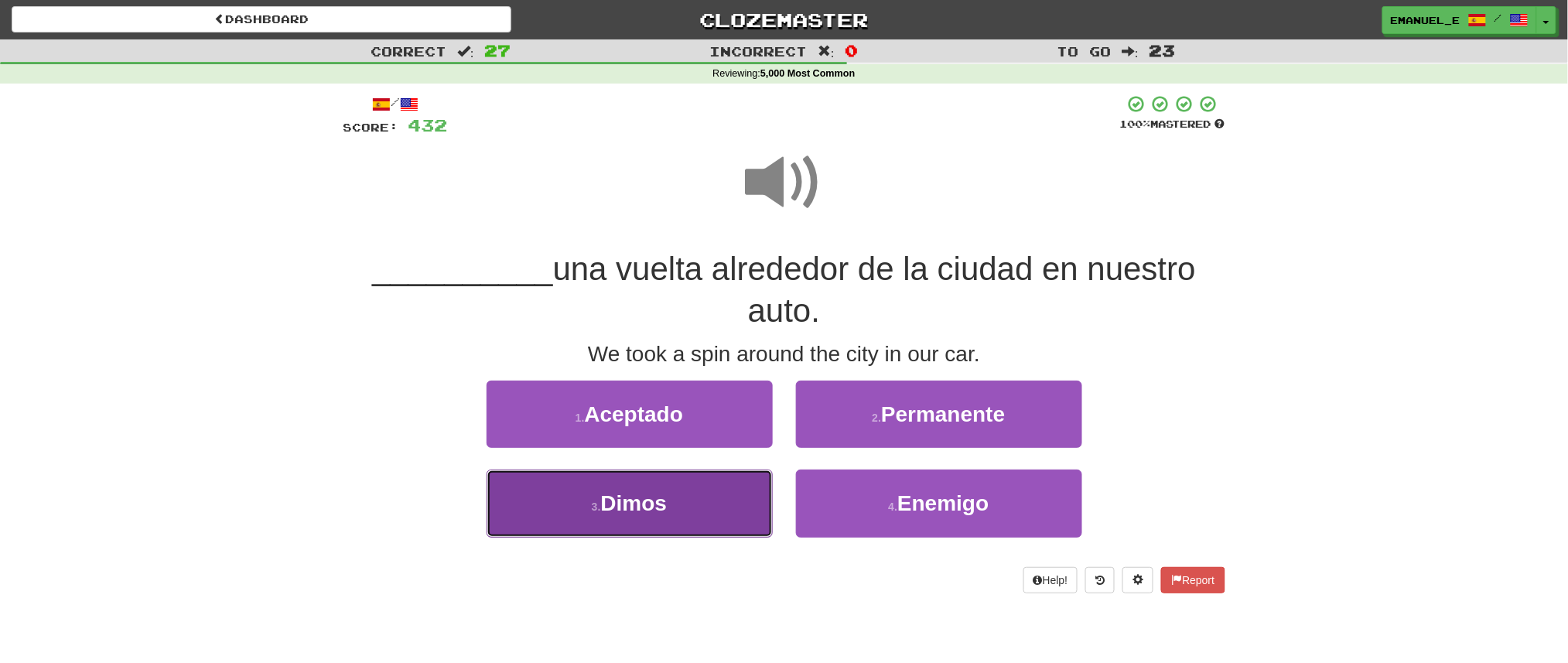
click at [709, 506] on button "3 . Dimos" at bounding box center [629, 503] width 286 height 67
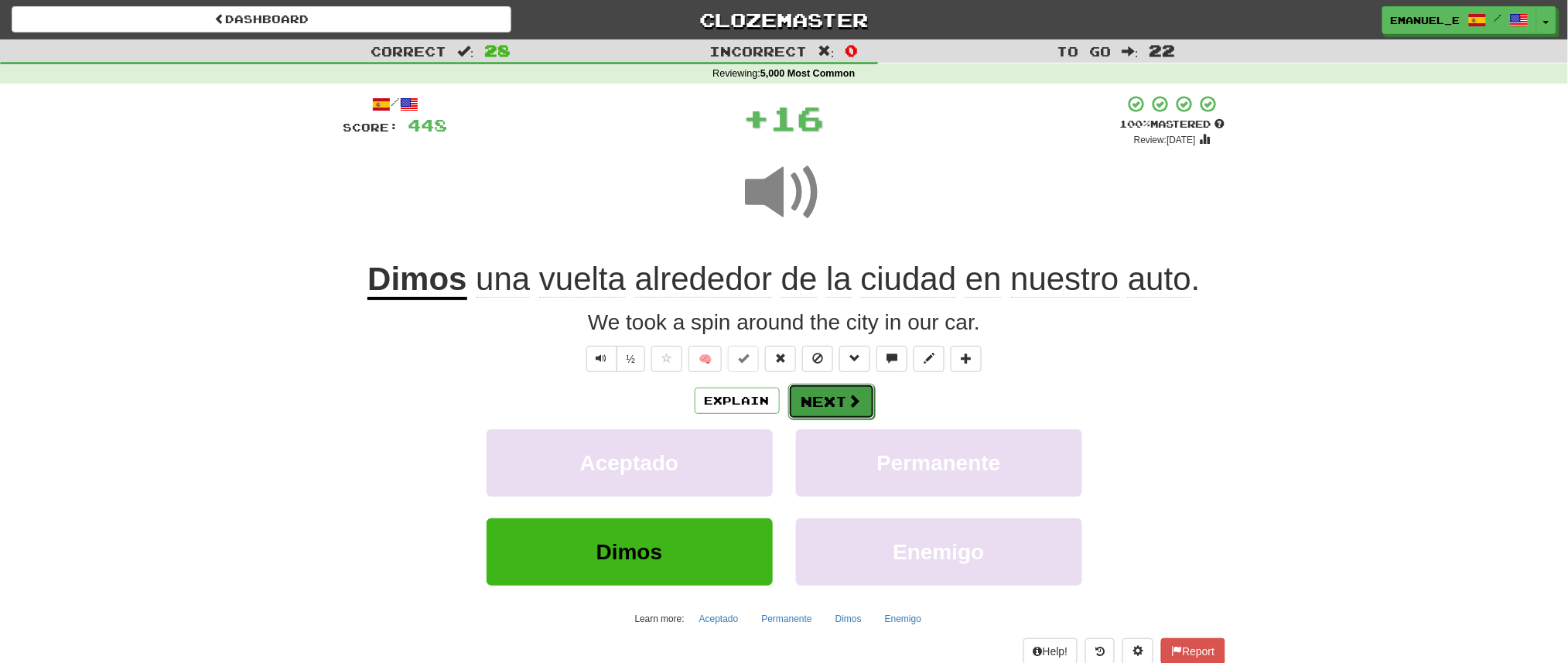
click at [836, 400] on button "Next" at bounding box center [832, 401] width 87 height 35
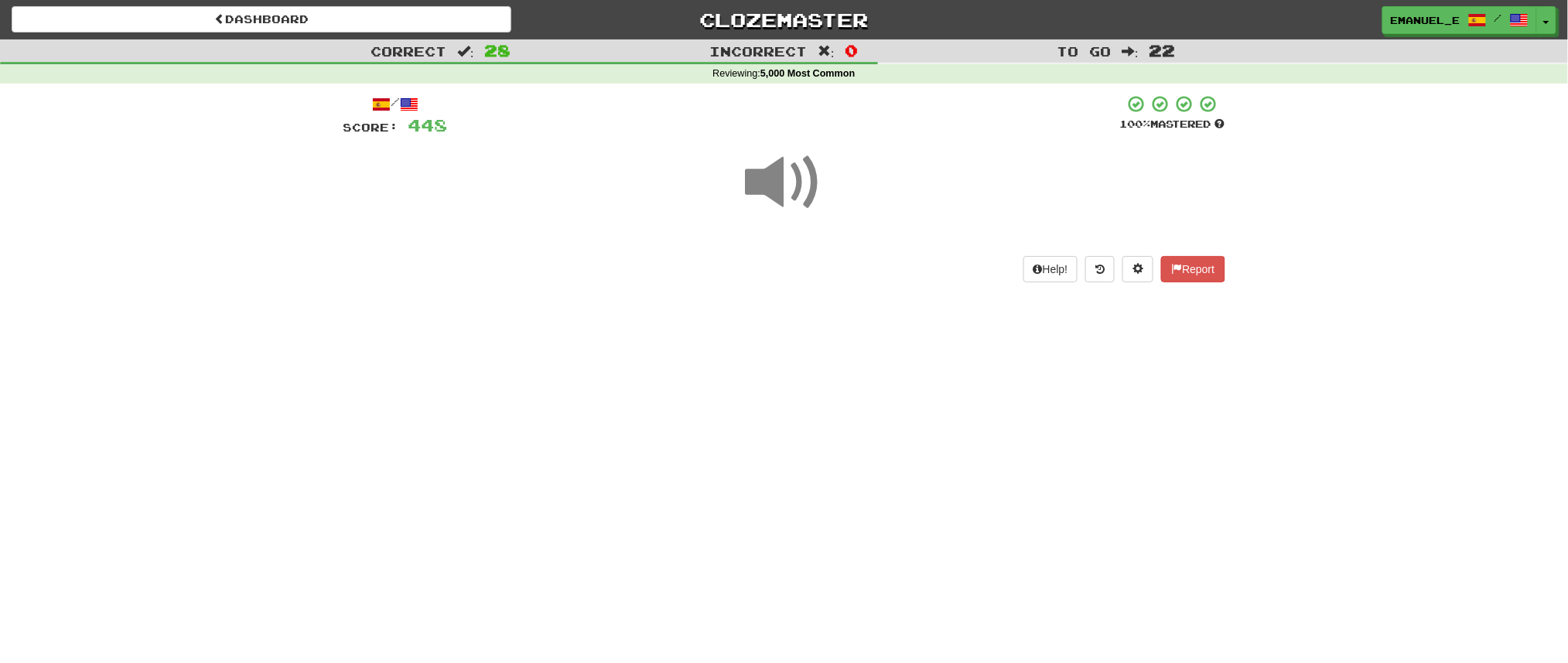
click at [836, 400] on div "Dashboard Clozemaster emanuel_e / Toggle Dropdown Dashboard Leaderboard Activit…" at bounding box center [784, 331] width 1568 height 663
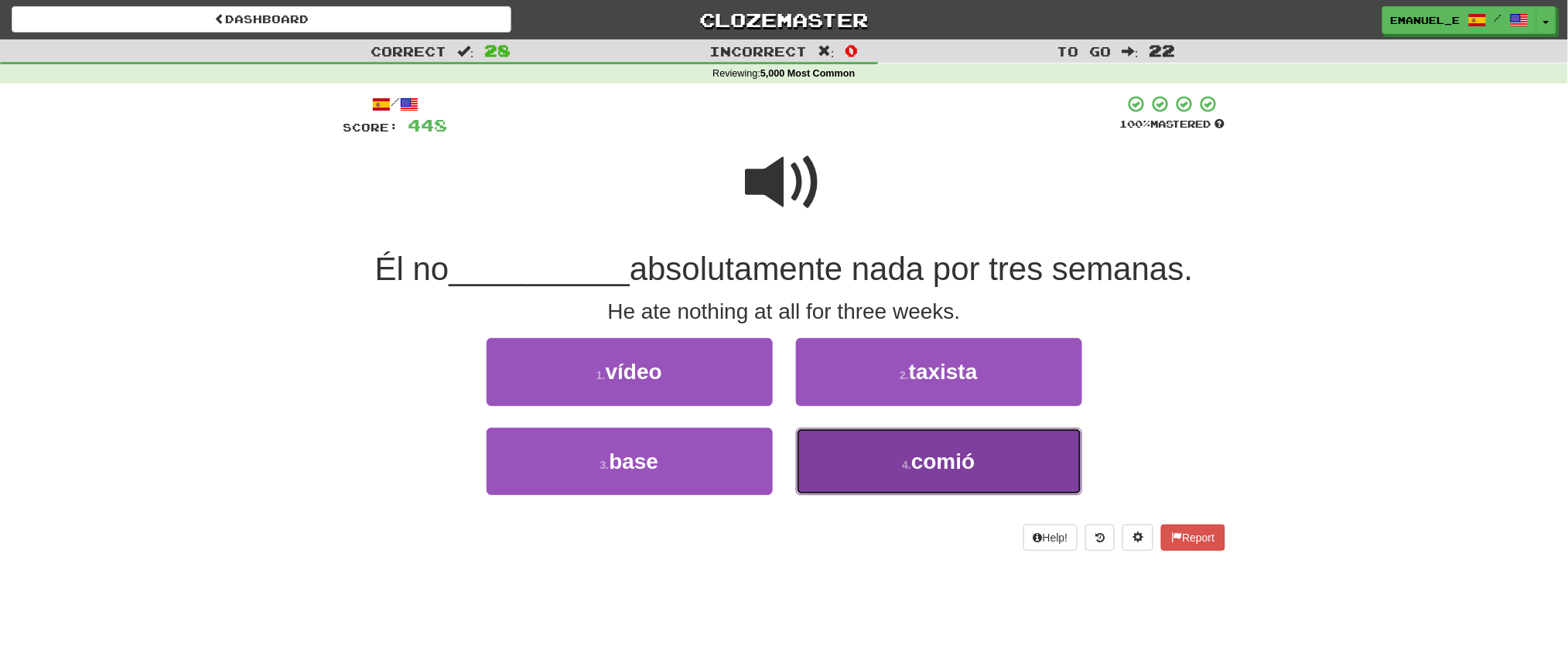
click at [861, 435] on button "4 . comió" at bounding box center [939, 461] width 286 height 67
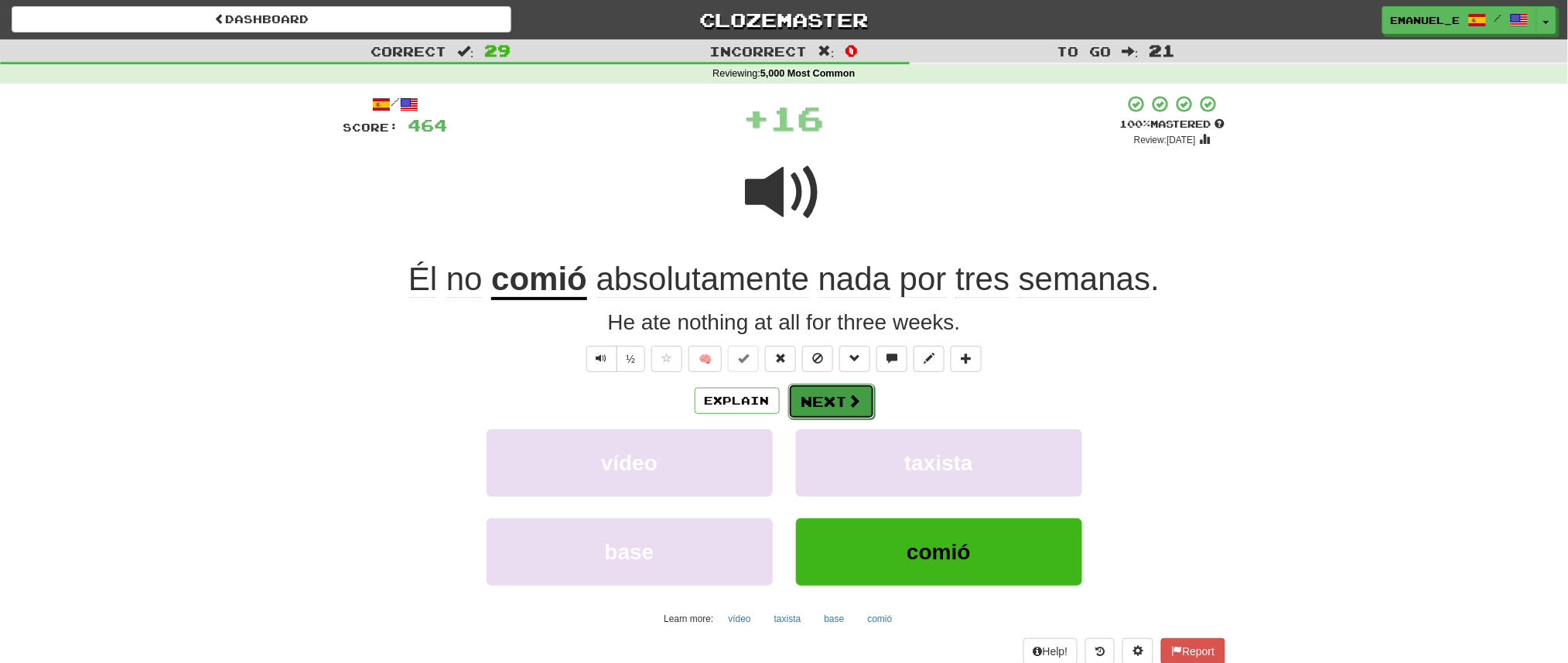
click at [848, 402] on span at bounding box center [854, 401] width 14 height 14
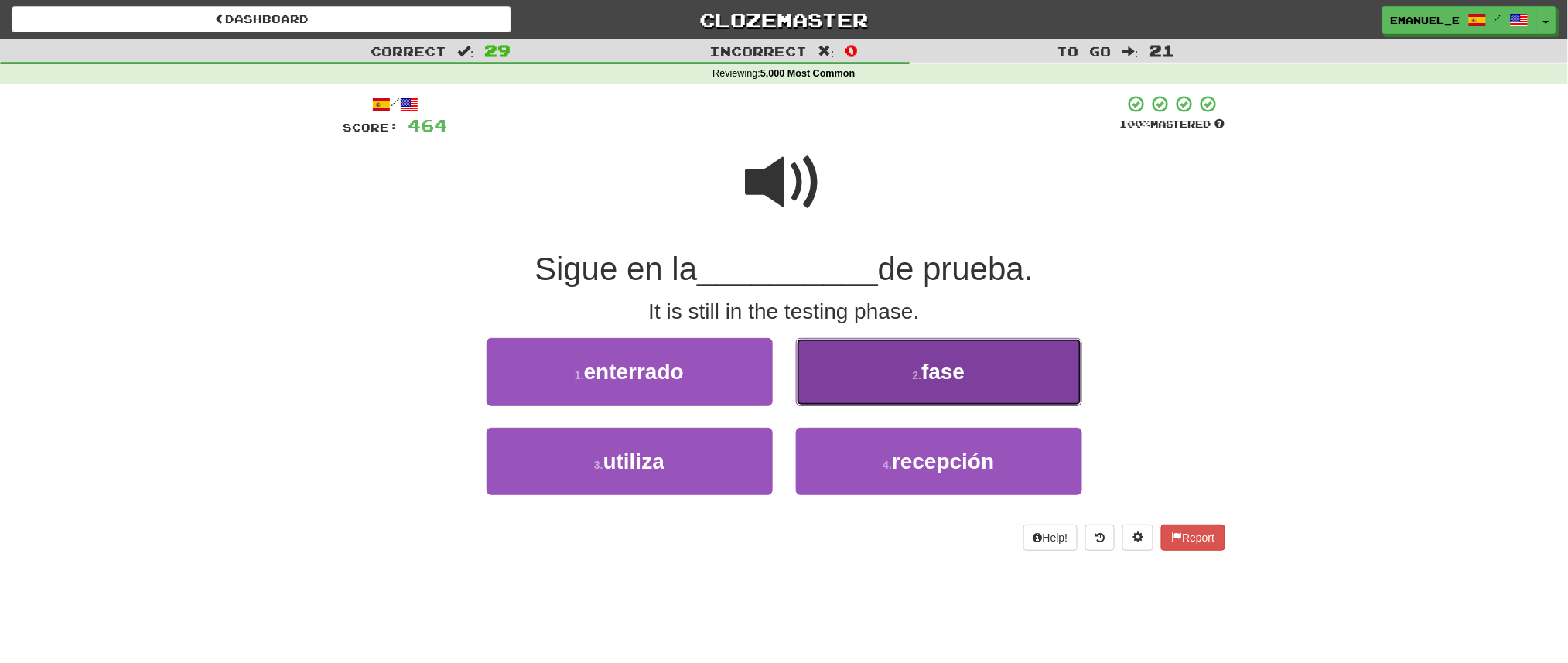
click at [867, 367] on button "2 . fase" at bounding box center [939, 372] width 286 height 67
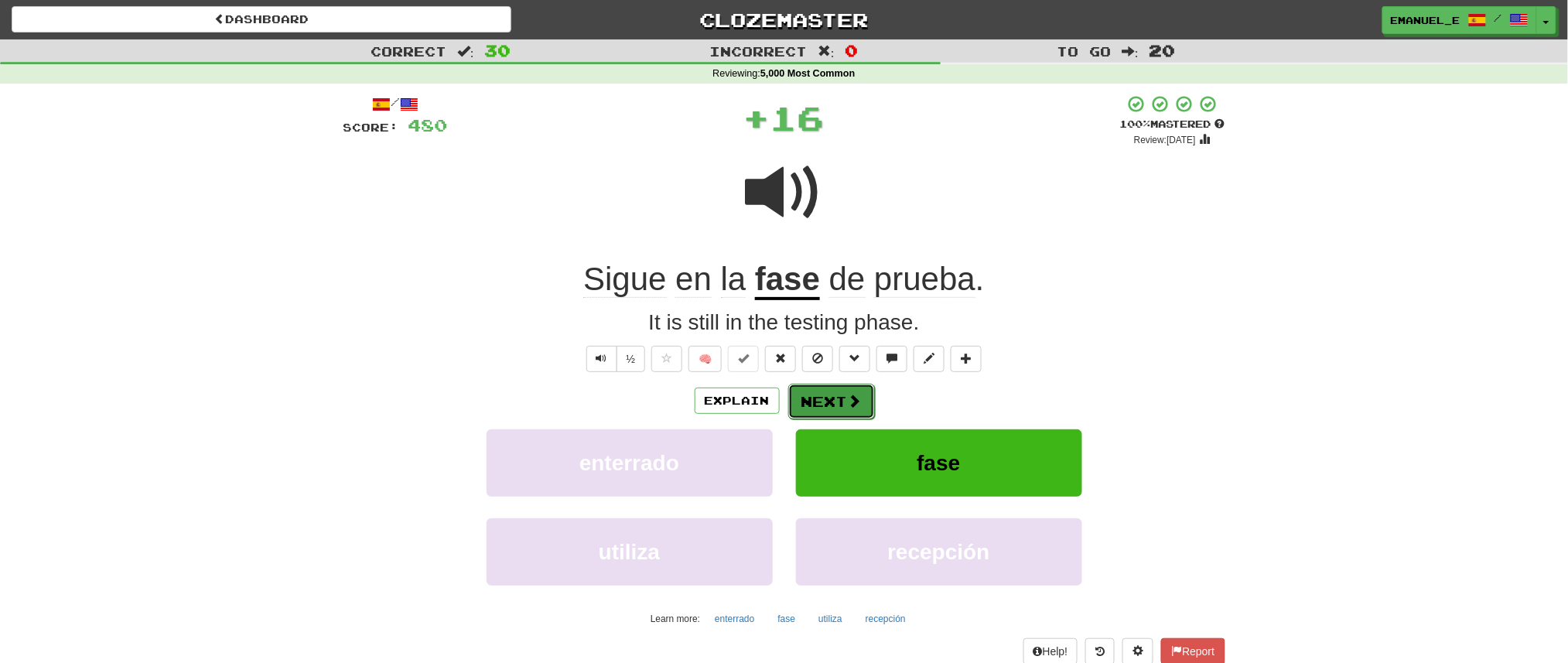
click at [854, 391] on button "Next" at bounding box center [832, 401] width 87 height 35
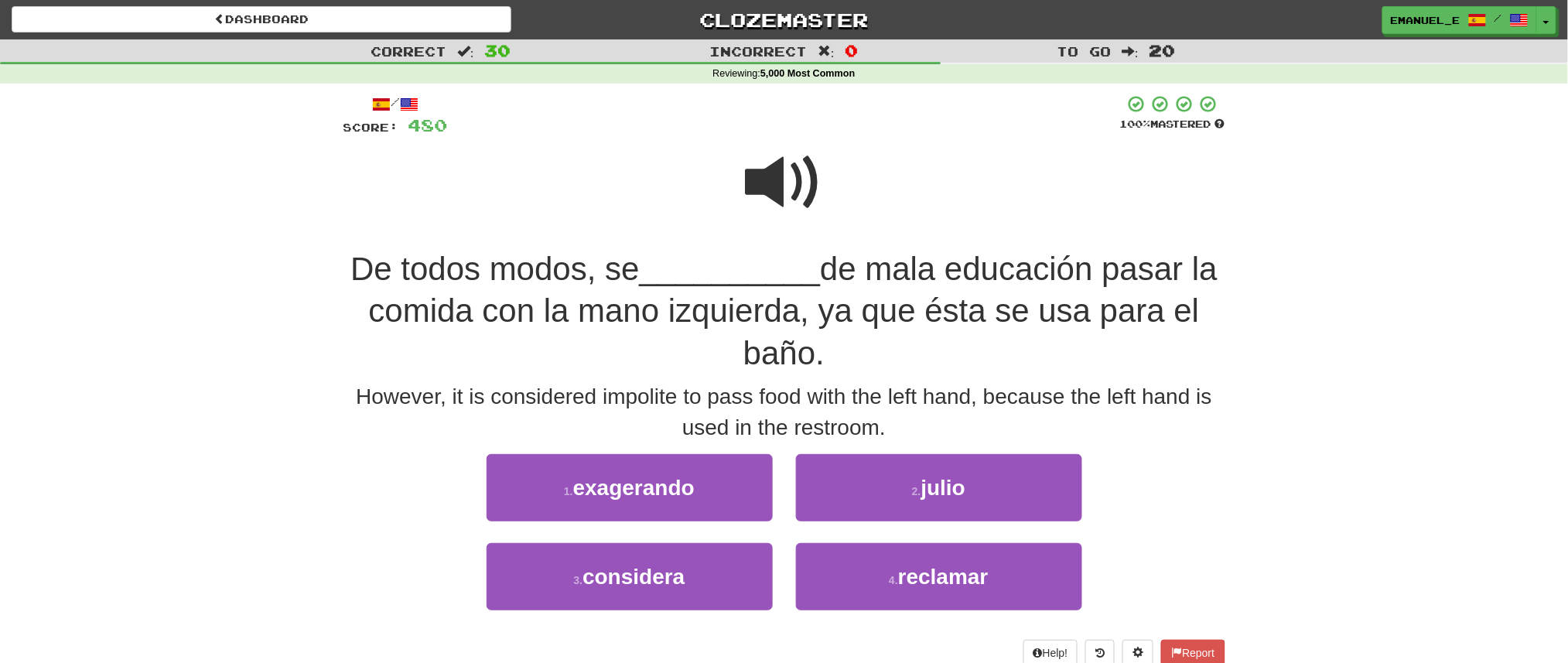
click at [773, 185] on span at bounding box center [784, 183] width 77 height 77
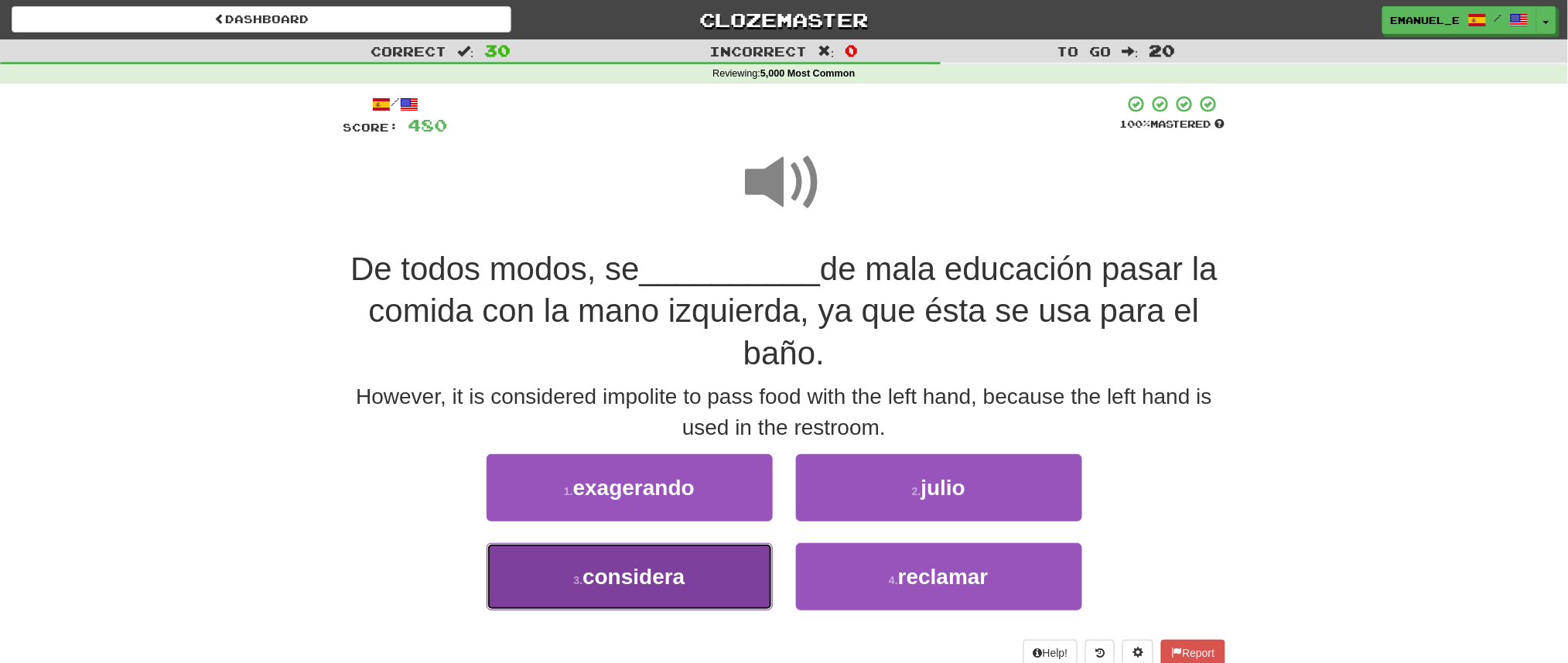
click at [703, 570] on button "3 . considera" at bounding box center [629, 577] width 286 height 67
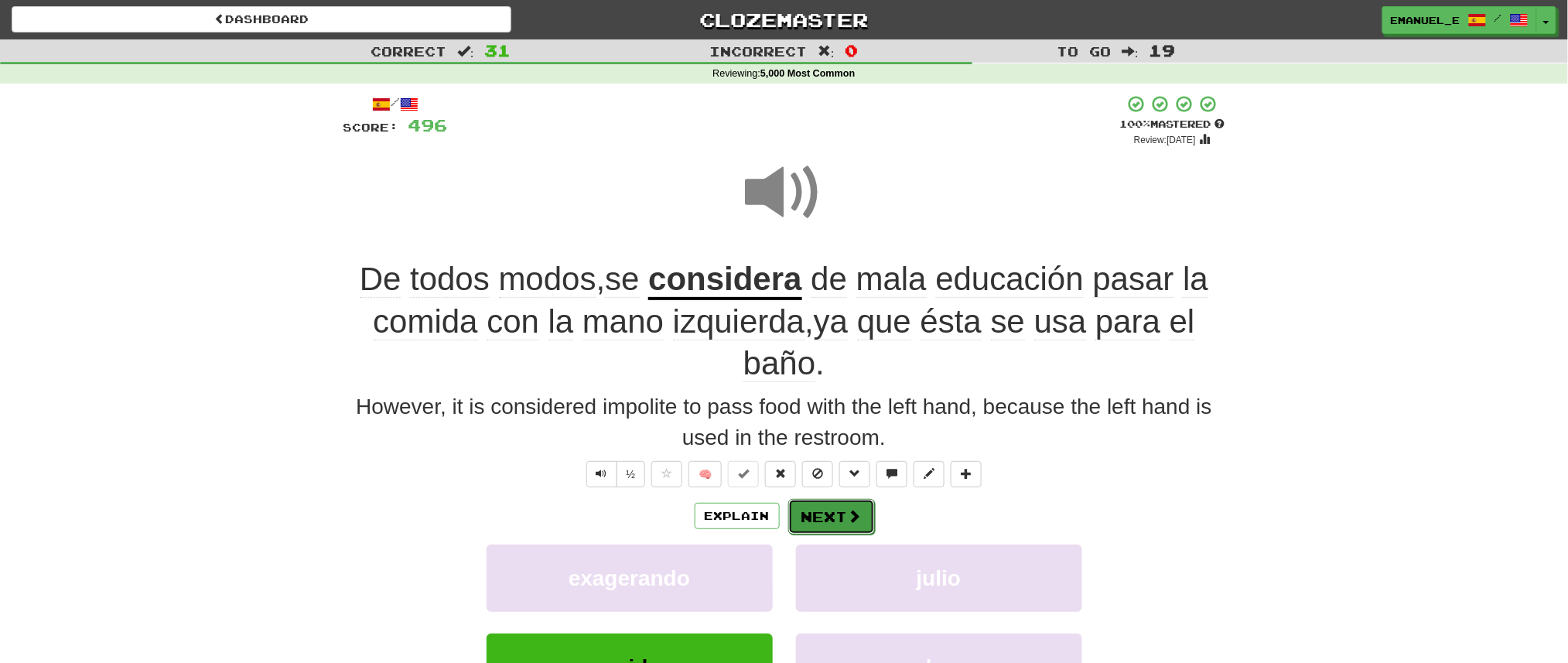
click at [827, 514] on button "Next" at bounding box center [832, 516] width 87 height 35
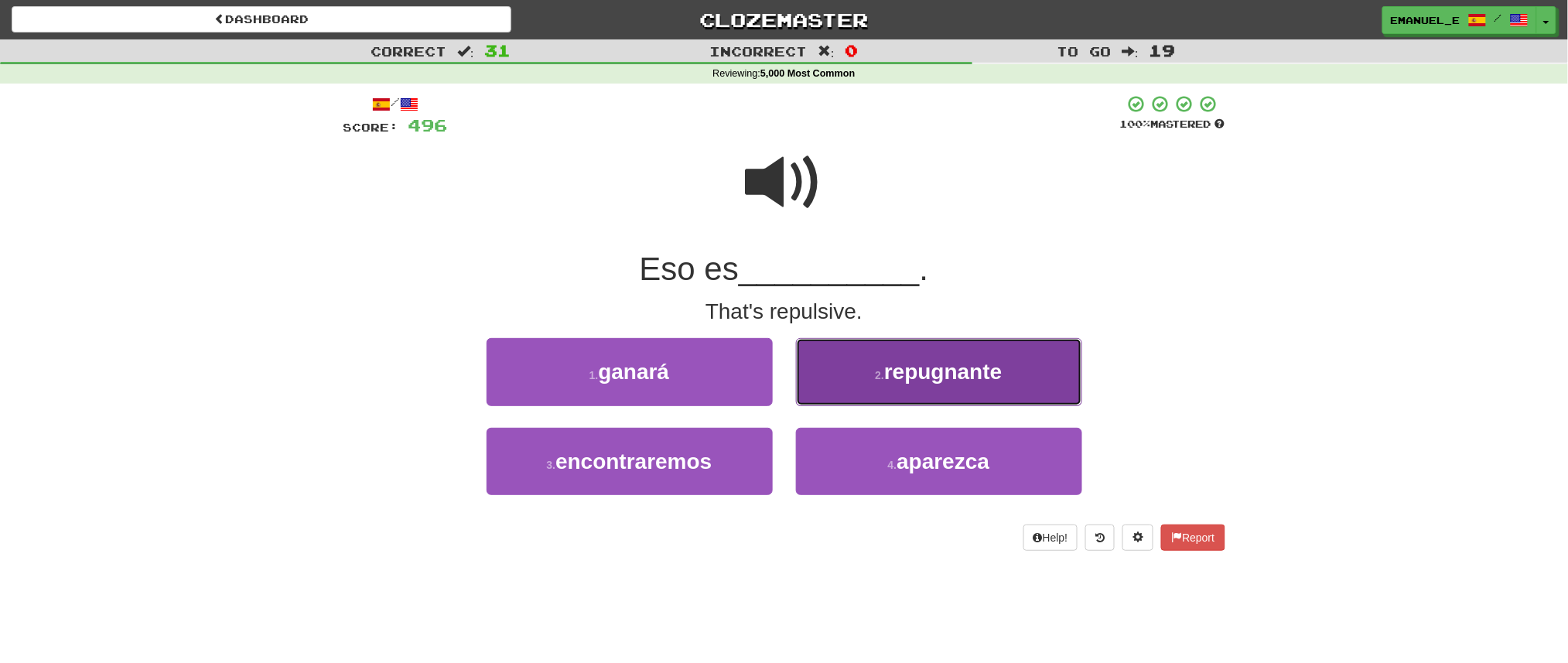
click at [880, 377] on small "2 ." at bounding box center [879, 375] width 9 height 12
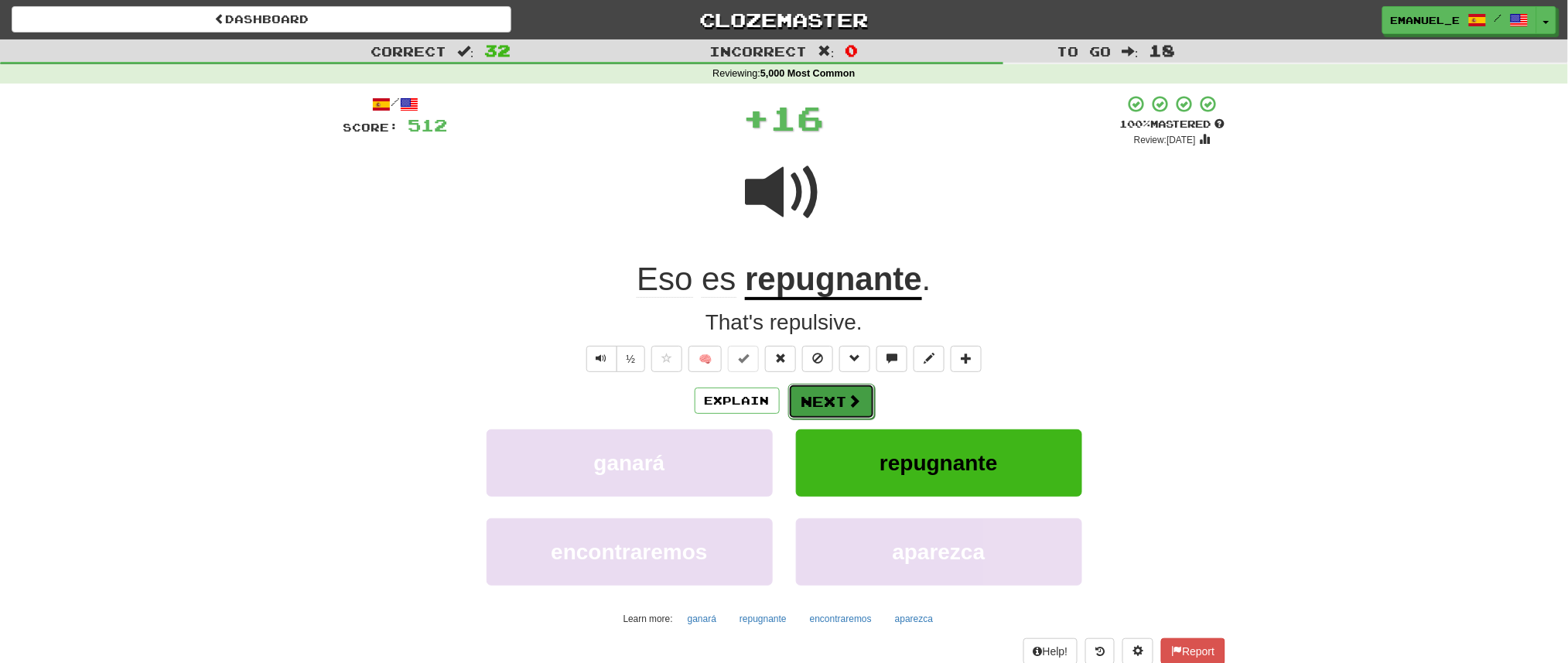
click at [832, 397] on button "Next" at bounding box center [832, 401] width 87 height 35
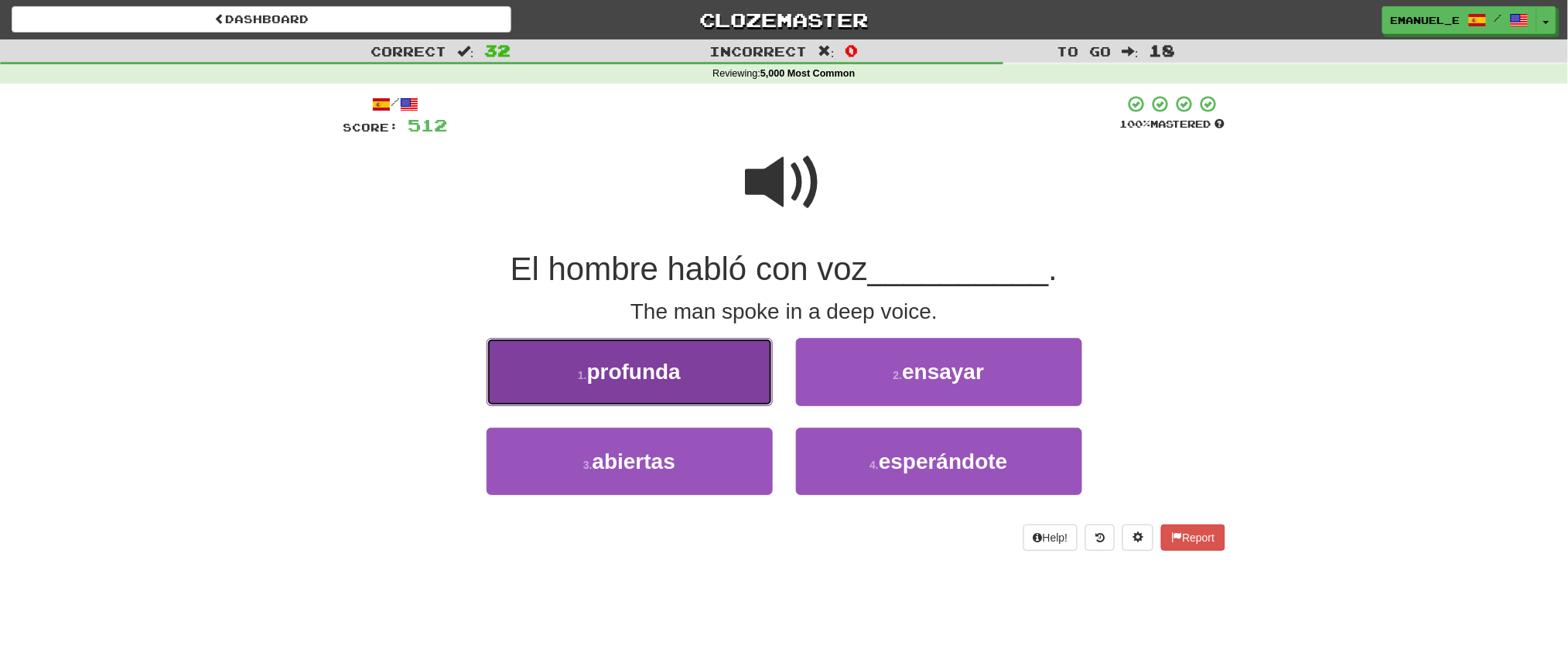
click at [758, 358] on button "1 . profunda" at bounding box center [629, 372] width 286 height 67
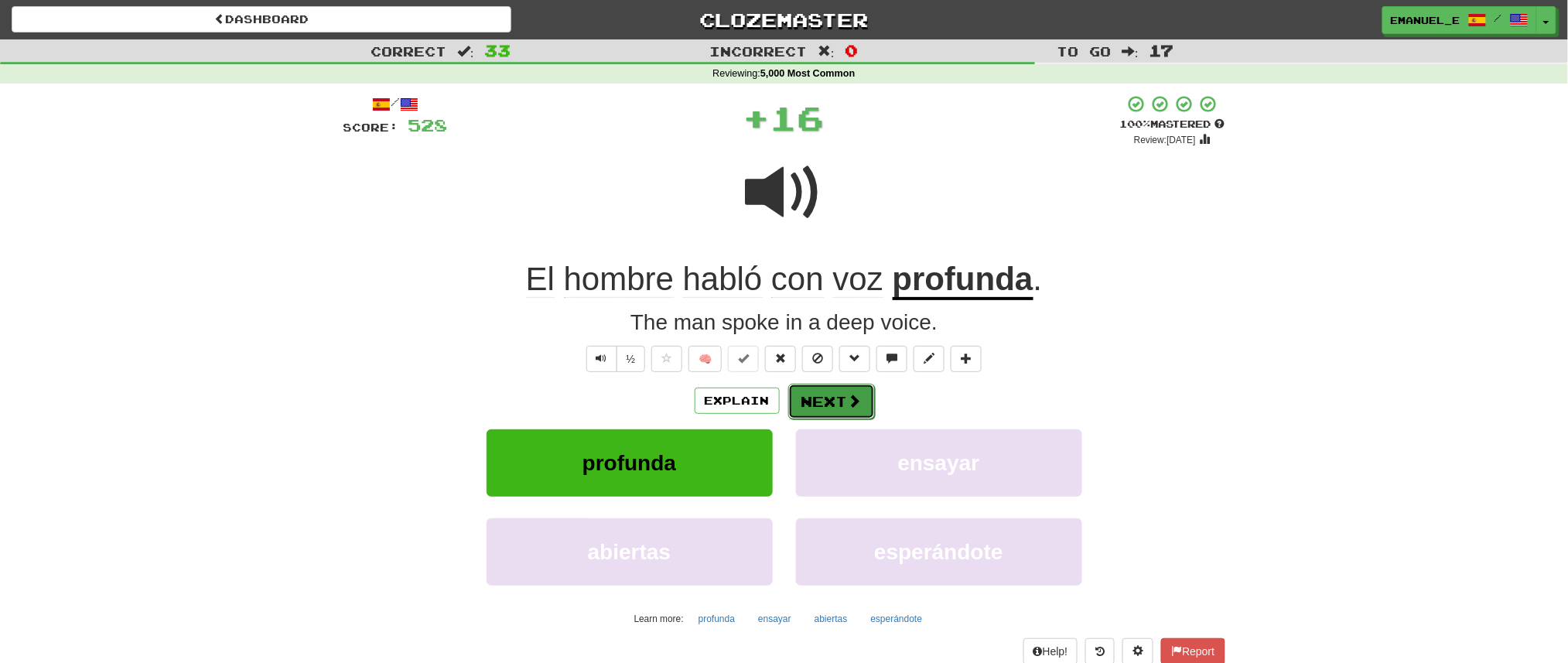
click at [834, 399] on button "Next" at bounding box center [832, 401] width 87 height 35
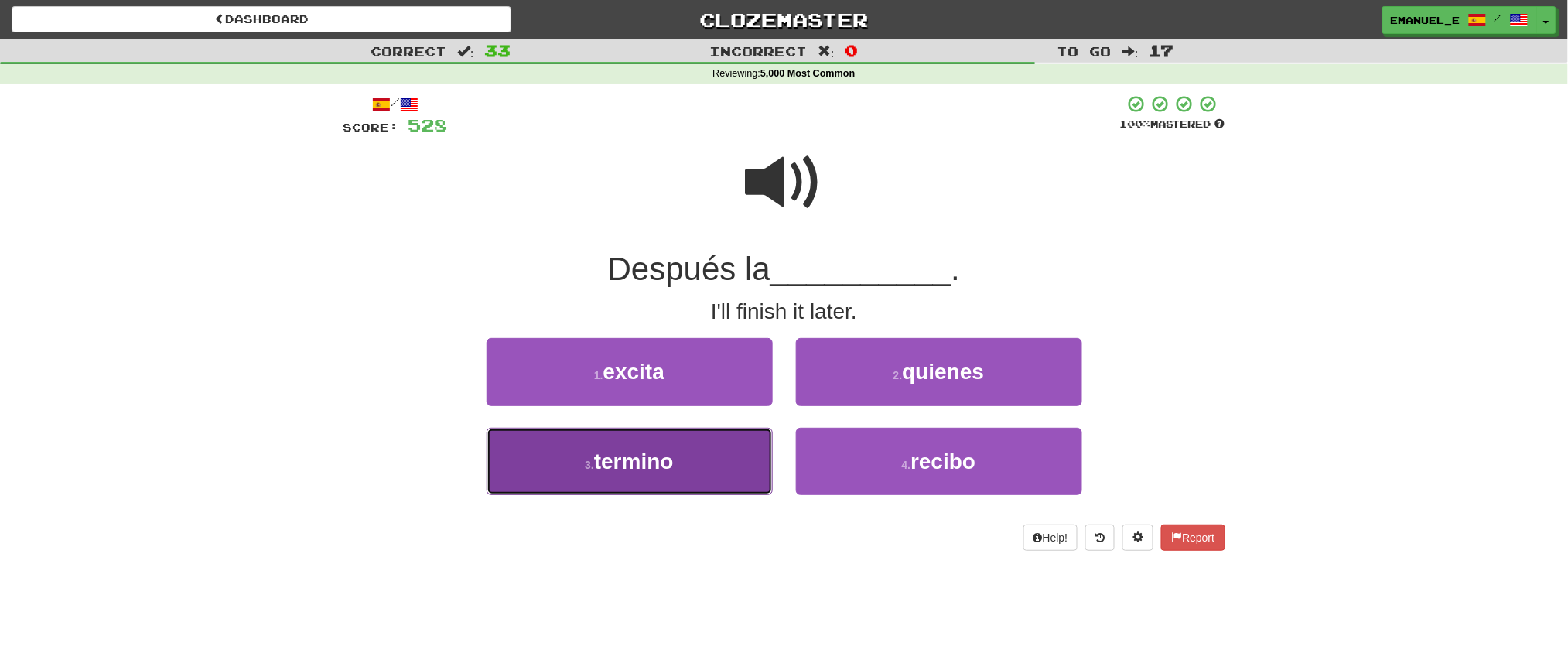
click at [735, 445] on button "3 . termino" at bounding box center [629, 461] width 286 height 67
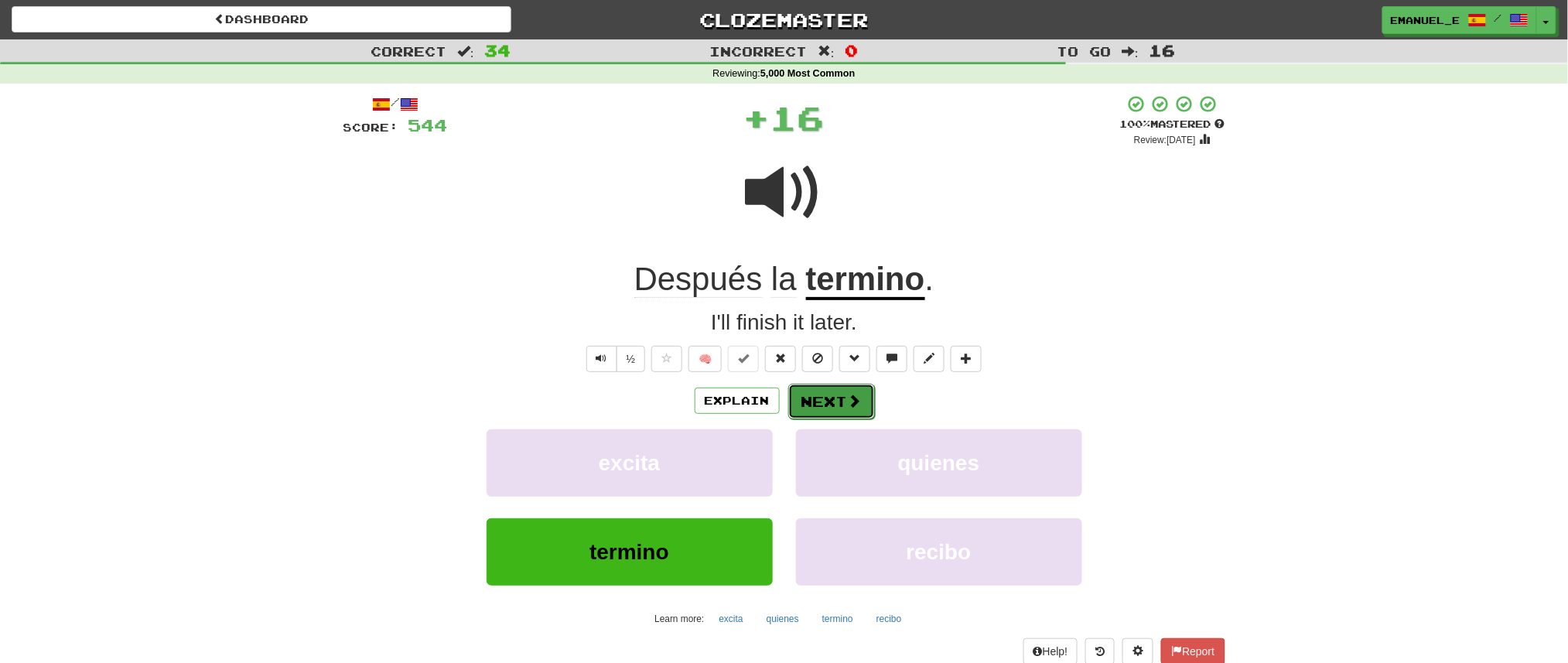
click at [841, 395] on button "Next" at bounding box center [832, 401] width 87 height 35
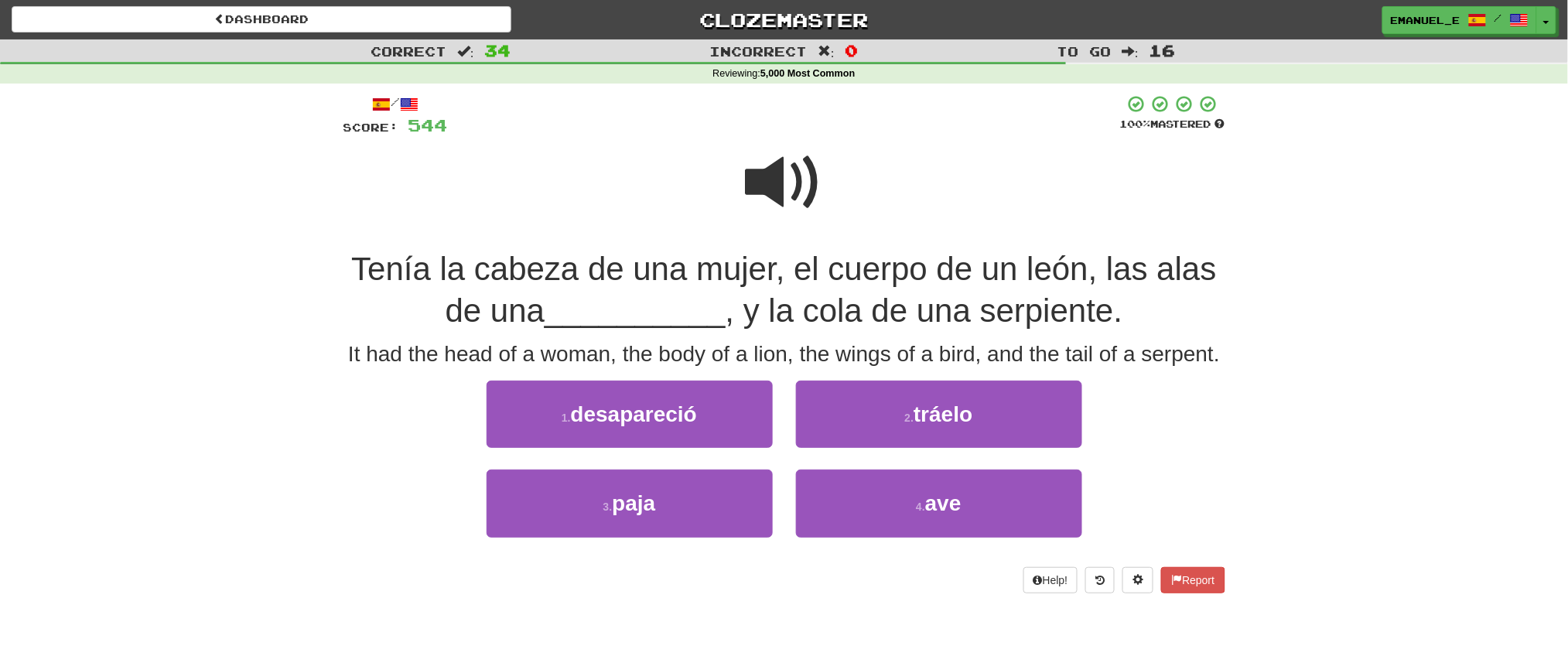
click at [789, 171] on span at bounding box center [784, 183] width 77 height 77
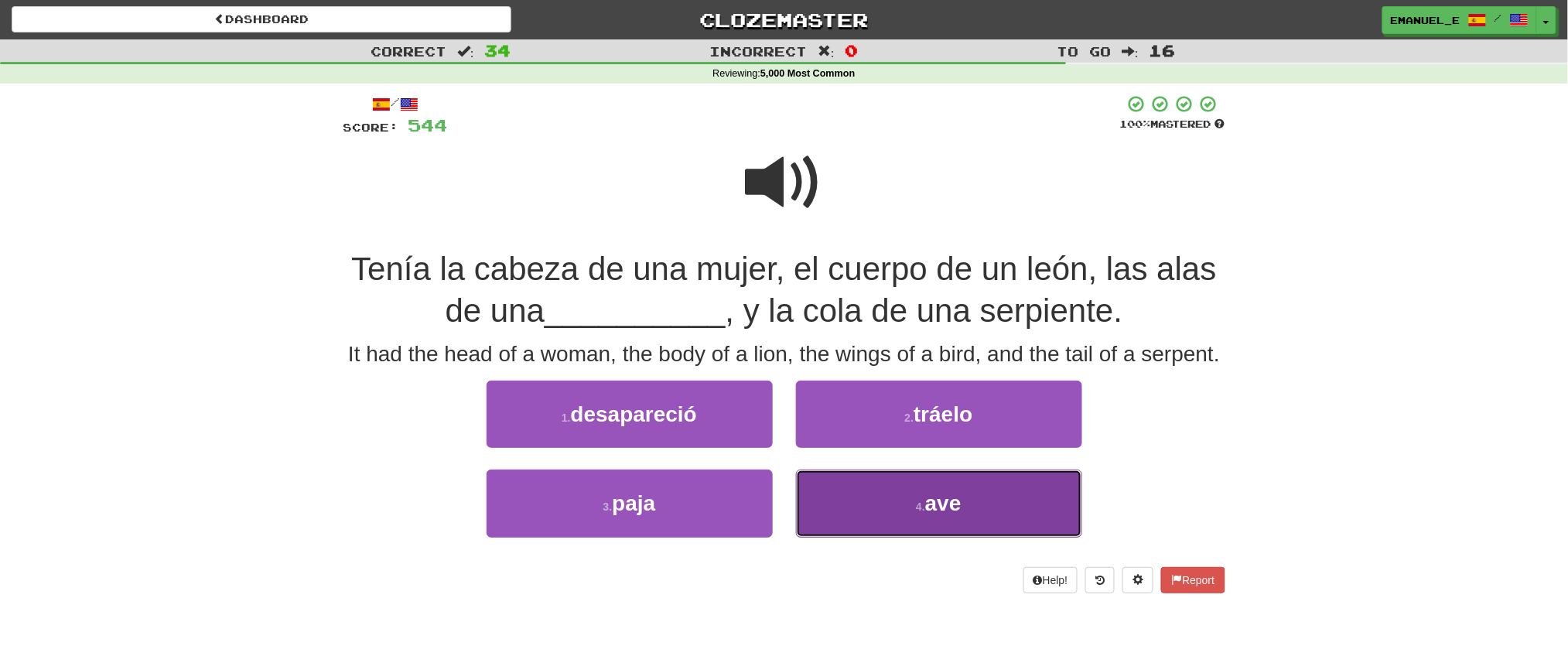
click at [872, 502] on button "4 . ave" at bounding box center [939, 503] width 286 height 67
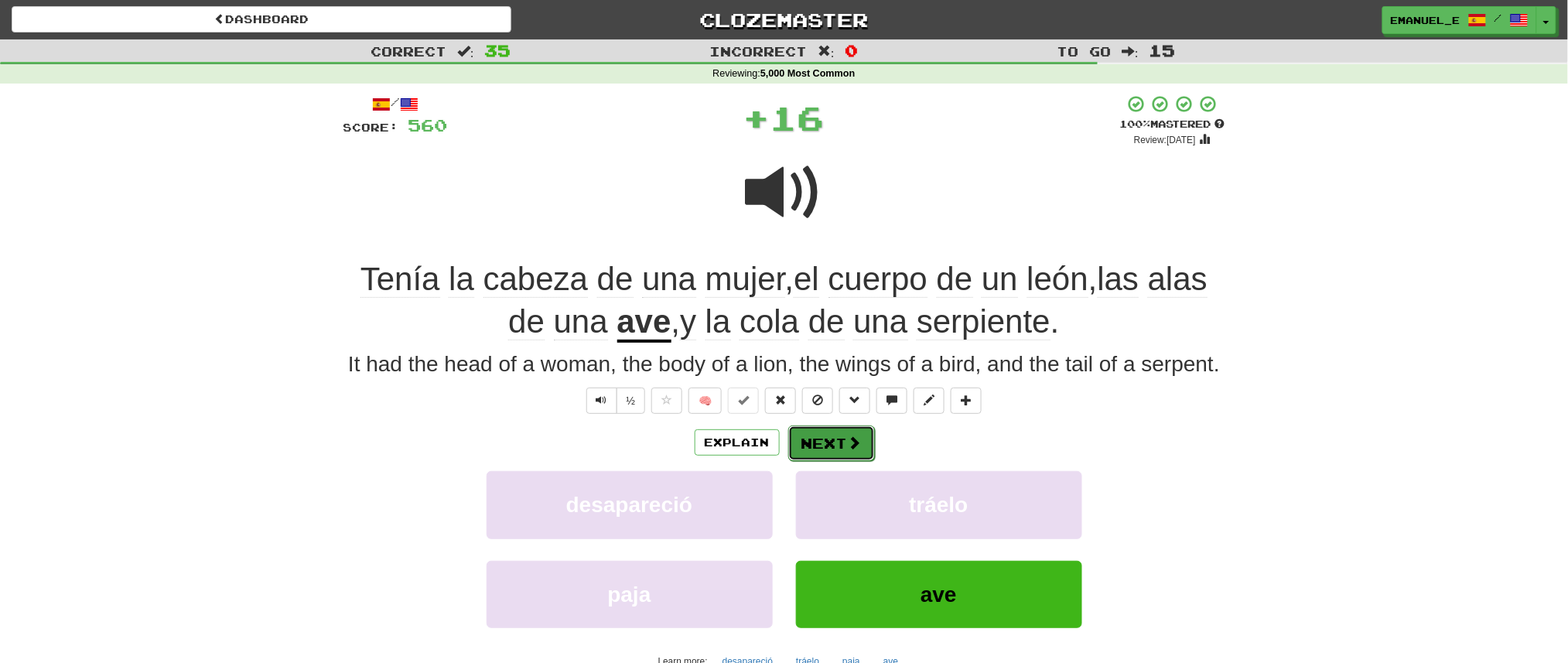
click at [829, 429] on button "Next" at bounding box center [832, 443] width 87 height 35
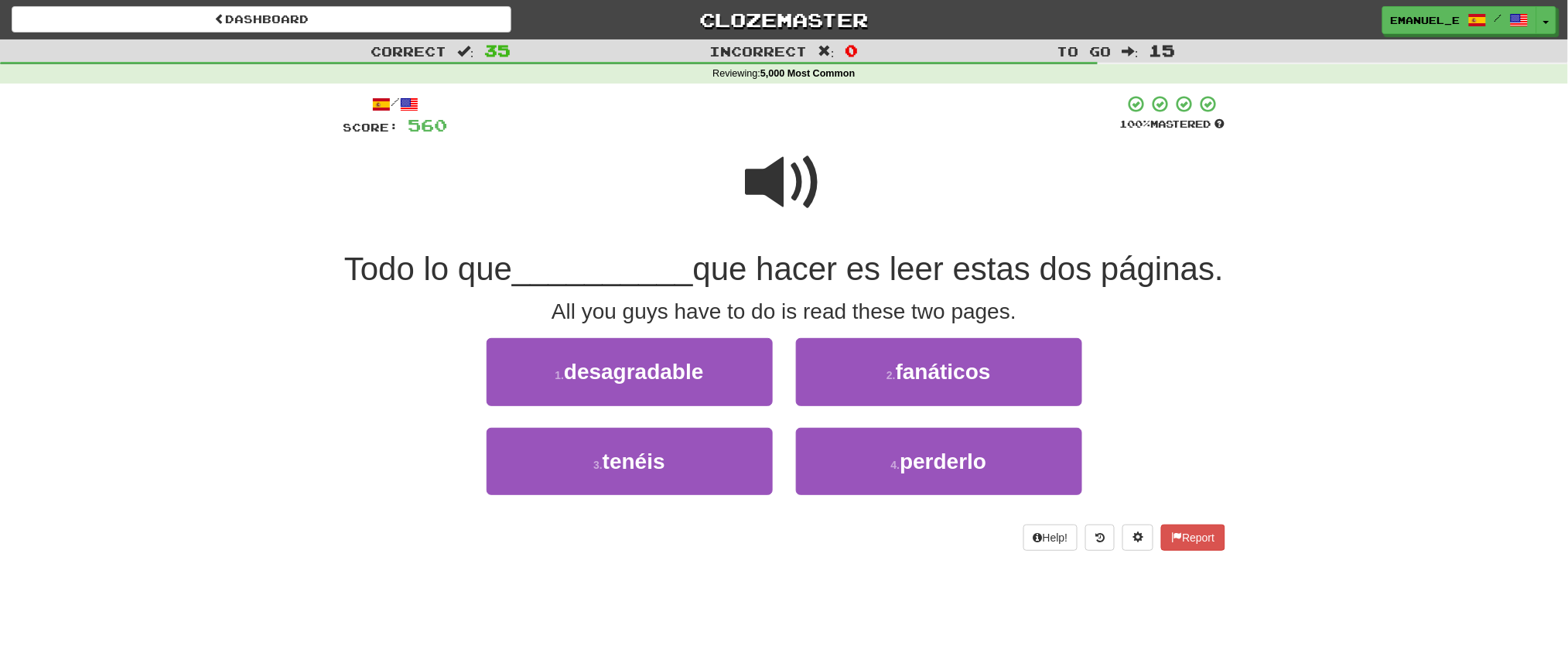
click at [800, 184] on span at bounding box center [784, 183] width 77 height 77
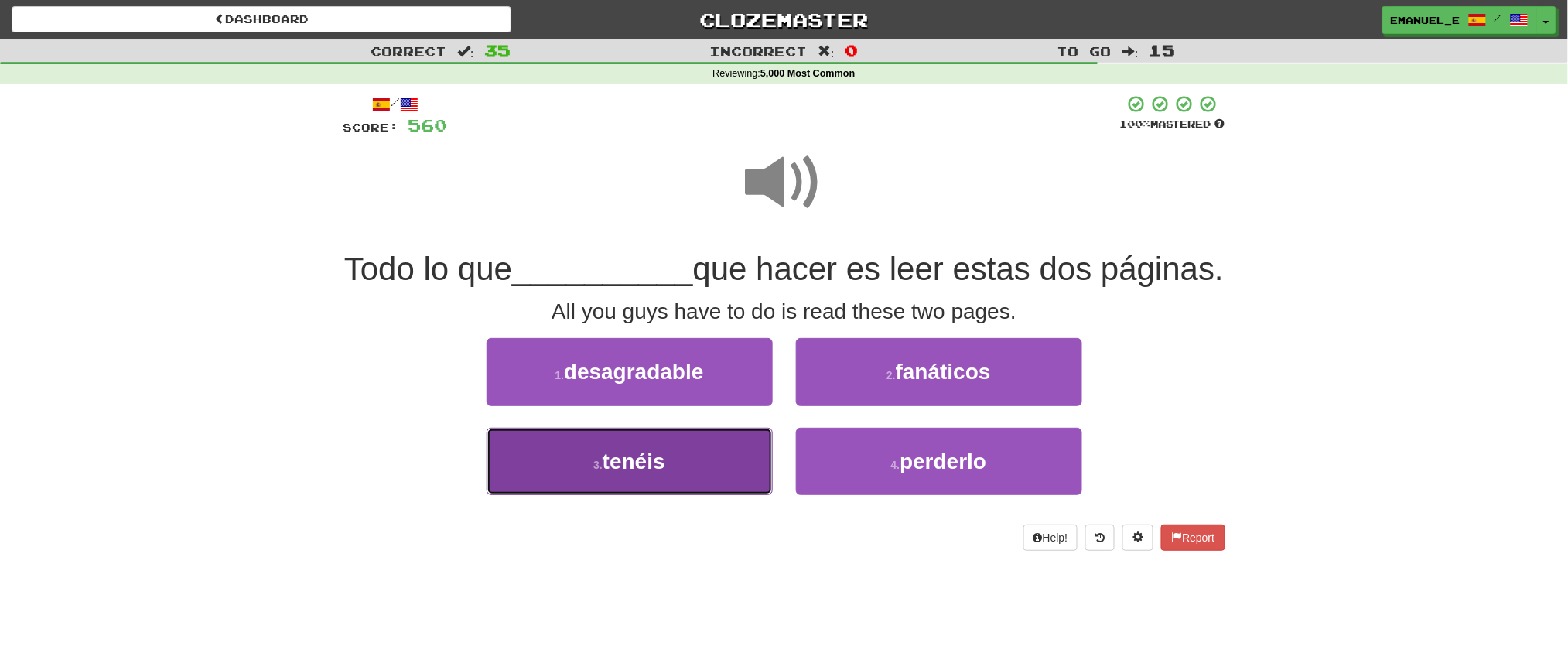
click at [673, 494] on button "3 . tenéis" at bounding box center [629, 461] width 286 height 67
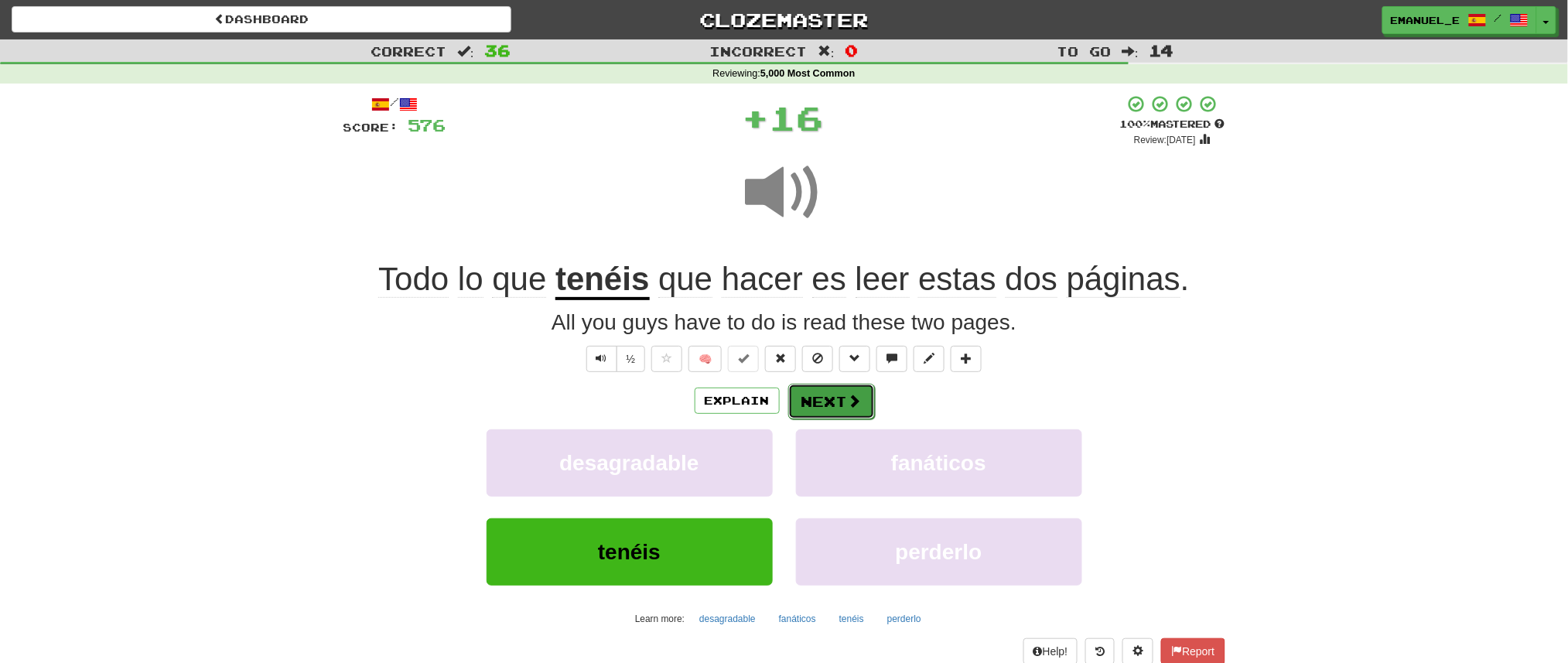
click at [848, 405] on span at bounding box center [854, 401] width 14 height 14
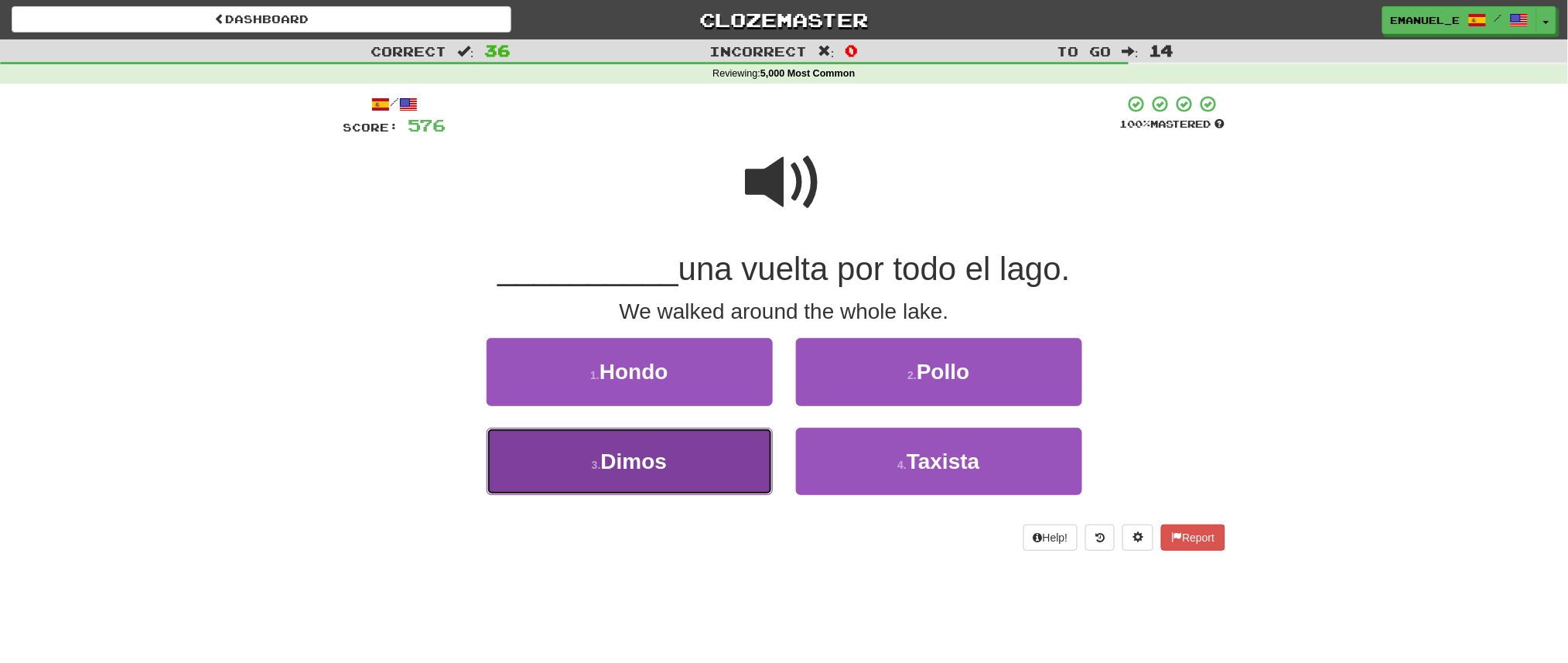
click at [731, 455] on button "3 . Dimos" at bounding box center [629, 461] width 286 height 67
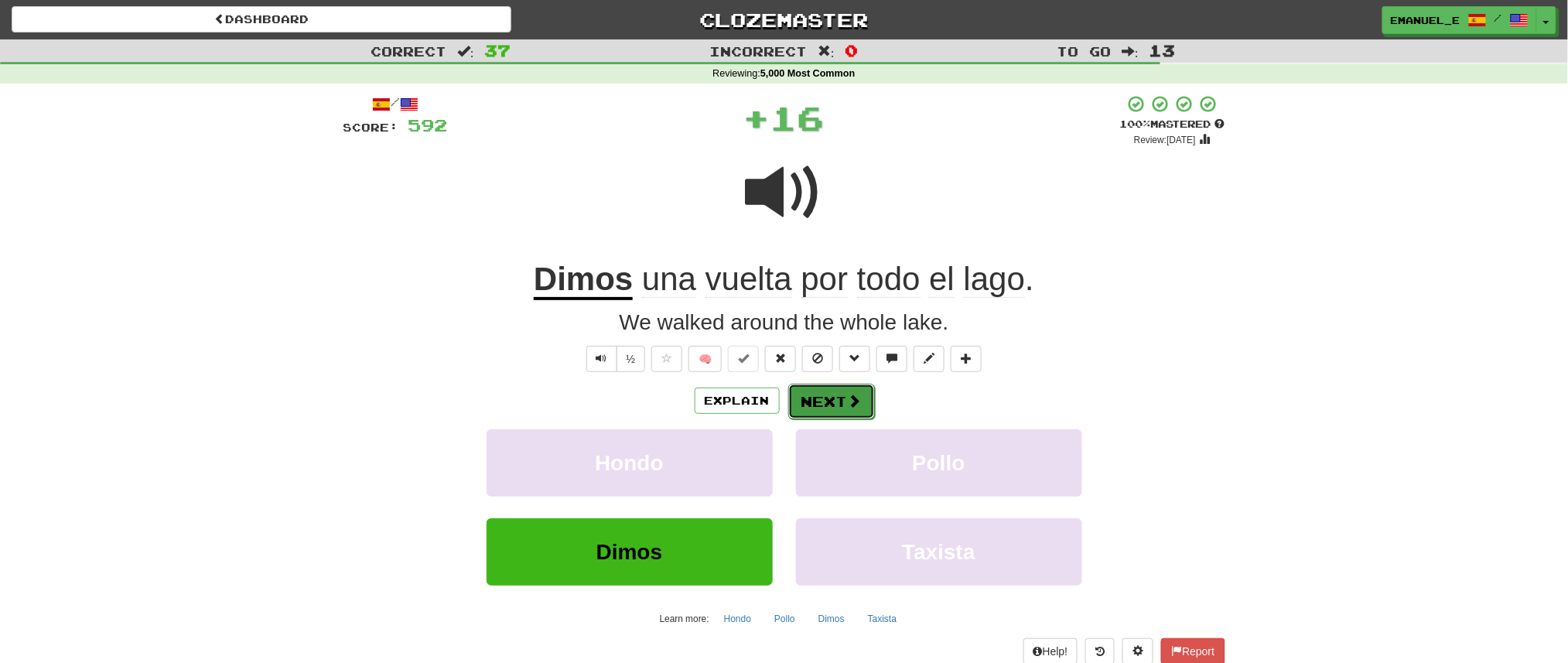
click at [826, 399] on button "Next" at bounding box center [832, 401] width 87 height 35
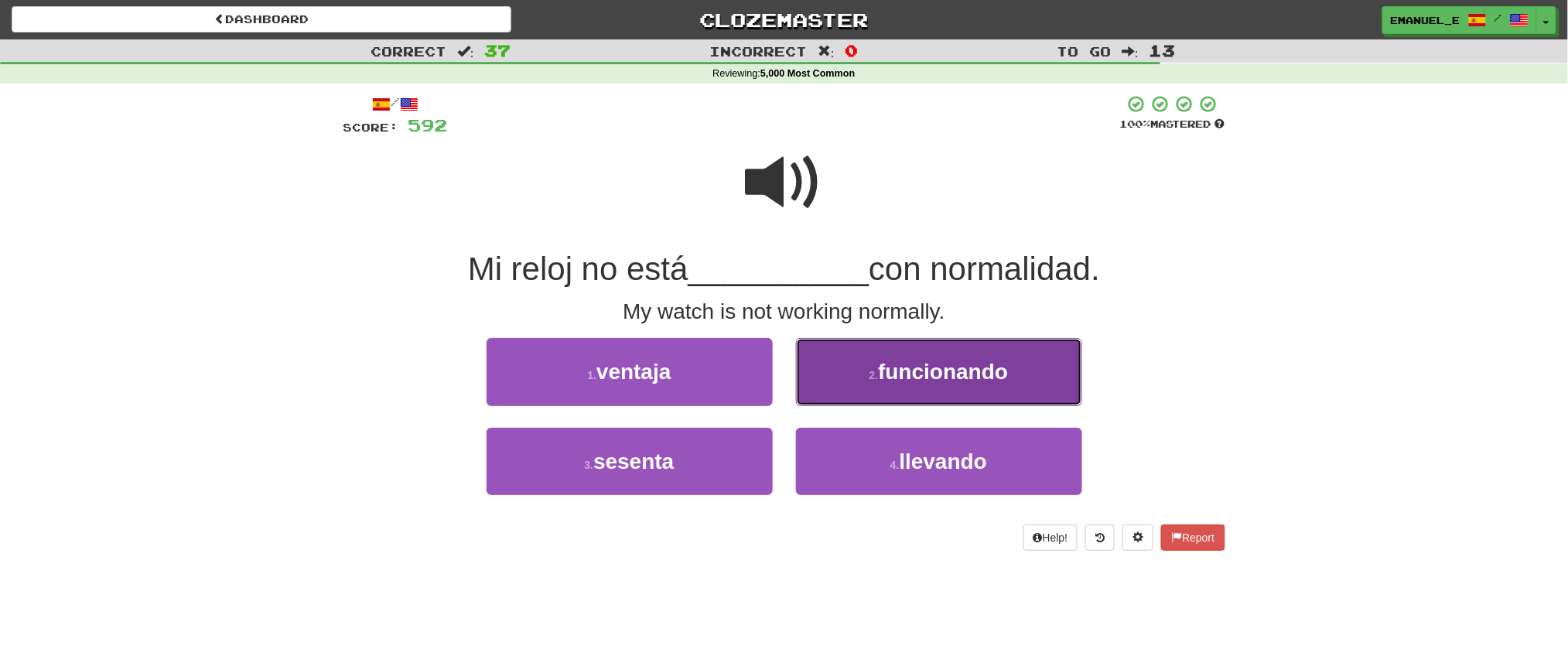
click at [859, 383] on button "2 . funcionando" at bounding box center [939, 372] width 286 height 67
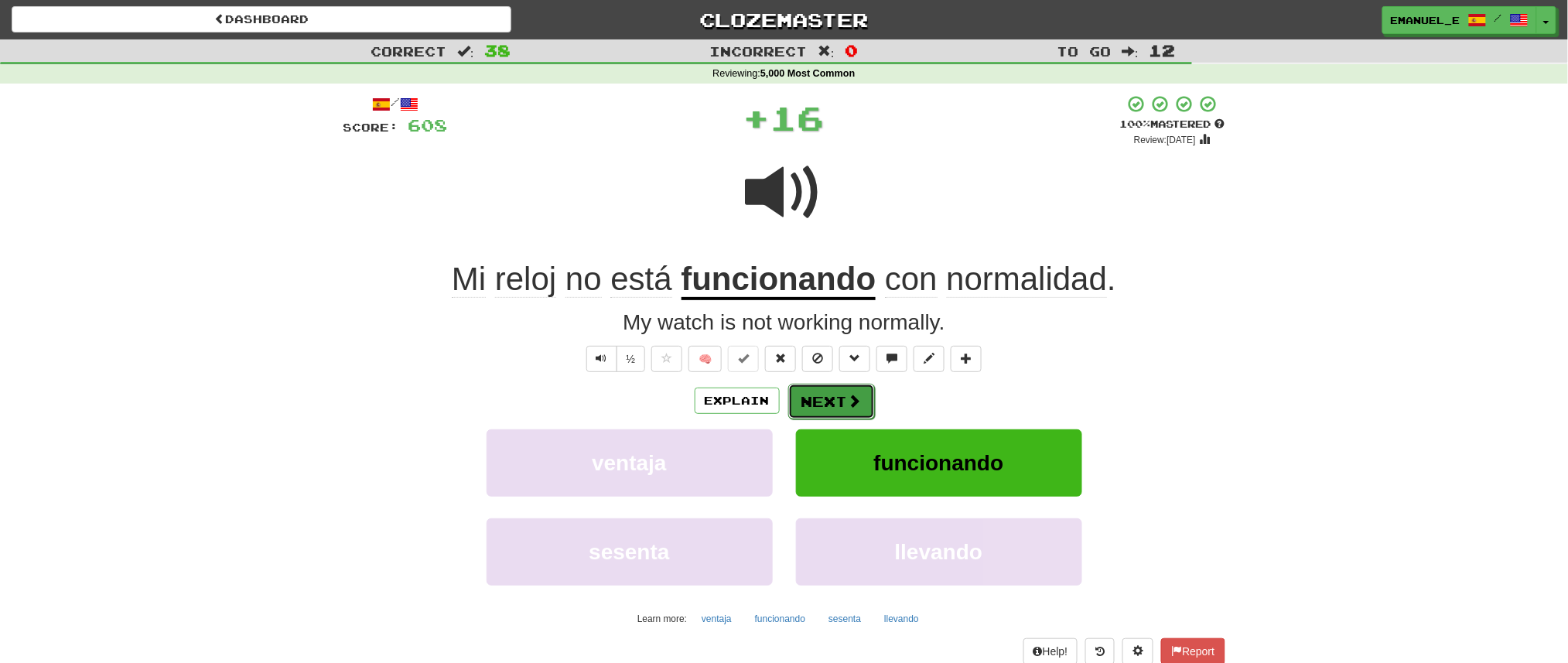
click at [849, 394] on span at bounding box center [854, 401] width 14 height 14
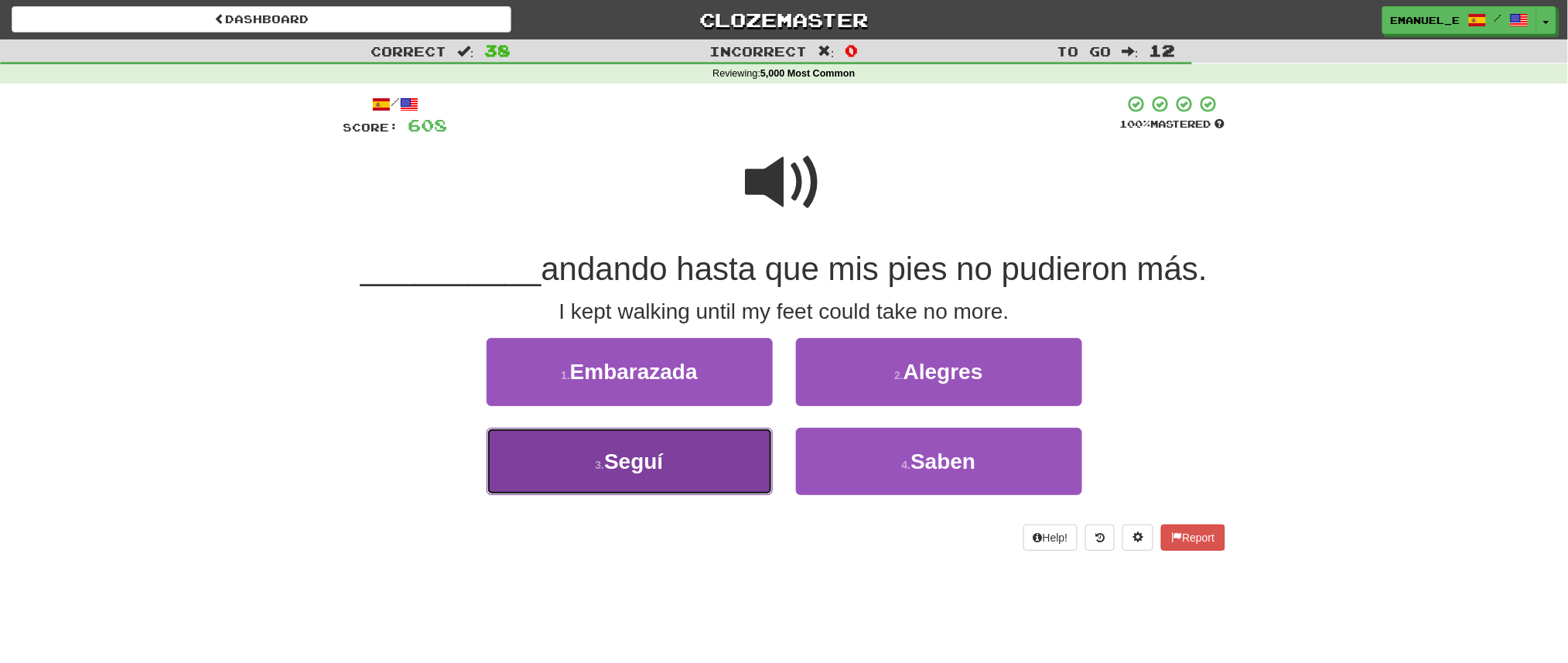
click at [723, 447] on button "3 . Seguí" at bounding box center [629, 461] width 286 height 67
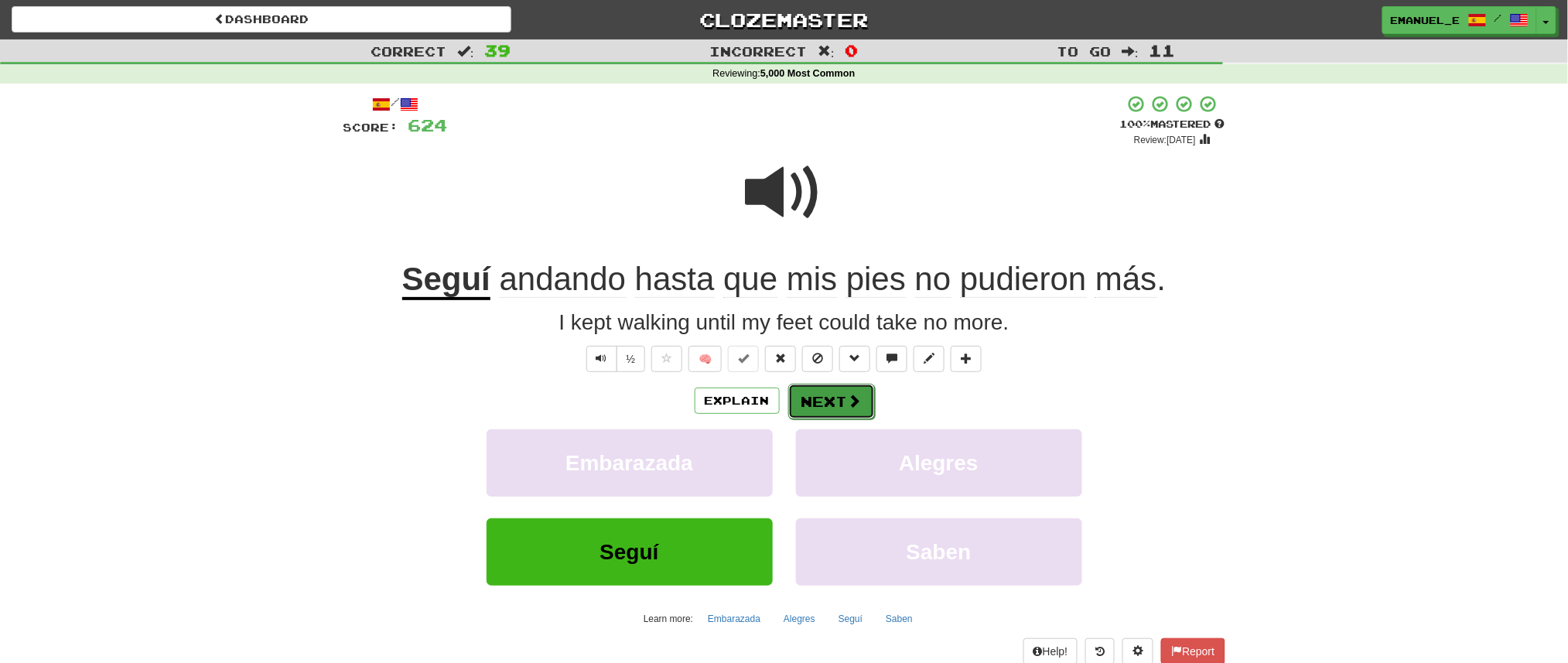
click at [852, 385] on button "Next" at bounding box center [832, 401] width 87 height 35
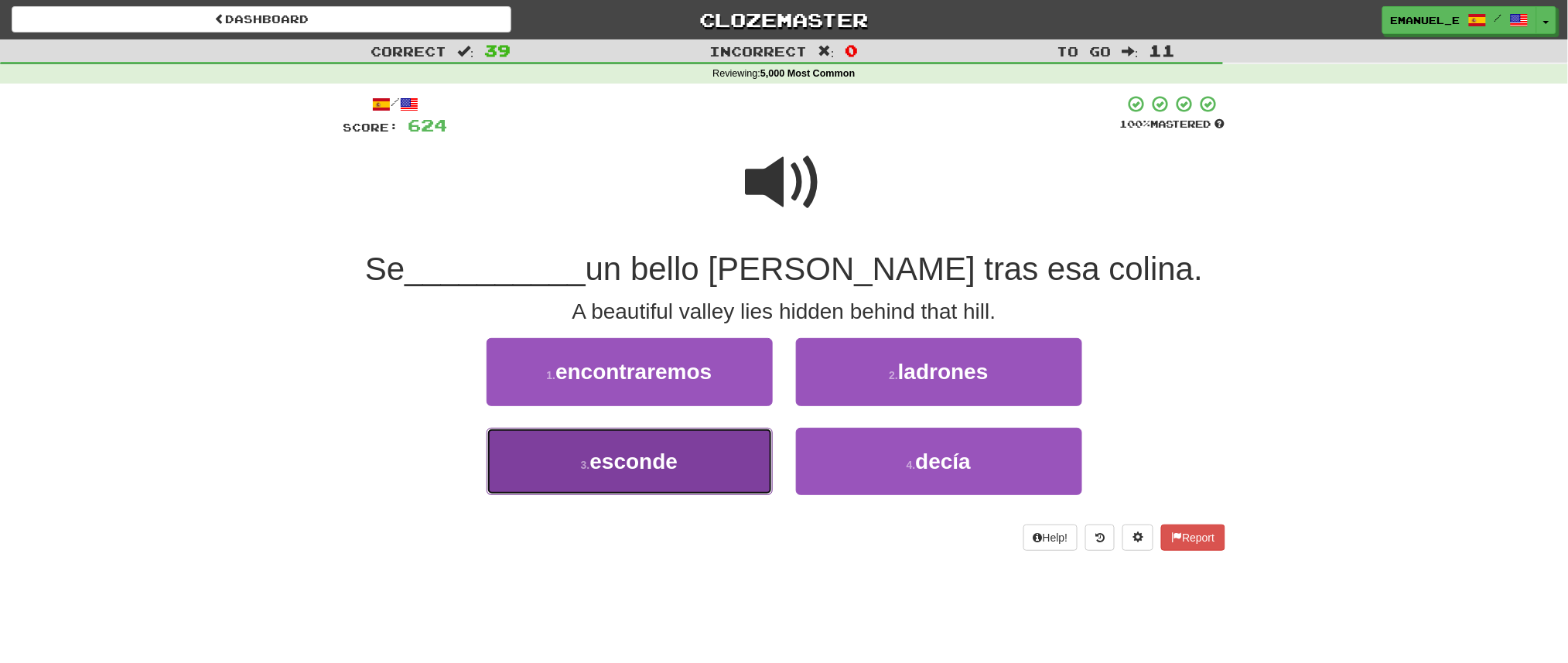
click at [719, 441] on button "3 . esconde" at bounding box center [629, 461] width 286 height 67
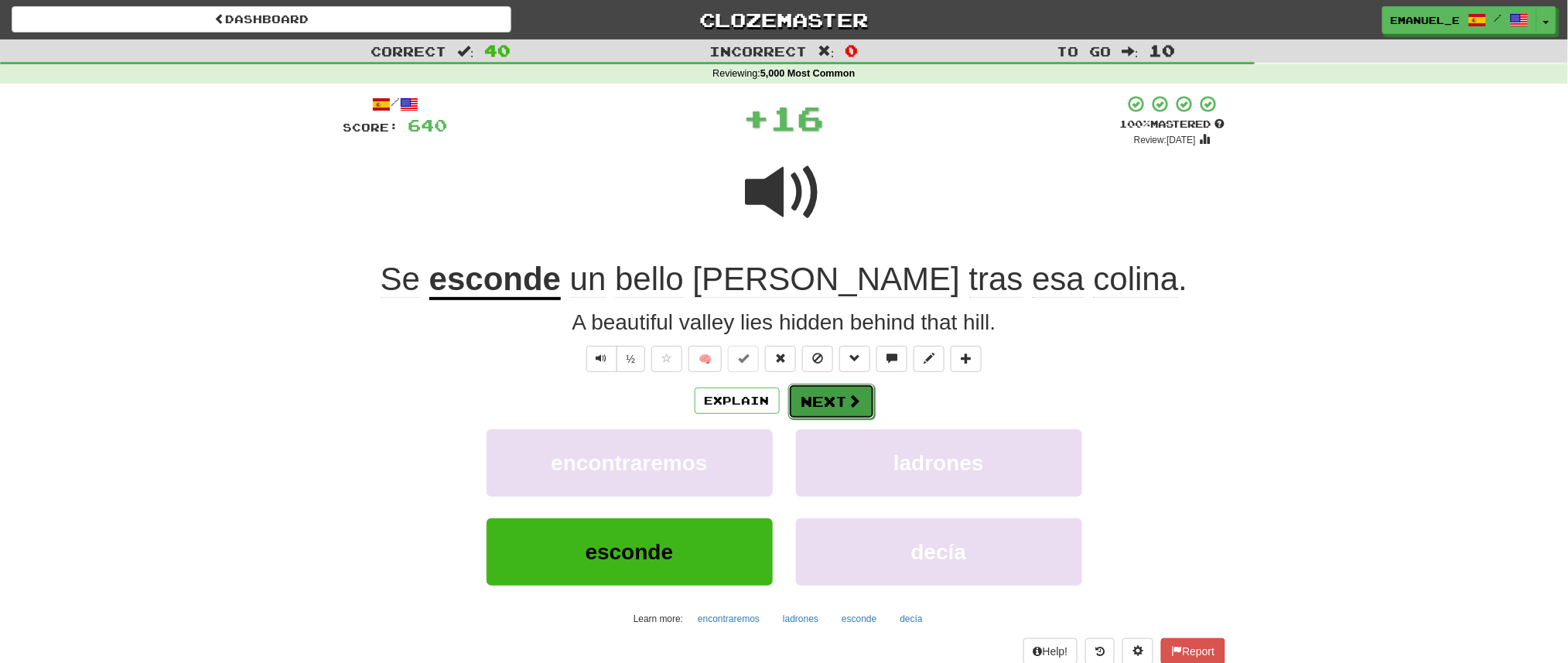
click at [818, 406] on button "Next" at bounding box center [832, 401] width 87 height 35
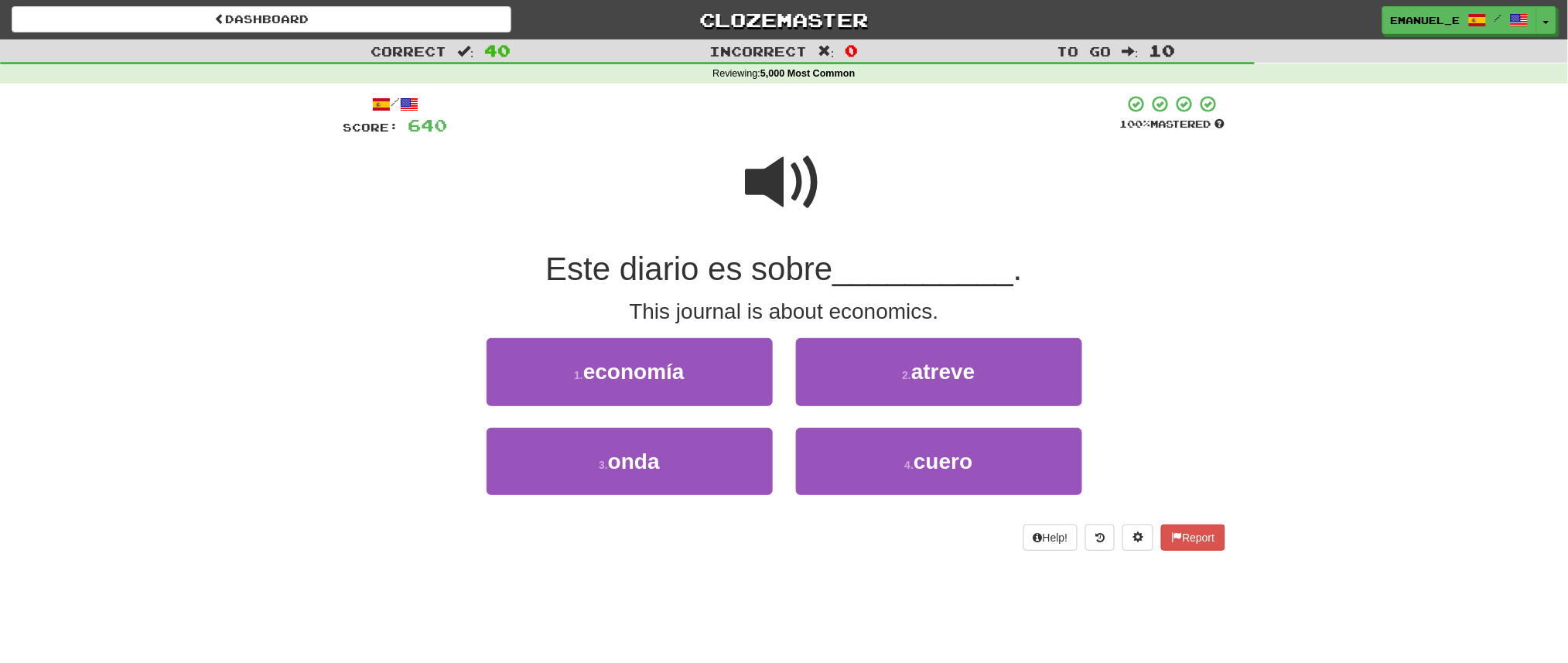
click at [772, 169] on span at bounding box center [784, 183] width 77 height 77
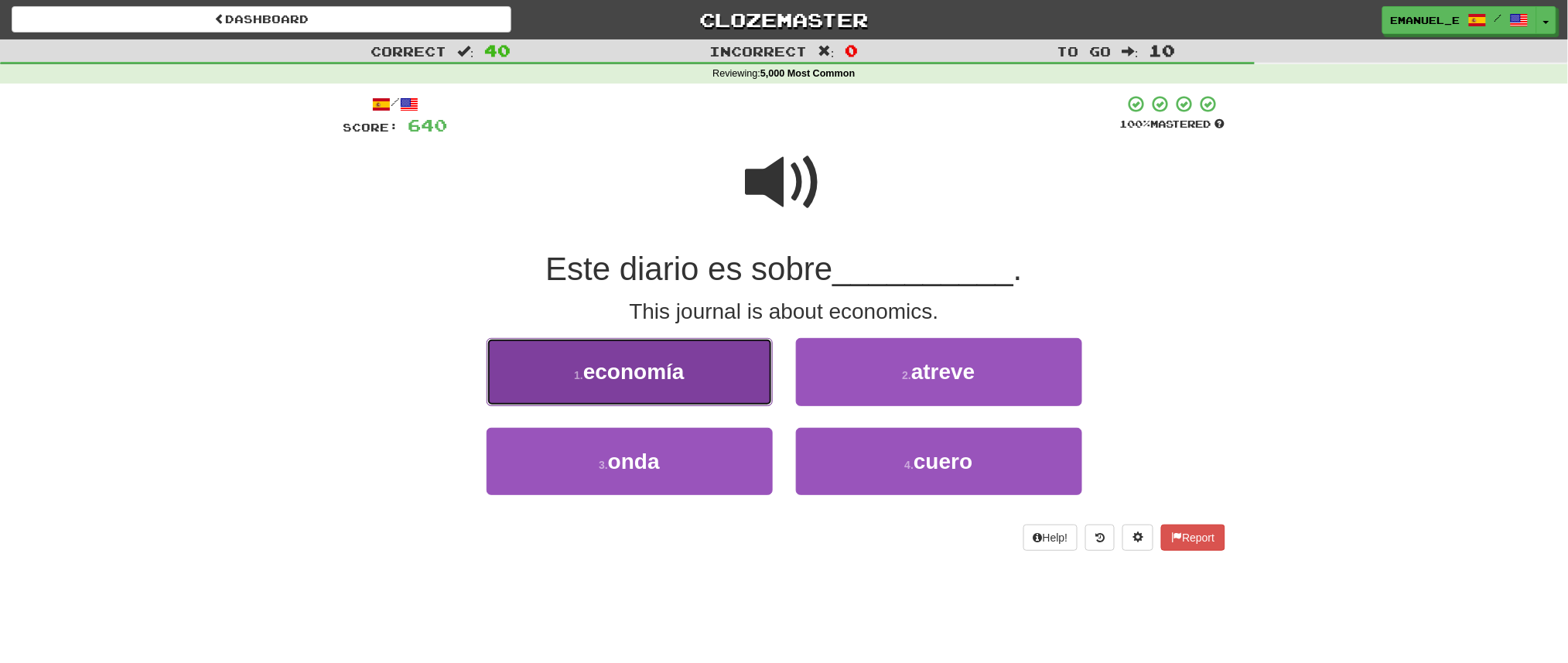
click at [642, 353] on button "1 . economía" at bounding box center [629, 372] width 286 height 67
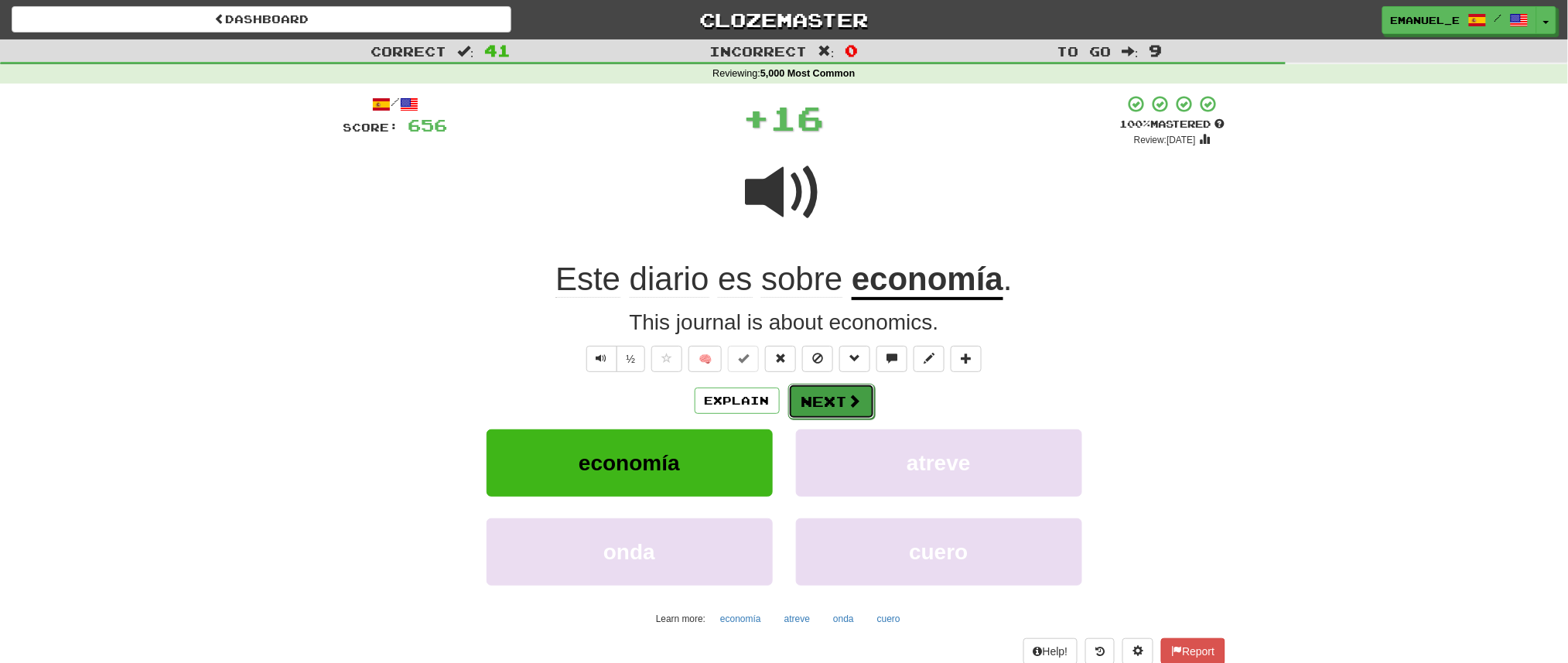
click at [839, 394] on button "Next" at bounding box center [832, 401] width 87 height 35
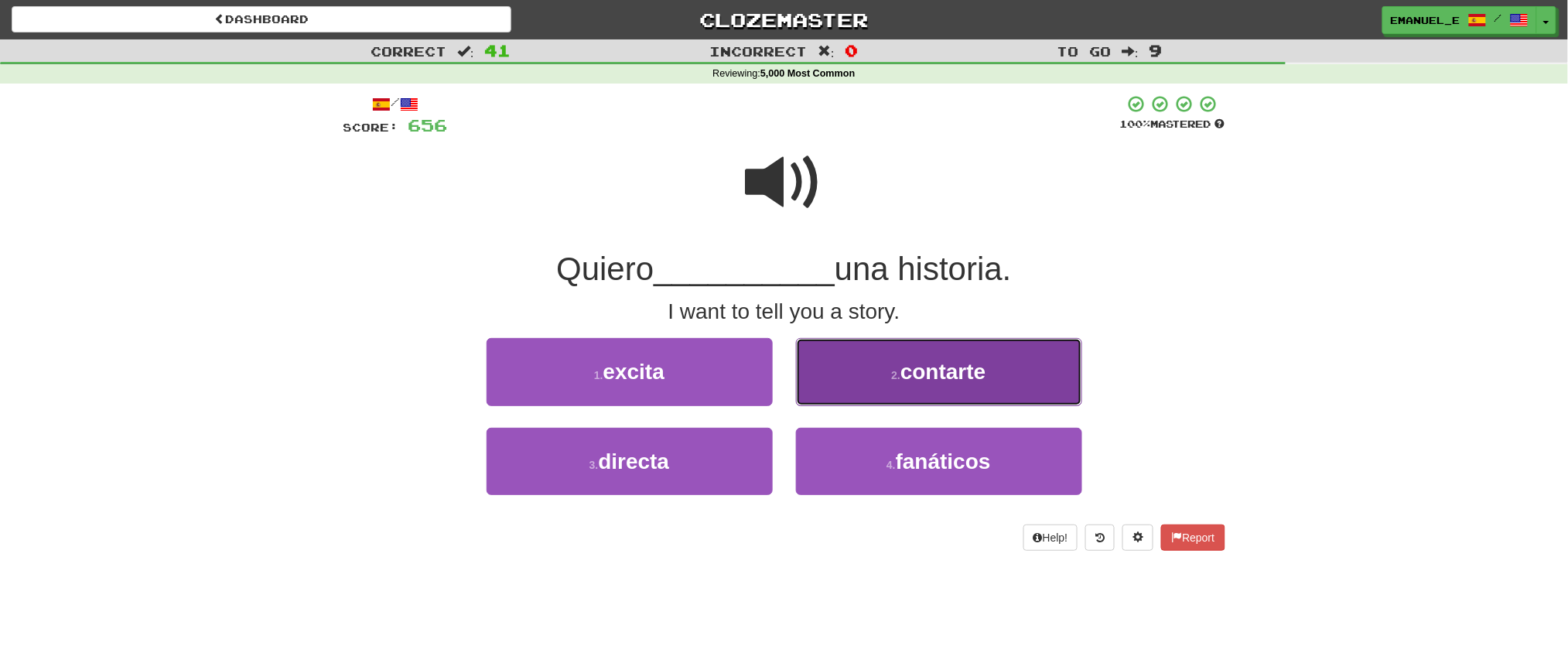
click at [838, 388] on button "2 . contarte" at bounding box center [939, 372] width 286 height 67
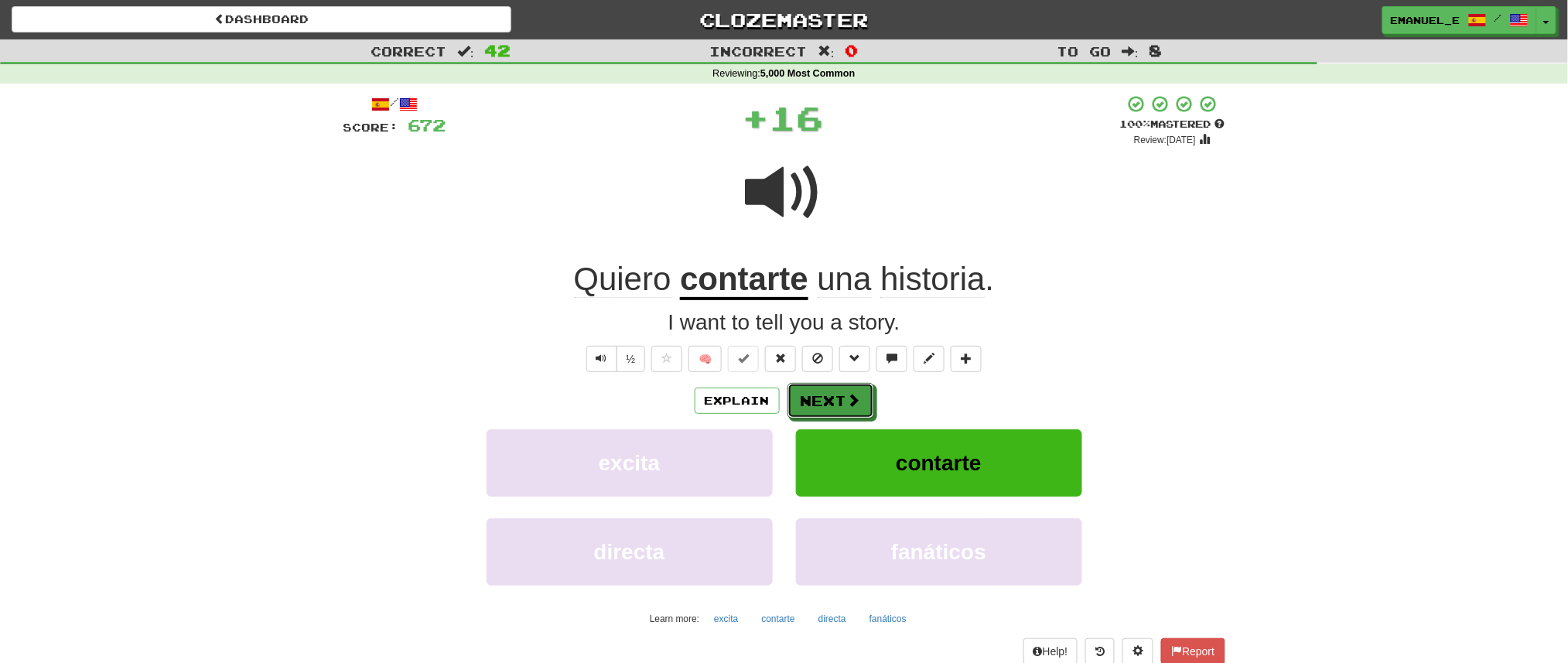
click at [838, 388] on button "Next" at bounding box center [831, 400] width 87 height 35
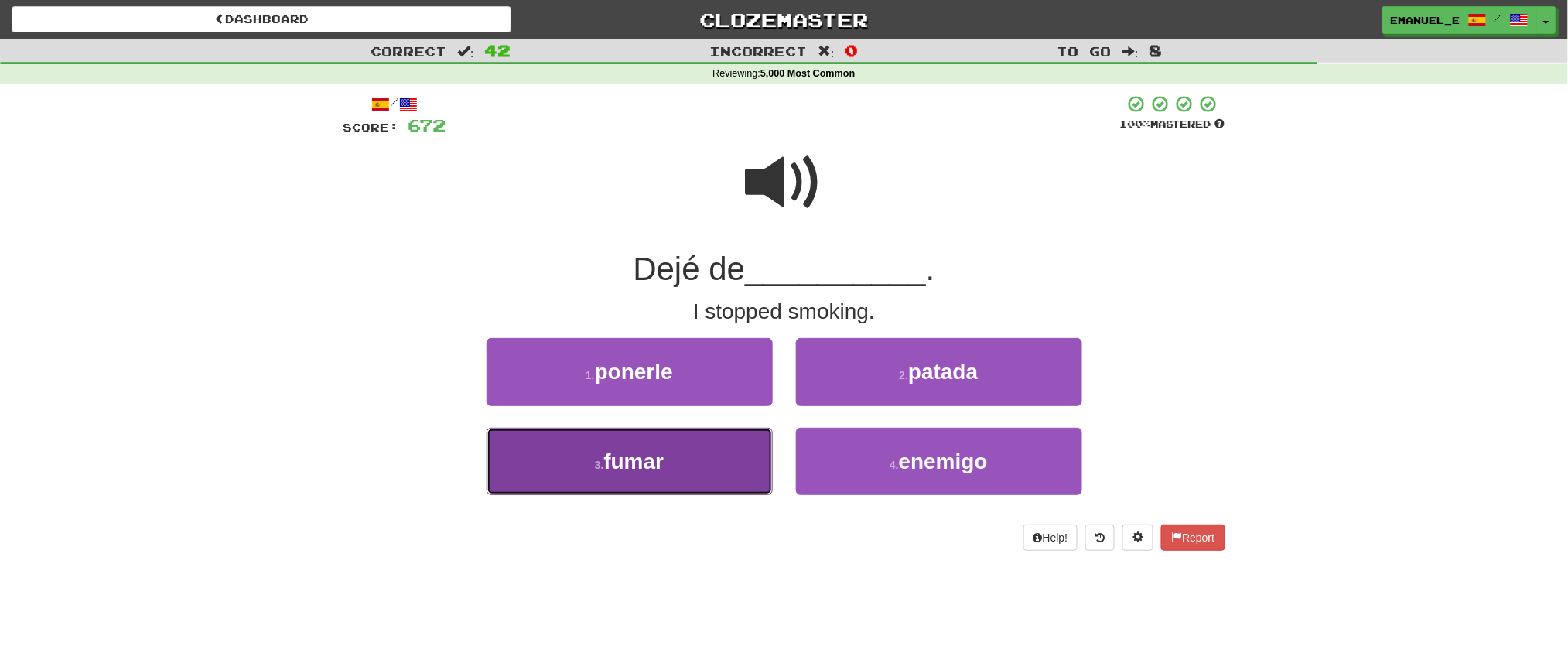
click at [745, 443] on button "3 . fumar" at bounding box center [629, 461] width 286 height 67
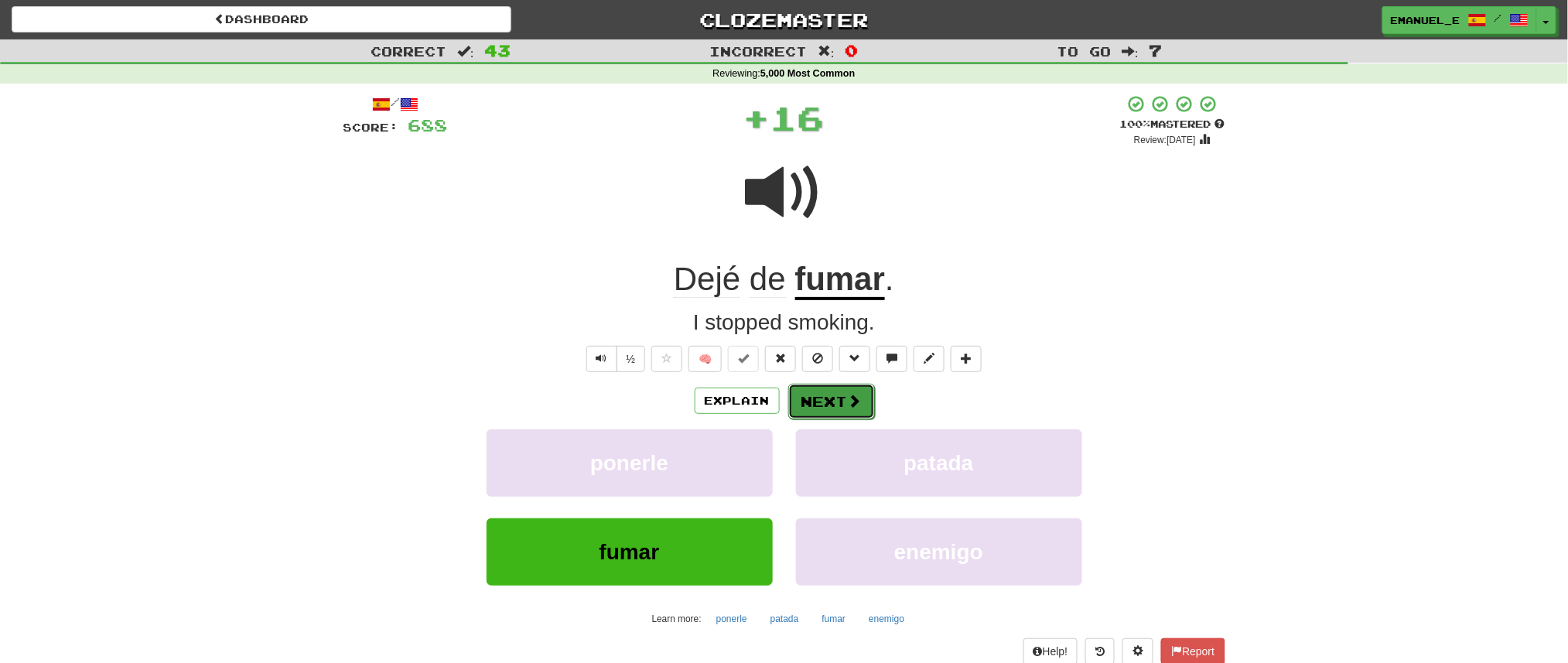
click at [841, 385] on button "Next" at bounding box center [832, 401] width 87 height 35
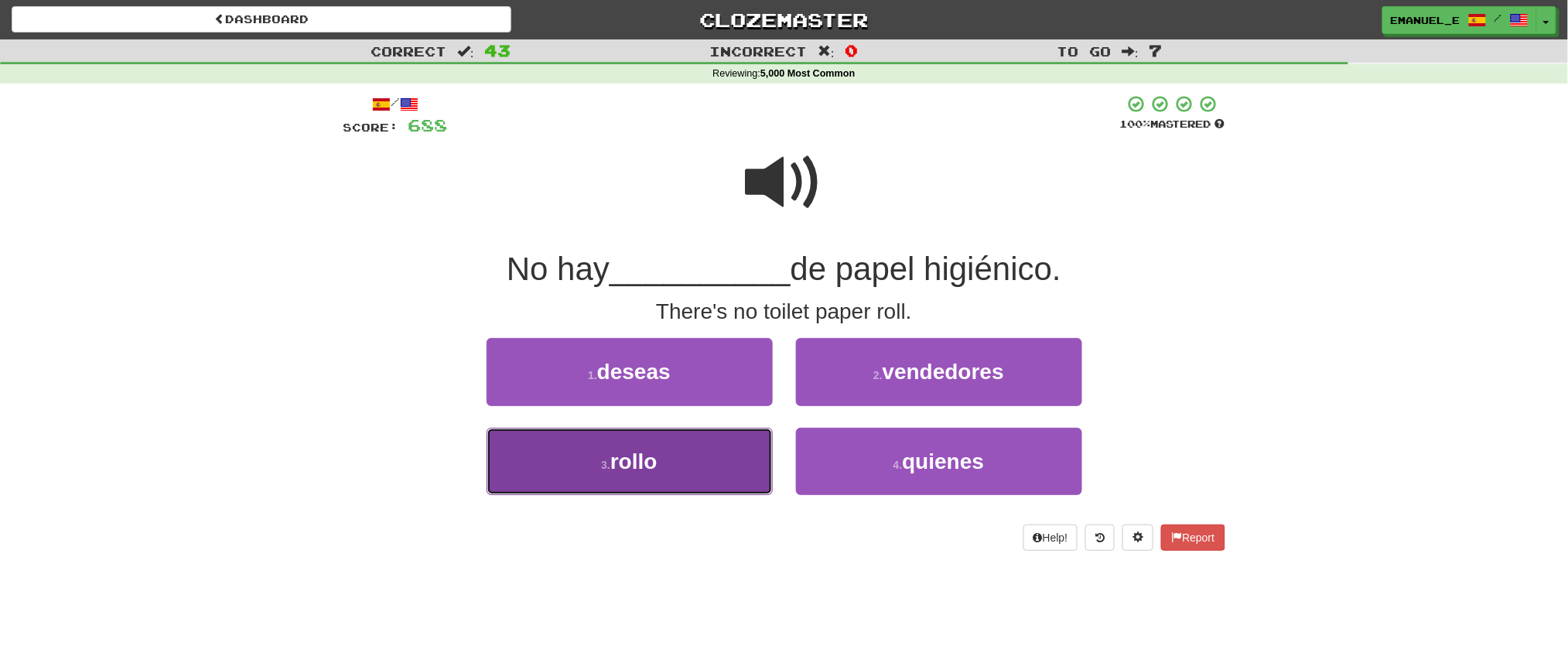
click at [734, 452] on button "3 . rollo" at bounding box center [629, 461] width 286 height 67
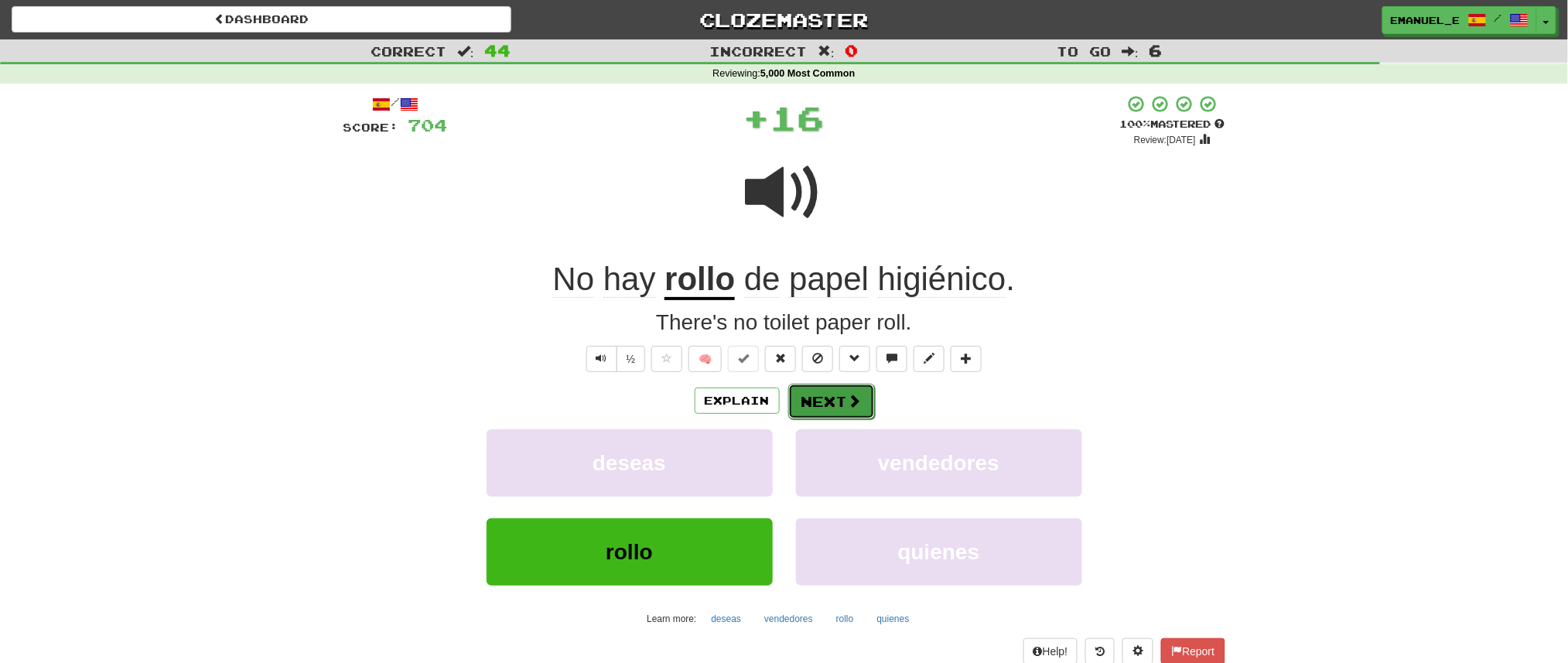
click at [840, 393] on button "Next" at bounding box center [832, 401] width 87 height 35
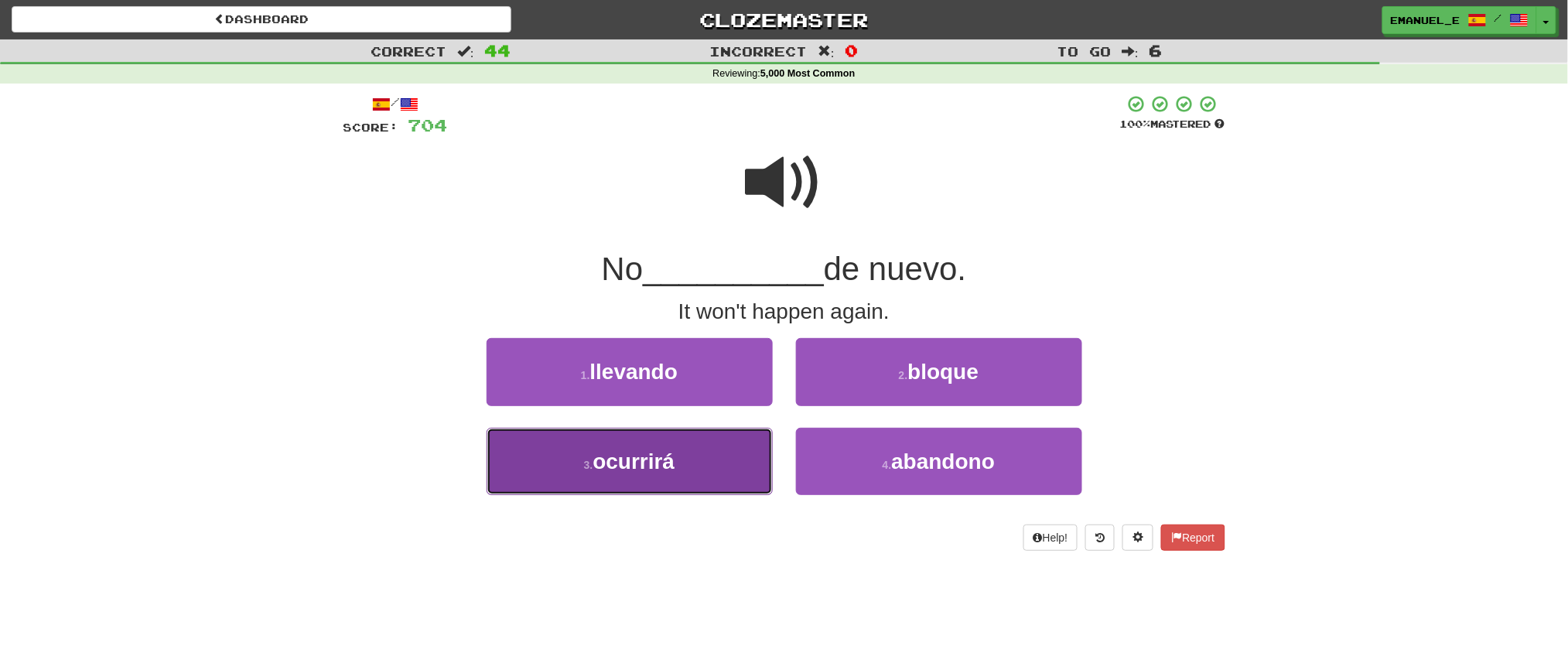
click at [729, 462] on button "3 . ocurrirá" at bounding box center [629, 461] width 286 height 67
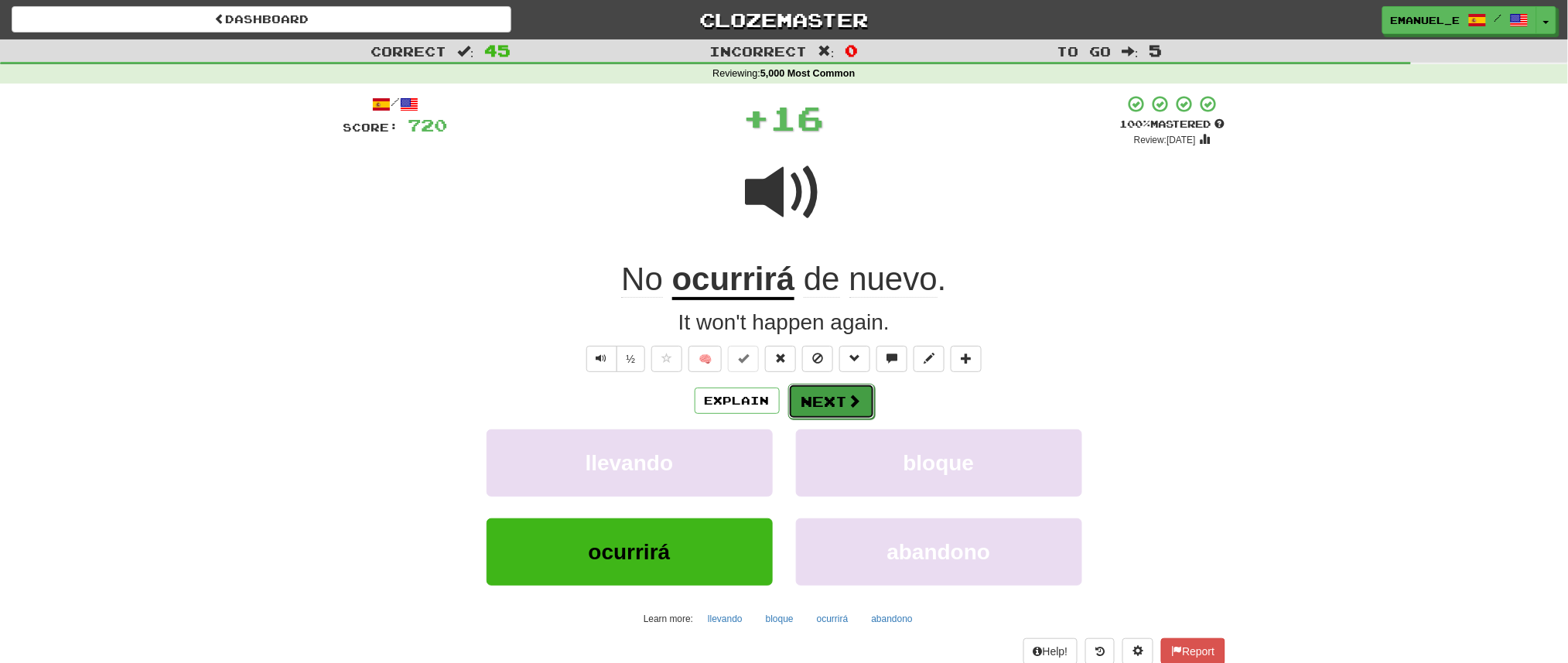
click at [862, 389] on button "Next" at bounding box center [832, 401] width 87 height 35
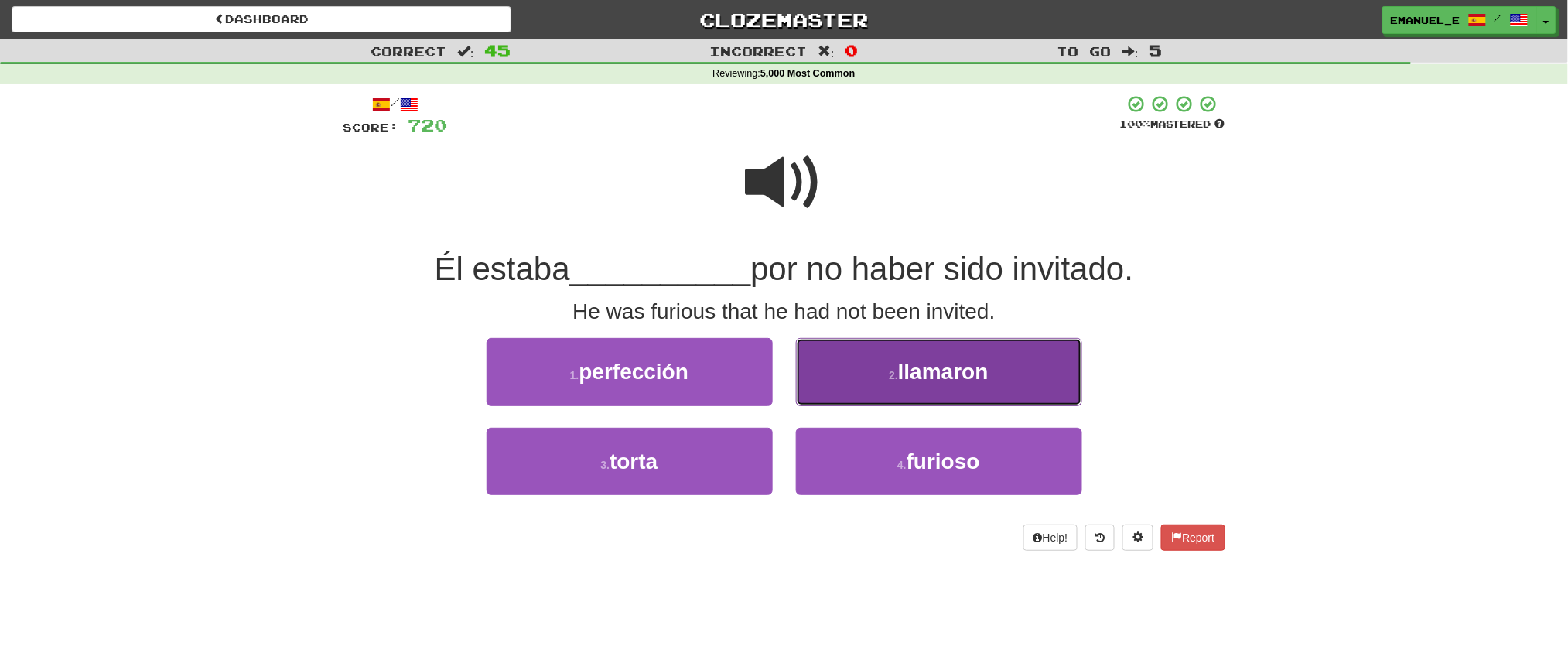
click at [856, 389] on button "2 . llamaron" at bounding box center [939, 372] width 286 height 67
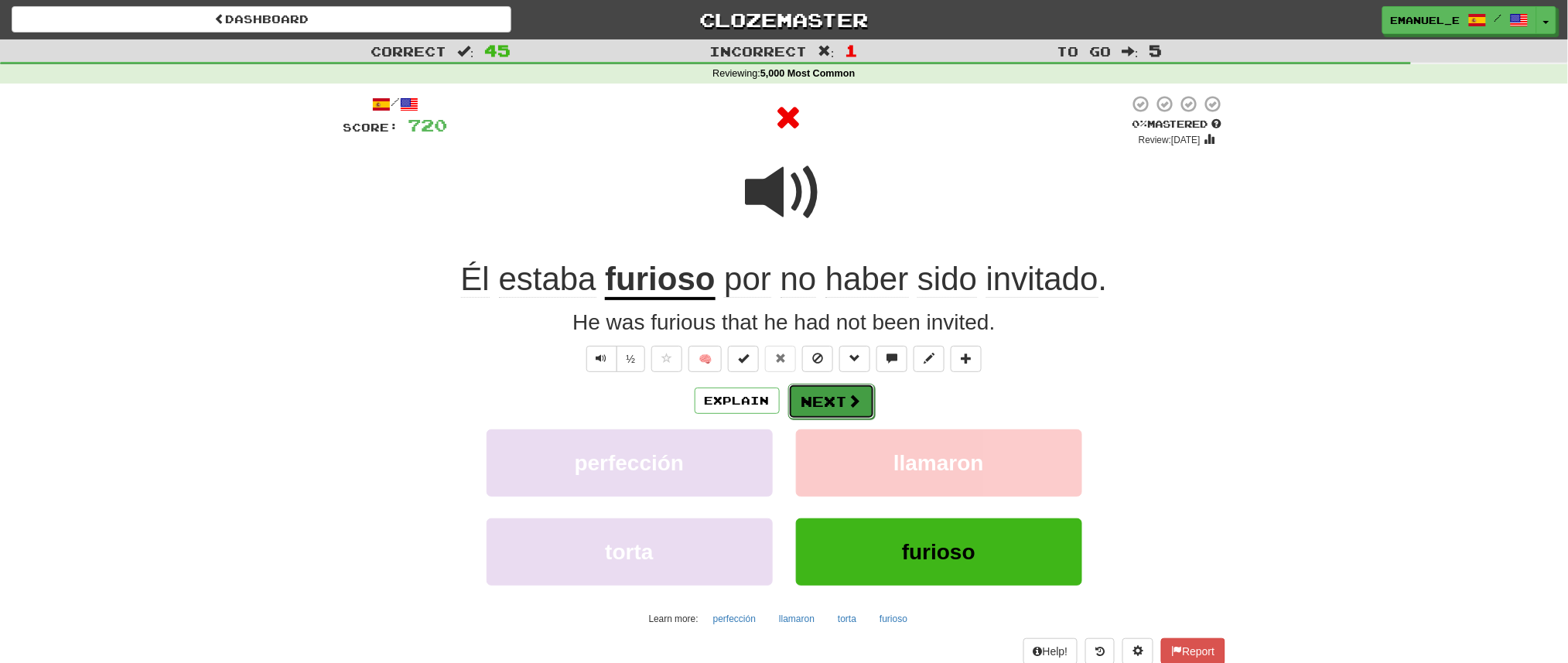
click at [843, 394] on button "Next" at bounding box center [832, 401] width 87 height 35
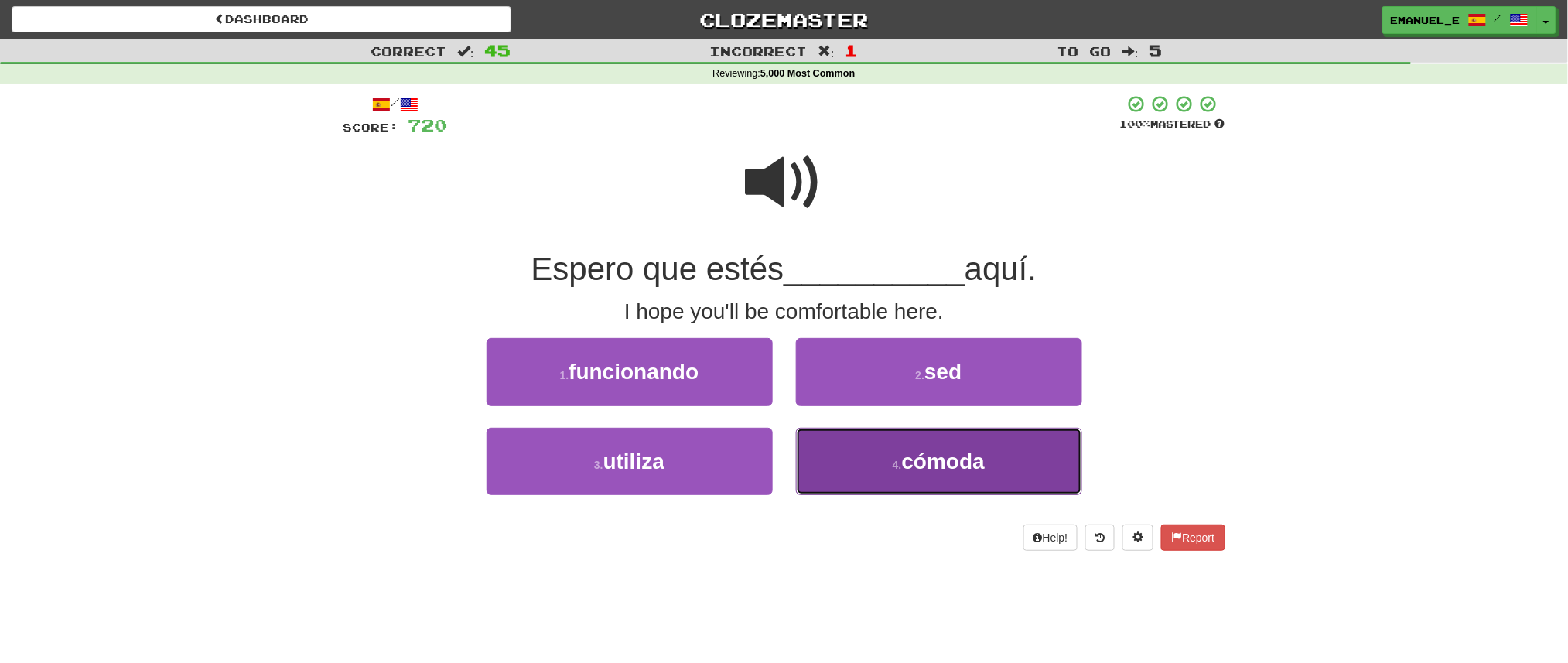
click at [868, 475] on button "4 . cómoda" at bounding box center [939, 461] width 286 height 67
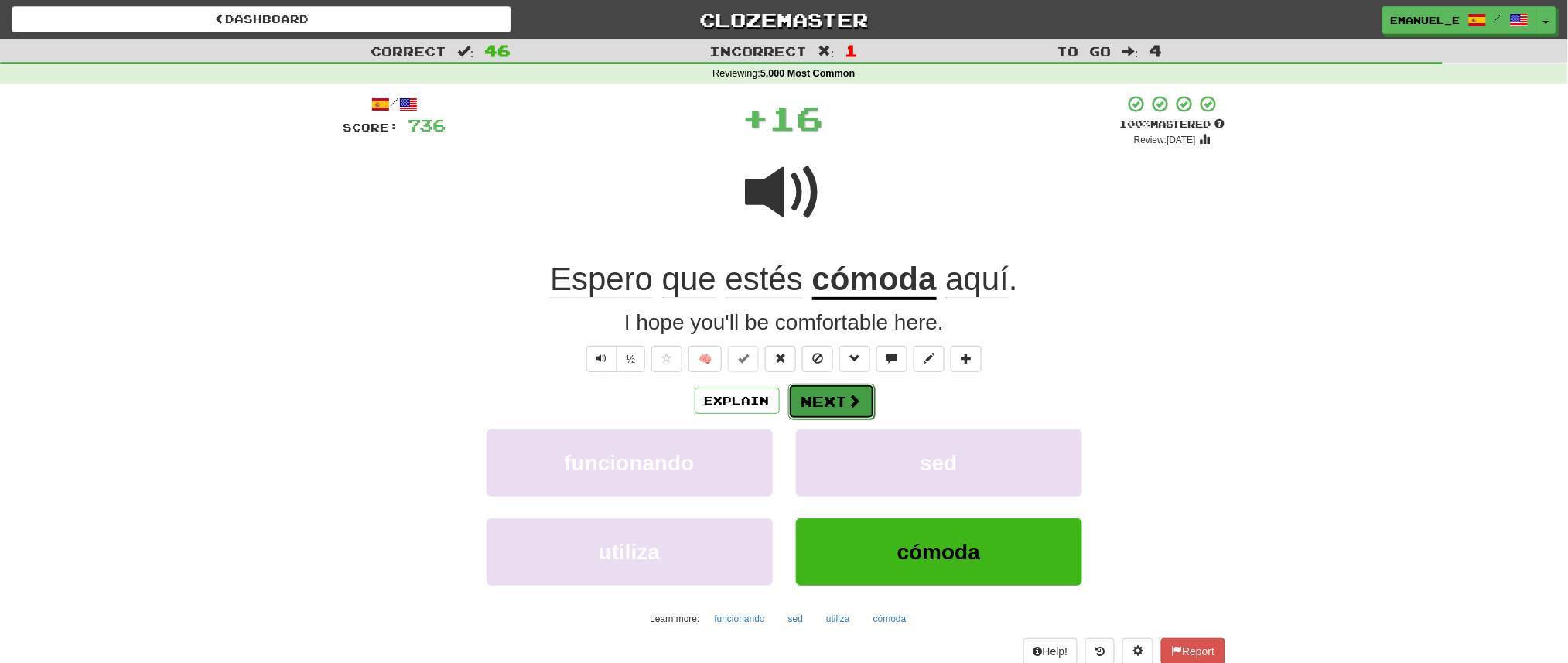
click at [845, 392] on button "Next" at bounding box center [832, 401] width 87 height 35
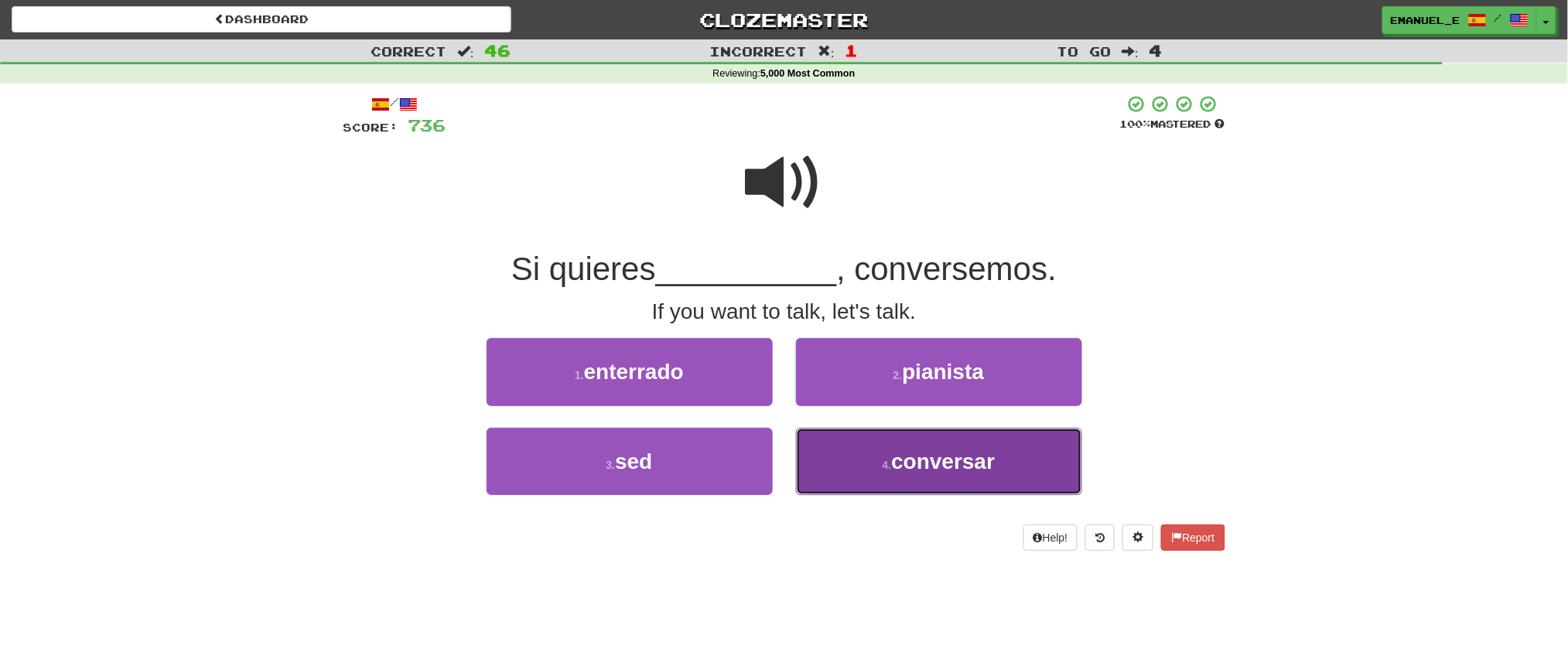
click at [842, 460] on button "4 . conversar" at bounding box center [939, 461] width 286 height 67
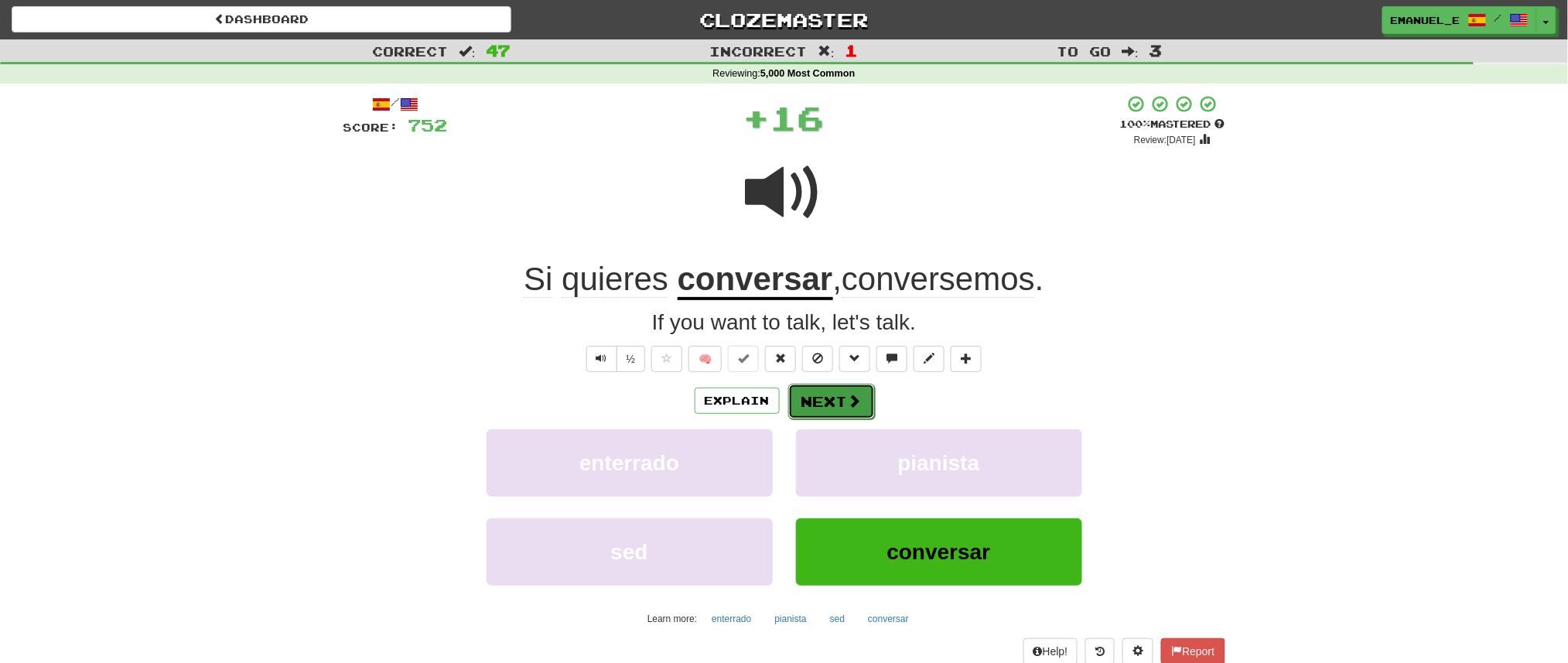
click at [834, 400] on button "Next" at bounding box center [832, 401] width 87 height 35
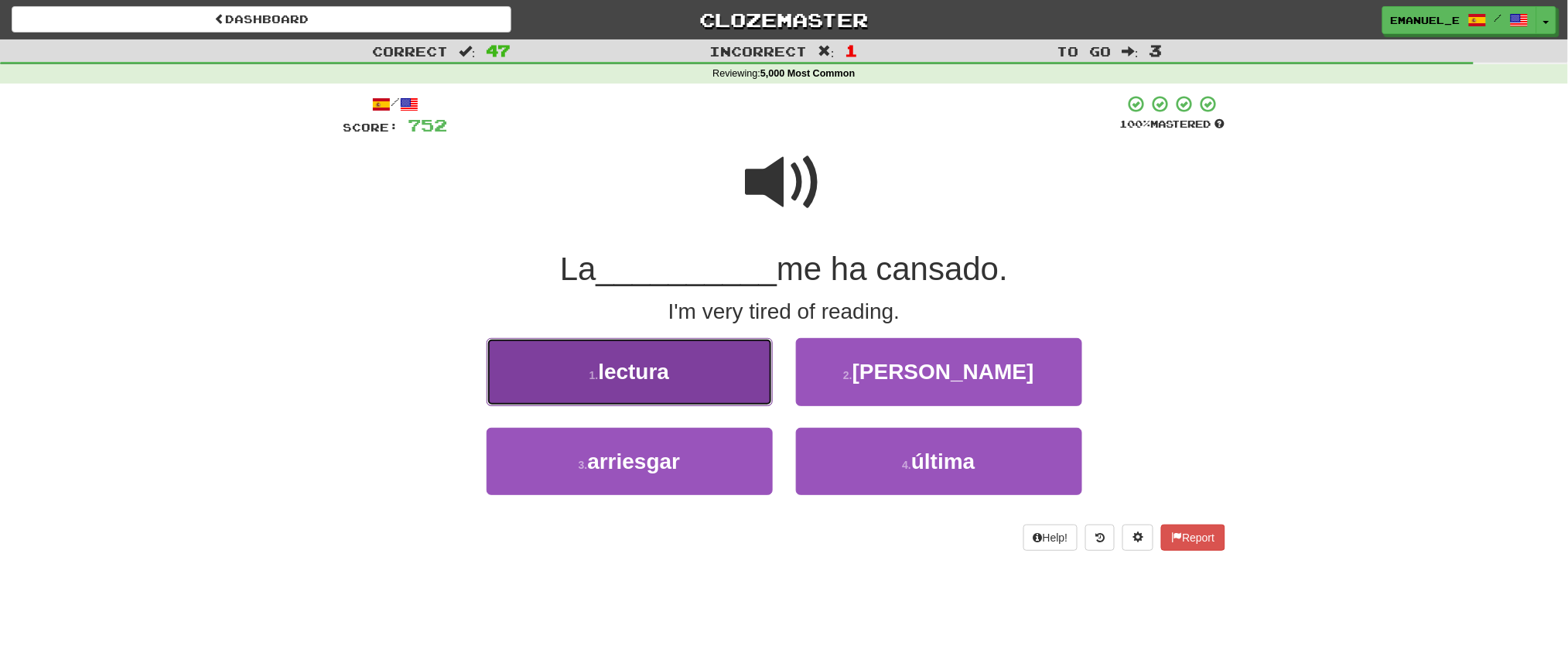
click at [747, 362] on button "1 . lectura" at bounding box center [629, 372] width 286 height 67
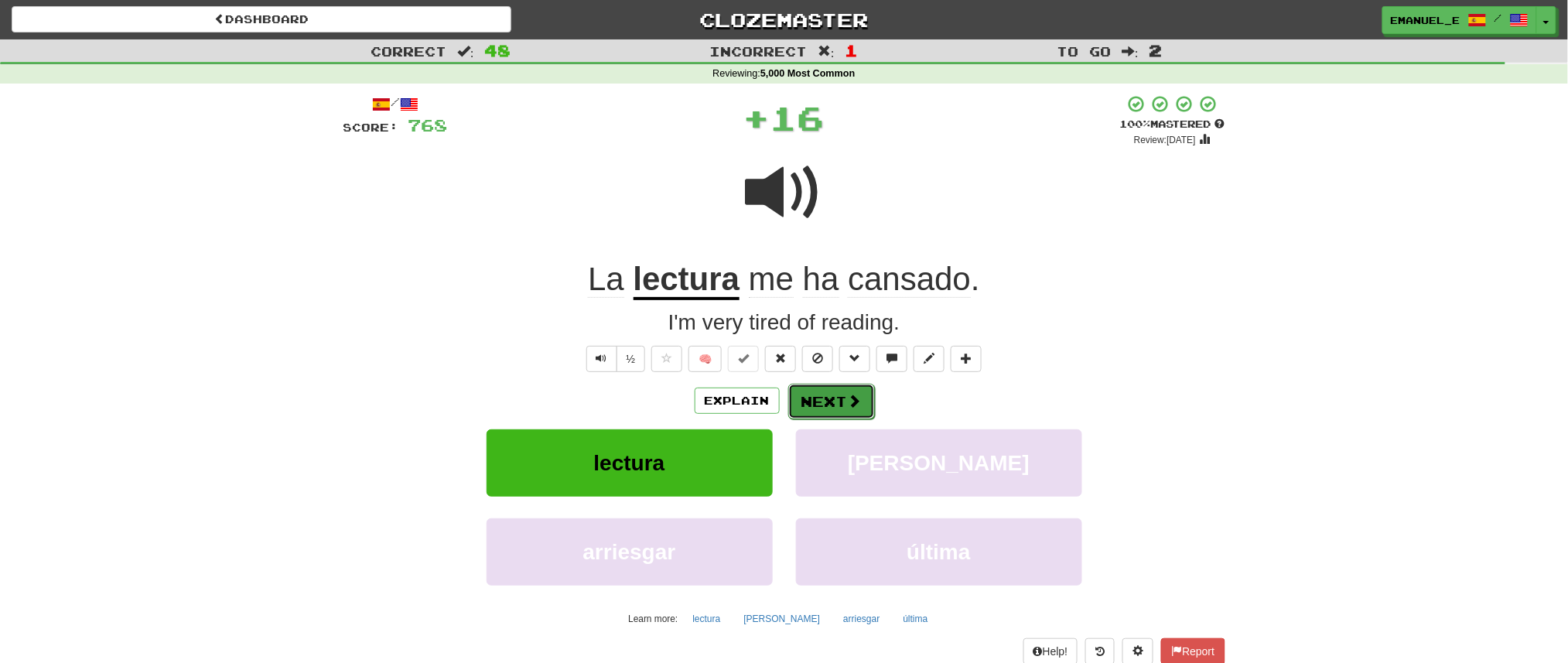
click at [823, 397] on button "Next" at bounding box center [832, 401] width 87 height 35
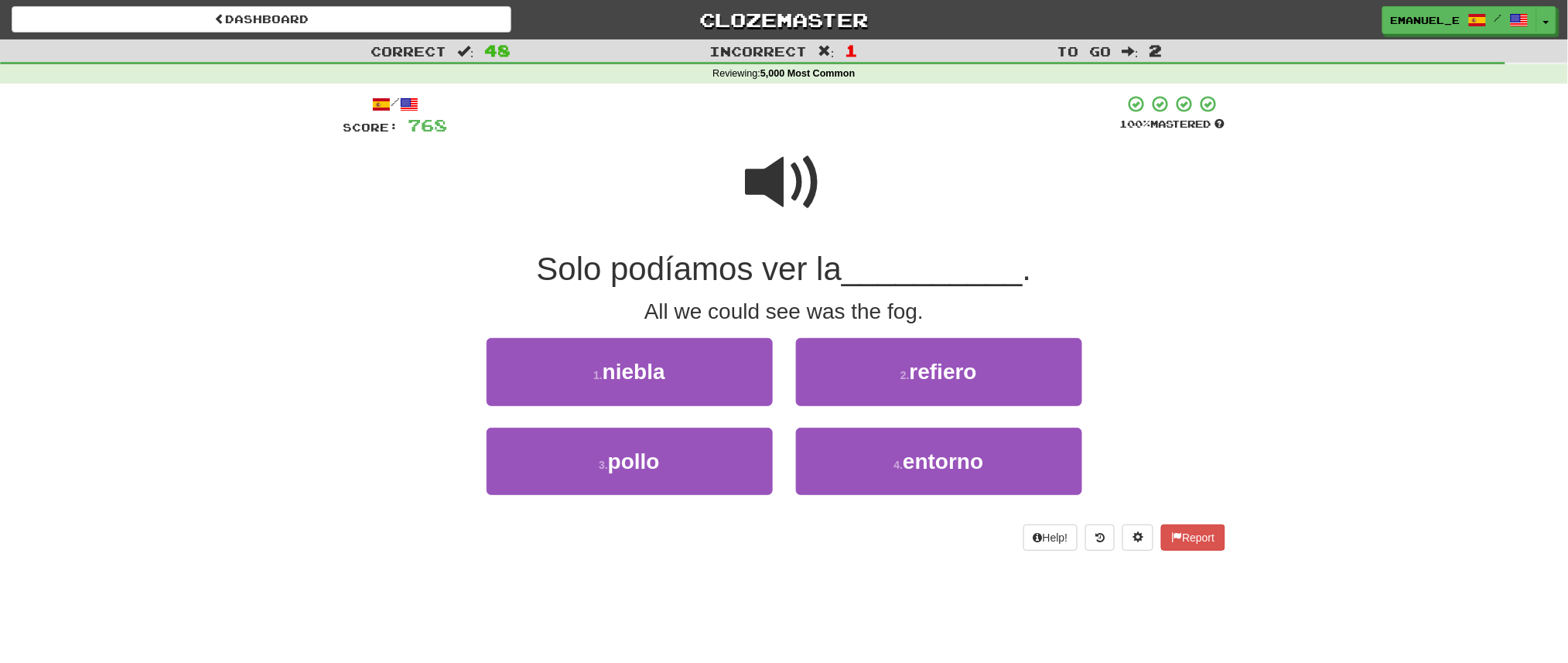
click at [783, 187] on span at bounding box center [784, 183] width 77 height 77
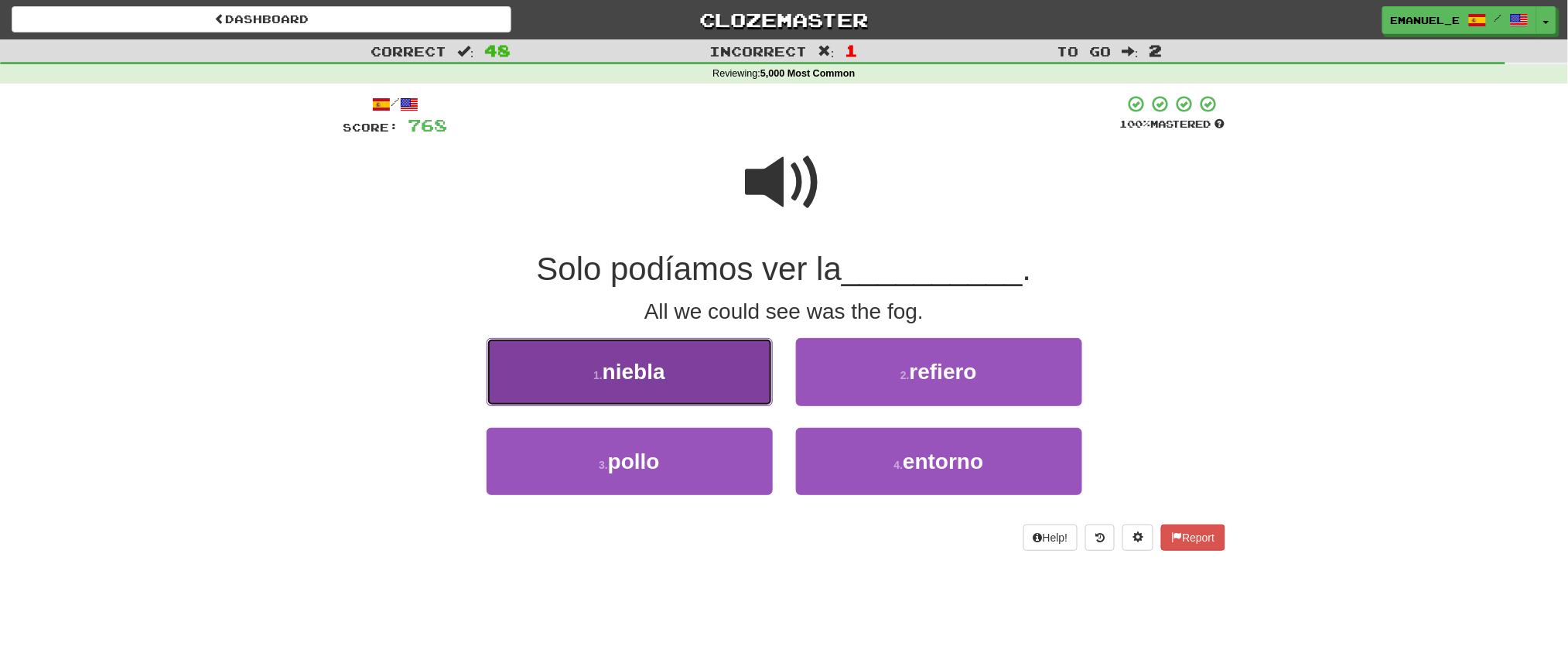
click at [689, 356] on button "1 . niebla" at bounding box center [629, 372] width 286 height 67
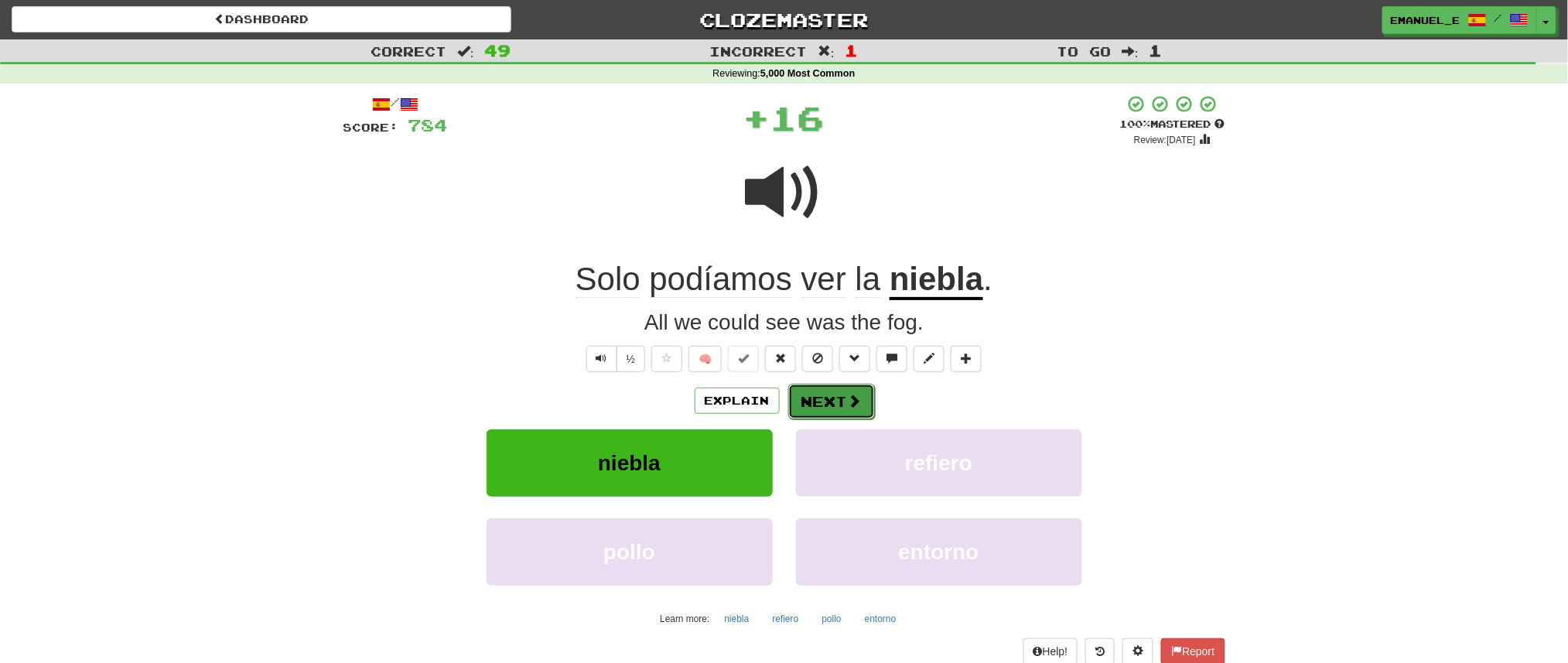
click at [829, 394] on button "Next" at bounding box center [832, 401] width 87 height 35
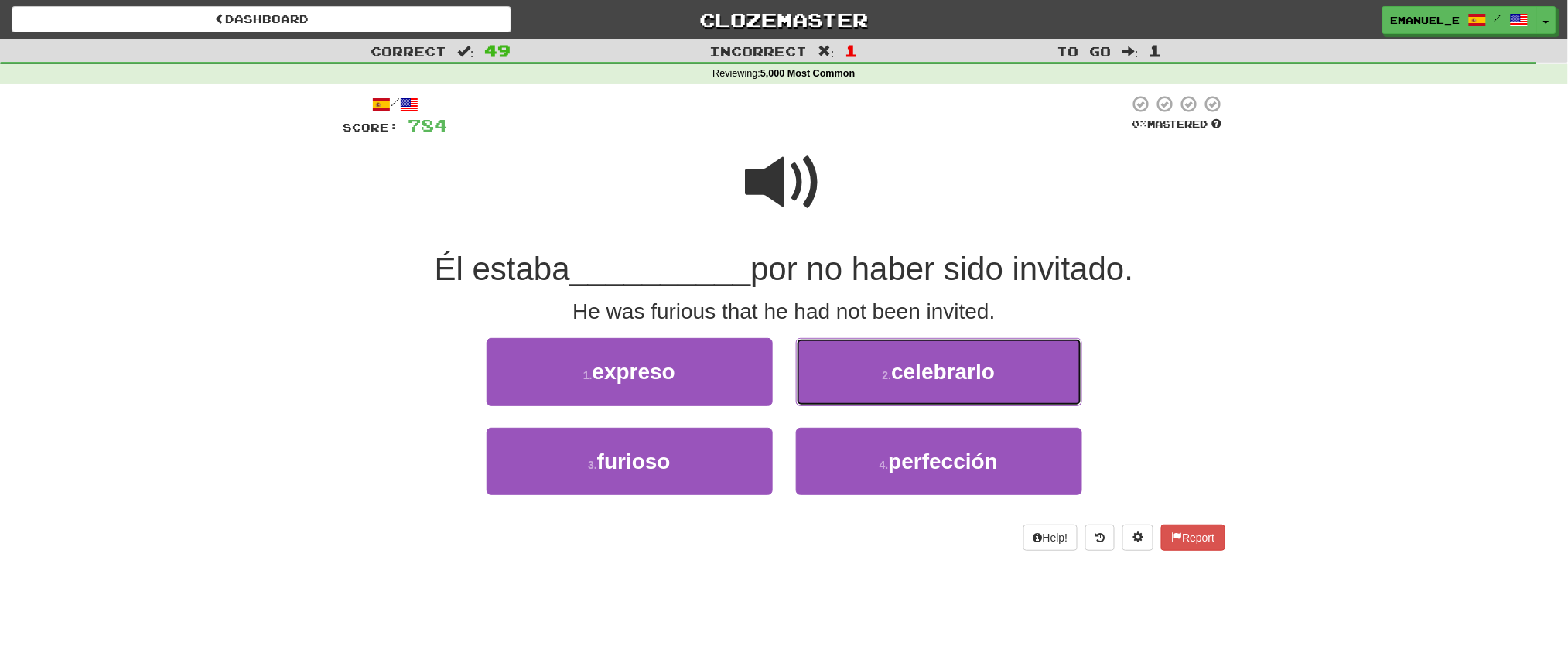
drag, startPoint x: 829, startPoint y: 394, endPoint x: 827, endPoint y: 408, distance: 14.1
click at [827, 408] on div "2 . celebrarlo" at bounding box center [940, 383] width 310 height 89
click at [795, 169] on span at bounding box center [784, 183] width 77 height 77
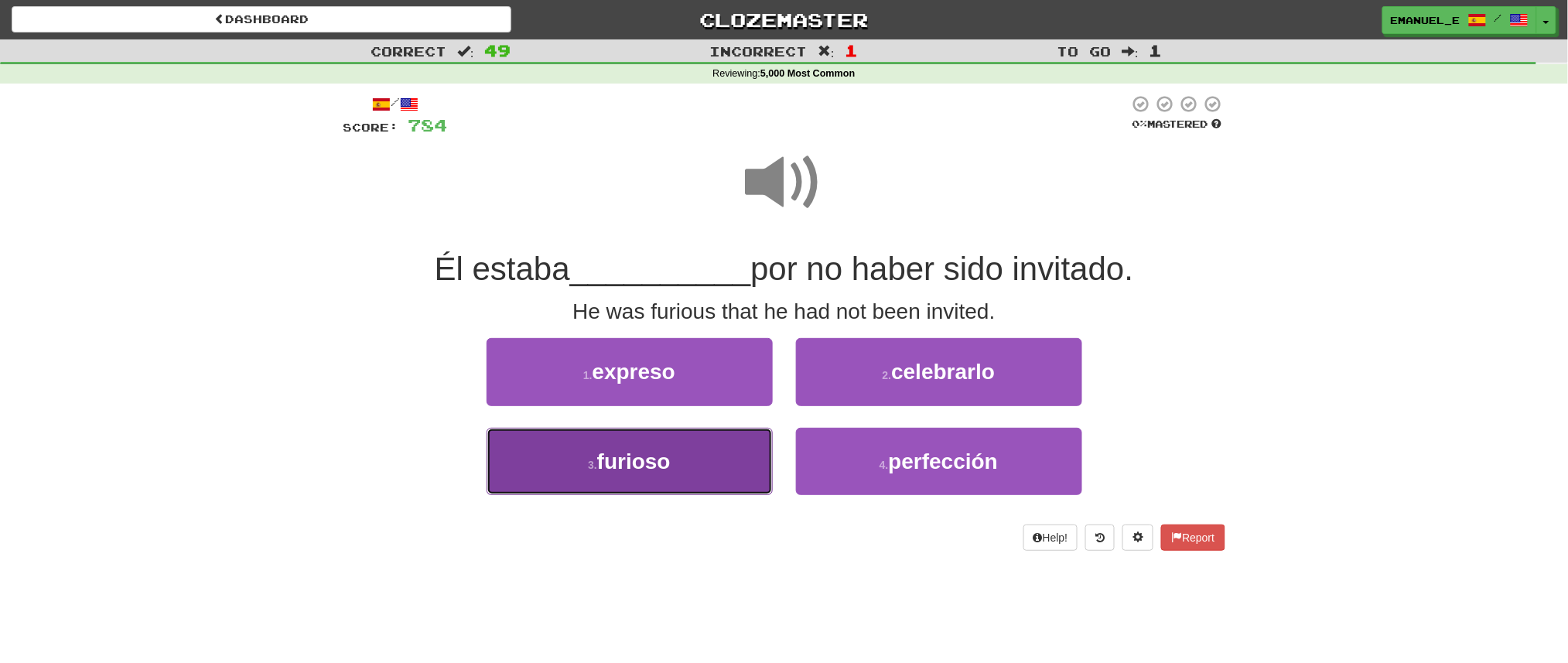
click at [679, 464] on button "3 . furioso" at bounding box center [629, 461] width 286 height 67
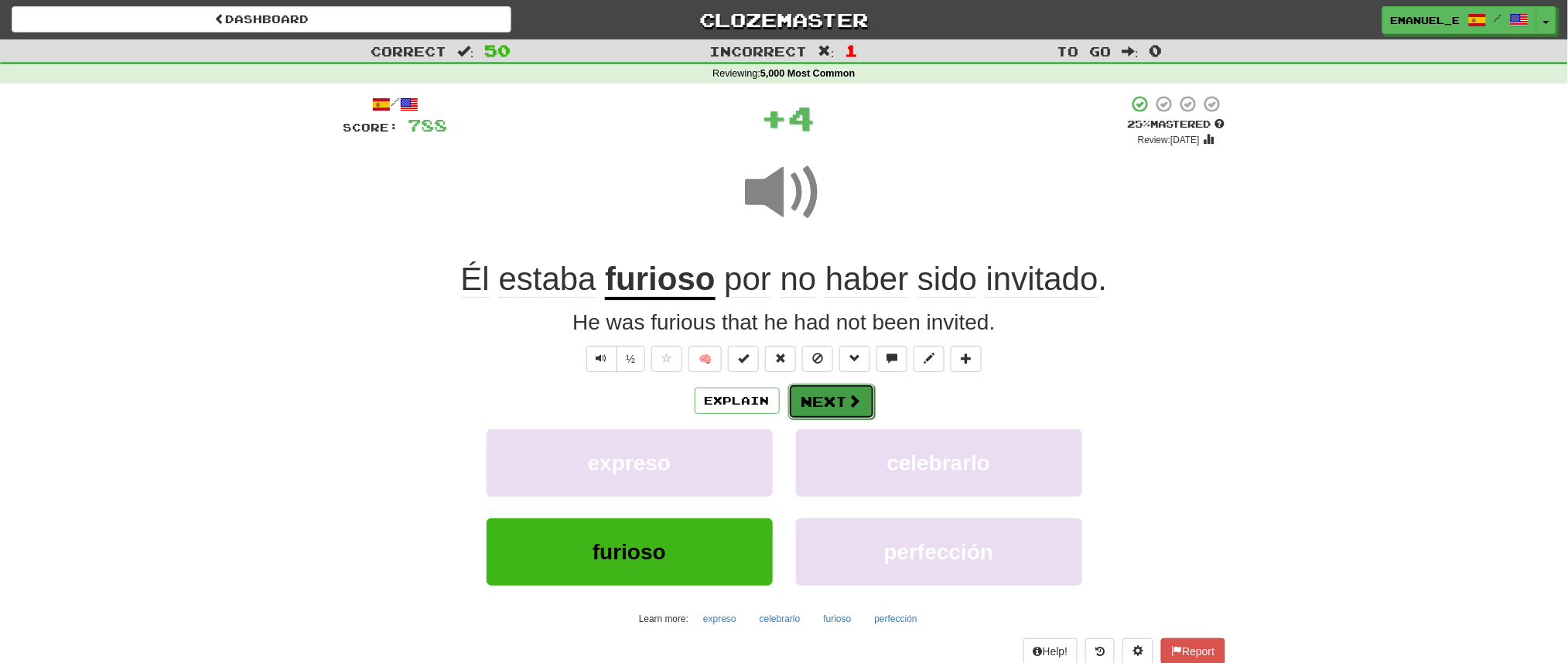
click at [849, 400] on span at bounding box center [854, 401] width 14 height 14
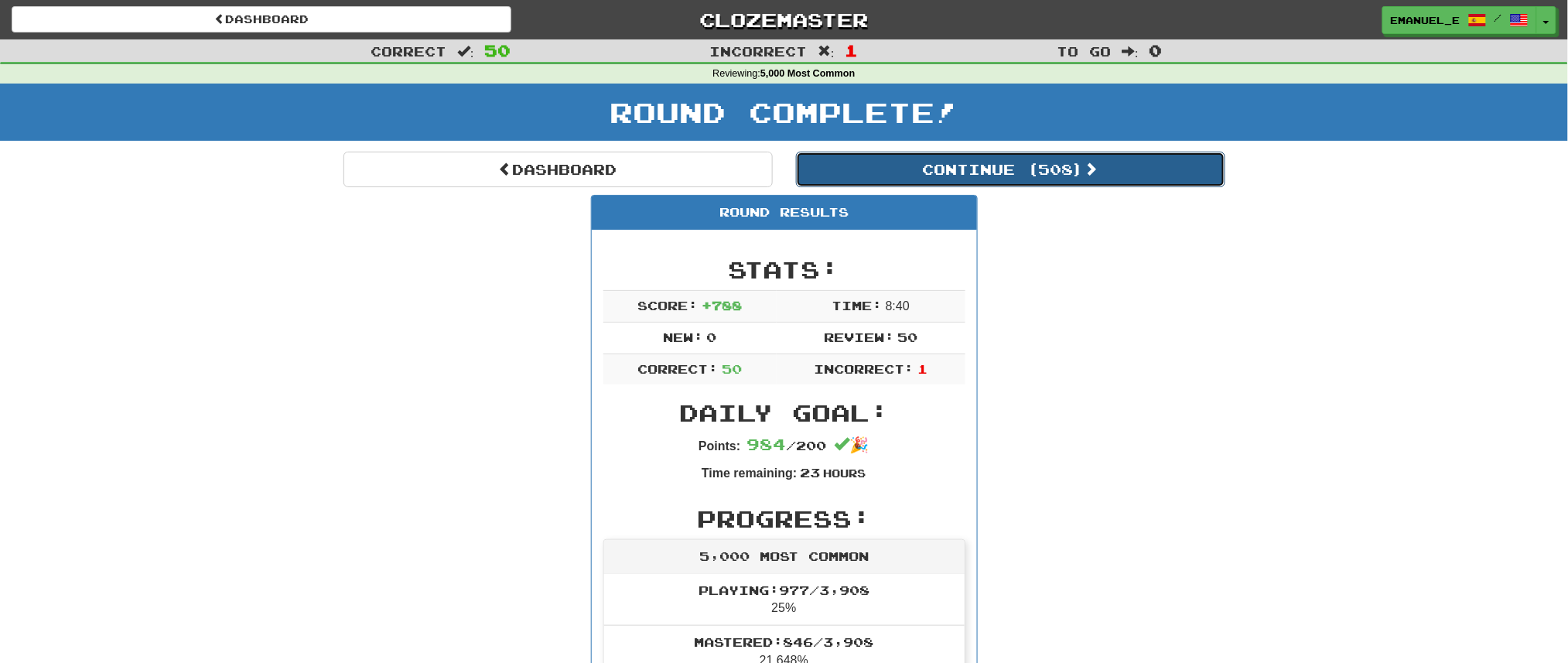
click at [983, 170] on button "Continue ( 508 )" at bounding box center [1011, 169] width 429 height 35
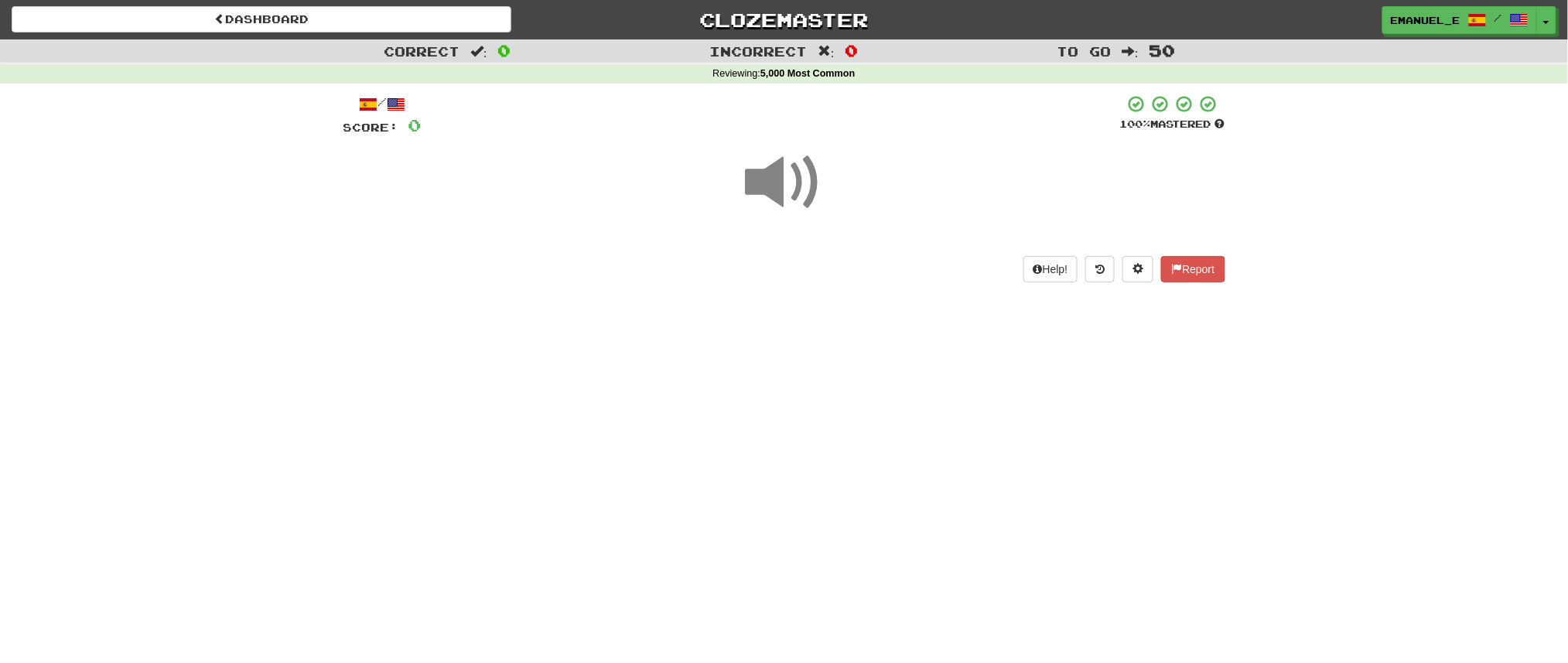
click at [981, 171] on div at bounding box center [784, 193] width 882 height 111
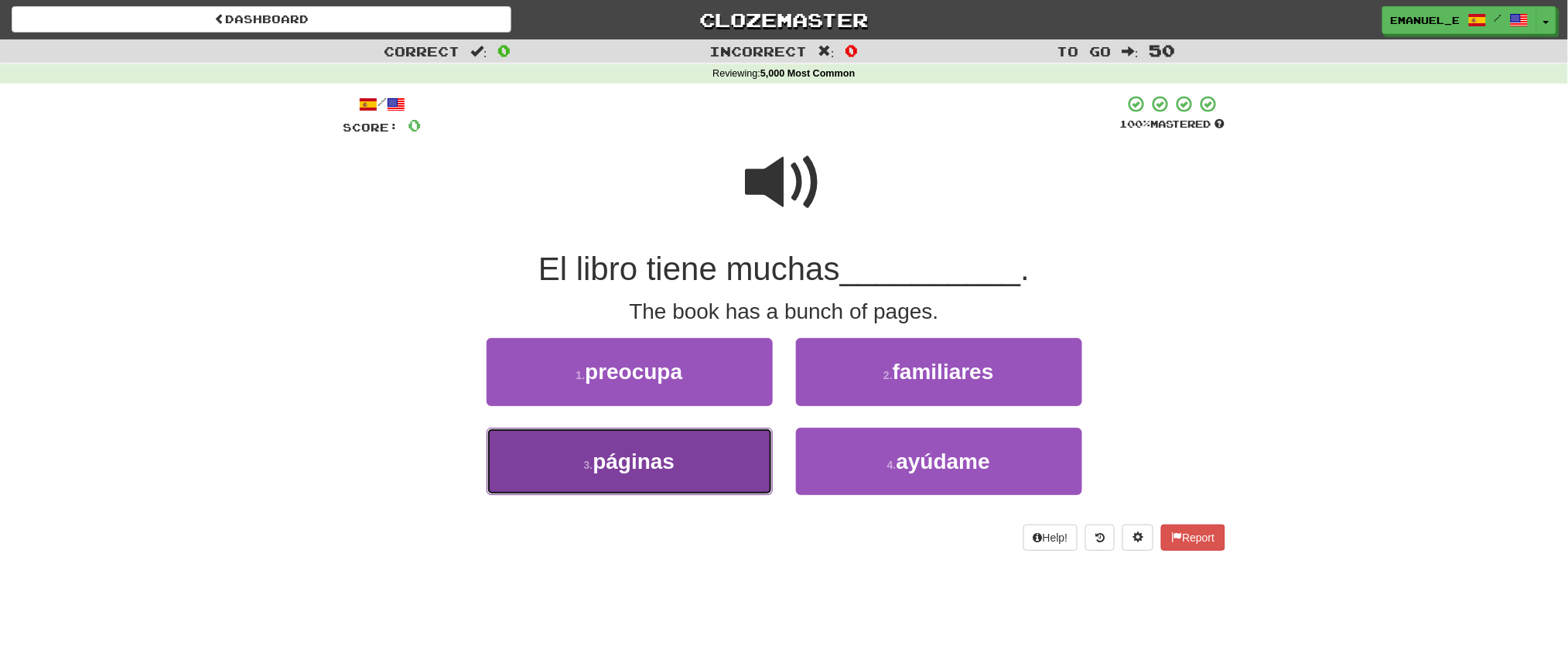
click at [713, 452] on button "3 . páginas" at bounding box center [629, 461] width 286 height 67
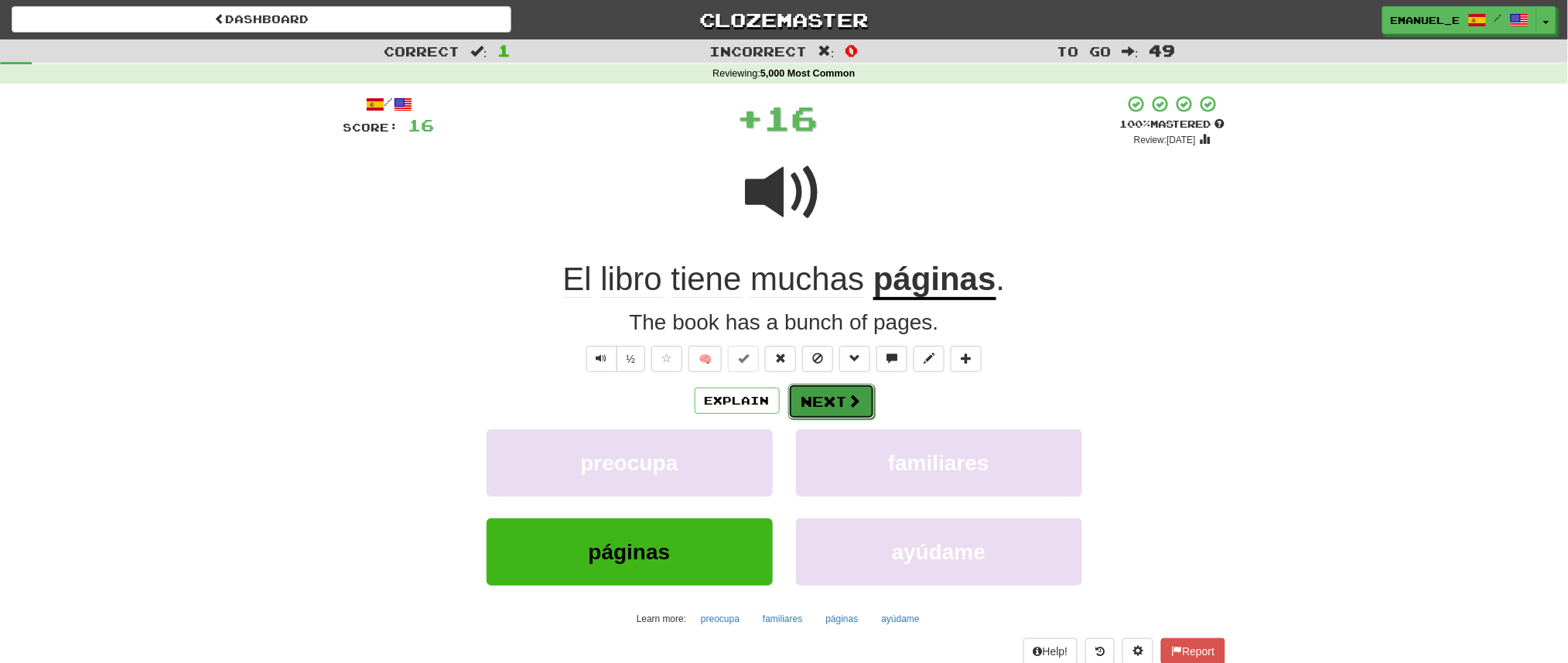
click at [823, 395] on button "Next" at bounding box center [832, 401] width 87 height 35
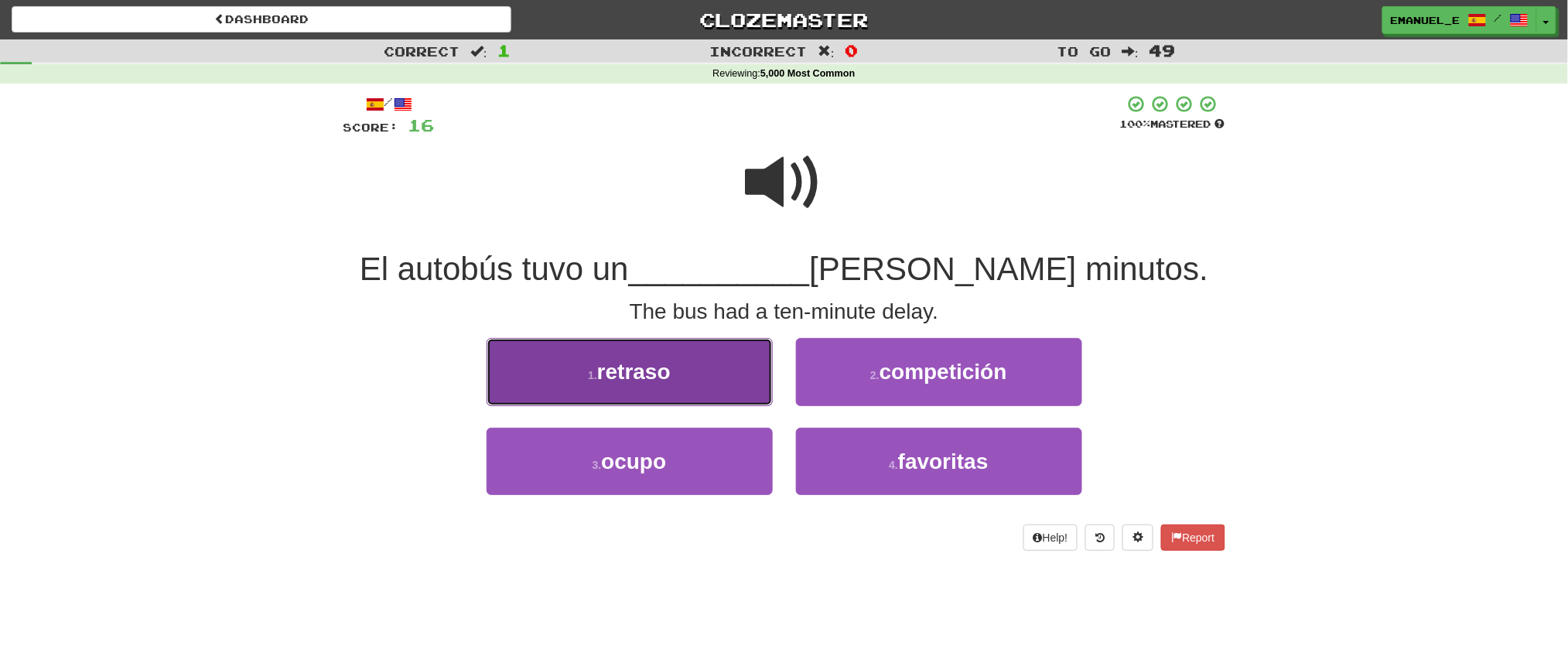
click at [714, 373] on button "1 . retraso" at bounding box center [629, 372] width 286 height 67
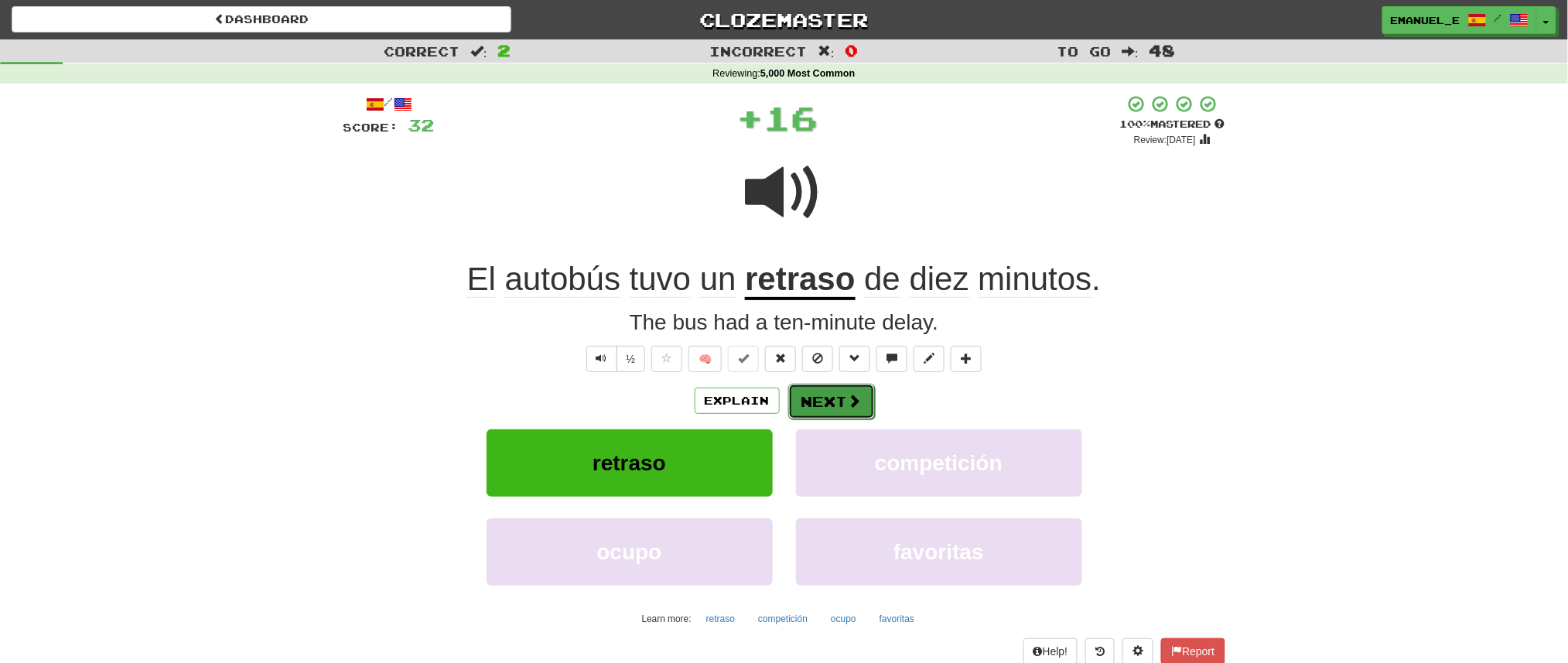
click at [818, 397] on button "Next" at bounding box center [832, 401] width 87 height 35
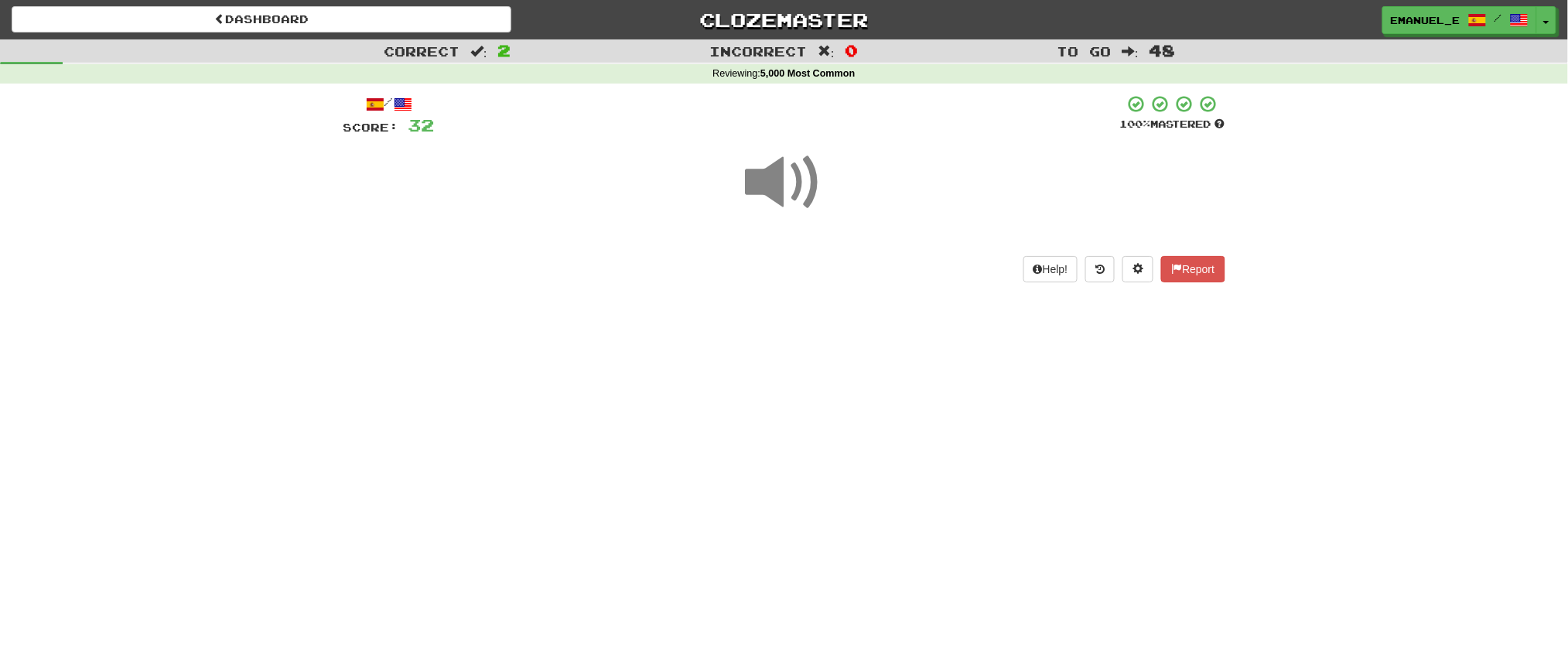
click at [818, 397] on div "Dashboard Clozemaster emanuel_e / Toggle Dropdown Dashboard Leaderboard Activit…" at bounding box center [784, 331] width 1568 height 663
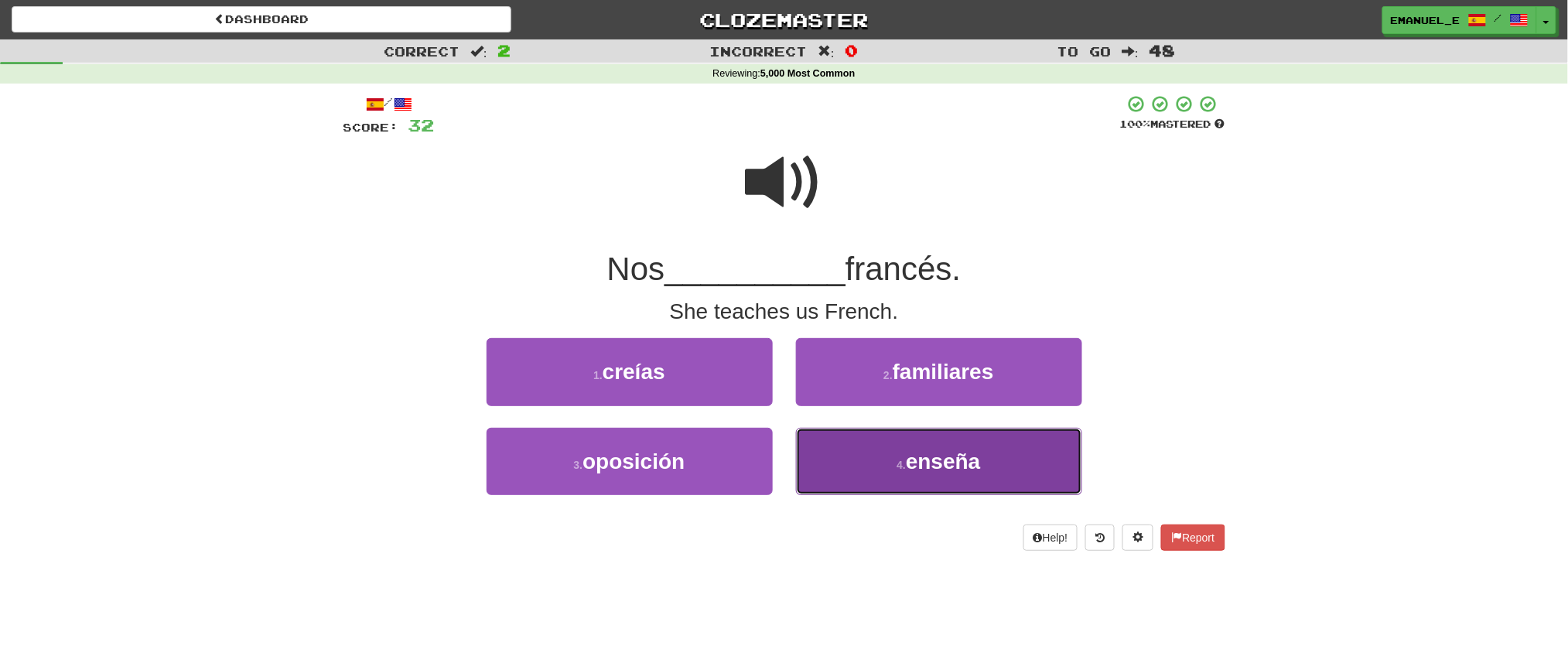
click at [845, 447] on button "4 . enseña" at bounding box center [939, 461] width 286 height 67
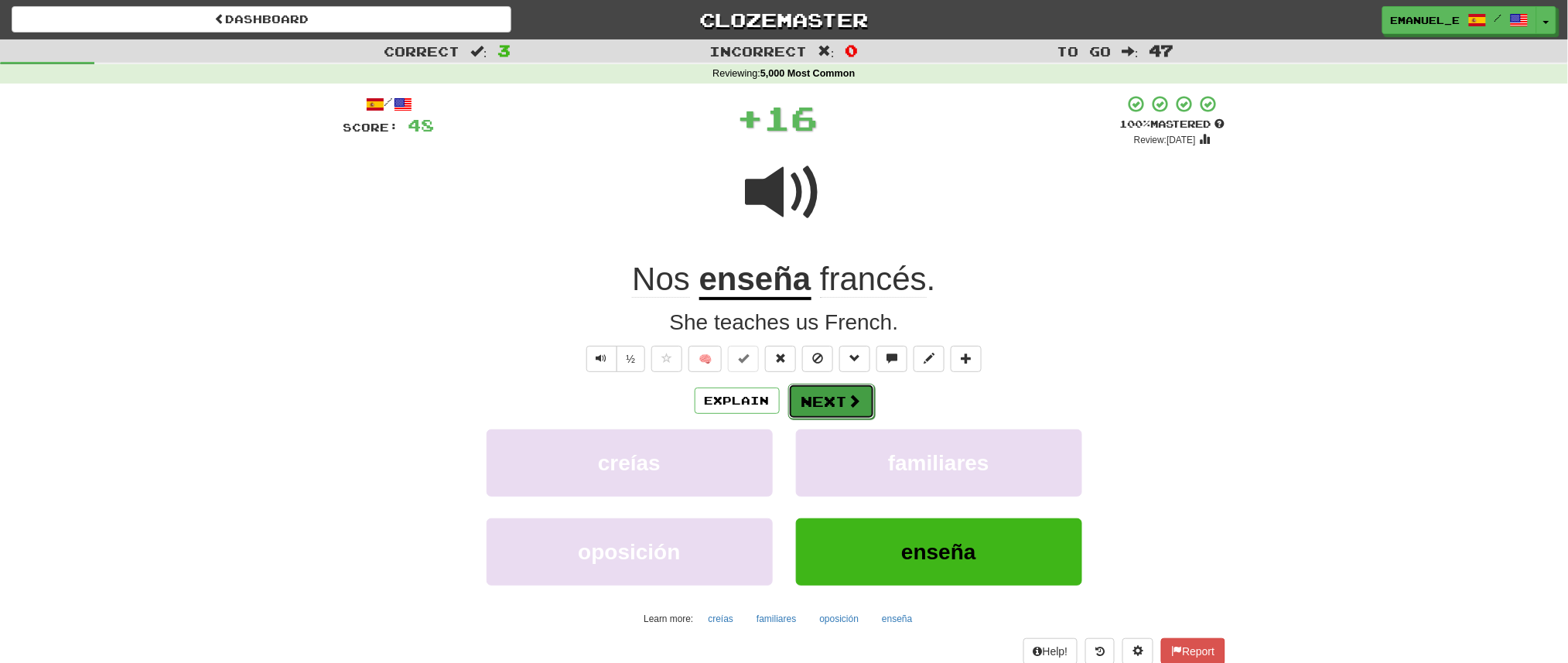
click at [826, 388] on button "Next" at bounding box center [832, 401] width 87 height 35
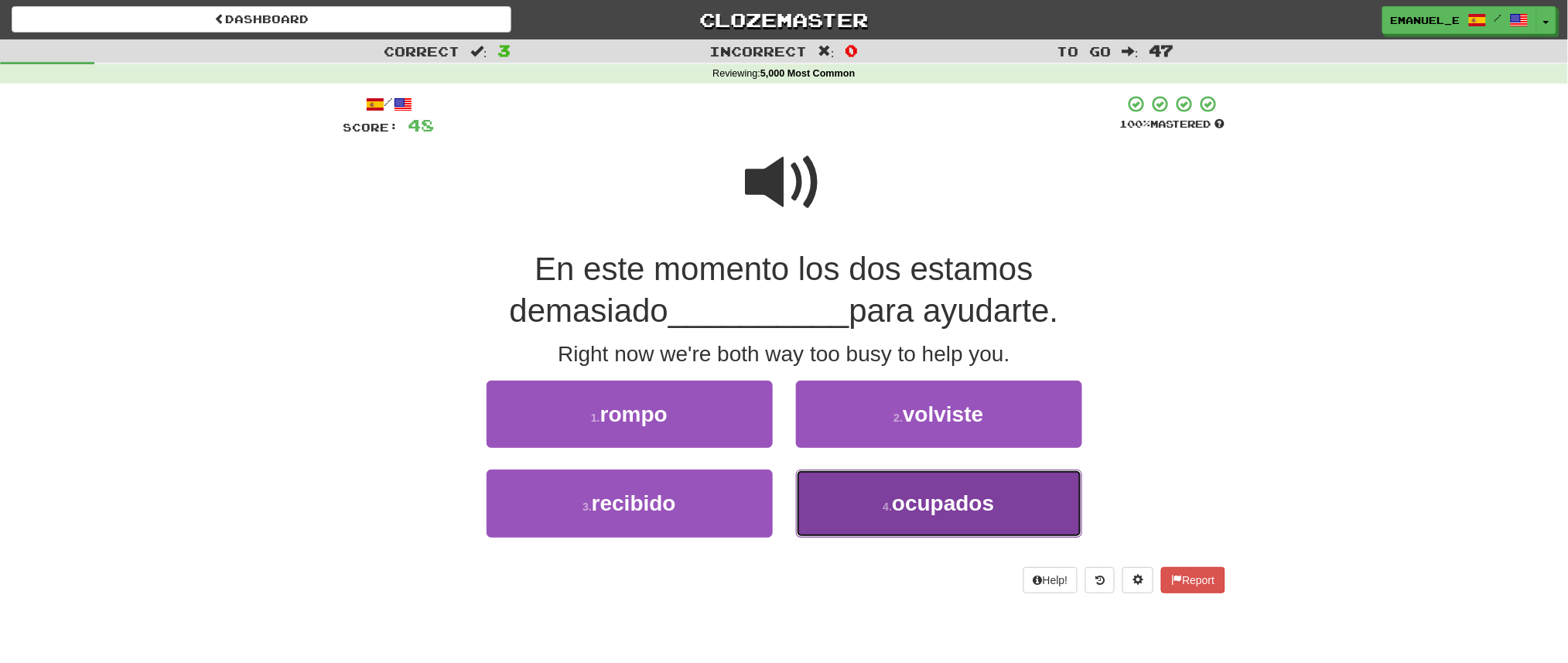
click at [871, 486] on button "4 . ocupados" at bounding box center [939, 503] width 286 height 67
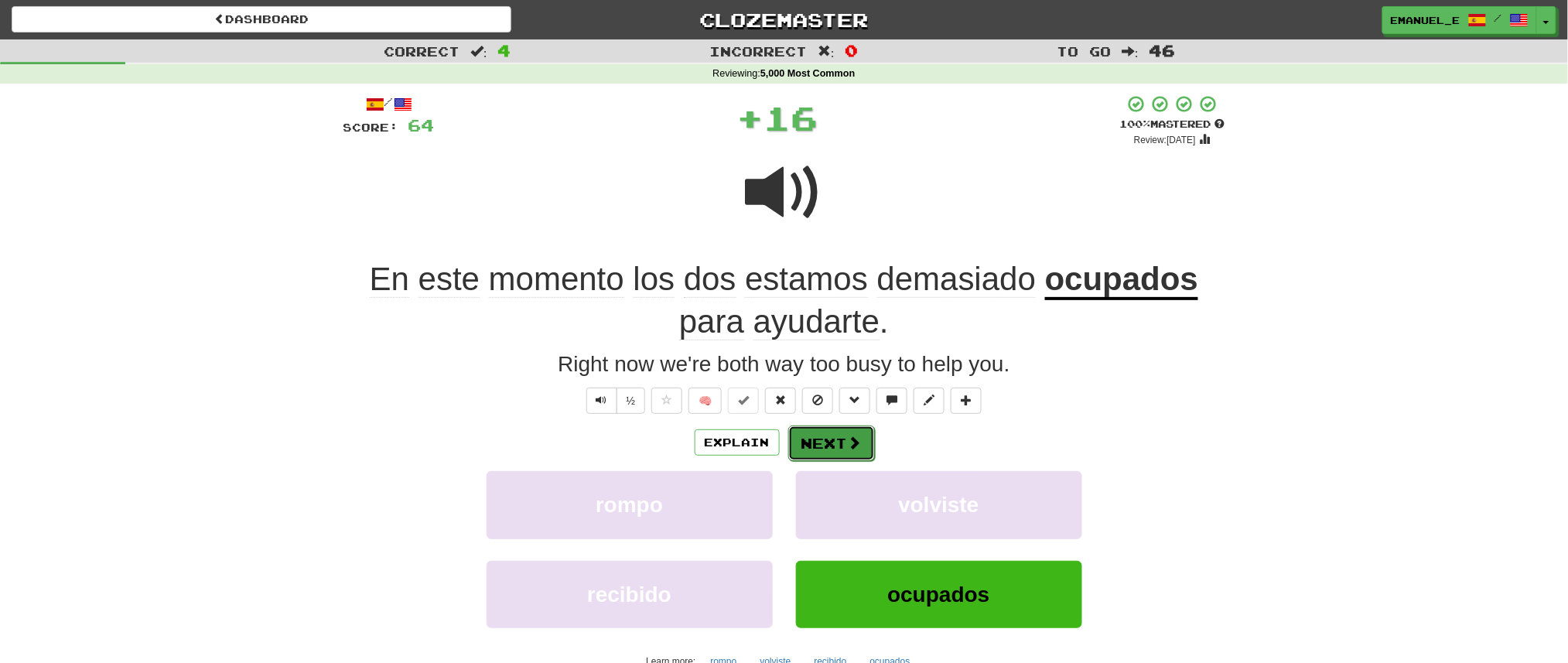
click at [842, 438] on button "Next" at bounding box center [832, 443] width 87 height 35
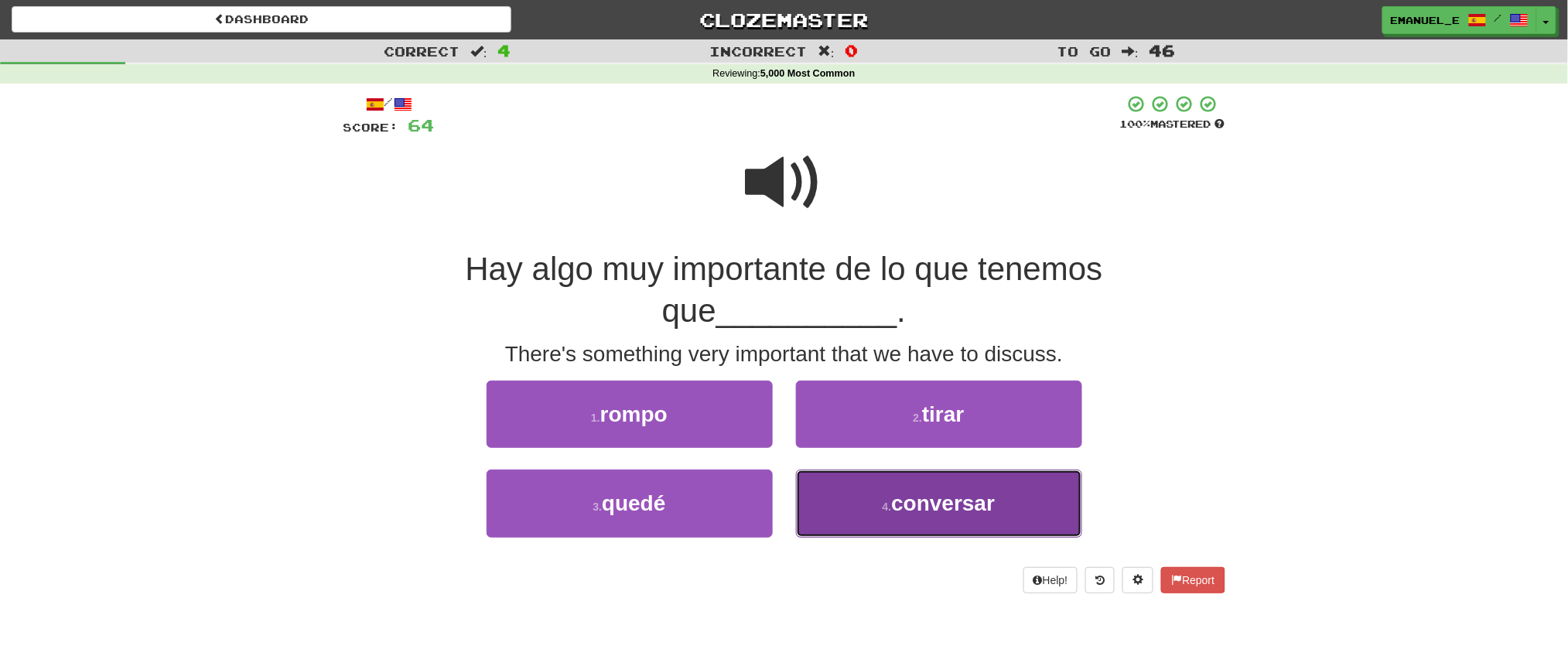
click at [867, 514] on button "4 . conversar" at bounding box center [939, 503] width 286 height 67
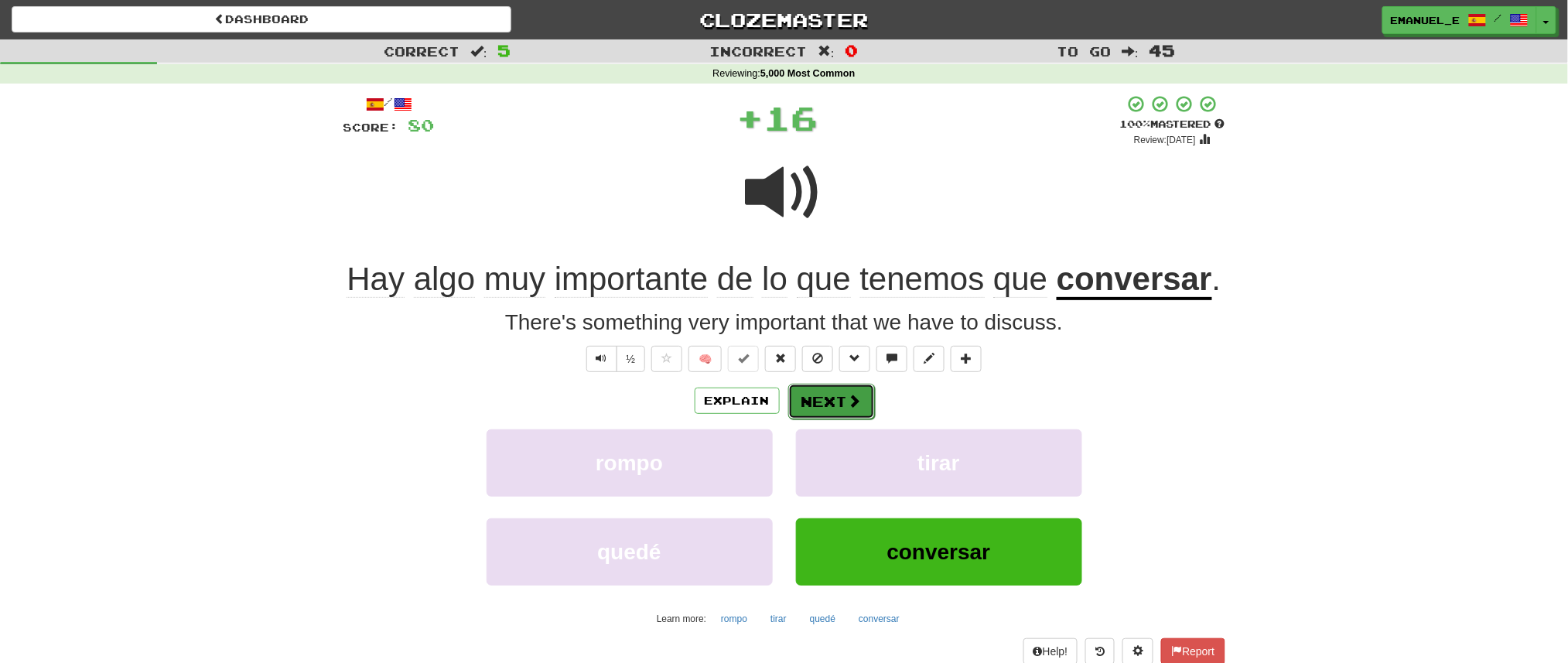
click at [827, 392] on button "Next" at bounding box center [832, 401] width 87 height 35
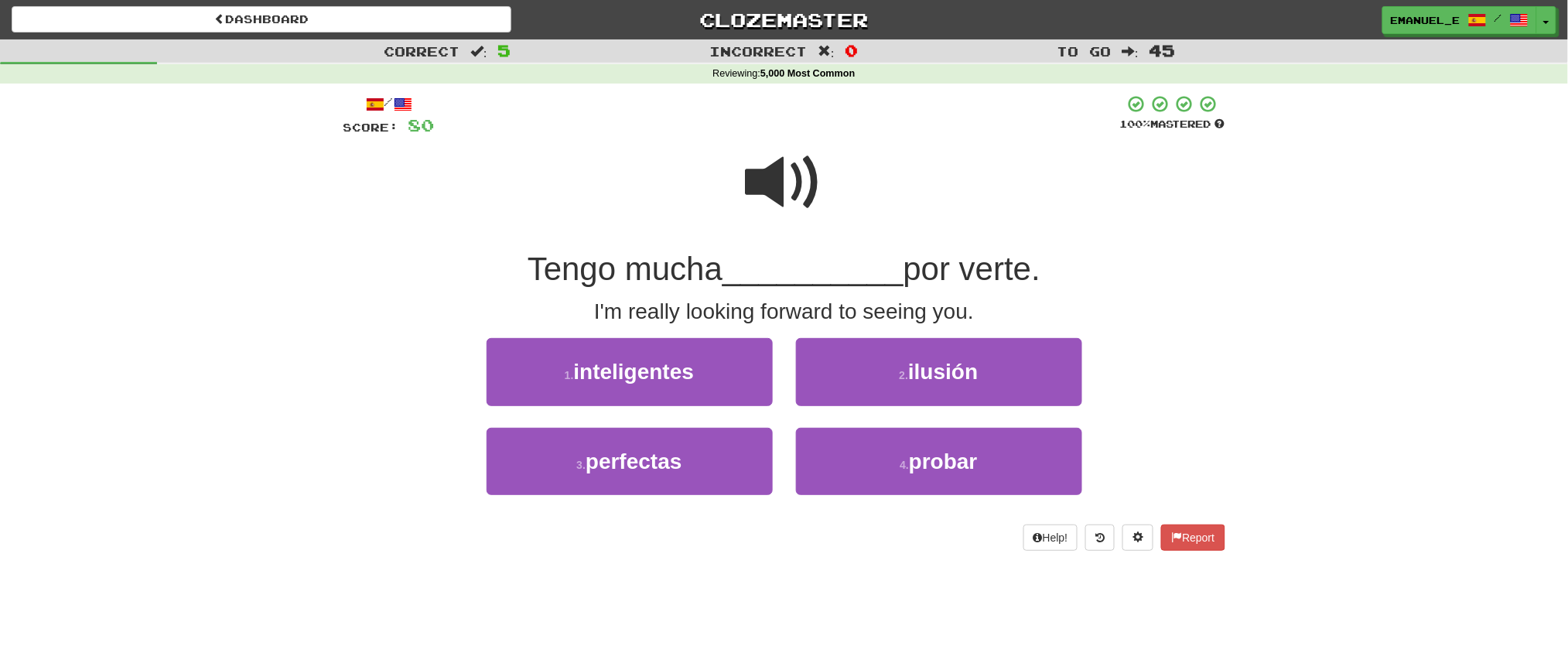
click at [771, 194] on span at bounding box center [784, 183] width 77 height 77
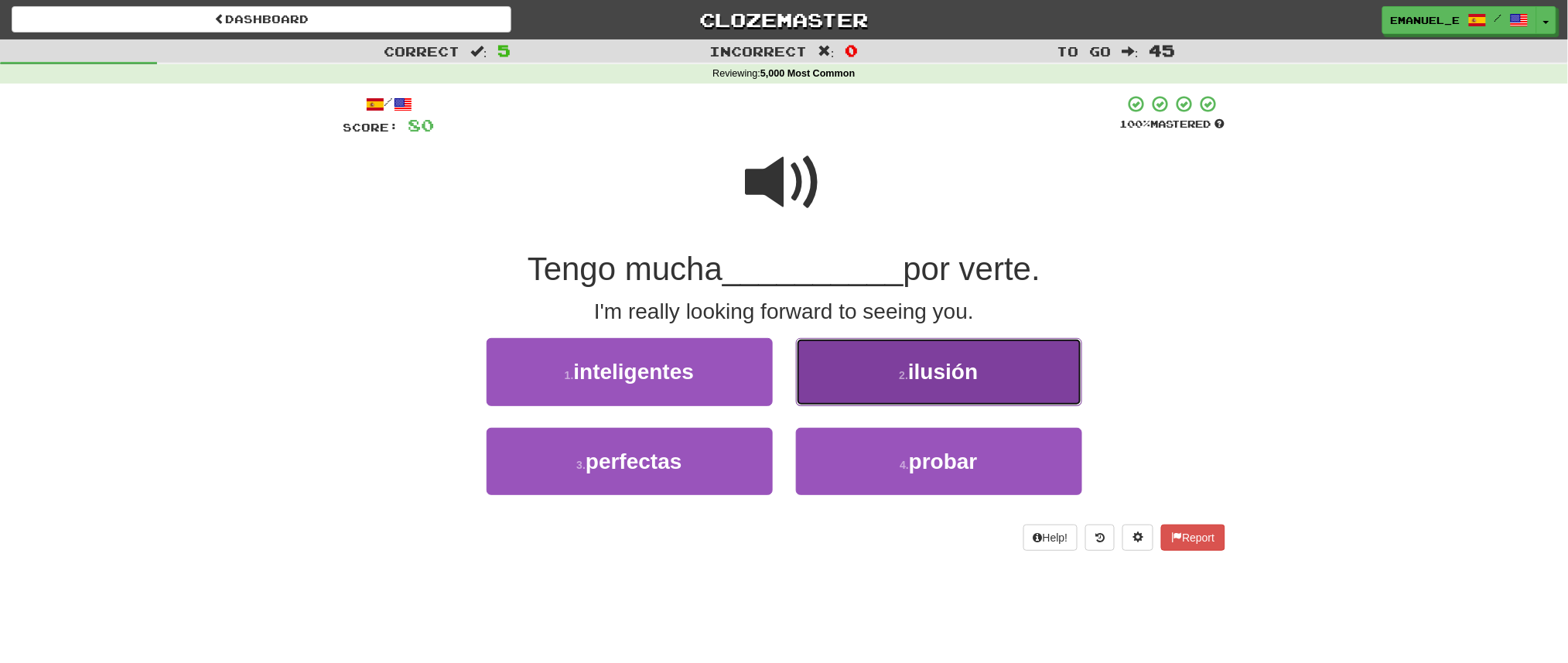
click at [832, 352] on button "2 . ilusión" at bounding box center [939, 372] width 286 height 67
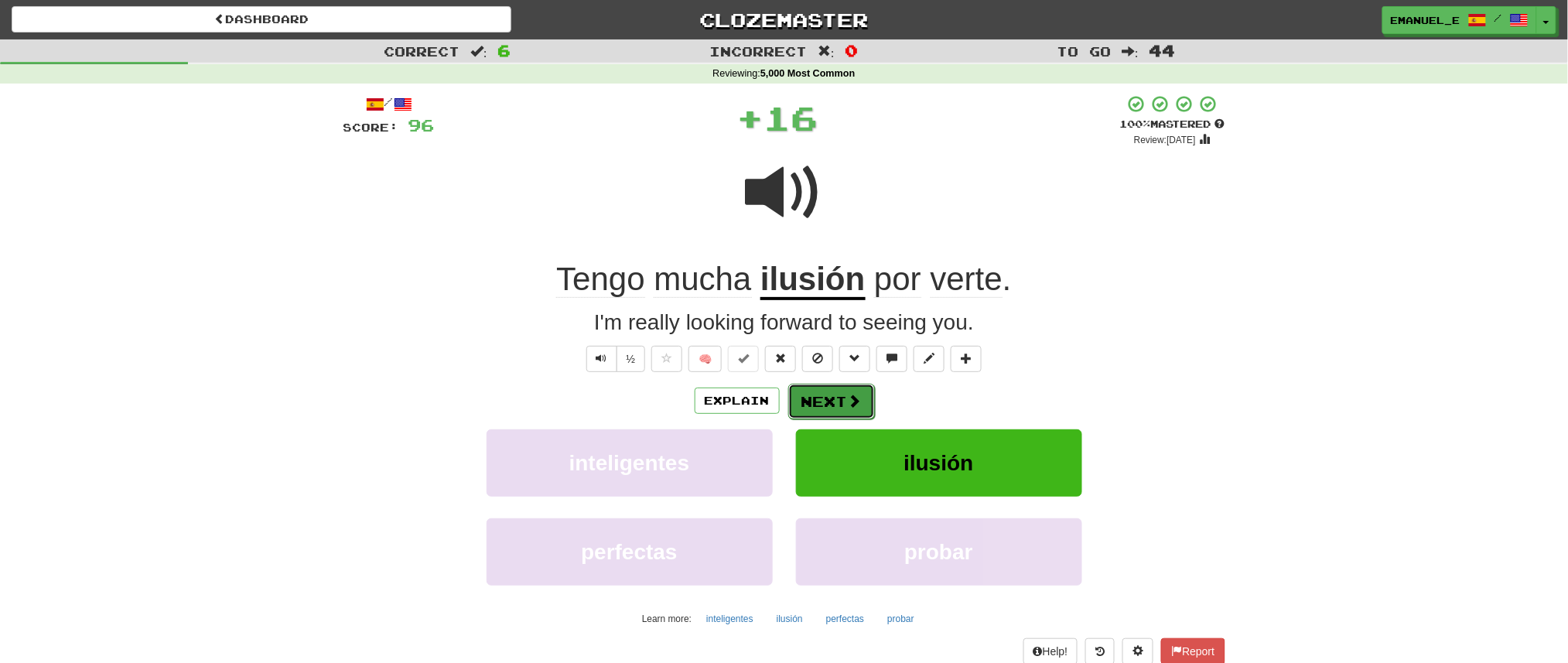
click at [843, 403] on button "Next" at bounding box center [832, 401] width 87 height 35
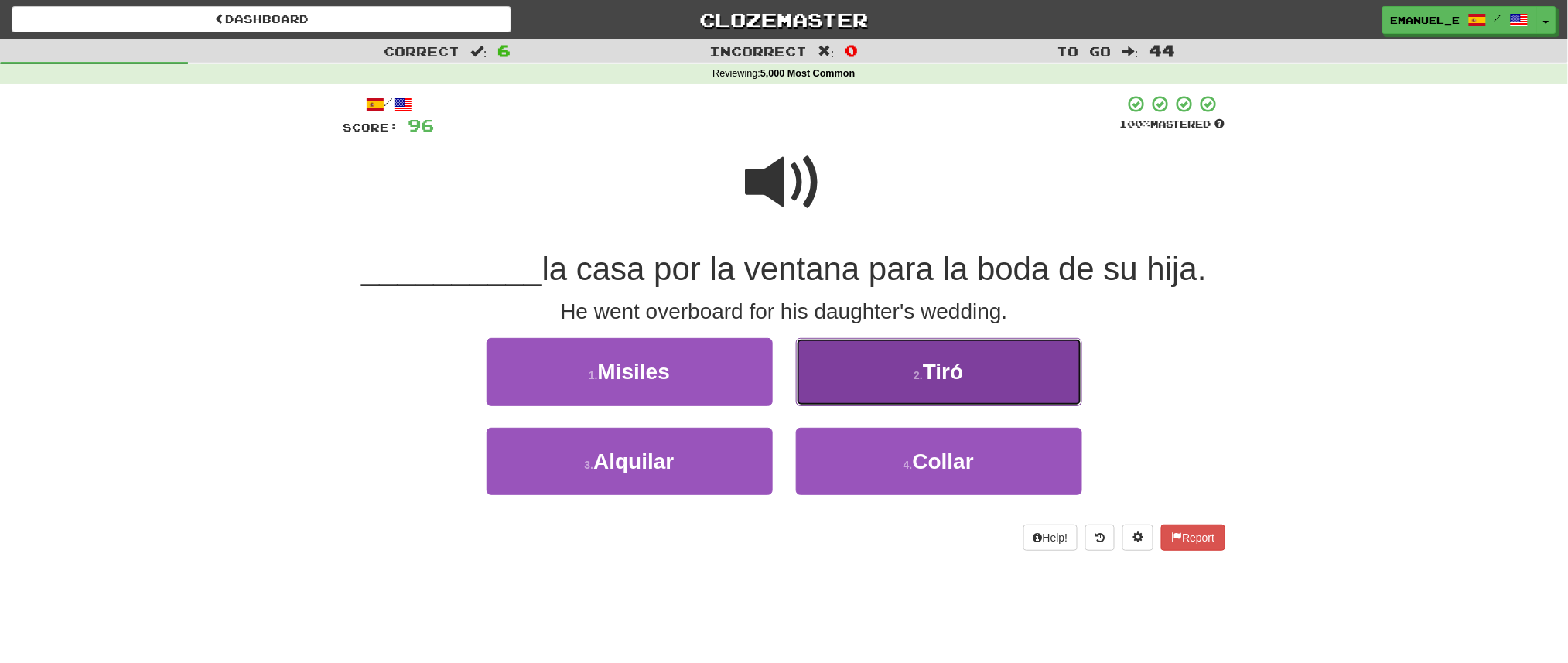
click at [871, 387] on button "2 . Tiró" at bounding box center [939, 372] width 286 height 67
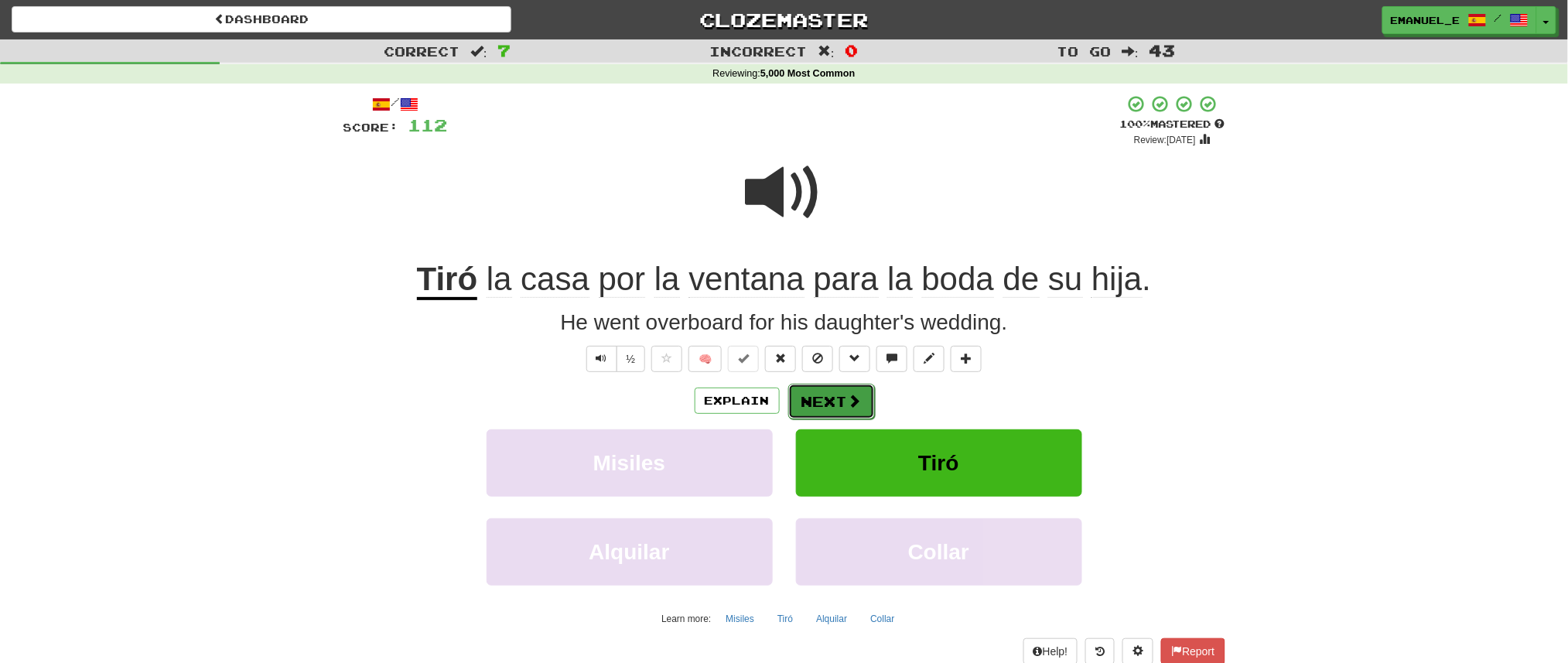
click at [848, 389] on button "Next" at bounding box center [832, 401] width 87 height 35
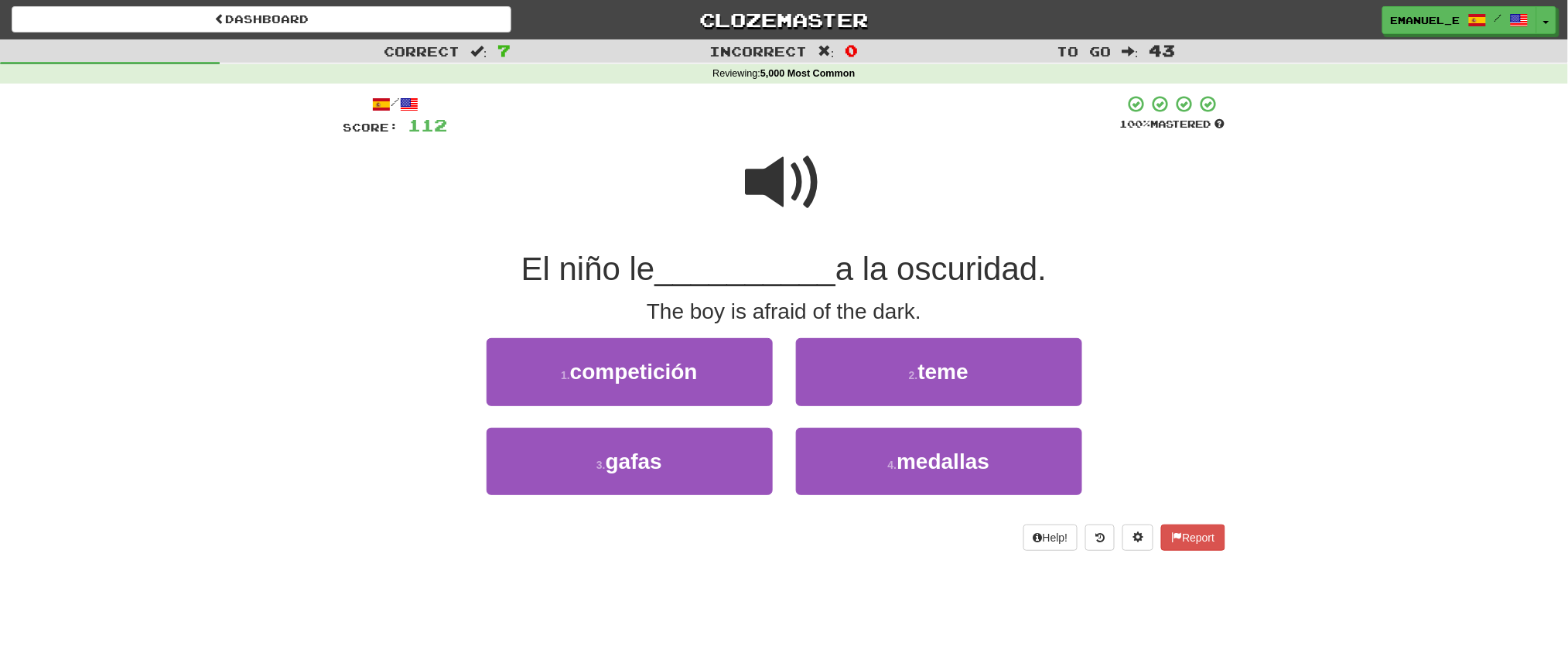
click at [768, 165] on span at bounding box center [784, 183] width 77 height 77
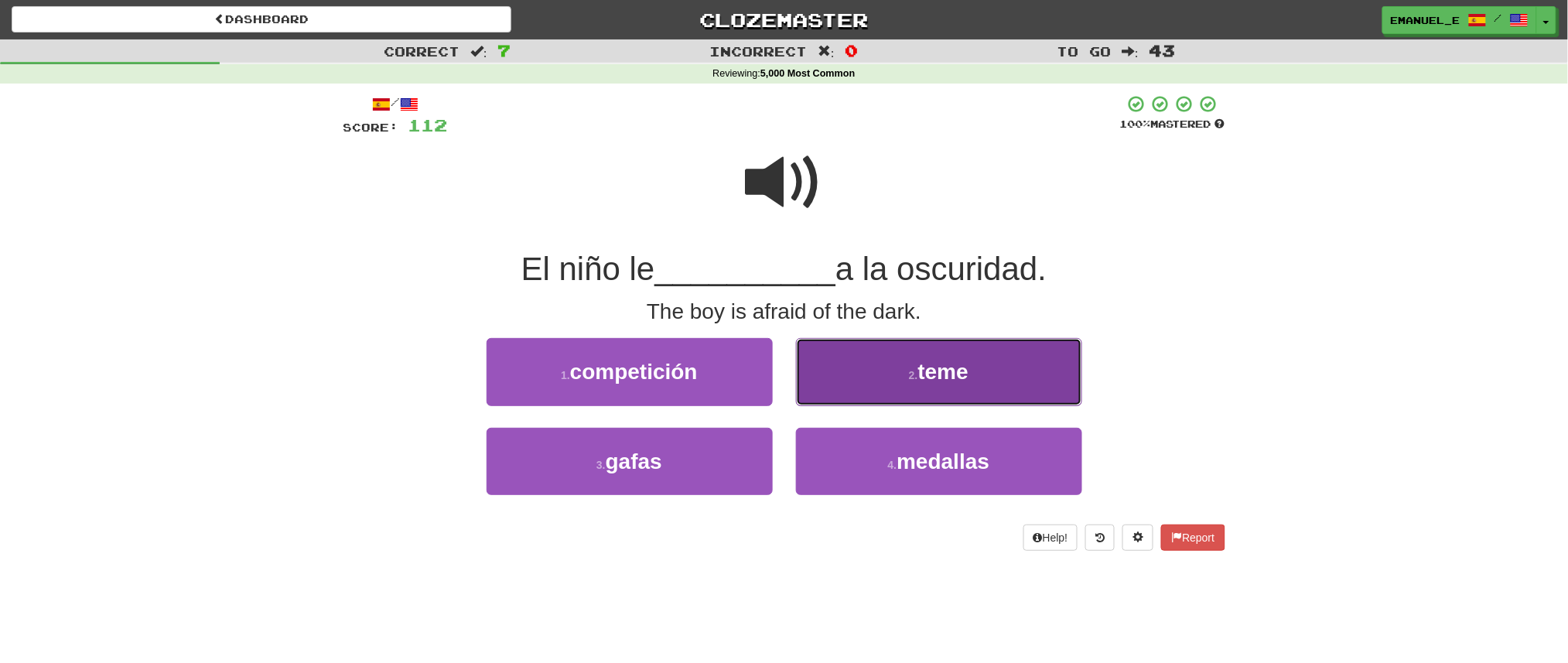
click at [841, 358] on button "2 . teme" at bounding box center [939, 372] width 286 height 67
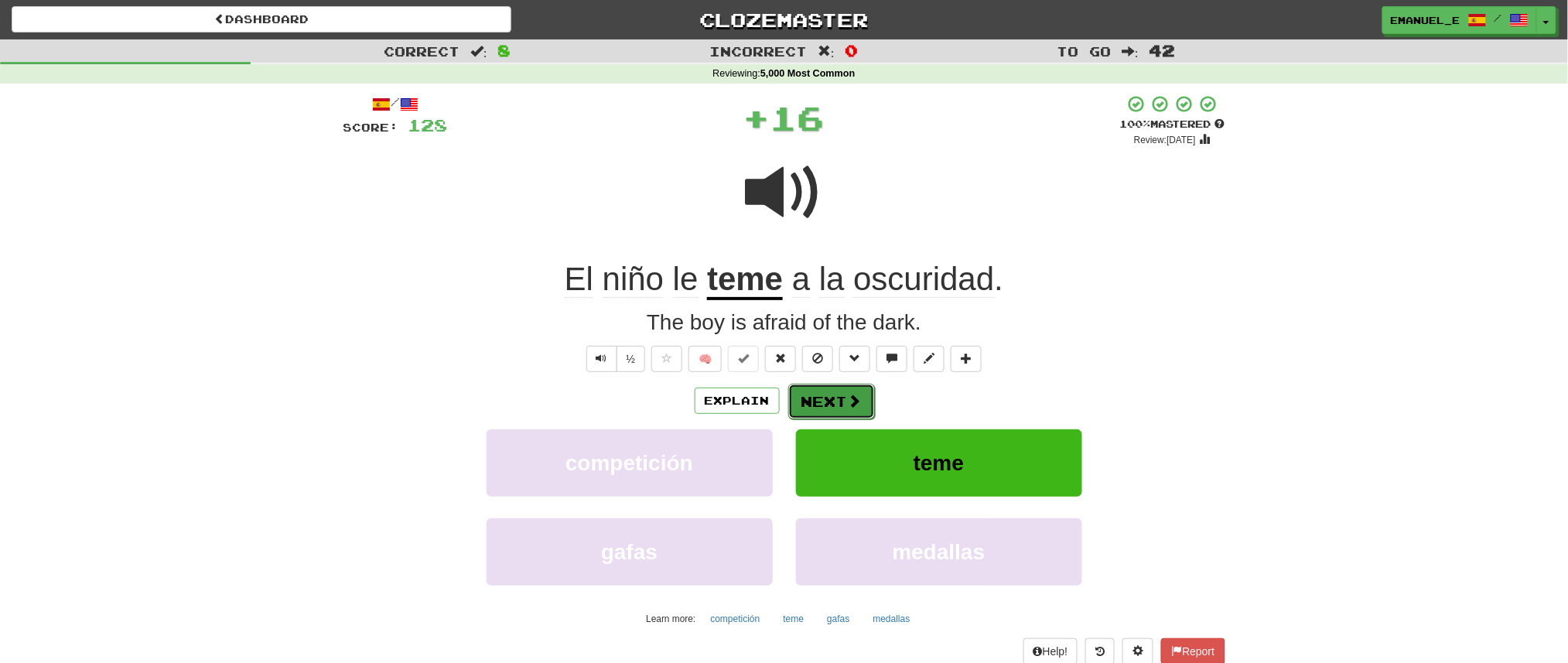
click at [836, 396] on button "Next" at bounding box center [832, 401] width 87 height 35
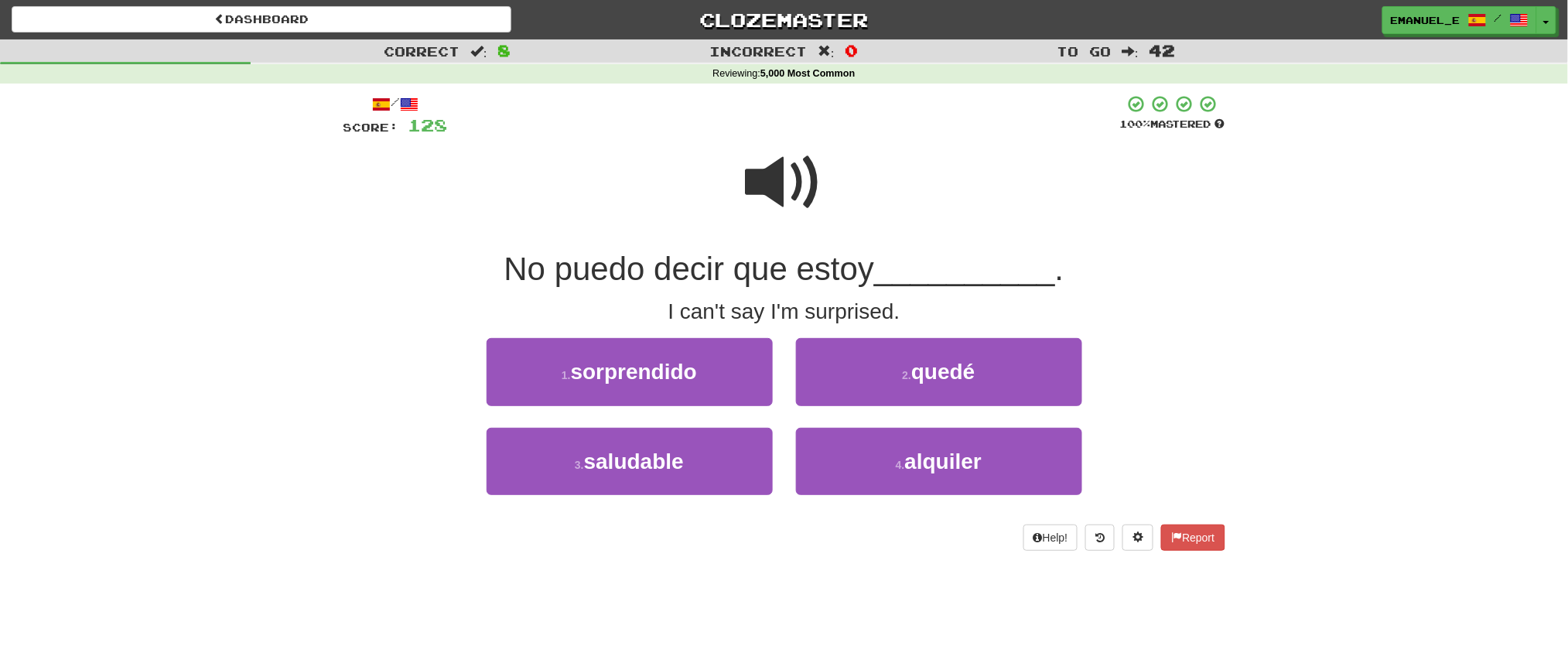
drag, startPoint x: 830, startPoint y: 410, endPoint x: 629, endPoint y: 170, distance: 313.1
click at [629, 170] on div at bounding box center [784, 193] width 882 height 111
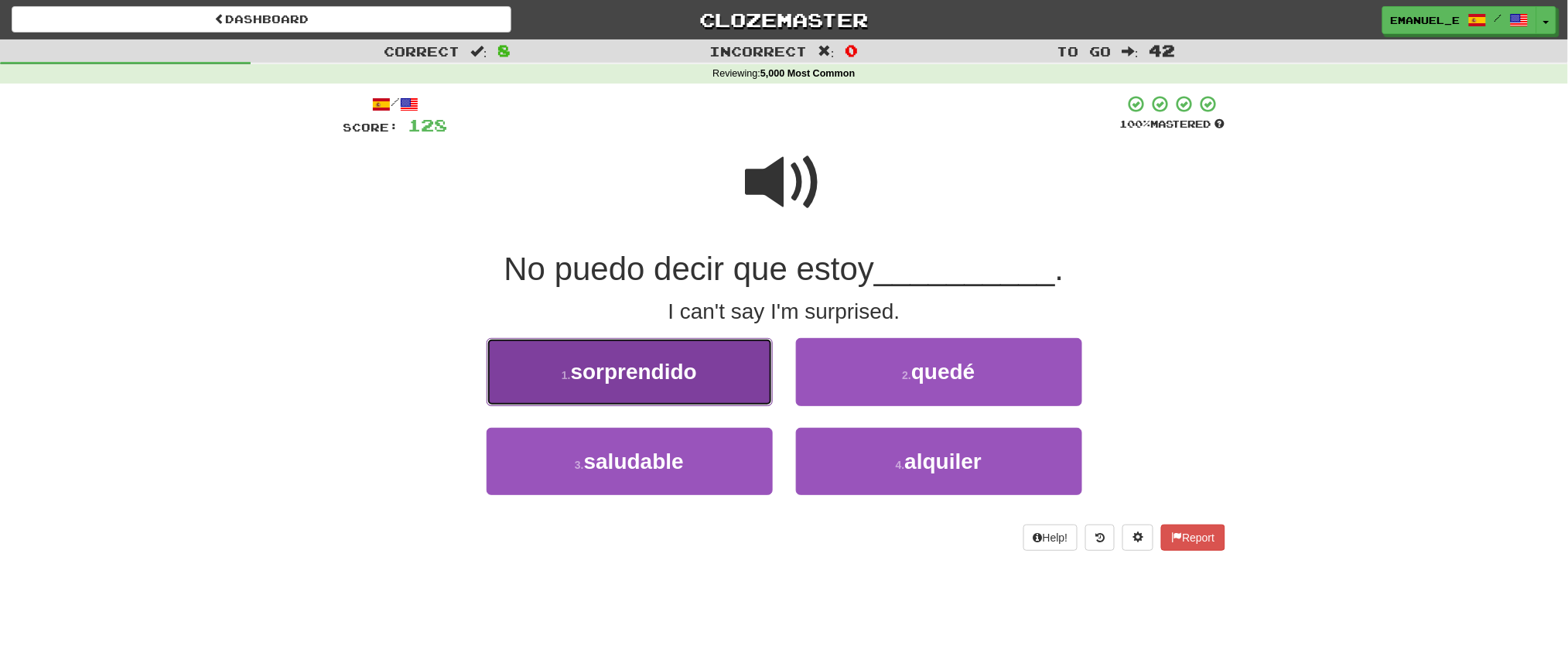
click at [619, 367] on span "sorprendido" at bounding box center [634, 371] width 126 height 24
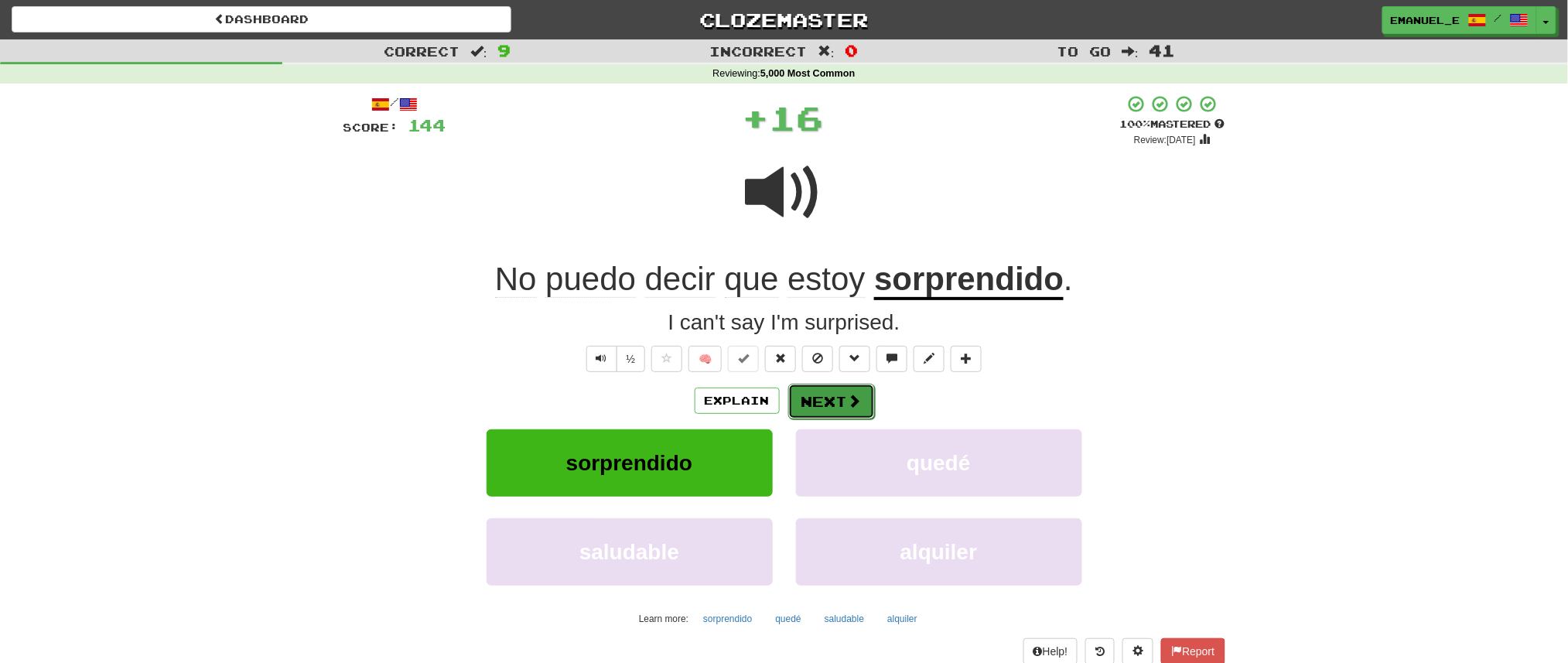
click at [841, 388] on button "Next" at bounding box center [832, 401] width 87 height 35
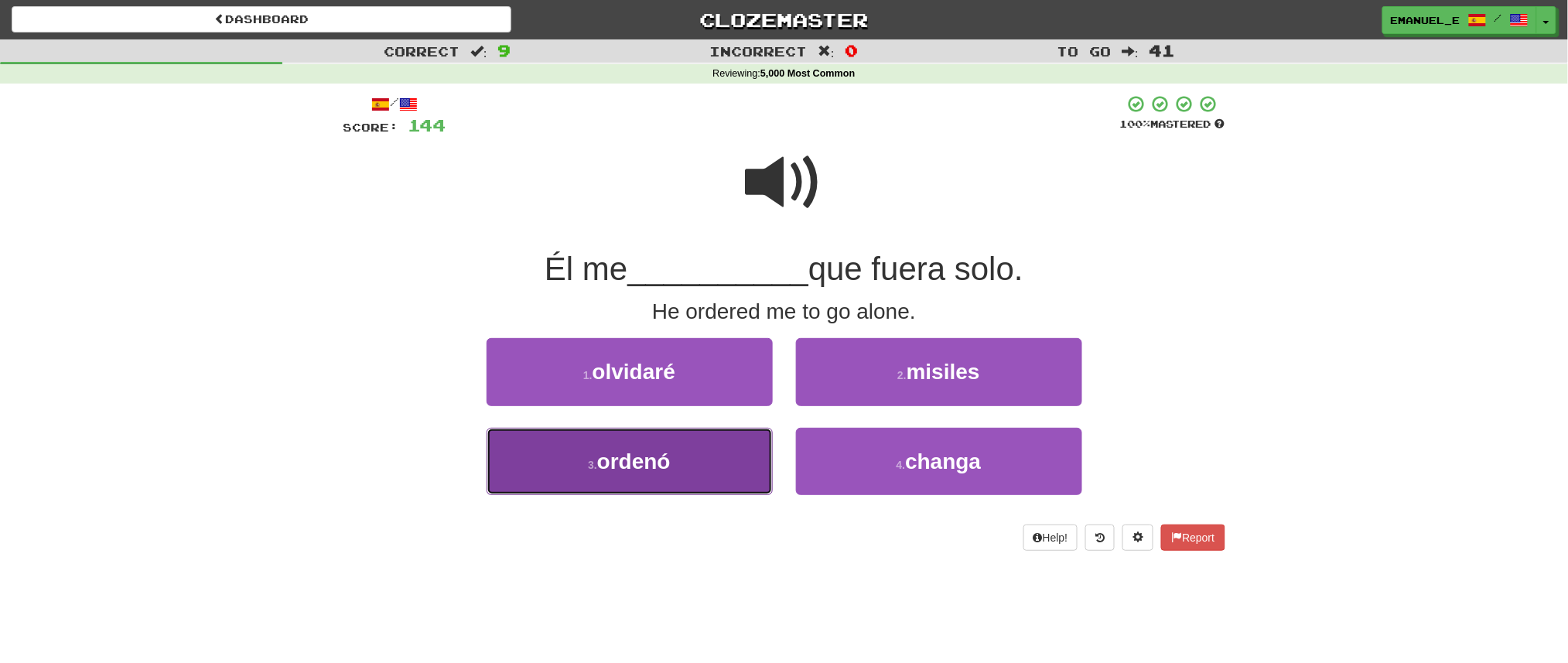
click at [750, 446] on button "3 . ordenó" at bounding box center [629, 461] width 286 height 67
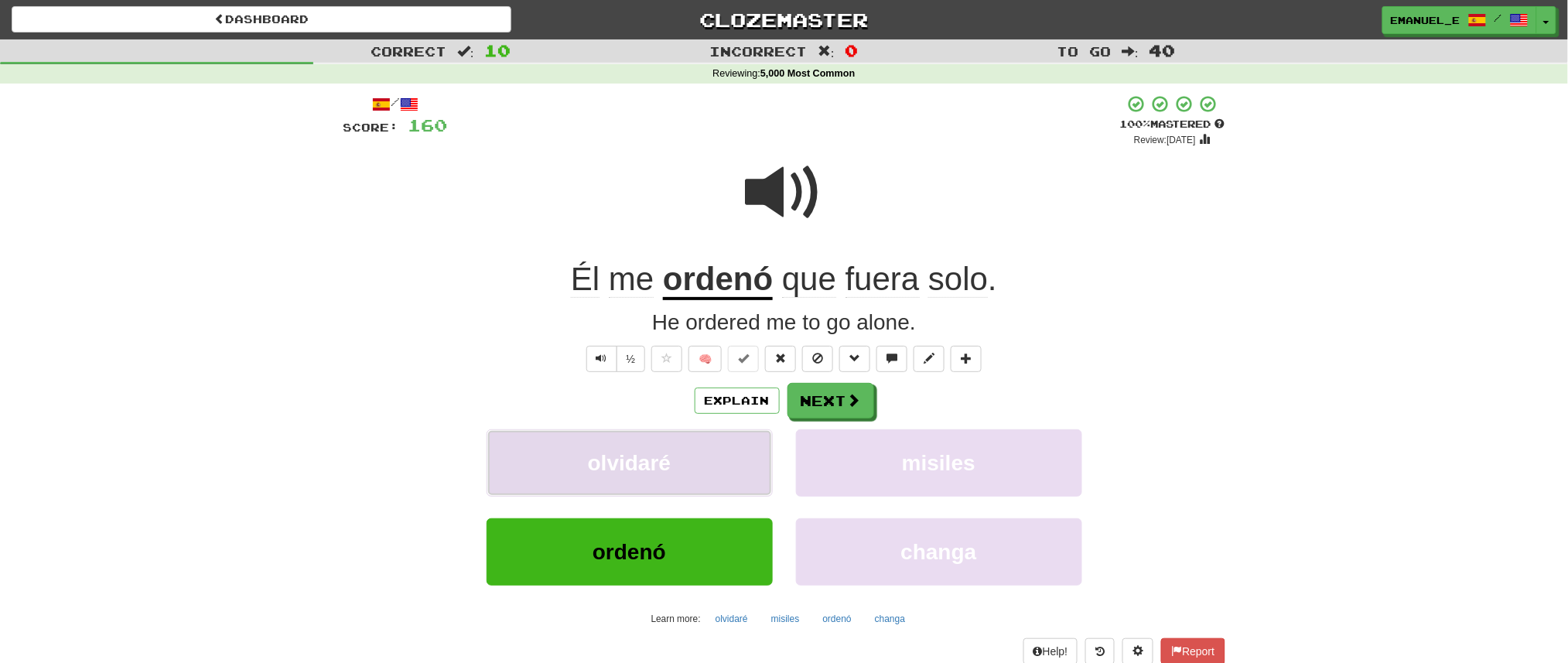
click at [750, 446] on button "olvidaré" at bounding box center [629, 463] width 286 height 67
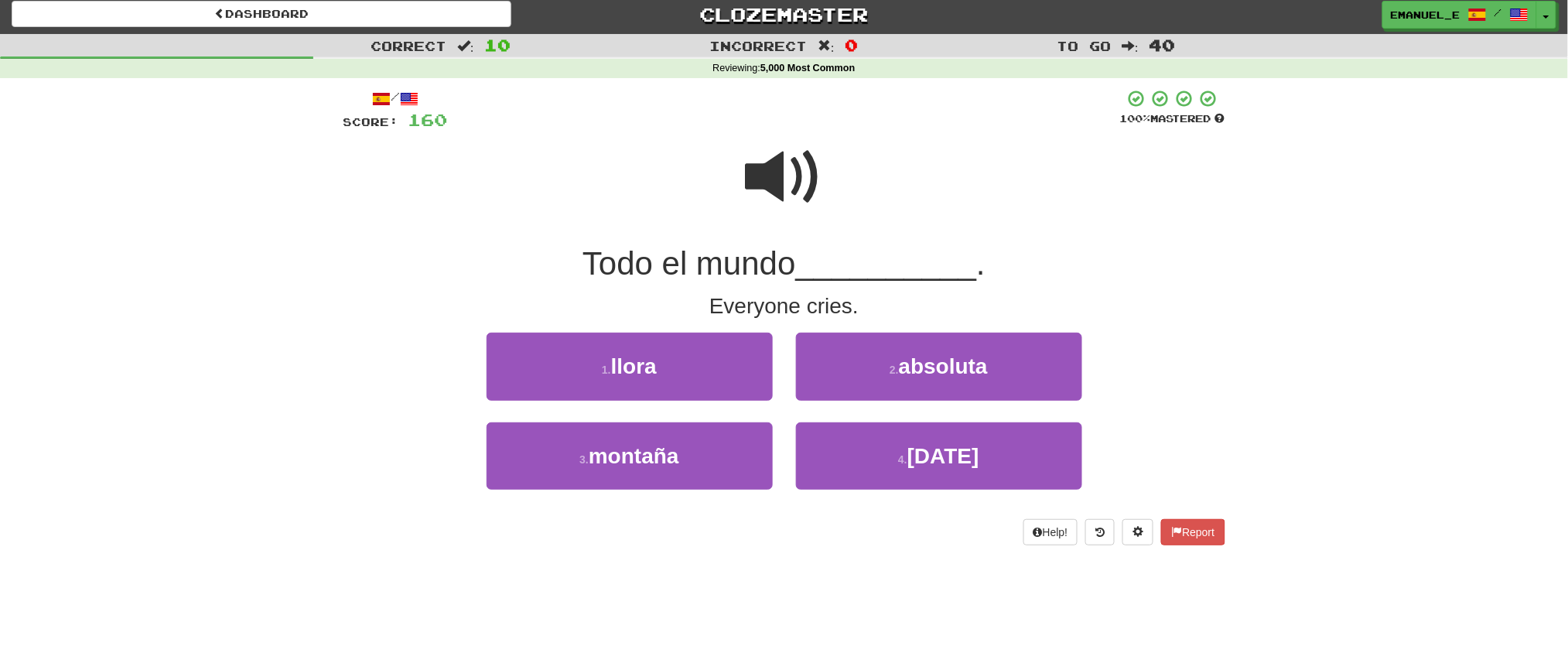
scroll to position [7, 0]
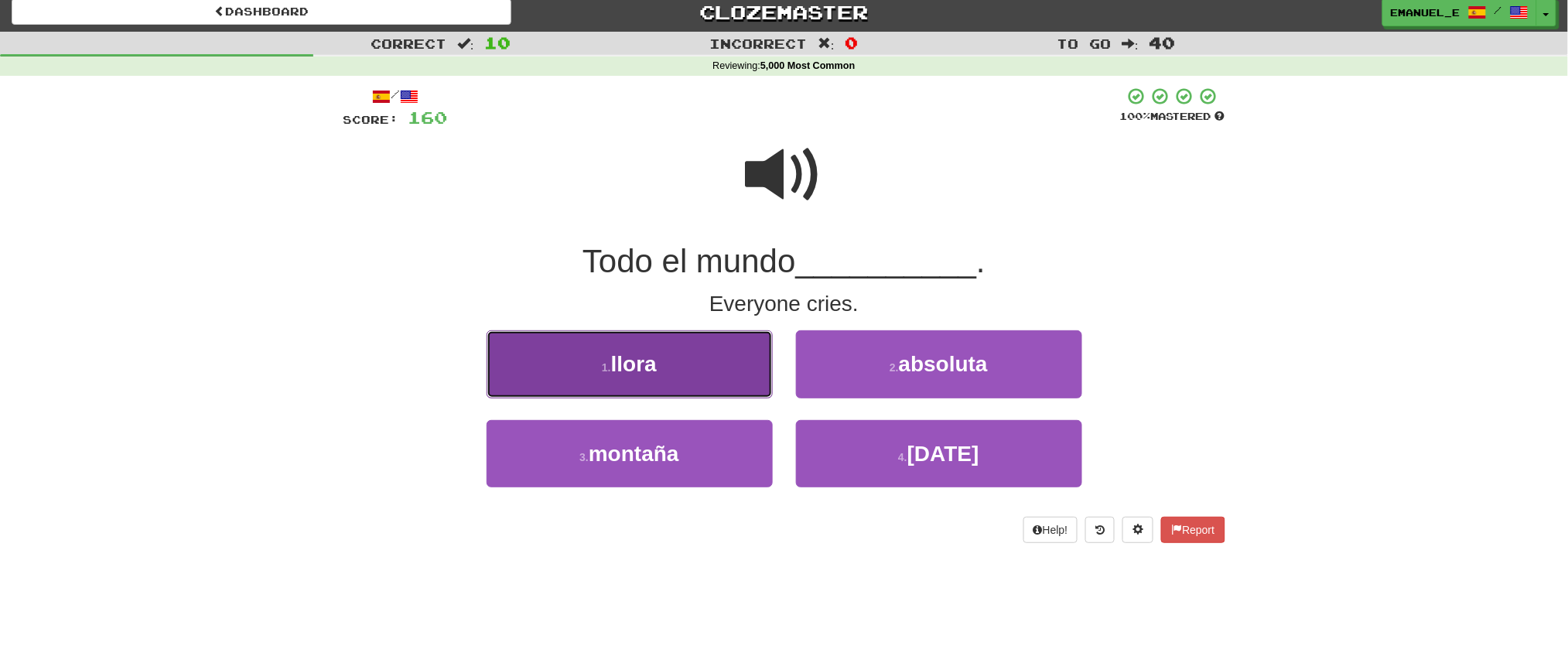
click at [702, 340] on button "1 . llora" at bounding box center [629, 364] width 286 height 67
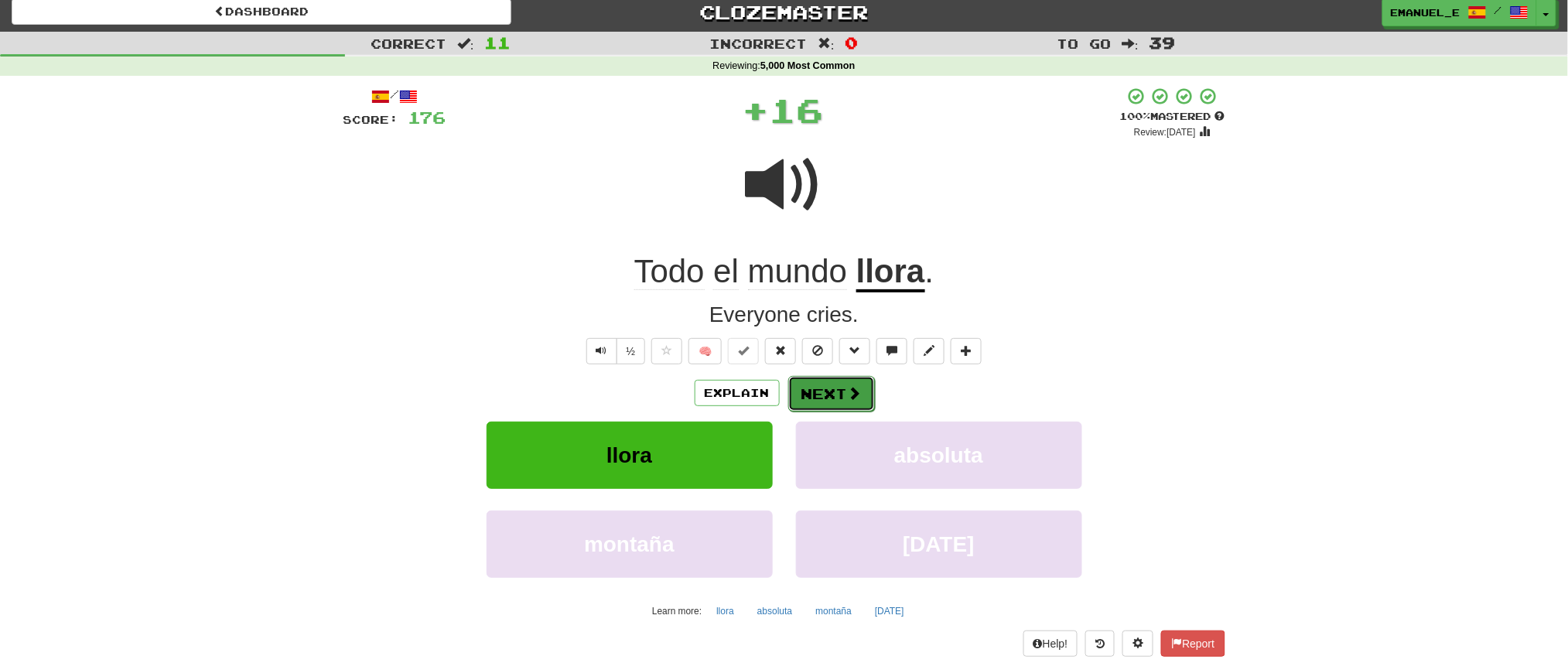
click at [827, 394] on button "Next" at bounding box center [832, 393] width 87 height 35
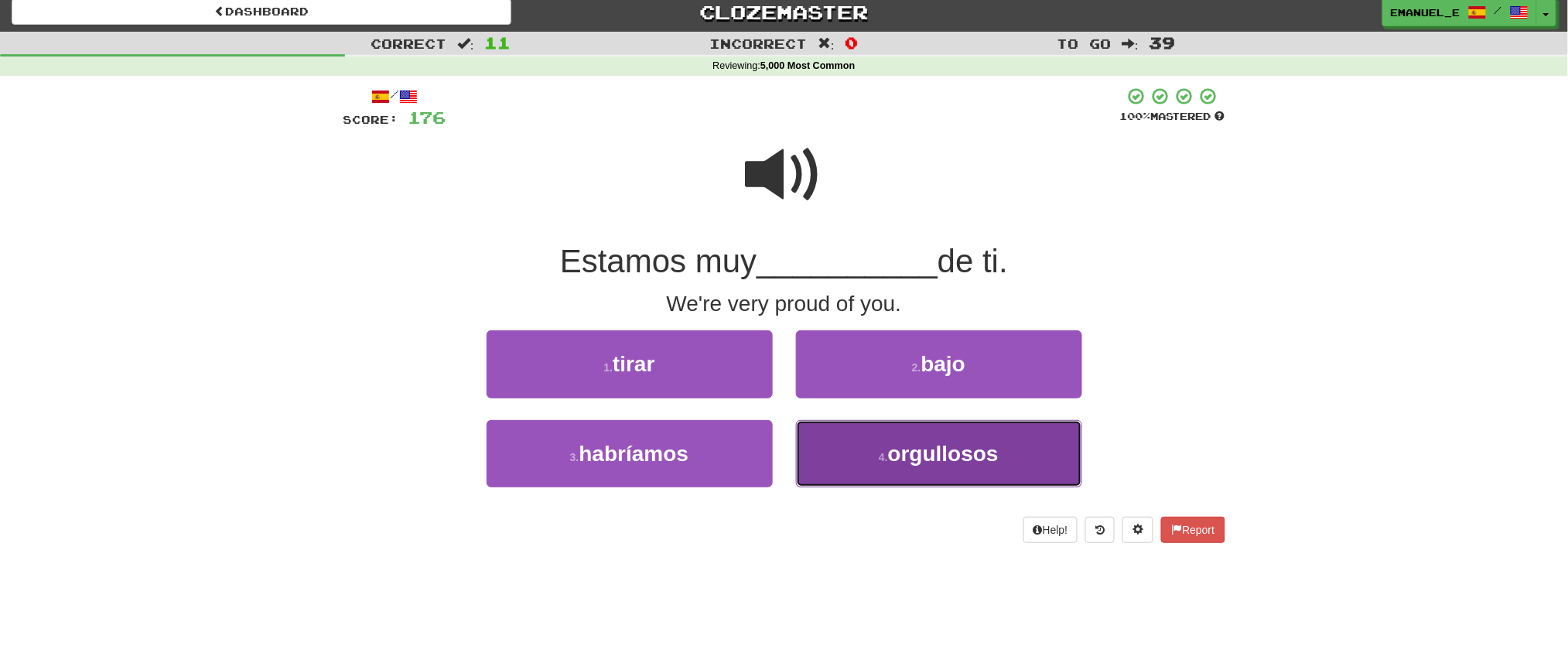
click at [836, 453] on button "4 . orgullosos" at bounding box center [939, 454] width 286 height 67
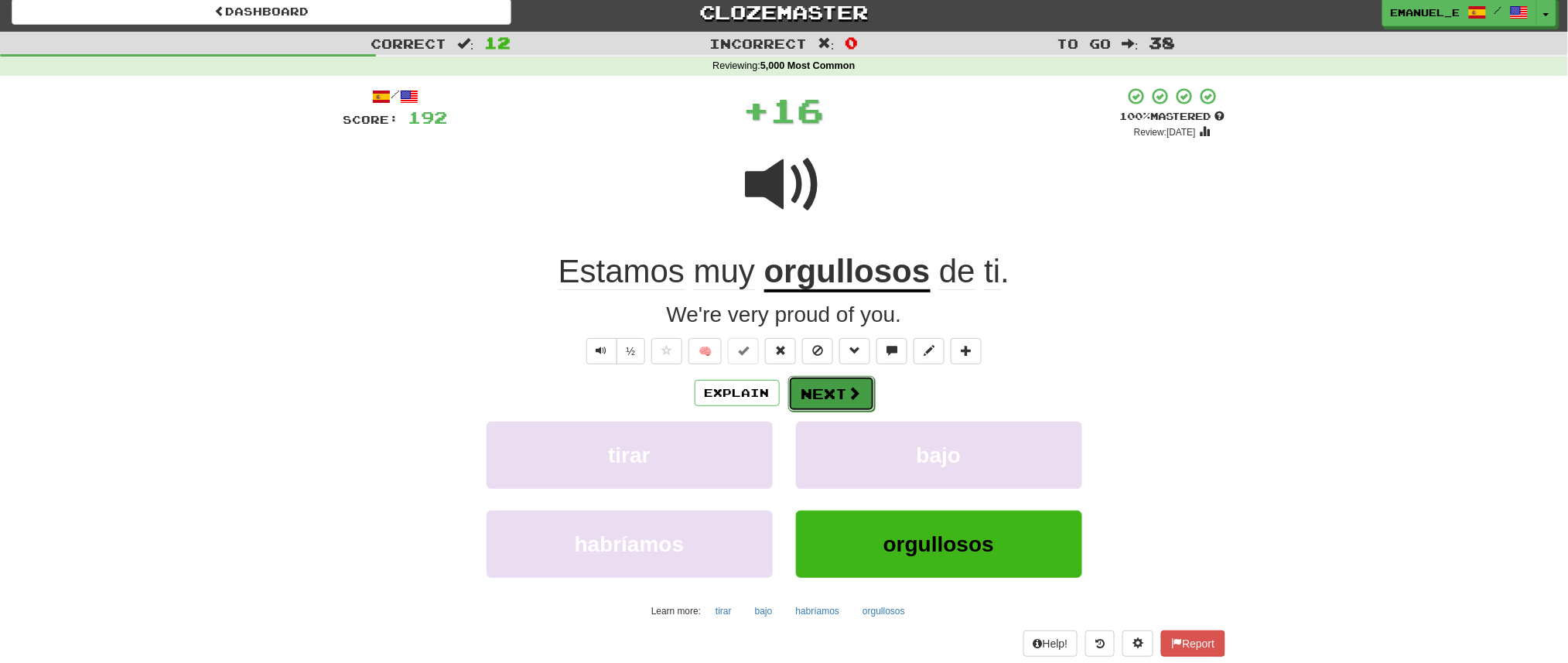
click at [845, 376] on button "Next" at bounding box center [832, 393] width 87 height 35
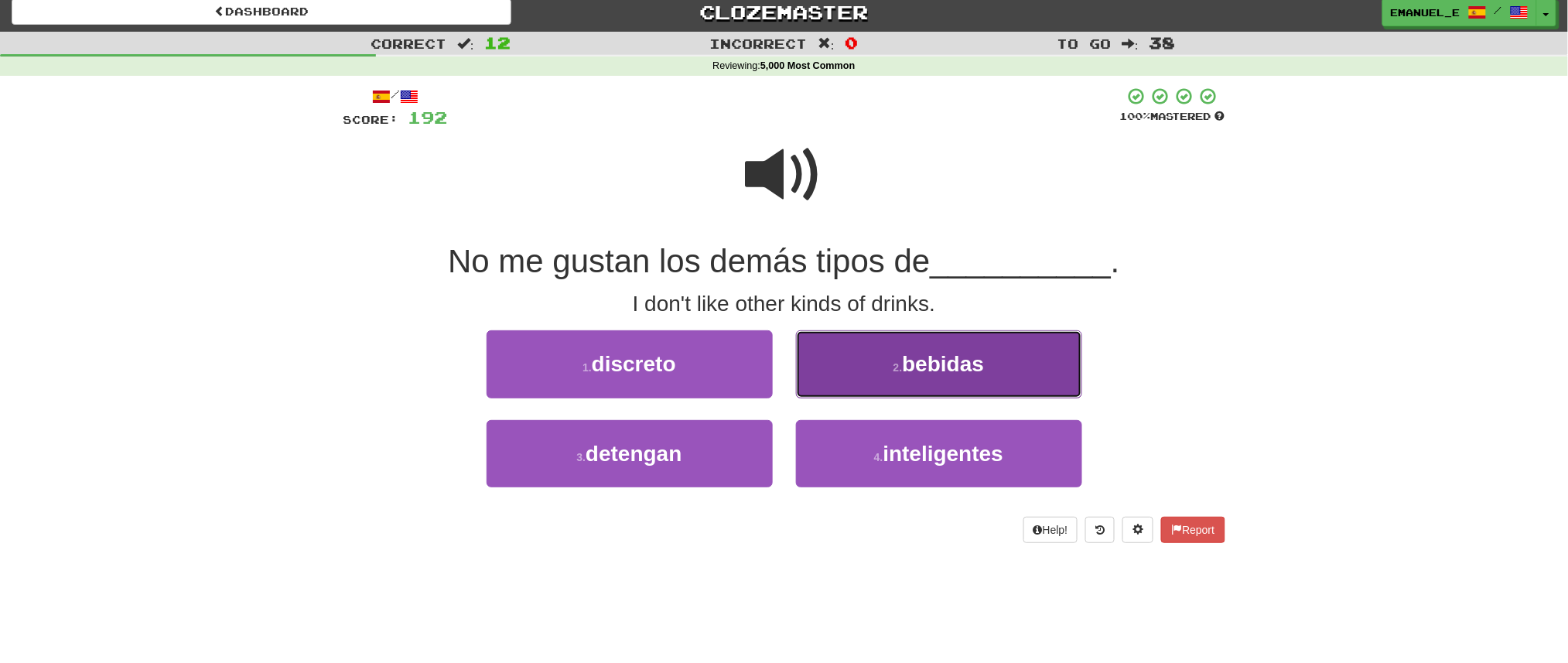
click at [840, 377] on button "2 . bebidas" at bounding box center [939, 364] width 286 height 67
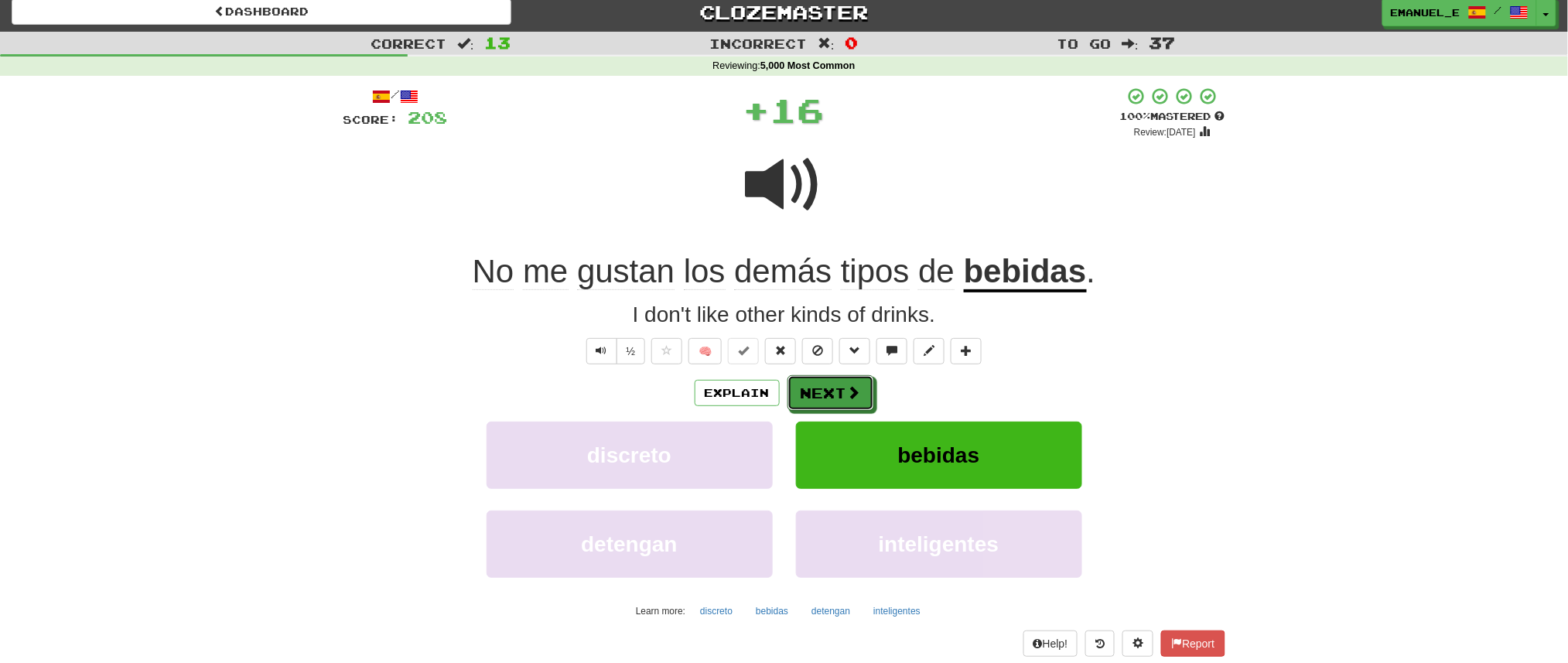
click at [840, 377] on button "Next" at bounding box center [831, 393] width 87 height 35
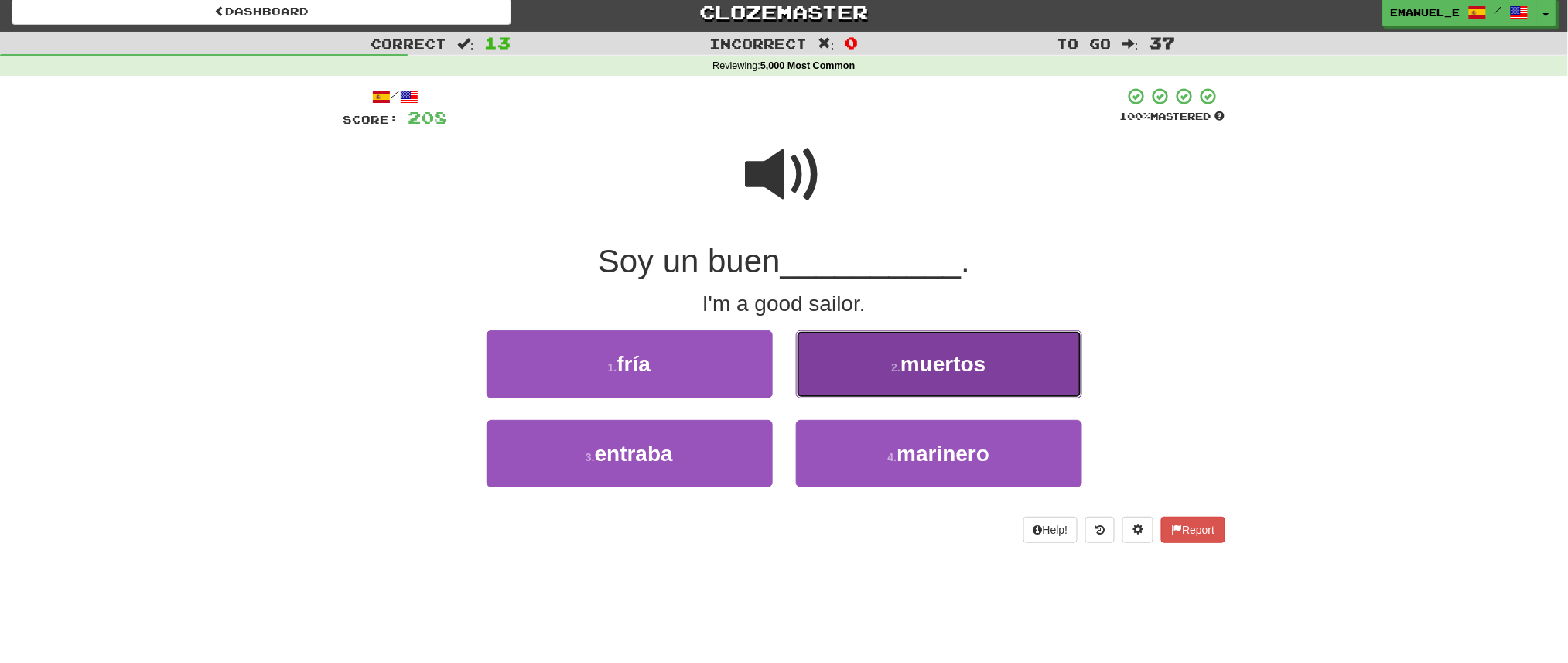
click at [840, 383] on button "2 . muertos" at bounding box center [939, 364] width 286 height 67
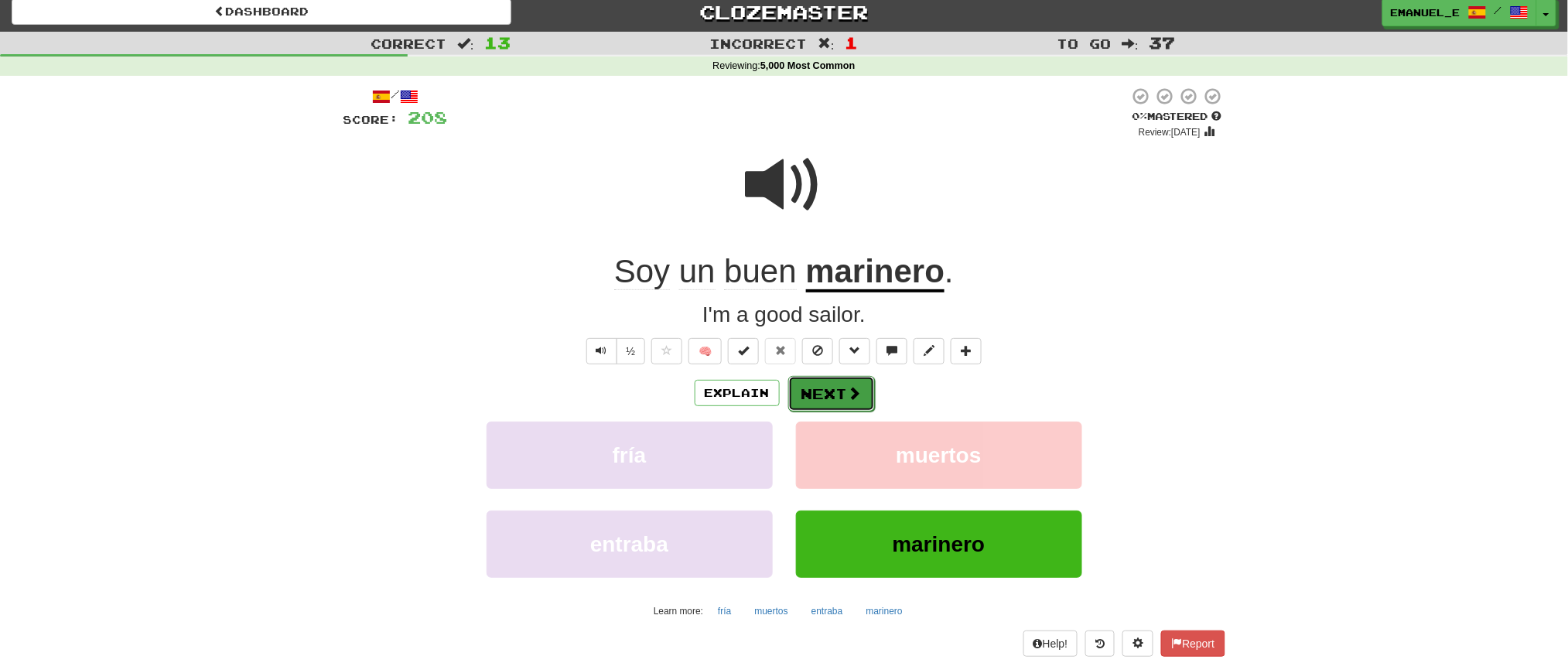
click at [835, 384] on button "Next" at bounding box center [832, 393] width 87 height 35
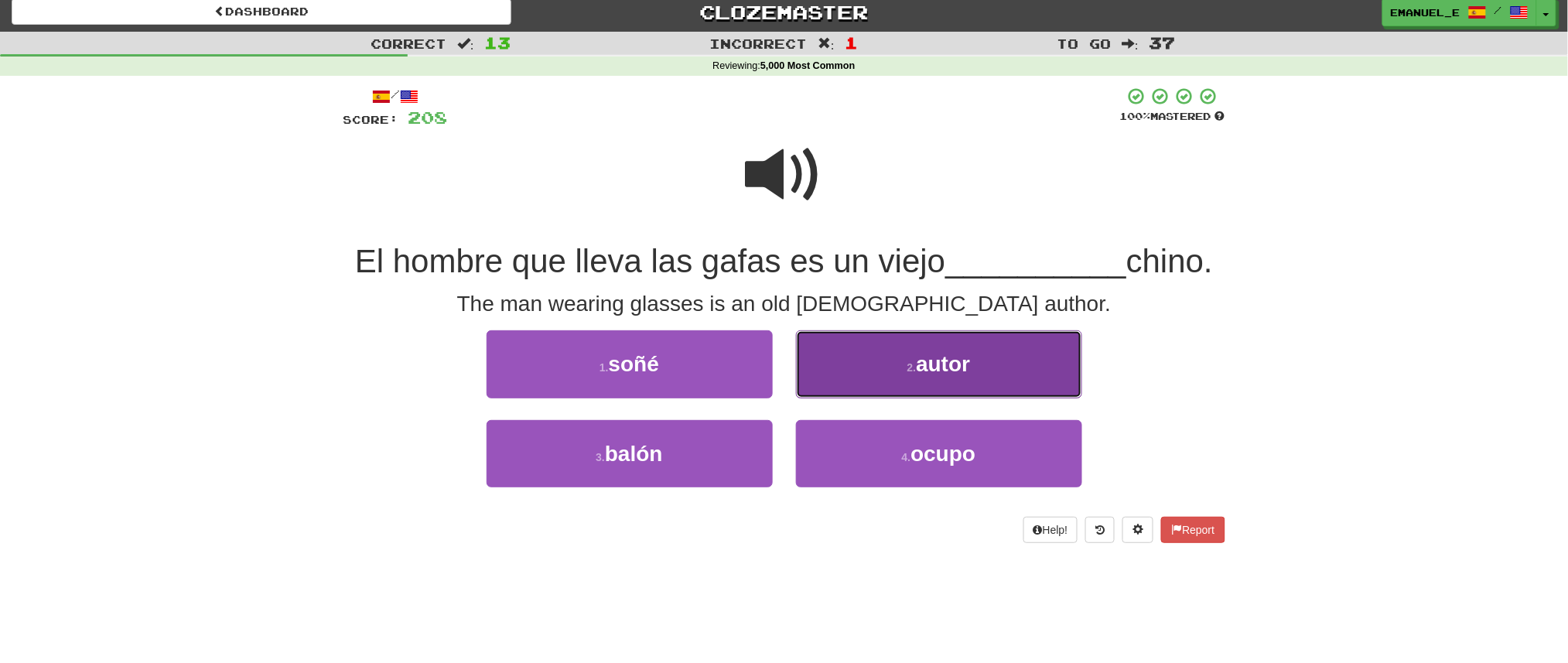
click at [836, 385] on button "2 . autor" at bounding box center [939, 364] width 286 height 67
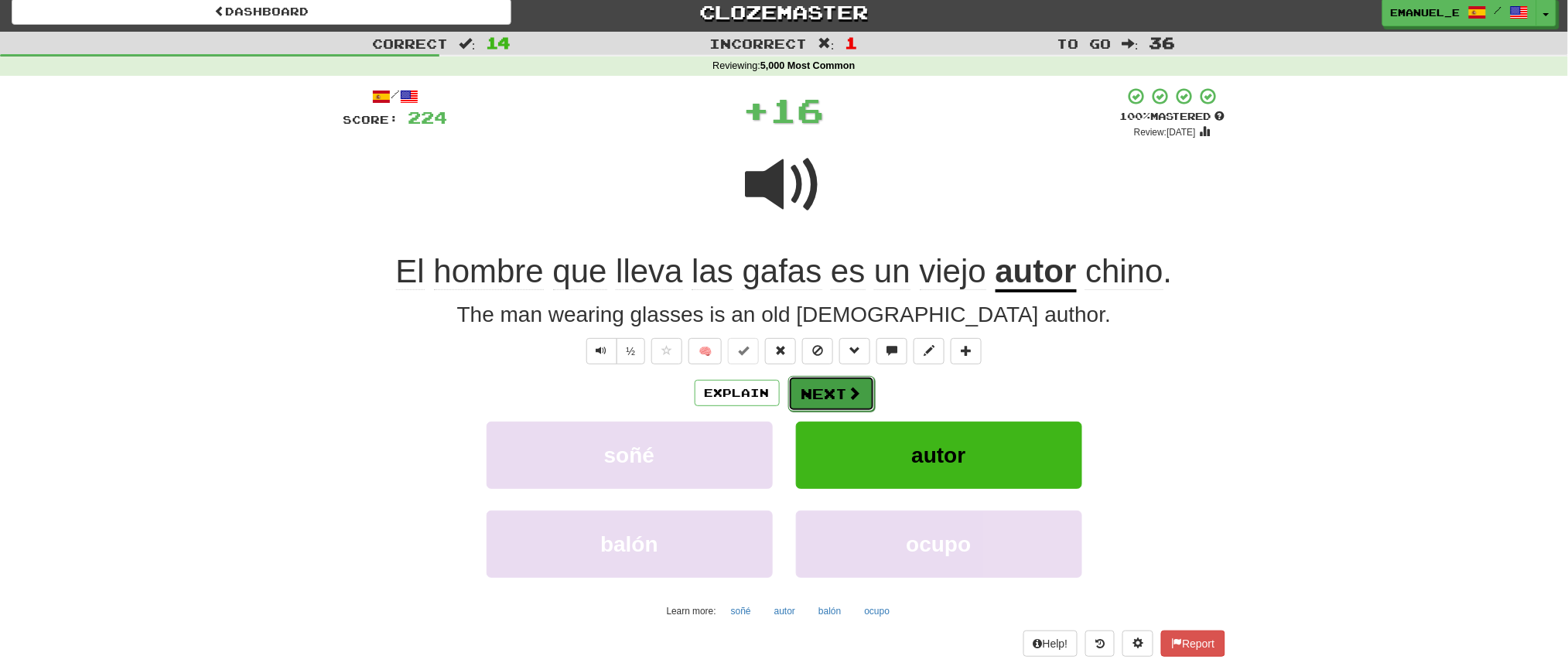
click at [836, 385] on button "Next" at bounding box center [832, 393] width 87 height 35
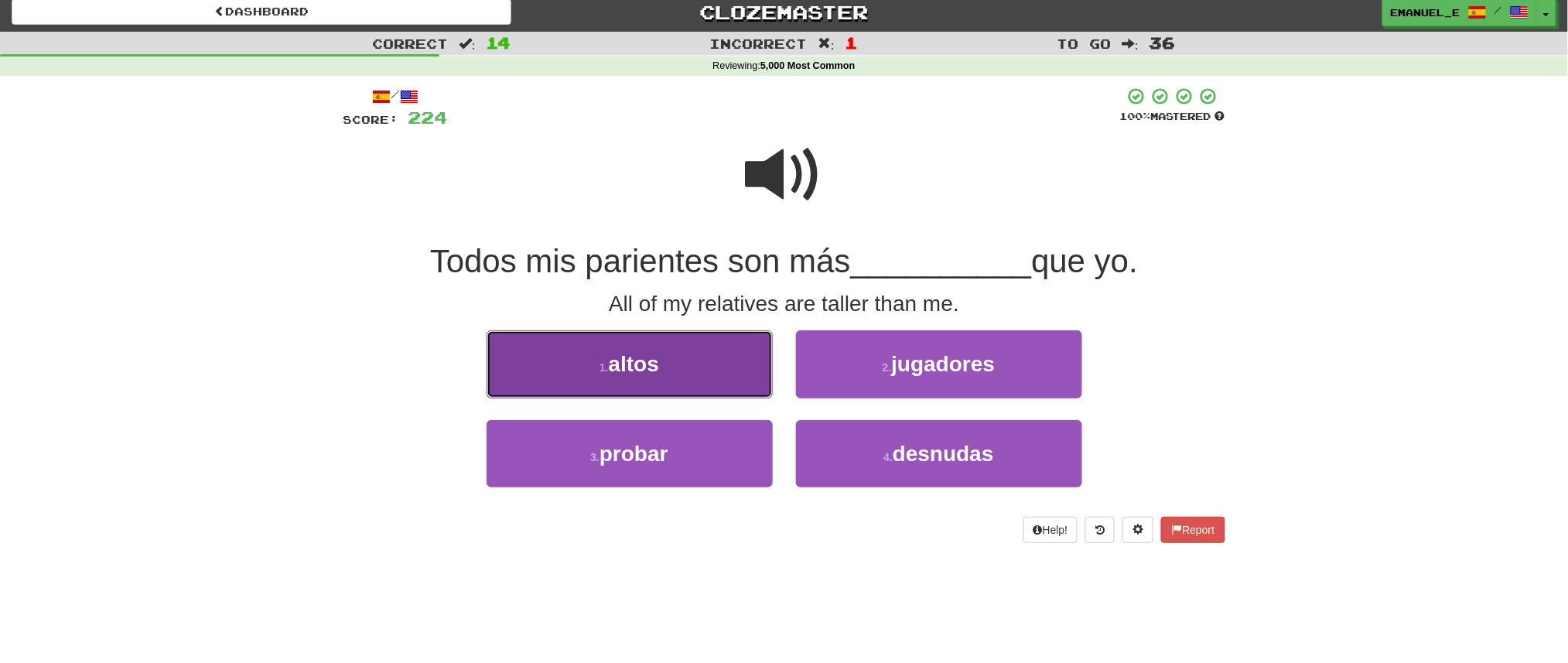
click at [743, 369] on button "1 . altos" at bounding box center [629, 364] width 286 height 67
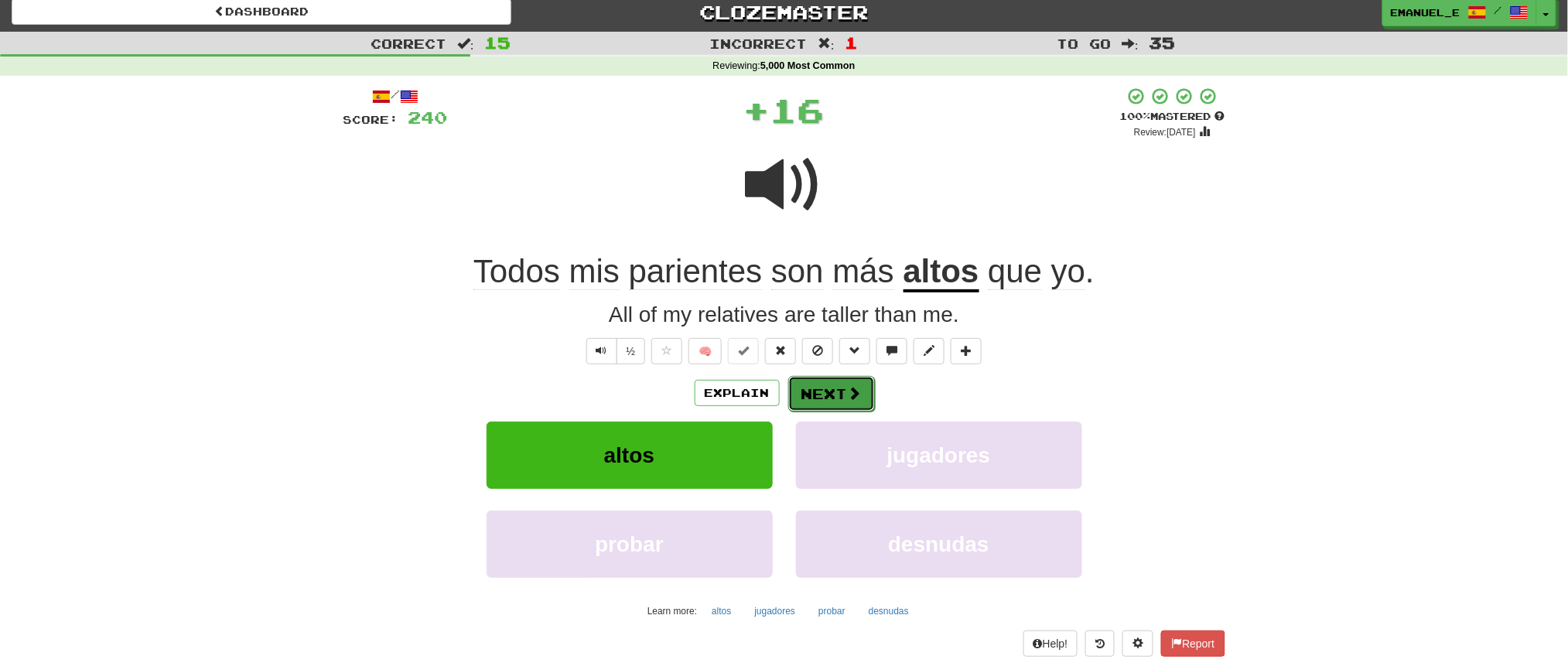
click at [813, 388] on button "Next" at bounding box center [832, 393] width 87 height 35
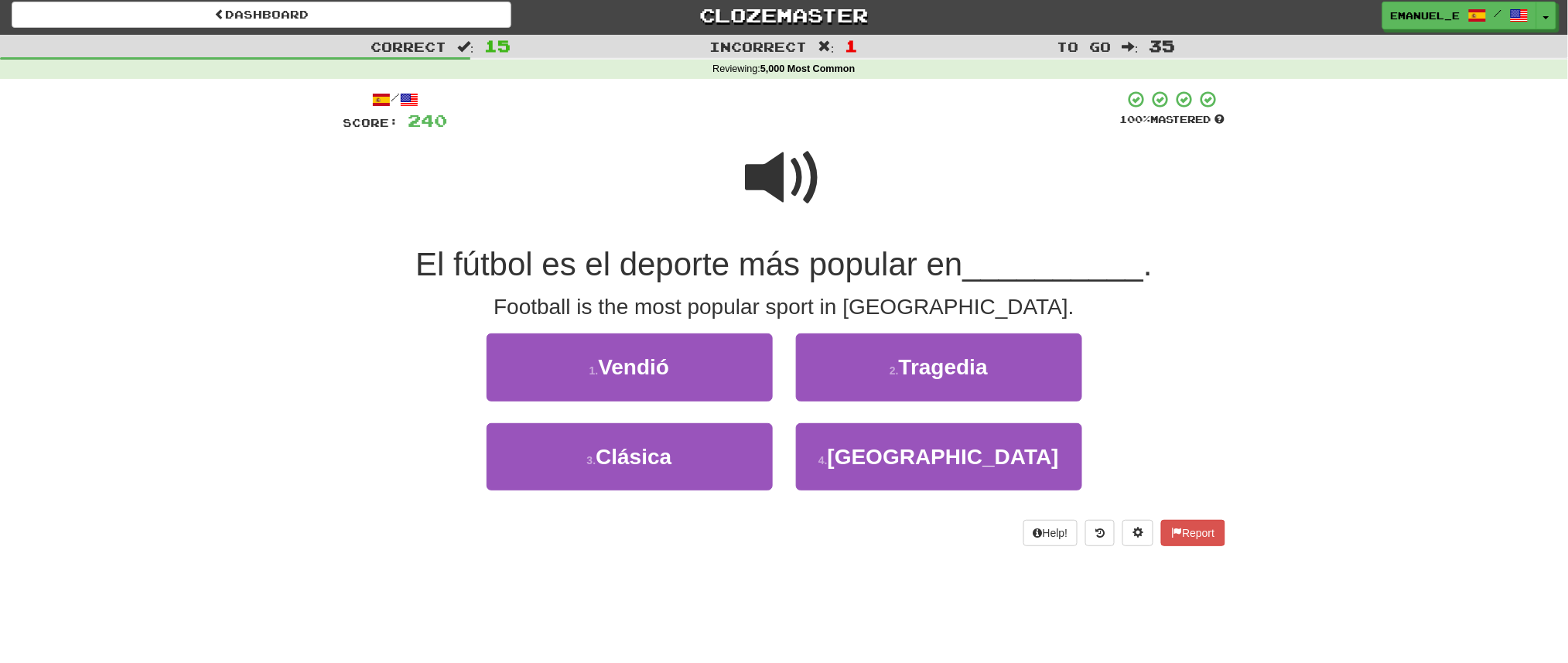
scroll to position [3, 0]
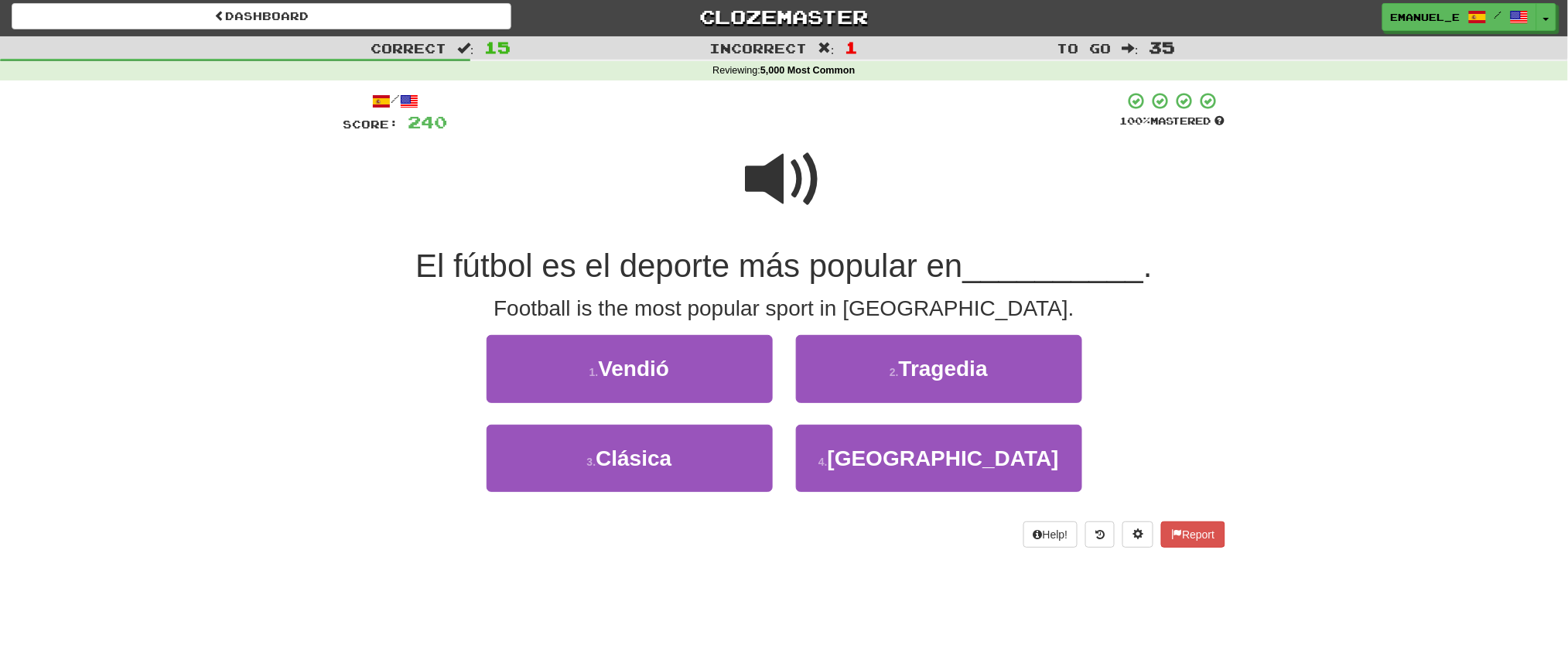
click at [782, 173] on span at bounding box center [784, 179] width 77 height 77
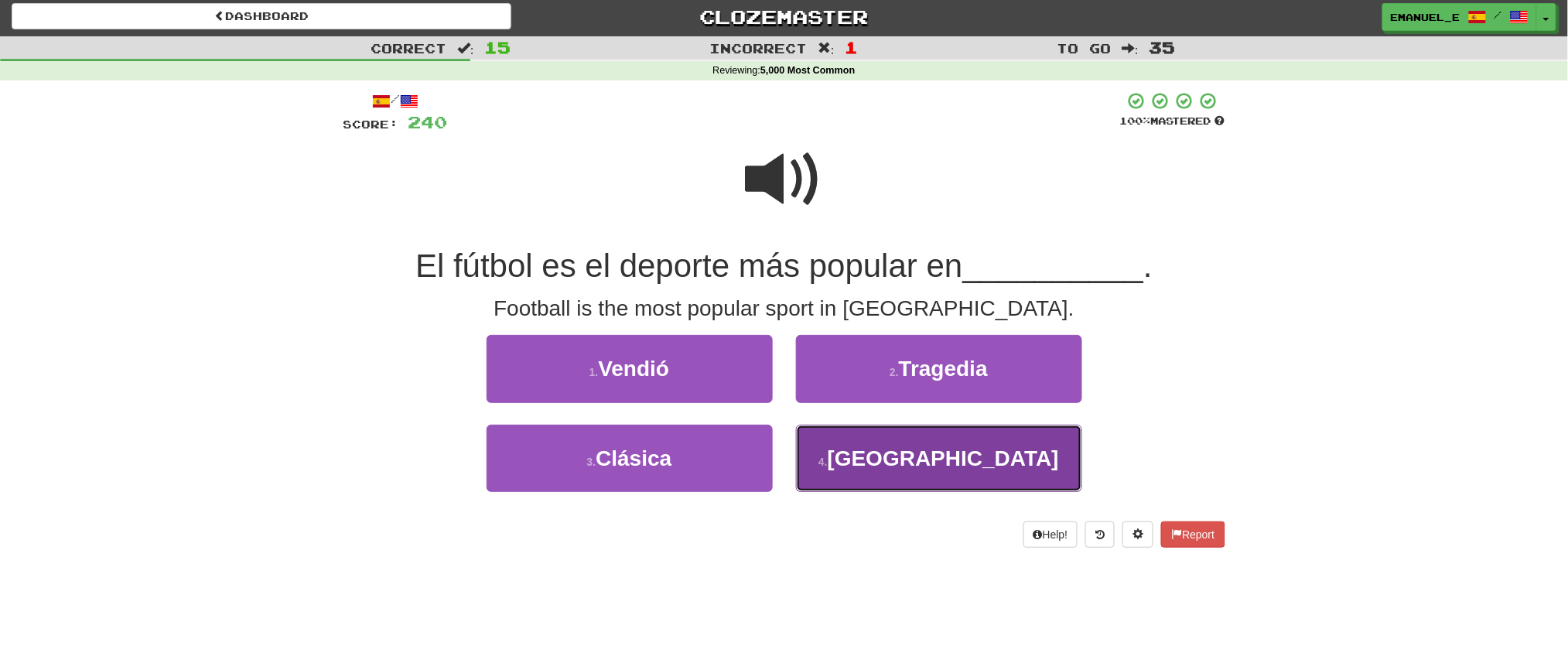
click at [829, 432] on button "4 . Brasil" at bounding box center [939, 458] width 286 height 67
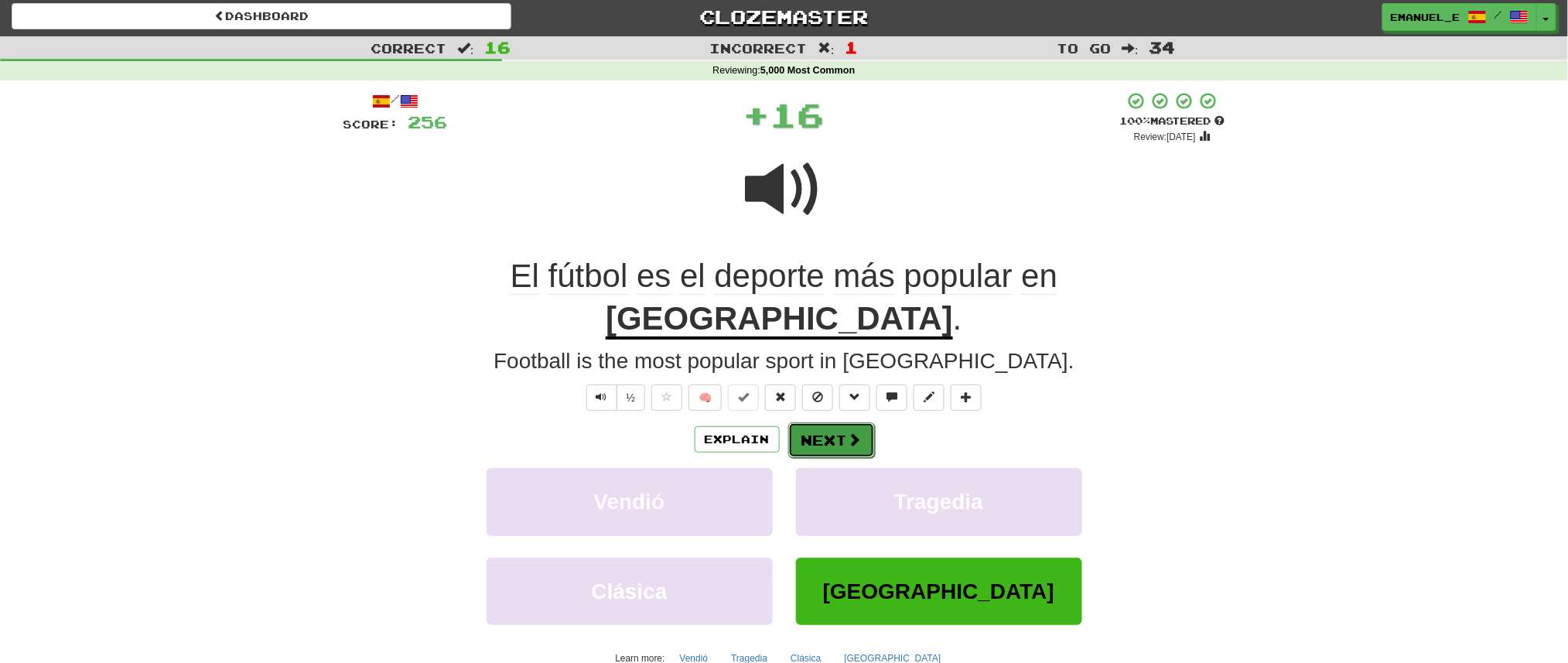
click at [844, 423] on button "Next" at bounding box center [832, 440] width 87 height 35
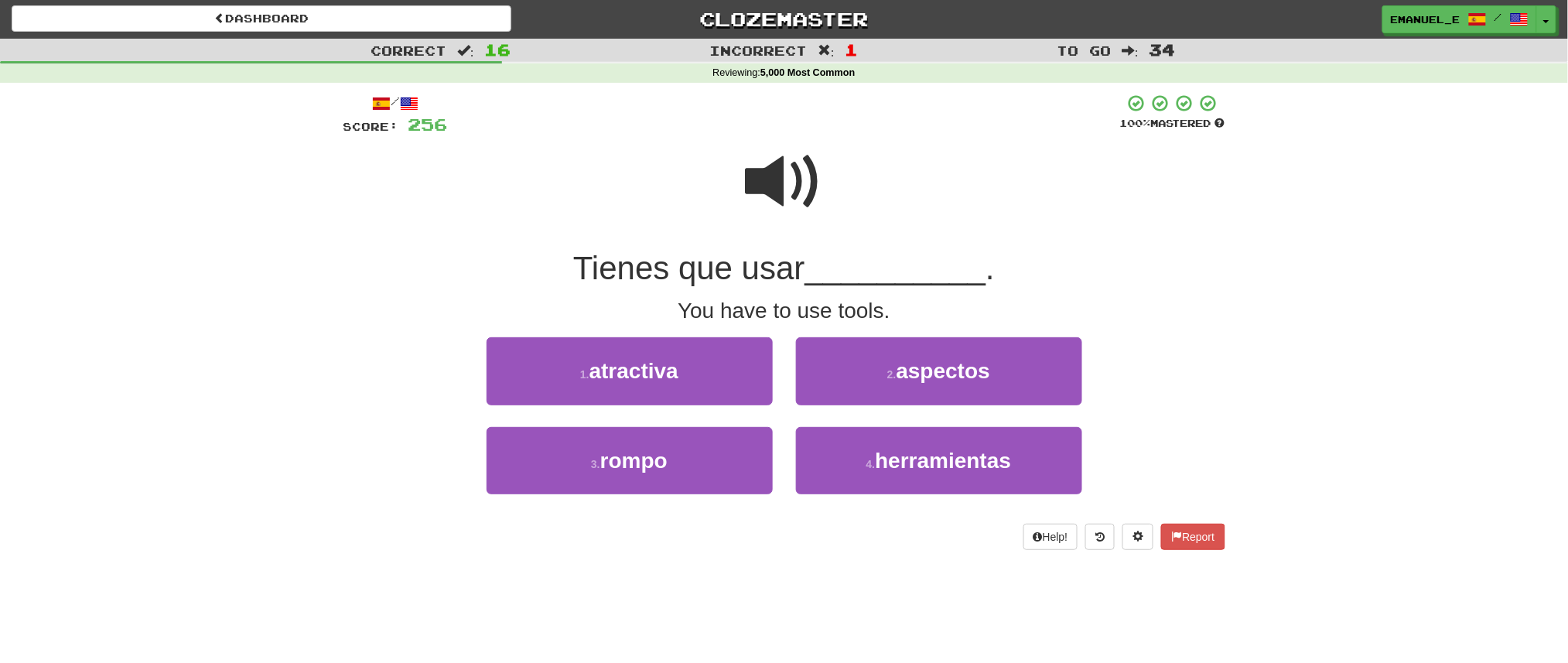
scroll to position [0, 0]
click at [813, 189] on span at bounding box center [784, 183] width 77 height 77
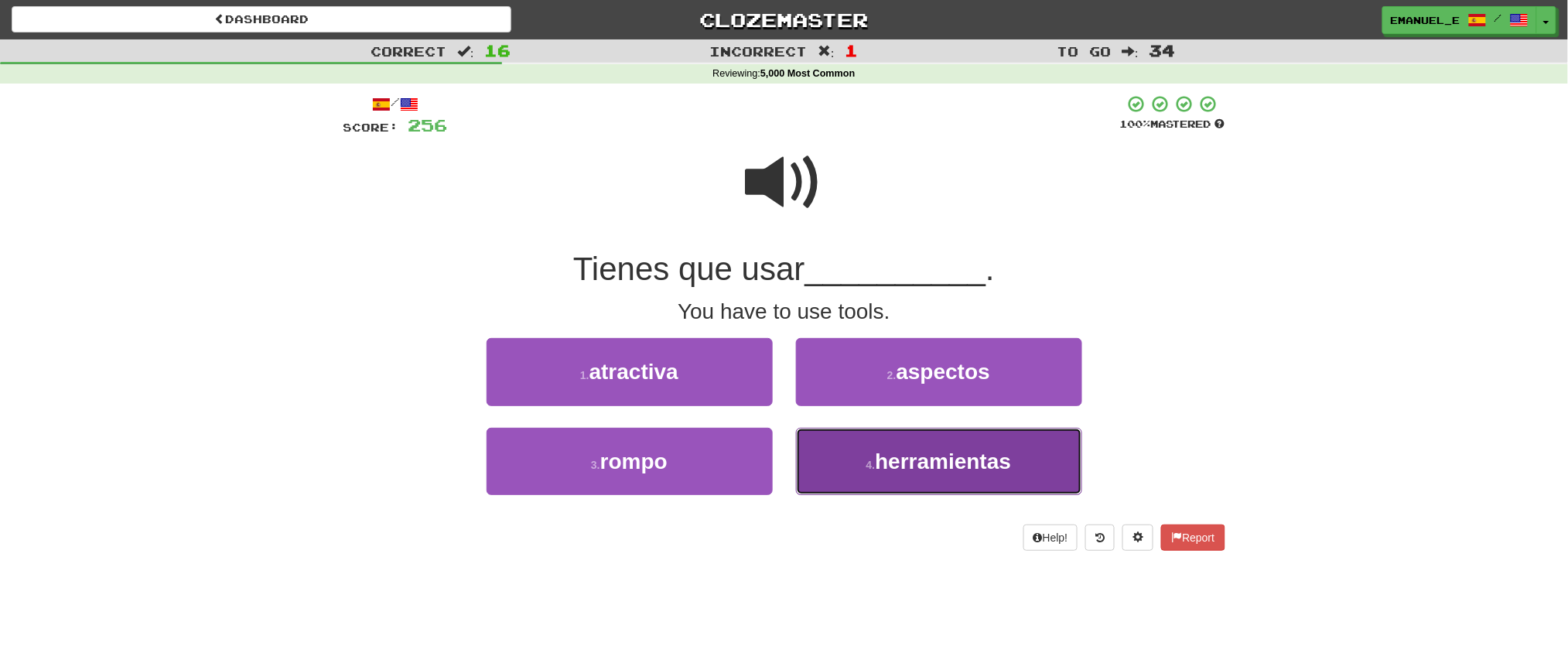
click at [905, 475] on button "4 . herramientas" at bounding box center [939, 461] width 286 height 67
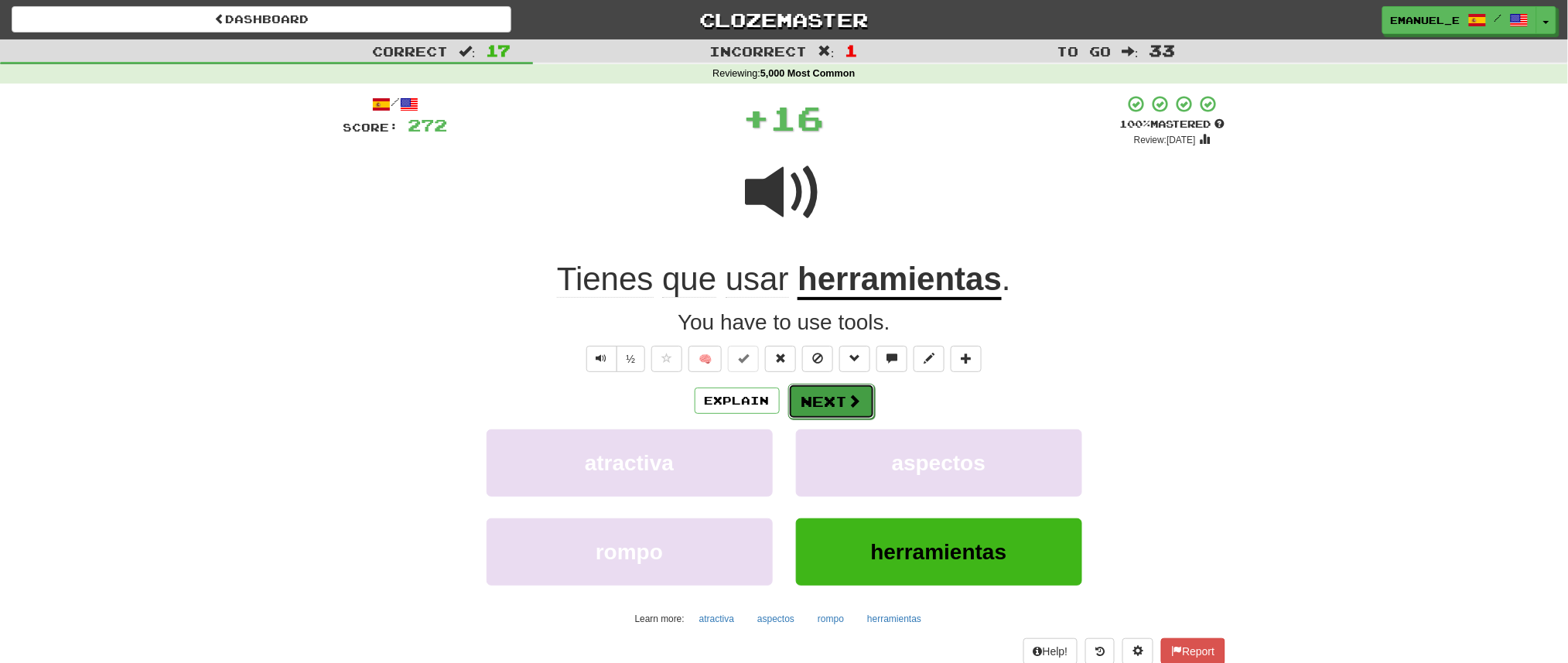
click at [853, 397] on span at bounding box center [854, 401] width 14 height 14
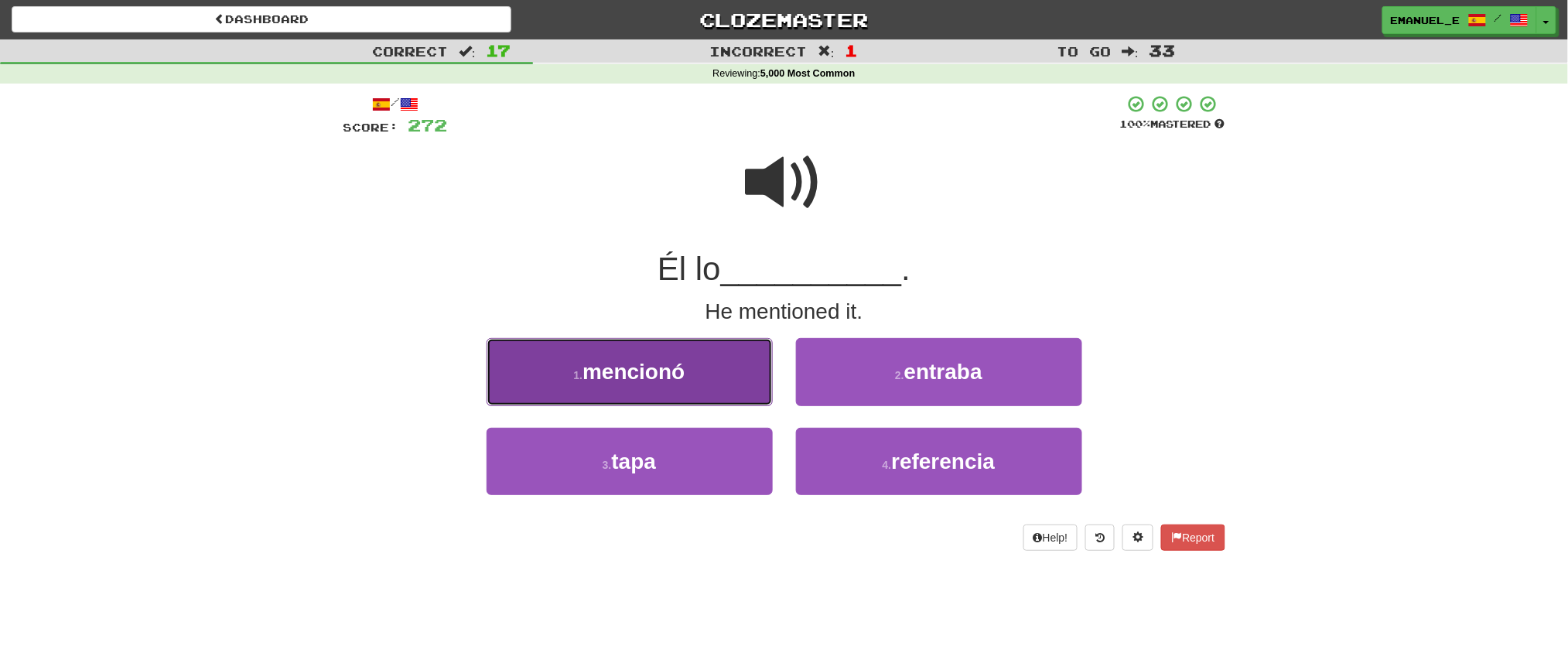
click at [741, 378] on button "1 . mencionó" at bounding box center [629, 372] width 286 height 67
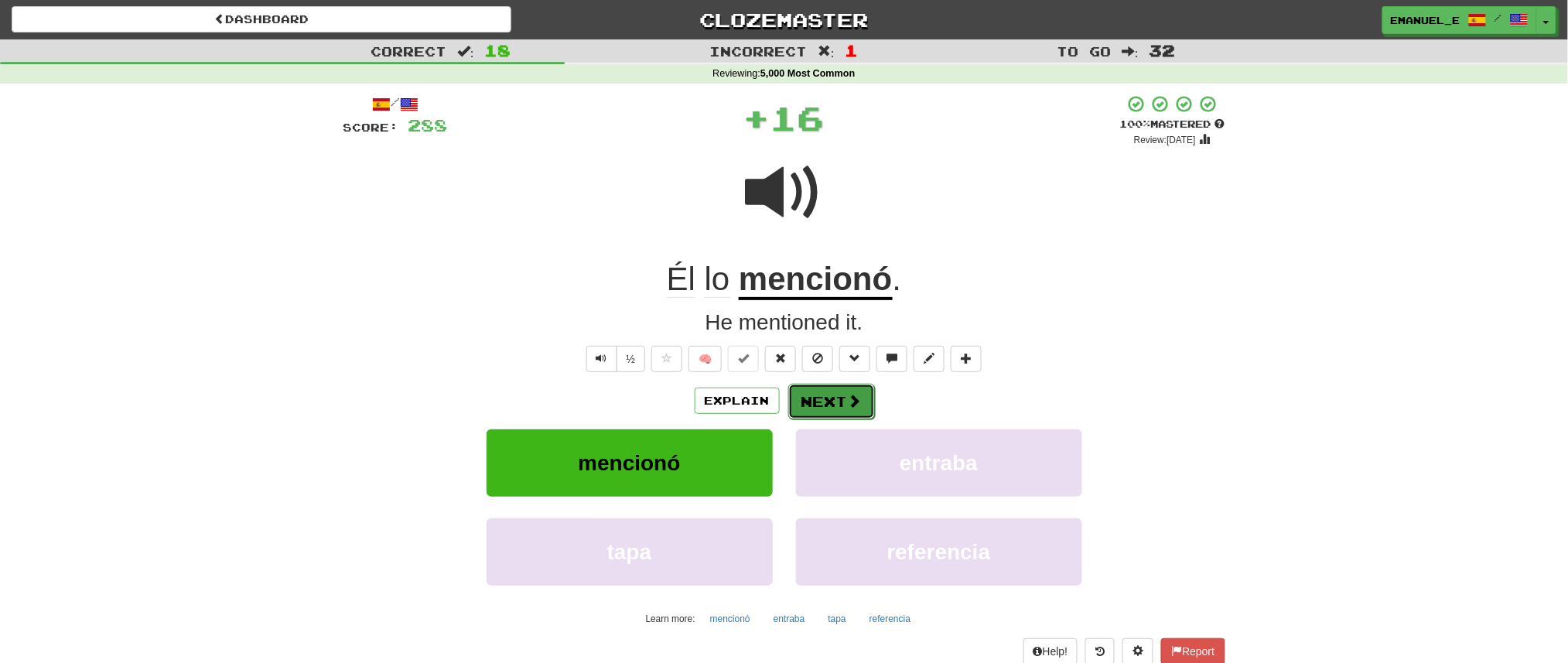
click at [832, 397] on button "Next" at bounding box center [832, 401] width 87 height 35
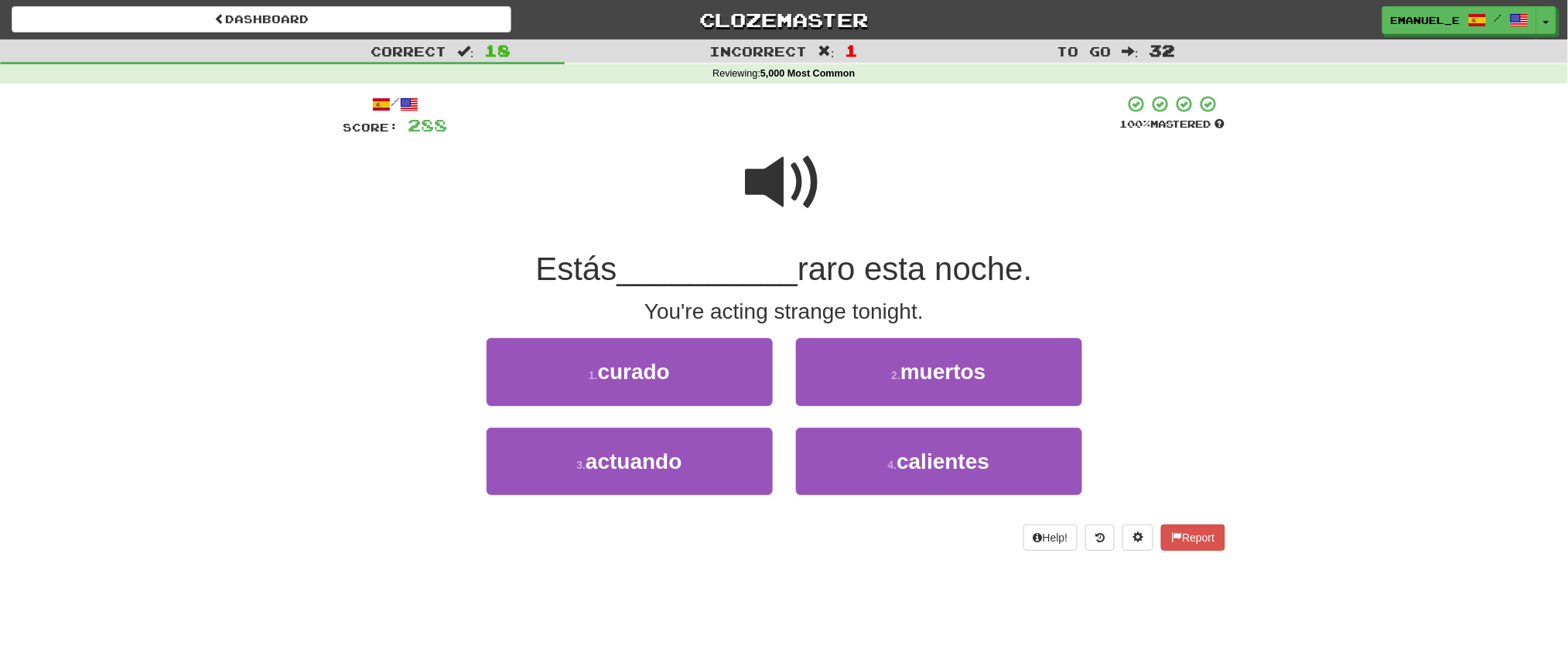
click at [793, 189] on span at bounding box center [784, 183] width 77 height 77
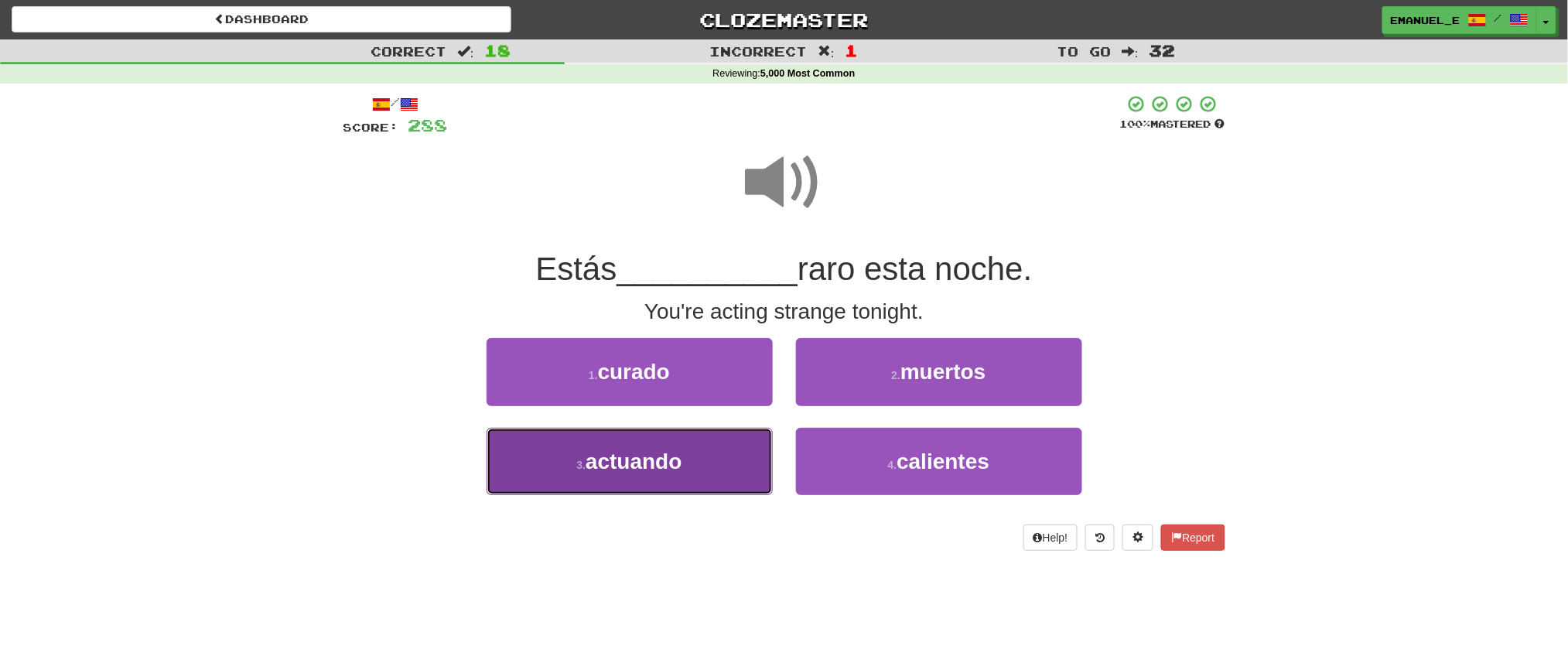
click at [714, 439] on button "3 . actuando" at bounding box center [629, 461] width 286 height 67
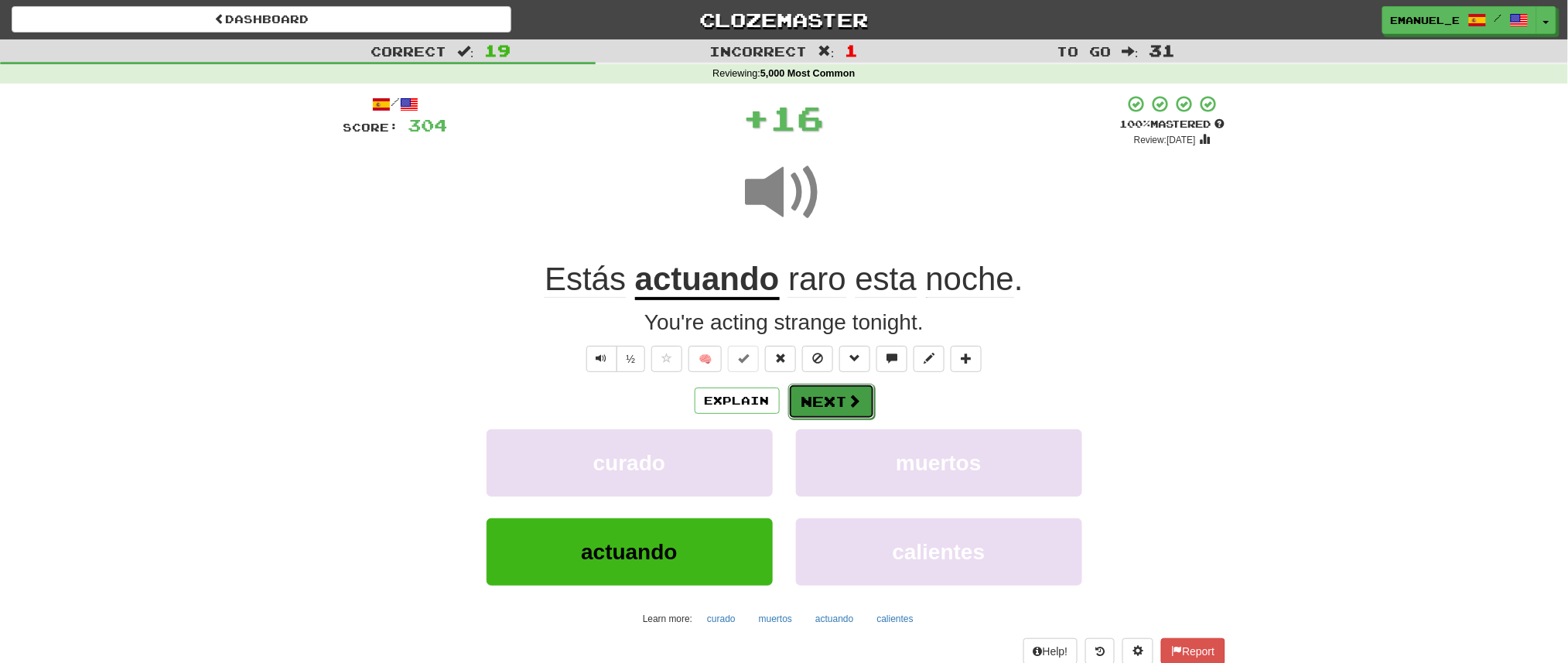
click at [807, 390] on button "Next" at bounding box center [832, 401] width 87 height 35
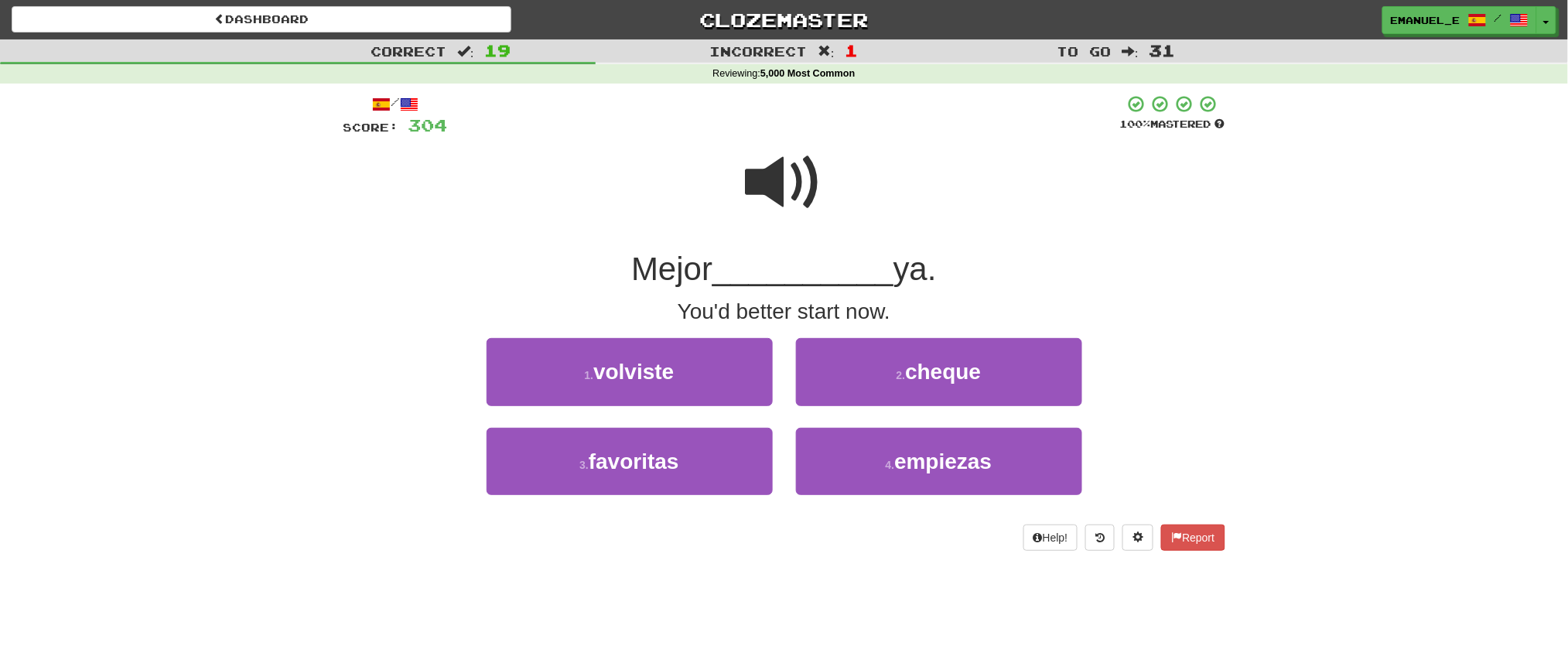
drag, startPoint x: 807, startPoint y: 391, endPoint x: 640, endPoint y: 176, distance: 272.2
click at [640, 176] on div at bounding box center [784, 193] width 882 height 111
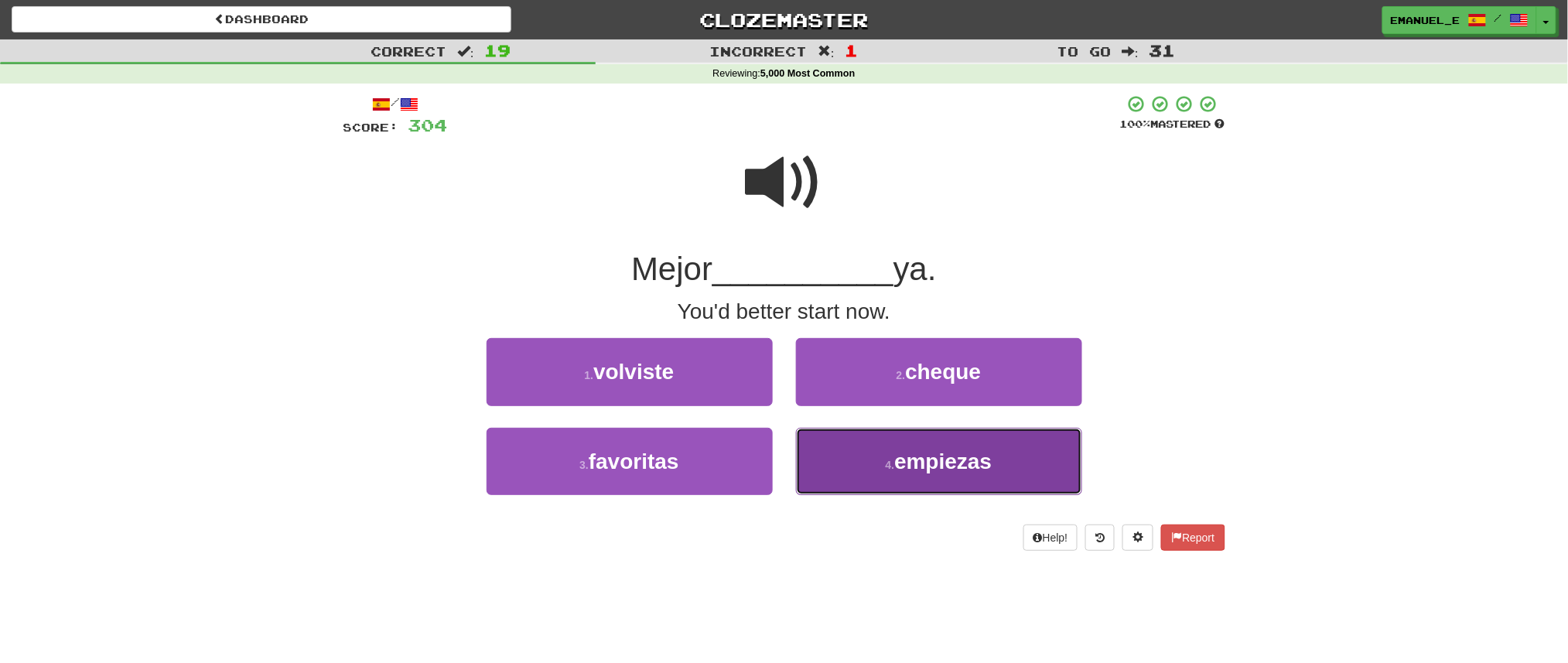
click at [887, 463] on small "4 ." at bounding box center [890, 465] width 9 height 12
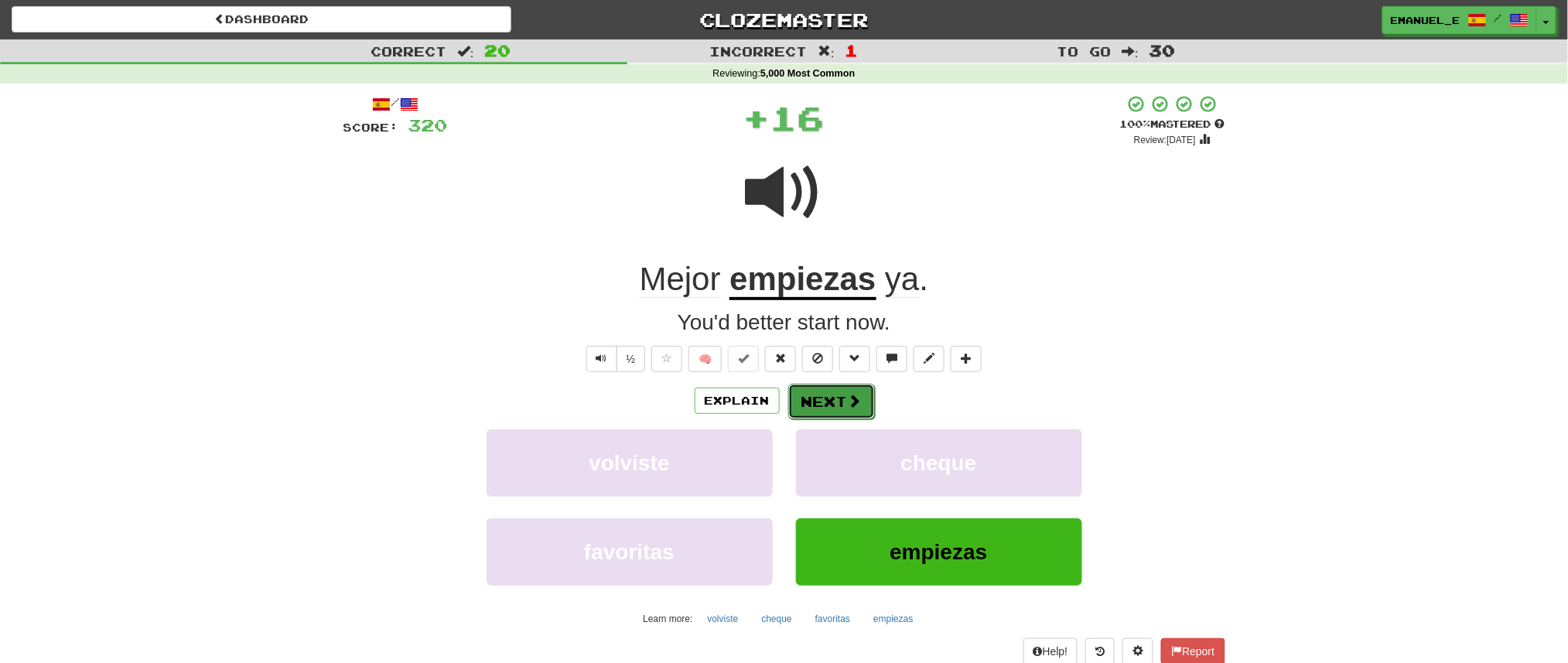
click at [836, 393] on button "Next" at bounding box center [832, 401] width 87 height 35
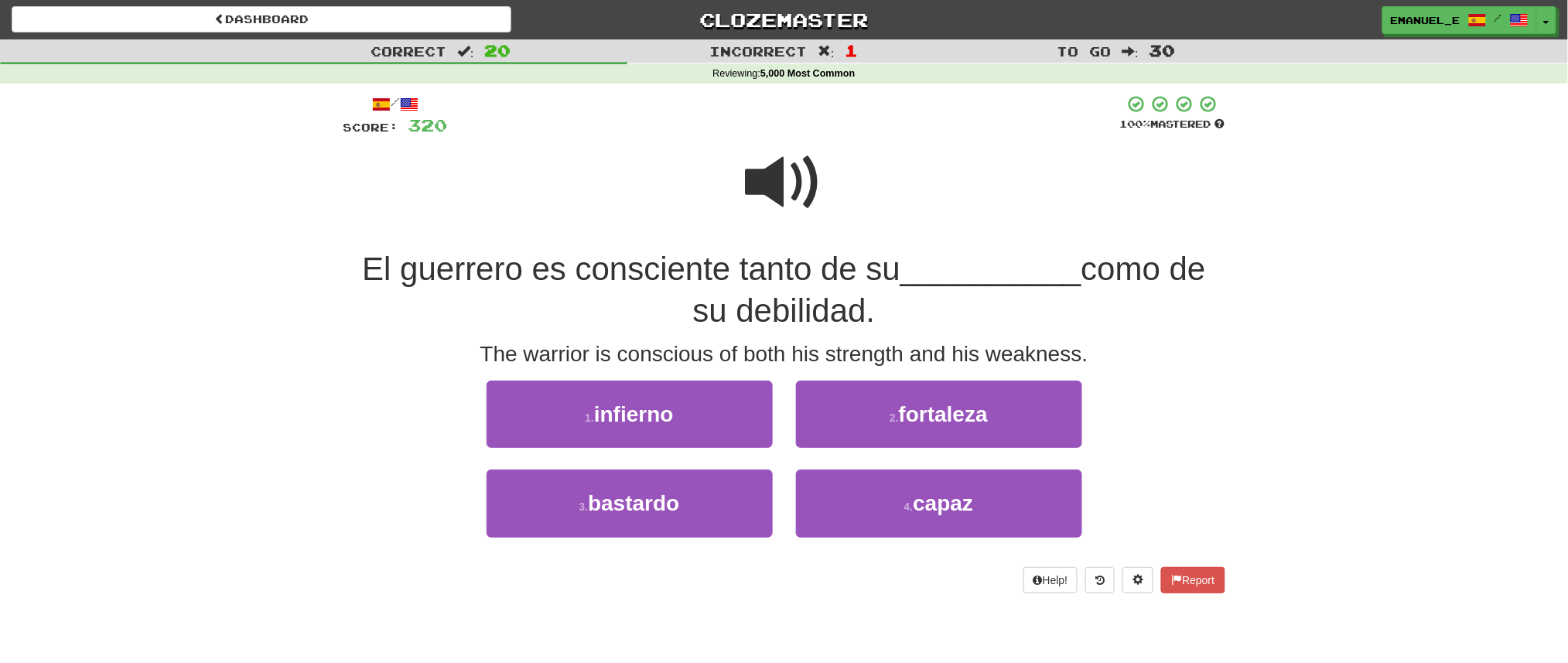
click at [766, 187] on span at bounding box center [784, 183] width 77 height 77
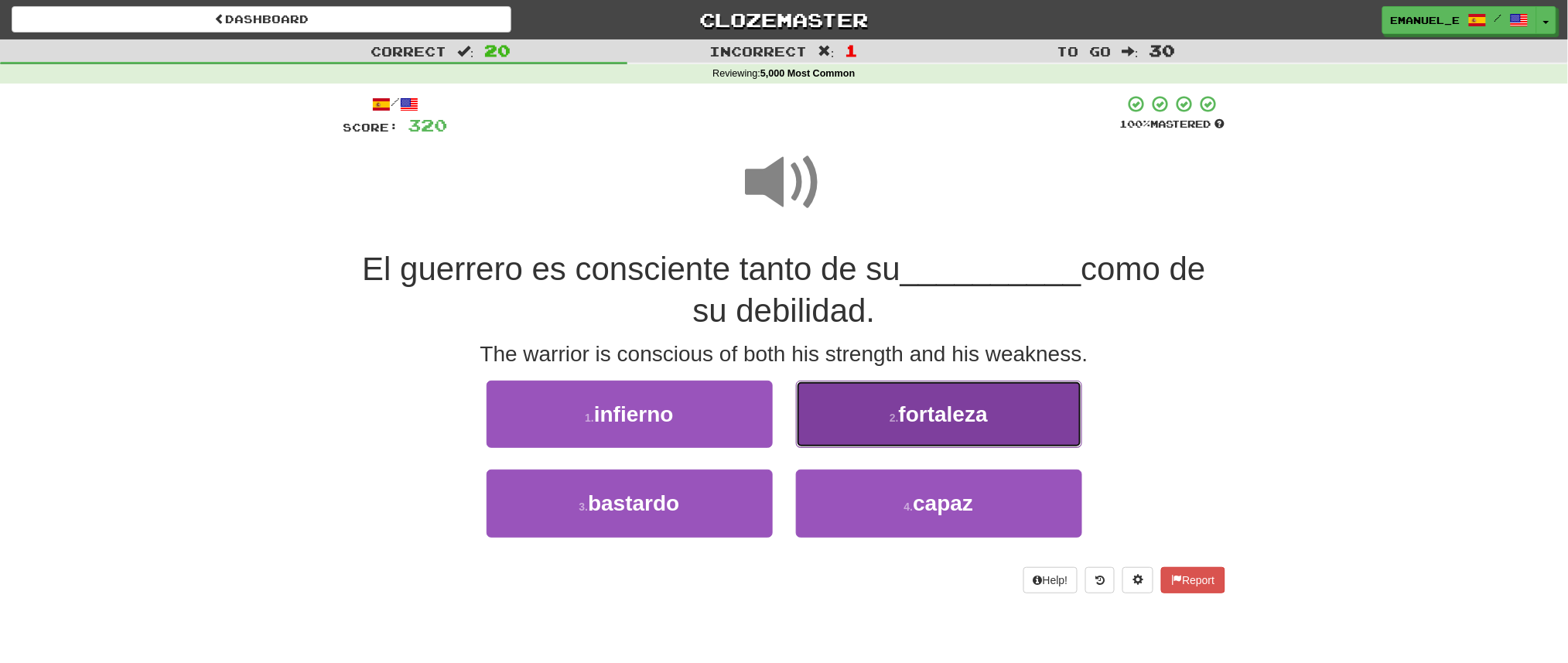
click at [902, 425] on span "fortaleza" at bounding box center [943, 414] width 89 height 24
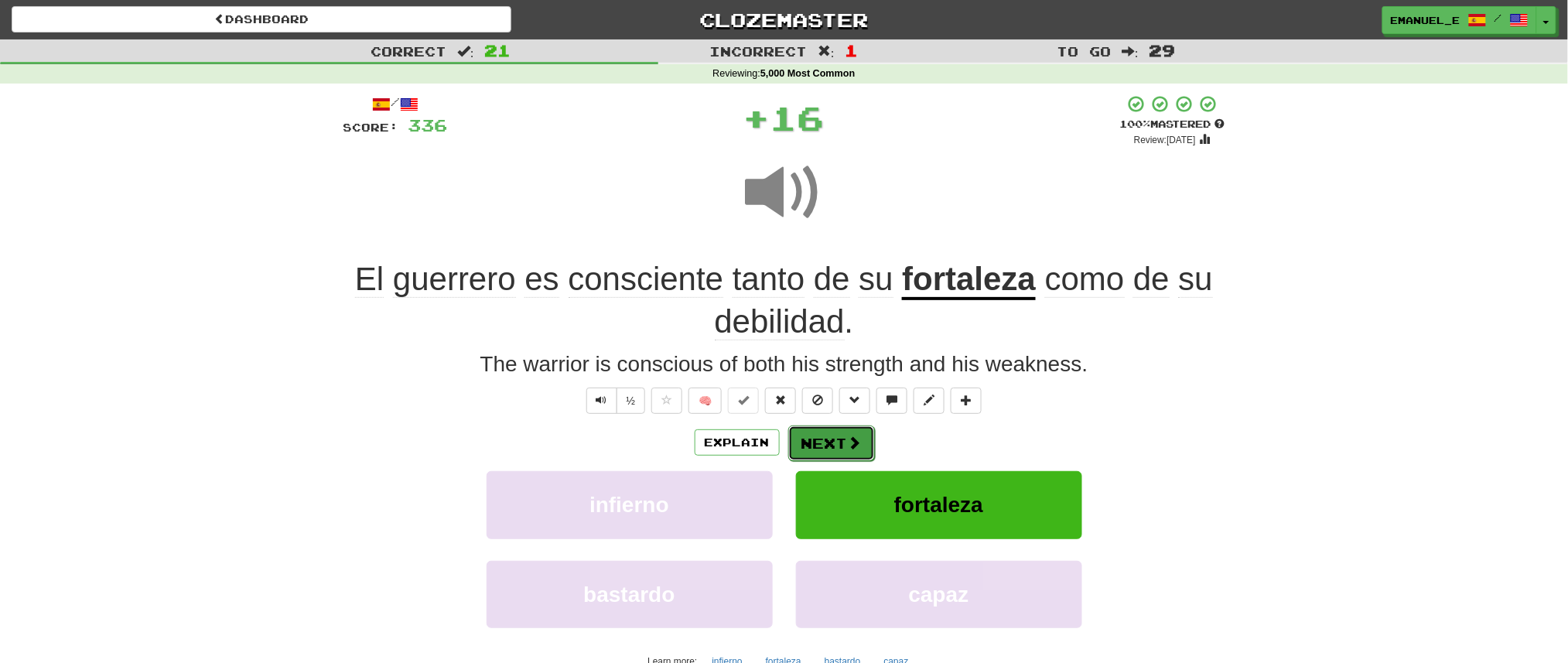
click at [871, 434] on button "Next" at bounding box center [832, 443] width 87 height 35
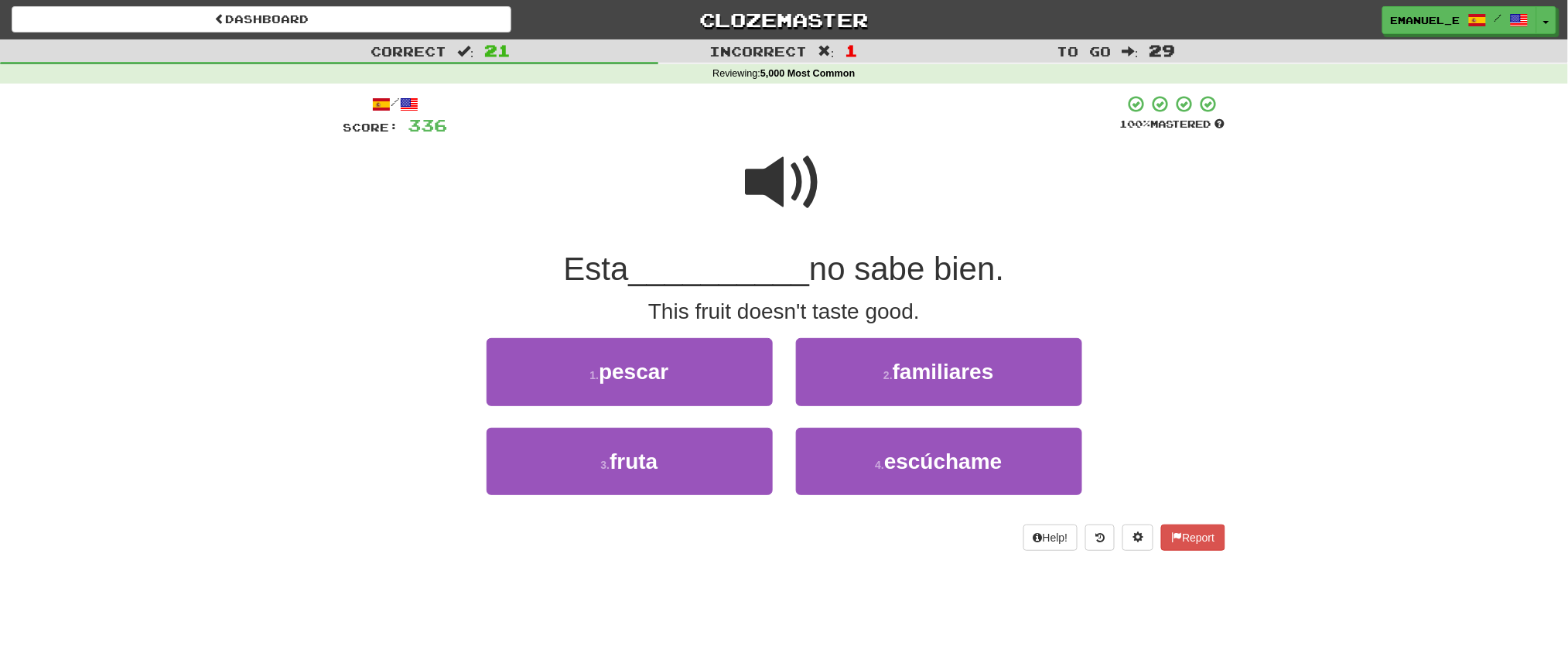
click at [763, 160] on span at bounding box center [784, 183] width 77 height 77
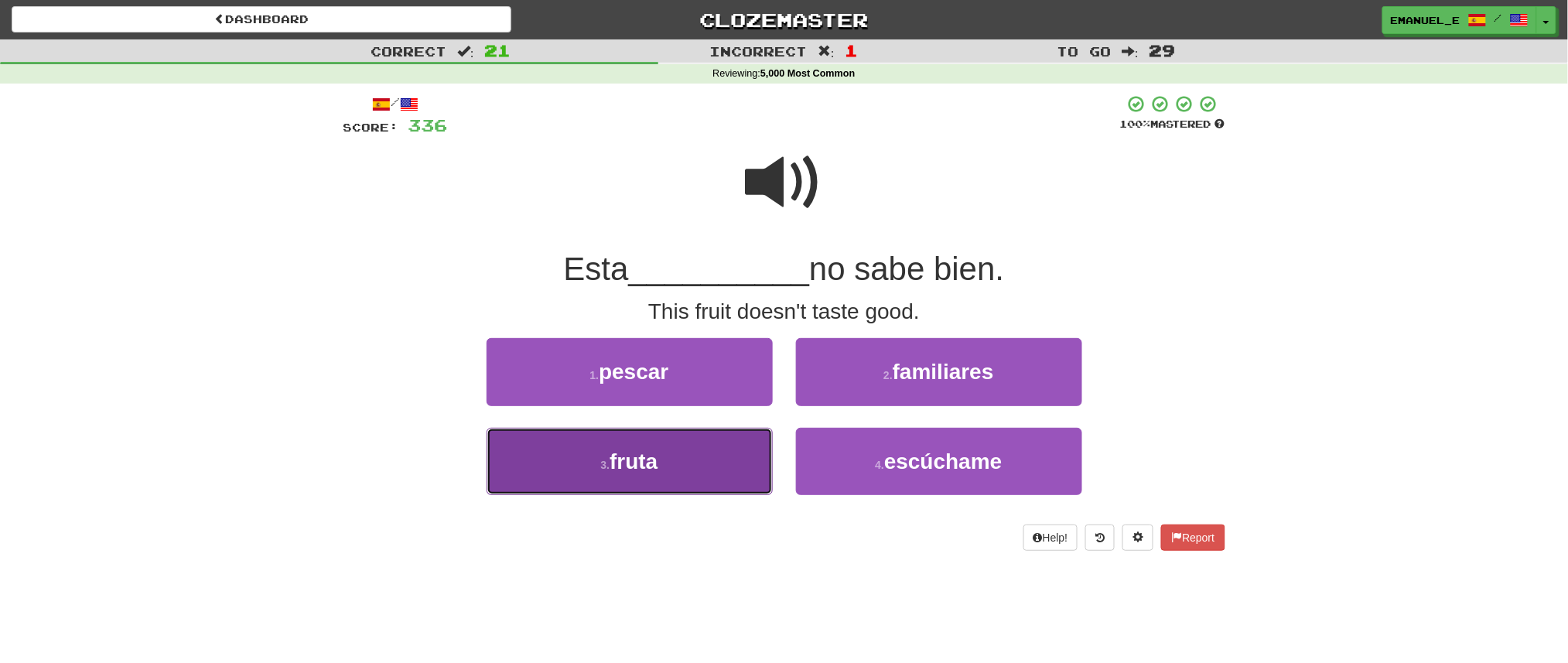
click at [700, 454] on button "3 . fruta" at bounding box center [629, 461] width 286 height 67
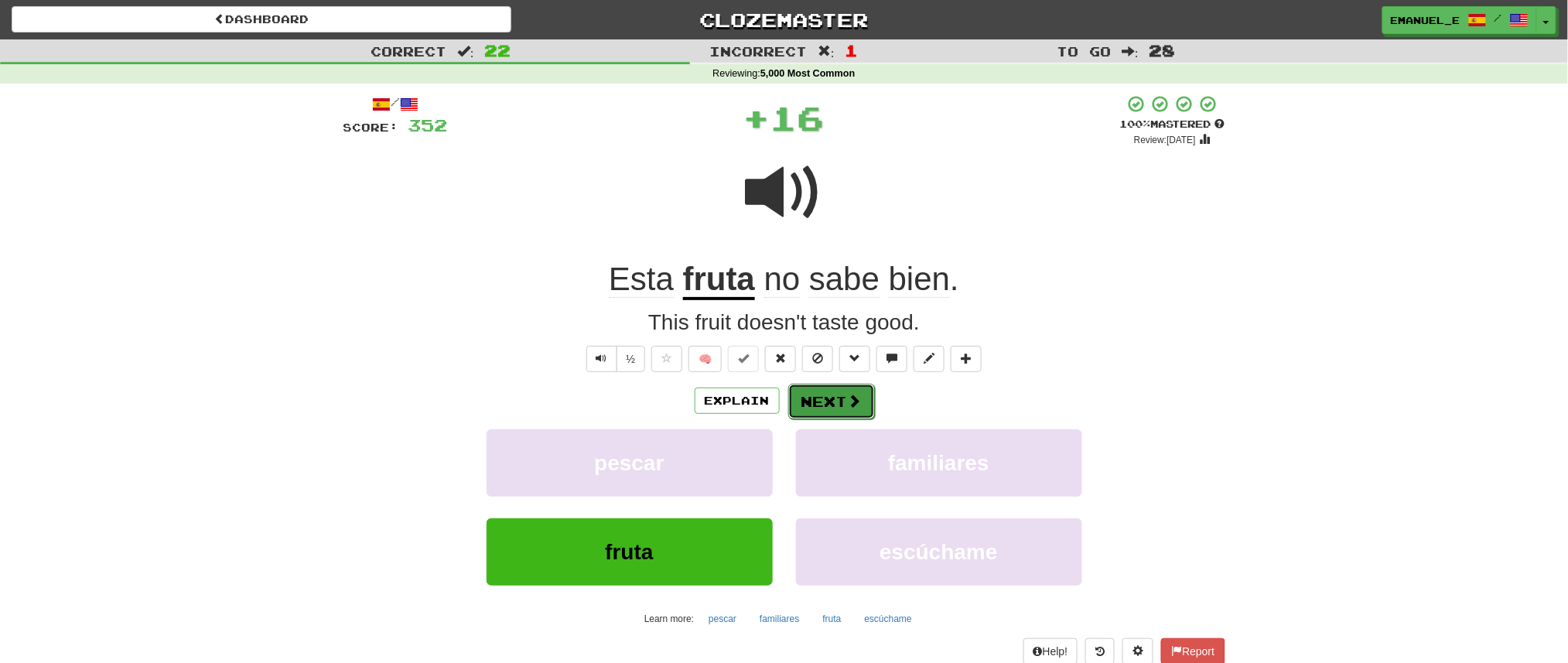
click at [832, 411] on button "Next" at bounding box center [832, 401] width 87 height 35
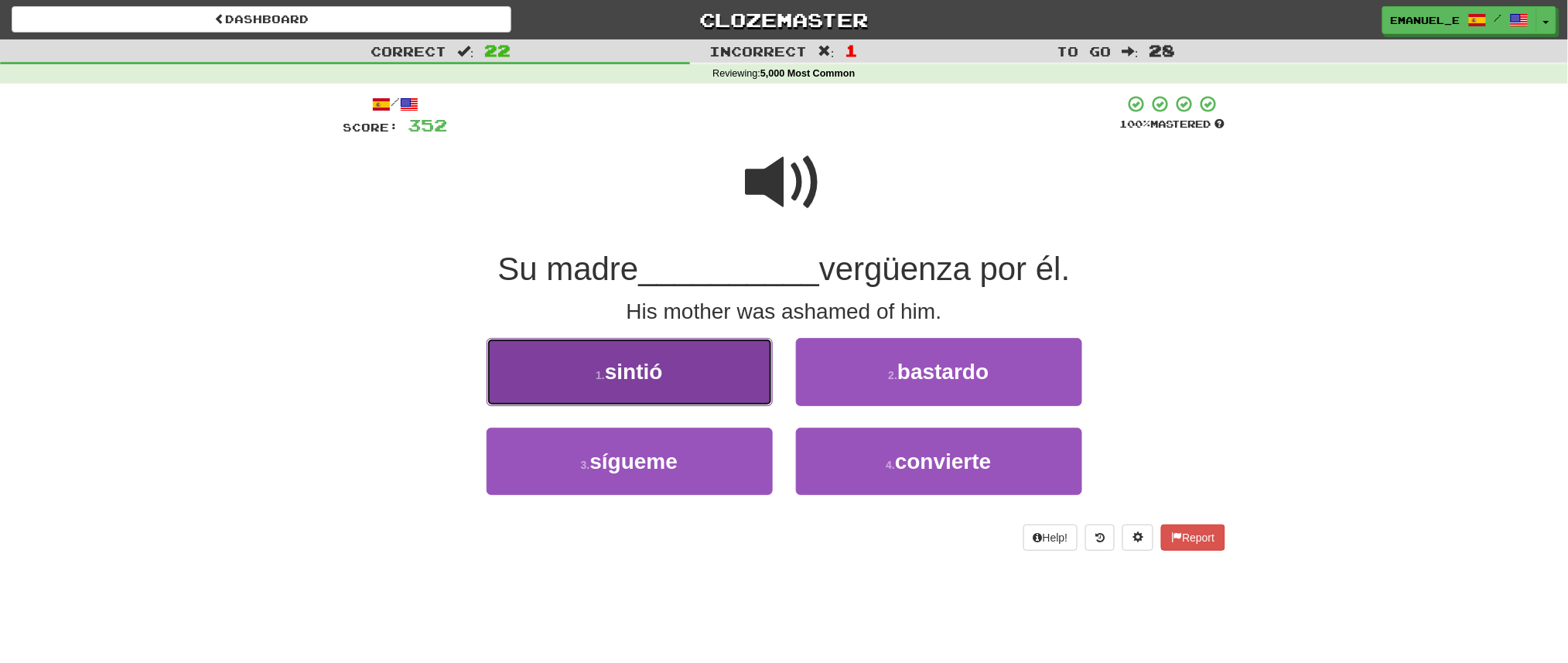
click at [744, 379] on button "1 . sintió" at bounding box center [629, 372] width 286 height 67
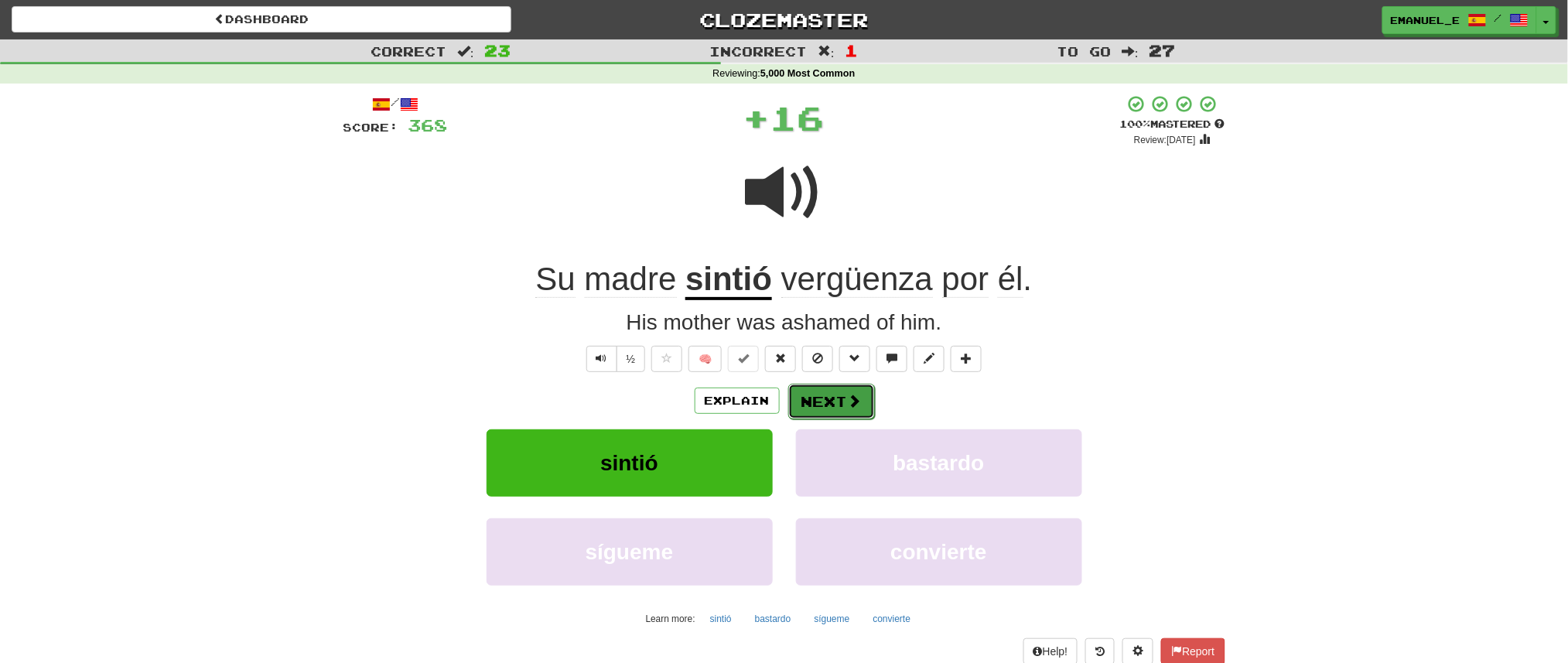
click at [823, 388] on button "Next" at bounding box center [832, 401] width 87 height 35
click at [823, 388] on div "Dashboard Clozemaster emanuel_e / Toggle Dropdown Dashboard Leaderboard Activit…" at bounding box center [784, 356] width 1568 height 712
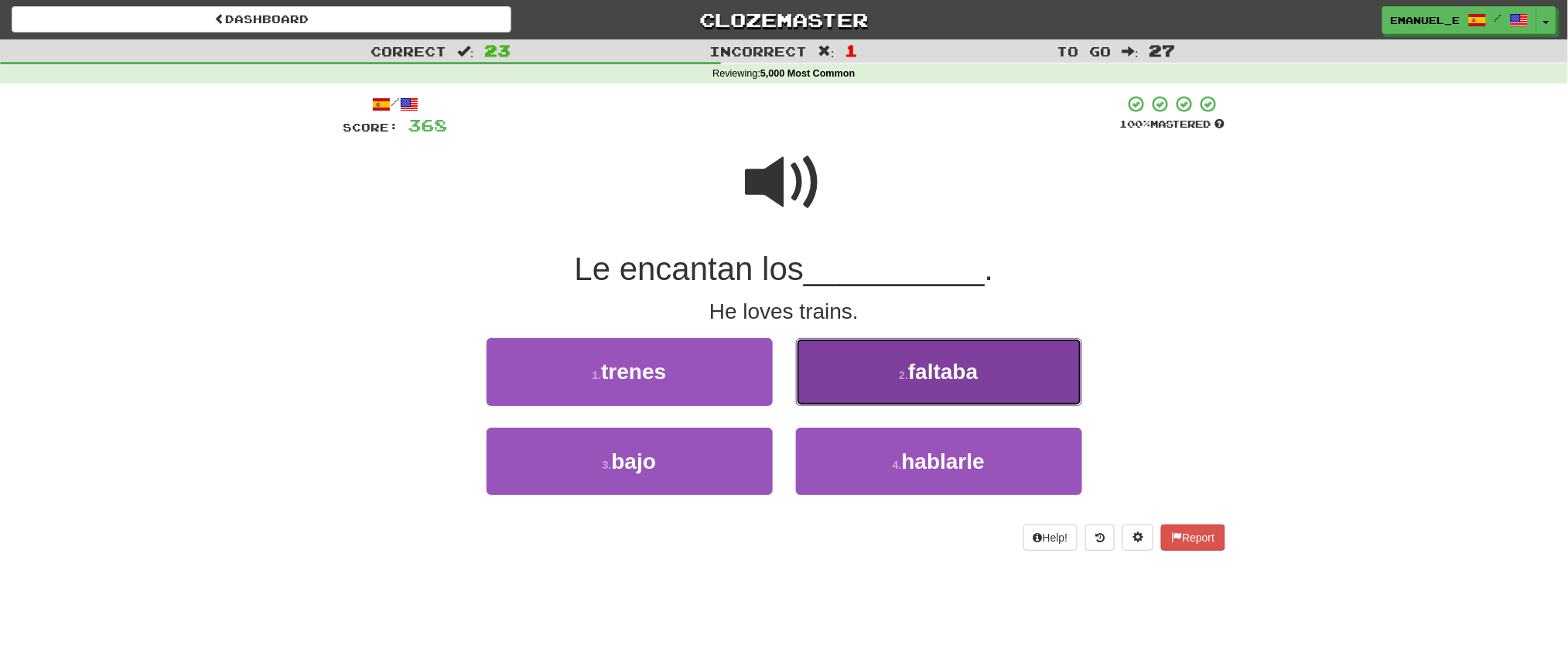
click at [823, 389] on button "2 . faltaba" at bounding box center [939, 372] width 286 height 67
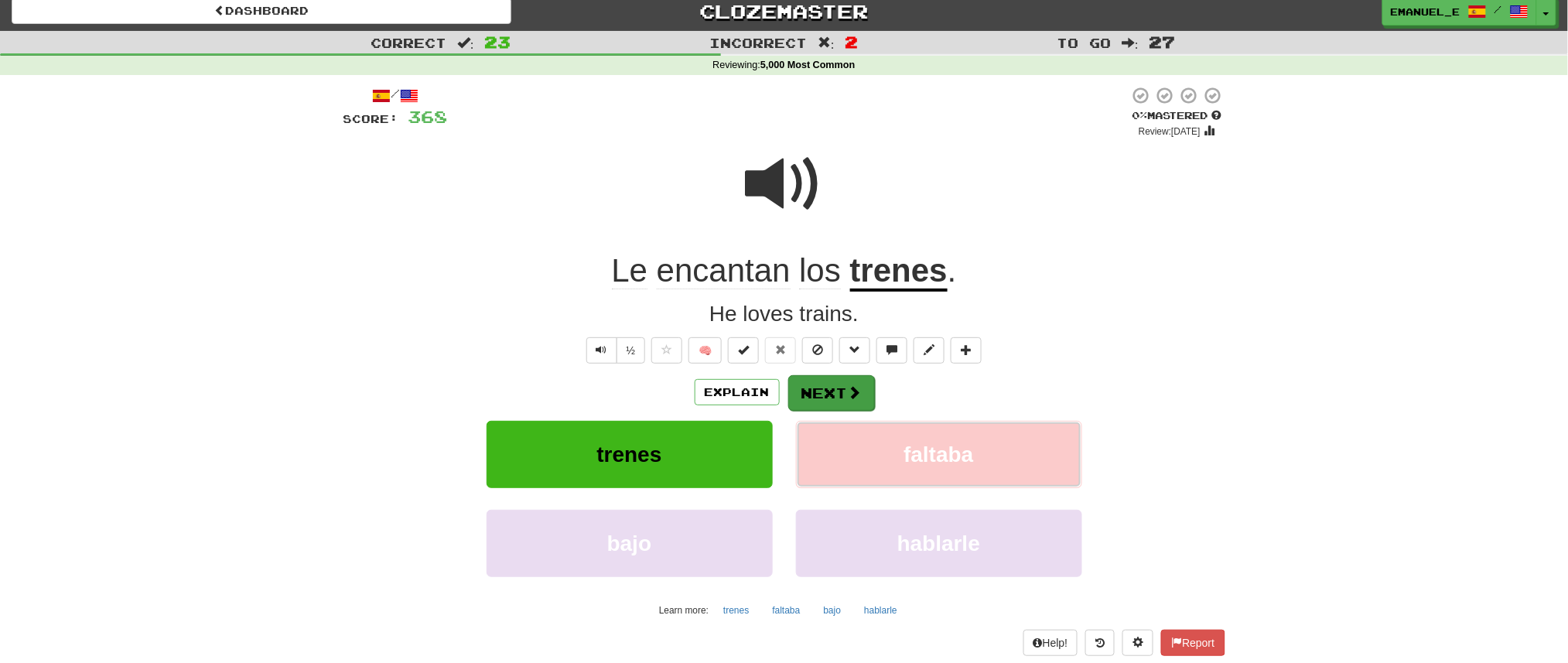
scroll to position [7, 0]
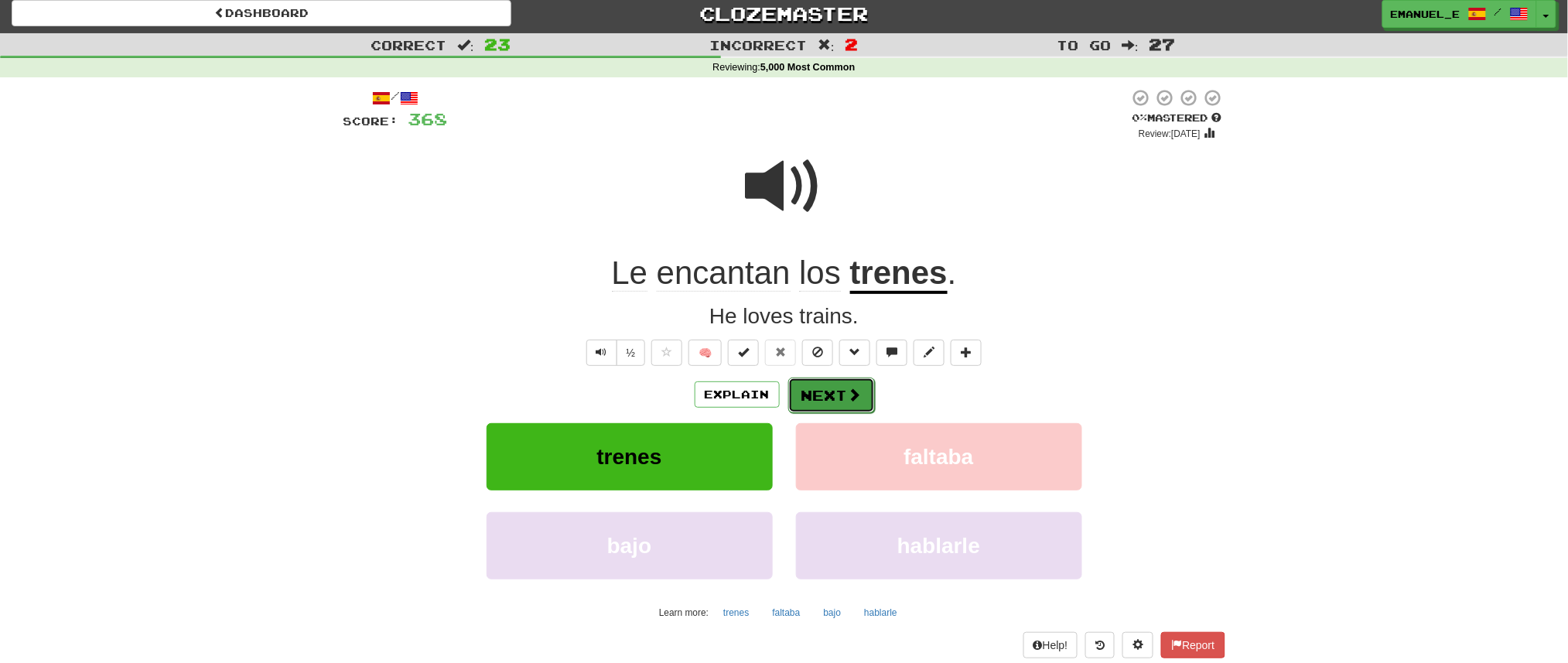
click at [831, 381] on button "Next" at bounding box center [832, 395] width 87 height 35
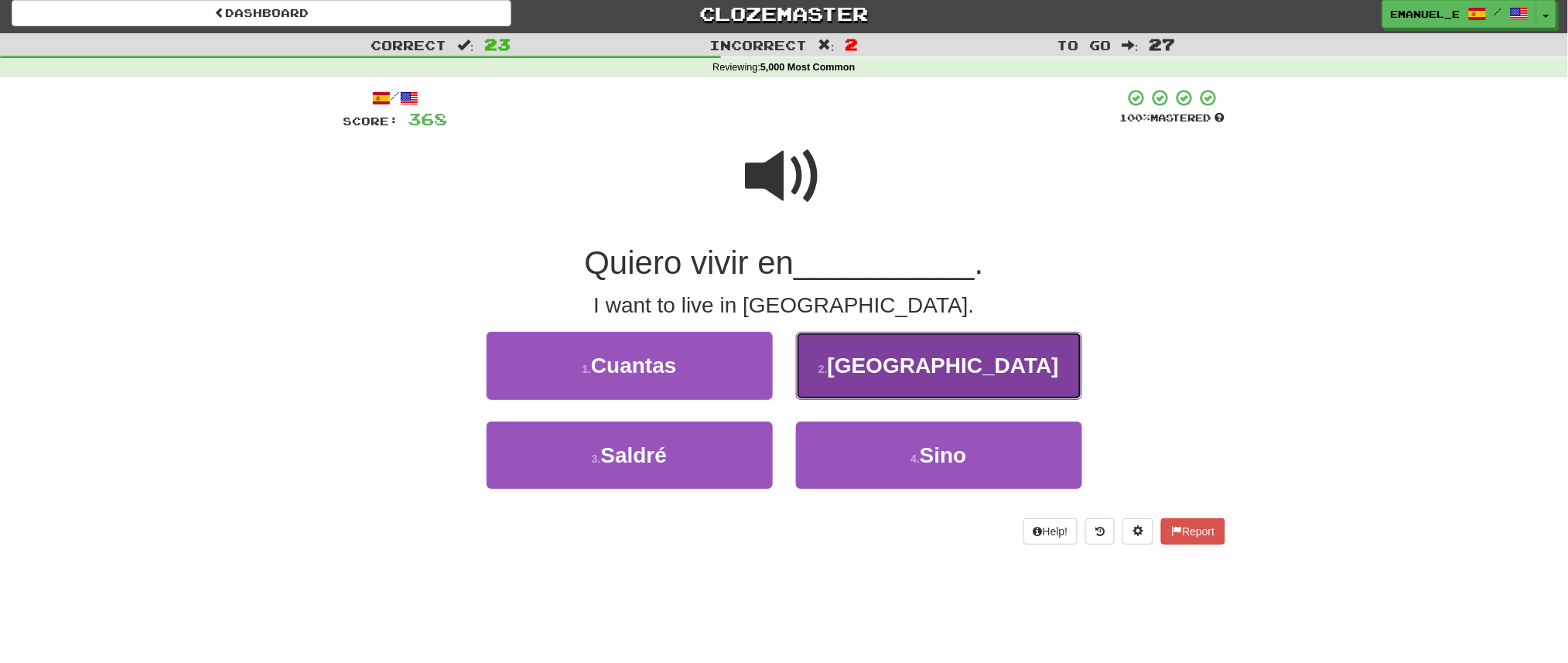
click at [832, 389] on button "2 . Brasil" at bounding box center [939, 366] width 286 height 67
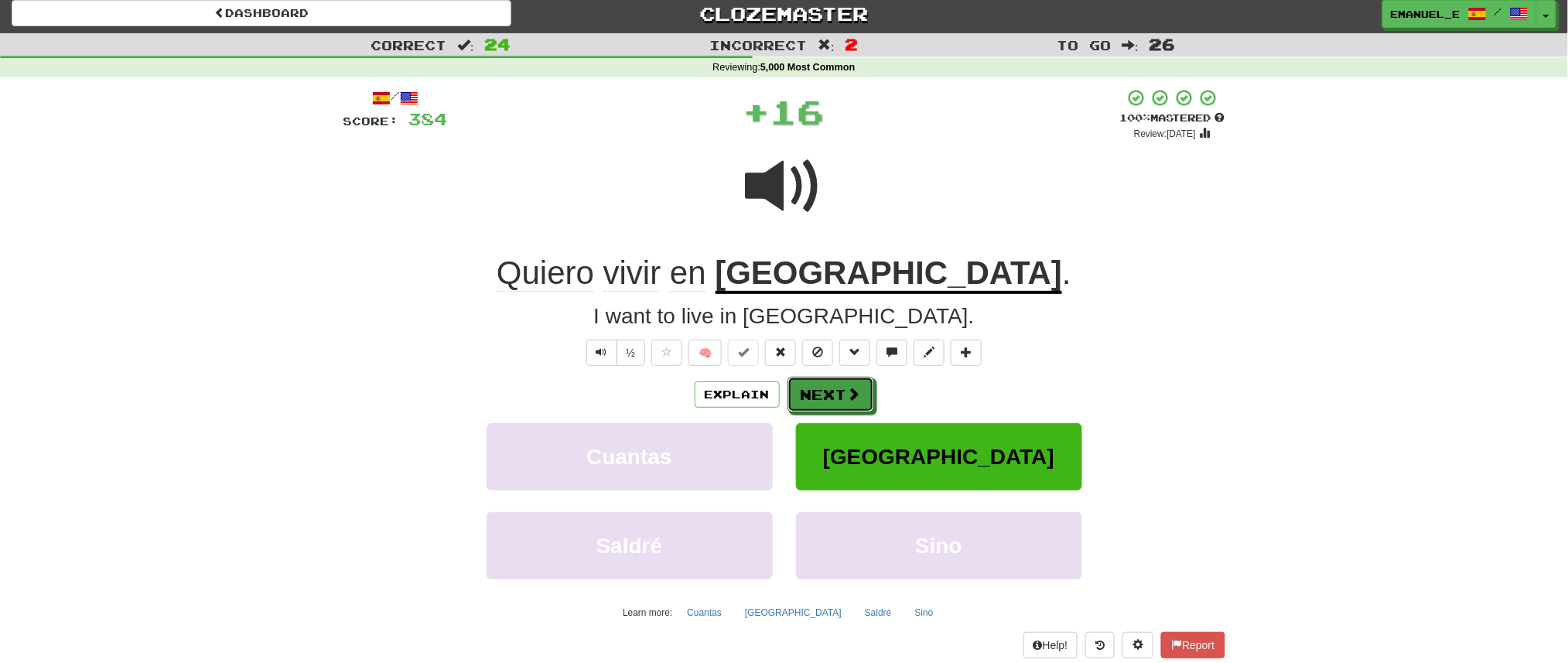
click at [832, 389] on button "Next" at bounding box center [831, 394] width 87 height 35
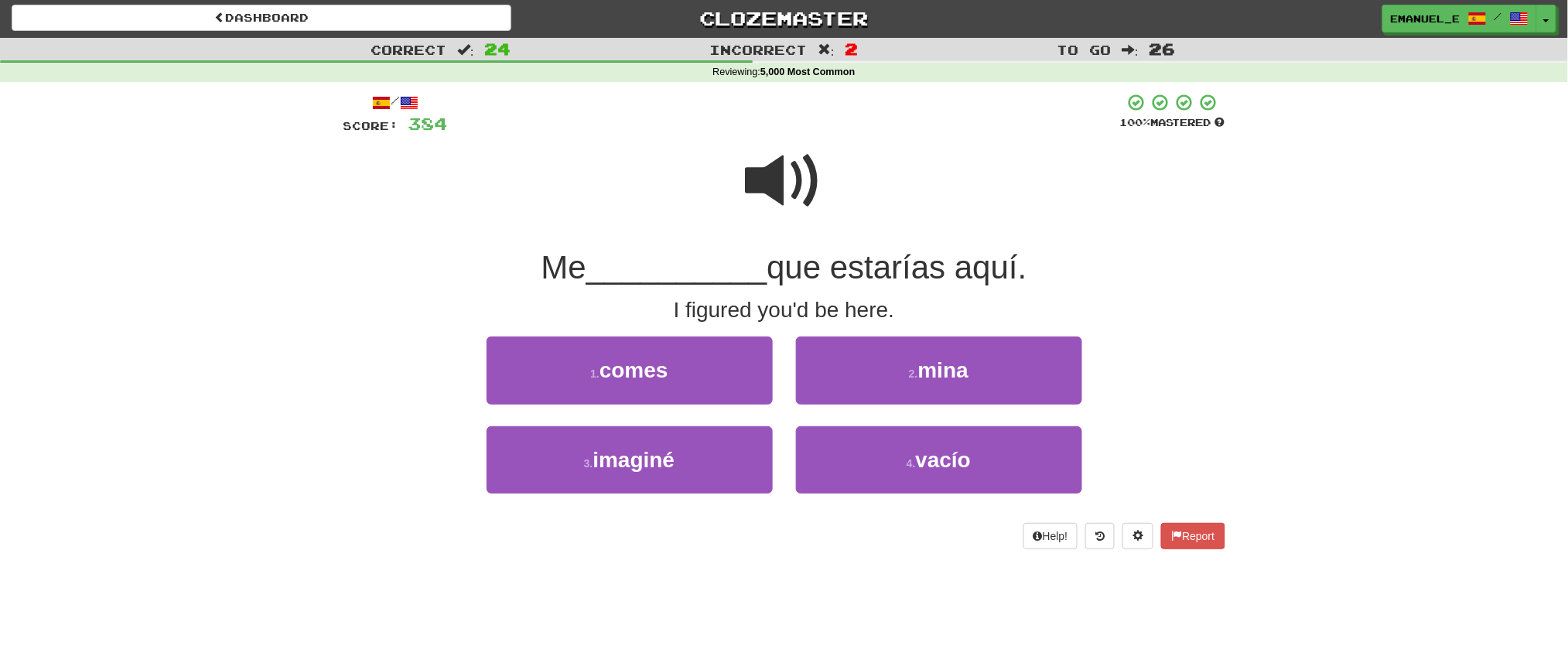
scroll to position [0, 0]
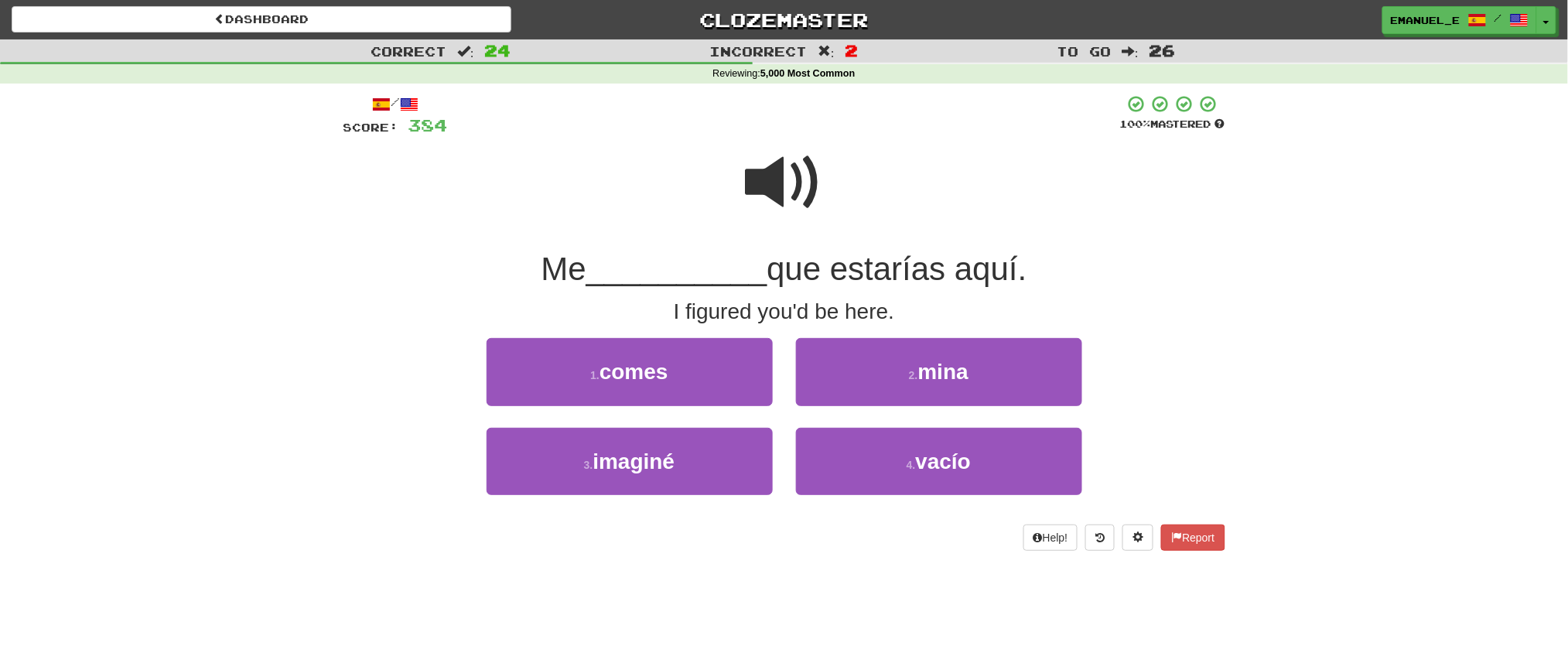
click at [806, 168] on span at bounding box center [784, 183] width 77 height 77
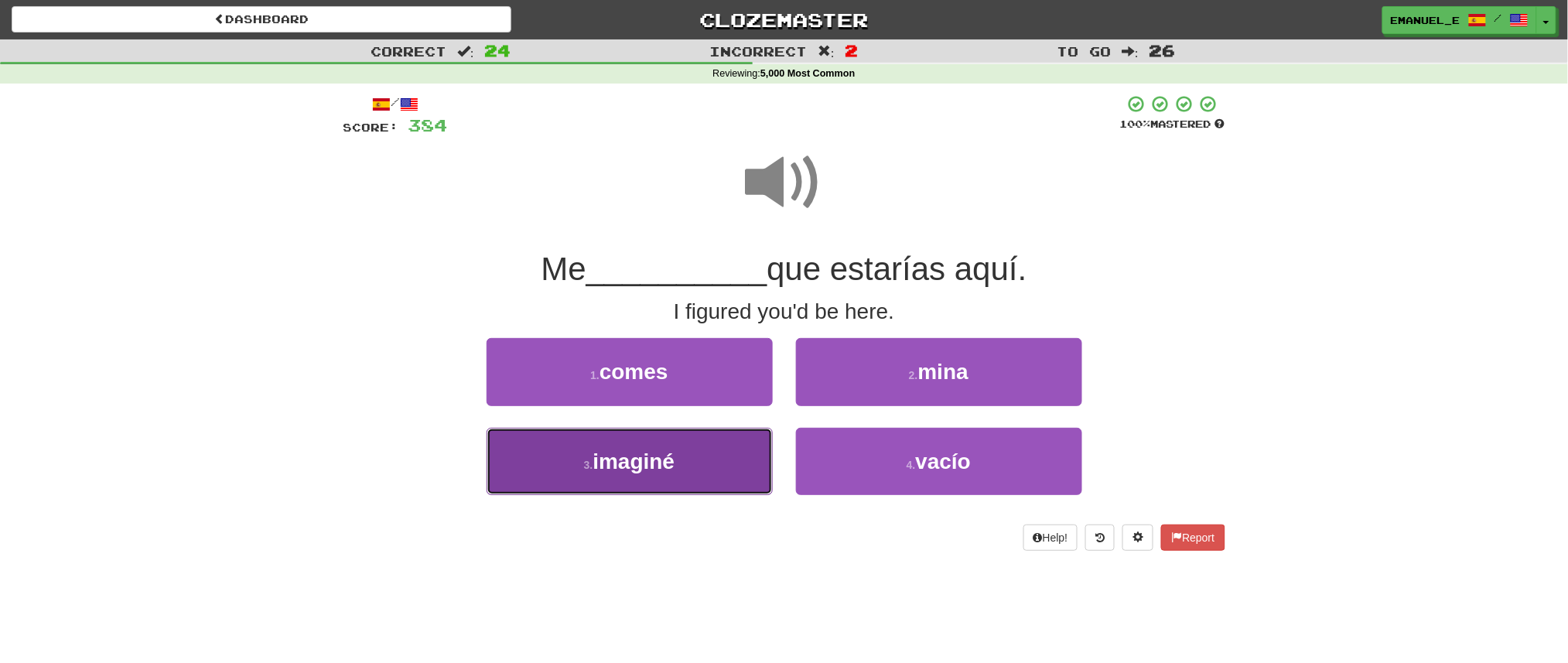
click at [690, 452] on button "3 . imaginé" at bounding box center [629, 461] width 286 height 67
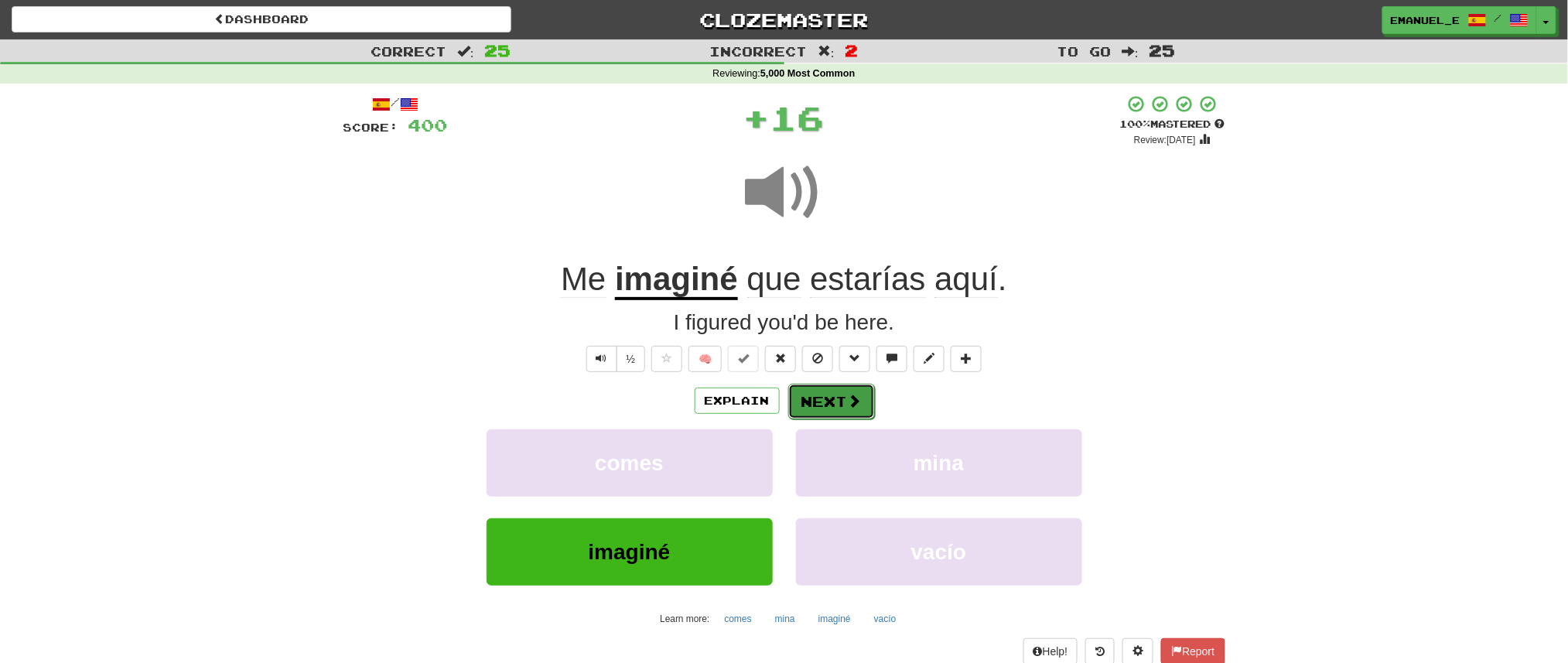
click at [813, 401] on button "Next" at bounding box center [832, 401] width 87 height 35
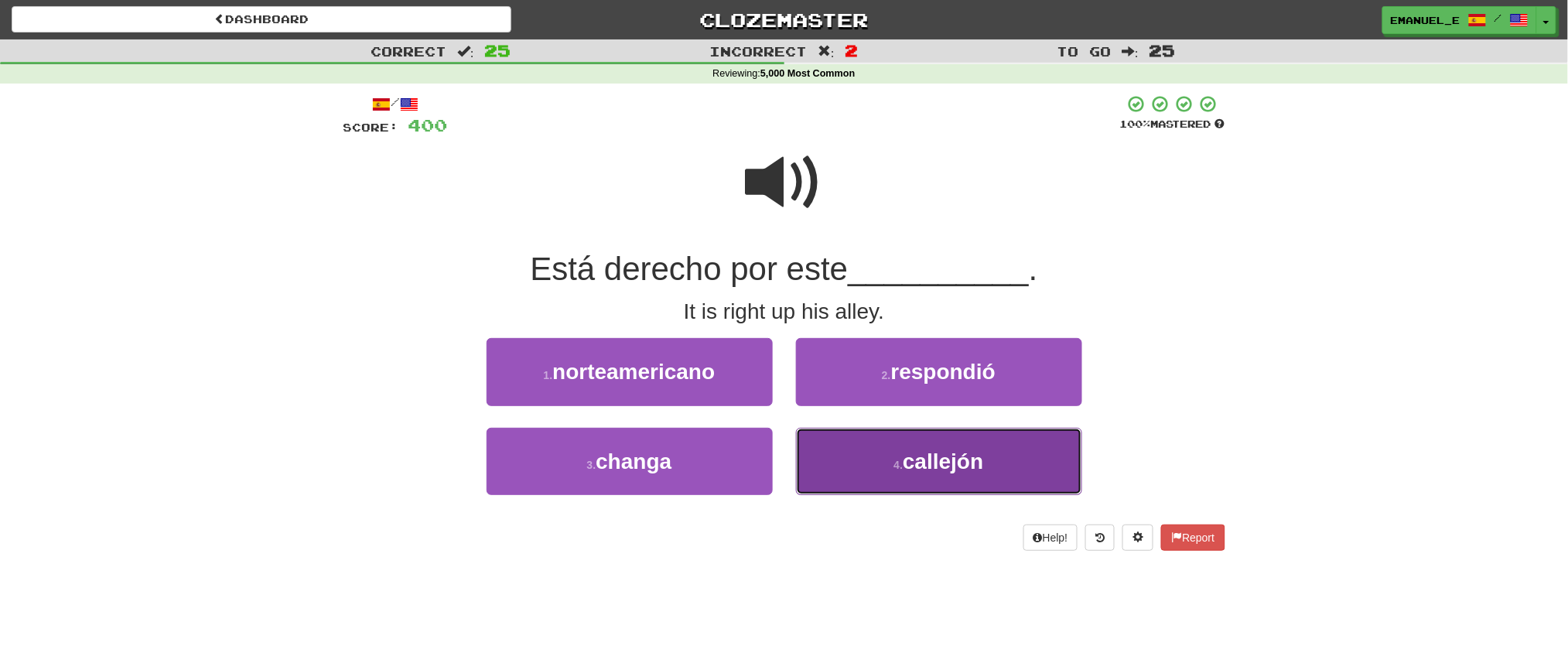
click at [835, 446] on button "4 . callejón" at bounding box center [939, 461] width 286 height 67
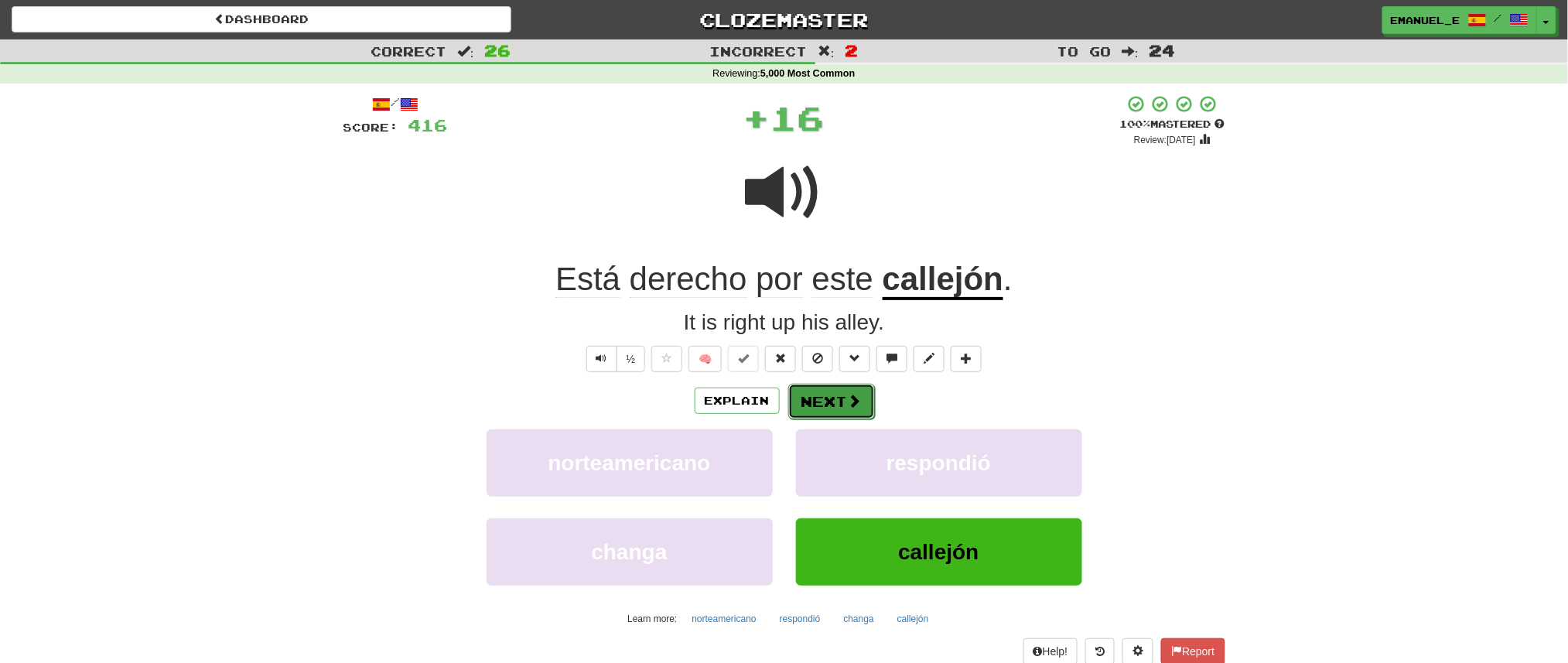
click at [849, 394] on span at bounding box center [854, 401] width 14 height 14
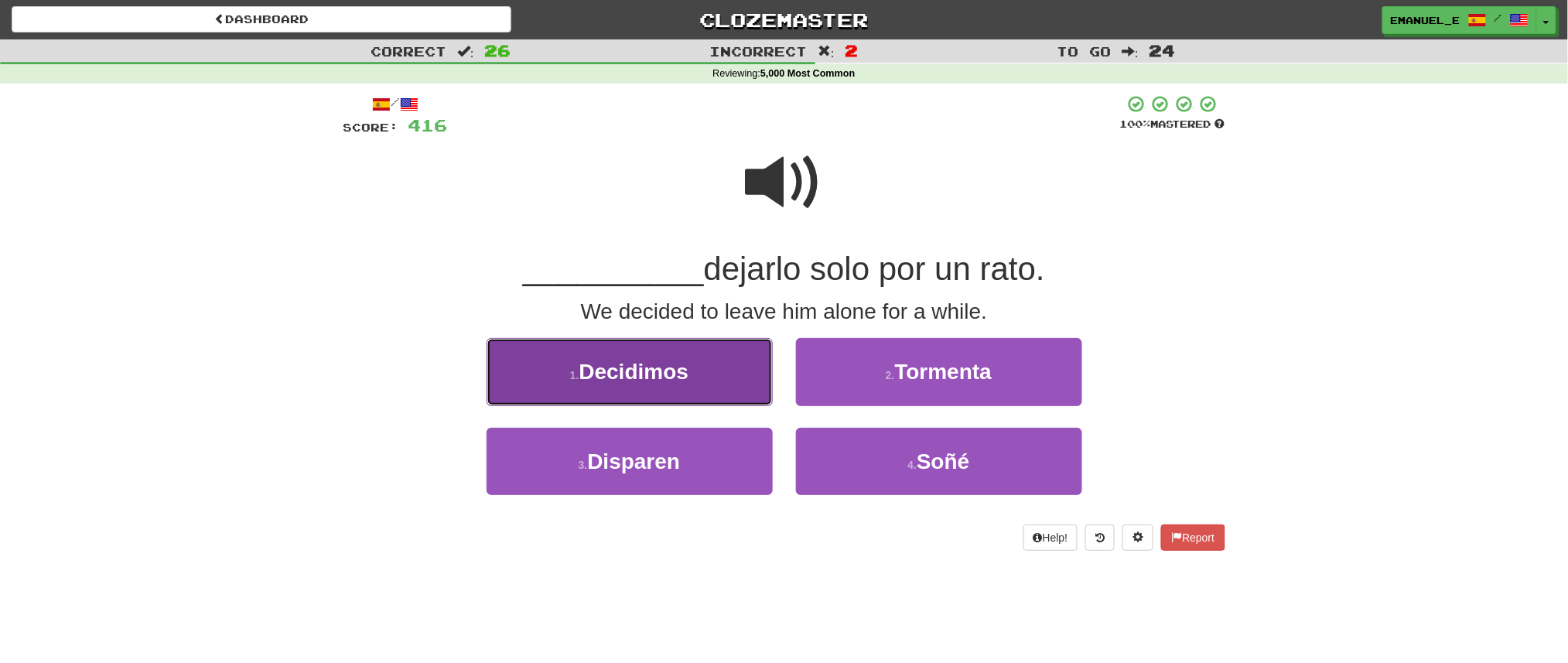
click at [744, 377] on button "1 . Decidimos" at bounding box center [629, 372] width 286 height 67
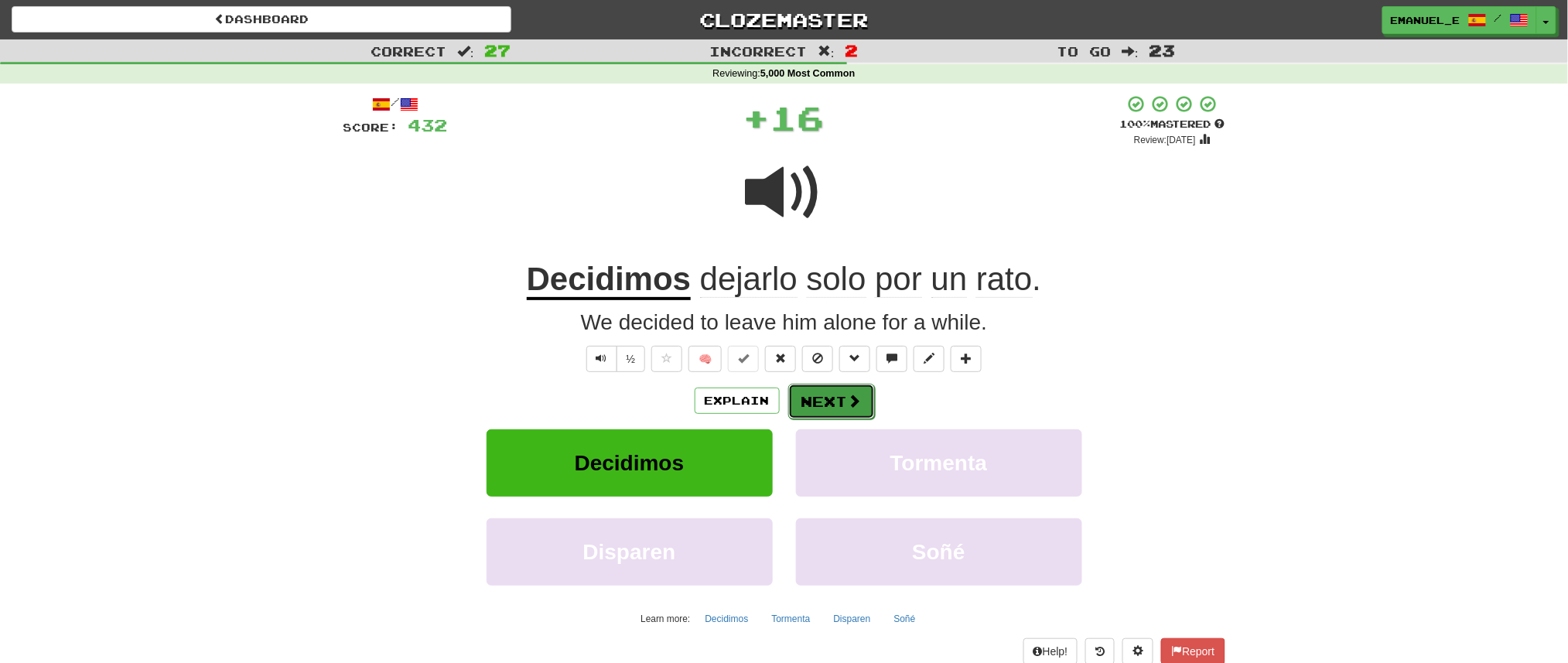
click at [853, 385] on button "Next" at bounding box center [832, 401] width 87 height 35
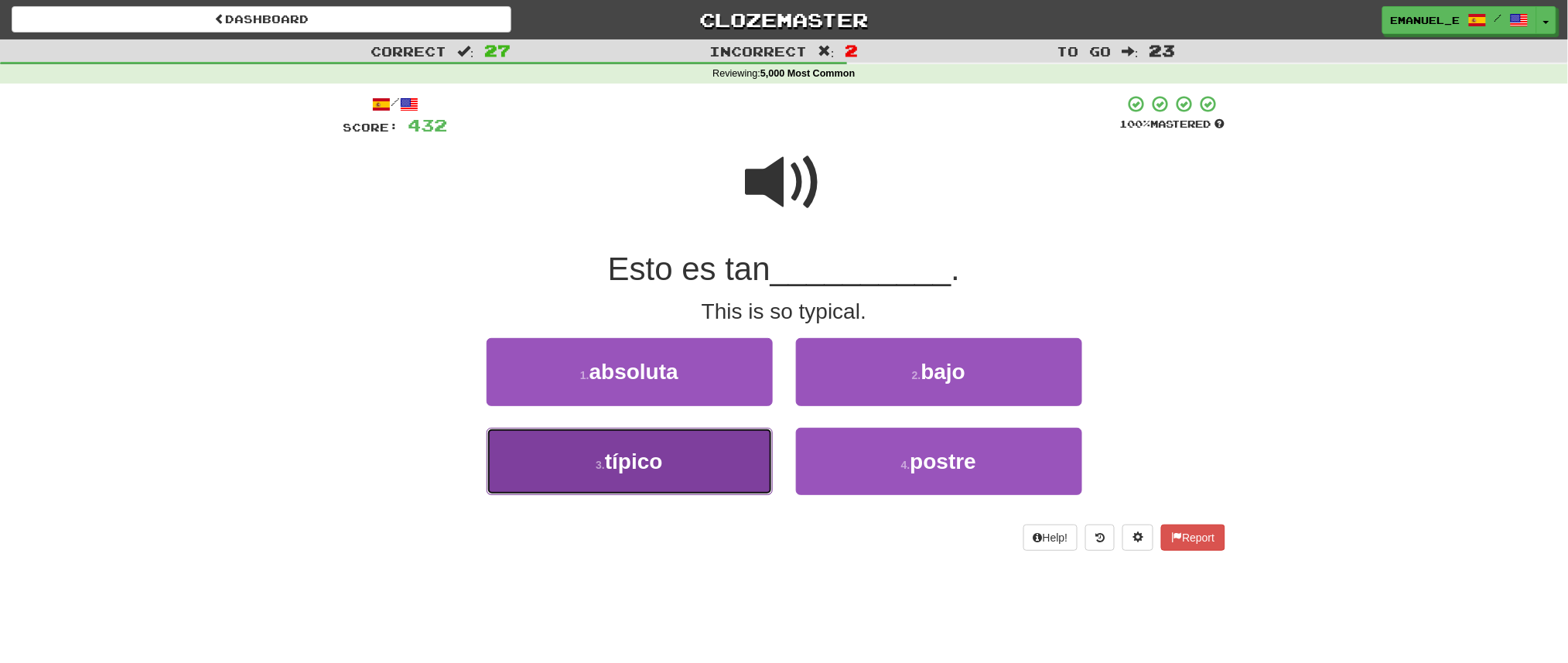
click at [748, 464] on button "3 . típico" at bounding box center [629, 461] width 286 height 67
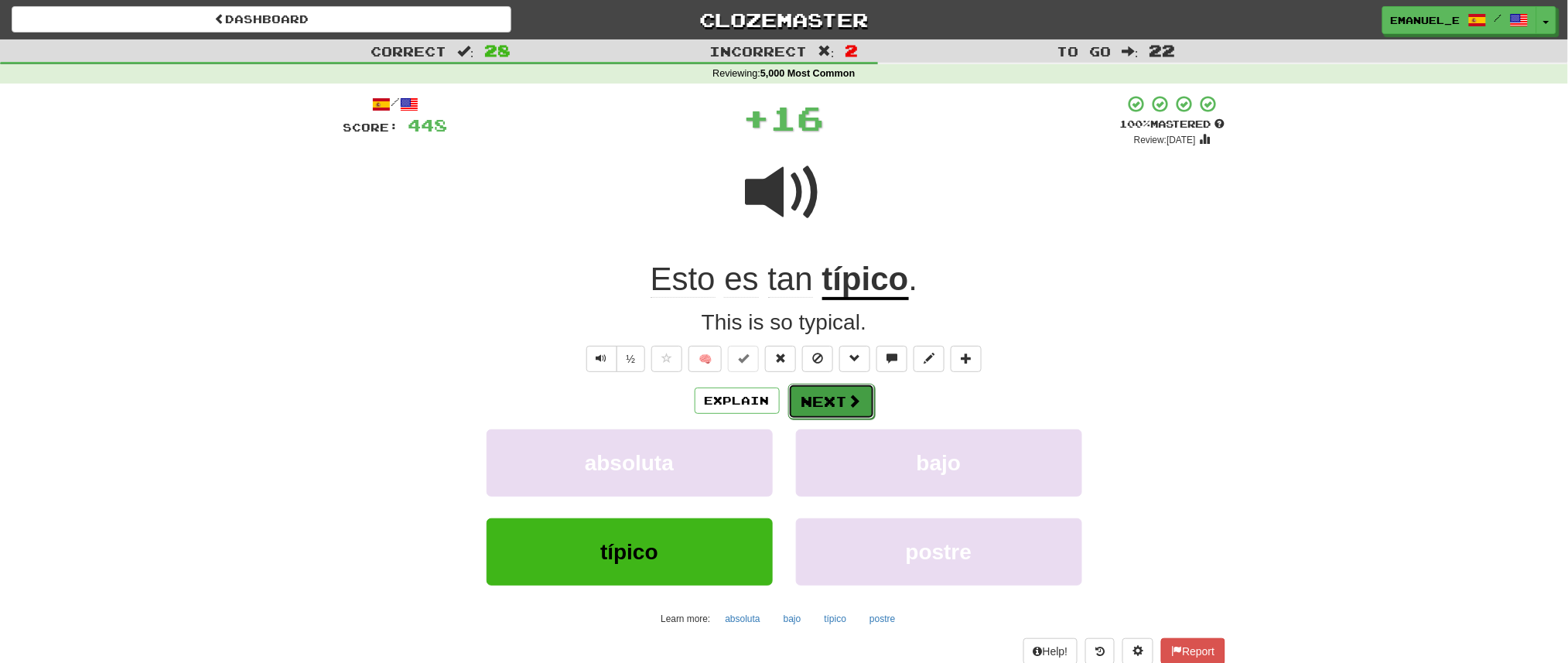
click at [848, 402] on span at bounding box center [854, 401] width 14 height 14
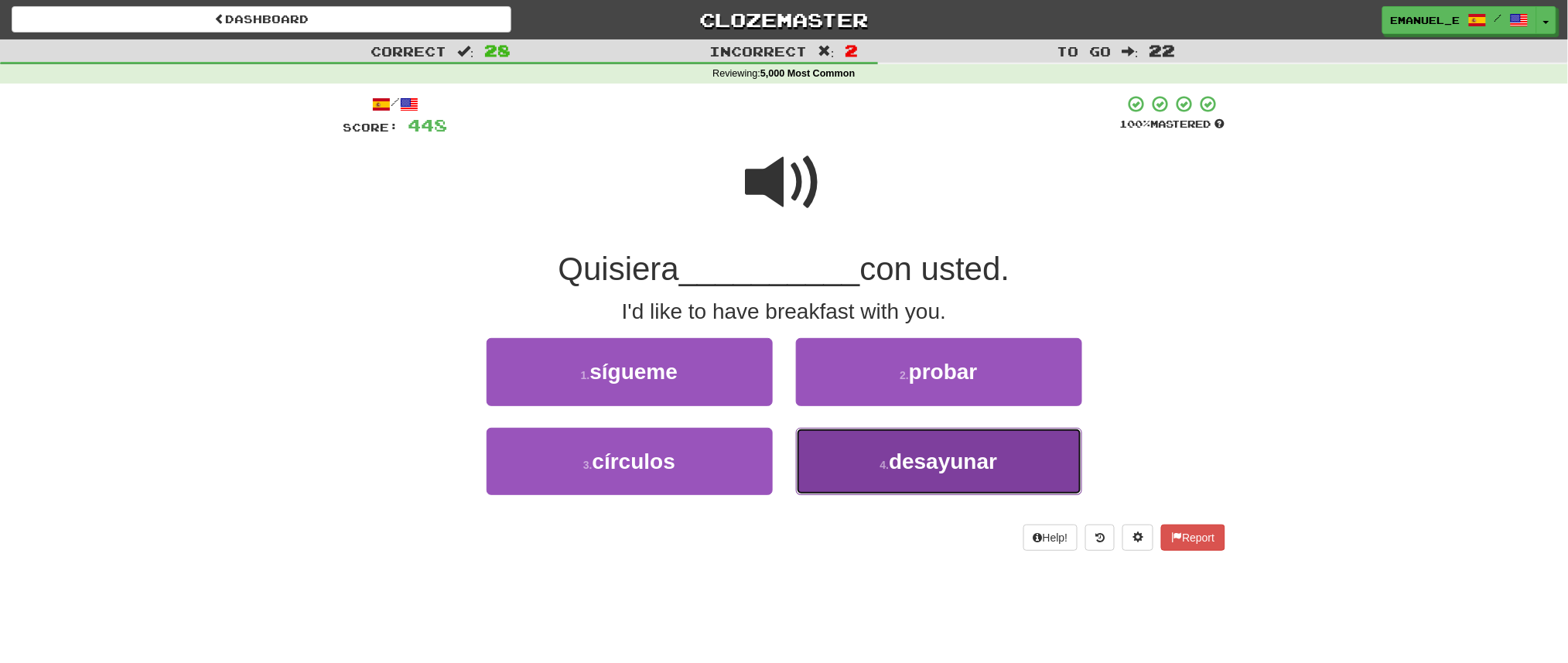
click at [846, 463] on button "4 . desayunar" at bounding box center [939, 461] width 286 height 67
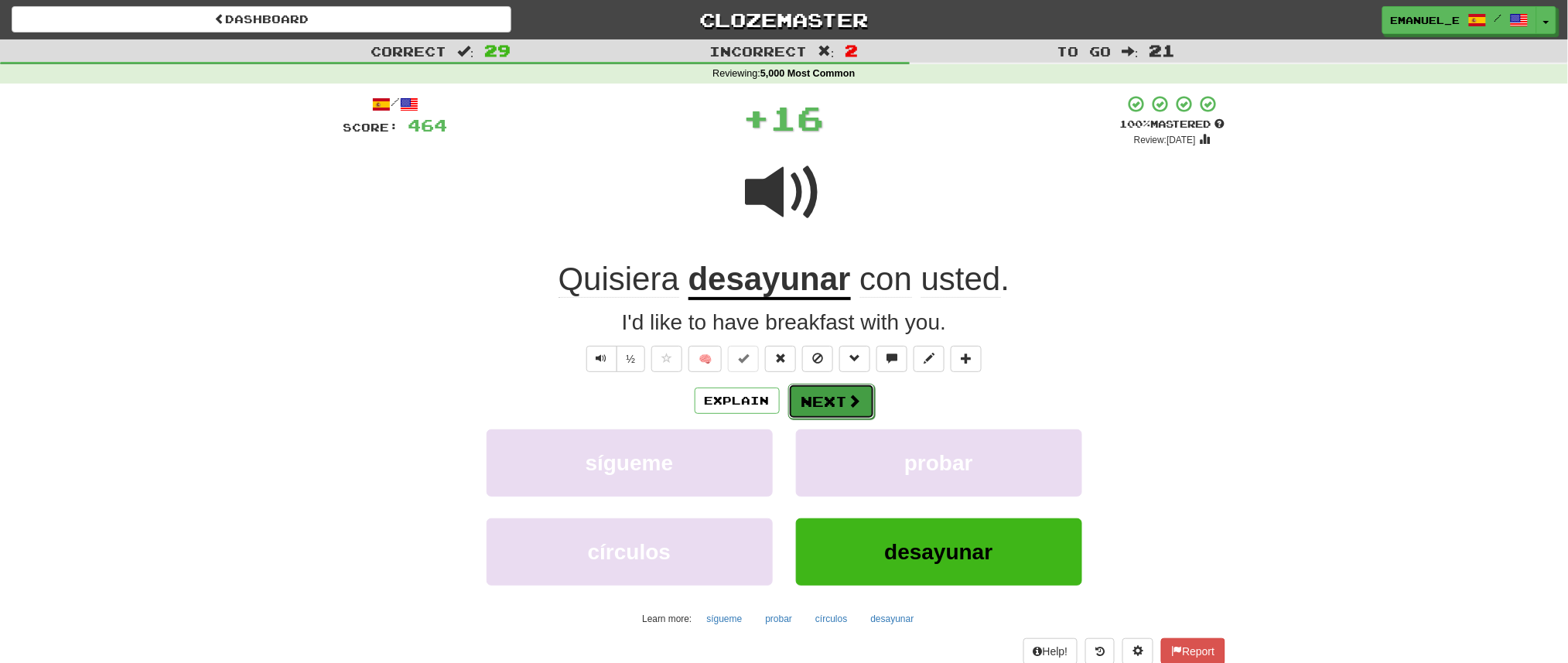
click at [844, 392] on button "Next" at bounding box center [832, 401] width 87 height 35
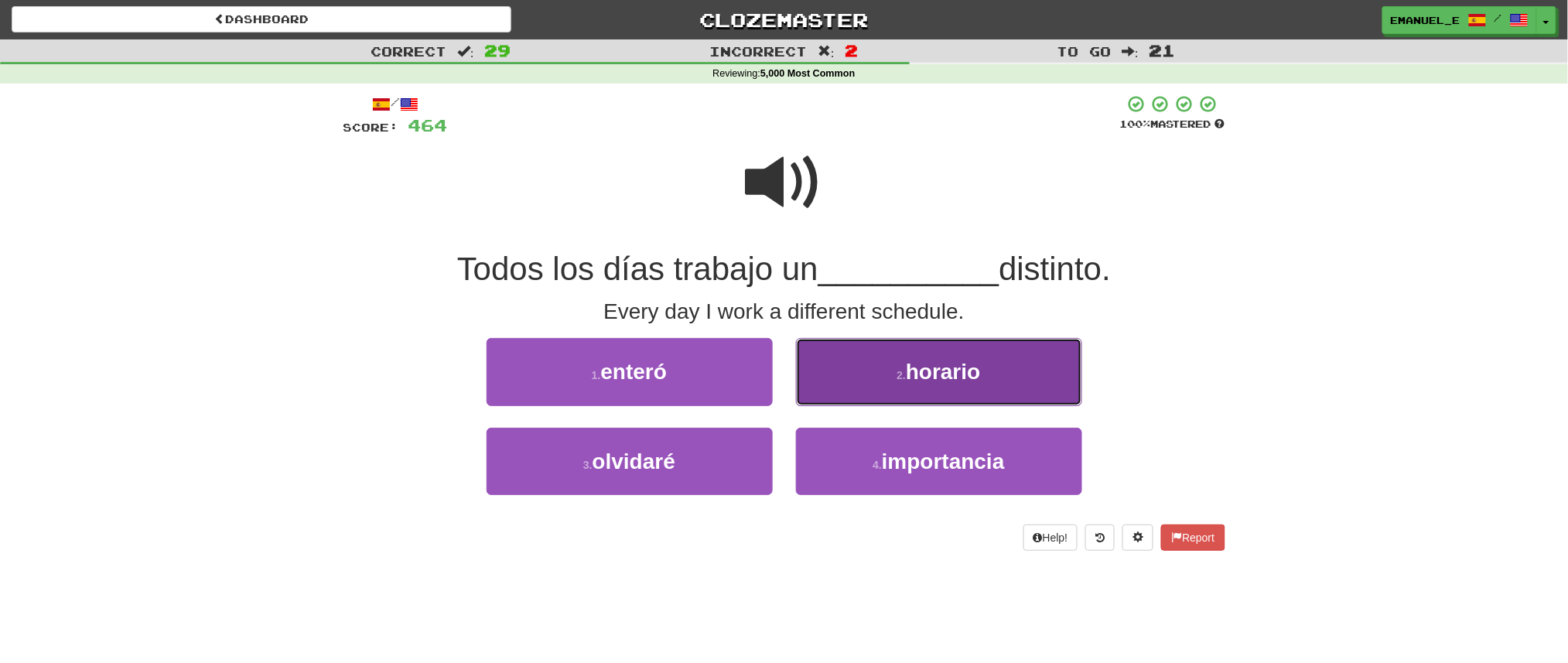
click at [844, 389] on button "2 . horario" at bounding box center [939, 372] width 286 height 67
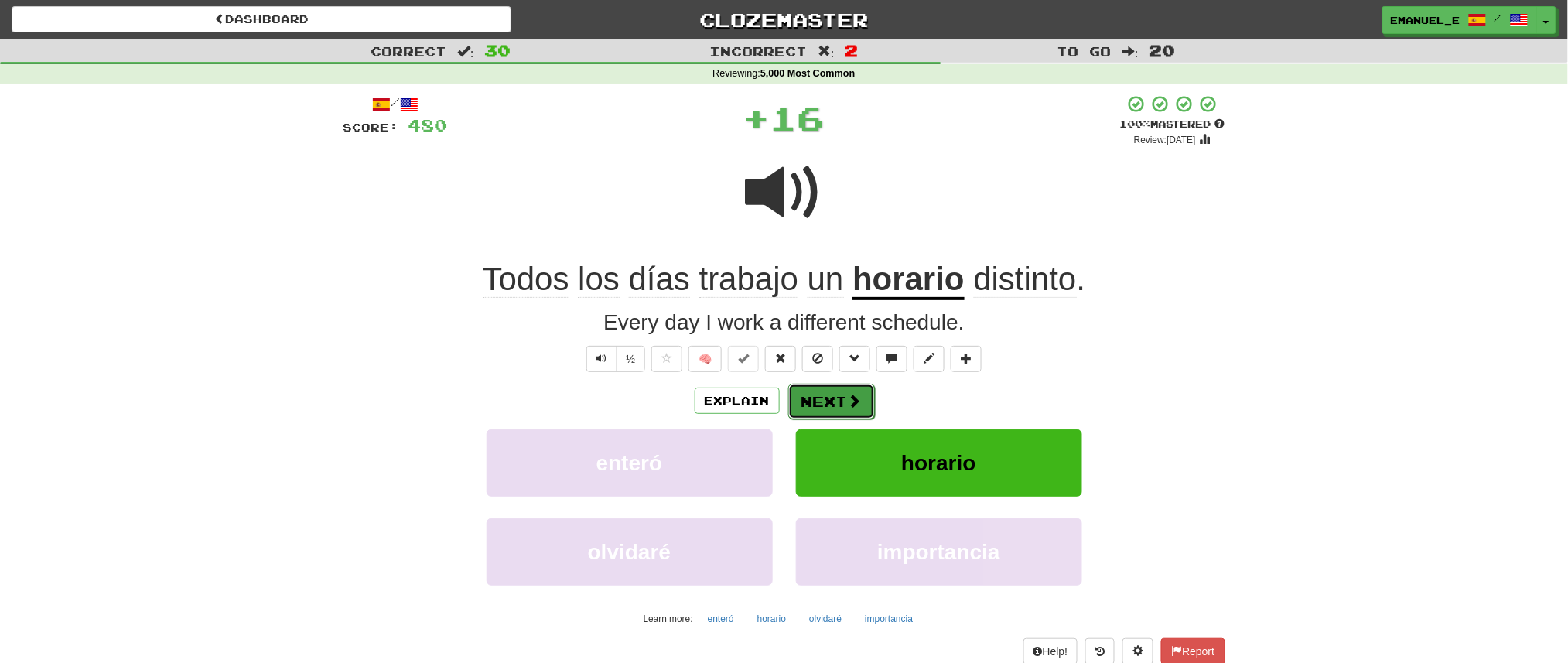
click at [844, 390] on button "Next" at bounding box center [832, 401] width 87 height 35
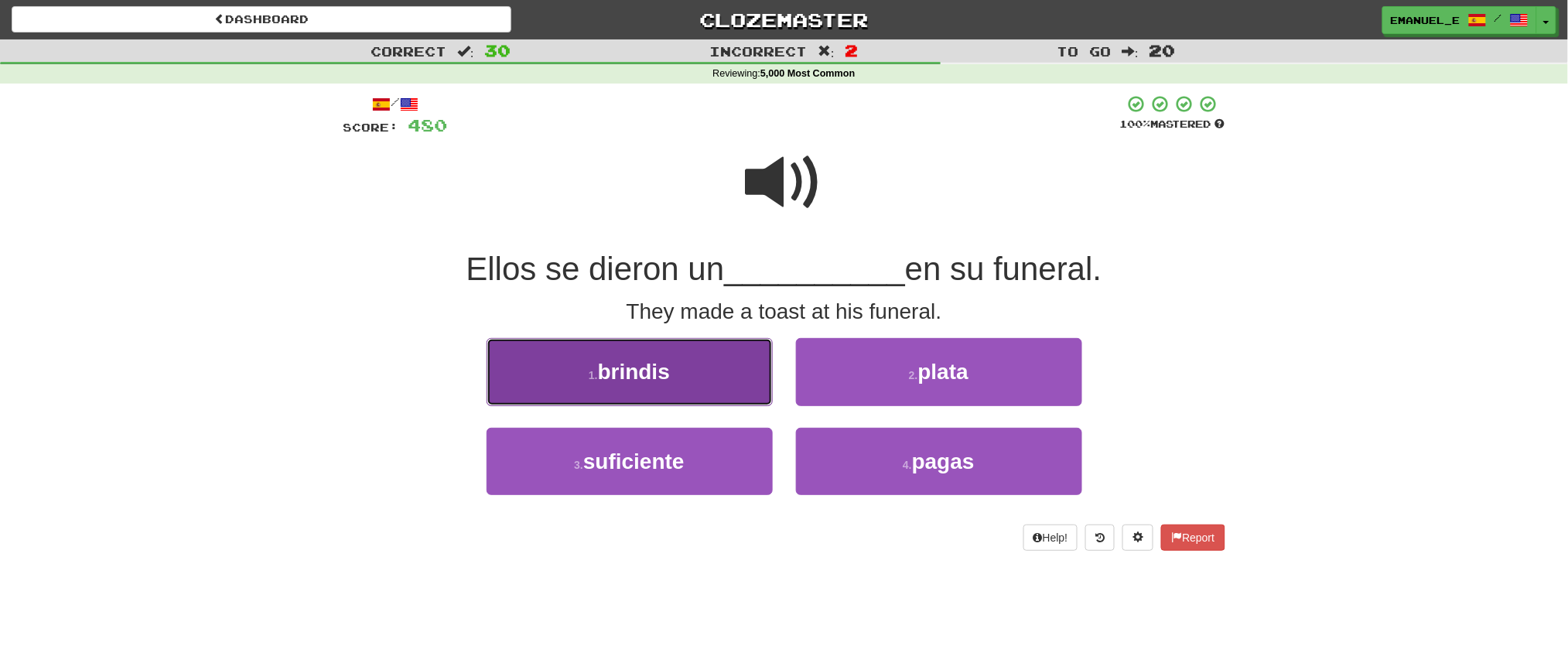
click at [756, 371] on button "1 . brindis" at bounding box center [629, 372] width 286 height 67
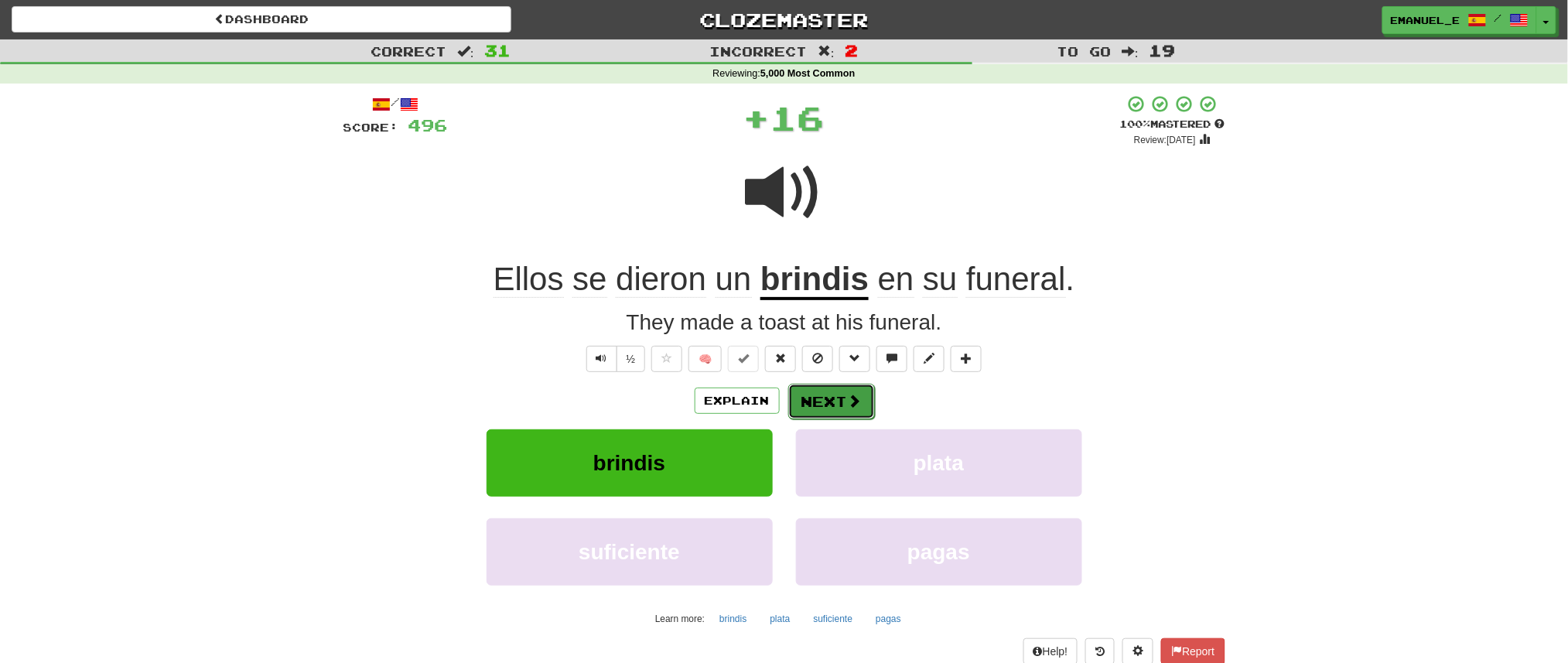
click at [850, 394] on span at bounding box center [854, 401] width 14 height 14
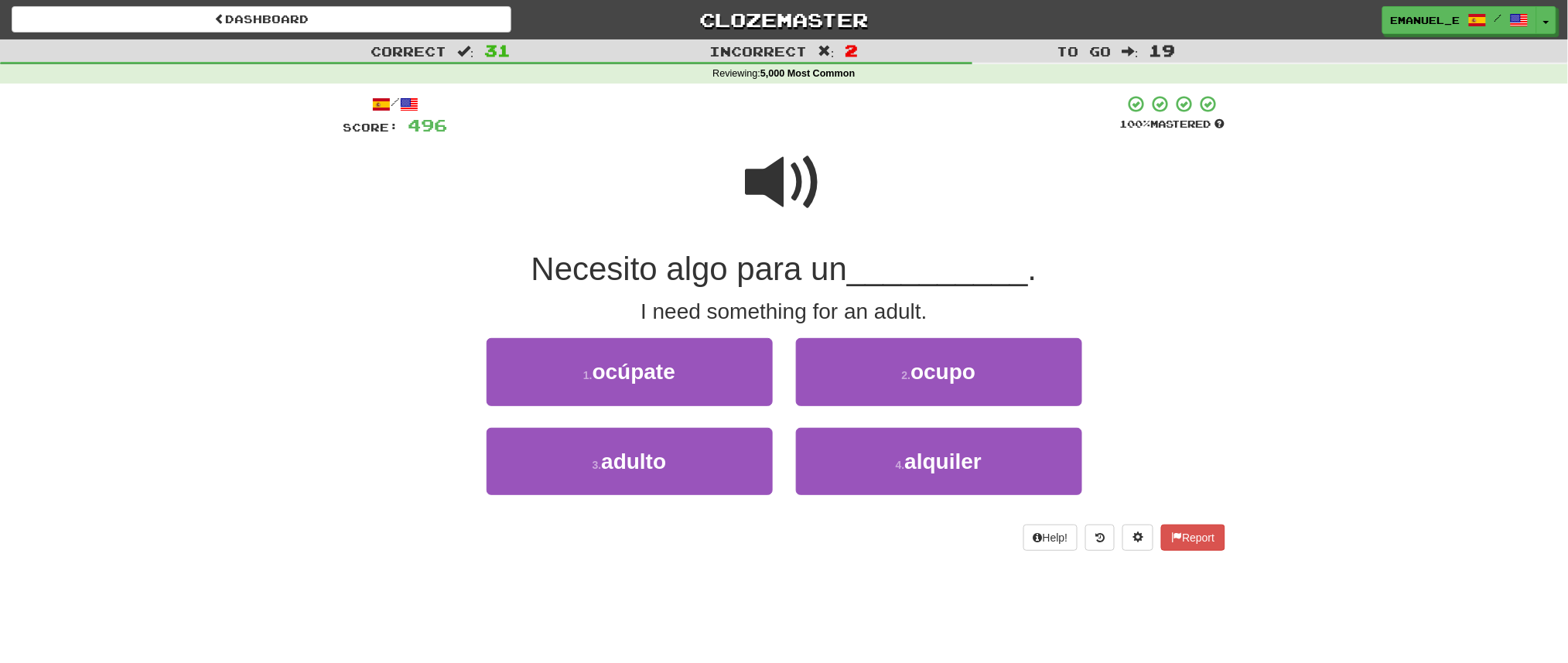
click at [772, 202] on span at bounding box center [784, 183] width 77 height 77
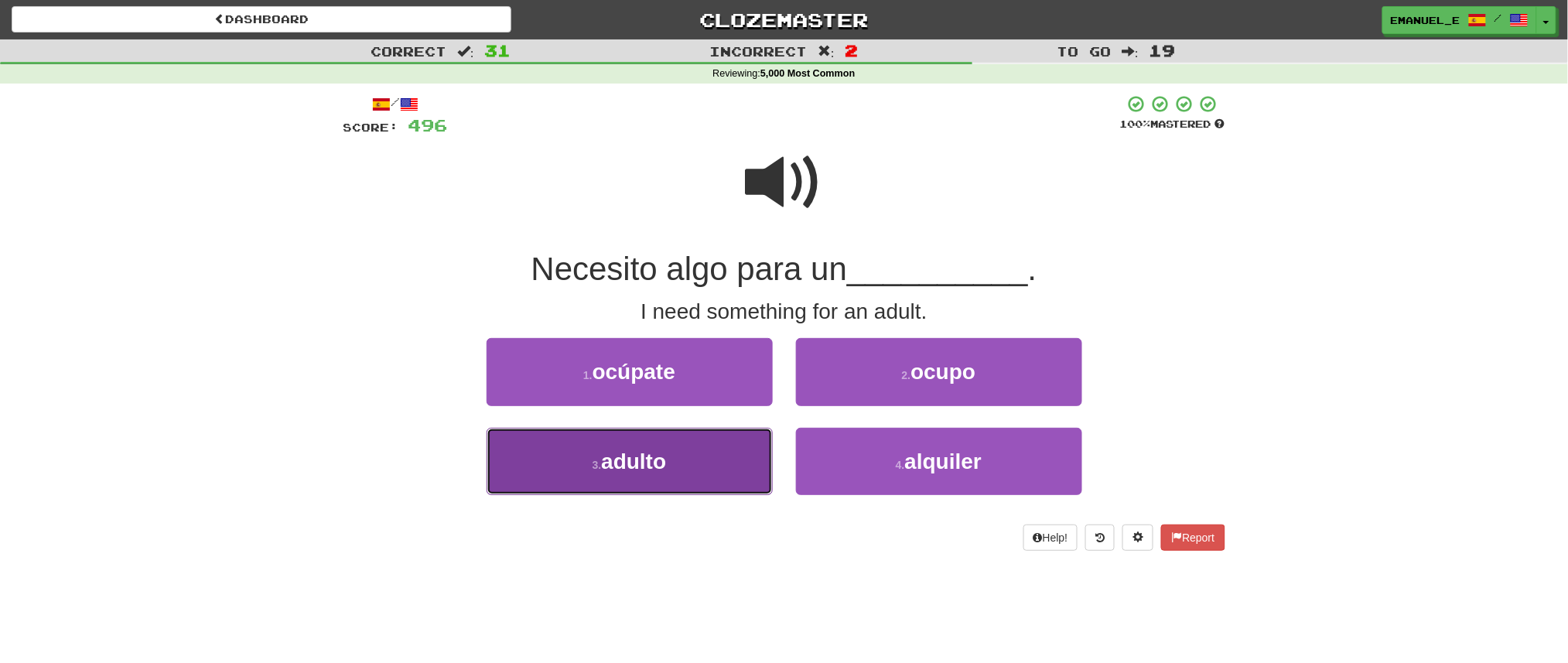
click at [732, 450] on button "3 . adulto" at bounding box center [629, 461] width 286 height 67
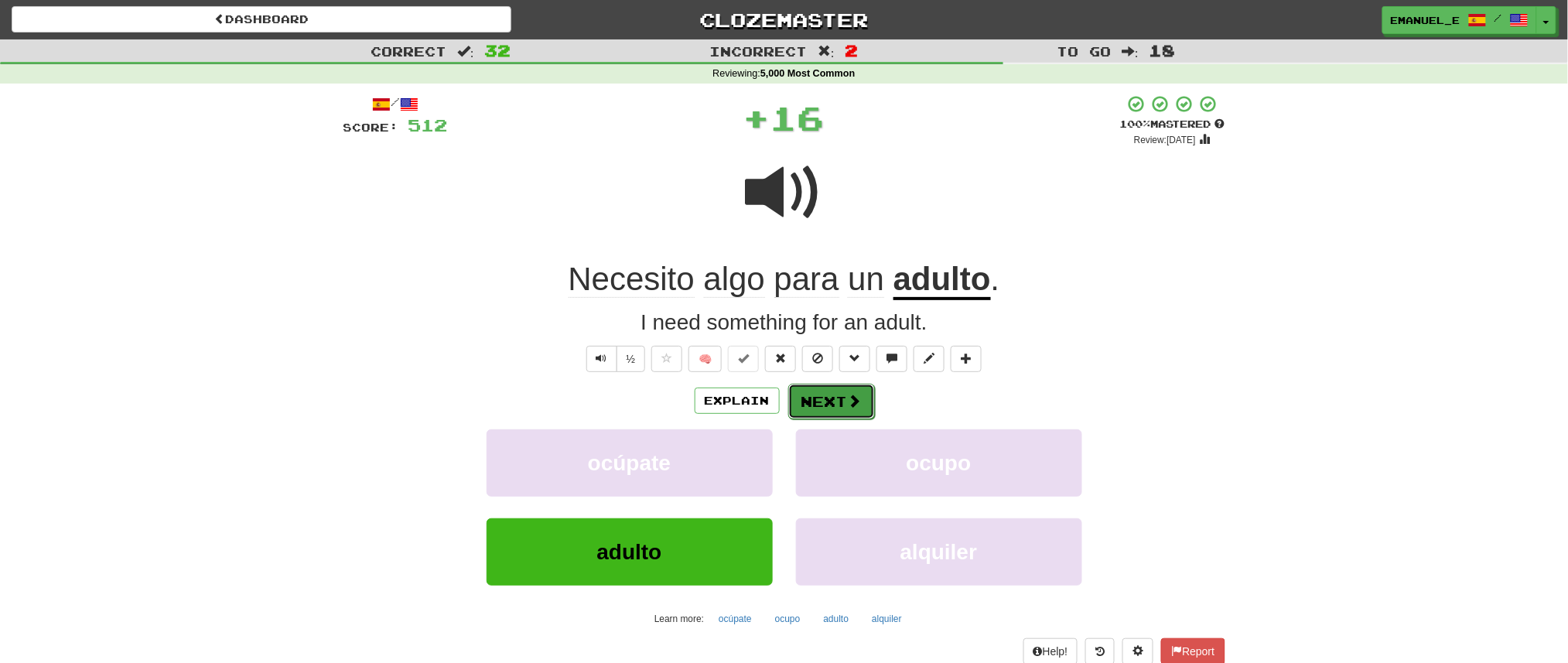
click at [823, 390] on button "Next" at bounding box center [832, 401] width 87 height 35
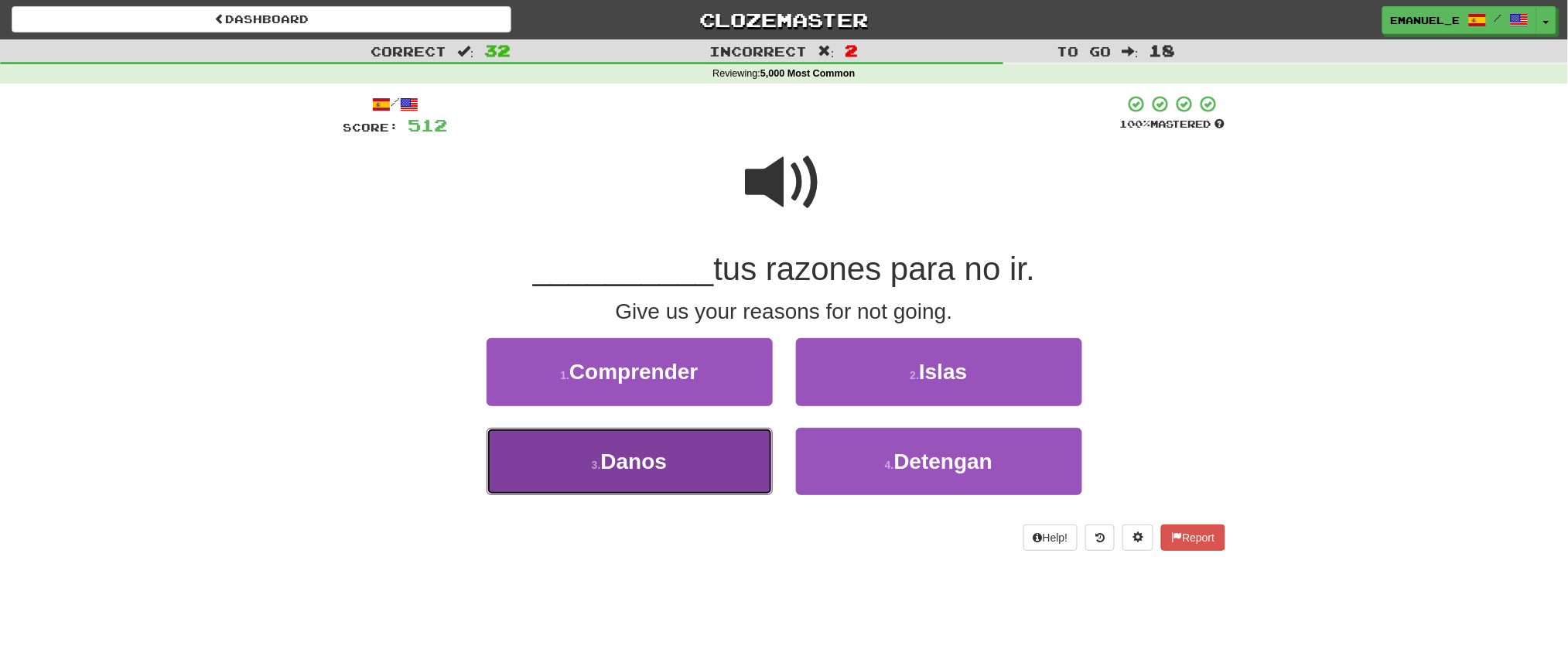
click at [741, 451] on button "3 . Danos" at bounding box center [629, 461] width 286 height 67
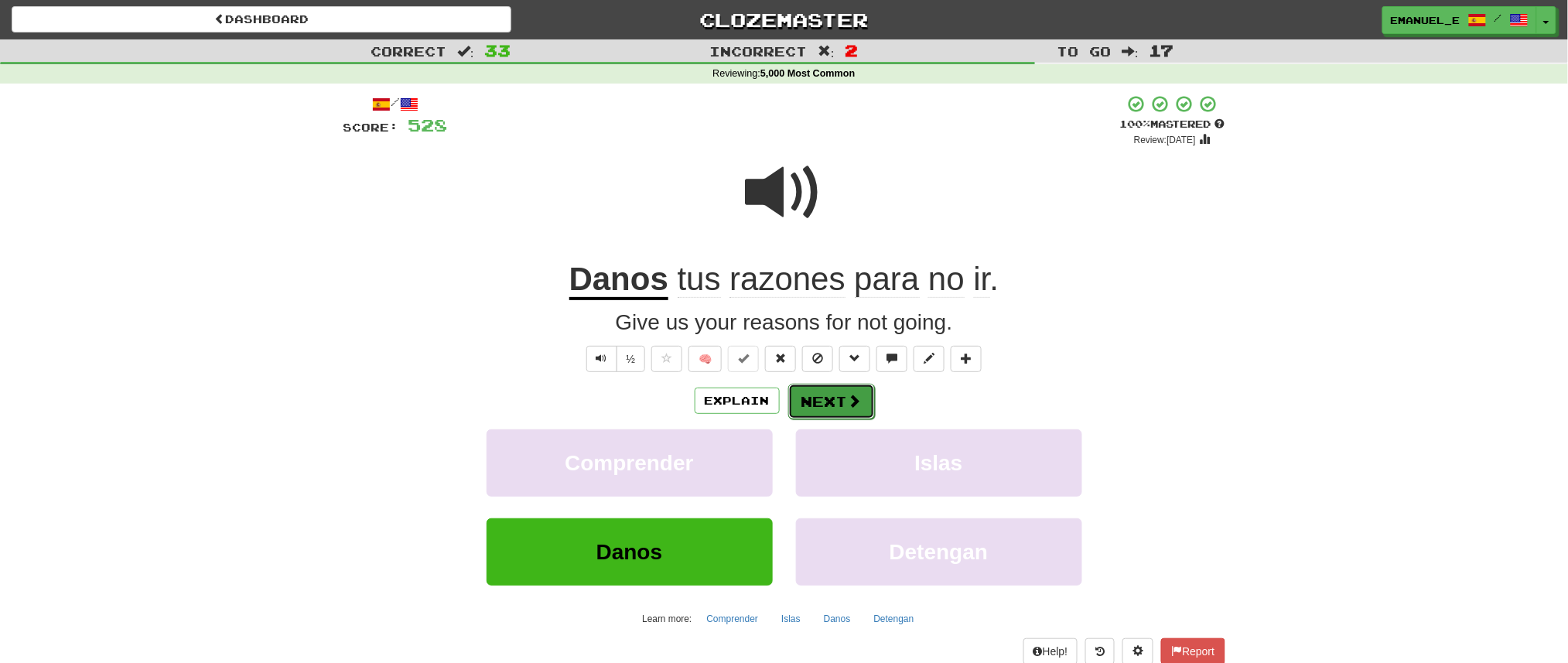
click at [854, 391] on button "Next" at bounding box center [832, 401] width 87 height 35
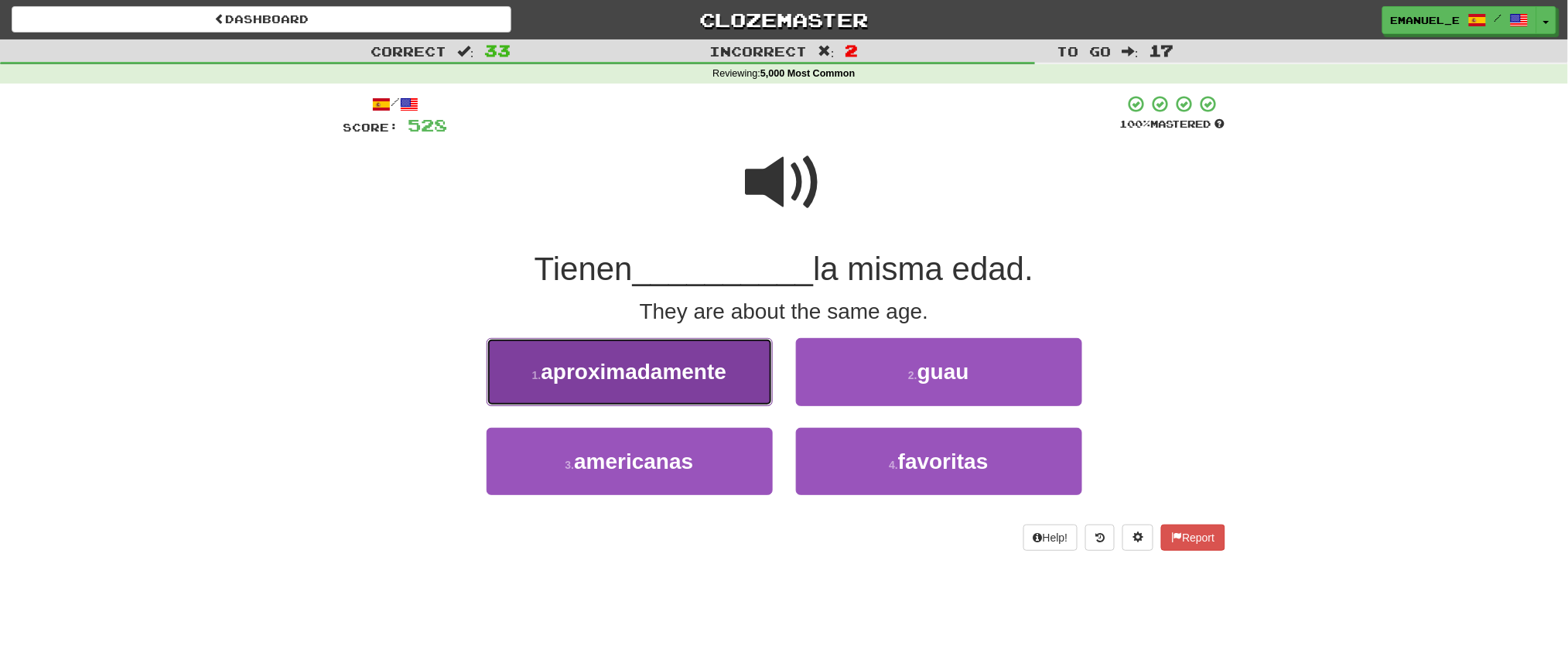
click at [743, 371] on button "1 . aproximadamente" at bounding box center [629, 372] width 286 height 67
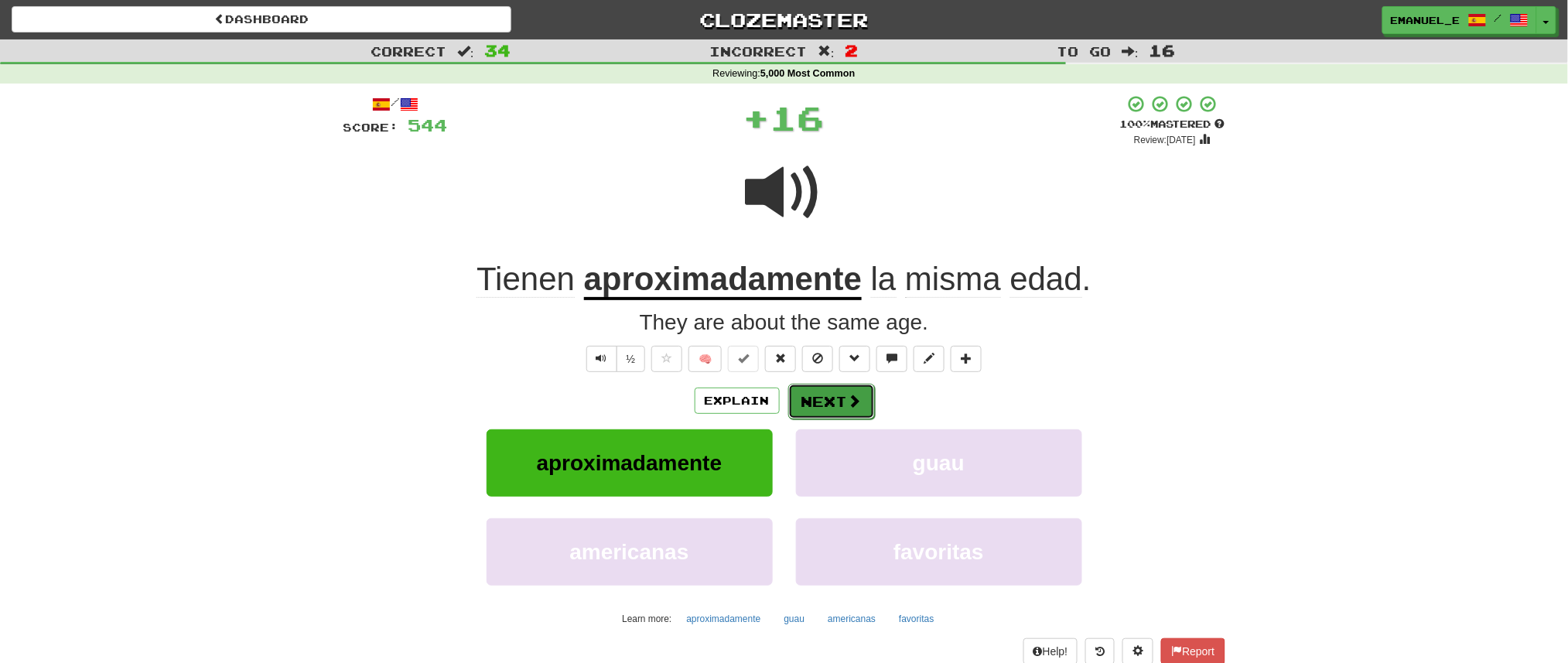
click at [818, 388] on button "Next" at bounding box center [832, 401] width 87 height 35
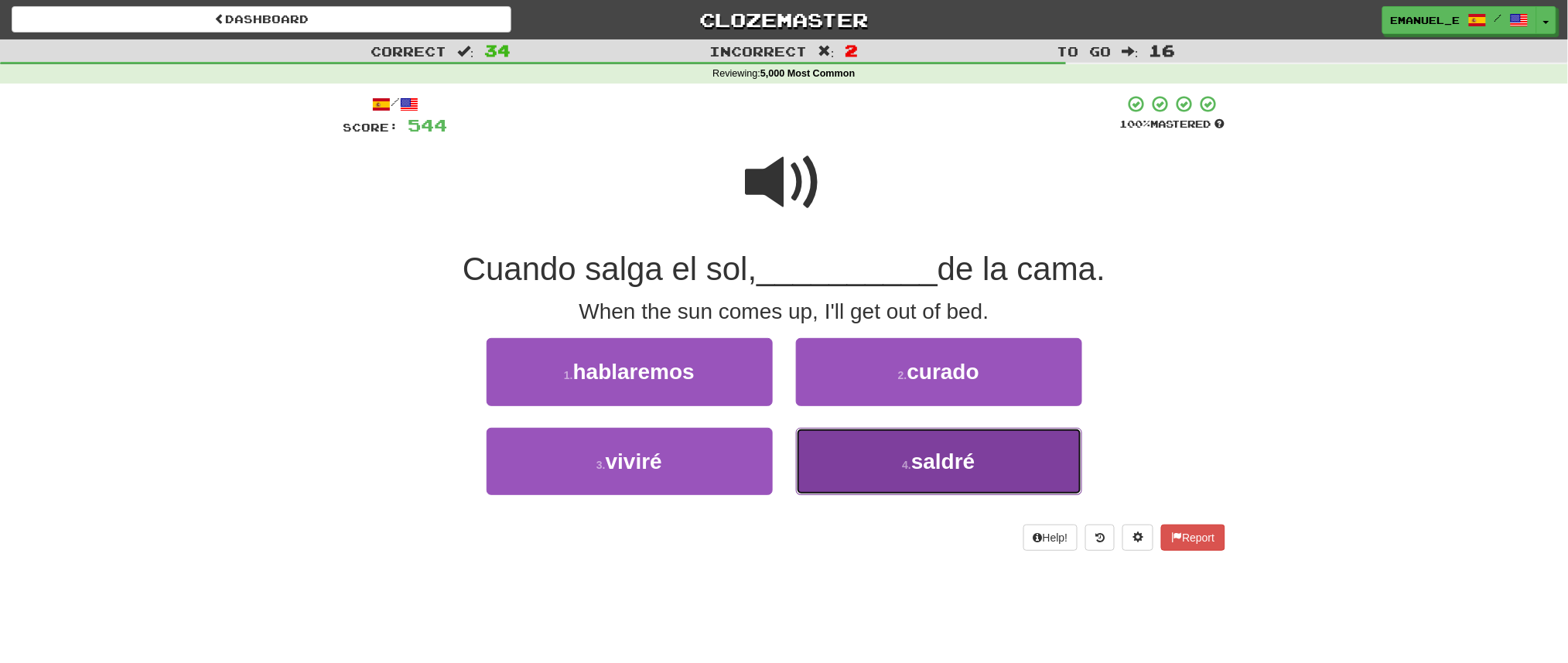
click at [862, 439] on button "4 . saldré" at bounding box center [939, 461] width 286 height 67
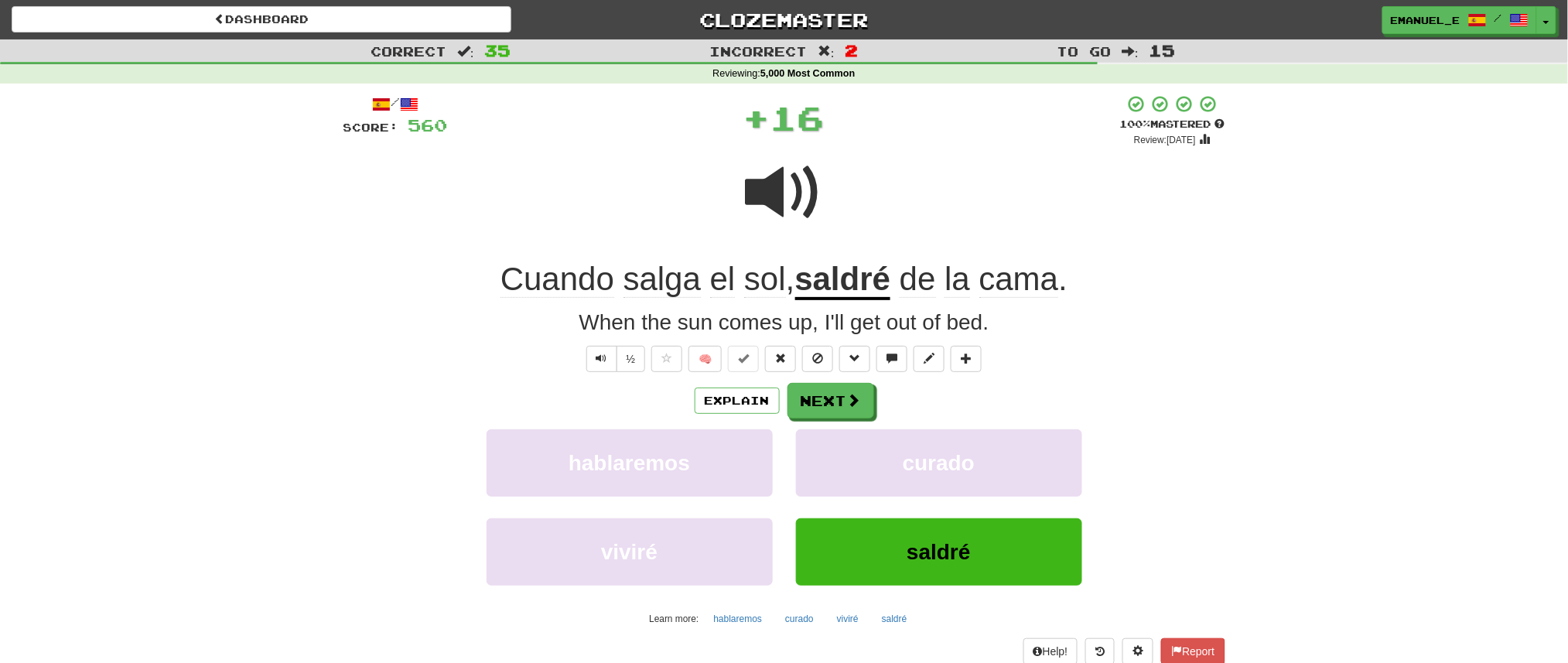
click at [842, 381] on div "/ Score: 560 + 16 100 % Mastered Review: 2026-02-17 Cuando salga el sol , saldr…" at bounding box center [784, 392] width 882 height 595
click at [842, 396] on button "Next" at bounding box center [832, 401] width 87 height 35
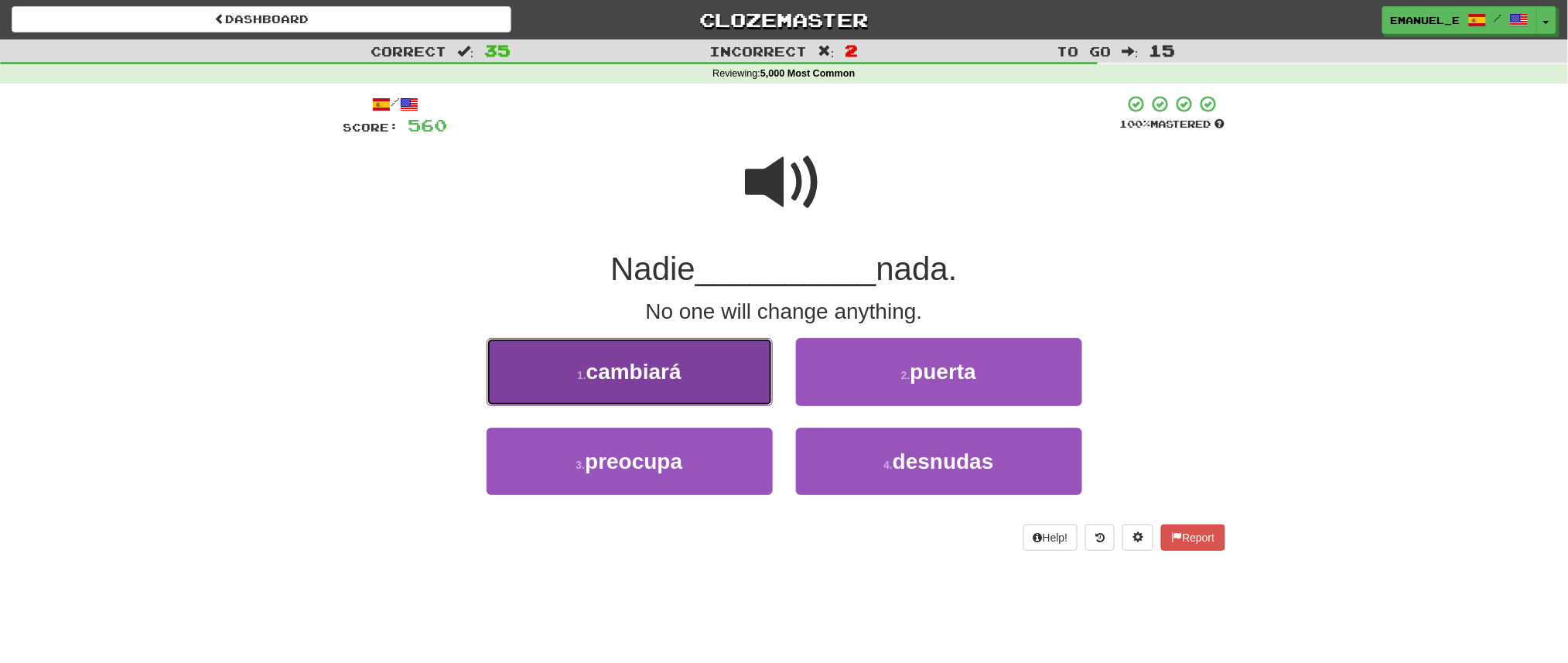
click at [745, 354] on button "1 . cambiará" at bounding box center [629, 372] width 286 height 67
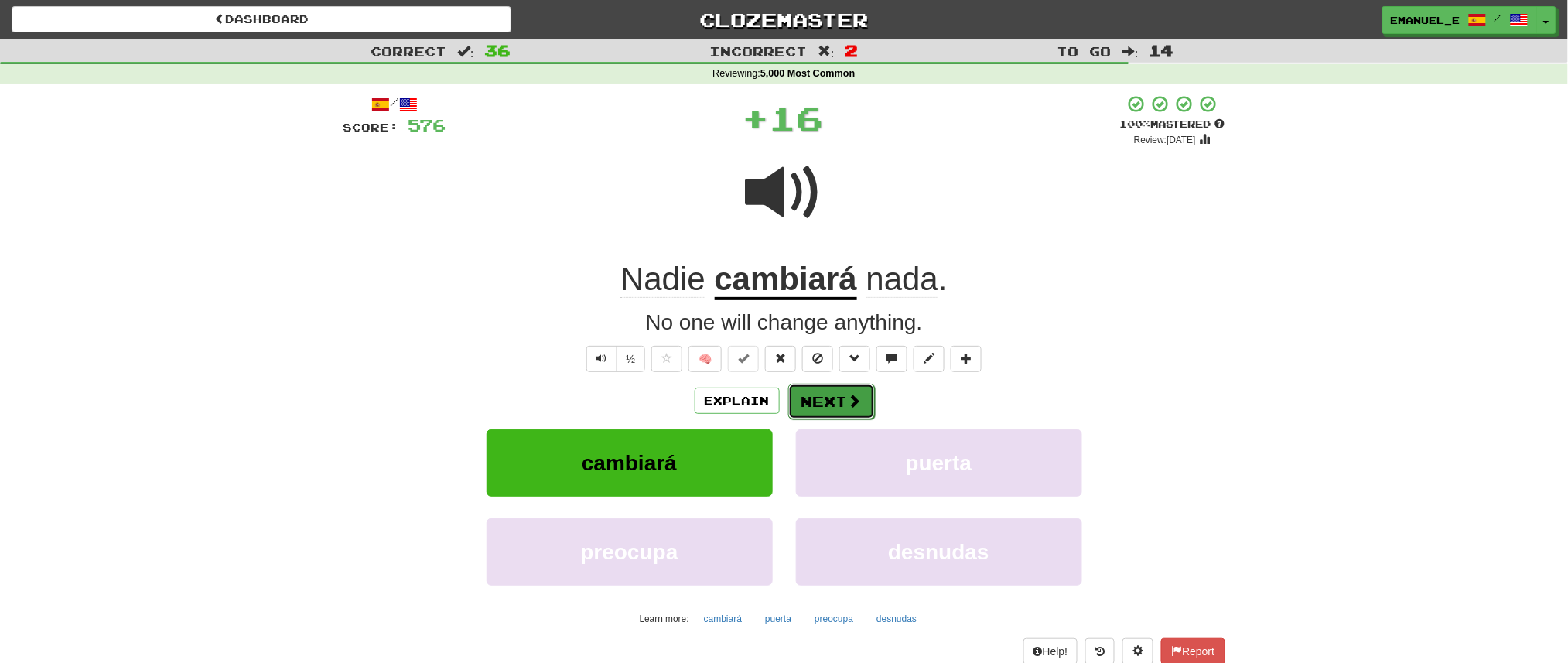
click at [841, 394] on button "Next" at bounding box center [832, 401] width 87 height 35
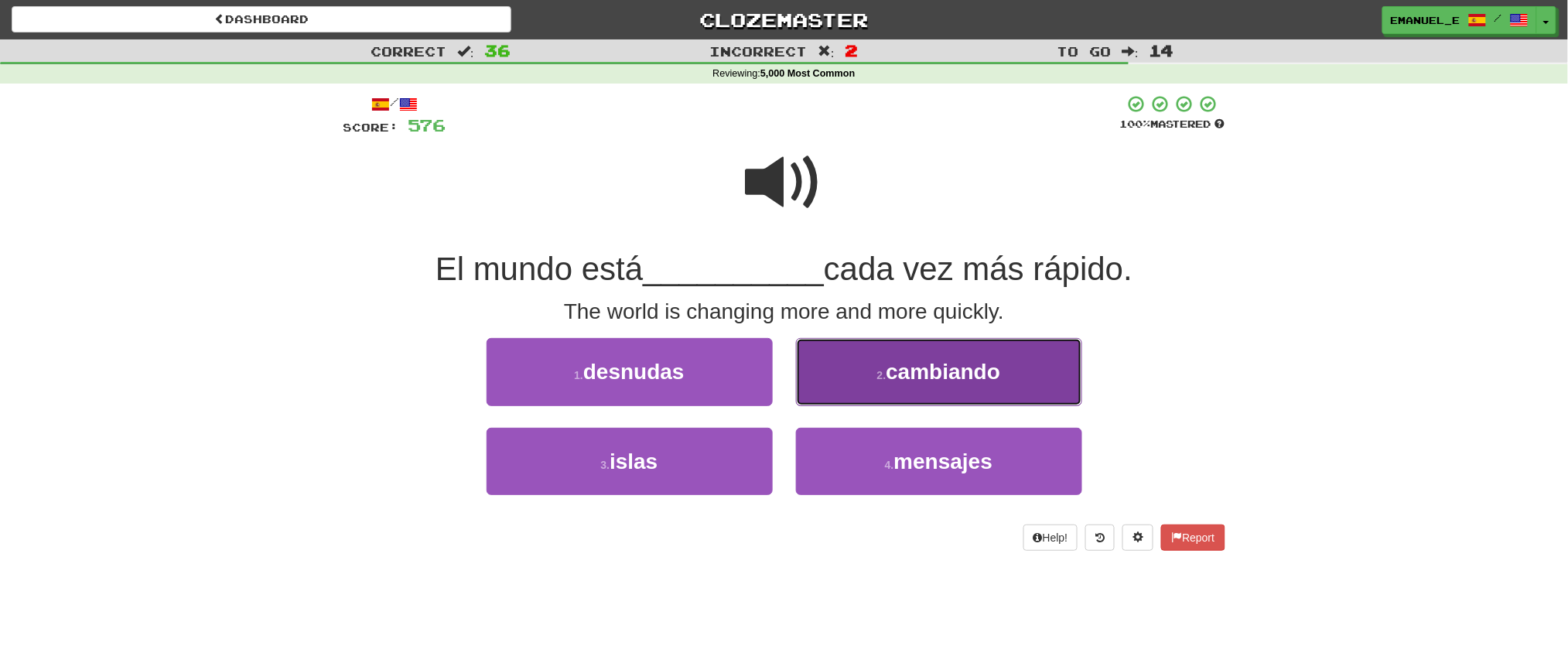
click at [841, 393] on button "2 . cambiando" at bounding box center [939, 372] width 286 height 67
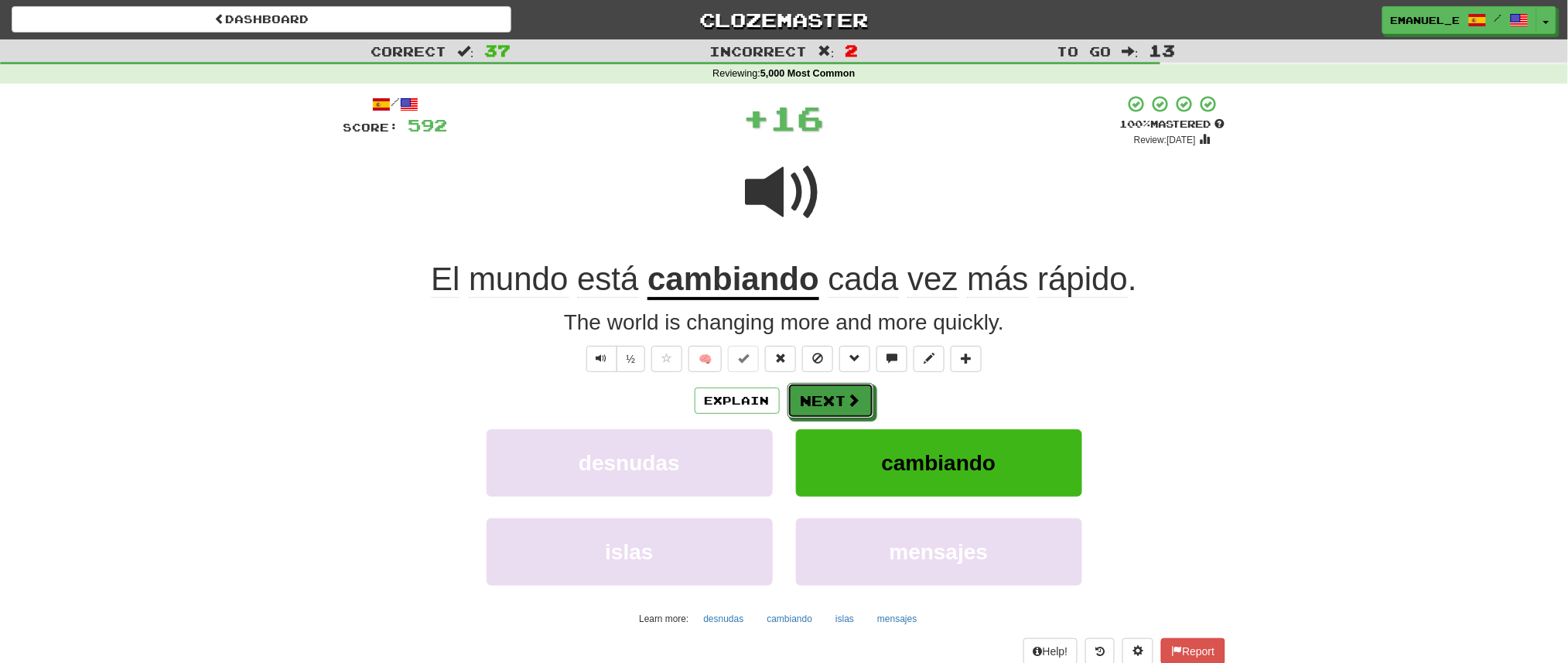
click at [841, 393] on button "Next" at bounding box center [831, 400] width 87 height 35
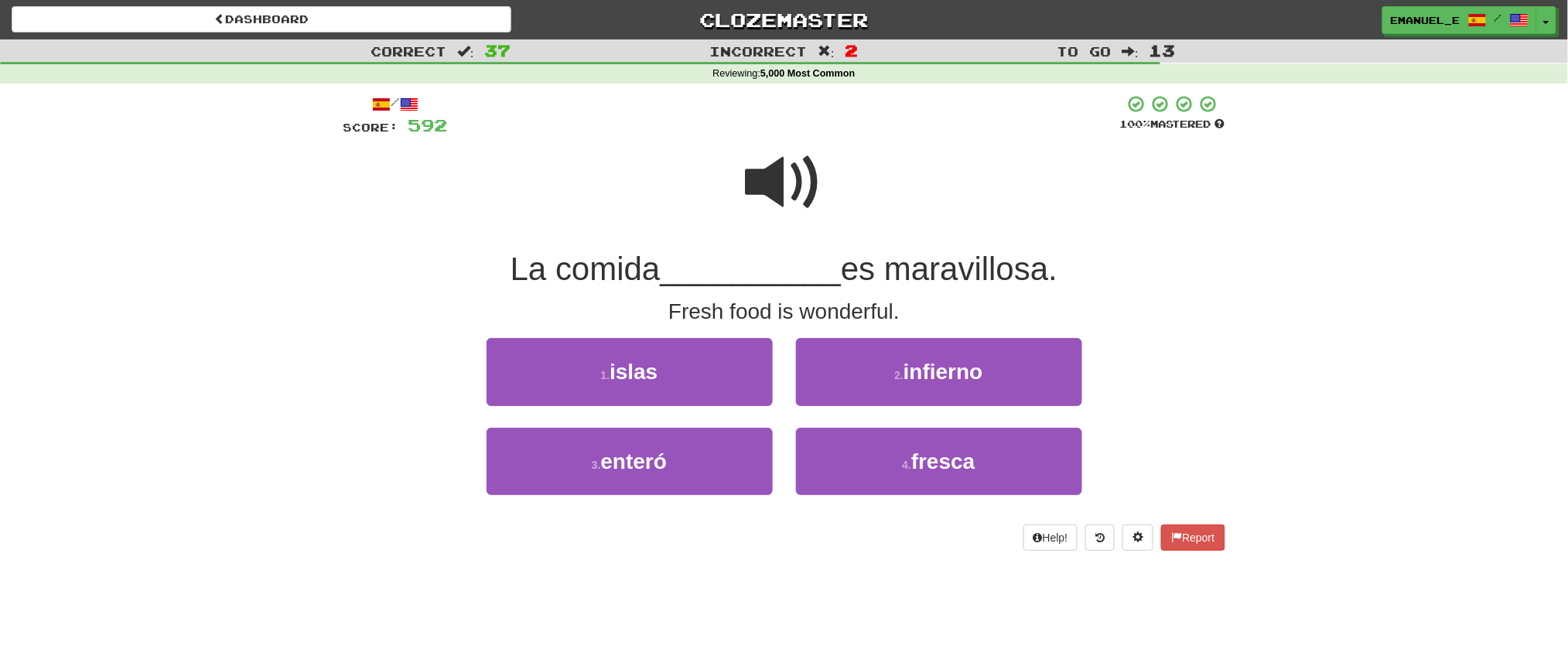
click at [786, 187] on span at bounding box center [784, 183] width 77 height 77
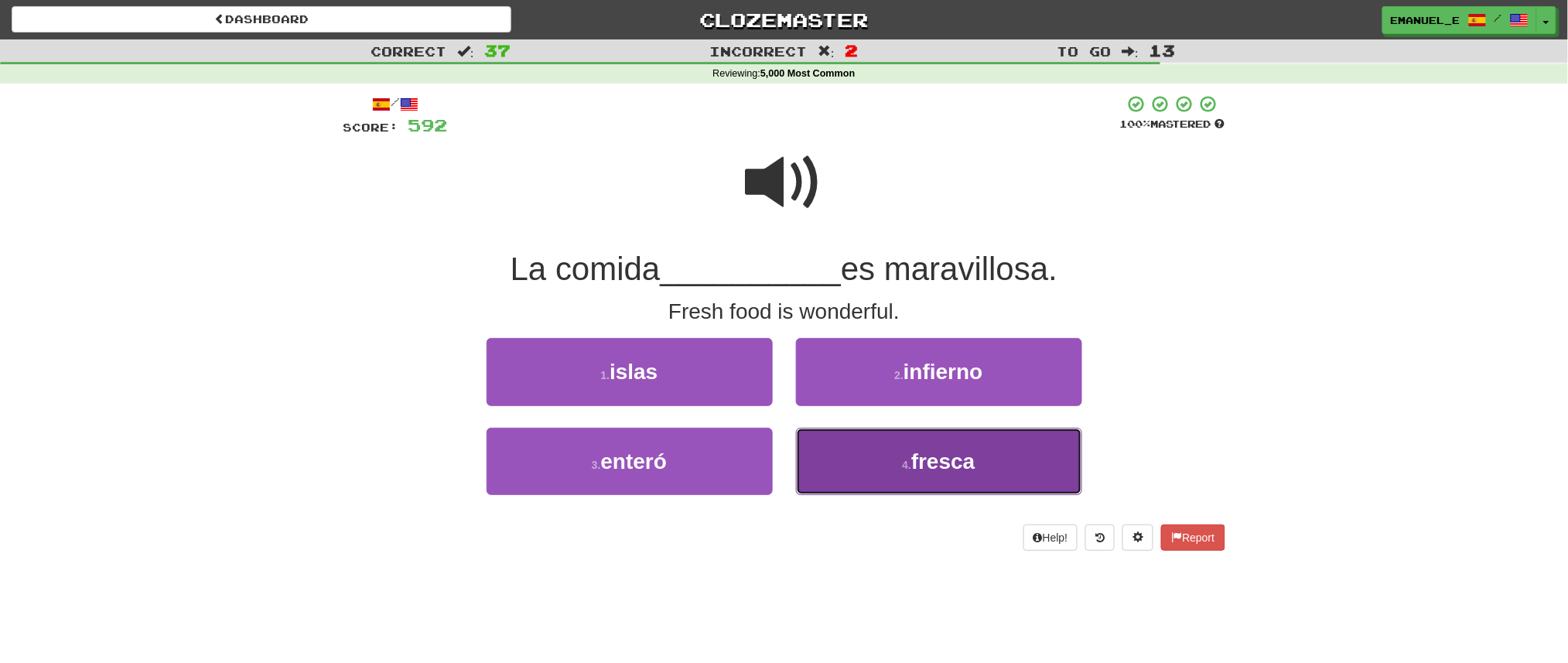
click at [837, 461] on button "4 . fresca" at bounding box center [939, 461] width 286 height 67
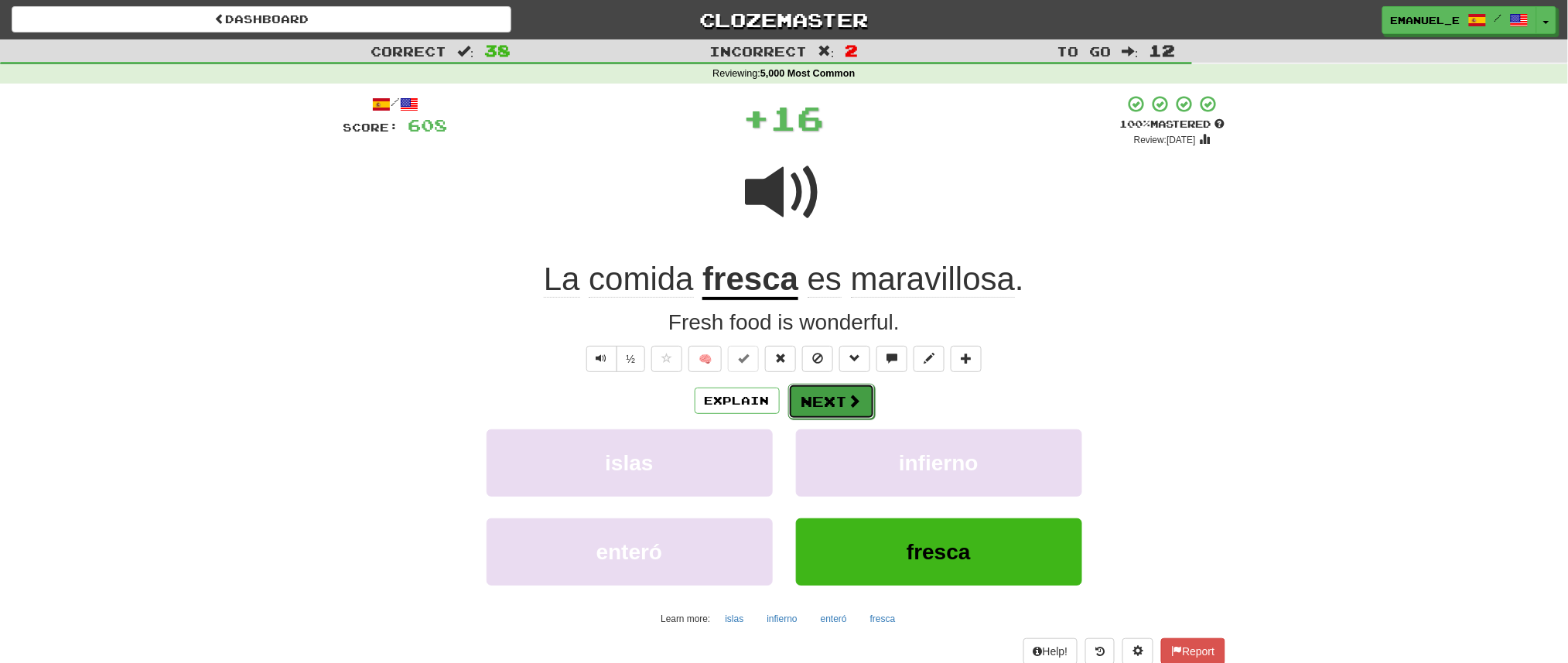
click at [817, 402] on button "Next" at bounding box center [832, 401] width 87 height 35
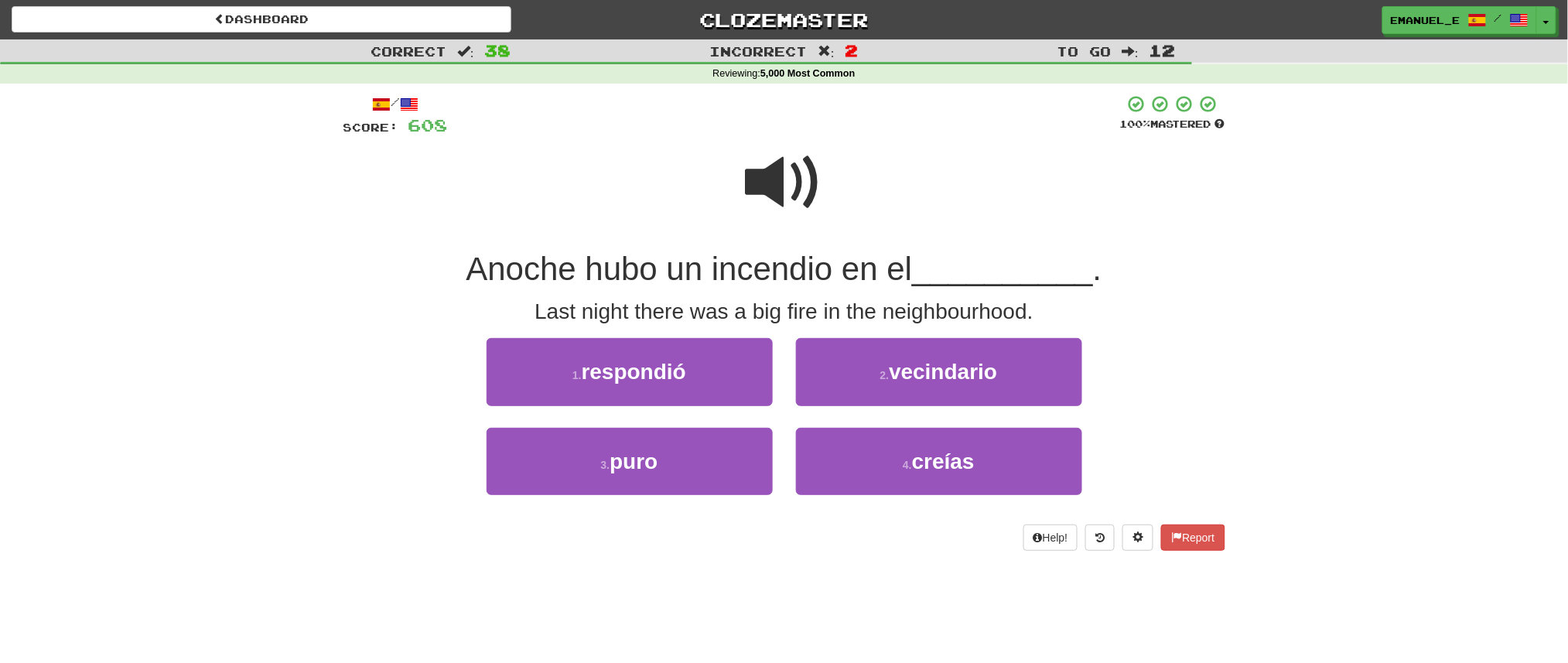
click at [787, 191] on span at bounding box center [784, 183] width 77 height 77
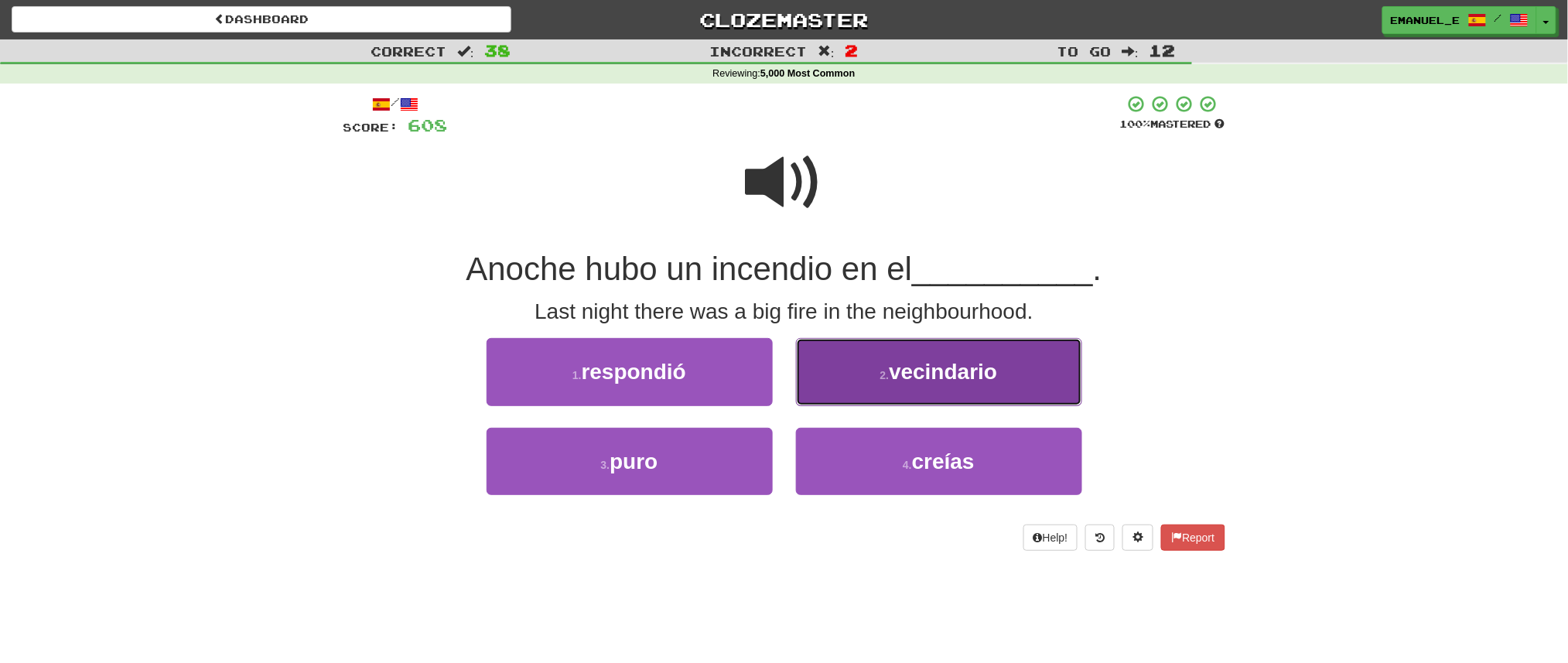
click at [916, 369] on span "vecindario" at bounding box center [943, 371] width 108 height 24
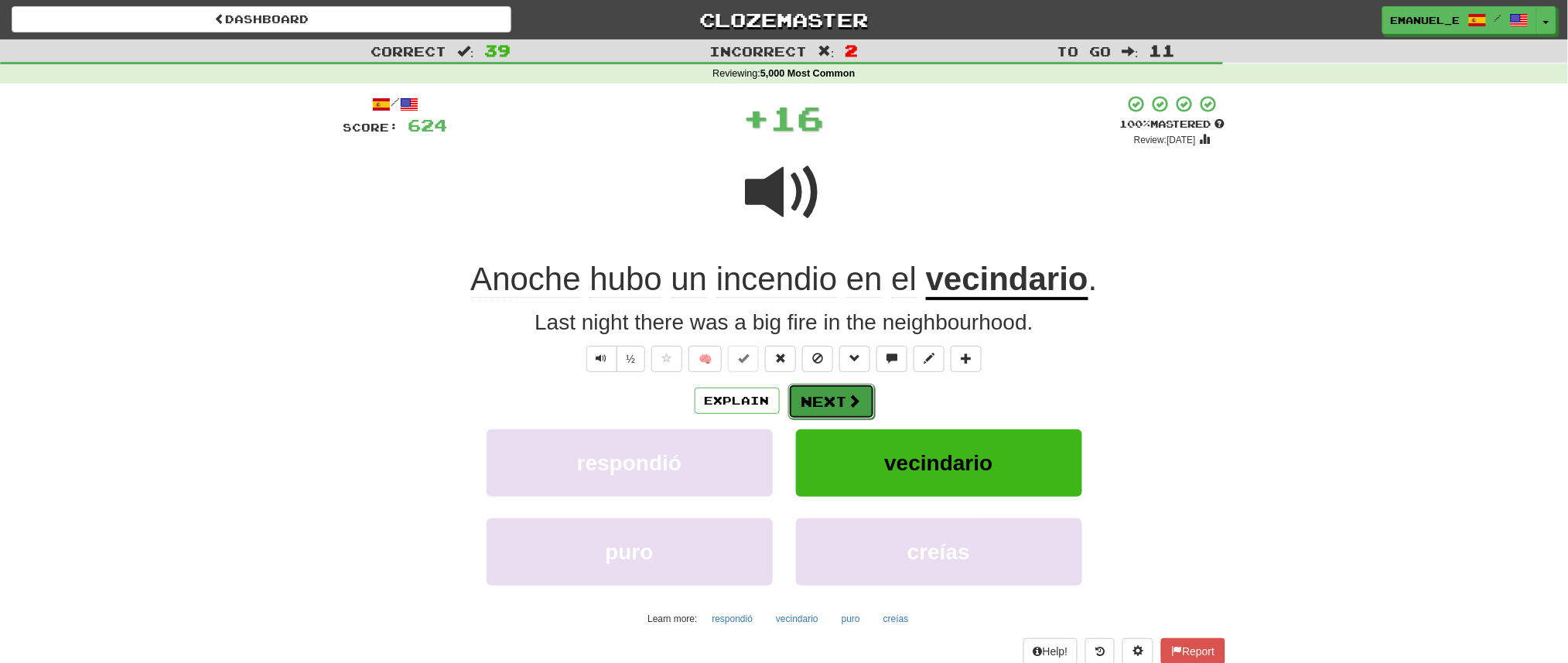
click at [847, 388] on button "Next" at bounding box center [832, 401] width 87 height 35
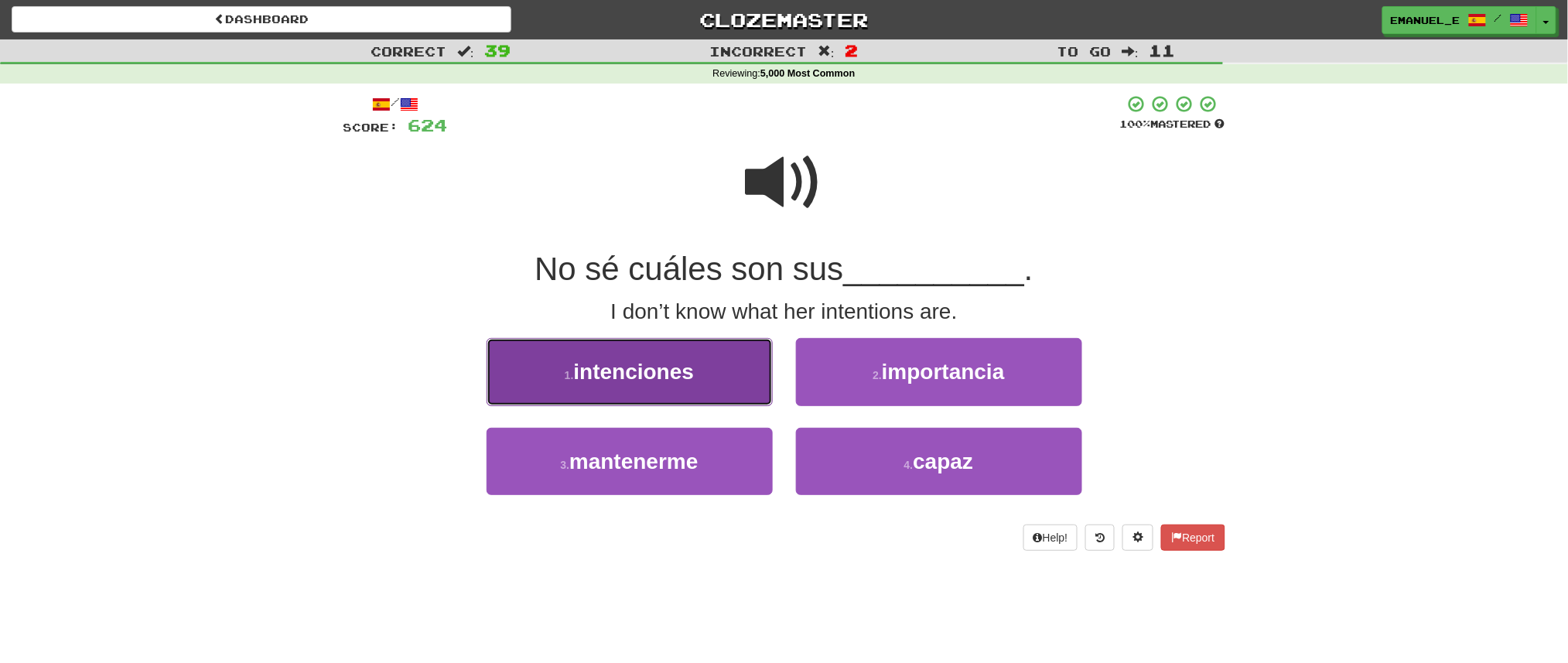
click at [756, 366] on button "1 . intenciones" at bounding box center [629, 372] width 286 height 67
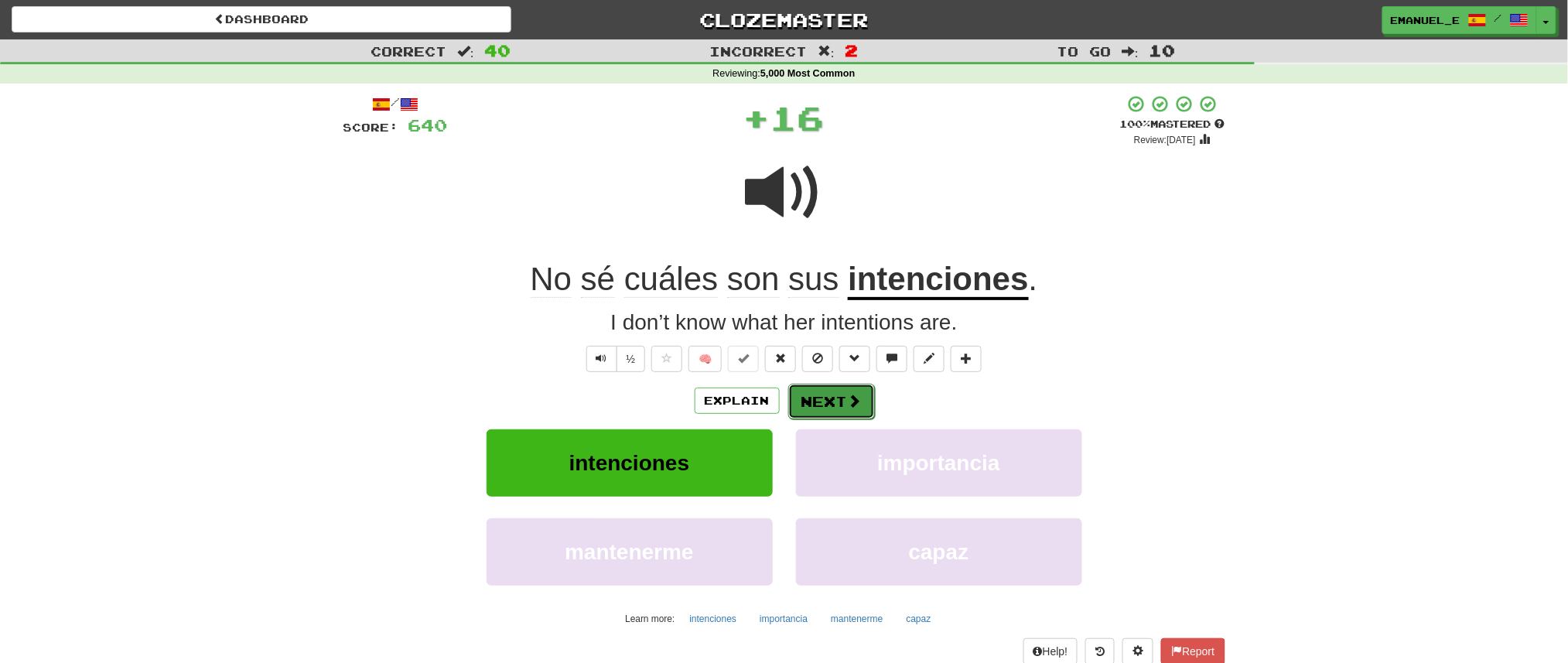
click at [853, 397] on span at bounding box center [854, 401] width 14 height 14
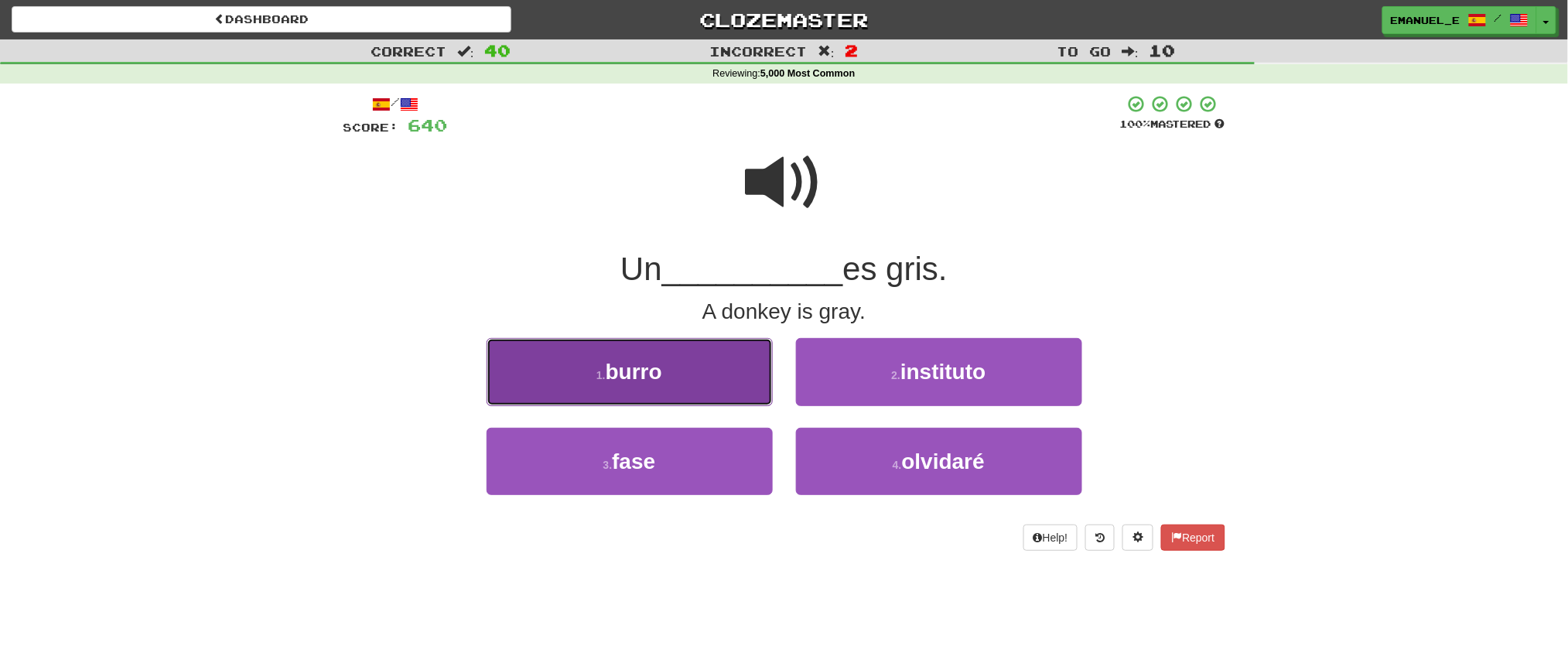
click at [713, 366] on button "1 . burro" at bounding box center [629, 372] width 286 height 67
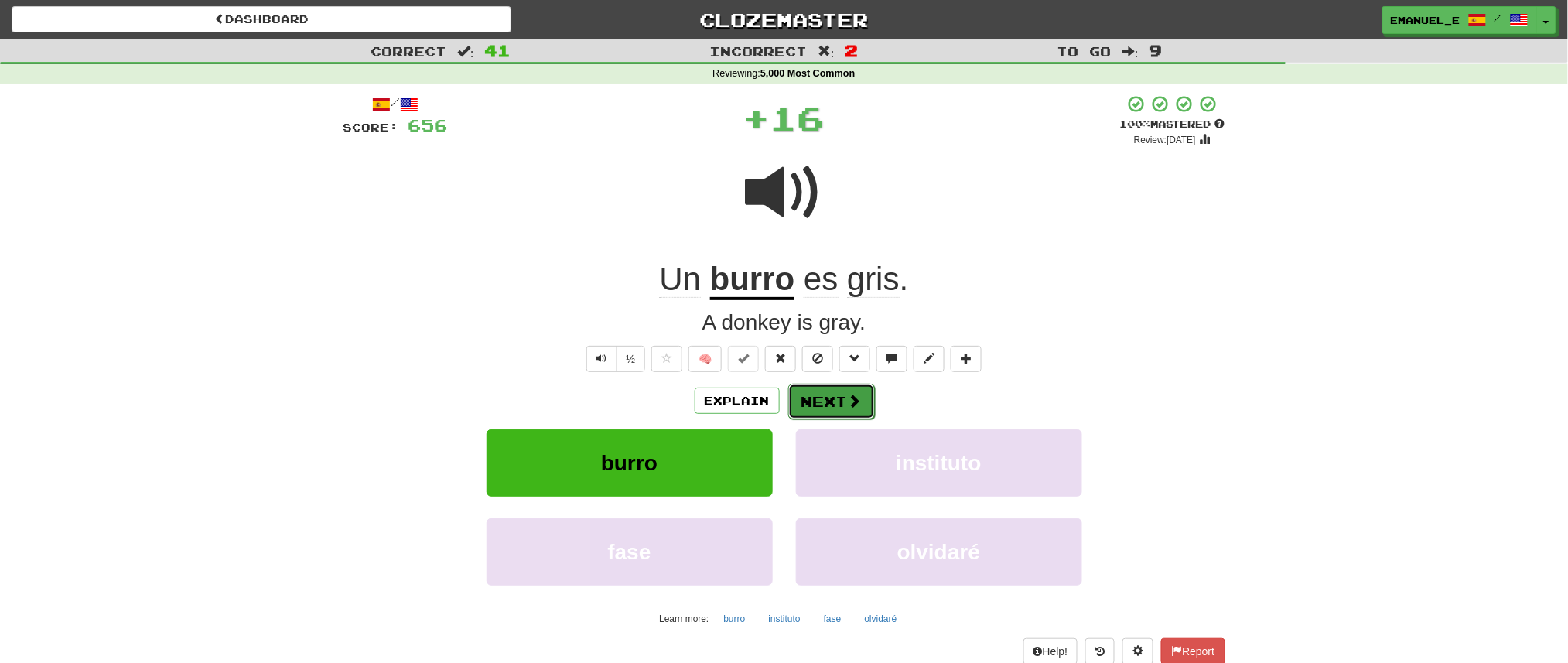
click at [850, 397] on span at bounding box center [854, 401] width 14 height 14
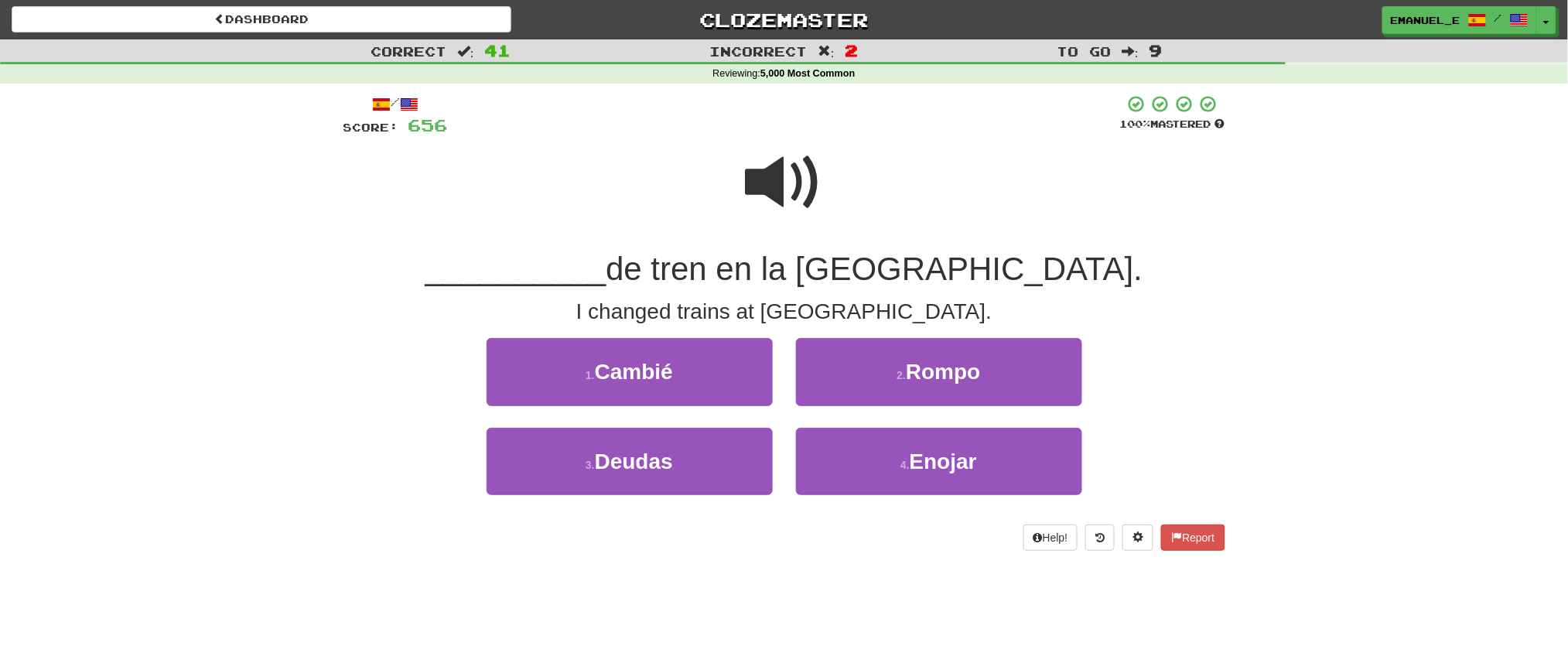
click at [786, 174] on span at bounding box center [784, 183] width 77 height 77
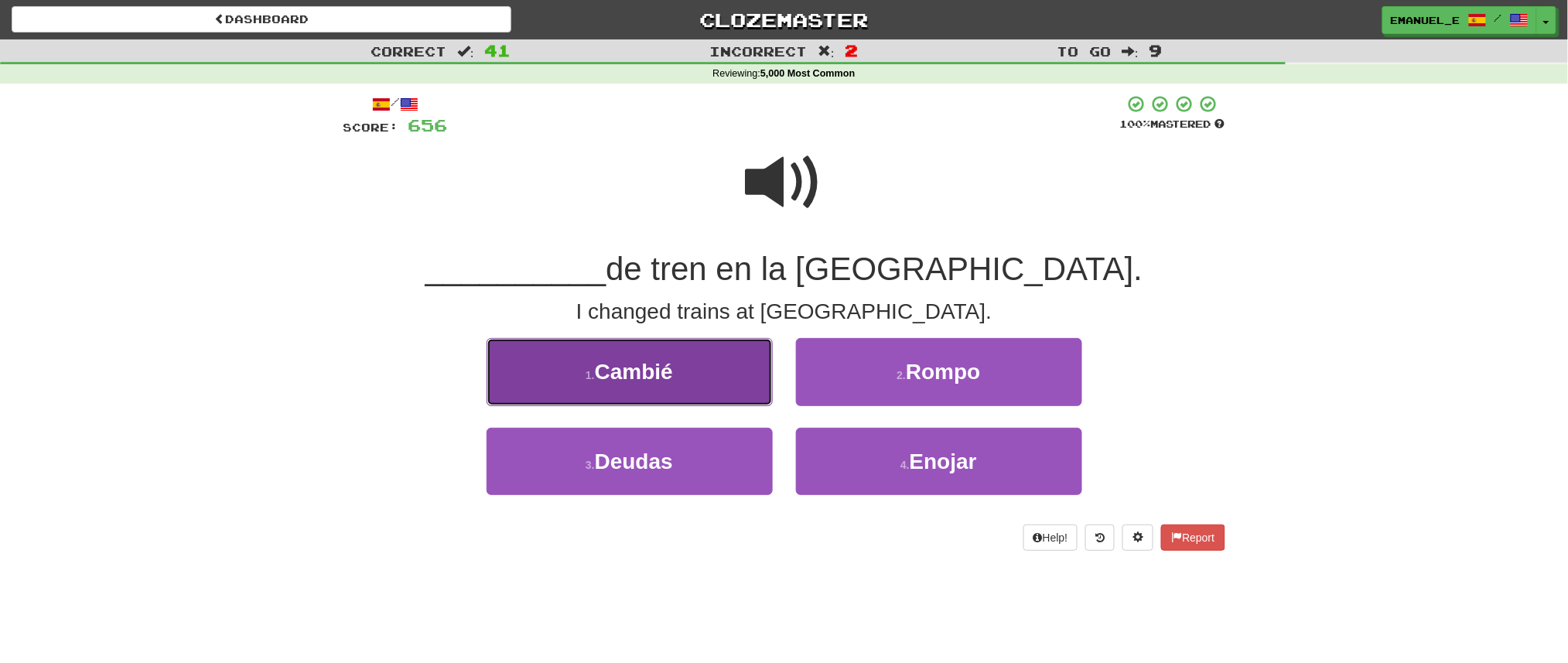
click at [670, 368] on span "Cambié" at bounding box center [633, 371] width 78 height 24
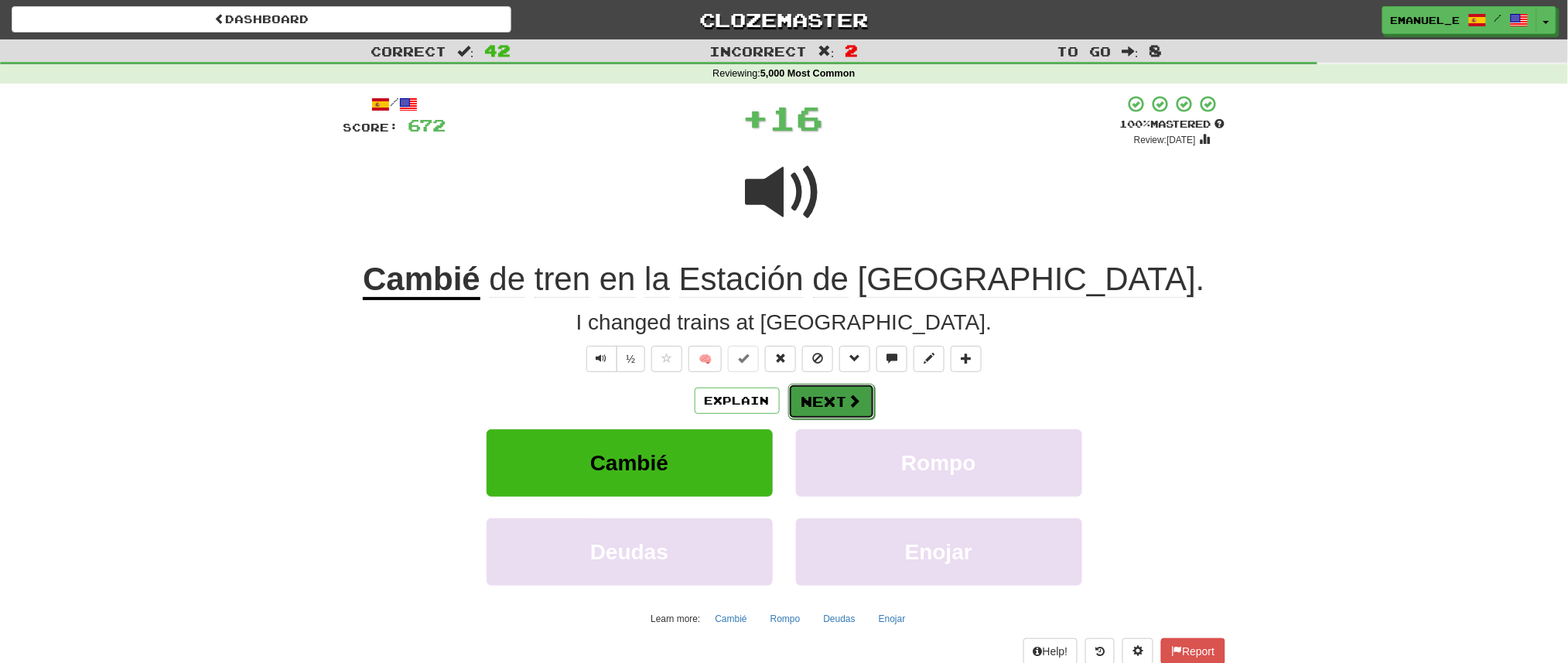
click at [854, 392] on button "Next" at bounding box center [832, 401] width 87 height 35
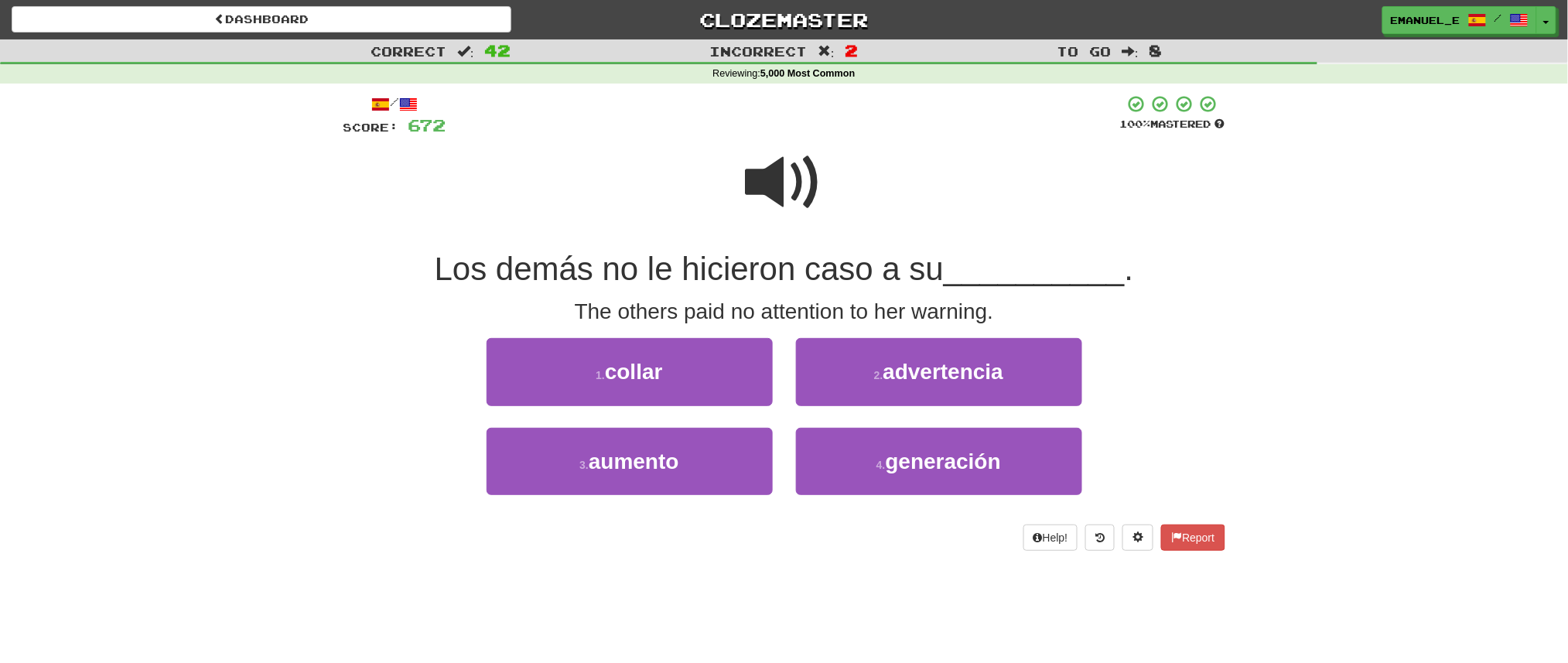
click at [758, 181] on span at bounding box center [784, 183] width 77 height 77
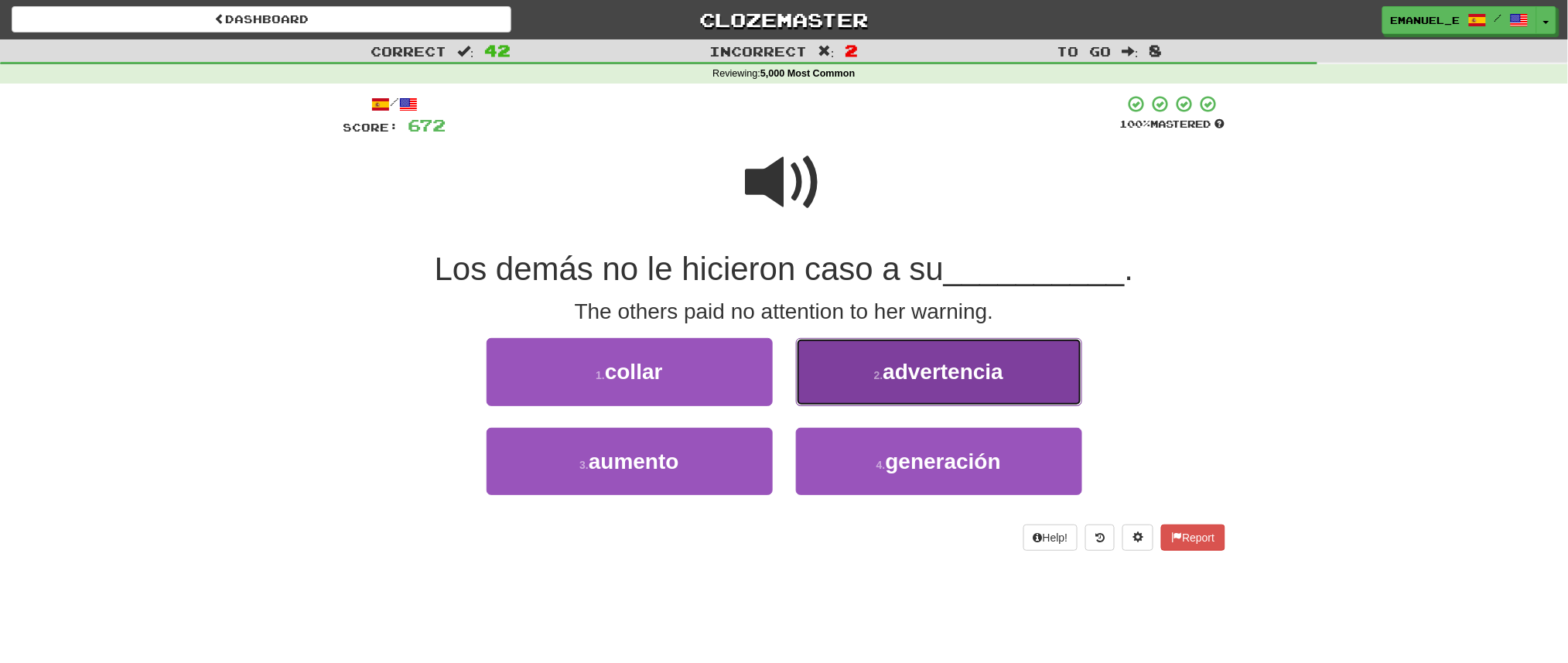
click at [836, 389] on button "2 . advertencia" at bounding box center [939, 372] width 286 height 67
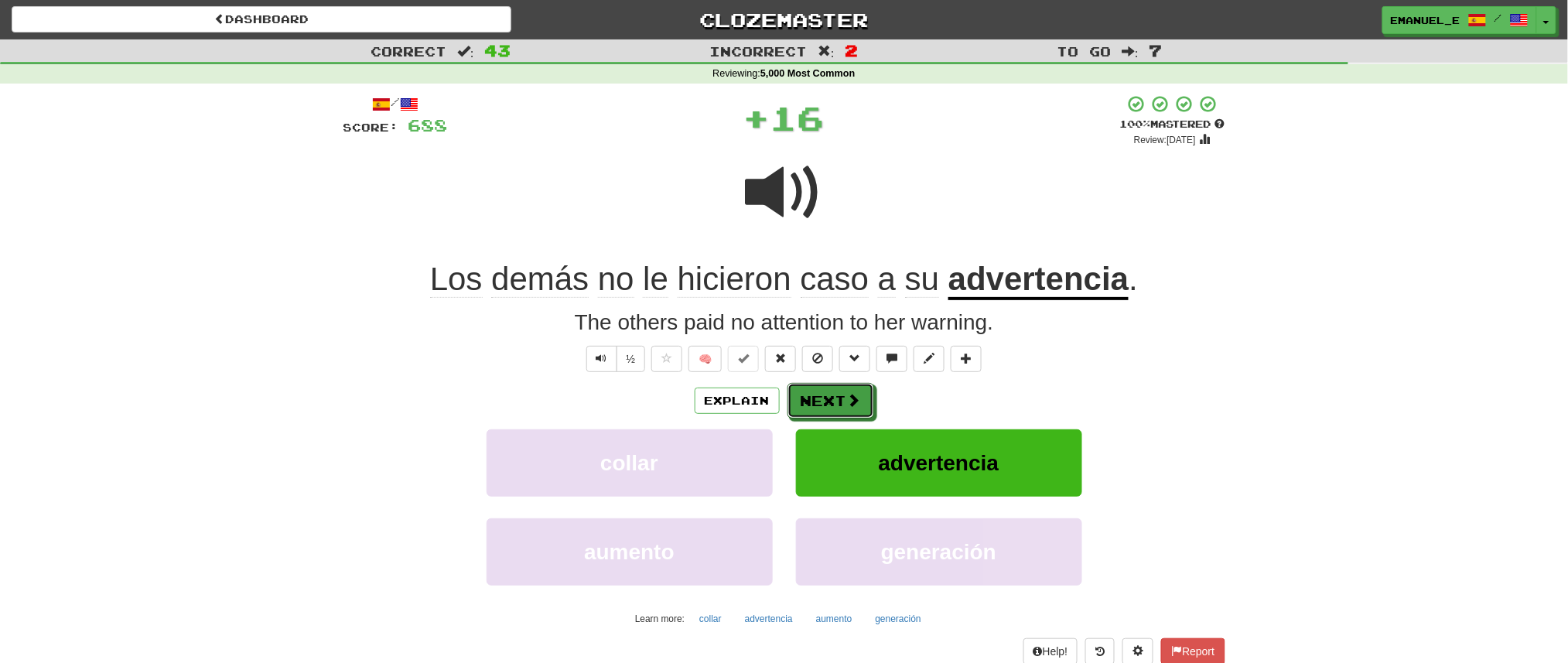
click at [836, 389] on button "Next" at bounding box center [831, 400] width 87 height 35
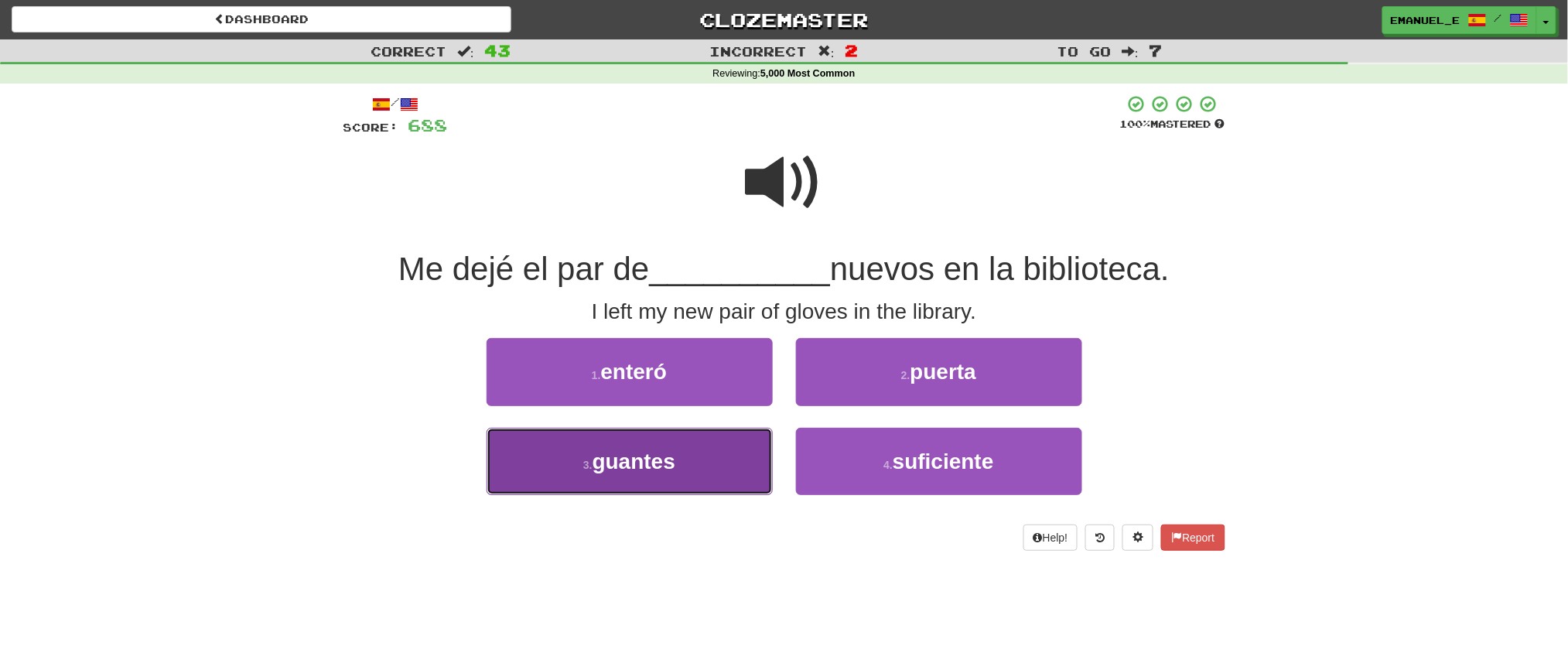
click at [699, 460] on button "3 . guantes" at bounding box center [629, 461] width 286 height 67
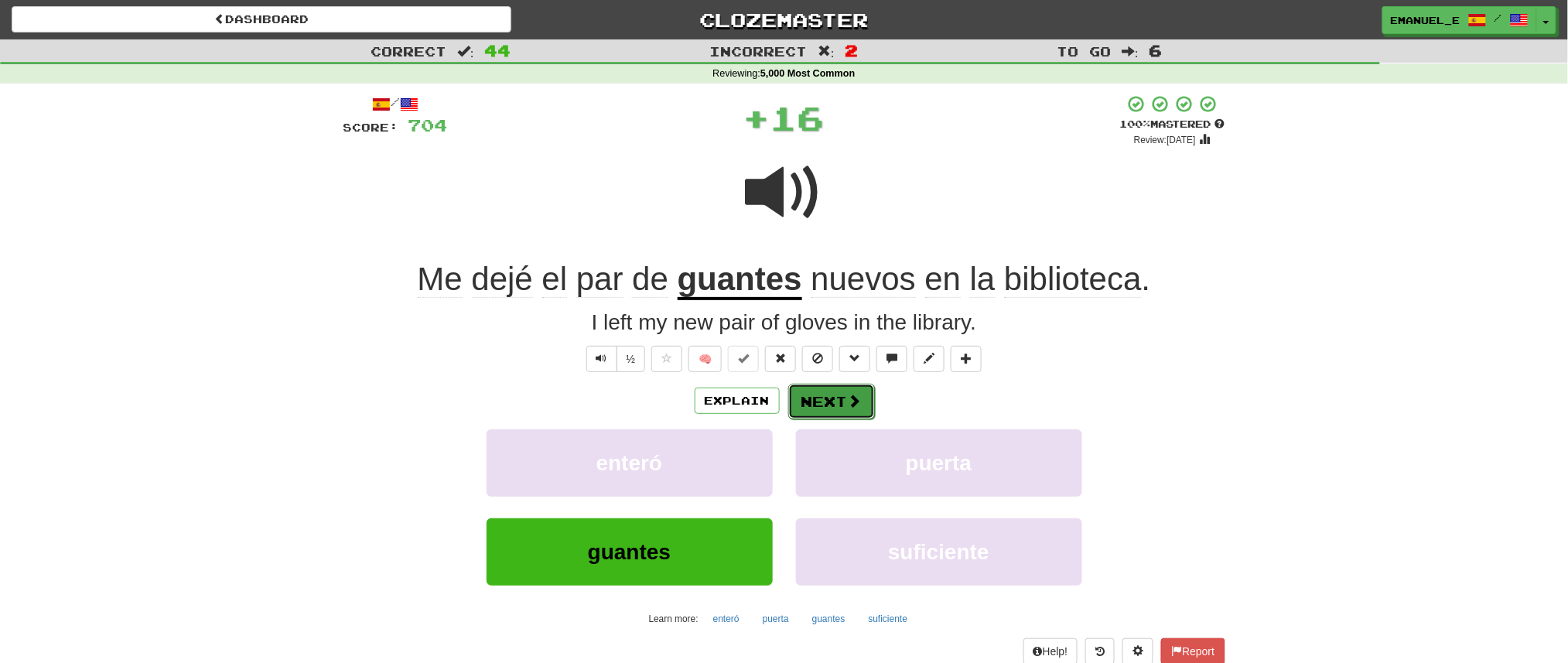
click at [849, 387] on button "Next" at bounding box center [832, 401] width 87 height 35
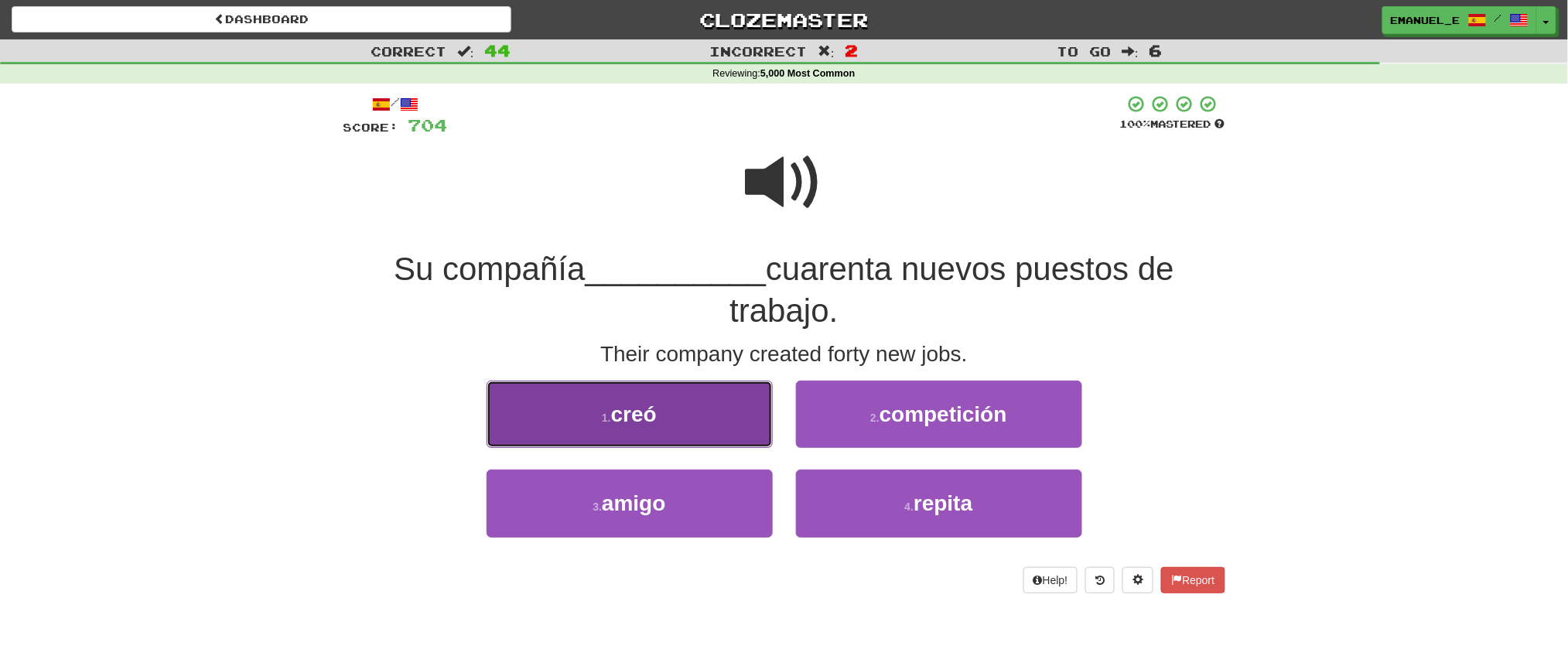
click at [723, 401] on button "1 . creó" at bounding box center [629, 415] width 286 height 67
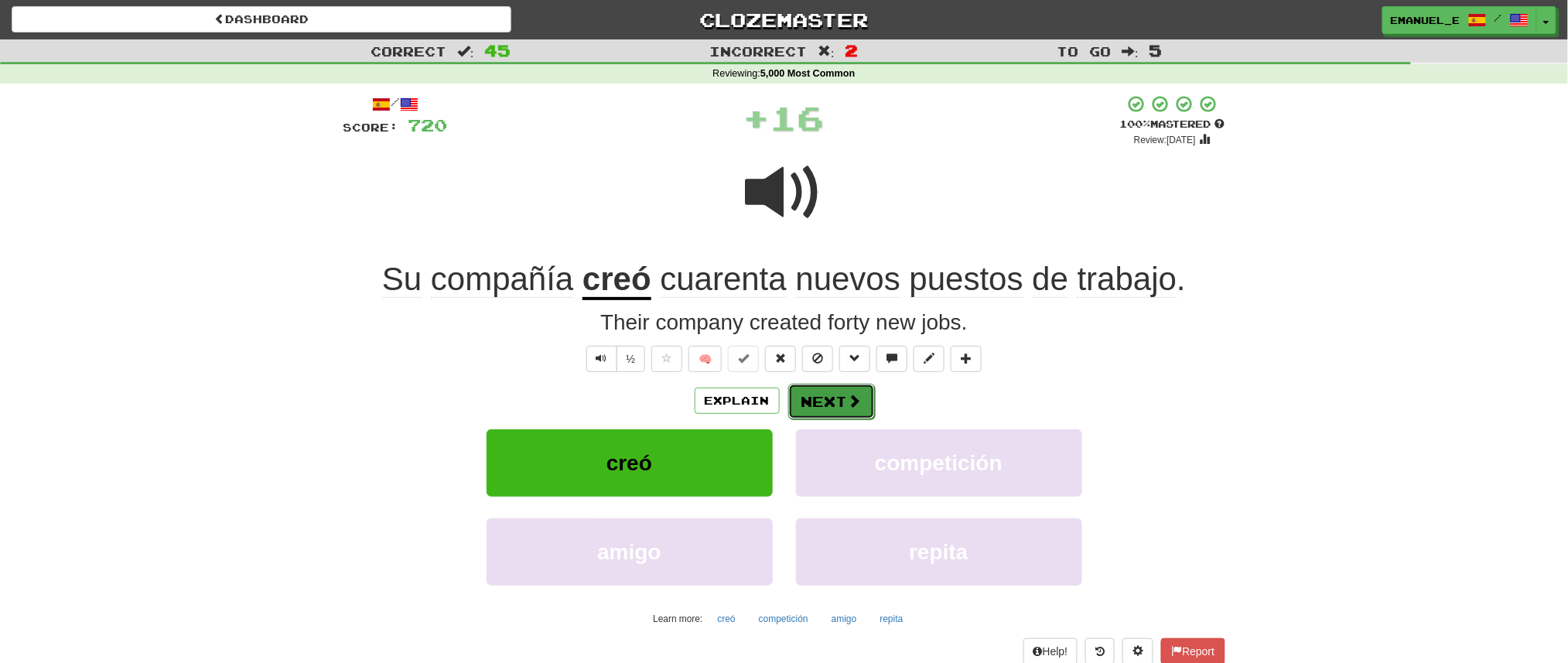
click at [832, 390] on button "Next" at bounding box center [832, 401] width 87 height 35
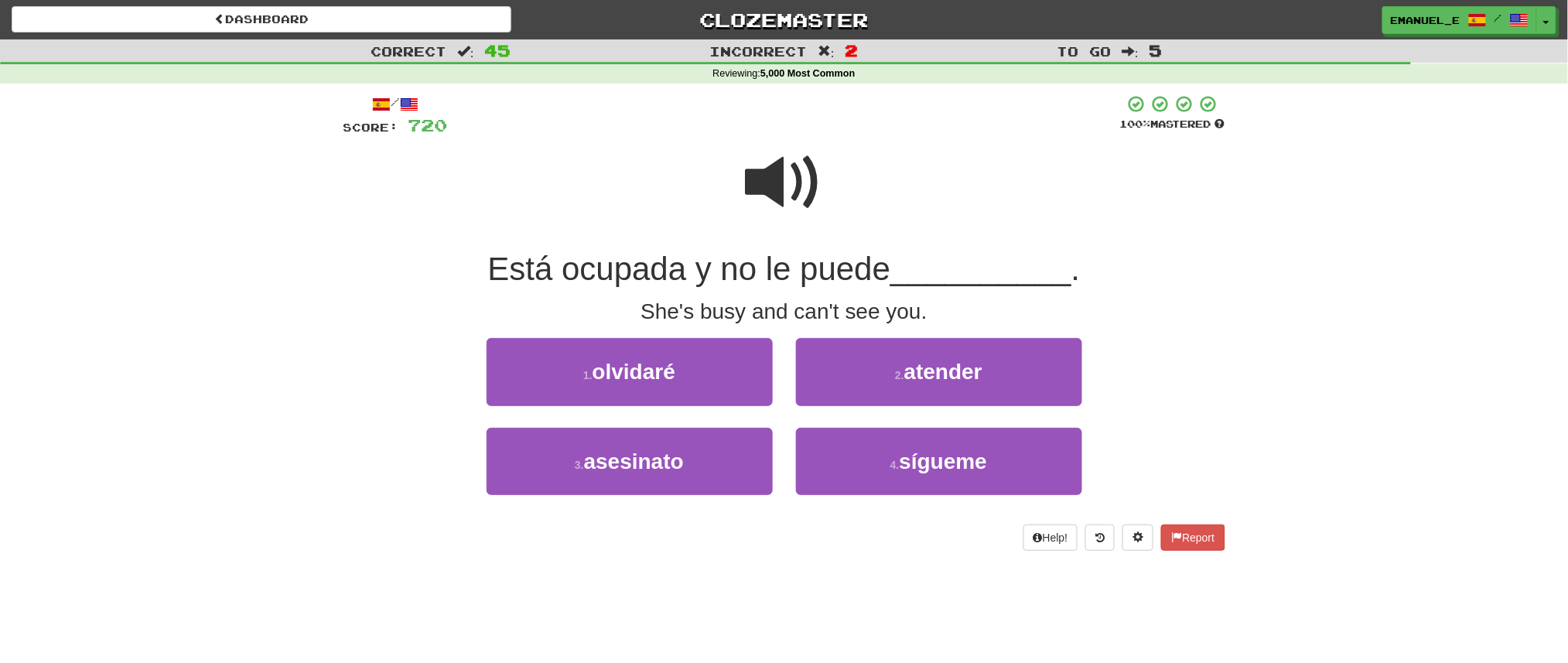
click at [791, 167] on span at bounding box center [784, 183] width 77 height 77
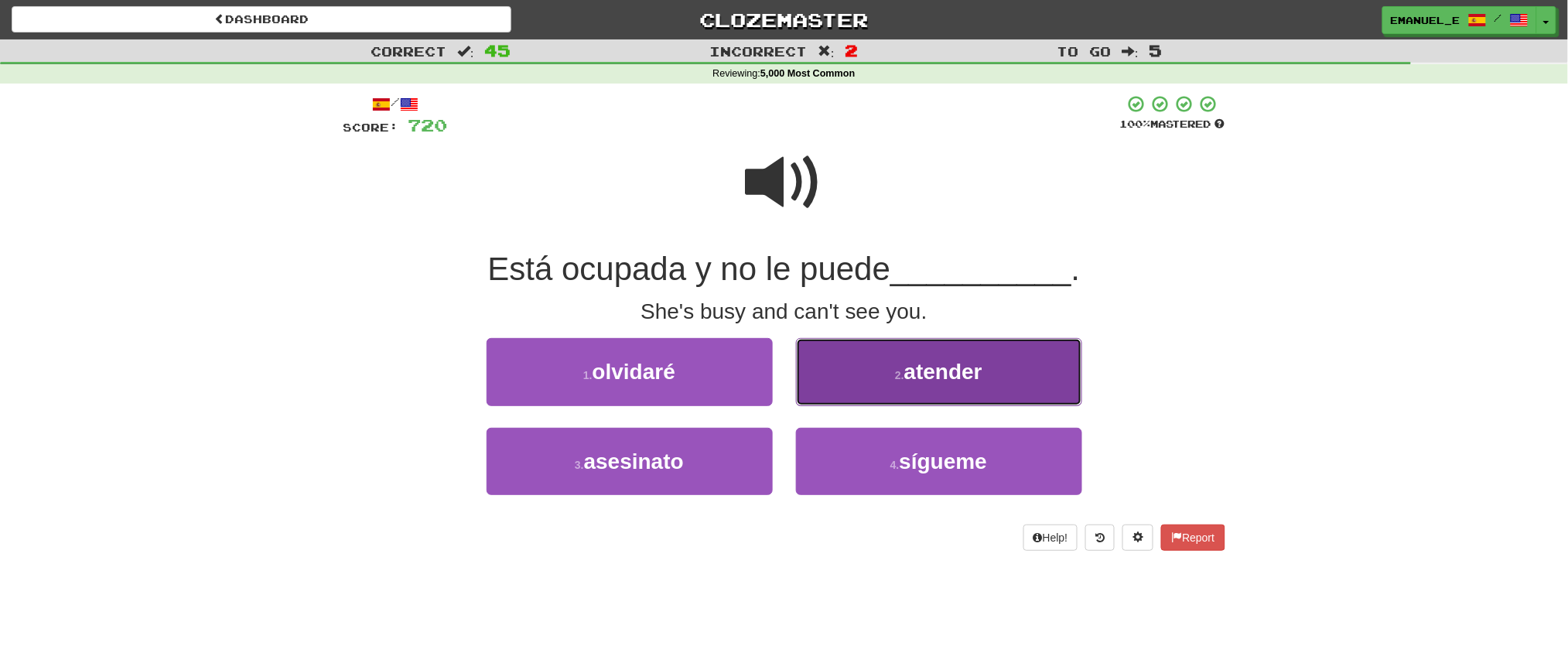
click at [889, 375] on button "2 . atender" at bounding box center [939, 372] width 286 height 67
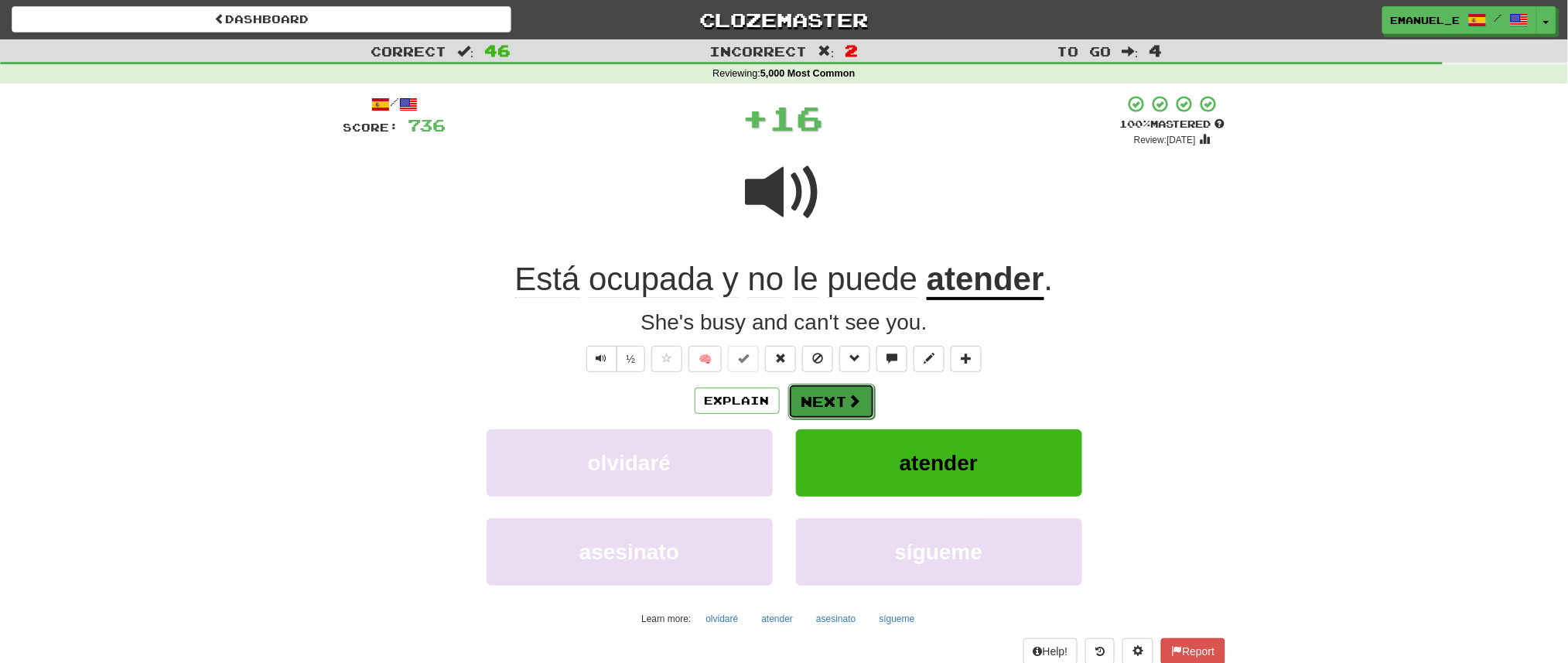
click at [837, 391] on button "Next" at bounding box center [832, 401] width 87 height 35
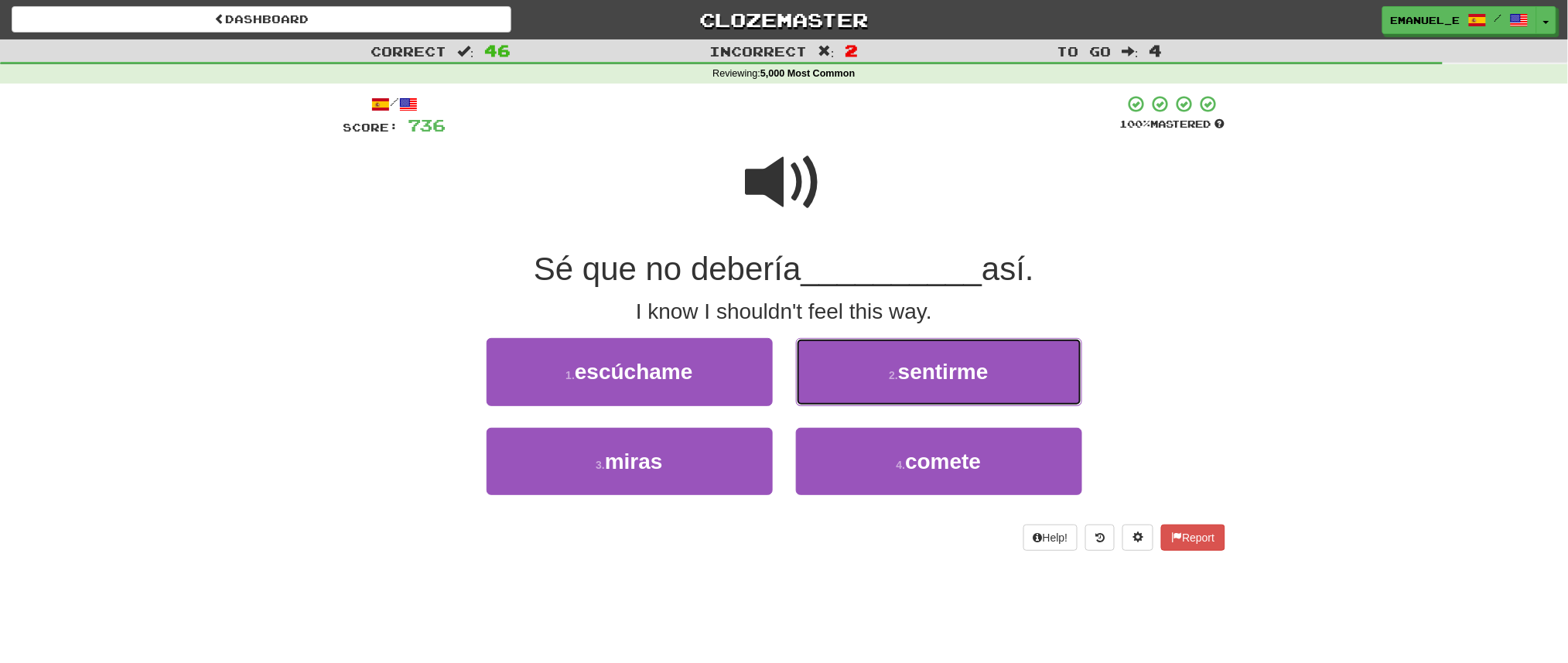
click at [837, 391] on button "2 . sentirme" at bounding box center [939, 372] width 286 height 67
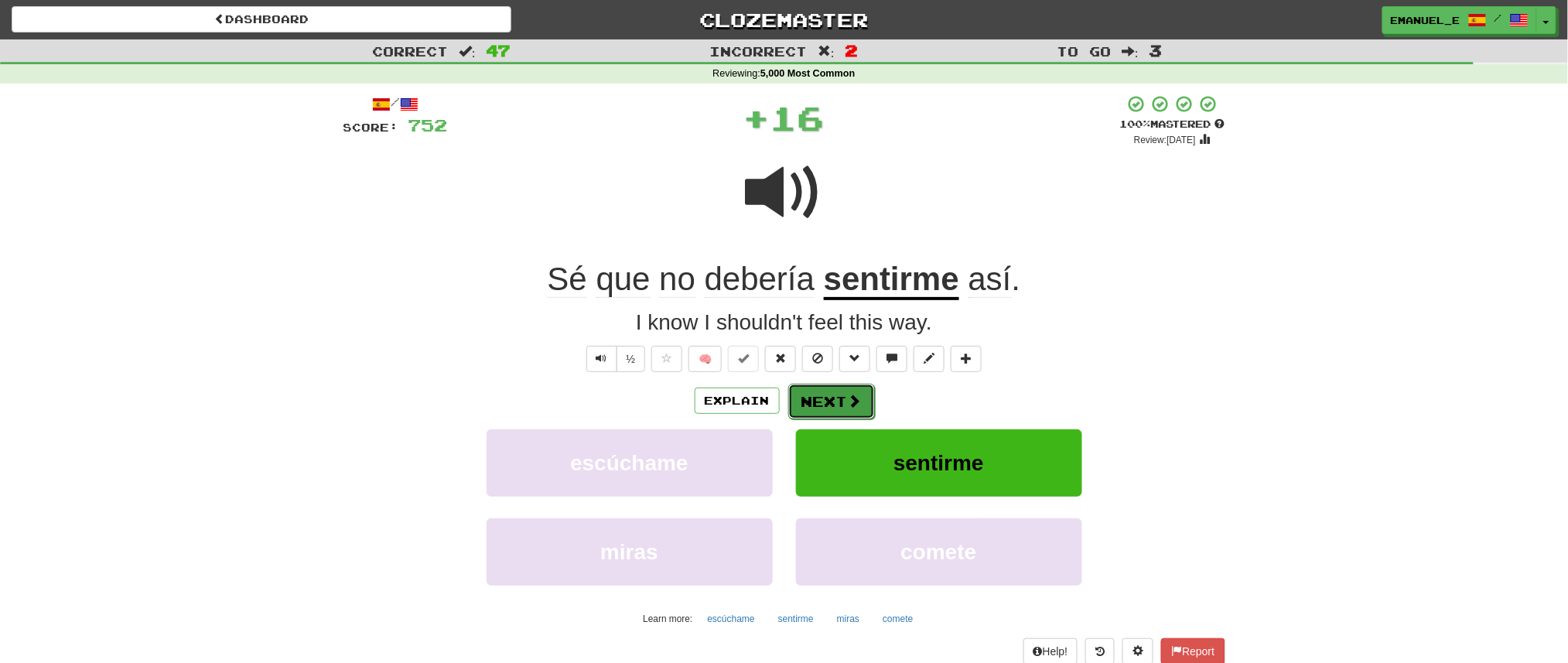
click at [837, 391] on button "Next" at bounding box center [832, 401] width 87 height 35
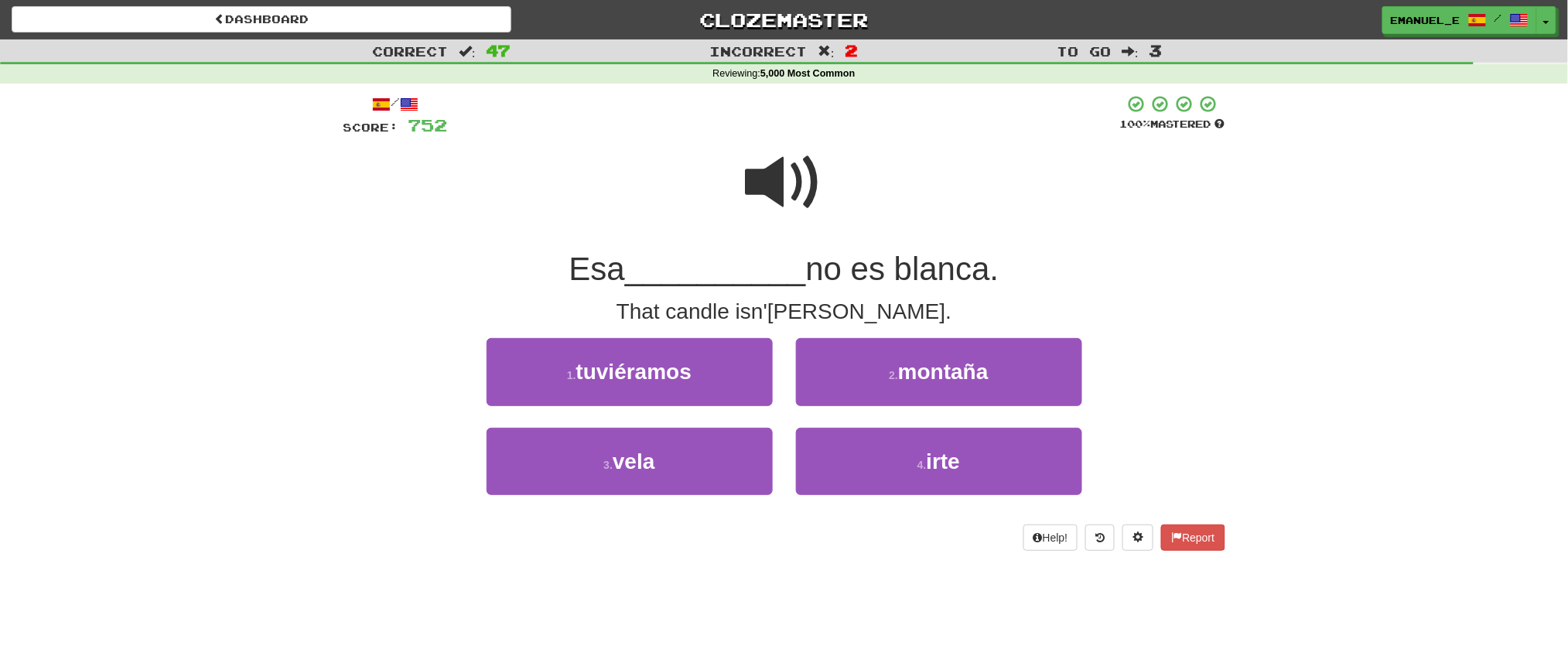
click at [800, 193] on span at bounding box center [784, 183] width 77 height 77
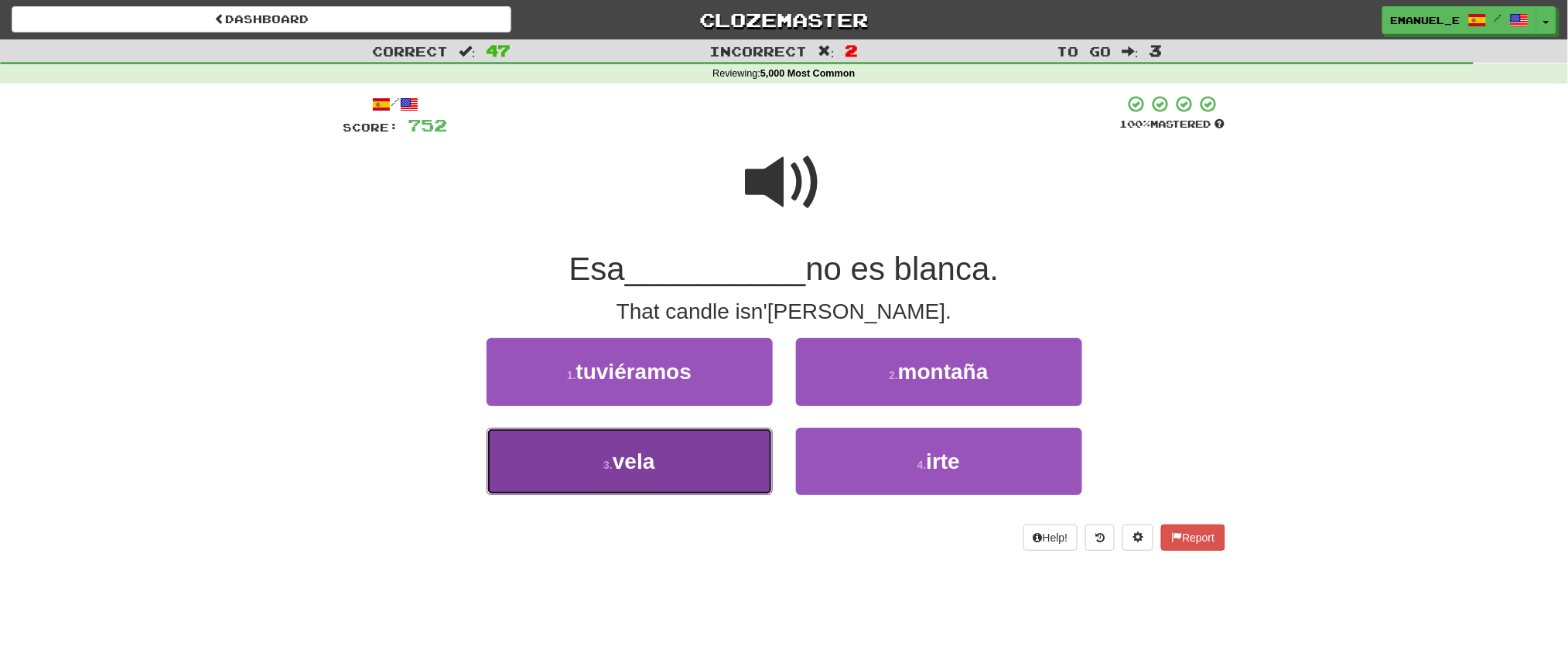
click at [677, 458] on button "3 . vela" at bounding box center [629, 461] width 286 height 67
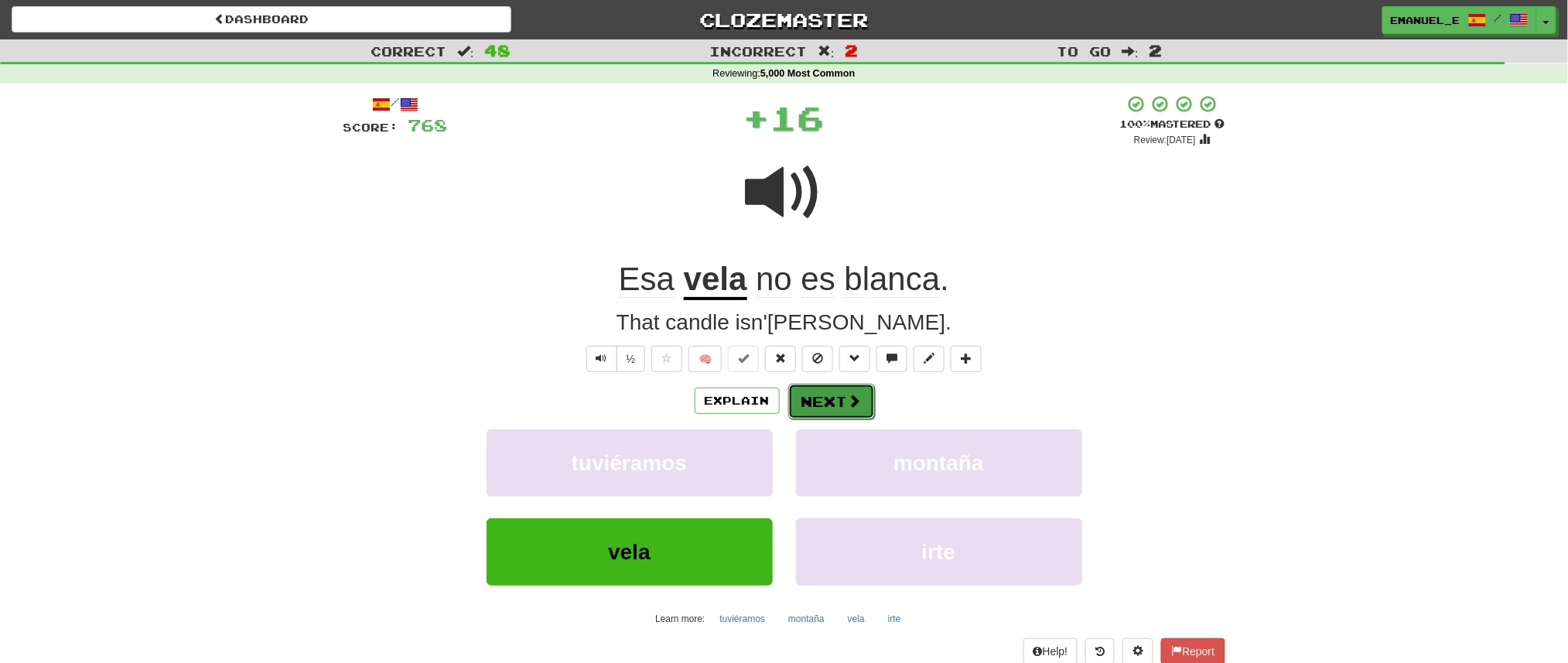
click at [815, 402] on button "Next" at bounding box center [832, 401] width 87 height 35
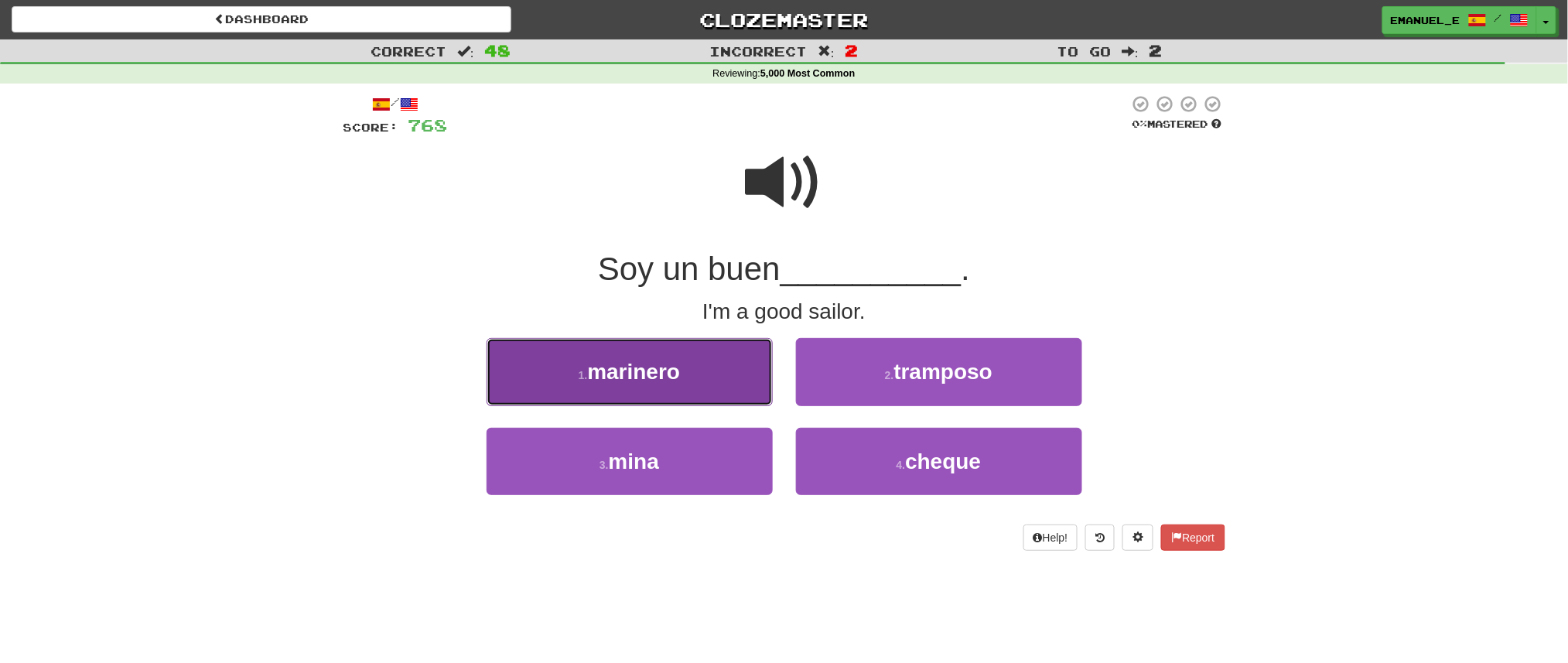
click at [731, 366] on button "1 . marinero" at bounding box center [629, 372] width 286 height 67
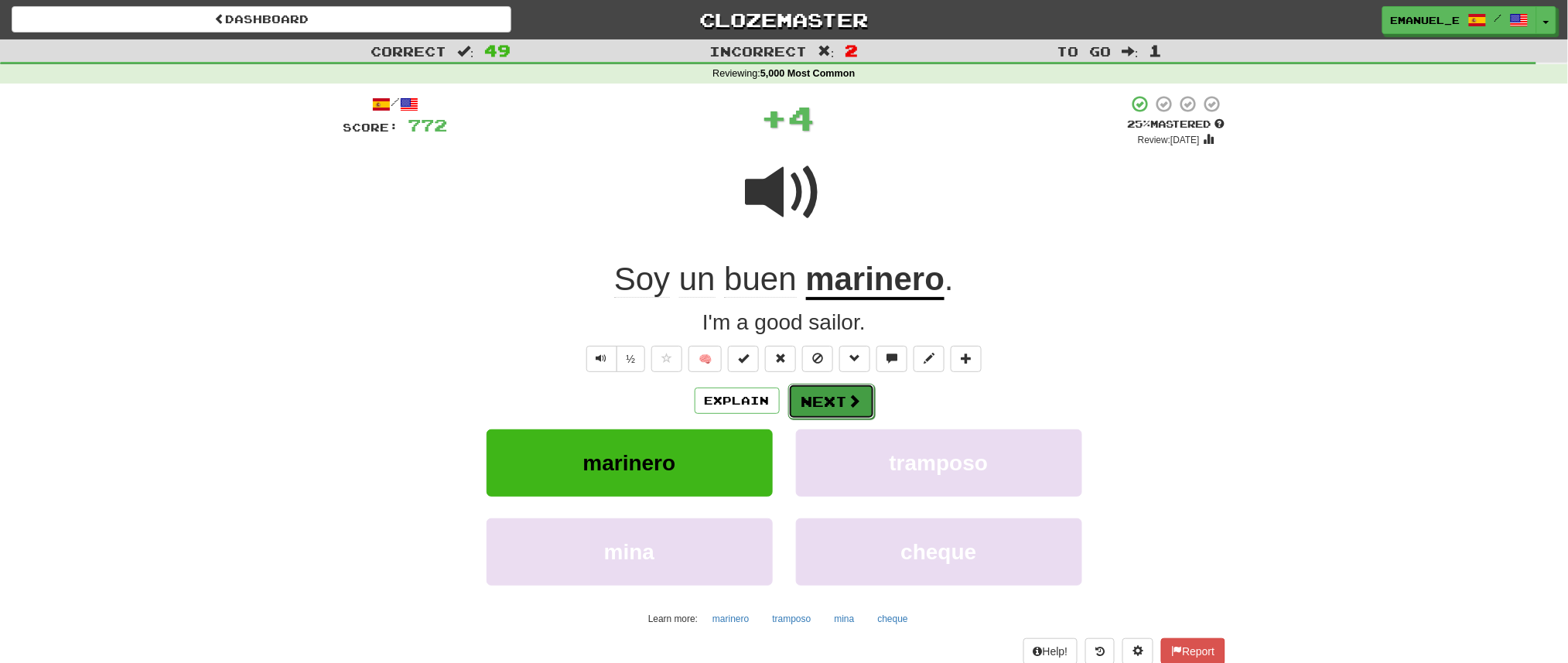
click at [815, 399] on button "Next" at bounding box center [832, 401] width 87 height 35
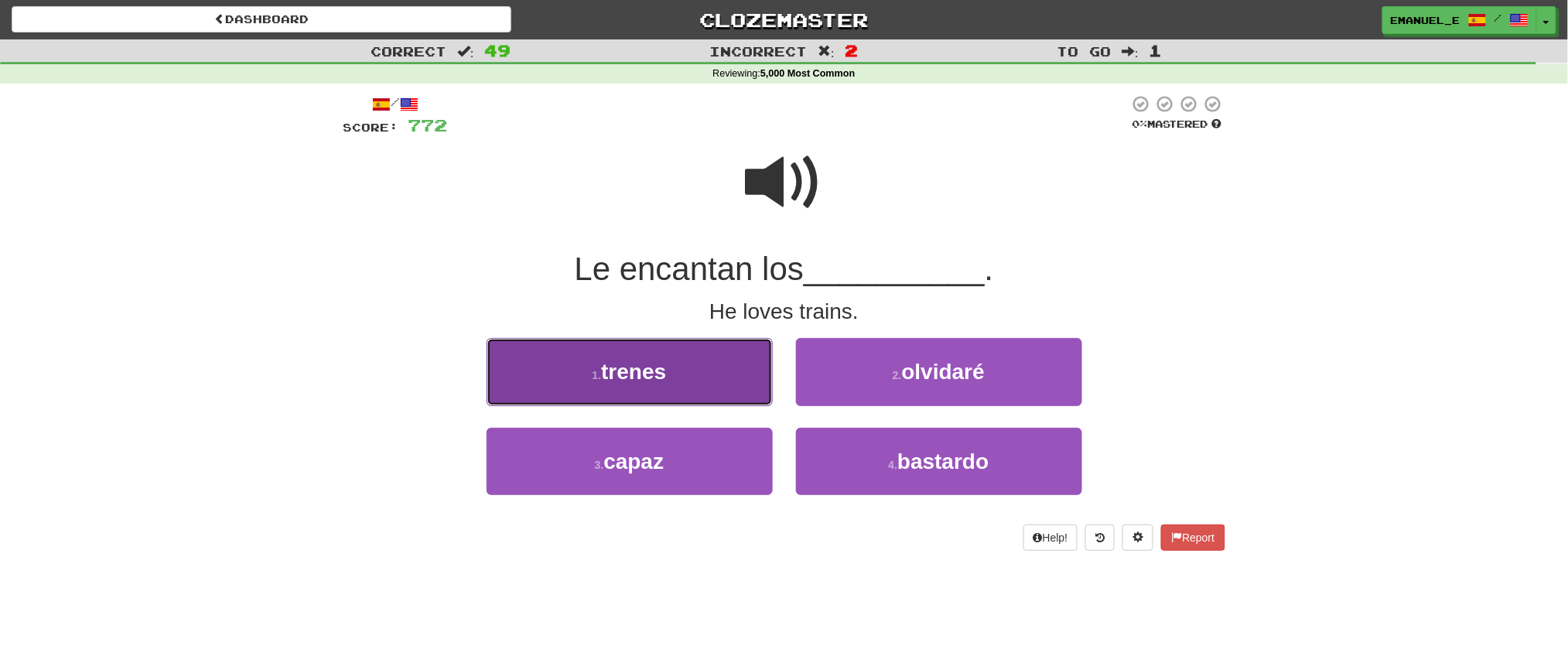
click at [735, 372] on button "1 . trenes" at bounding box center [629, 372] width 286 height 67
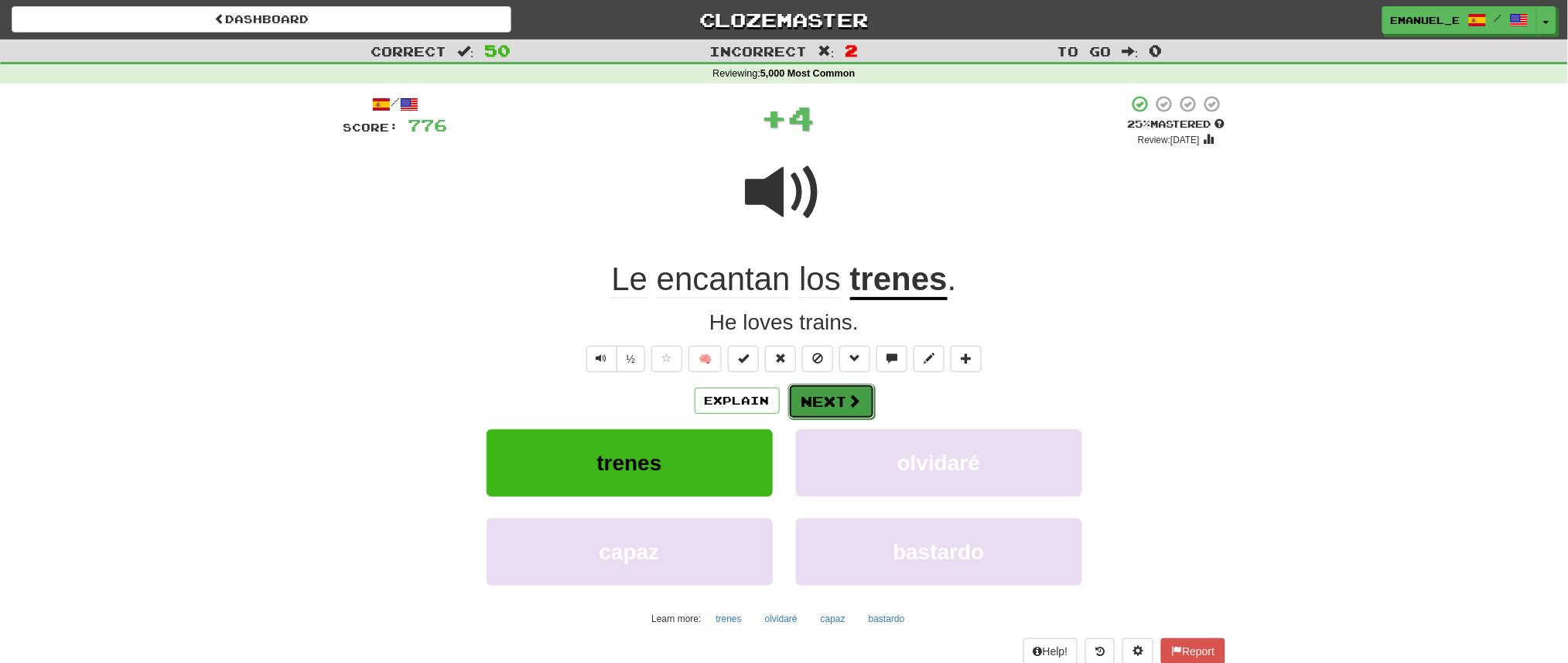
click at [821, 403] on button "Next" at bounding box center [832, 401] width 87 height 35
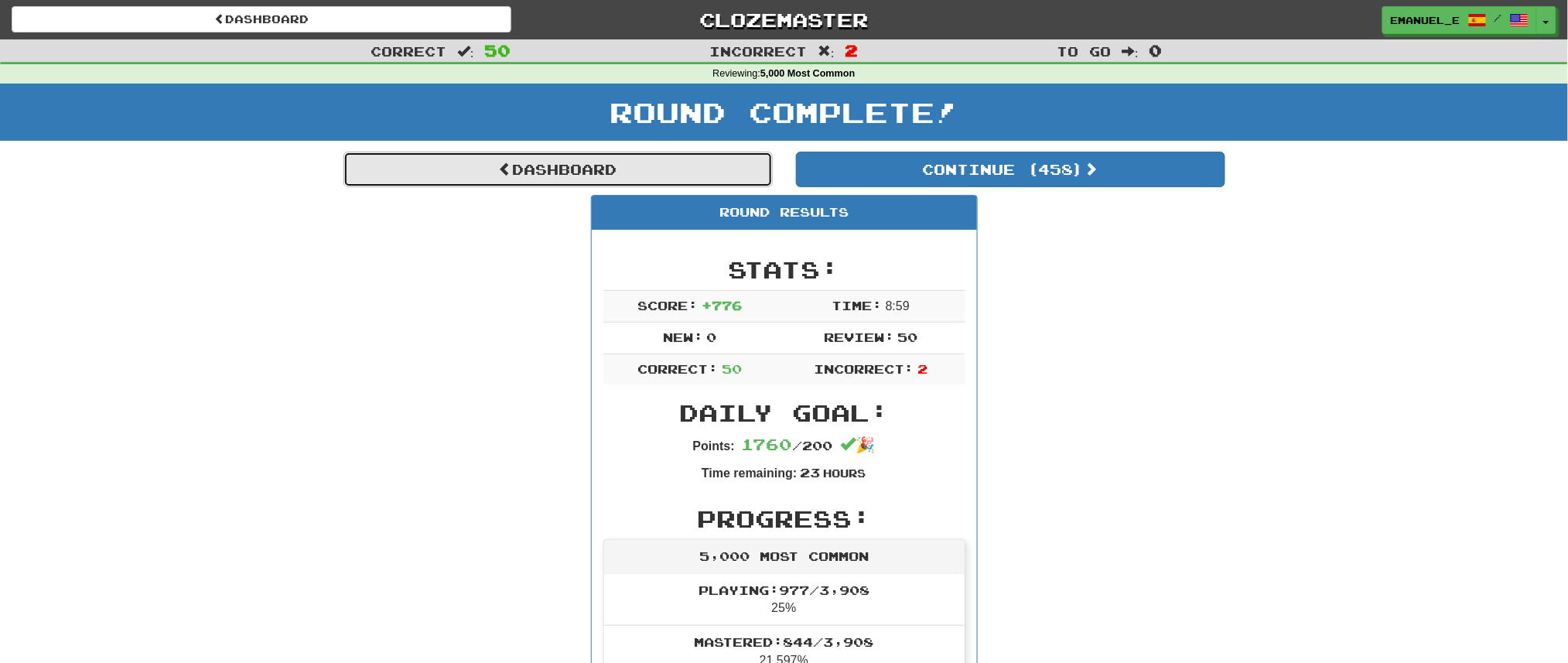
click at [549, 156] on link "Dashboard" at bounding box center [558, 169] width 429 height 35
